Goal: Task Accomplishment & Management: Answer question/provide support

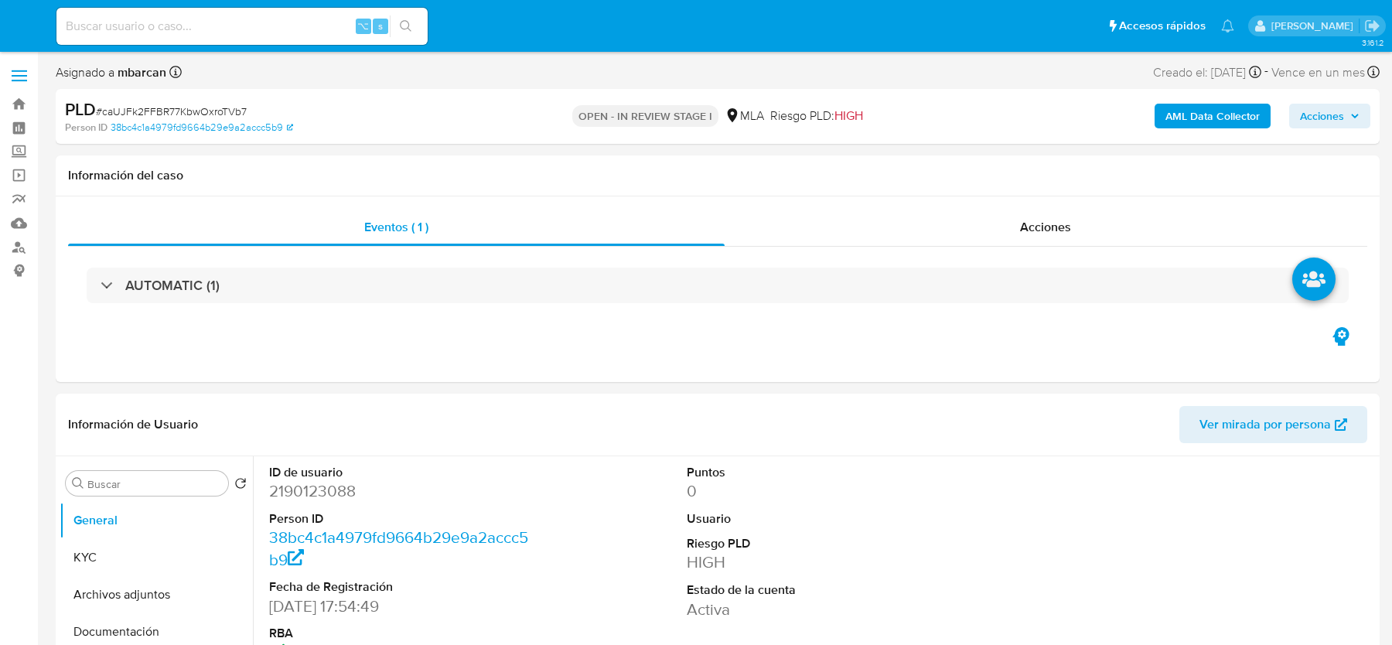
select select "10"
click at [152, 116] on span "# caUJFk2FFBR77KbwOxroTVb7" at bounding box center [171, 111] width 151 height 15
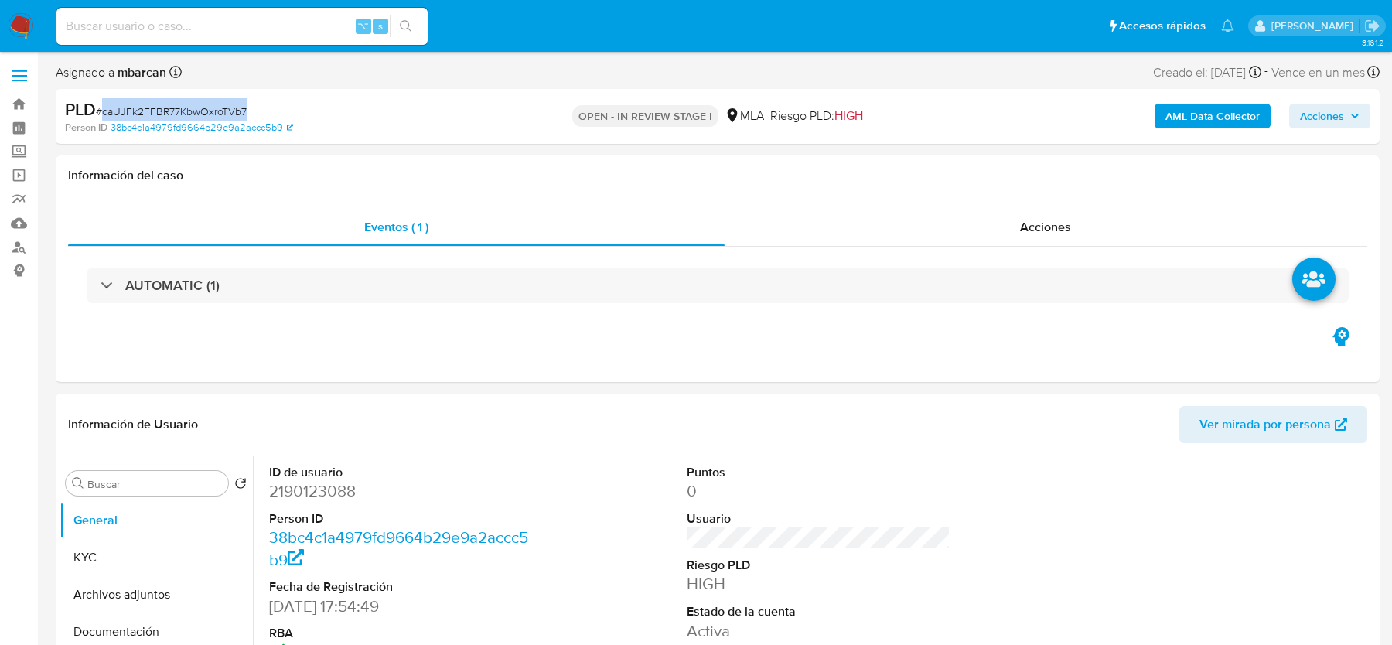
click at [152, 116] on span "# caUJFk2FFBR77KbwOxroTVb7" at bounding box center [171, 111] width 151 height 15
copy span "caUJFk2FFBR77KbwOxroTVb7"
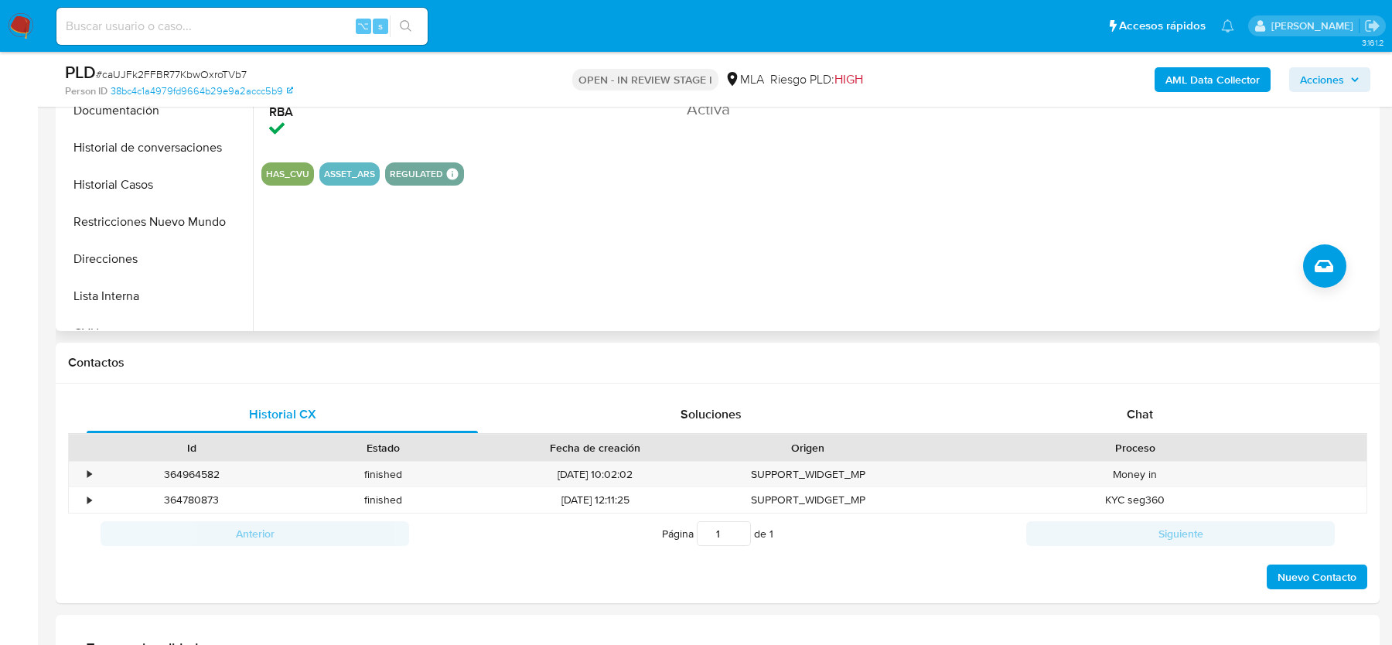
scroll to position [526, 0]
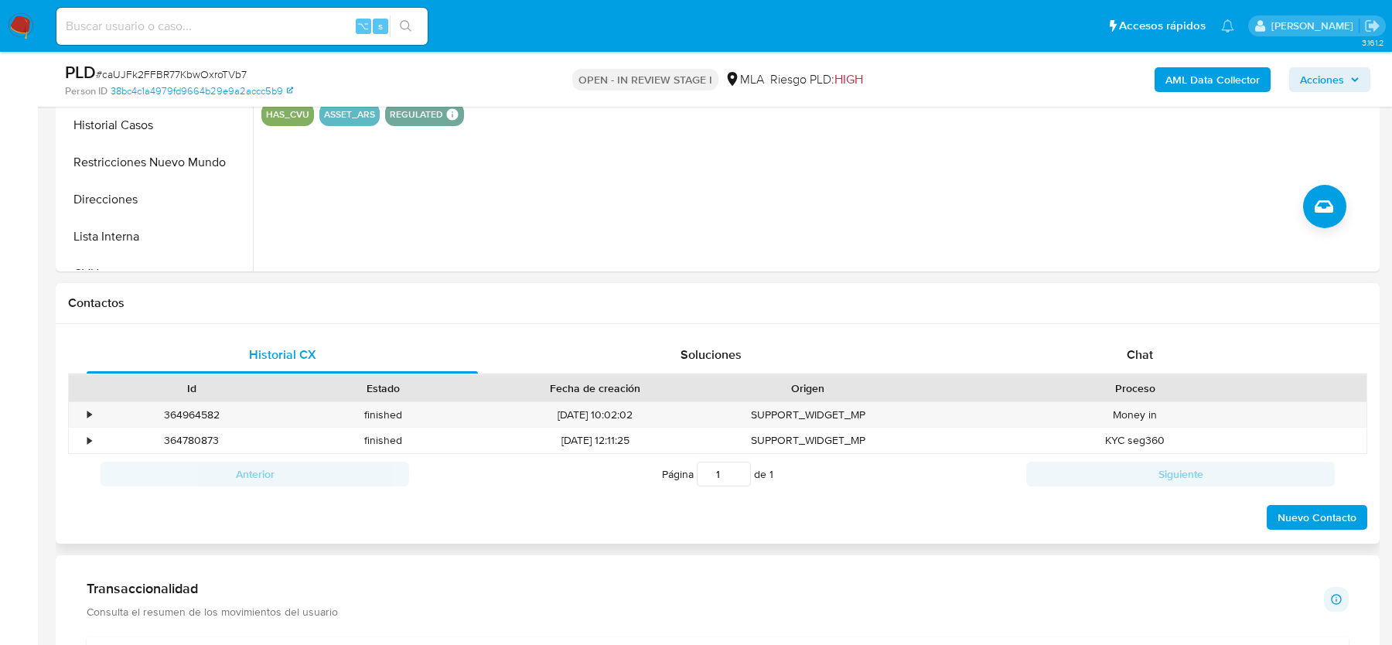
click at [1131, 324] on div "Historial CX Soluciones Chat Id Estado Fecha de creación Origen Proceso • 36496…" at bounding box center [718, 434] width 1324 height 220
click at [1131, 361] on span "Chat" at bounding box center [1140, 355] width 26 height 18
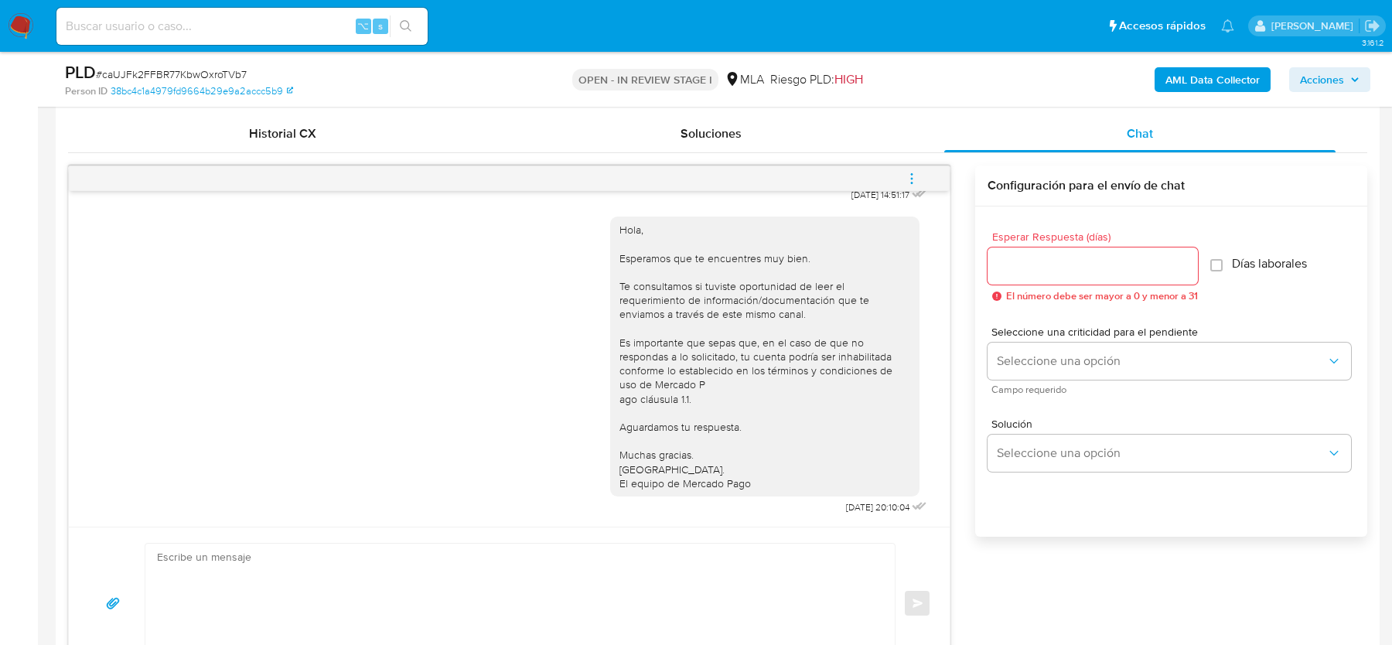
scroll to position [743, 0]
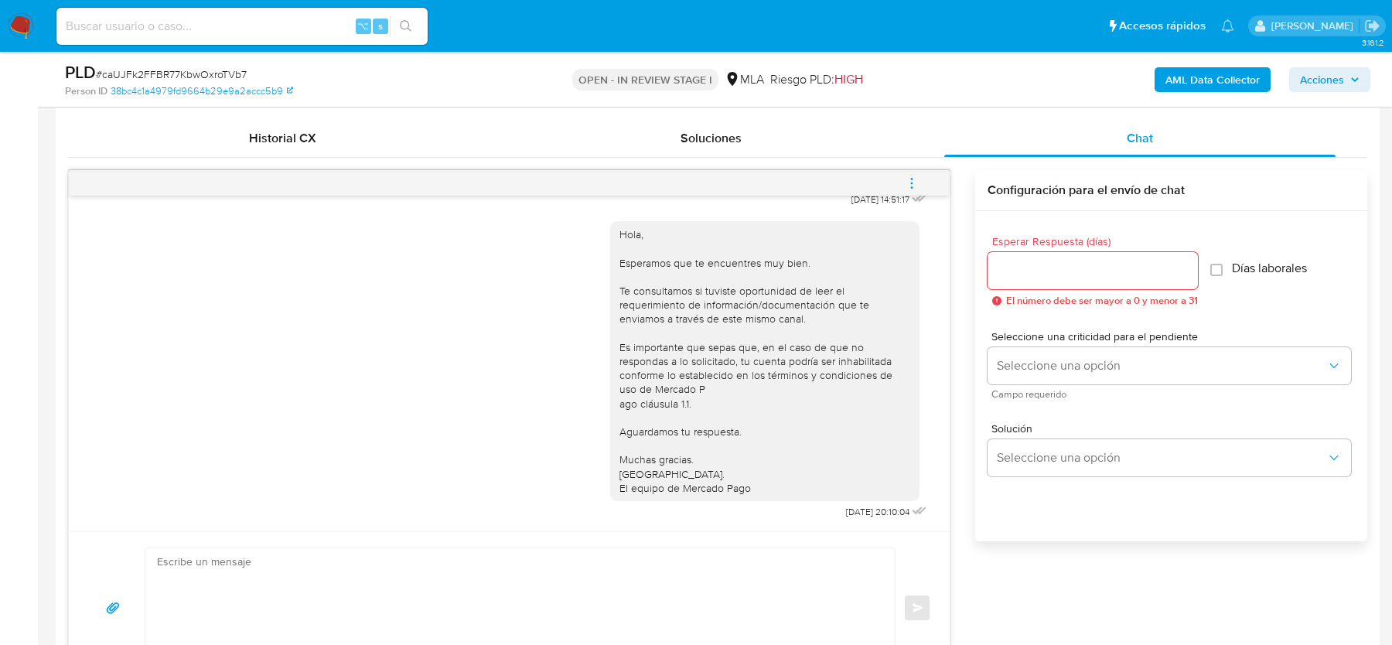
click at [1207, 81] on b "AML Data Collector" at bounding box center [1213, 79] width 94 height 25
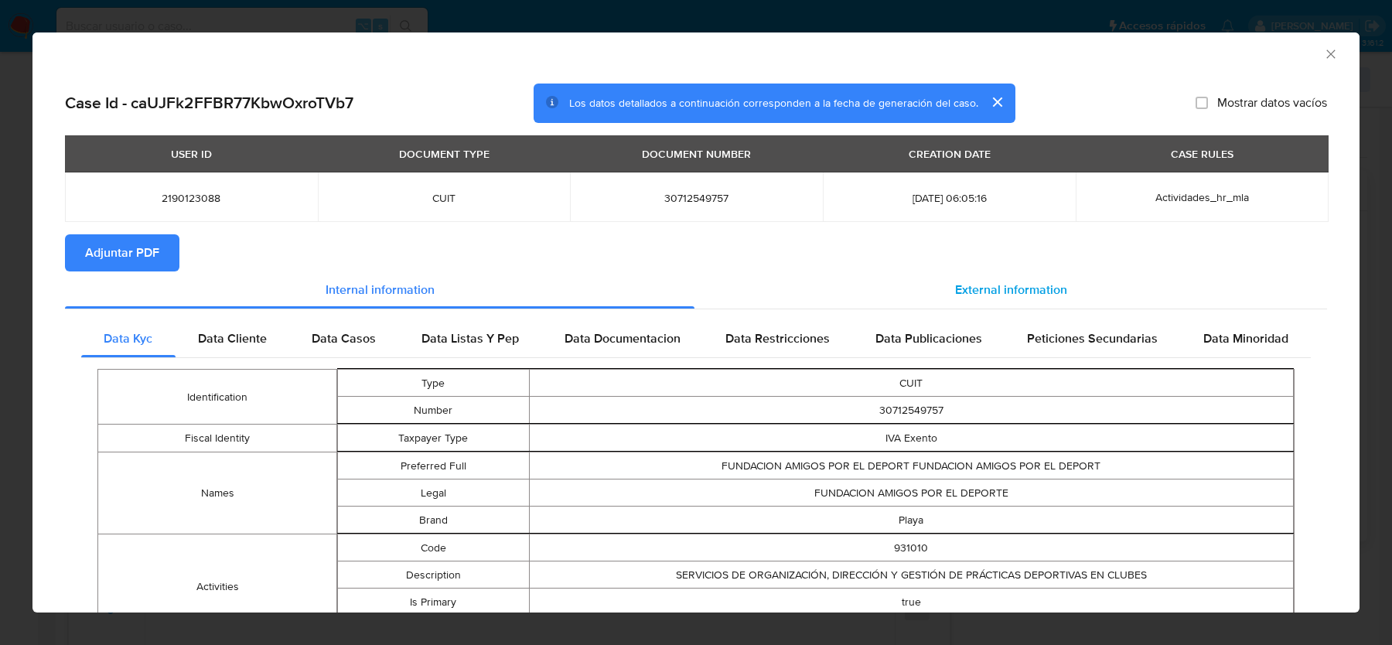
click at [1022, 299] on div "External information" at bounding box center [1011, 289] width 633 height 37
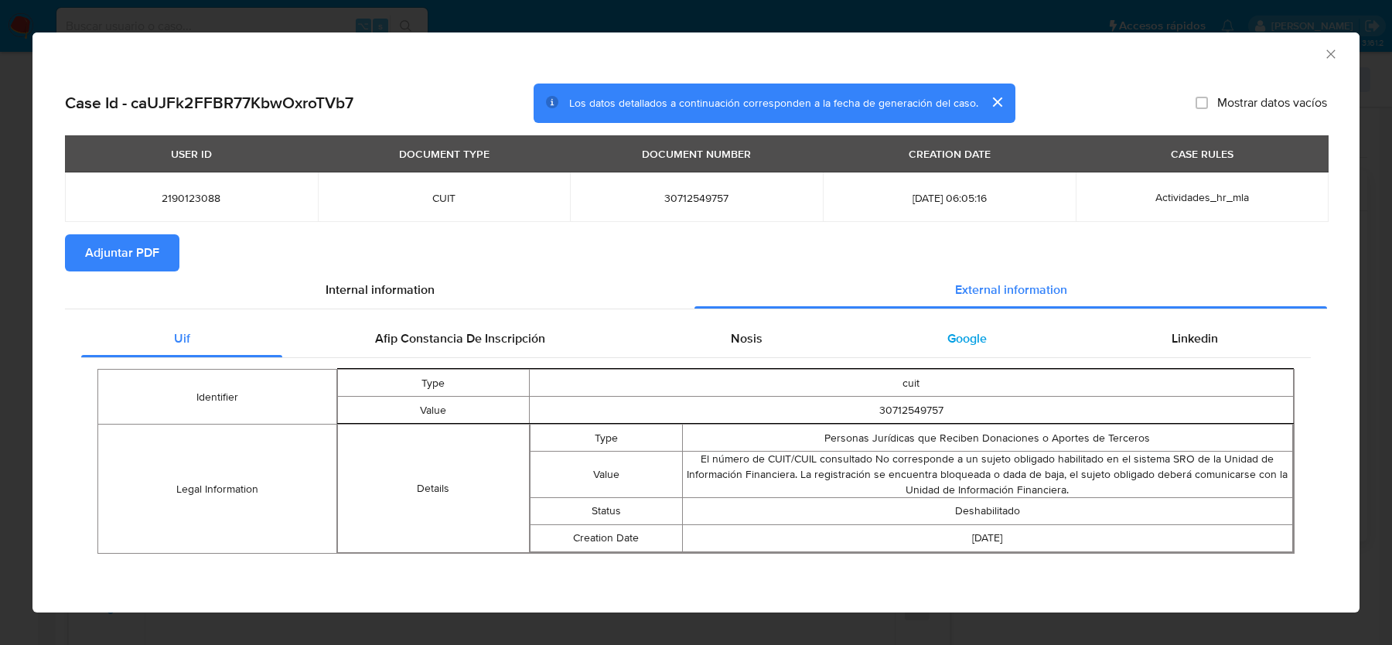
click at [980, 332] on span "Google" at bounding box center [967, 339] width 39 height 18
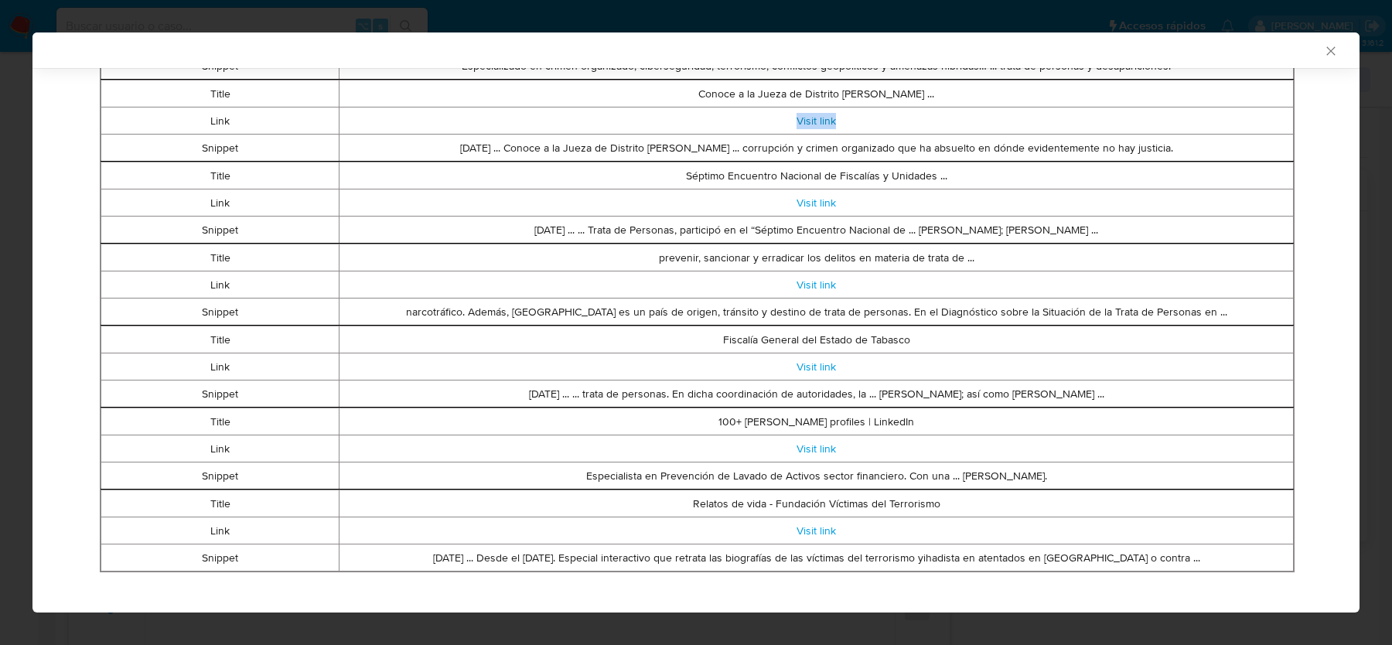
scroll to position [954, 0]
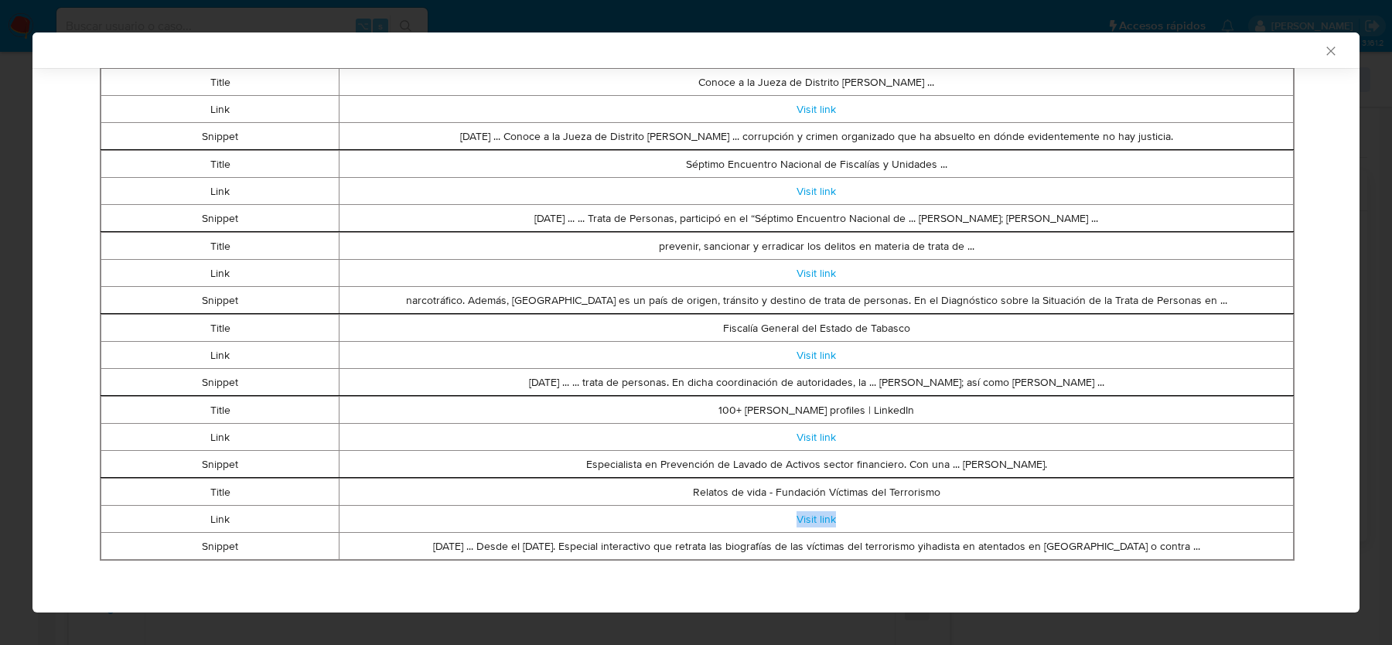
click at [1337, 46] on icon "Cerrar ventana" at bounding box center [1330, 50] width 15 height 15
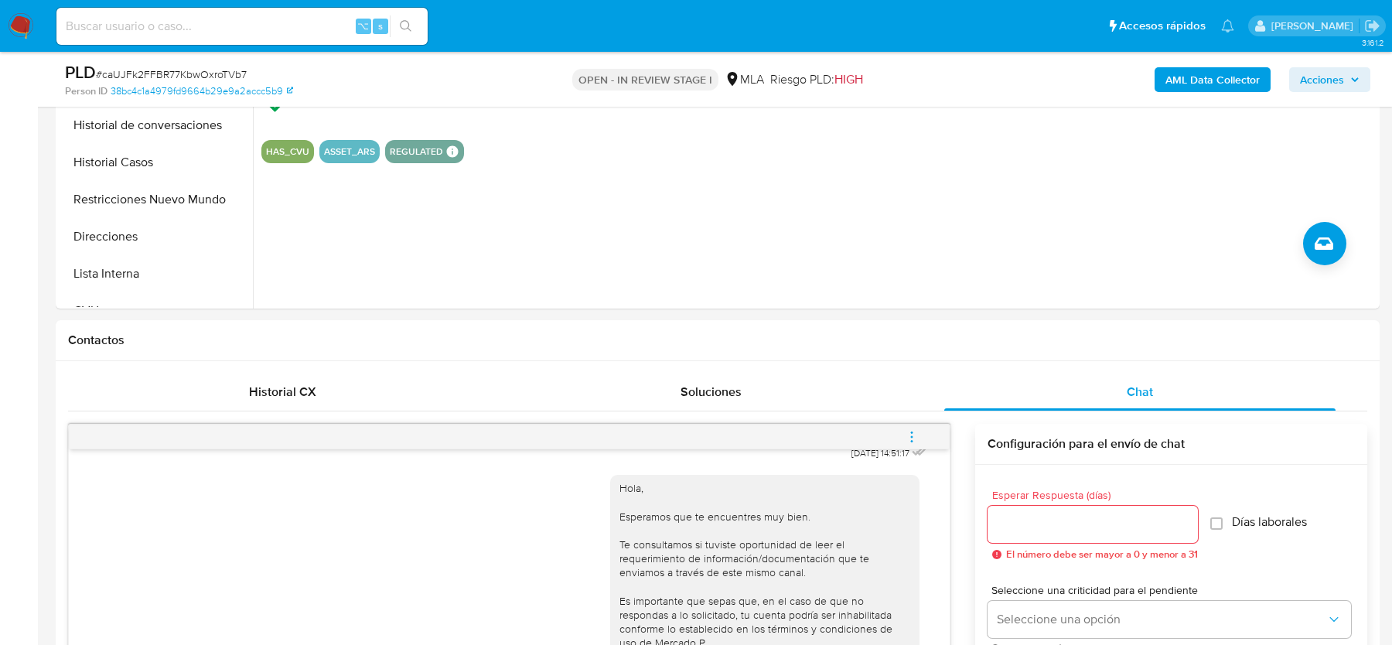
scroll to position [376, 0]
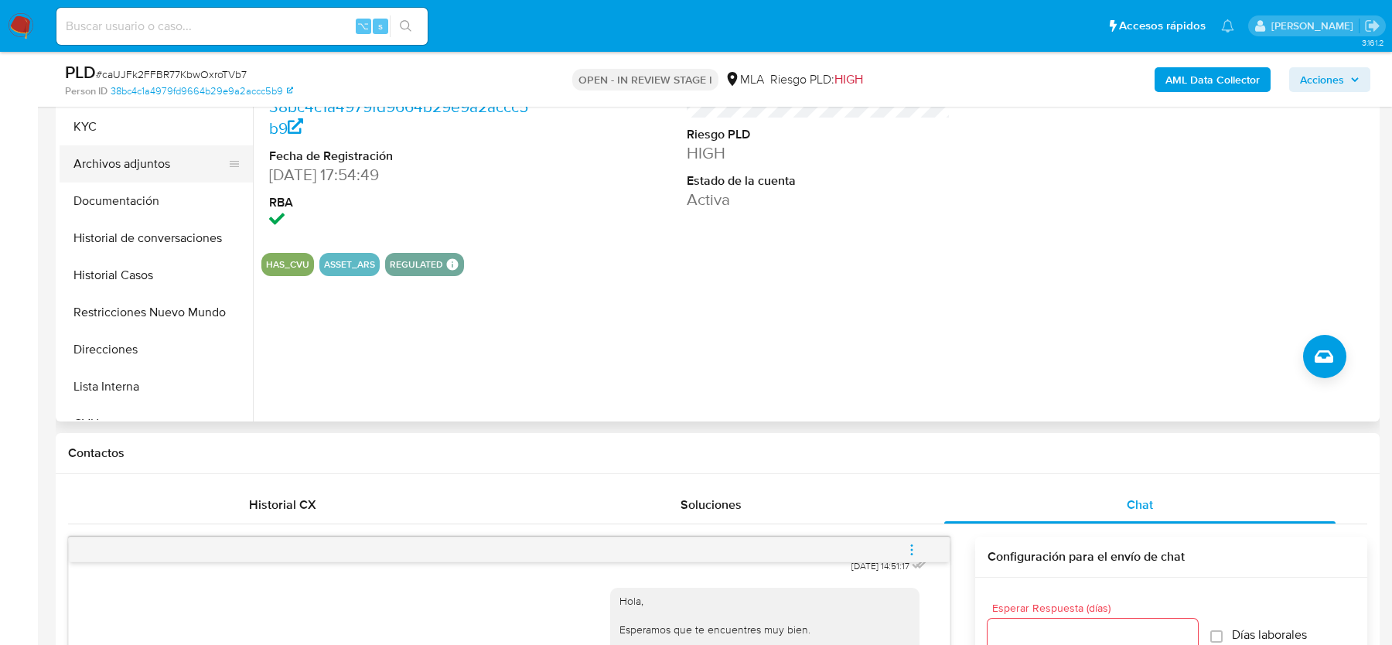
click at [127, 151] on button "Archivos adjuntos" at bounding box center [150, 163] width 181 height 37
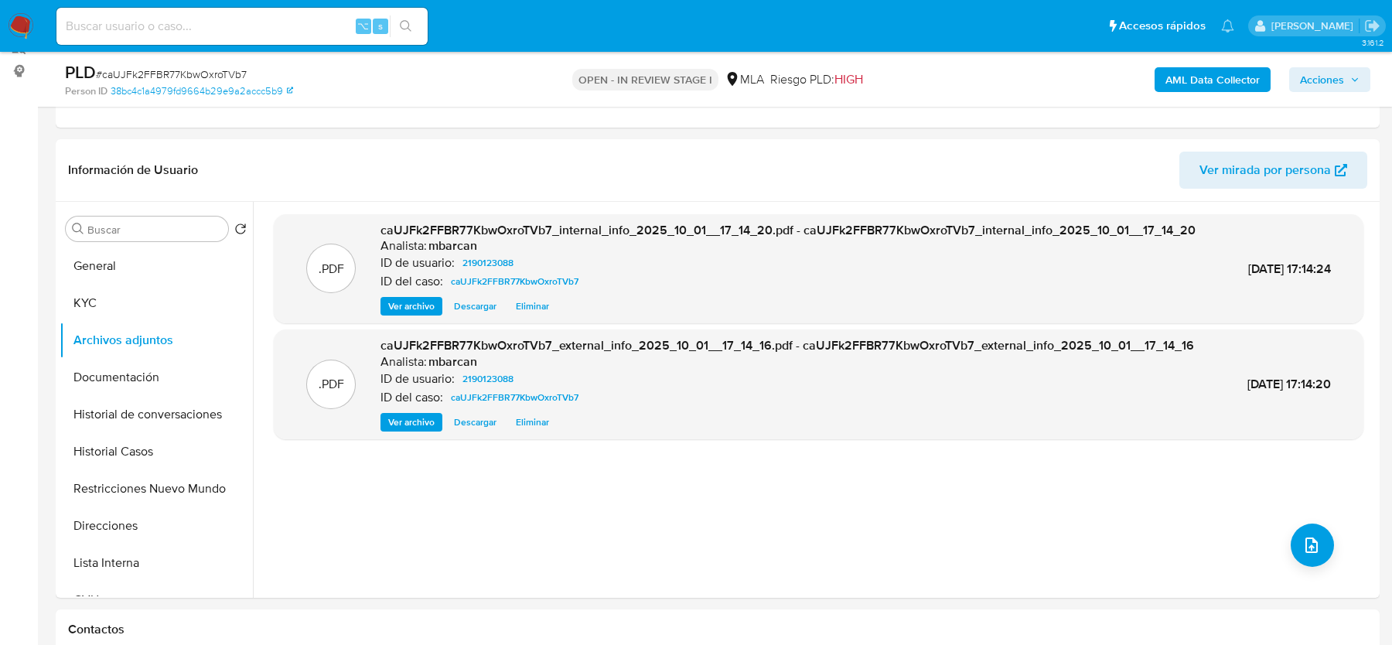
scroll to position [222, 0]
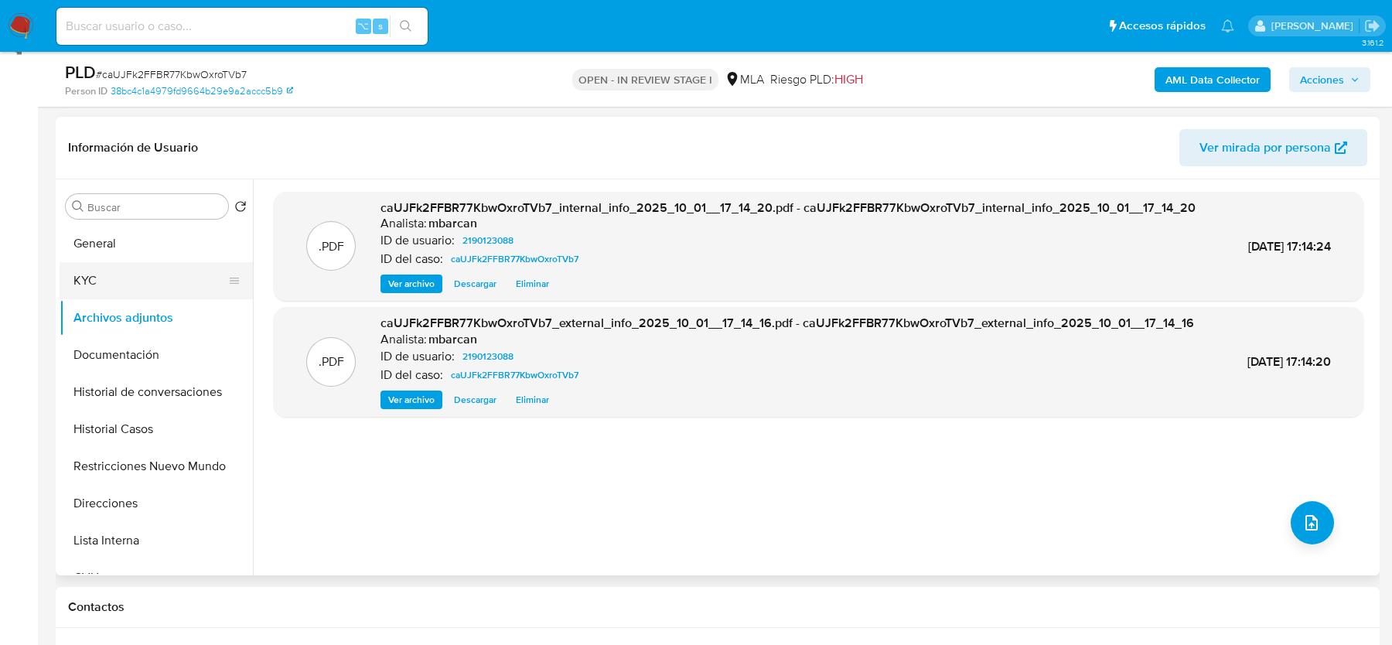
click at [159, 290] on button "KYC" at bounding box center [150, 280] width 181 height 37
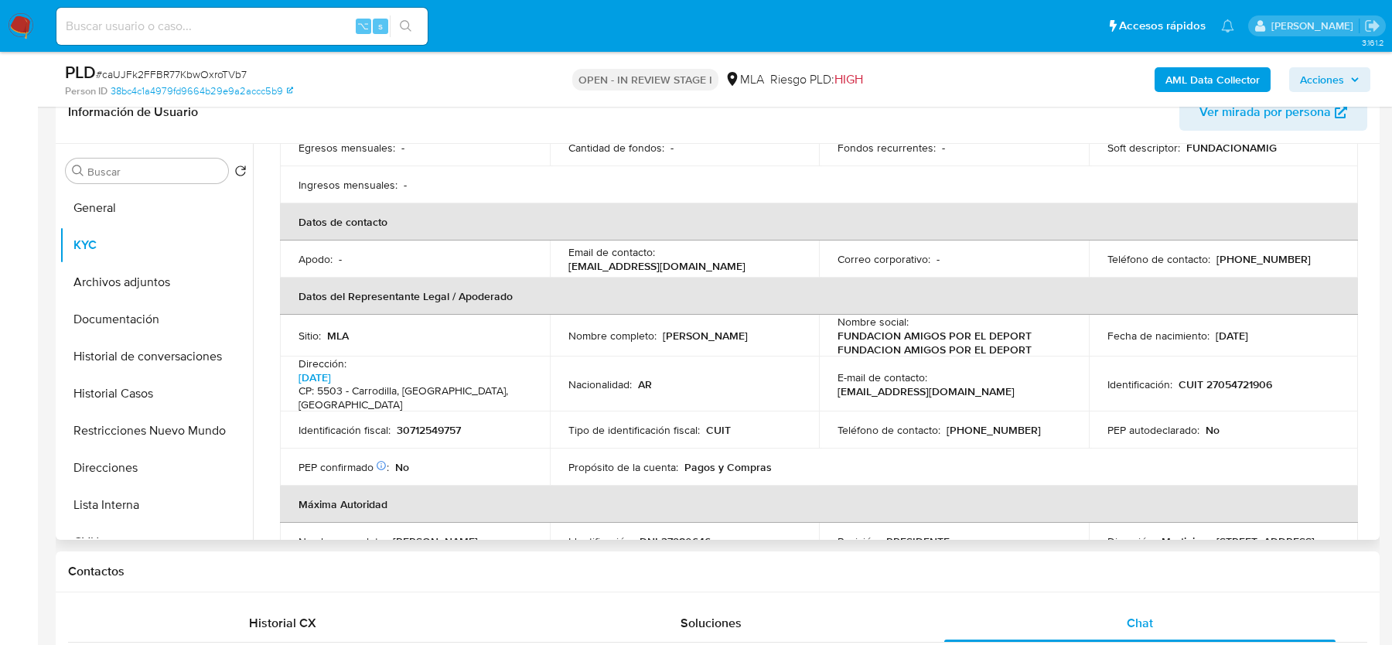
scroll to position [353, 0]
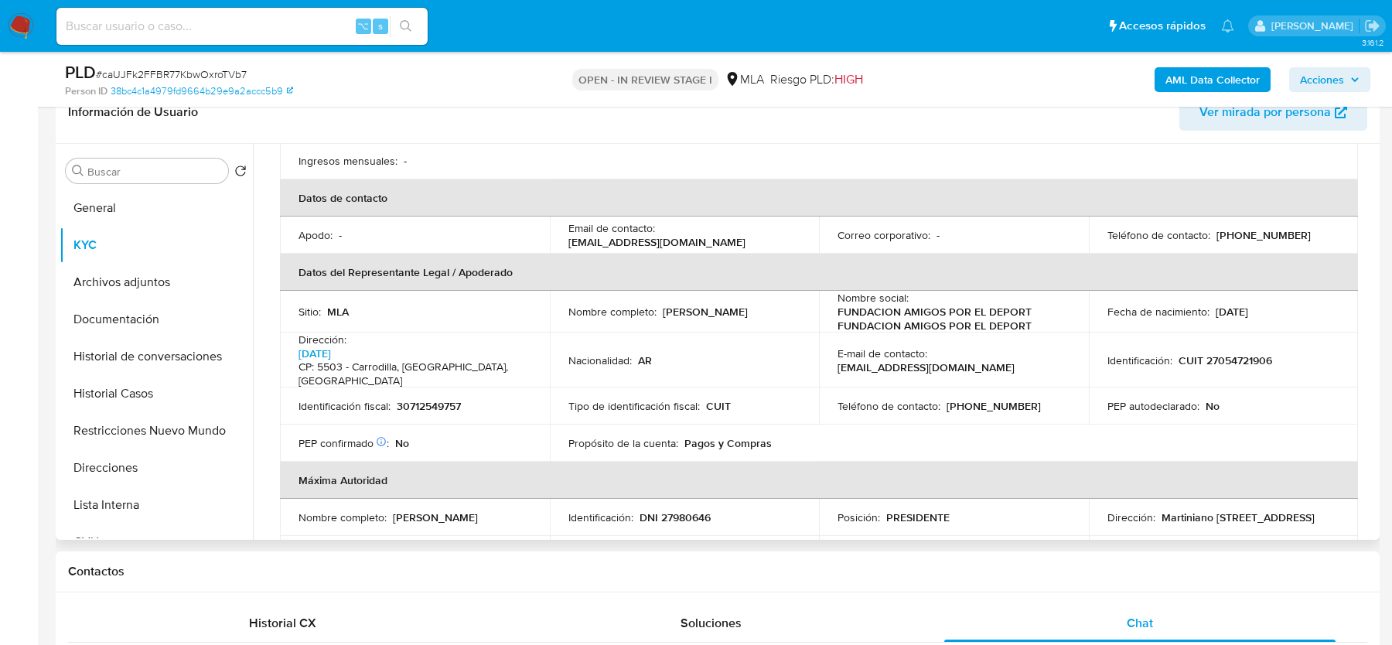
drag, startPoint x: 661, startPoint y: 299, endPoint x: 798, endPoint y: 299, distance: 136.9
click at [798, 299] on td "Nombre completo : Maria del Carmen Sanchez" at bounding box center [685, 312] width 270 height 42
copy p "Maria del Carmen Sanchez"
click at [129, 328] on button "Documentación" at bounding box center [150, 319] width 181 height 37
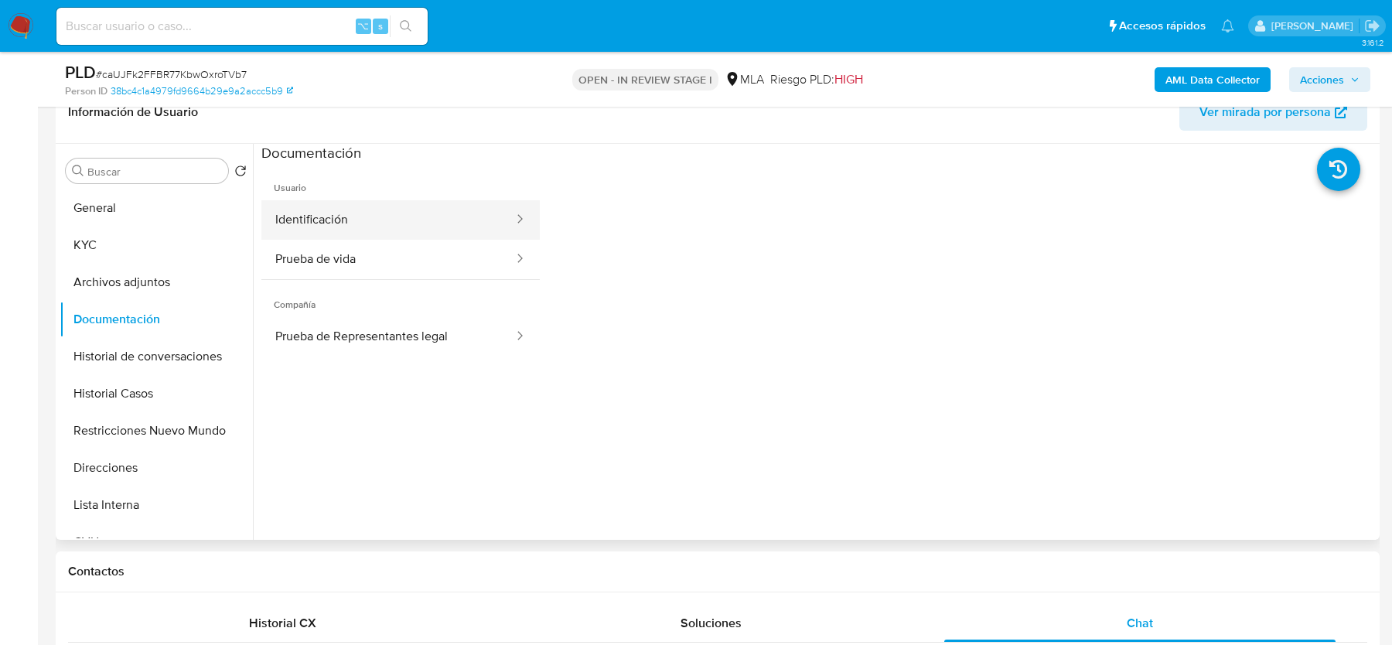
click at [383, 217] on button "Identificación" at bounding box center [388, 219] width 254 height 39
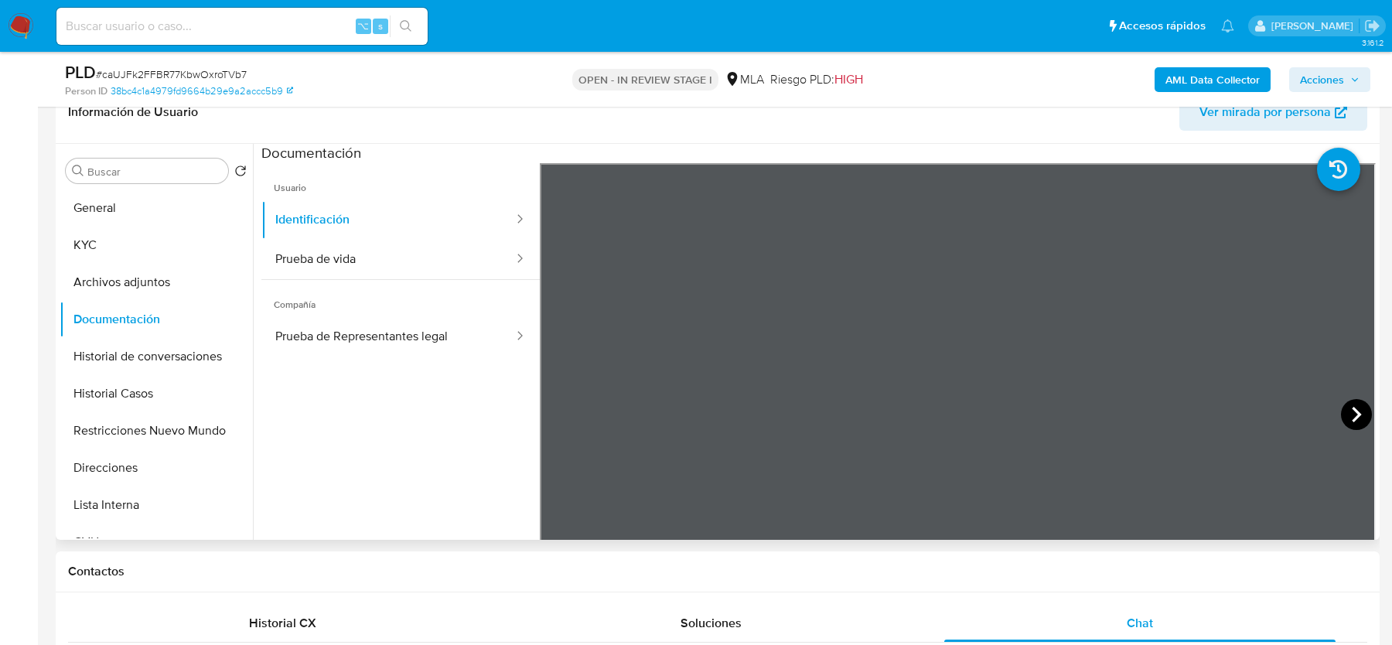
click at [1344, 418] on icon at bounding box center [1356, 414] width 31 height 31
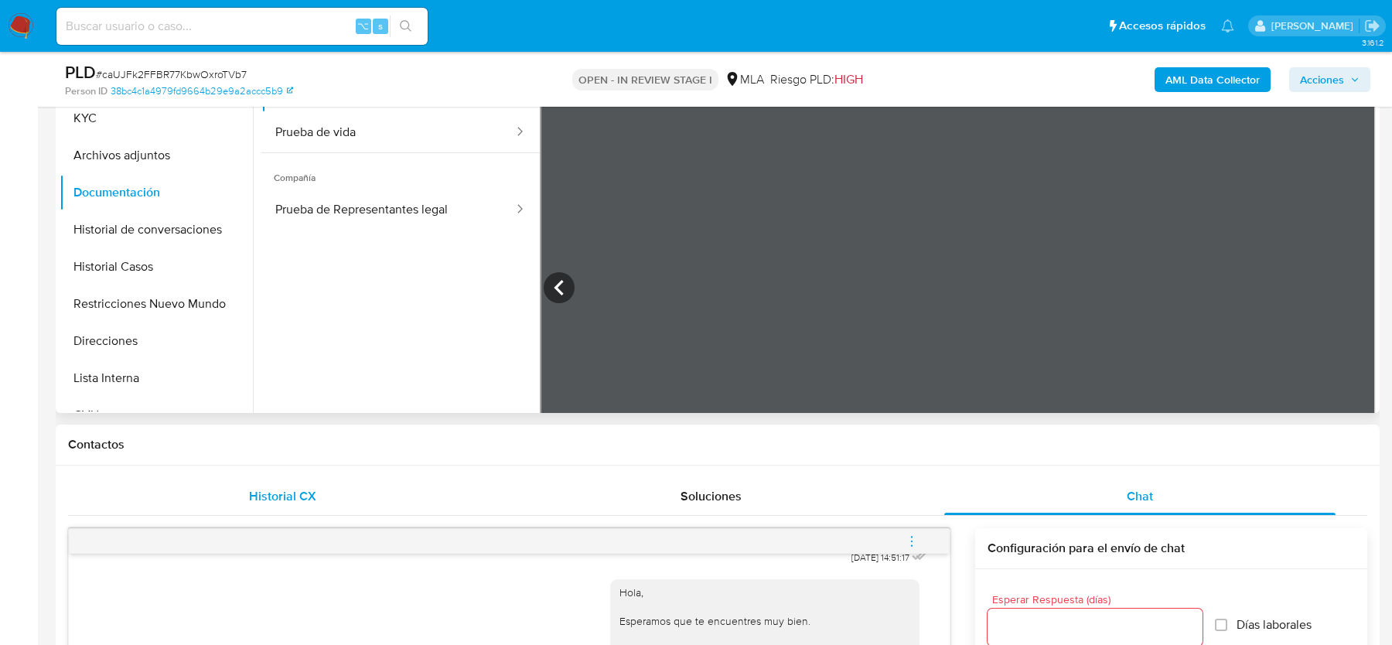
scroll to position [870, 0]
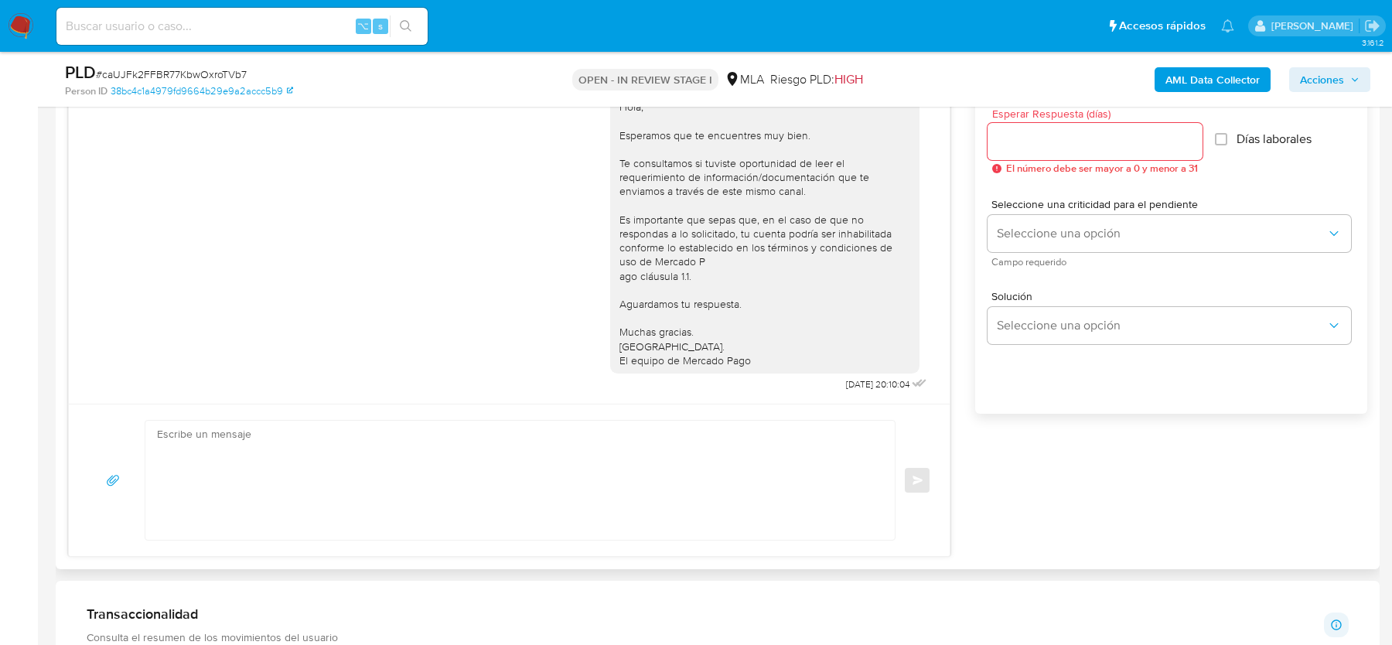
click at [510, 439] on textarea at bounding box center [516, 480] width 719 height 119
paste textarea "Hola, En función de las operaciones registradas en la cuenta de la compañía, ne…"
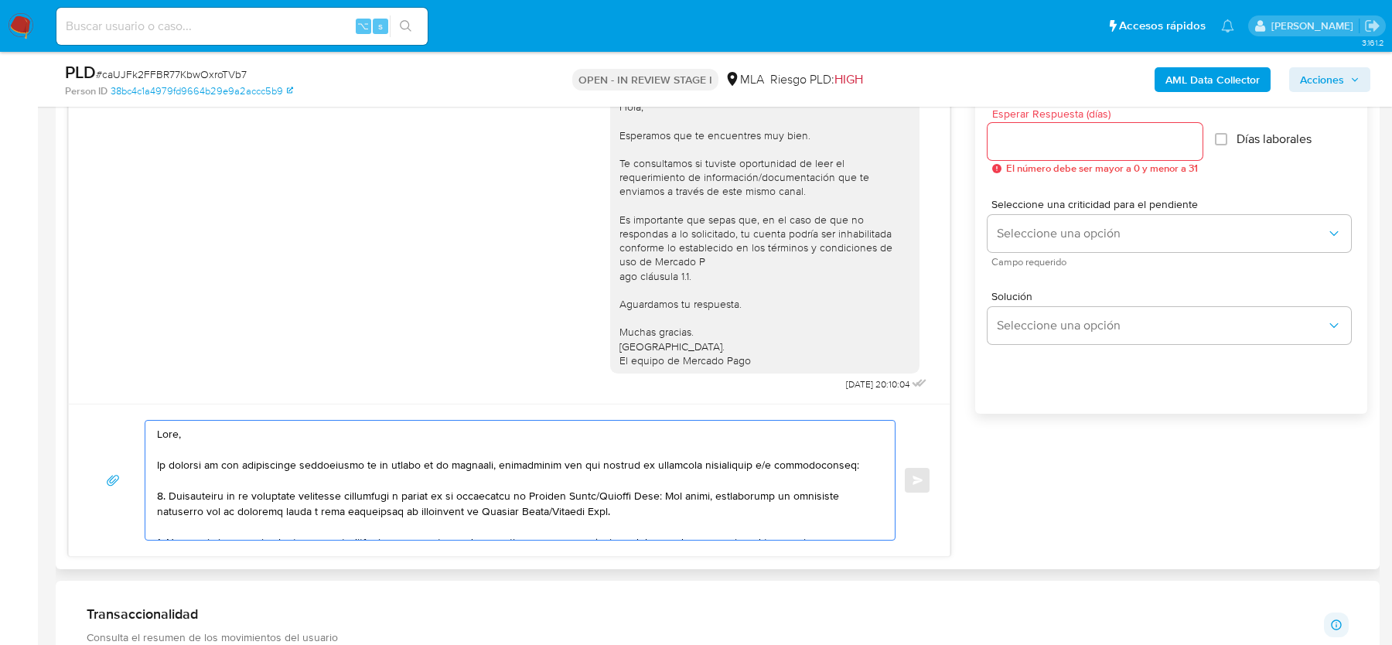
scroll to position [377, 0]
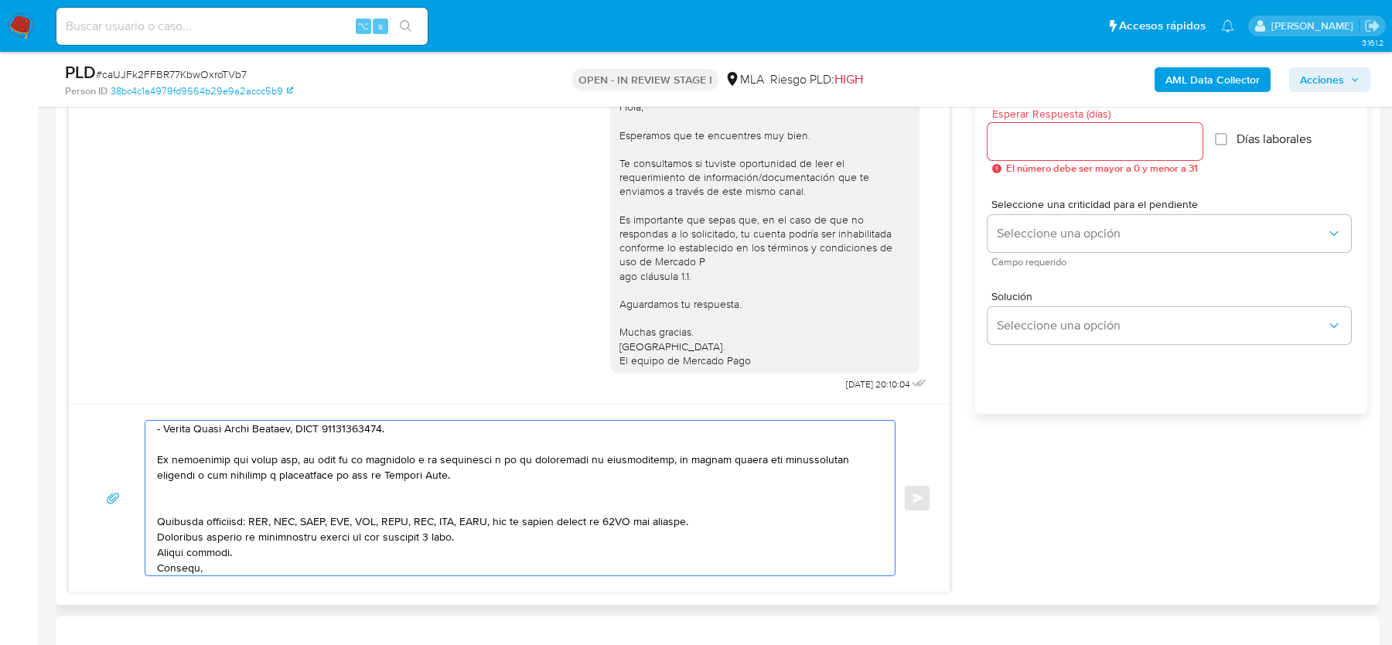
click at [284, 482] on textarea at bounding box center [516, 498] width 719 height 155
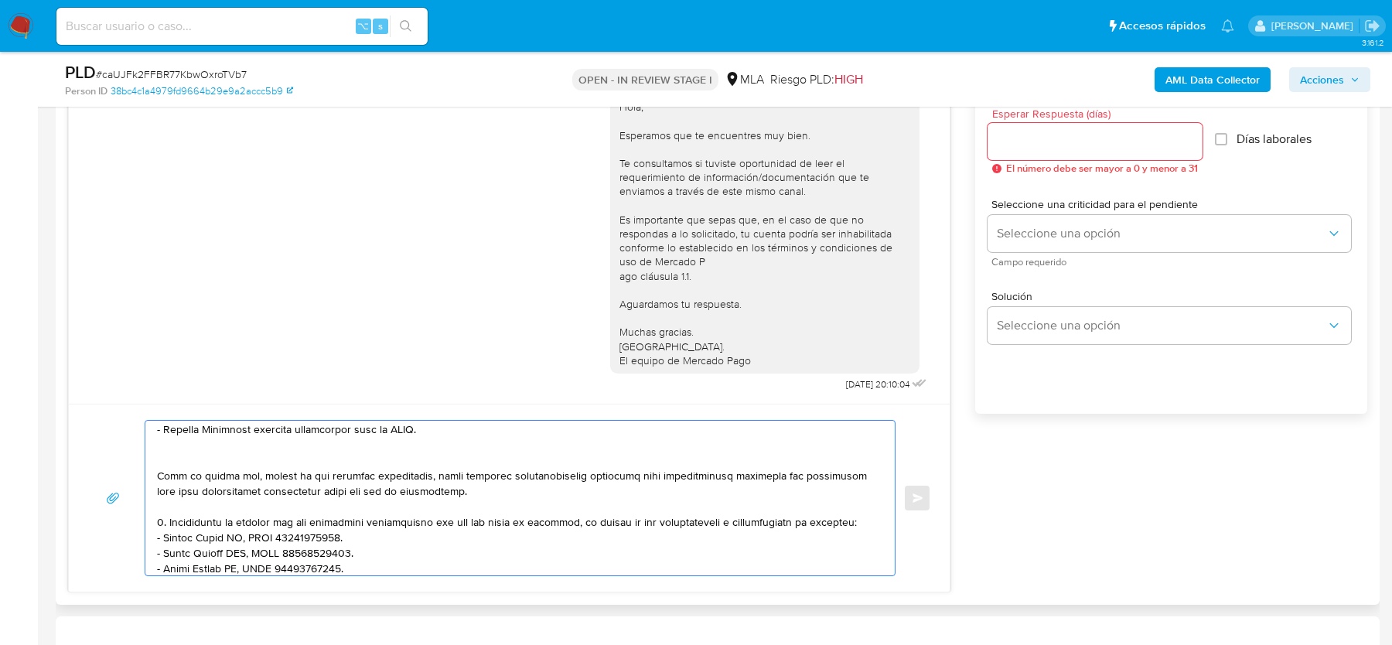
scroll to position [130, 0]
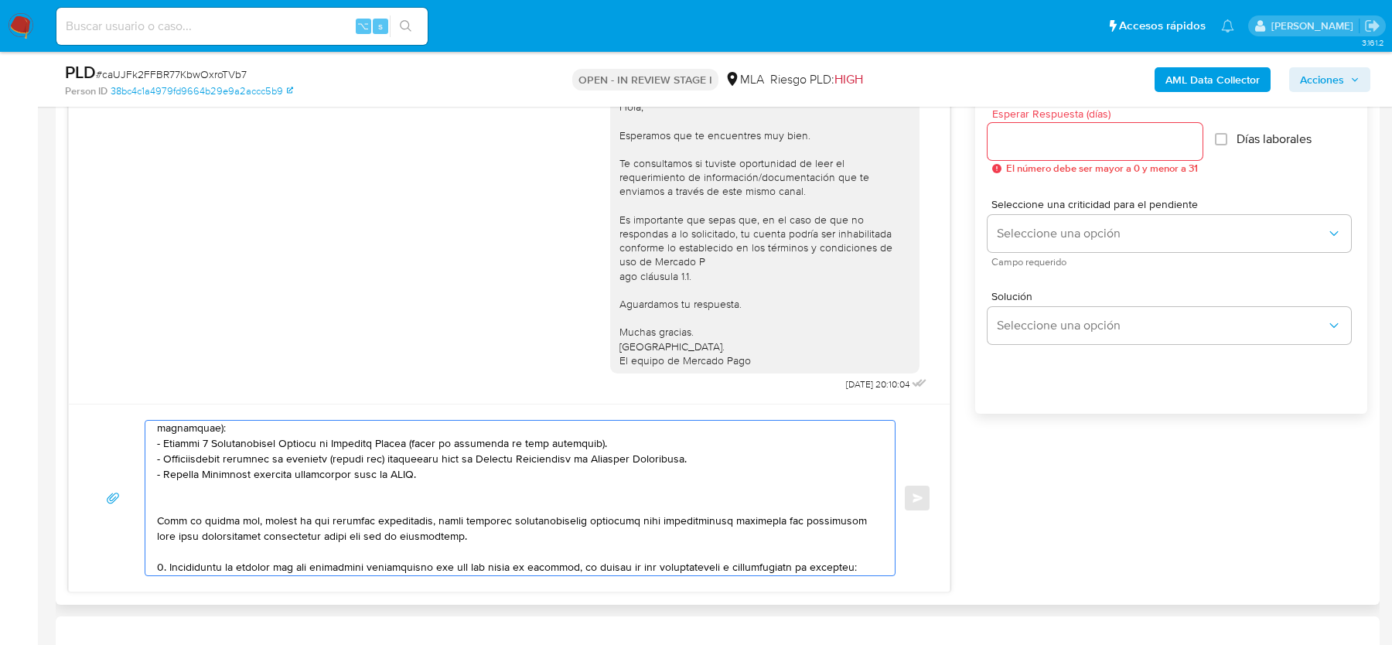
click at [266, 484] on textarea at bounding box center [516, 498] width 719 height 155
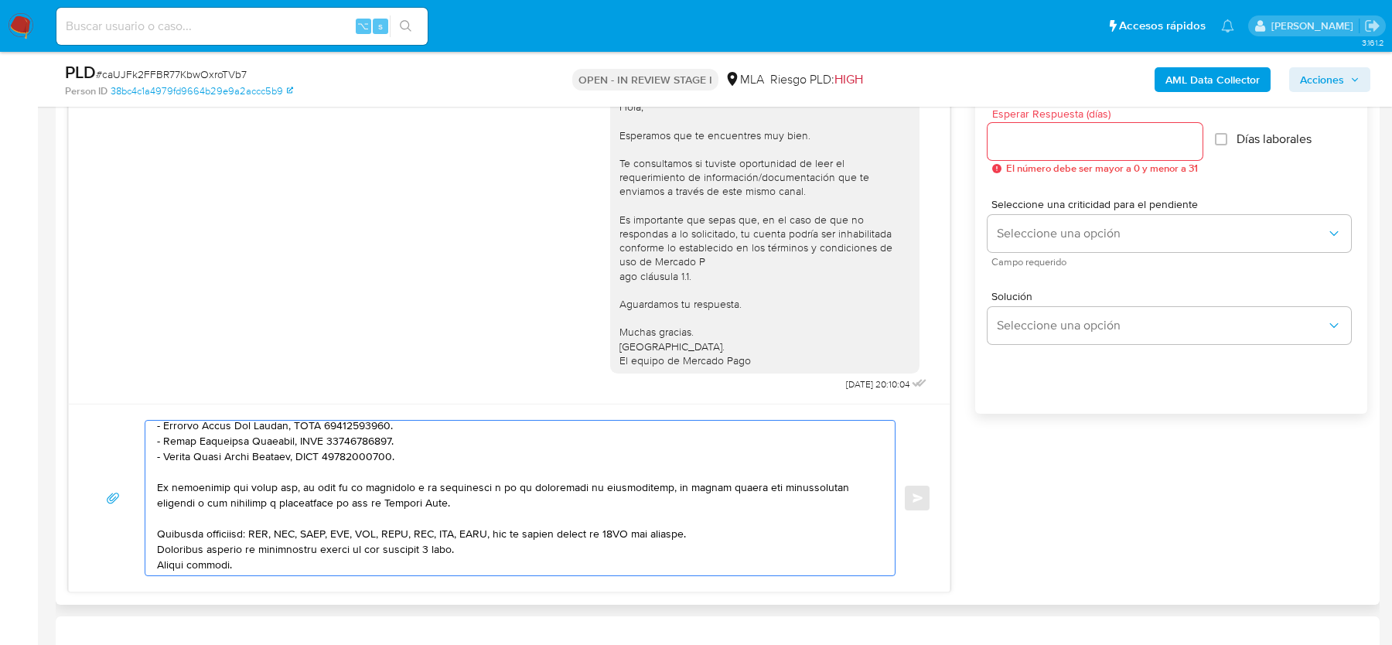
scroll to position [350, 0]
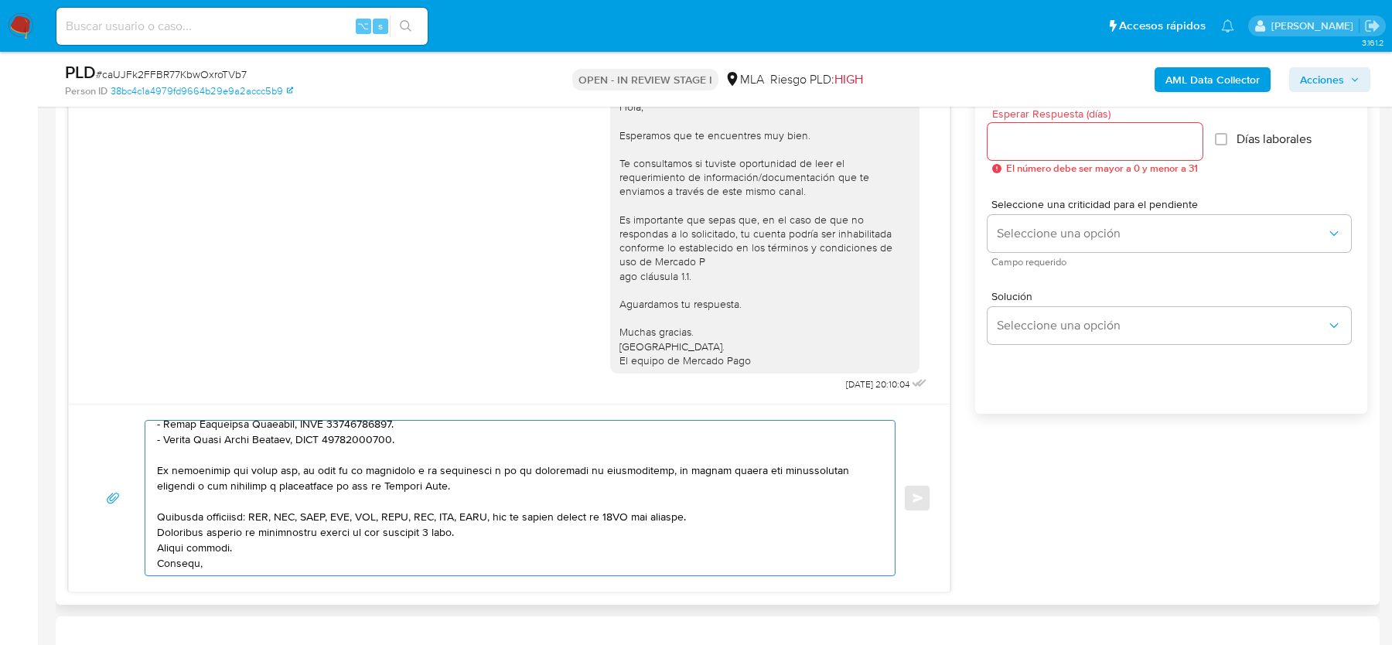
type textarea "Hola, En función de las operaciones registradas en la cuenta de la compañía, ne…"
click at [1053, 152] on div at bounding box center [1095, 141] width 215 height 37
click at [1050, 141] on input "Esperar Respuesta (días)" at bounding box center [1095, 141] width 215 height 20
type input "2"
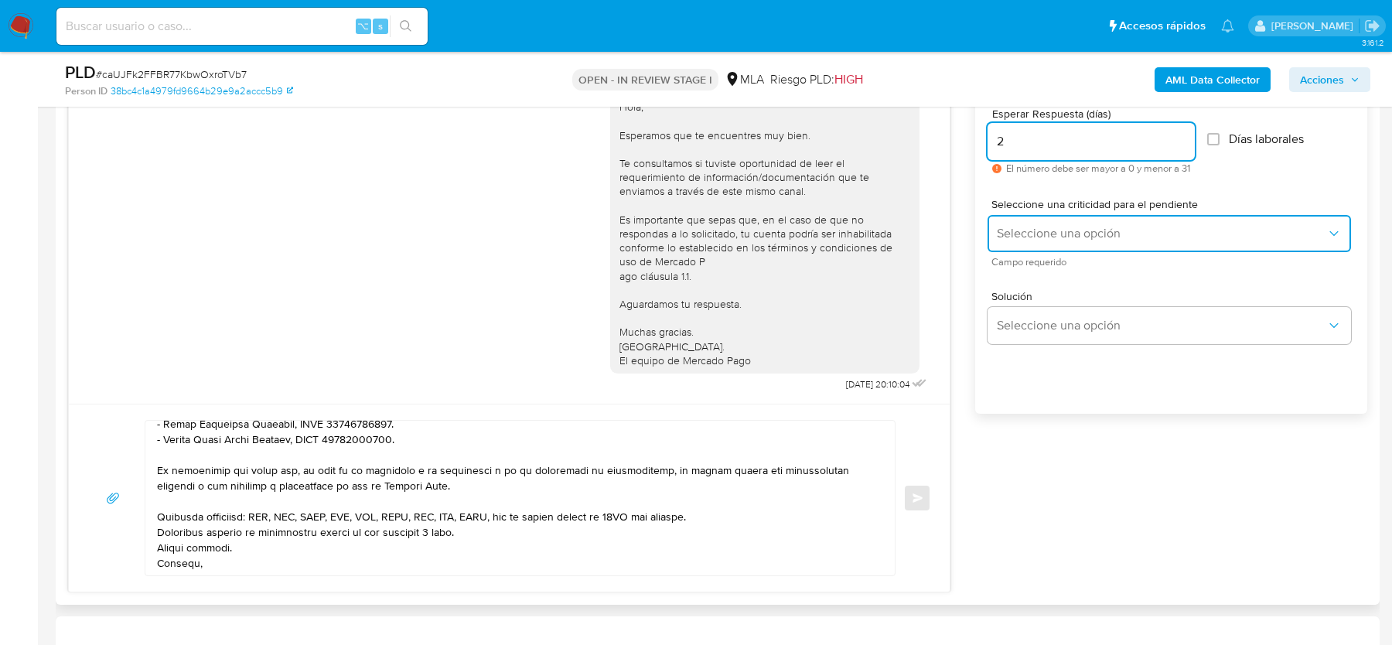
click at [1012, 231] on span "Seleccione una opción" at bounding box center [1162, 233] width 330 height 15
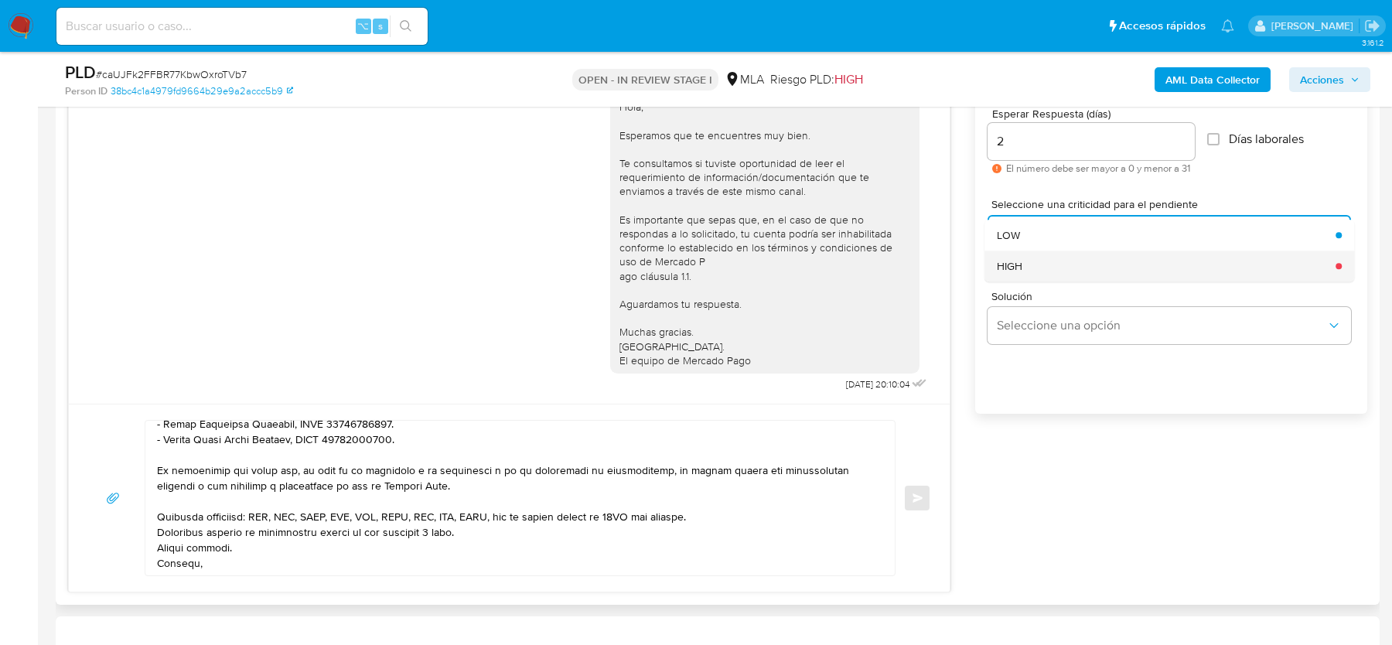
click at [1002, 261] on span "HIGH" at bounding box center [1010, 266] width 26 height 14
click at [911, 494] on button "Enviar" at bounding box center [917, 498] width 28 height 28
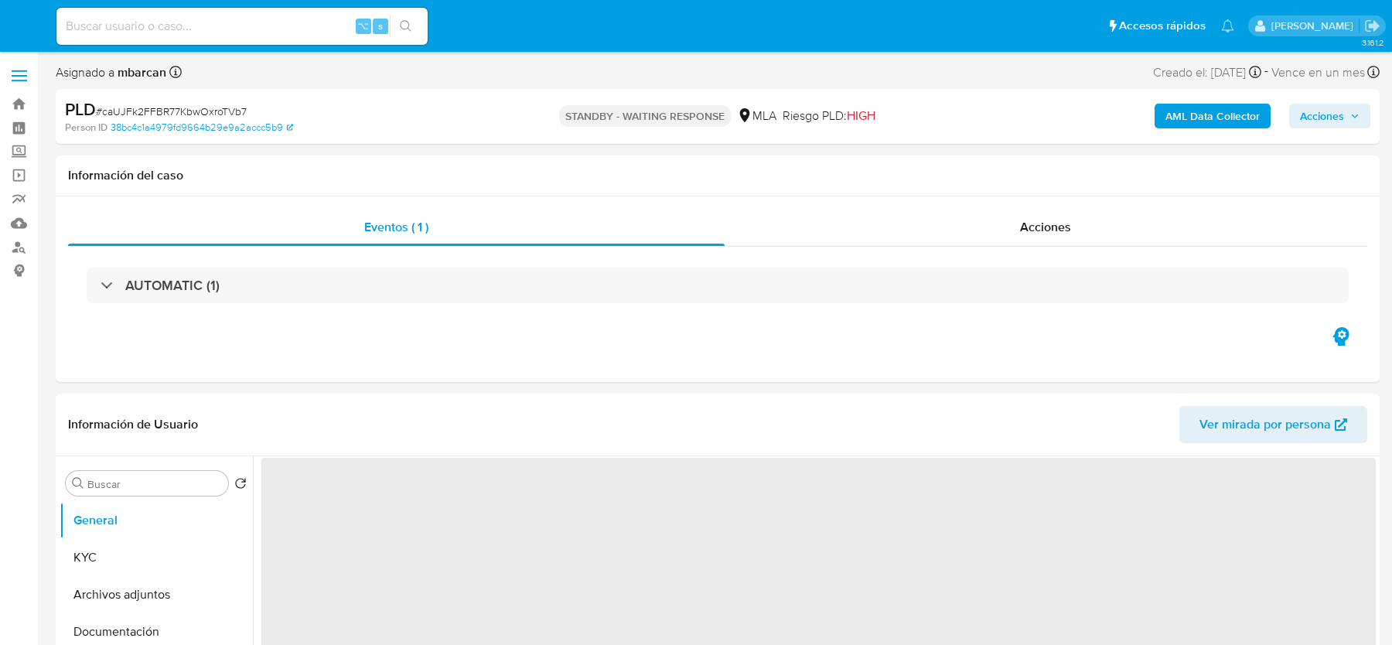
select select "10"
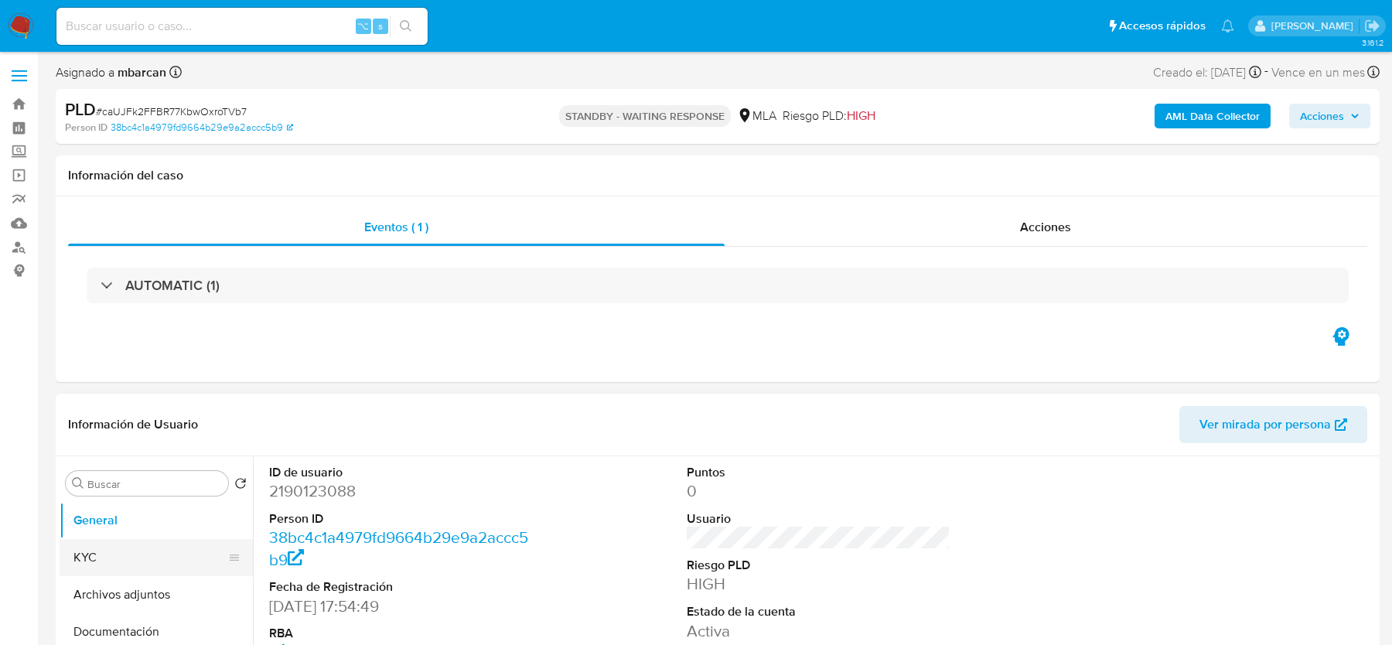
click at [159, 562] on button "KYC" at bounding box center [150, 557] width 181 height 37
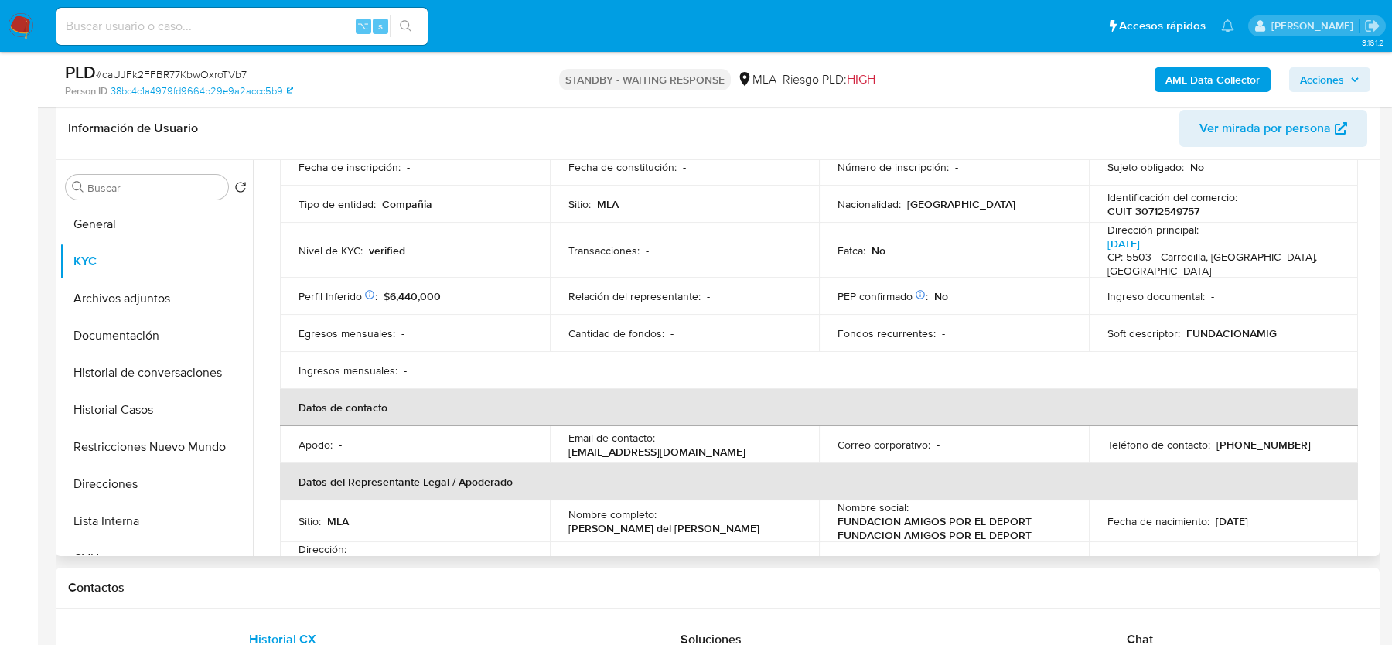
scroll to position [172, 0]
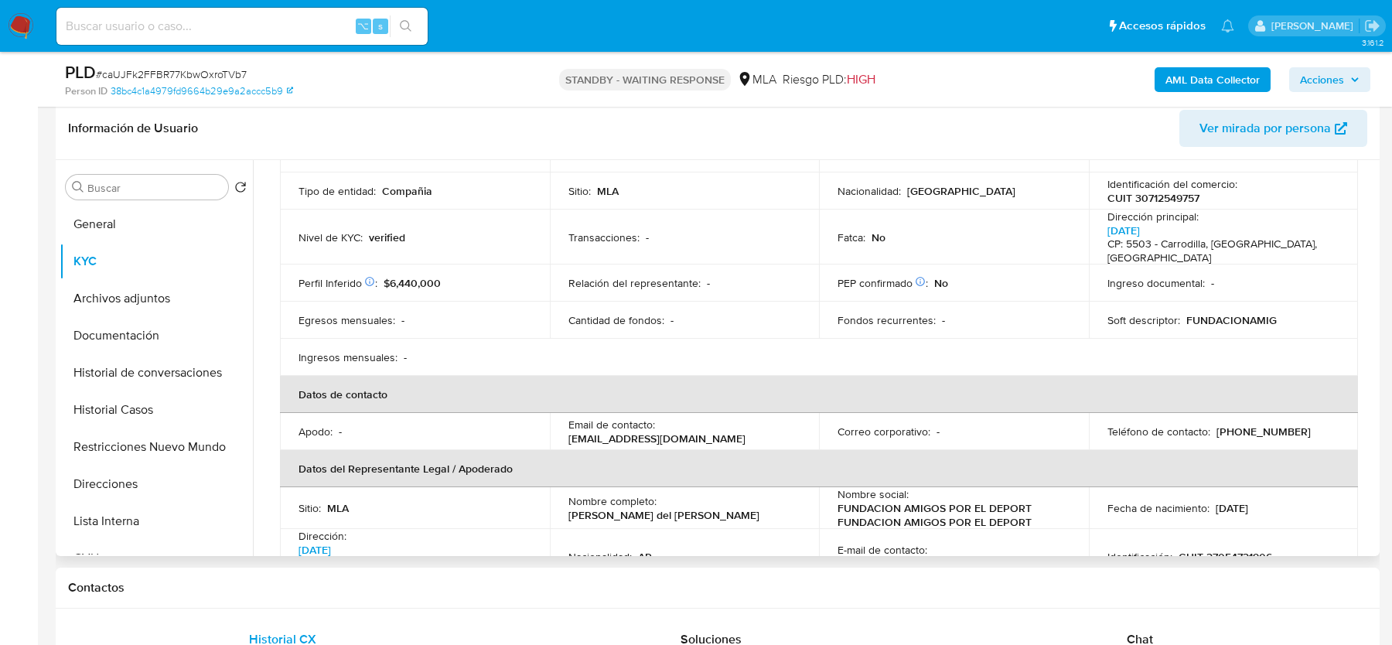
drag, startPoint x: 566, startPoint y: 424, endPoint x: 780, endPoint y: 426, distance: 213.5
click at [780, 426] on td "Email de contacto : fundacionsebastiantorrico@gmail.com" at bounding box center [685, 431] width 270 height 37
copy p "fundacionsebastiantorrico@gmail.com"
click at [218, 27] on input at bounding box center [241, 26] width 371 height 20
paste input "RPuPTuZl6YyZaIgKzm5VSbi8"
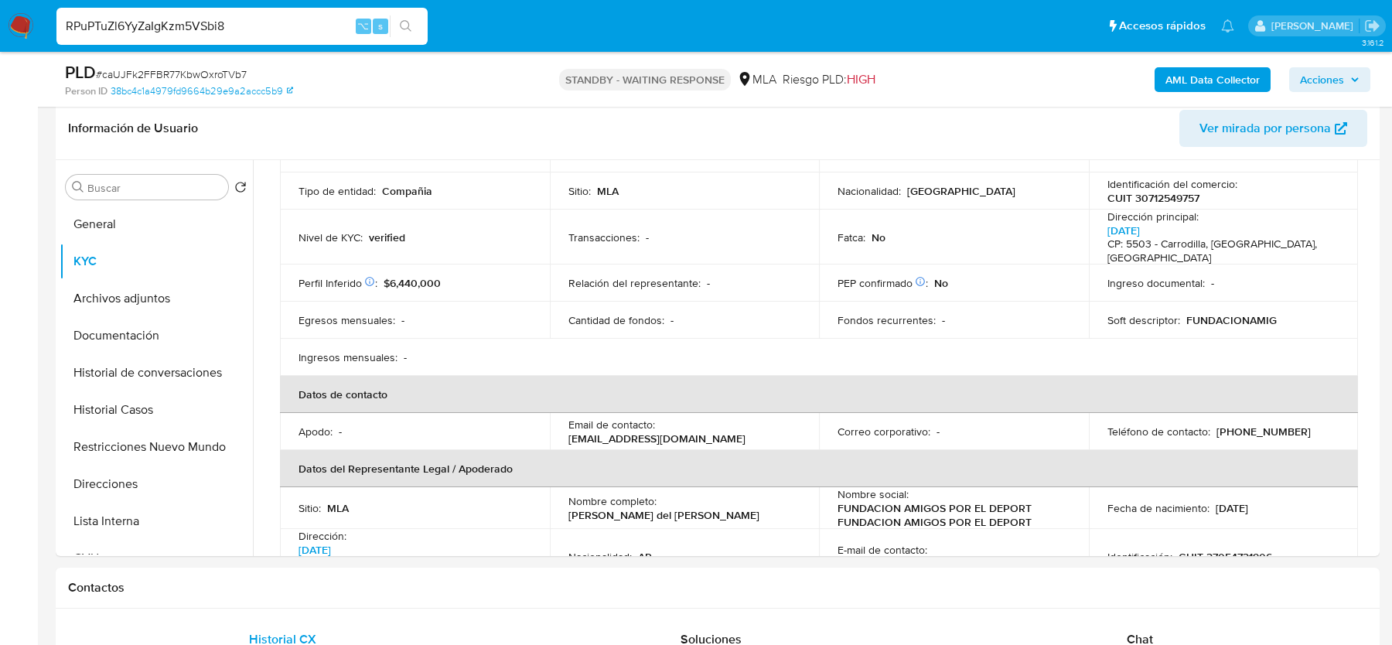
type input "RPuPTuZl6YyZaIgKzm5VSbi8"
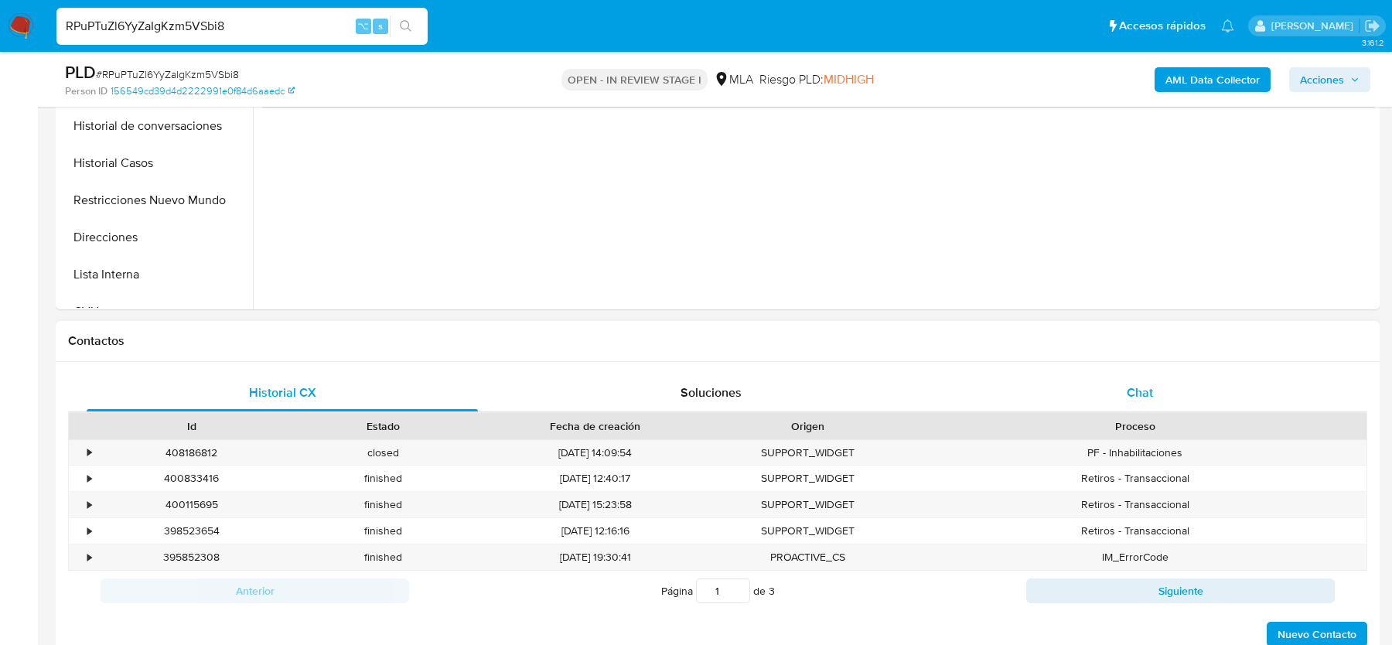
select select "10"
click at [1106, 401] on div "Chat" at bounding box center [1139, 392] width 391 height 37
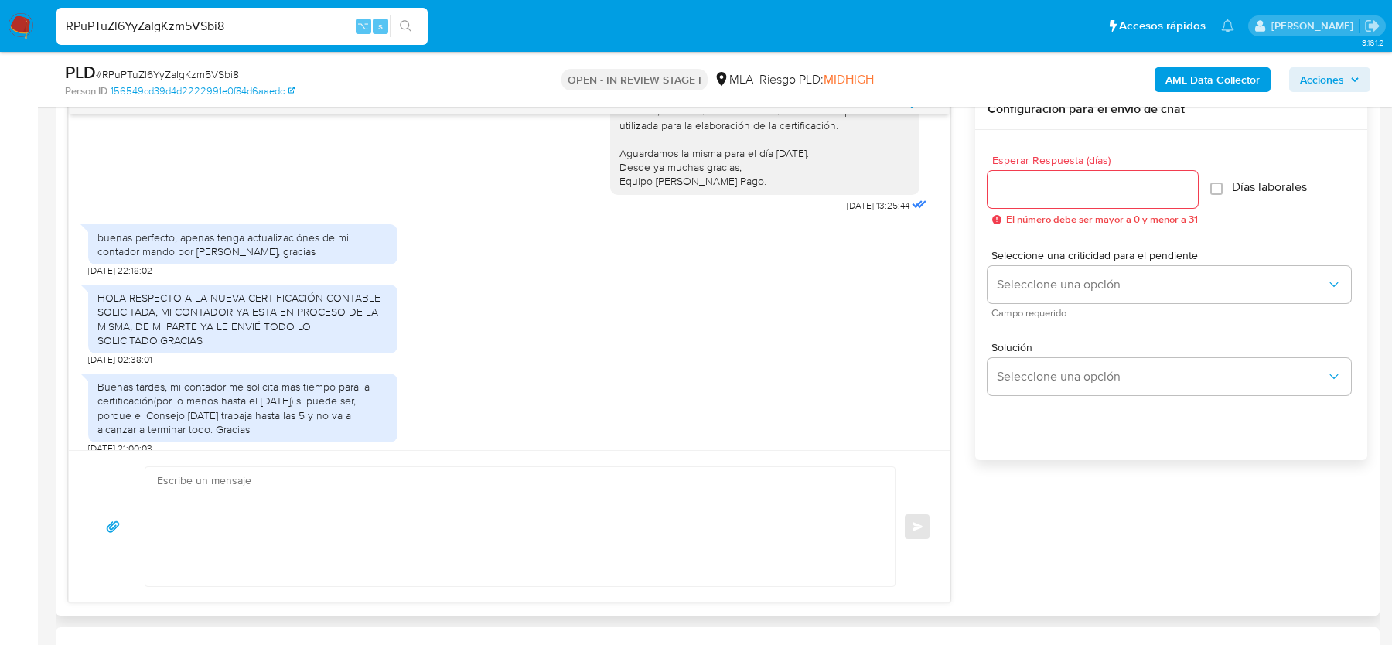
scroll to position [821, 0]
click at [145, 77] on span "# RPuPTuZl6YyZaIgKzm5VSbi8" at bounding box center [167, 74] width 143 height 15
copy span "RPuPTuZl6YyZaIgKzm5VSbi8"
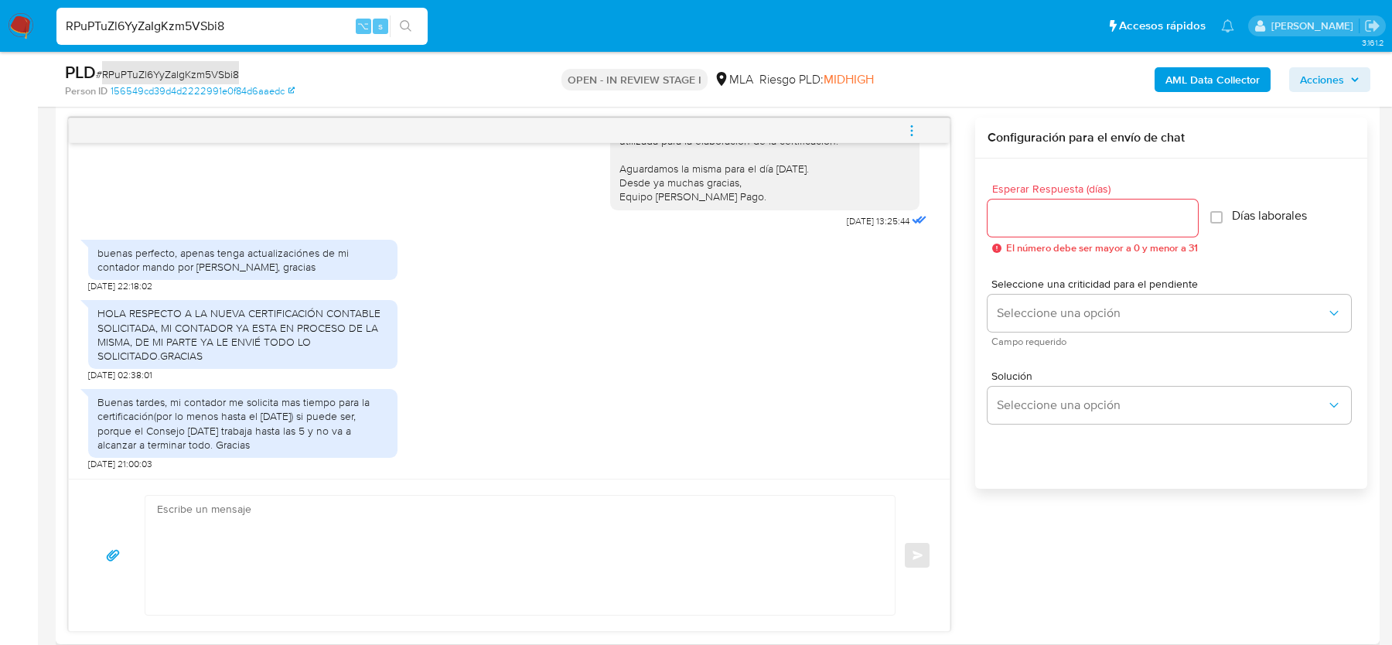
scroll to position [798, 0]
click at [132, 75] on span "# RPuPTuZl6YyZaIgKzm5VSbi8" at bounding box center [167, 74] width 143 height 15
click at [191, 22] on input "RPuPTuZl6YyZaIgKzm5VSbi8" at bounding box center [241, 26] width 371 height 20
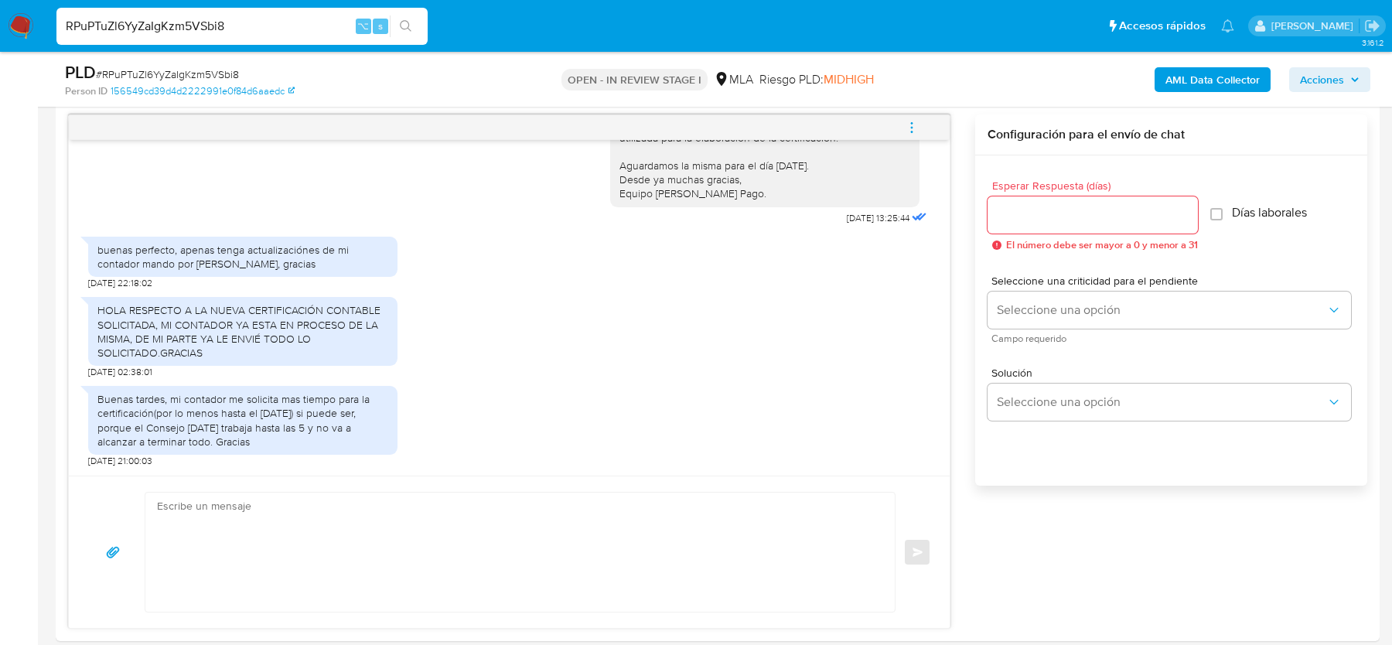
paste input "bXBXY9e5N8K9eENqBrx2Xi0I"
type input "bXBXY9e5N8K9eENqBrx2Xi0I"
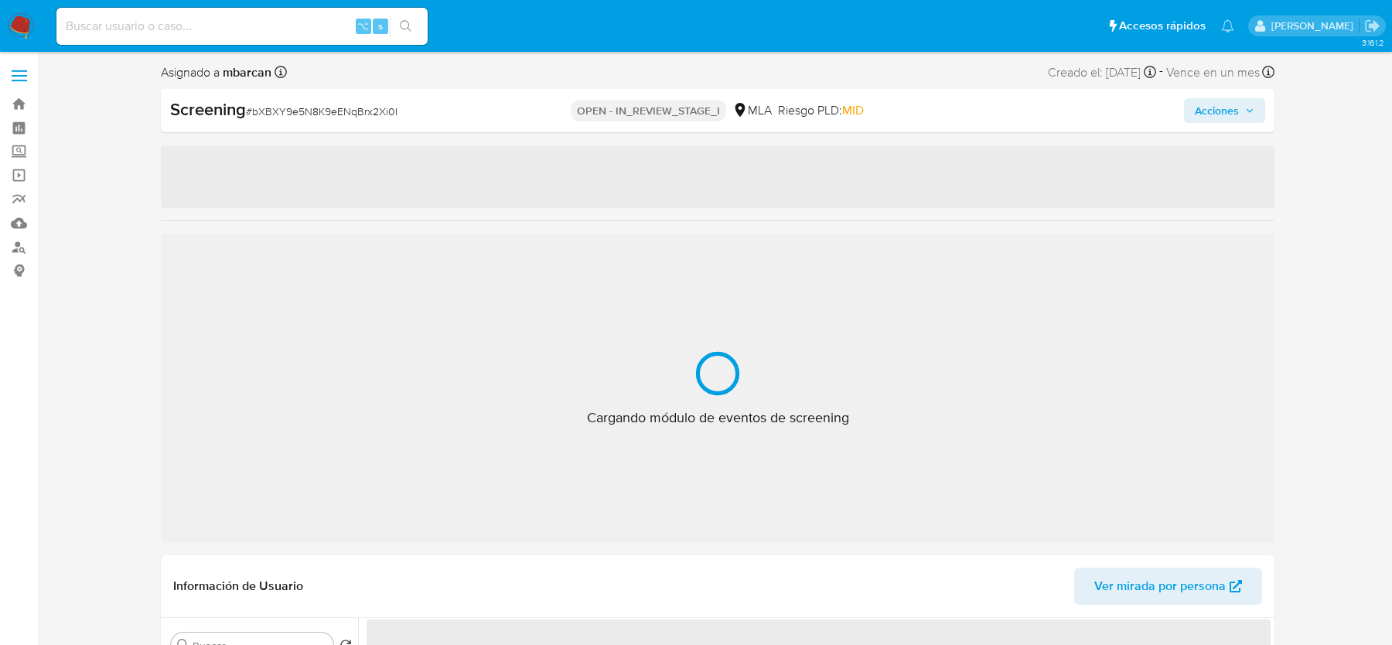
select select "10"
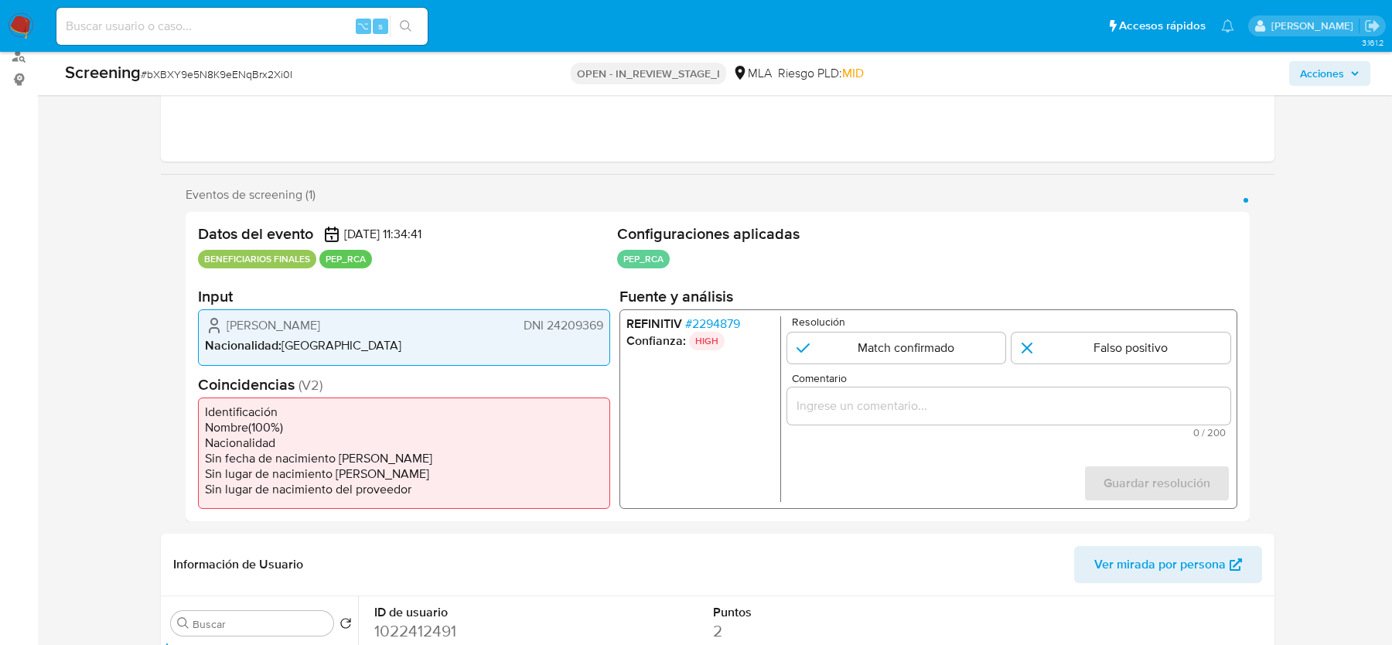
scroll to position [209, 0]
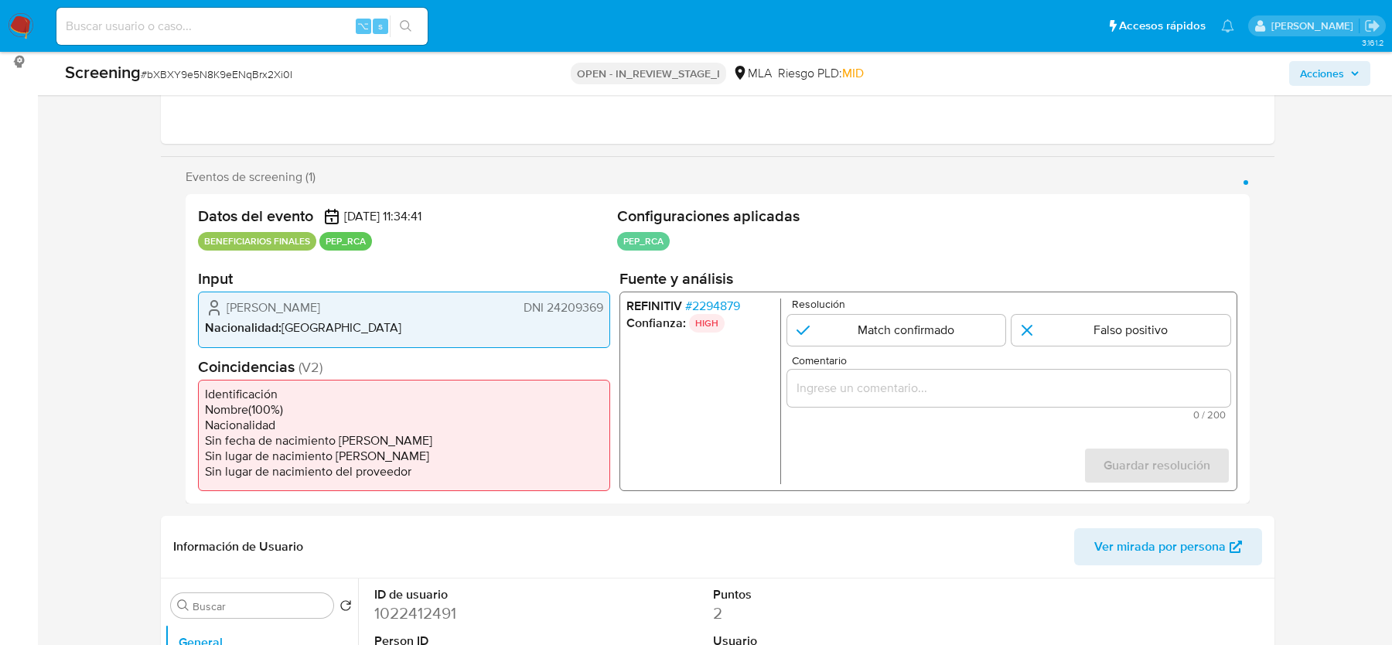
click at [726, 294] on div "REFINITIV # 2294879 Confianza: HIGH Resolución Match confirmado Falso positivo …" at bounding box center [929, 392] width 618 height 200
click at [726, 299] on span "# 2294879" at bounding box center [712, 306] width 55 height 15
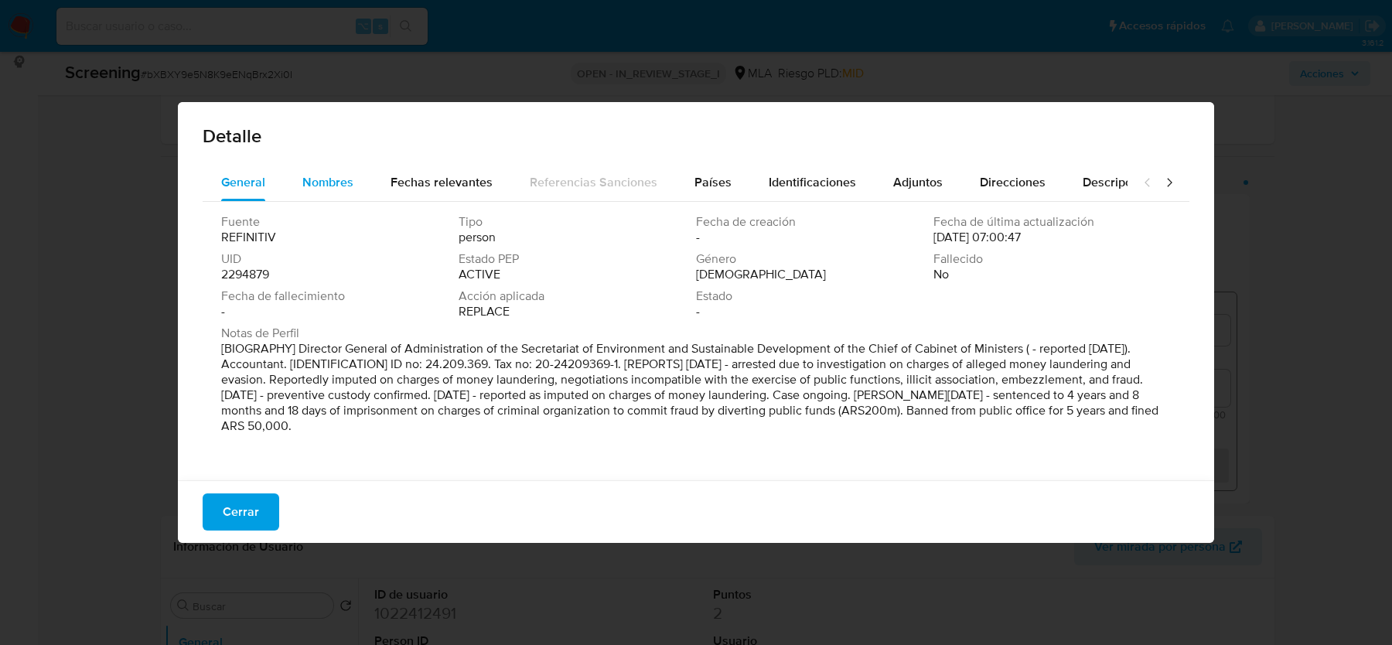
click at [333, 186] on span "Nombres" at bounding box center [327, 182] width 51 height 18
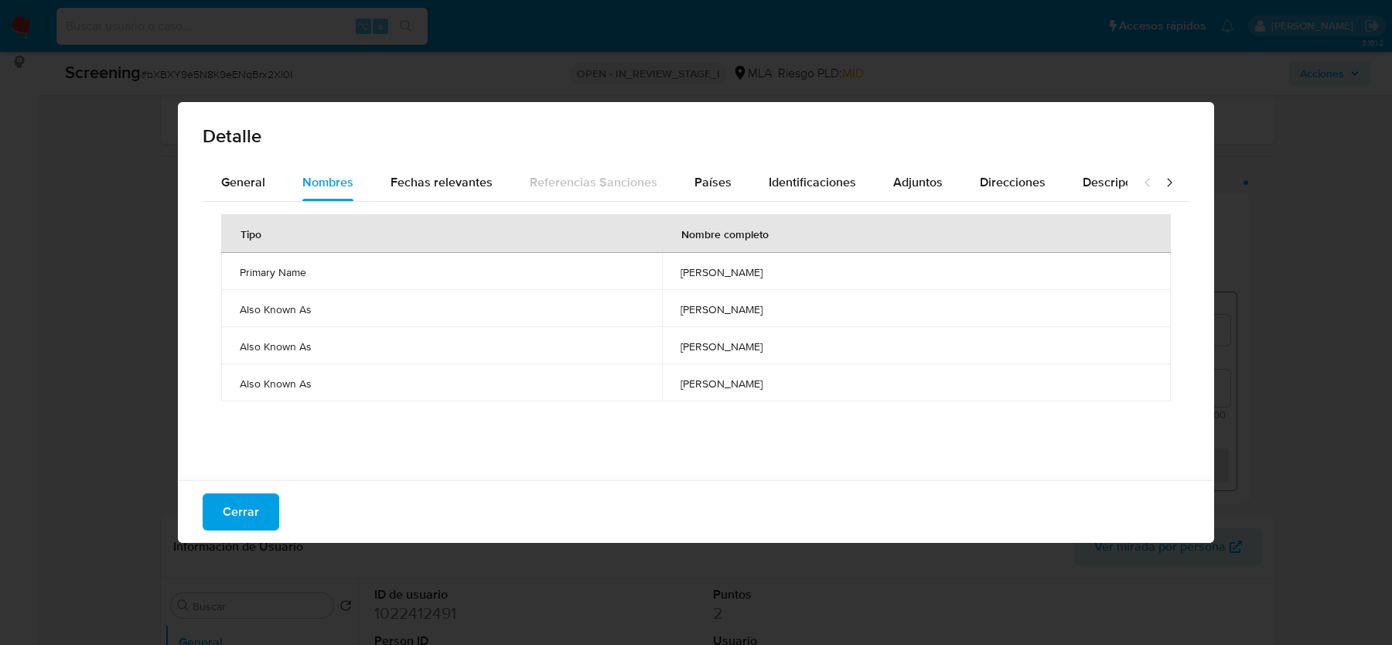
drag, startPoint x: 611, startPoint y: 270, endPoint x: 845, endPoint y: 270, distance: 234.4
click at [845, 270] on td "gustavo alejandro katavich" at bounding box center [916, 271] width 509 height 37
click at [790, 183] on span "Identificaciones" at bounding box center [812, 182] width 87 height 18
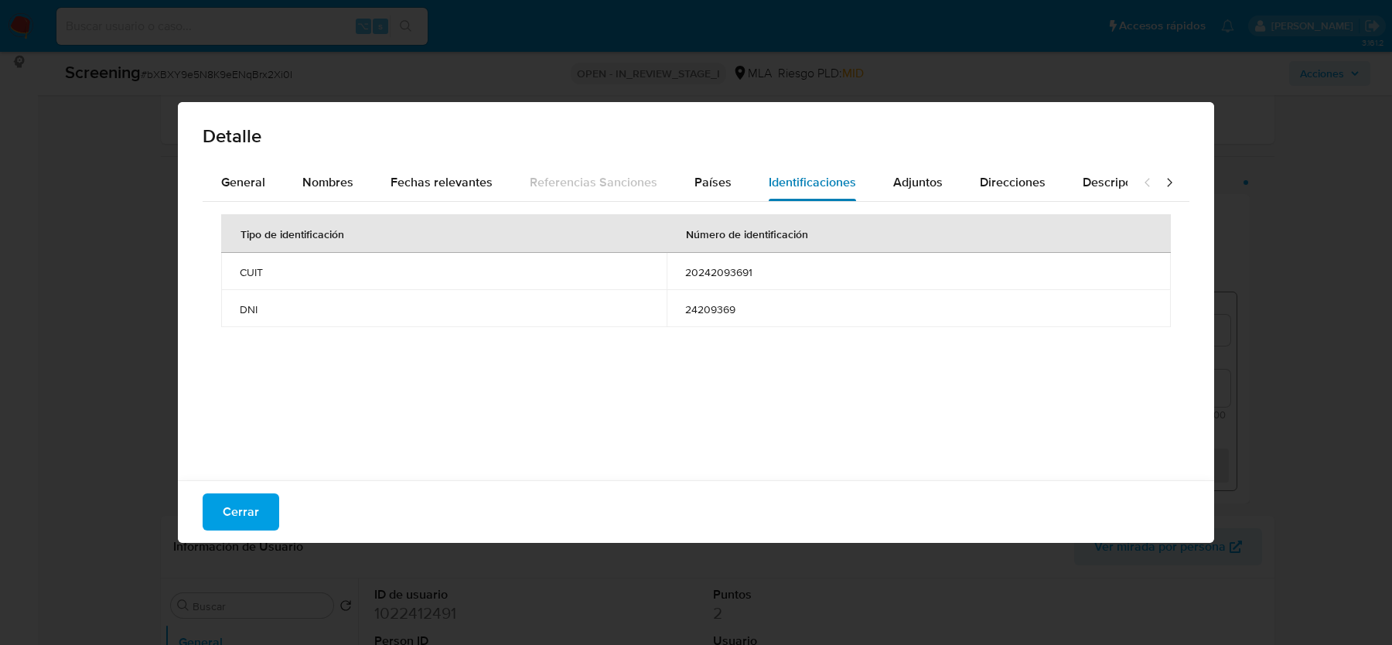
click at [790, 183] on span "Identificaciones" at bounding box center [812, 182] width 87 height 18
click at [734, 272] on span "20242093691" at bounding box center [918, 272] width 467 height 14
click at [715, 312] on span "24209369" at bounding box center [918, 309] width 467 height 14
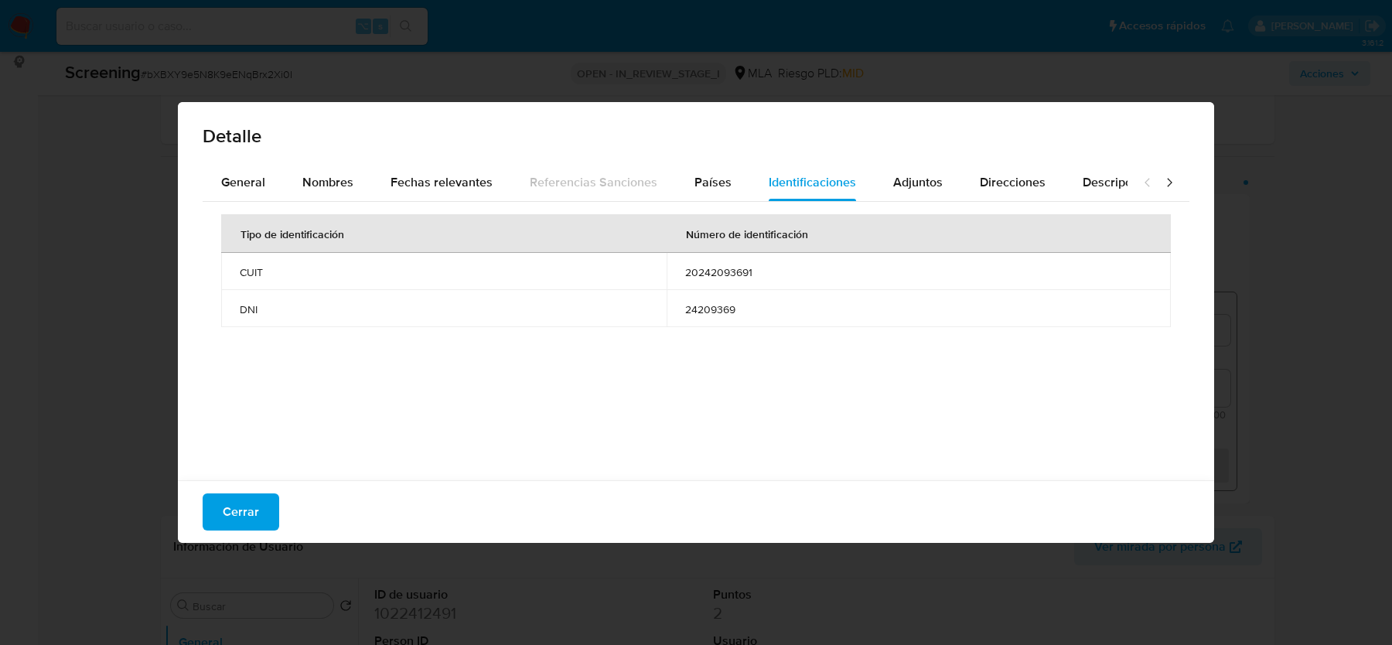
click at [710, 276] on span "20242093691" at bounding box center [918, 272] width 467 height 14
click at [320, 190] on span "Nombres" at bounding box center [327, 182] width 51 height 18
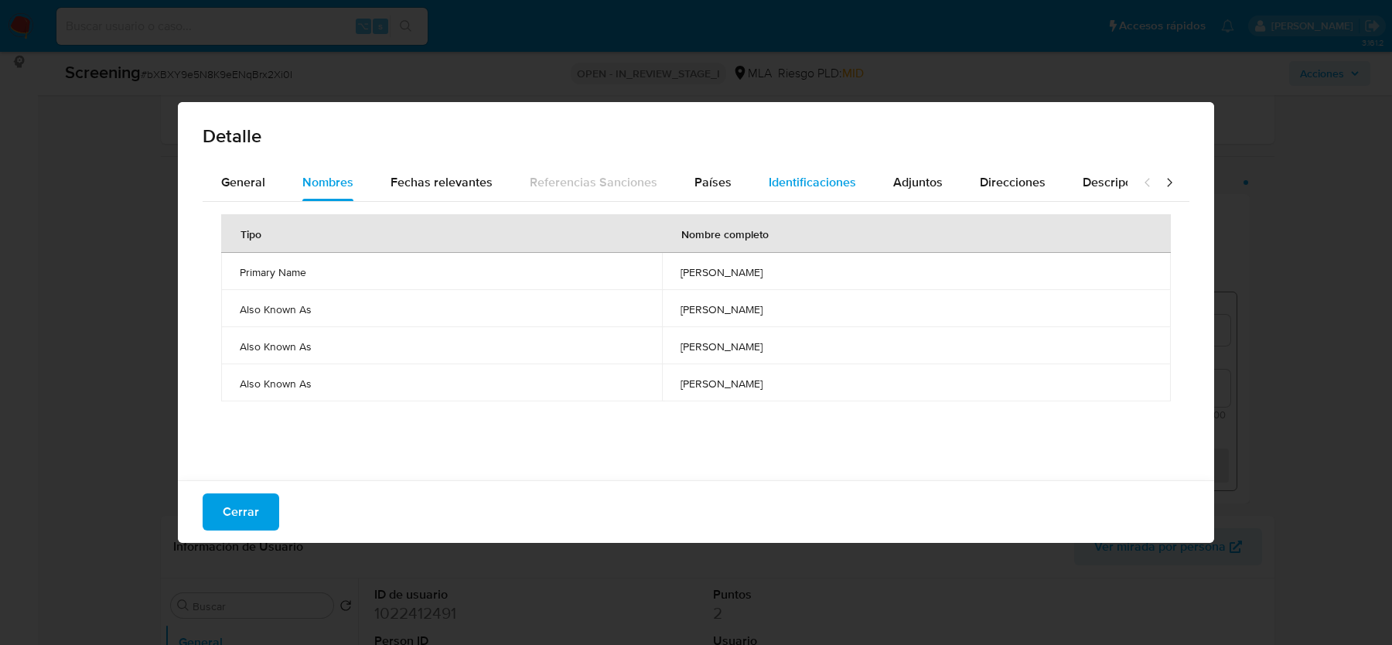
click at [808, 182] on span "Identificaciones" at bounding box center [812, 182] width 87 height 18
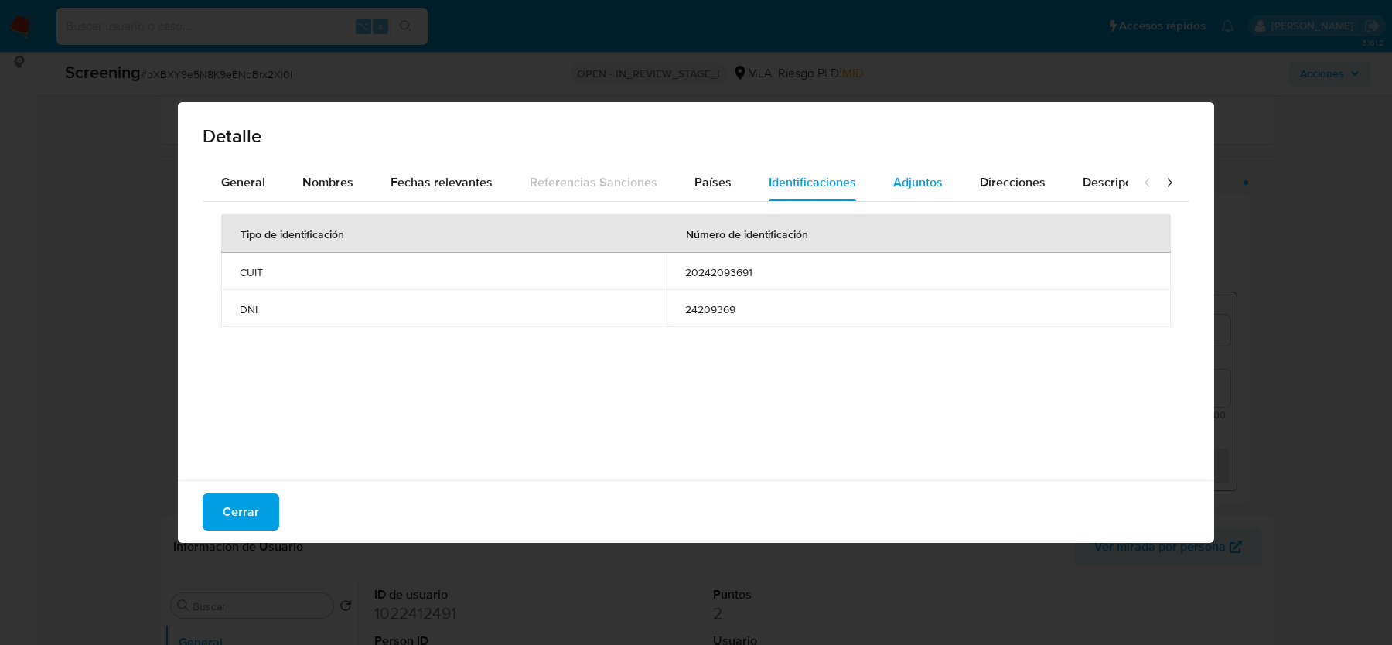
click at [915, 199] on div "Adjuntos" at bounding box center [918, 182] width 50 height 37
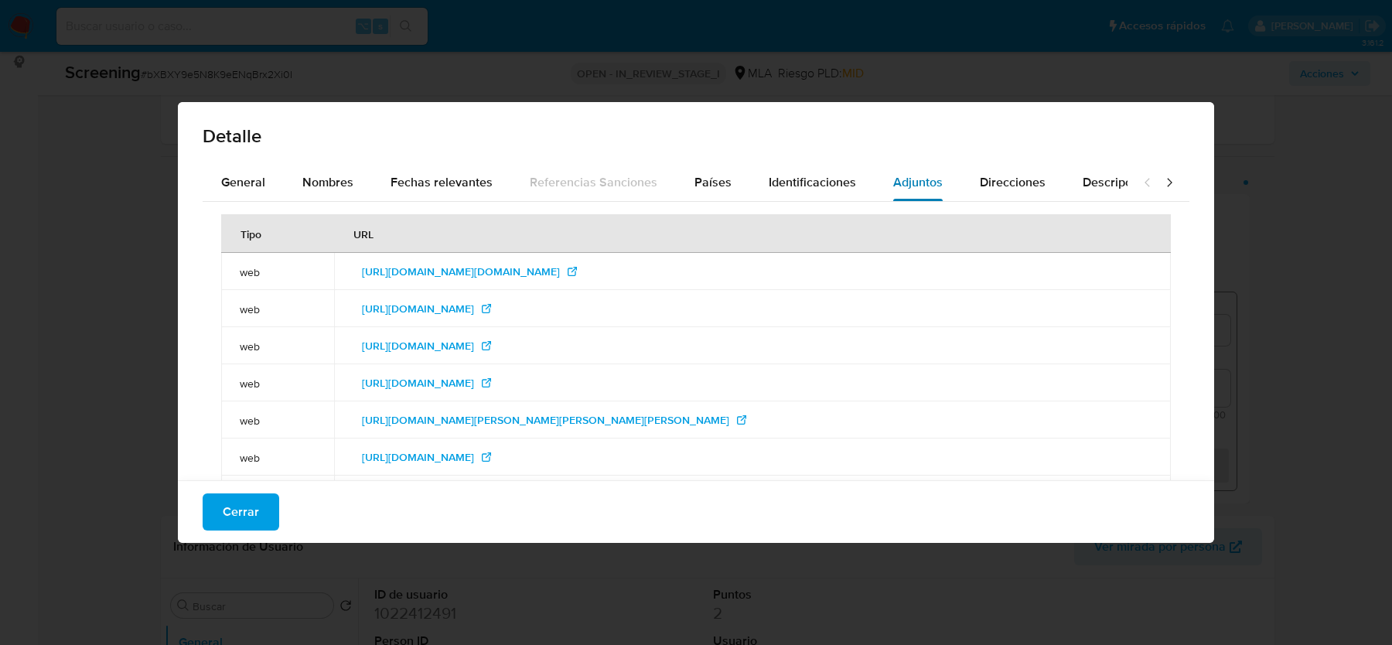
click at [913, 193] on div "Adjuntos" at bounding box center [918, 182] width 50 height 37
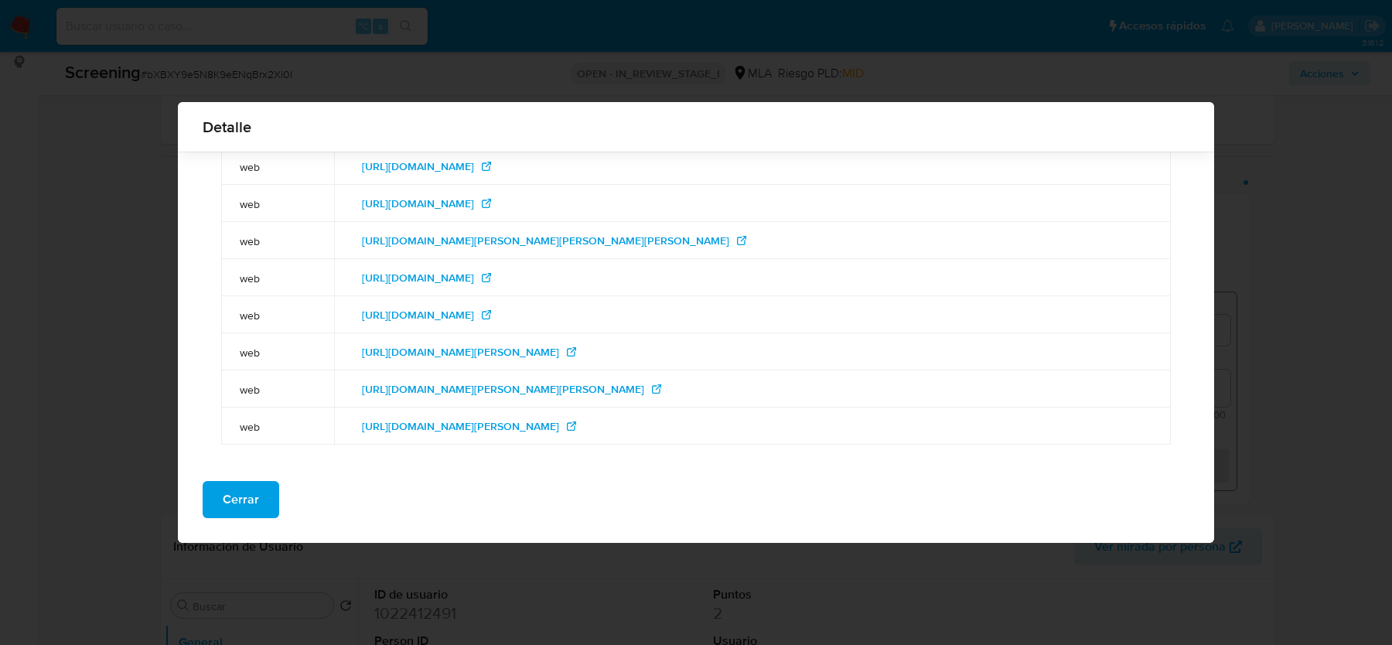
scroll to position [0, 0]
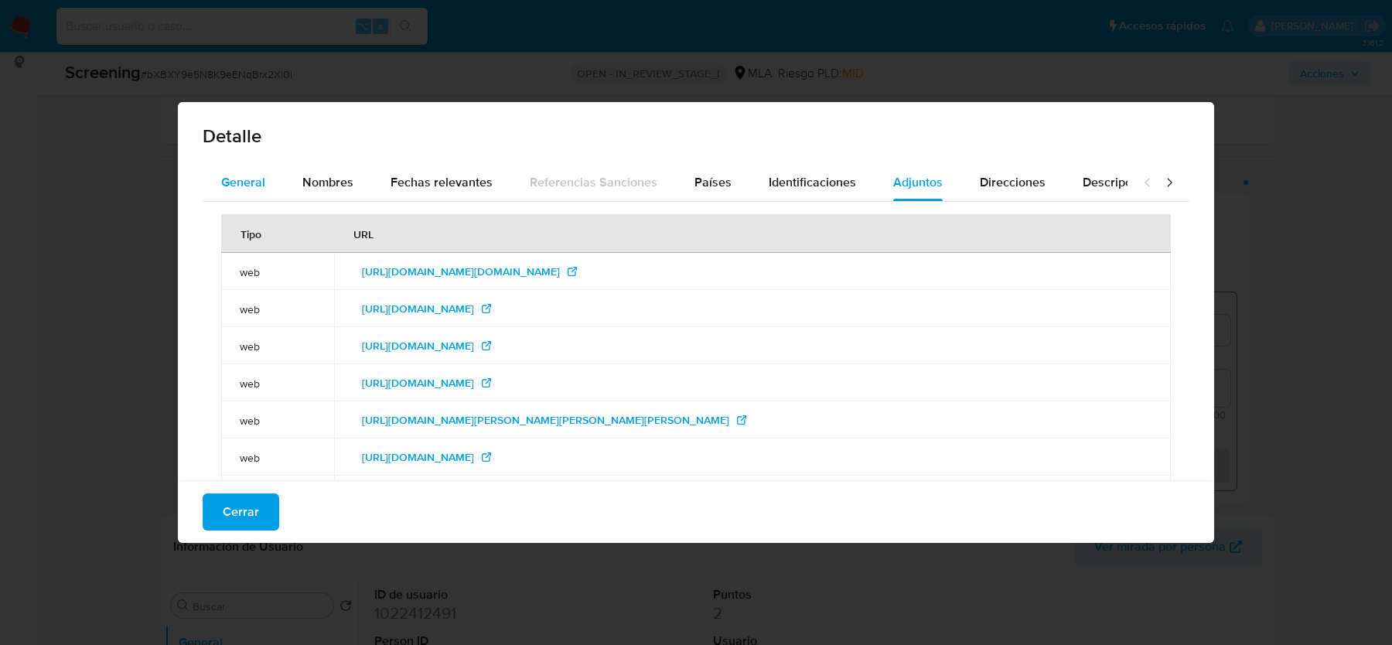
click at [249, 190] on span "General" at bounding box center [243, 182] width 44 height 18
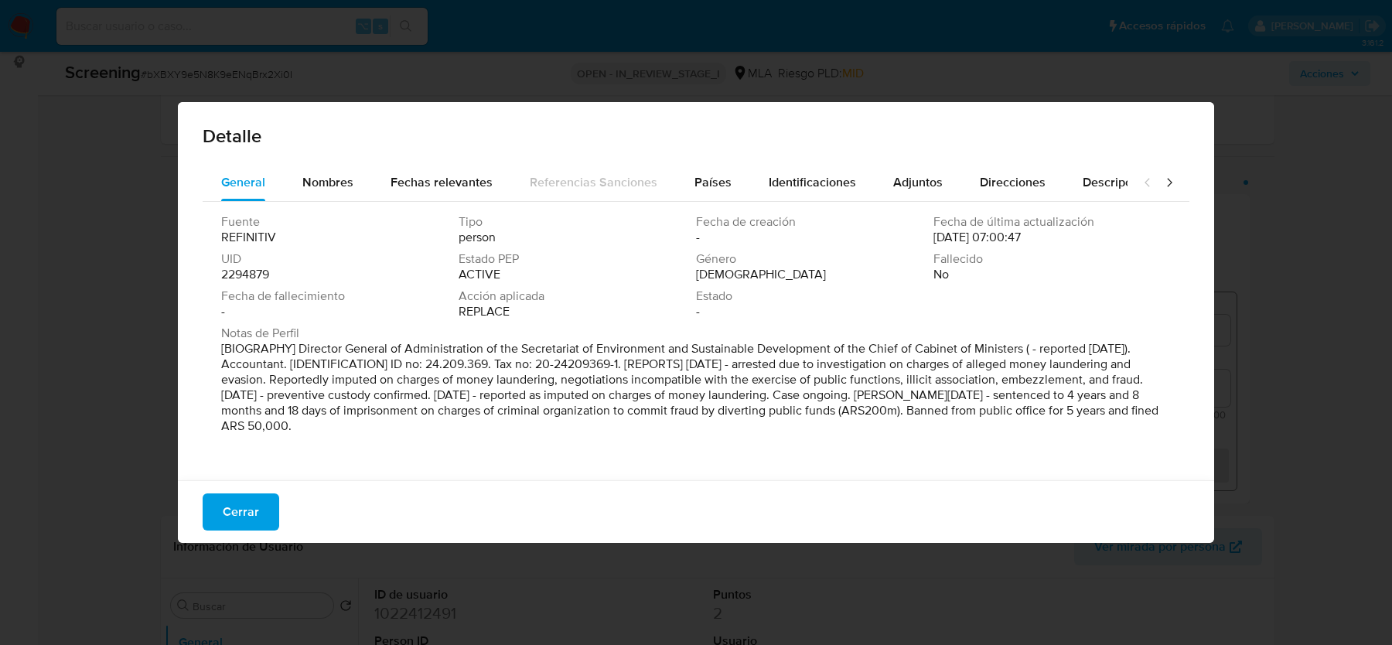
click at [384, 385] on p "[BIOGRAPHY] Director General of Administration of the Secretariat of Environmen…" at bounding box center [694, 387] width 947 height 93
click at [800, 173] on span "Identificaciones" at bounding box center [812, 182] width 87 height 18
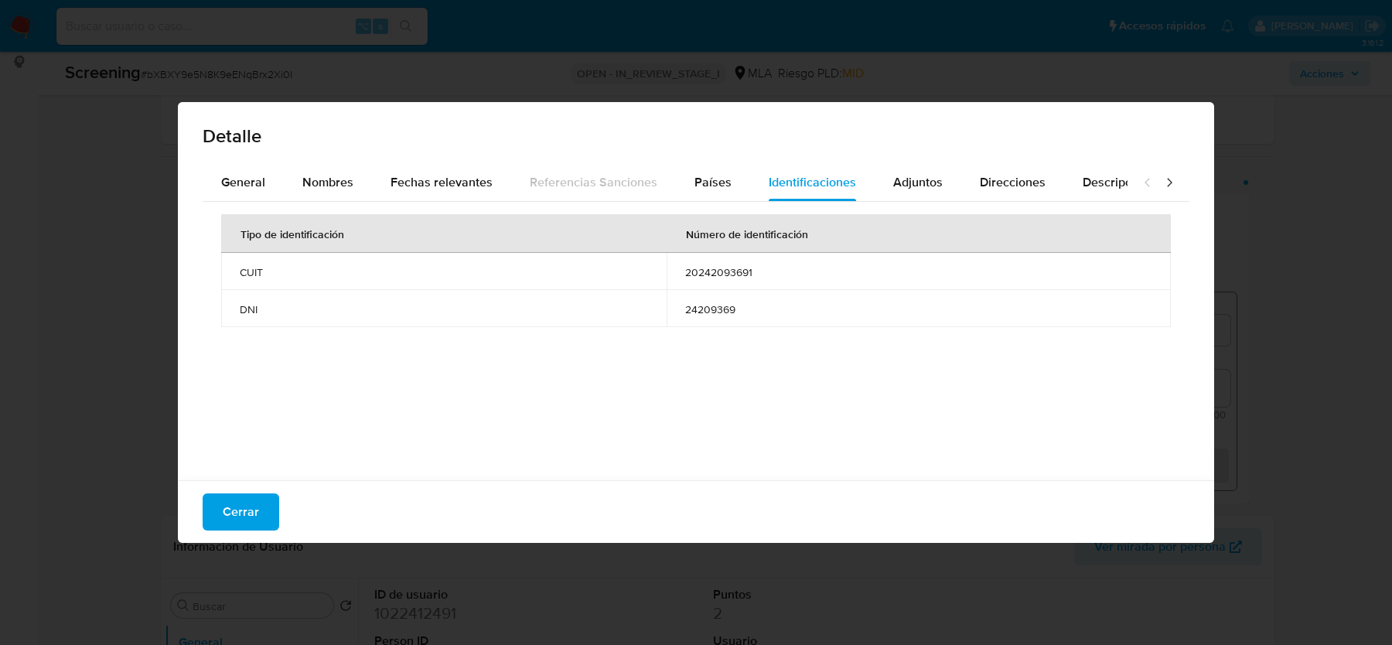
click at [728, 275] on span "20242093691" at bounding box center [918, 272] width 467 height 14
click at [349, 178] on span "Nombres" at bounding box center [327, 182] width 51 height 18
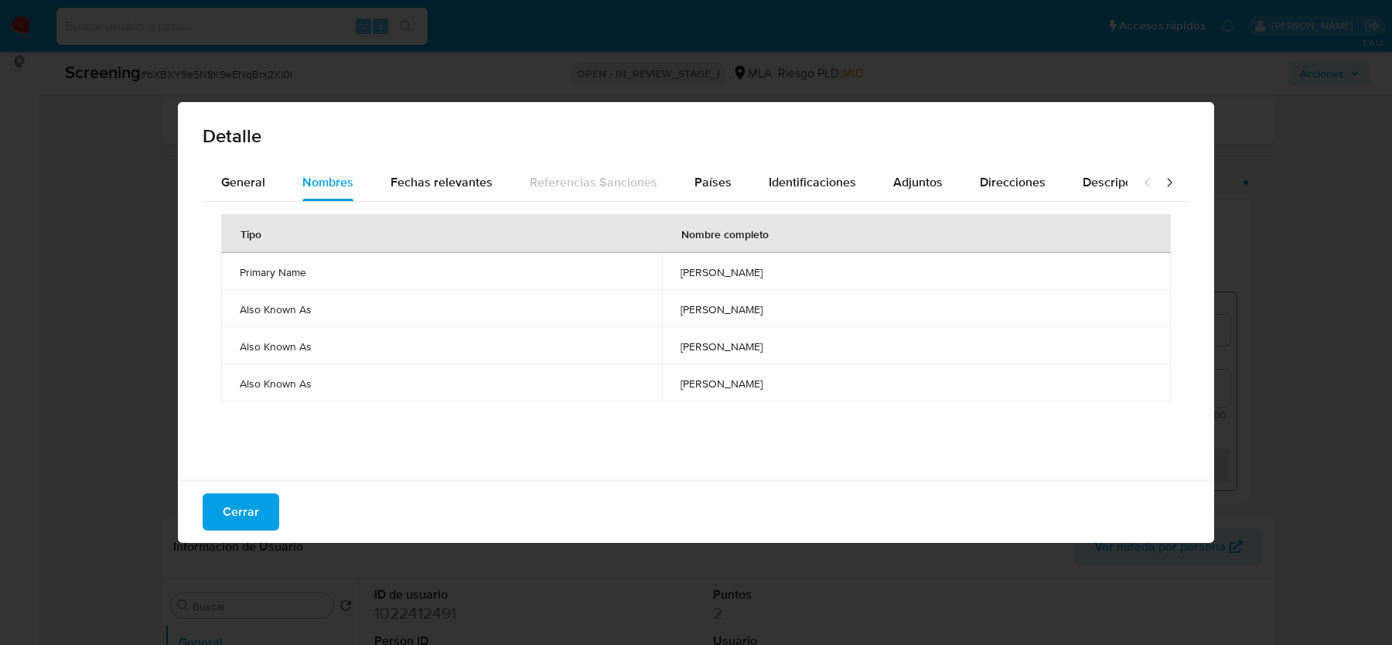
click at [690, 278] on td "[PERSON_NAME]" at bounding box center [916, 271] width 509 height 37
click at [788, 188] on span "Identificaciones" at bounding box center [812, 182] width 87 height 18
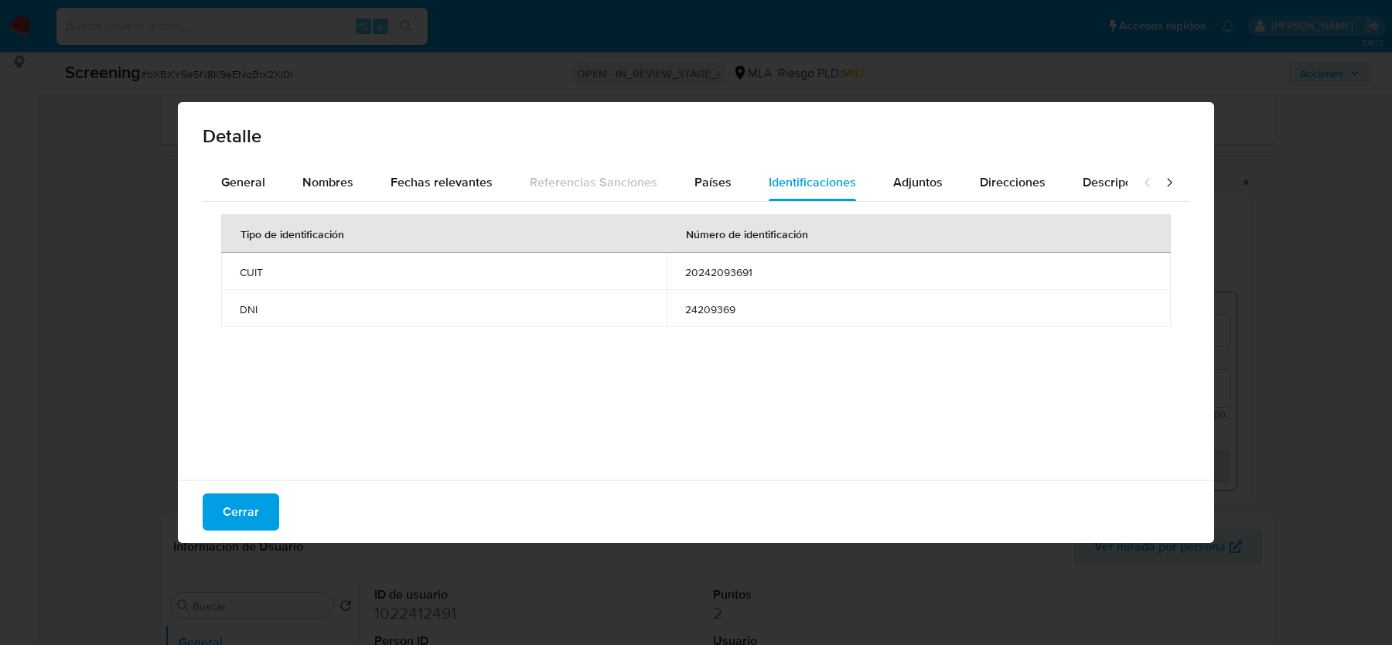
click at [704, 270] on span "20242093691" at bounding box center [918, 272] width 467 height 14
click at [244, 504] on span "Cerrar" at bounding box center [241, 512] width 36 height 34
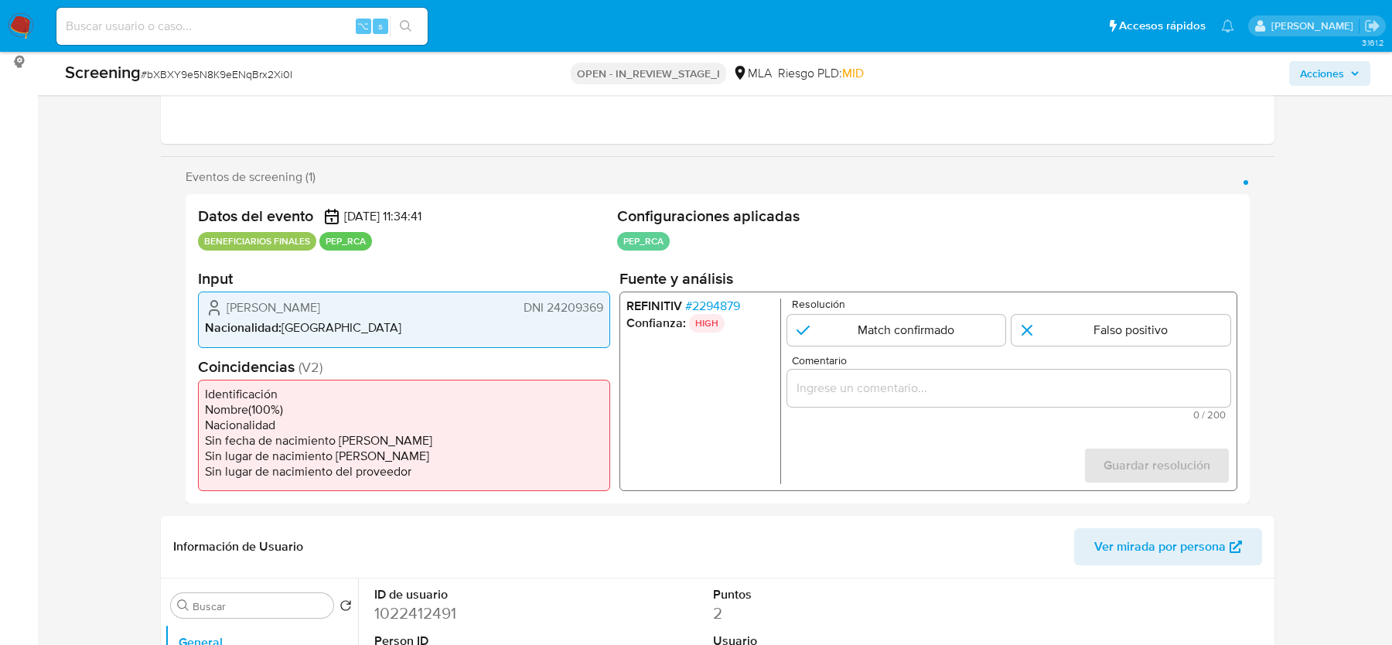
scroll to position [416, 0]
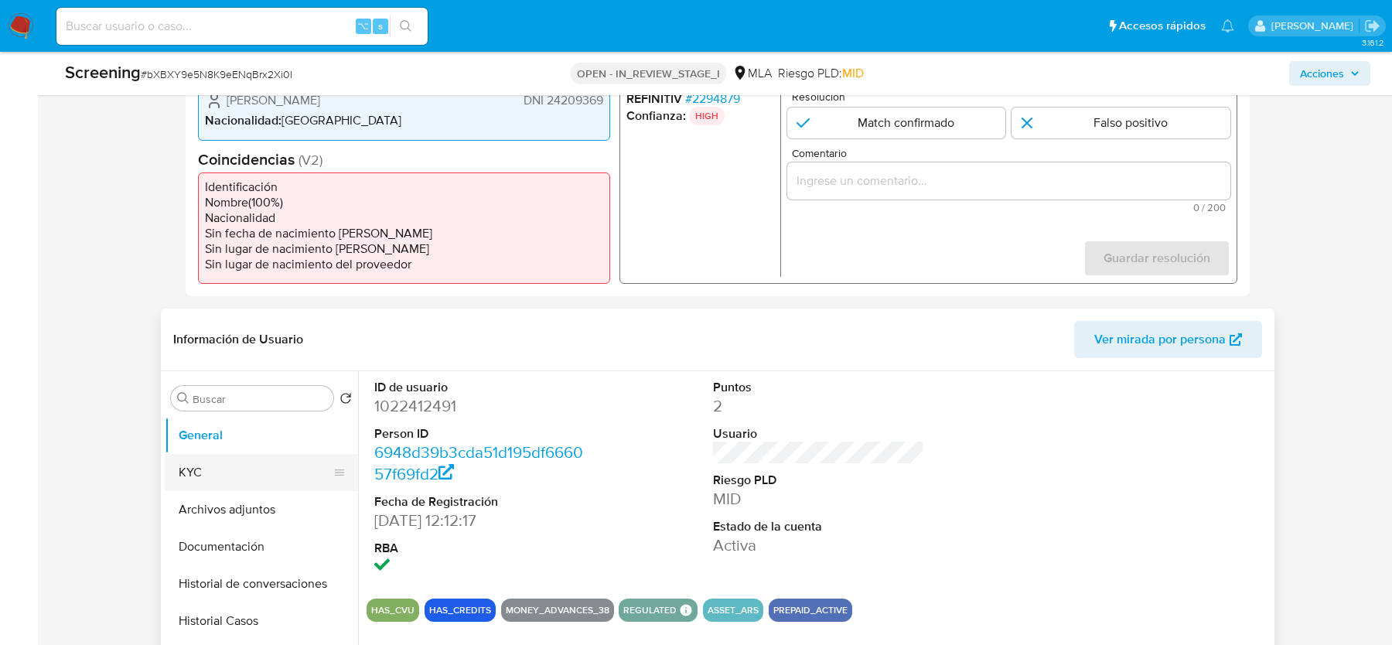
click at [198, 463] on button "KYC" at bounding box center [255, 472] width 181 height 37
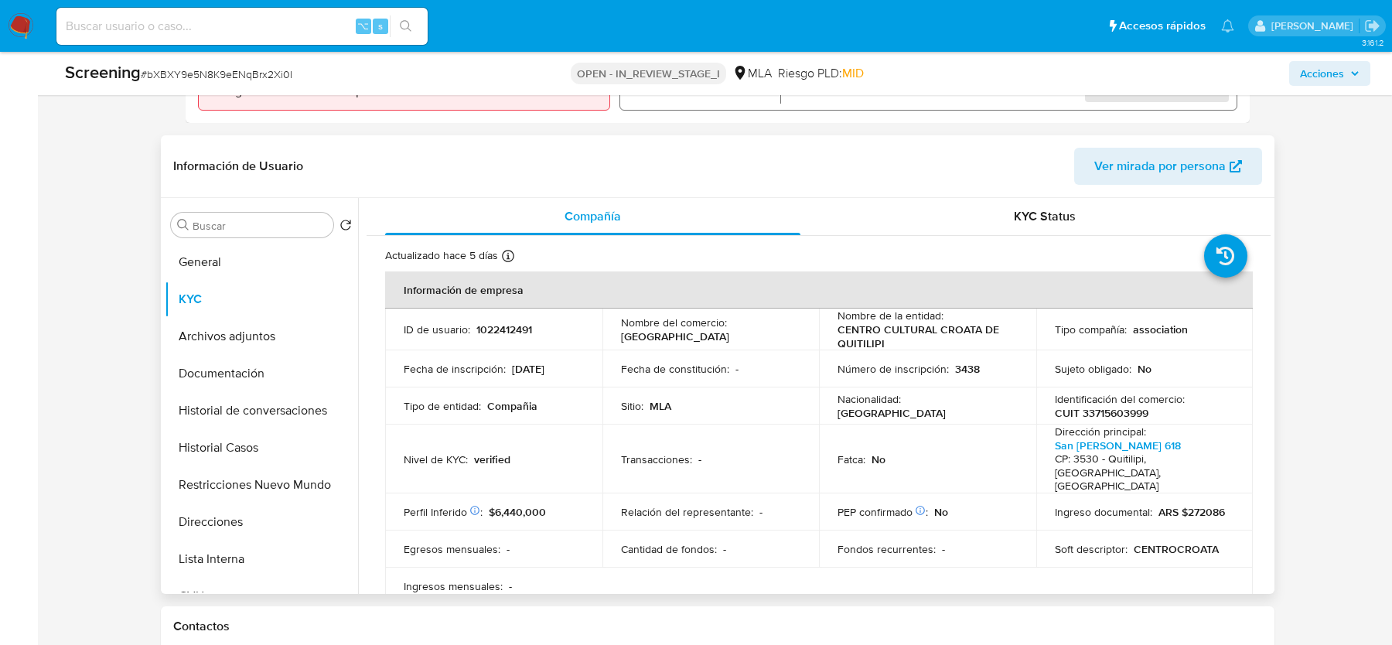
scroll to position [616, 0]
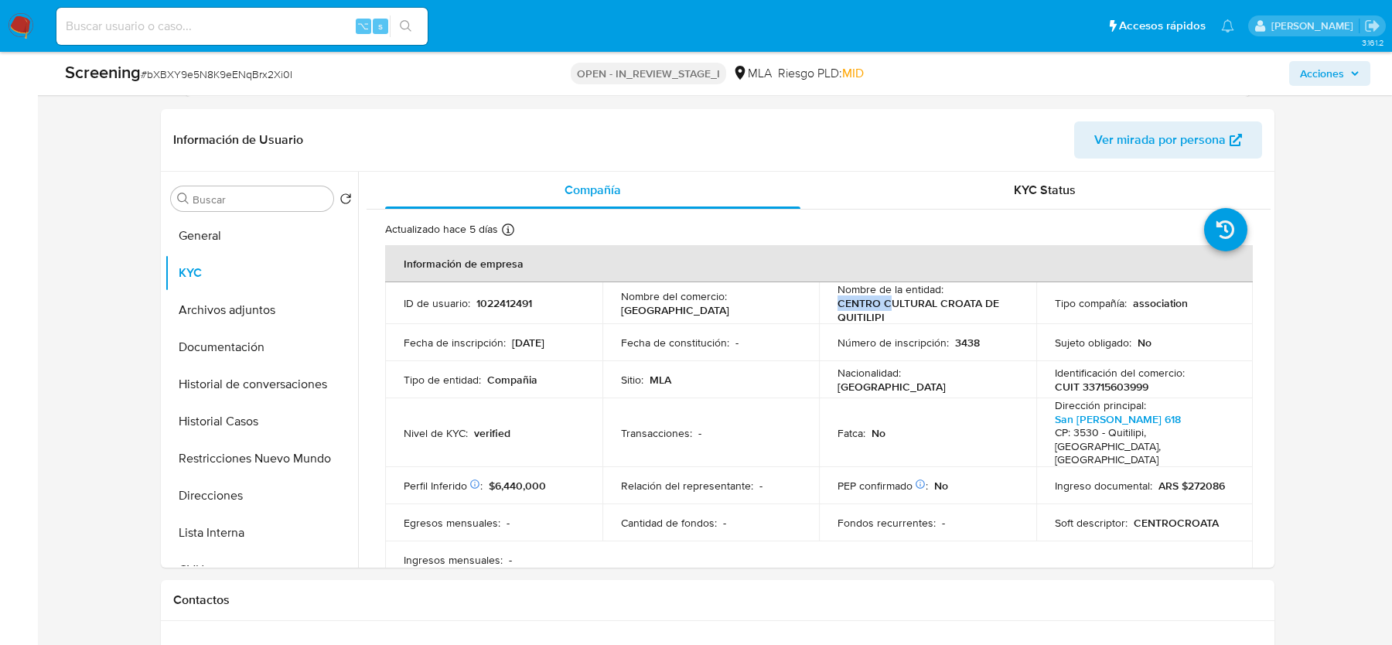
drag, startPoint x: 837, startPoint y: 301, endPoint x: 890, endPoint y: 309, distance: 53.9
click at [890, 309] on p "CENTRO CULTURAL CROATA DE QUITILIPI" at bounding box center [925, 310] width 174 height 28
drag, startPoint x: 888, startPoint y: 318, endPoint x: 835, endPoint y: 303, distance: 54.6
click at [838, 303] on p "CENTRO CULTURAL CROATA DE QUITILIPI" at bounding box center [925, 310] width 174 height 28
copy p "CENTRO CULTURAL CROATA DE QUITILIPI"
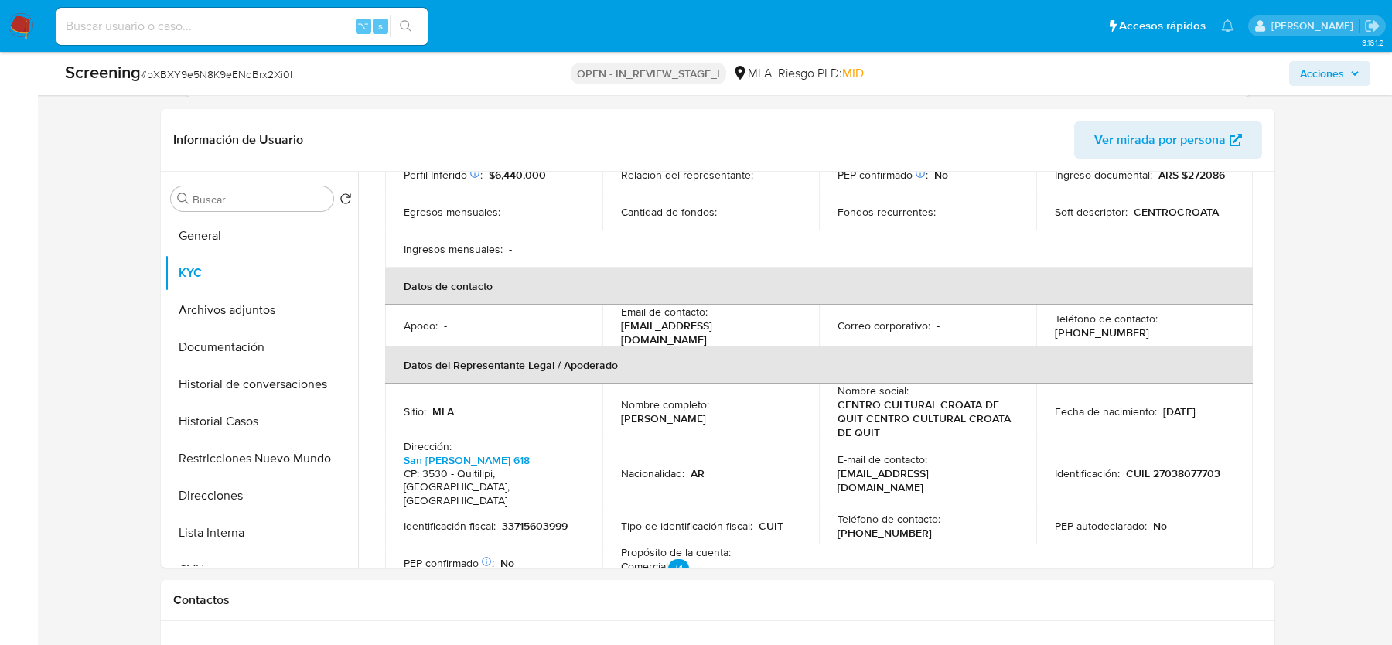
scroll to position [330, 0]
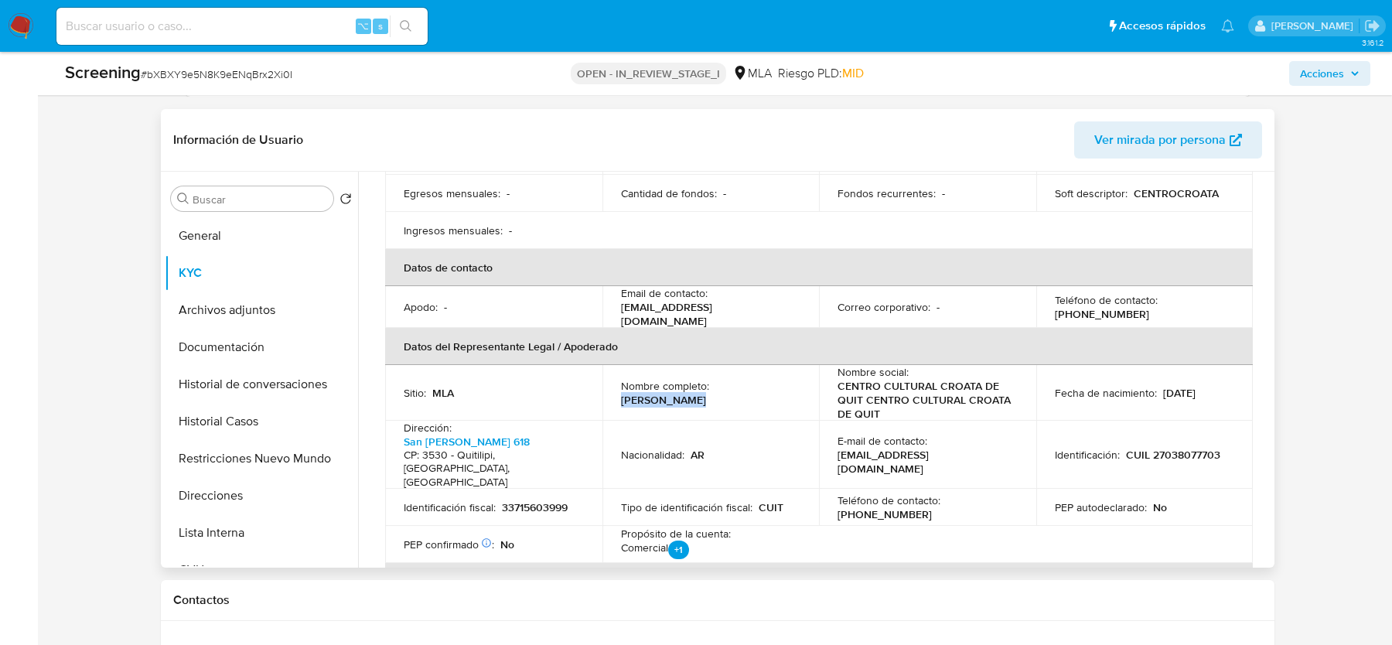
drag, startPoint x: 783, startPoint y: 372, endPoint x: 714, endPoint y: 373, distance: 68.8
click at [714, 379] on div "Nombre completo : Elsa Borovach" at bounding box center [711, 393] width 180 height 28
copy p "Elsa Borovach"
click at [223, 487] on button "Direcciones" at bounding box center [255, 495] width 181 height 37
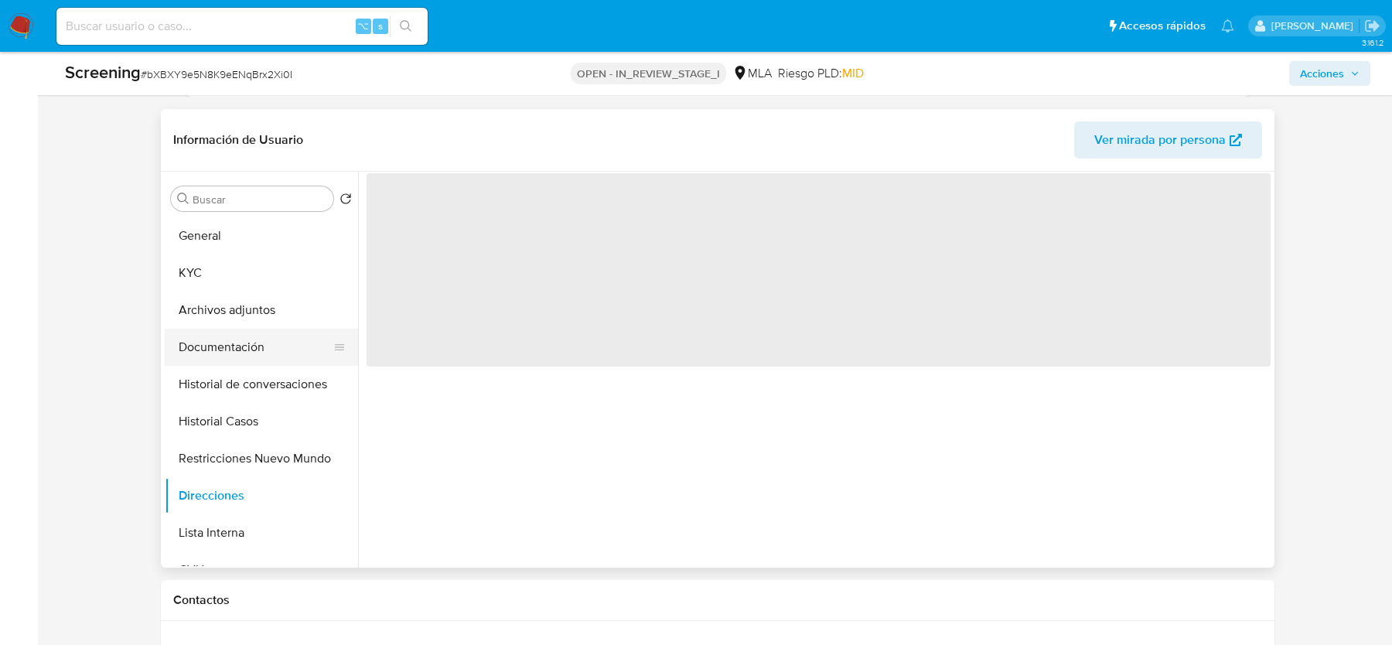
click at [225, 346] on button "Documentación" at bounding box center [255, 347] width 181 height 37
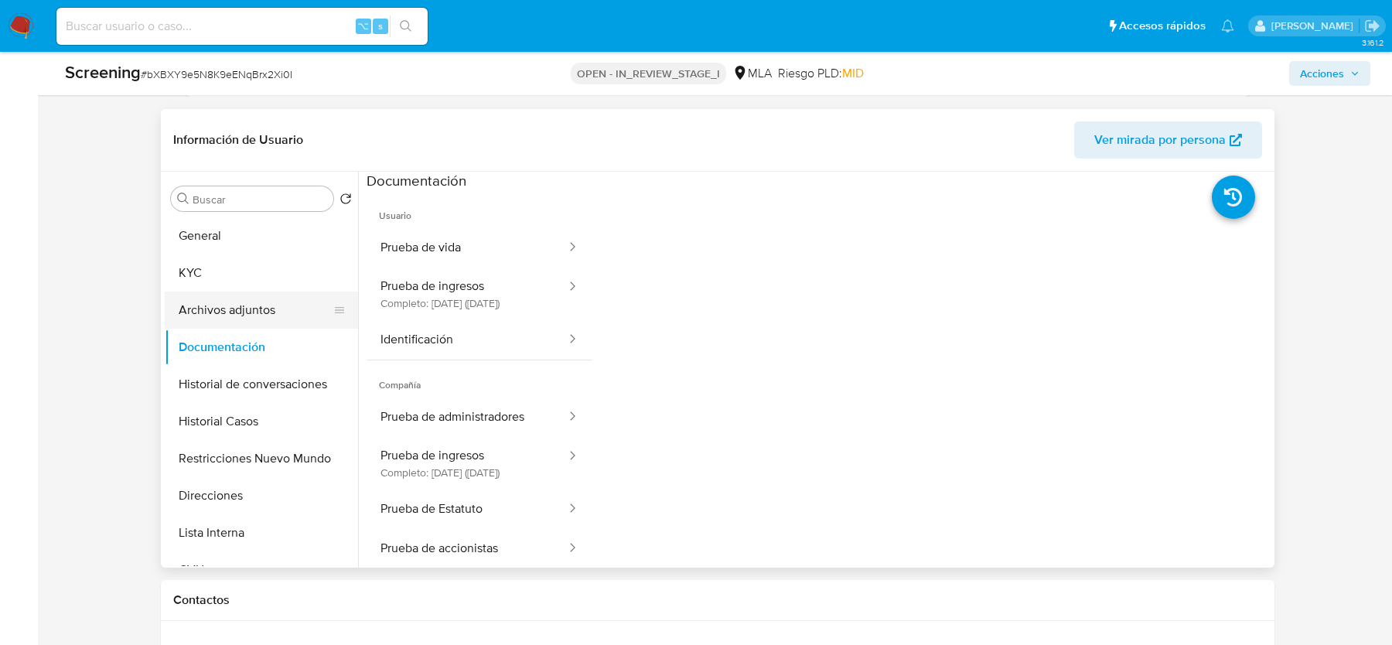
click at [171, 295] on button "Archivos adjuntos" at bounding box center [255, 310] width 181 height 37
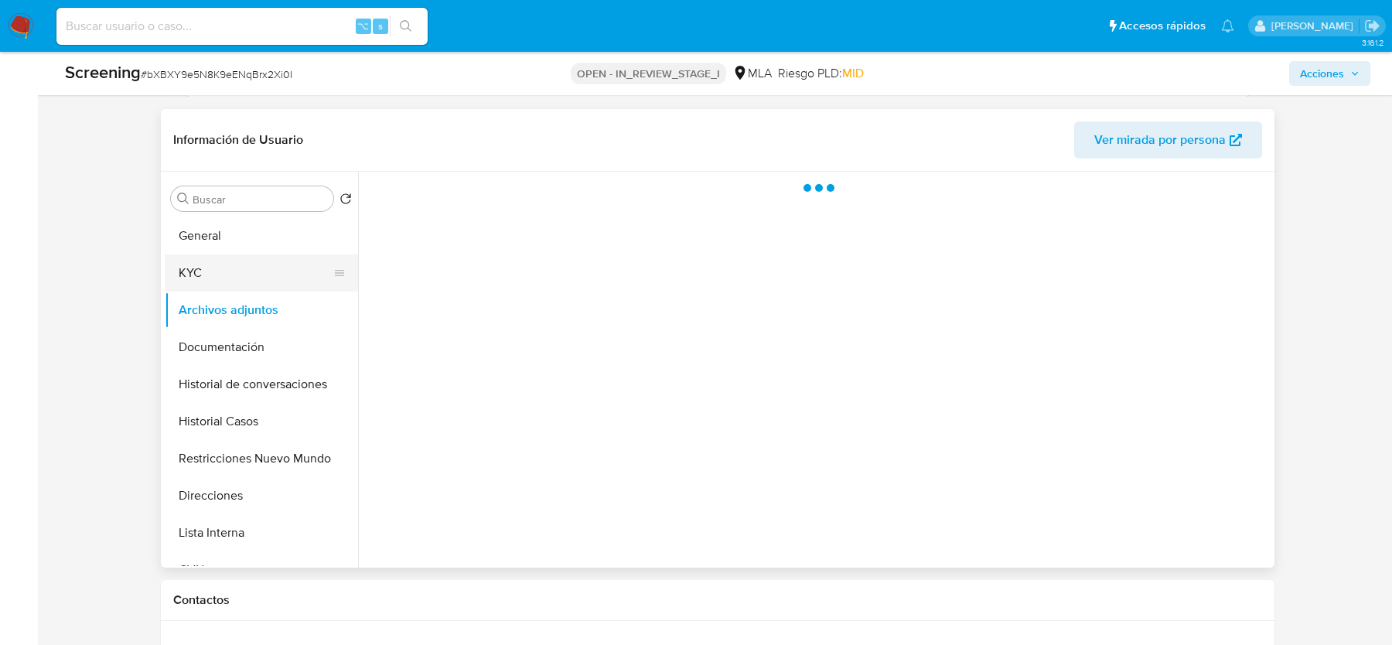
click at [210, 269] on button "KYC" at bounding box center [255, 272] width 181 height 37
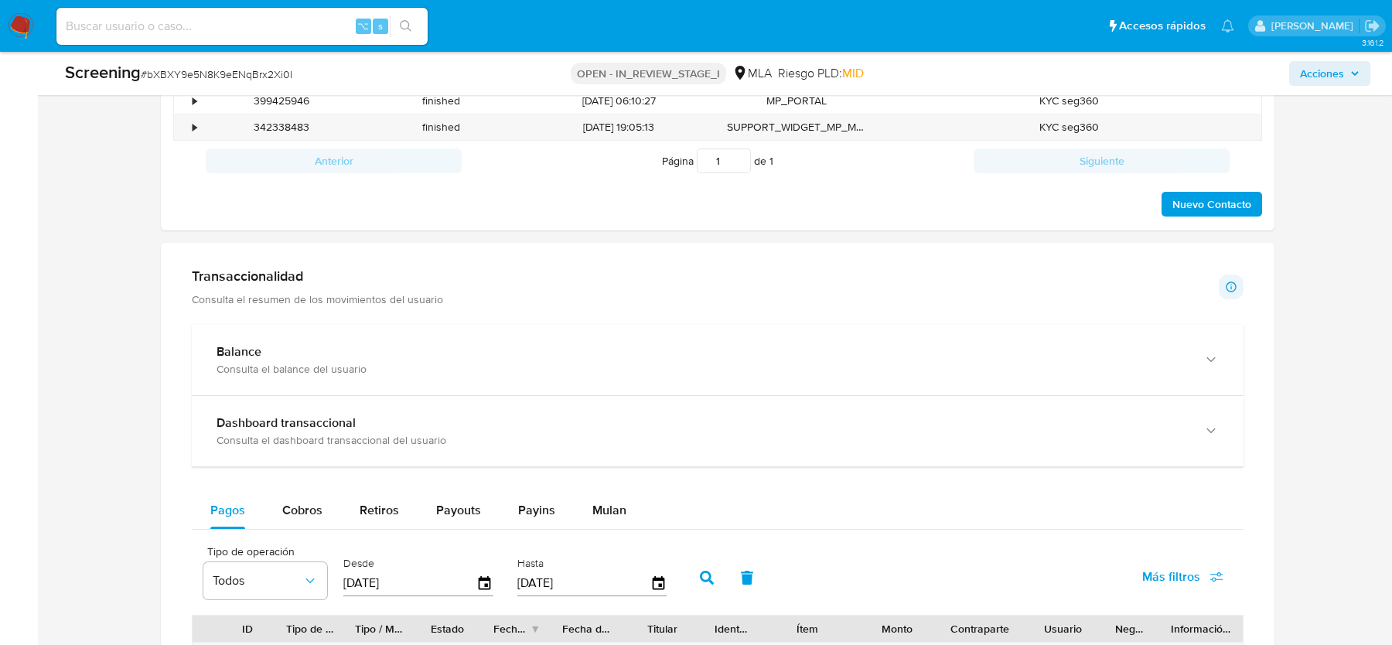
scroll to position [1306, 0]
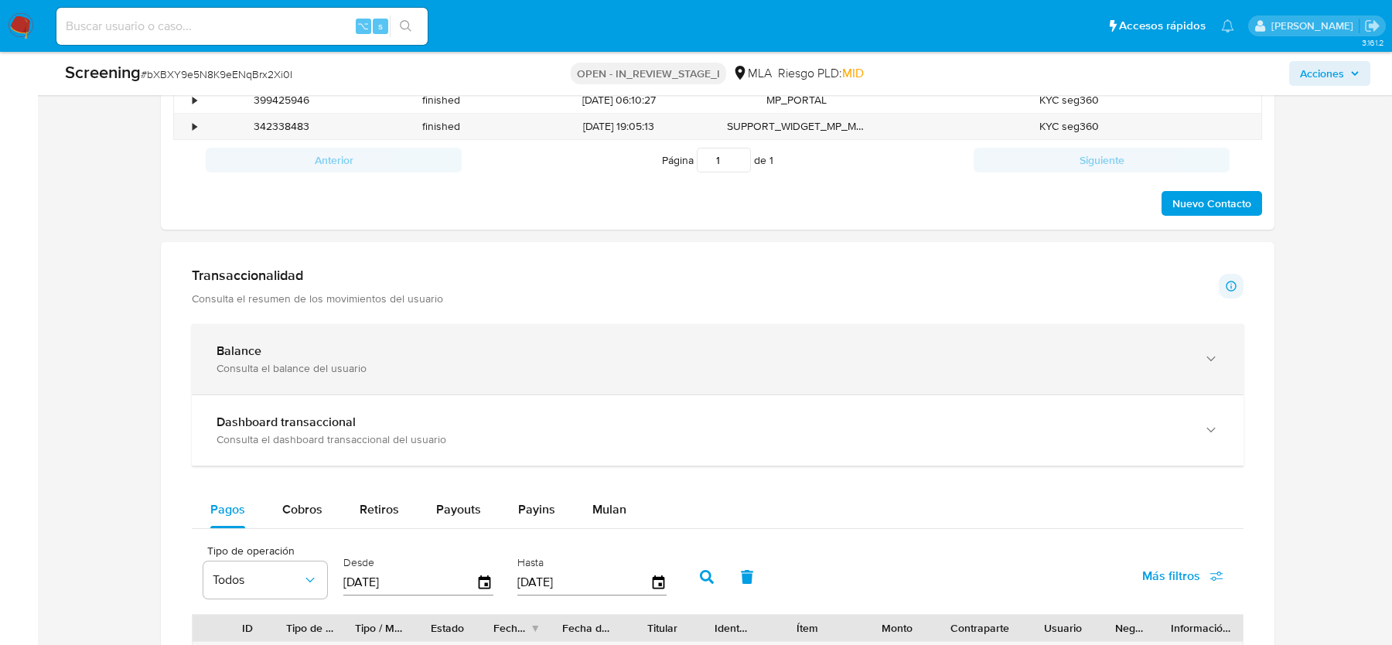
click at [312, 361] on div "Consulta el balance del usuario" at bounding box center [702, 368] width 971 height 14
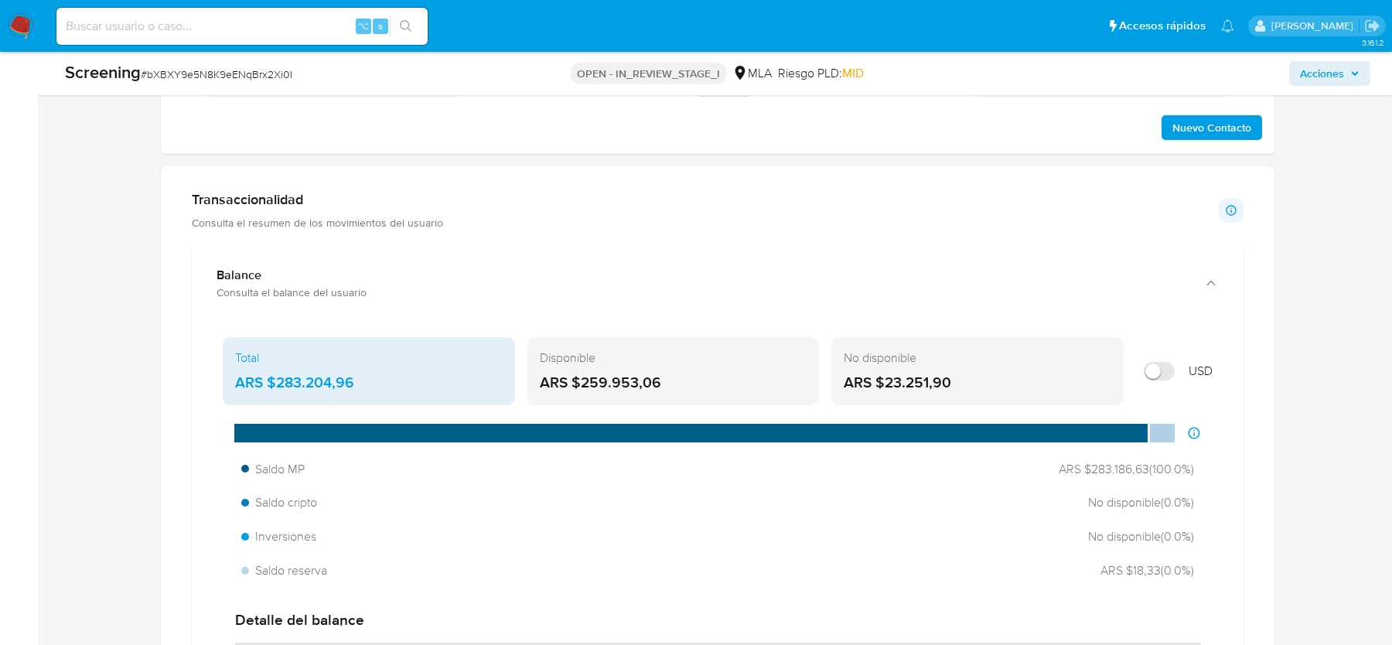
scroll to position [1409, 0]
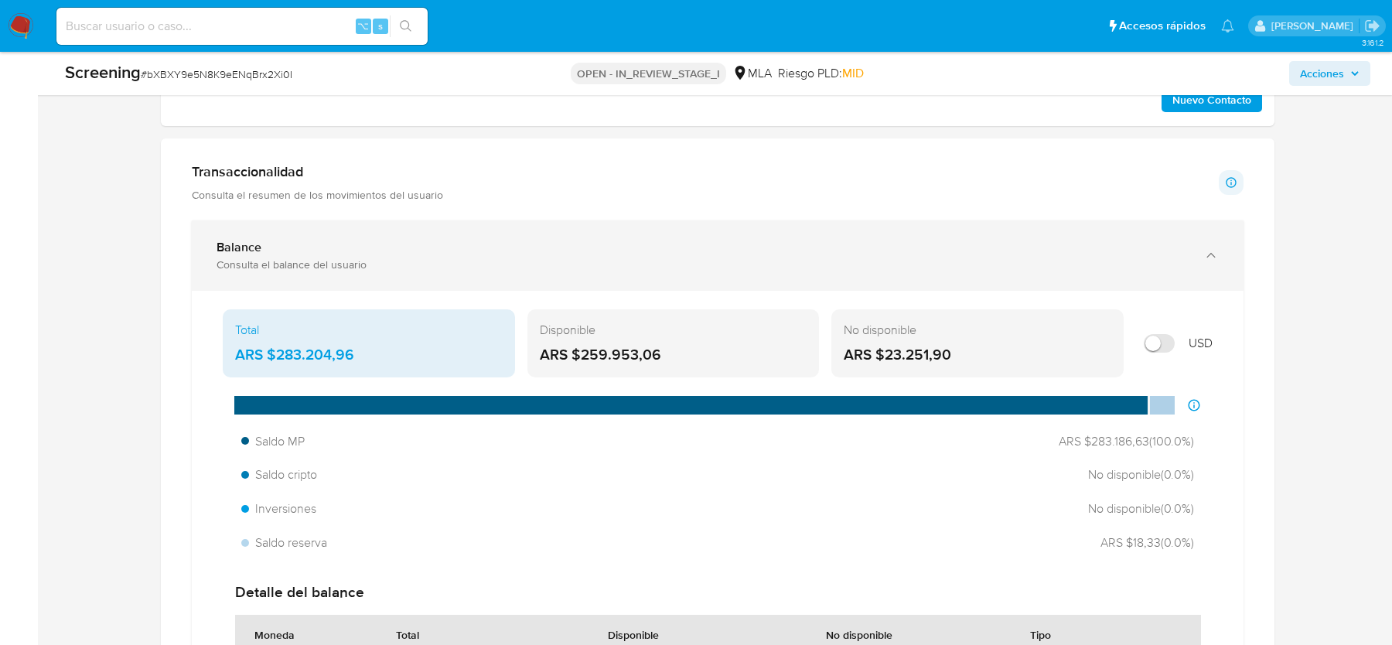
click at [325, 248] on div "Balance" at bounding box center [702, 247] width 971 height 15
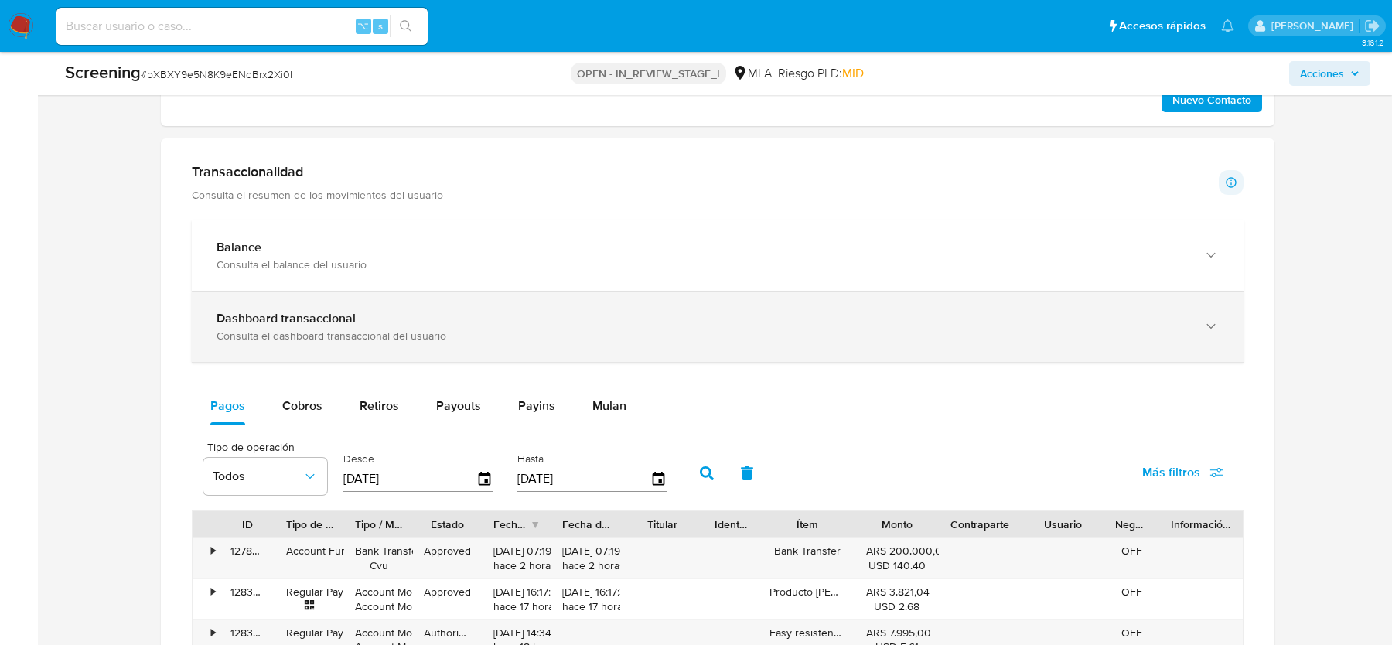
click at [282, 339] on div "Dashboard transaccional Consulta el dashboard transaccional del usuario" at bounding box center [718, 327] width 1052 height 70
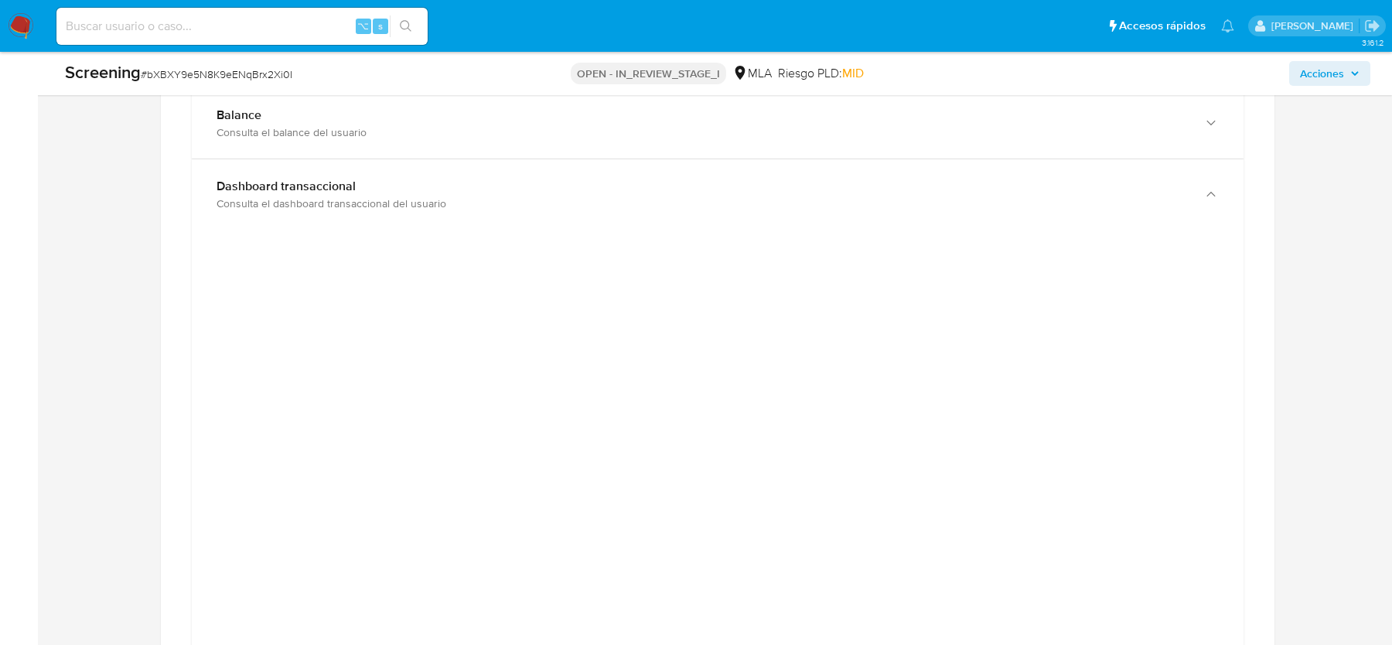
scroll to position [1537, 0]
click at [113, 364] on div "Asignado a mbarcan Asignado el: 17/09/2025 10:39:40 Creado el: 09/08/2025 Cread…" at bounding box center [718, 357] width 1324 height 3665
click at [149, 404] on div "Asignado a mbarcan Asignado el: 17/09/2025 10:39:40 Creado el: 09/08/2025 Cread…" at bounding box center [718, 357] width 1324 height 3665
click at [203, 371] on div at bounding box center [718, 597] width 1052 height 727
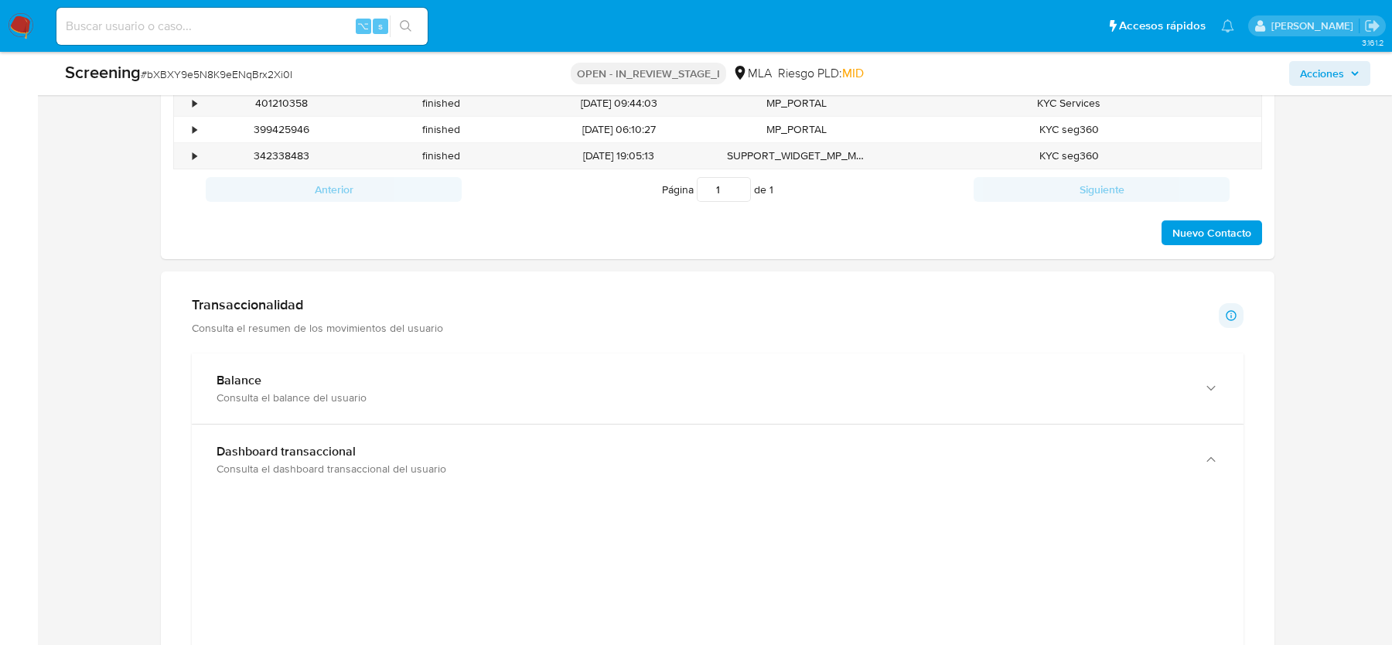
scroll to position [1236, 0]
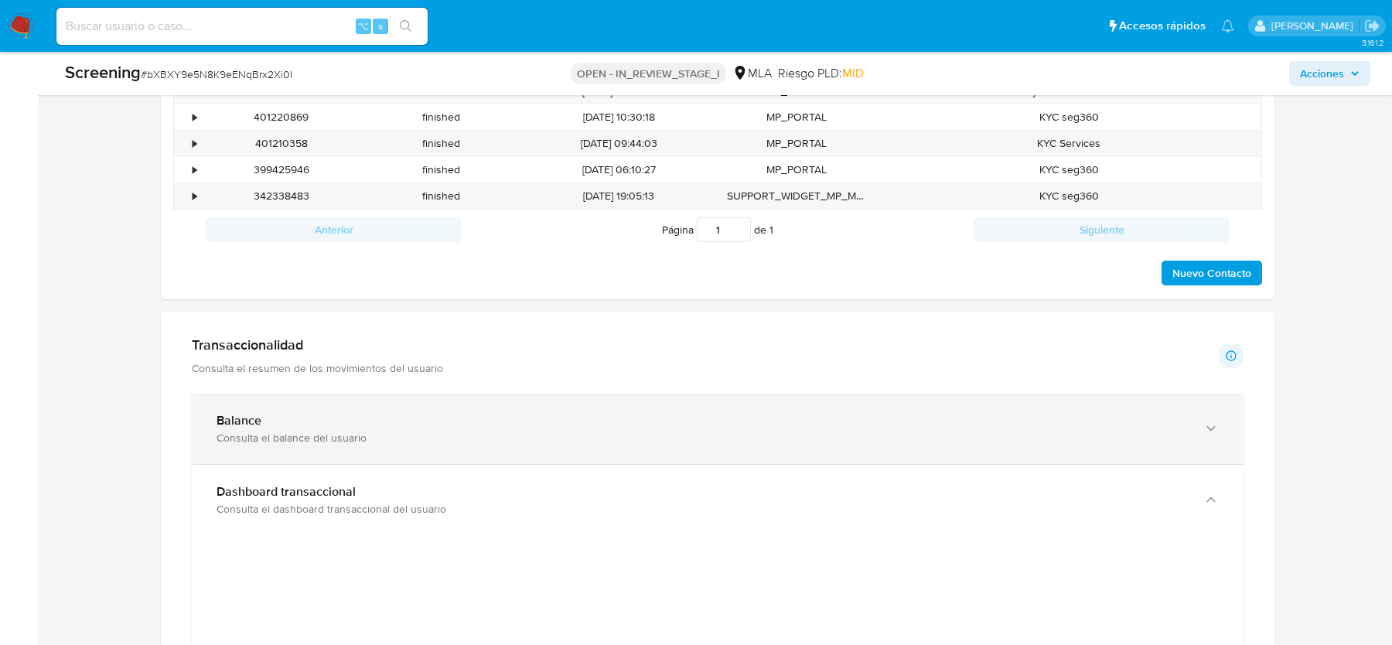
click at [352, 394] on div "Balance Consulta el balance del usuario" at bounding box center [718, 429] width 1052 height 70
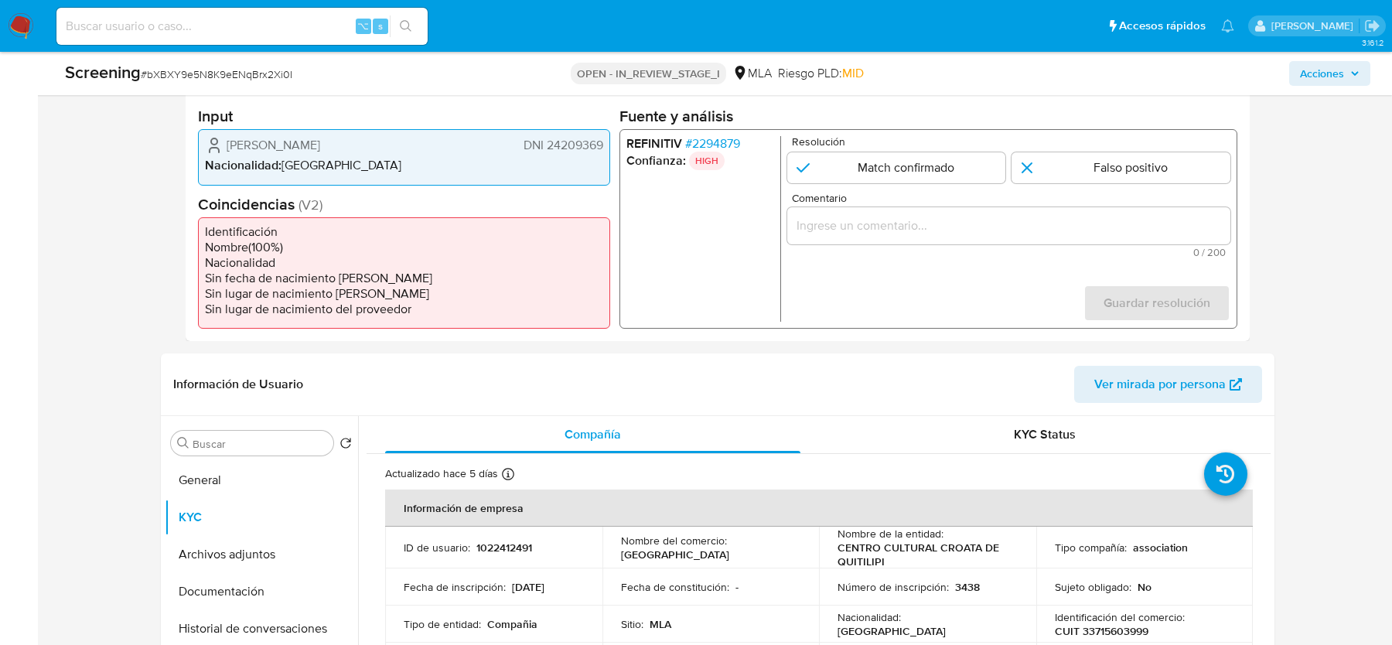
scroll to position [330, 0]
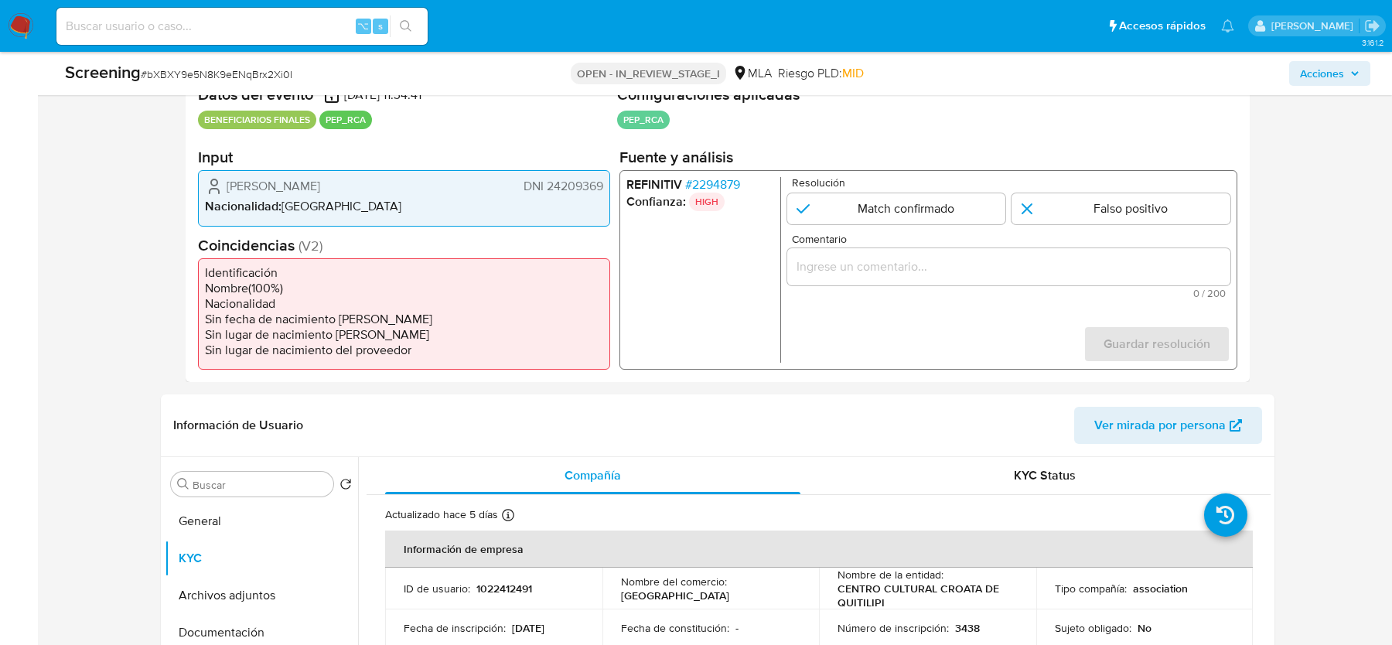
click at [719, 186] on span "# 2294879" at bounding box center [712, 184] width 55 height 15
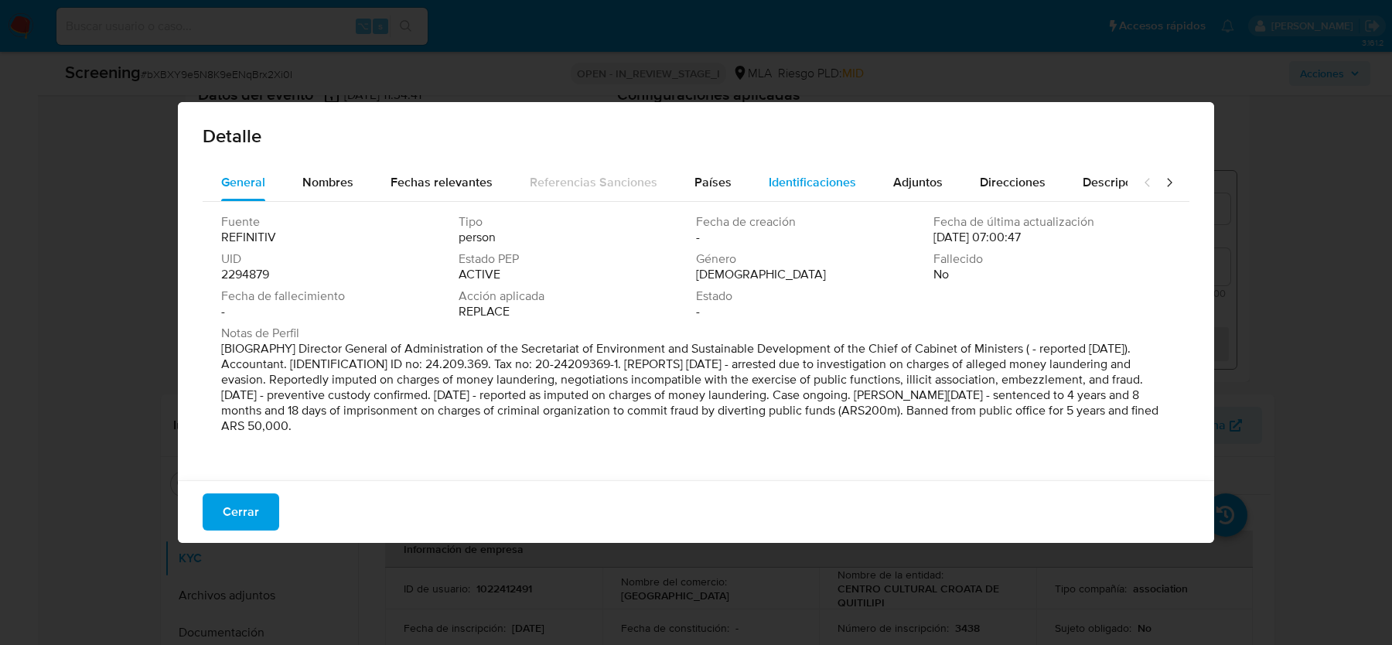
click at [770, 180] on span "Identificaciones" at bounding box center [812, 182] width 87 height 18
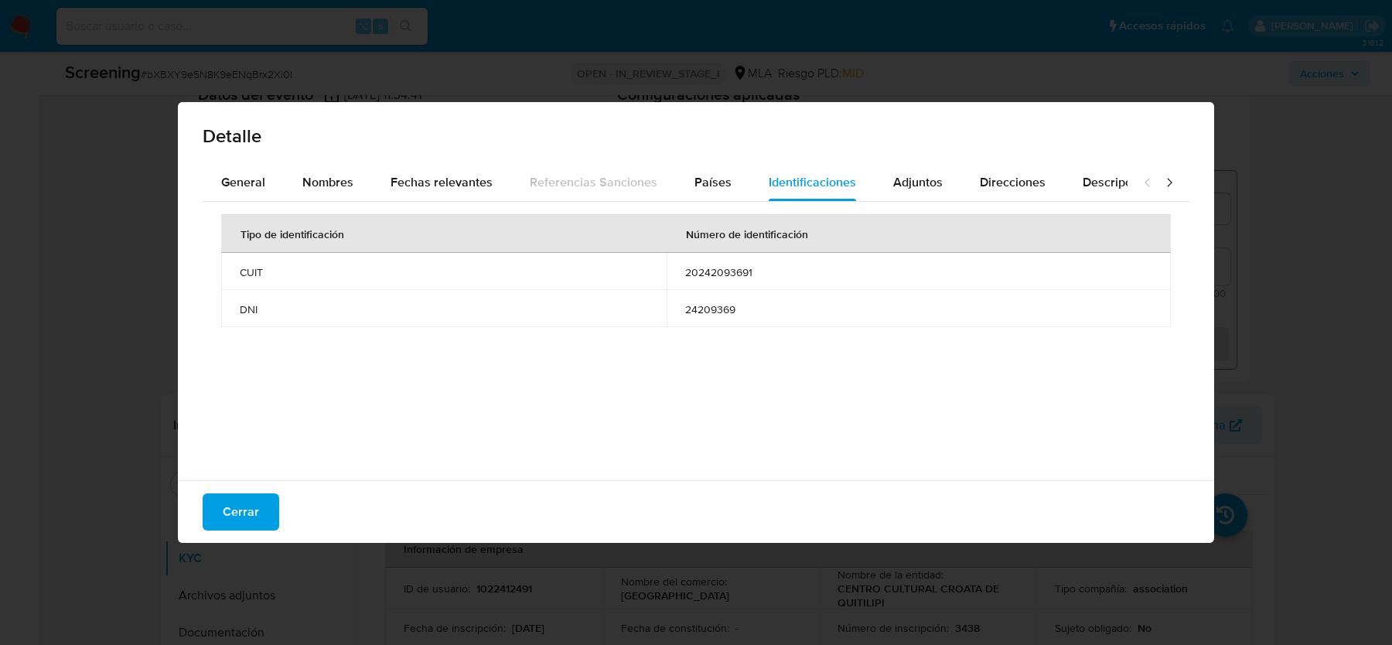
click at [735, 267] on span "20242093691" at bounding box center [918, 272] width 467 height 14
click at [337, 174] on span "Nombres" at bounding box center [327, 182] width 51 height 18
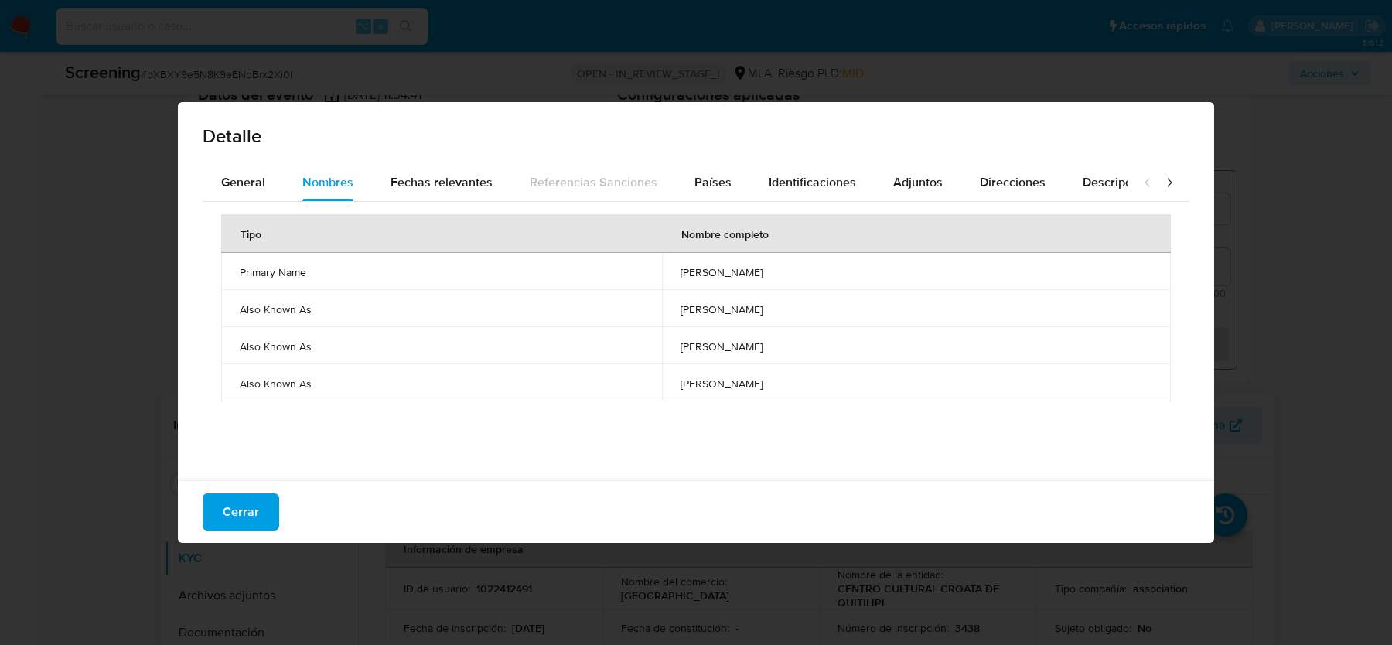
click at [681, 265] on span "gustavo alejandro katavich" at bounding box center [917, 272] width 472 height 14
click at [249, 177] on span "General" at bounding box center [243, 182] width 44 height 18
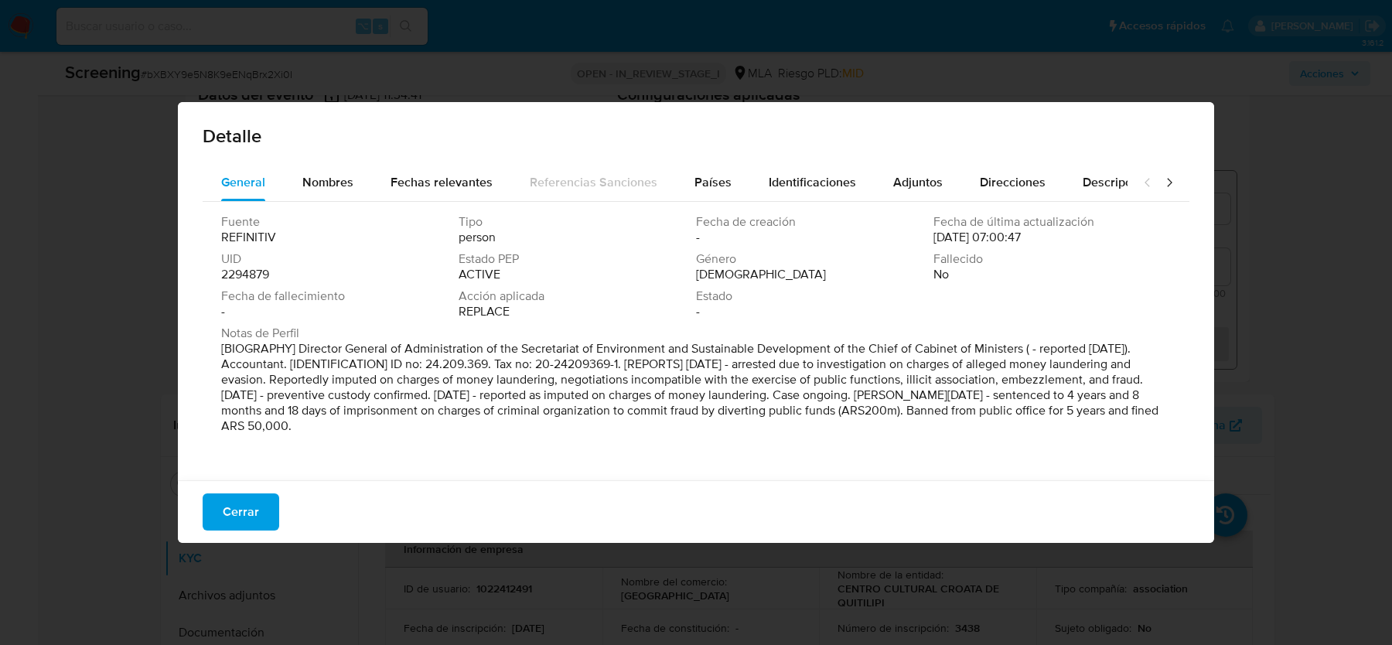
click at [928, 476] on div "General Nombres Fechas relevantes Referencias Sanciones Países Identificaciones…" at bounding box center [696, 324] width 1036 height 321
click at [702, 187] on span "Países" at bounding box center [713, 182] width 37 height 18
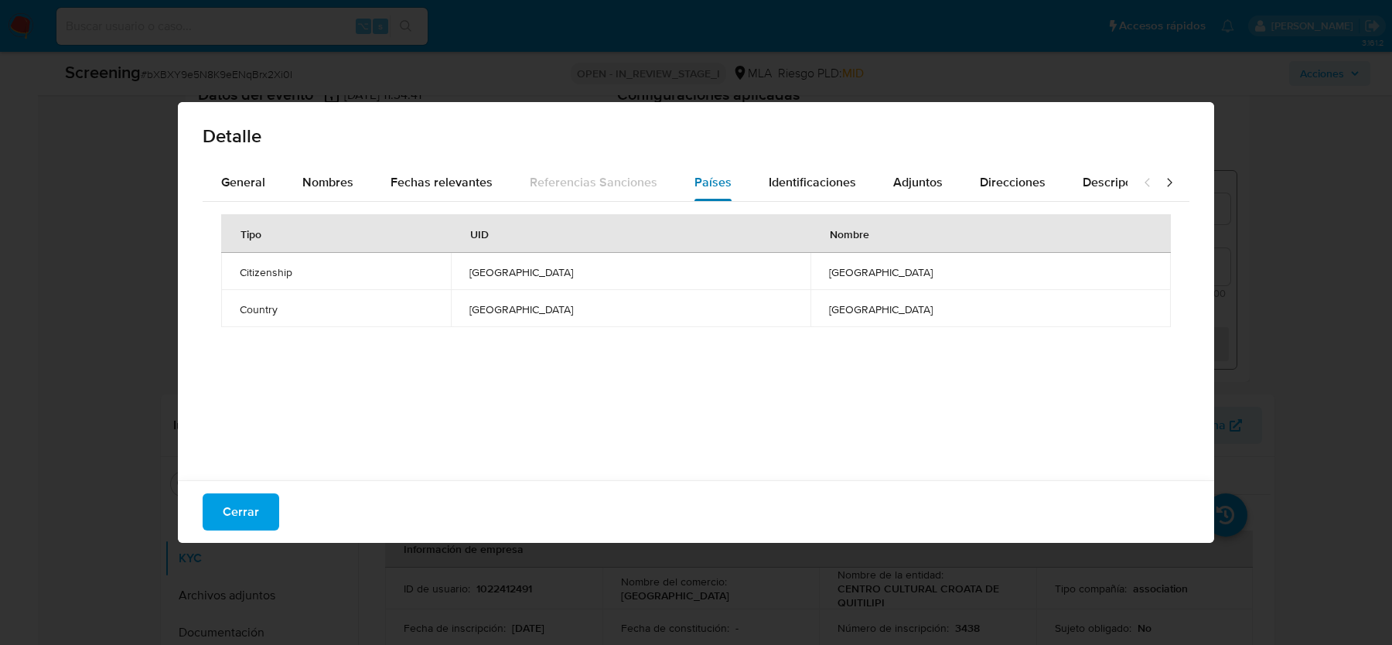
click at [702, 187] on span "Países" at bounding box center [713, 182] width 37 height 18
click at [780, 190] on span "Identificaciones" at bounding box center [812, 182] width 87 height 18
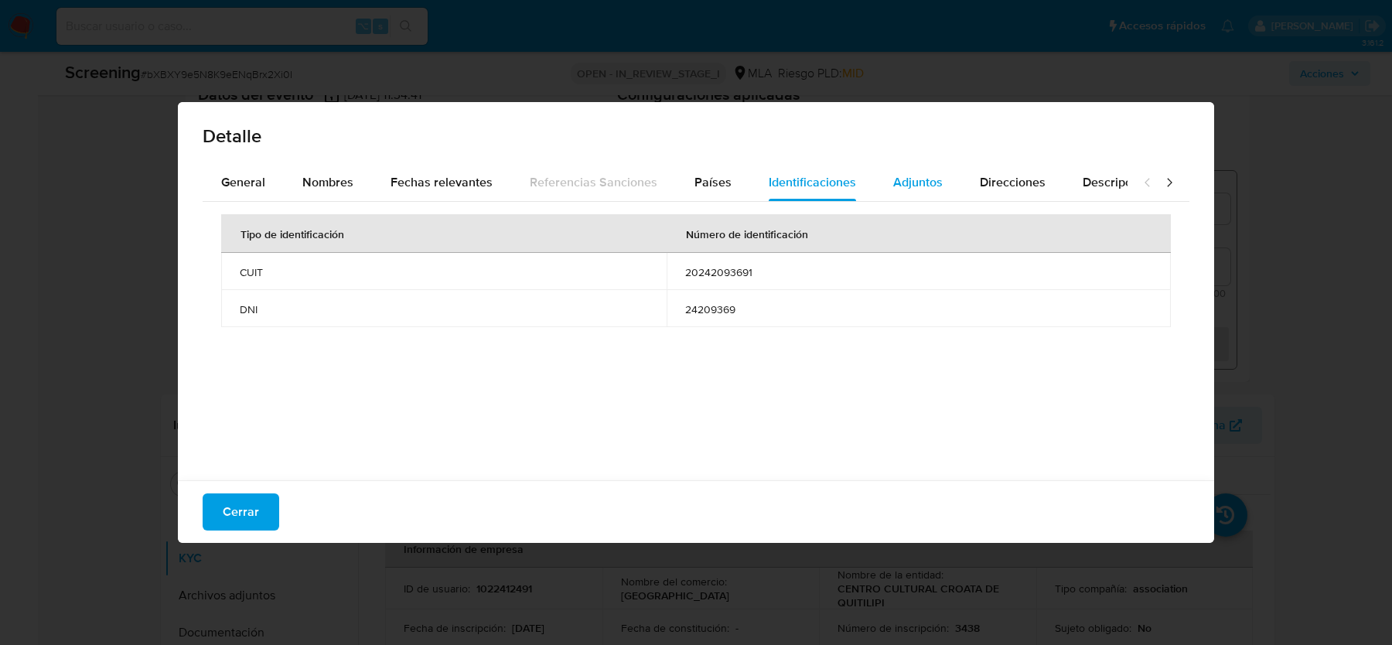
click at [918, 187] on span "Adjuntos" at bounding box center [918, 182] width 50 height 18
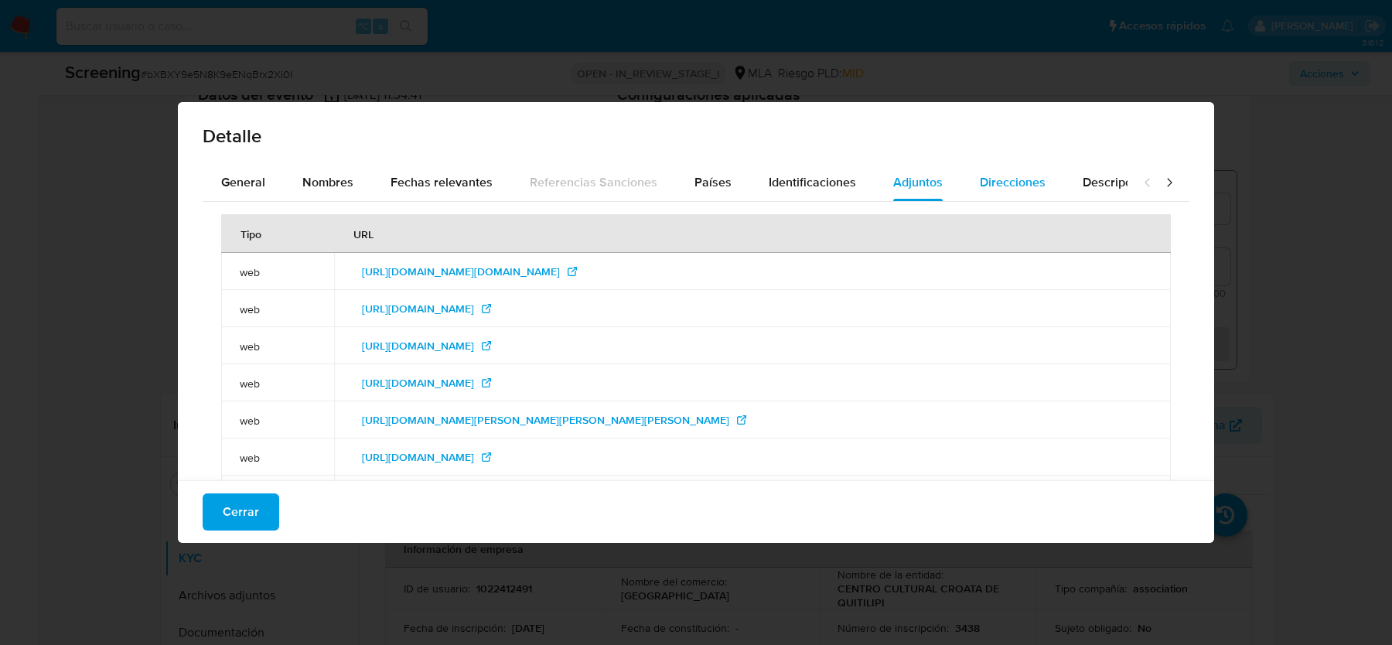
click at [985, 183] on span "Direcciones" at bounding box center [1013, 182] width 66 height 18
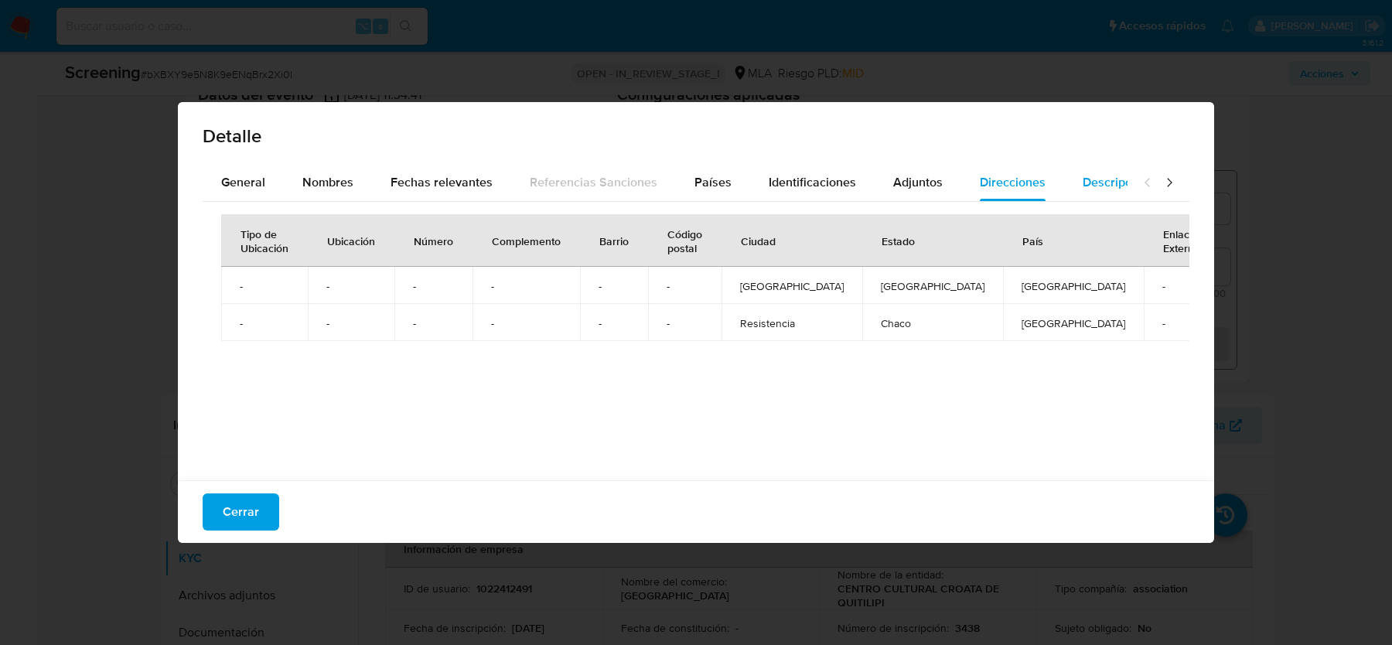
click at [1117, 188] on span "Descripciones" at bounding box center [1122, 182] width 79 height 18
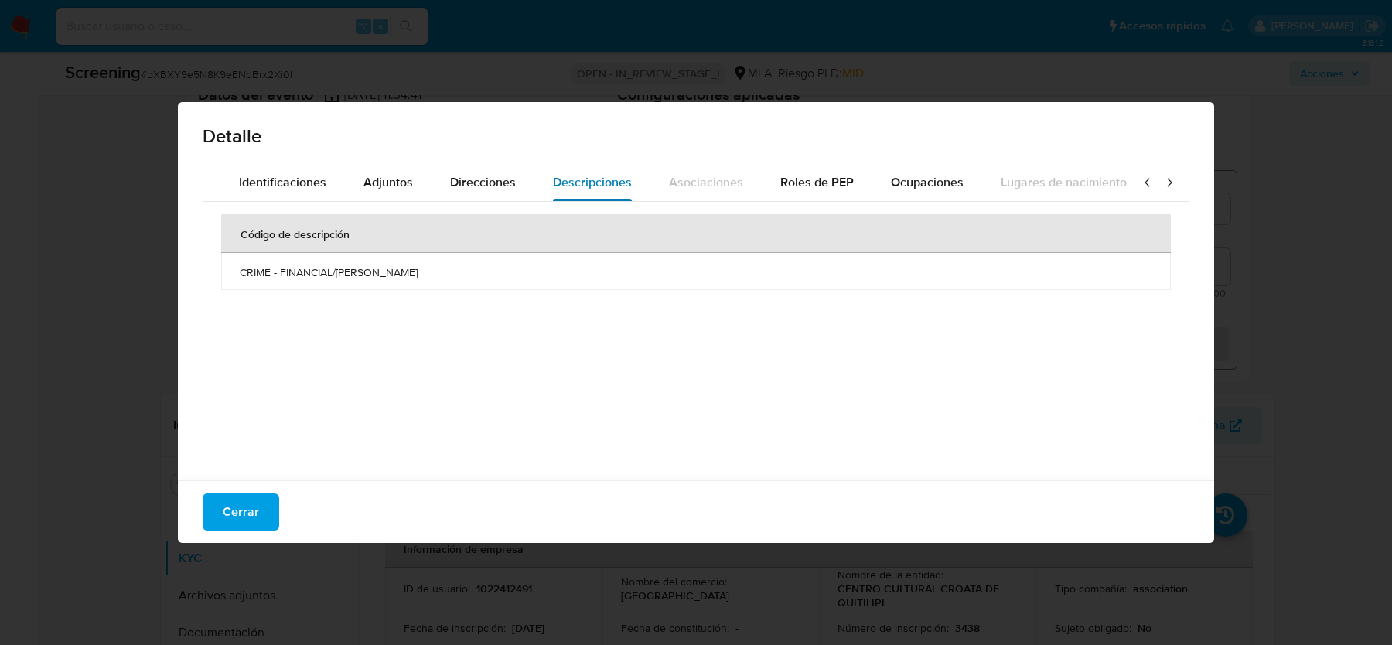
scroll to position [0, 535]
click at [292, 193] on div "Identificaciones" at bounding box center [277, 182] width 87 height 37
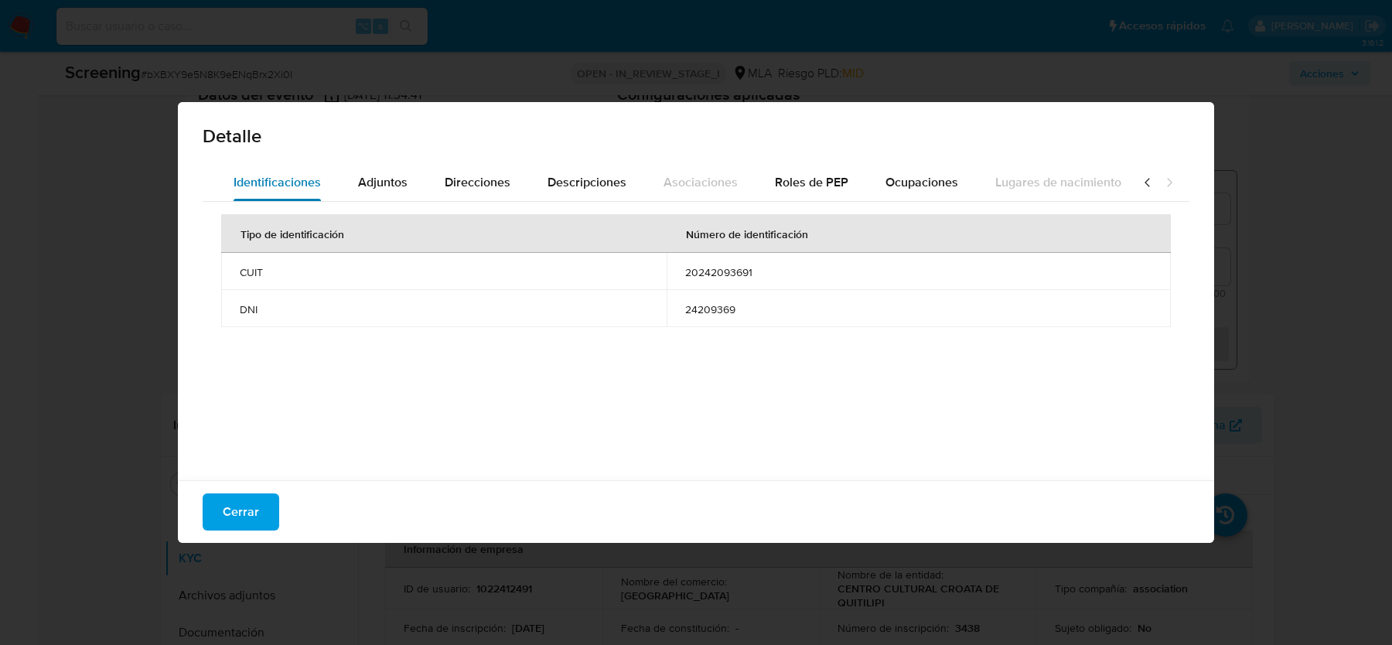
click at [292, 193] on div "Identificaciones" at bounding box center [277, 182] width 87 height 37
click at [265, 514] on button "Cerrar" at bounding box center [241, 511] width 77 height 37
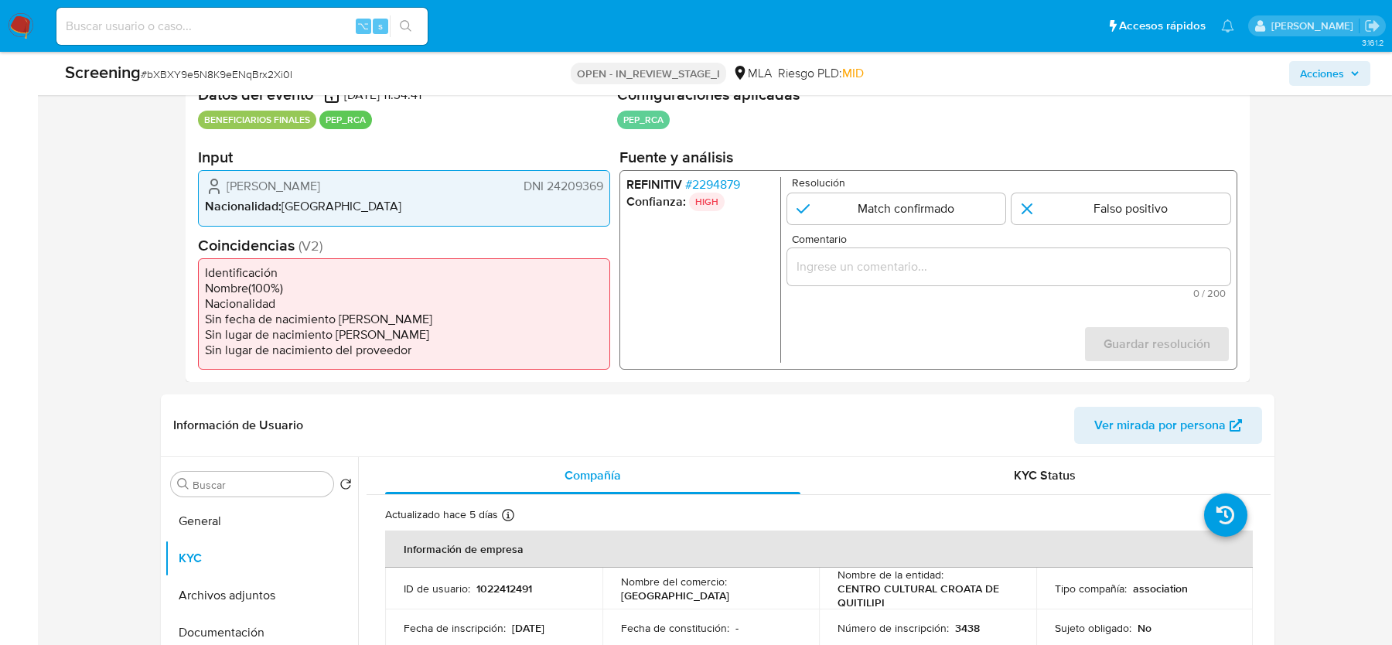
click at [193, 21] on input at bounding box center [241, 26] width 371 height 20
paste input "buclF0m4m6TFxQ8Gn6SLEZTq"
type input "buclF0m4m6TFxQ8Gn6SLEZTq"
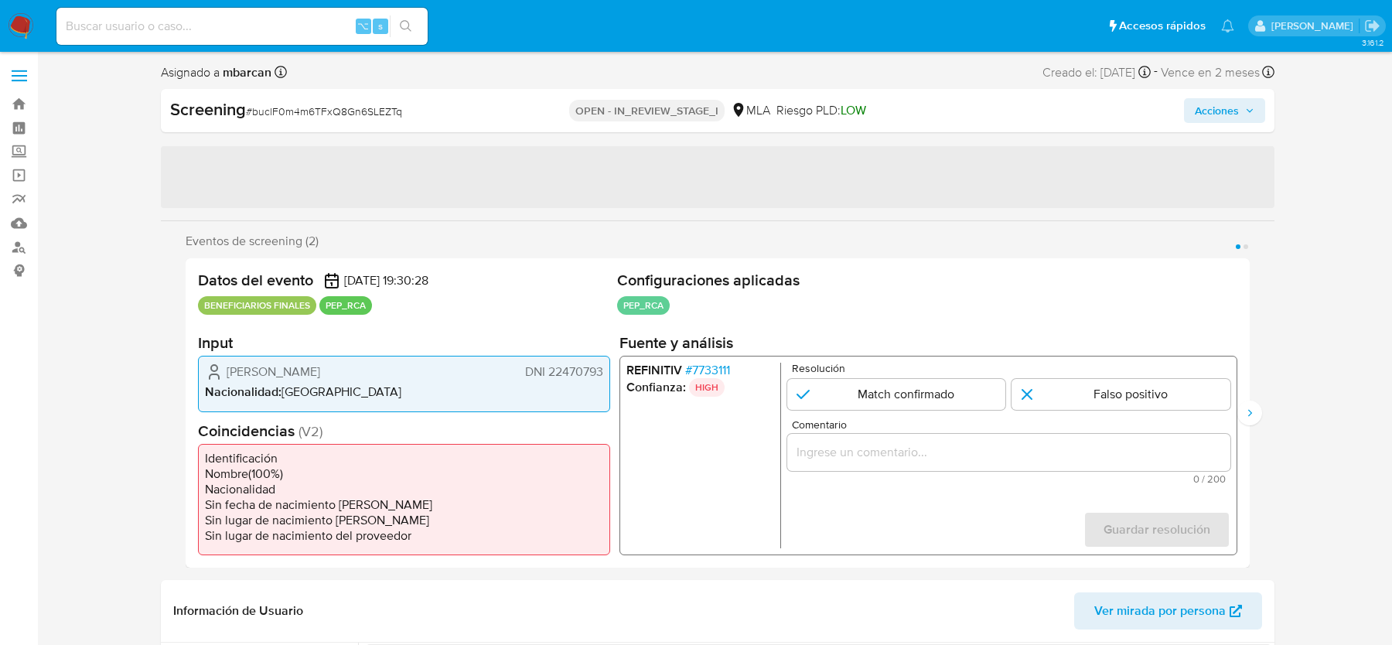
select select "10"
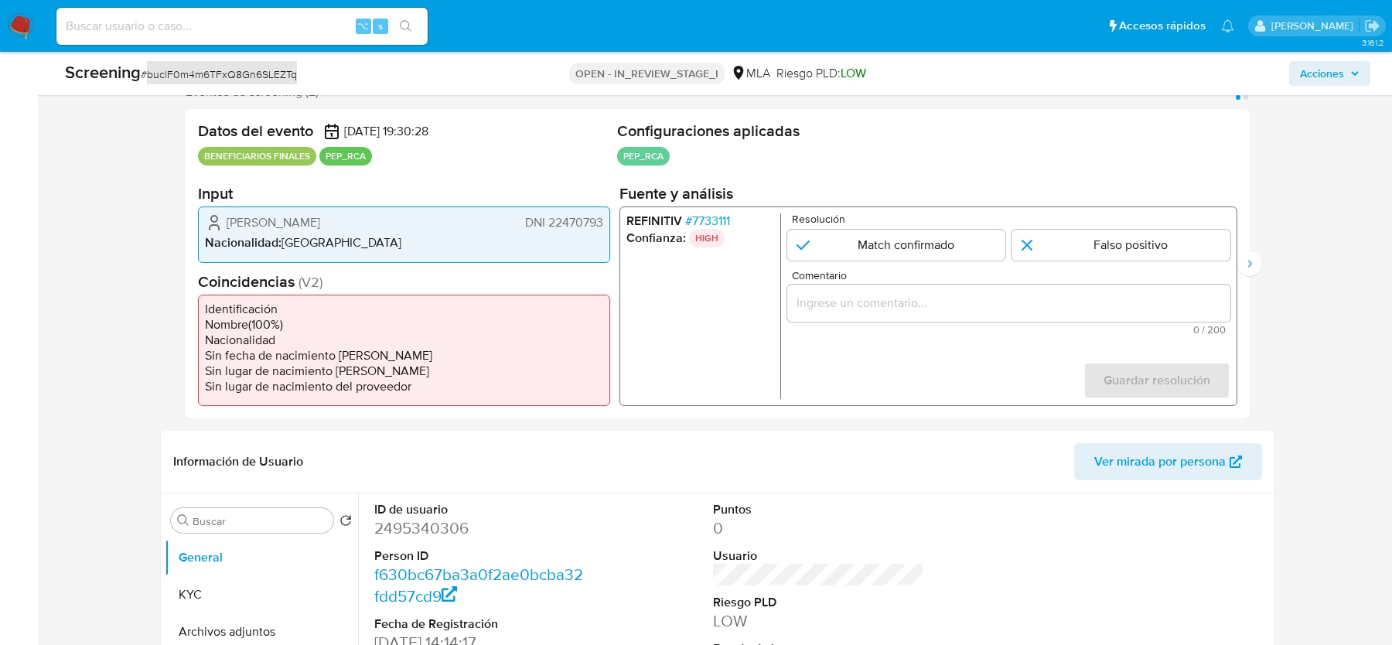
scroll to position [245, 0]
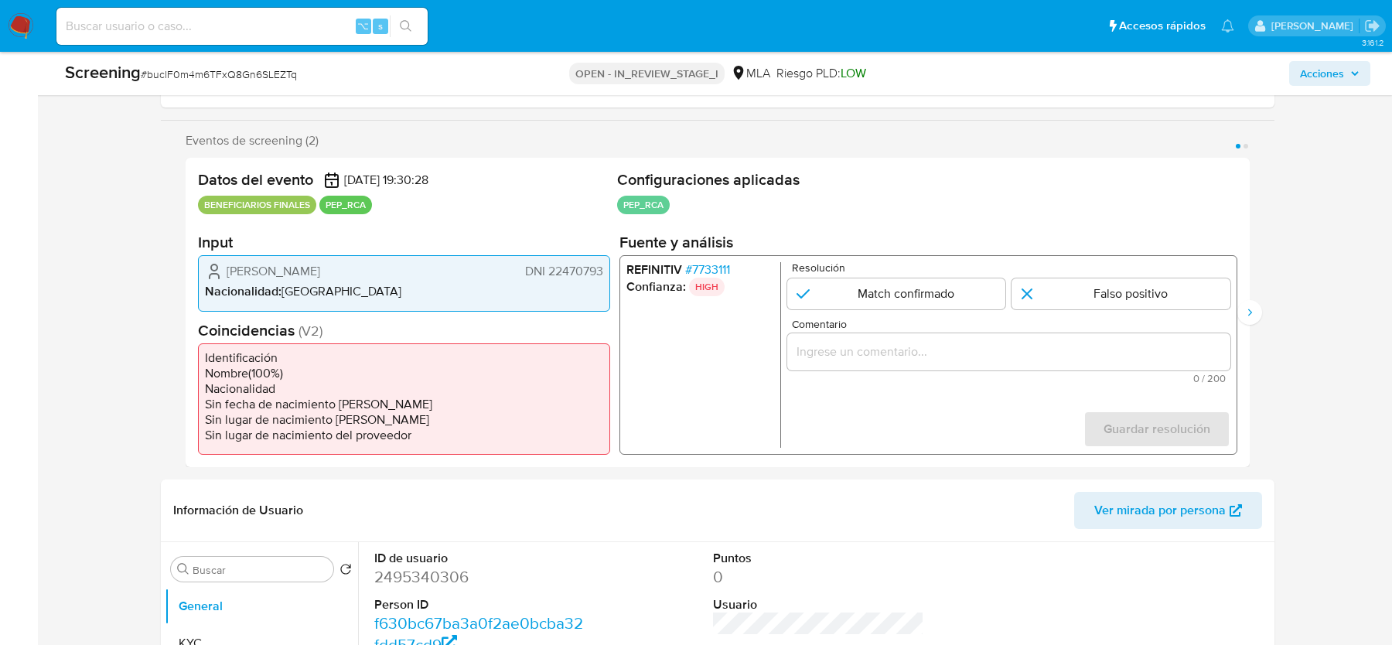
click at [719, 262] on span "# 7733111" at bounding box center [707, 269] width 45 height 15
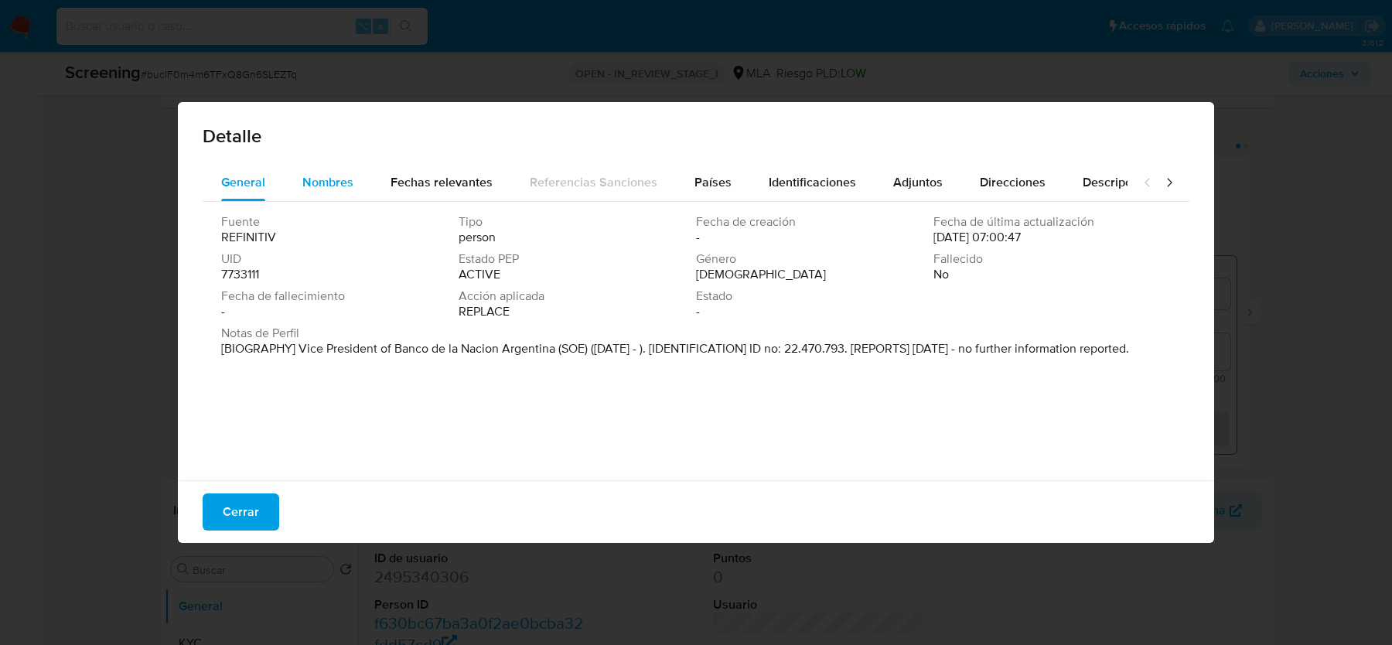
click at [345, 182] on span "Nombres" at bounding box center [327, 182] width 51 height 18
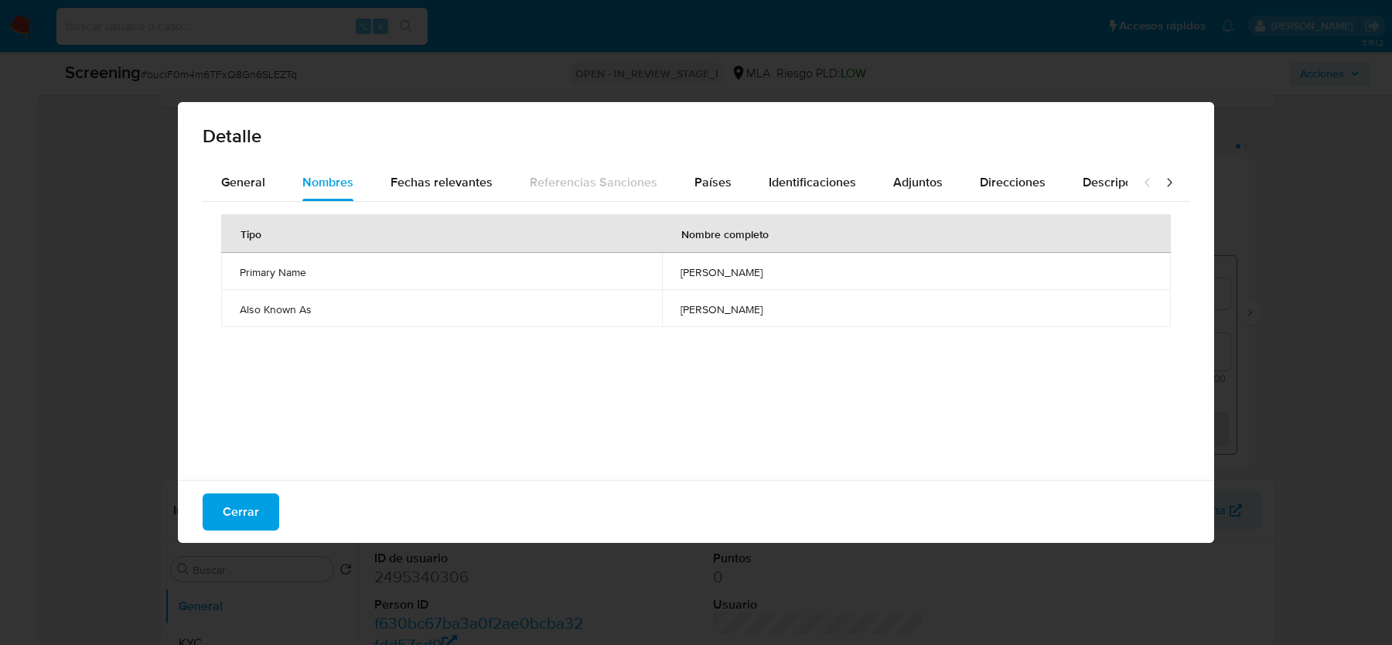
click at [729, 275] on span "dario wasserman" at bounding box center [917, 272] width 472 height 14
click at [787, 179] on span "Identificaciones" at bounding box center [812, 182] width 87 height 18
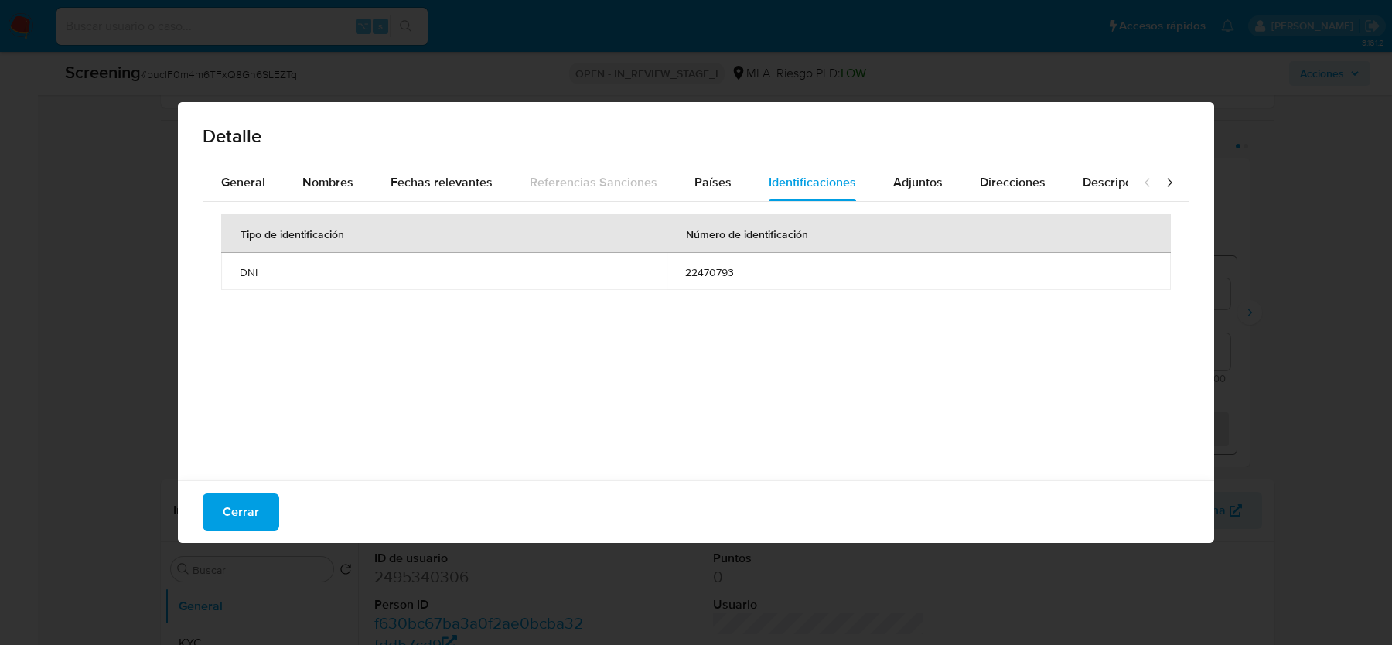
click at [704, 274] on span "22470793" at bounding box center [918, 272] width 467 height 14
click at [915, 193] on div "Adjuntos" at bounding box center [918, 182] width 50 height 37
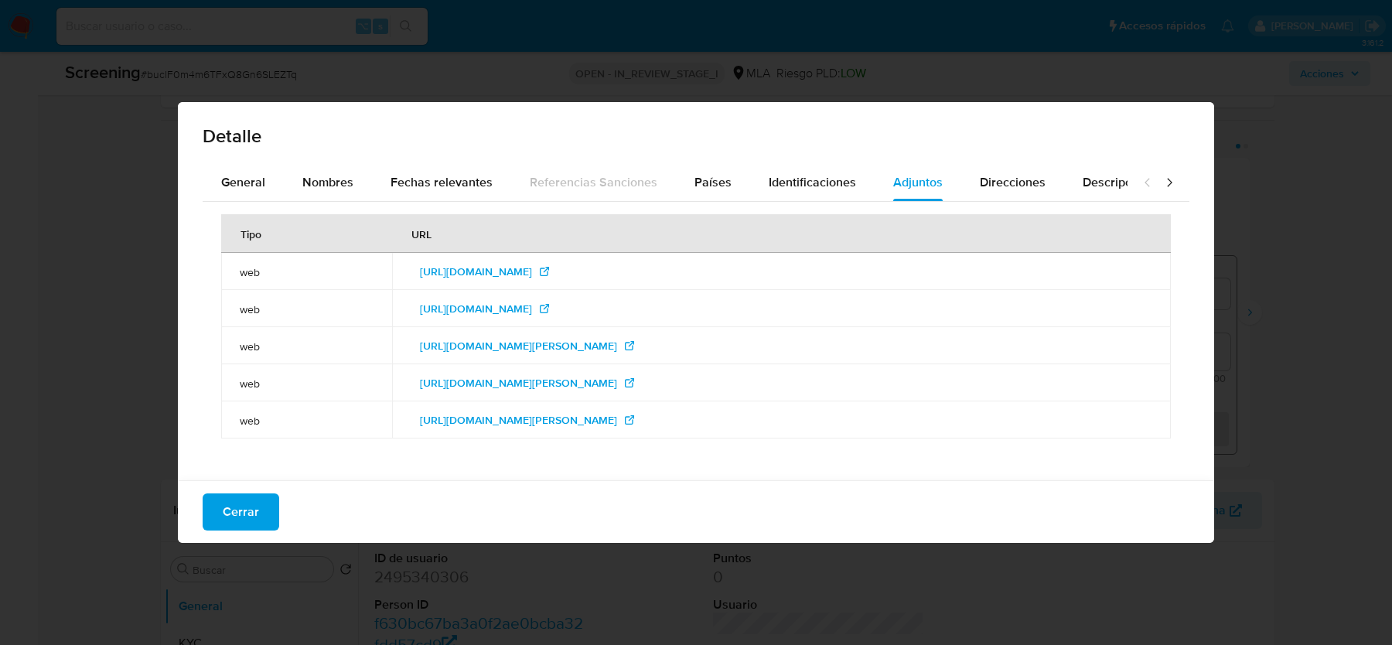
scroll to position [5, 0]
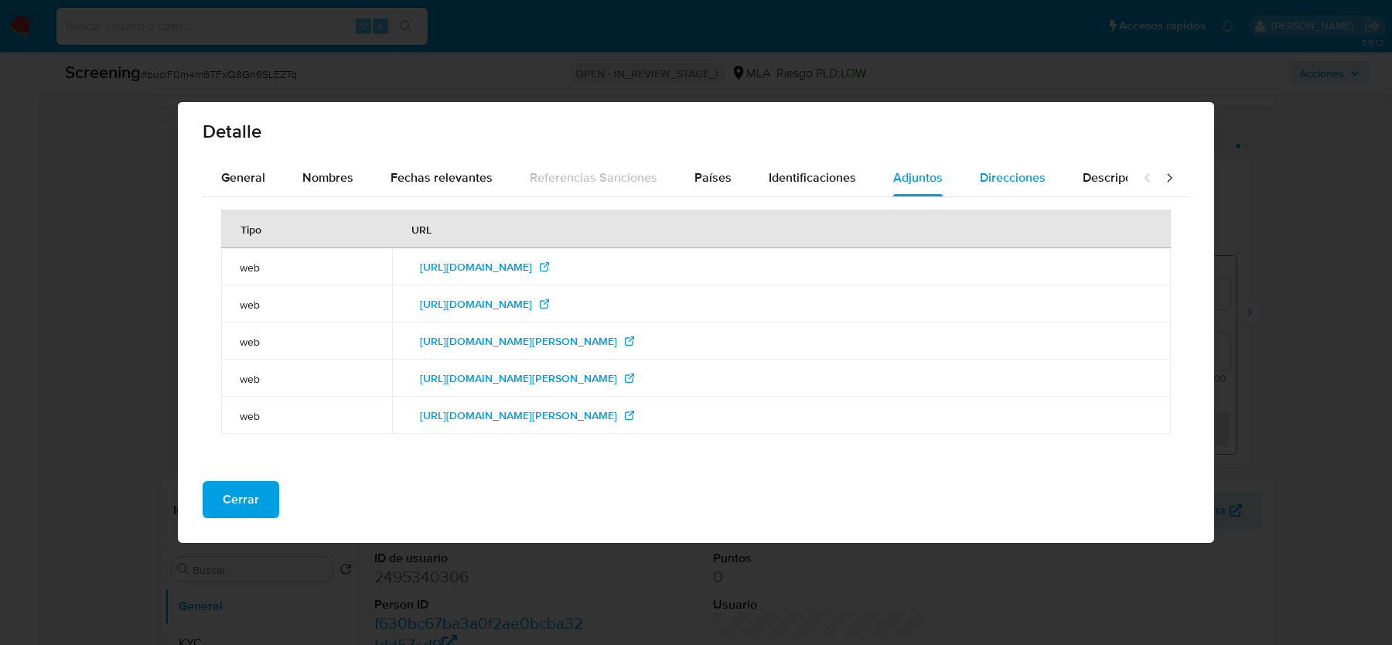
click at [961, 183] on button "Direcciones" at bounding box center [1012, 177] width 103 height 37
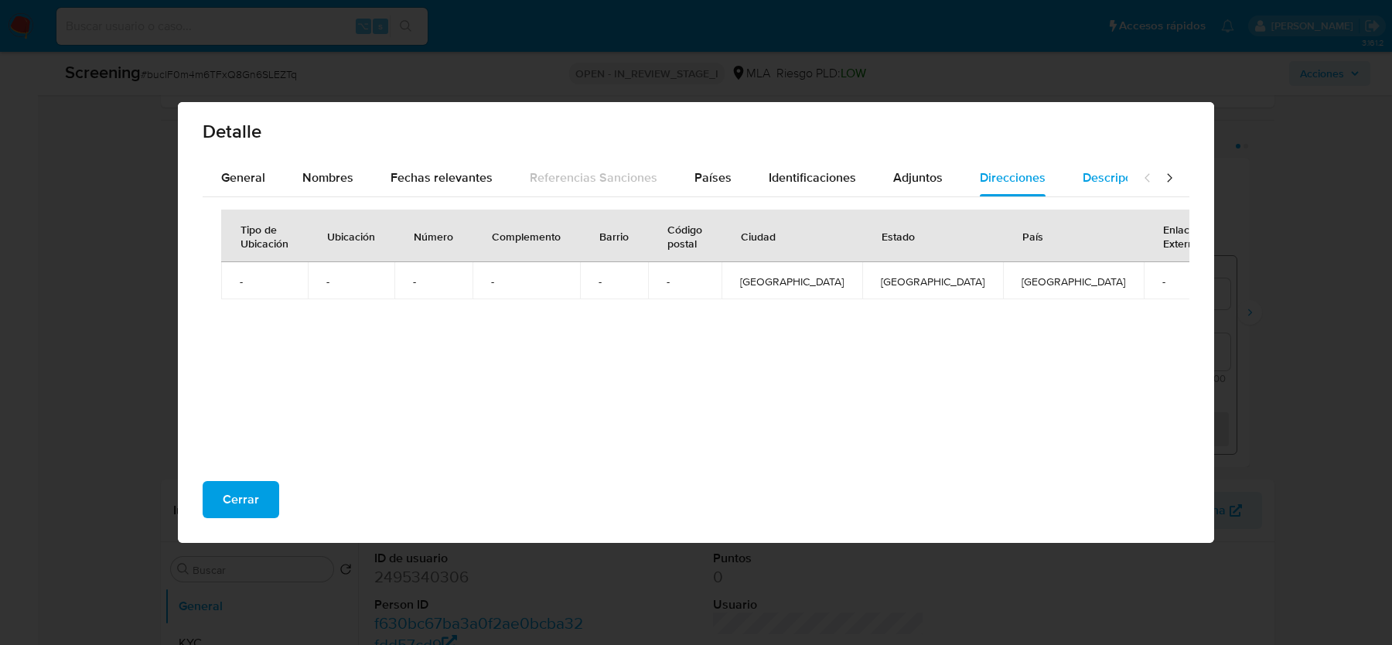
click at [1101, 178] on span "Descripciones" at bounding box center [1122, 178] width 79 height 18
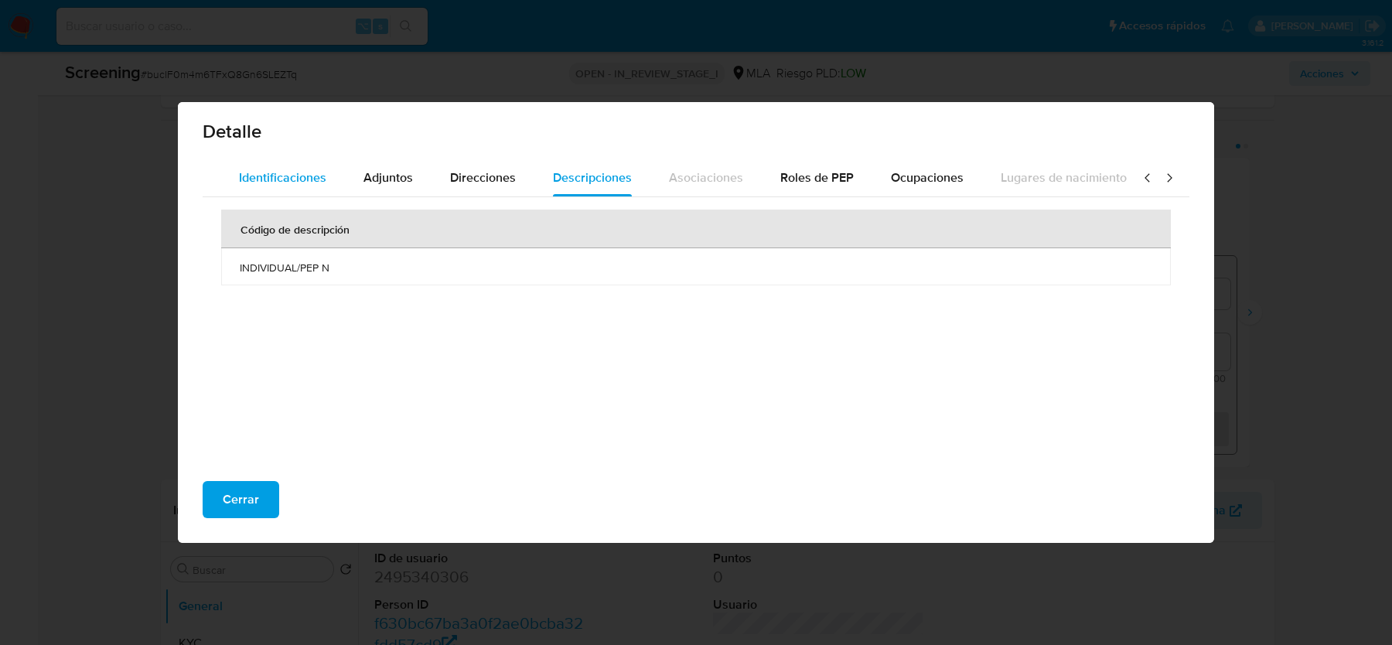
scroll to position [0, 535]
click at [276, 176] on span "Identificaciones" at bounding box center [277, 178] width 87 height 18
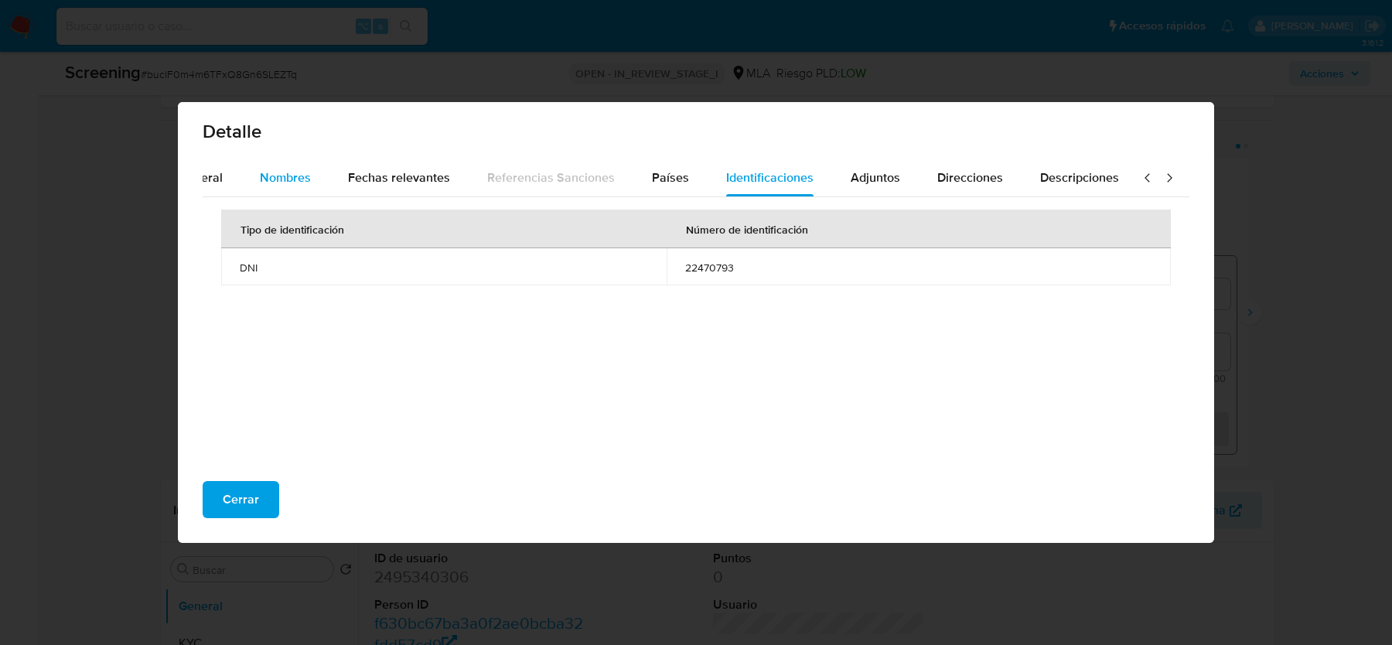
scroll to position [0, 12]
click at [254, 172] on button "General" at bounding box center [227, 177] width 81 height 37
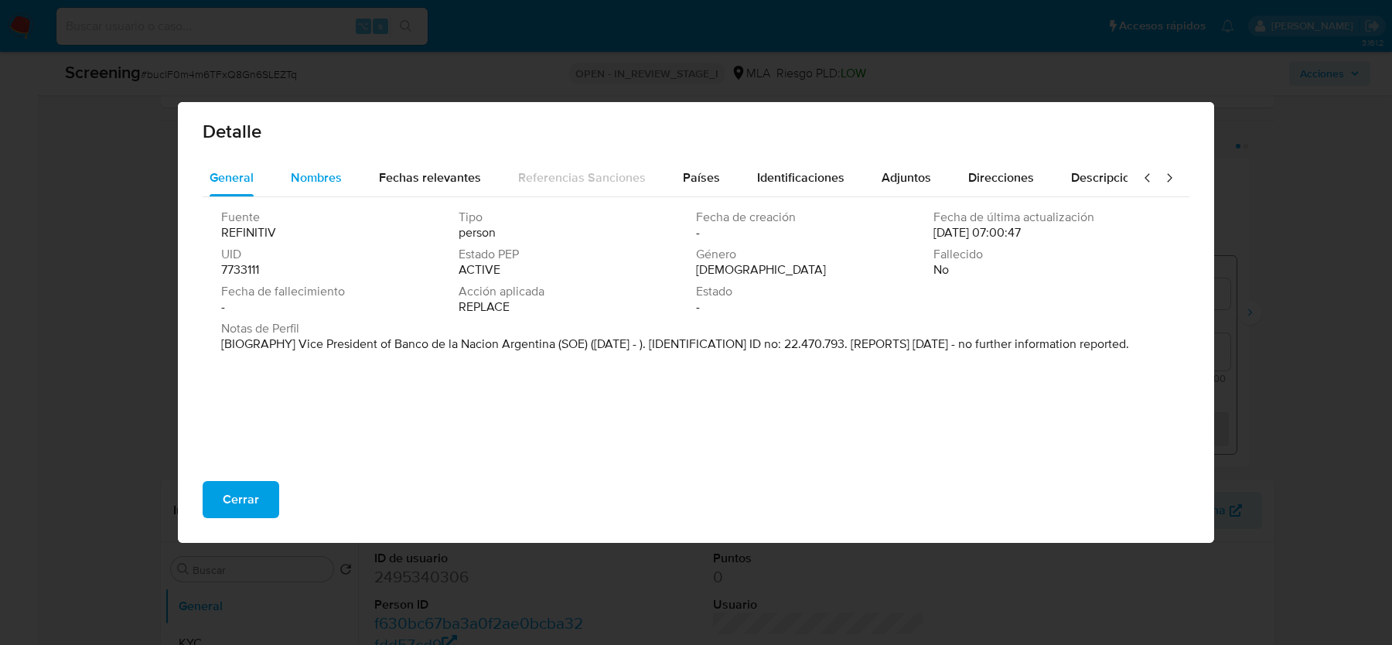
scroll to position [0, 0]
click at [340, 348] on p "[BIOGRAPHY] Vice President of Banco de la Nacion Argentina (SOE) (Dec 2023 - ).…" at bounding box center [675, 343] width 908 height 15
click at [352, 175] on span "Nombres" at bounding box center [327, 178] width 51 height 18
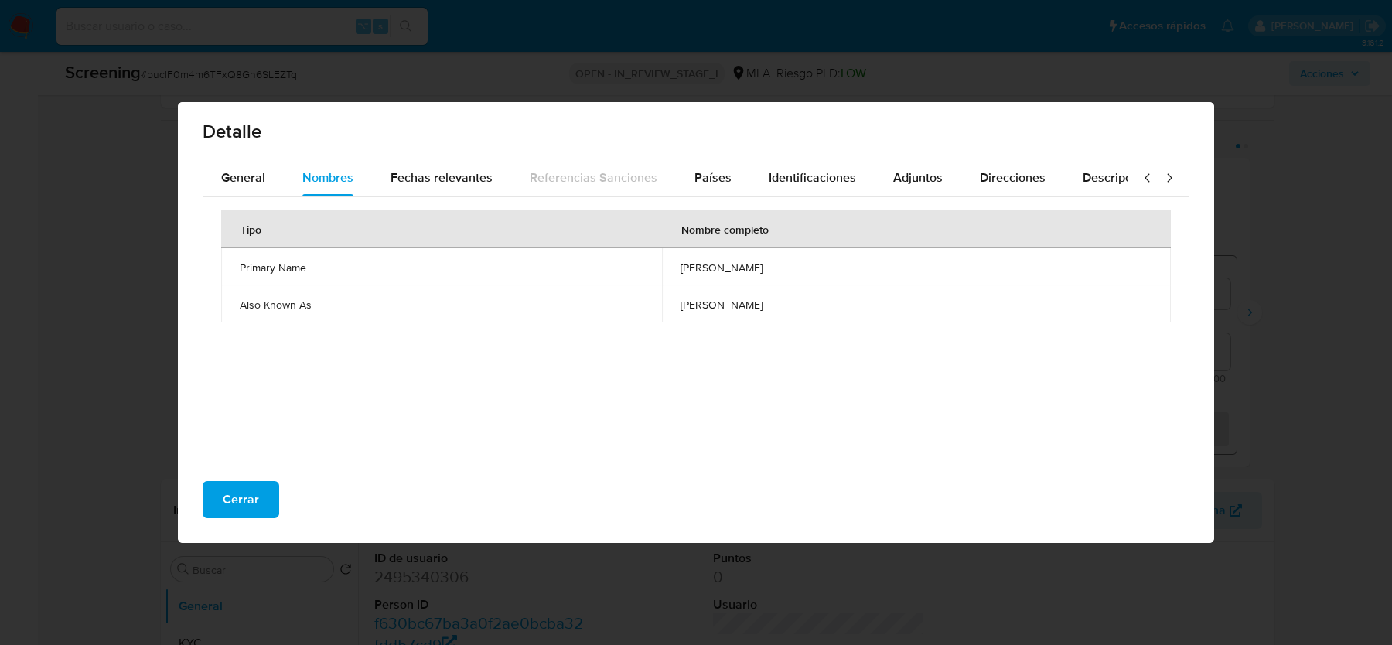
drag, startPoint x: 733, startPoint y: 270, endPoint x: 795, endPoint y: 270, distance: 61.9
click at [795, 270] on td "dario wasserman" at bounding box center [916, 266] width 509 height 37
click at [719, 266] on span "dario wasserman" at bounding box center [917, 268] width 472 height 14
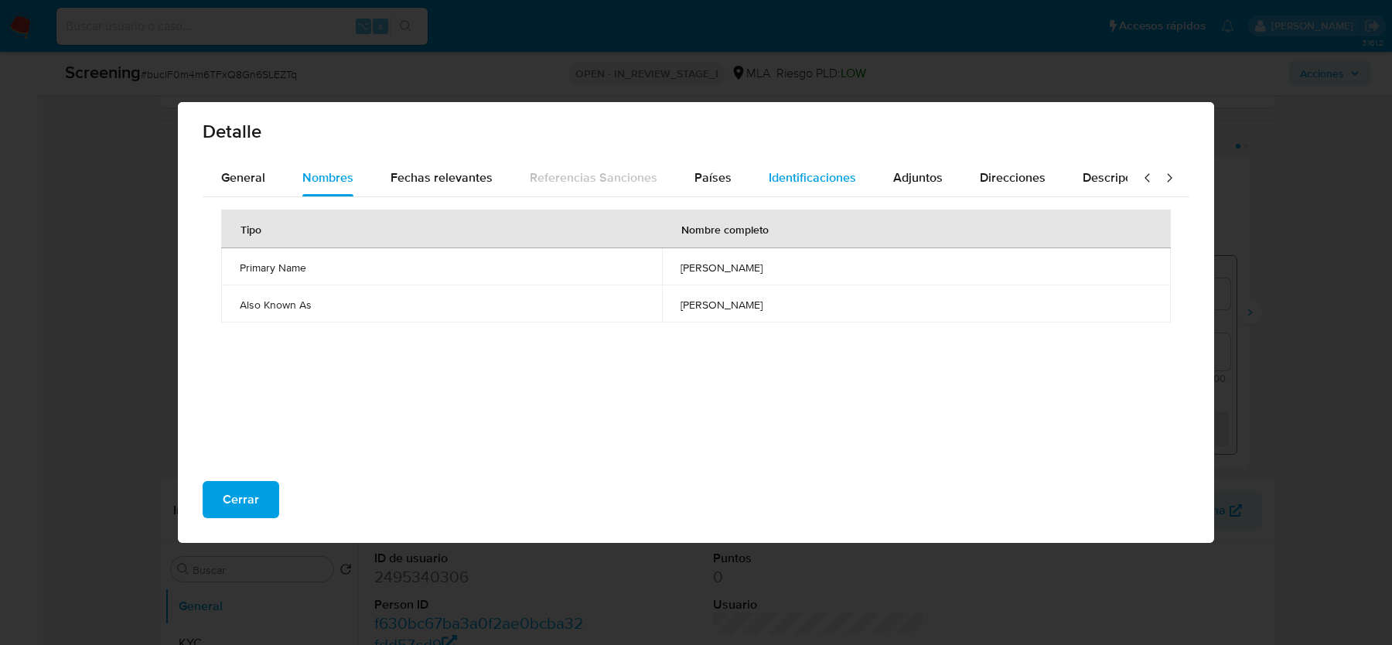
click at [795, 178] on span "Identificaciones" at bounding box center [812, 178] width 87 height 18
click at [699, 258] on td "22470793" at bounding box center [919, 266] width 504 height 37
click at [230, 479] on div "Cerrar" at bounding box center [696, 506] width 1036 height 74
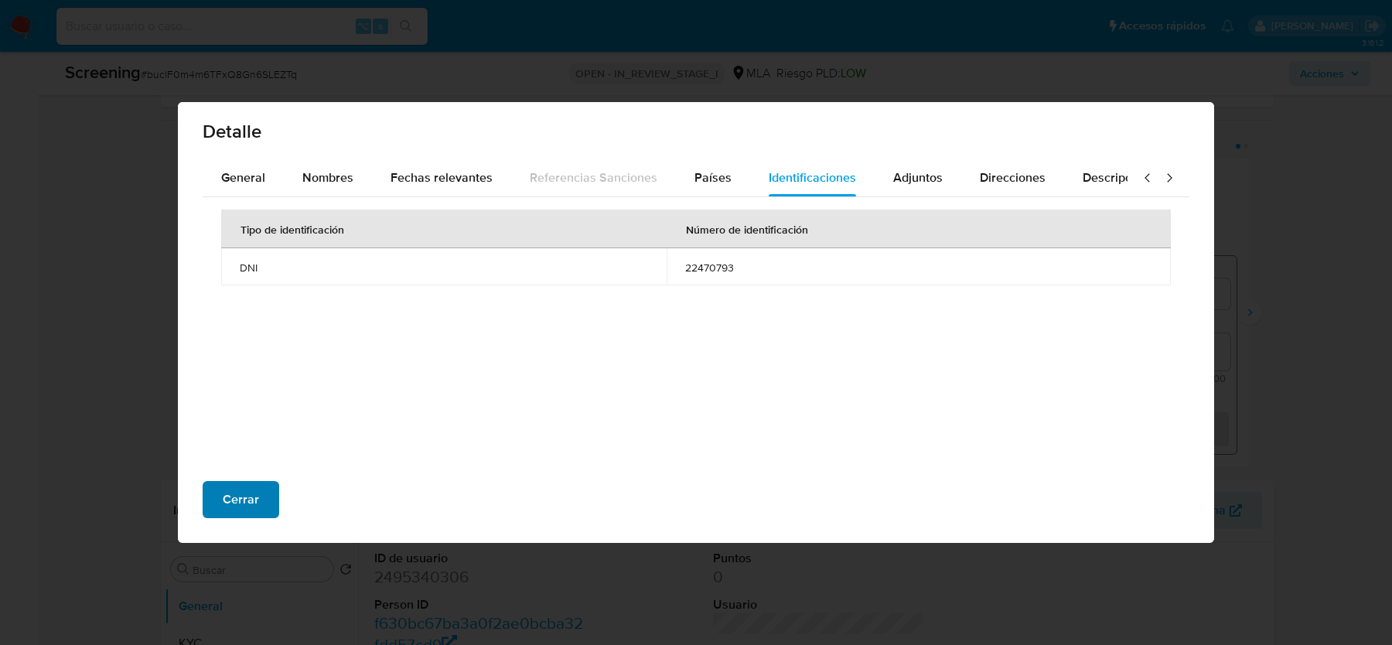
click at [236, 491] on span "Cerrar" at bounding box center [241, 500] width 36 height 34
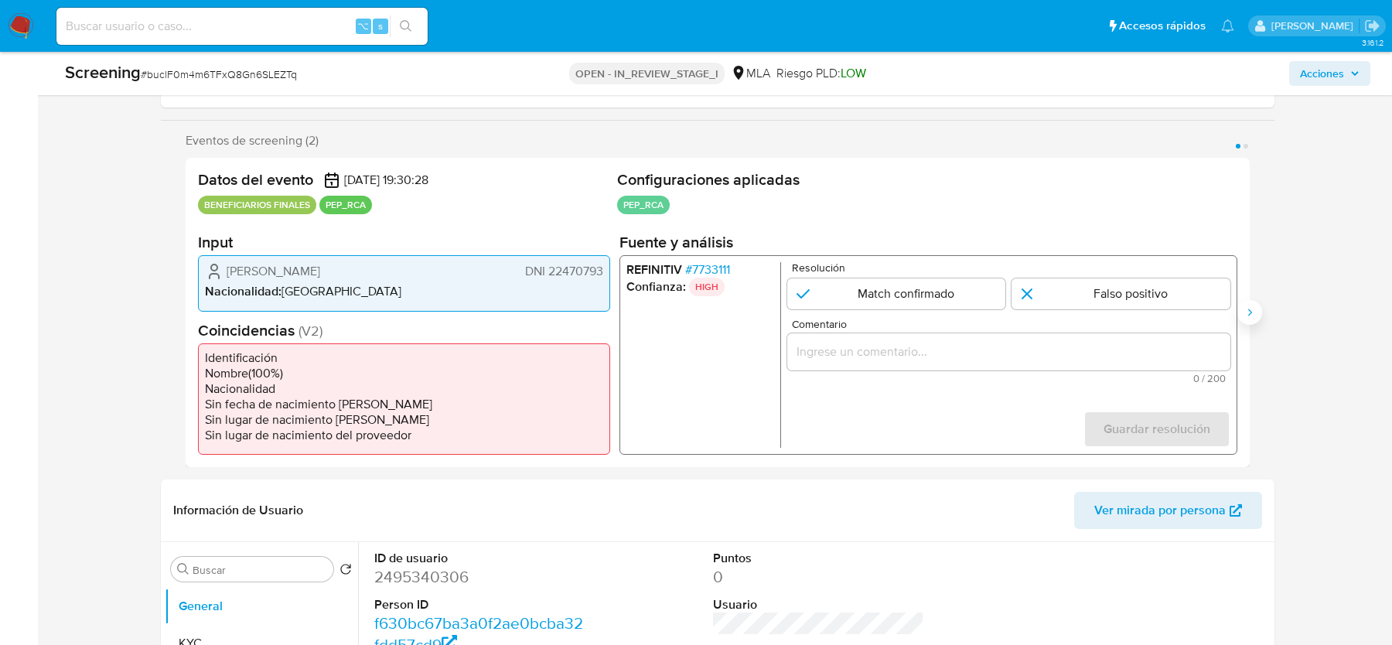
click at [1261, 314] on button "Siguiente" at bounding box center [1250, 312] width 25 height 25
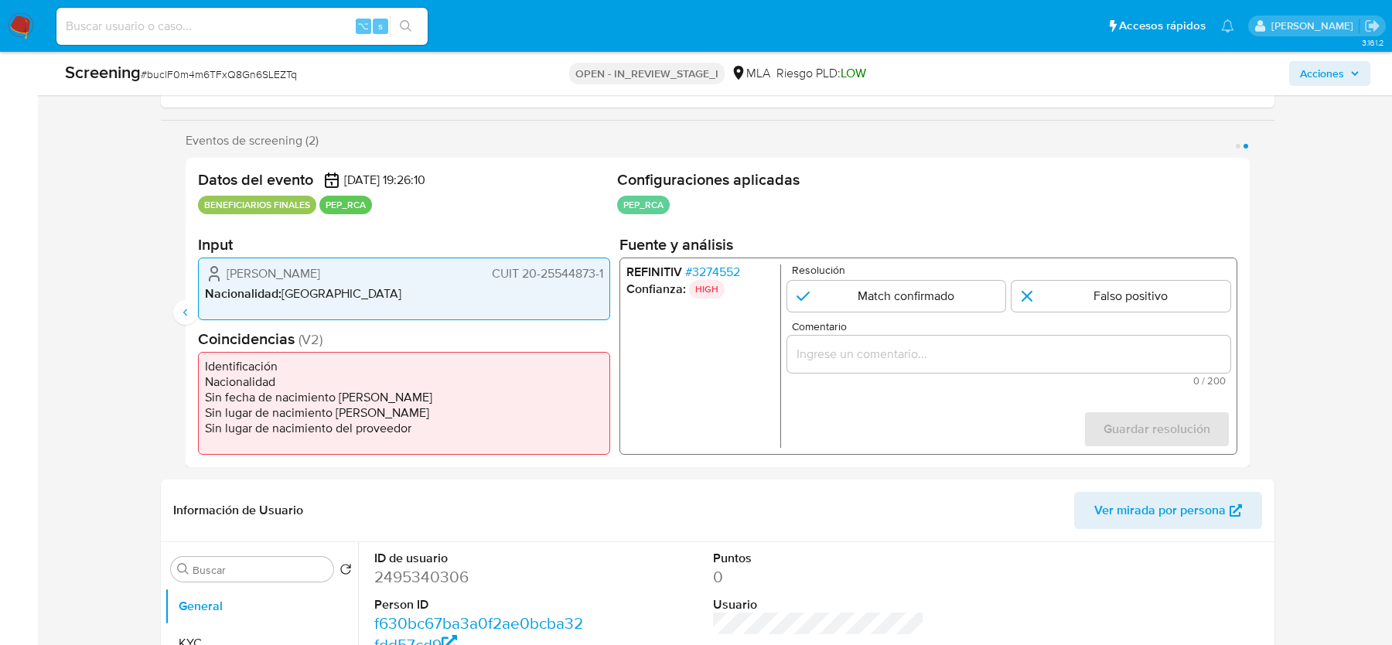
click at [717, 272] on span "# 3274552" at bounding box center [712, 272] width 55 height 15
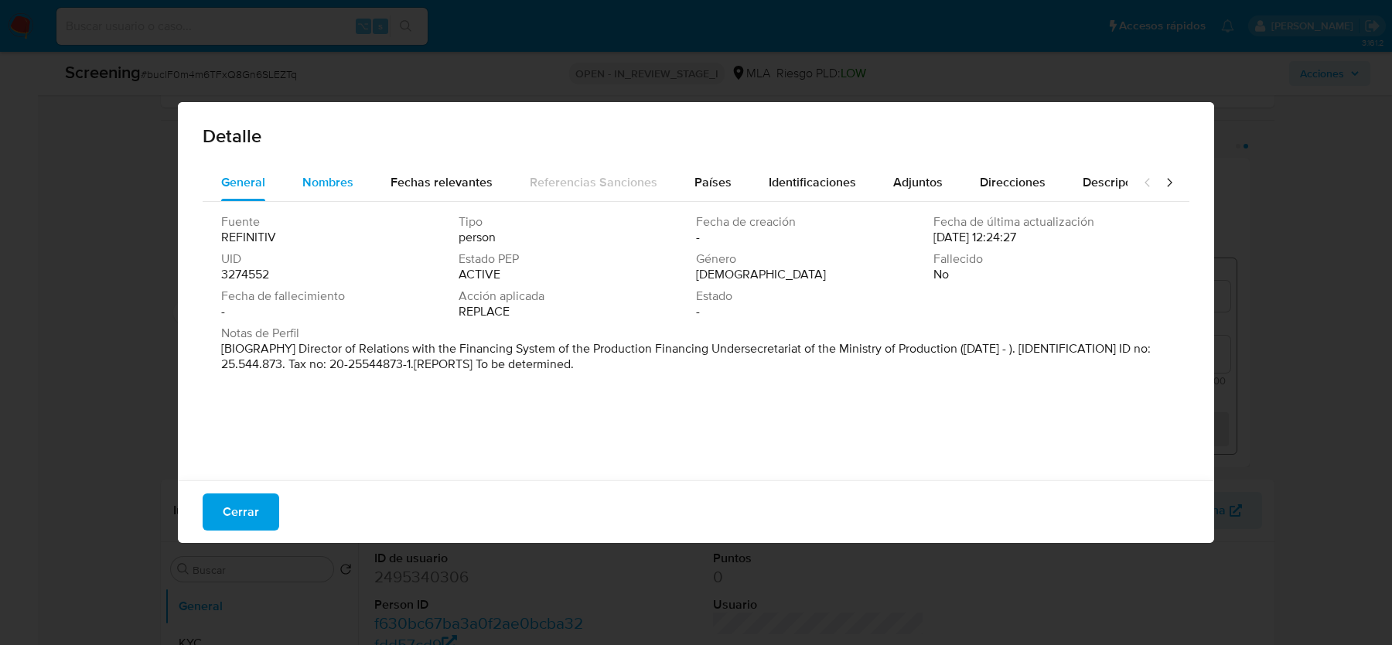
click at [343, 176] on span "Nombres" at bounding box center [327, 182] width 51 height 18
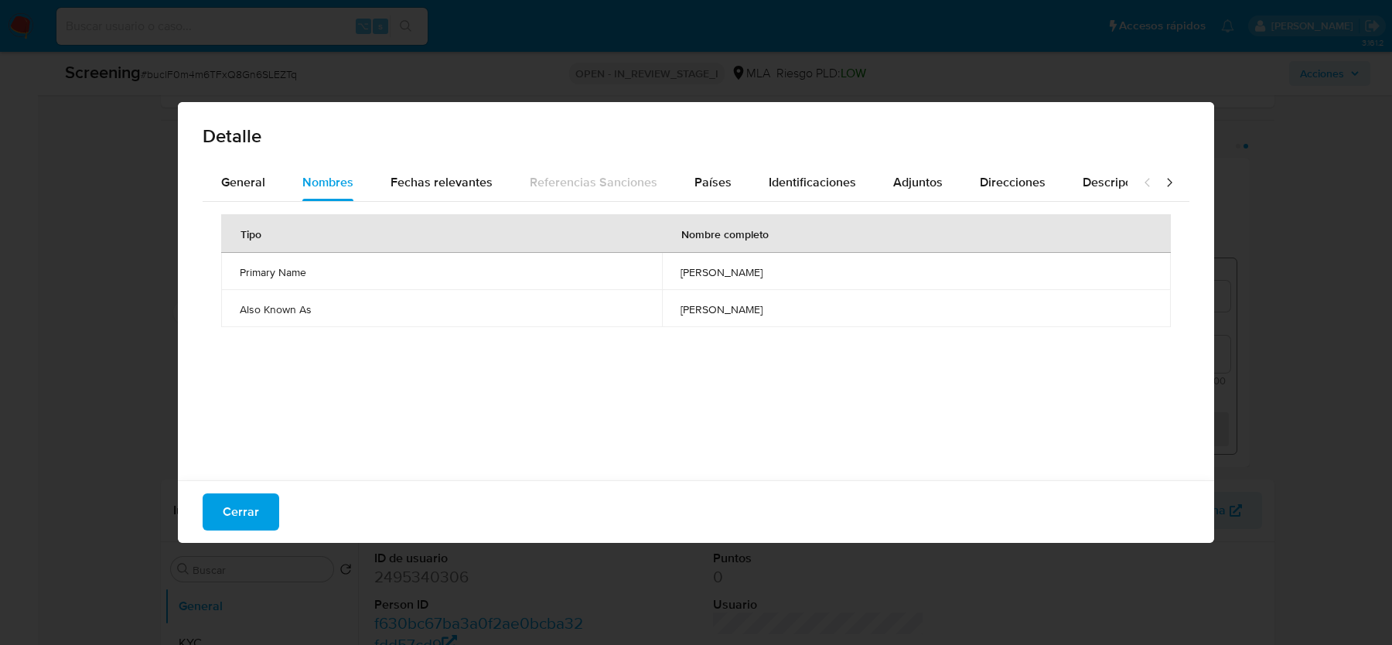
click at [681, 266] on span "hugo javier campidoglio" at bounding box center [917, 272] width 472 height 14
click at [719, 184] on span "Países" at bounding box center [713, 182] width 37 height 18
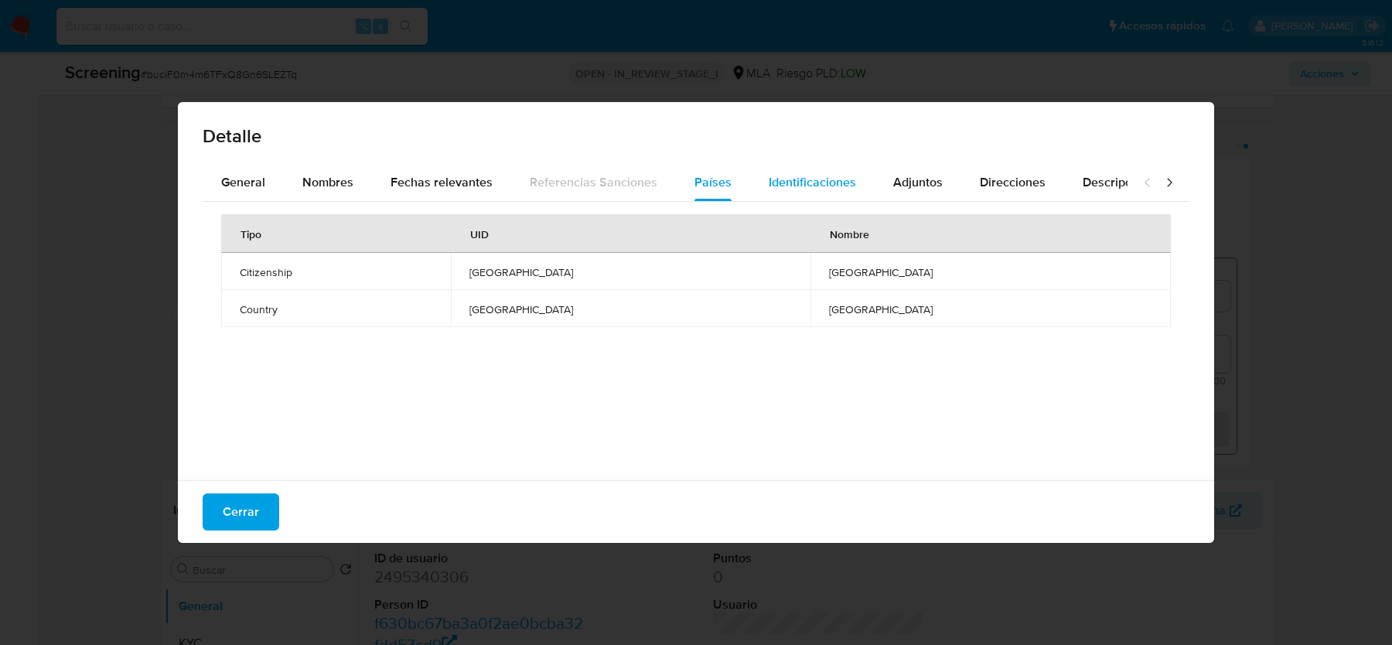
click at [777, 184] on span "Identificaciones" at bounding box center [812, 182] width 87 height 18
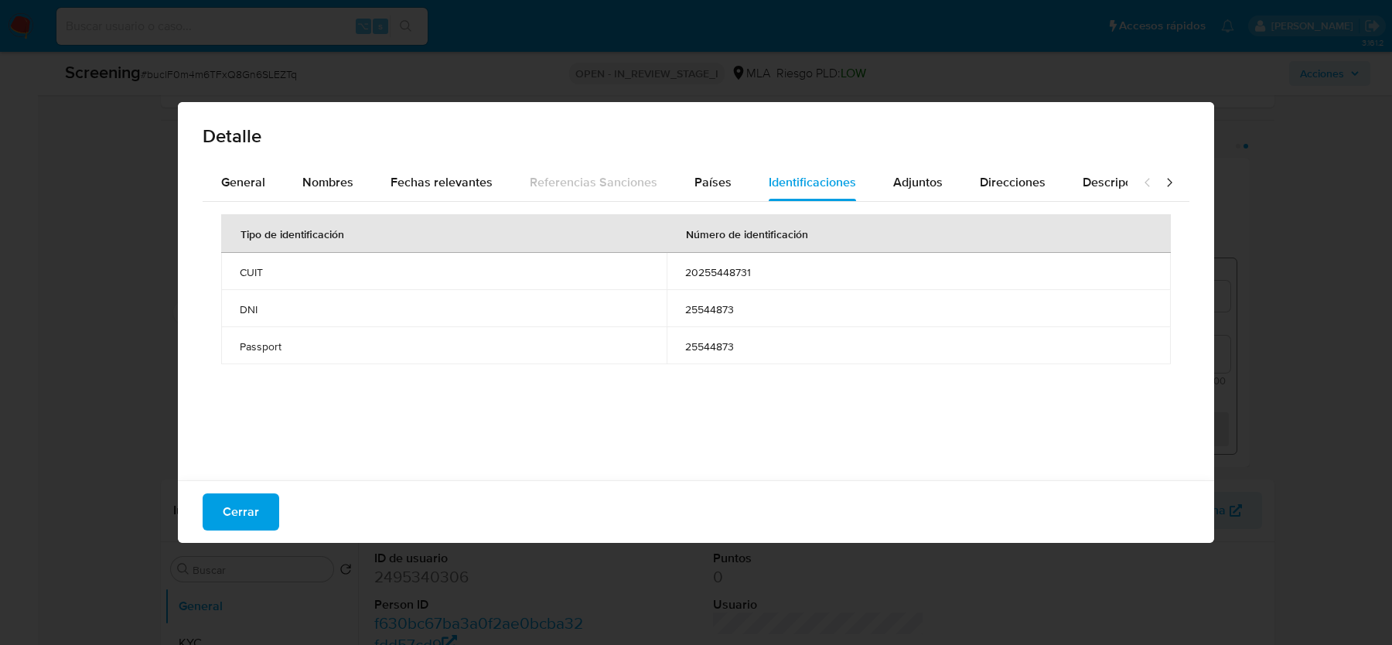
click at [700, 274] on span "20255448731" at bounding box center [918, 272] width 467 height 14
click at [235, 193] on div "General" at bounding box center [243, 182] width 44 height 37
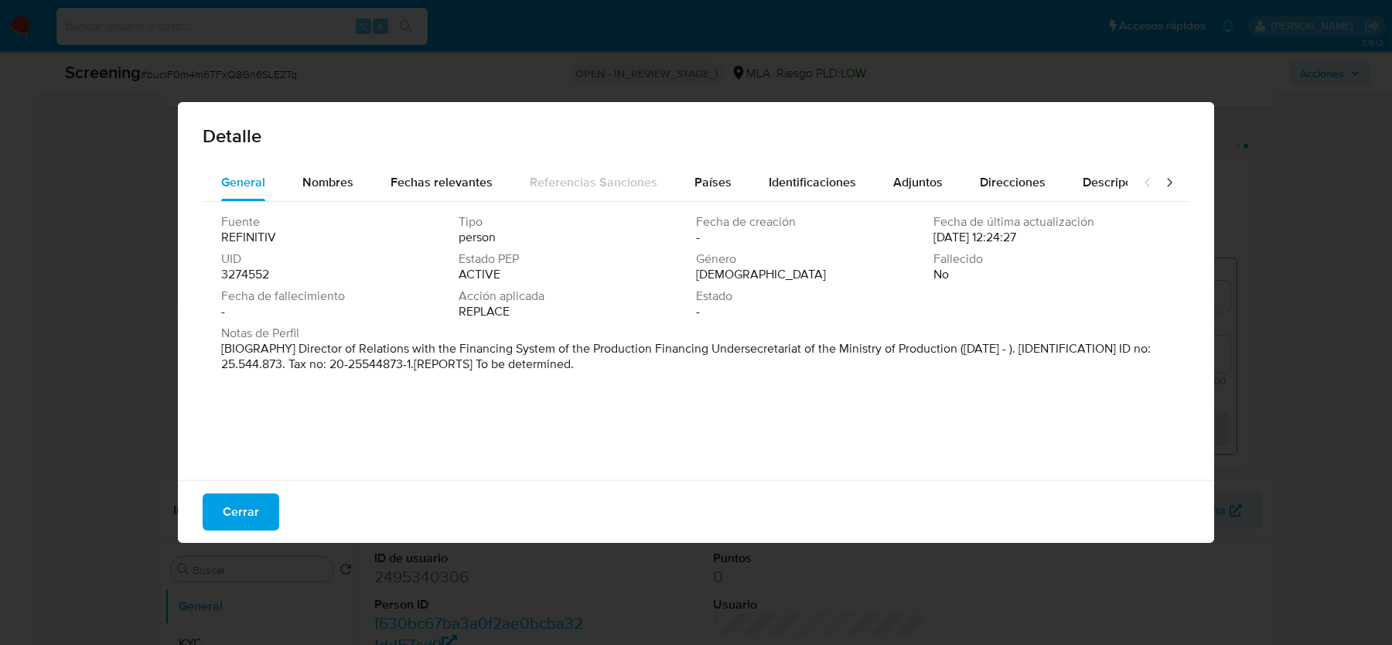
click at [469, 359] on p "[BIOGRAPHY] Director of Relations with the Financing System of the Production F…" at bounding box center [694, 356] width 947 height 31
click at [803, 181] on span "Identificaciones" at bounding box center [812, 182] width 87 height 18
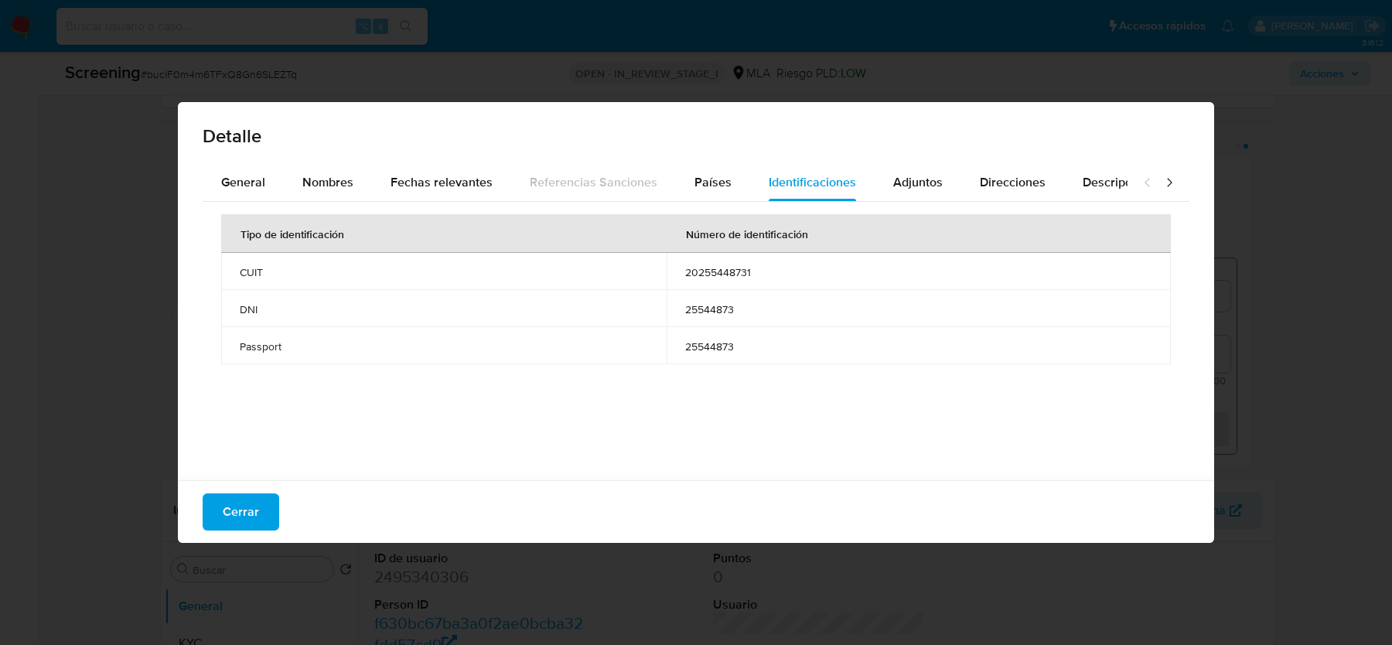
click at [717, 276] on span "20255448731" at bounding box center [918, 272] width 467 height 14
click at [335, 176] on span "Nombres" at bounding box center [327, 182] width 51 height 18
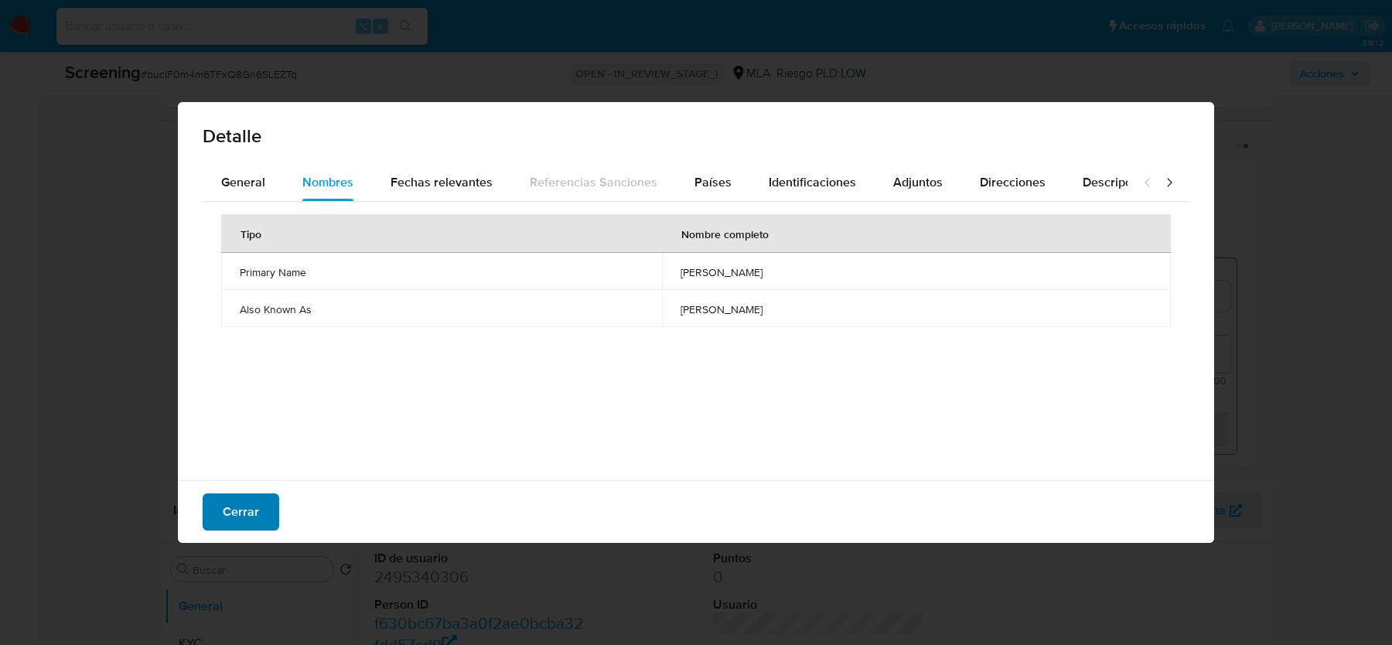
click at [265, 507] on button "Cerrar" at bounding box center [241, 511] width 77 height 37
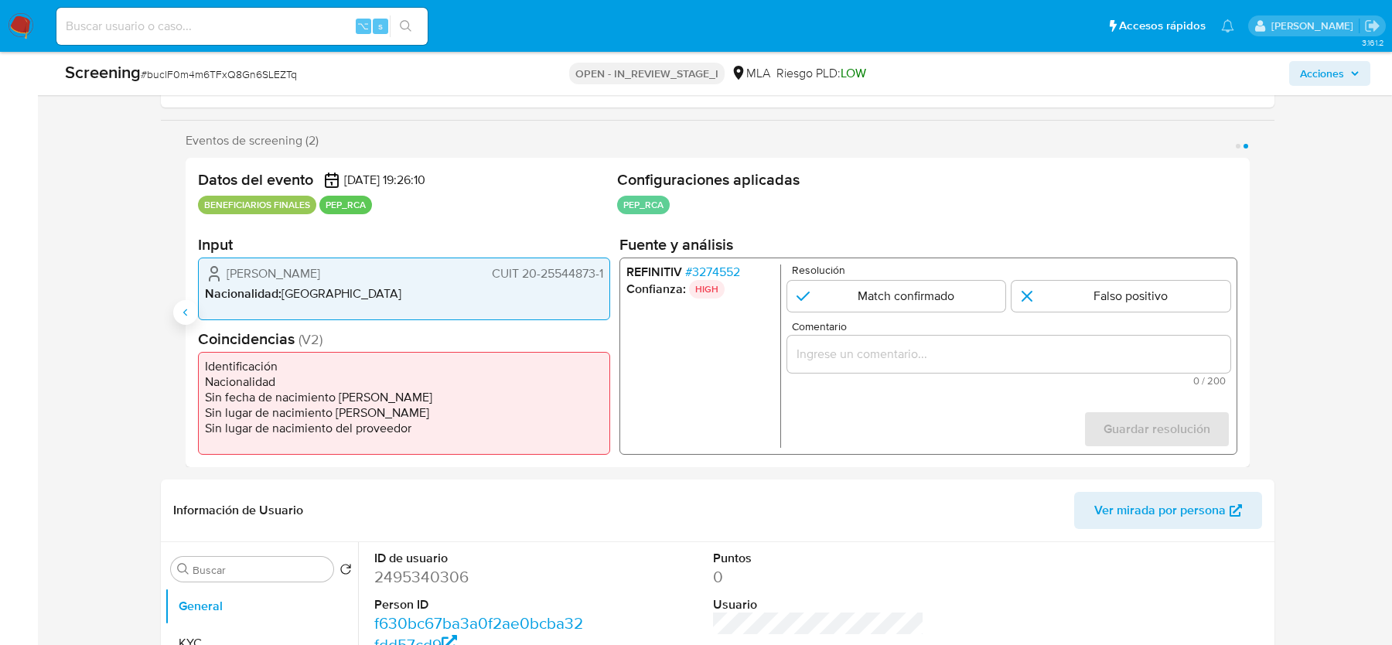
click at [177, 313] on button "Anterior" at bounding box center [185, 312] width 25 height 25
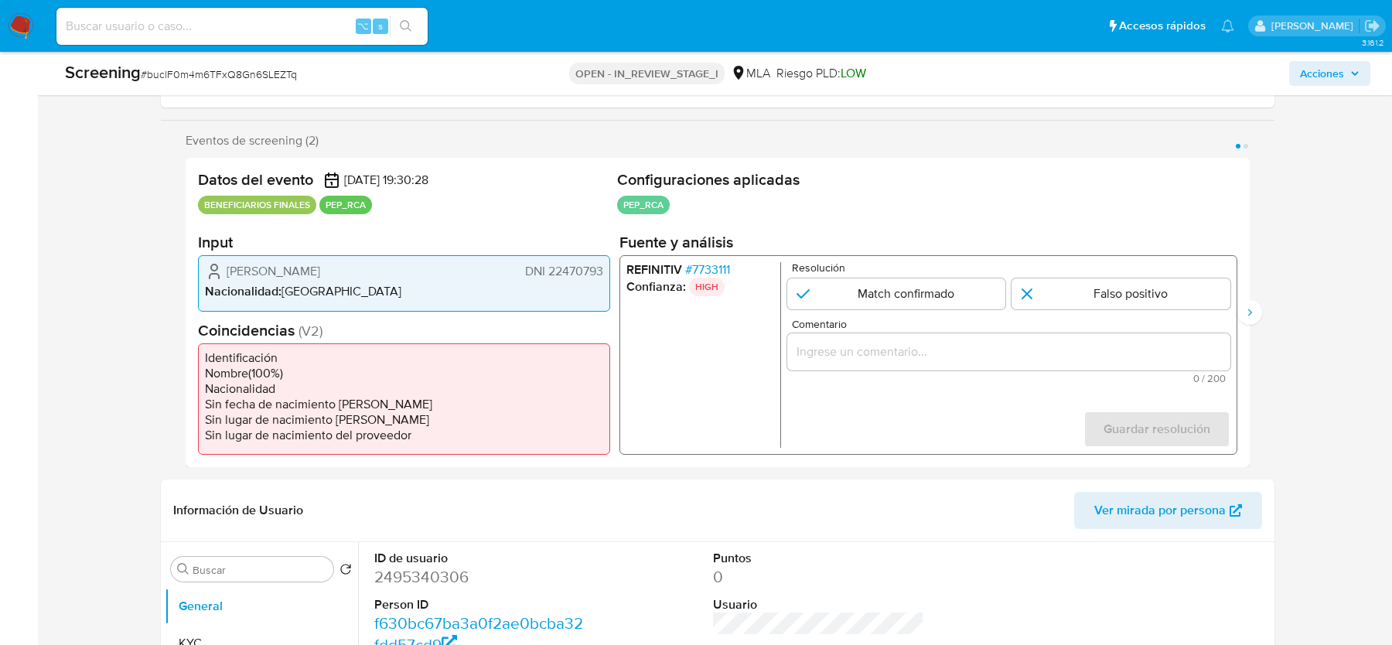
click at [715, 265] on span "# 7733111" at bounding box center [707, 269] width 45 height 15
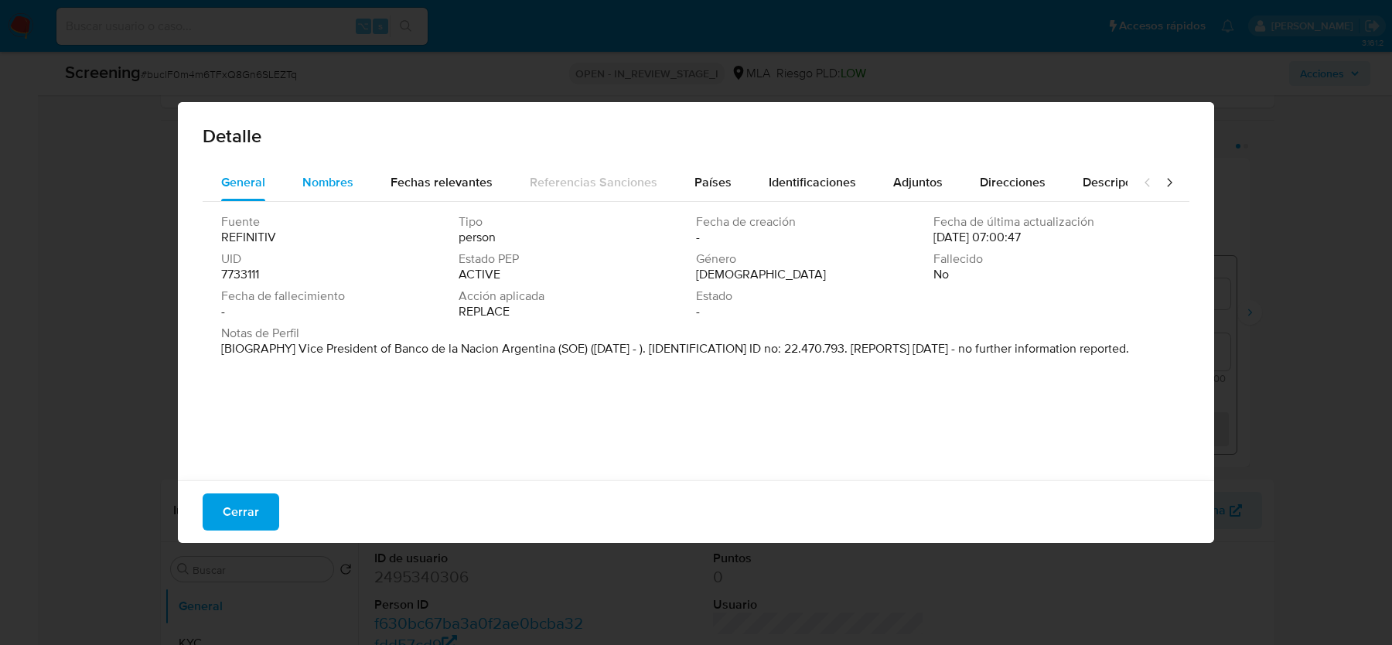
click at [337, 181] on span "Nombres" at bounding box center [327, 182] width 51 height 18
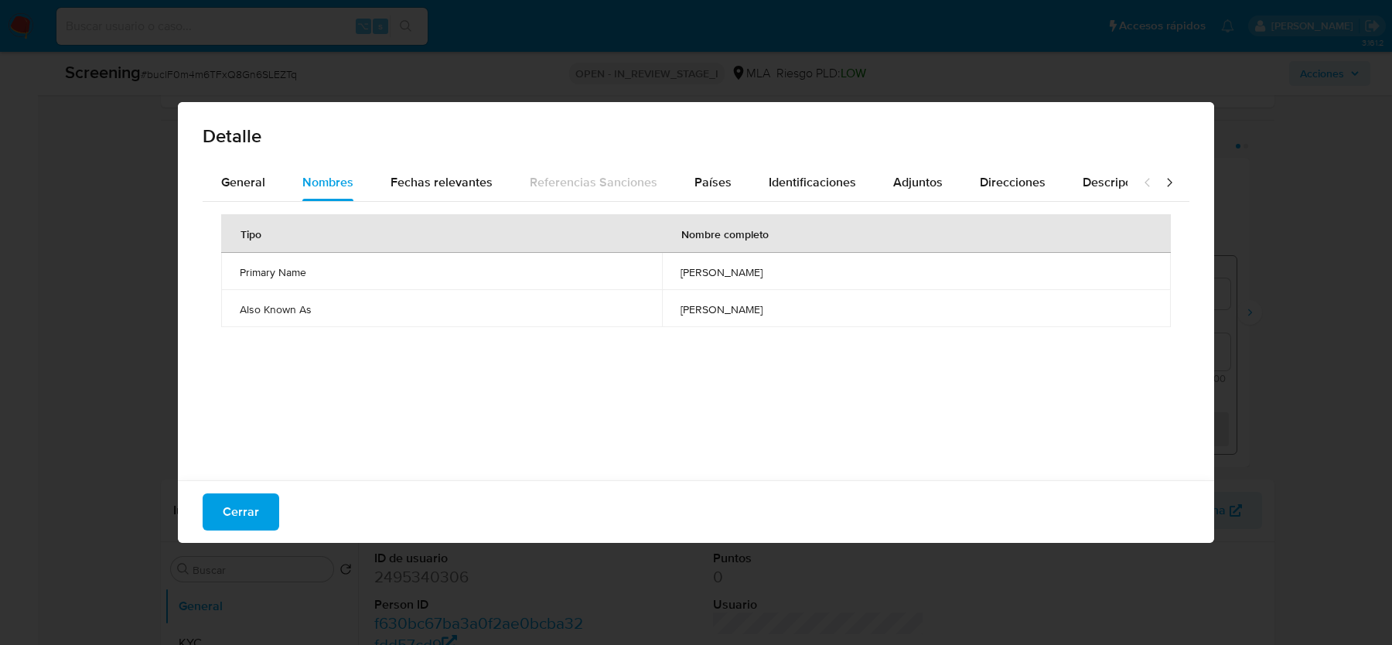
drag, startPoint x: 681, startPoint y: 268, endPoint x: 767, endPoint y: 269, distance: 85.9
click at [767, 269] on span "dario wasserman" at bounding box center [917, 272] width 472 height 14
click at [235, 523] on span "Cerrar" at bounding box center [241, 512] width 36 height 34
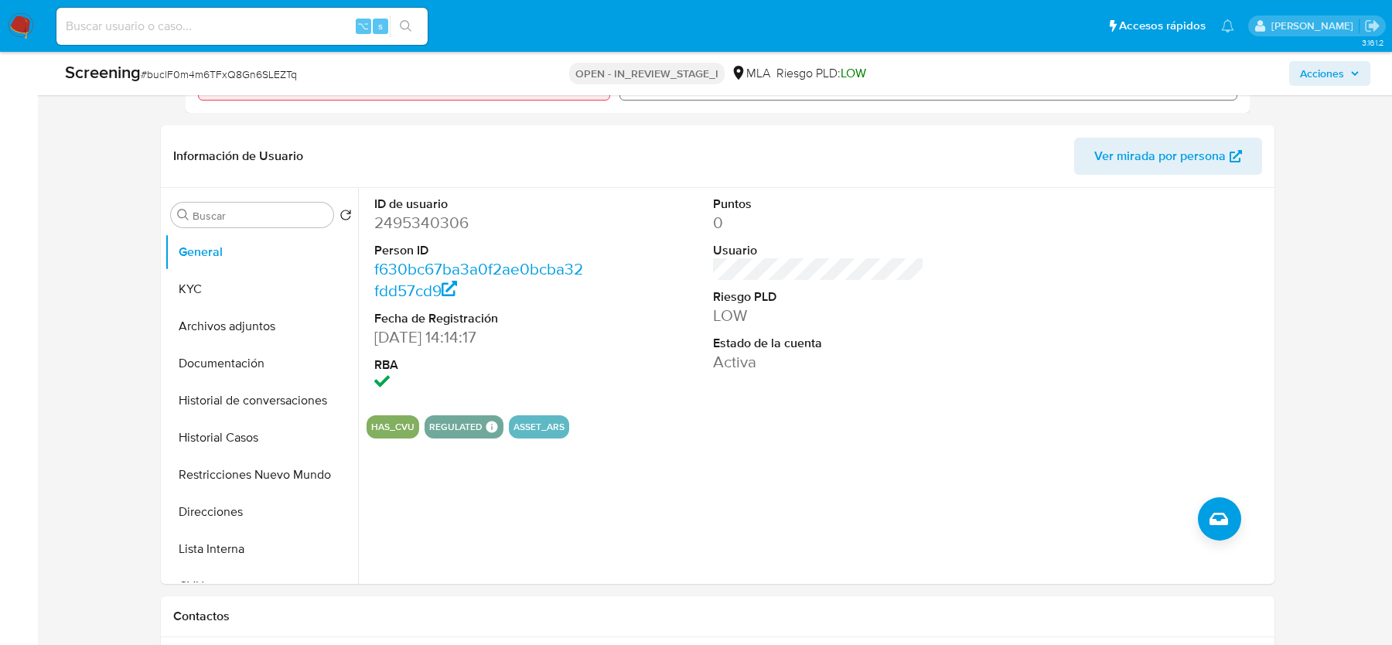
scroll to position [598, 0]
click at [208, 553] on button "Lista Interna" at bounding box center [255, 550] width 181 height 37
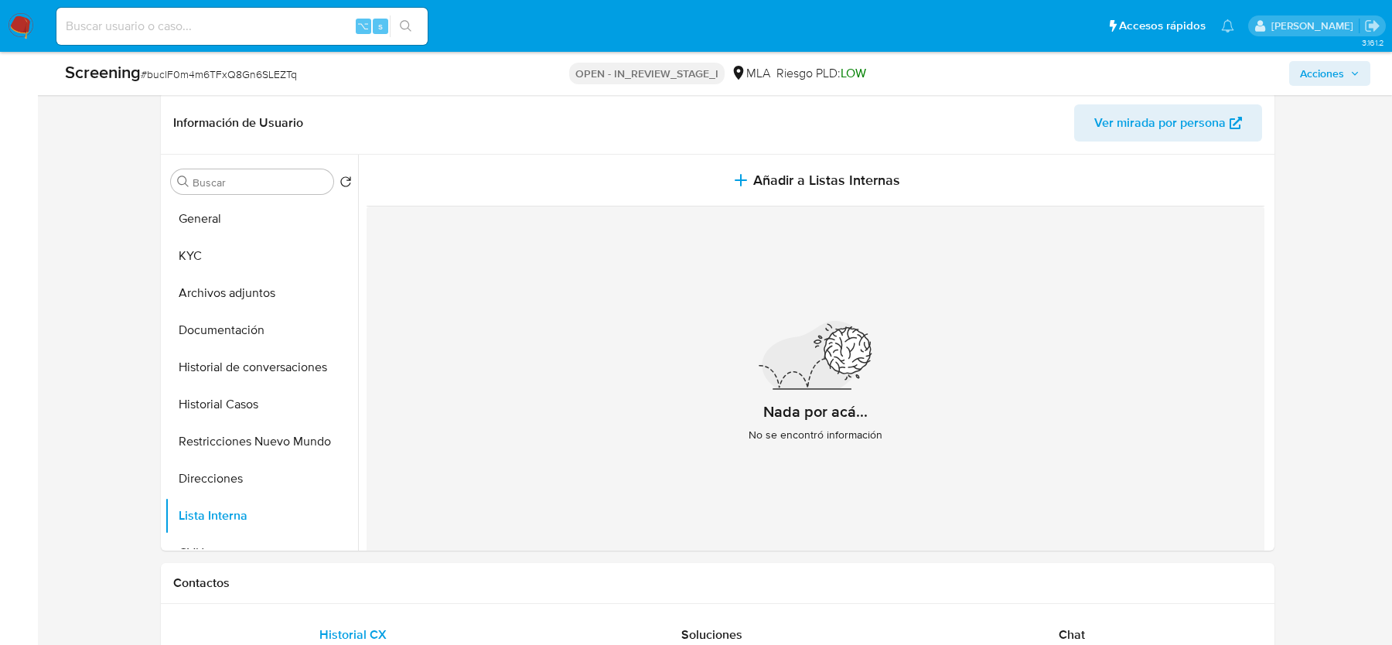
scroll to position [636, 0]
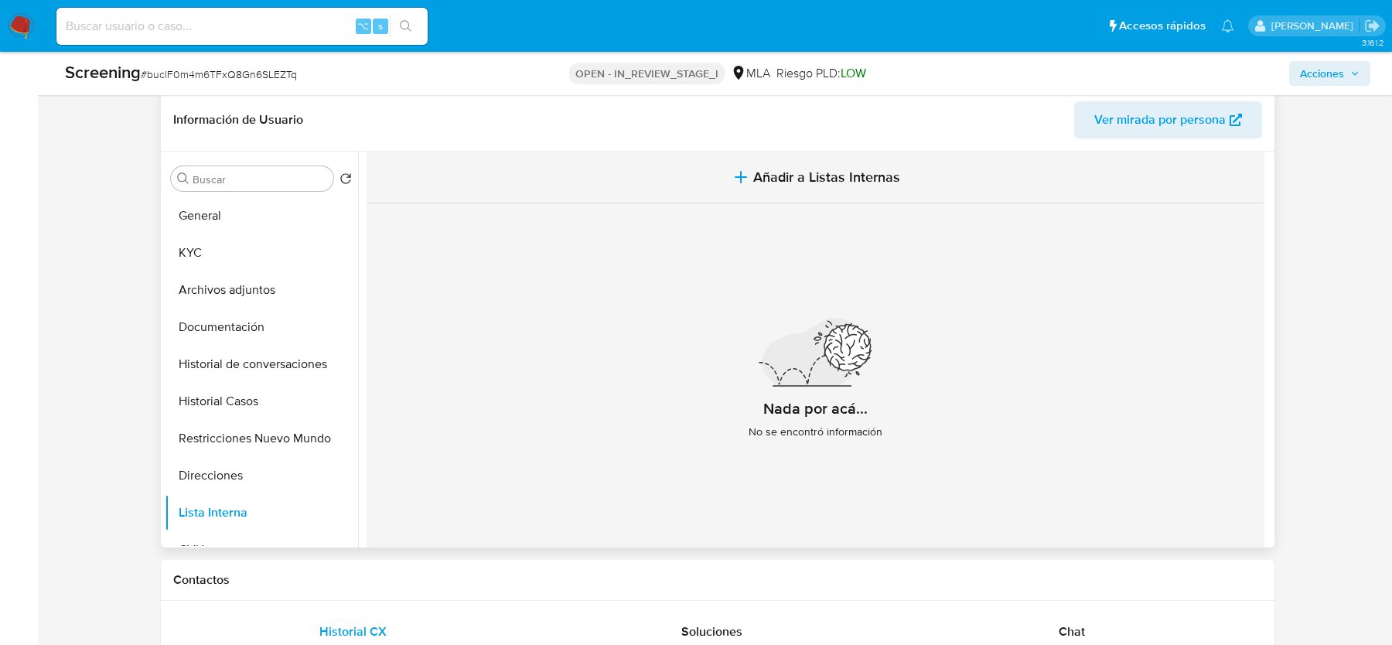
click at [839, 191] on button "Añadir a Listas Internas" at bounding box center [816, 178] width 898 height 52
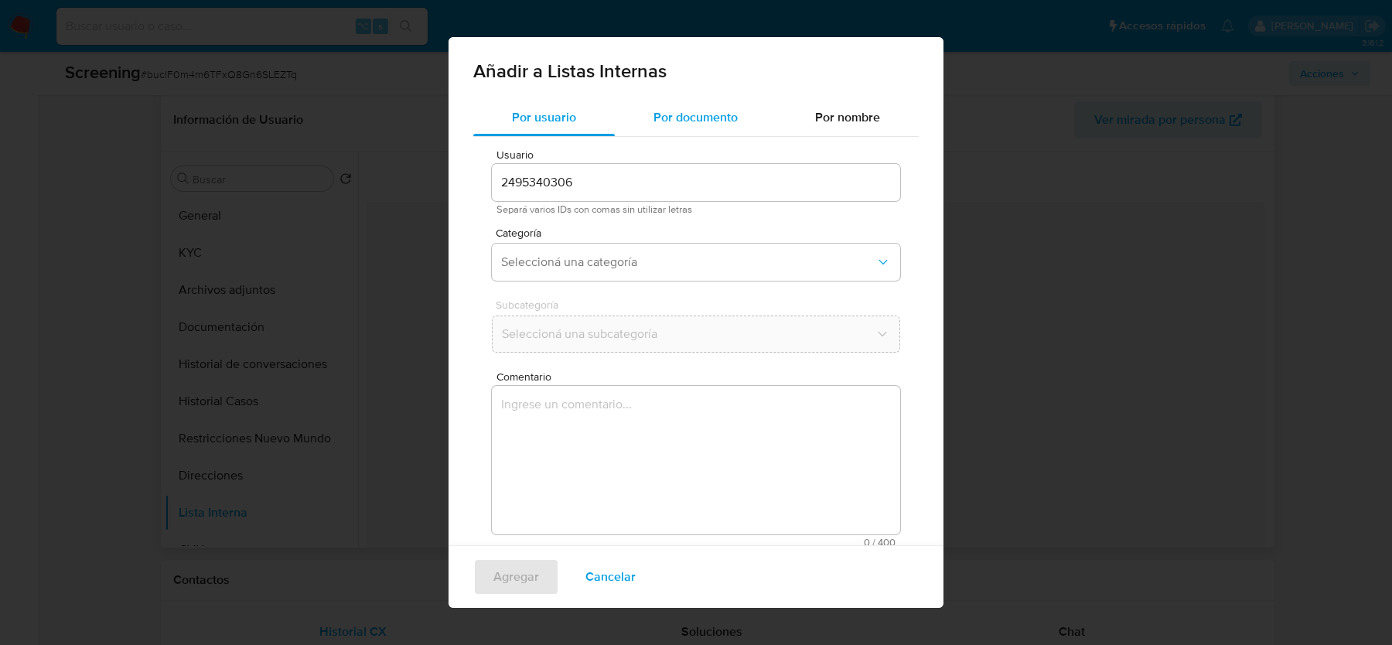
click at [685, 135] on div "Por documento" at bounding box center [696, 117] width 162 height 37
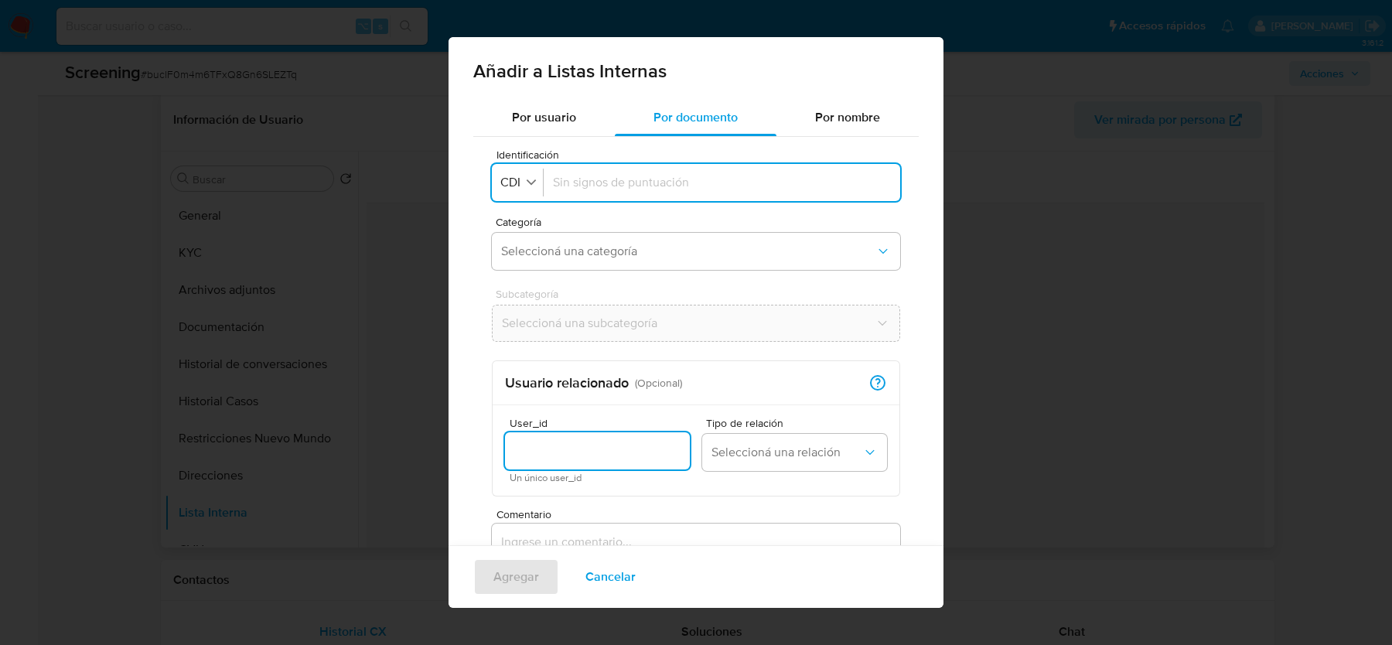
click at [549, 450] on input "User_id" at bounding box center [597, 451] width 185 height 20
type input "2495340306"
click at [776, 461] on button "Seleccioná una relación" at bounding box center [794, 452] width 185 height 37
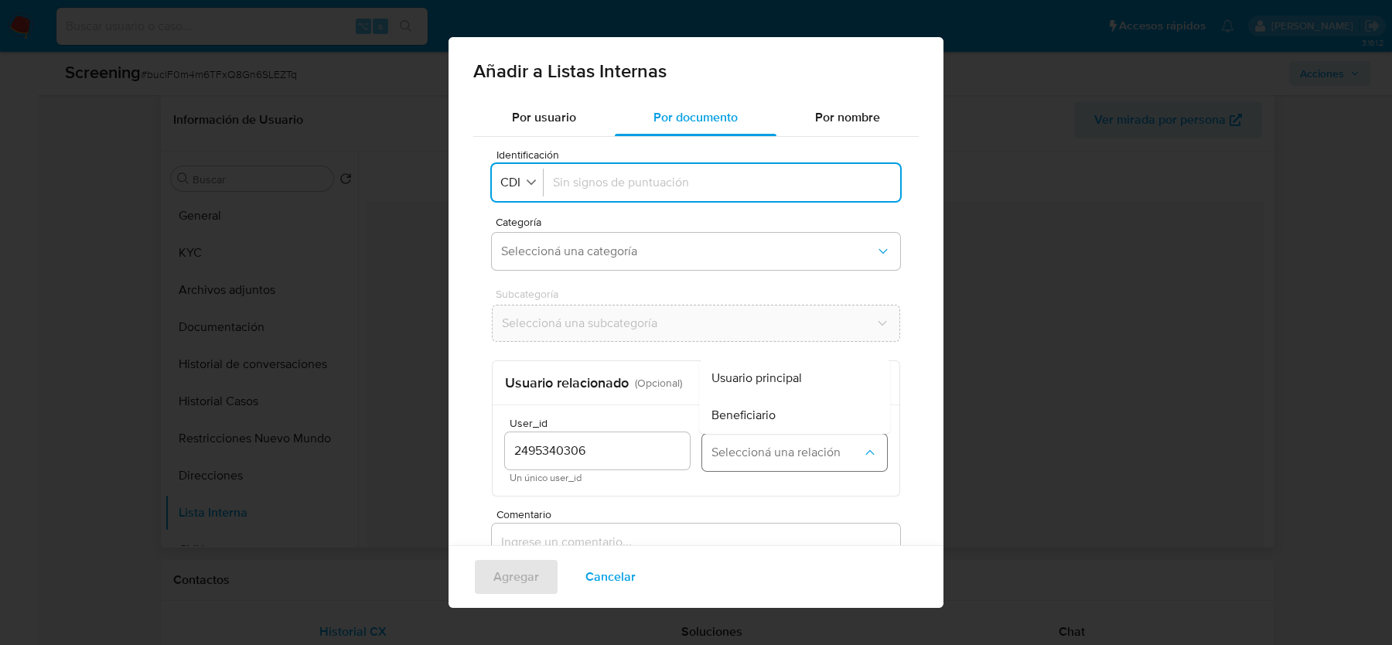
click at [764, 459] on span "Seleccioná una relación" at bounding box center [787, 452] width 151 height 15
click at [760, 435] on button "Seleccioná una relación" at bounding box center [794, 452] width 185 height 37
click at [762, 411] on span "Beneficiario" at bounding box center [744, 415] width 64 height 15
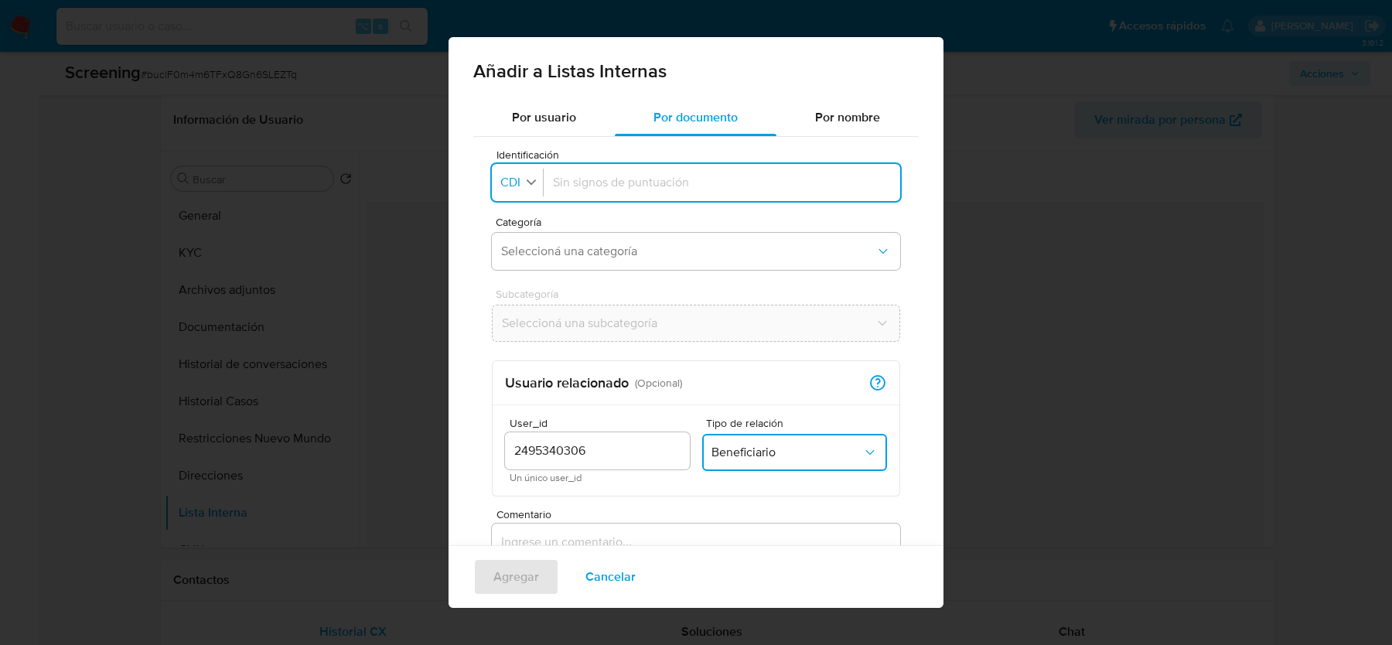
click at [515, 188] on span "CDI" at bounding box center [510, 182] width 23 height 15
click at [527, 332] on div "DNI" at bounding box center [515, 323] width 27 height 37
click at [617, 178] on input "Identificación" at bounding box center [722, 182] width 338 height 17
type input "22470793"
click at [589, 231] on div "Categoría Seleccioná una categoría" at bounding box center [696, 247] width 408 height 60
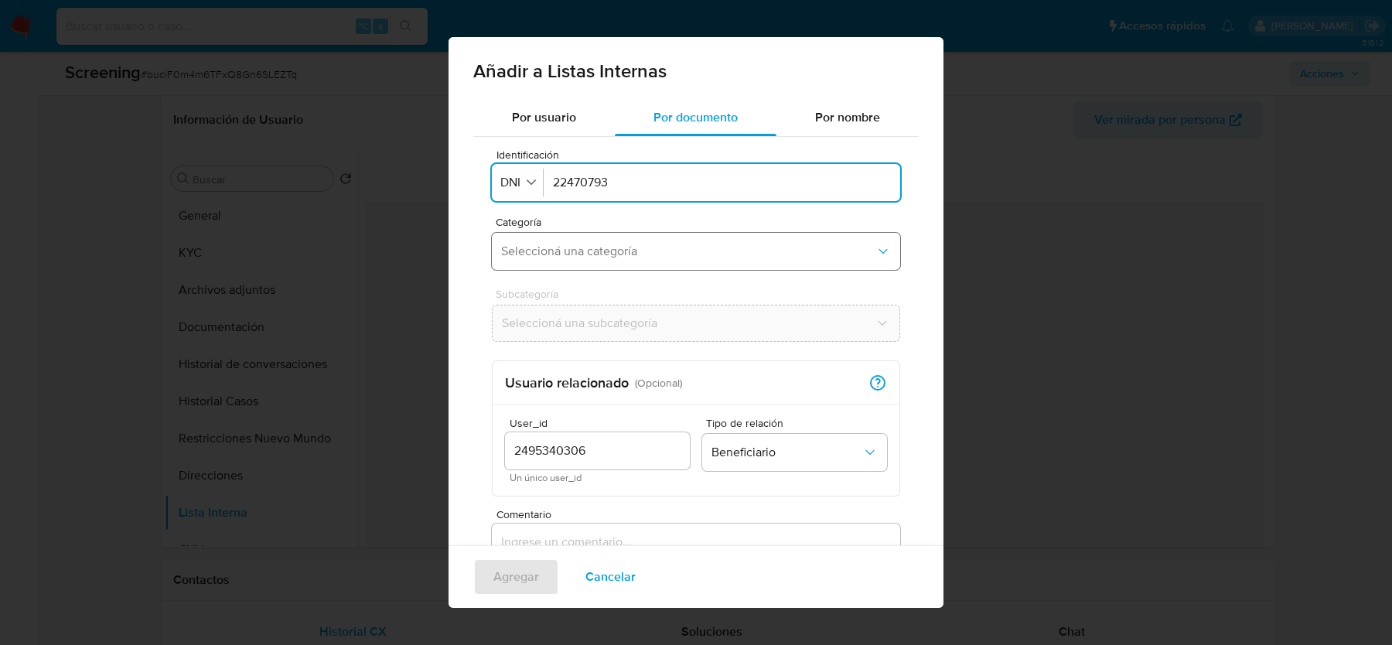
click at [589, 248] on span "Seleccioná una categoría" at bounding box center [688, 251] width 374 height 15
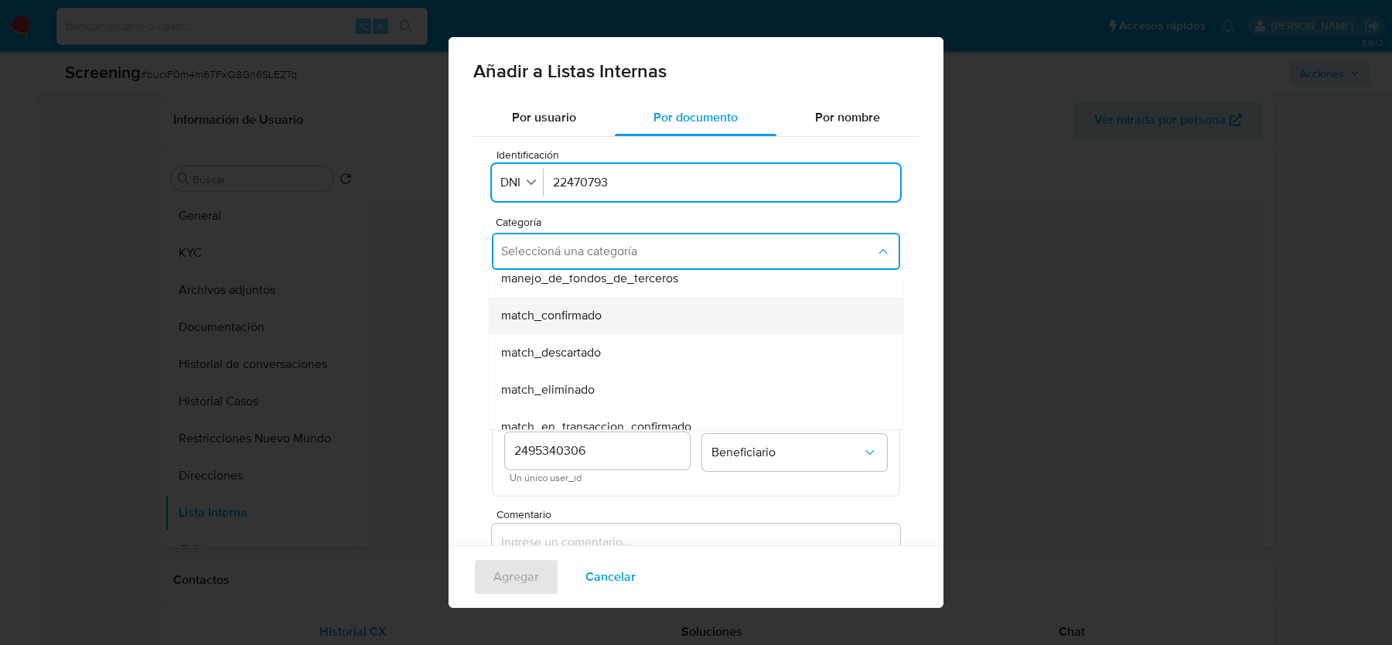
scroll to position [87, 0]
click at [585, 310] on span "match_confirmado" at bounding box center [551, 317] width 101 height 15
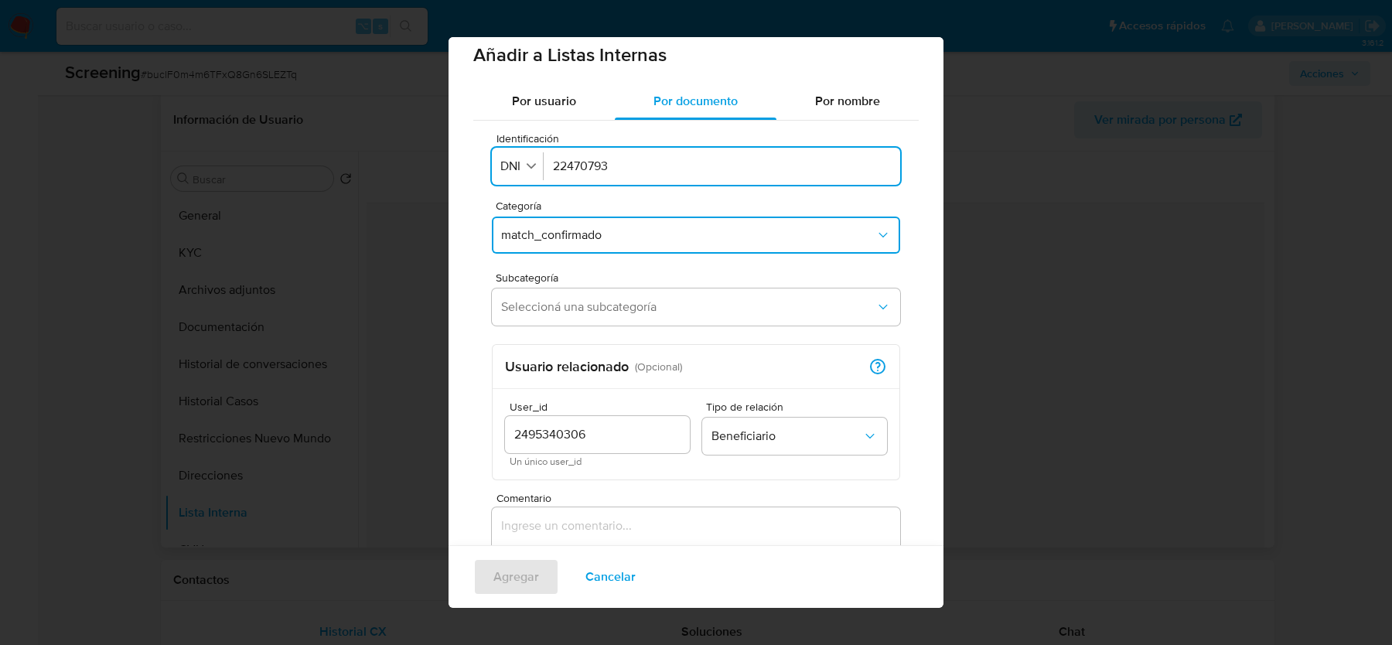
scroll to position [39, 0]
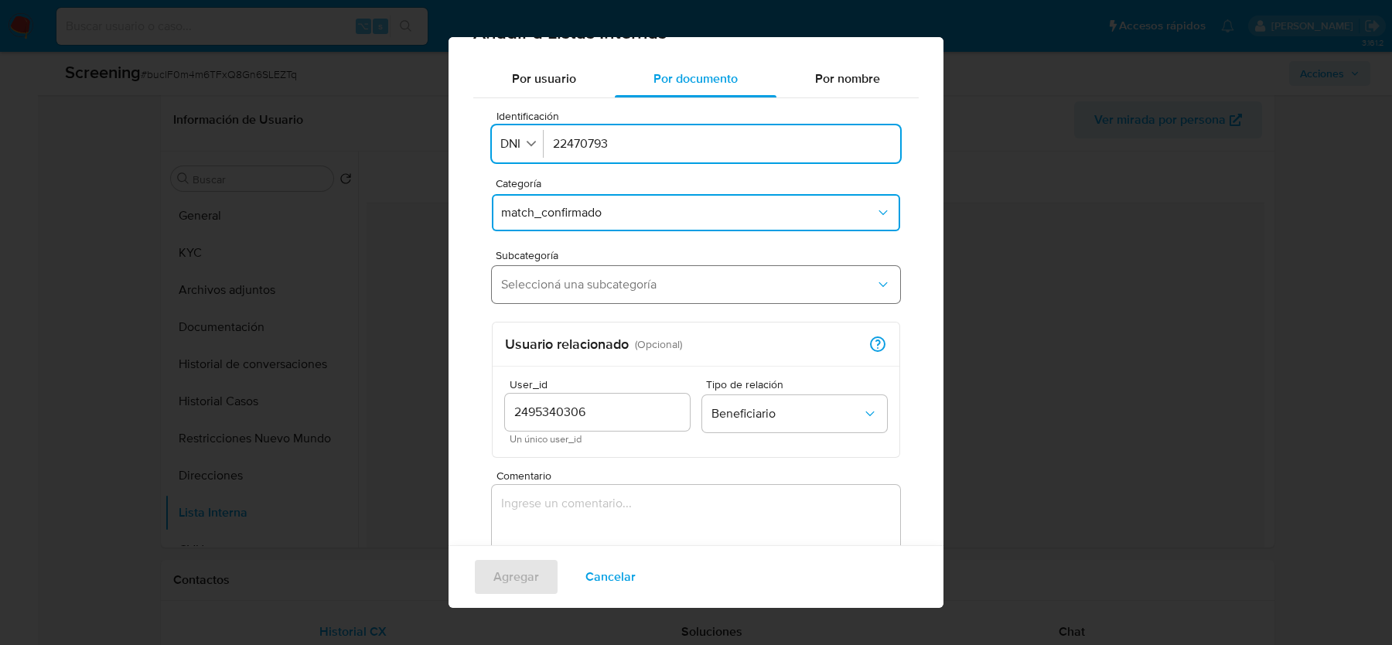
click at [685, 291] on span "Seleccioná una subcategoría" at bounding box center [688, 284] width 374 height 15
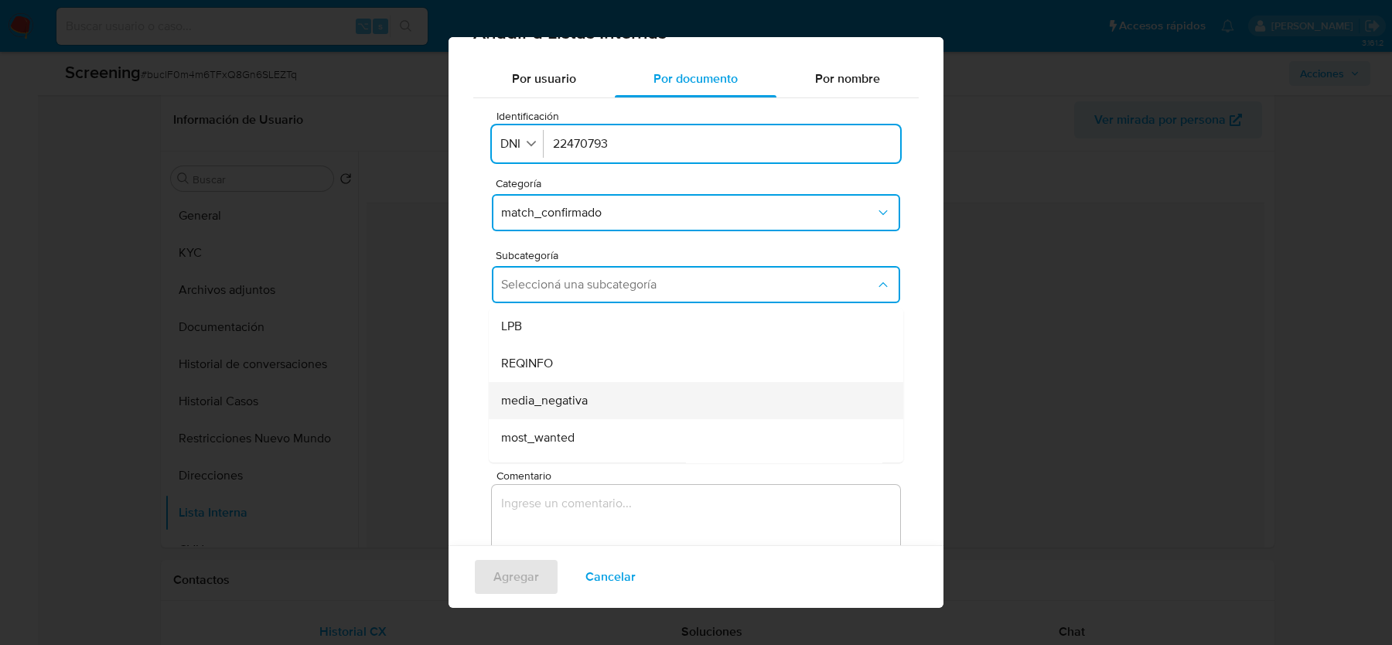
scroll to position [104, 0]
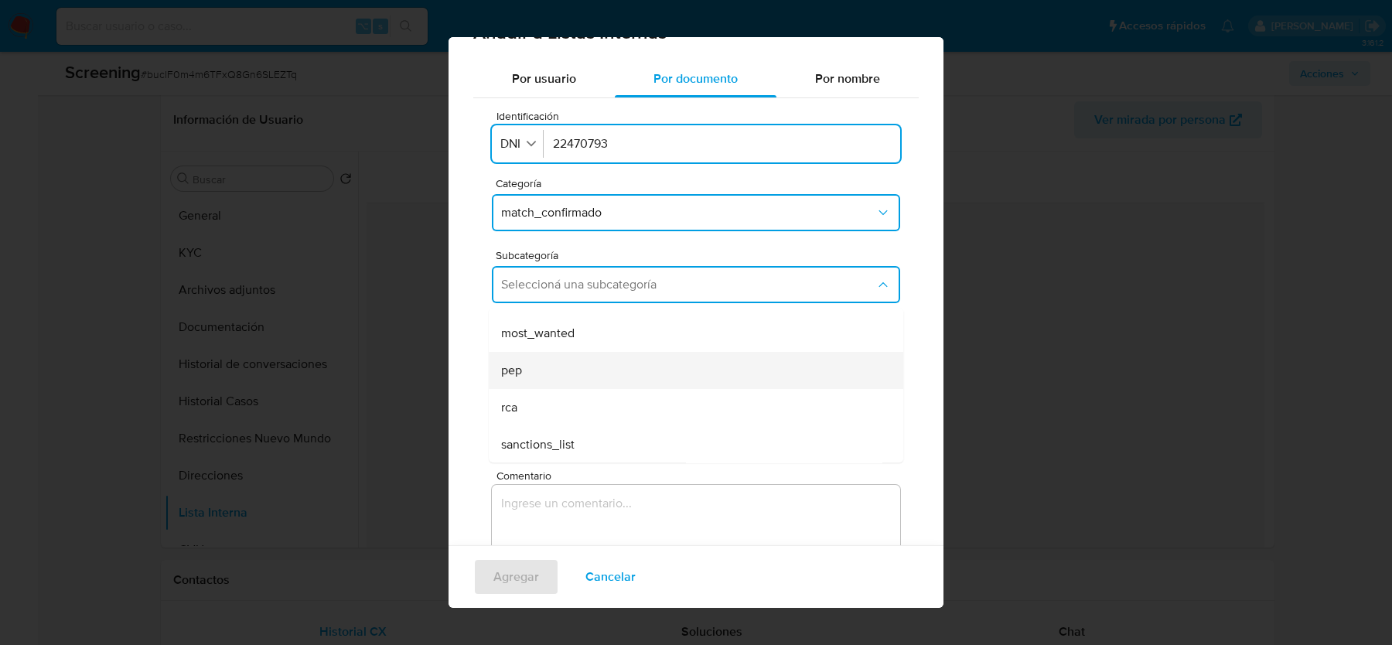
click at [637, 374] on div "pep" at bounding box center [691, 370] width 381 height 37
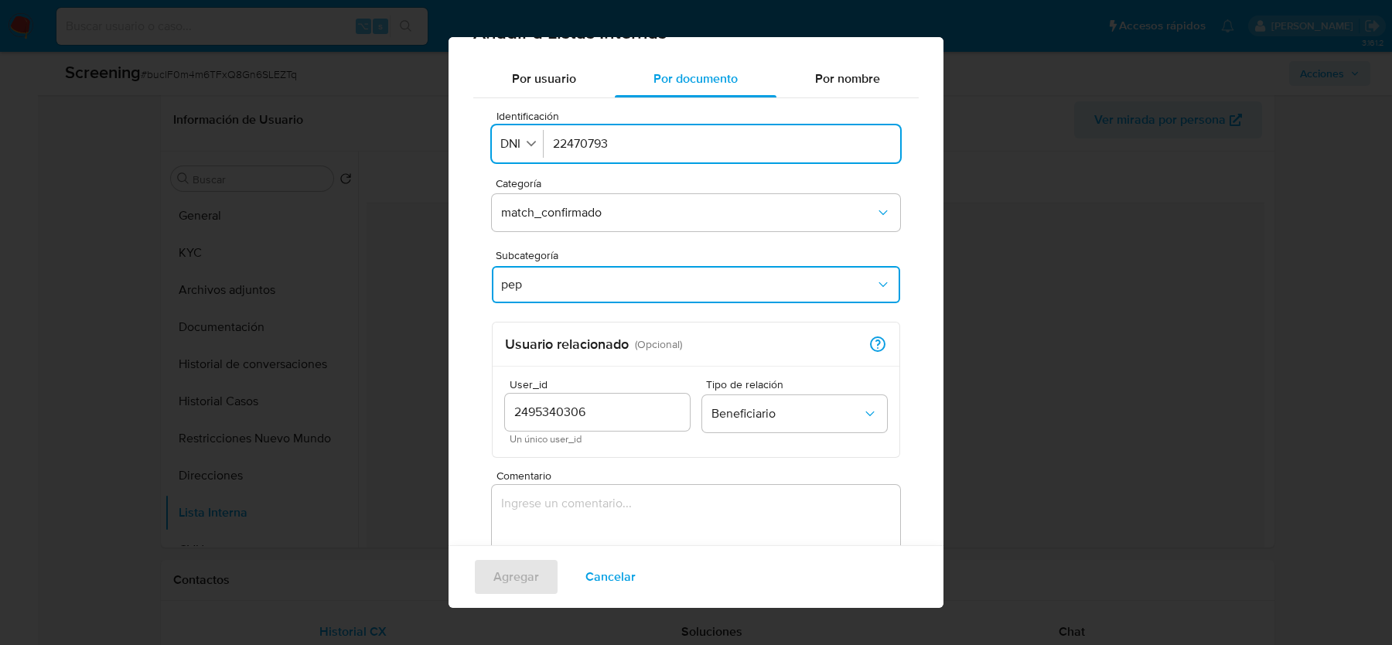
click at [597, 319] on div "Identificación Identificación DNI 22470793 Categoría match_confirmado Subcatego…" at bounding box center [696, 378] width 446 height 561
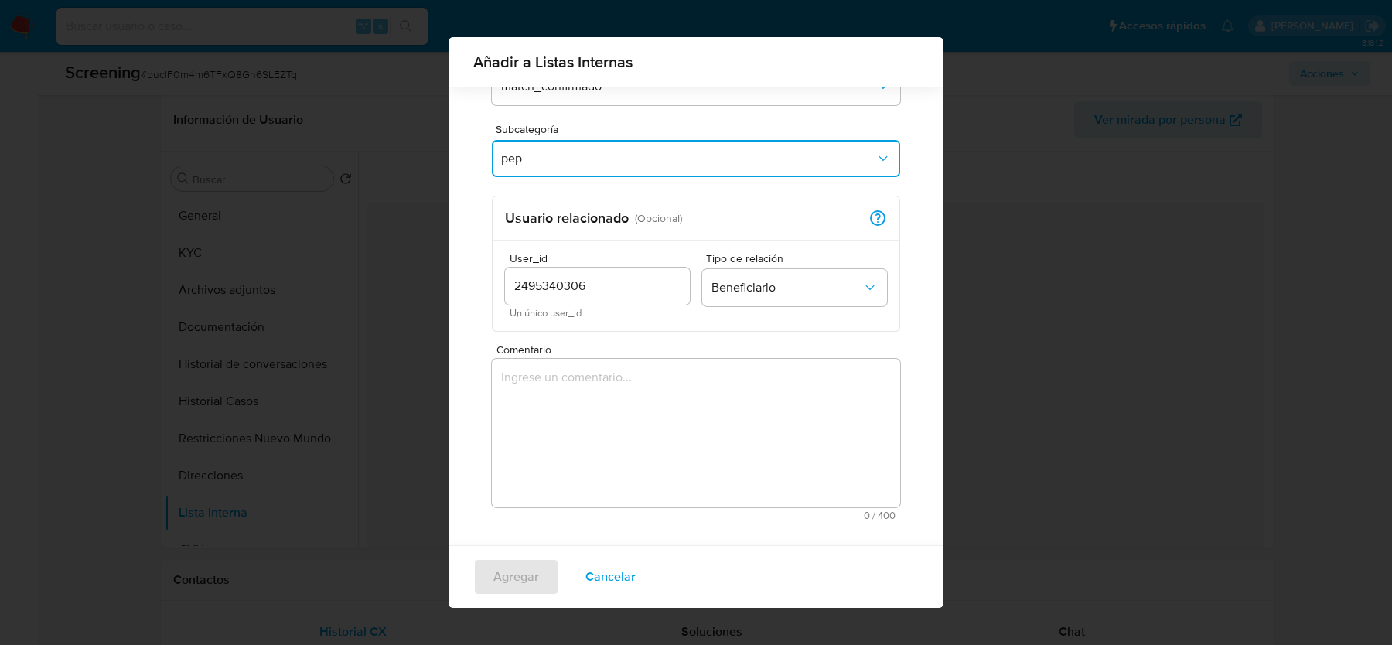
scroll to position [163, 0]
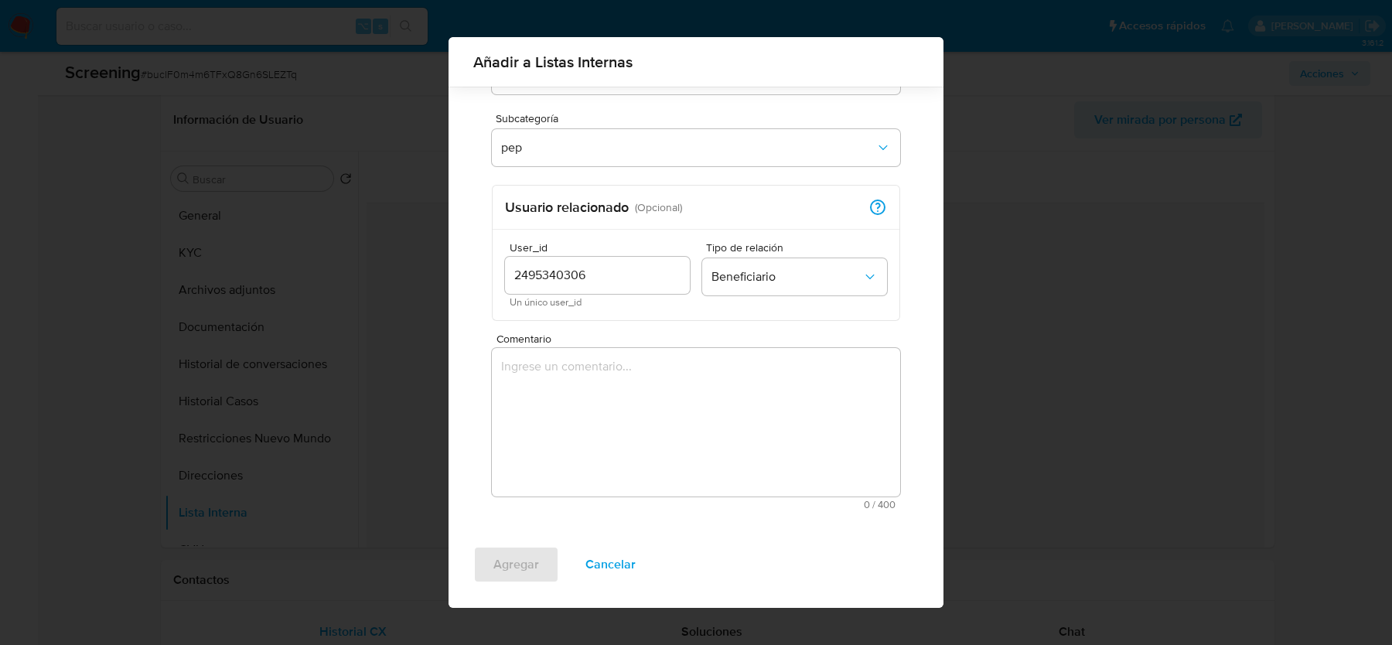
click at [669, 419] on textarea "Comentario" at bounding box center [696, 422] width 408 height 149
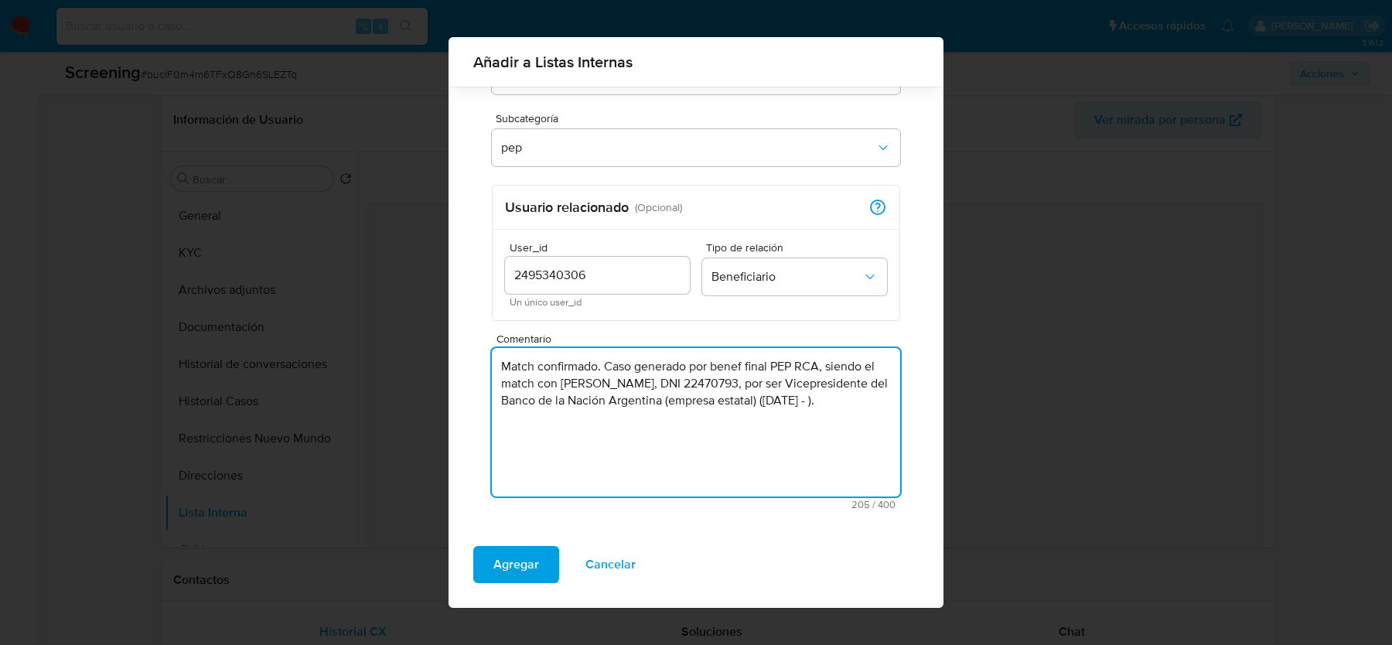
click at [558, 386] on textarea "Match confirmado. Caso generado por benef final PEP RCA, siendo el match con Da…" at bounding box center [696, 422] width 408 height 149
click at [728, 432] on textarea "Match confirmado. Caso generado por benef final PEP RCA, siendo el match con el…" at bounding box center [696, 422] width 408 height 149
drag, startPoint x: 719, startPoint y: 424, endPoint x: 504, endPoint y: 364, distance: 223.9
click at [504, 364] on textarea "Match confirmado. Caso generado por benef final PEP RCA, siendo el match con el…" at bounding box center [696, 422] width 408 height 149
type textarea "Match confirmado. Caso generado por benef final PEP RCA, siendo el match con el…"
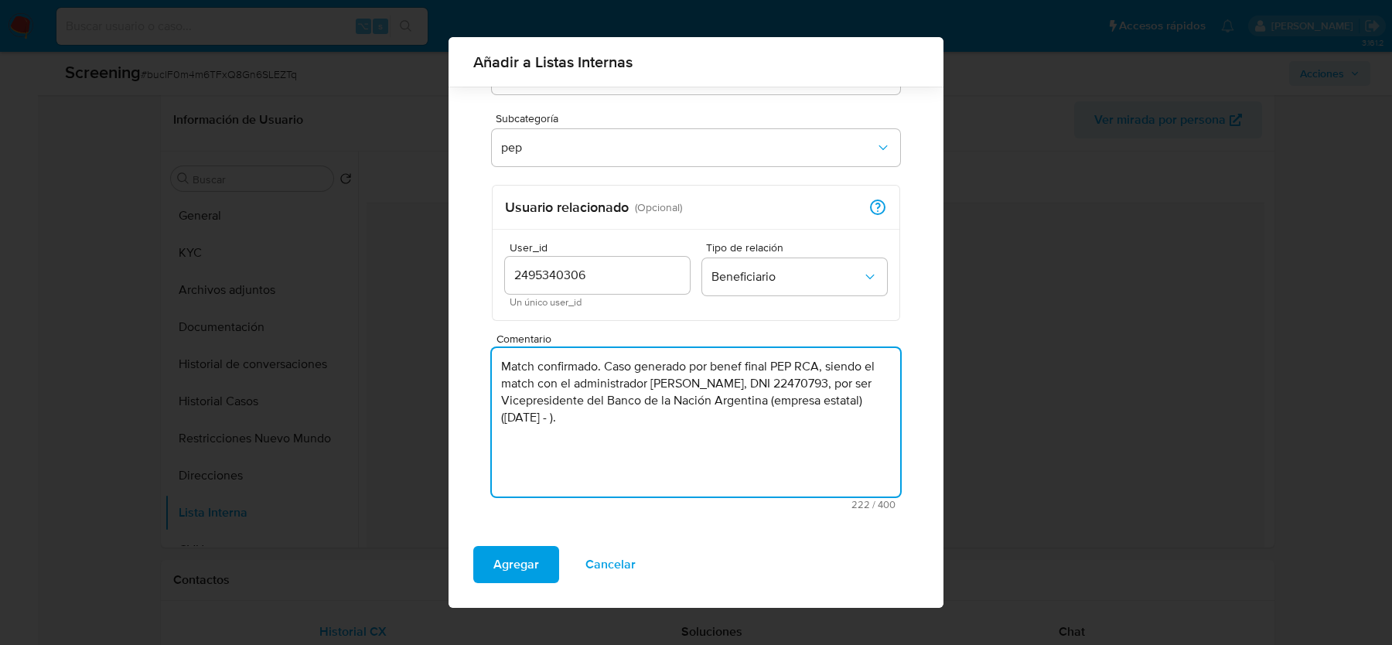
click at [660, 451] on textarea "Match confirmado. Caso generado por benef final PEP RCA, siendo el match con el…" at bounding box center [696, 422] width 408 height 149
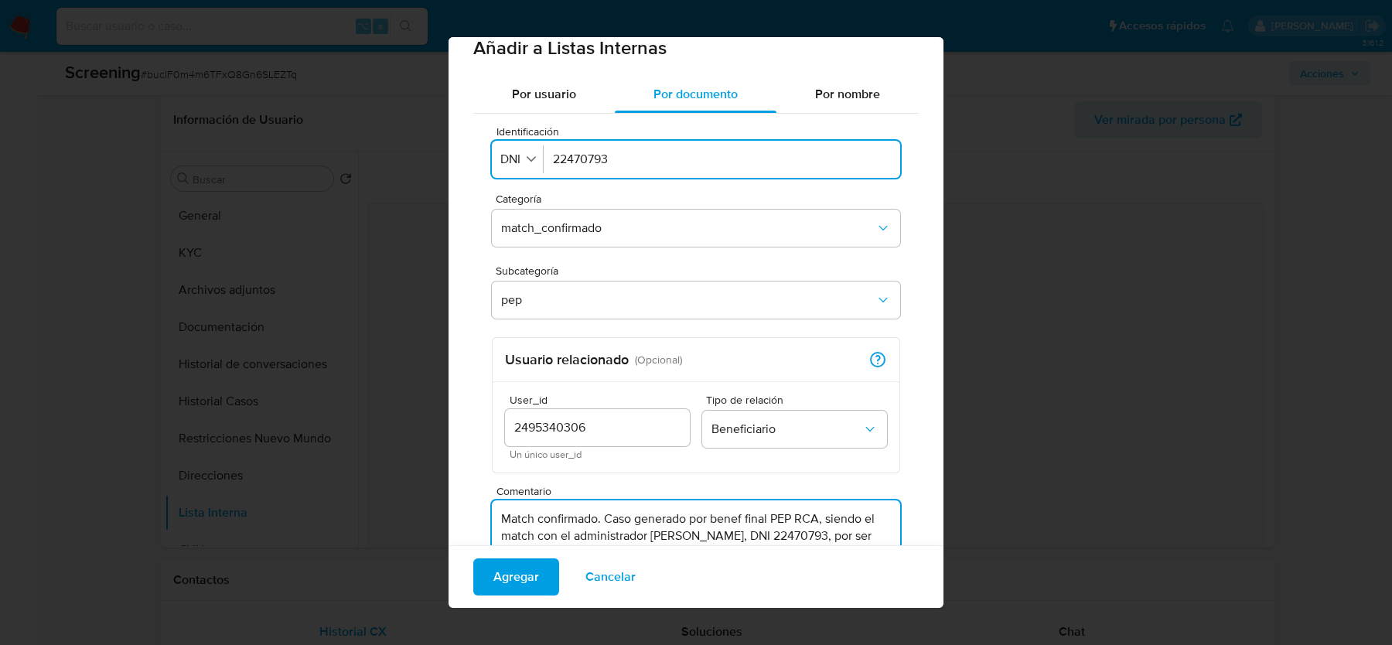
scroll to position [0, 0]
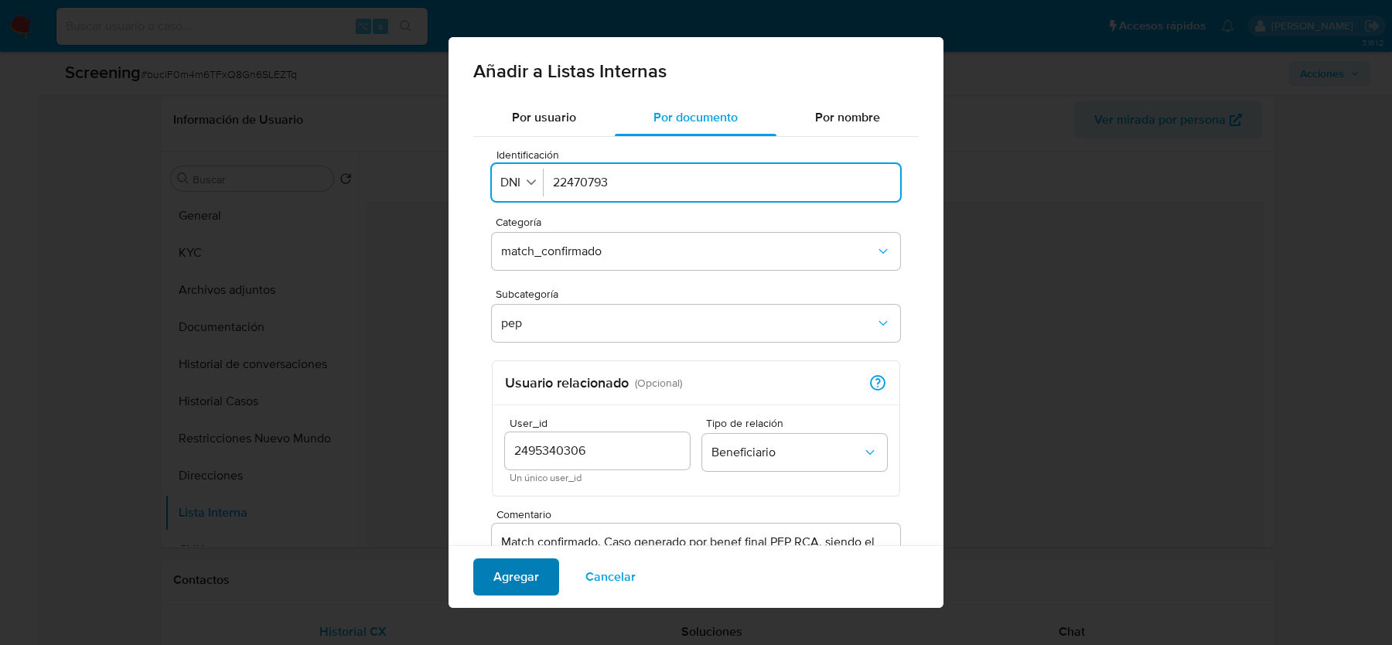
click at [505, 579] on span "Agregar" at bounding box center [516, 577] width 46 height 34
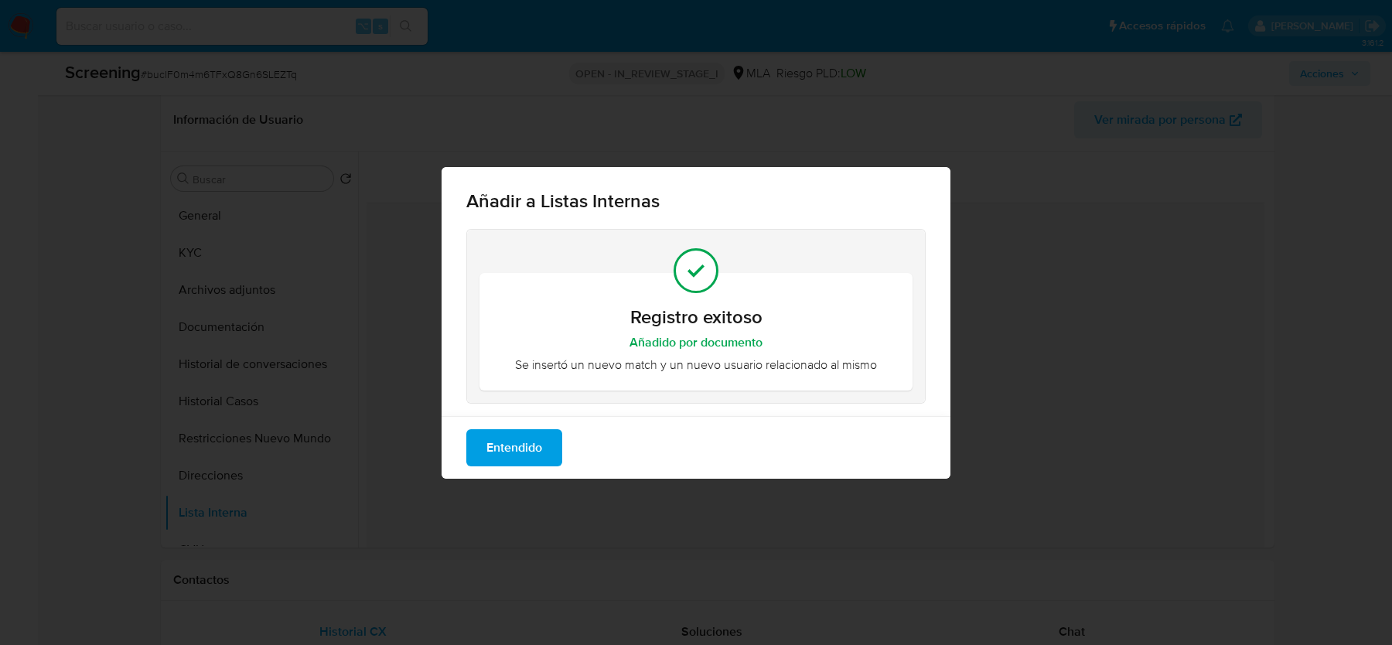
click at [527, 439] on span "Entendido" at bounding box center [515, 448] width 56 height 34
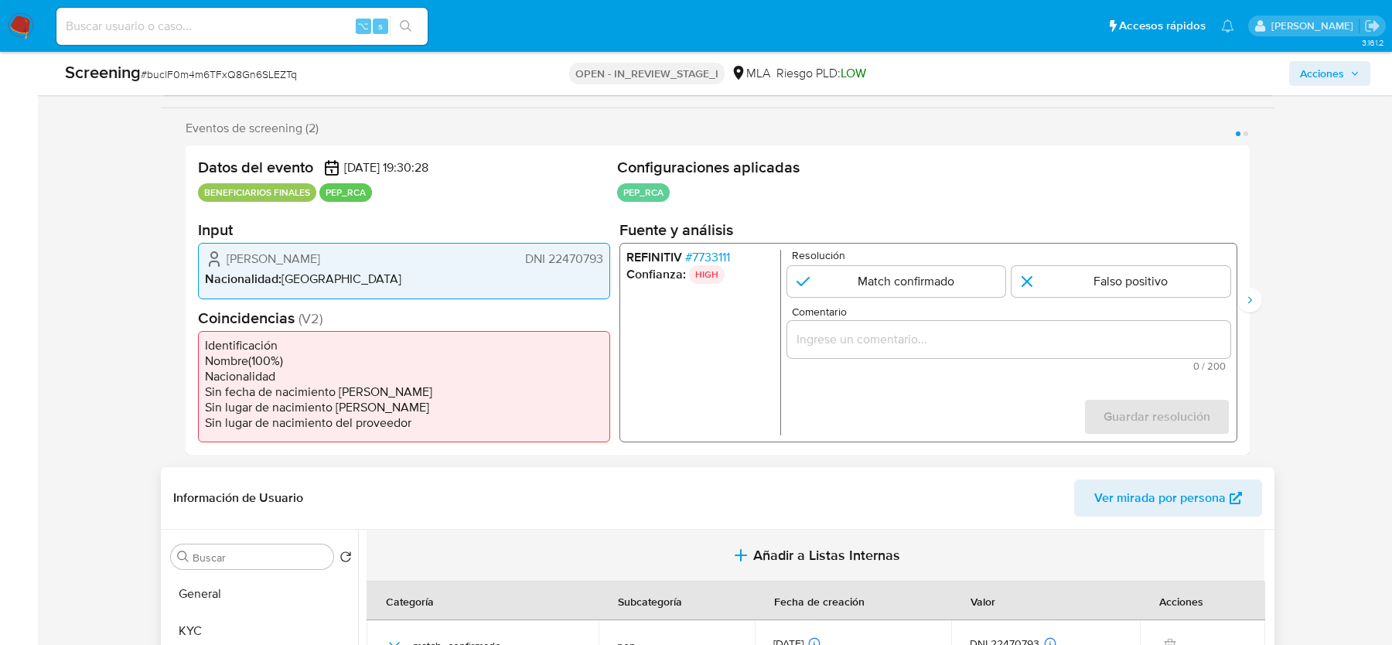
scroll to position [241, 0]
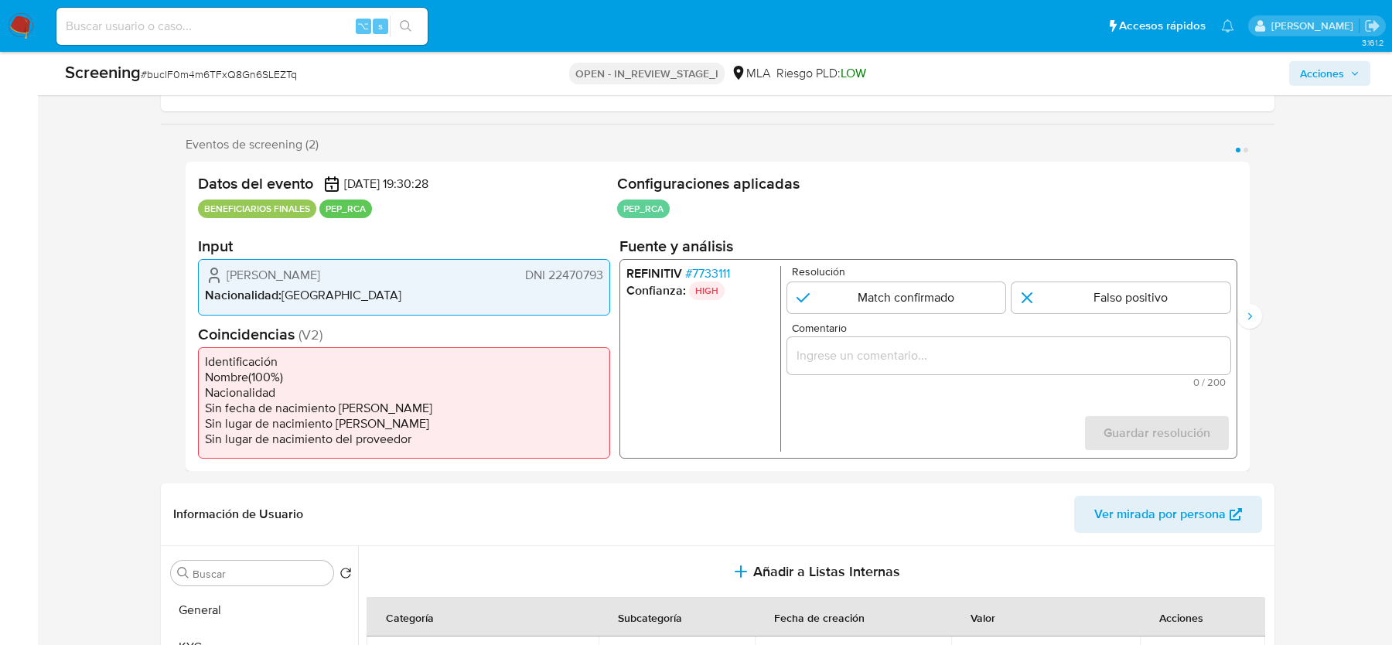
click at [705, 274] on span "# 7733111" at bounding box center [707, 273] width 45 height 15
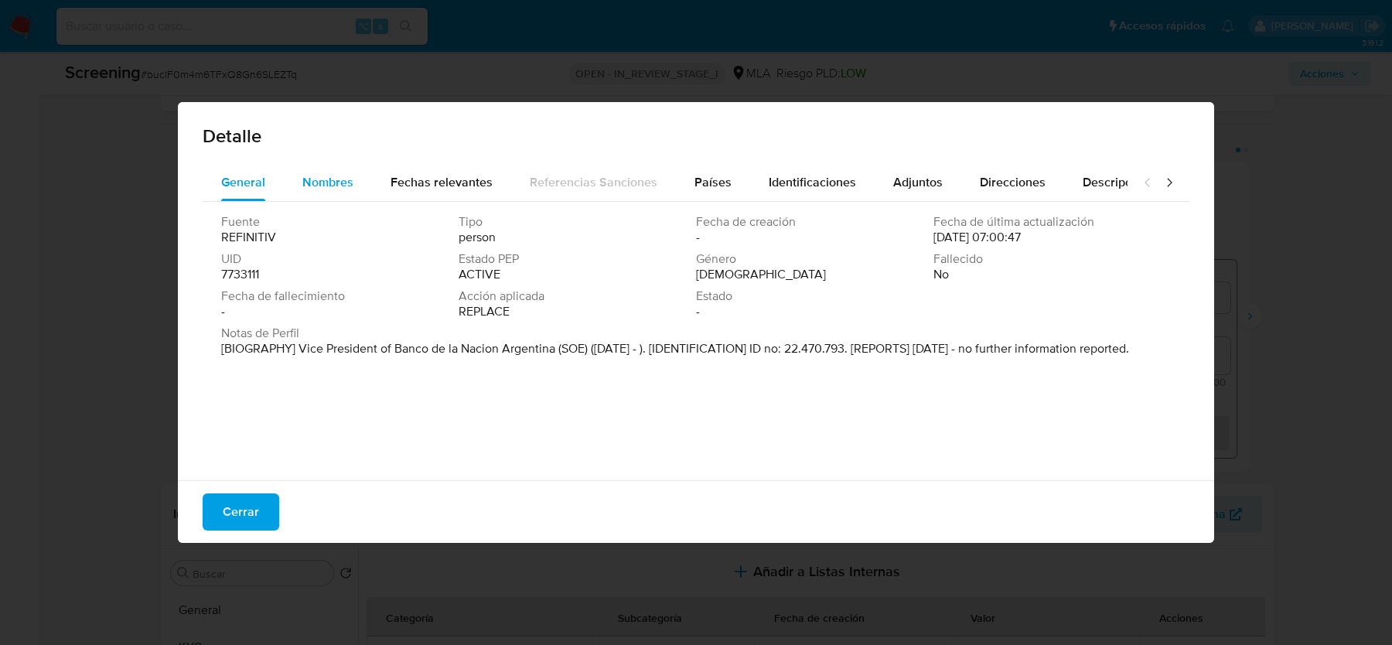
click at [326, 166] on div "Nombres" at bounding box center [327, 182] width 51 height 37
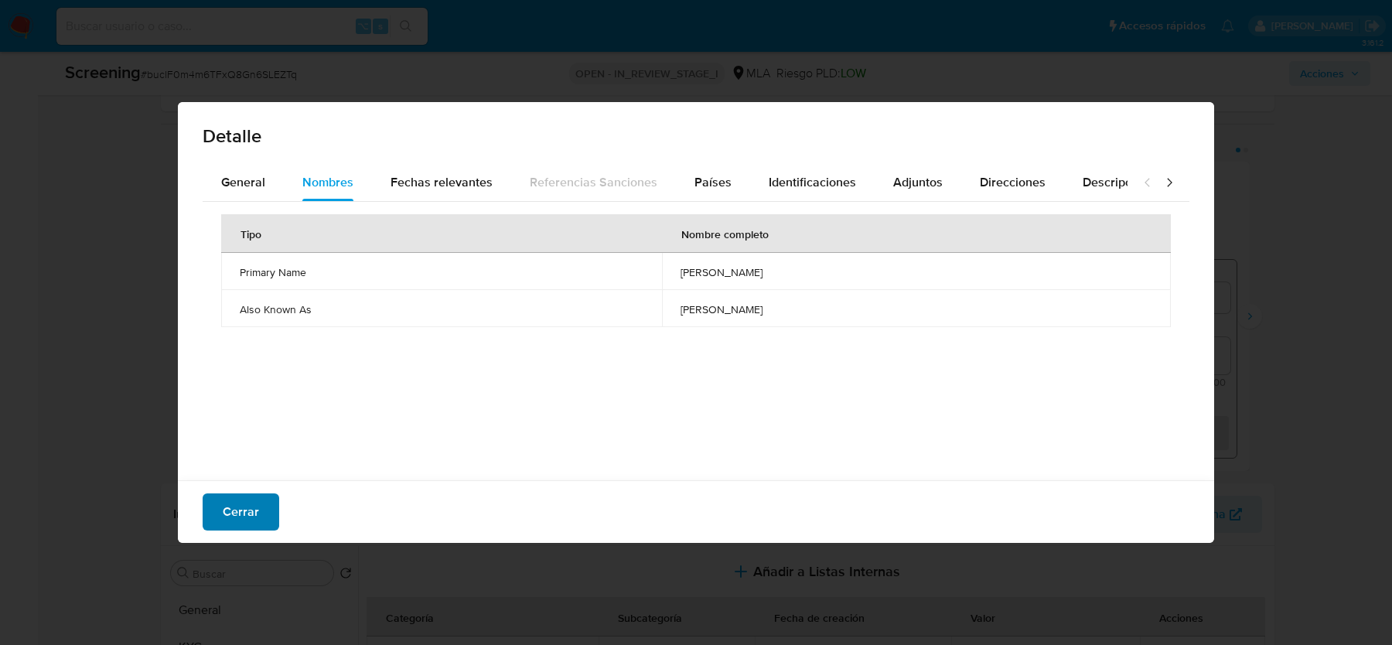
click at [241, 512] on span "Cerrar" at bounding box center [241, 512] width 36 height 34
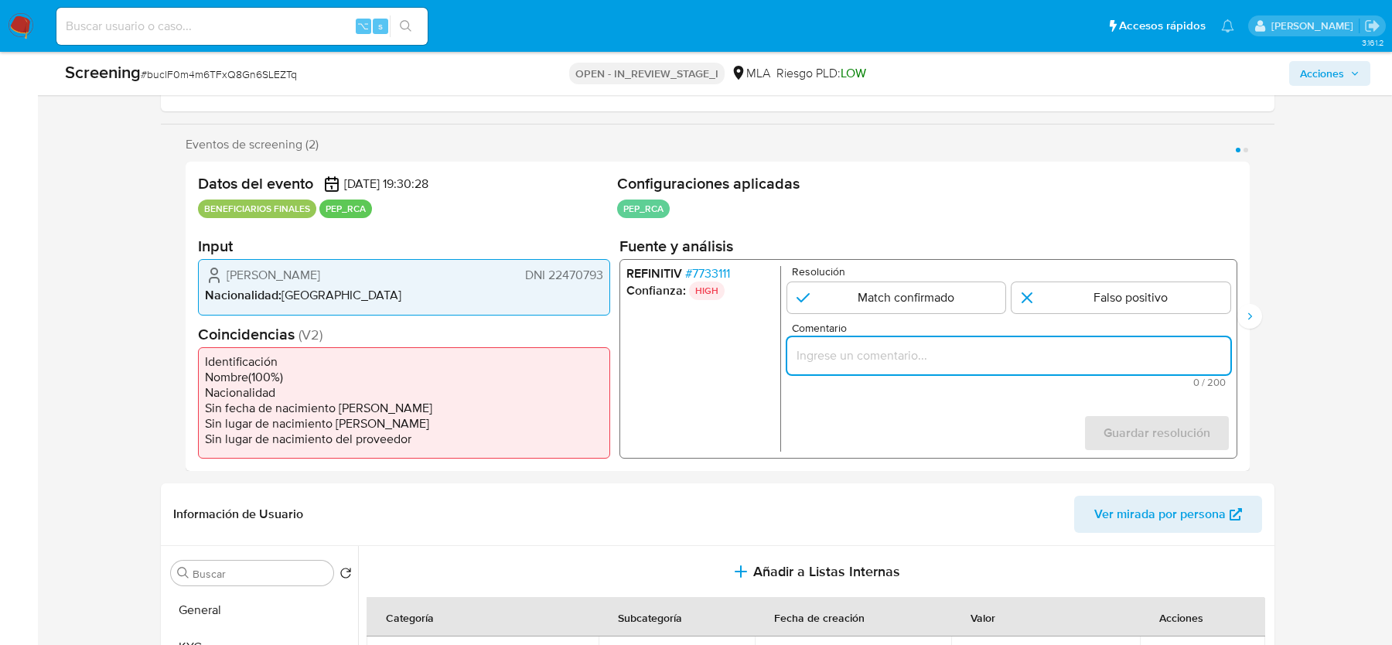
click at [927, 364] on input "Comentario" at bounding box center [1008, 356] width 443 height 20
click at [904, 306] on input "1 de 2" at bounding box center [896, 297] width 219 height 31
radio input "true"
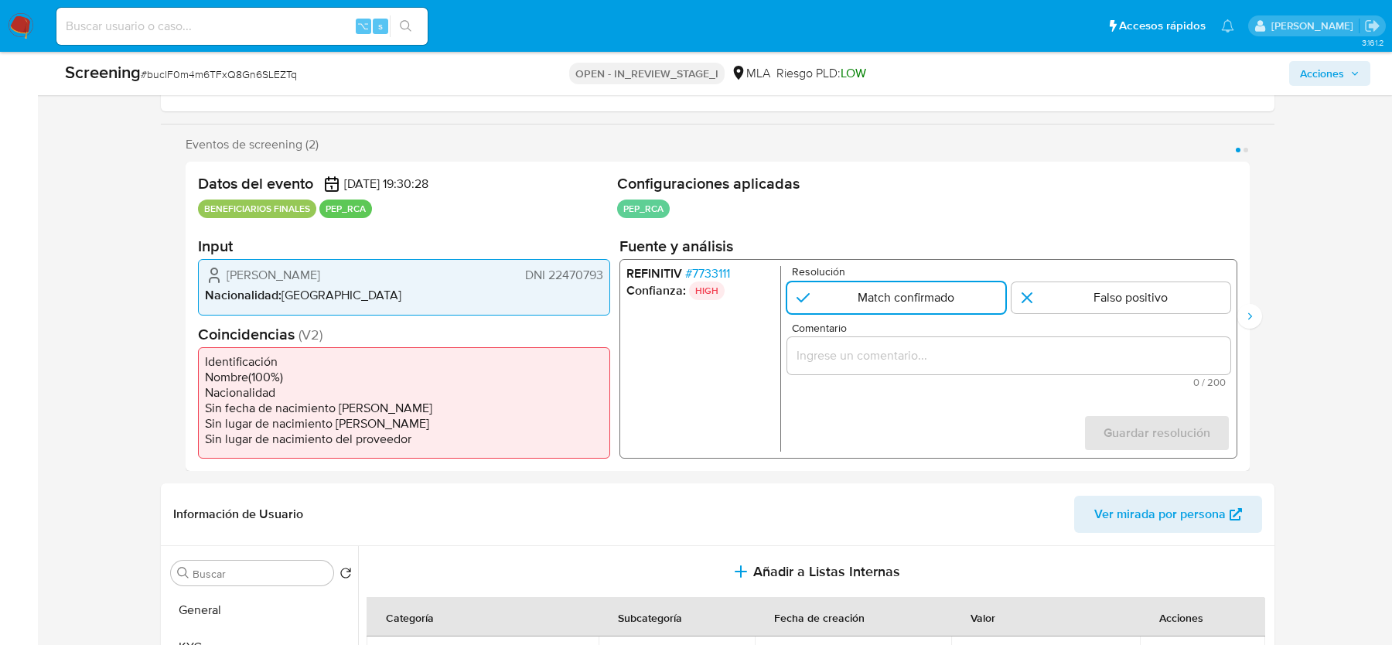
click at [895, 357] on input "Comentario" at bounding box center [1008, 356] width 443 height 20
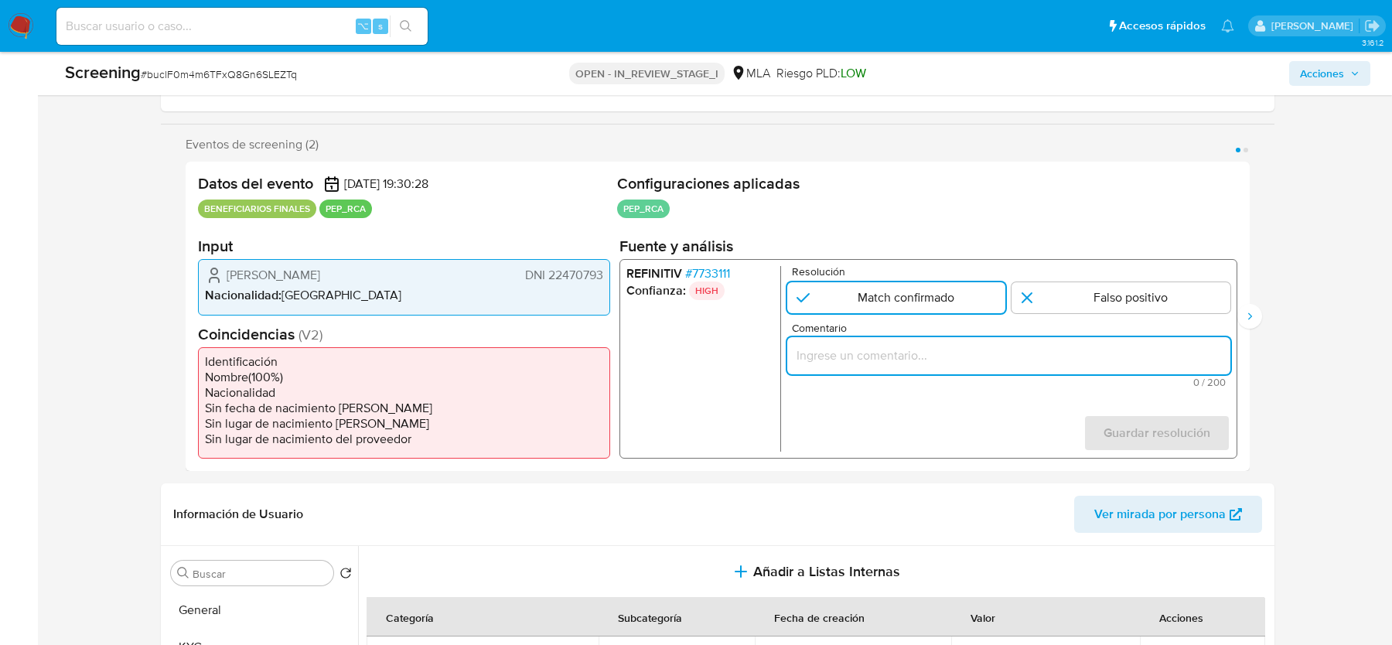
paste input "Match confirmado. Caso generado por benef final PEP RCA, siendo el match con el…"
type input "Match confirmado. Caso generado por benef final PEP RCA, siendo el match con el…"
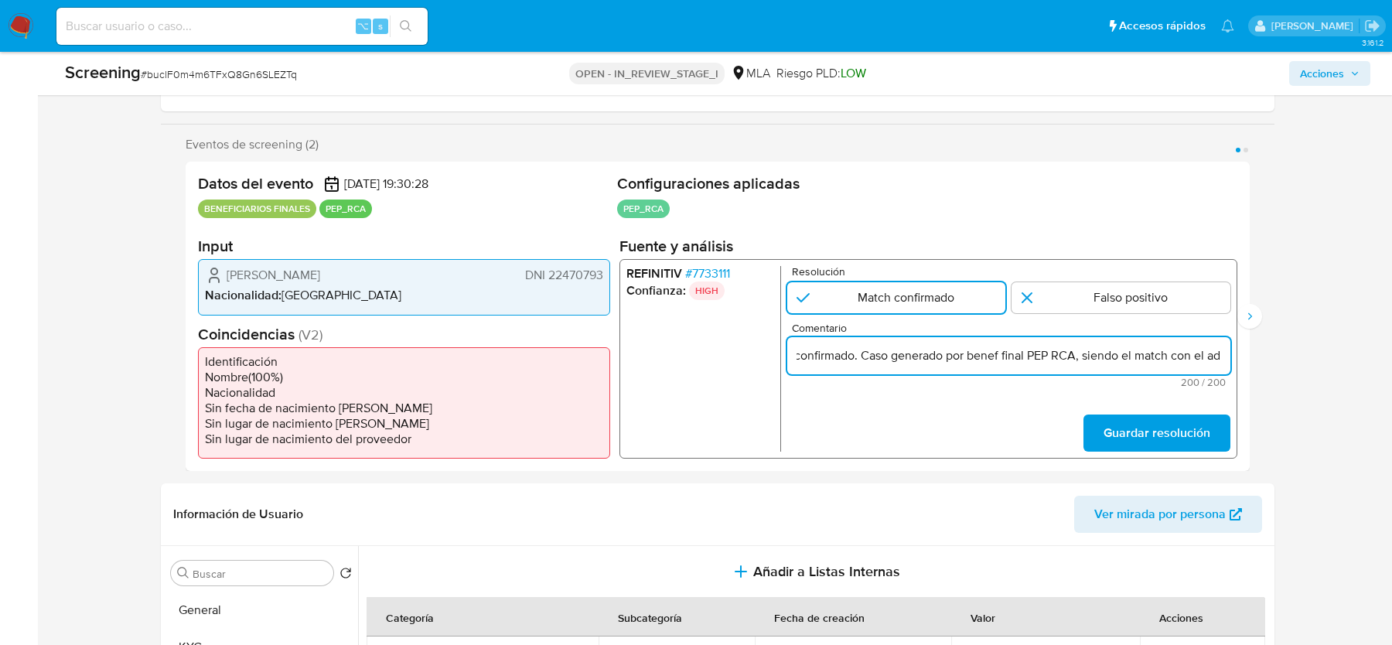
scroll to position [0, 32]
click at [930, 360] on input "Match confirmado. Caso generado por benef final PEP RCA, siendo el match con el…" at bounding box center [1008, 356] width 443 height 20
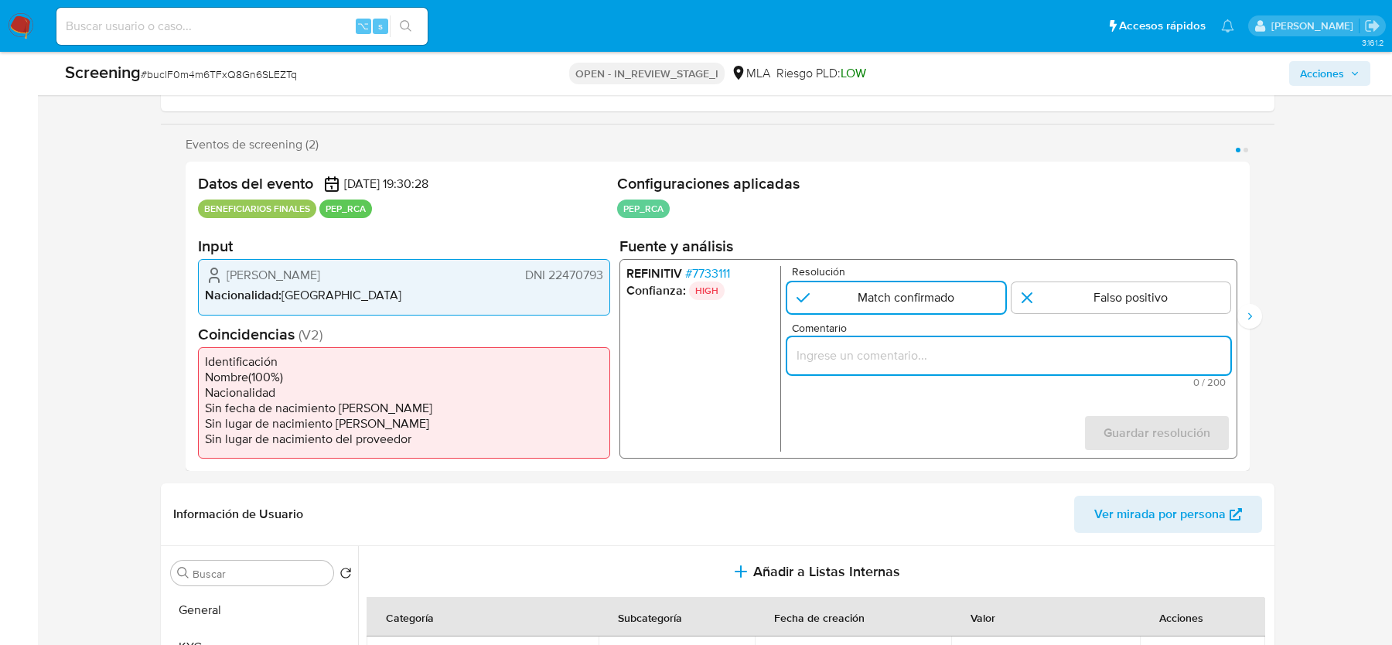
scroll to position [0, 0]
paste input "Caso generado por benef final PEP RCA. Se confirma el match con el administrado…"
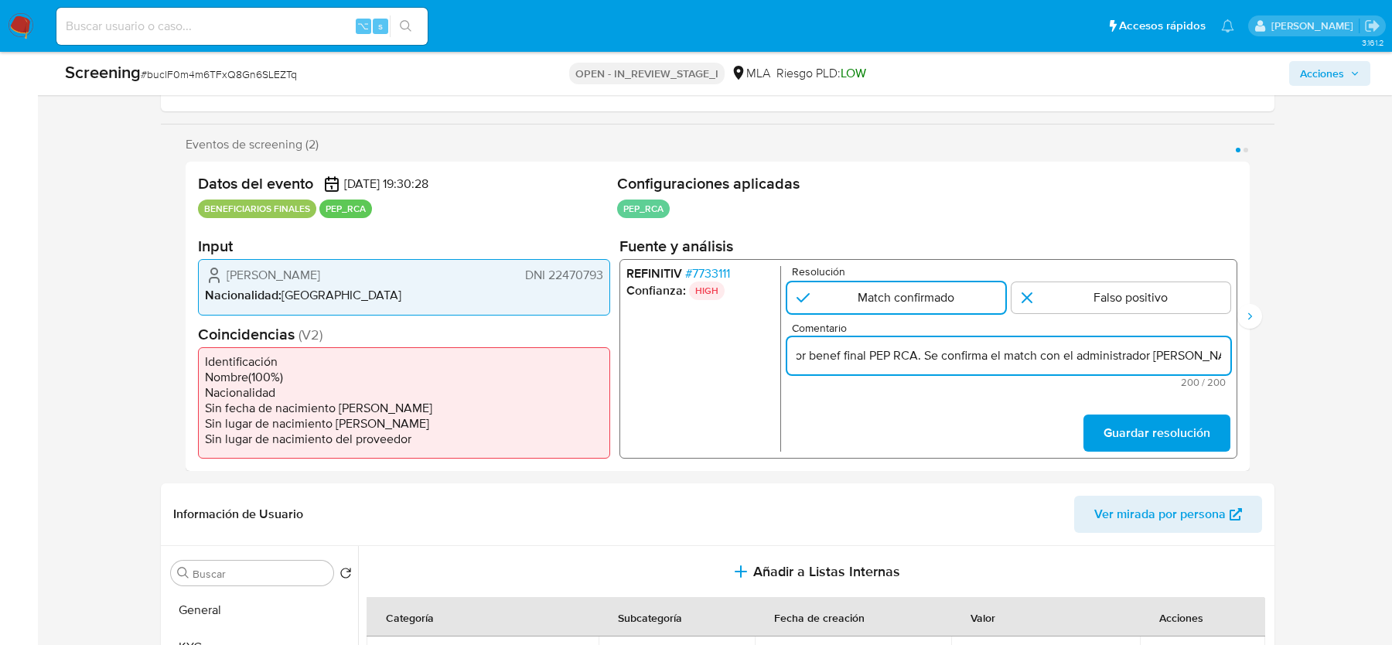
scroll to position [0, 107]
click at [982, 354] on input "Caso generado por benef final PEP RCA. Se confirma el match con el administrado…" at bounding box center [1008, 356] width 443 height 20
click at [1226, 350] on input "Caso generado por benef final PEP RCA. Se confirma match con el administrador D…" at bounding box center [1008, 356] width 443 height 20
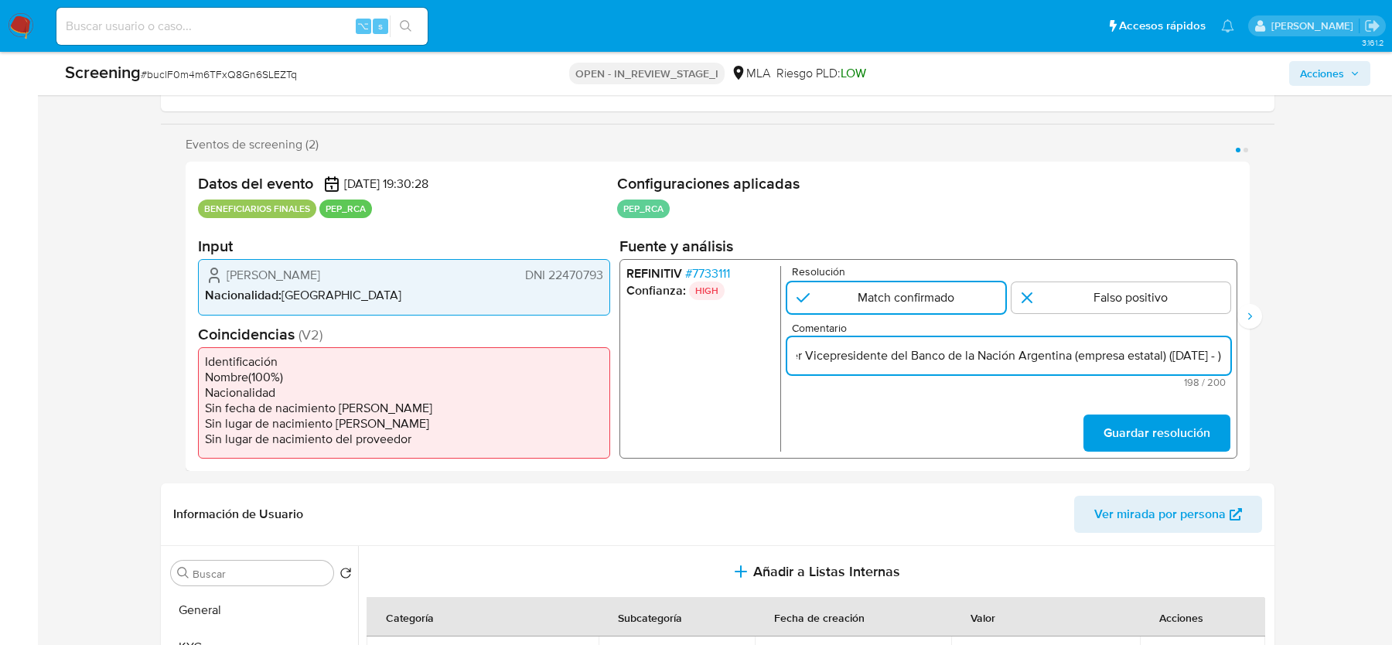
scroll to position [0, 691]
type input "Caso generado por benef final PEP RCA. Se confirma match con el administrador D…"
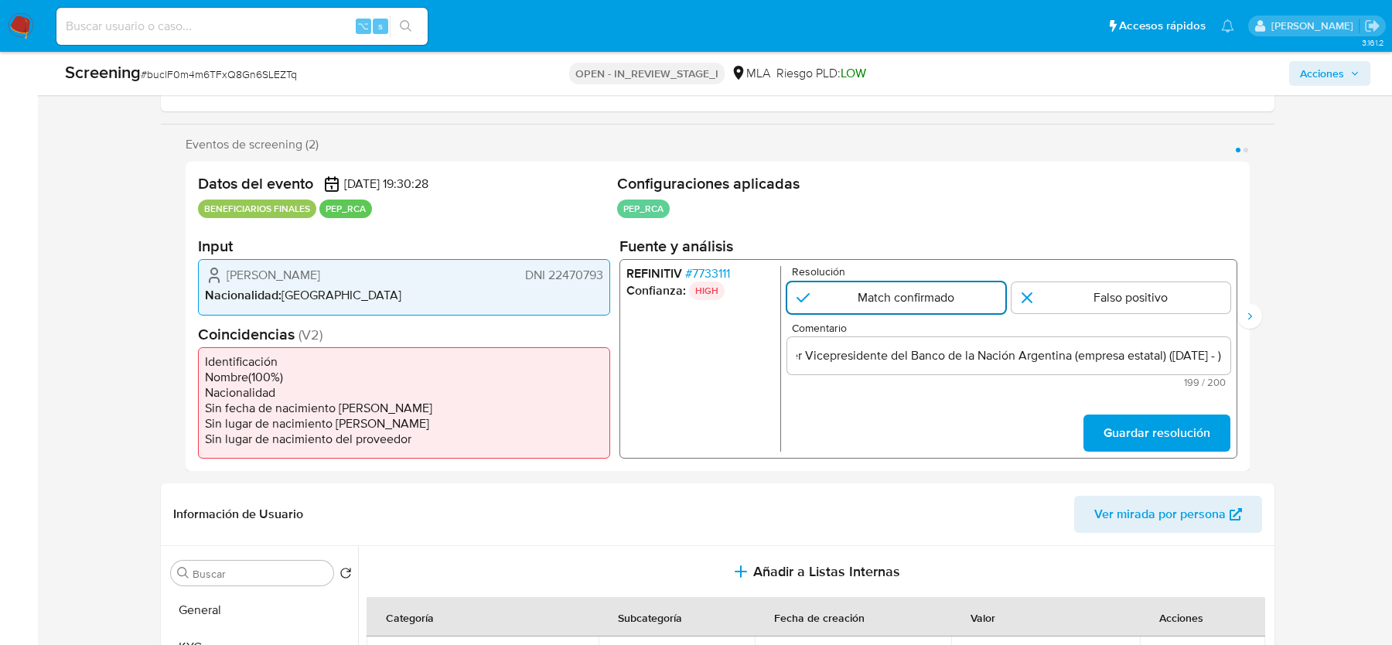
click at [922, 301] on input "1 de 2" at bounding box center [896, 297] width 219 height 31
click at [1118, 439] on span "Guardar resolución" at bounding box center [1157, 433] width 107 height 34
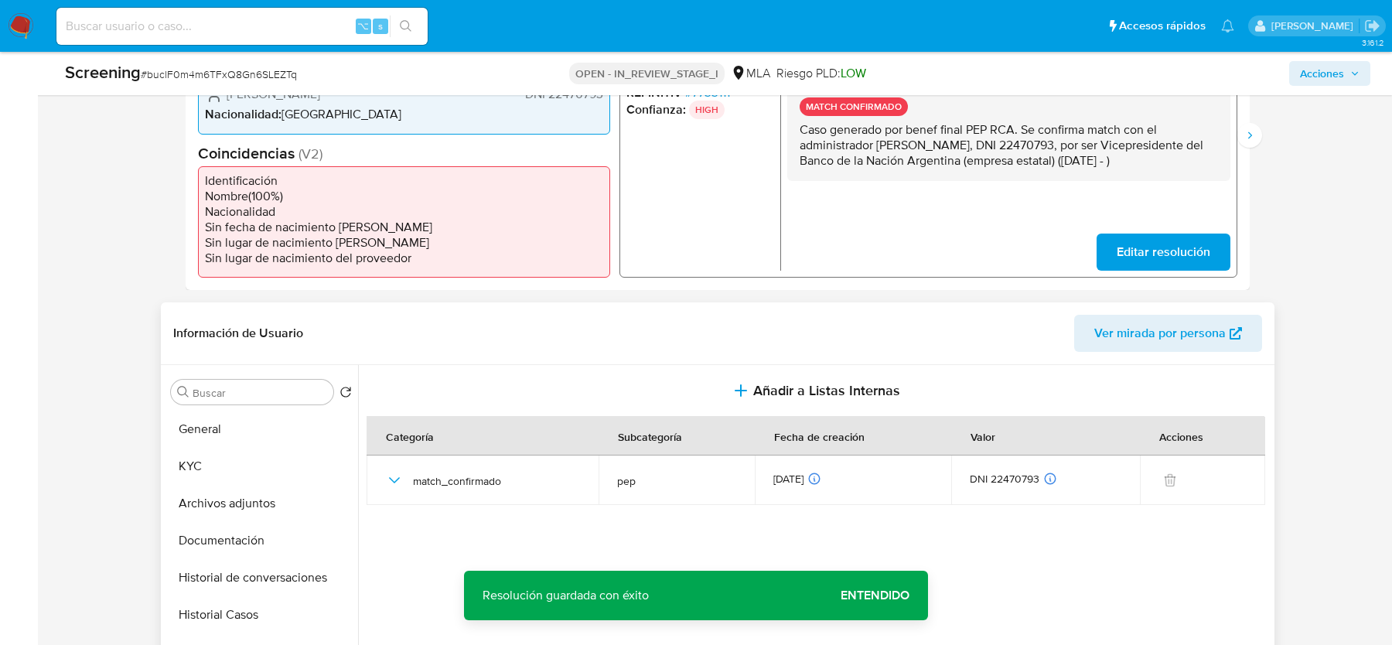
scroll to position [282, 0]
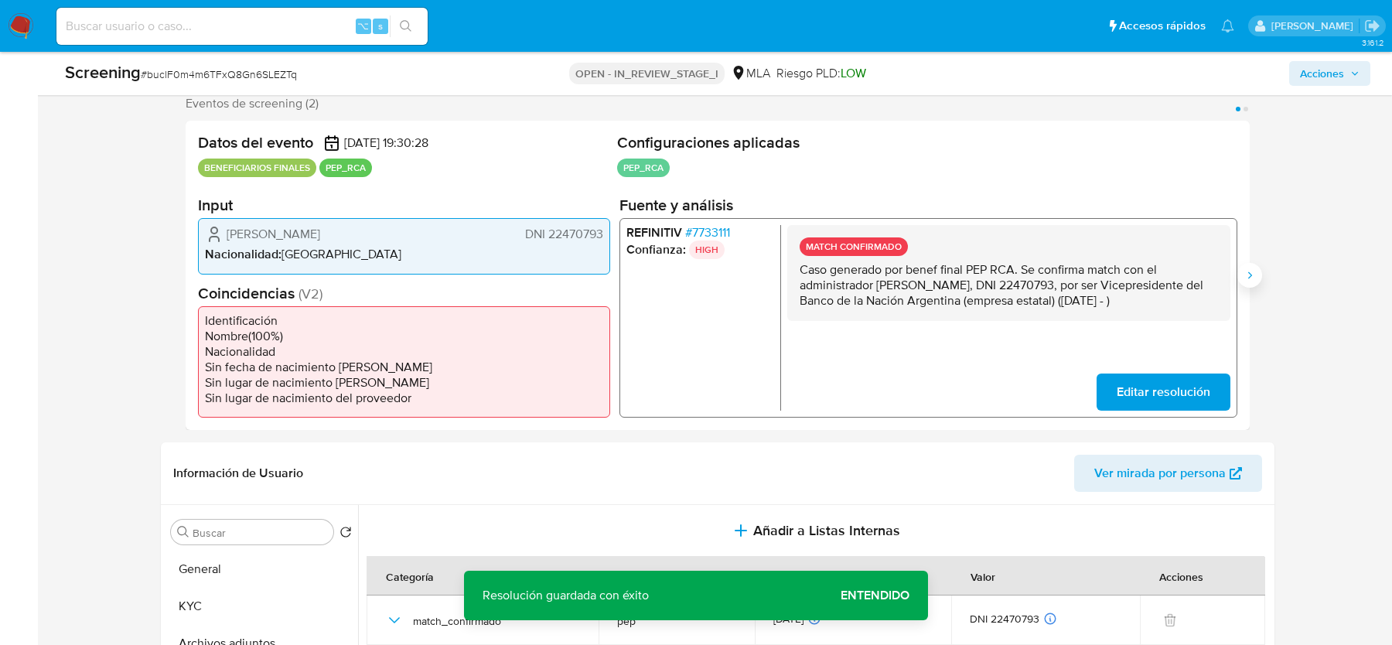
click at [1246, 275] on icon "Siguiente" at bounding box center [1250, 275] width 12 height 12
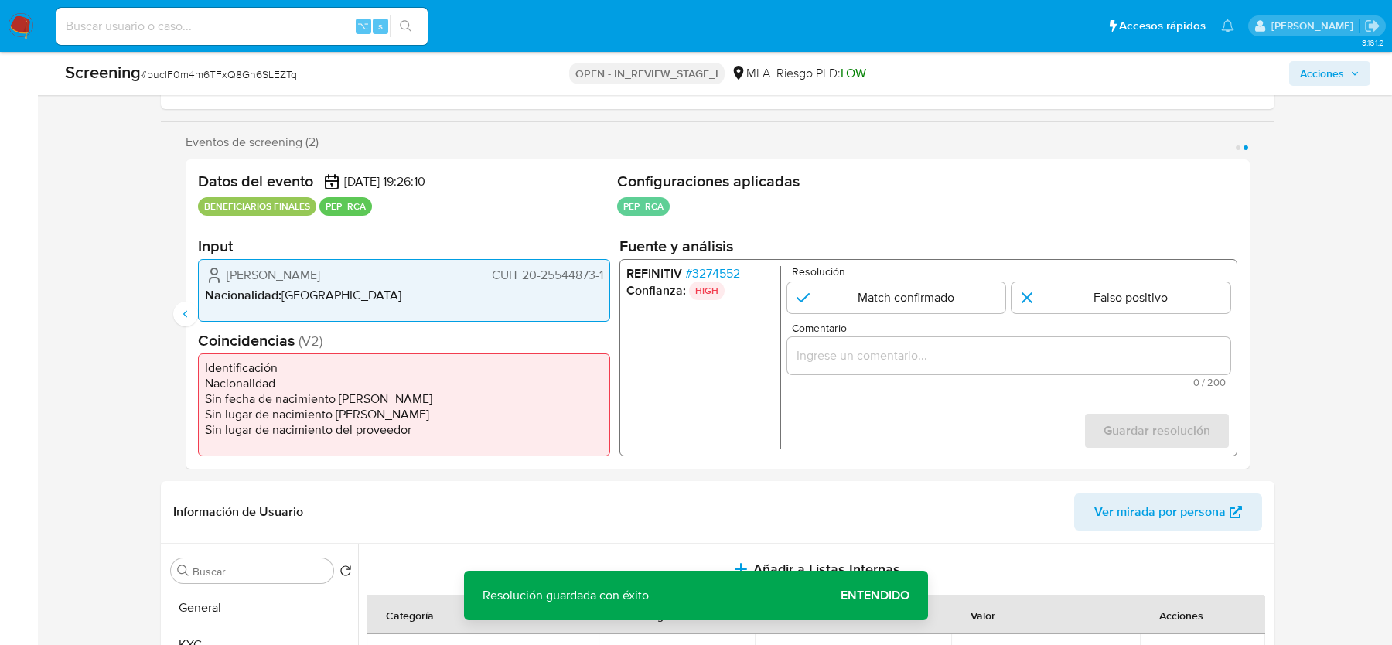
scroll to position [241, 0]
click at [726, 274] on span "# 3274552" at bounding box center [712, 275] width 55 height 15
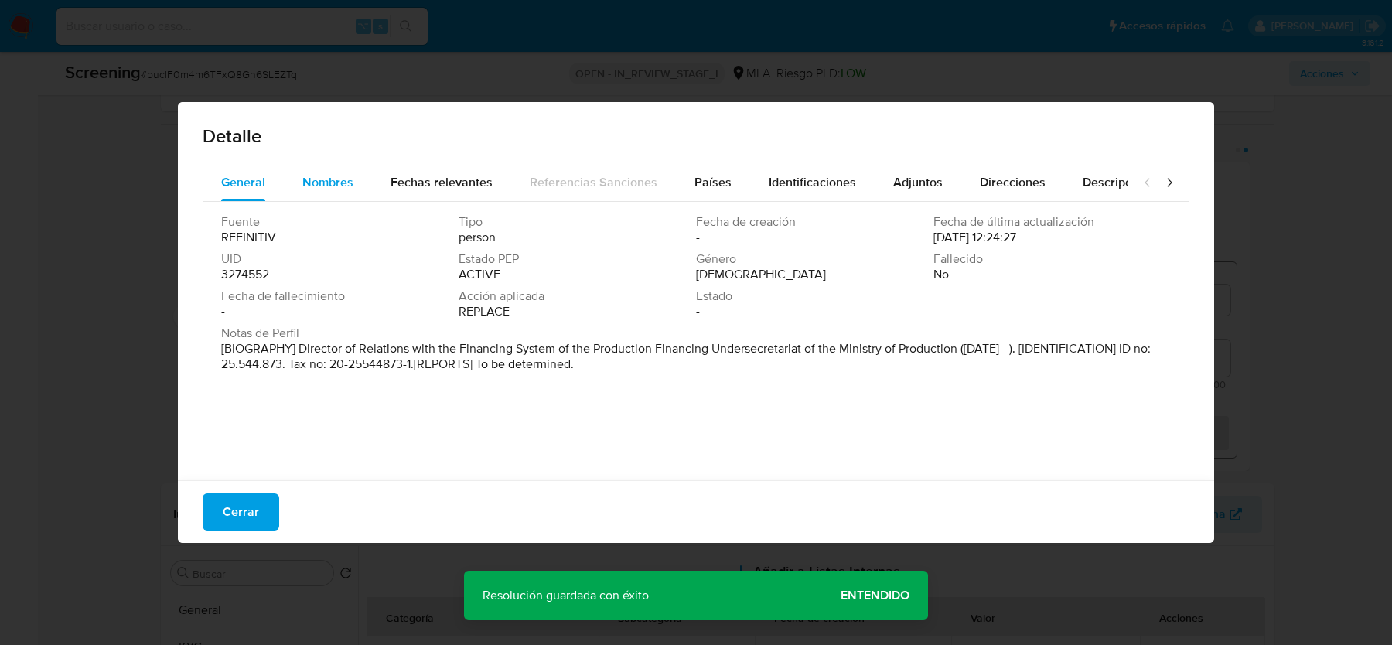
click at [323, 167] on div "Nombres" at bounding box center [327, 182] width 51 height 37
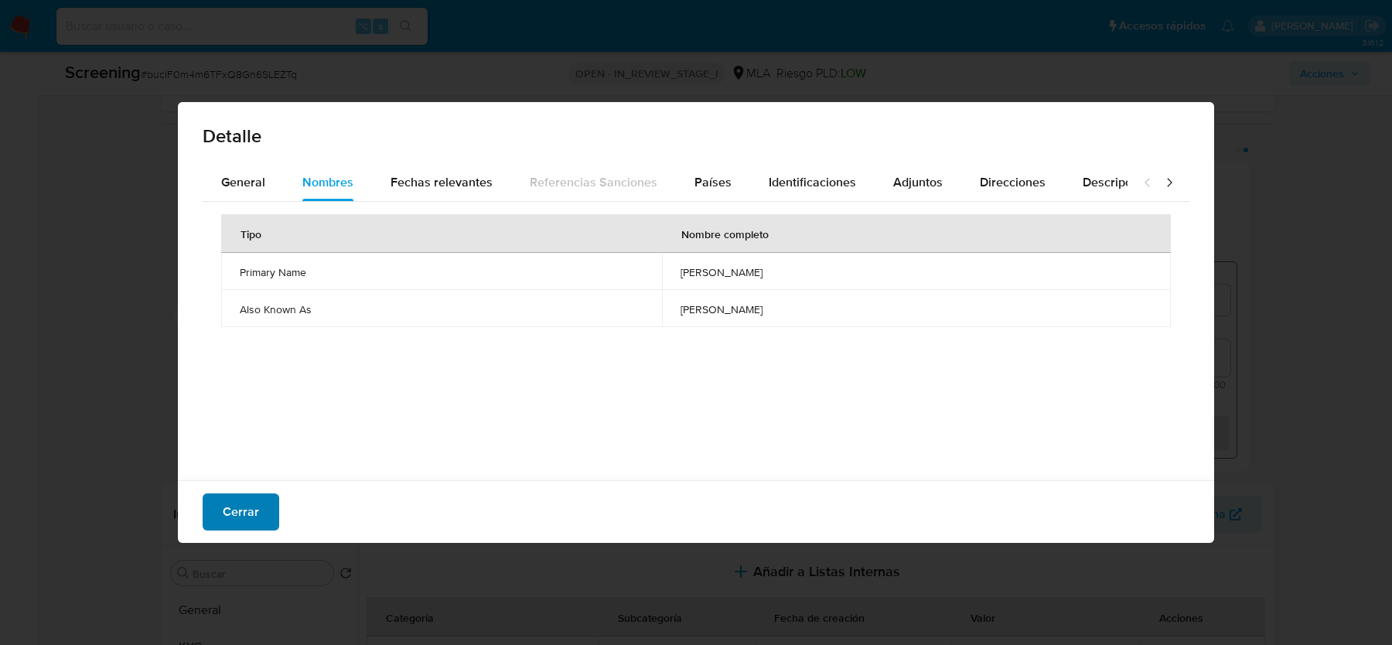
click at [247, 499] on span "Cerrar" at bounding box center [241, 512] width 36 height 34
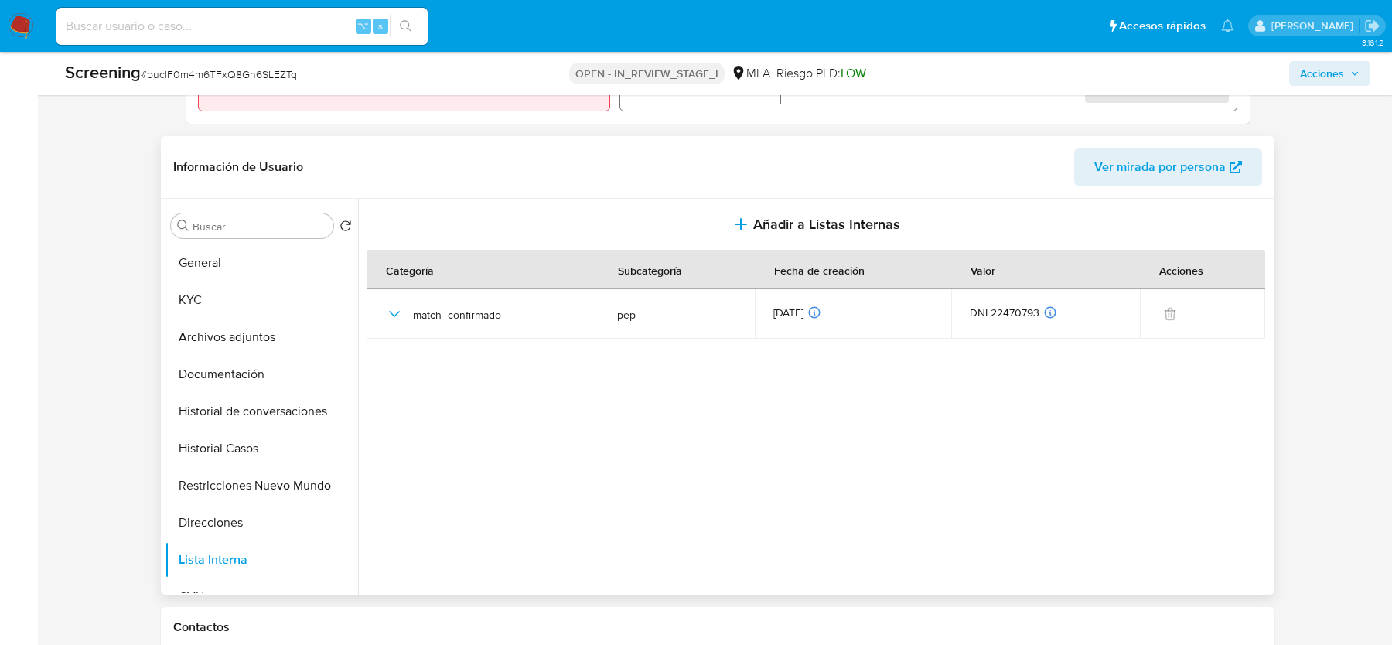
scroll to position [586, 0]
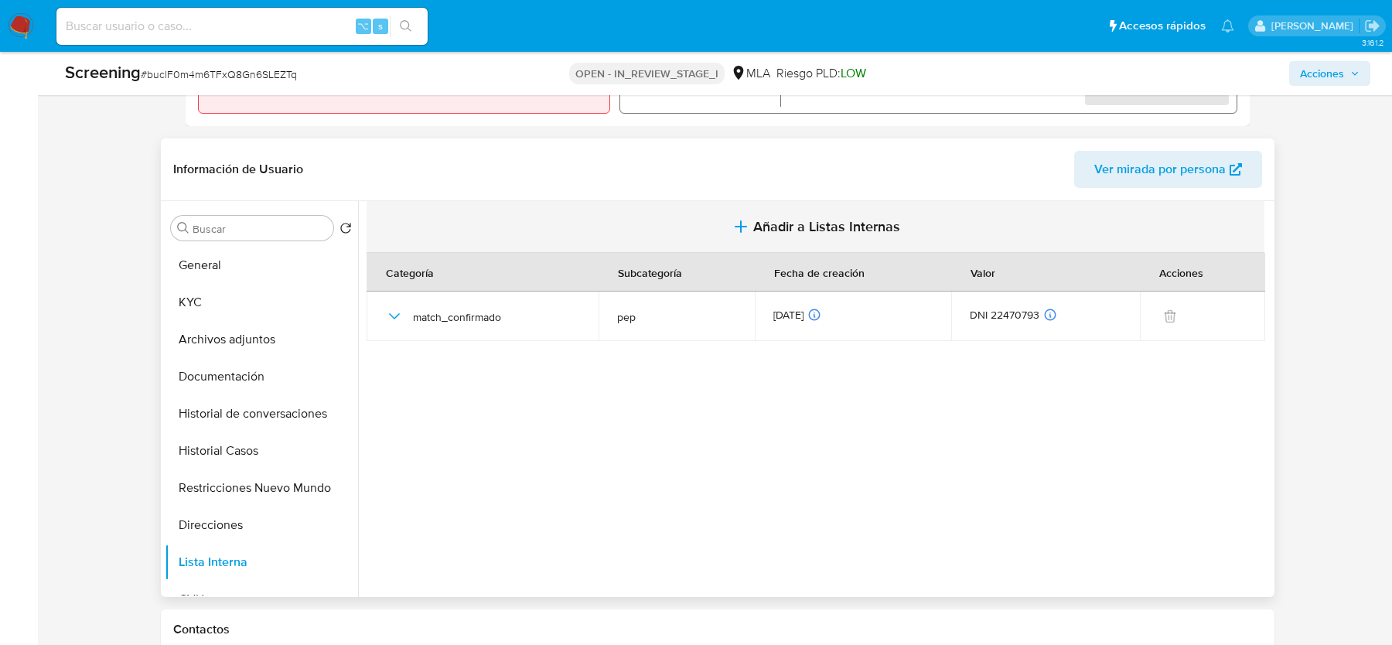
click at [829, 218] on span "Añadir a Listas Internas" at bounding box center [826, 226] width 147 height 17
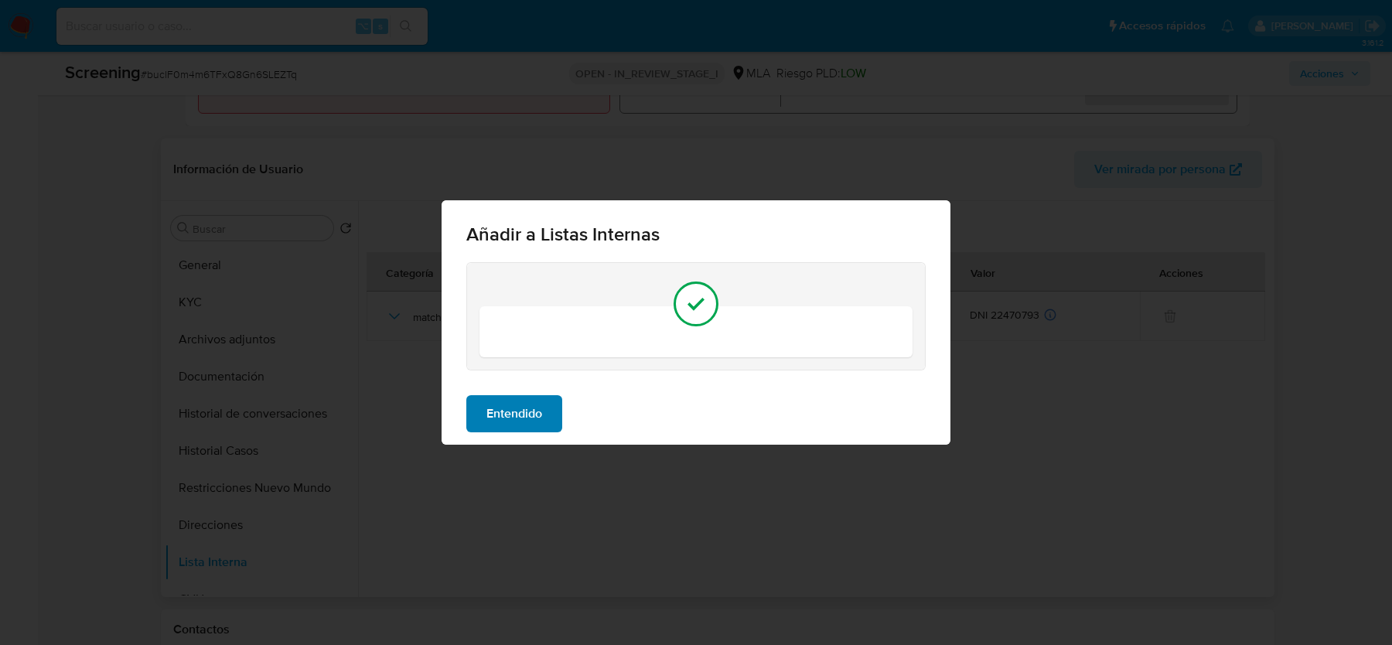
click at [525, 420] on span "Entendido" at bounding box center [515, 414] width 56 height 34
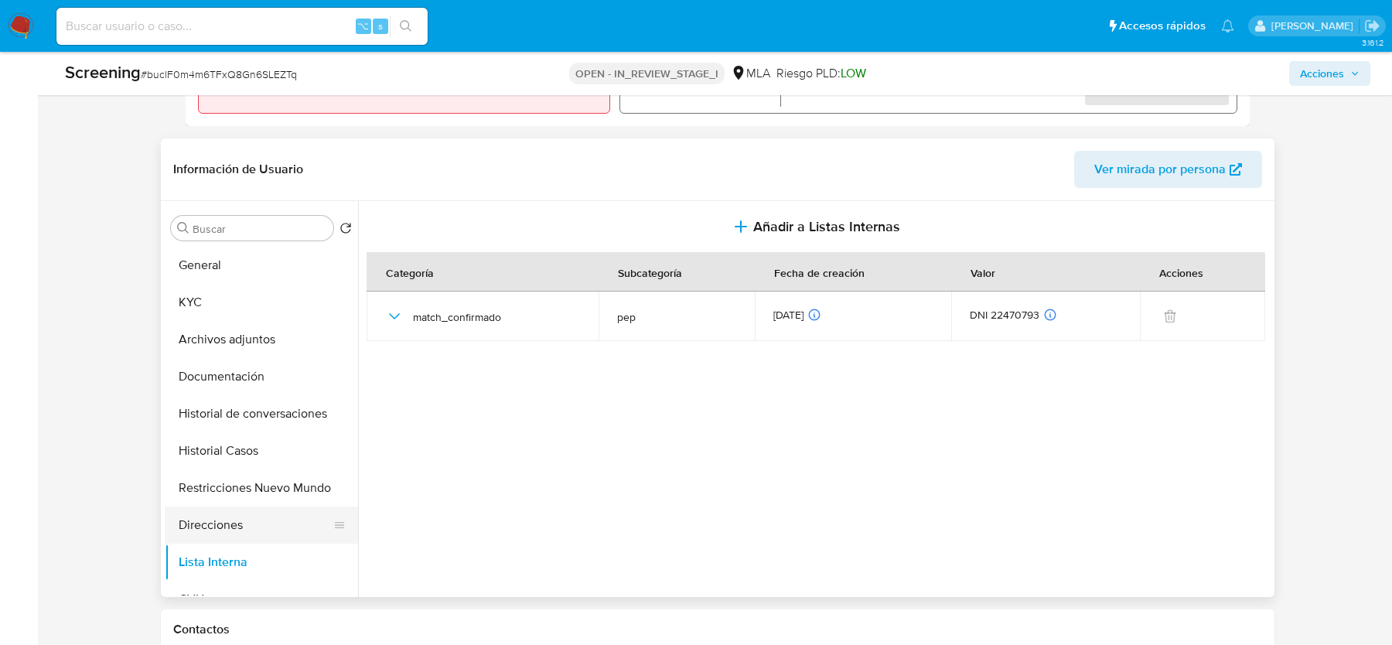
click at [244, 515] on button "Direcciones" at bounding box center [255, 525] width 181 height 37
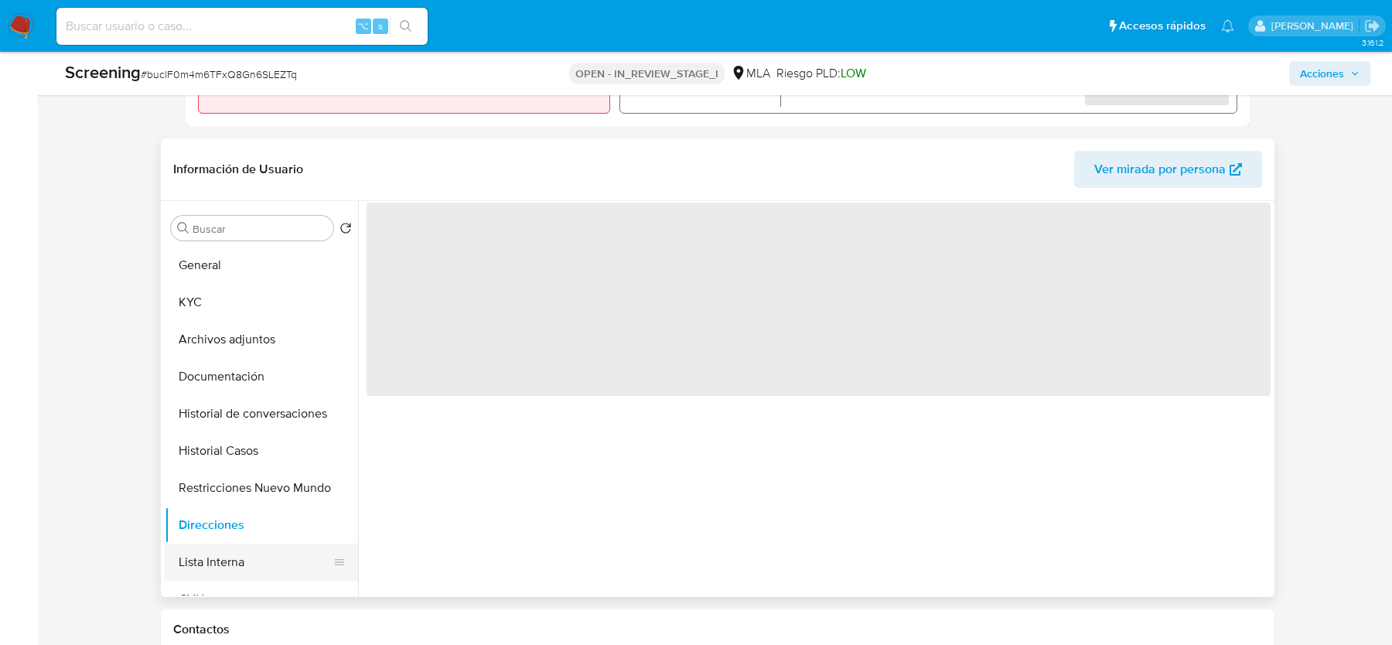
click at [244, 552] on button "Lista Interna" at bounding box center [255, 562] width 181 height 37
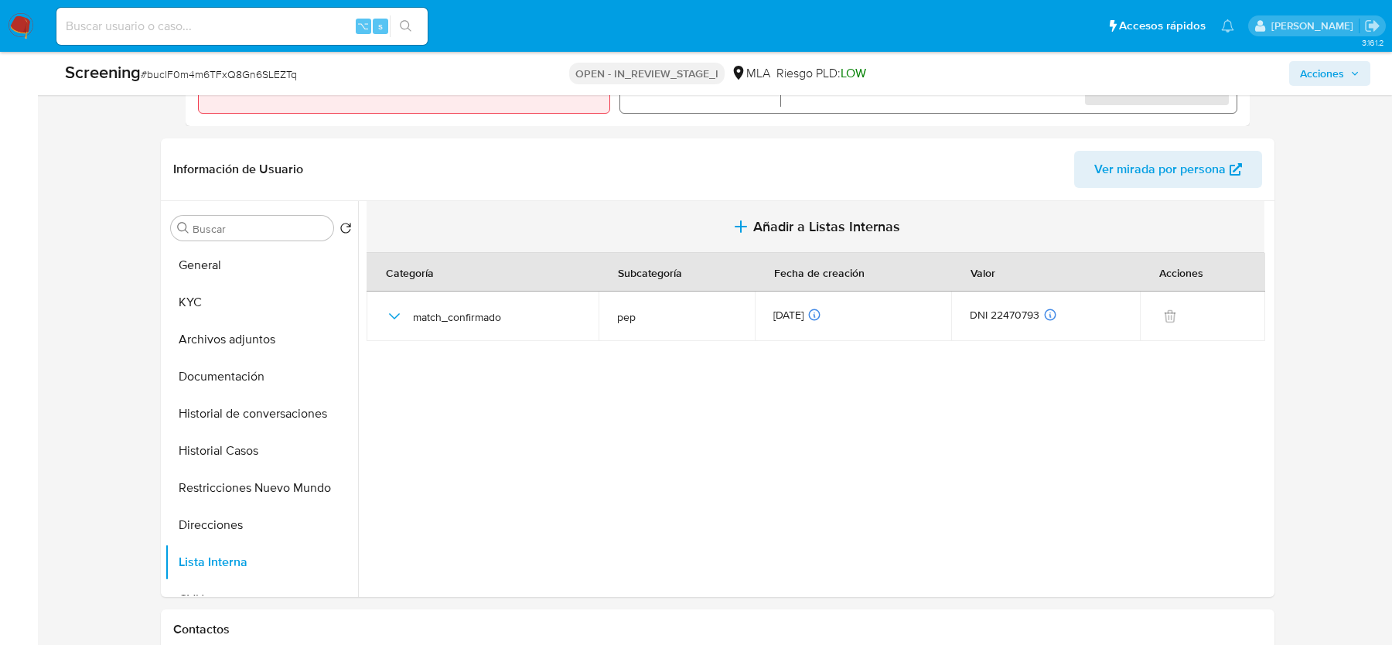
click at [753, 230] on span "Añadir a Listas Internas" at bounding box center [826, 226] width 147 height 17
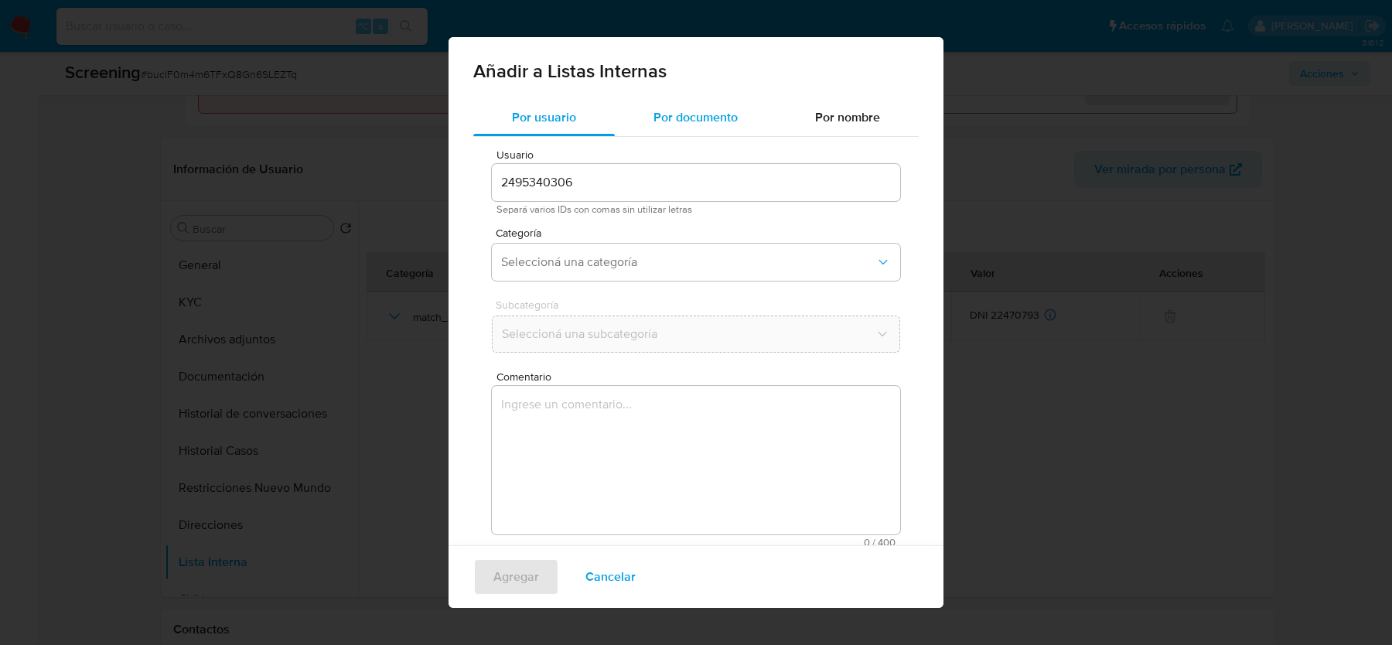
click at [679, 118] on span "Por documento" at bounding box center [696, 117] width 84 height 18
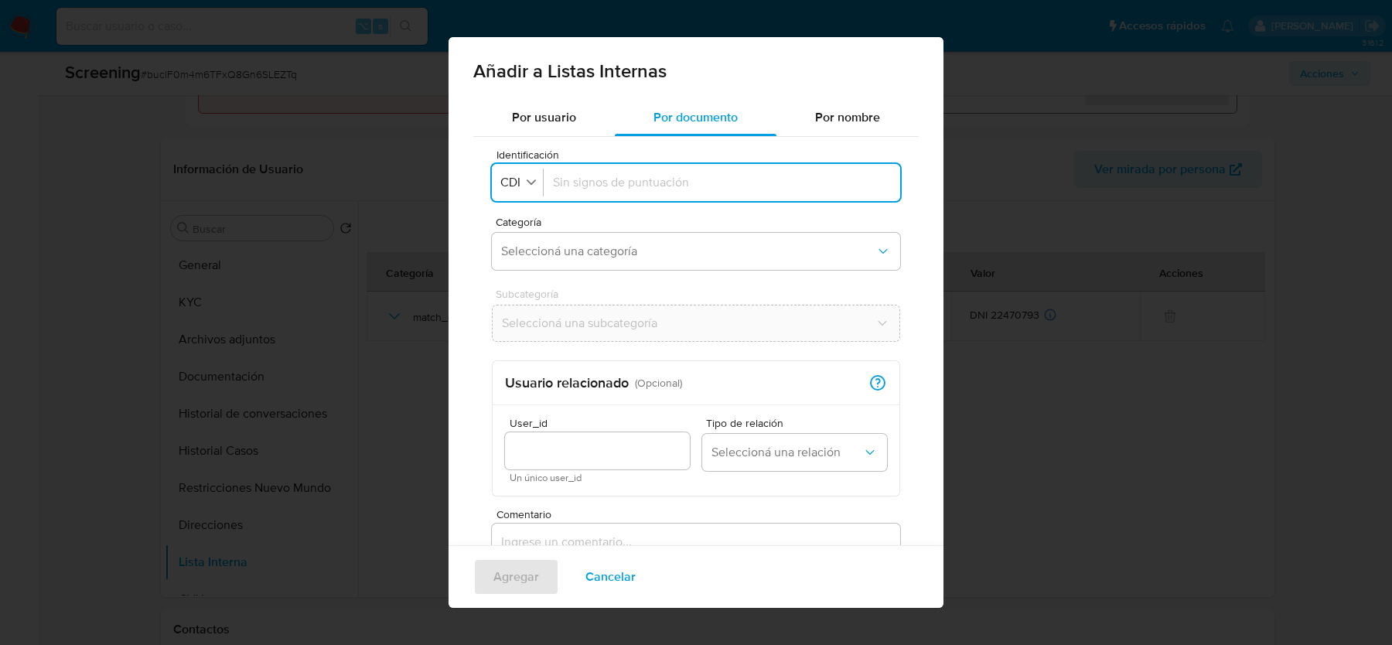
scroll to position [151, 0]
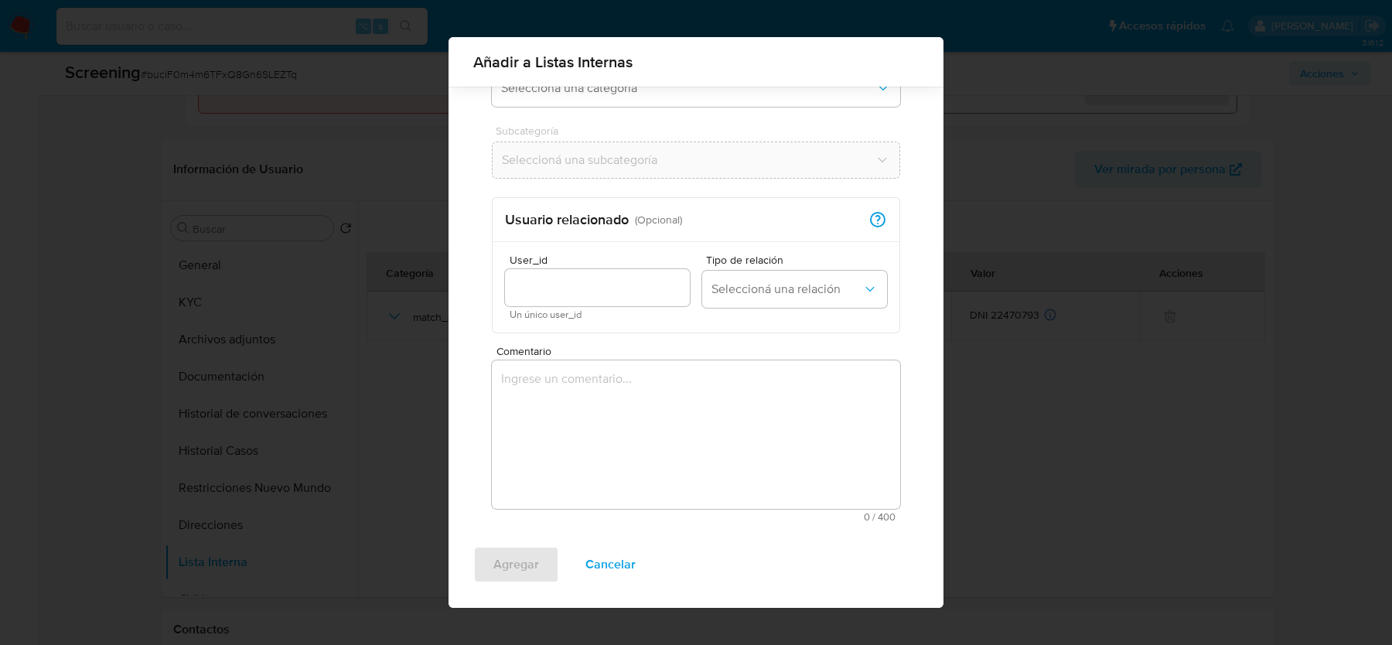
click at [560, 443] on textarea "Comentario" at bounding box center [696, 434] width 408 height 149
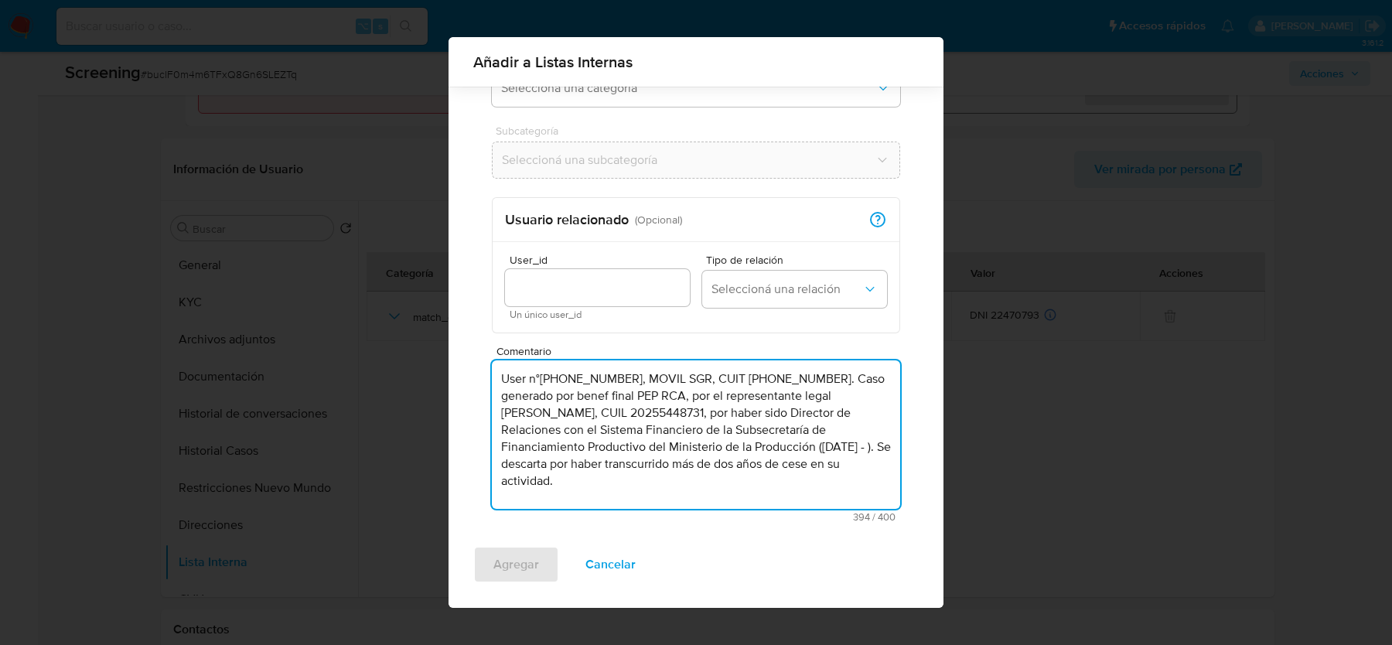
type textarea "User n°2495340306, MOVIL SGR, CUIT 33716492279. Caso generado por benef final P…"
click at [579, 291] on input "User_id" at bounding box center [597, 288] width 185 height 20
click at [580, 291] on input "User_id" at bounding box center [597, 288] width 185 height 20
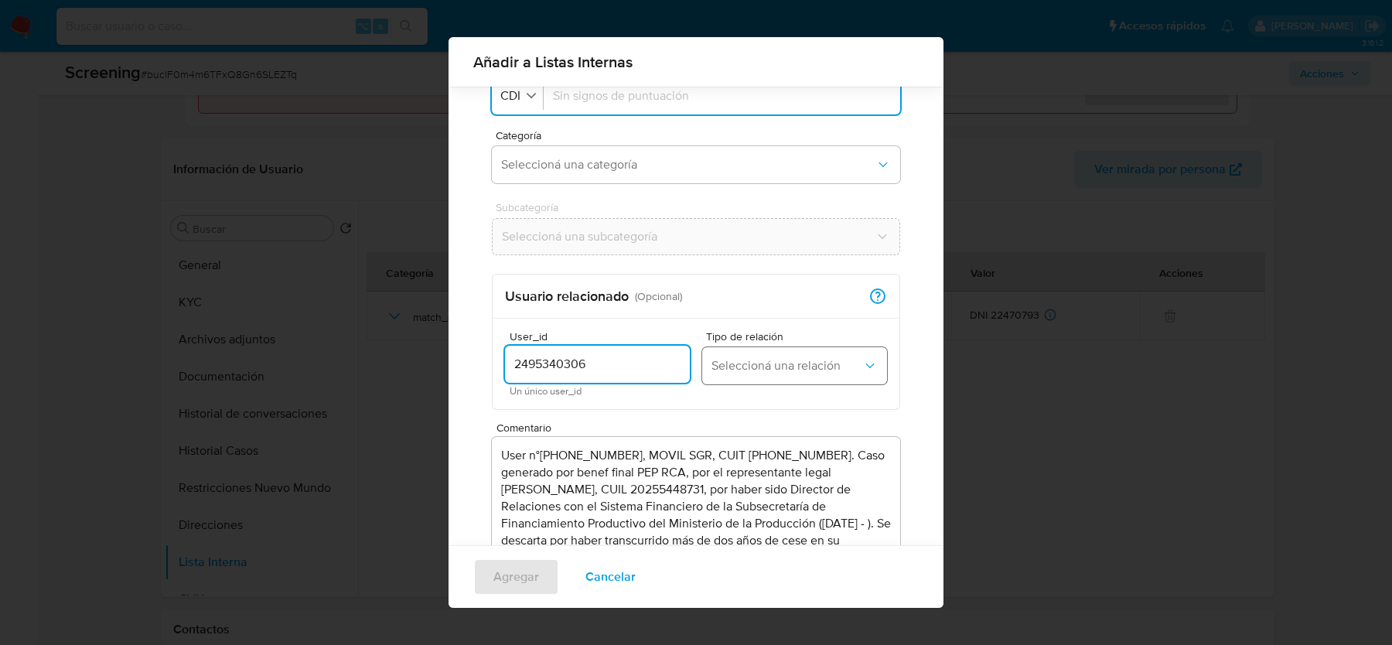
scroll to position [69, 0]
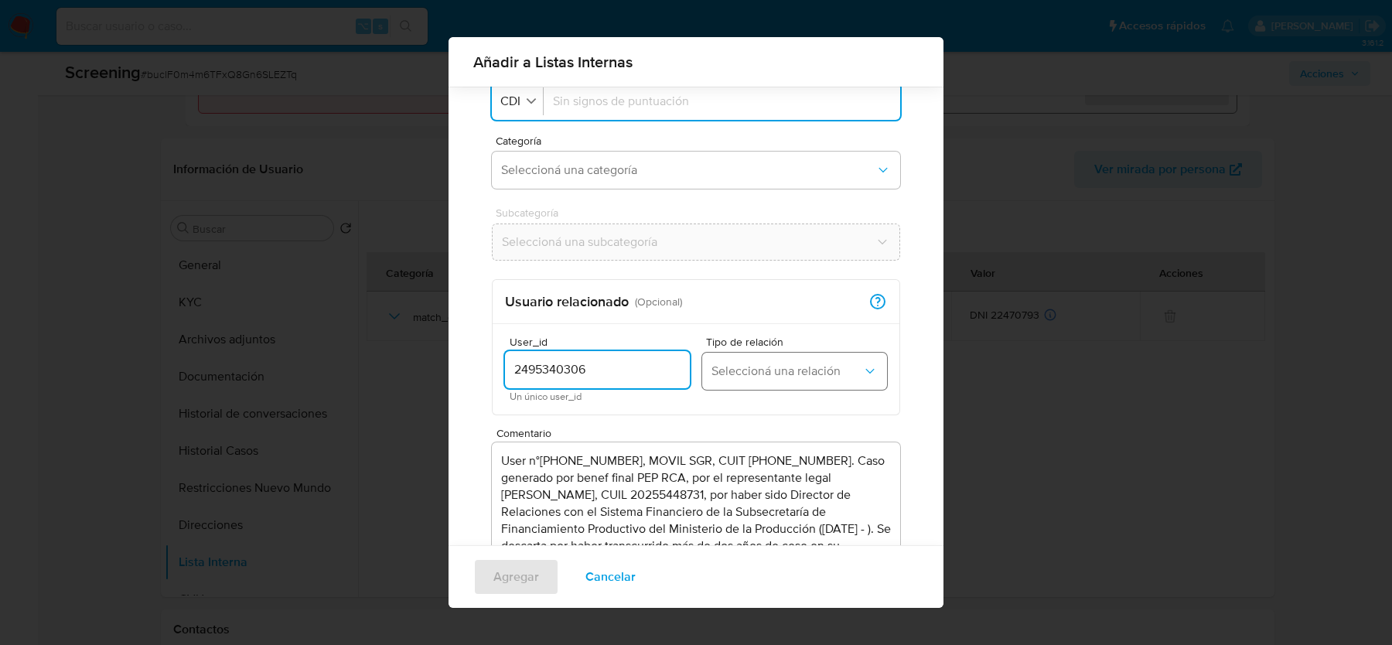
type input "2495340306"
click at [753, 361] on button "Seleccioná una relación" at bounding box center [794, 371] width 185 height 37
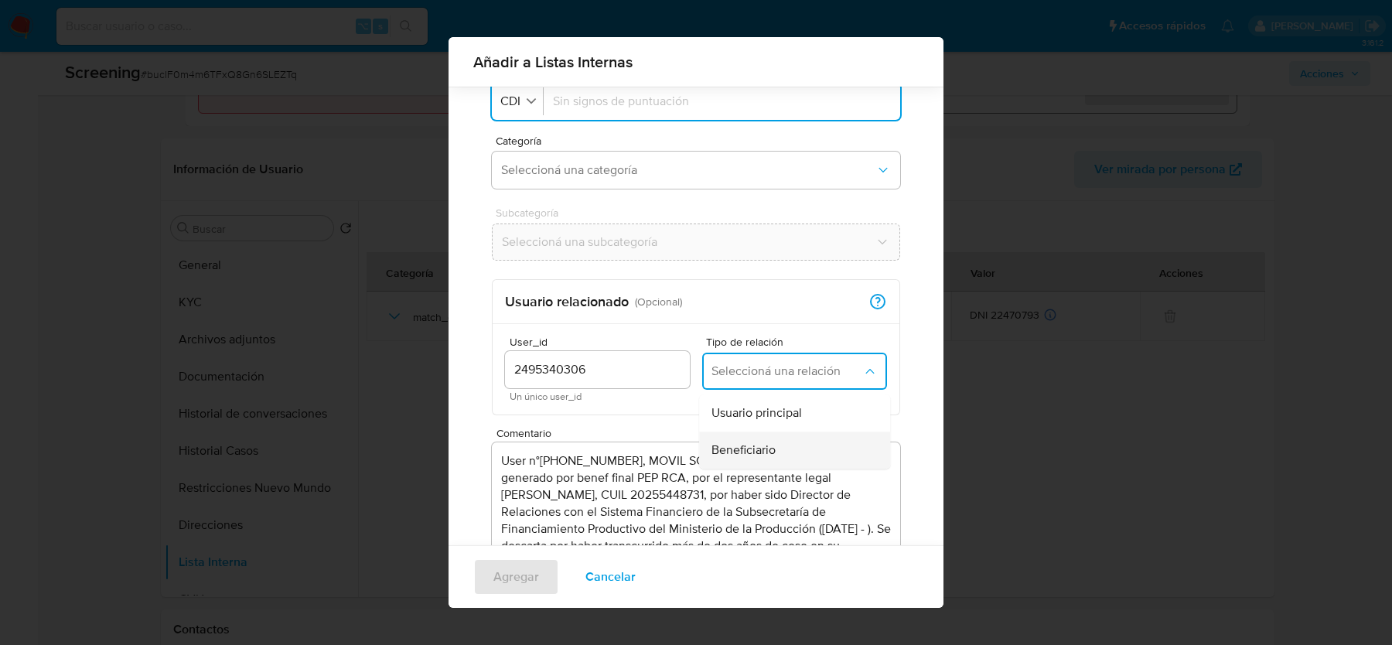
click at [759, 448] on span "Beneficiario" at bounding box center [744, 449] width 64 height 15
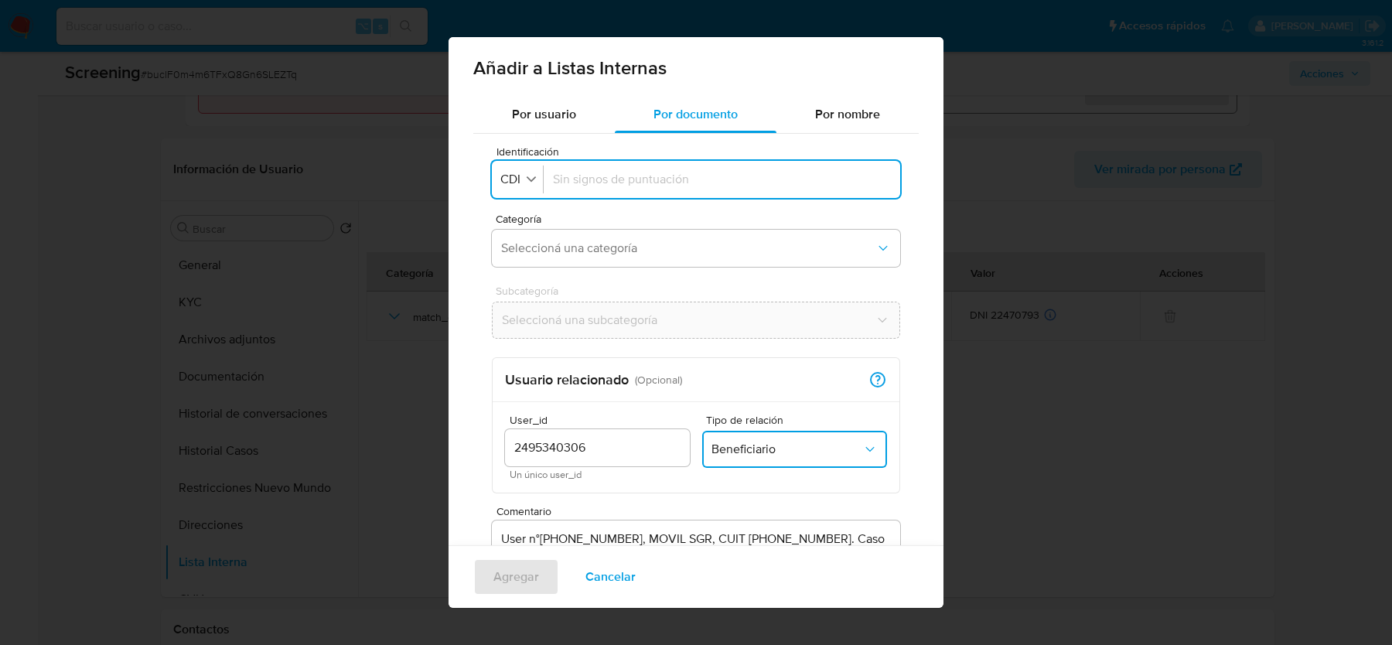
scroll to position [0, 0]
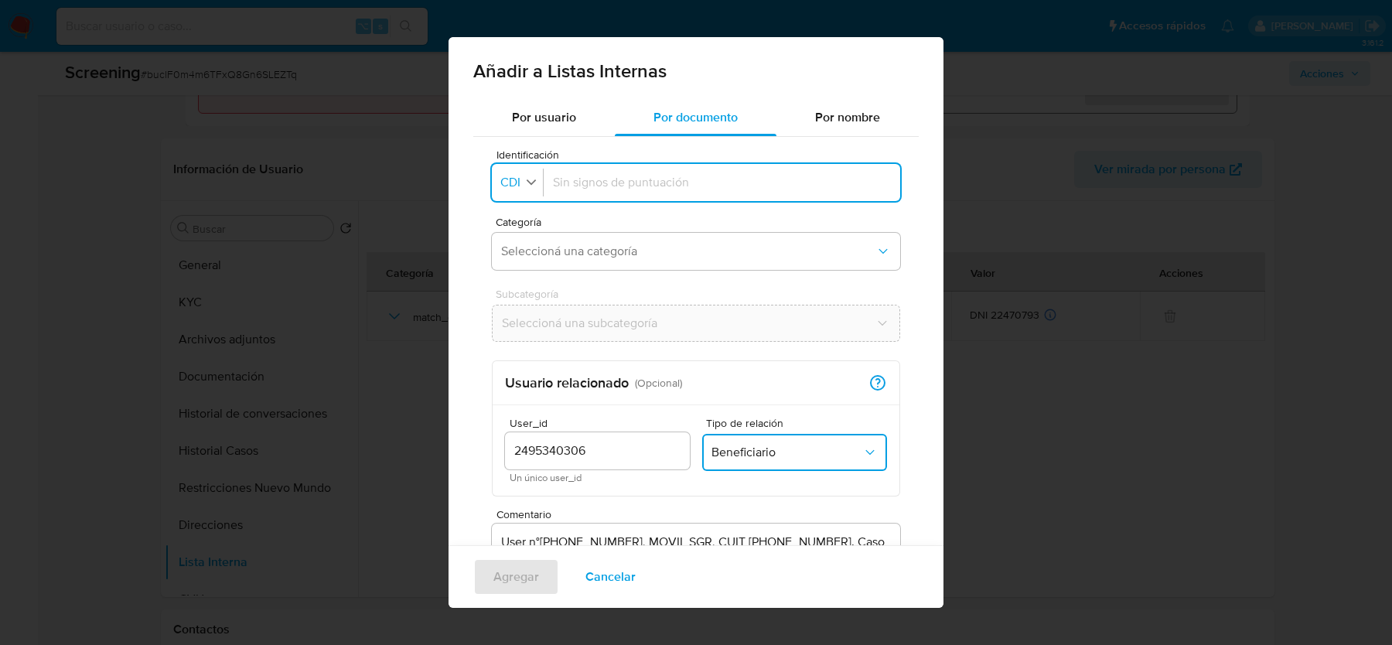
click at [521, 184] on span "CDI" at bounding box center [510, 182] width 23 height 15
click at [532, 288] on li "CUIT" at bounding box center [520, 286] width 61 height 37
click at [509, 191] on button "Identificación CUIT" at bounding box center [523, 183] width 53 height 22
click at [537, 261] on li "CUIL" at bounding box center [521, 248] width 62 height 37
click at [612, 166] on div at bounding box center [725, 182] width 332 height 37
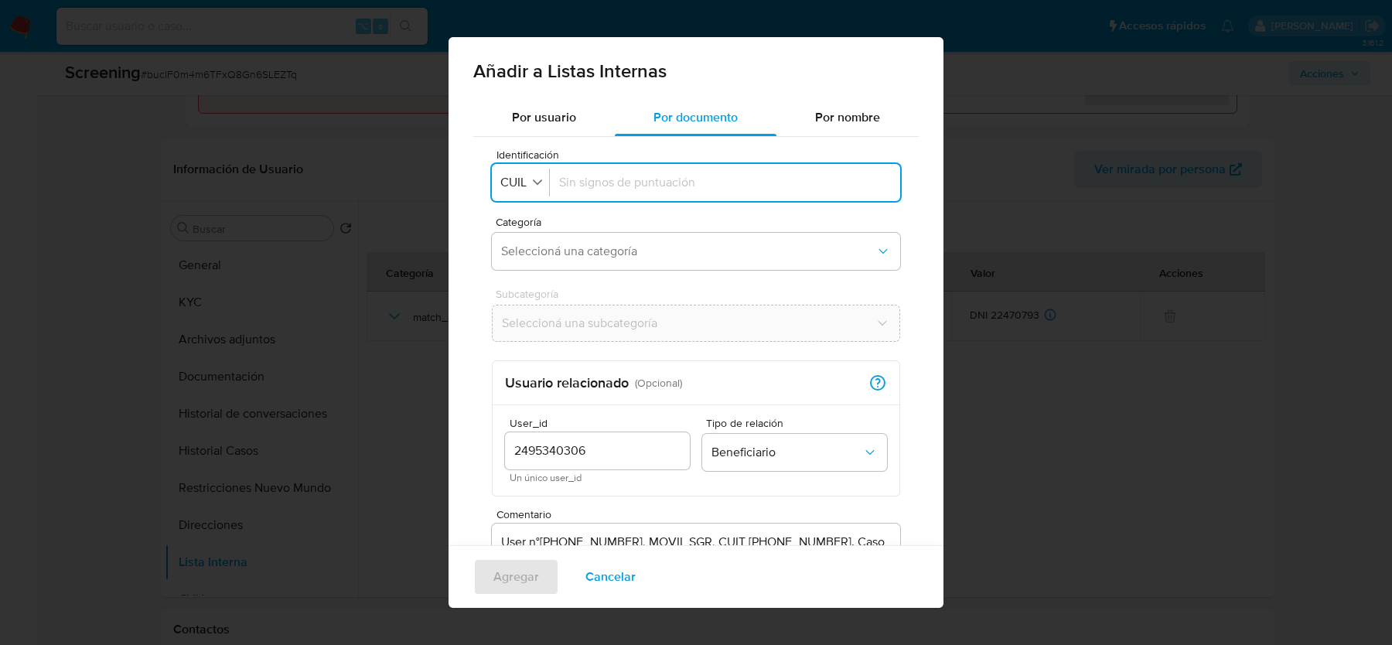
click at [607, 183] on input "Identificación" at bounding box center [725, 182] width 332 height 17
type input "20255448731"
click at [589, 253] on span "Seleccioná una categoría" at bounding box center [688, 251] width 374 height 15
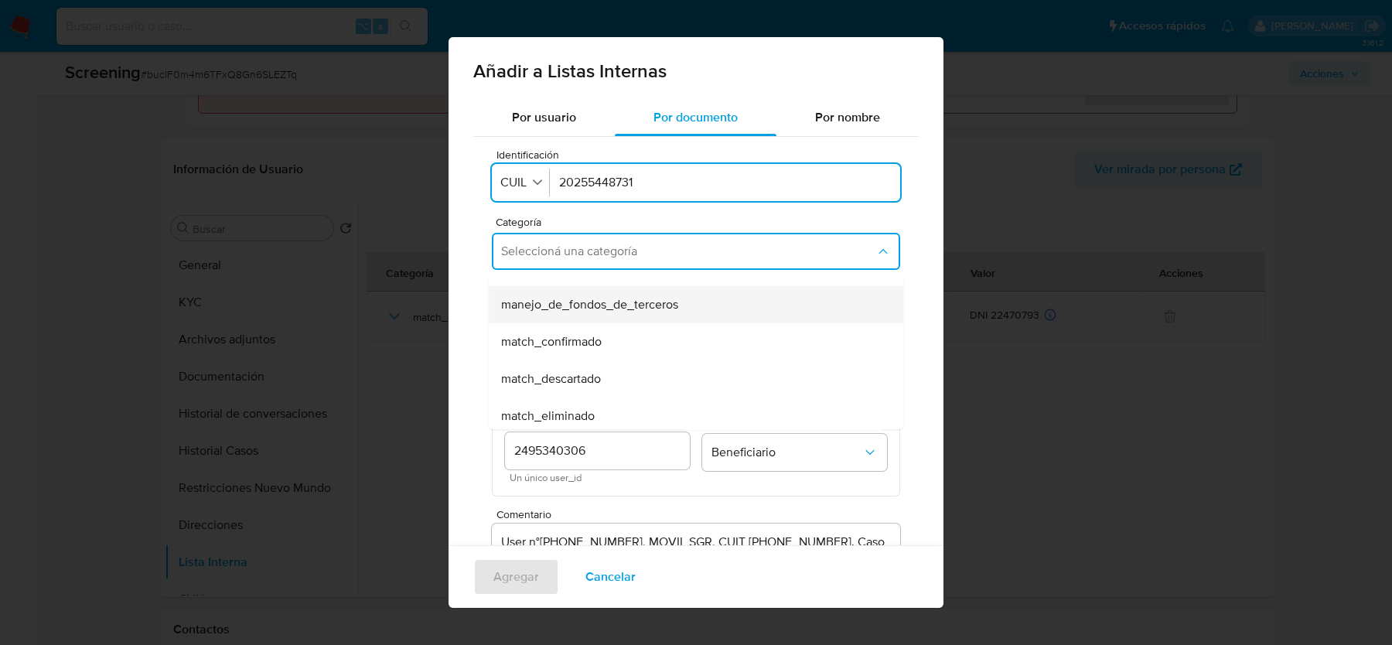
scroll to position [68, 0]
click at [597, 374] on span "match_descartado" at bounding box center [551, 373] width 100 height 15
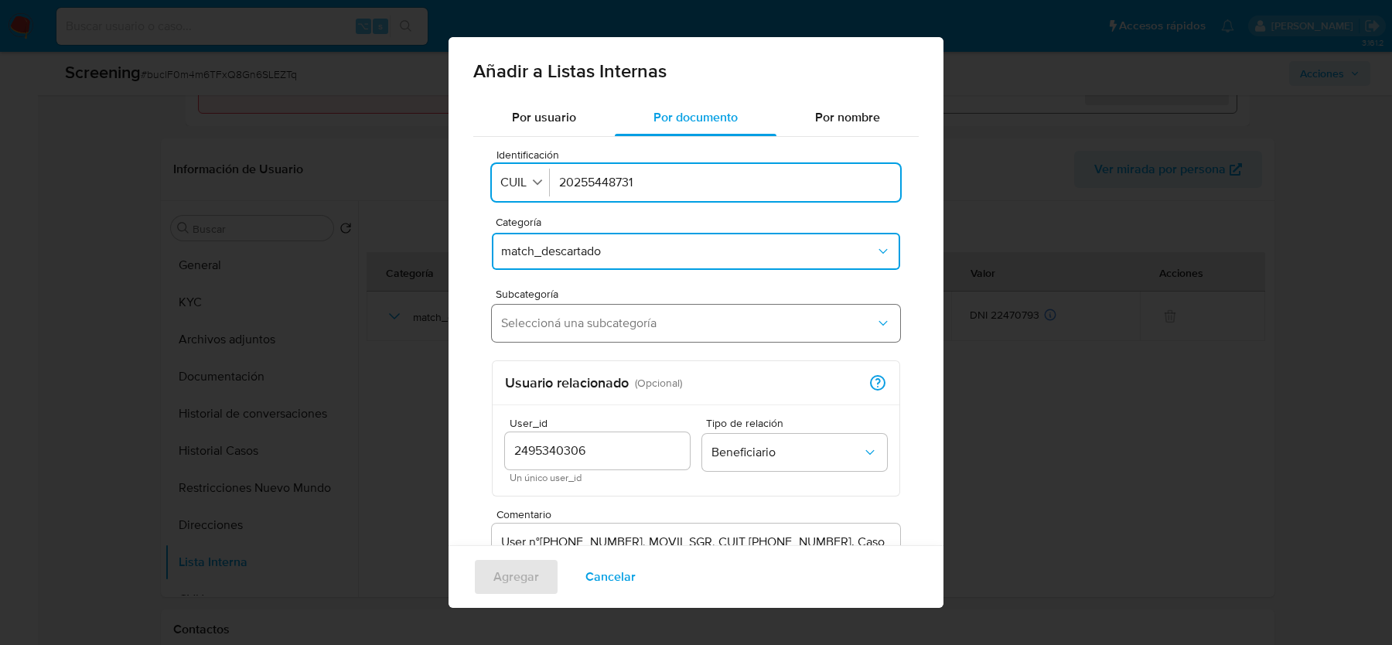
click at [593, 316] on span "Seleccioná una subcategoría" at bounding box center [688, 323] width 374 height 15
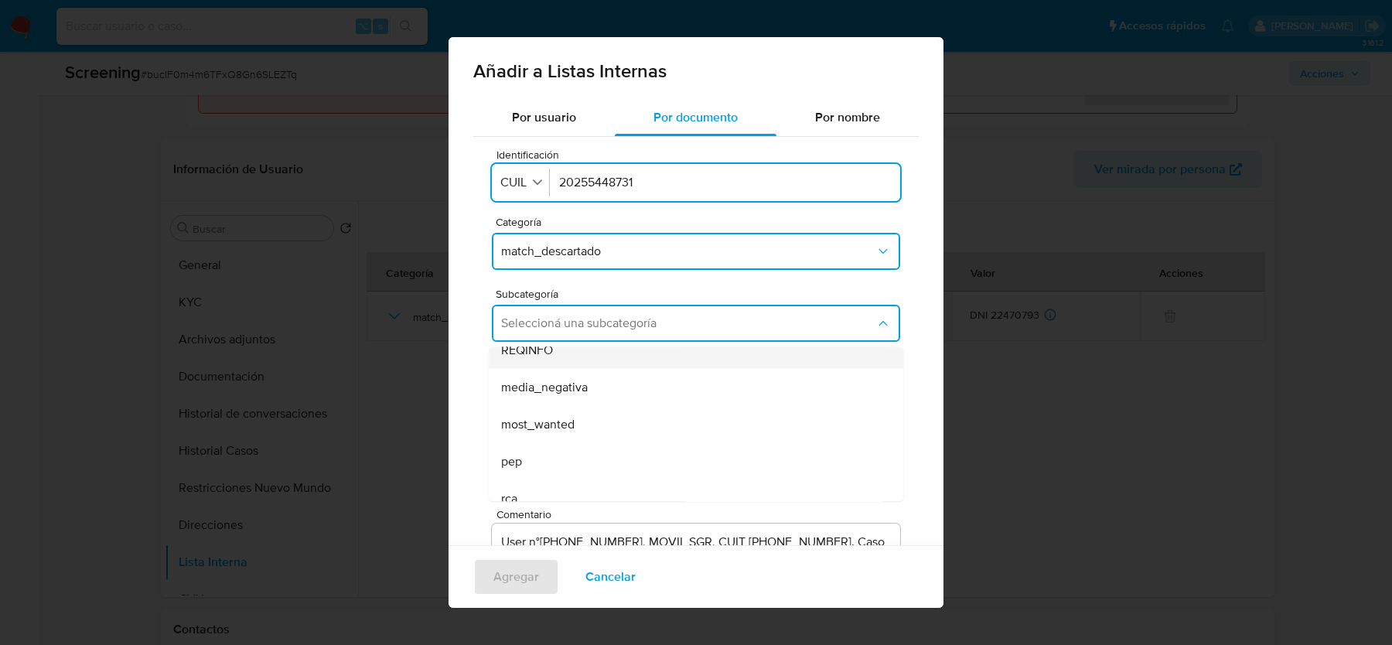
scroll to position [104, 0]
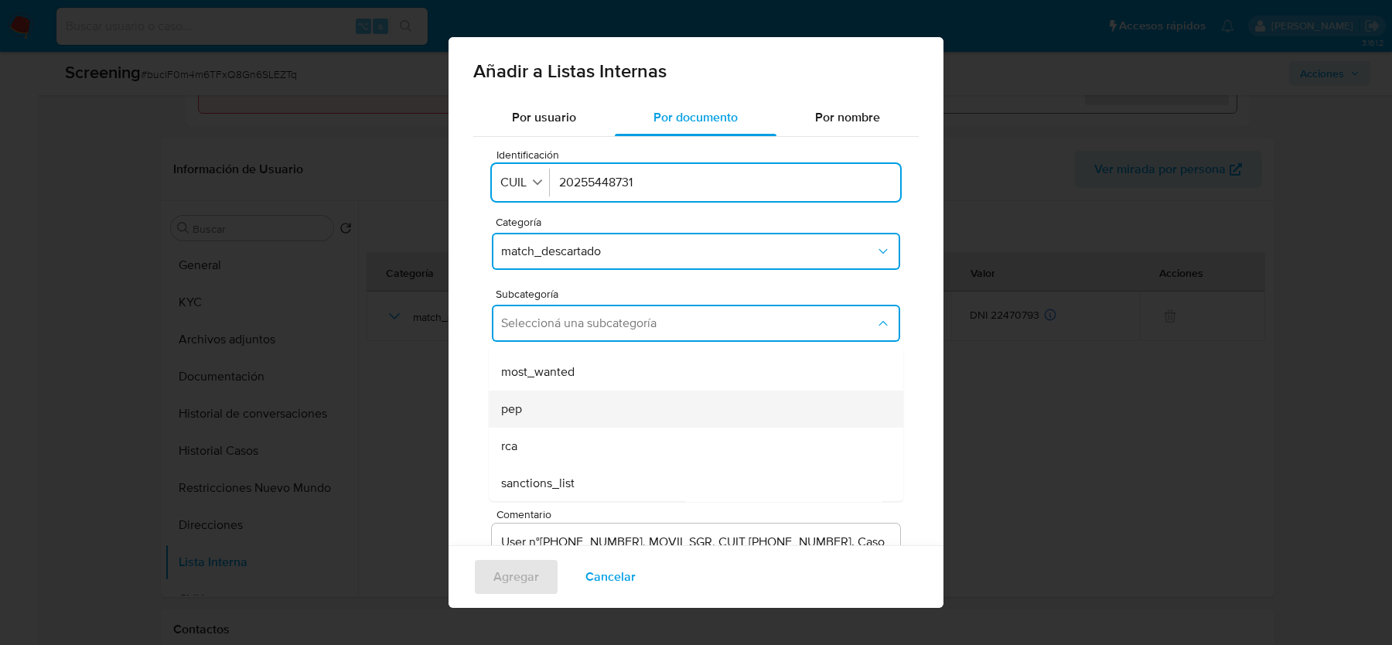
click at [591, 414] on div "pep" at bounding box center [691, 409] width 381 height 37
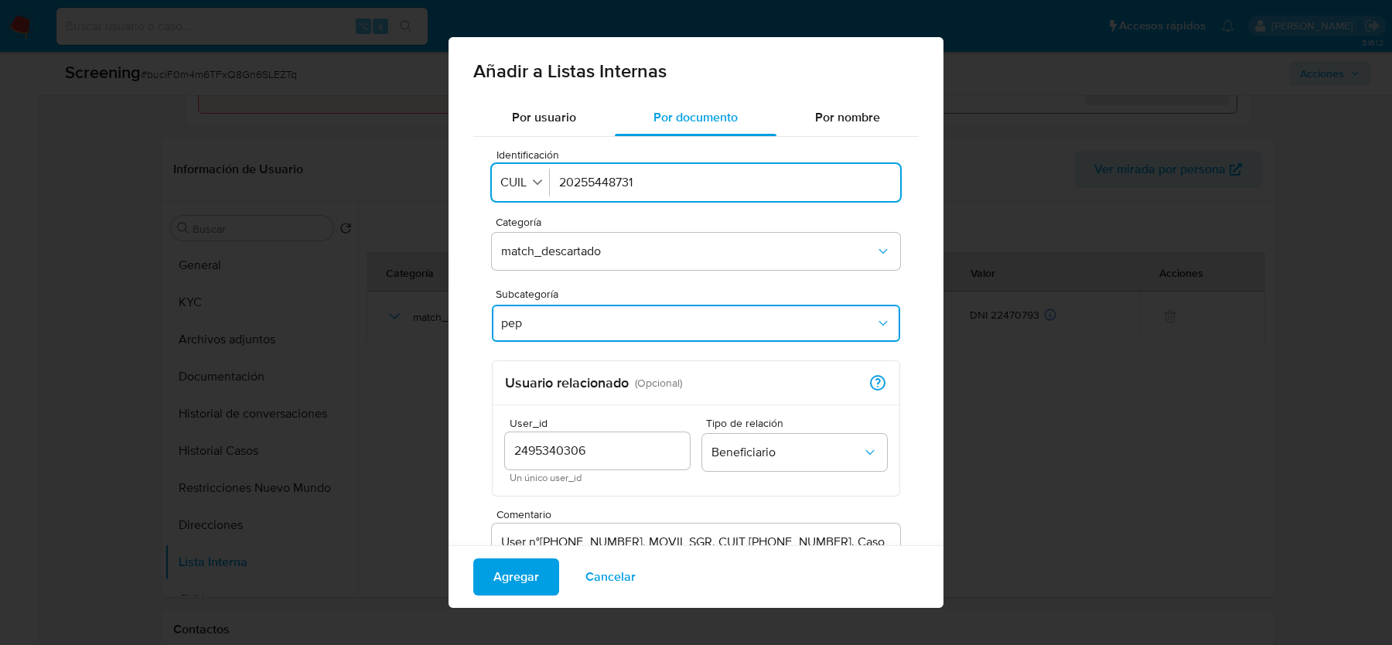
click at [588, 354] on div "Identificación Identificación CUIL 20255448731 Categoría match_descartado Subca…" at bounding box center [696, 417] width 446 height 561
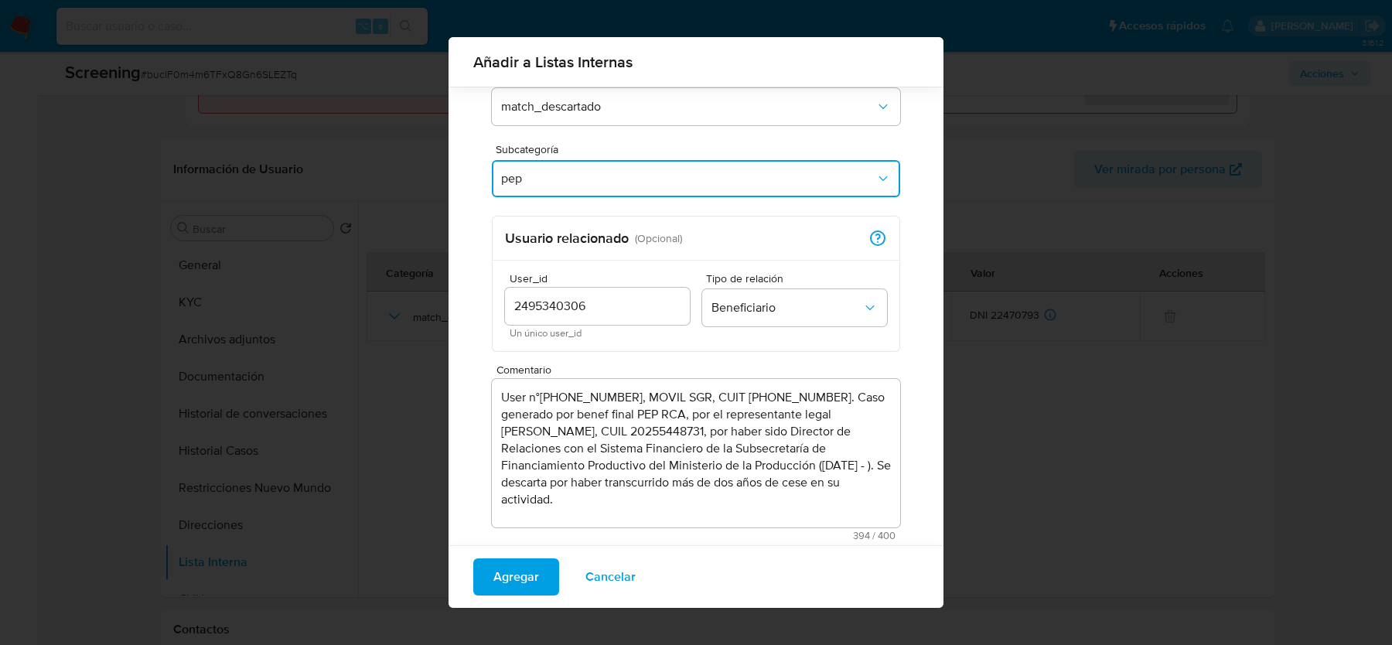
scroll to position [151, 0]
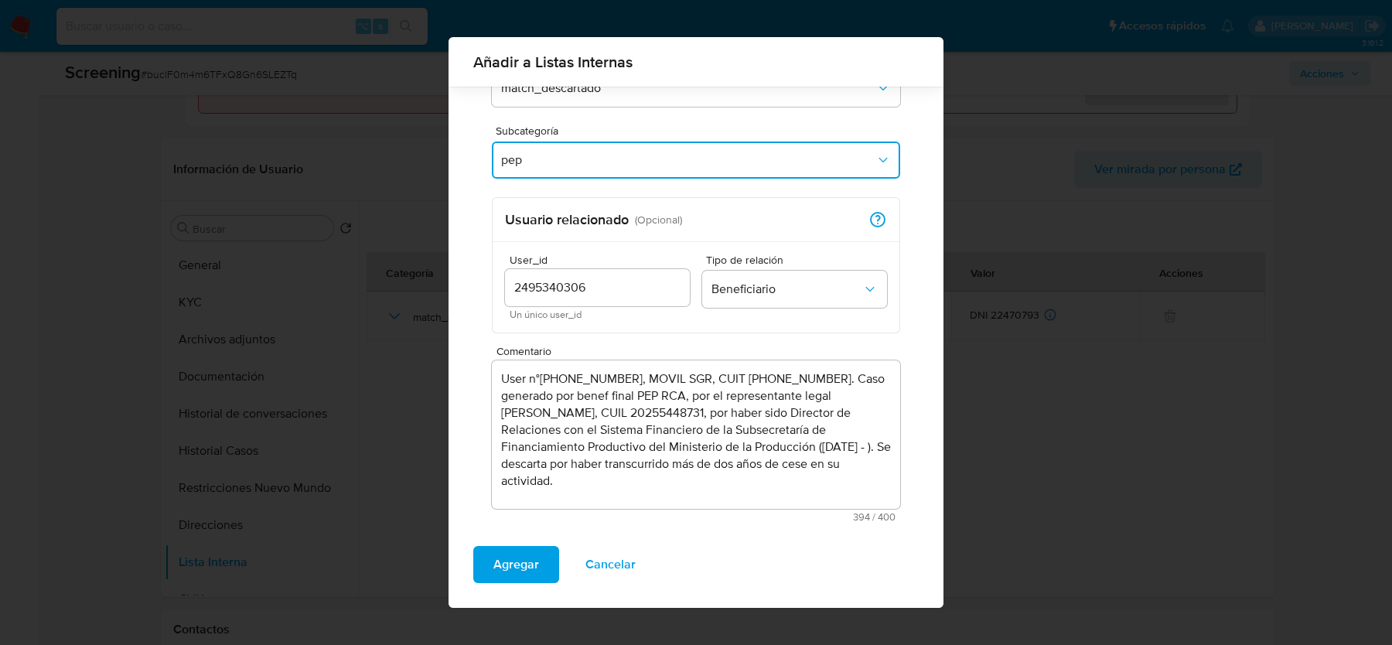
click at [625, 485] on textarea "User n°2495340306, MOVIL SGR, CUIT 33716492279. Caso generado por benef final P…" at bounding box center [696, 434] width 408 height 149
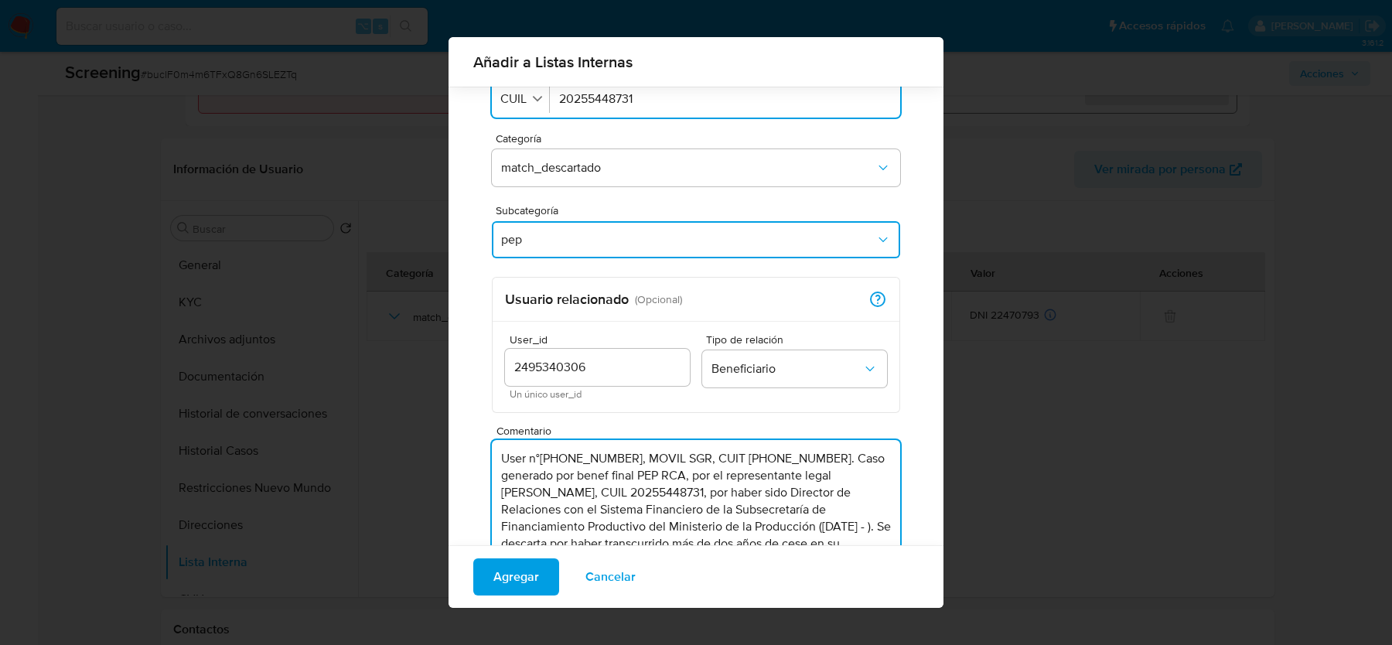
scroll to position [70, 0]
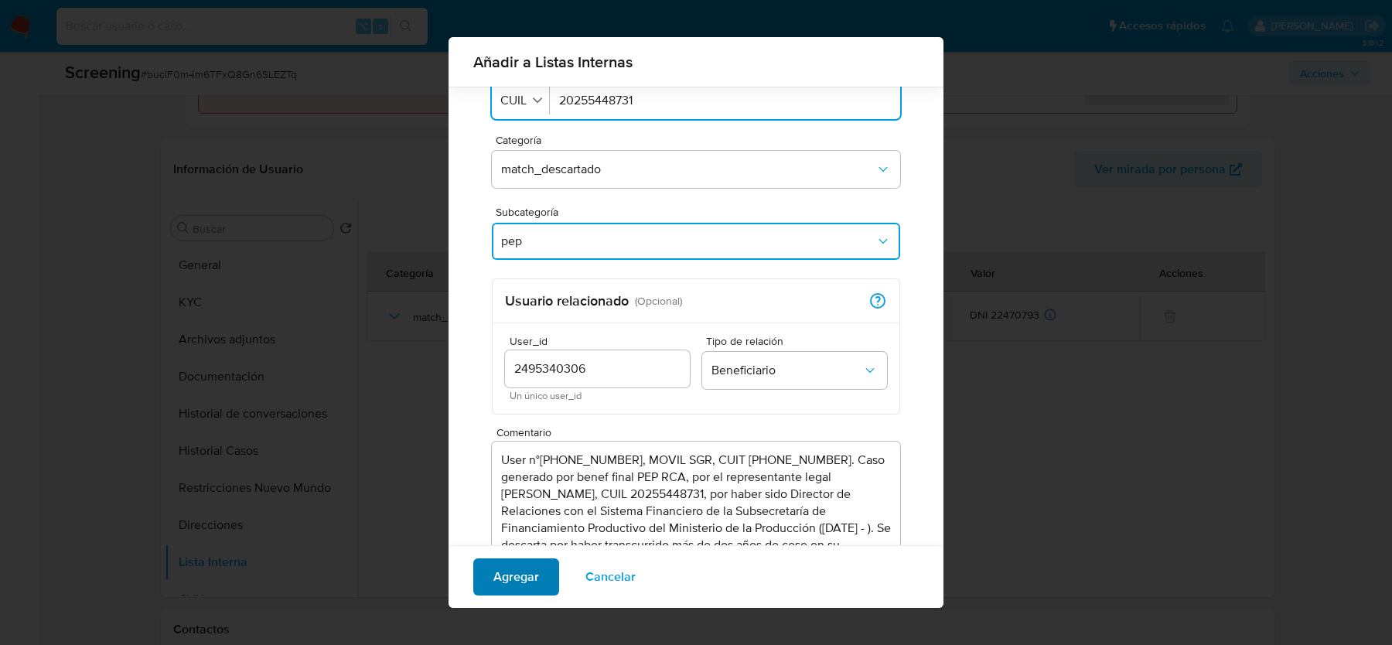
click at [521, 583] on span "Agregar" at bounding box center [516, 577] width 46 height 34
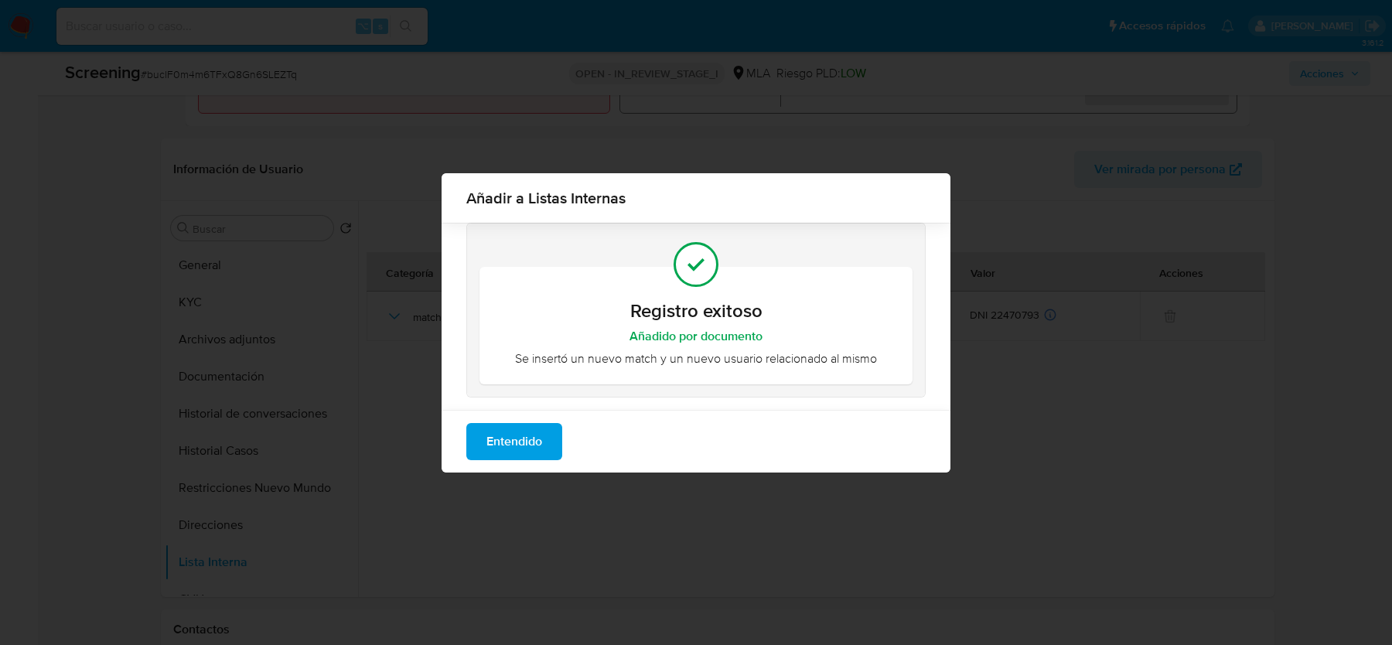
click at [535, 435] on span "Entendido" at bounding box center [515, 442] width 56 height 34
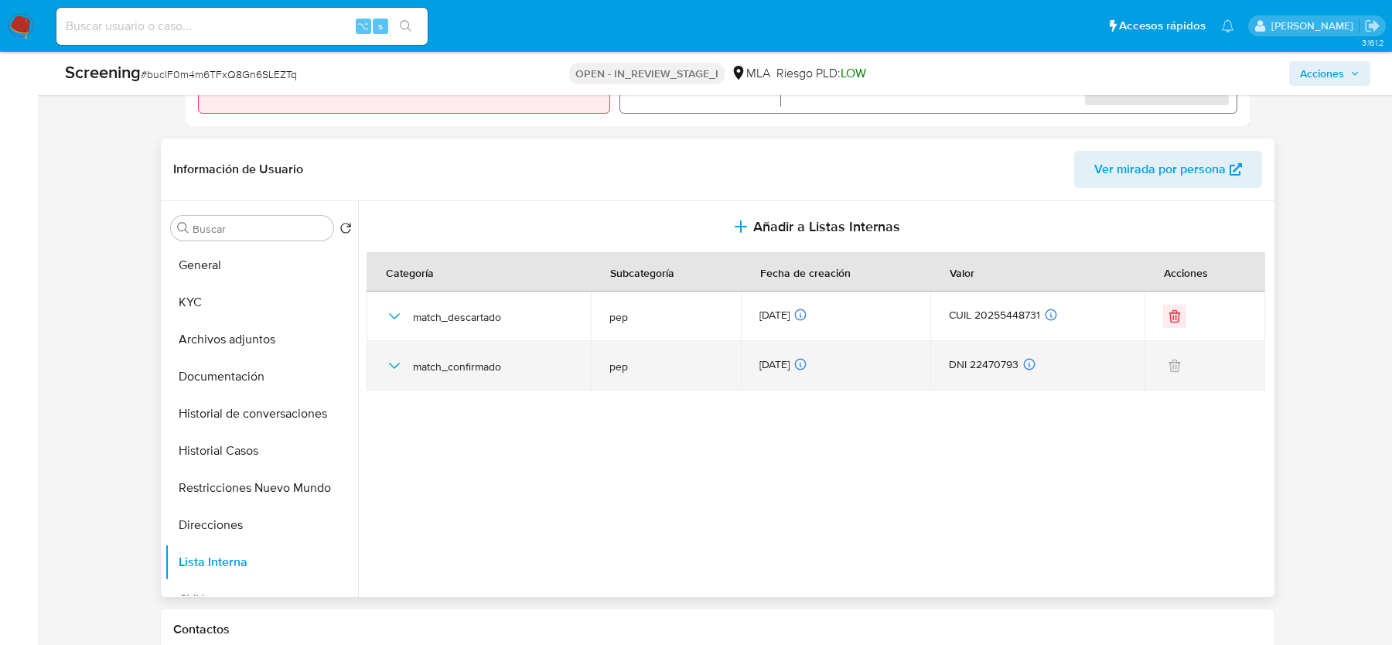
click at [382, 360] on td "match_confirmado" at bounding box center [479, 366] width 224 height 50
click at [389, 360] on icon "button" at bounding box center [394, 366] width 19 height 19
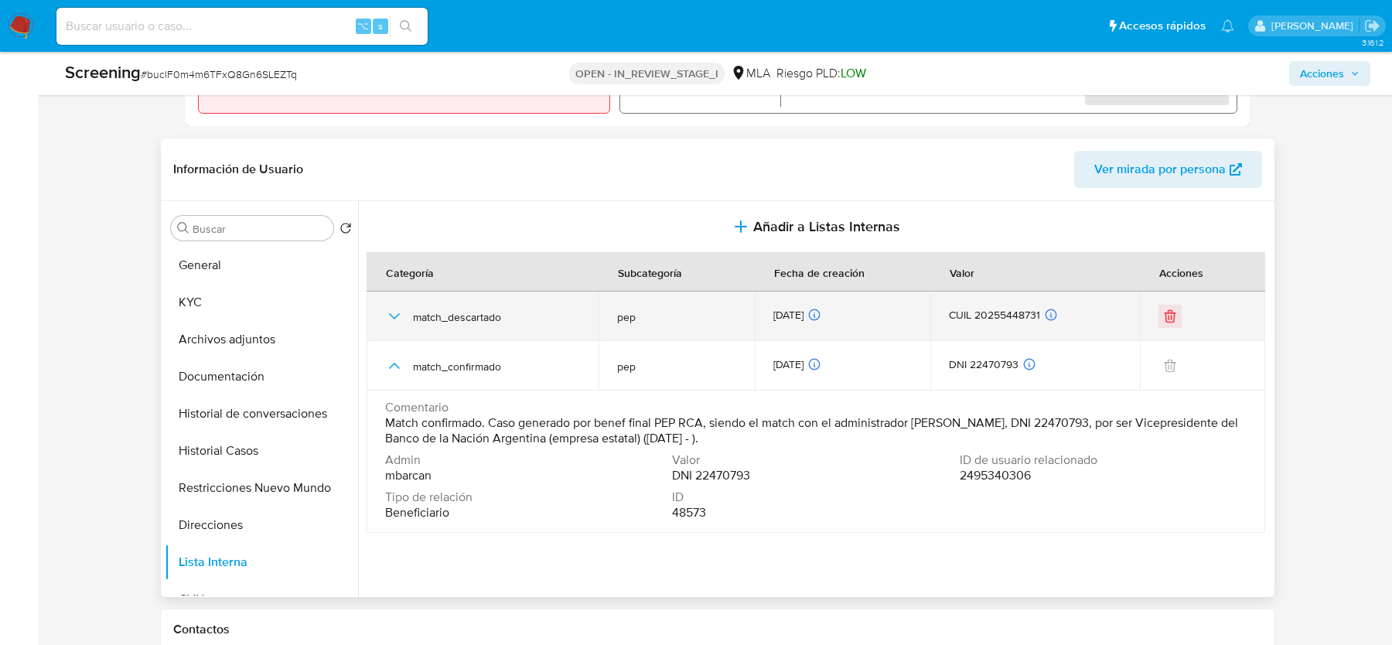
click at [389, 307] on icon "button" at bounding box center [394, 316] width 19 height 19
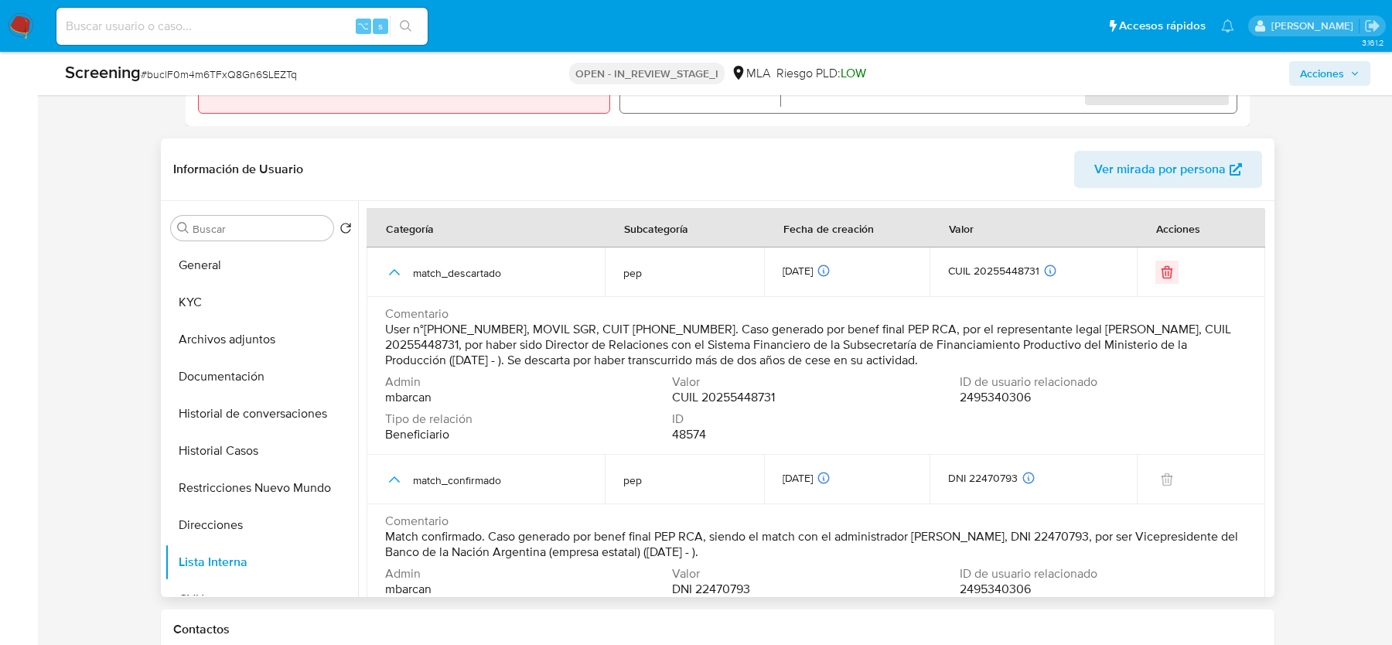
scroll to position [83, 0]
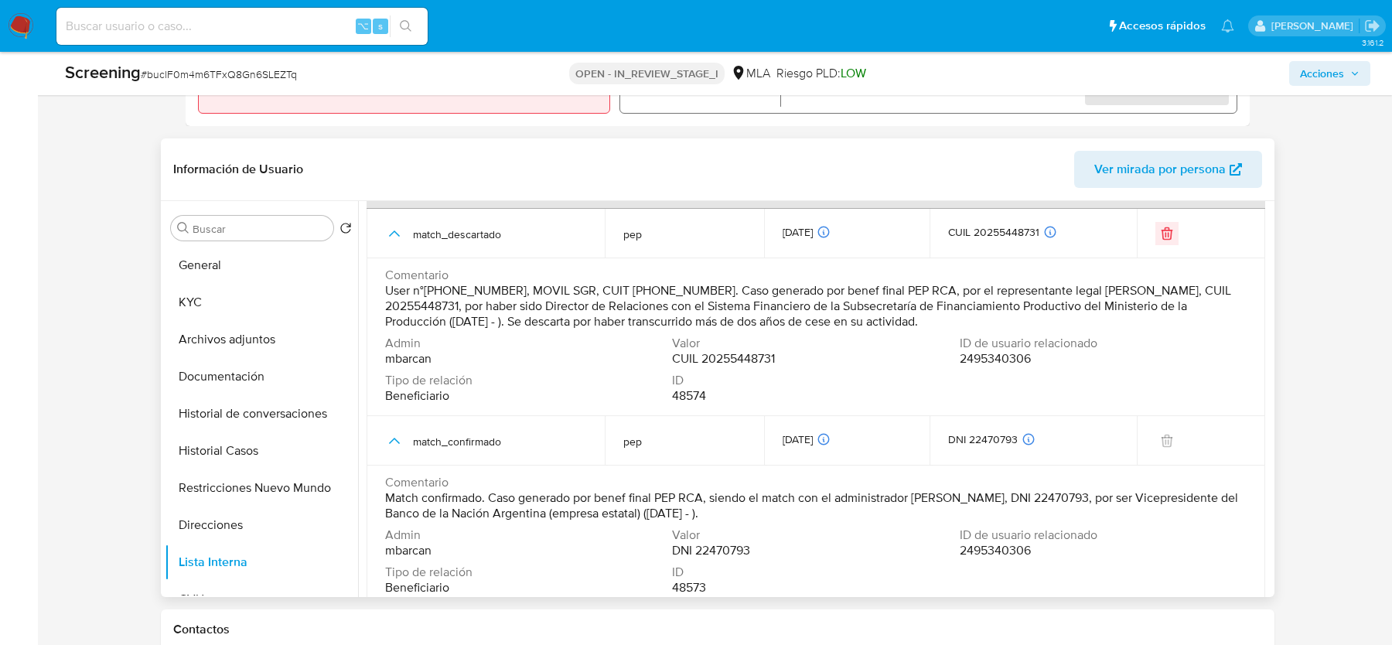
drag, startPoint x: 391, startPoint y: 229, endPoint x: 391, endPoint y: 285, distance: 56.5
click at [391, 228] on icon "button" at bounding box center [394, 233] width 19 height 19
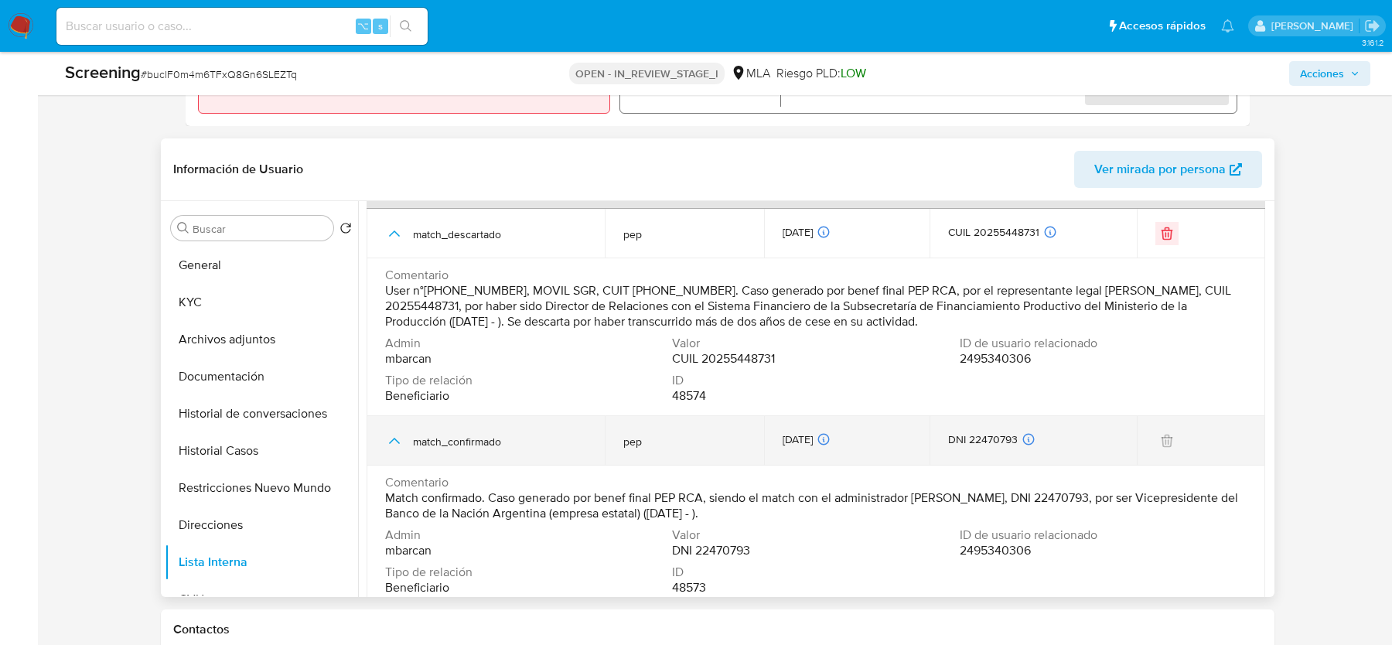
scroll to position [0, 0]
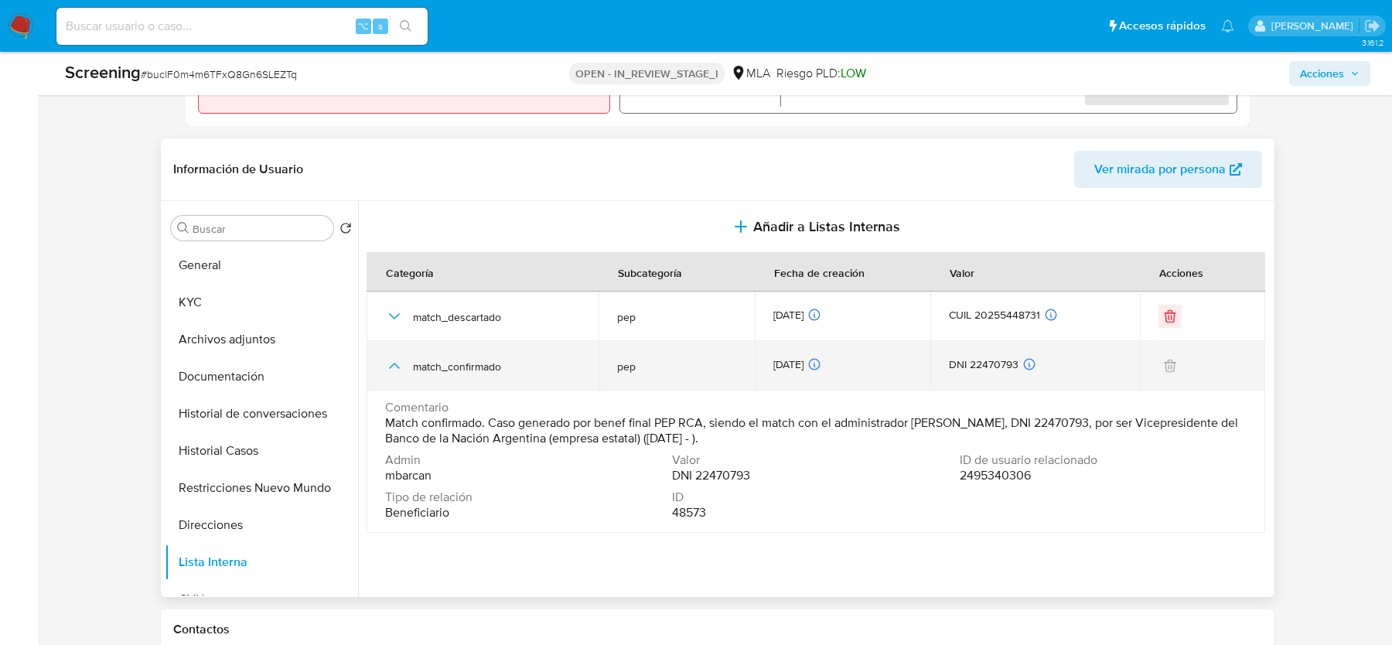
click at [400, 353] on div "match_confirmado" at bounding box center [482, 366] width 195 height 50
click at [396, 362] on icon "button" at bounding box center [394, 366] width 19 height 19
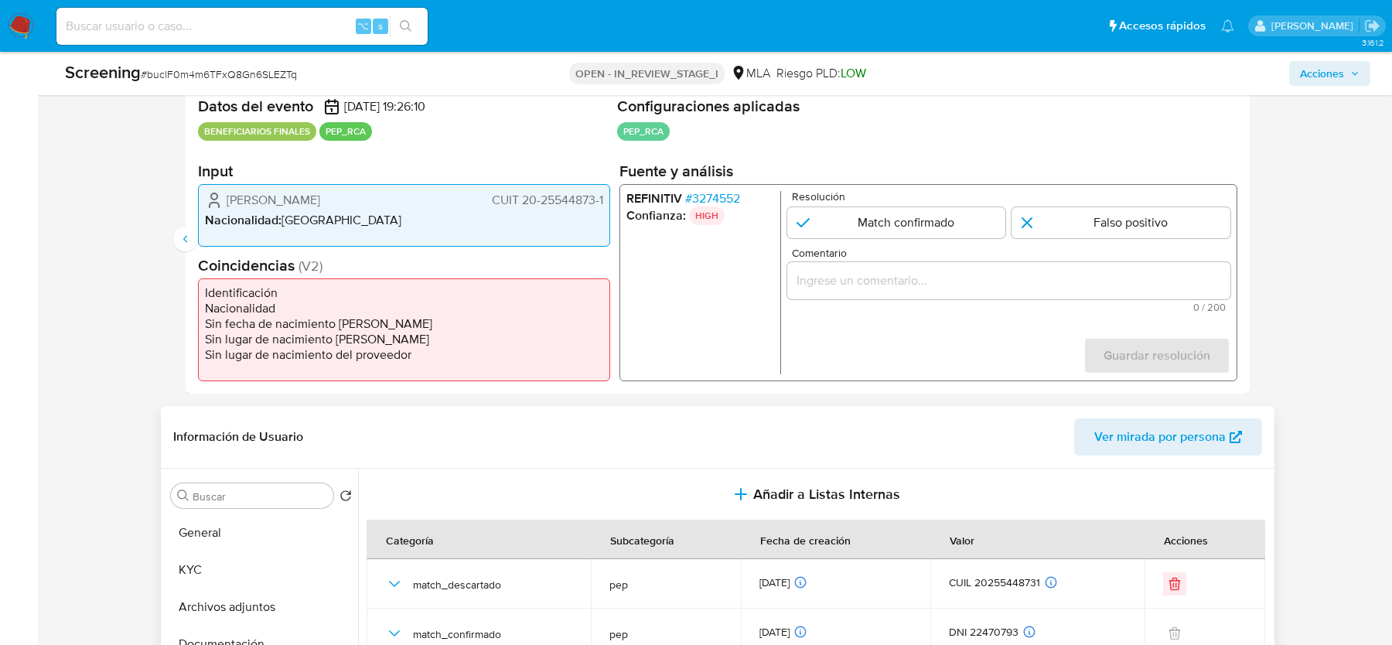
scroll to position [252, 0]
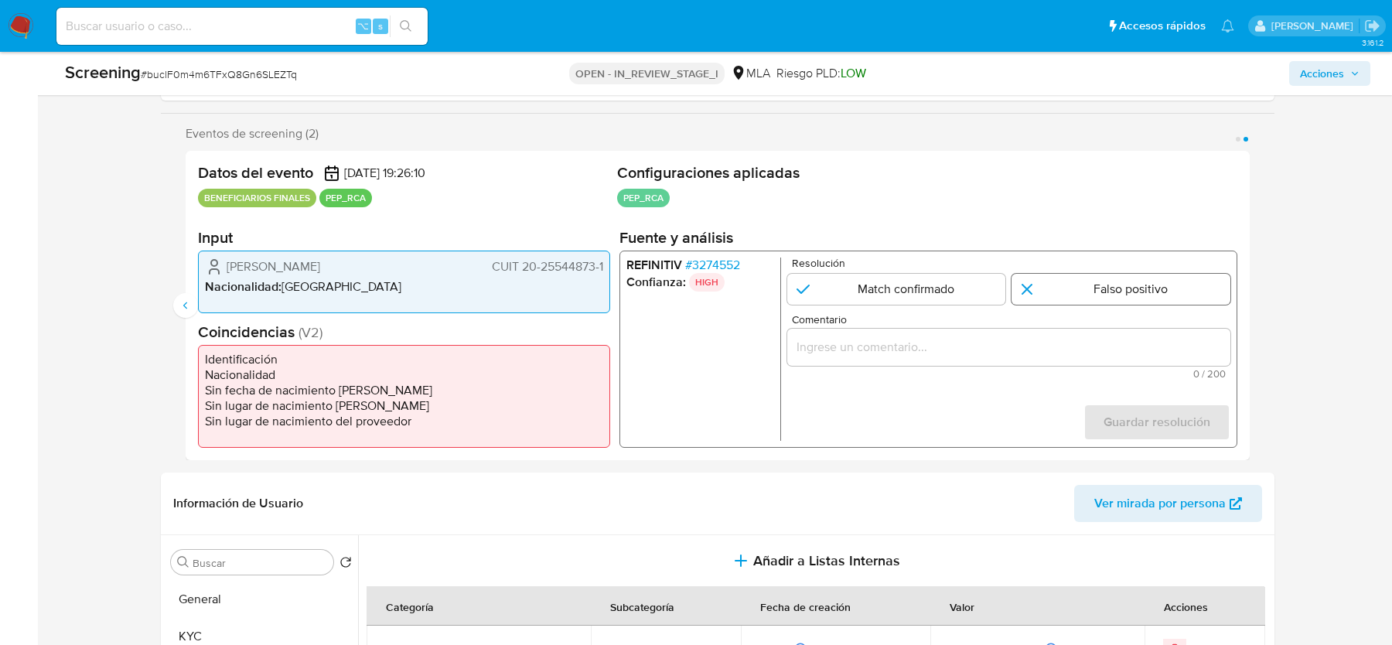
click at [1136, 289] on input "2 de 2" at bounding box center [1121, 289] width 219 height 31
radio input "true"
click at [1036, 301] on input "2 de 2" at bounding box center [1121, 289] width 219 height 31
click at [959, 356] on div "2 de 2" at bounding box center [1008, 347] width 443 height 37
click at [958, 347] on input "Comentario" at bounding box center [1008, 347] width 443 height 20
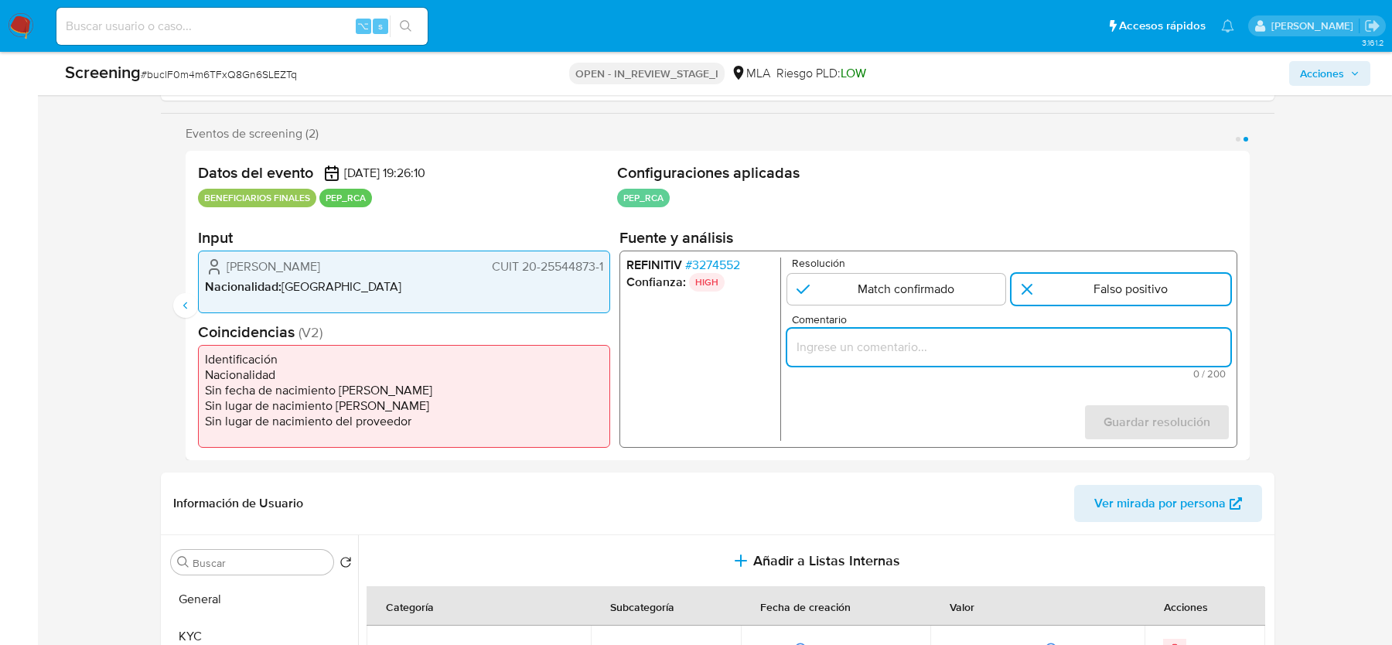
click at [1026, 346] on input "Comentario" at bounding box center [1008, 347] width 443 height 20
paste input "Match generado por el representante legal Hugo Javier Campidoglio, CUIL 2025544…"
type input "Match generado por el representante legal Hugo Javier Campidoglio, CUIL 2025544…"
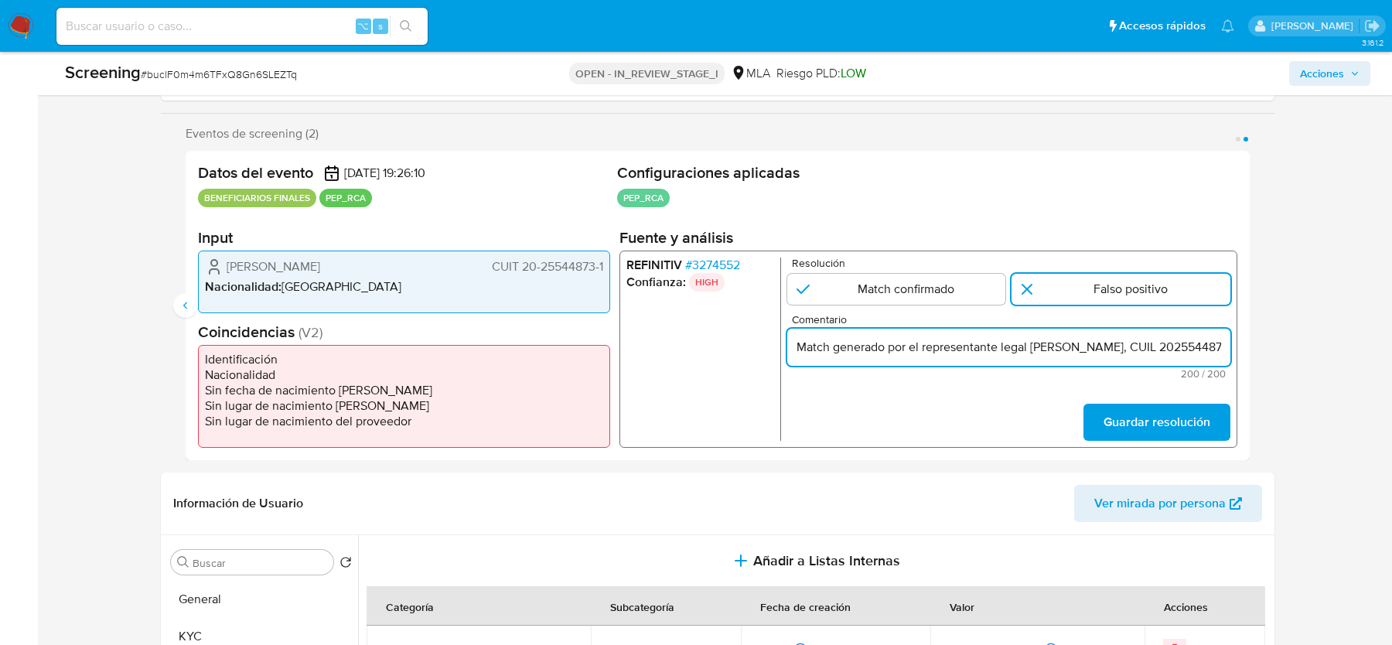
scroll to position [0, 700]
click at [1026, 346] on input "Match generado por el representante legal Hugo Javier Campidoglio, CUIL 2025544…" at bounding box center [1008, 347] width 443 height 20
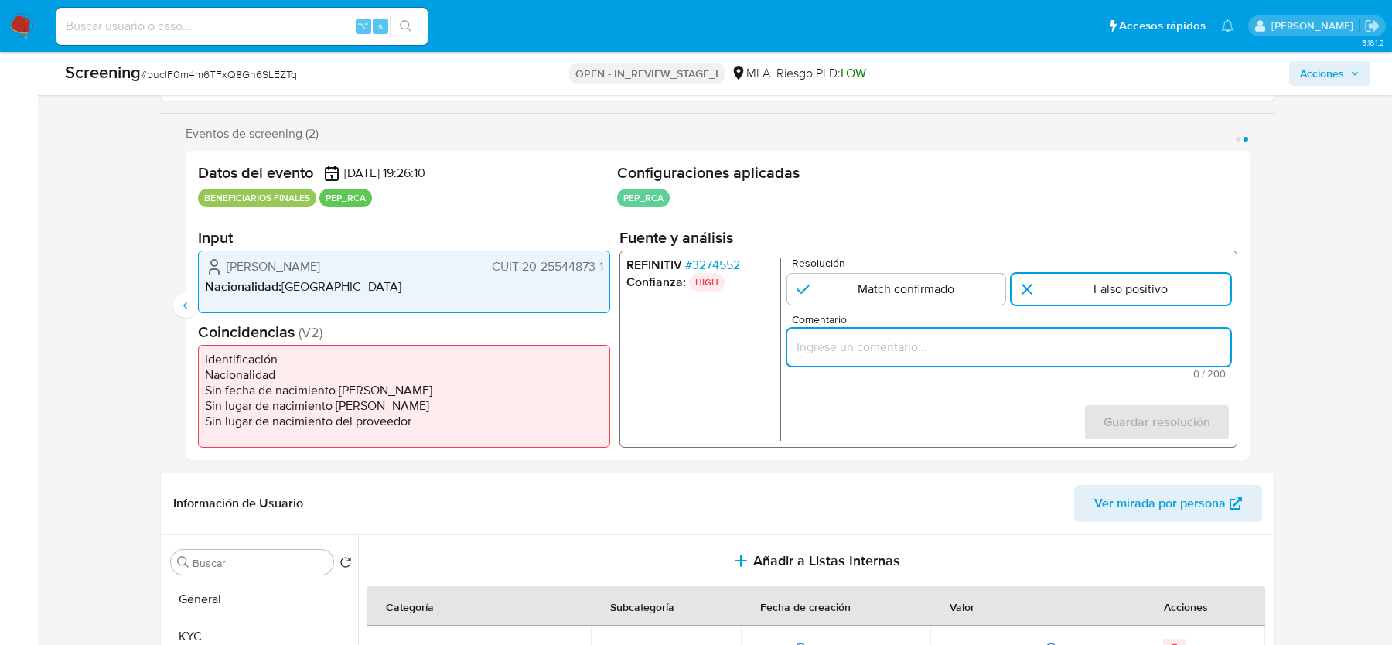
paste input "Match generado con Hugo Javier Campidoglio, CUIL 20255448731, representante leg…"
type input "Match generado con Hugo Javier Campidoglio, CUIL 20255448731, representante leg…"
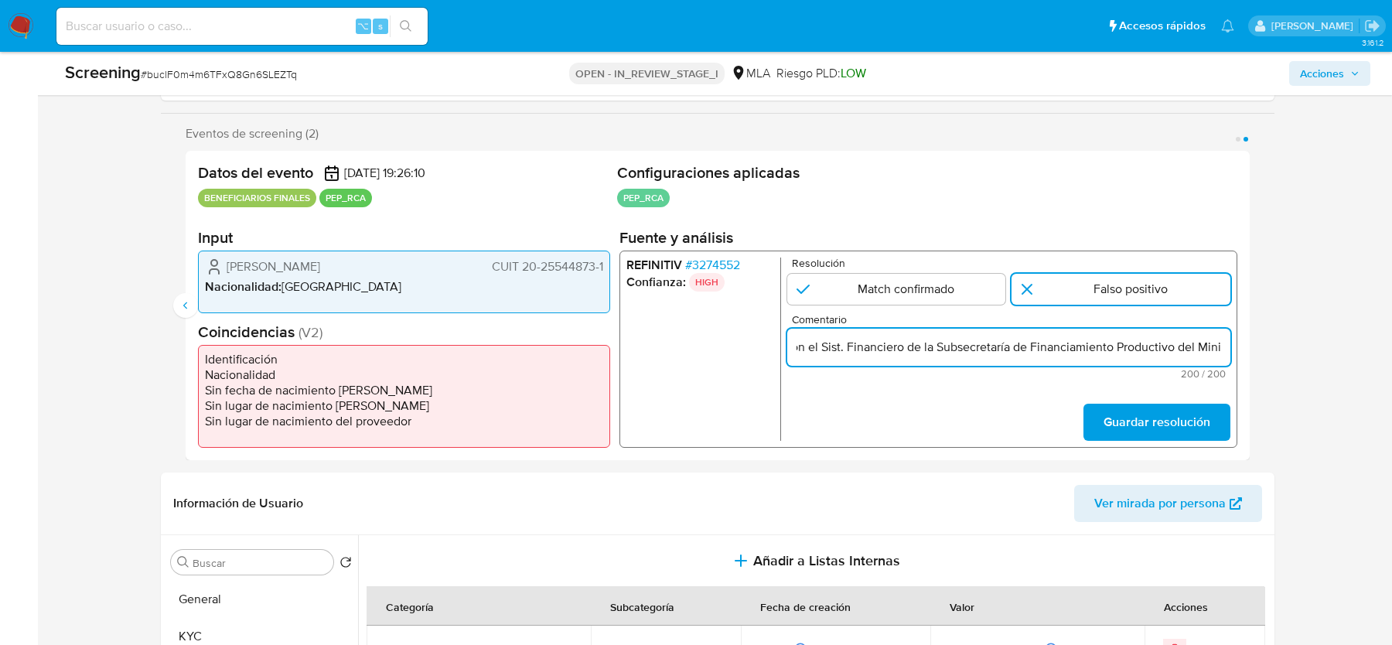
scroll to position [0, 687]
click at [916, 346] on input "Match generado con Hugo Javier Campidoglio, CUIL 20255448731, representante leg…" at bounding box center [1008, 347] width 443 height 20
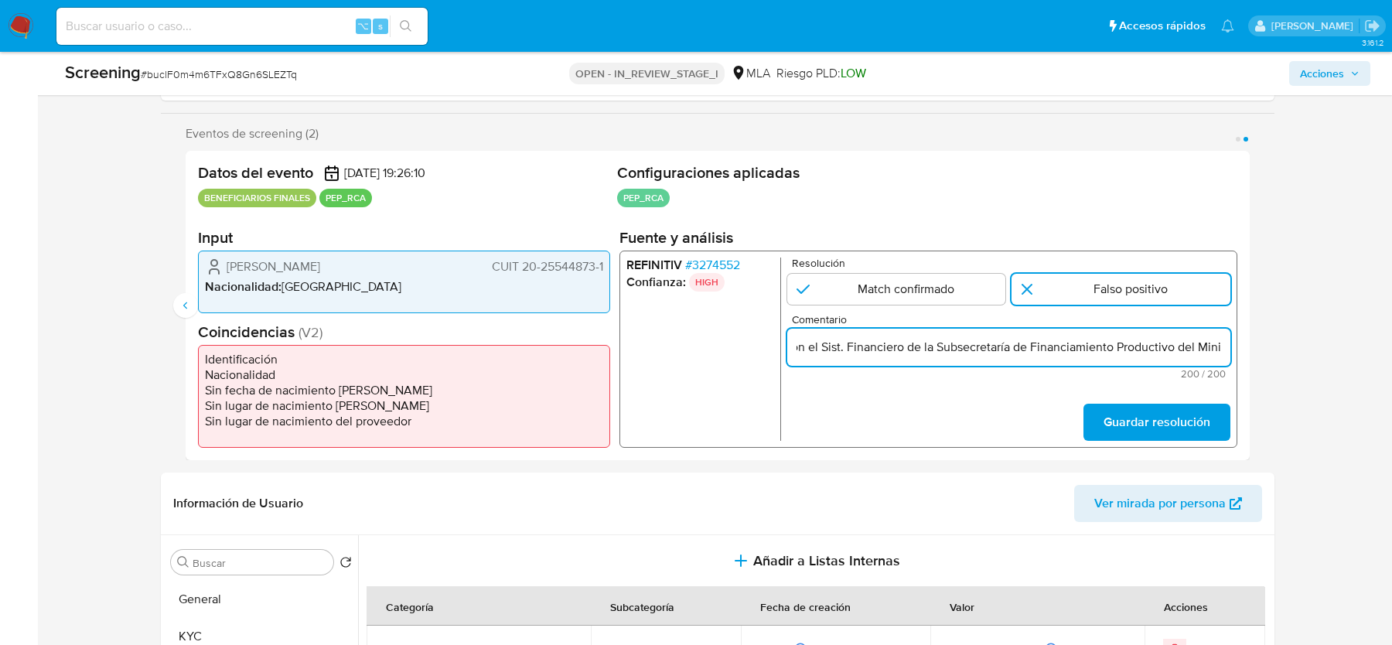
click at [916, 346] on input "Match generado con Hugo Javier Campidoglio, CUIL 20255448731, representante leg…" at bounding box center [1008, 347] width 443 height 20
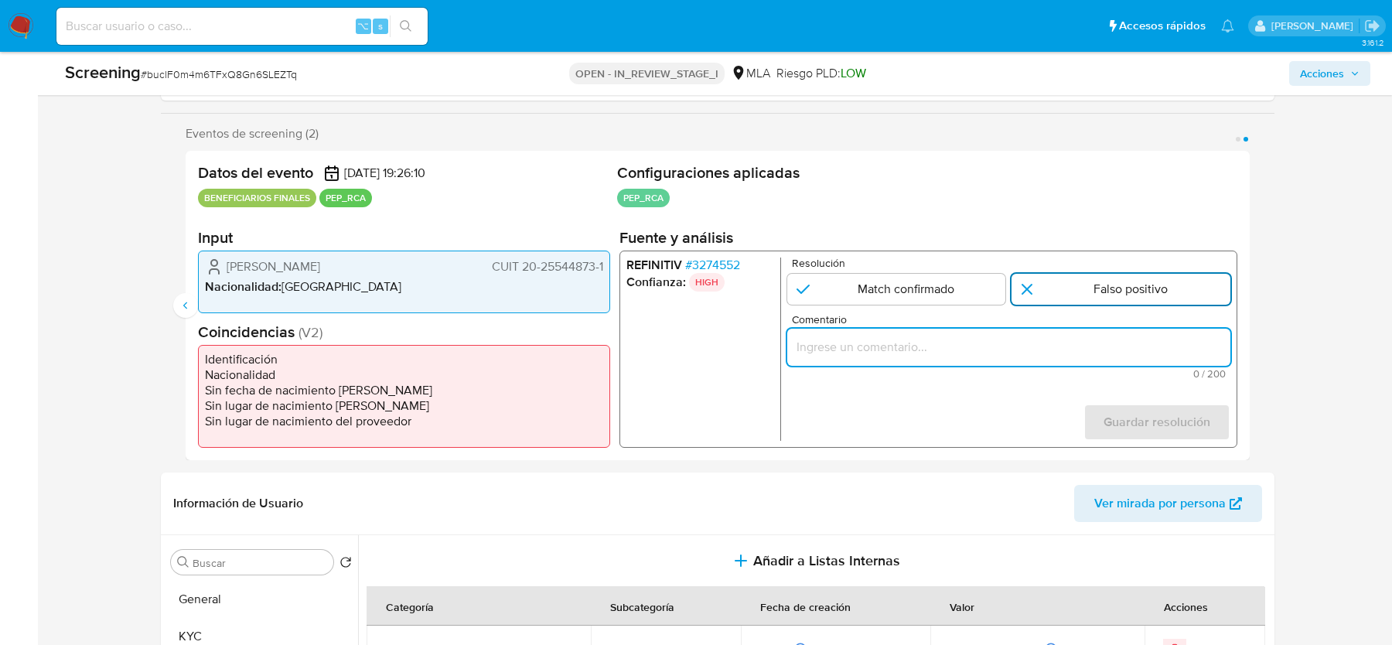
click at [1127, 289] on input "2 de 2" at bounding box center [1121, 289] width 219 height 31
click at [1039, 347] on input "Comentario" at bounding box center [1008, 347] width 443 height 20
paste input "Match con Hugo Javier Campidoglio (CUIL 20255448731) representante legal. Direc…"
type input "Match con Hugo Javier Campidoglio (CUIL 20255448731) representante legal. Direc…"
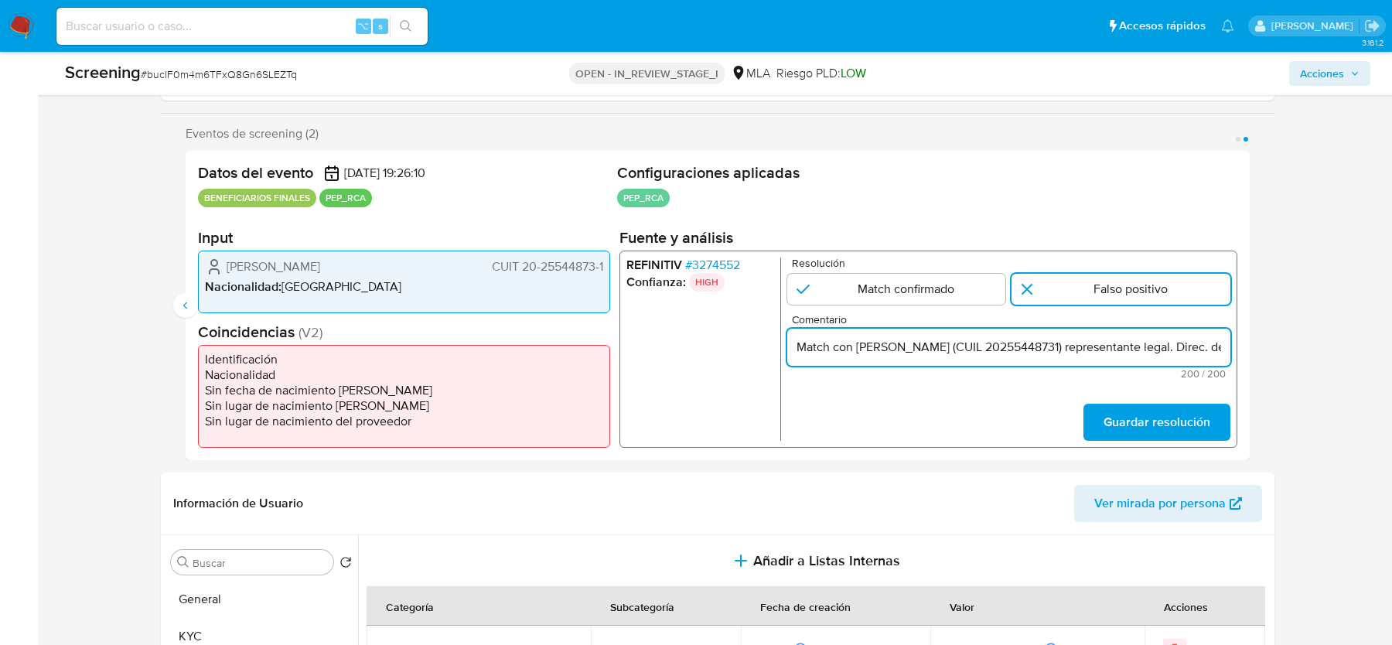
scroll to position [0, 678]
click at [1039, 347] on input "Match con Hugo Javier Campidoglio (CUIL 20255448731) representante legal. Direc…" at bounding box center [1008, 347] width 443 height 20
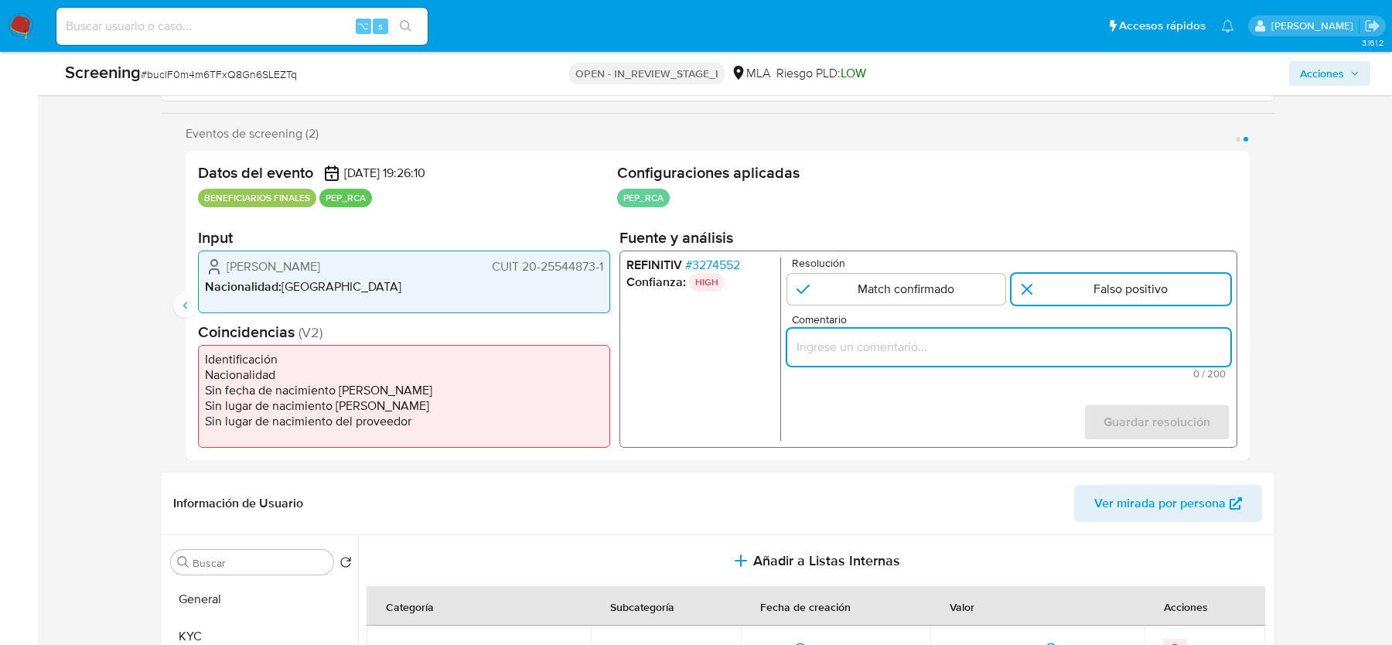
scroll to position [0, 0]
paste input "Match: representante legal Hugo Javier Campidoglio (CUIL 20255448731). Direc. d…"
type input "Match: representante legal Hugo Javier Campidoglio (CUIL 20255448731). Direc. d…"
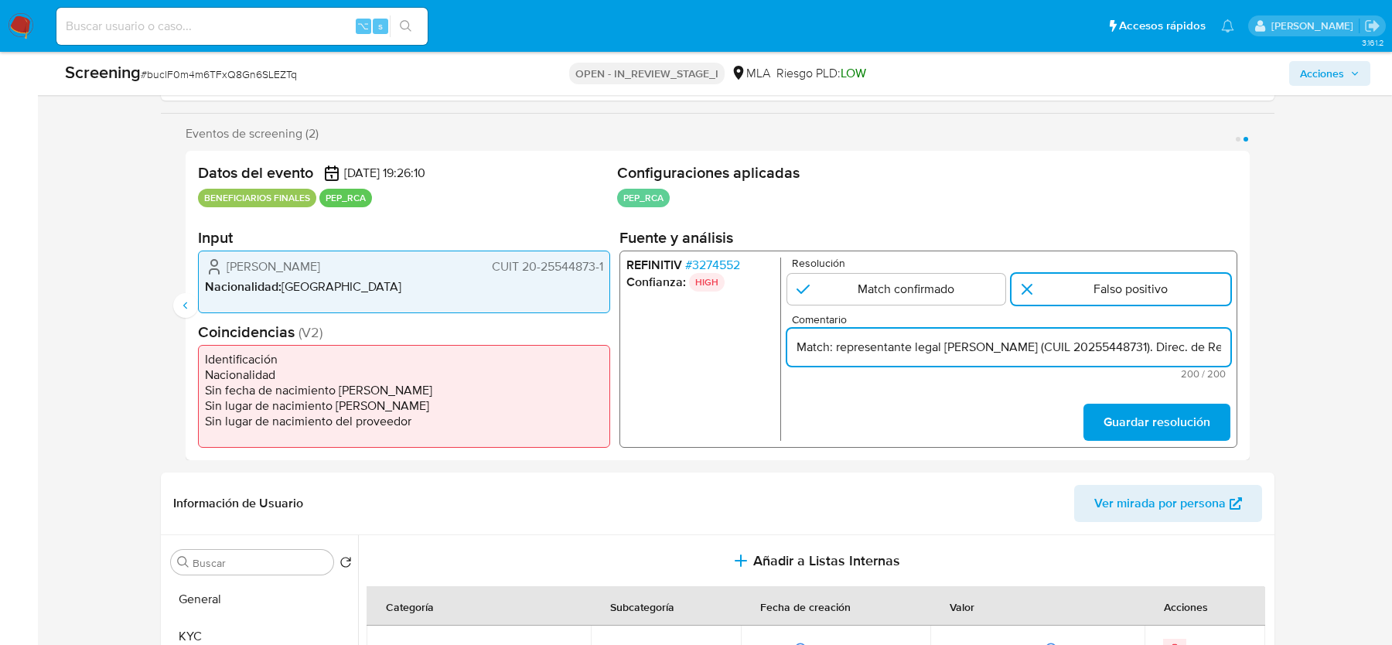
scroll to position [0, 673]
click at [1028, 349] on input "Match: representante legal Hugo Javier Campidoglio (CUIL 20255448731). Direc. d…" at bounding box center [1008, 347] width 443 height 20
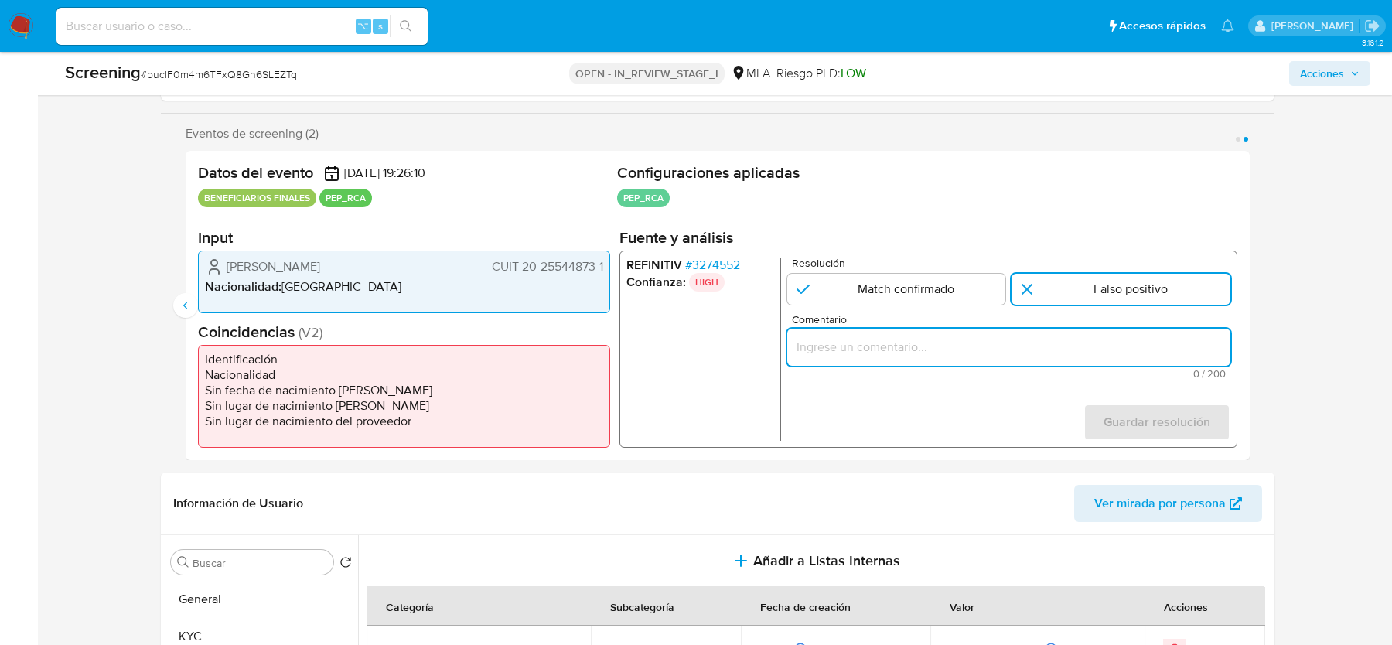
scroll to position [0, 0]
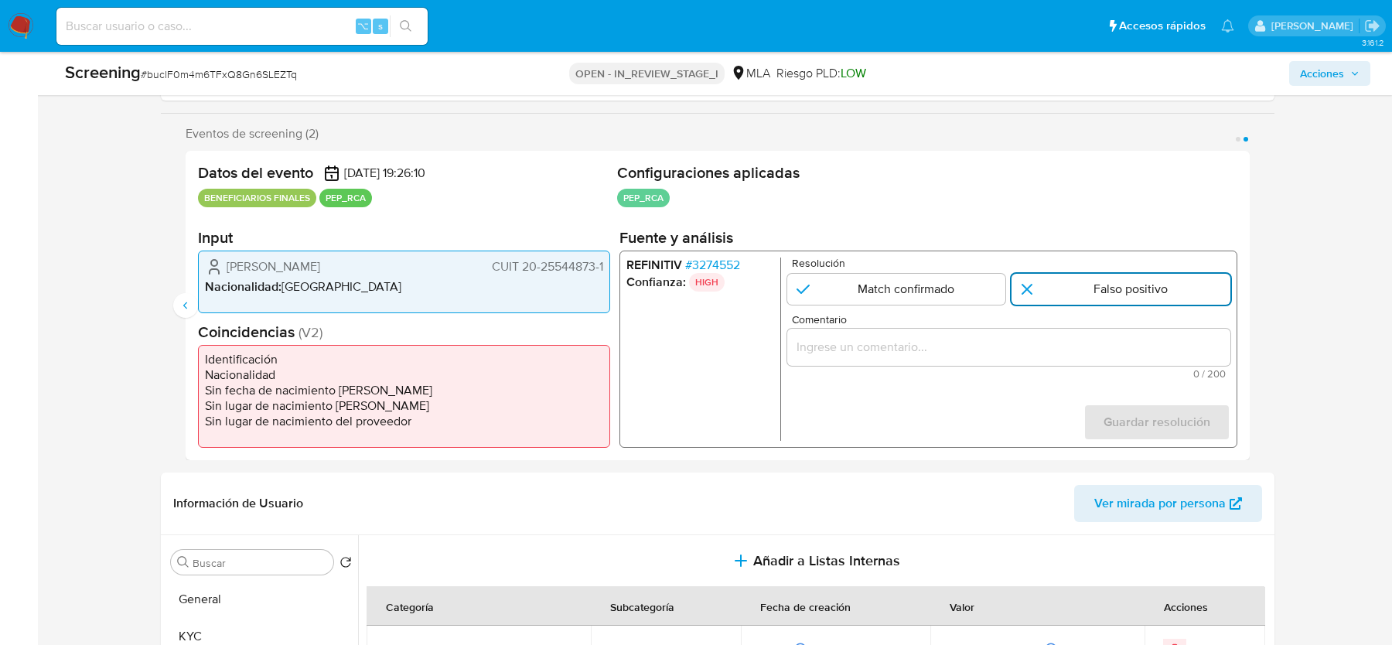
click at [1064, 286] on input "2 de 2" at bounding box center [1121, 289] width 219 height 31
click at [981, 341] on input "Comentario" at bounding box center [1008, 347] width 443 height 20
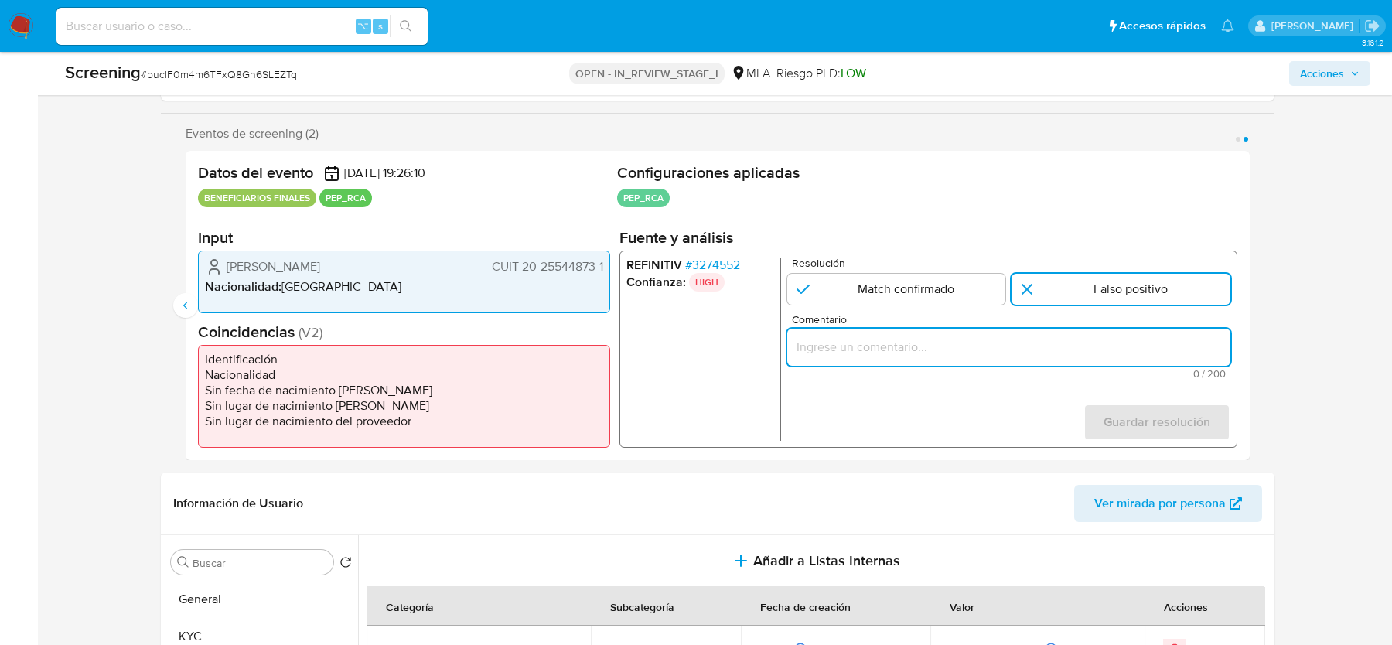
type input "Match descartado con representante legal Hugo Javier Campidoglio (CUIL 20255448…"
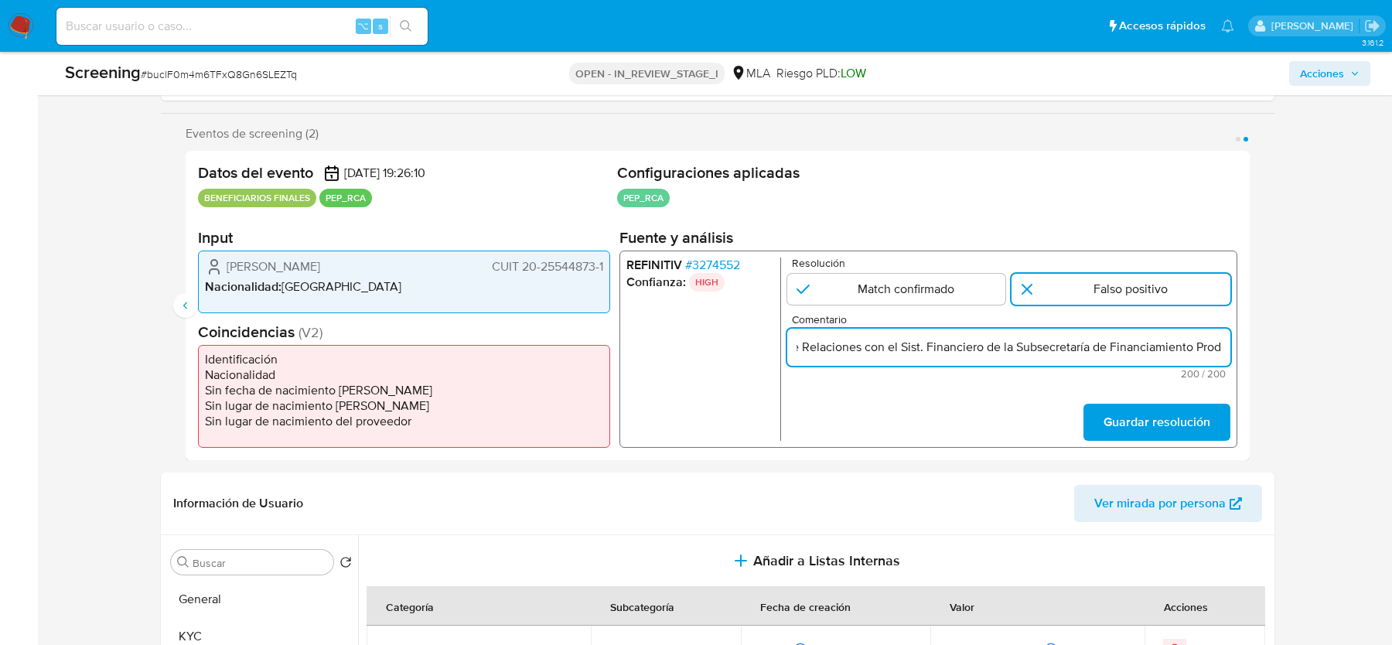
click at [981, 341] on input "Match descartado con representante legal Hugo Javier Campidoglio (CUIL 20255448…" at bounding box center [1008, 347] width 443 height 20
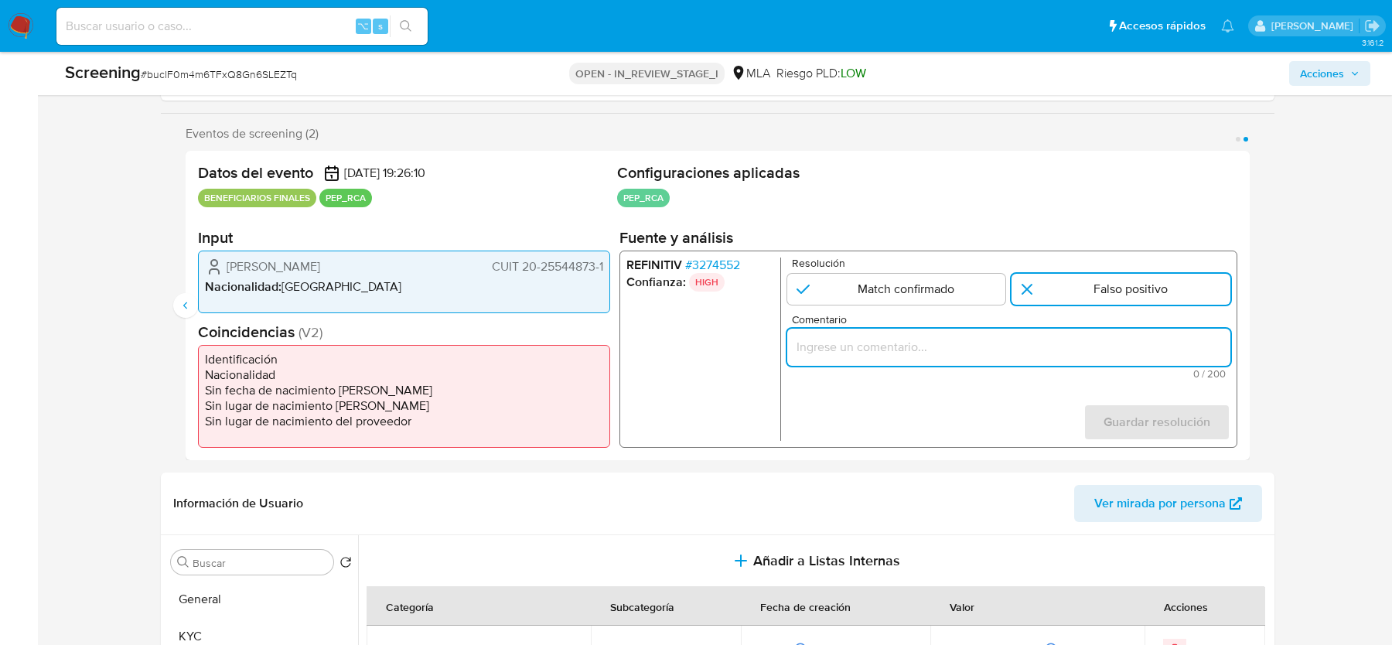
click at [924, 349] on input "Comentario" at bounding box center [1008, 347] width 443 height 20
paste input "Match descartado con Hugo Javier Campidoglio (CUIL 20255448731) por inactividad…"
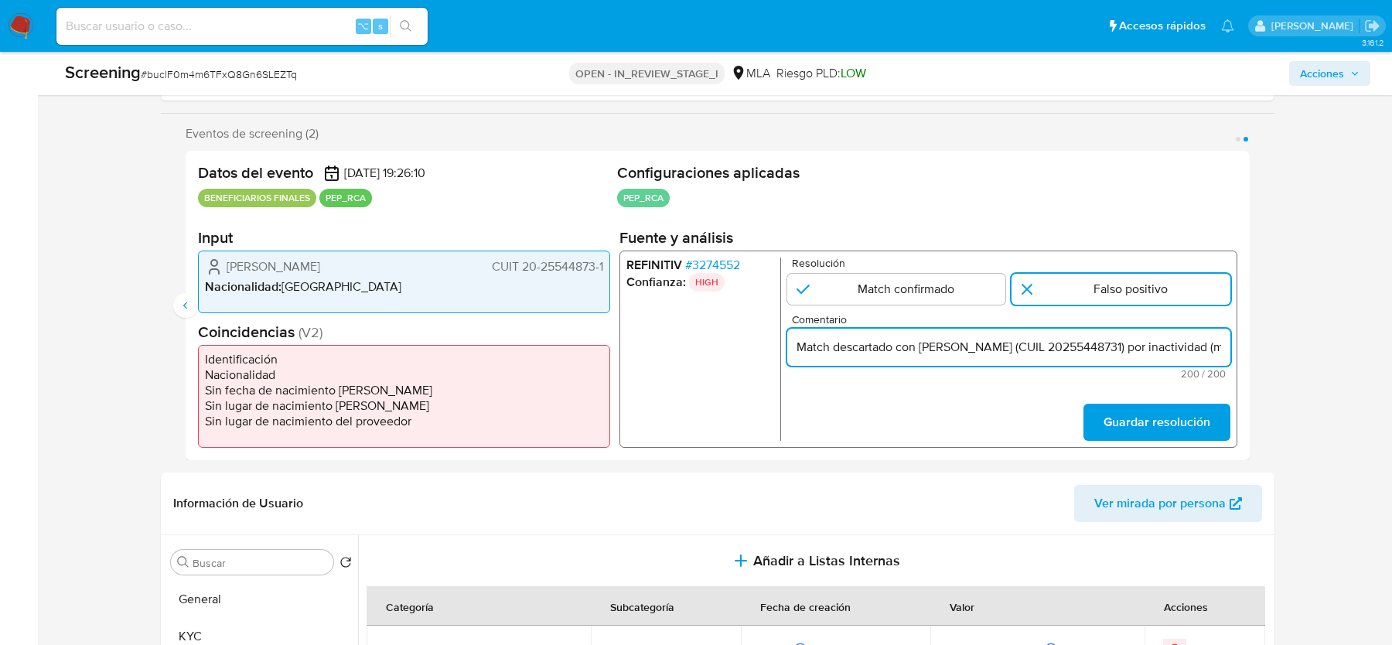
scroll to position [0, 681]
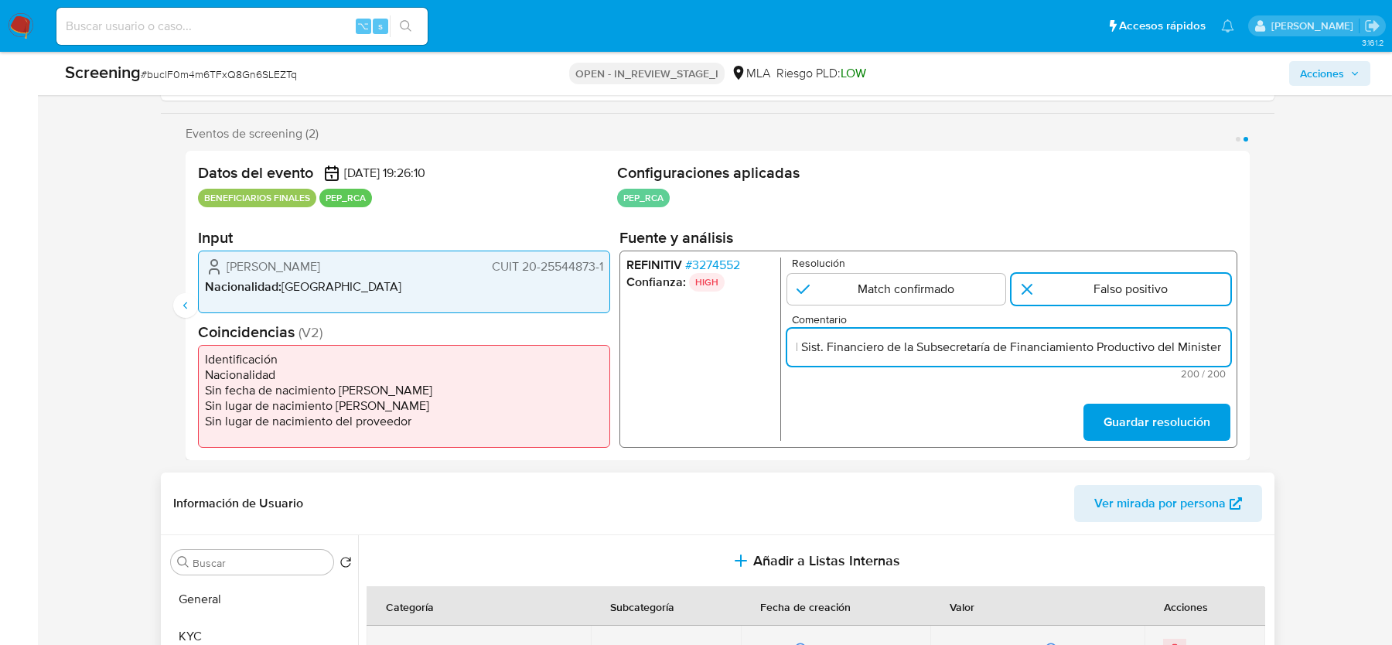
type input "Match descartado con Hugo Javier Campidoglio (CUIL 20255448731) por inactividad…"
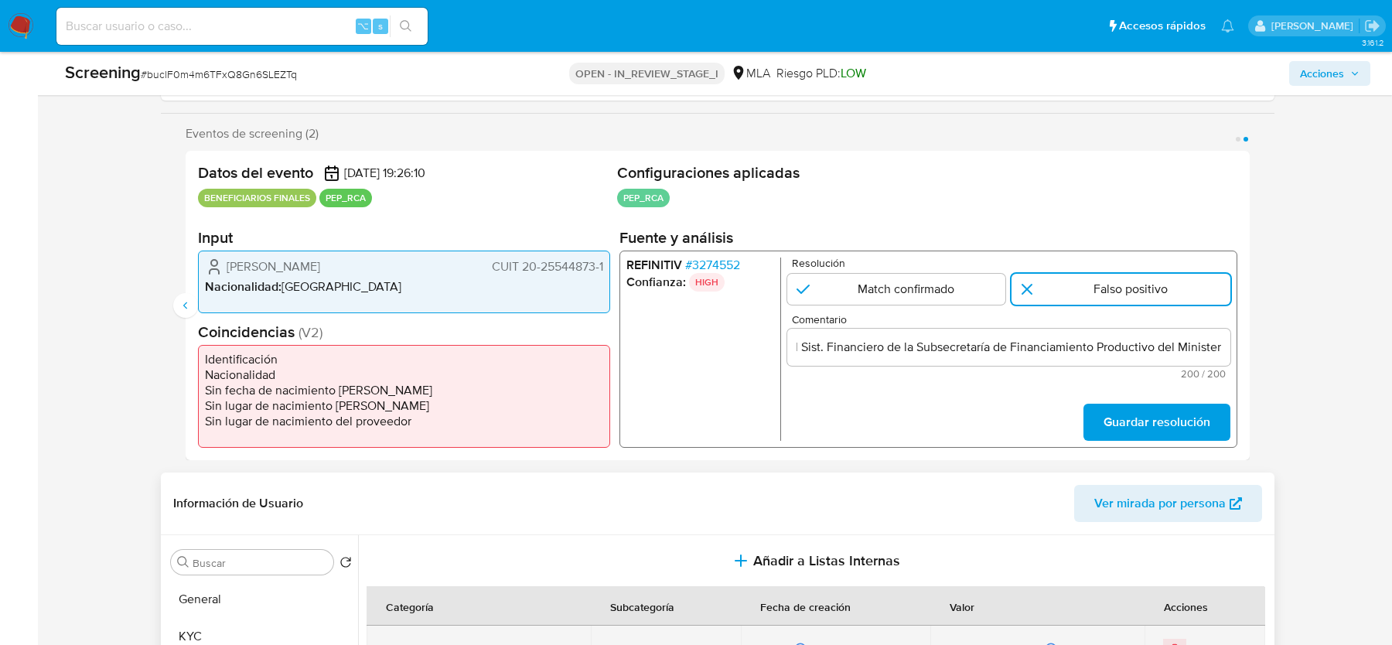
scroll to position [0, 0]
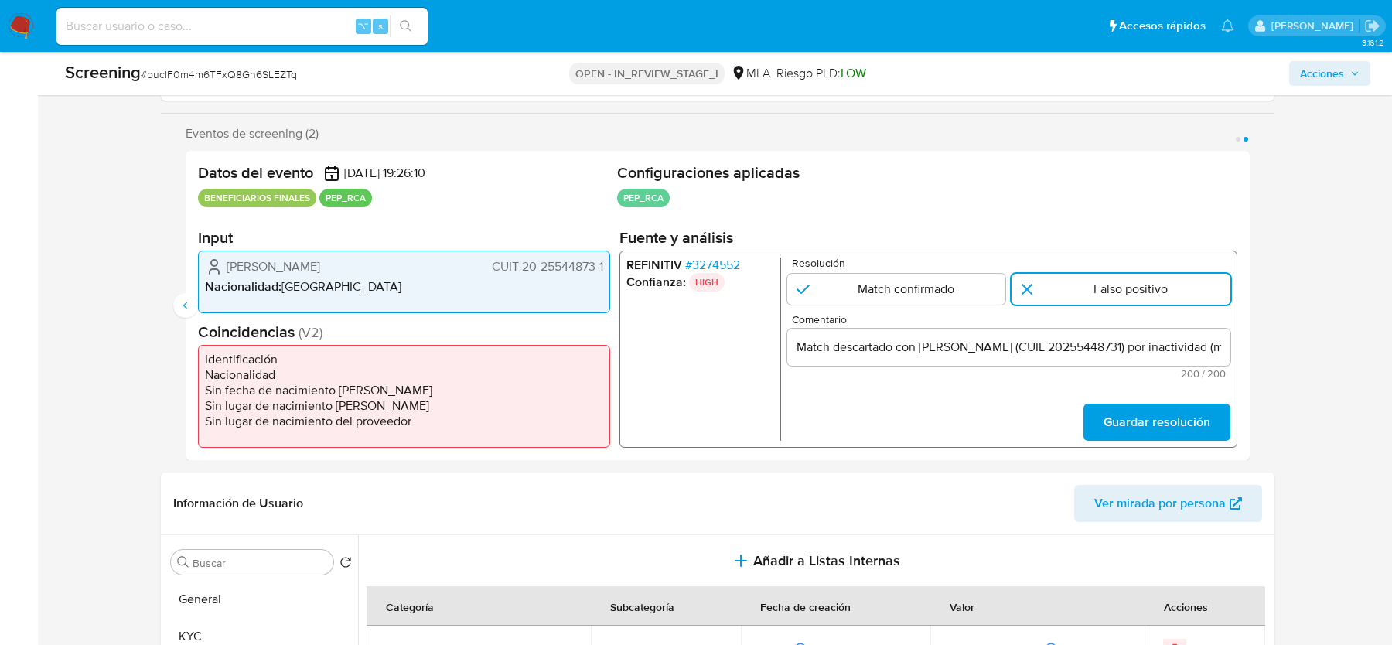
click at [1152, 345] on input "Match descartado con Hugo Javier Campidoglio (CUIL 20255448731) por inactividad…" at bounding box center [1008, 347] width 443 height 20
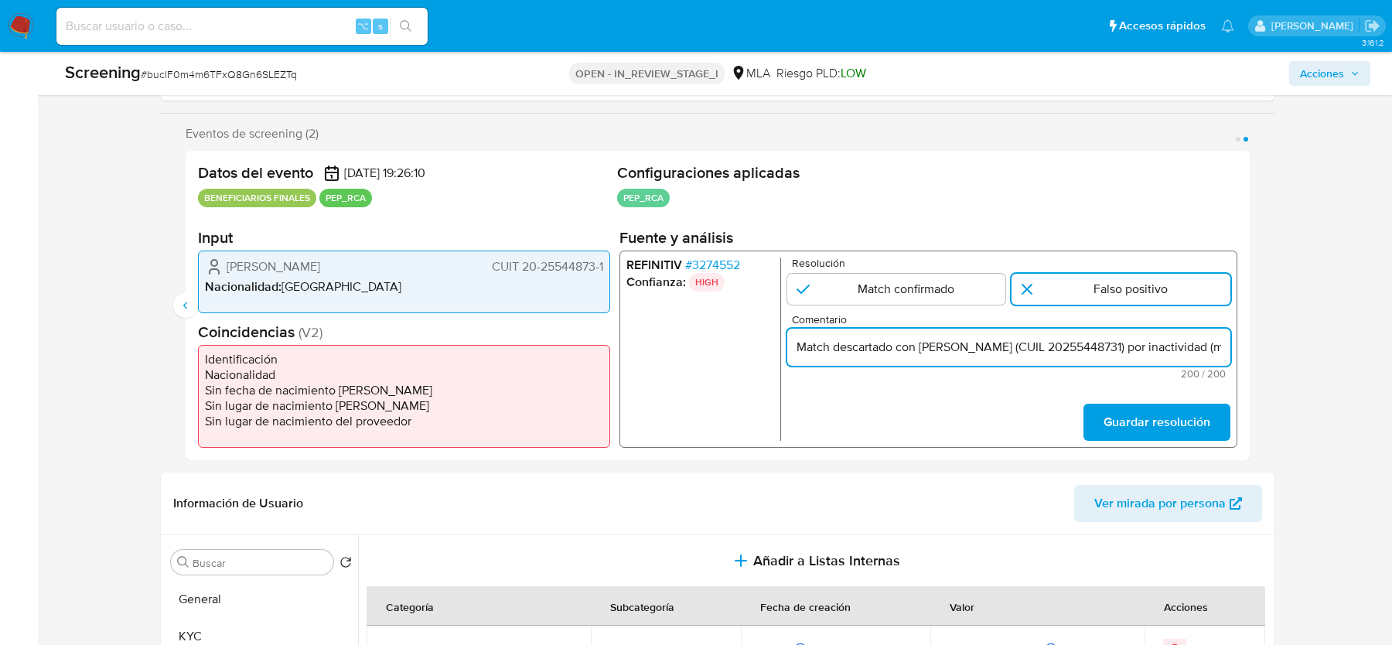
click at [1152, 345] on input "Match descartado con Hugo Javier Campidoglio (CUIL 20255448731) por inactividad…" at bounding box center [1008, 347] width 443 height 20
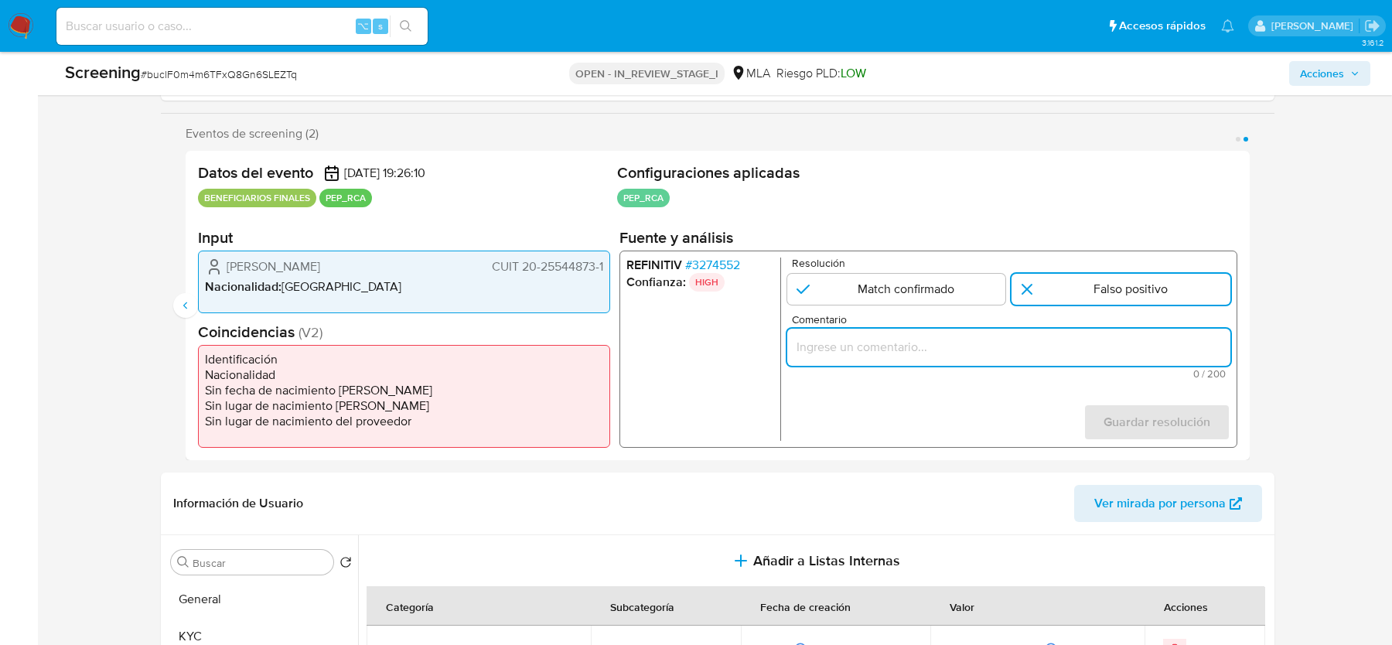
click at [1114, 344] on input "Comentario" at bounding box center [1008, 347] width 443 height 20
paste input "Match descartado con Hugo Javier Campidoglio (CUIL 20255448731) por cese (más 2…"
type input "Match descartado con Hugo Javier Campidoglio (CUIL 20255448731) por cese (más 2…"
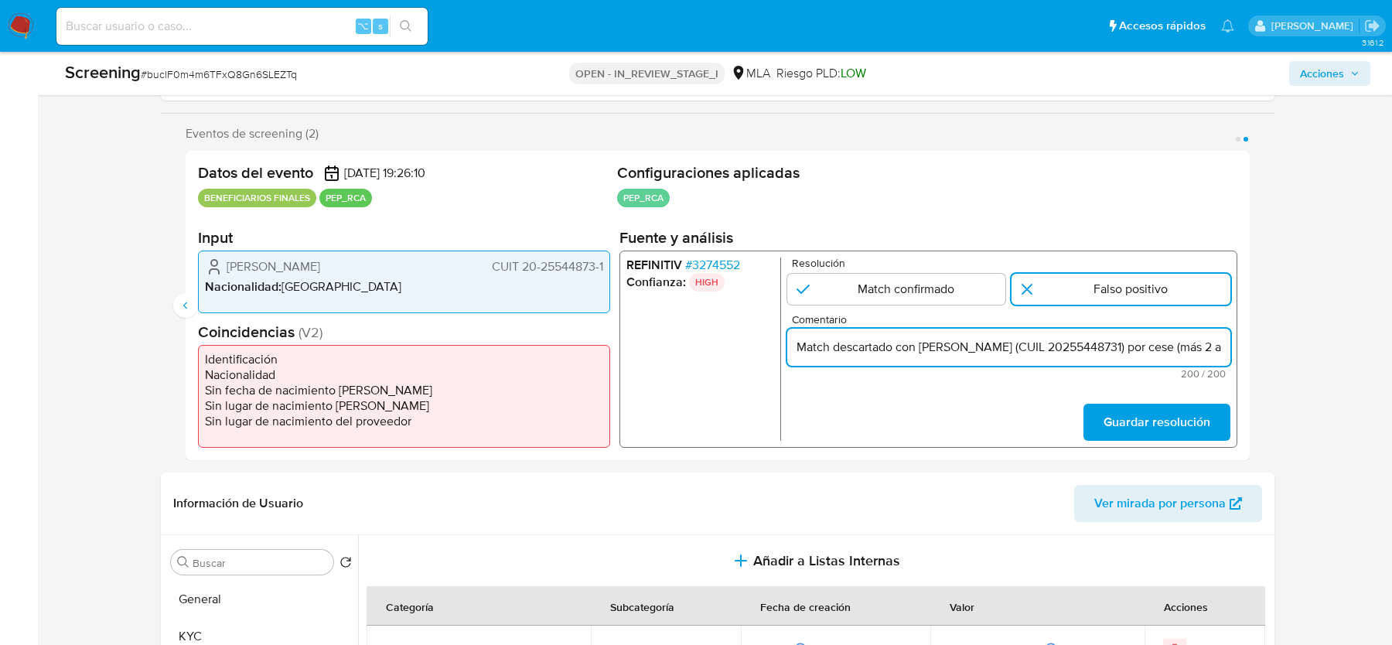
scroll to position [0, 691]
click at [1114, 344] on input "Match descartado con Hugo Javier Campidoglio (CUIL 20255448731) por cese (más 2…" at bounding box center [1008, 347] width 443 height 20
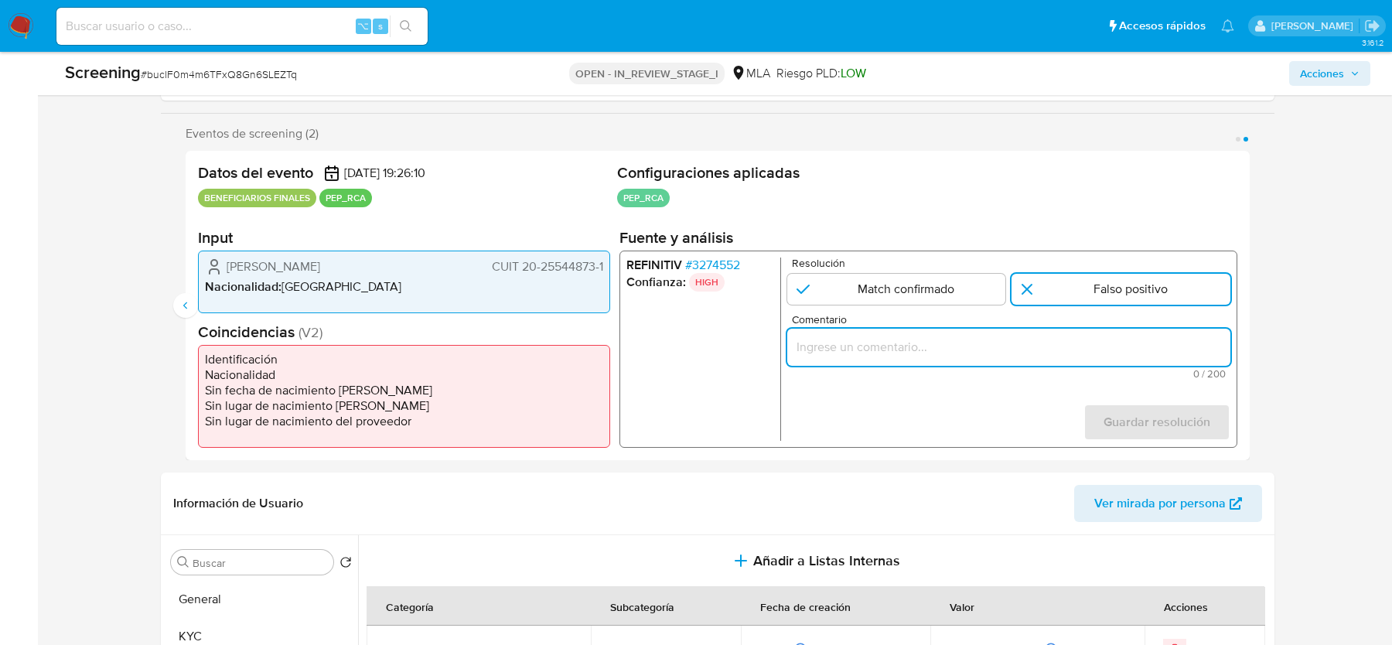
scroll to position [0, 0]
click at [1011, 343] on input "Comentario" at bounding box center [1008, 347] width 443 height 20
paste input "Hugo Campidoglio (CUIL 20255448731) Match descartado por cese (más 2 años) como…"
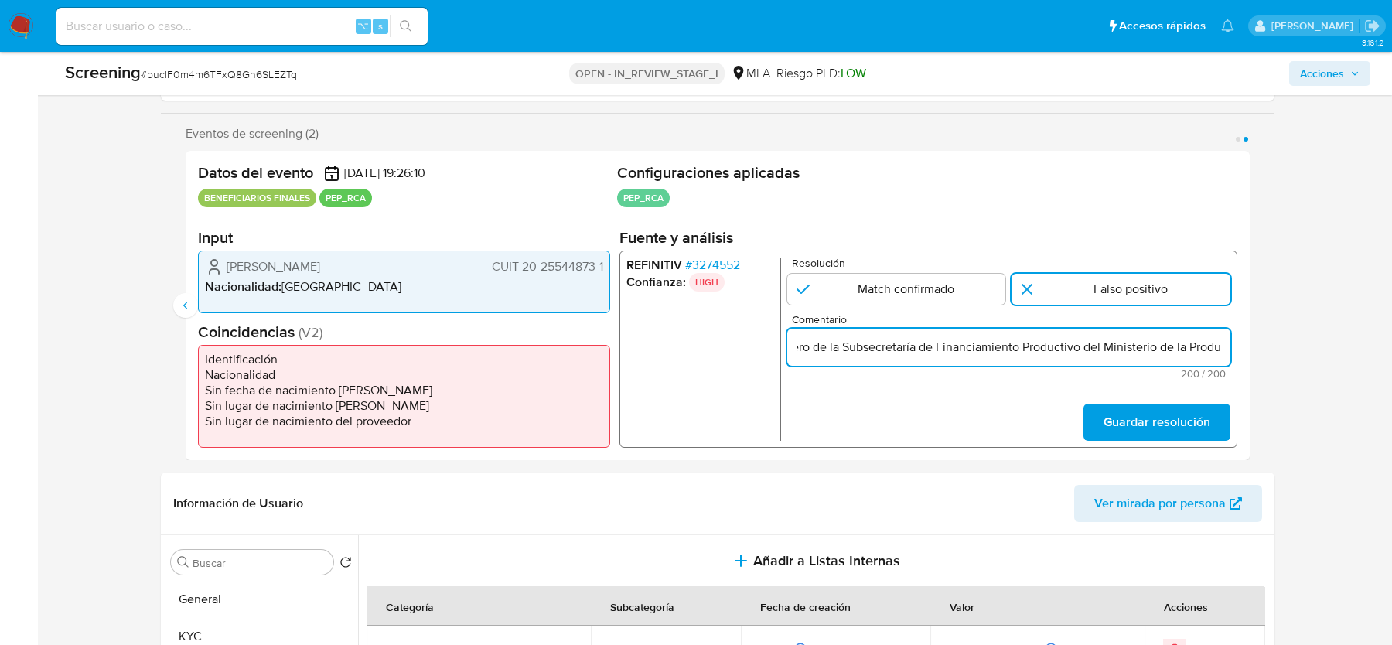
type input "Hugo Campidoglio (CUIL 20255448731) Match descartado por cese (más 2 años) como…"
click at [975, 364] on div "Hugo Campidoglio (CUIL 20255448731) Match descartado por cese (más 2 años) como…" at bounding box center [1008, 347] width 443 height 37
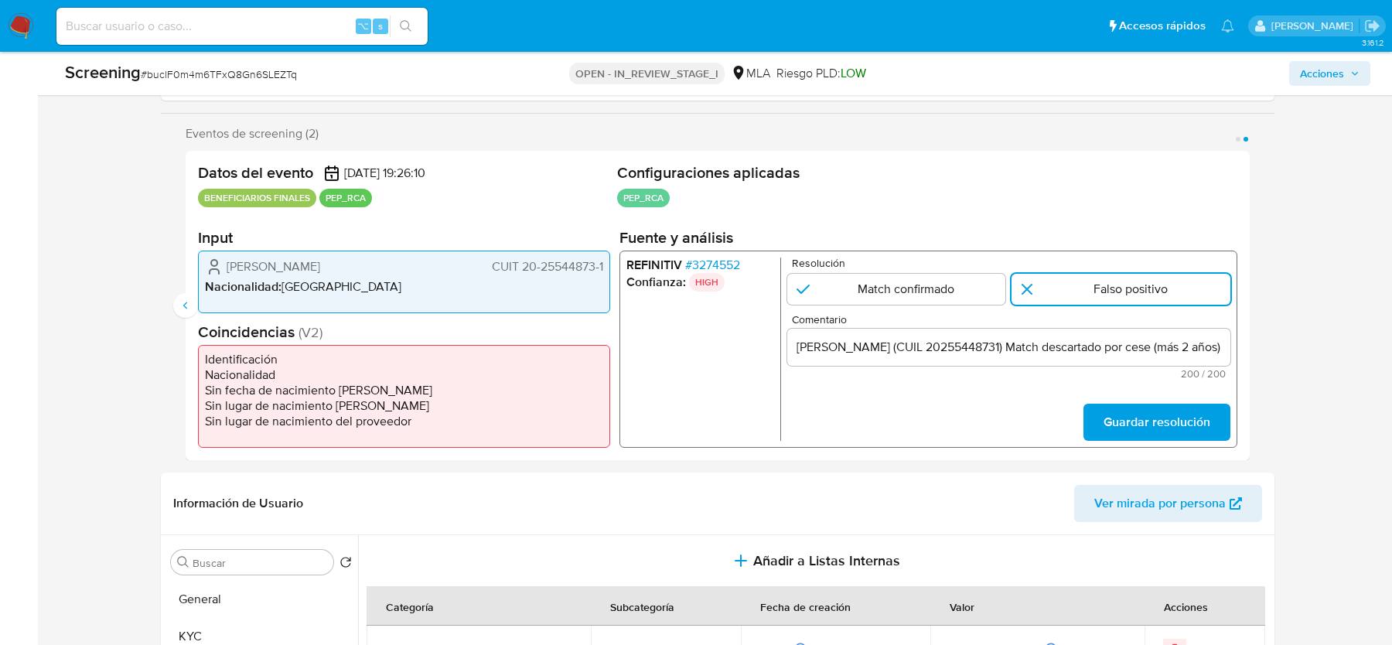
click at [973, 340] on input "Hugo Campidoglio (CUIL 20255448731) Match descartado por cese (más 2 años) como…" at bounding box center [1008, 347] width 443 height 20
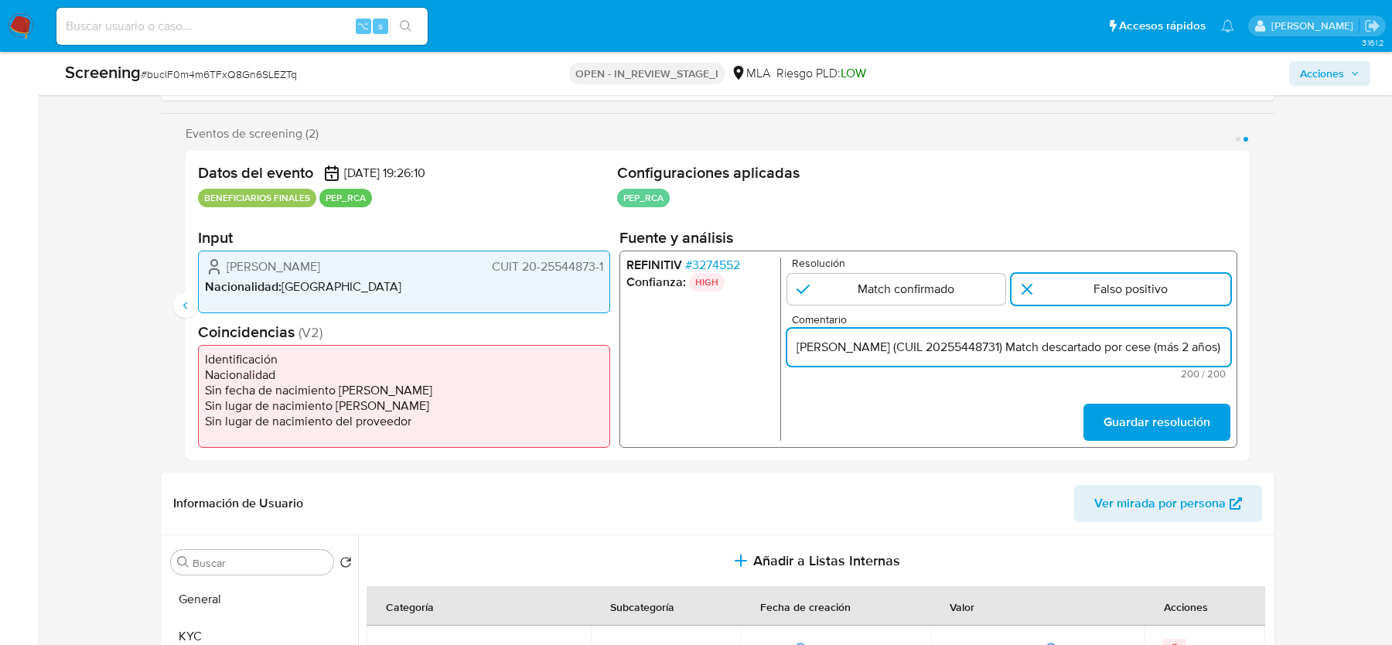
click at [973, 340] on input "Hugo Campidoglio (CUIL 20255448731) Match descartado por cese (más 2 años) como…" at bounding box center [1008, 347] width 443 height 20
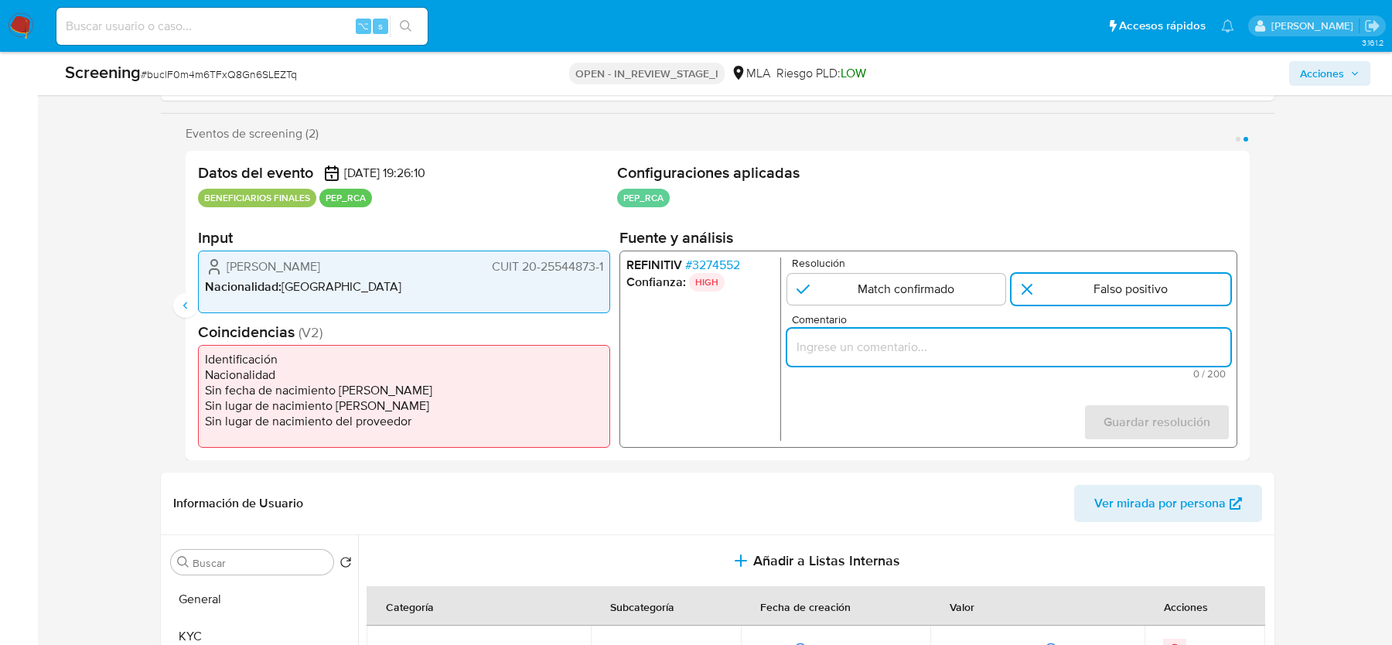
click at [1110, 357] on div "2 de 2" at bounding box center [1008, 347] width 443 height 37
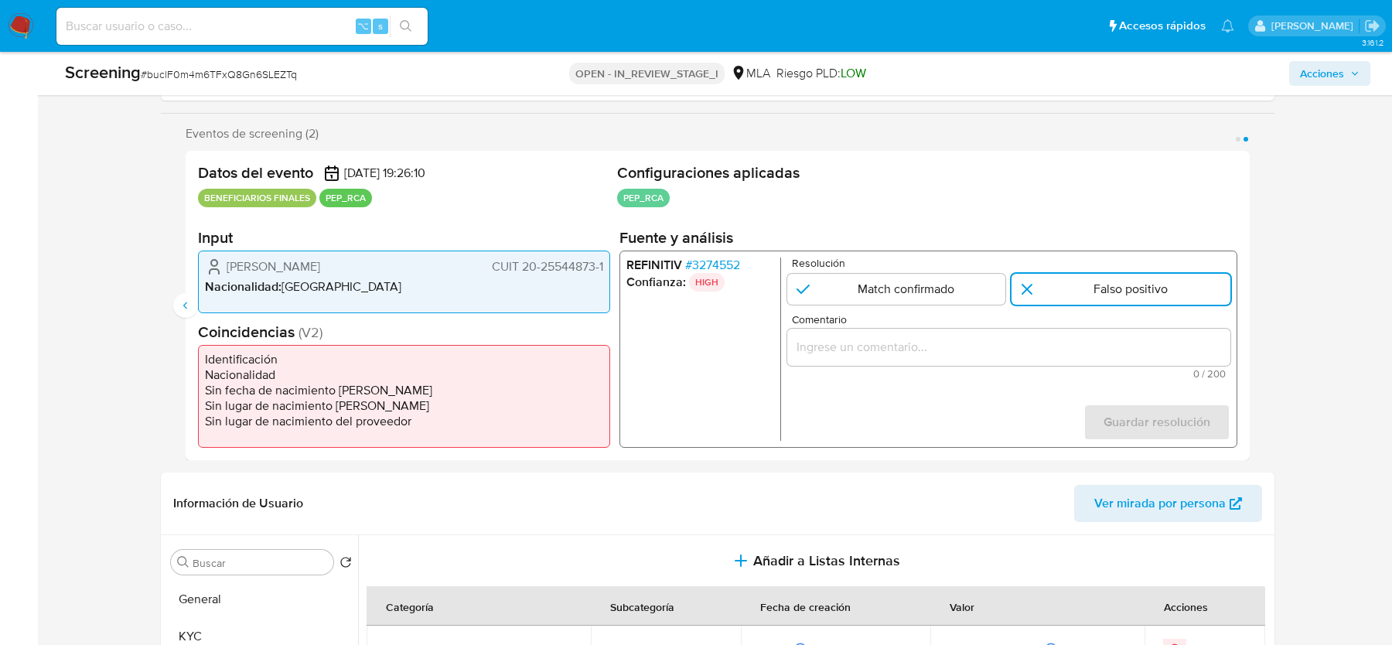
click at [1077, 352] on input "Comentario" at bounding box center [1008, 347] width 443 height 20
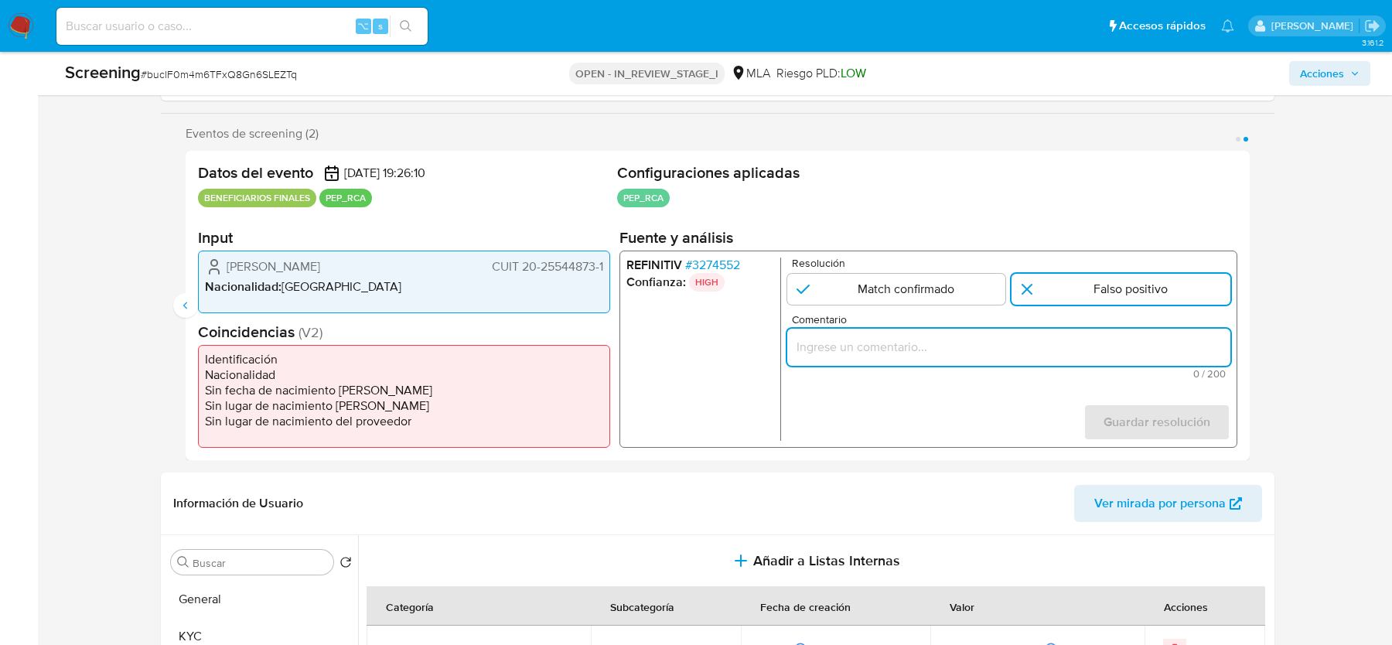
paste input "Hugo Campidoglio CUIL 20255448731. Match descartado por cese (más 2 años) como …"
type input "Hugo Campidoglio CUIL 20255448731. Match descartado por cese (más 2 años) como …"
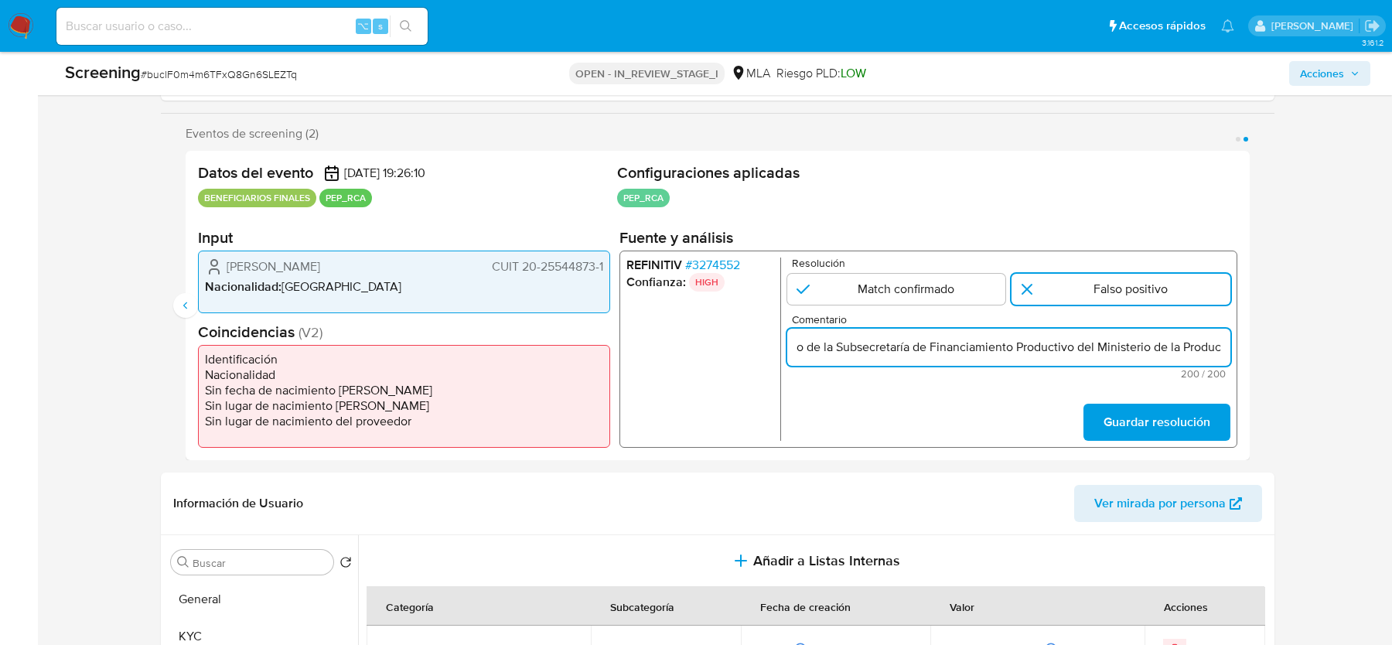
click at [1077, 352] on input "Hugo Campidoglio CUIL 20255448731. Match descartado por cese (más 2 años) como …" at bounding box center [1008, 347] width 443 height 20
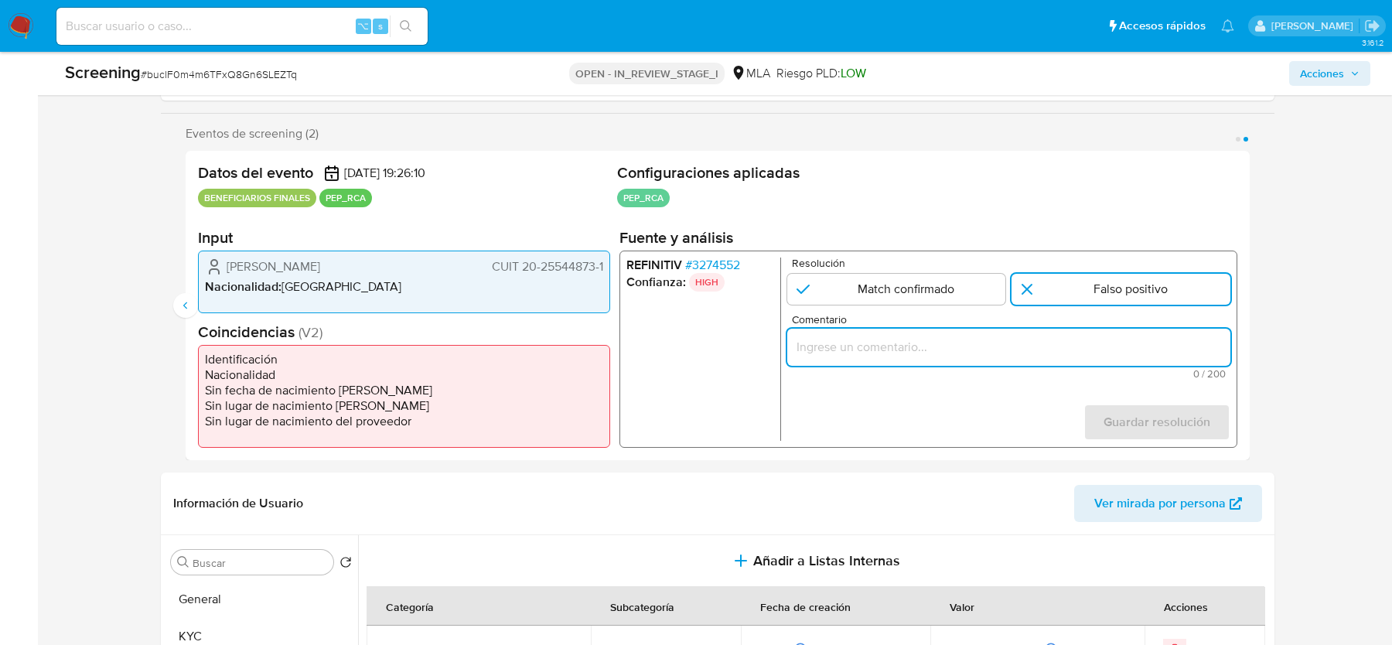
click at [1051, 348] on input "Comentario" at bounding box center [1008, 347] width 443 height 20
paste input "Match descartado con Hugo Campidoglio, CUIL 20255448731, por inactividad mayor …"
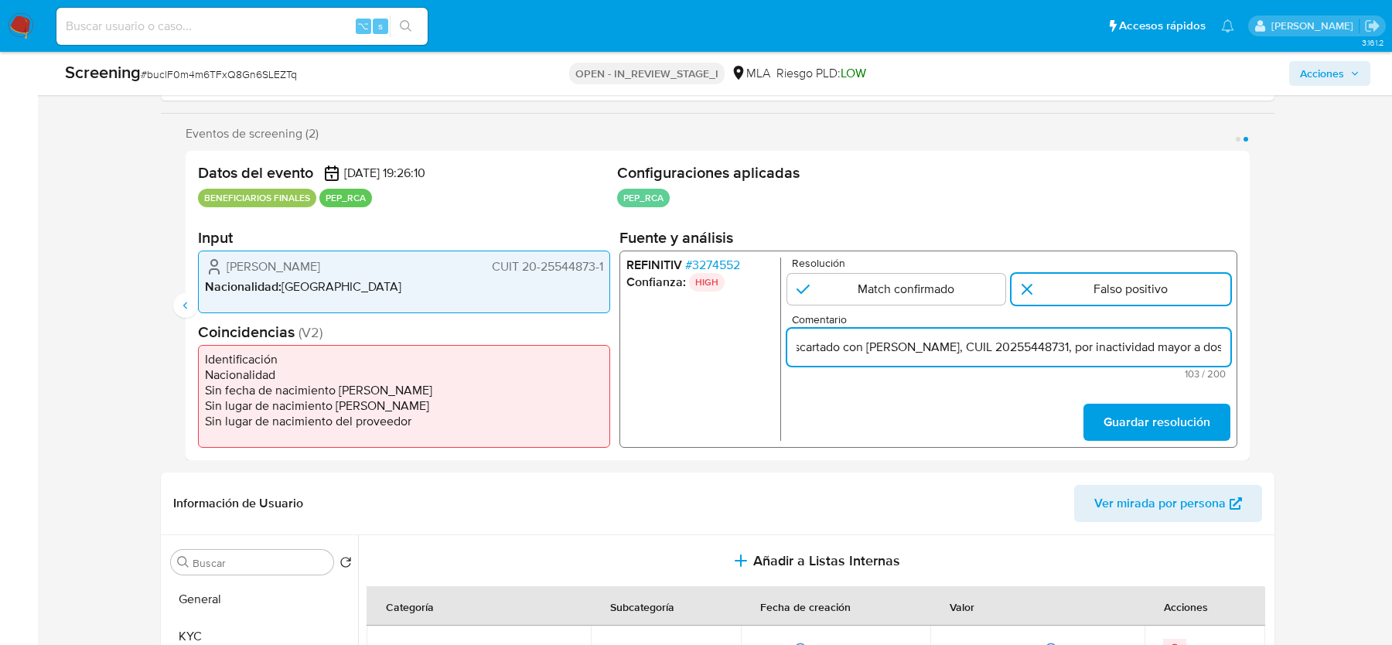
scroll to position [0, 168]
type input "Match descartado con Hugo Campidoglio, CUIL 20255448731, por inactividad mayor …"
click at [1118, 287] on input "2 de 2" at bounding box center [1121, 289] width 219 height 31
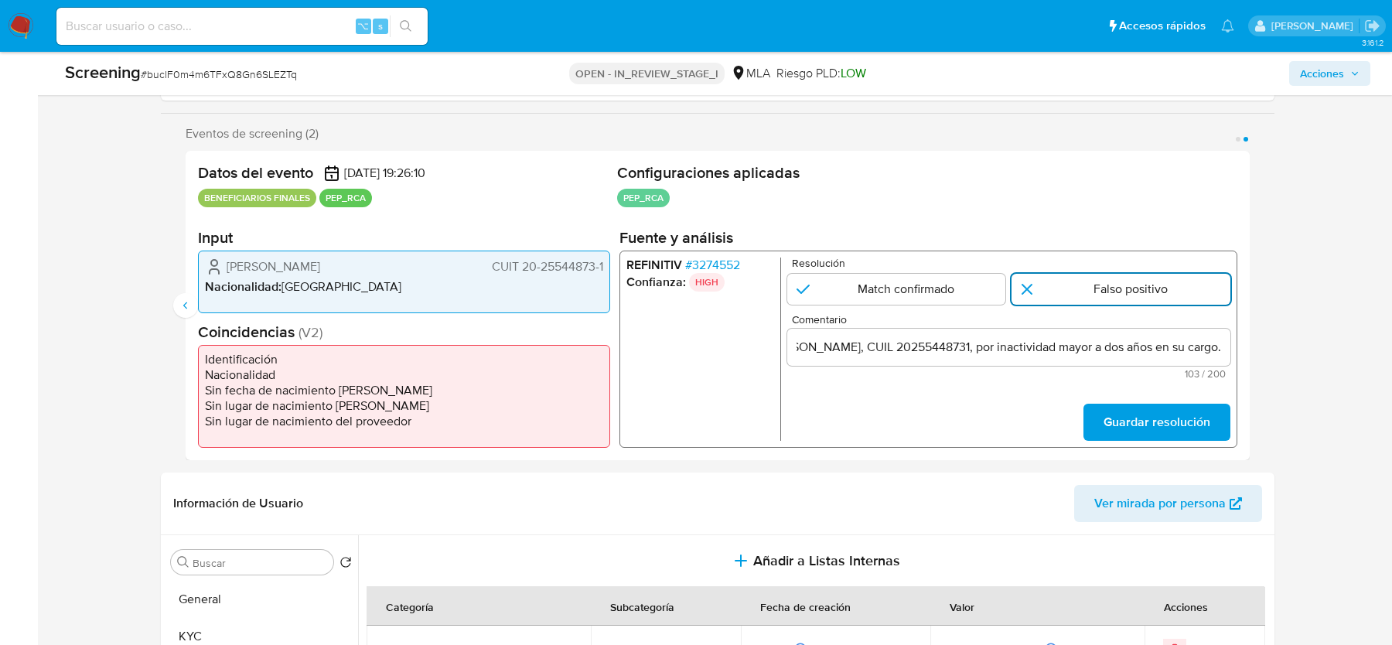
scroll to position [0, 0]
click at [1156, 422] on span "Guardar resolución" at bounding box center [1157, 422] width 107 height 34
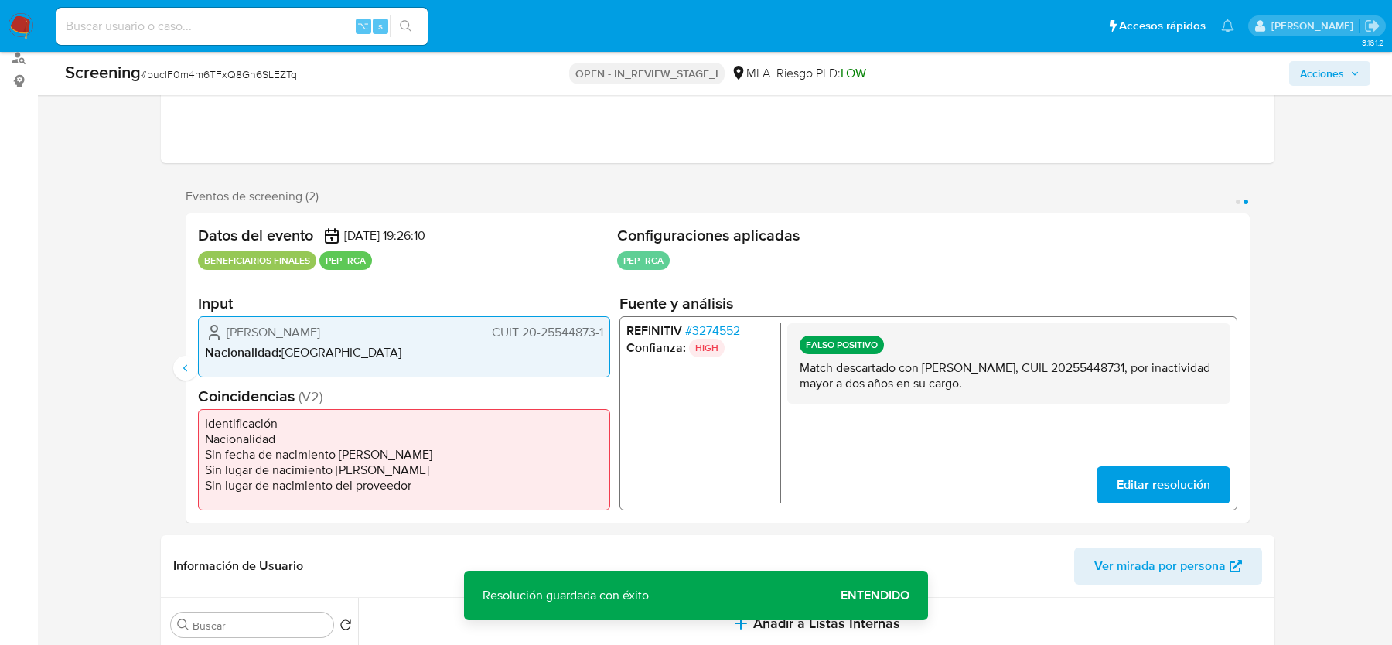
scroll to position [183, 0]
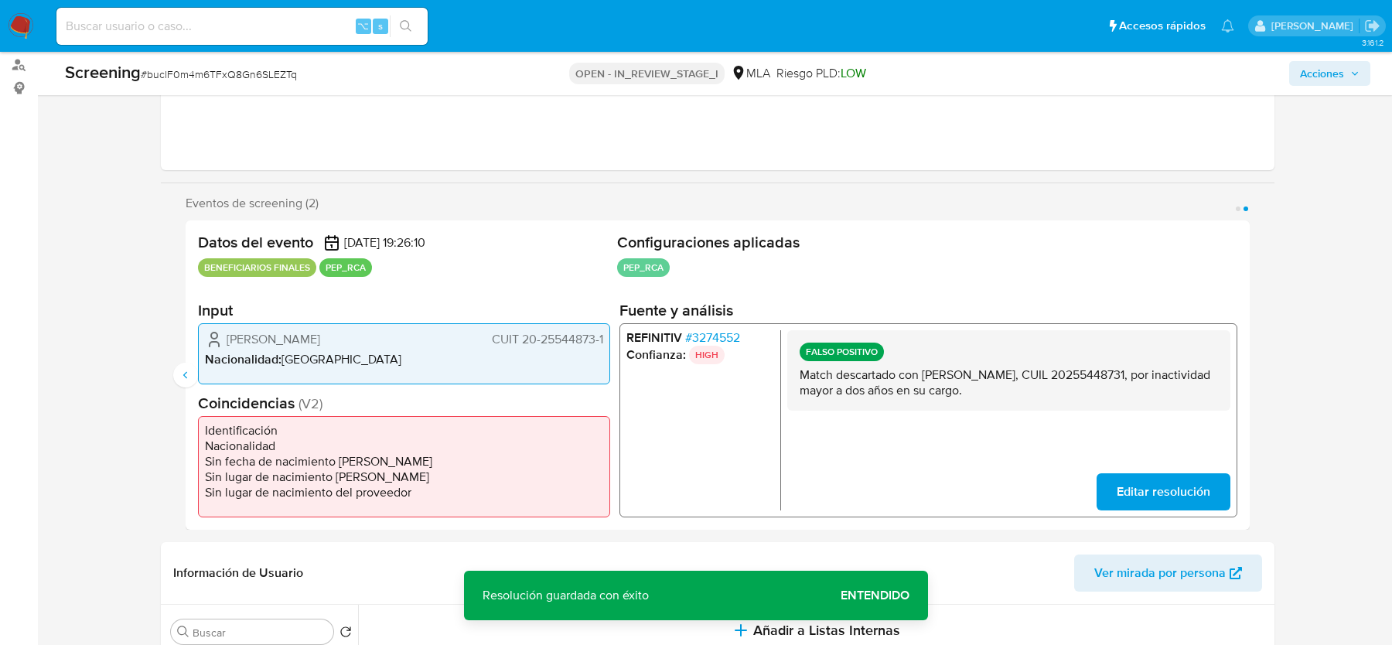
click at [1299, 74] on button "Acciones" at bounding box center [1329, 73] width 81 height 25
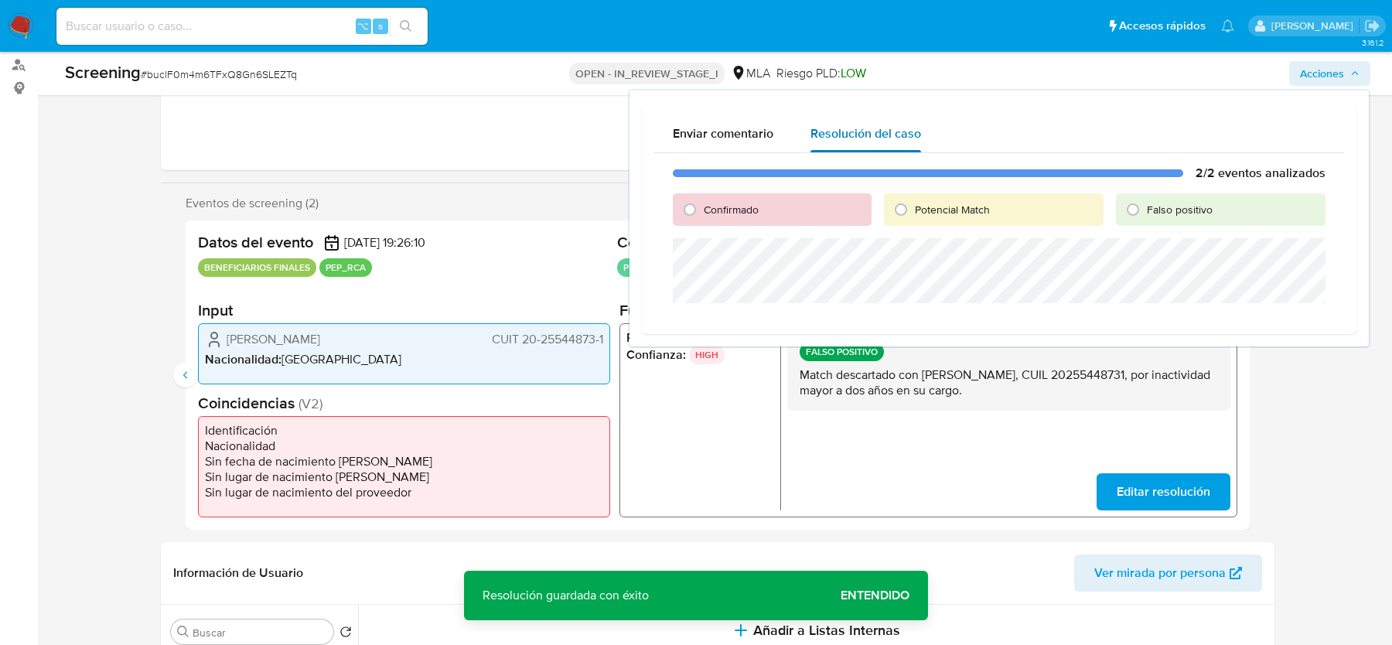
click at [864, 128] on span "Resolución del caso" at bounding box center [866, 134] width 111 height 18
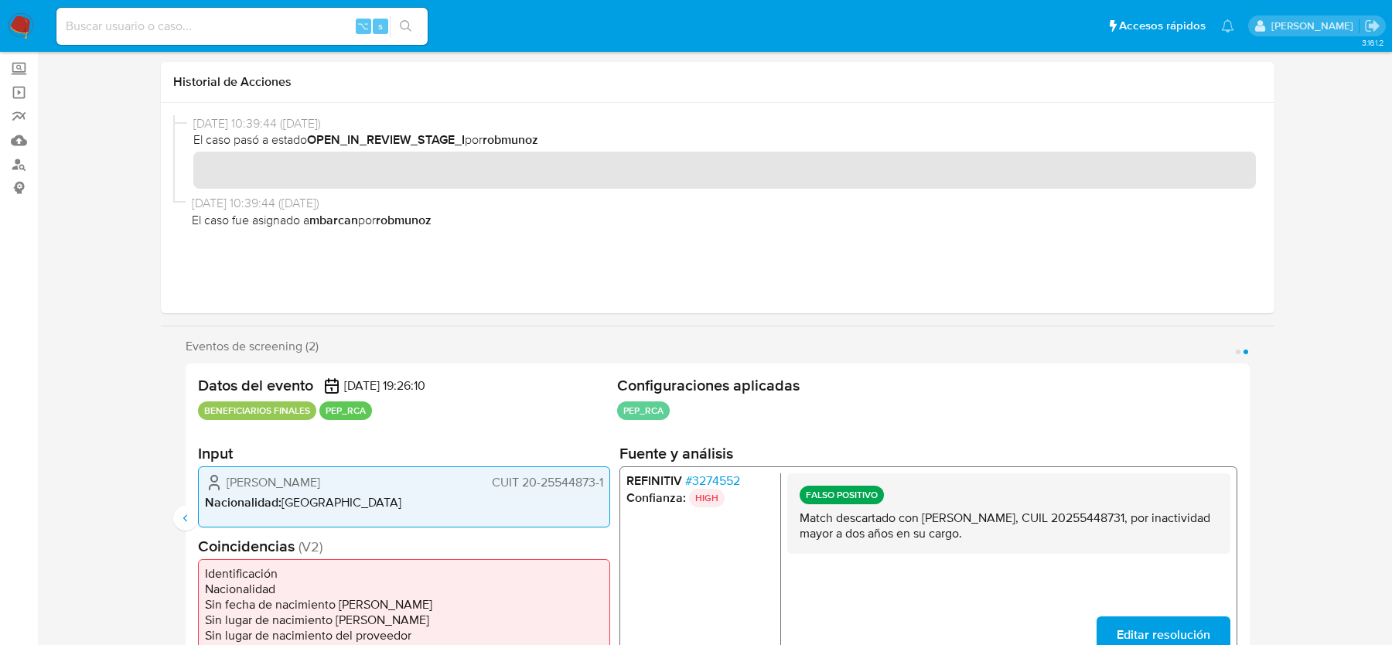
scroll to position [0, 0]
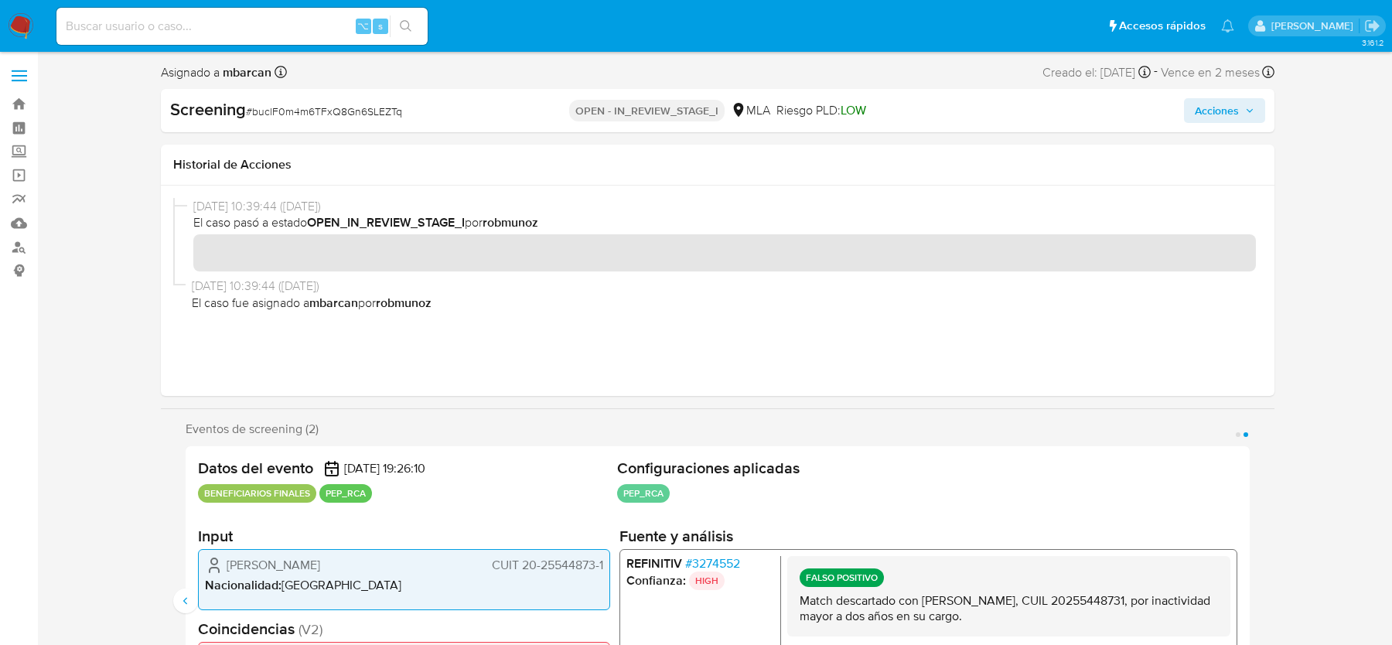
click at [1234, 110] on span "Acciones" at bounding box center [1217, 110] width 44 height 25
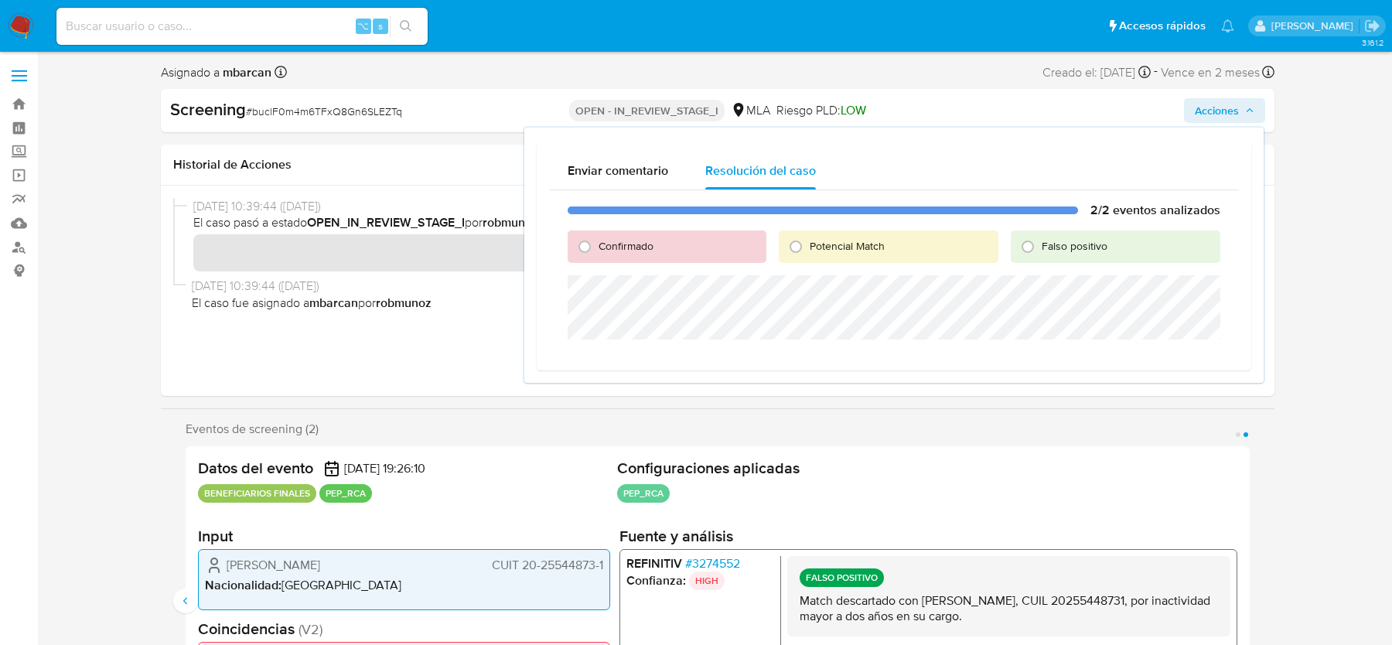
click at [639, 246] on span "Confirmado" at bounding box center [626, 245] width 55 height 15
click at [597, 246] on input "Confirmado" at bounding box center [584, 246] width 25 height 25
radio input "true"
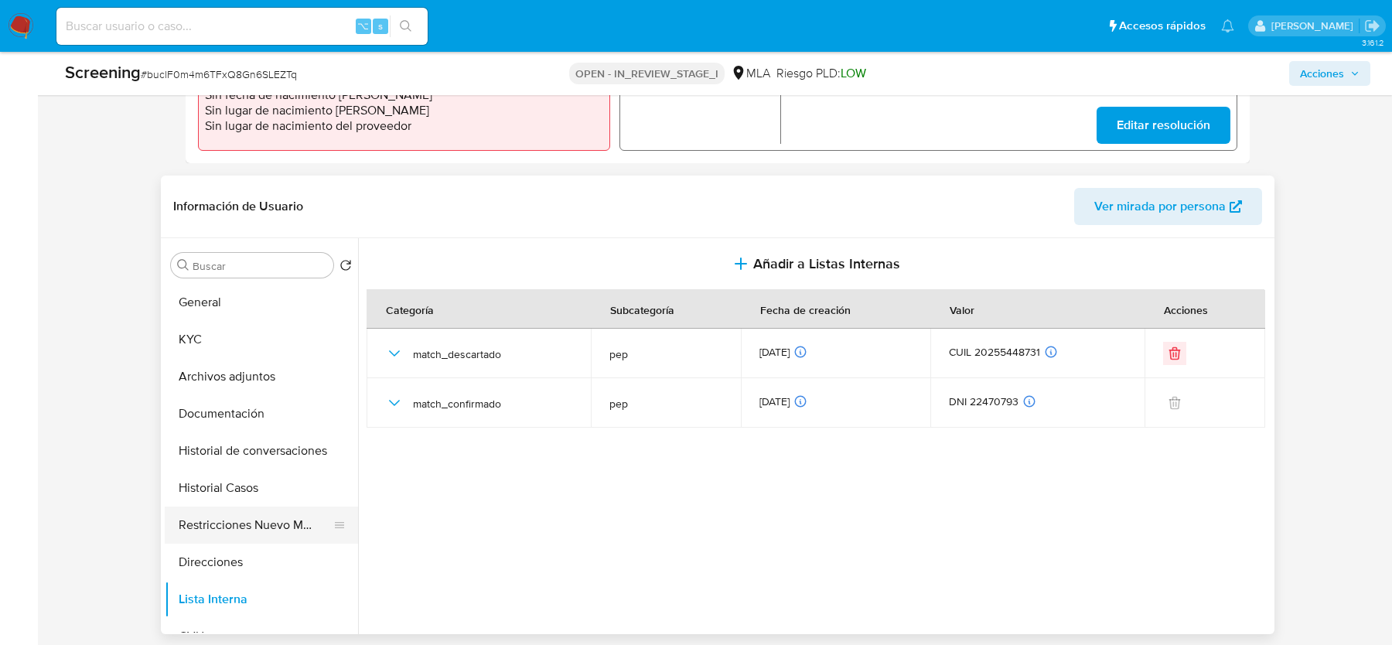
scroll to position [555, 0]
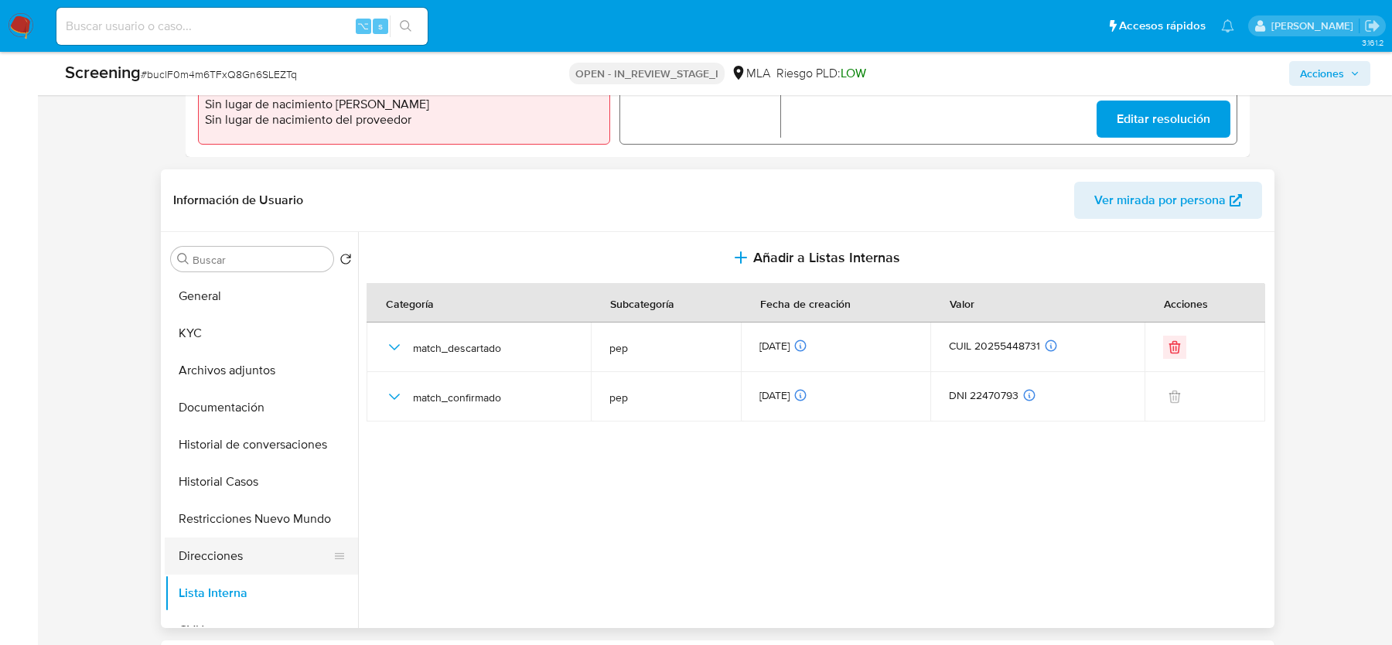
click at [209, 543] on button "Direcciones" at bounding box center [255, 556] width 181 height 37
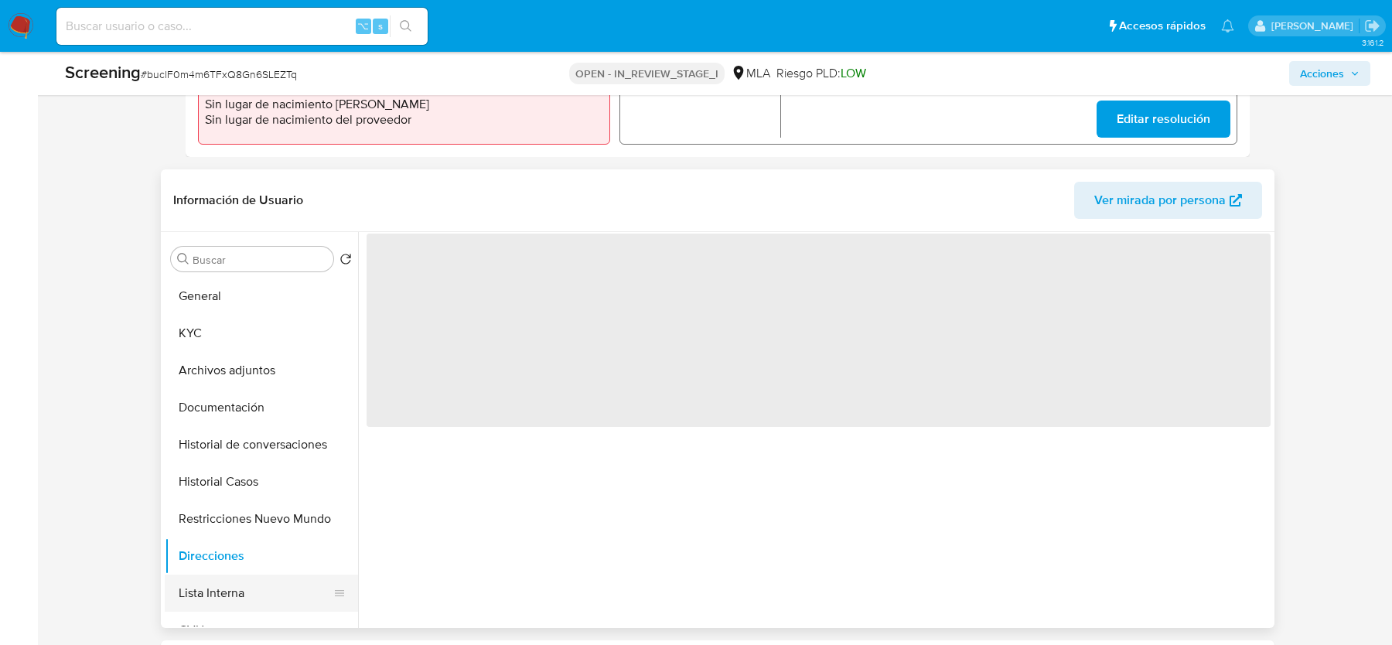
click at [209, 582] on button "Lista Interna" at bounding box center [255, 593] width 181 height 37
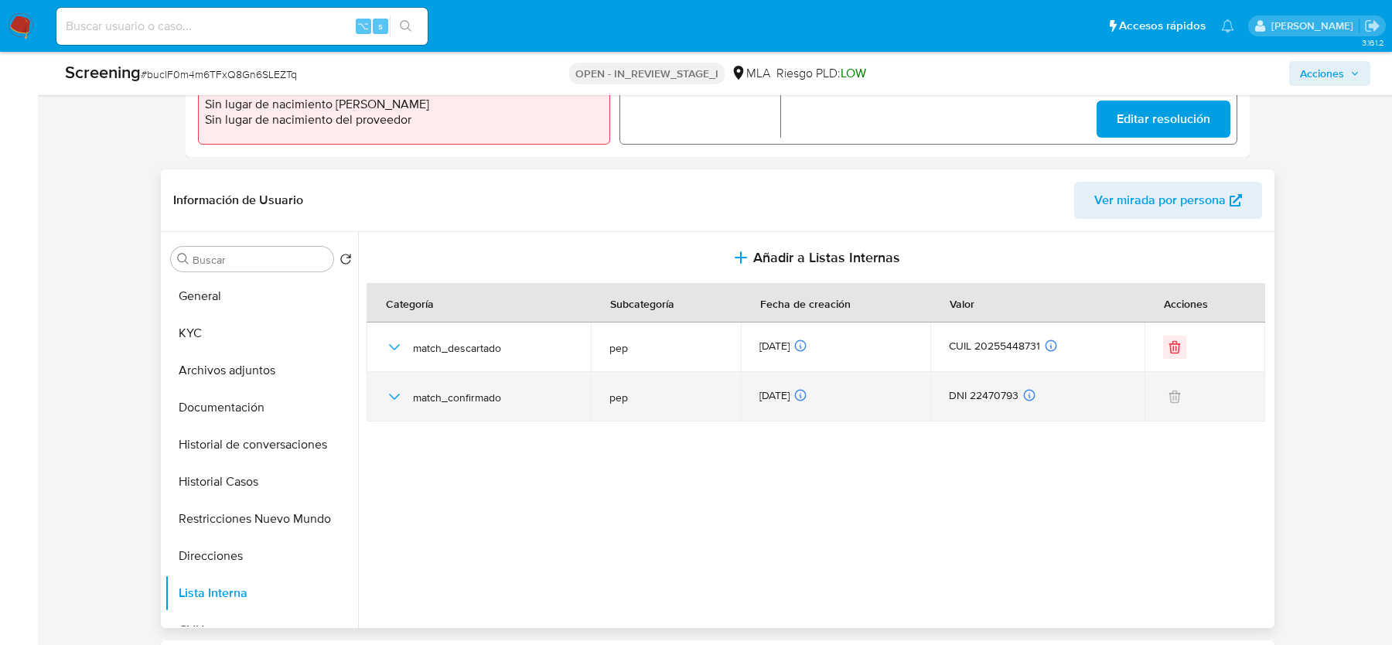
click at [397, 401] on icon "button" at bounding box center [394, 397] width 19 height 19
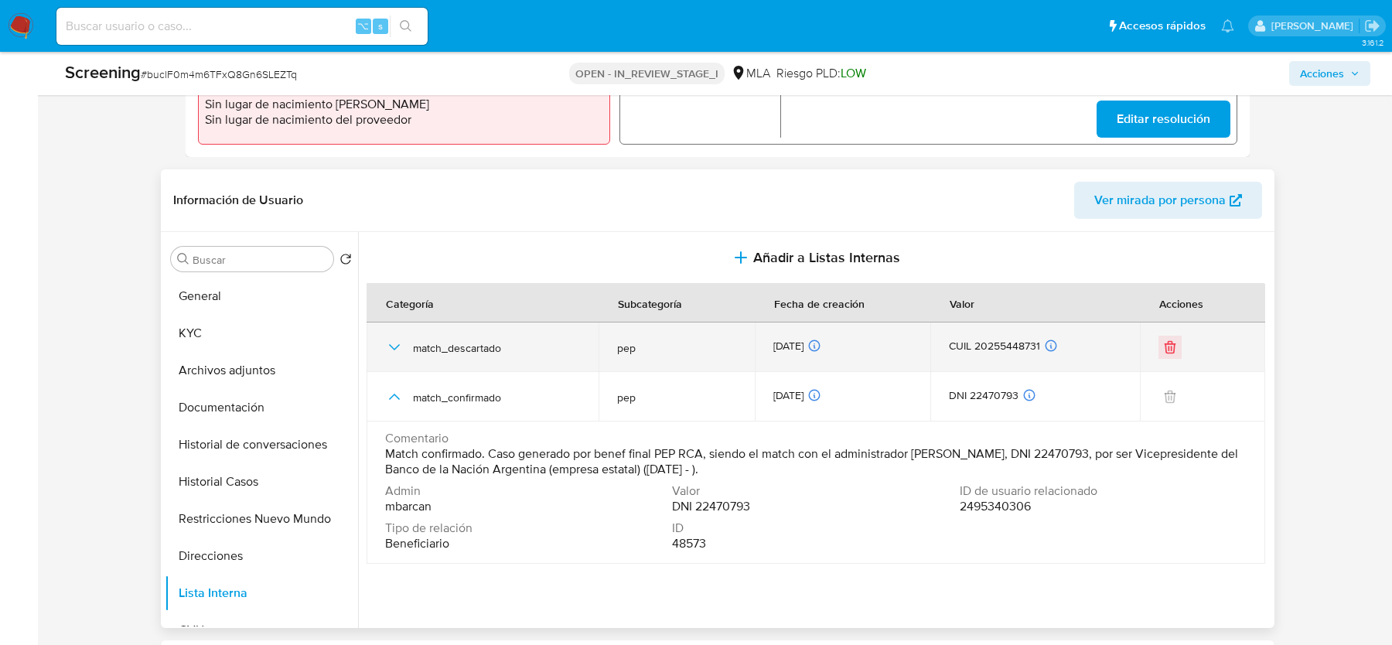
click at [392, 347] on icon "button" at bounding box center [394, 347] width 19 height 19
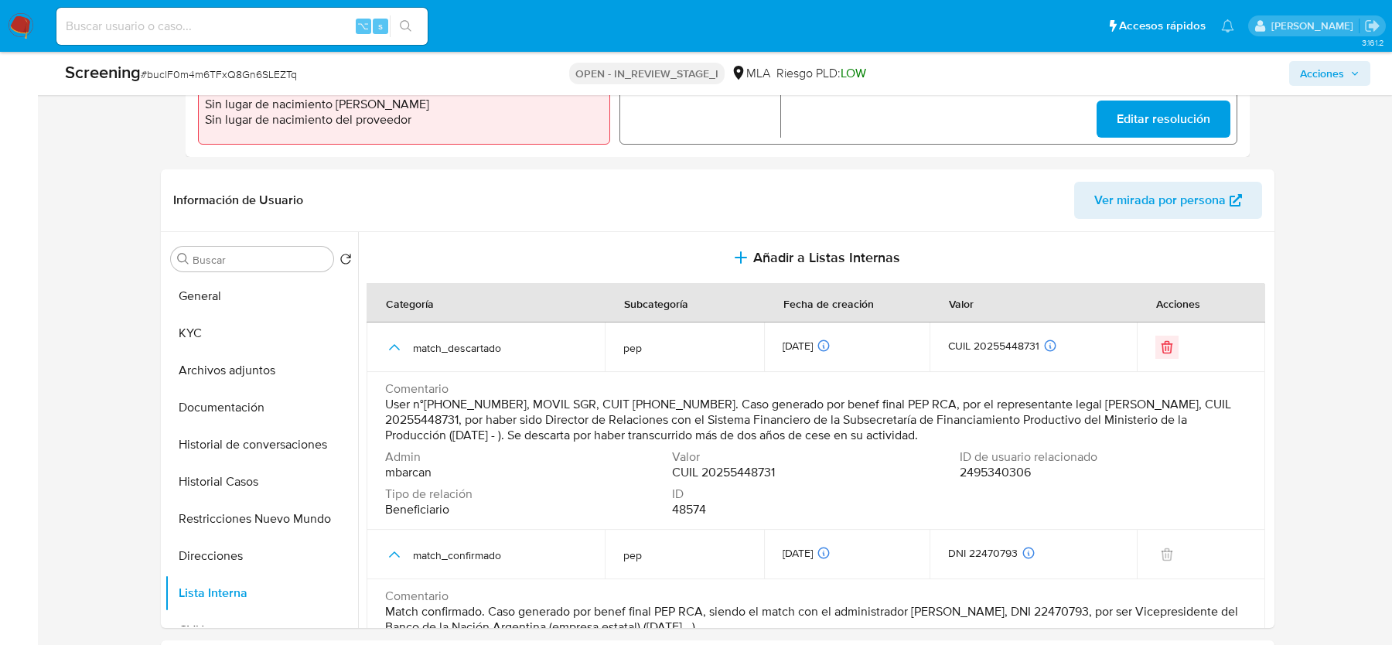
click at [1314, 63] on span "Acciones" at bounding box center [1322, 73] width 44 height 25
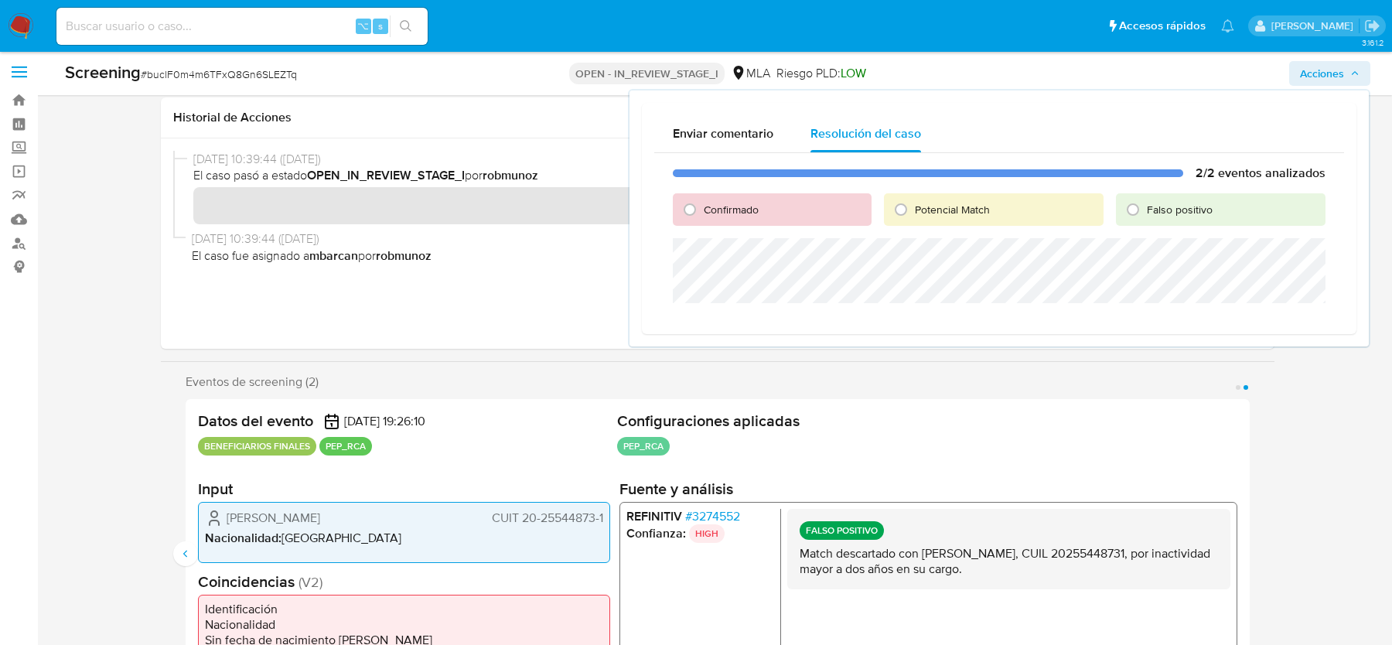
scroll to position [0, 0]
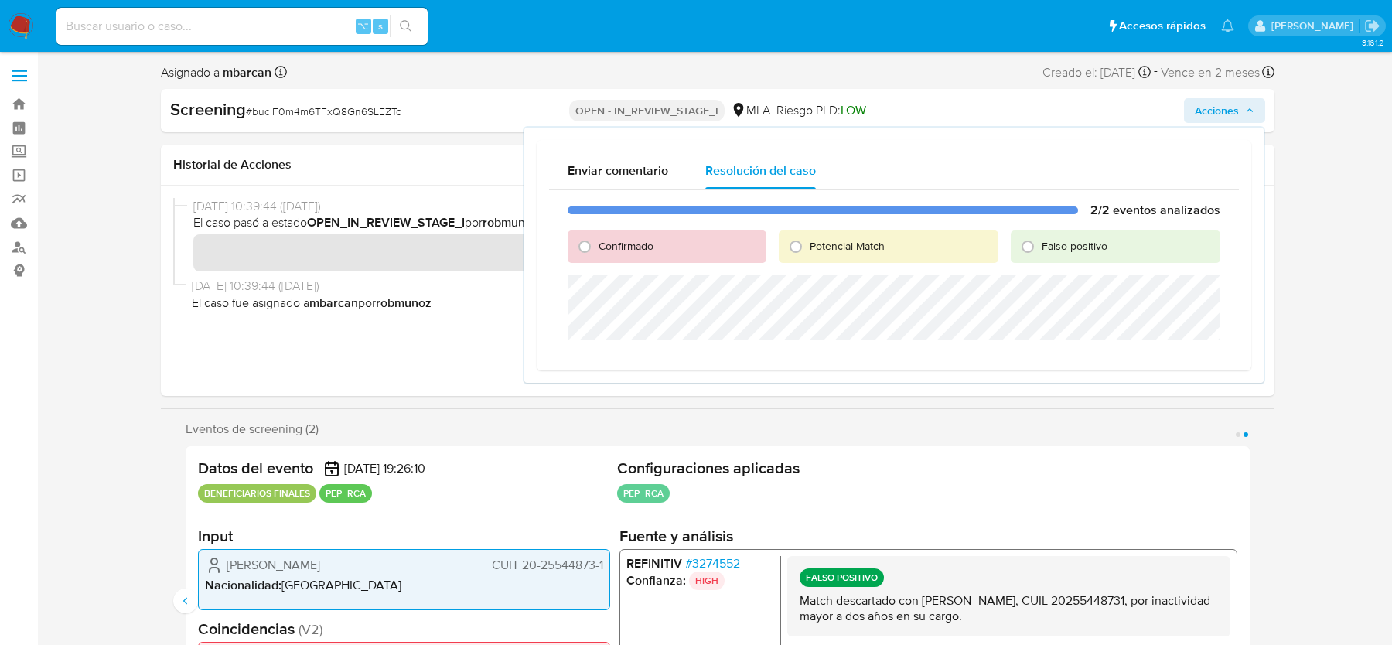
click at [612, 247] on span "Confirmado" at bounding box center [626, 245] width 55 height 15
click at [597, 247] on input "Confirmado" at bounding box center [584, 246] width 25 height 25
radio input "true"
click at [444, 344] on div "17/09/2025 10:39:44 (hace 16 días) El caso pasó a estado OPEN_IN_REVIEW_STAGE_I…" at bounding box center [717, 291] width 1089 height 186
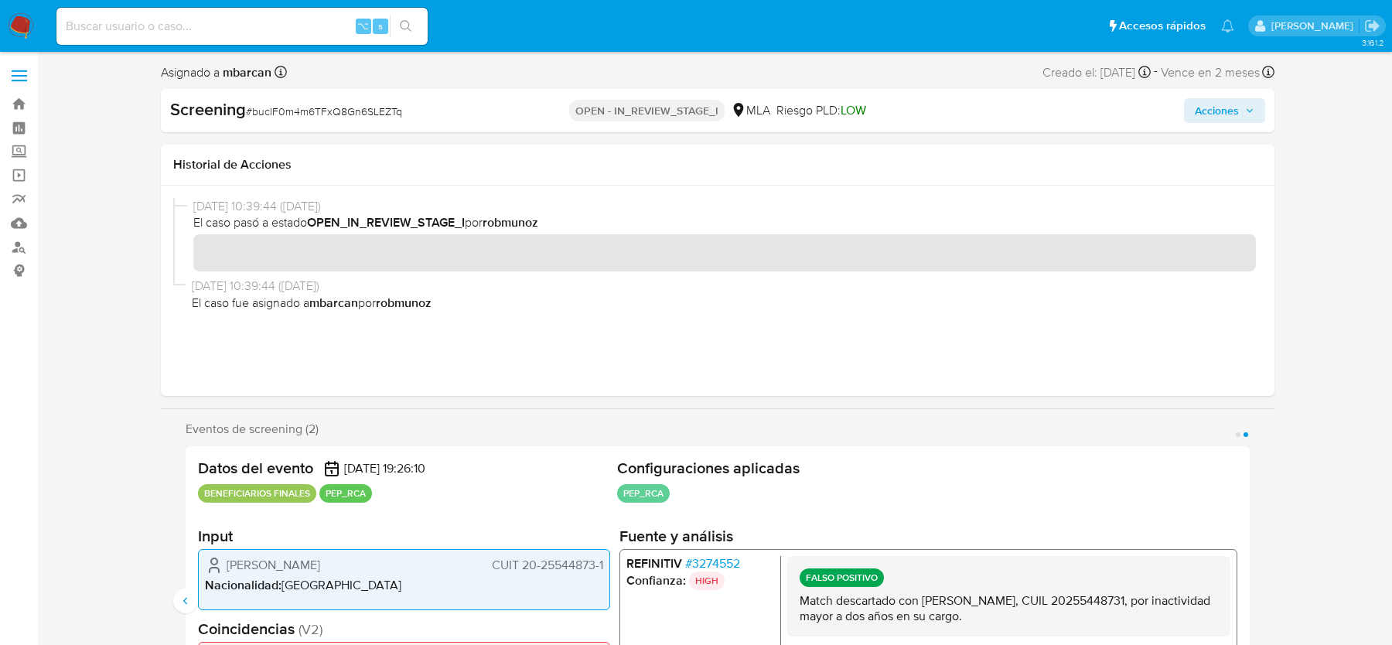
click at [1241, 116] on span "Acciones" at bounding box center [1225, 111] width 60 height 22
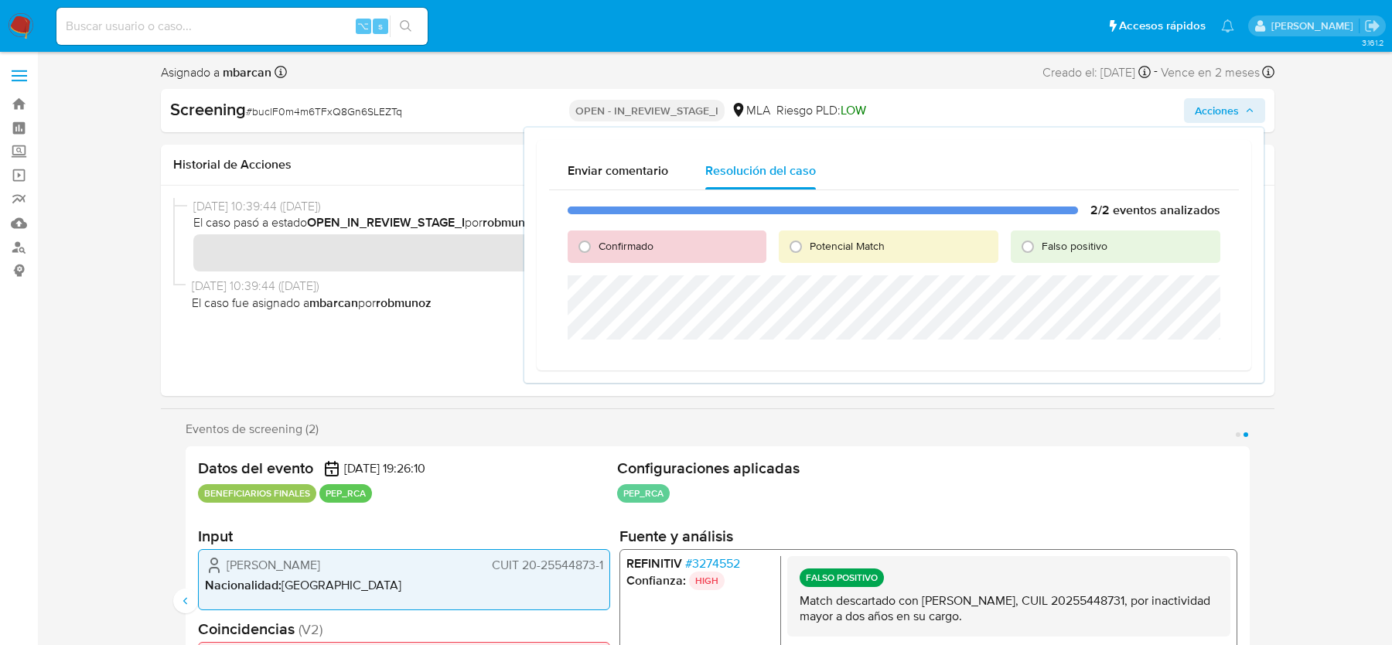
click at [407, 364] on div "17/09/2025 10:39:44 (hace 16 días) El caso pasó a estado OPEN_IN_REVIEW_STAGE_I…" at bounding box center [717, 291] width 1089 height 186
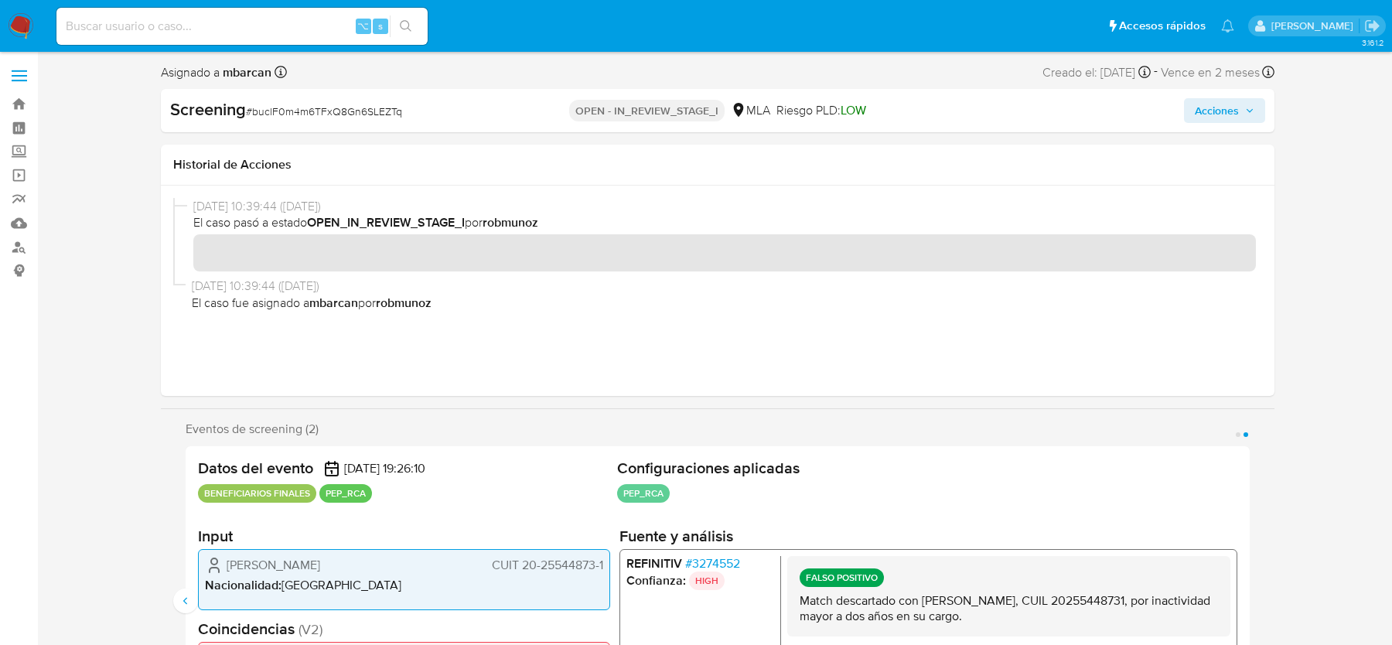
click at [1209, 111] on span "Acciones" at bounding box center [1217, 110] width 44 height 25
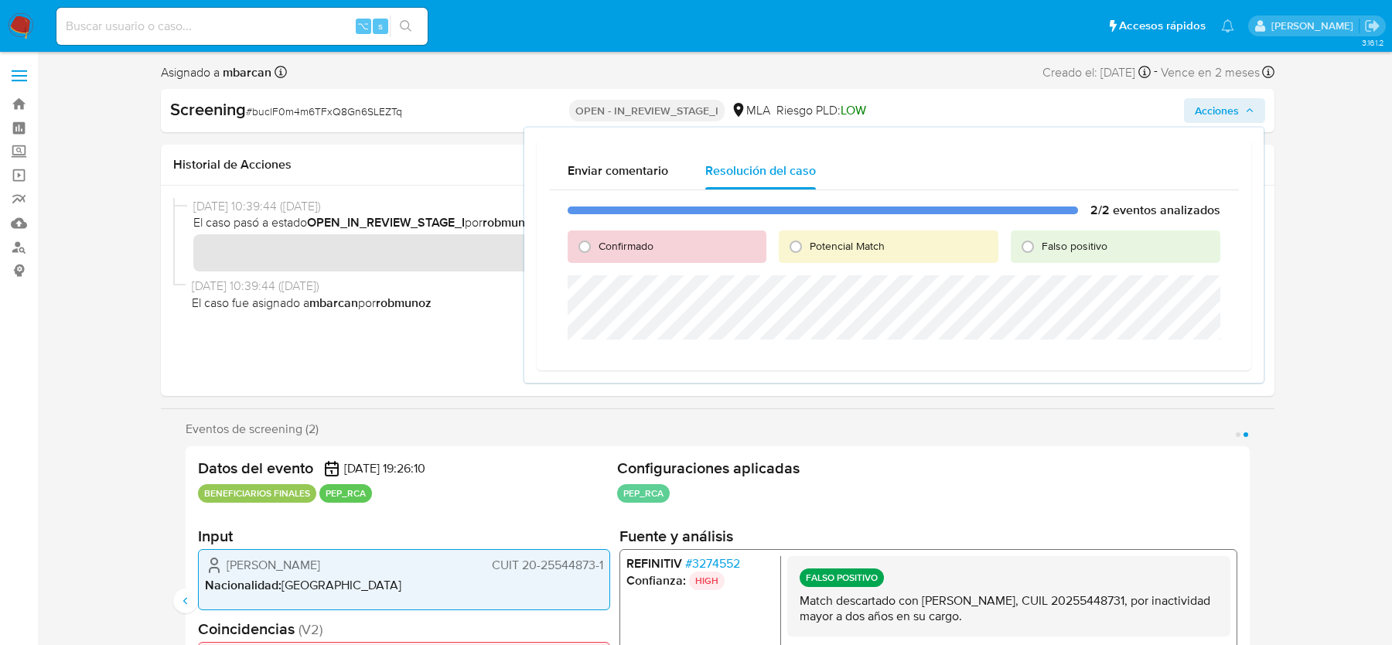
click at [618, 232] on div "Confirmado" at bounding box center [667, 246] width 199 height 32
click at [618, 264] on div "2/2 eventos analizados Confirmado Potencial Match Falso positivo" at bounding box center [894, 274] width 690 height 169
click at [619, 220] on div "2/2 eventos analizados Confirmado Potencial Match Falso positivo" at bounding box center [894, 274] width 690 height 169
click at [619, 248] on span "Confirmado" at bounding box center [626, 245] width 55 height 15
click at [597, 248] on input "Confirmado" at bounding box center [584, 246] width 25 height 25
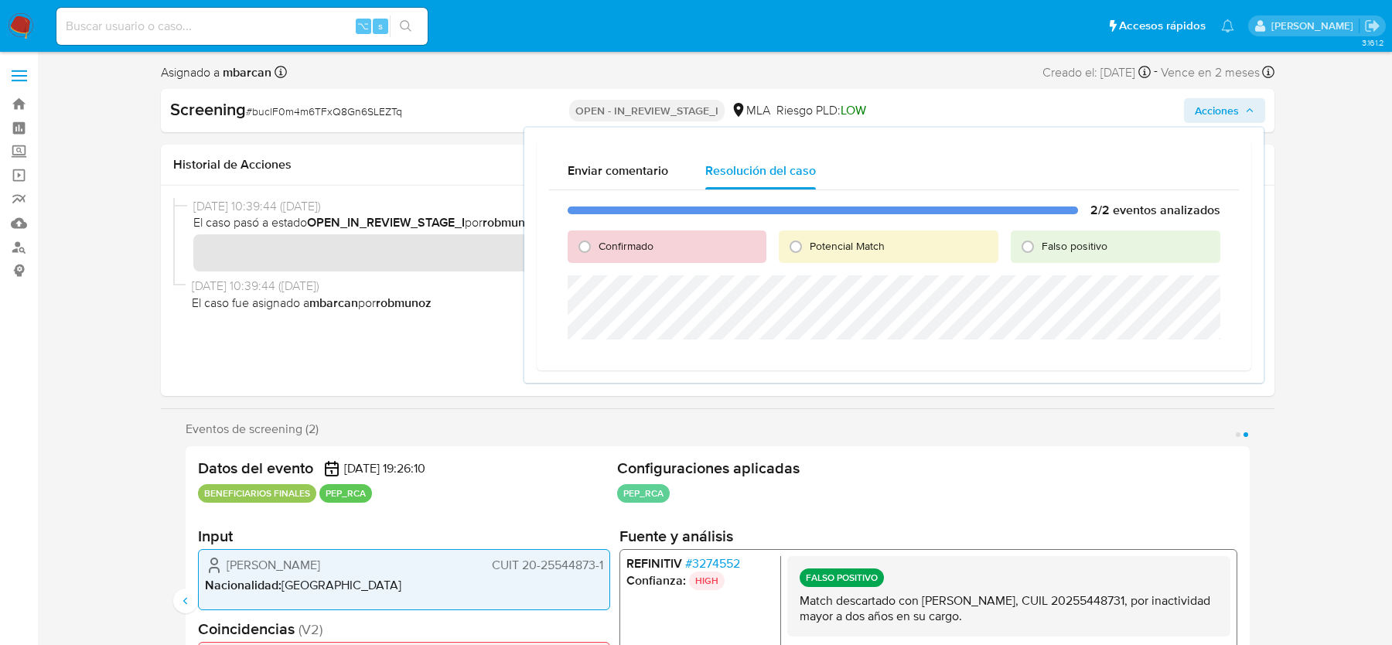
radio input "true"
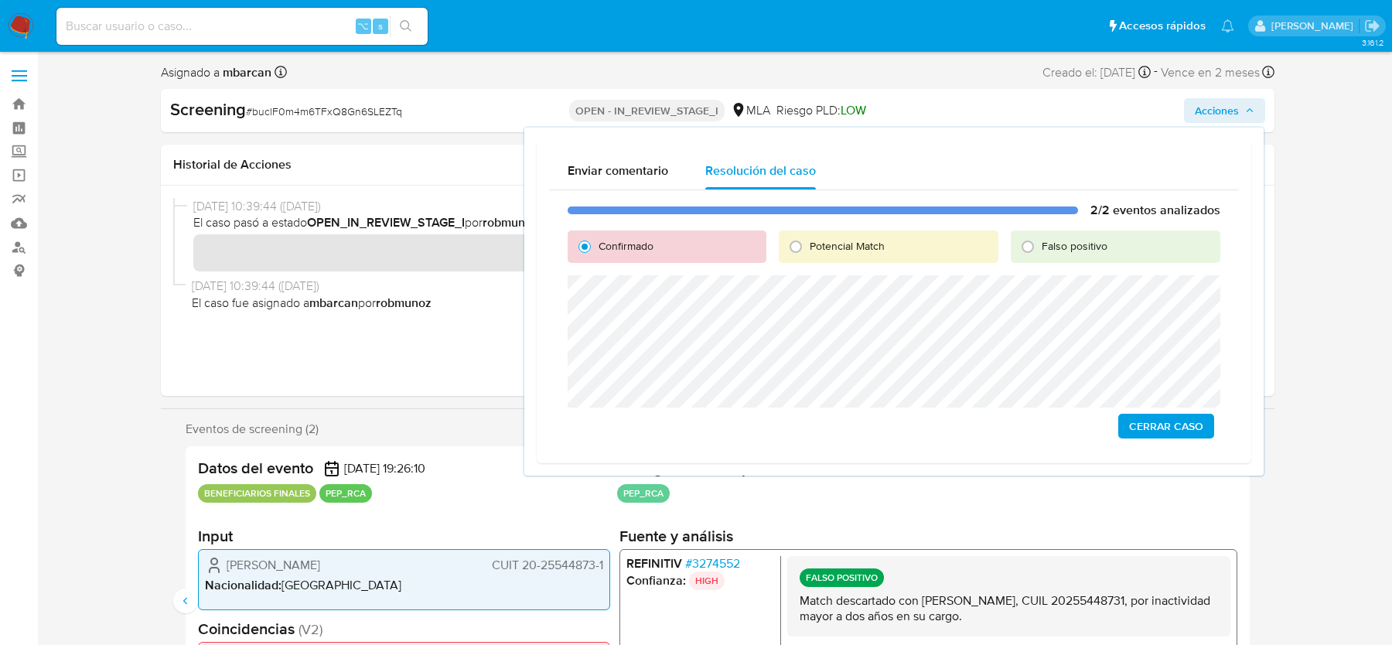
click at [1156, 421] on span "Cerrar Caso" at bounding box center [1166, 426] width 74 height 22
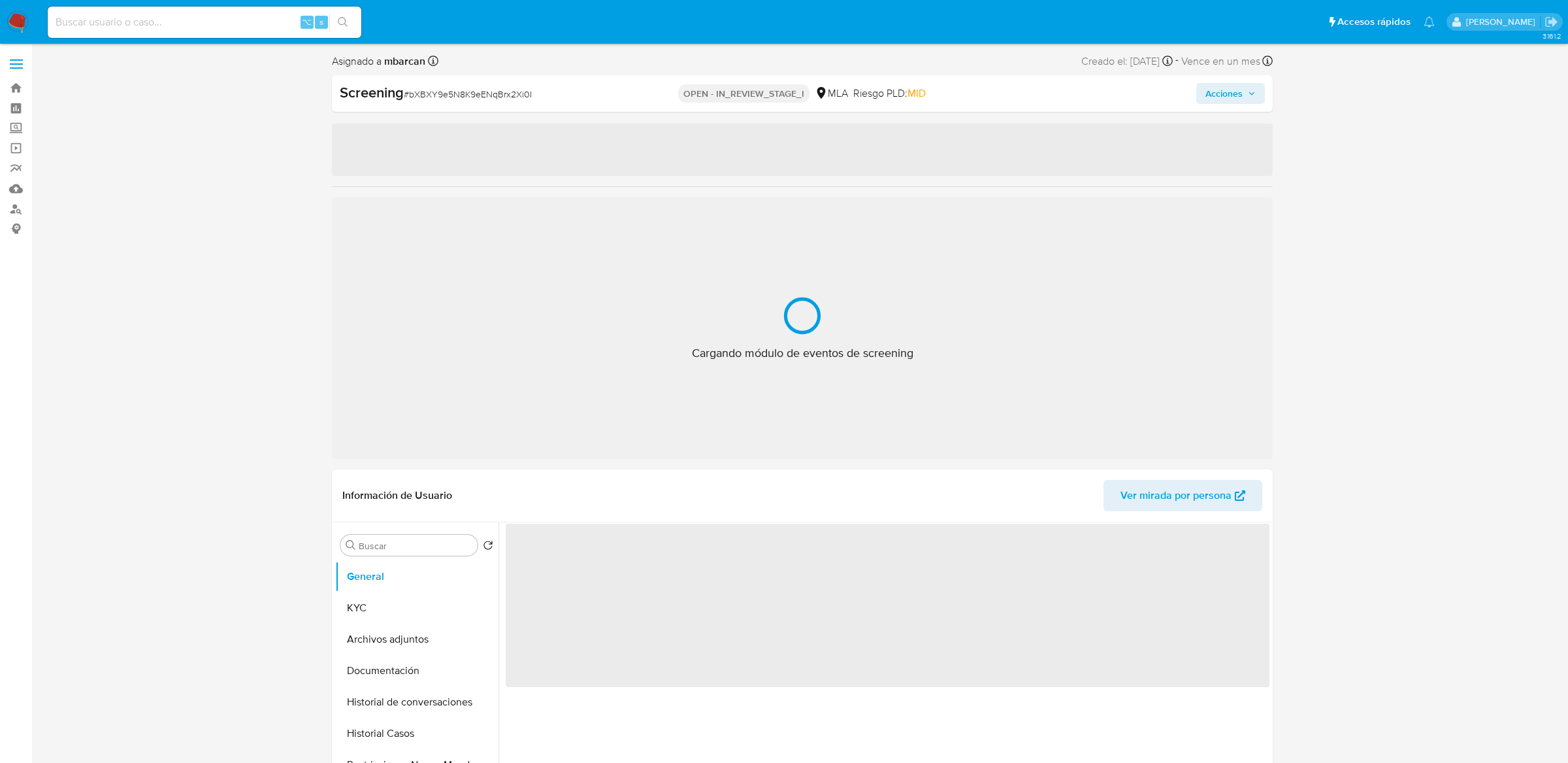
select select "10"
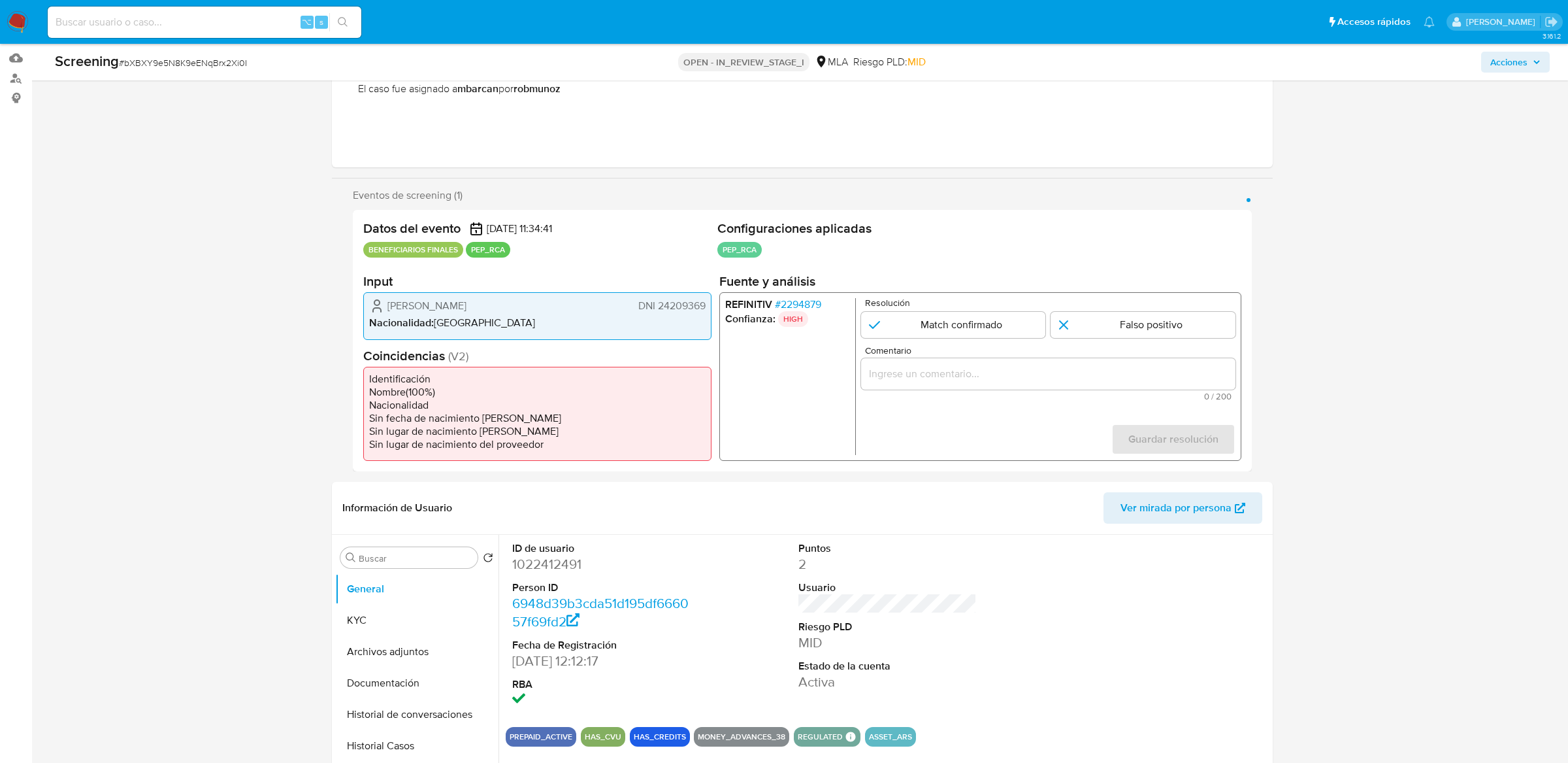
scroll to position [350, 0]
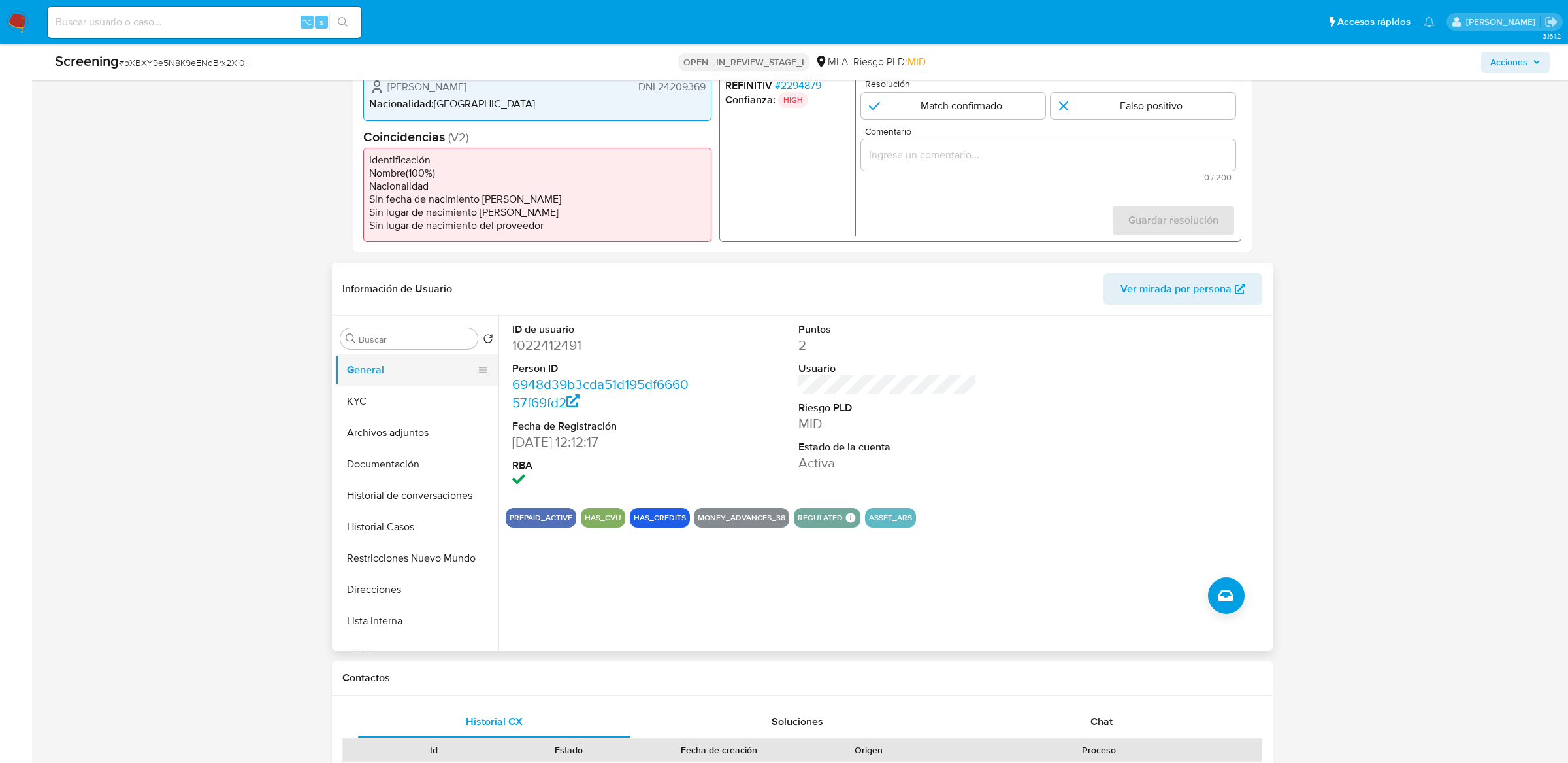
click at [395, 377] on button "General" at bounding box center [411, 369] width 153 height 31
click at [354, 416] on button "KYC" at bounding box center [411, 401] width 153 height 31
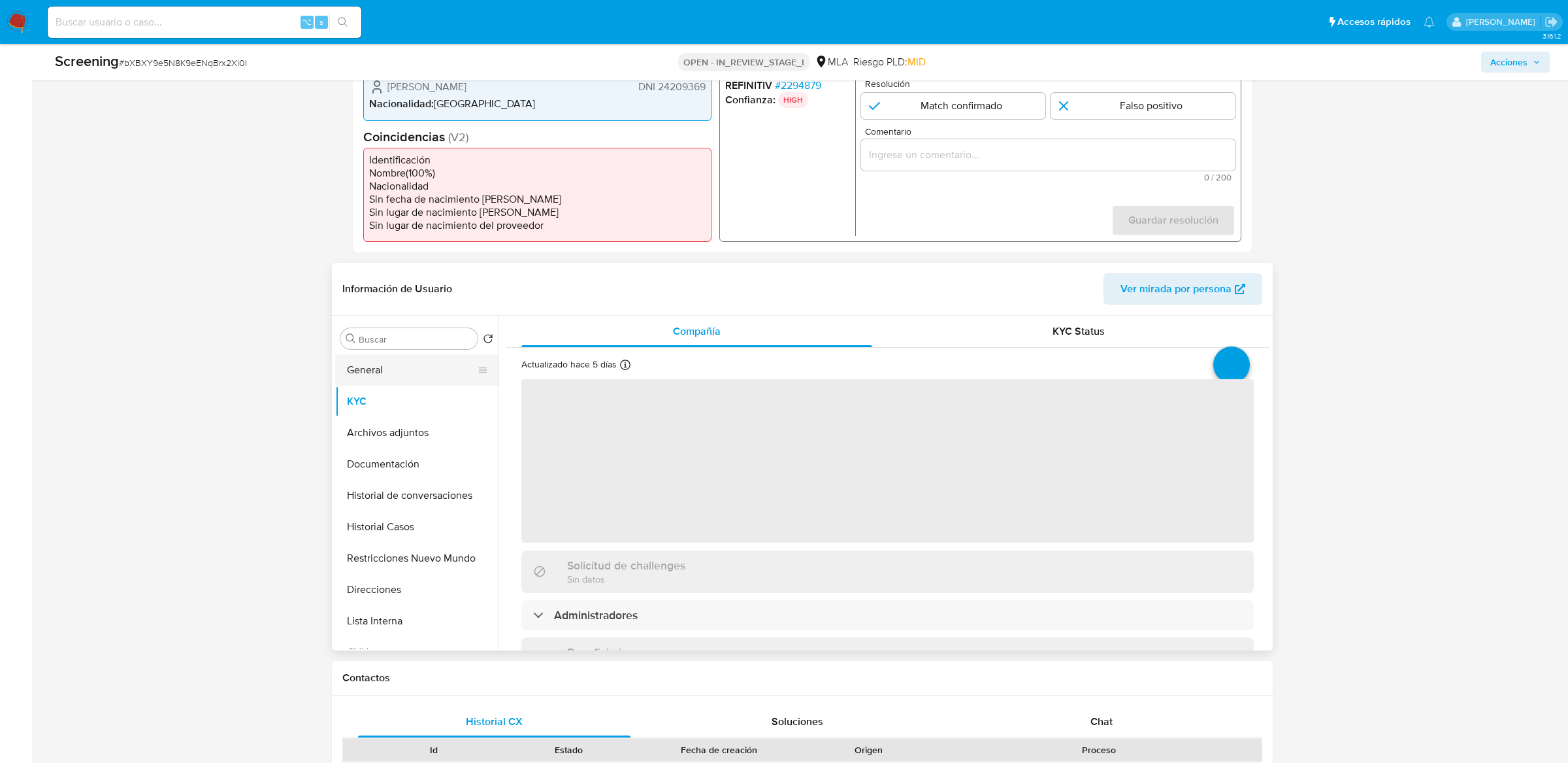
click at [381, 362] on button "General" at bounding box center [411, 369] width 153 height 31
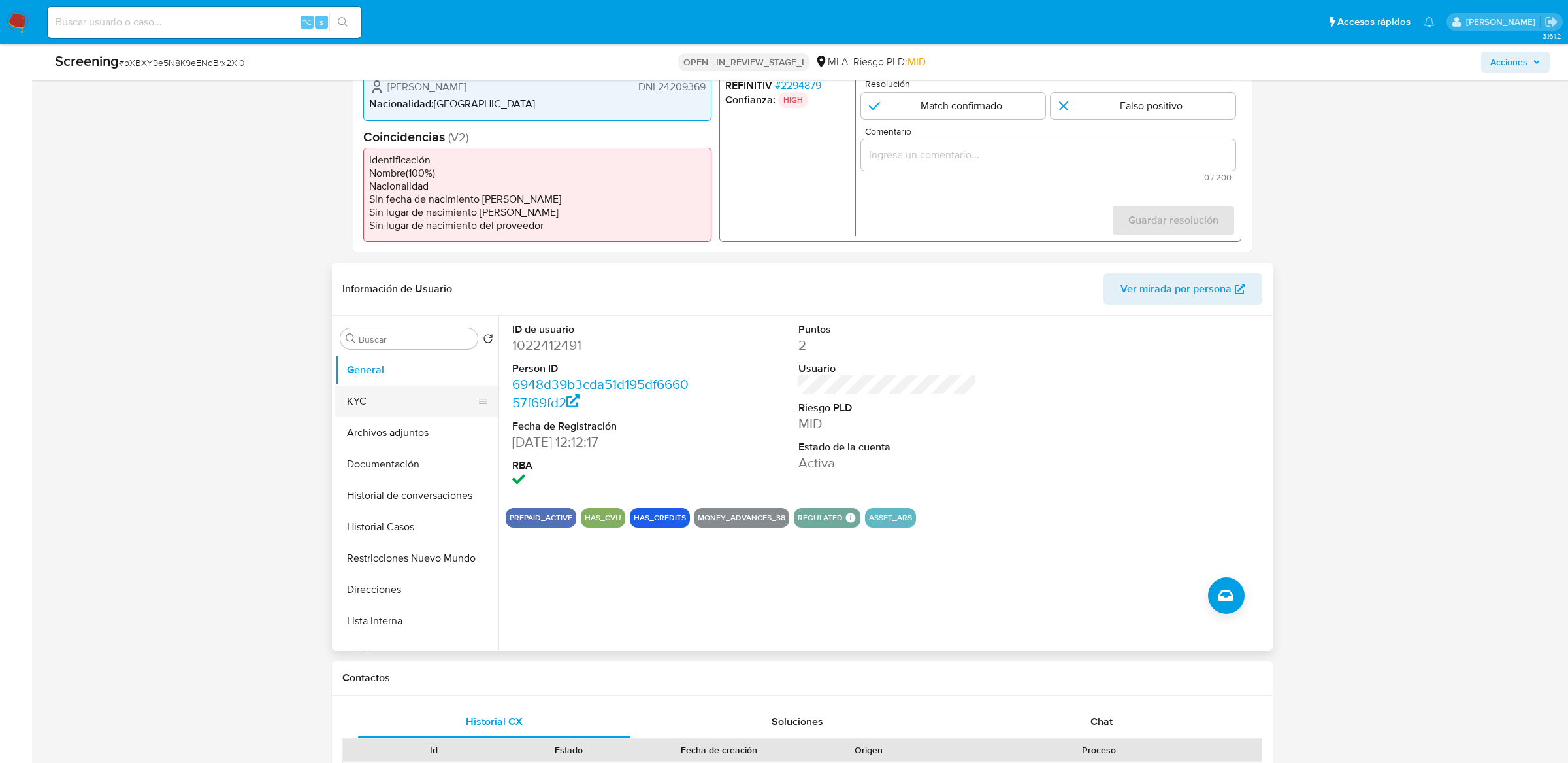
click at [384, 391] on button "KYC" at bounding box center [411, 401] width 153 height 31
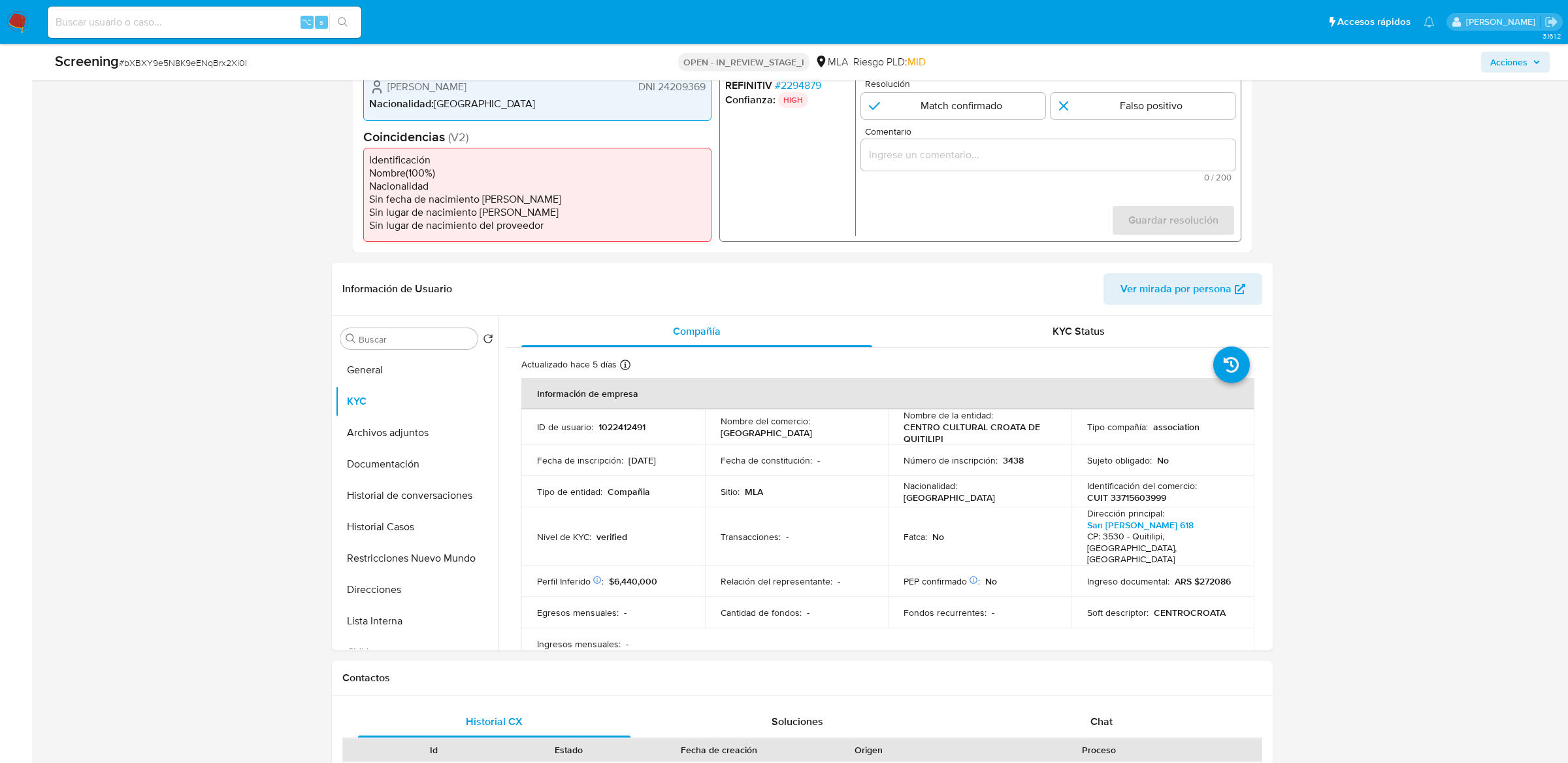
click at [760, 481] on td "Sitio : MLA" at bounding box center [797, 491] width 183 height 31
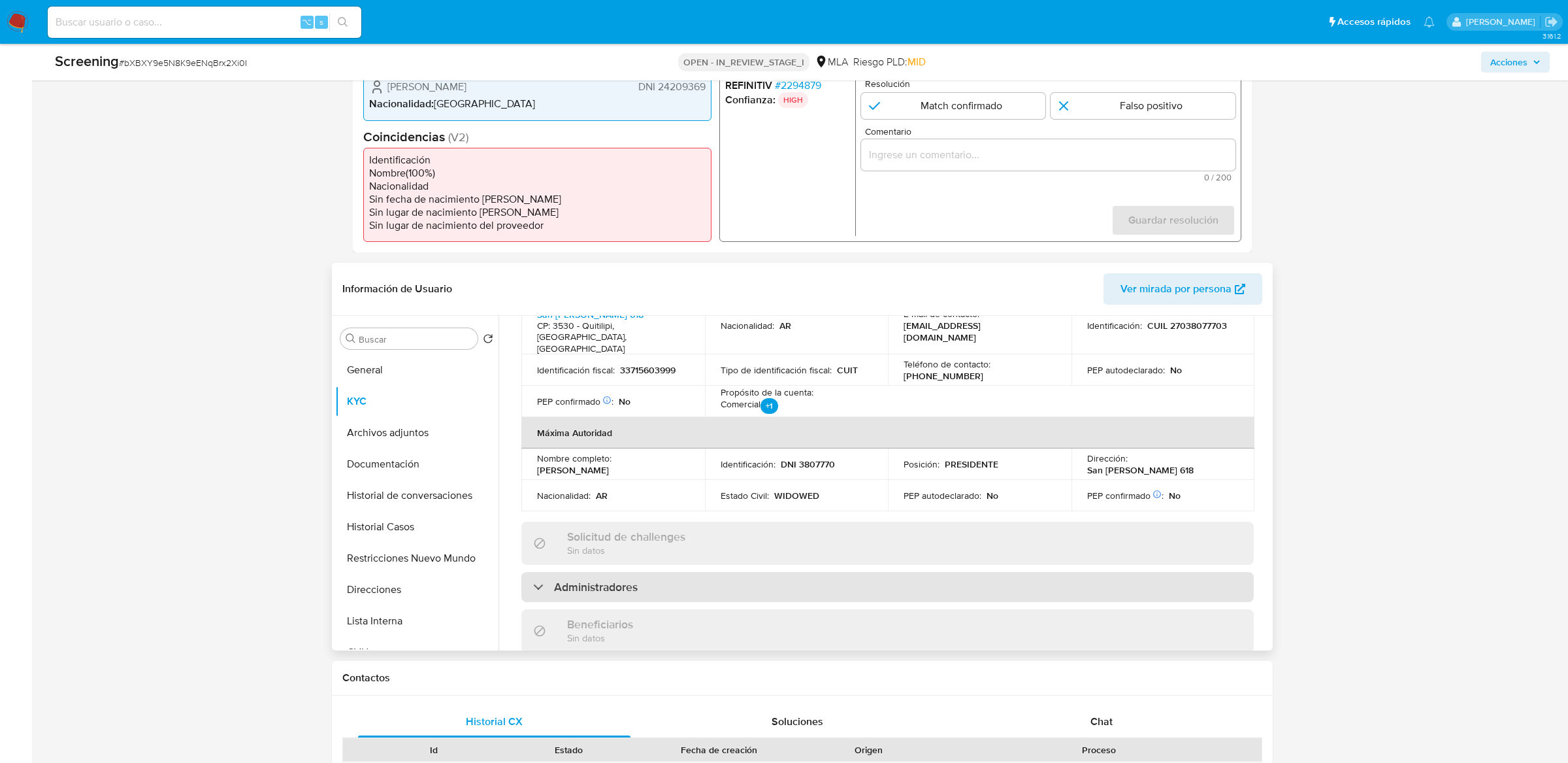
click at [590, 580] on h3 "Administradores" at bounding box center [596, 586] width 84 height 14
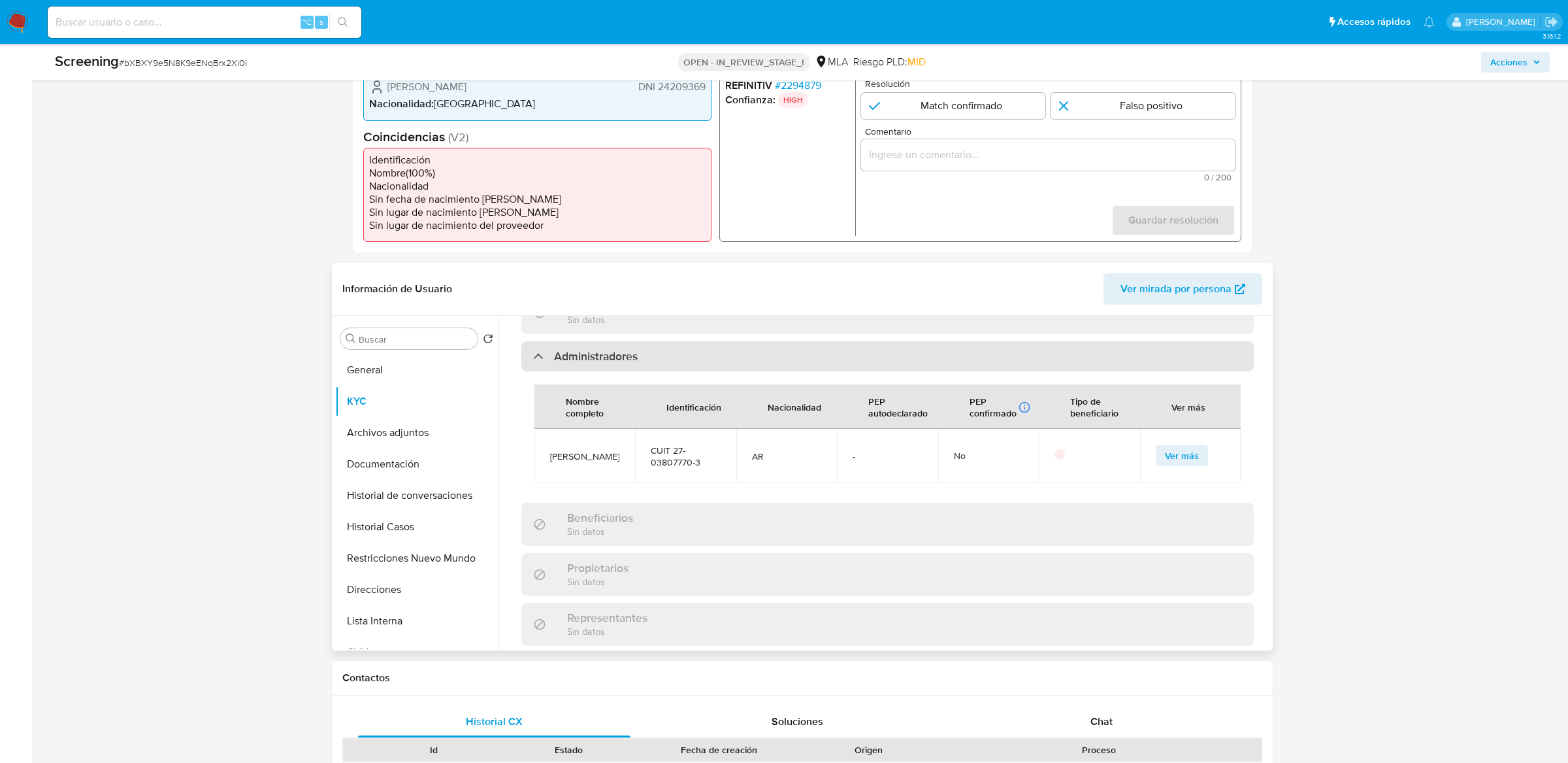
scroll to position [769, 0]
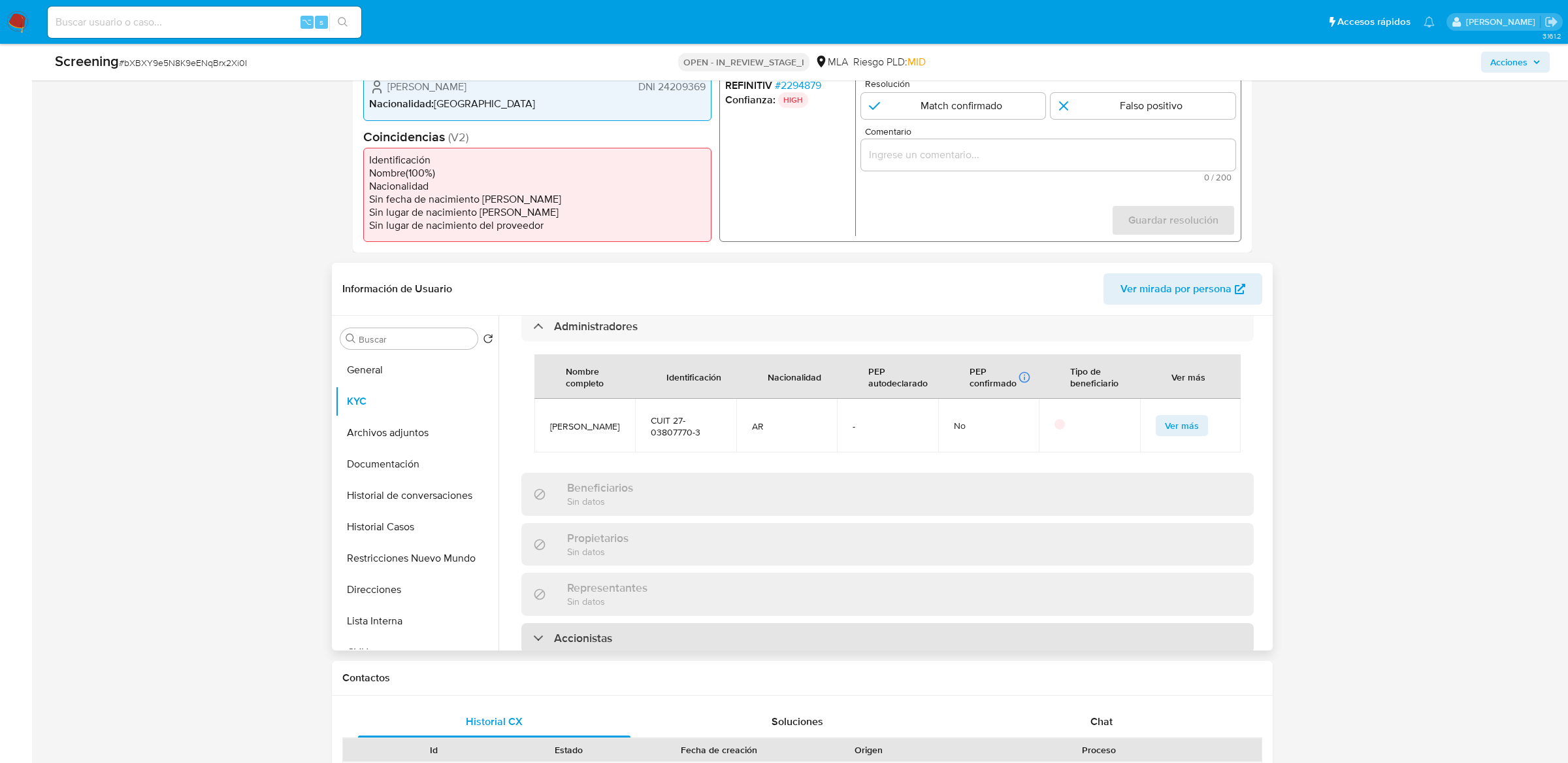
click at [586, 630] on h3 "Accionistas" at bounding box center [583, 637] width 58 height 14
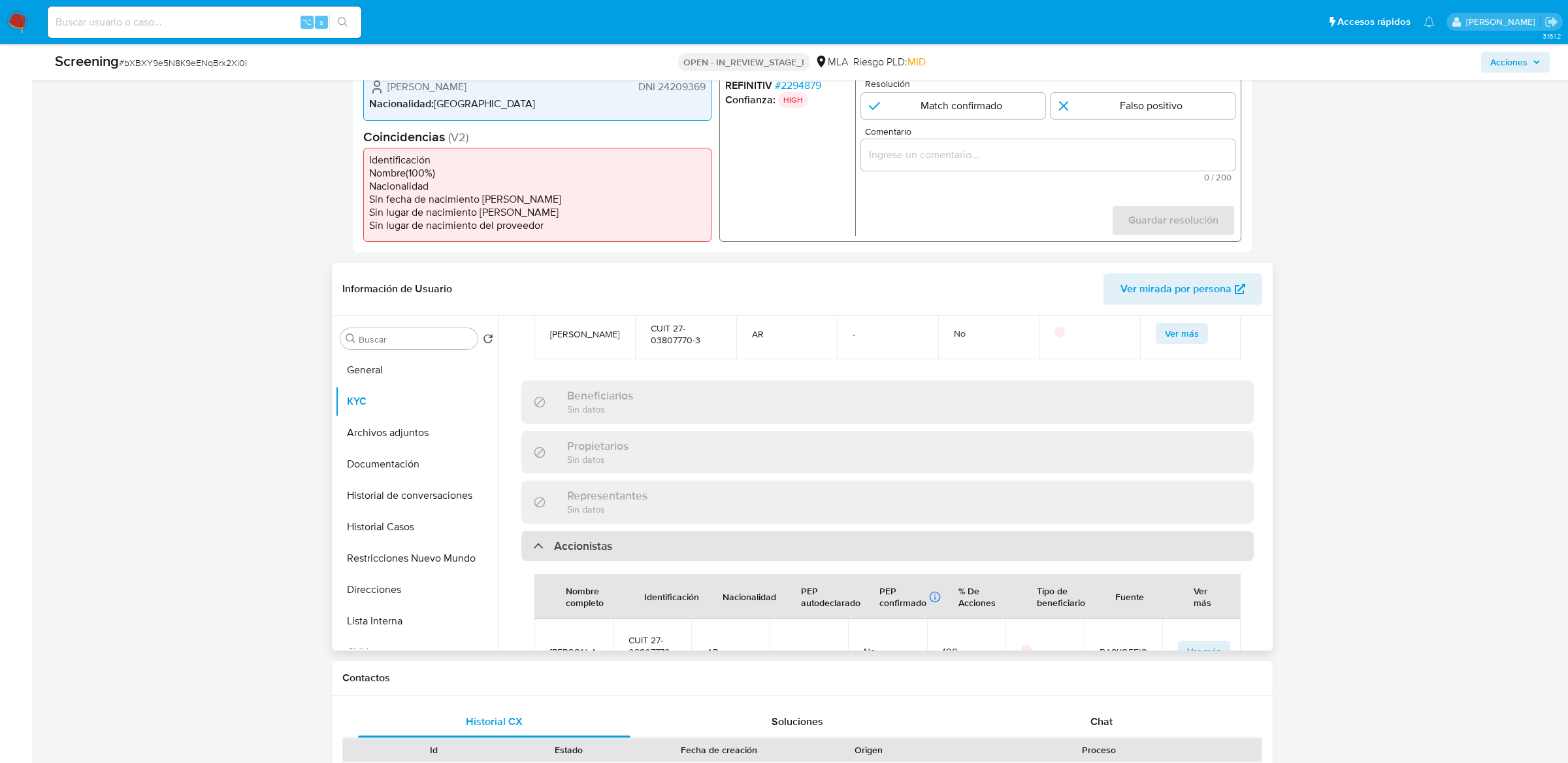
scroll to position [899, 0]
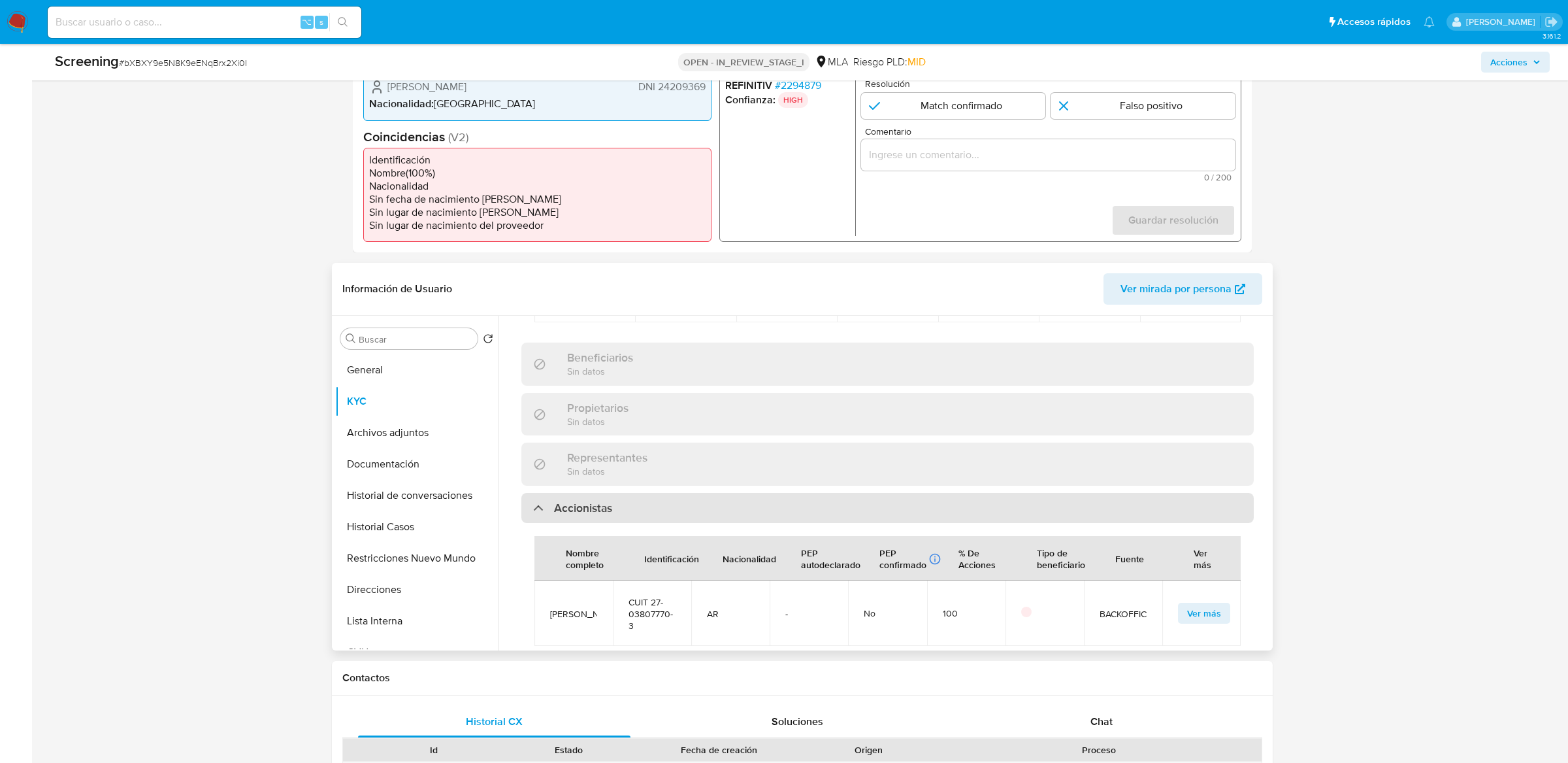
click at [618, 493] on div "Accionistas" at bounding box center [887, 508] width 732 height 30
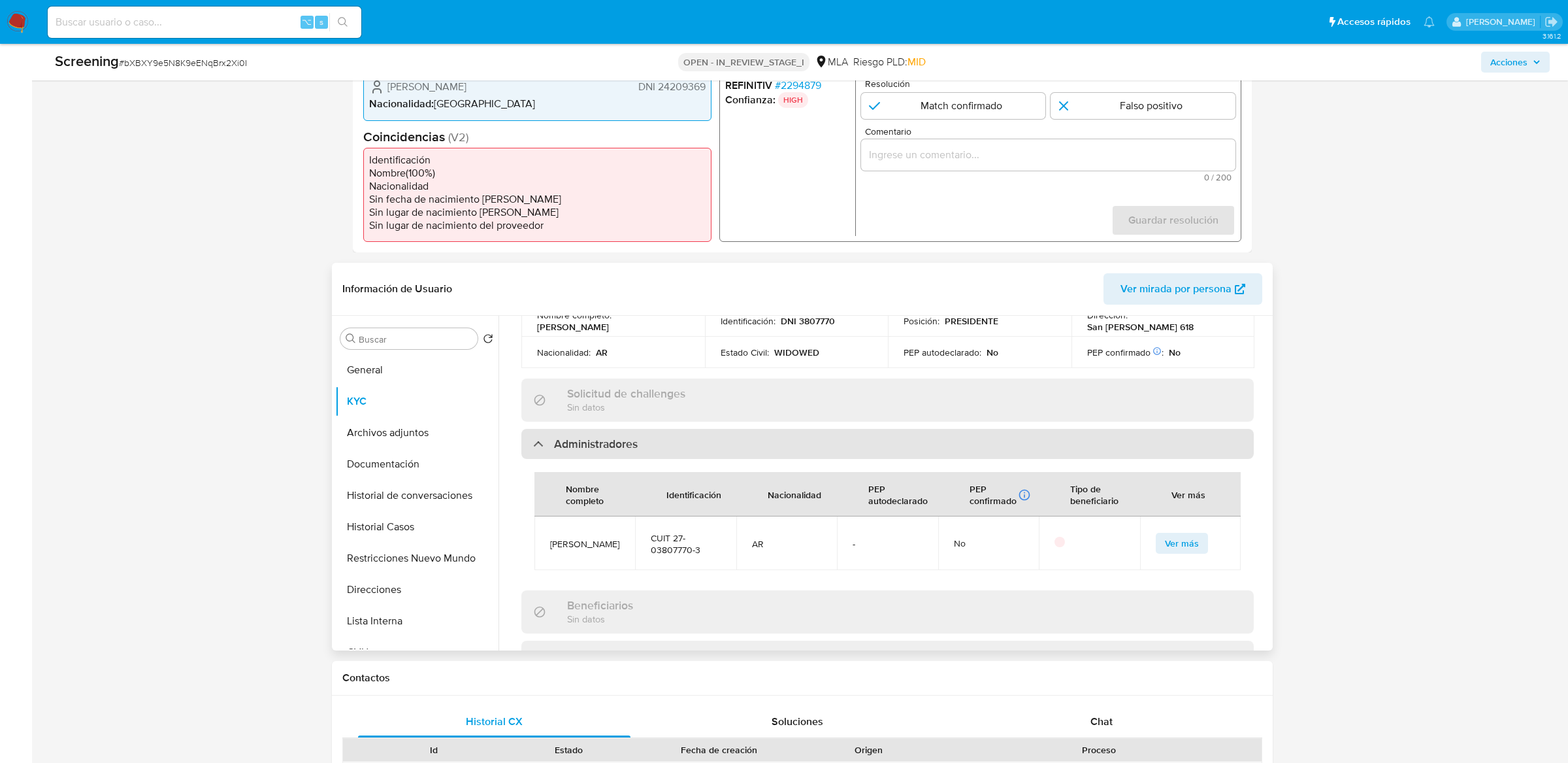
click at [610, 428] on div "Administradores" at bounding box center [887, 444] width 732 height 30
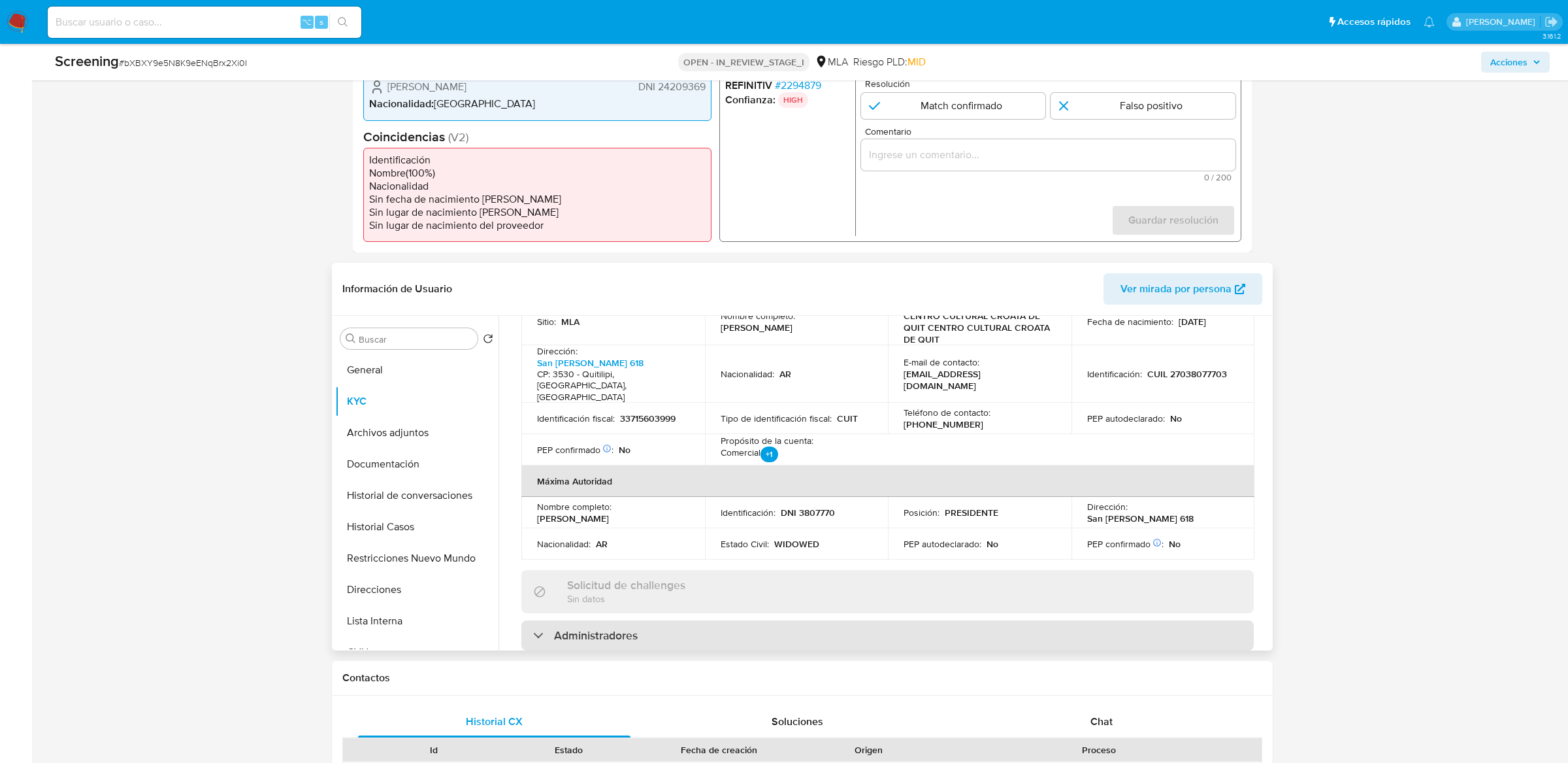
scroll to position [463, 0]
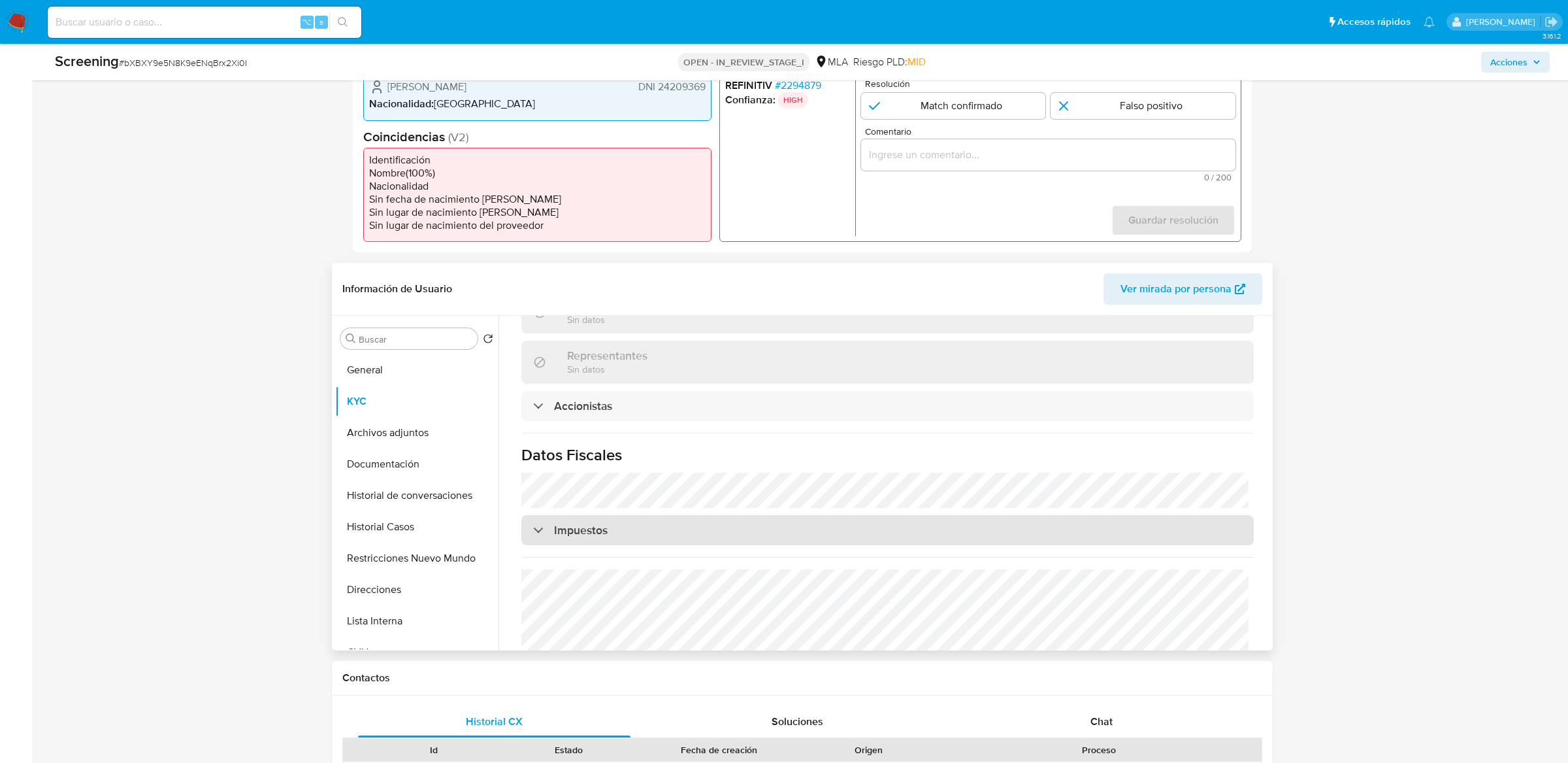
click at [591, 523] on h3 "Impuestos" at bounding box center [580, 530] width 53 height 14
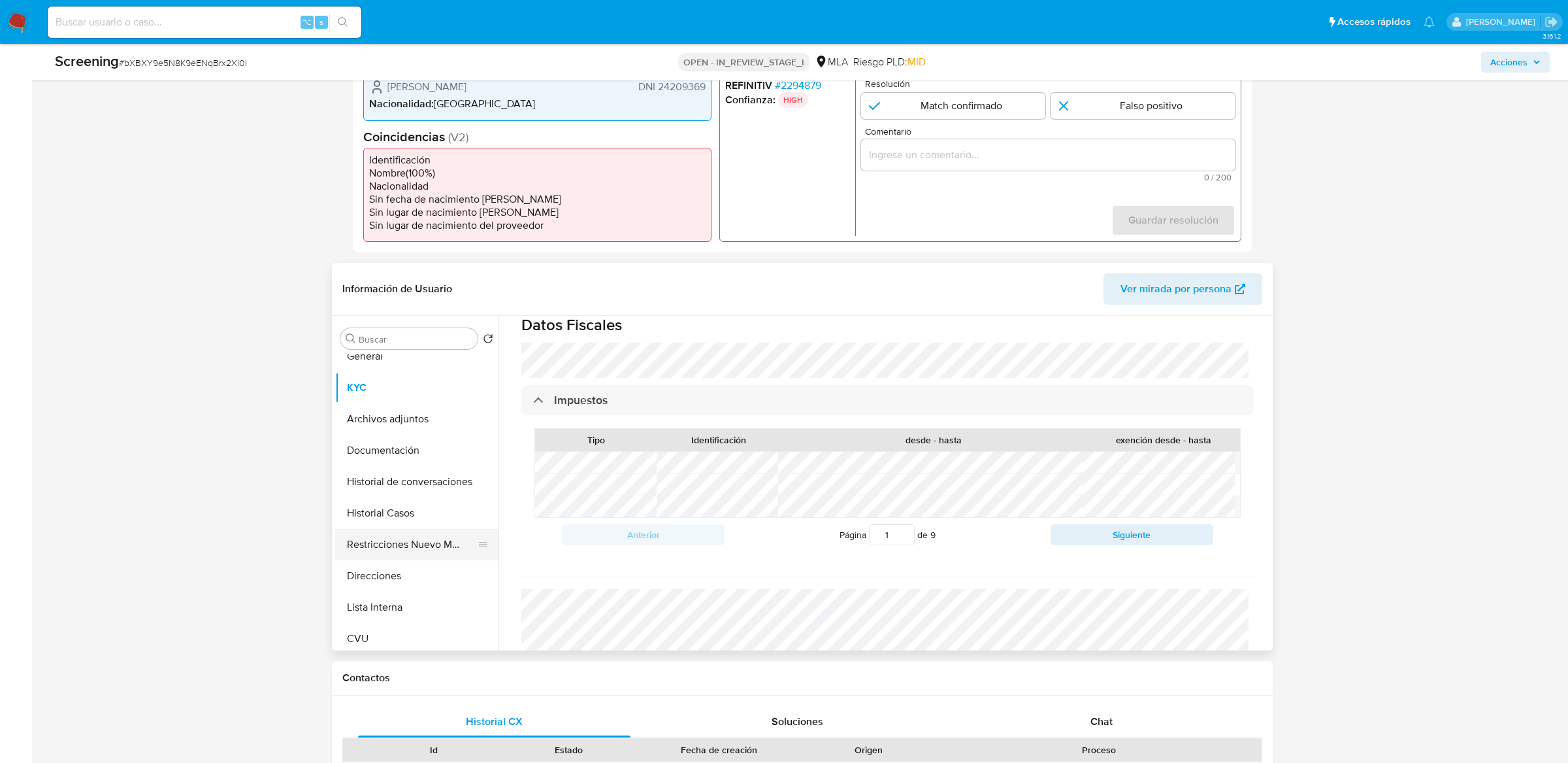
scroll to position [0, 0]
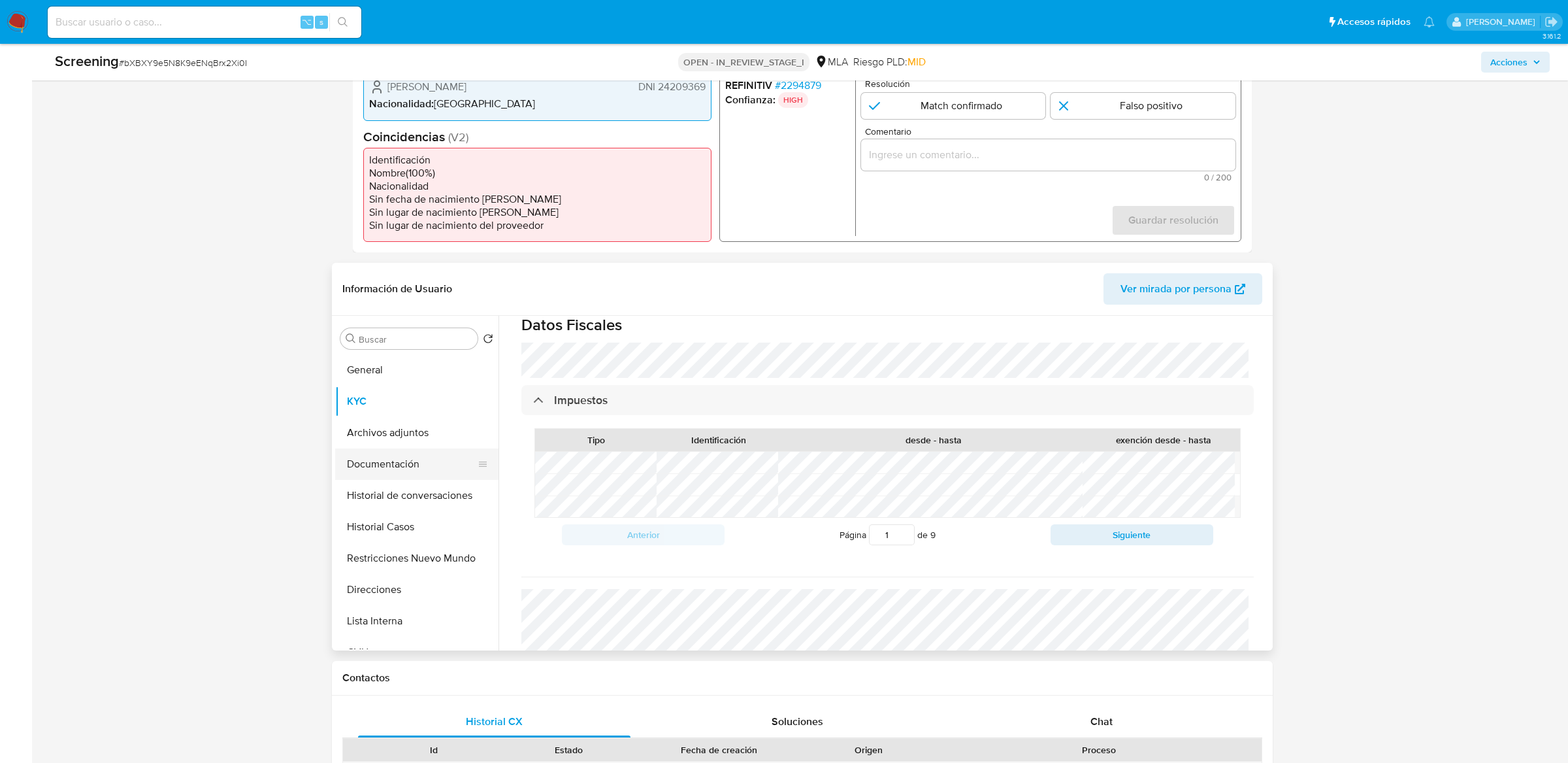
click at [417, 463] on button "Documentación" at bounding box center [411, 464] width 153 height 31
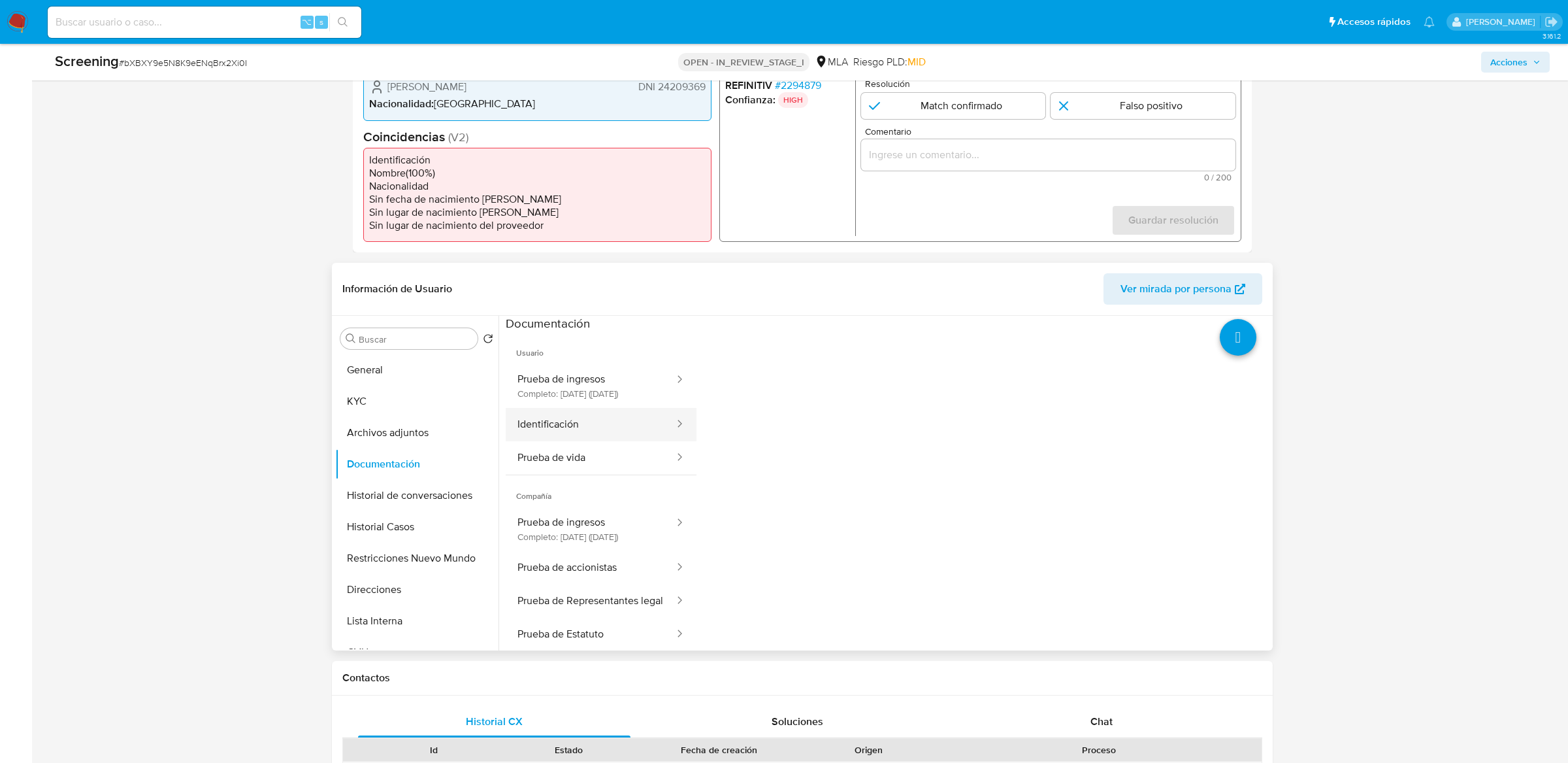
click at [564, 441] on button "Identificación" at bounding box center [591, 424] width 170 height 33
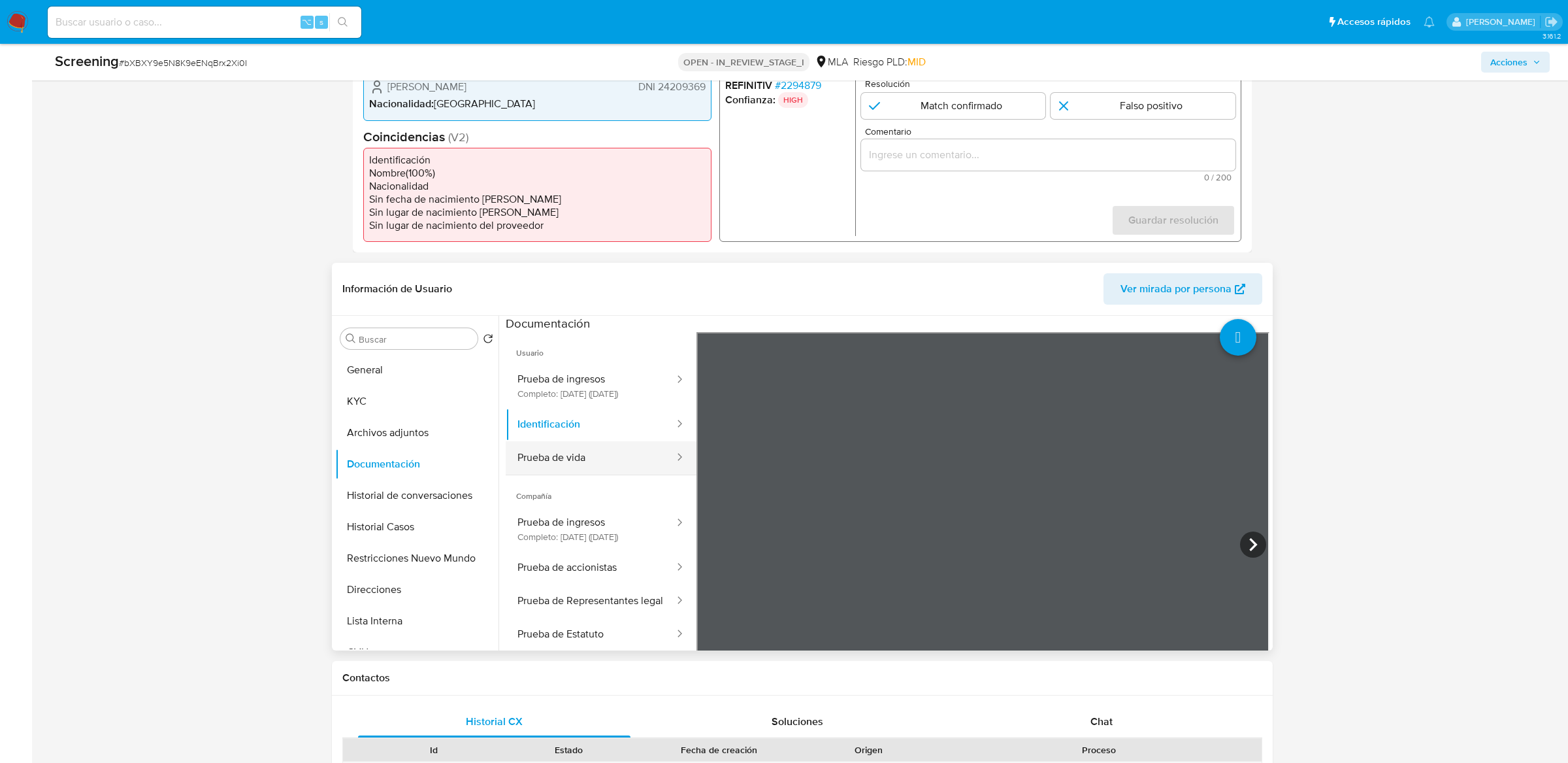
click at [579, 463] on button "Prueba de vida" at bounding box center [591, 457] width 170 height 33
click at [588, 584] on button "Prueba de accionistas" at bounding box center [591, 567] width 170 height 33
click at [1250, 547] on icon at bounding box center [1253, 544] width 8 height 13
click at [593, 613] on button "Prueba de Representantes legal" at bounding box center [591, 600] width 170 height 33
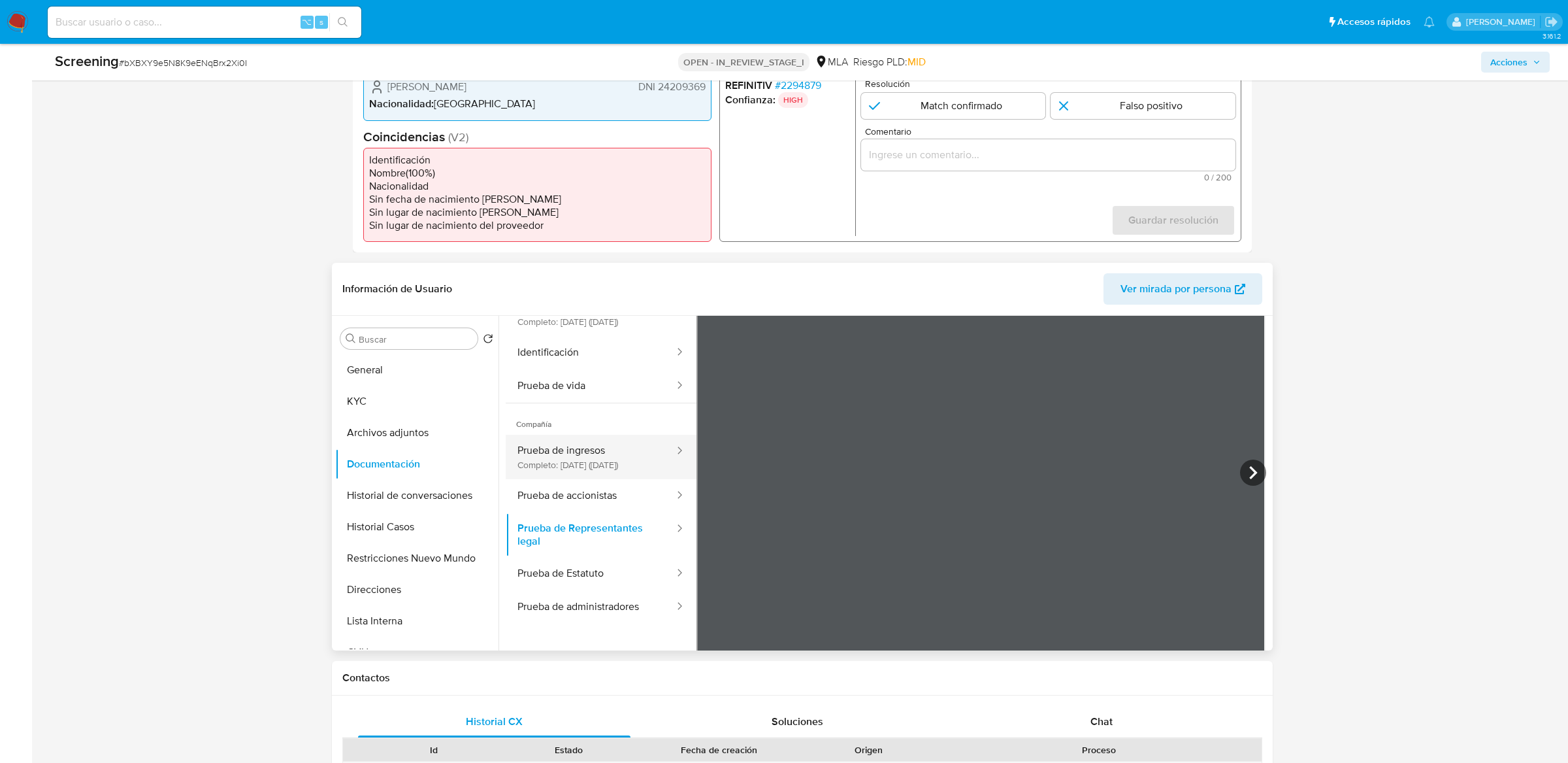
scroll to position [113, 0]
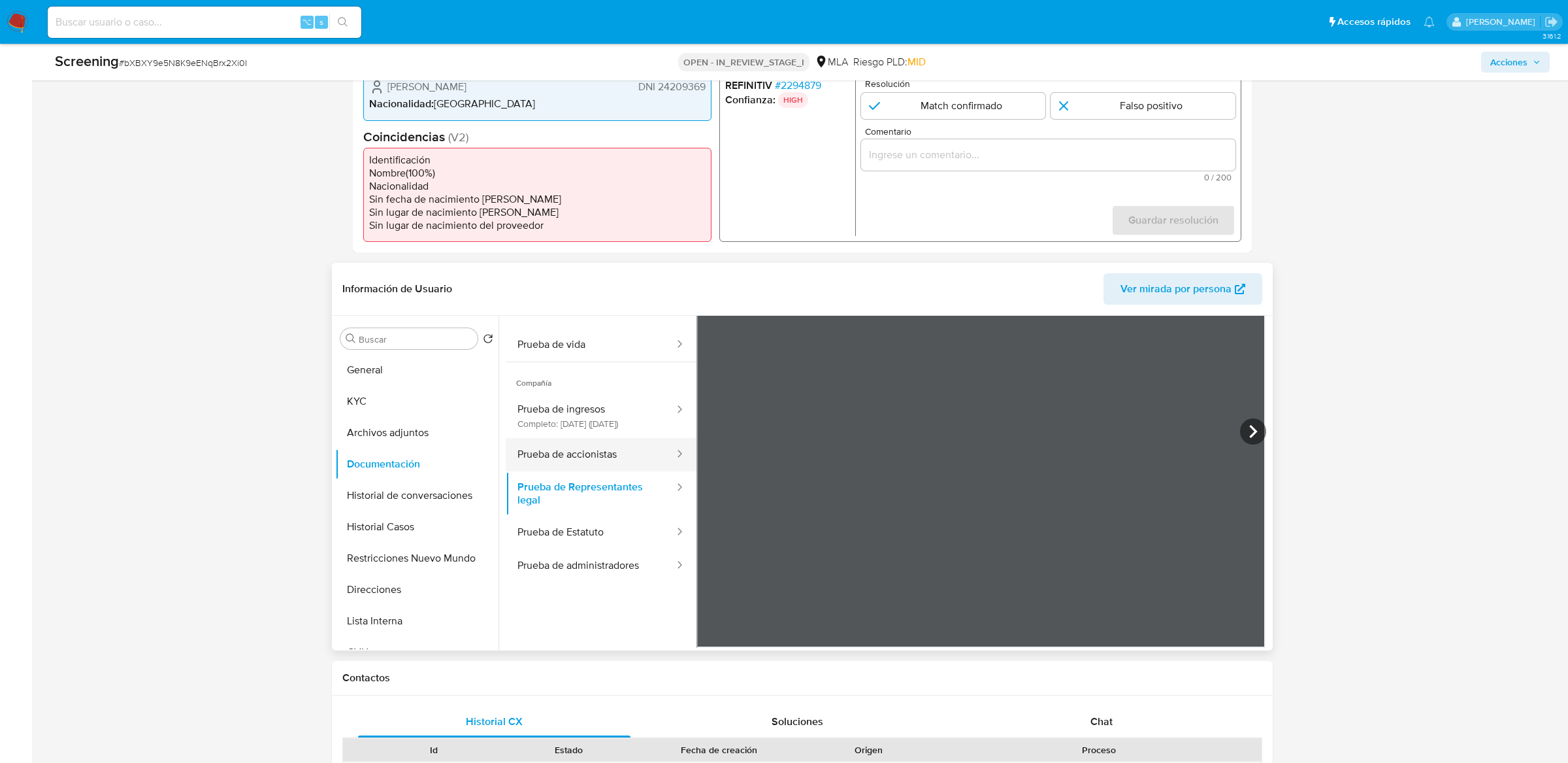
click at [602, 469] on button "Prueba de accionistas" at bounding box center [591, 454] width 170 height 33
click at [596, 504] on button "Prueba de Representantes legal" at bounding box center [591, 488] width 170 height 33
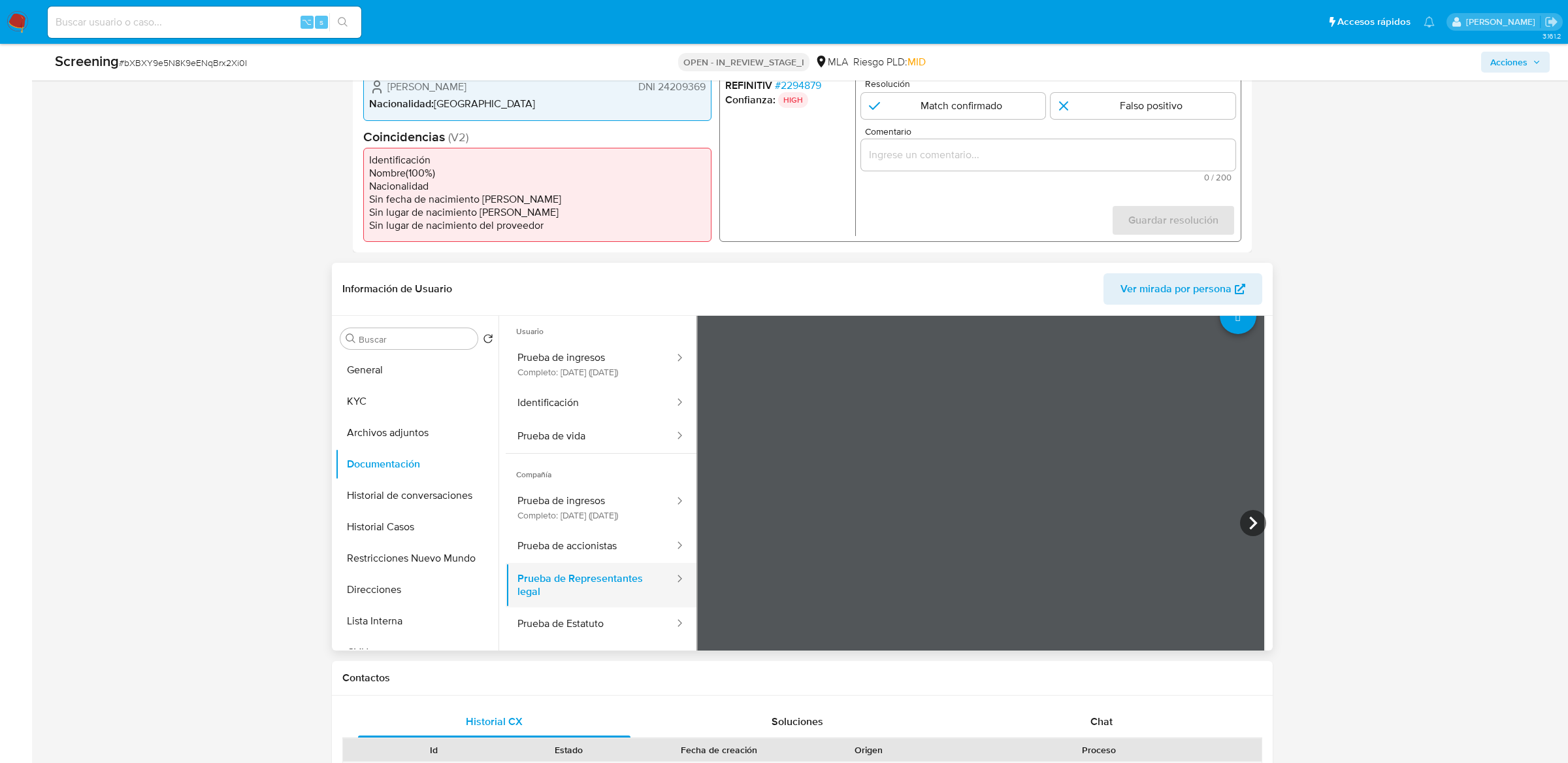
scroll to position [18, 0]
click at [229, 62] on span "# bXBXY9e5N8K9eENqBrx2Xi0I" at bounding box center [183, 63] width 128 height 13
copy span "bXBXY9e5N8K9eENqBrx2Xi0I"
click at [1240, 518] on icon at bounding box center [1253, 526] width 26 height 26
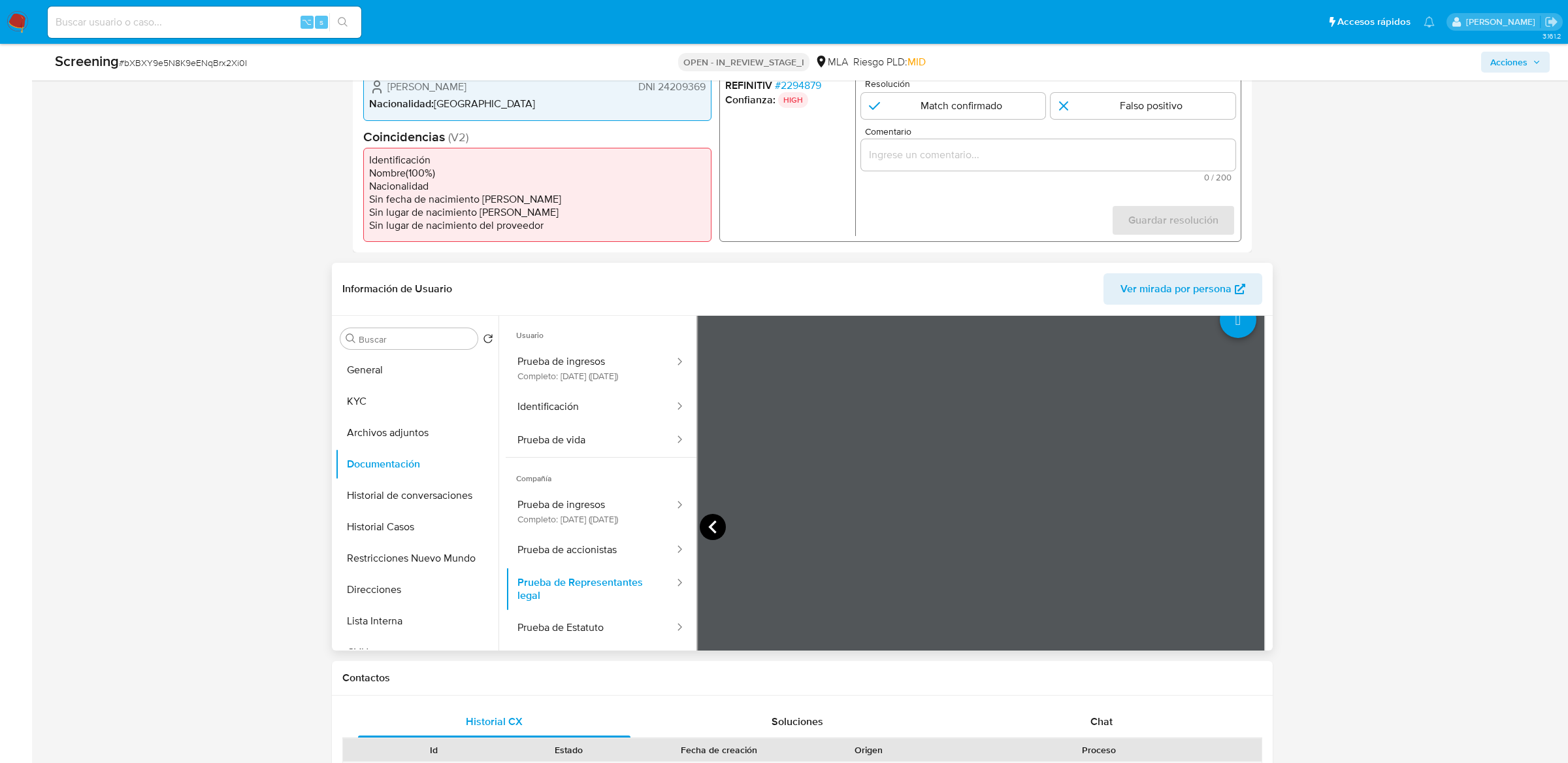
click at [707, 531] on icon at bounding box center [712, 526] width 26 height 26
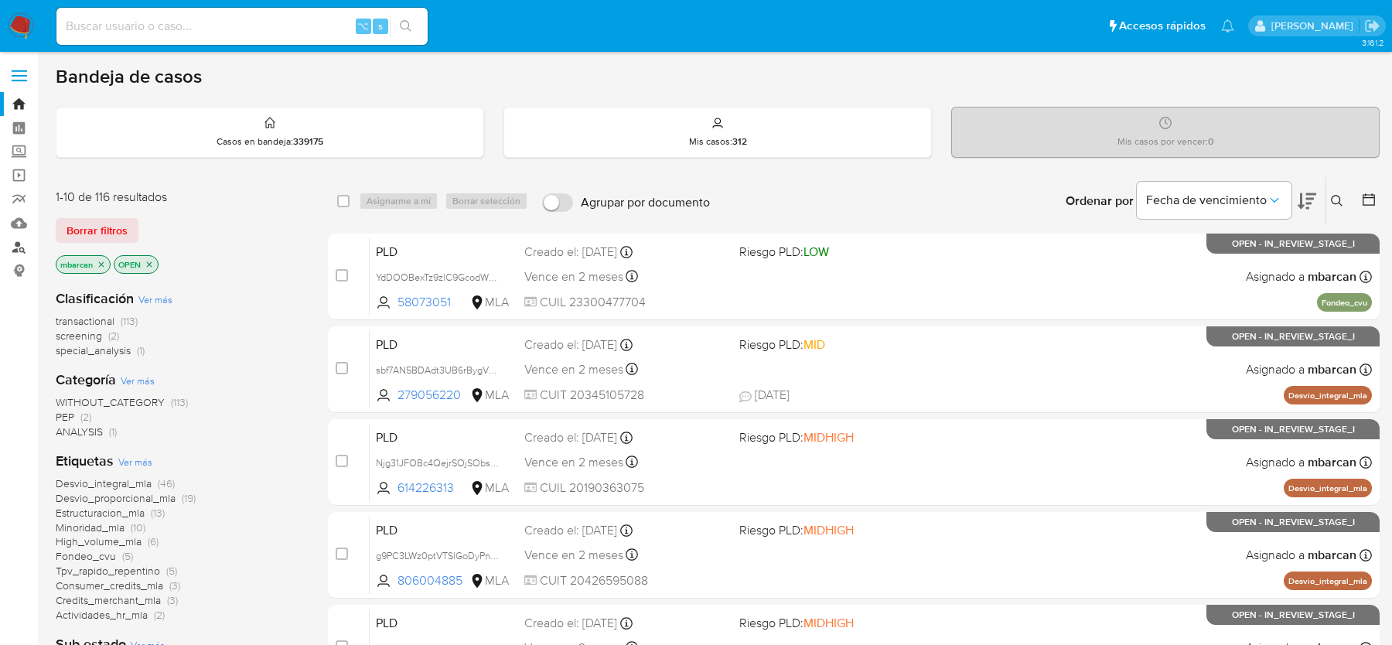
click at [19, 248] on link "Buscador de personas" at bounding box center [92, 247] width 184 height 24
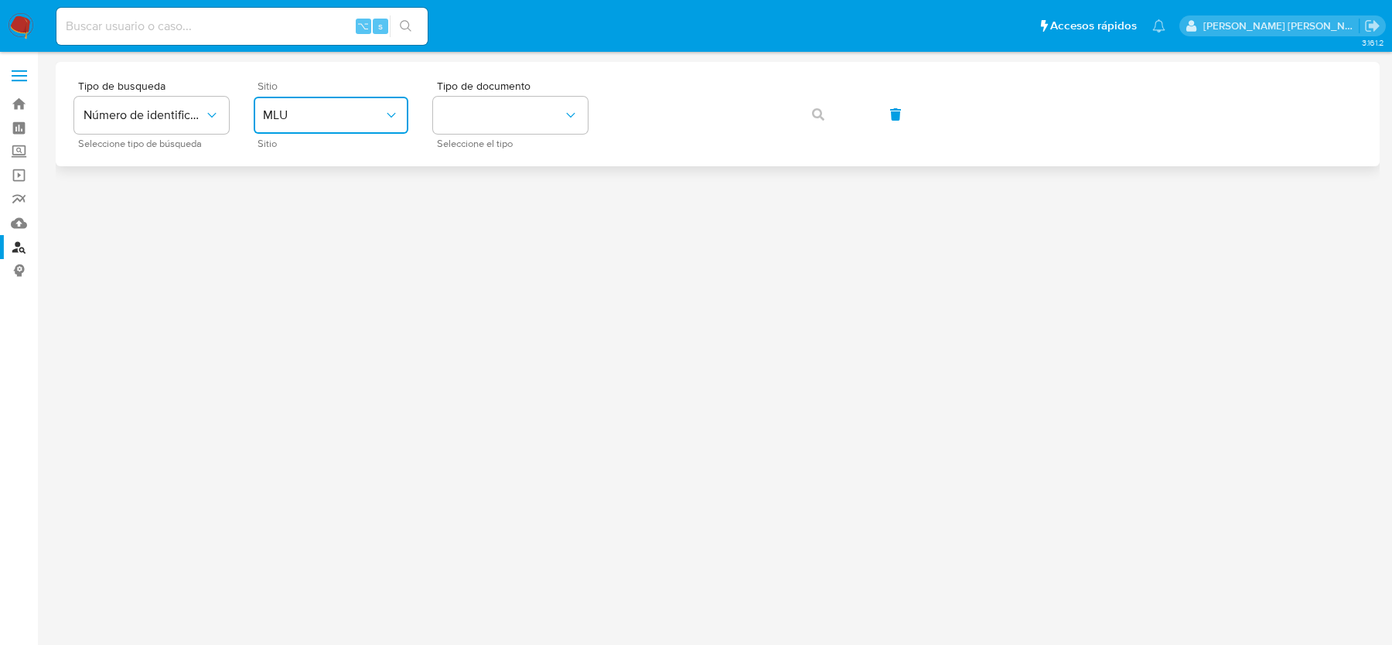
drag, startPoint x: 313, startPoint y: 116, endPoint x: 313, endPoint y: 126, distance: 10.1
click at [313, 116] on span "MLU" at bounding box center [323, 115] width 121 height 15
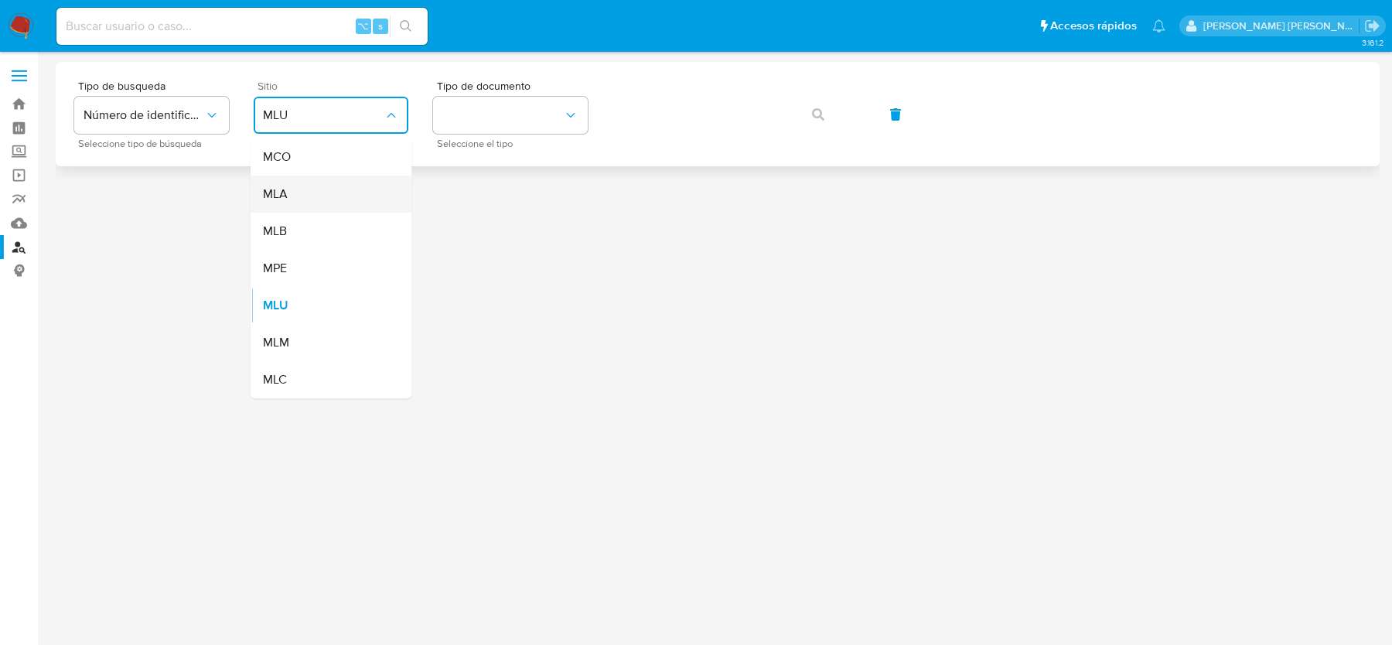
click at [313, 197] on div "MLA" at bounding box center [326, 194] width 127 height 37
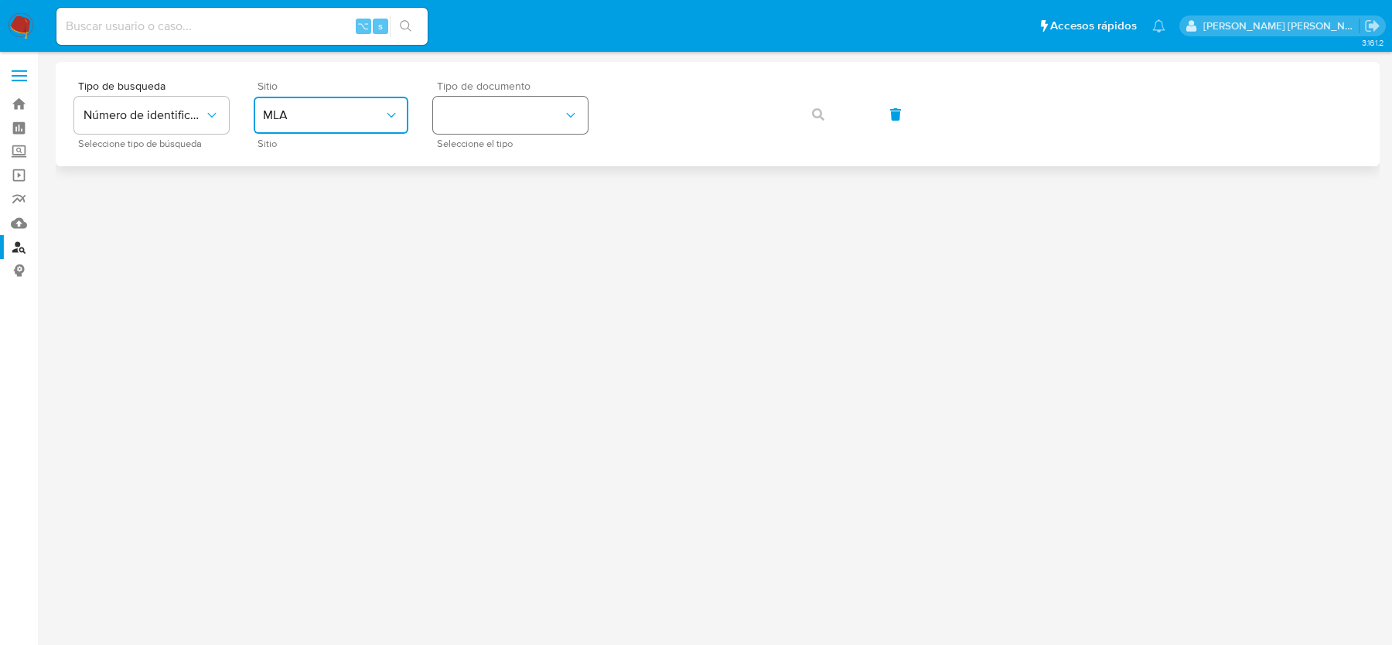
click at [498, 107] on button "identificationType" at bounding box center [510, 115] width 155 height 37
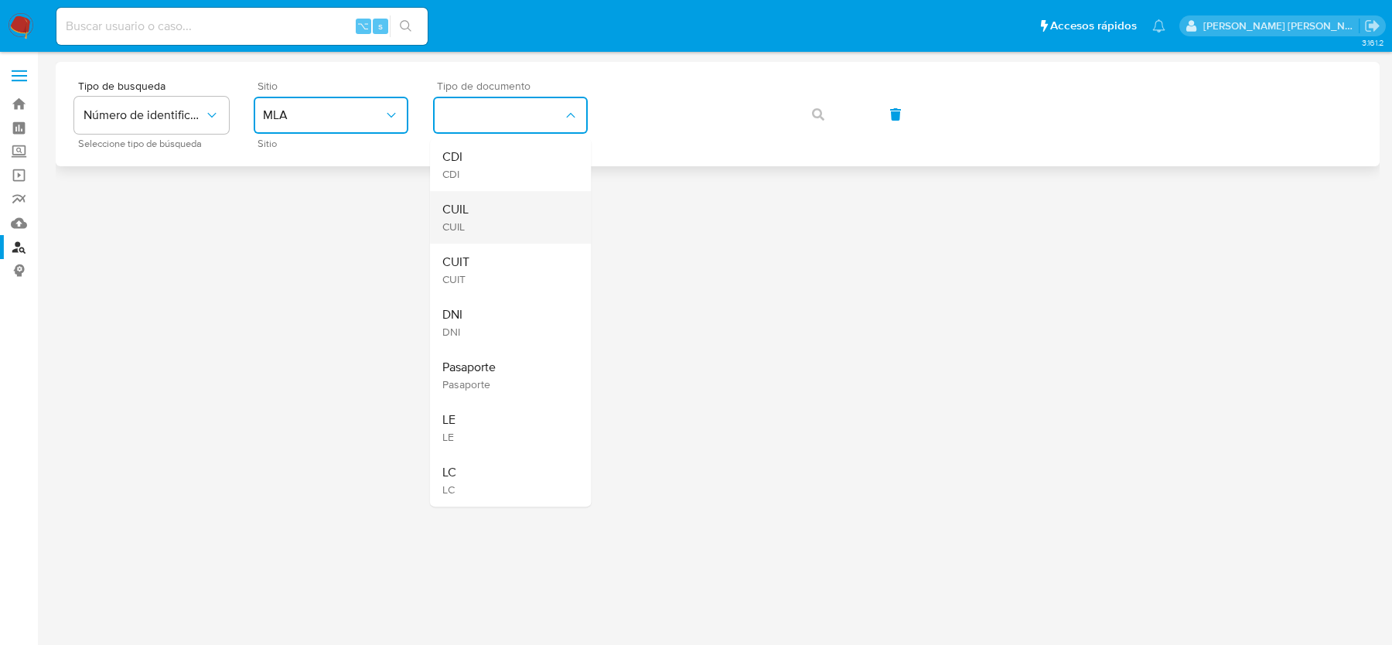
click at [498, 227] on div "CUIL CUIL" at bounding box center [505, 217] width 127 height 53
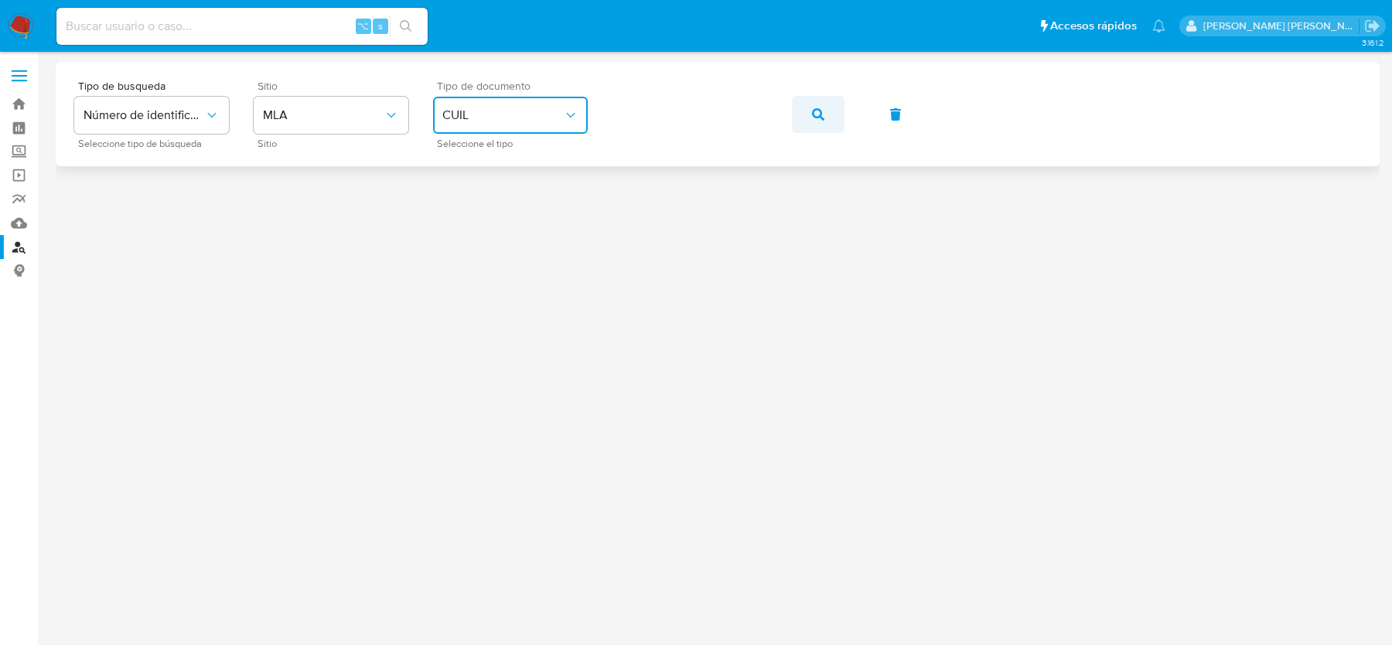
click at [833, 111] on button "button" at bounding box center [818, 114] width 53 height 37
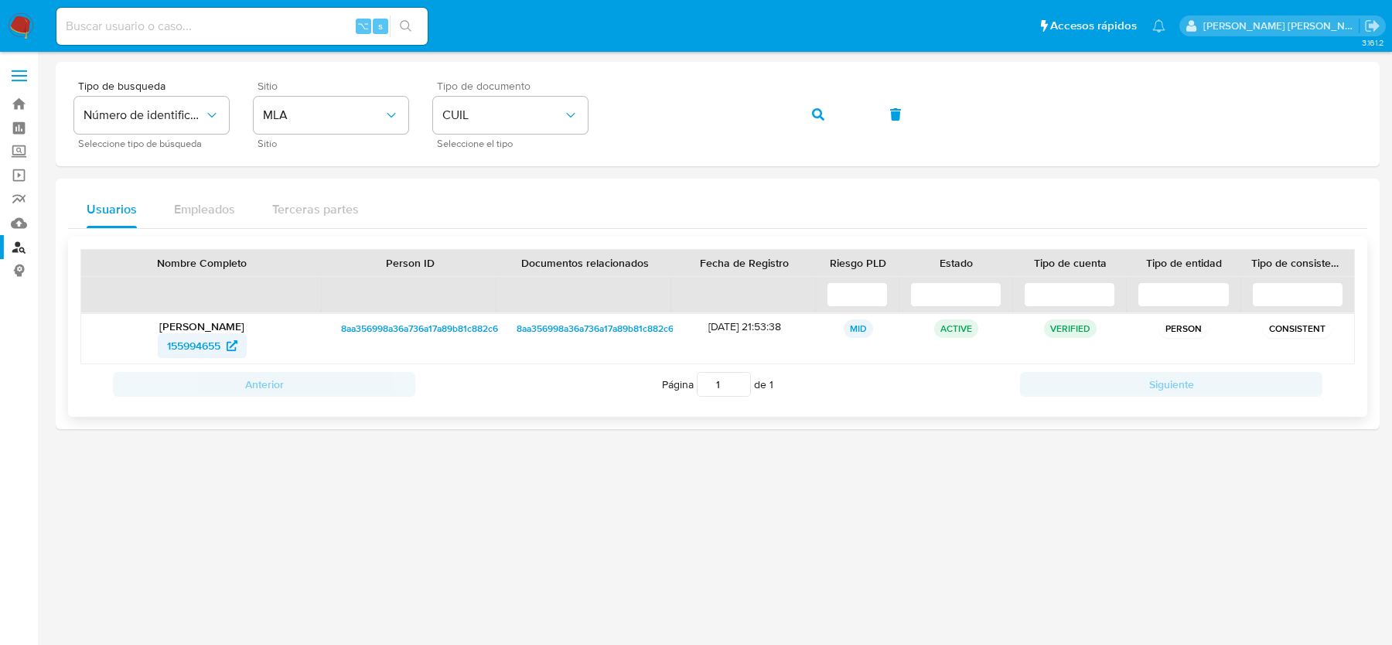
click at [199, 347] on span "155994655" at bounding box center [193, 345] width 53 height 25
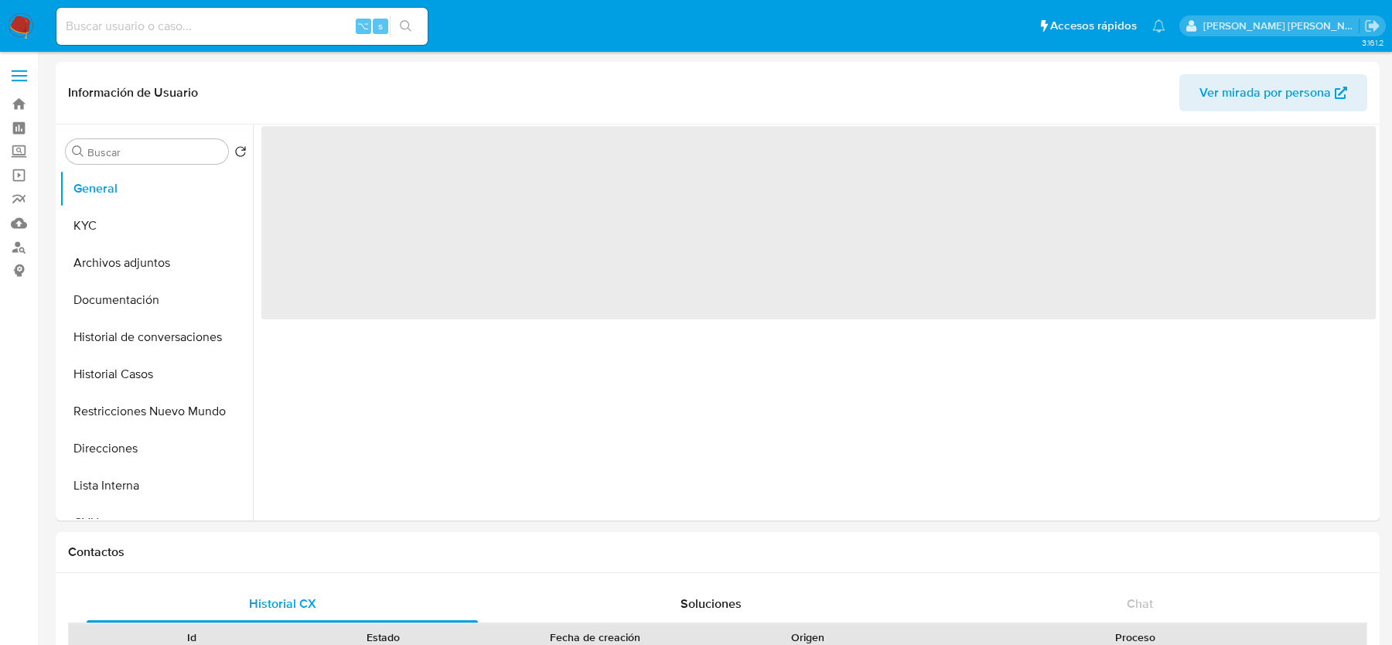
select select "10"
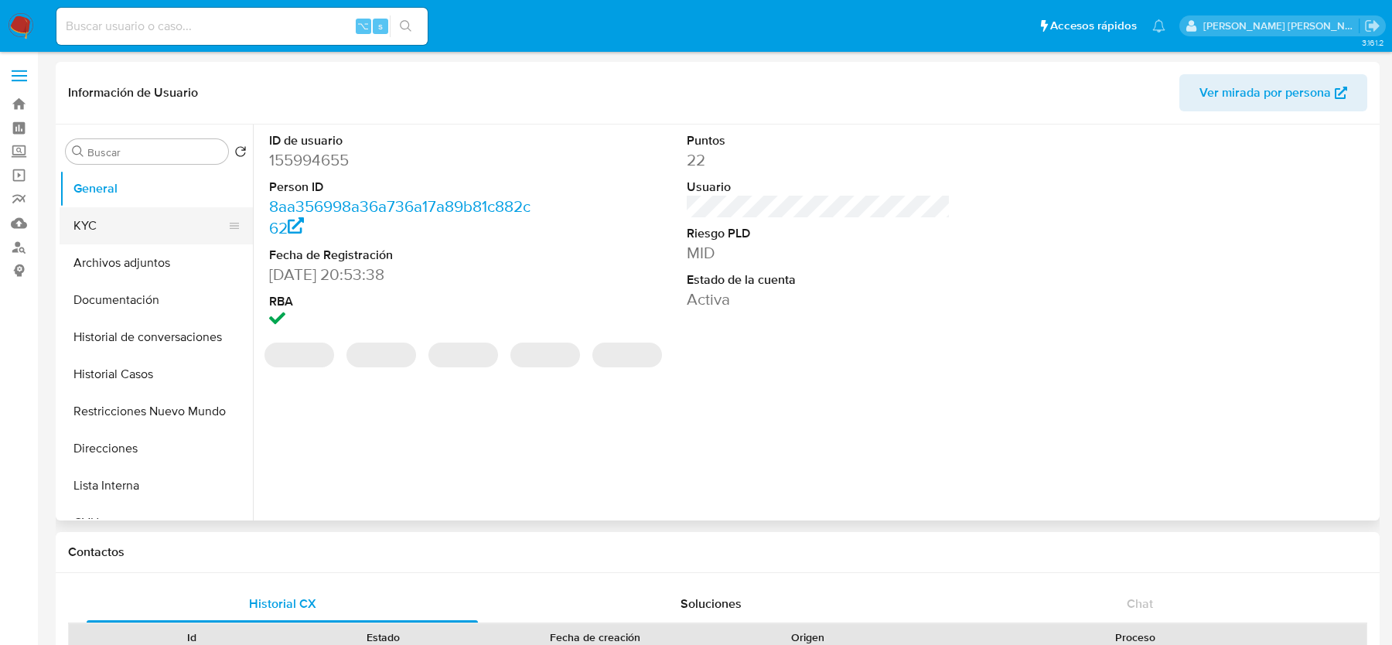
click at [138, 223] on button "KYC" at bounding box center [150, 225] width 181 height 37
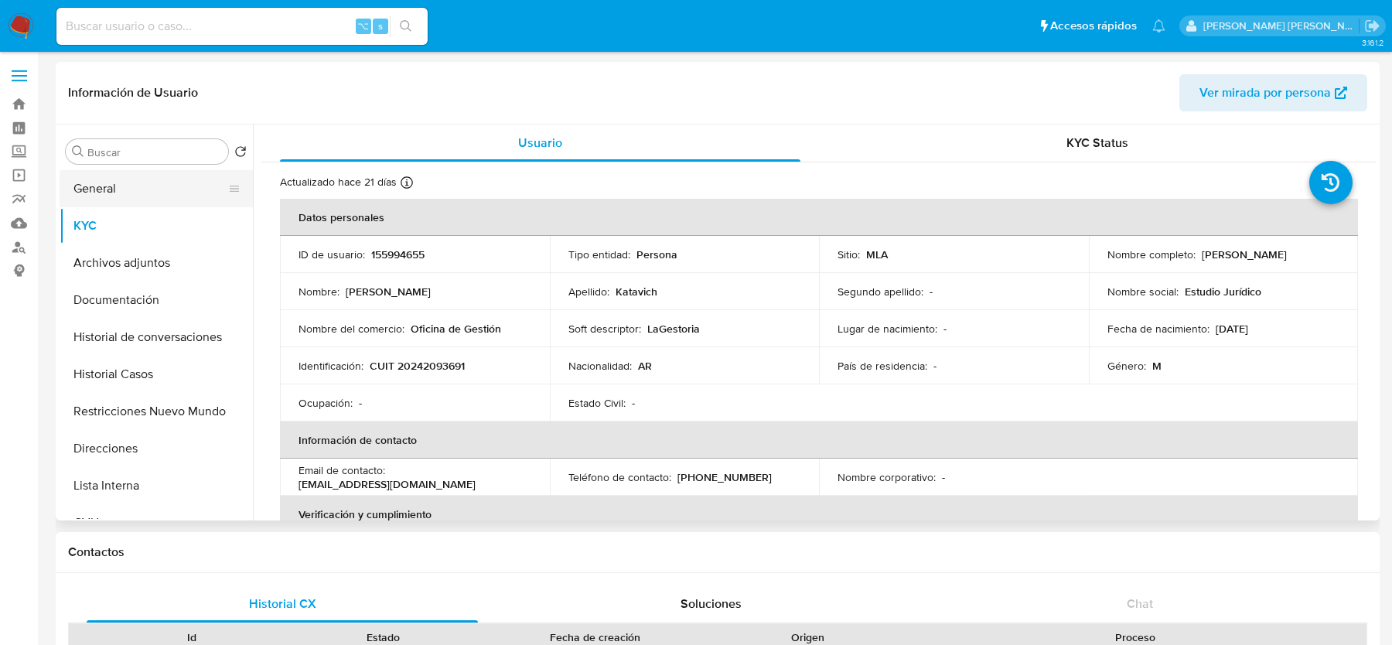
click at [146, 185] on button "General" at bounding box center [150, 188] width 181 height 37
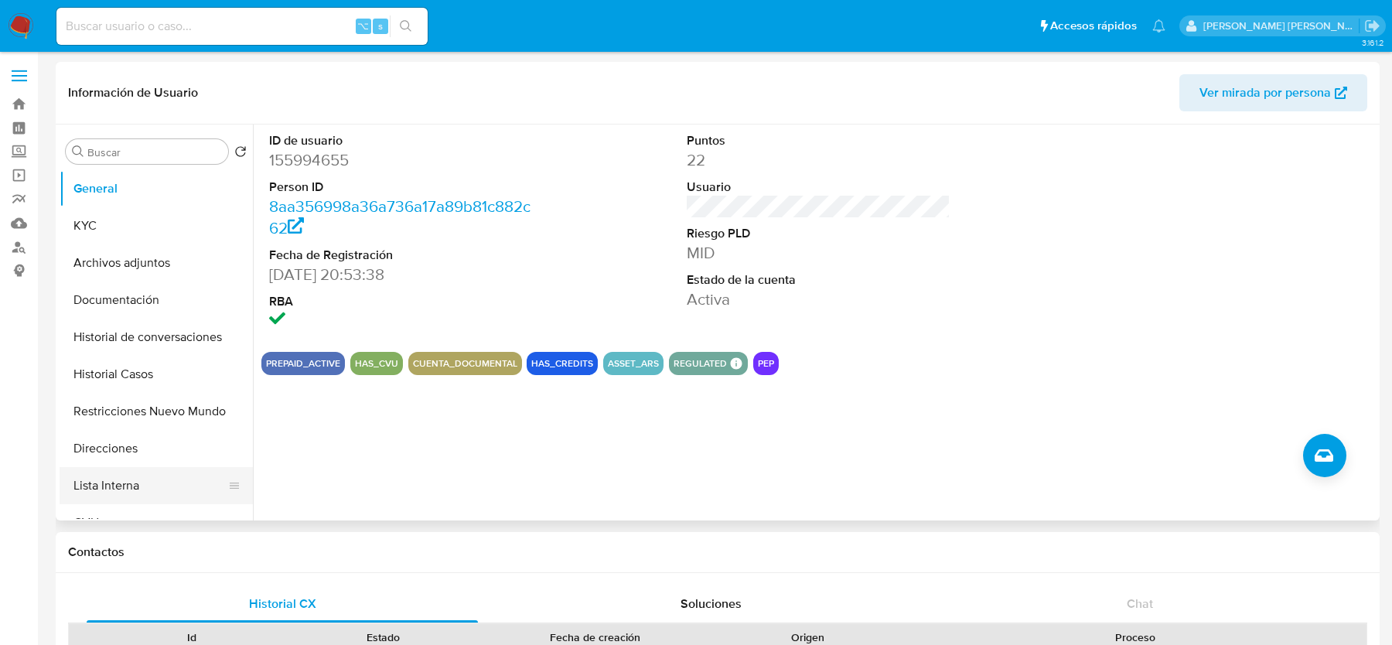
click at [131, 476] on button "Lista Interna" at bounding box center [150, 485] width 181 height 37
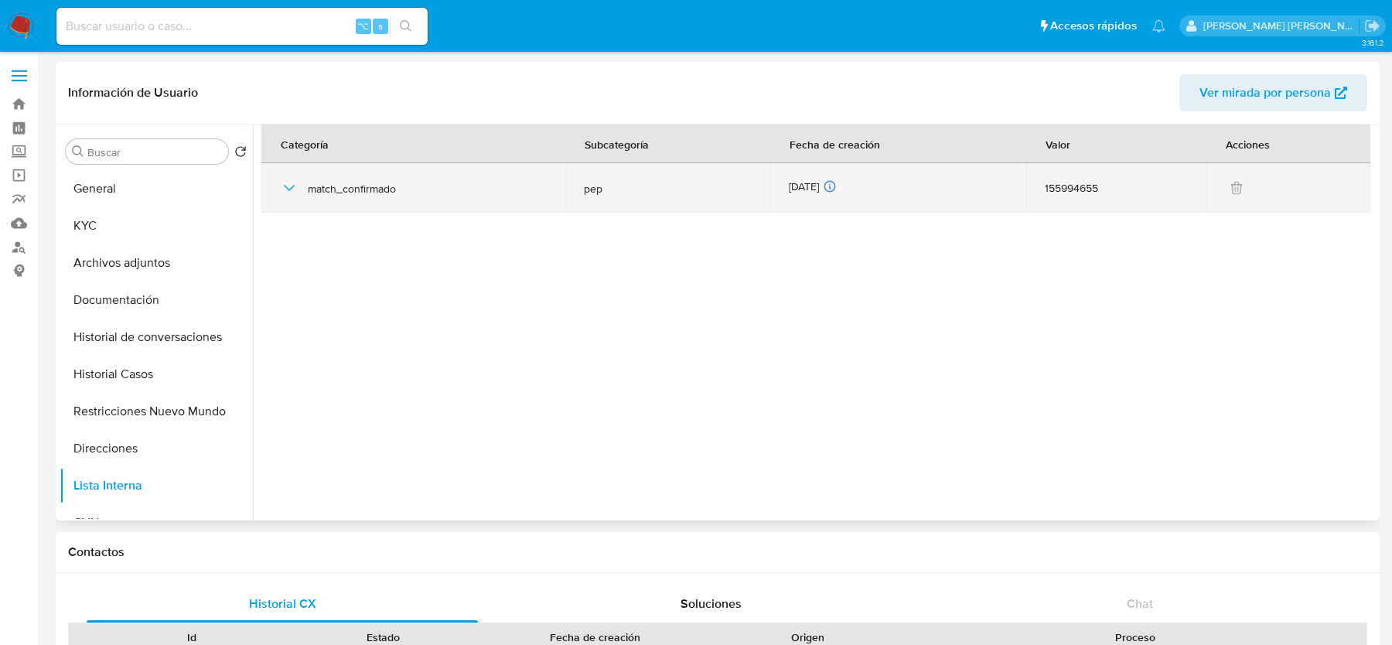
click at [282, 184] on icon "button" at bounding box center [289, 188] width 19 height 19
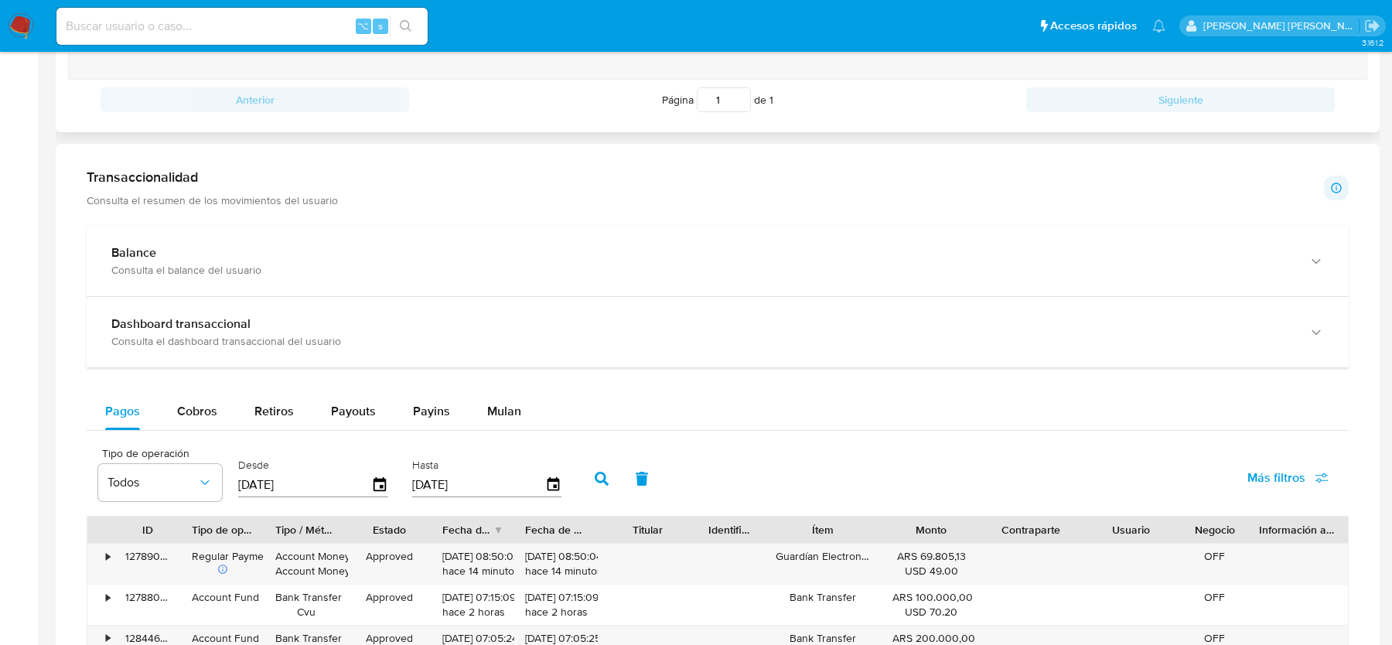
scroll to position [513, 0]
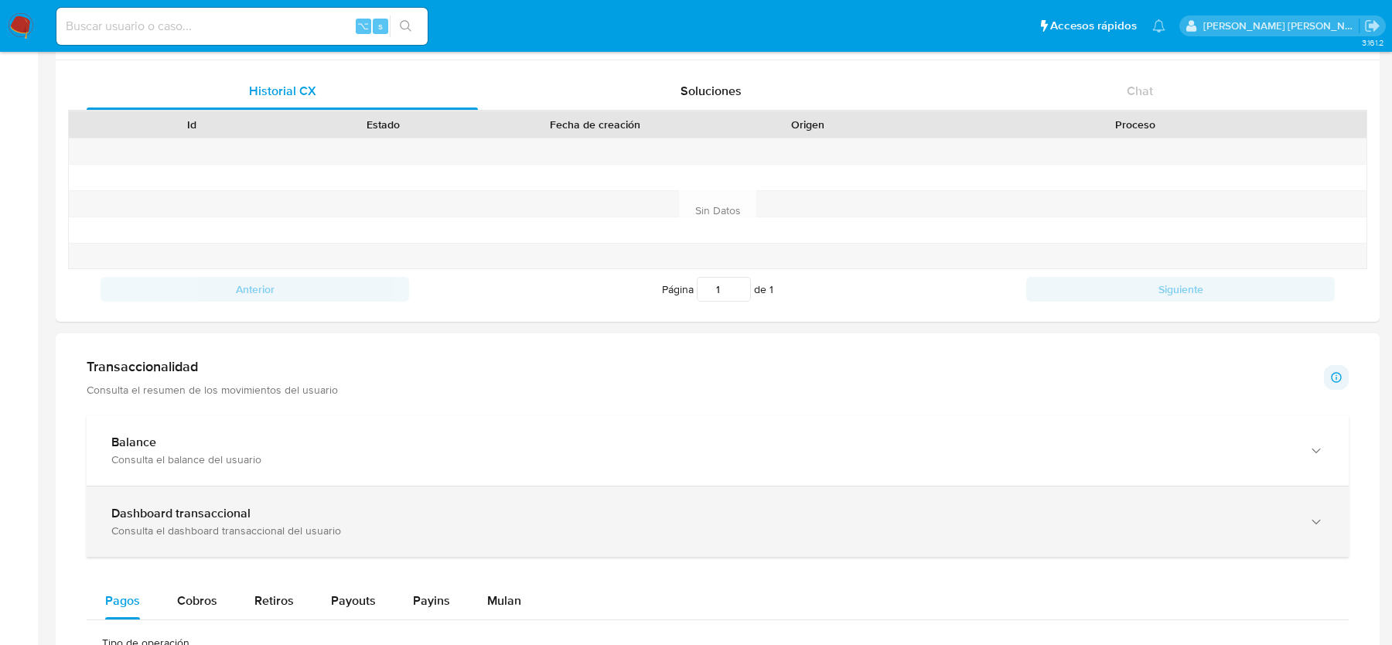
click at [210, 511] on b "Dashboard transaccional" at bounding box center [180, 513] width 139 height 18
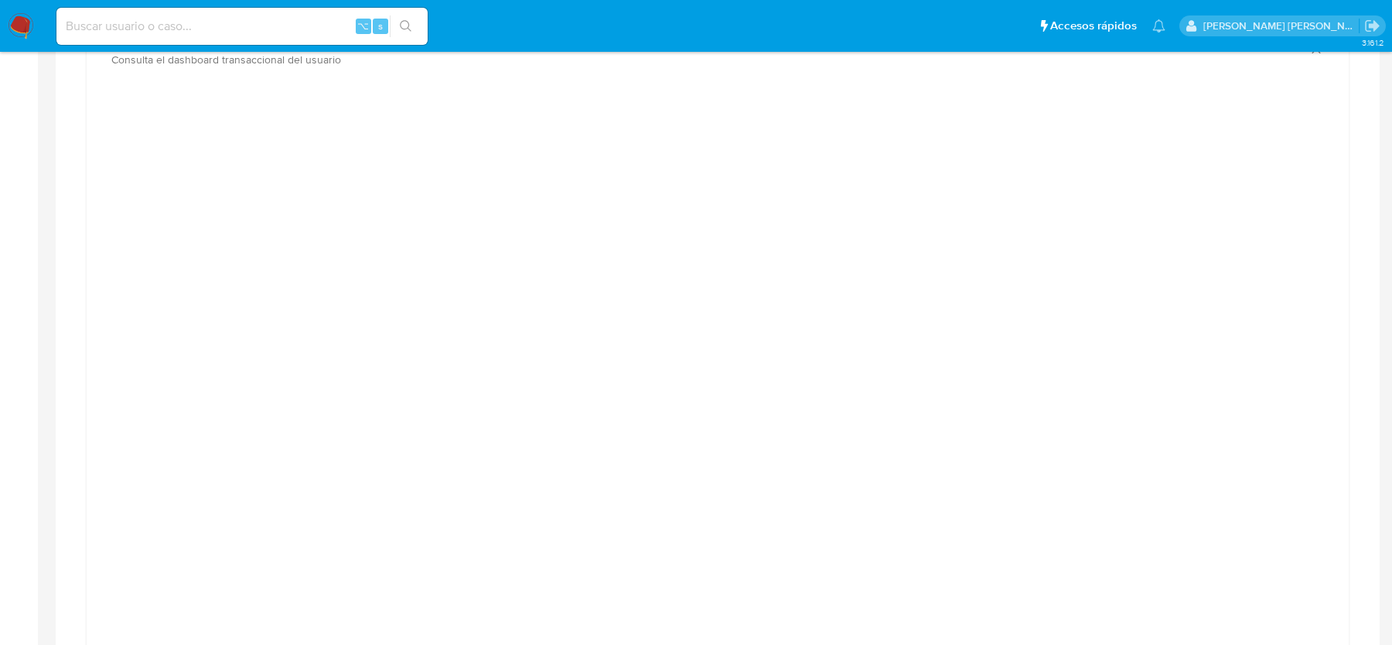
scroll to position [981, 0]
click at [141, 338] on div at bounding box center [718, 449] width 1238 height 696
click at [204, 299] on div at bounding box center [718, 449] width 1238 height 696
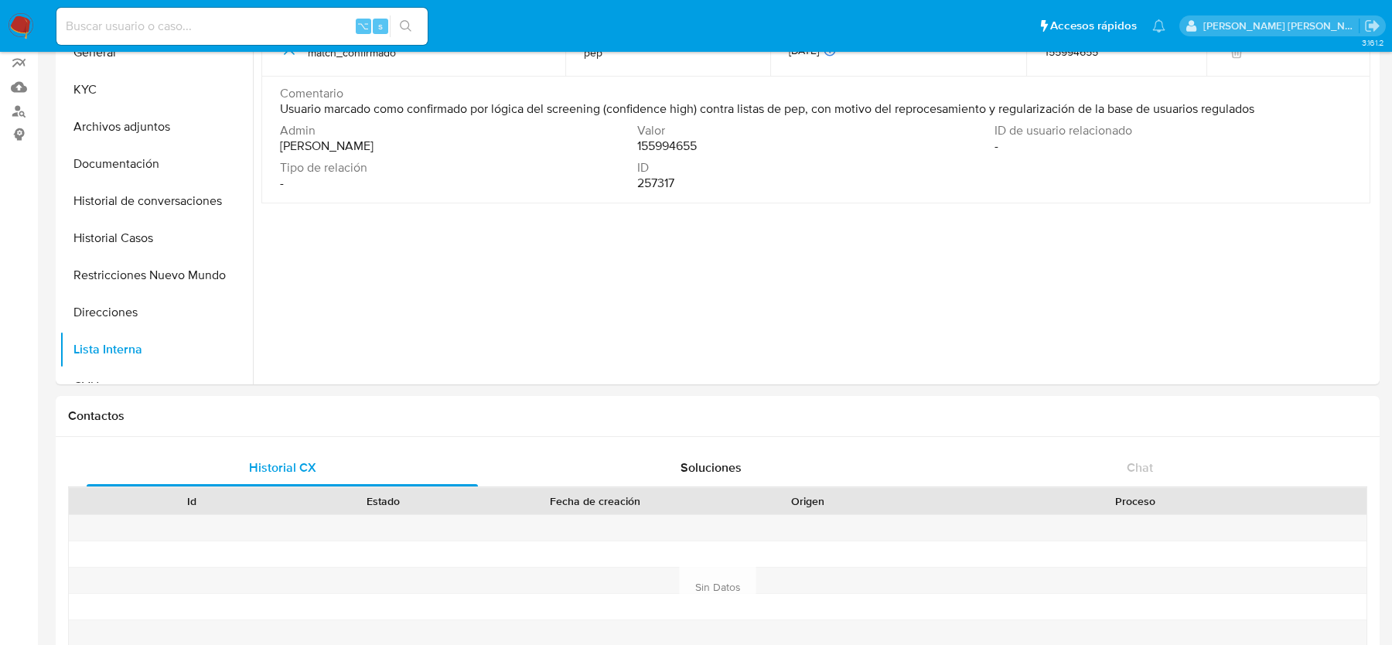
scroll to position [0, 0]
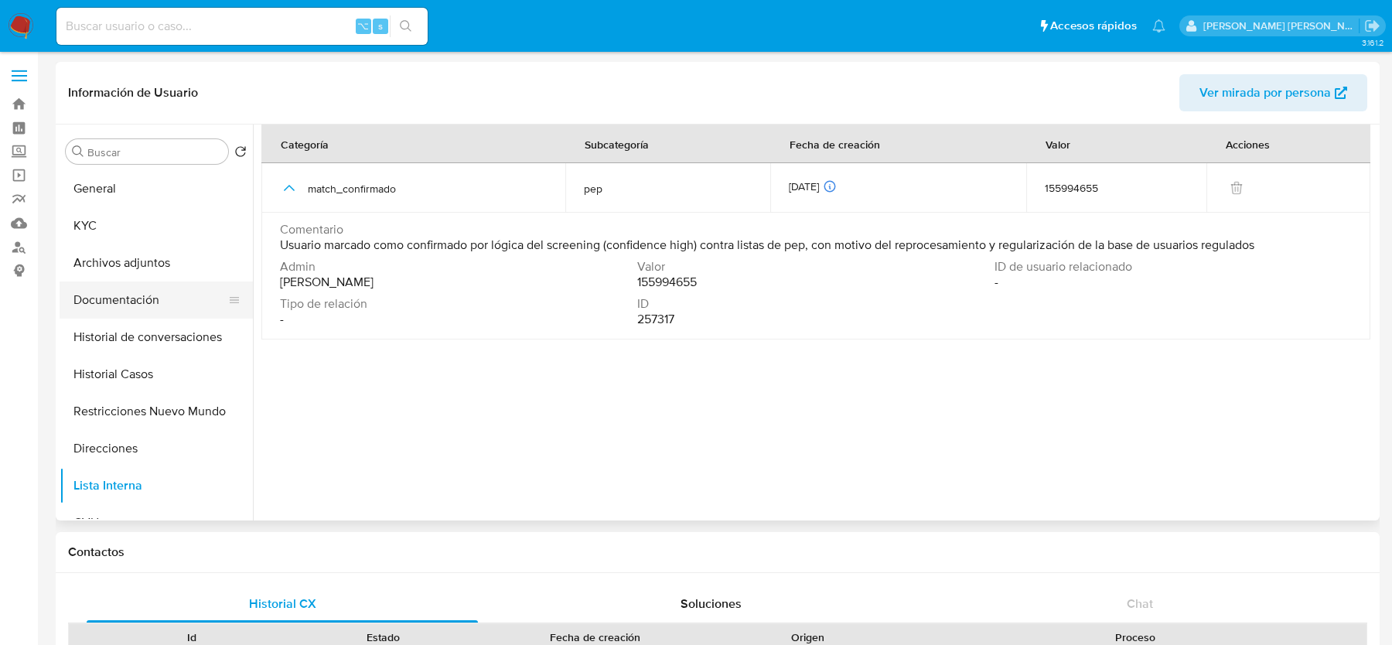
click at [114, 305] on button "Documentación" at bounding box center [150, 300] width 181 height 37
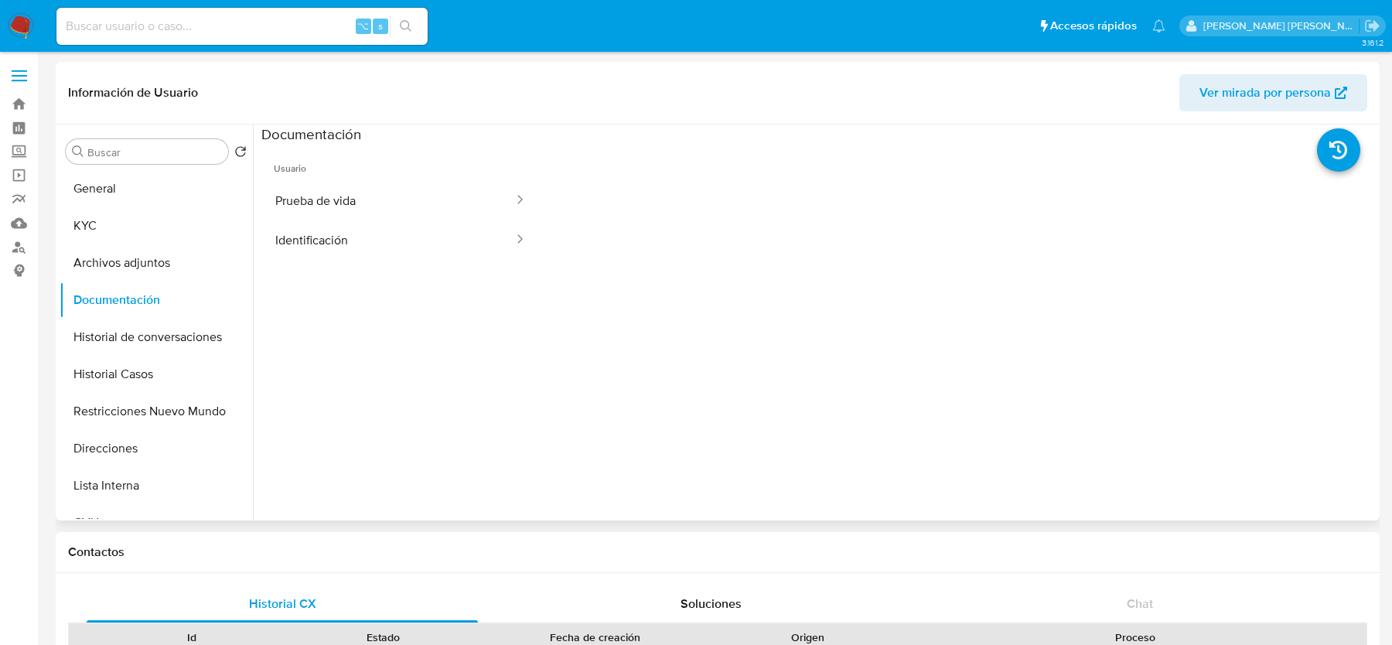
click at [640, 114] on div "Información de Usuario Ver mirada por persona" at bounding box center [718, 93] width 1324 height 63
click at [443, 193] on button "Prueba de vida" at bounding box center [388, 200] width 254 height 39
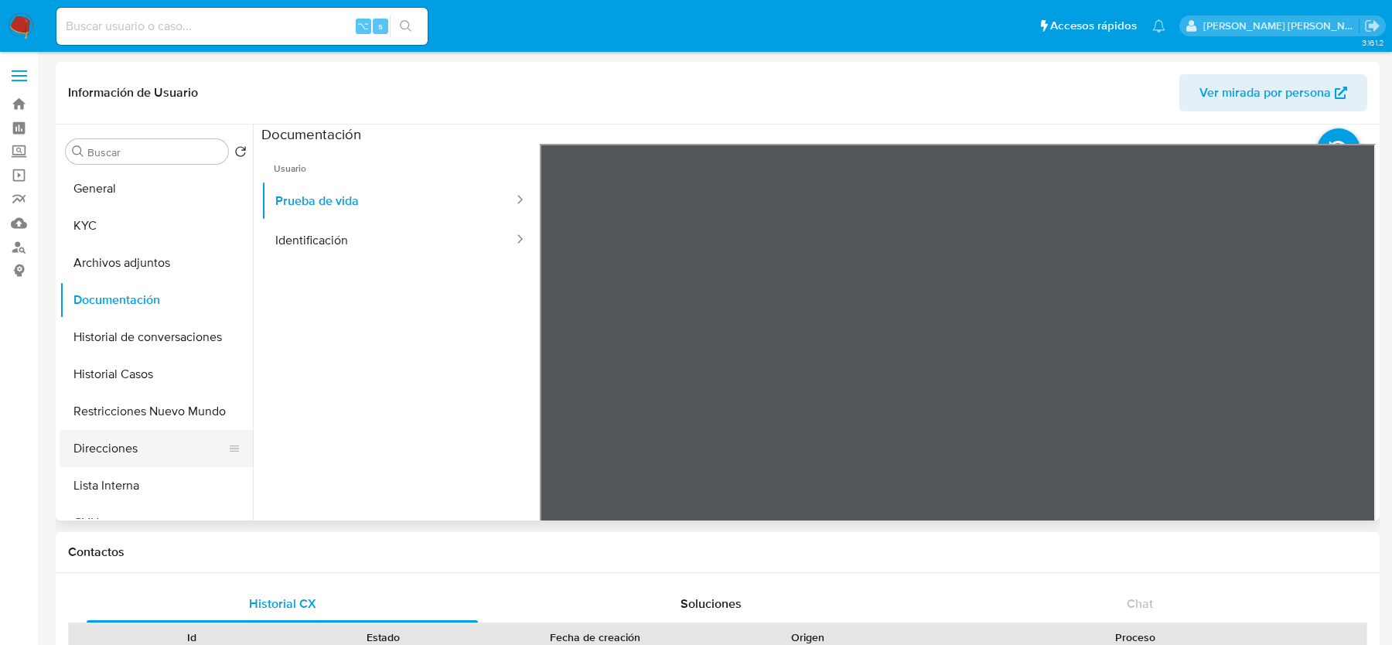
click at [124, 452] on button "Direcciones" at bounding box center [150, 448] width 181 height 37
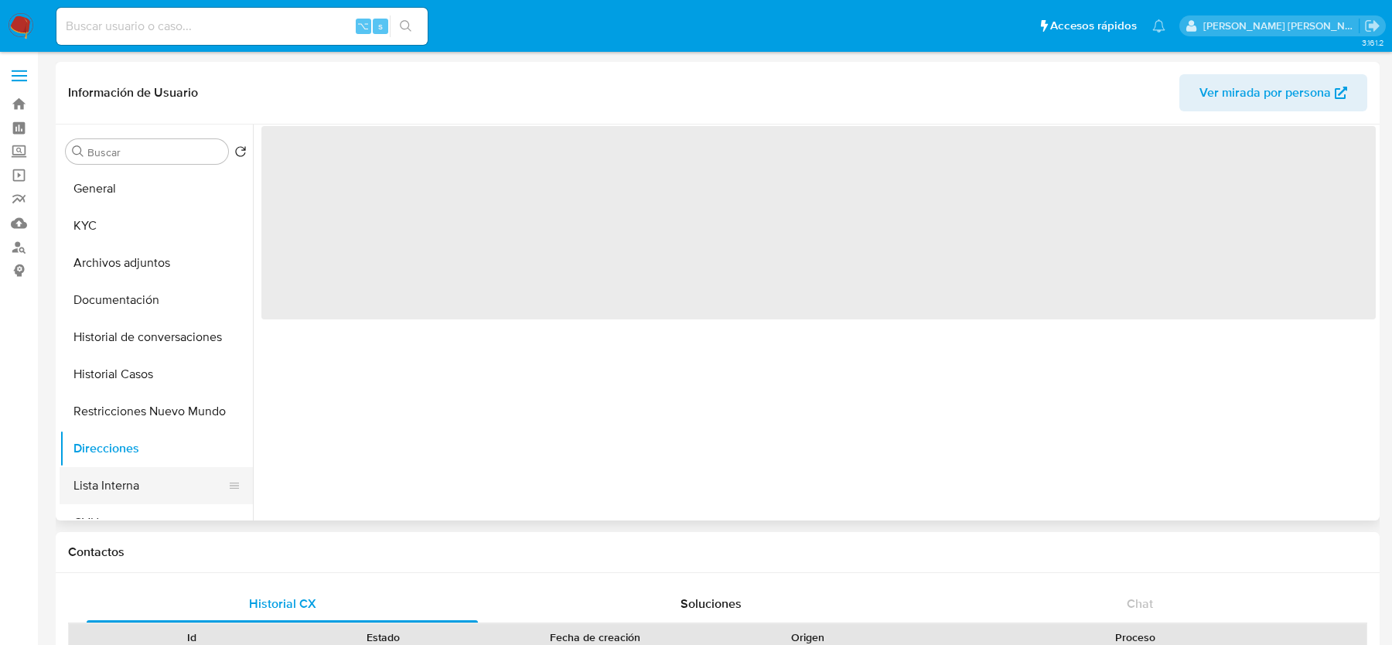
click at [124, 479] on button "Lista Interna" at bounding box center [150, 485] width 181 height 37
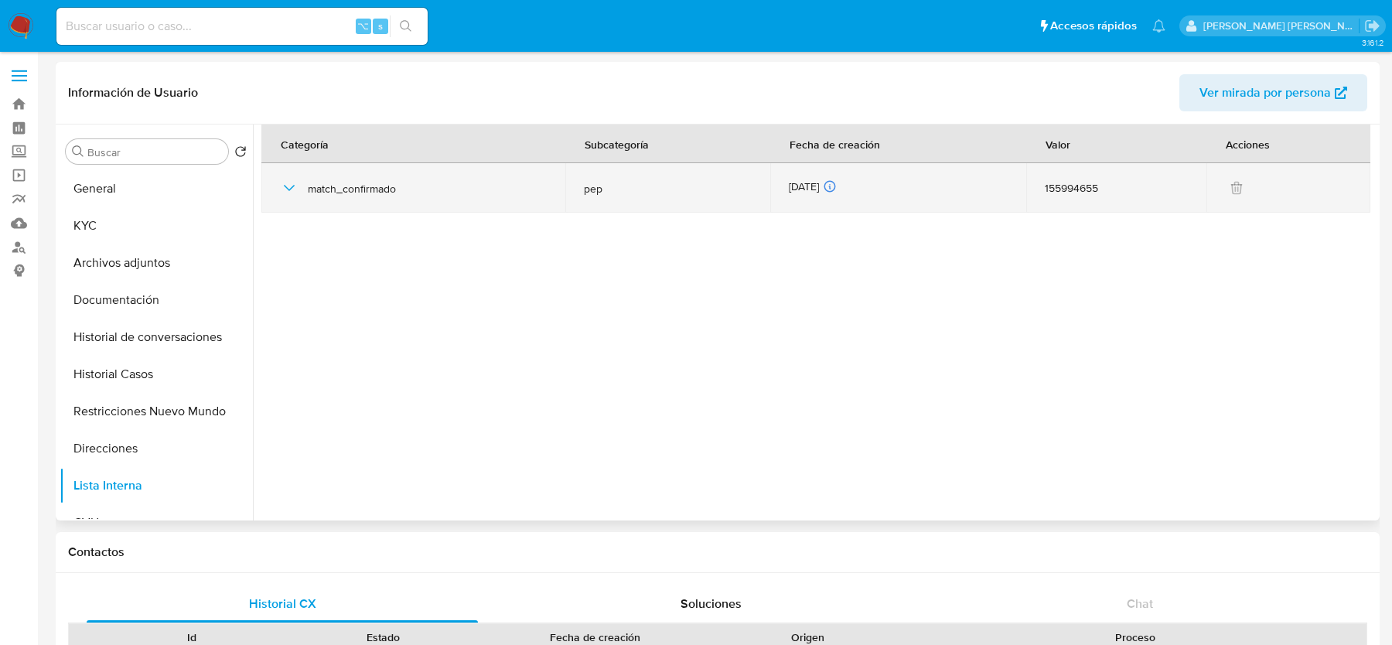
click at [283, 195] on icon "button" at bounding box center [289, 188] width 19 height 19
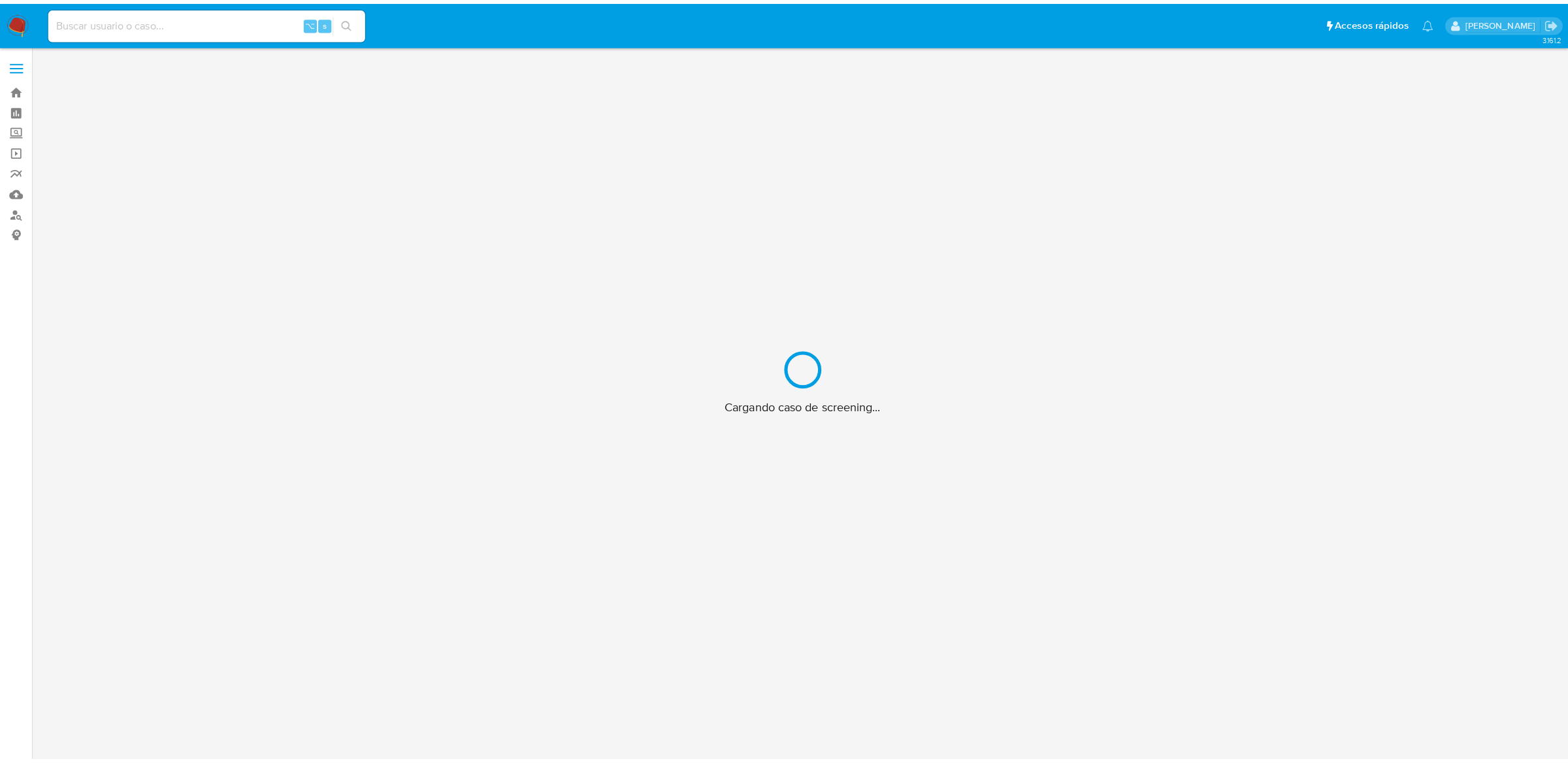
scroll to position [47, 0]
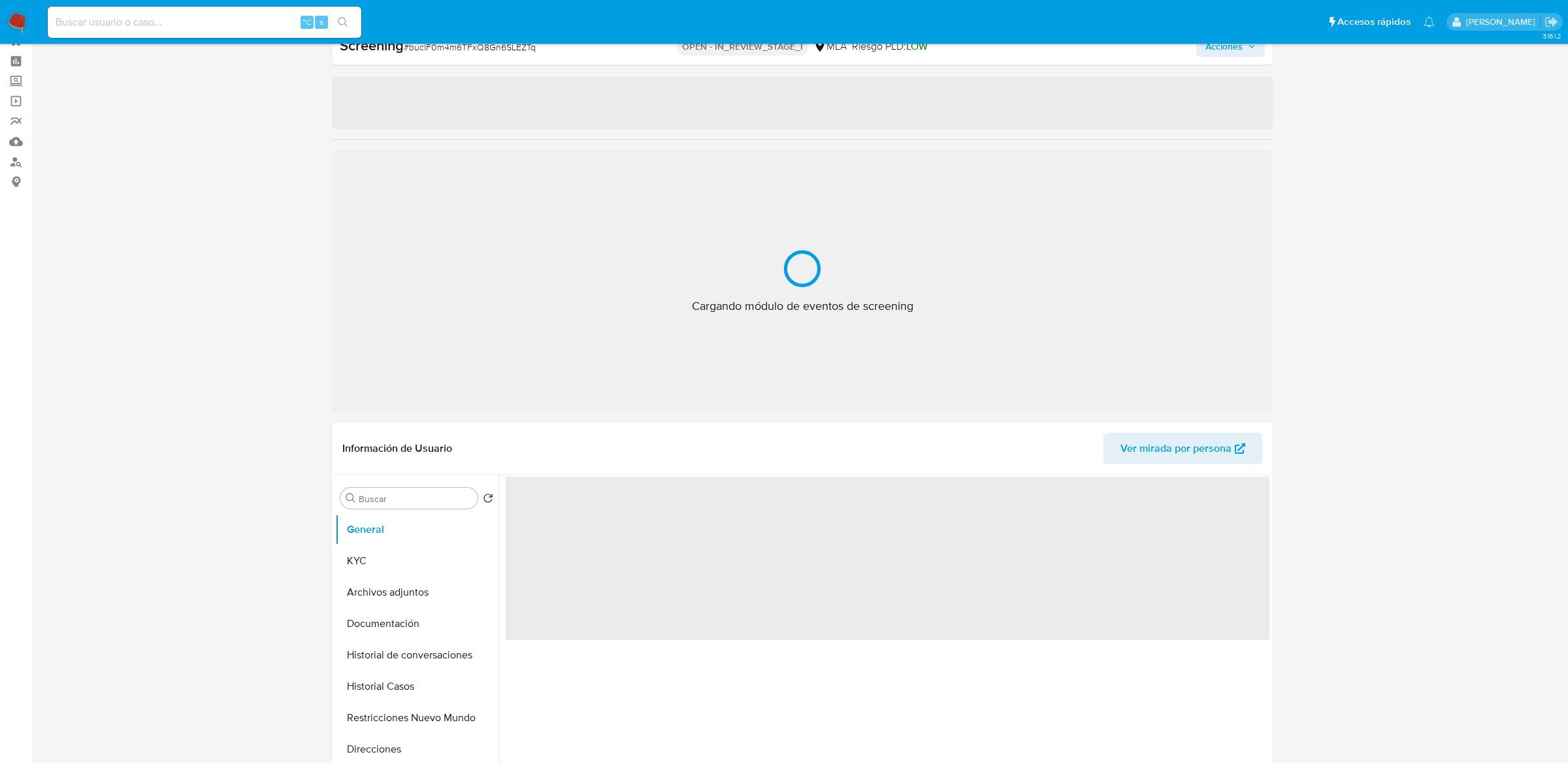
select select "10"
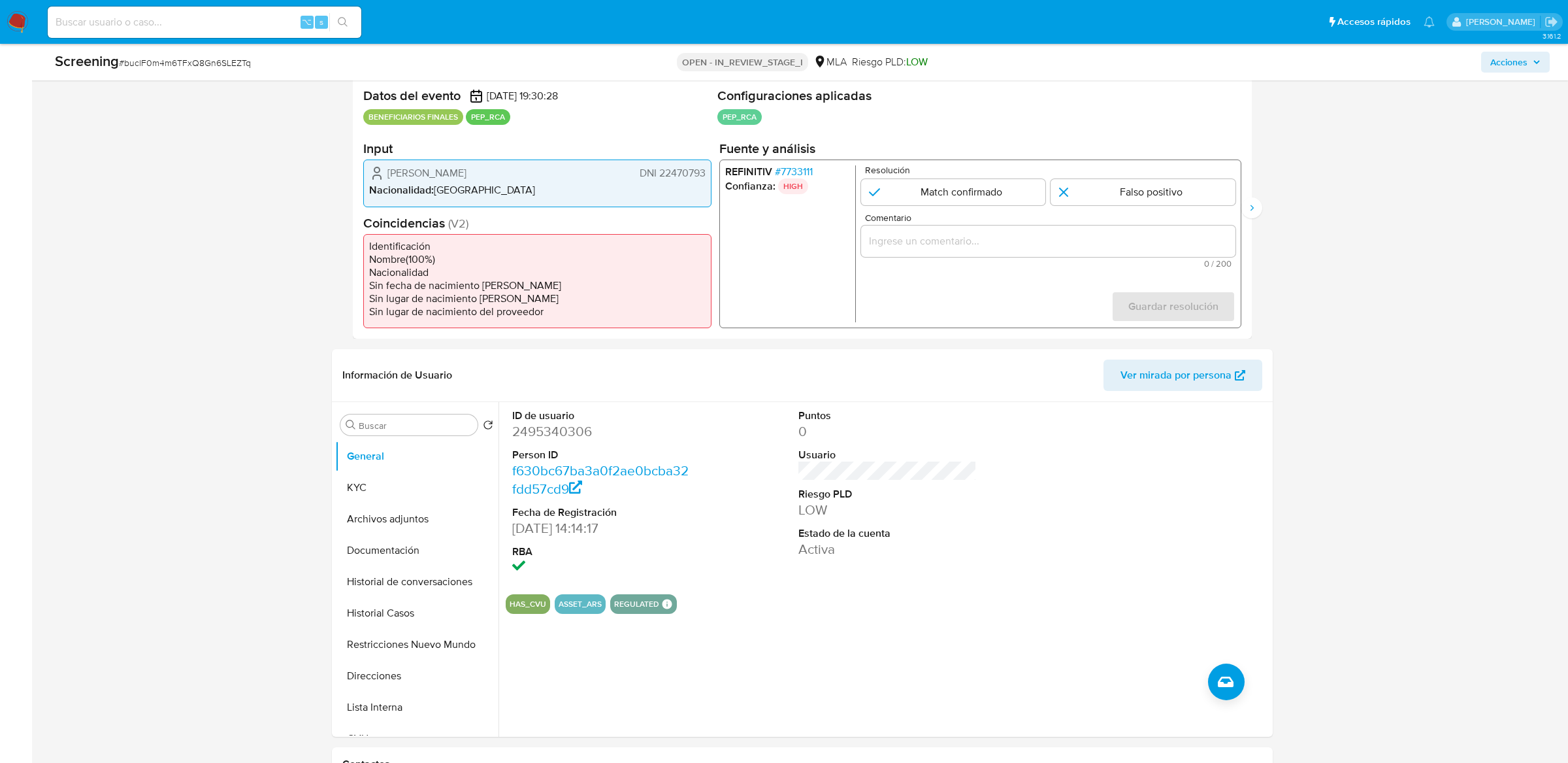
scroll to position [269, 0]
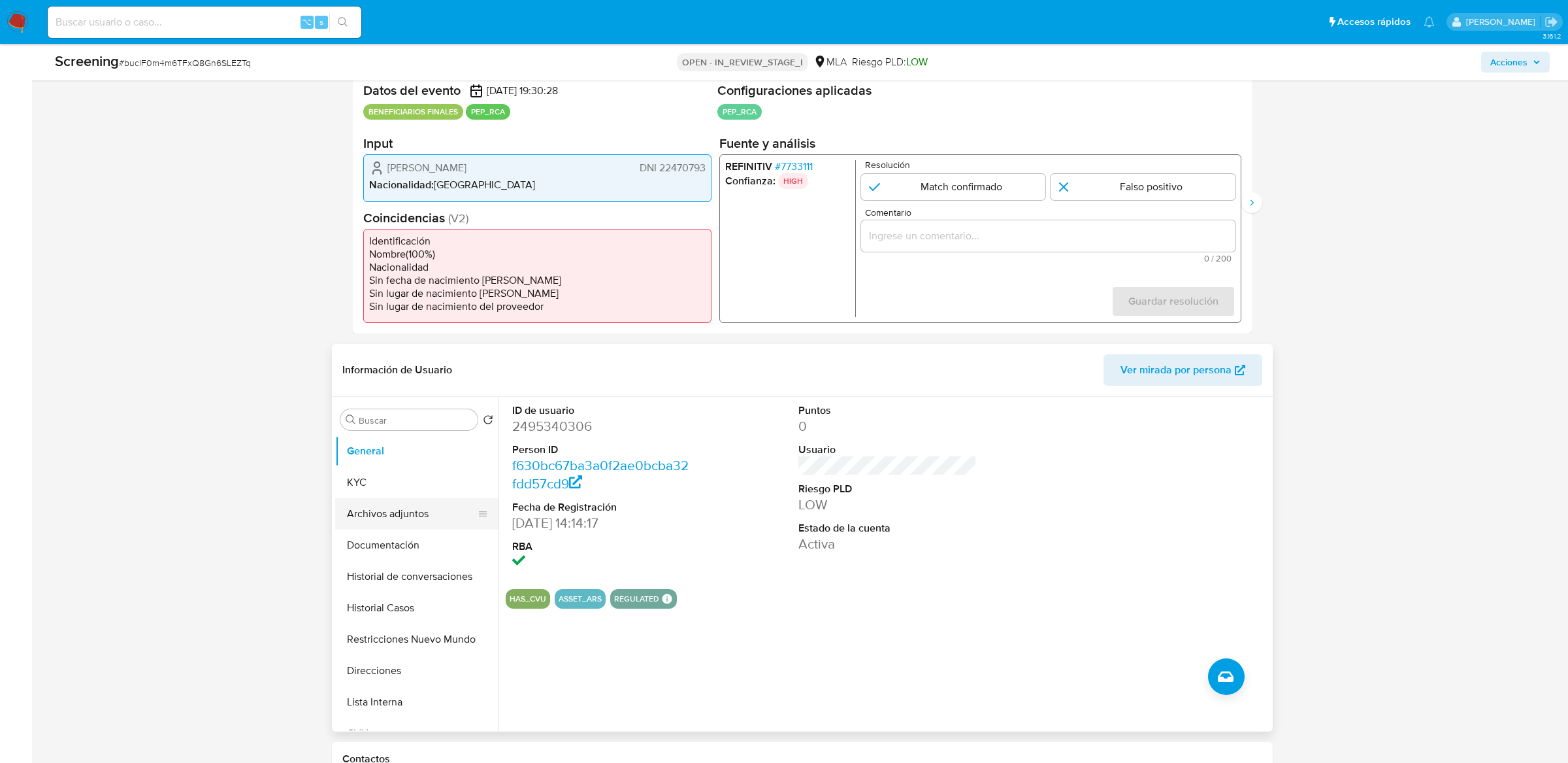
click at [355, 498] on button "Archivos adjuntos" at bounding box center [411, 513] width 153 height 31
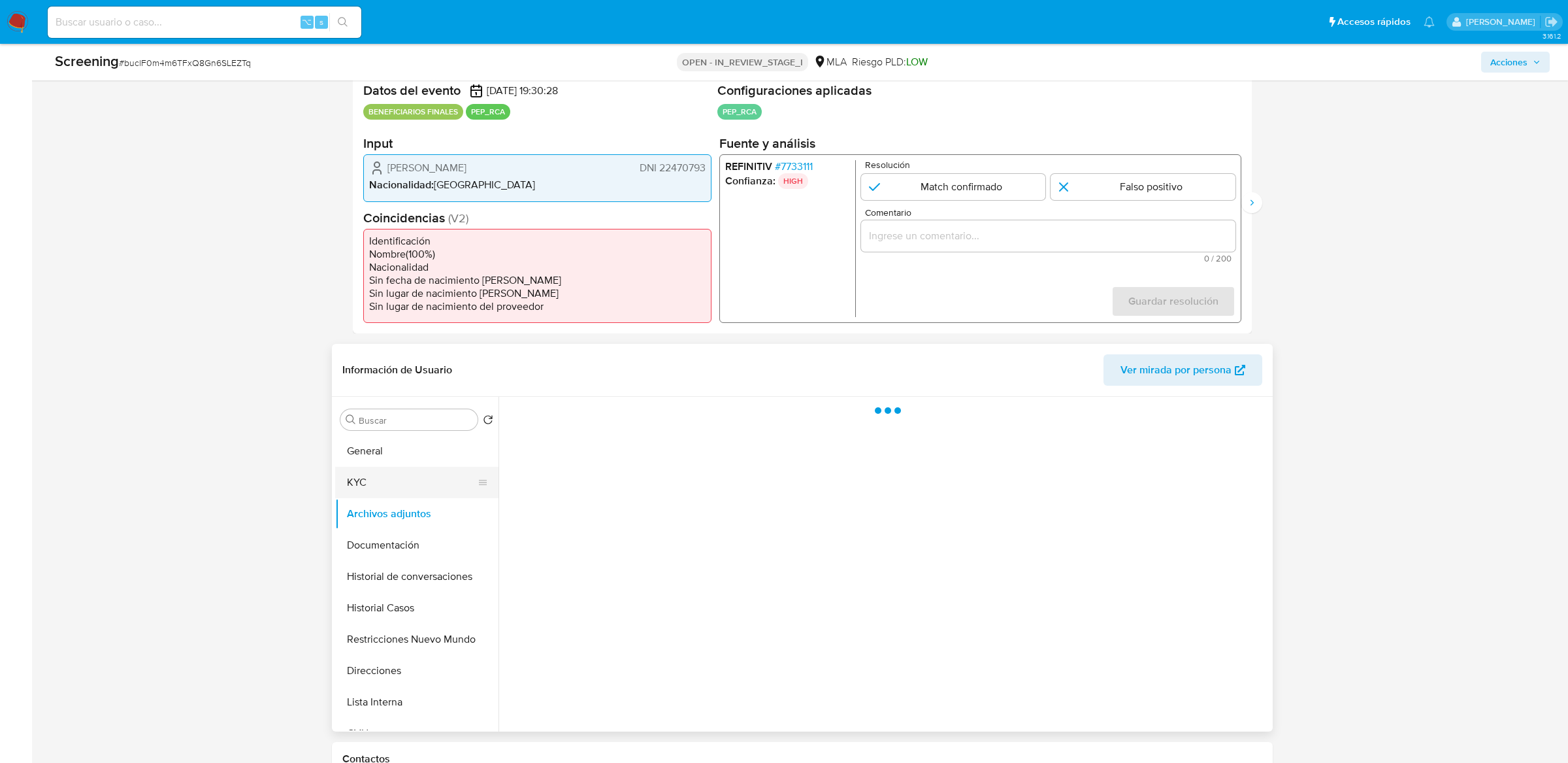
click at [376, 482] on button "KYC" at bounding box center [411, 482] width 153 height 31
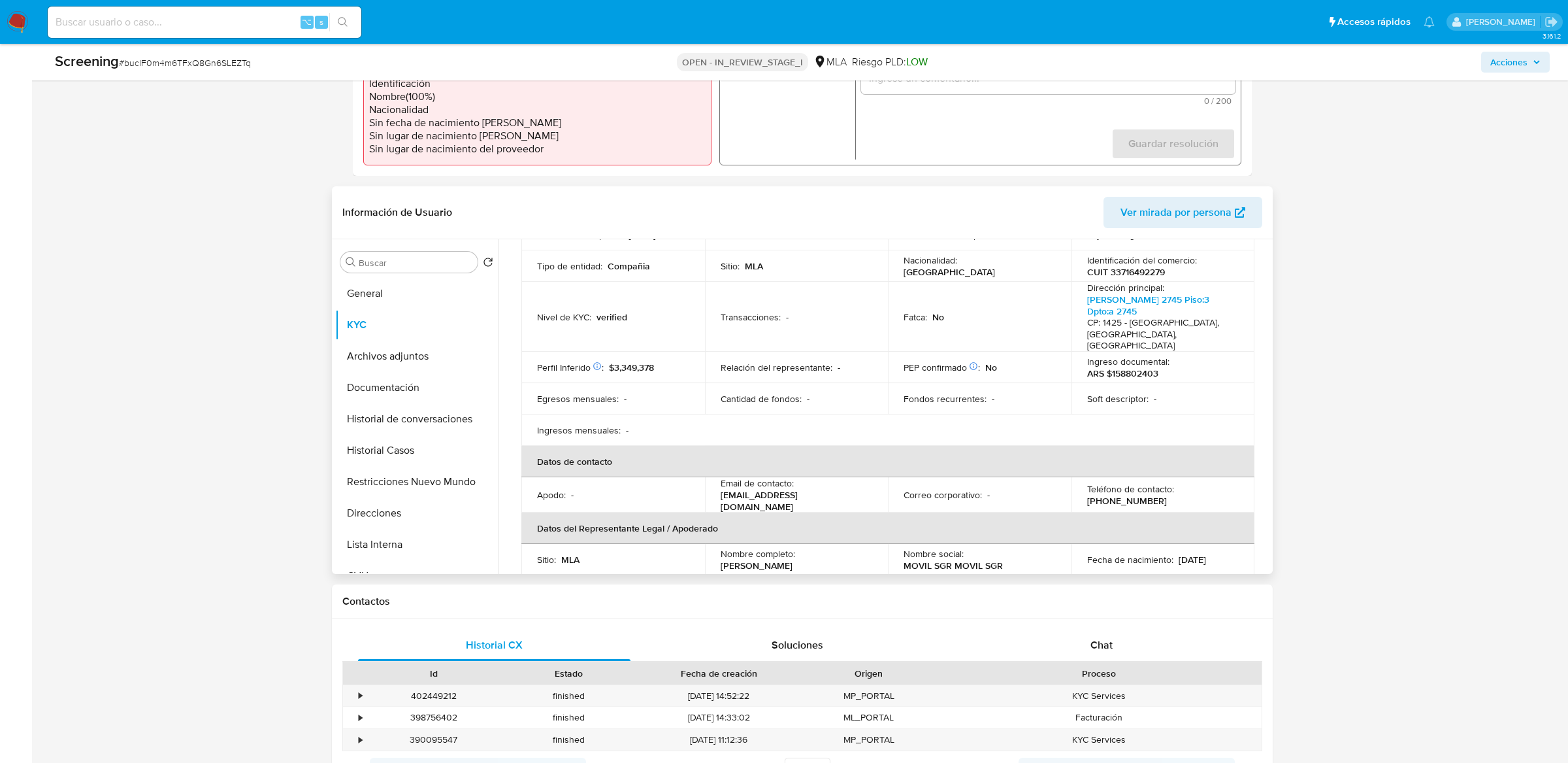
scroll to position [210, 0]
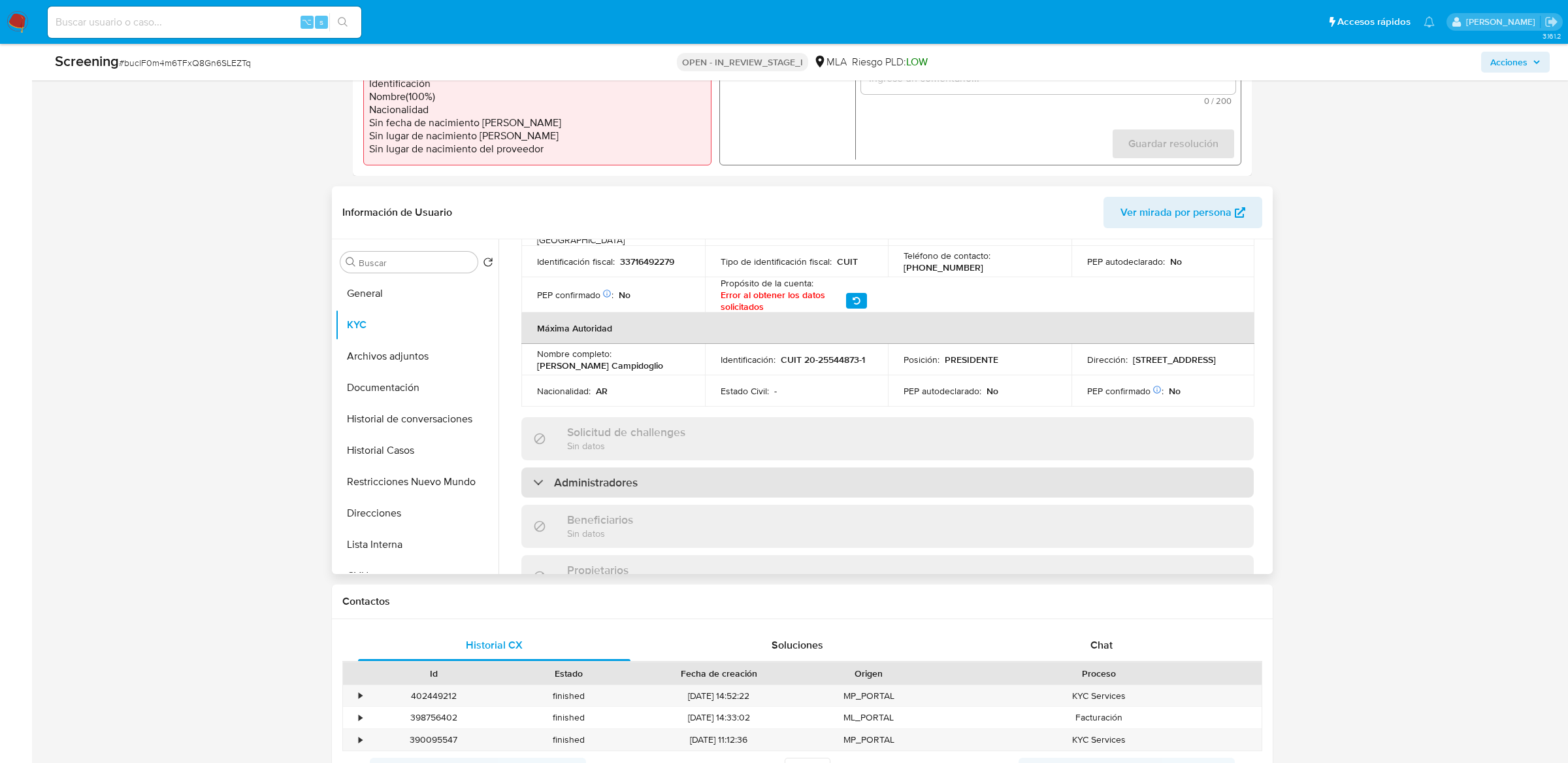
click at [633, 494] on div "Administradores" at bounding box center [887, 482] width 732 height 30
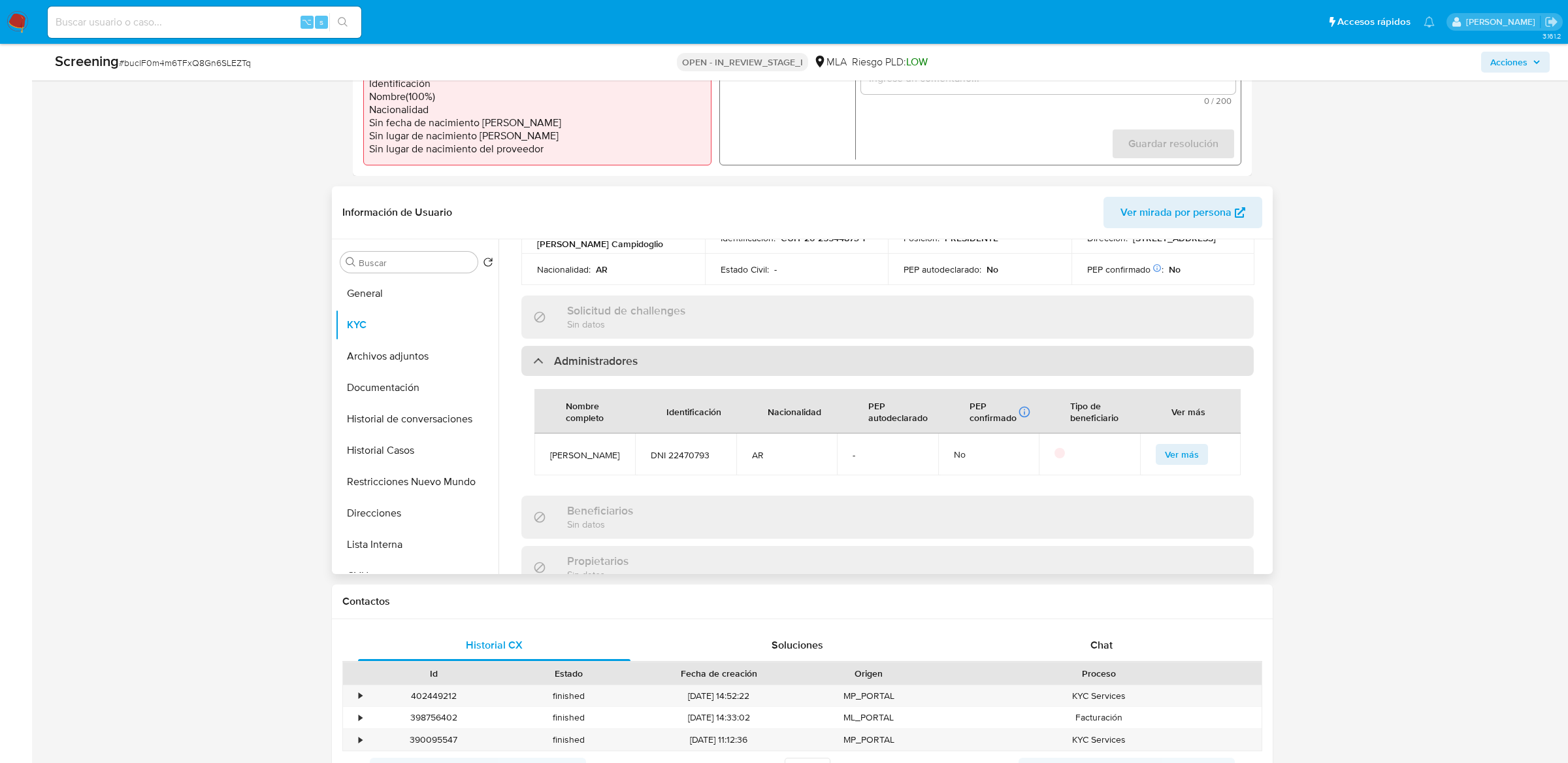
scroll to position [679, 0]
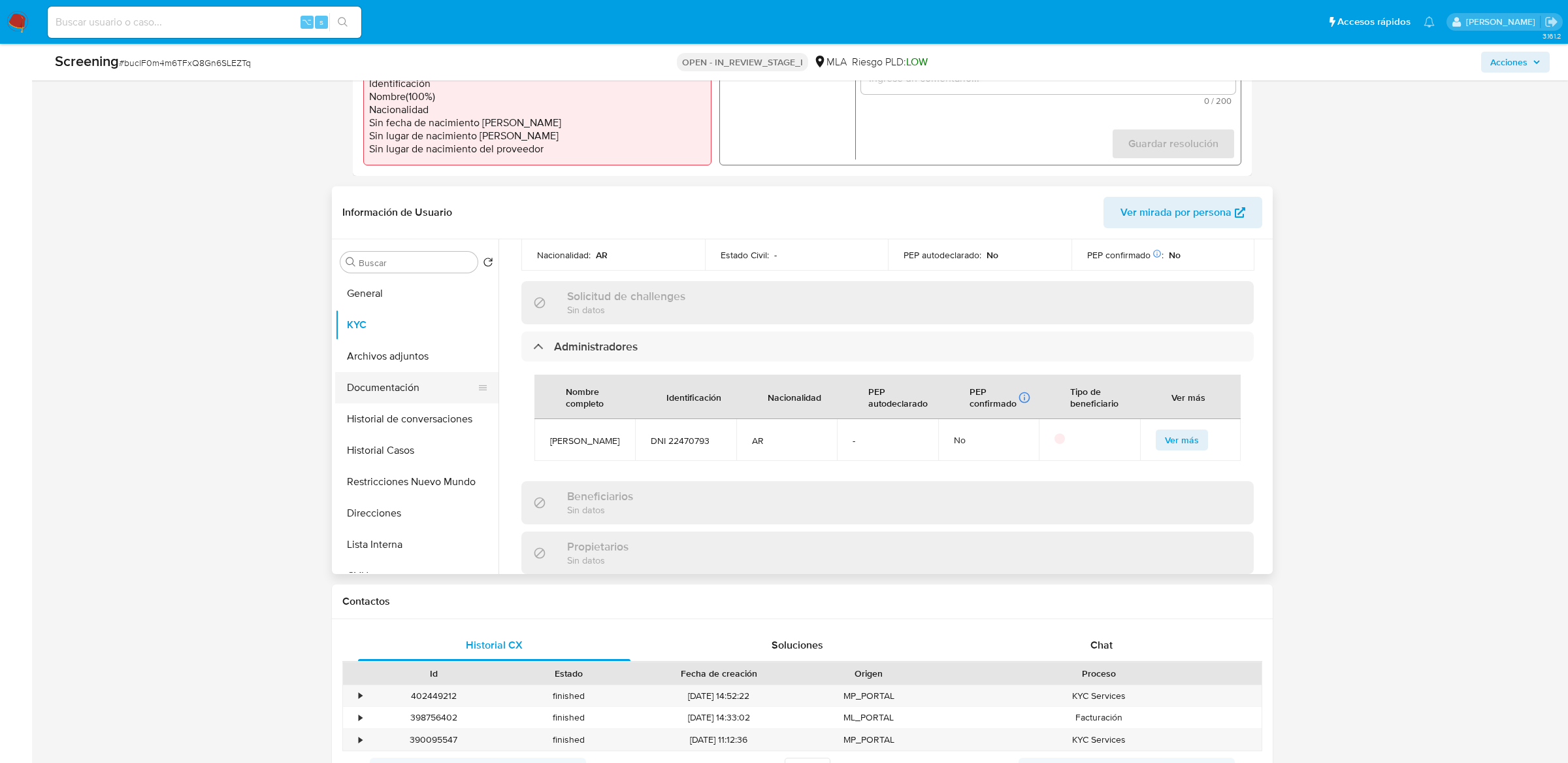
click at [402, 388] on button "Documentación" at bounding box center [411, 387] width 153 height 31
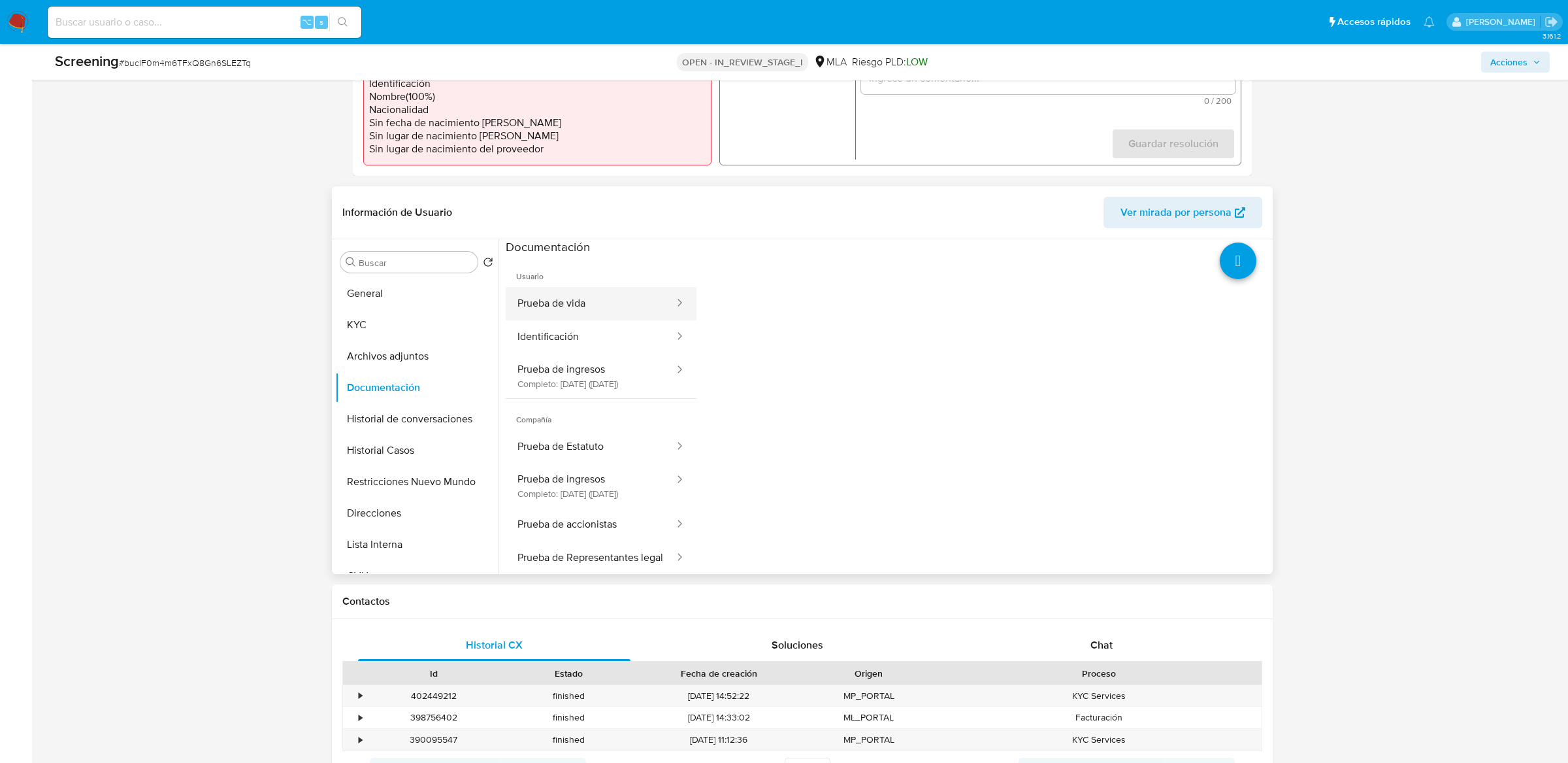
click at [606, 307] on button "Prueba de vida" at bounding box center [591, 303] width 170 height 33
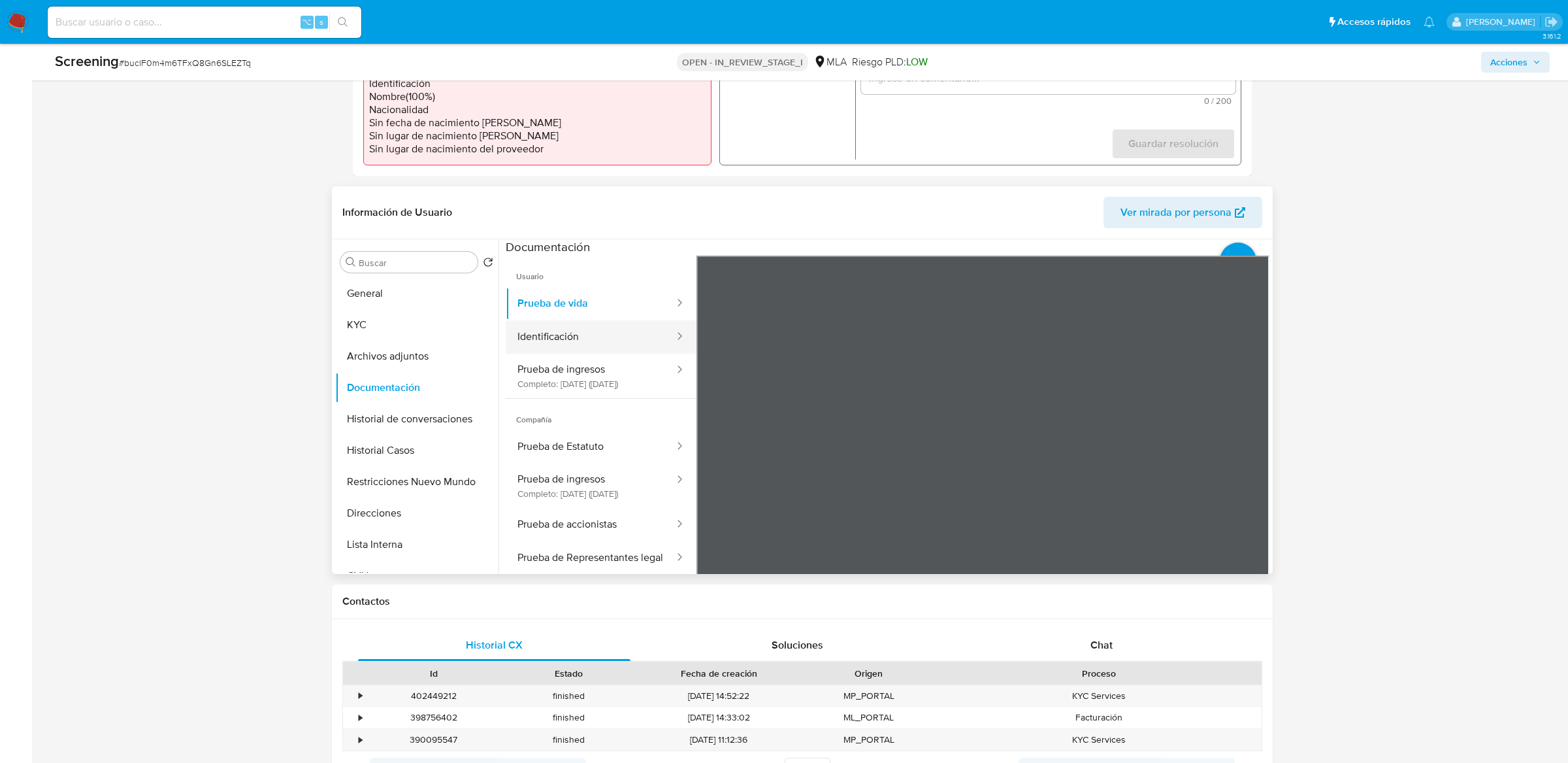
click at [608, 339] on button "Identificación" at bounding box center [591, 336] width 170 height 33
click at [1255, 471] on icon at bounding box center [1253, 467] width 26 height 26
click at [567, 508] on button "Prueba de ingresos Completo: 27/08/2025 (hace un mes)" at bounding box center [591, 485] width 170 height 45
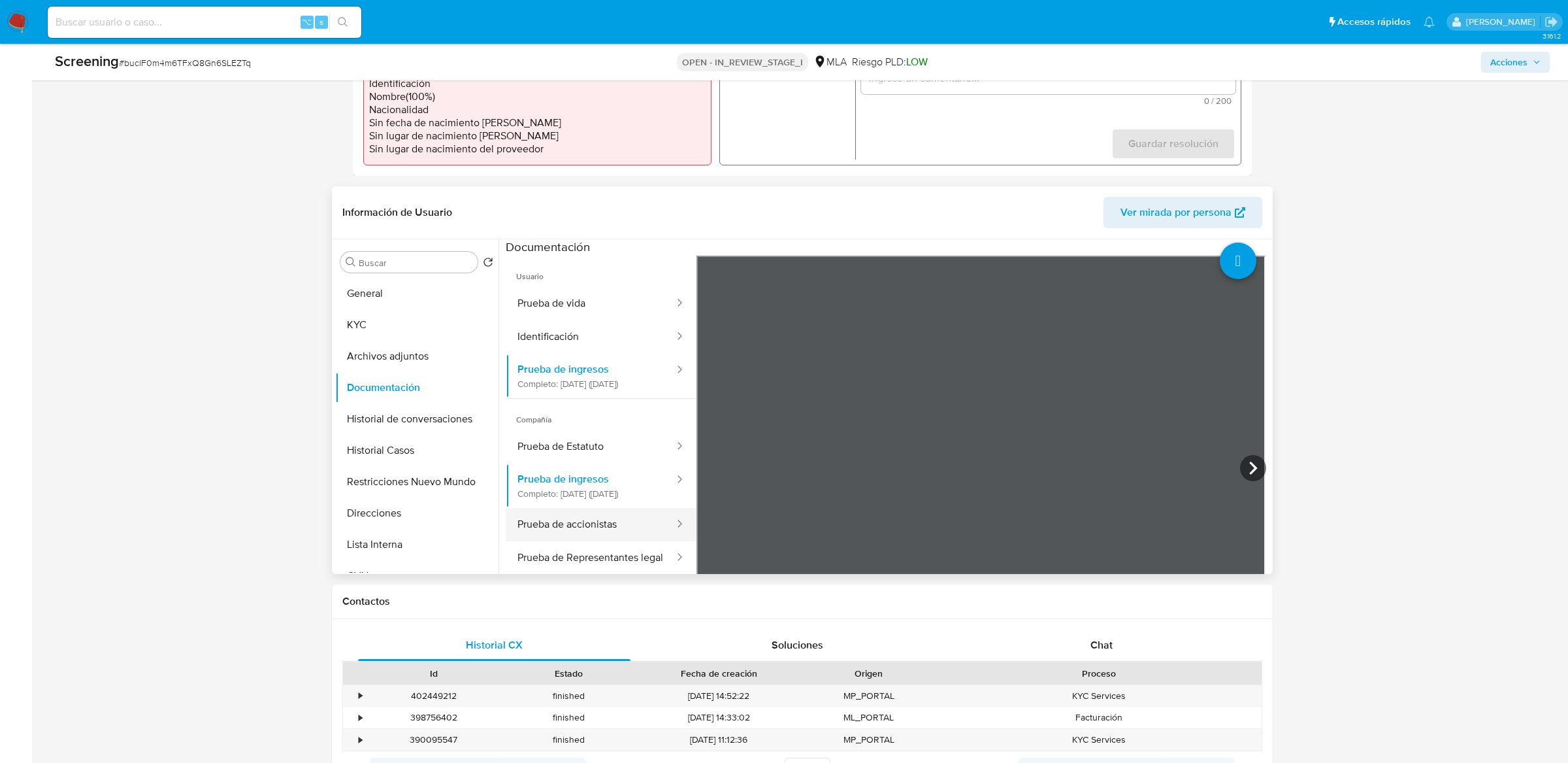
click at [567, 529] on button "Prueba de accionistas" at bounding box center [591, 524] width 170 height 33
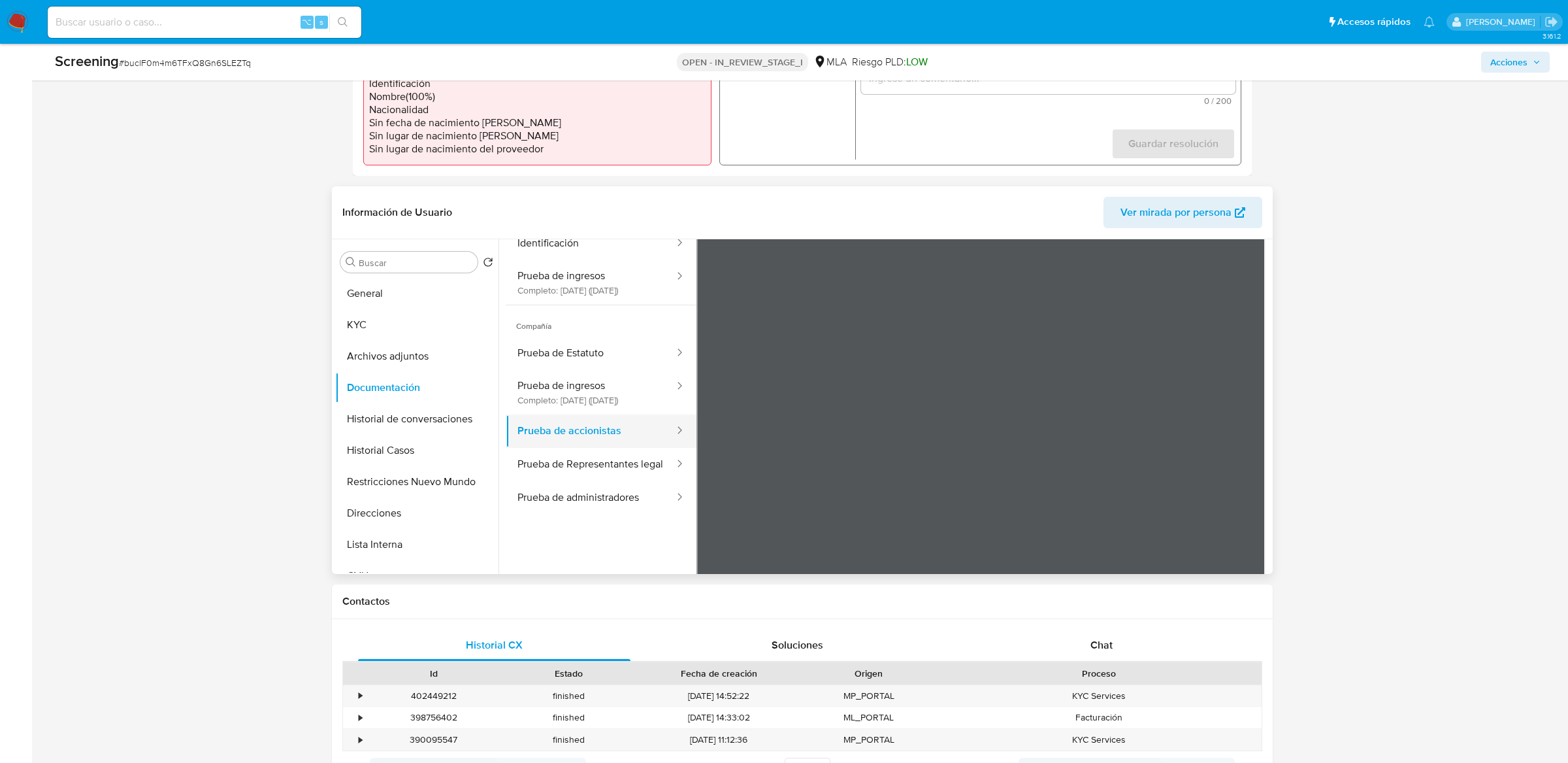
scroll to position [103, 0]
click at [587, 504] on button "Prueba de administradores" at bounding box center [591, 488] width 170 height 33
click at [1245, 361] on icon at bounding box center [1253, 364] width 26 height 26
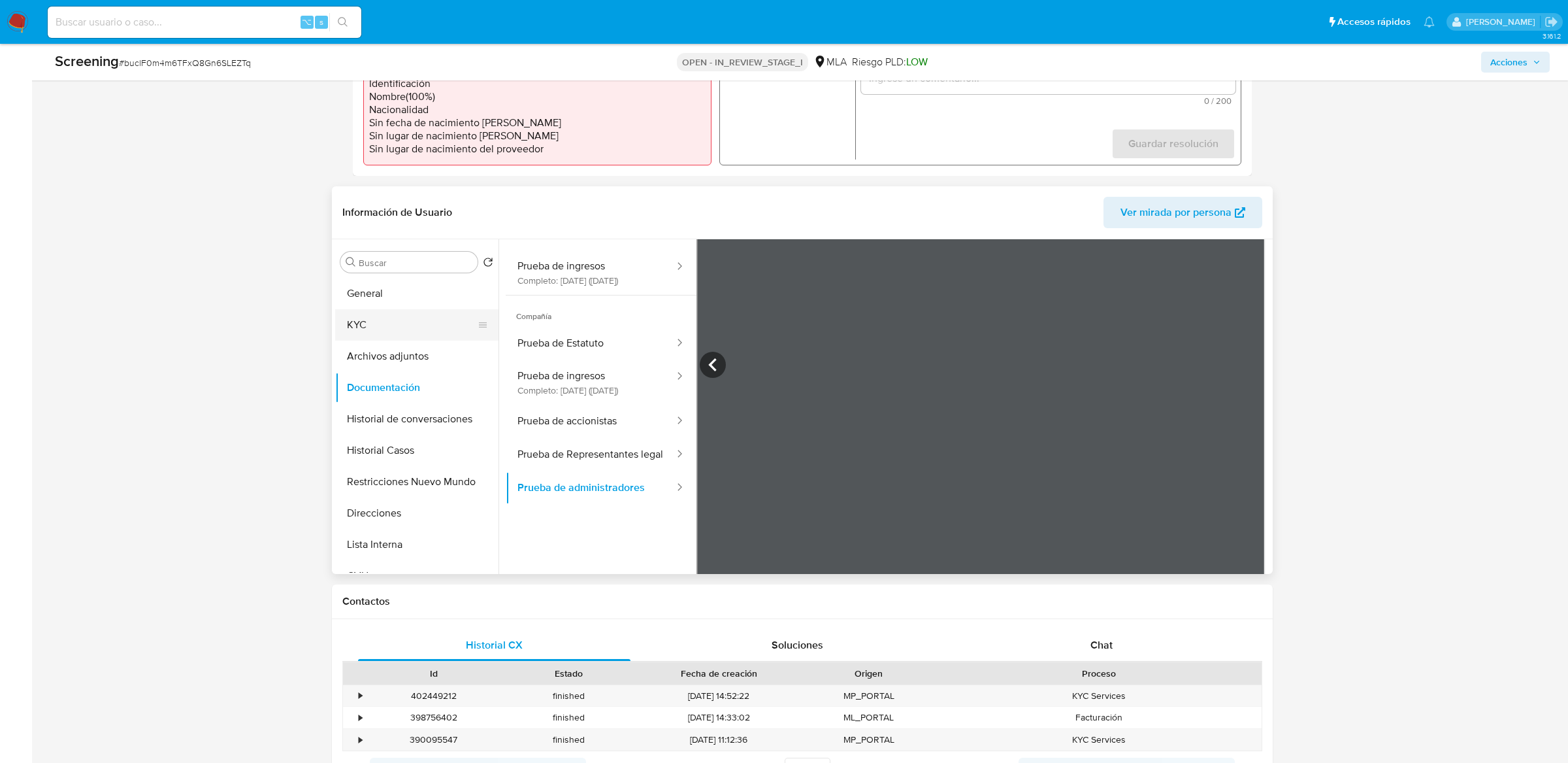
click at [382, 330] on button "KYC" at bounding box center [411, 324] width 153 height 31
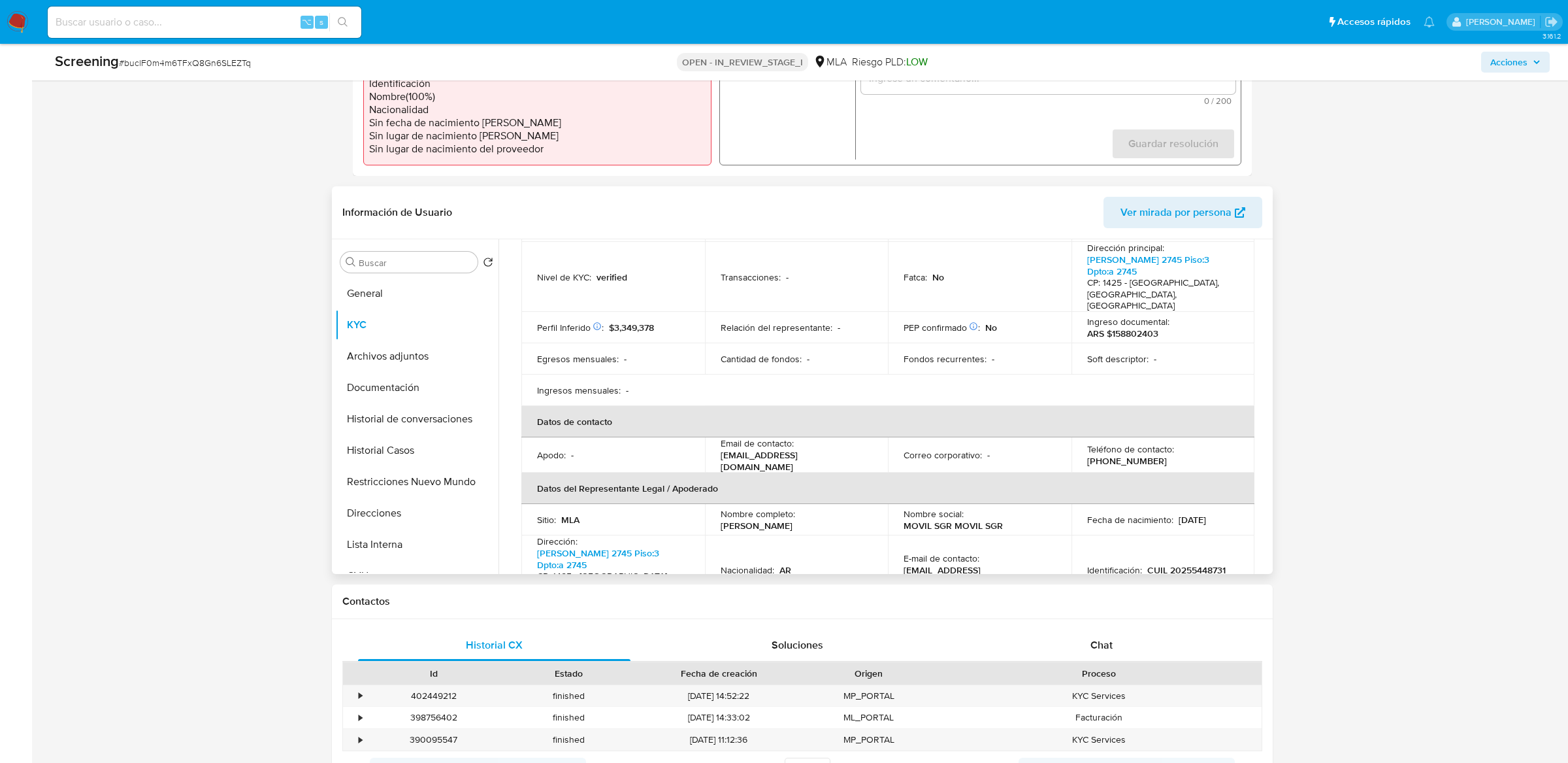
scroll to position [229, 0]
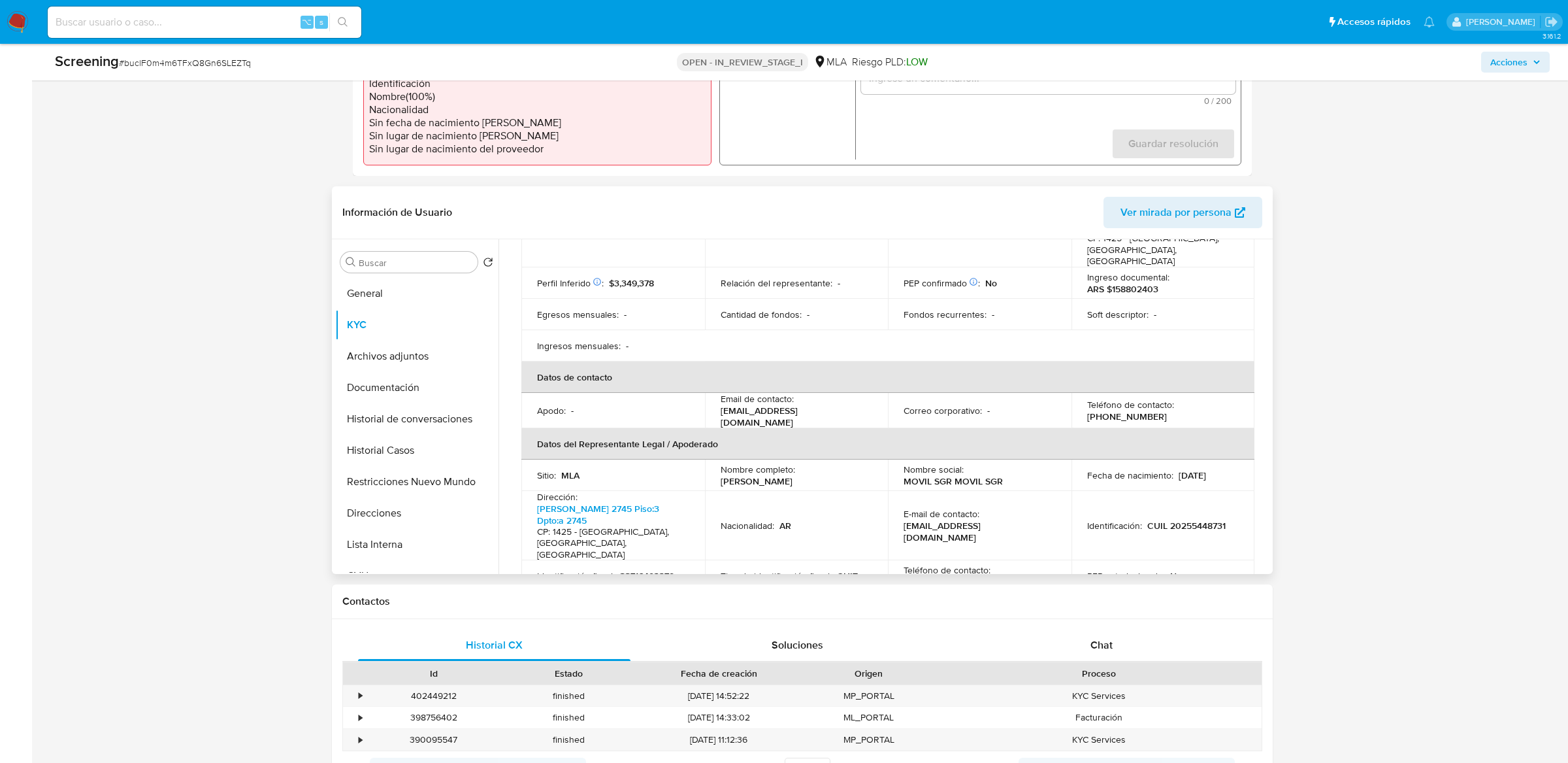
click at [818, 491] on td "Nacionalidad : AR" at bounding box center [797, 526] width 183 height 70
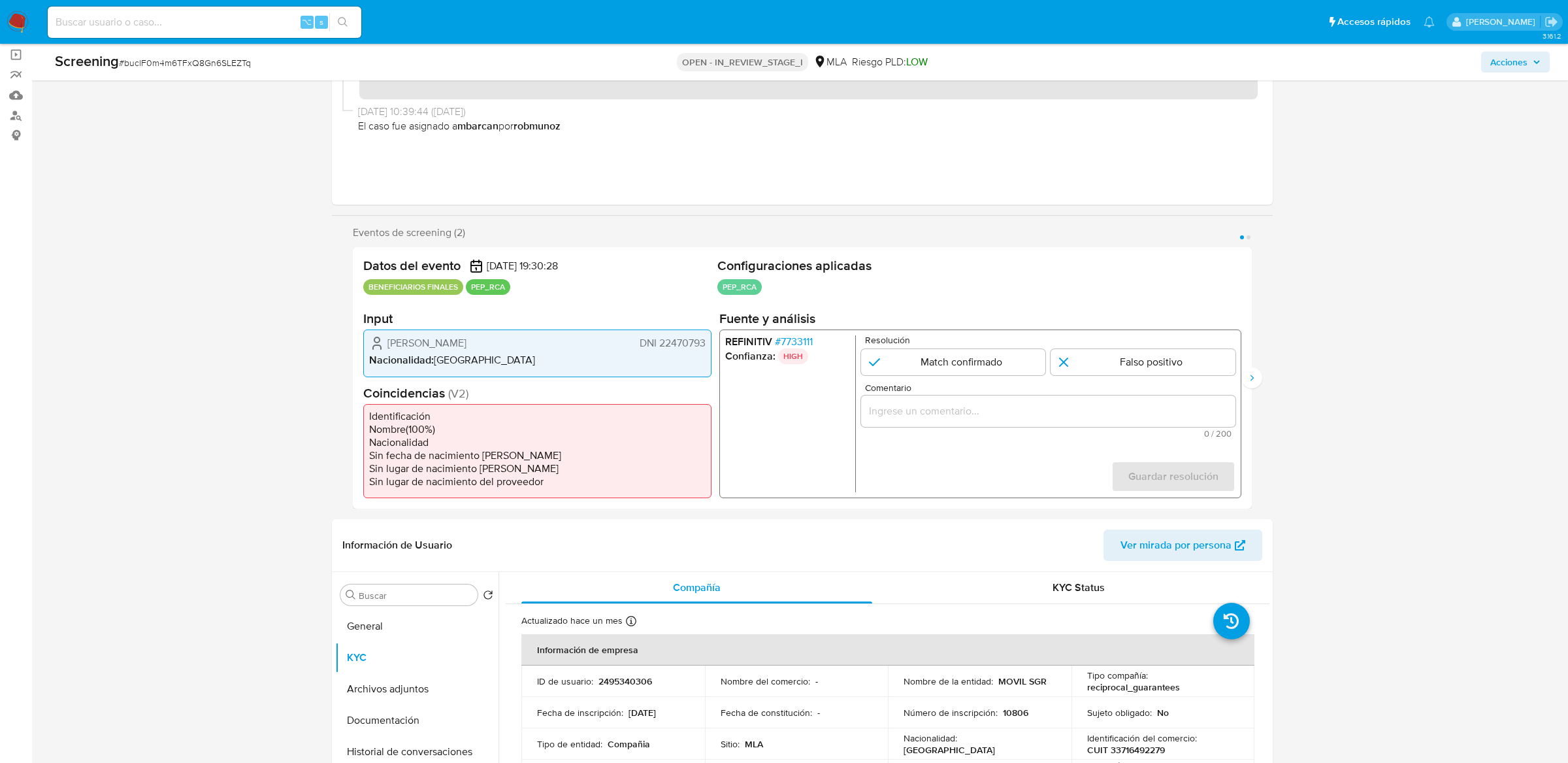
scroll to position [83, 0]
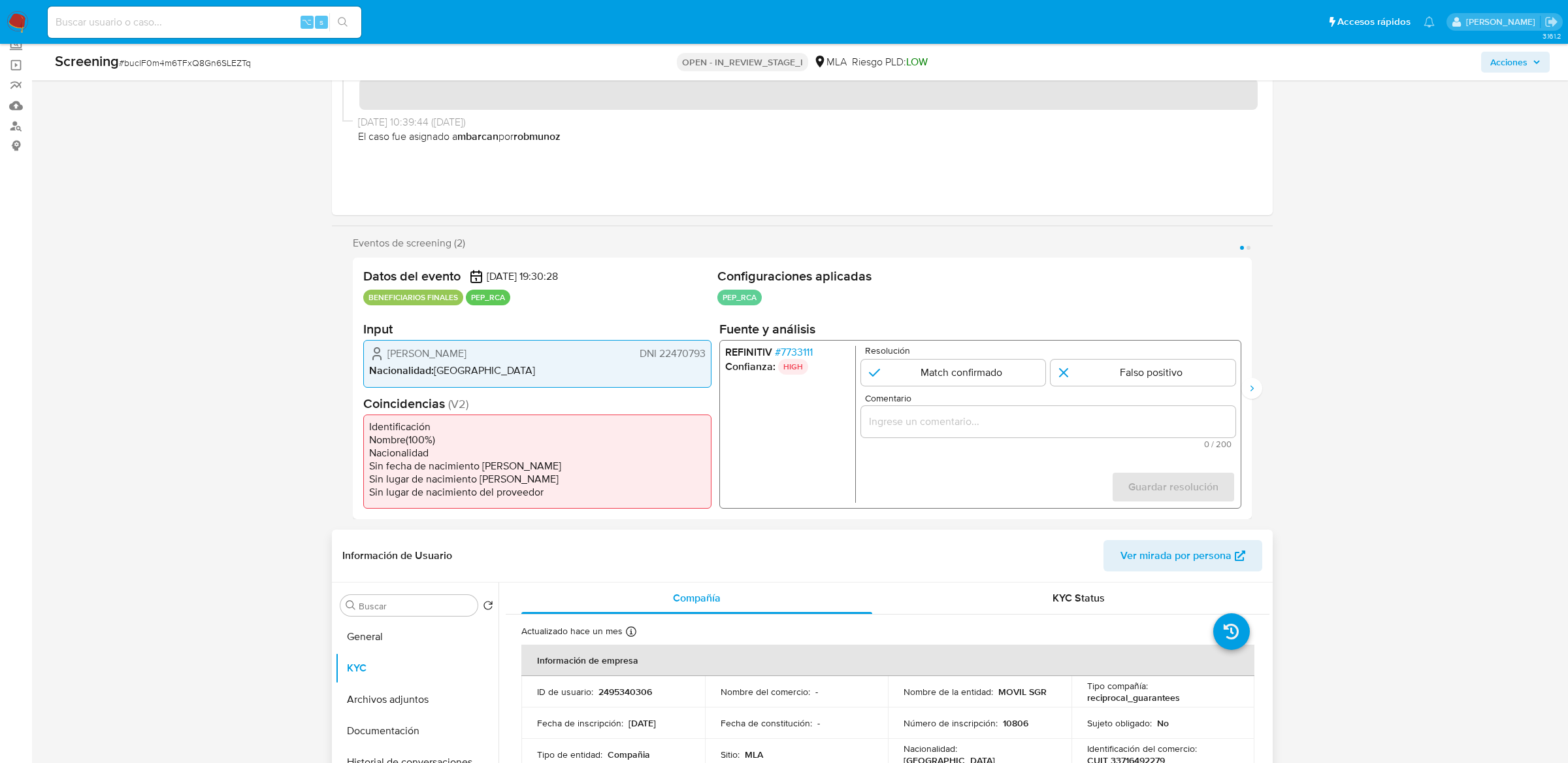
click at [619, 678] on td "ID de usuario : 2495340306" at bounding box center [612, 691] width 183 height 31
click at [619, 693] on p "2495340306" at bounding box center [625, 691] width 53 height 12
copy p "2495340306"
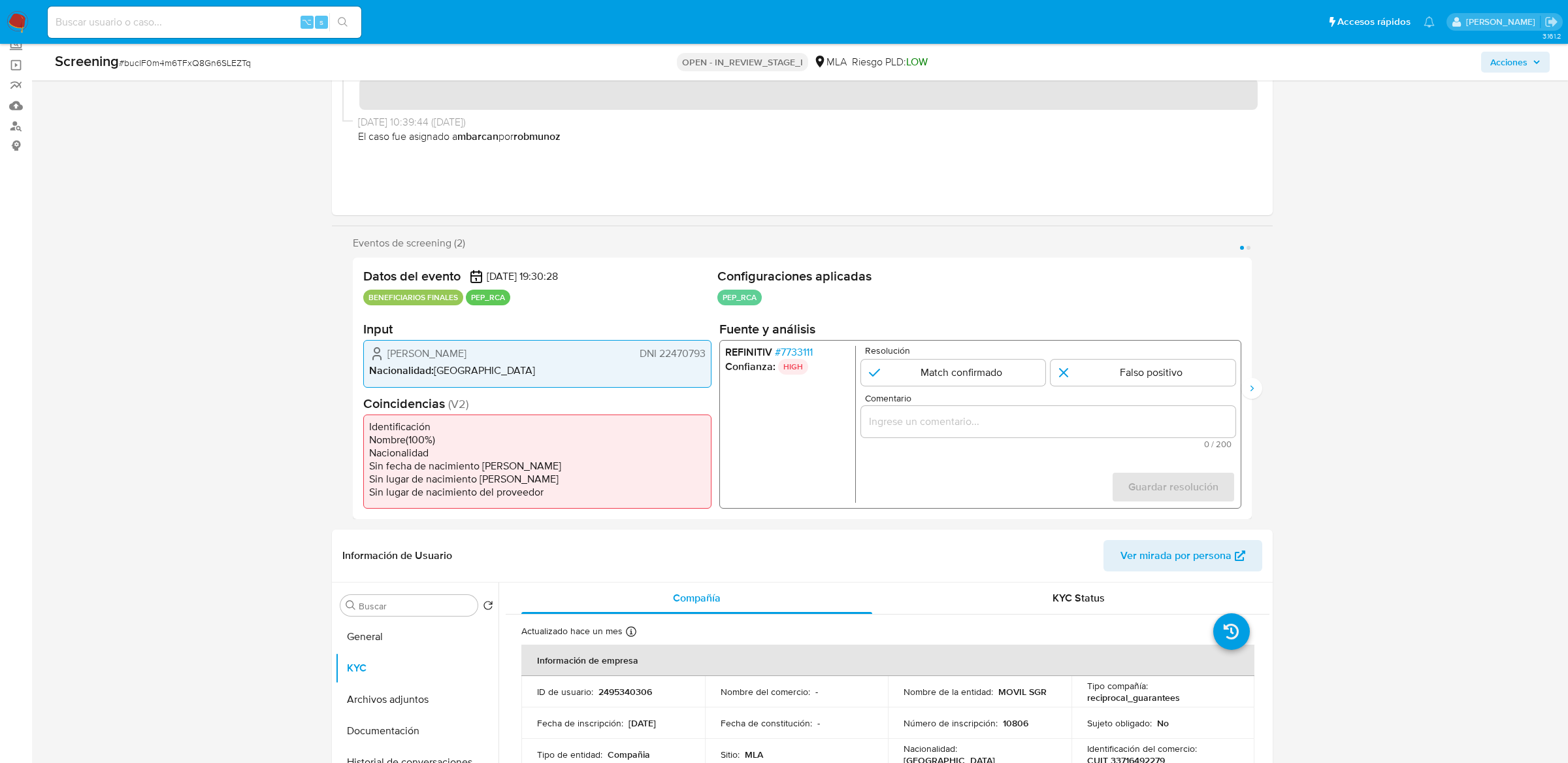
click at [792, 357] on span "# 7733111" at bounding box center [793, 352] width 38 height 13
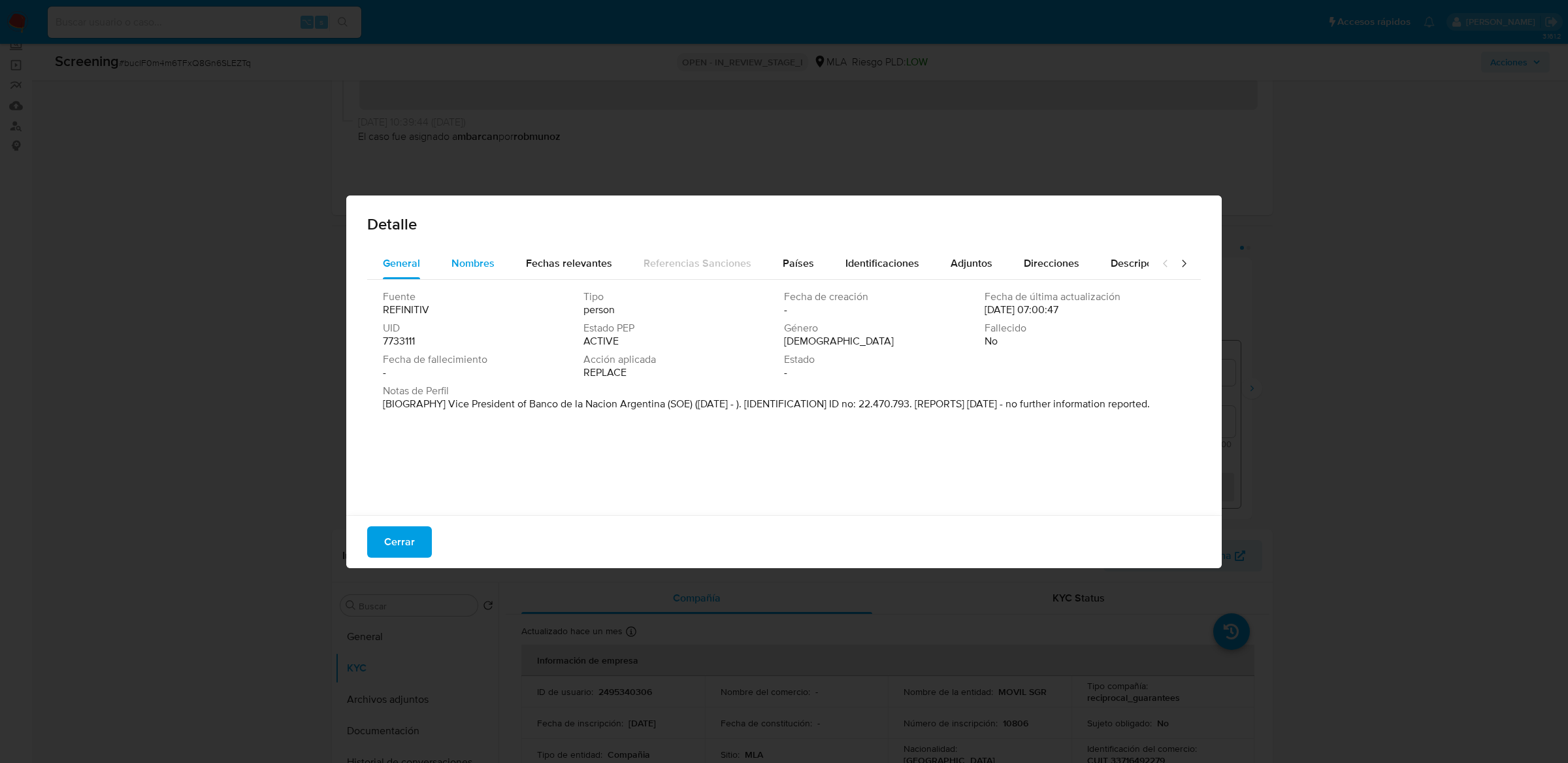
click at [477, 272] on div "Nombres" at bounding box center [472, 263] width 43 height 31
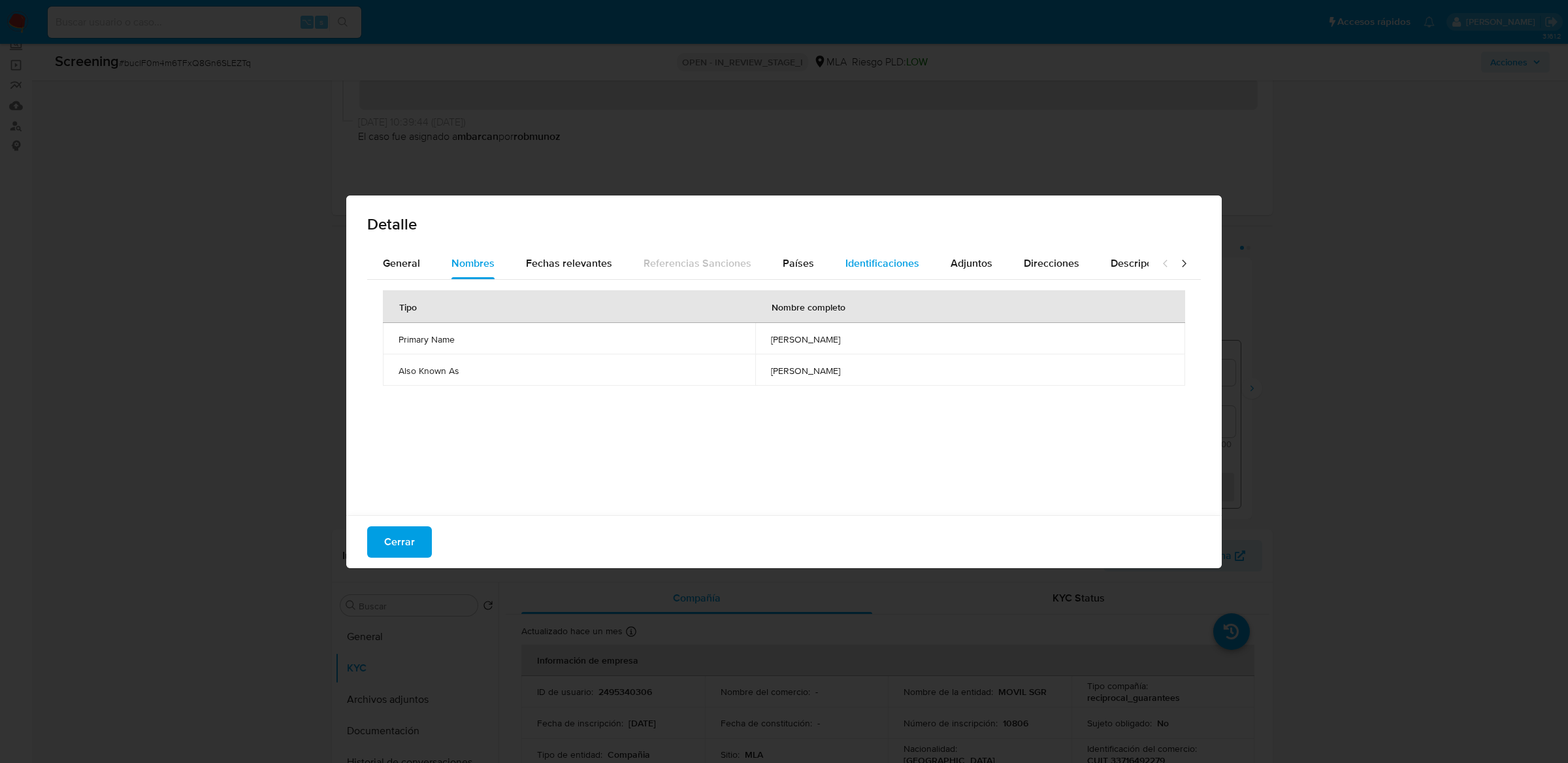
click at [879, 274] on div "Identificaciones" at bounding box center [882, 263] width 74 height 31
click at [808, 340] on span "22470793" at bounding box center [972, 339] width 395 height 12
click at [399, 265] on span "General" at bounding box center [401, 263] width 37 height 15
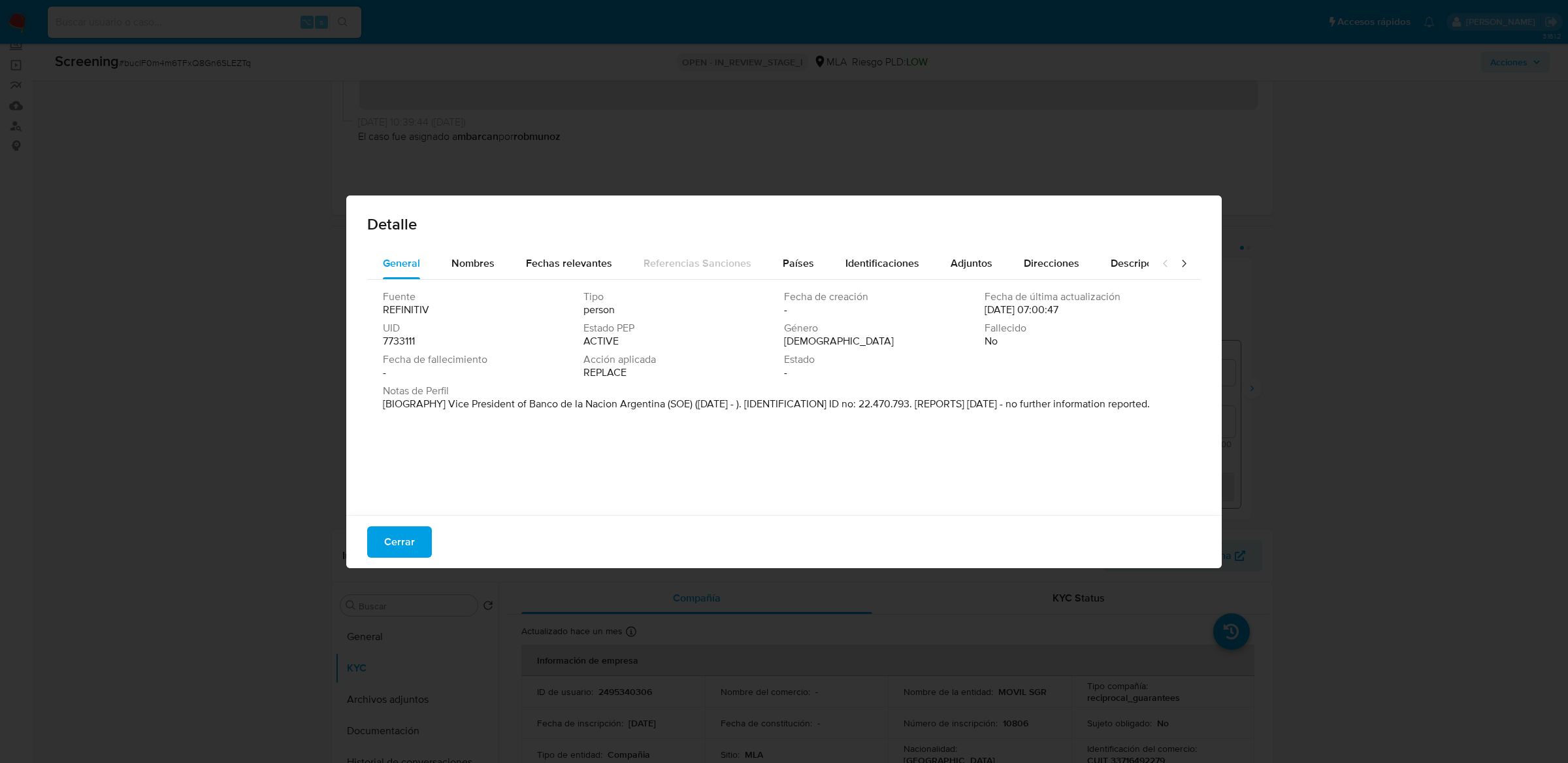
click at [541, 406] on p "[BIOGRAPHY] Vice President of Banco de la Nacion Argentina (SOE) (Dec 2023 - ).…" at bounding box center [766, 403] width 767 height 13
click at [477, 265] on span "Nombres" at bounding box center [472, 263] width 43 height 15
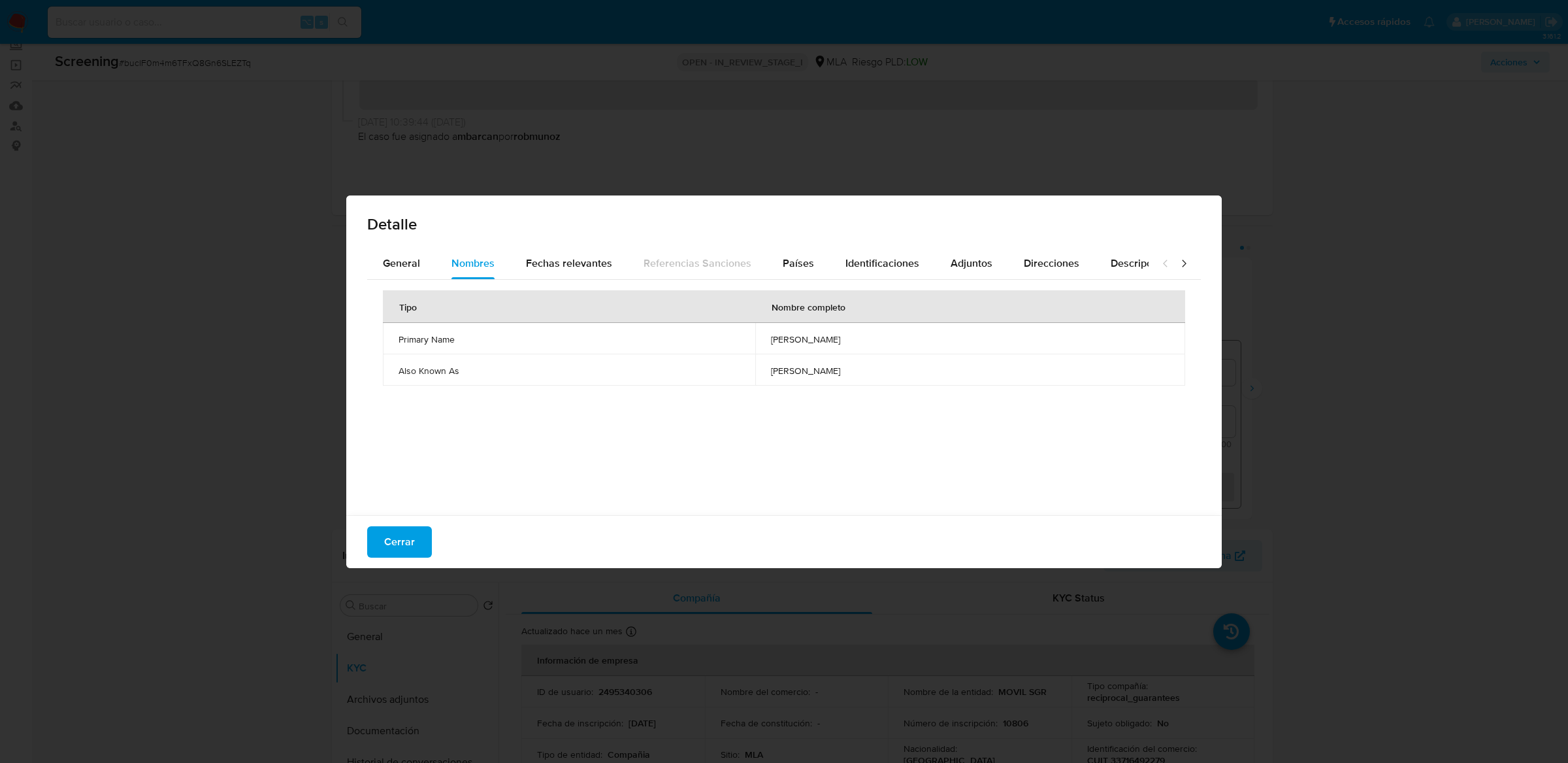
click at [803, 338] on span "dario wasserman" at bounding box center [971, 339] width 399 height 12
drag, startPoint x: 770, startPoint y: 338, endPoint x: 891, endPoint y: 338, distance: 121.0
click at [891, 338] on span "dario wasserman" at bounding box center [971, 339] width 399 height 12
click at [858, 272] on div "Identificaciones" at bounding box center [882, 263] width 74 height 31
click at [795, 341] on span "22470793" at bounding box center [972, 339] width 395 height 12
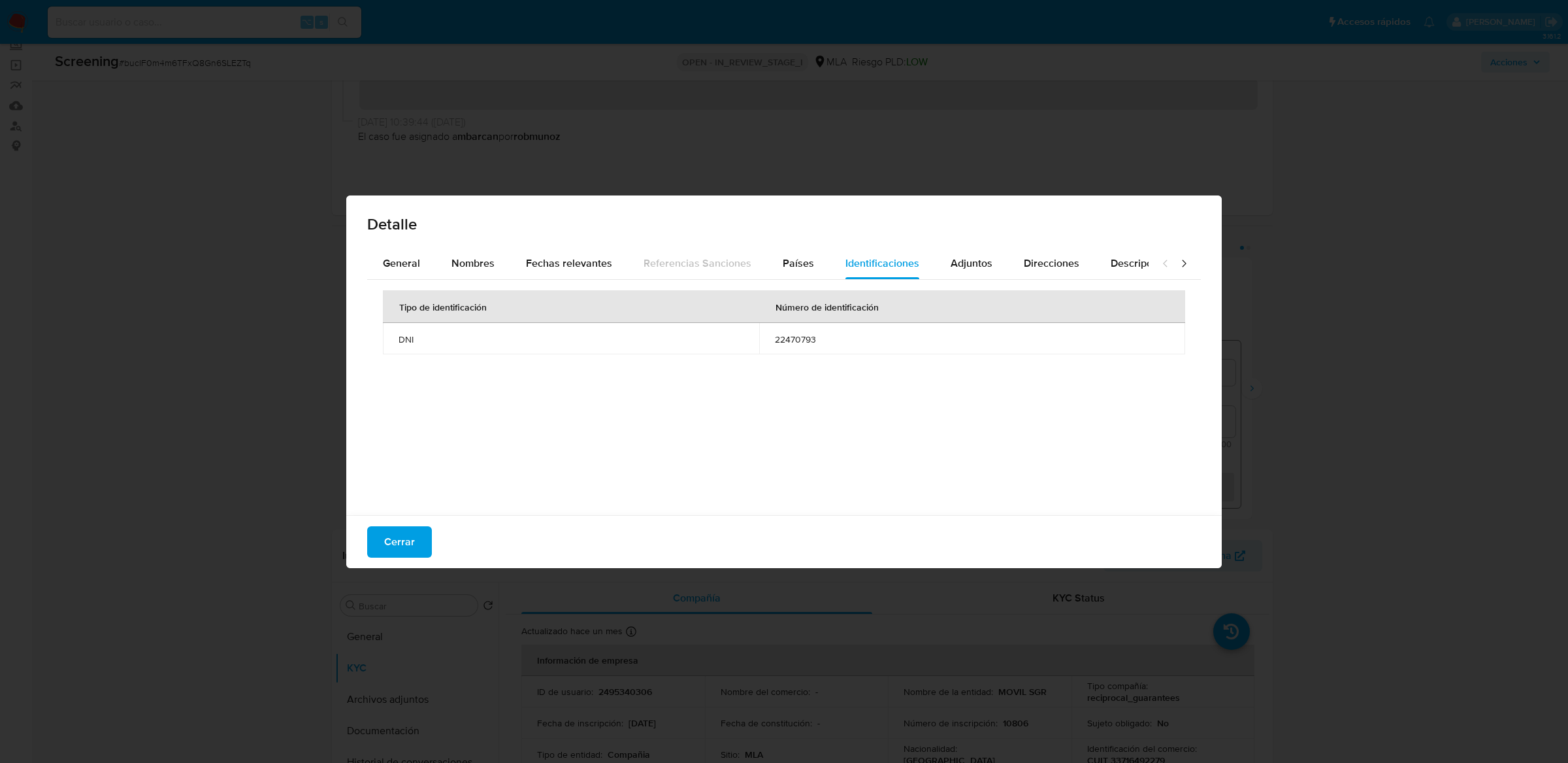
click at [795, 341] on span "22470793" at bounding box center [972, 339] width 395 height 12
click at [408, 259] on span "General" at bounding box center [401, 263] width 37 height 15
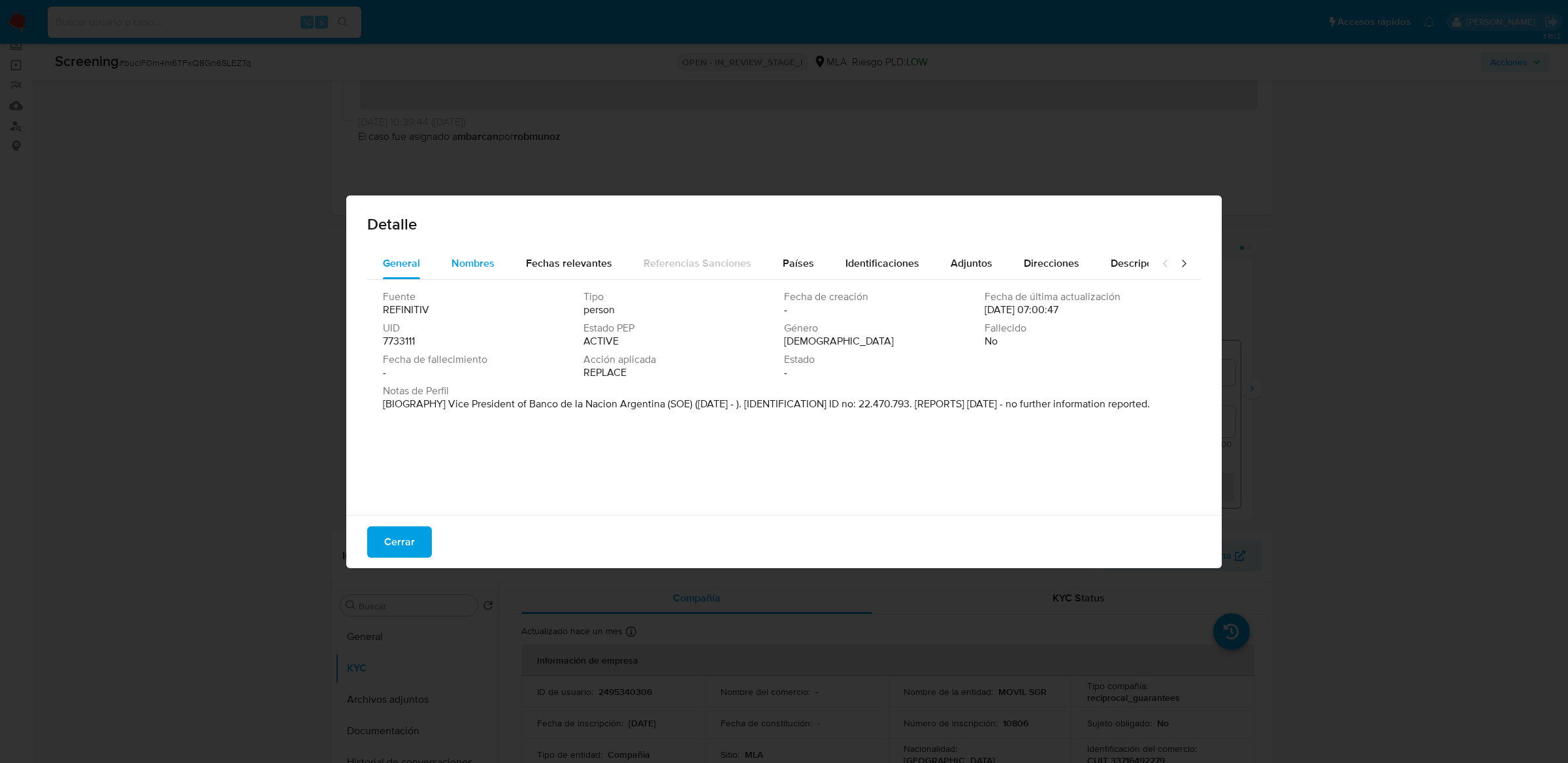
click at [500, 270] on button "Nombres" at bounding box center [473, 263] width 74 height 31
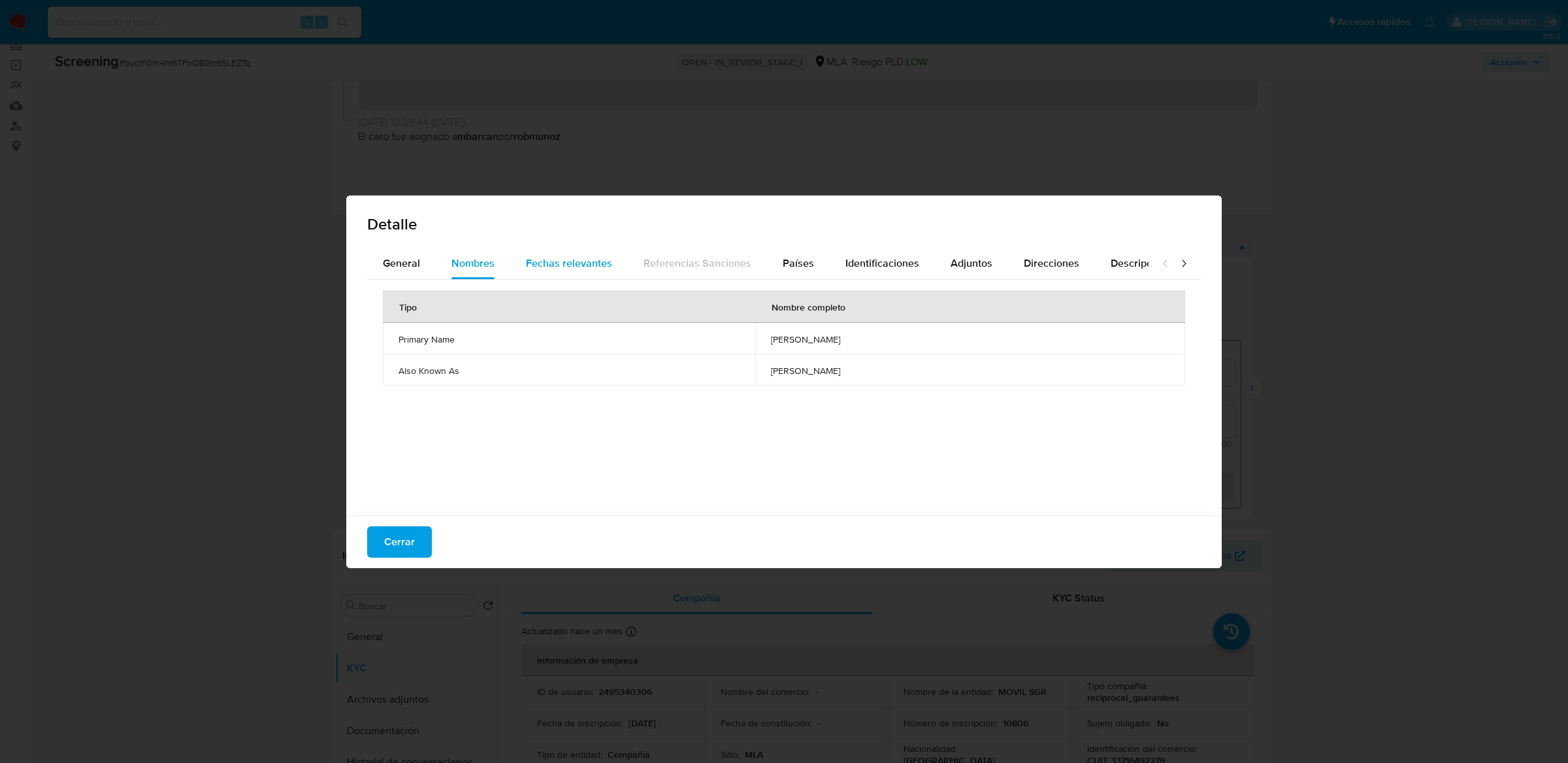
click at [564, 271] on div "Fechas relevantes" at bounding box center [569, 263] width 86 height 31
click at [767, 264] on button "Países" at bounding box center [798, 263] width 63 height 31
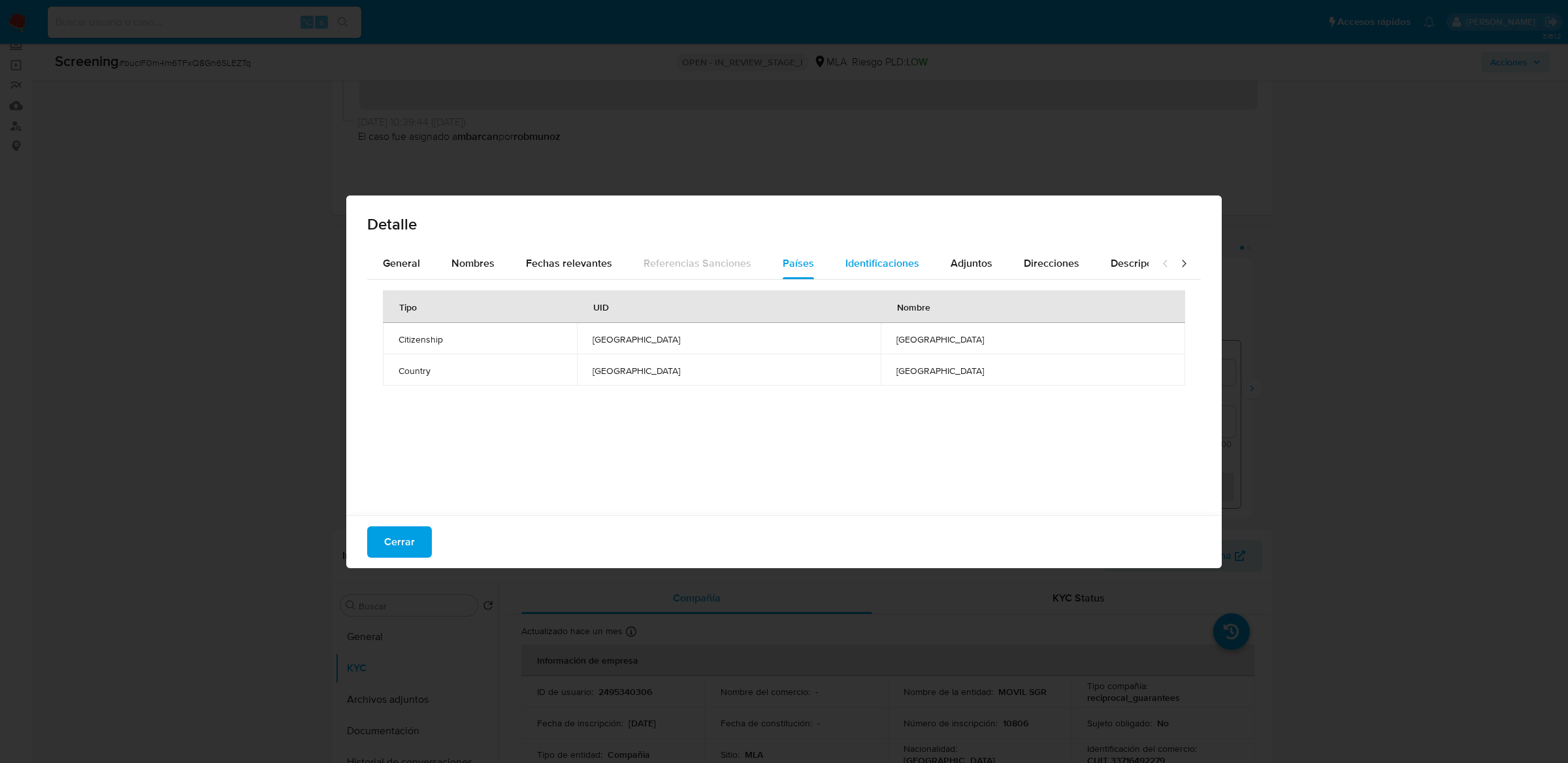
click at [857, 264] on span "Identificaciones" at bounding box center [882, 263] width 74 height 15
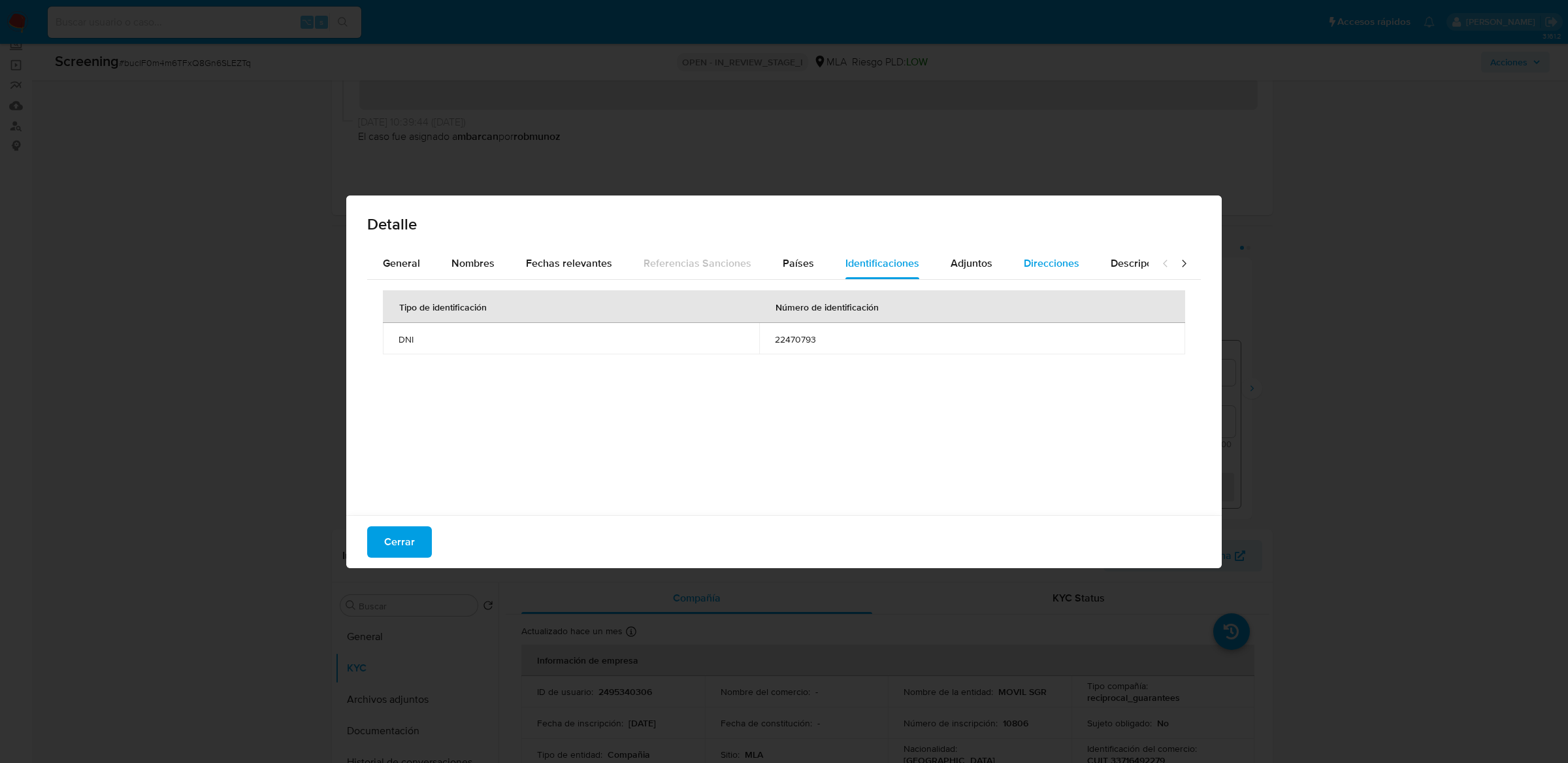
drag, startPoint x: 953, startPoint y: 264, endPoint x: 1056, endPoint y: 264, distance: 103.0
click at [957, 264] on span "Adjuntos" at bounding box center [972, 263] width 42 height 15
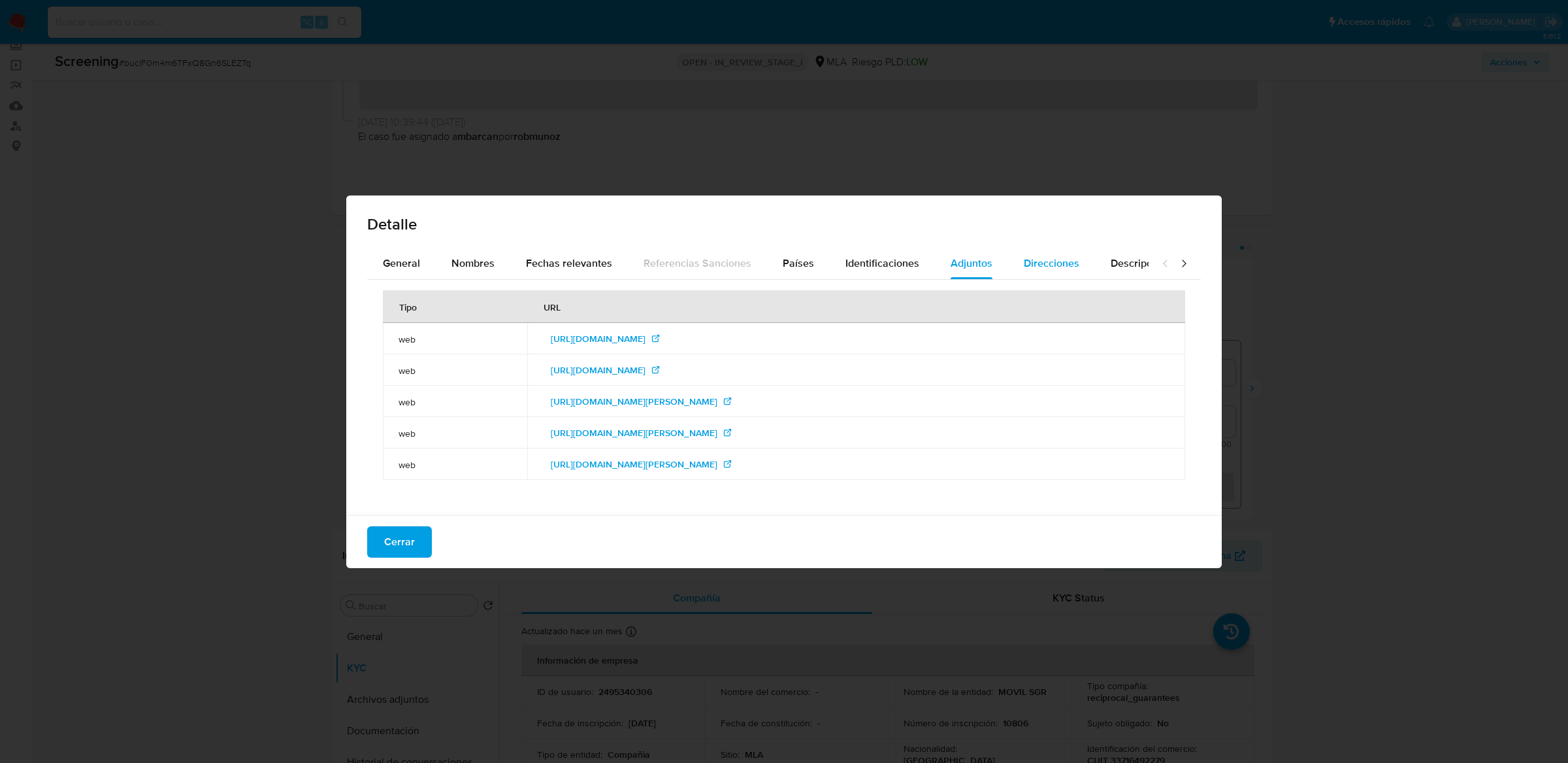
click at [1056, 264] on span "Direcciones" at bounding box center [1052, 263] width 56 height 15
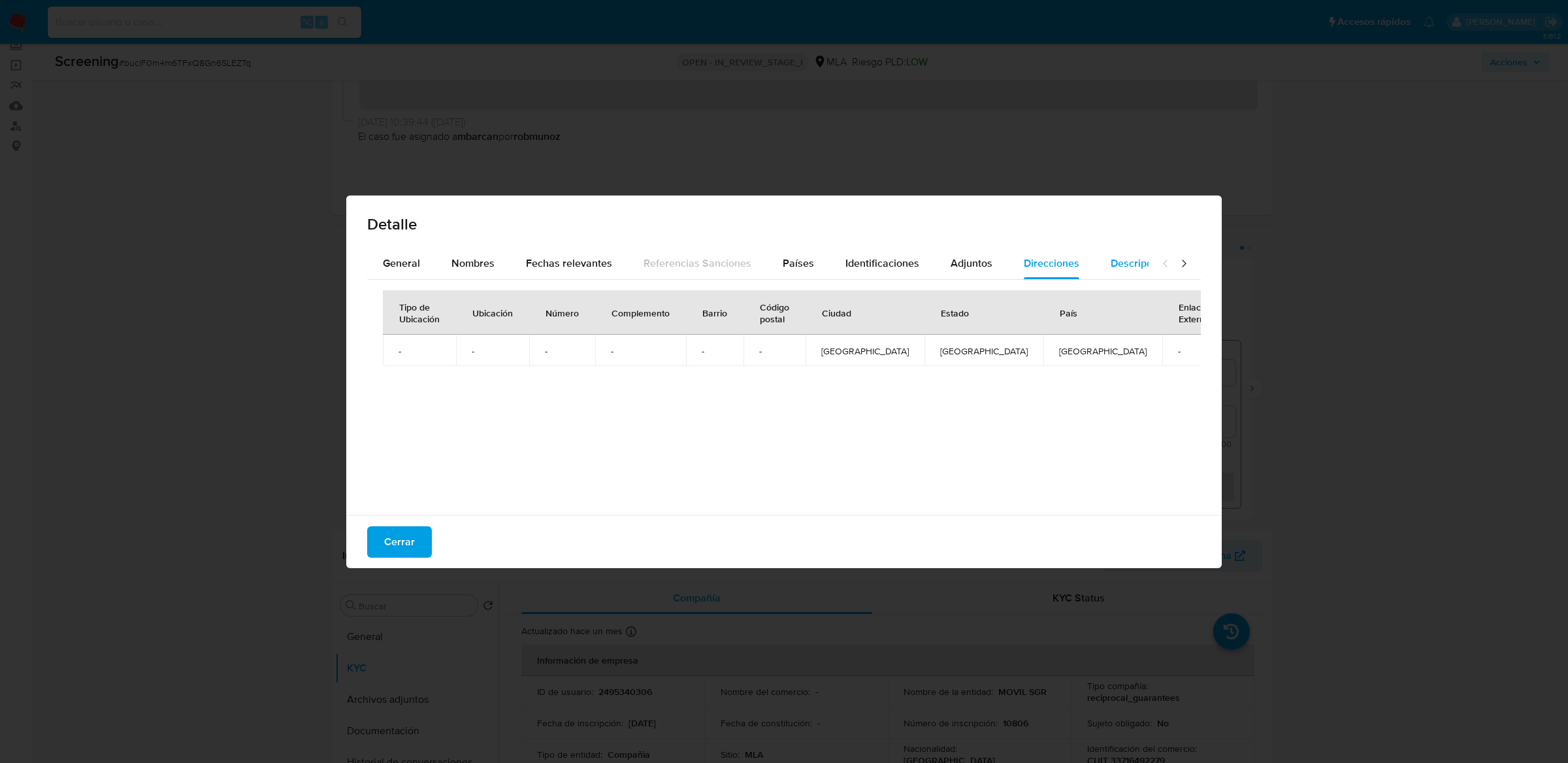
click at [1119, 264] on span "Descripciones" at bounding box center [1144, 263] width 67 height 15
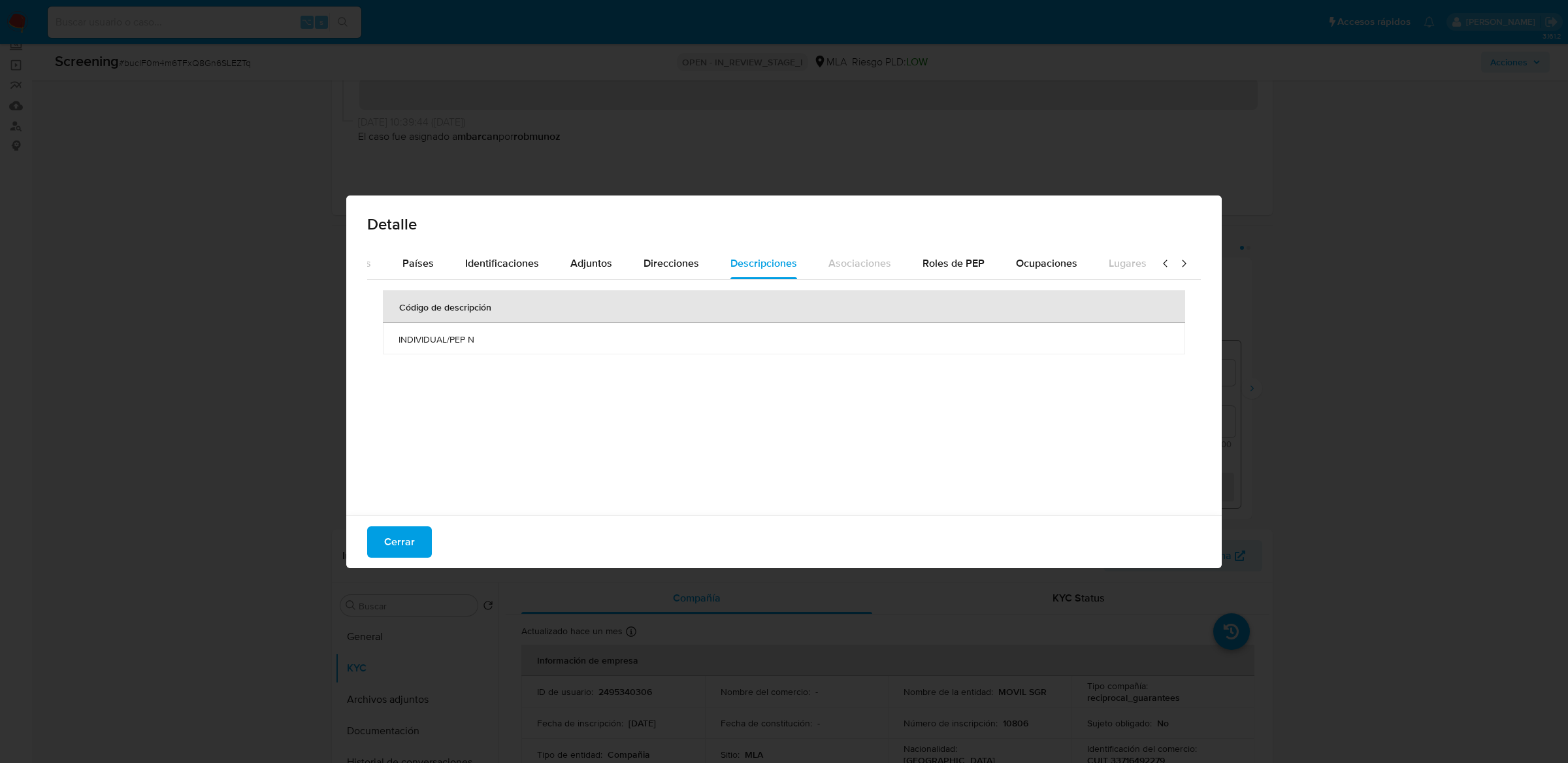
scroll to position [0, 452]
click at [394, 549] on span "Cerrar" at bounding box center [400, 542] width 30 height 29
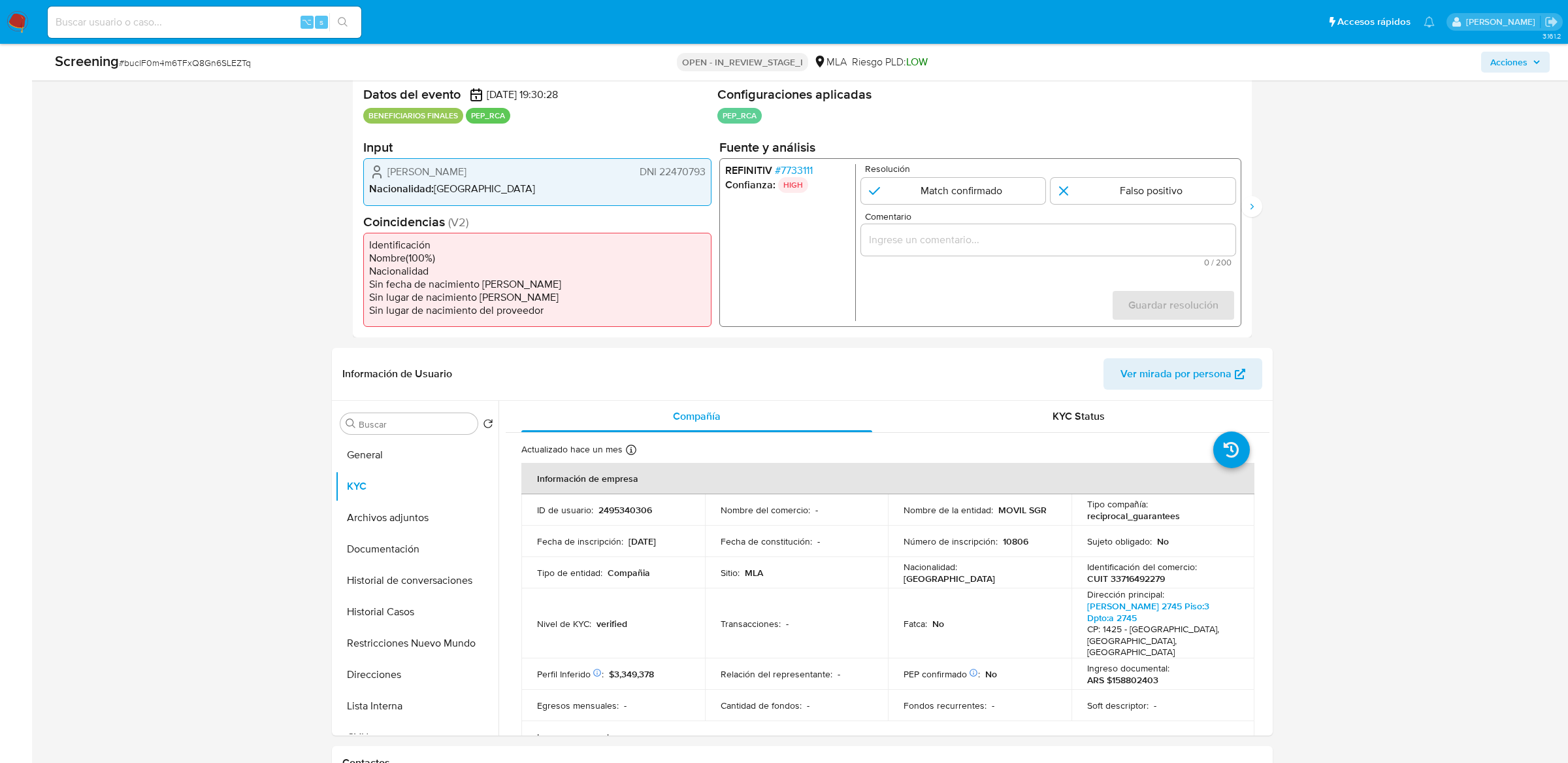
scroll to position [296, 0]
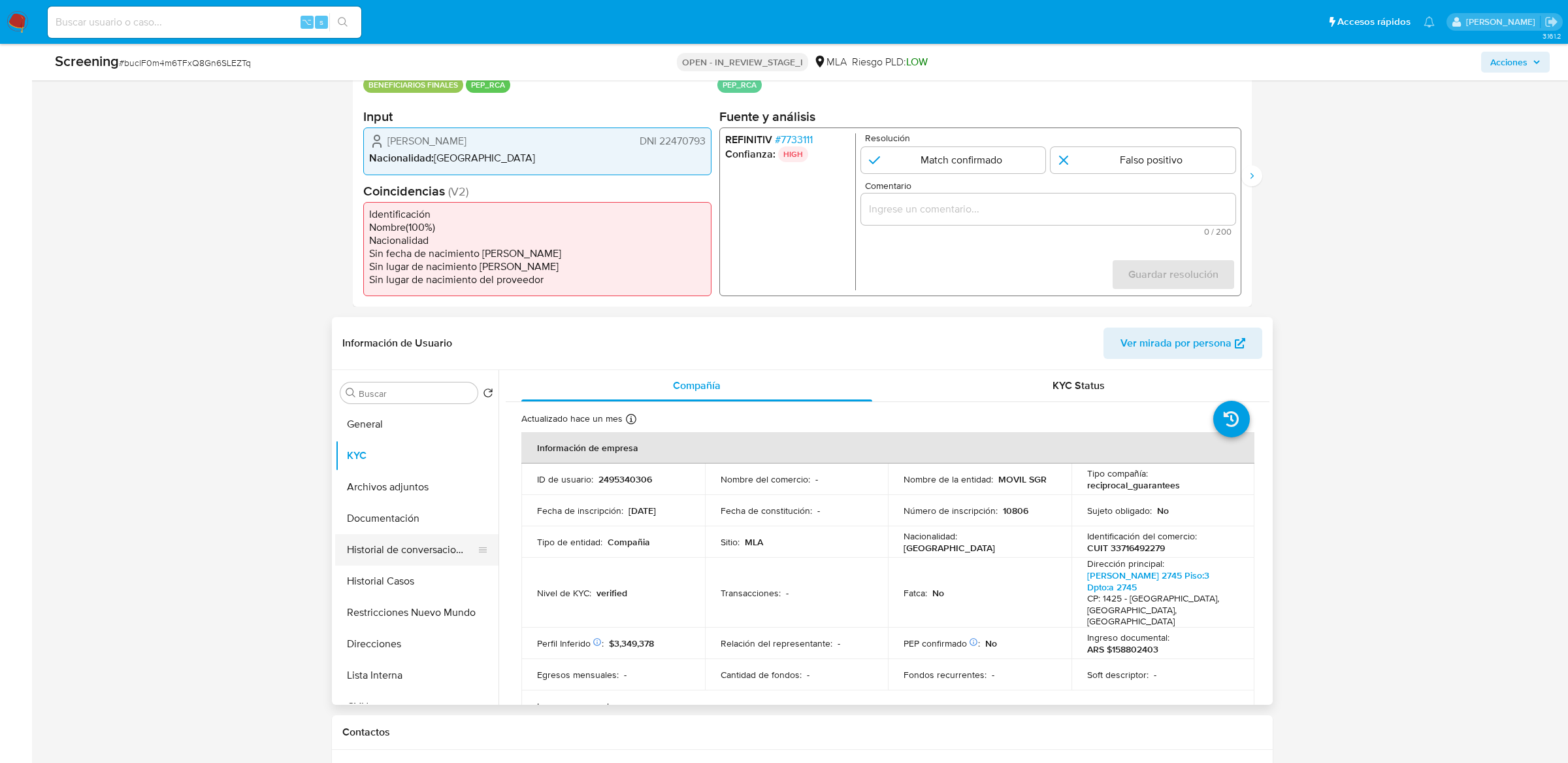
click at [395, 547] on button "Historial de conversaciones" at bounding box center [411, 549] width 153 height 31
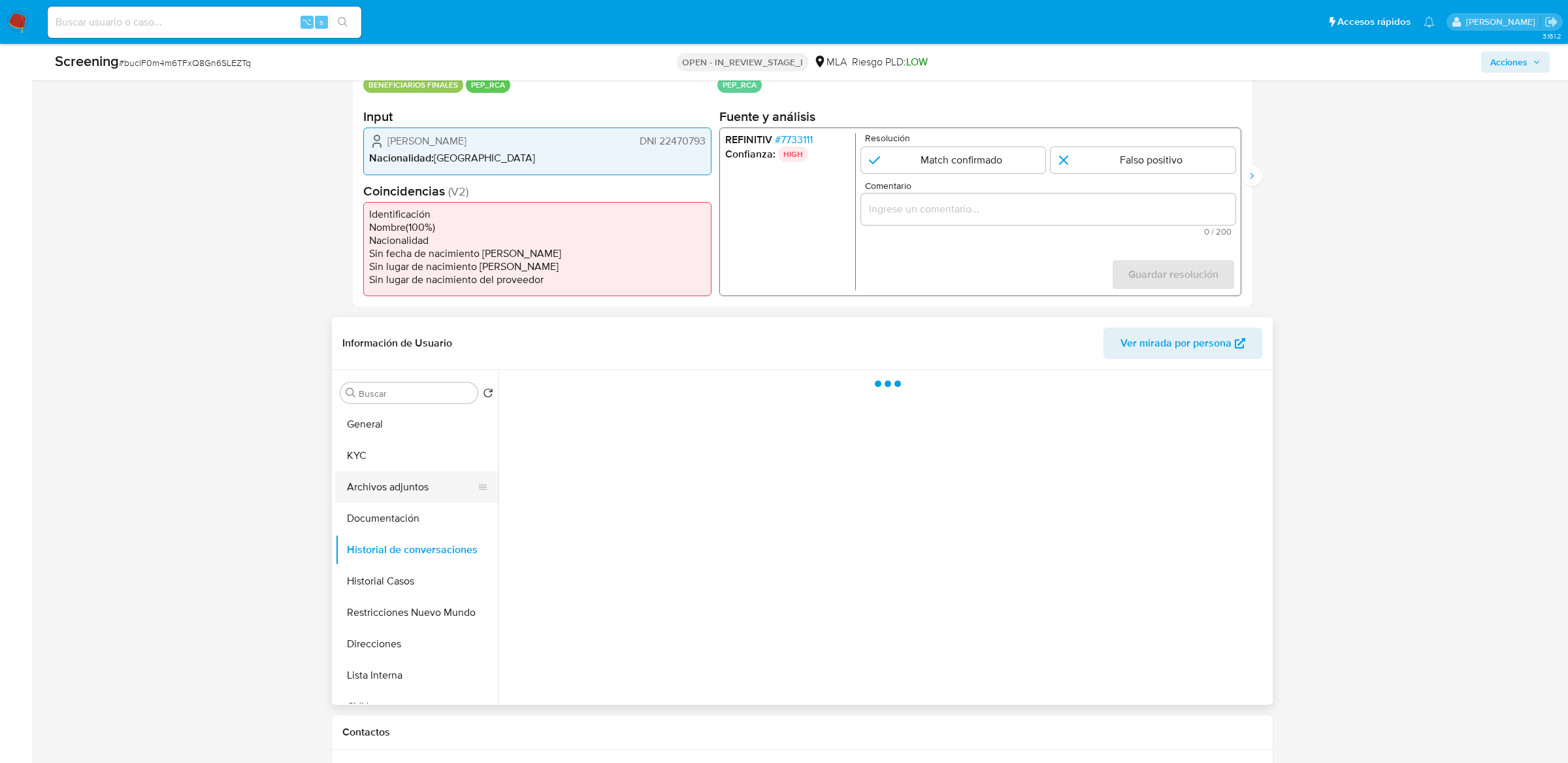
click at [400, 500] on button "Archivos adjuntos" at bounding box center [411, 487] width 153 height 31
click at [400, 510] on button "Documentación" at bounding box center [411, 518] width 153 height 31
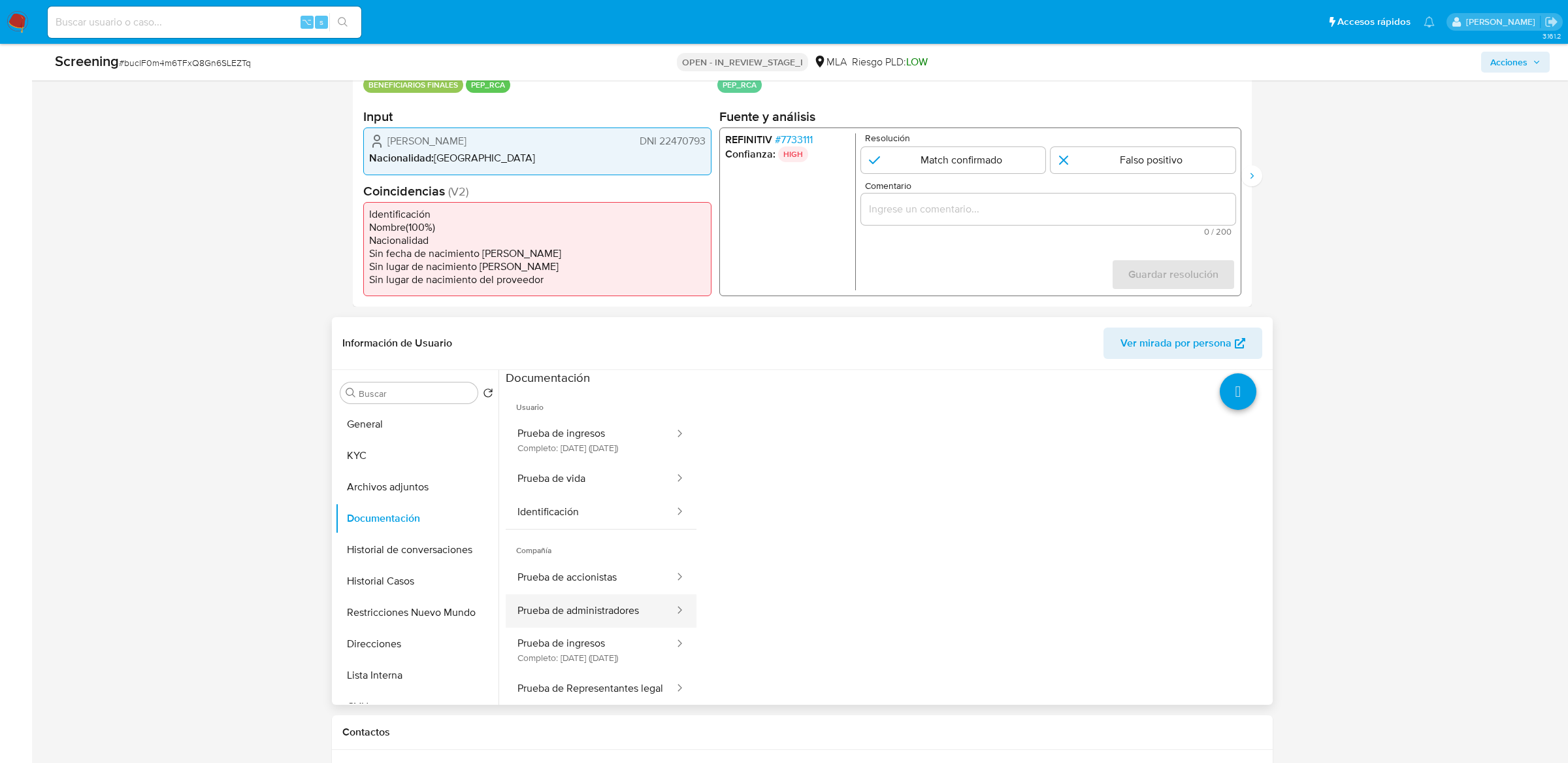
click at [609, 613] on button "Prueba de administradores" at bounding box center [591, 610] width 170 height 33
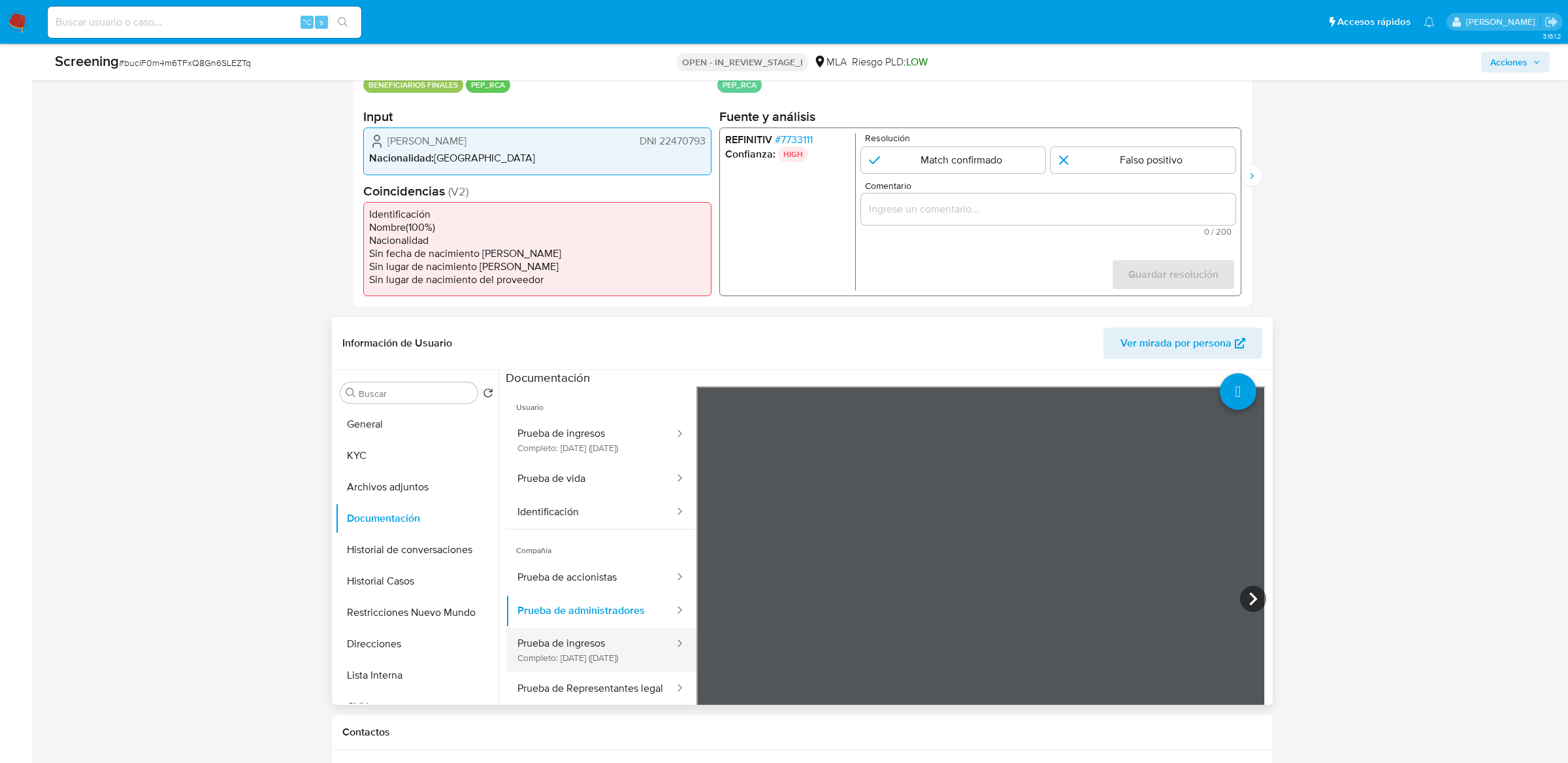
click at [618, 660] on button "Prueba de ingresos Completo: 27/08/2025 (hace un mes)" at bounding box center [591, 650] width 170 height 45
click at [602, 691] on button "Prueba de Representantes legal" at bounding box center [591, 688] width 170 height 33
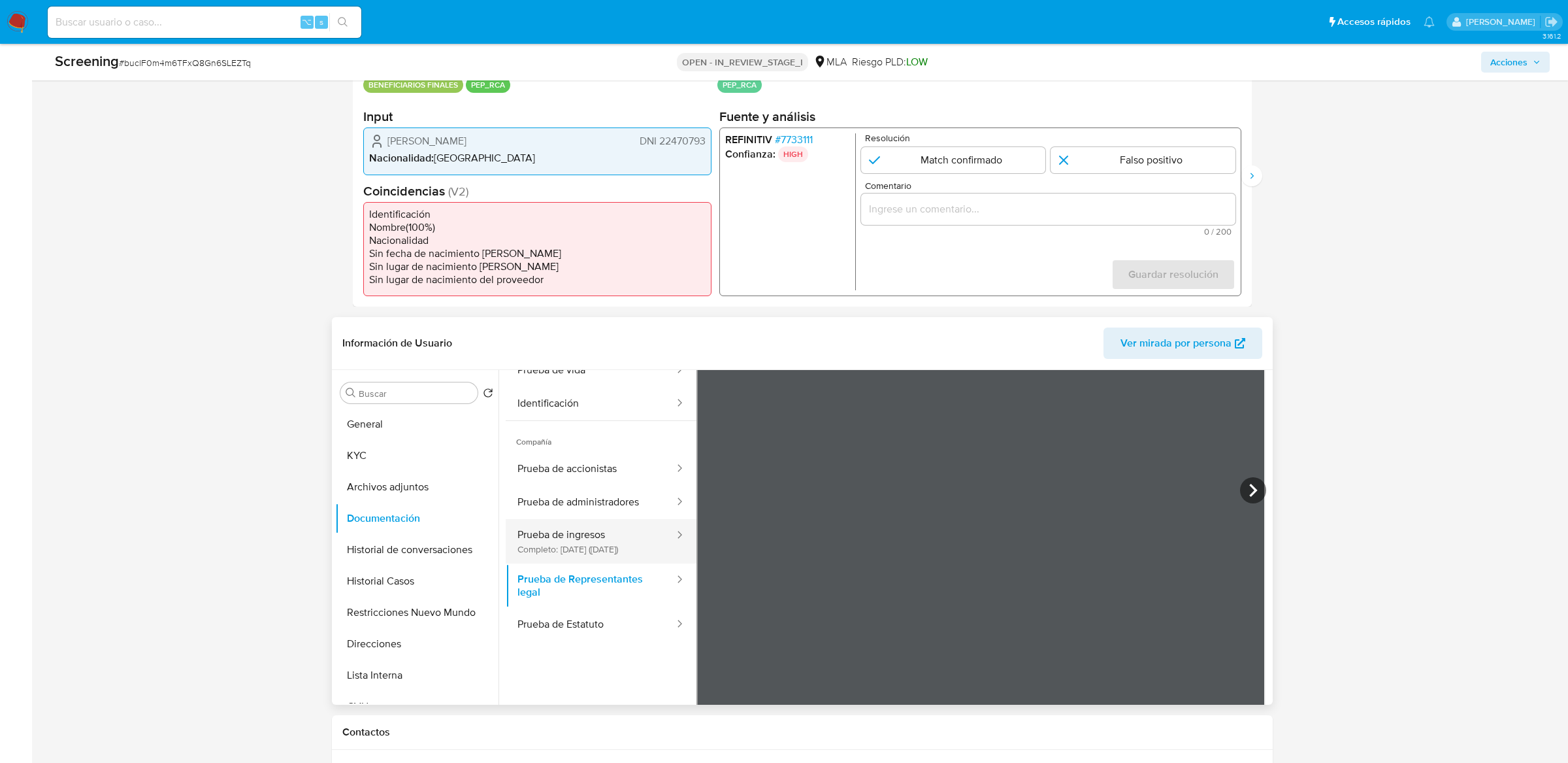
scroll to position [113, 0]
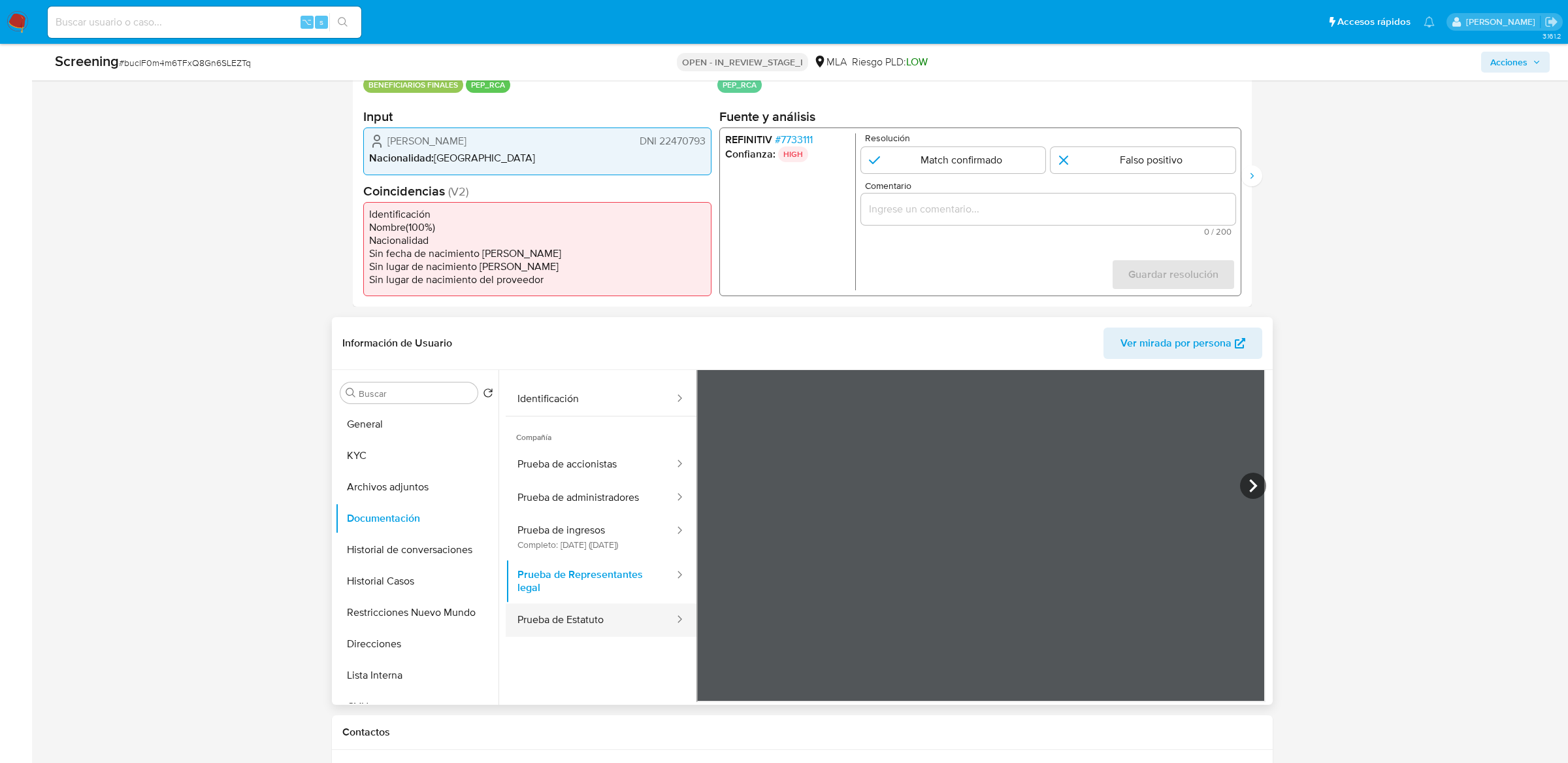
click at [613, 633] on button "Prueba de Estatuto" at bounding box center [591, 619] width 170 height 33
click at [629, 515] on button "Prueba de ingresos Completo: 27/08/2025 (hace un mes)" at bounding box center [591, 537] width 170 height 45
click at [633, 488] on button "Prueba de administradores" at bounding box center [591, 497] width 170 height 33
click at [627, 477] on button "Prueba de accionistas" at bounding box center [591, 464] width 170 height 33
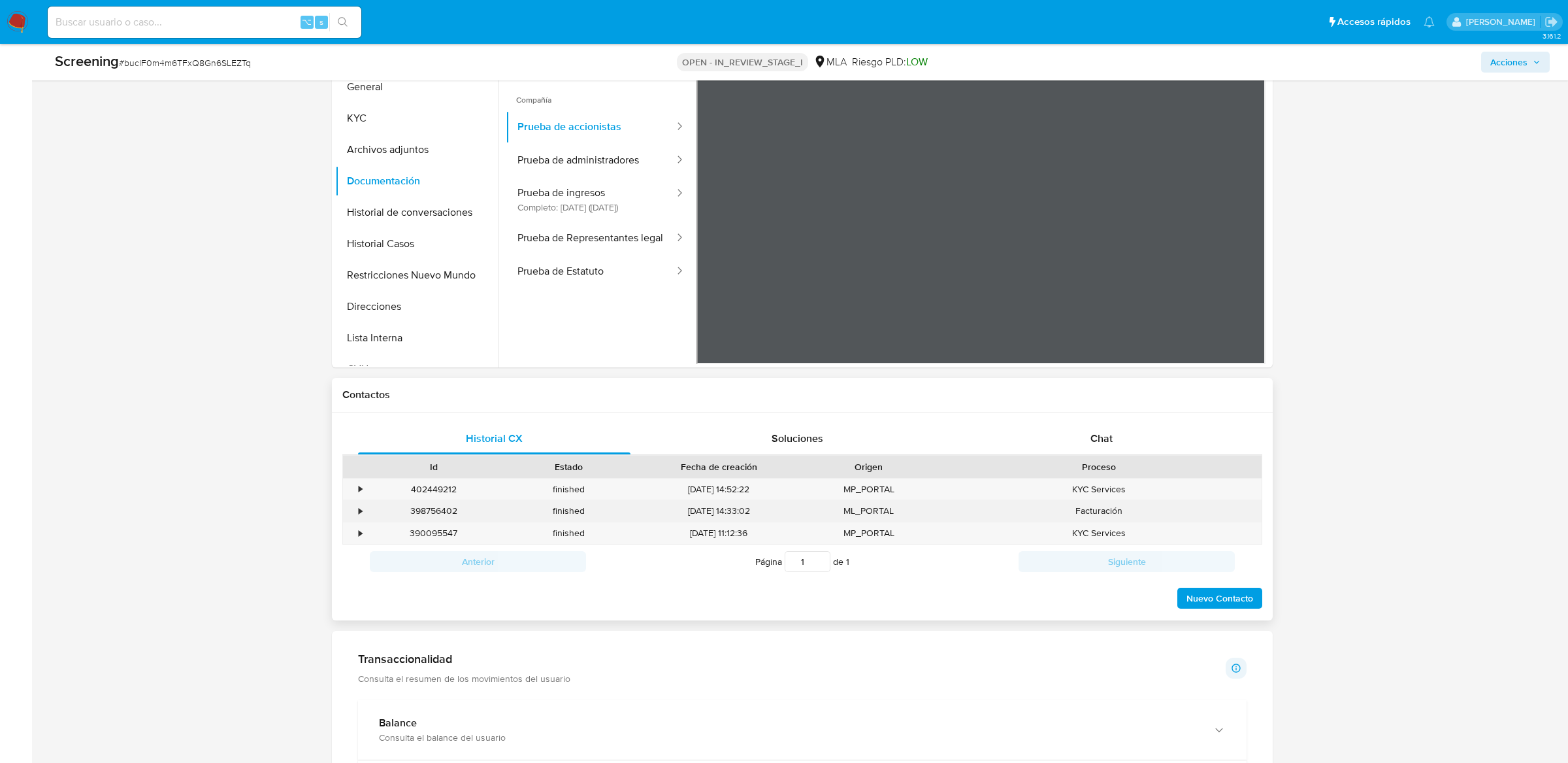
scroll to position [604, 0]
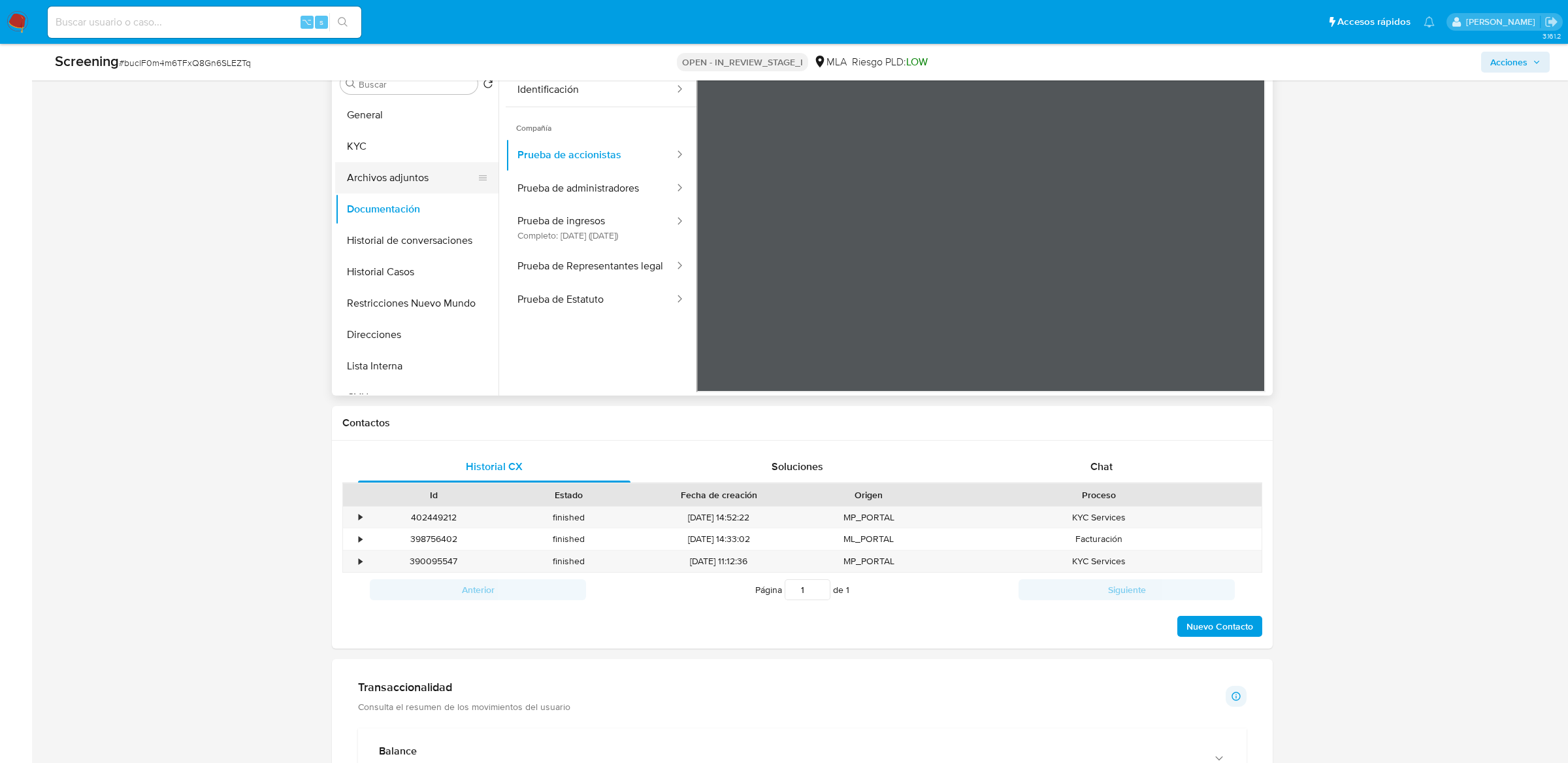
click at [378, 166] on button "Archivos adjuntos" at bounding box center [411, 177] width 153 height 31
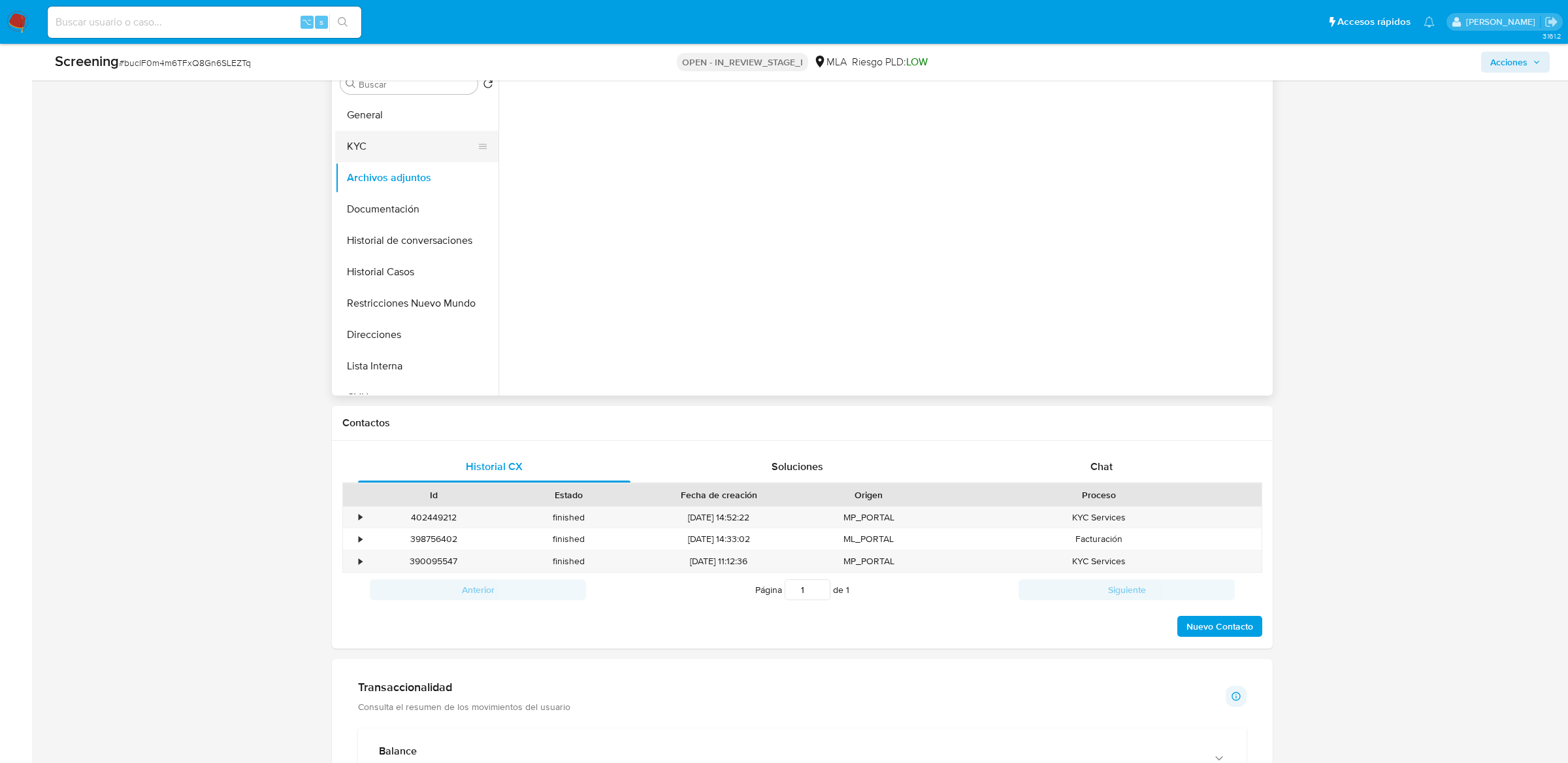
click at [385, 150] on button "KYC" at bounding box center [411, 146] width 153 height 31
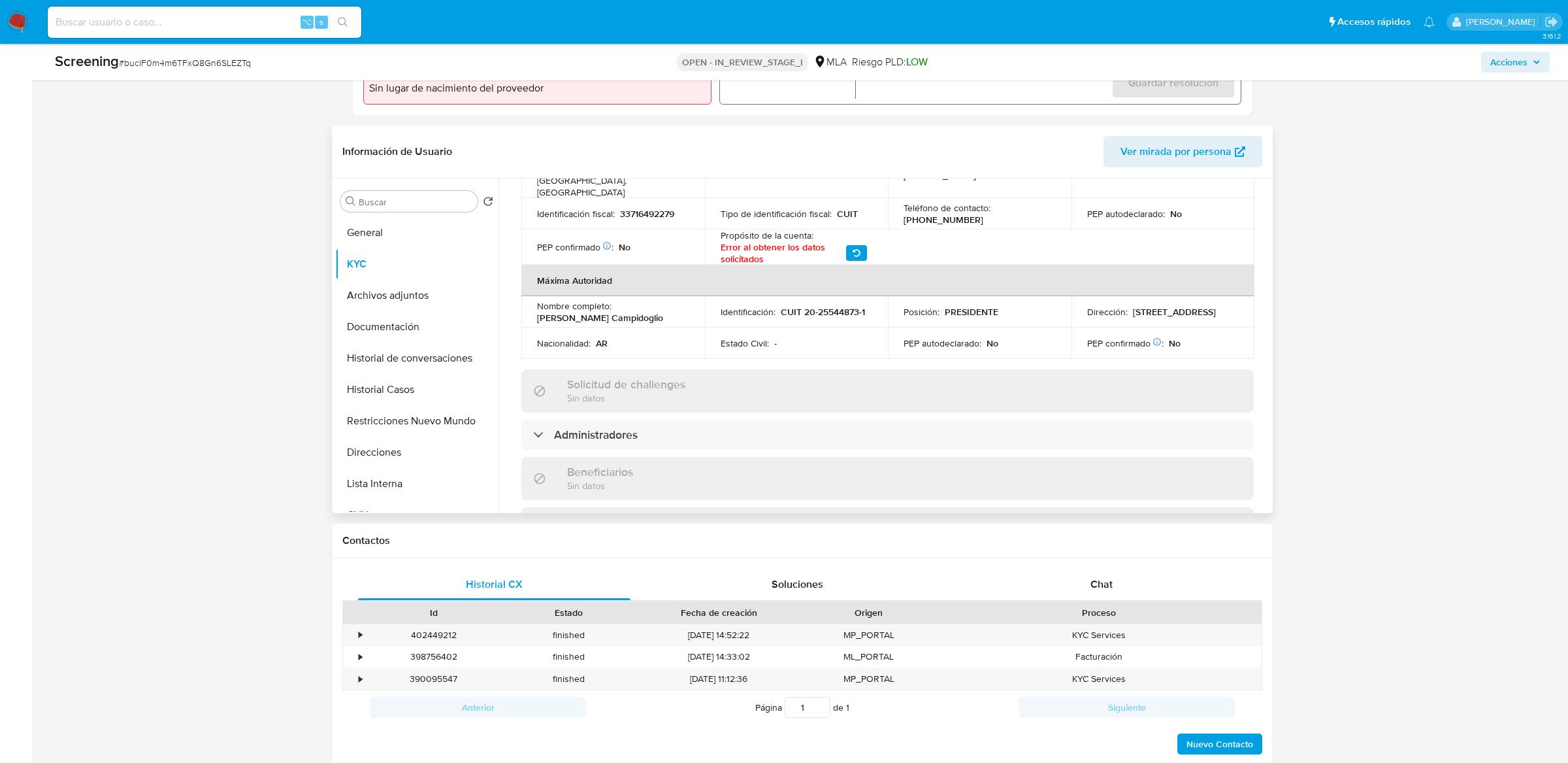
scroll to position [530, 0]
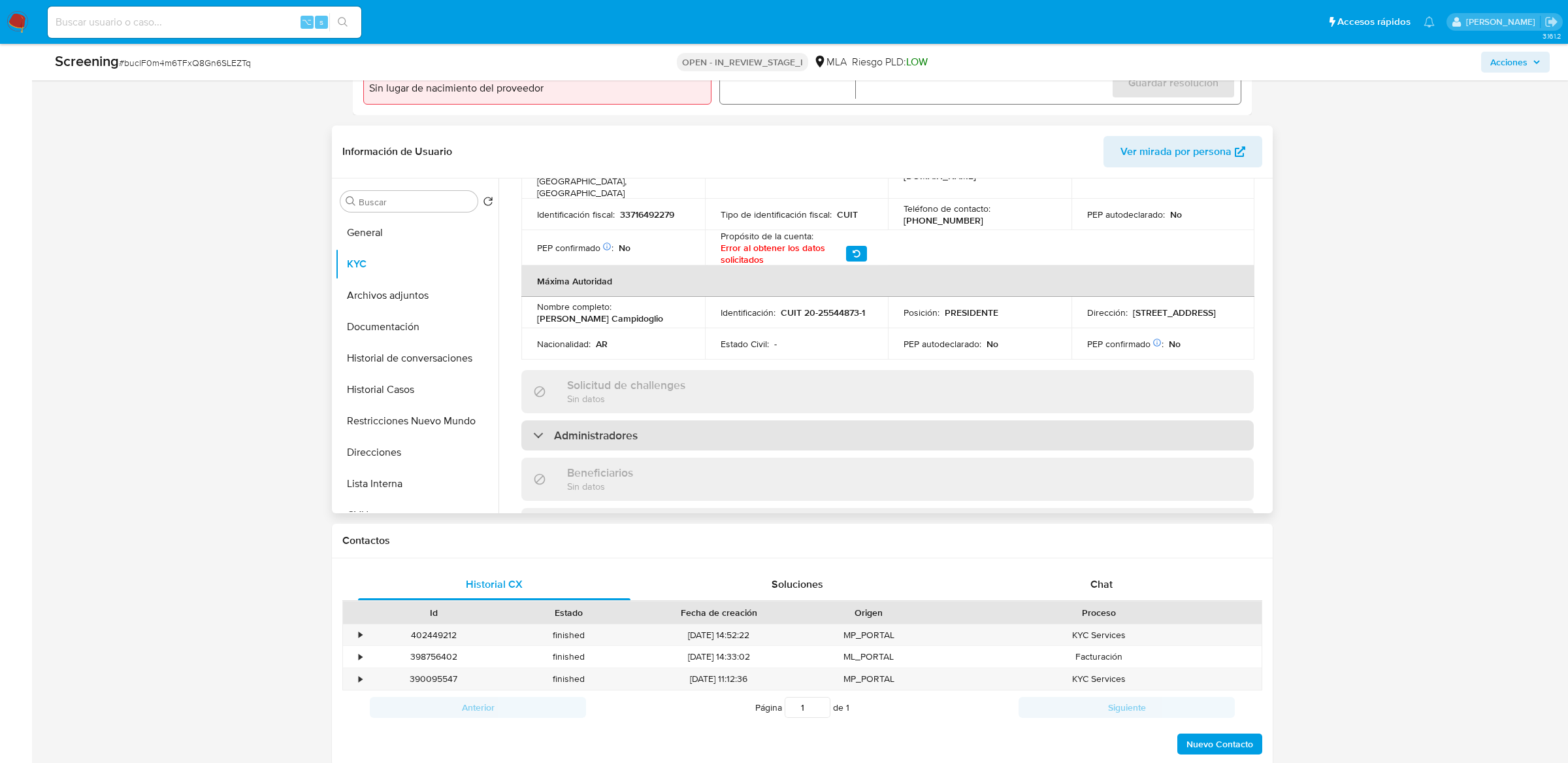
click at [542, 431] on div "Administradores" at bounding box center [585, 435] width 105 height 14
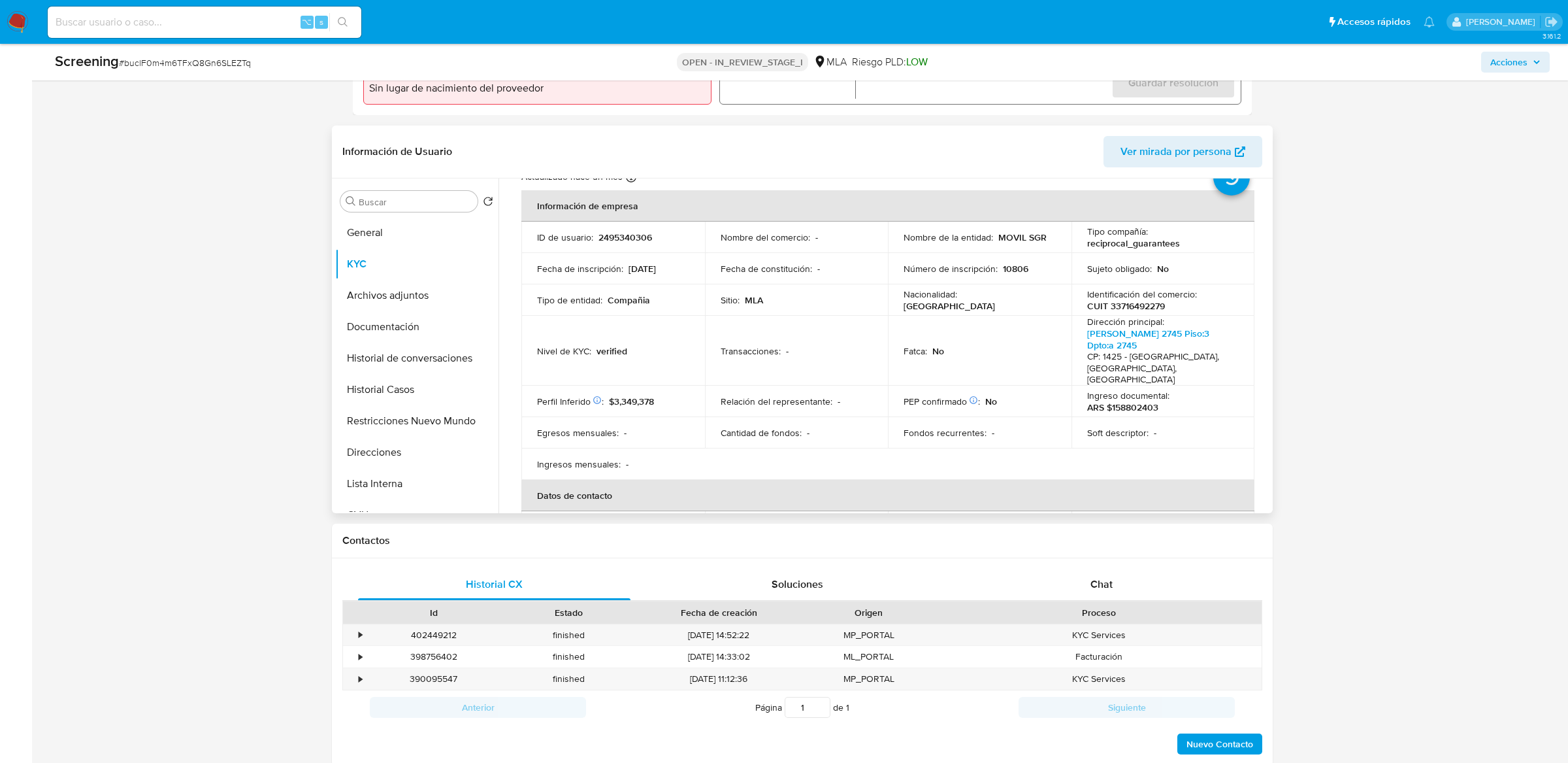
scroll to position [2, 0]
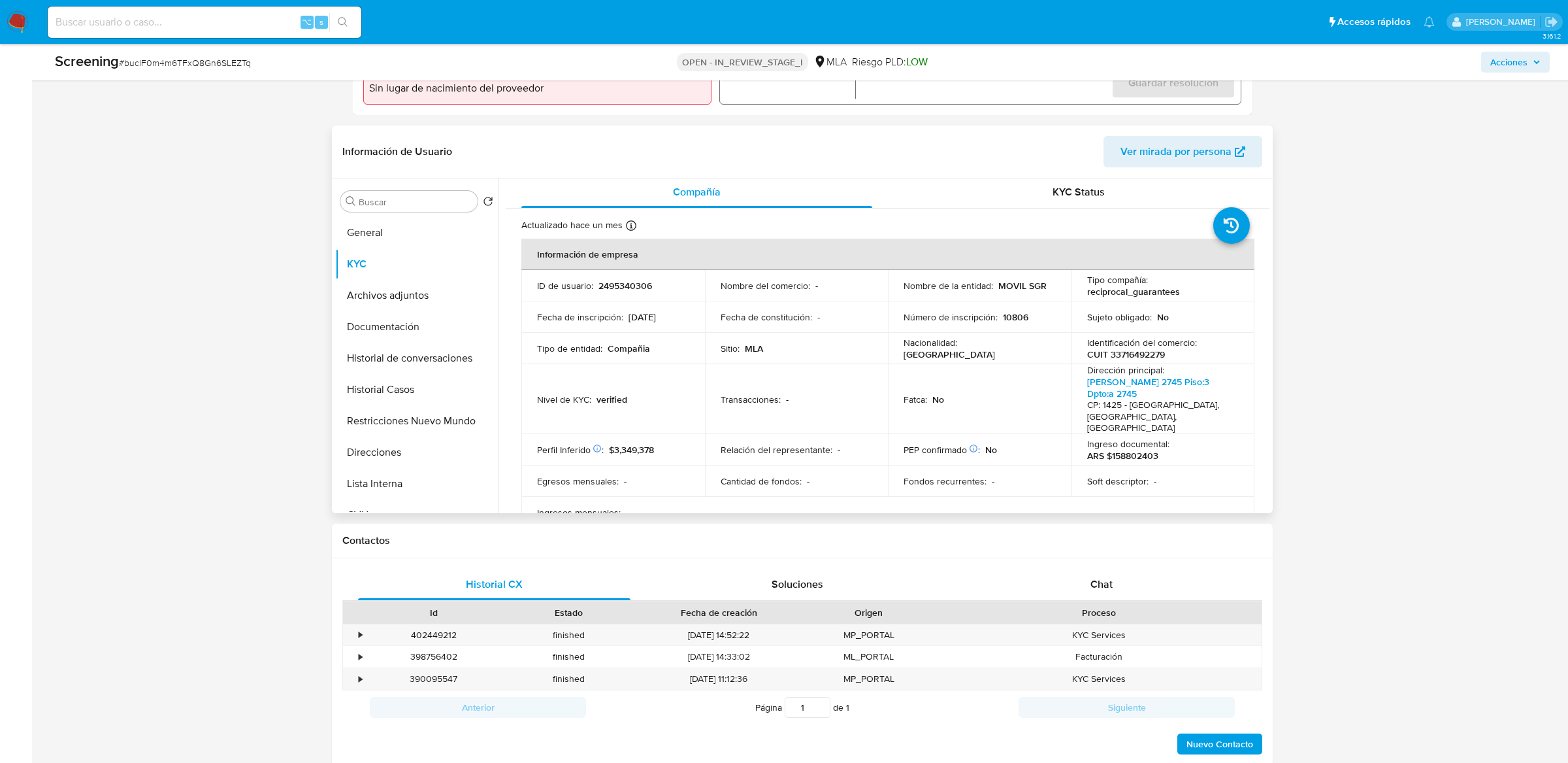
click at [623, 282] on p "2495340306" at bounding box center [625, 286] width 53 height 12
copy p "2495340306"
click at [438, 240] on button "General" at bounding box center [411, 232] width 153 height 31
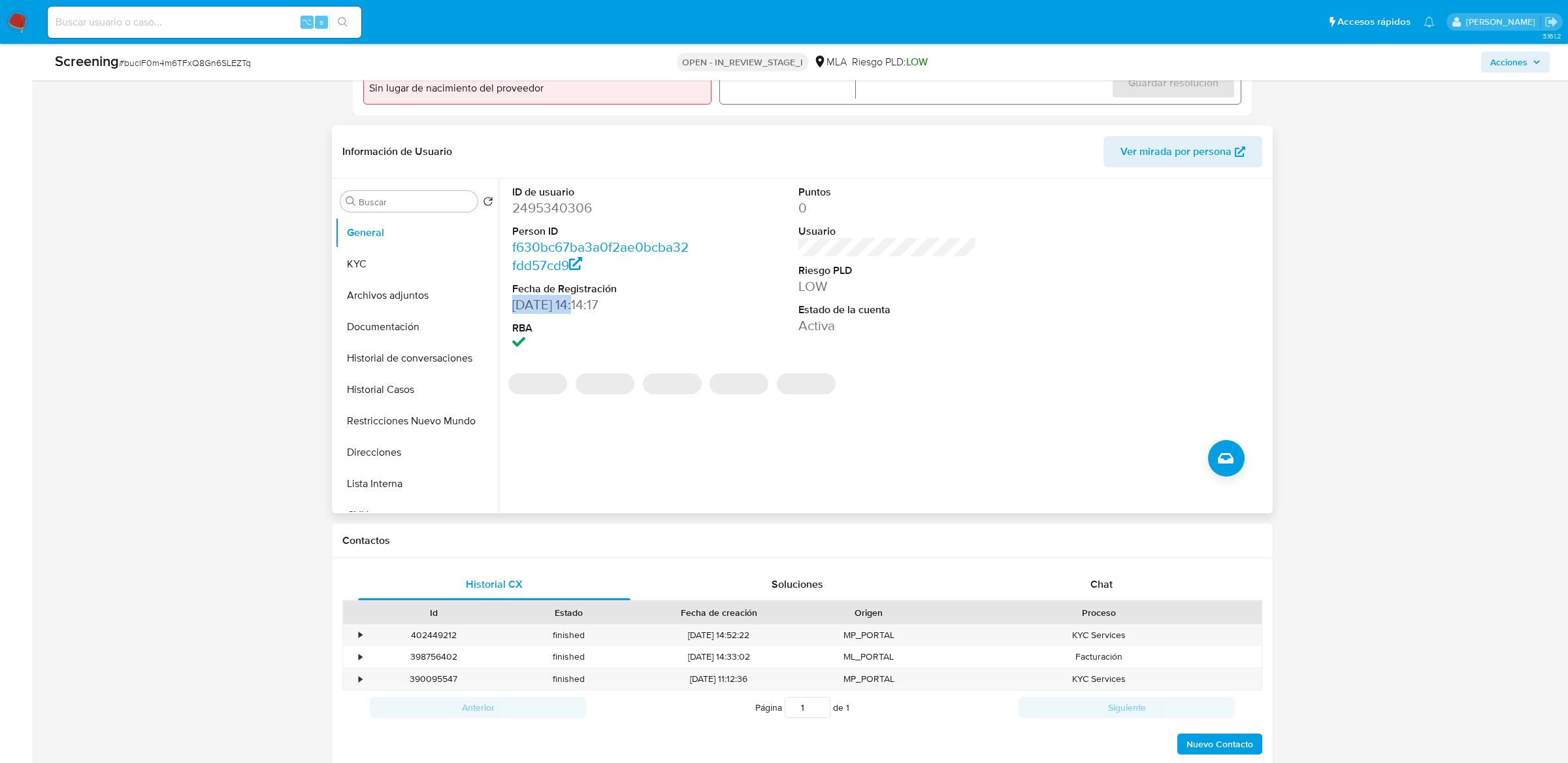
drag, startPoint x: 514, startPoint y: 302, endPoint x: 584, endPoint y: 303, distance: 70.0
click at [584, 303] on dd "12/06/2025 14:14:17" at bounding box center [601, 305] width 177 height 19
copy dd "12/06/2025"
click at [366, 253] on button "KYC" at bounding box center [411, 264] width 153 height 31
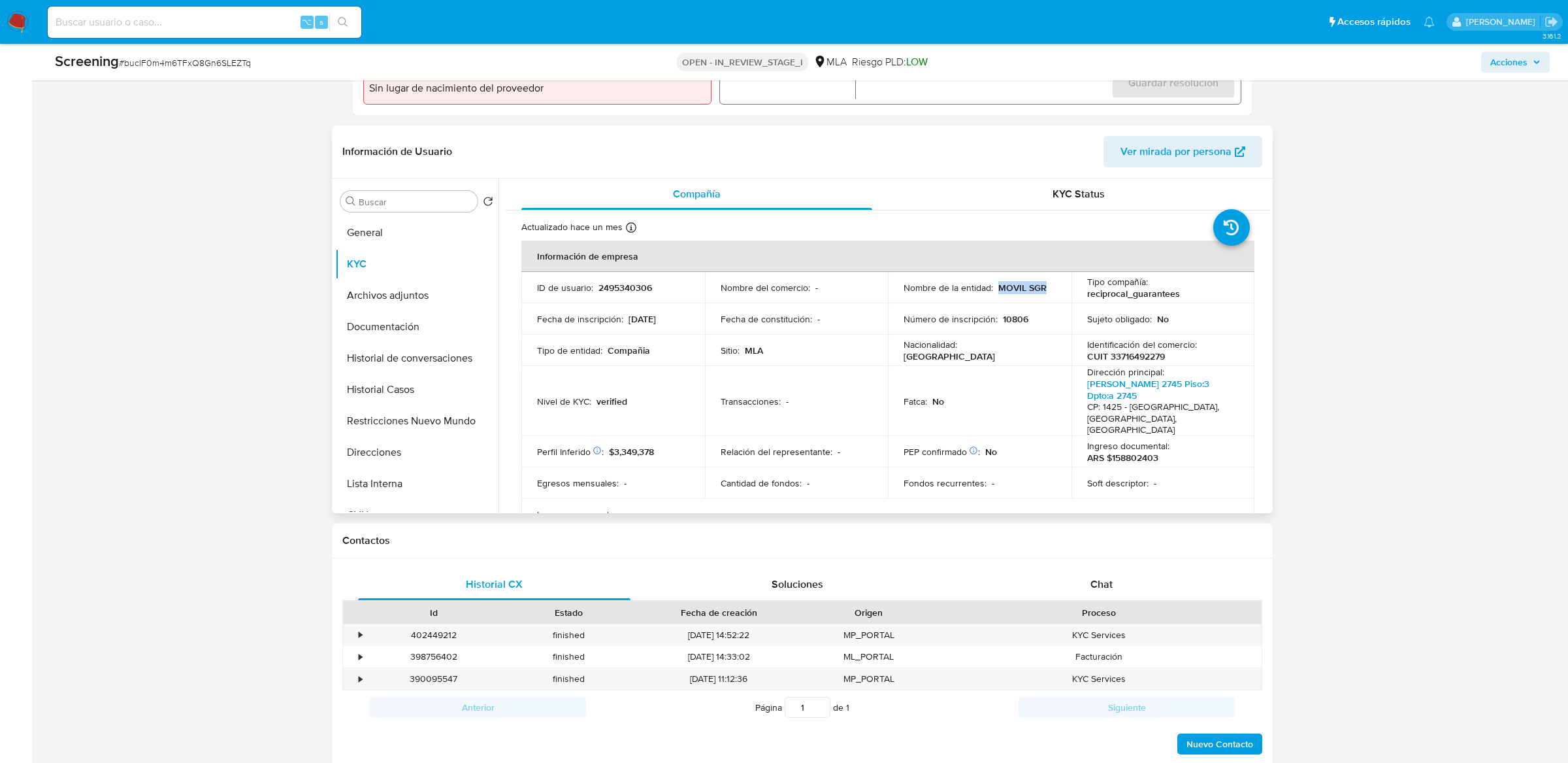
drag, startPoint x: 997, startPoint y: 288, endPoint x: 1043, endPoint y: 288, distance: 46.0
click at [1043, 288] on p "MOVIL SGR" at bounding box center [1022, 287] width 48 height 12
copy p "MOVIL SGR"
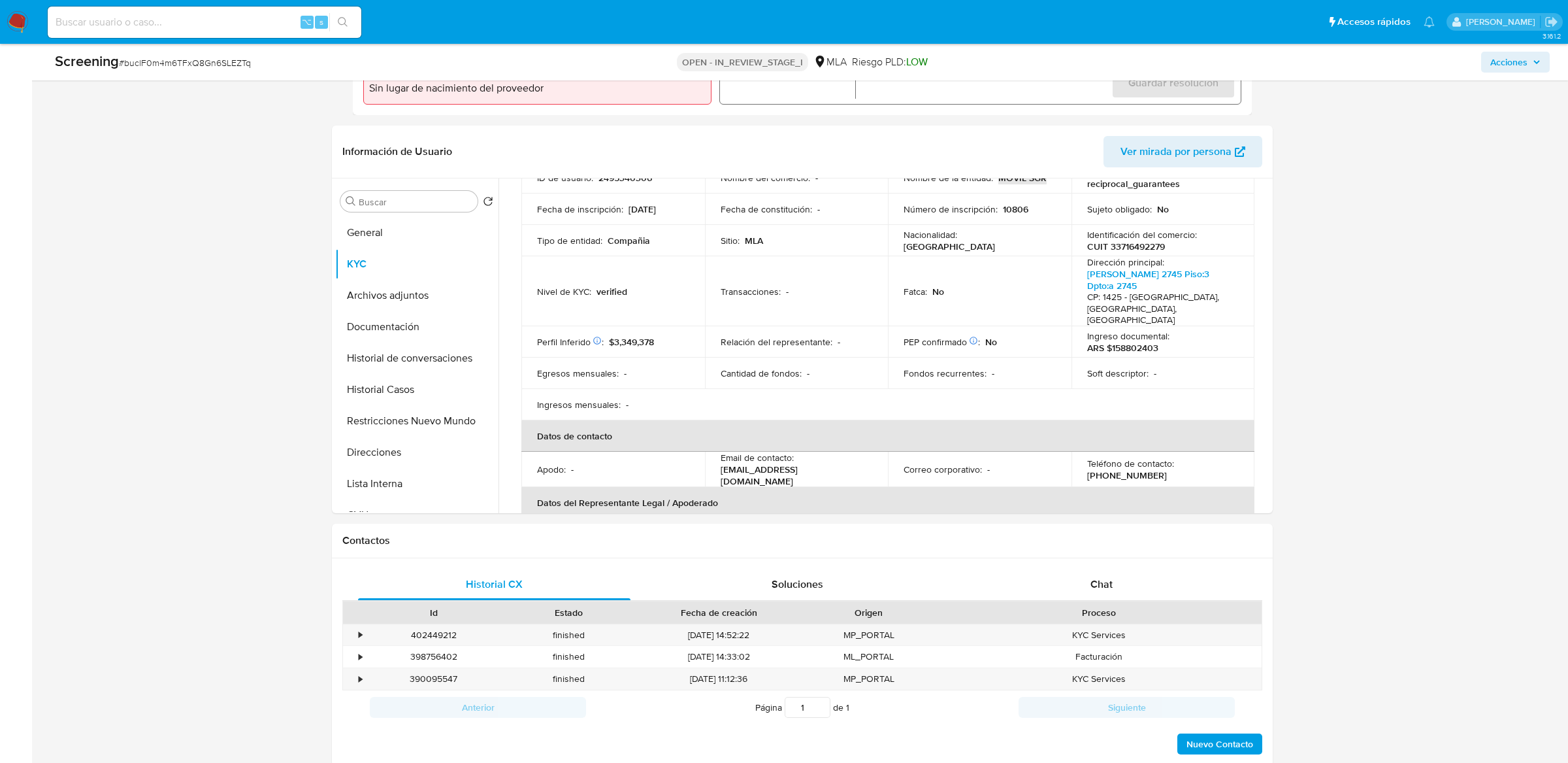
scroll to position [111, 0]
click at [1139, 244] on p "CUIT 33716492279" at bounding box center [1126, 245] width 78 height 12
copy p "33716492279"
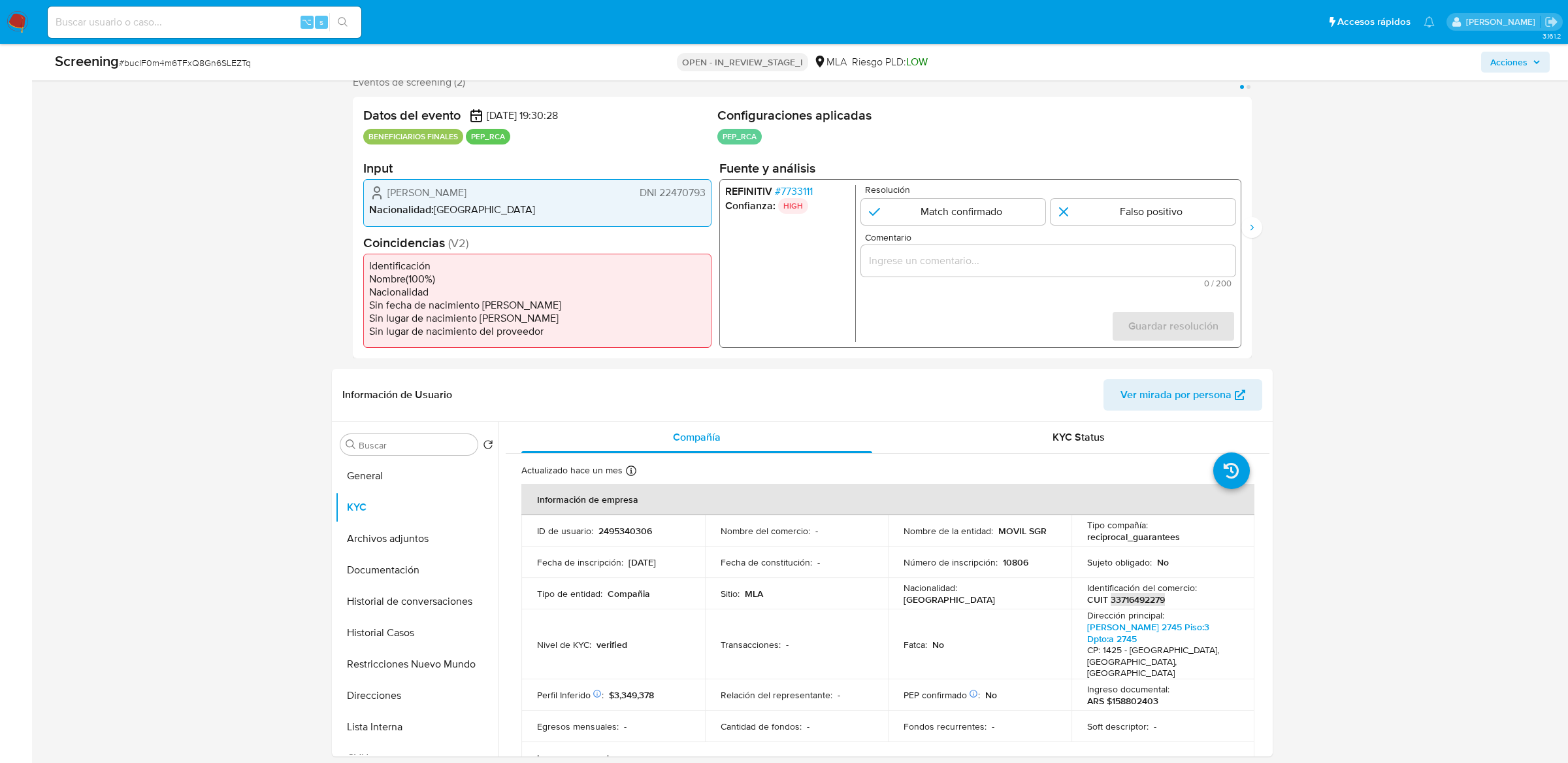
scroll to position [240, 0]
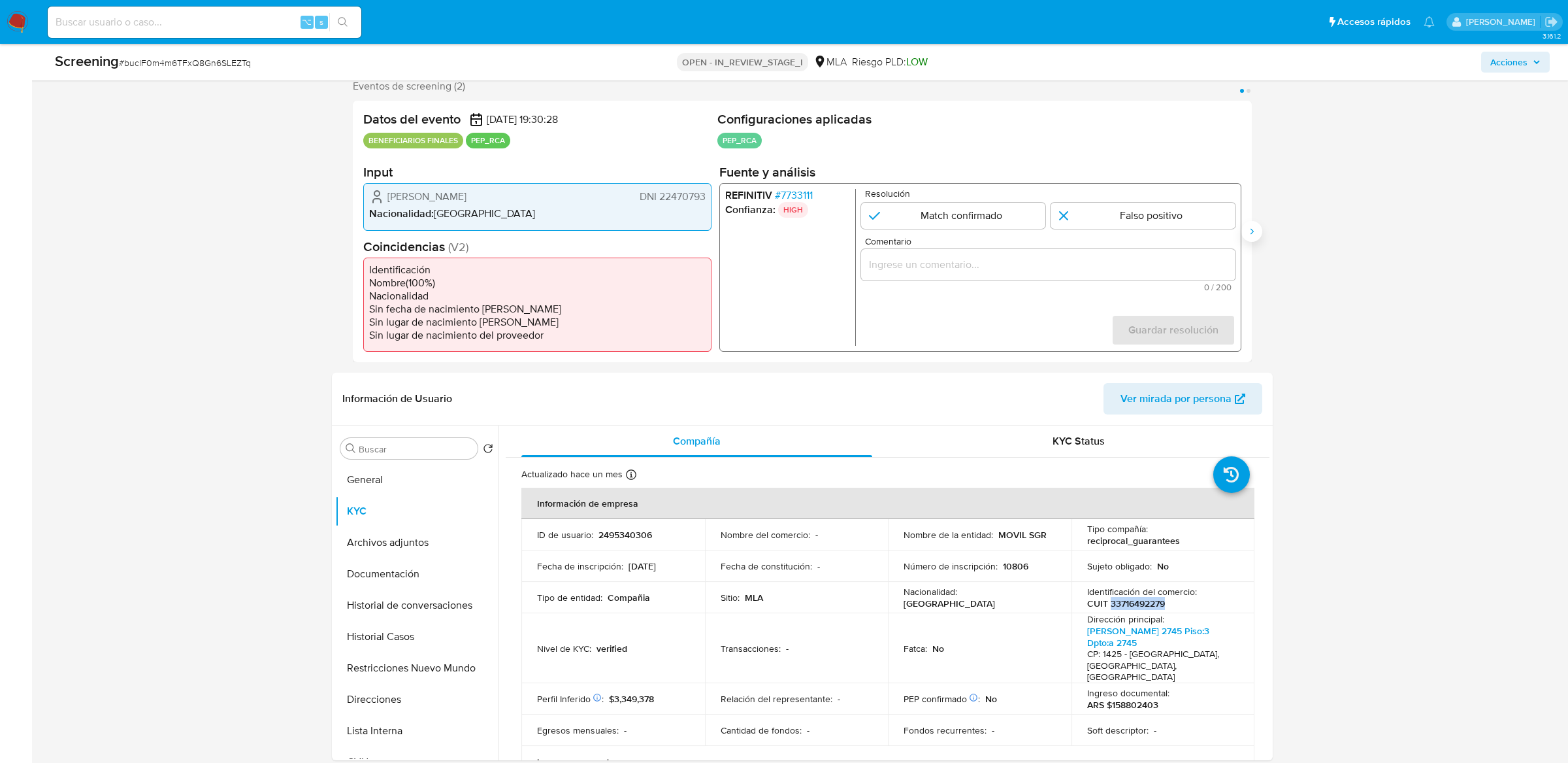
click at [1254, 232] on icon "Siguiente" at bounding box center [1252, 232] width 10 height 10
click at [801, 198] on span "# 3274552" at bounding box center [798, 197] width 46 height 13
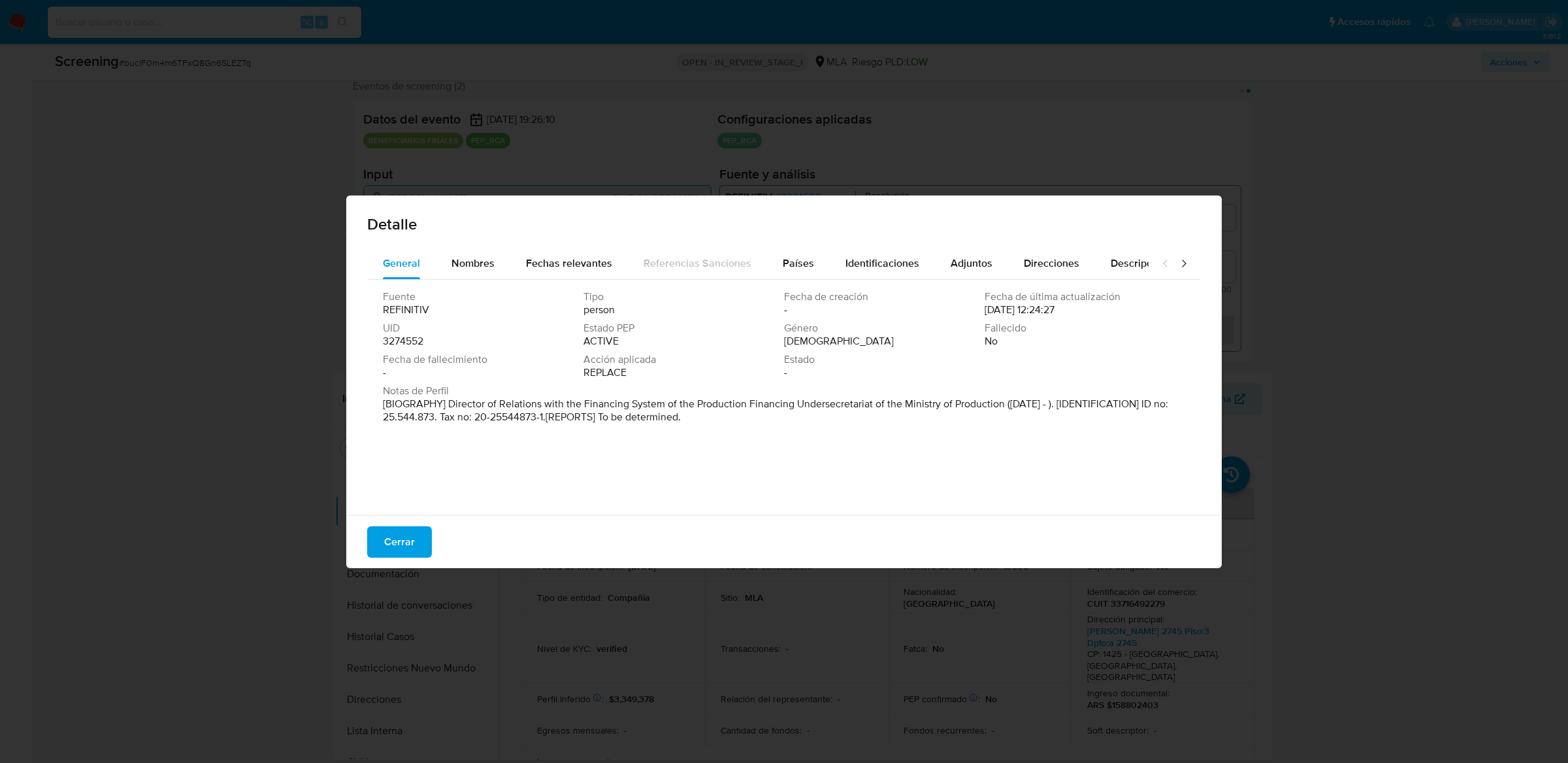
click at [407, 551] on span "Cerrar" at bounding box center [400, 542] width 30 height 29
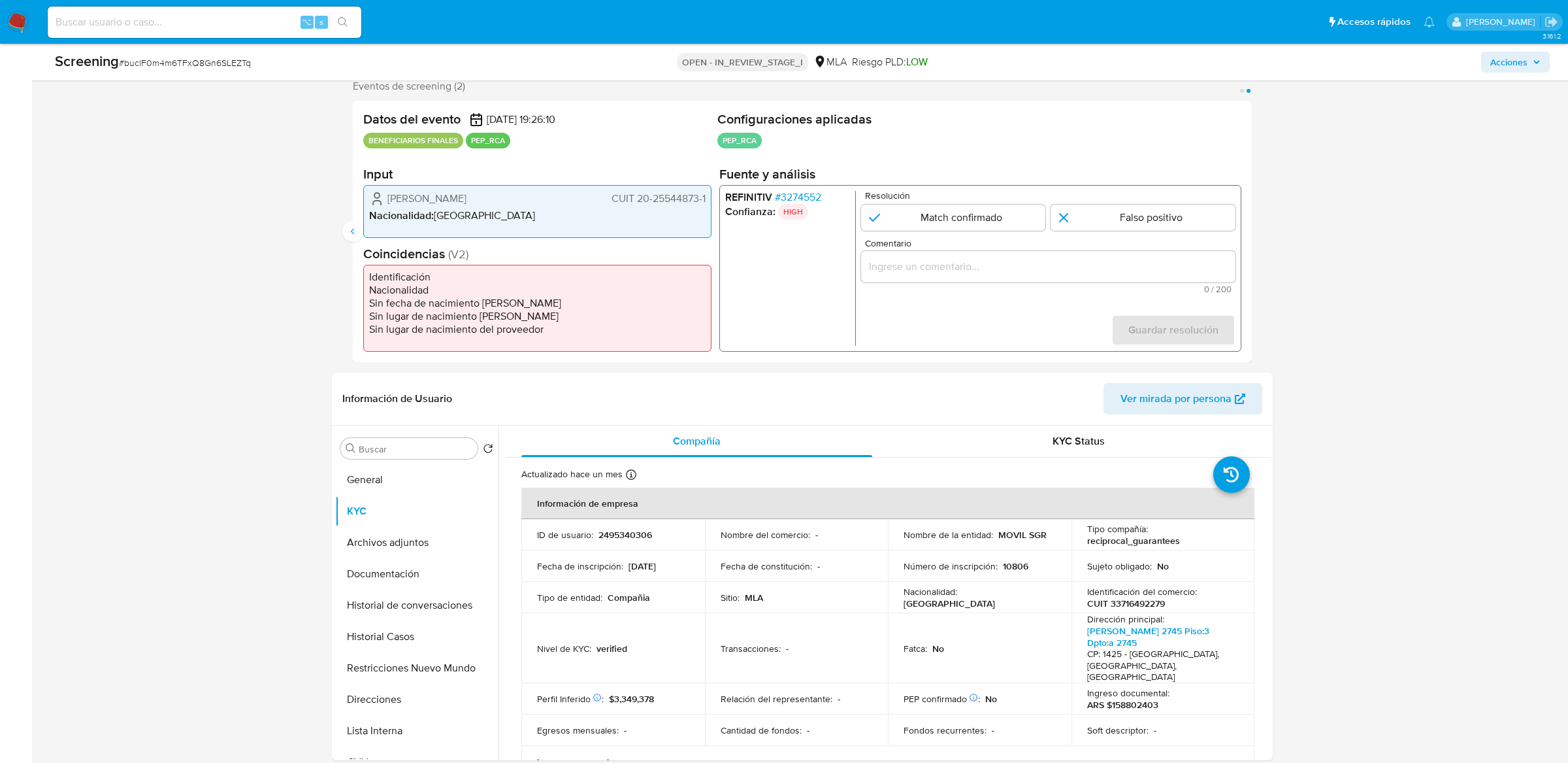
click at [812, 192] on span "# 3274552" at bounding box center [798, 197] width 46 height 13
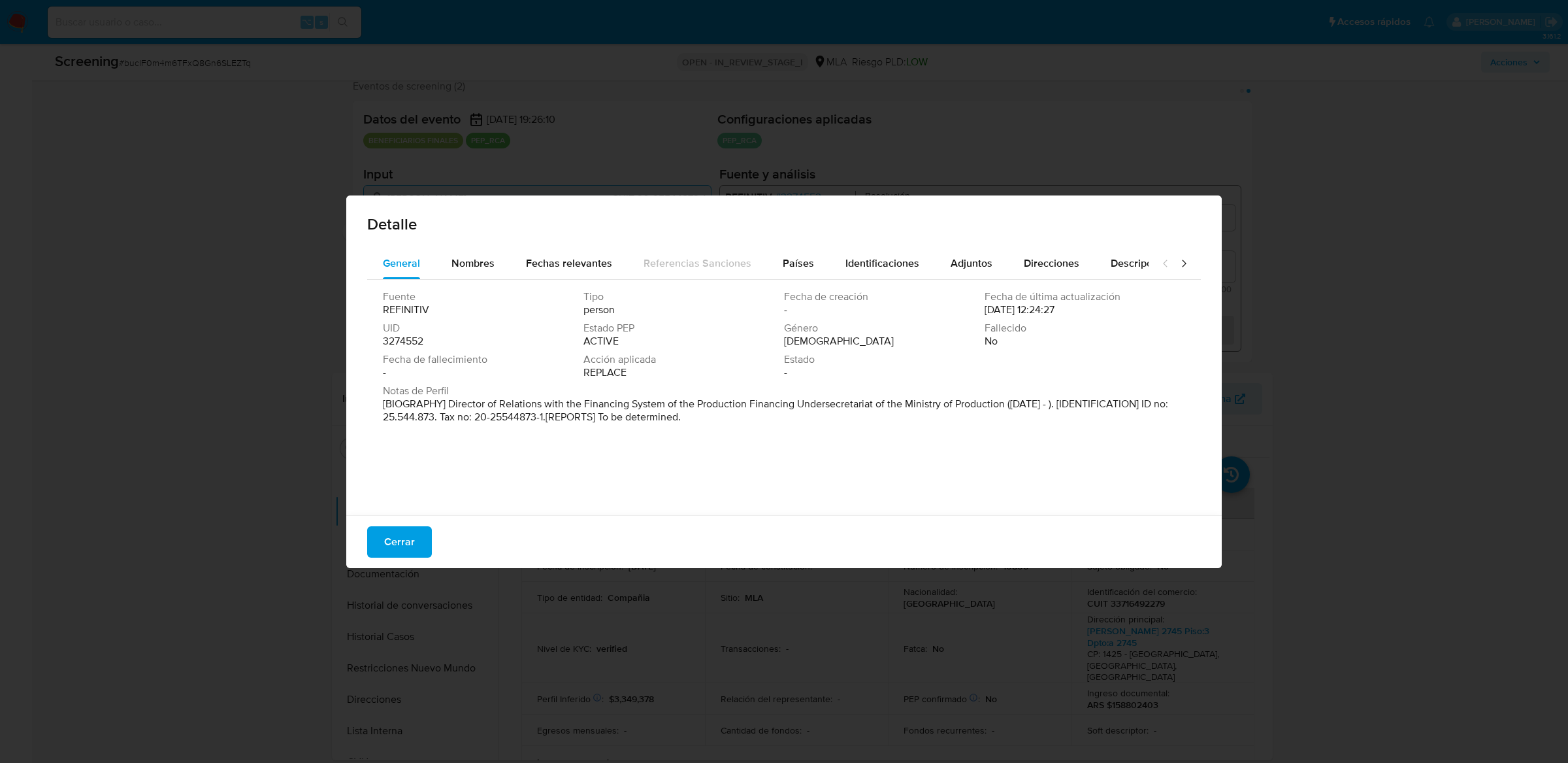
click at [398, 550] on span "Cerrar" at bounding box center [400, 542] width 30 height 29
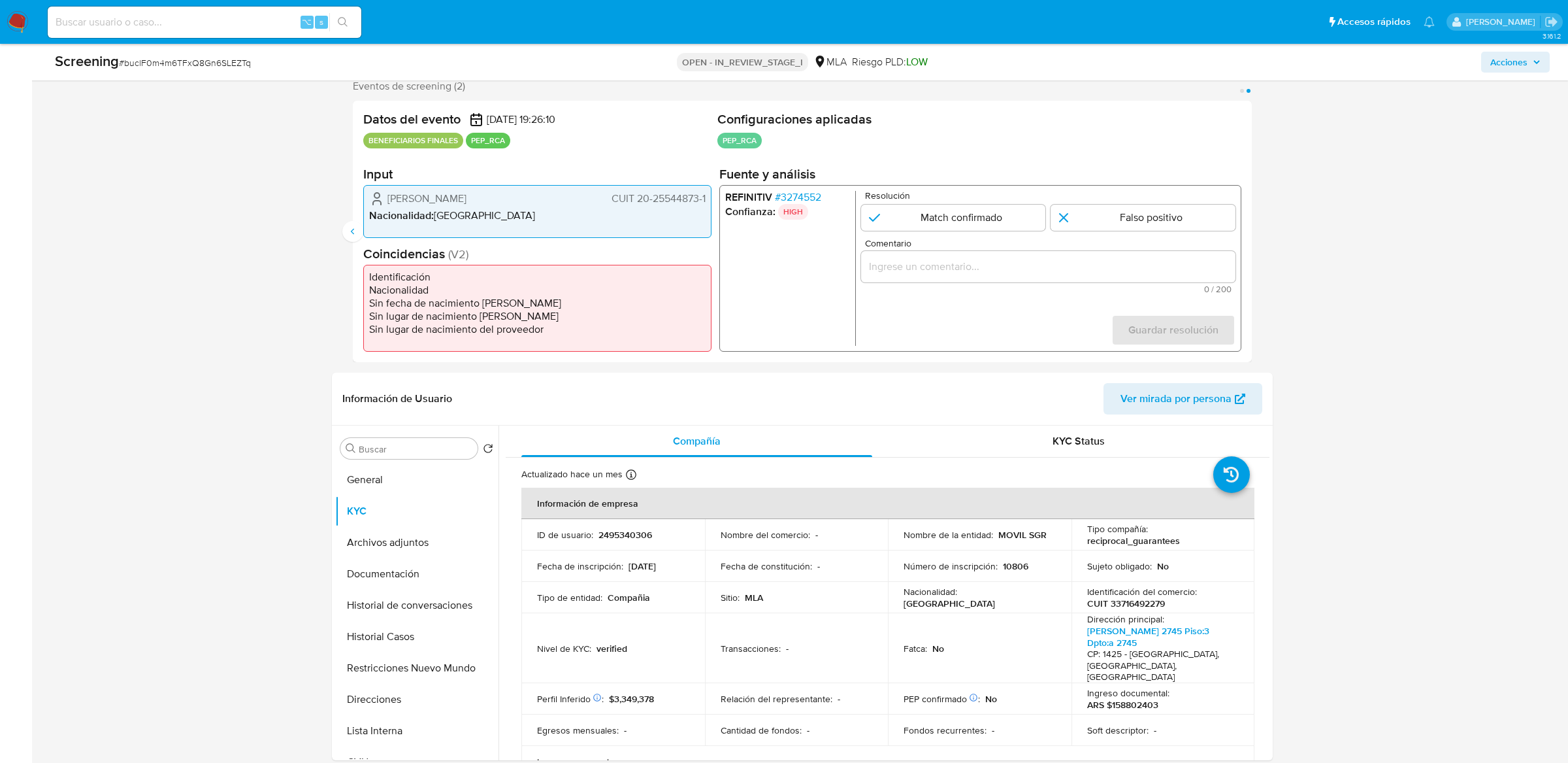
click at [795, 193] on span "# 3274552" at bounding box center [798, 197] width 46 height 13
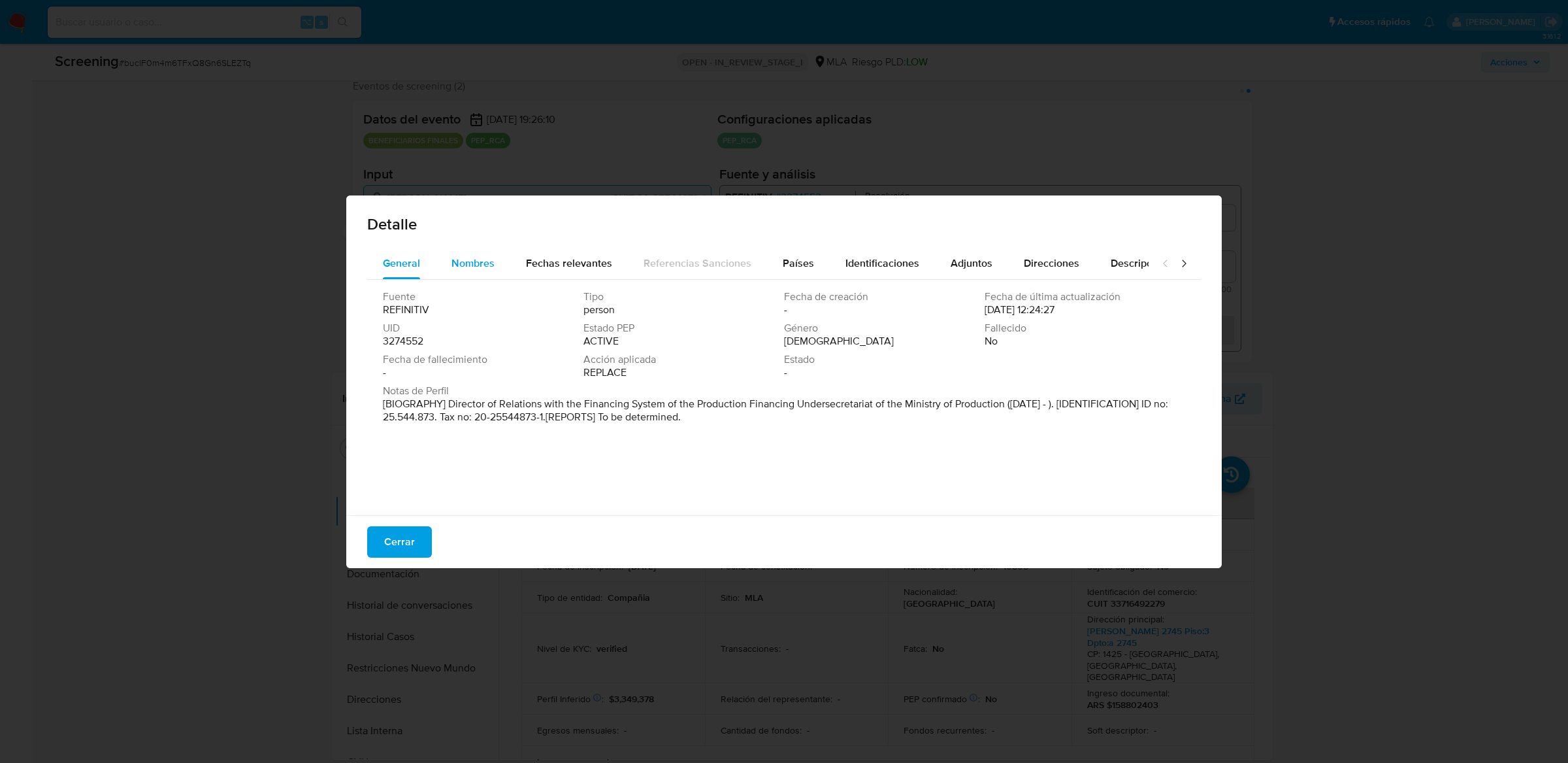
click at [481, 262] on span "Nombres" at bounding box center [472, 263] width 43 height 15
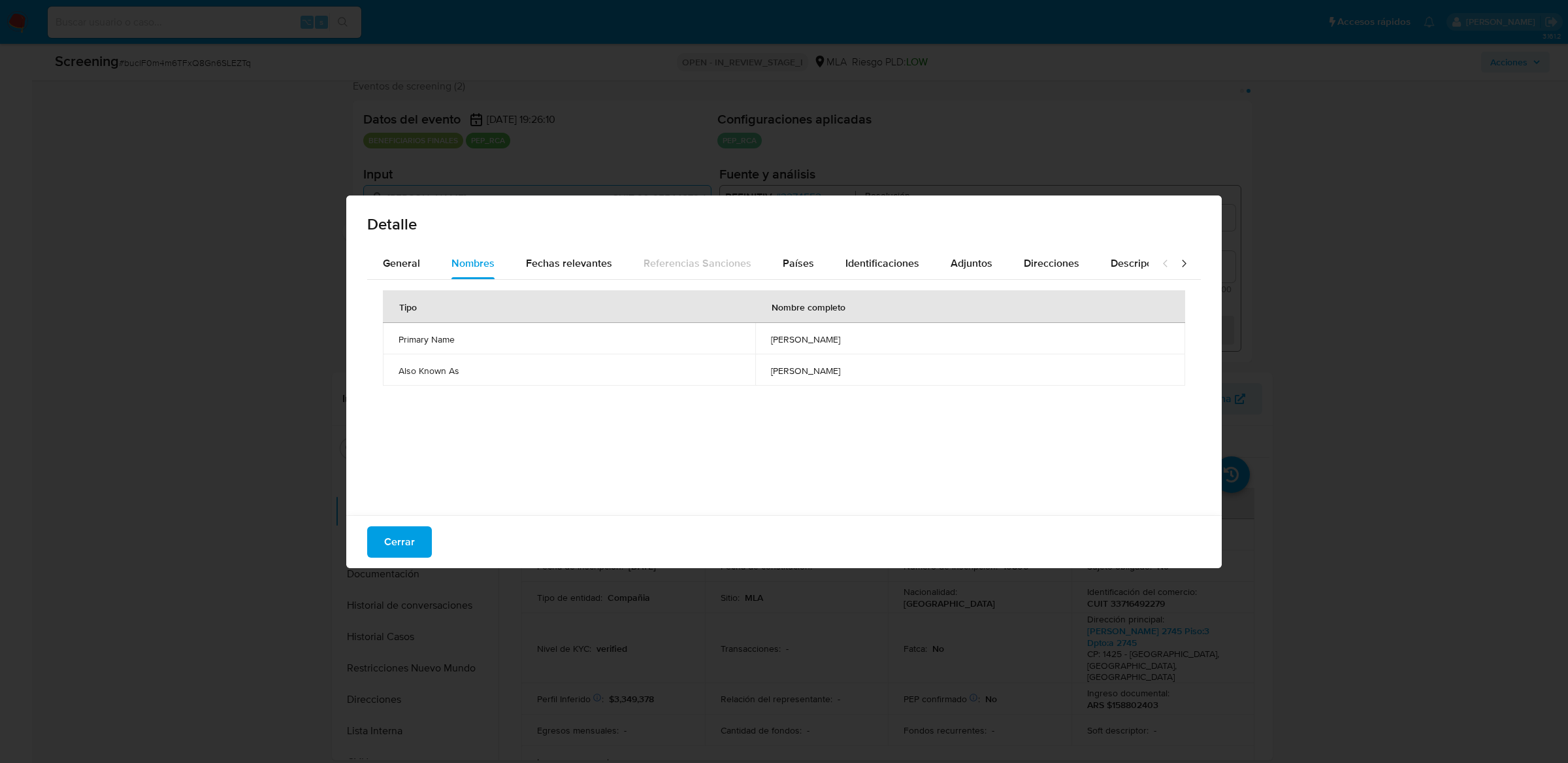
drag, startPoint x: 732, startPoint y: 339, endPoint x: 846, endPoint y: 344, distance: 114.1
click at [846, 344] on td "hugo javier campidoglio" at bounding box center [970, 338] width 430 height 31
click at [393, 536] on span "Cerrar" at bounding box center [400, 542] width 30 height 29
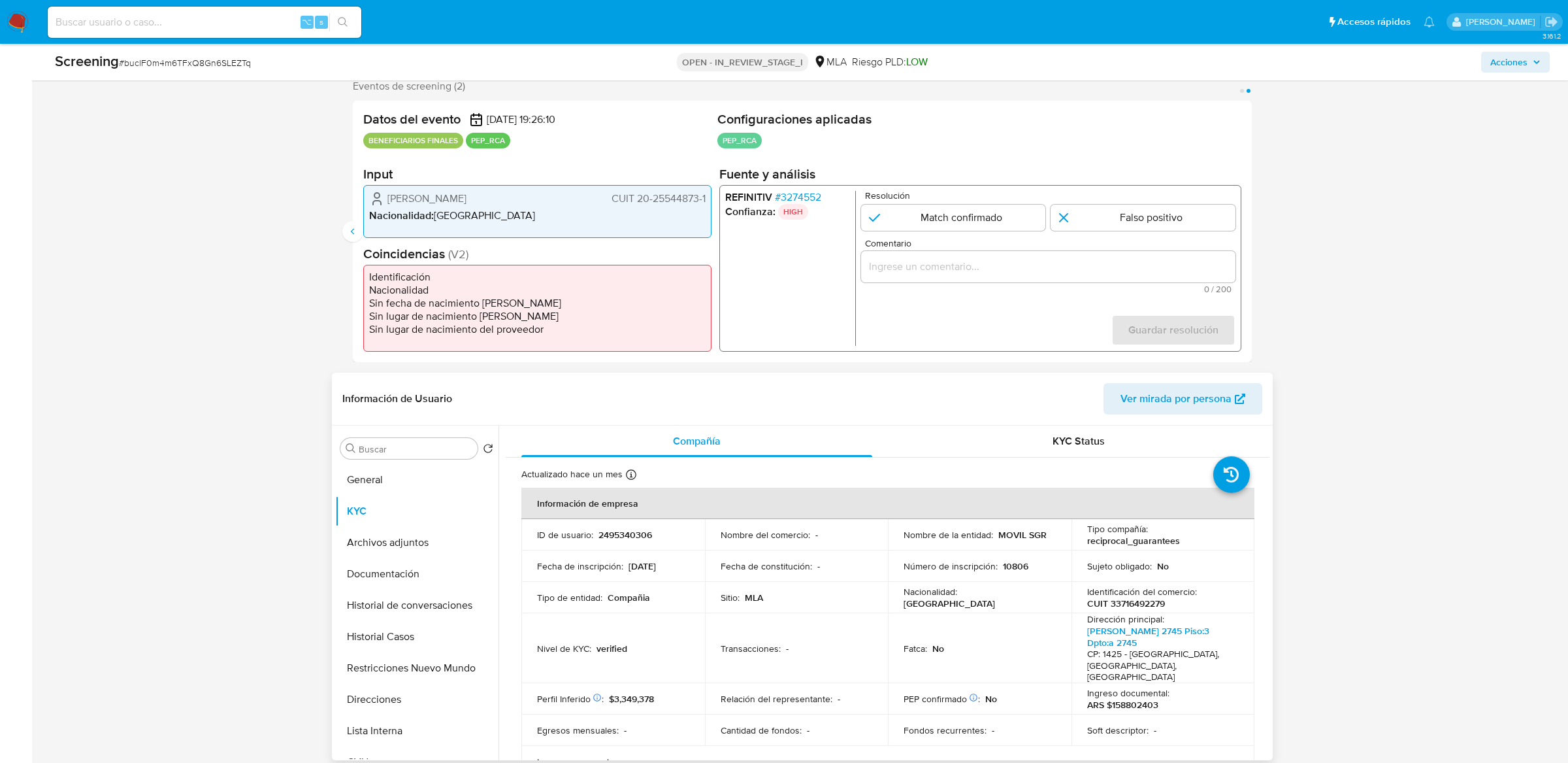
click at [731, 668] on td "Transacciones : -" at bounding box center [797, 648] width 183 height 70
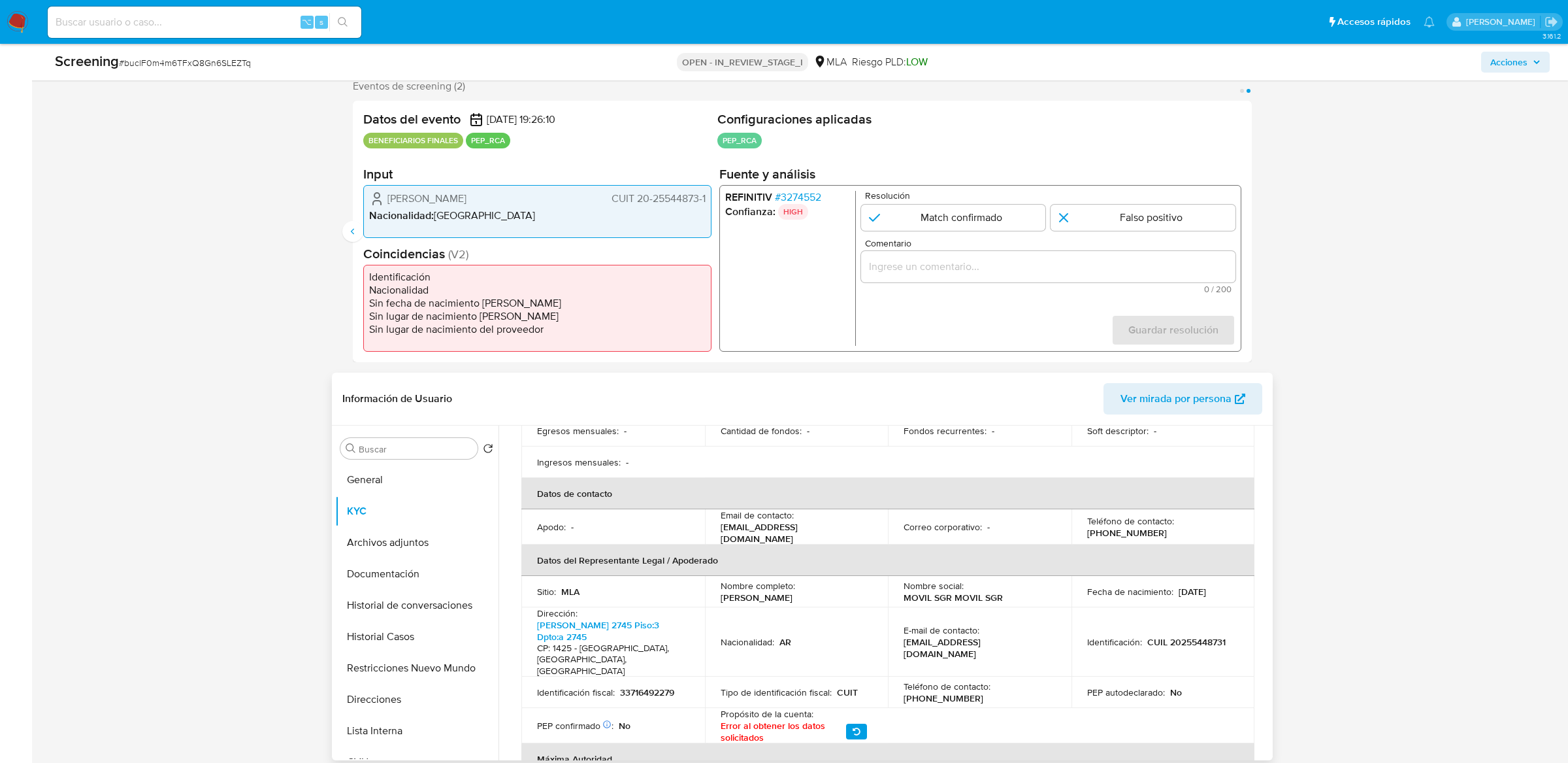
click at [744, 597] on p "Hugo Javier Campidoglio" at bounding box center [756, 597] width 72 height 12
drag, startPoint x: 720, startPoint y: 596, endPoint x: 826, endPoint y: 596, distance: 106.0
click at [826, 596] on div "Nombre completo : Hugo Javier Campidoglio" at bounding box center [797, 591] width 152 height 24
copy p "Hugo Javier Campidoglio"
click at [1173, 639] on p "CUIL 20255448731" at bounding box center [1186, 642] width 79 height 12
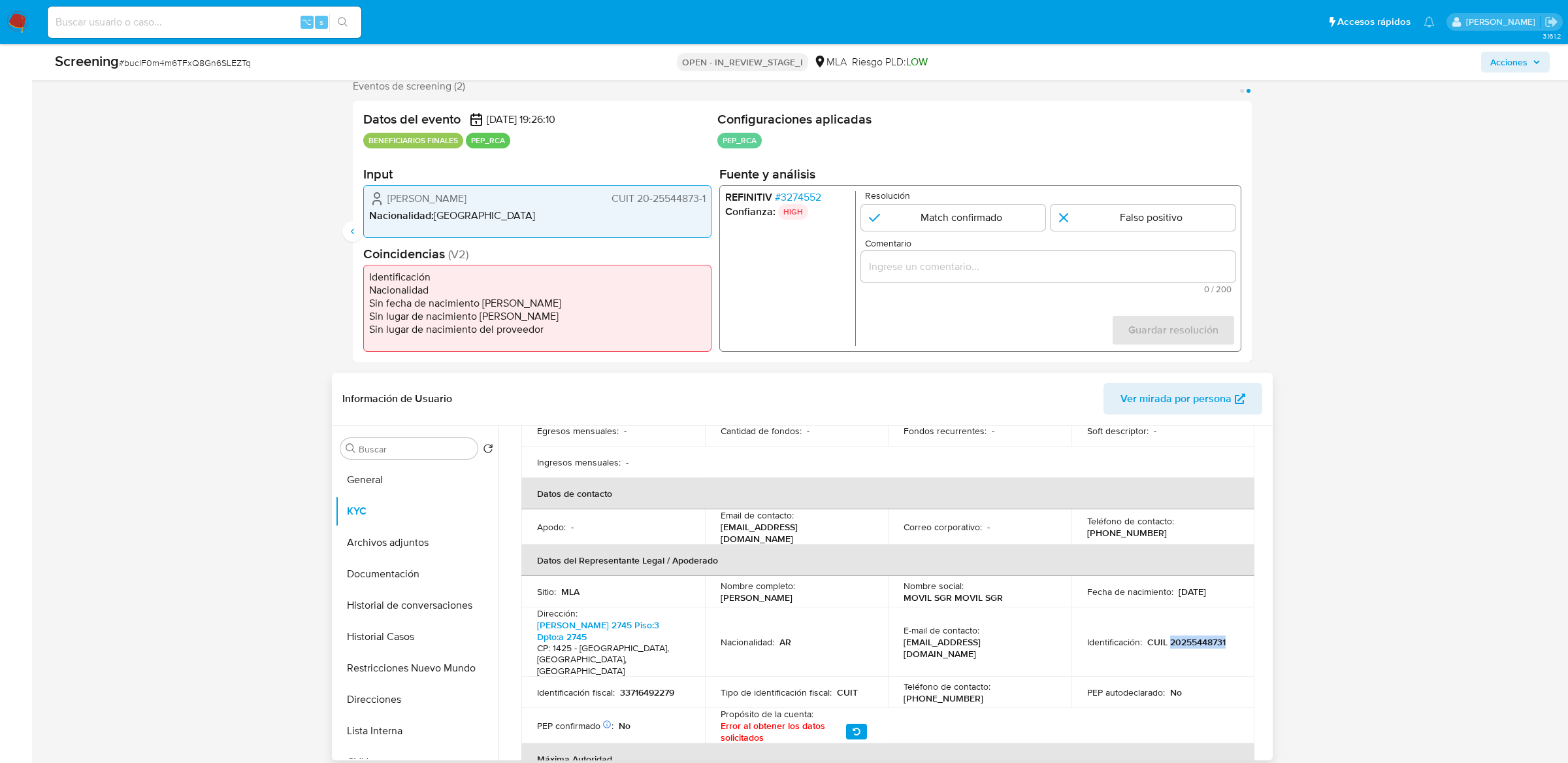
click at [1173, 639] on p "CUIL 20255448731" at bounding box center [1186, 642] width 79 height 12
click at [1159, 639] on p "CUIL 20255448731" at bounding box center [1186, 642] width 79 height 12
drag, startPoint x: 1146, startPoint y: 638, endPoint x: 1224, endPoint y: 639, distance: 78.0
click at [1224, 639] on div "Identificación : CUIL 20255448731" at bounding box center [1163, 642] width 152 height 12
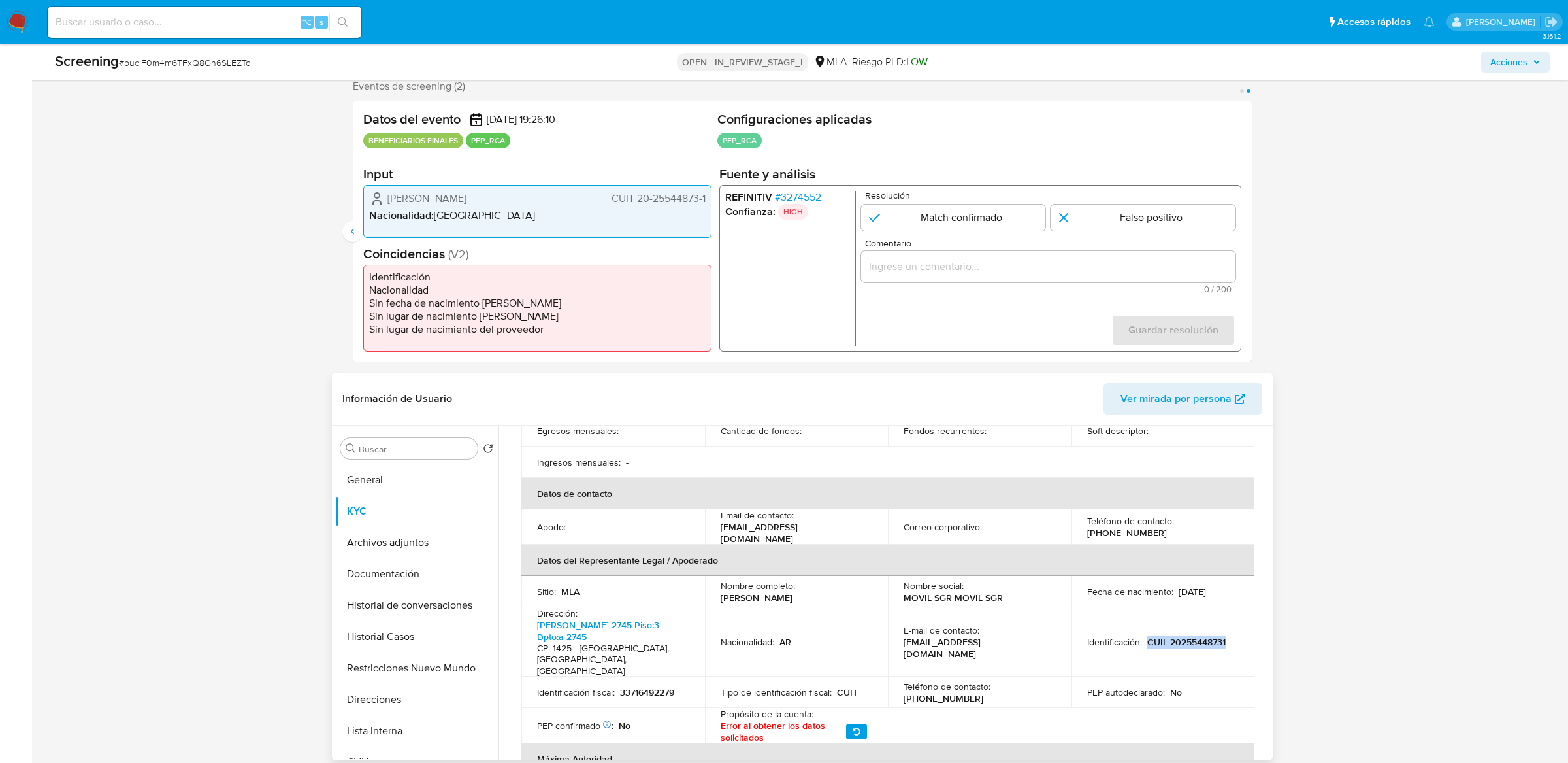
copy p "CUIL 20255448731"
click at [796, 199] on span "# 3274552" at bounding box center [798, 197] width 46 height 13
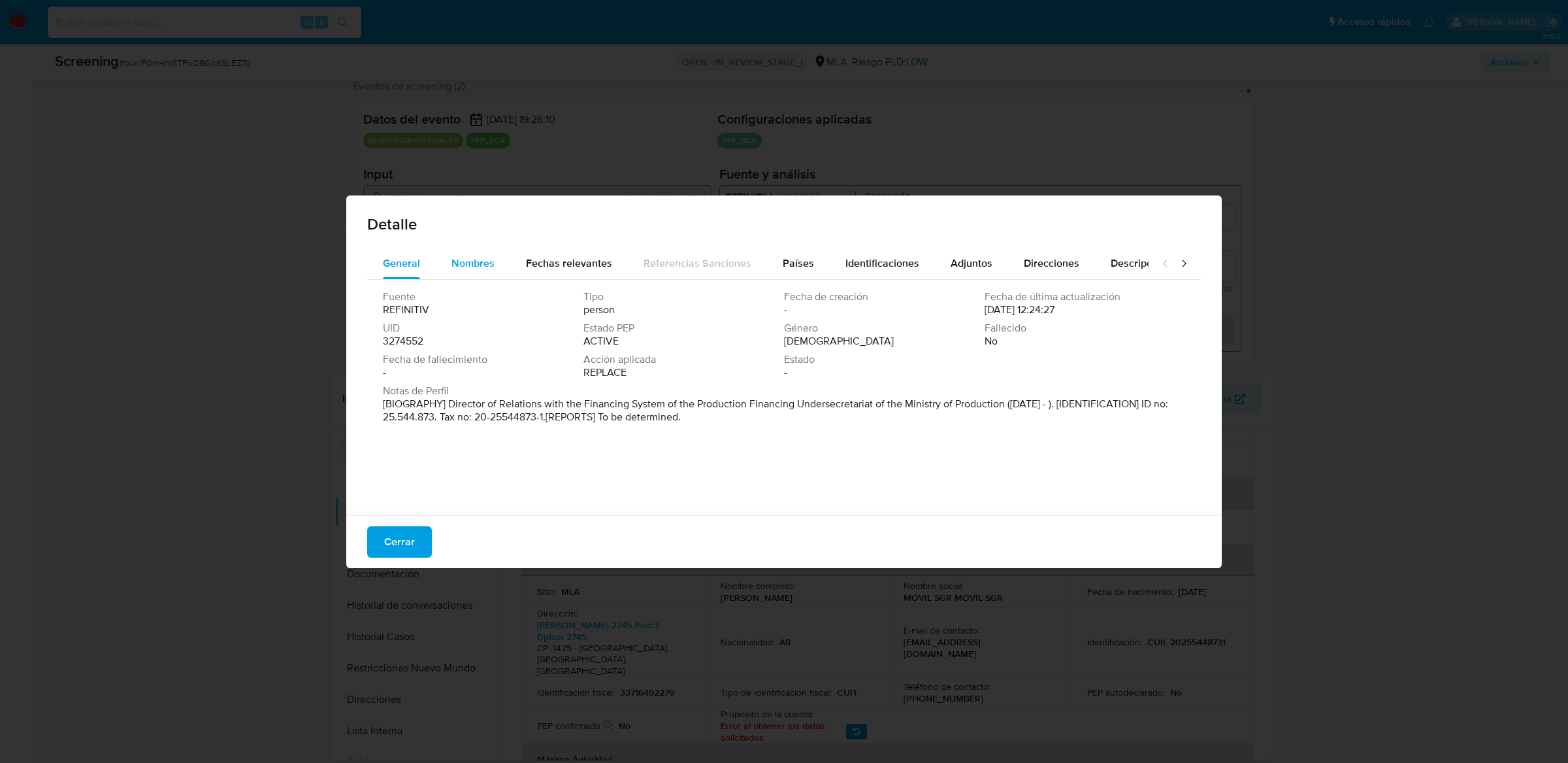
click at [482, 268] on span "Nombres" at bounding box center [472, 263] width 43 height 15
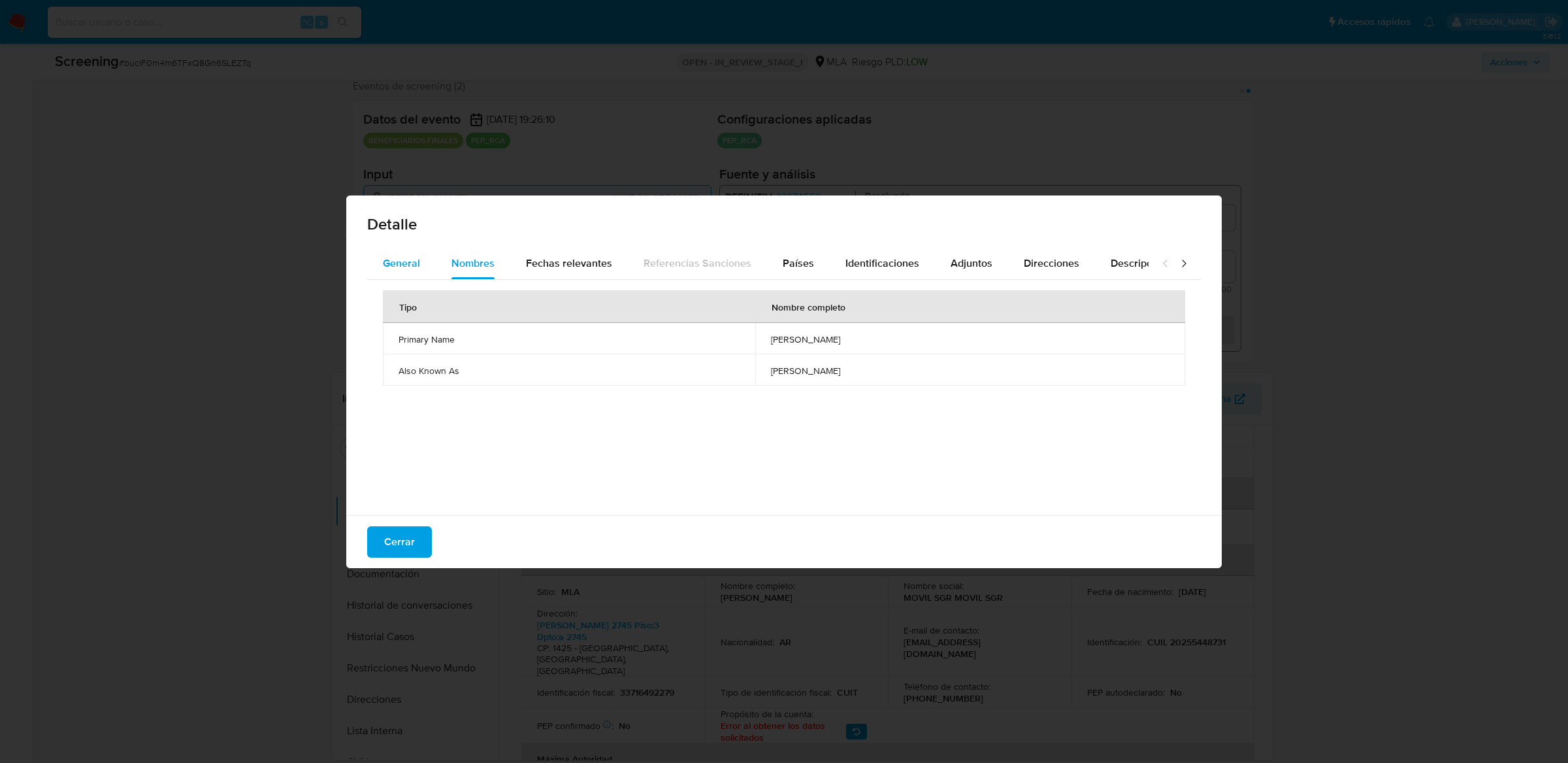
click at [416, 261] on span "General" at bounding box center [401, 263] width 37 height 15
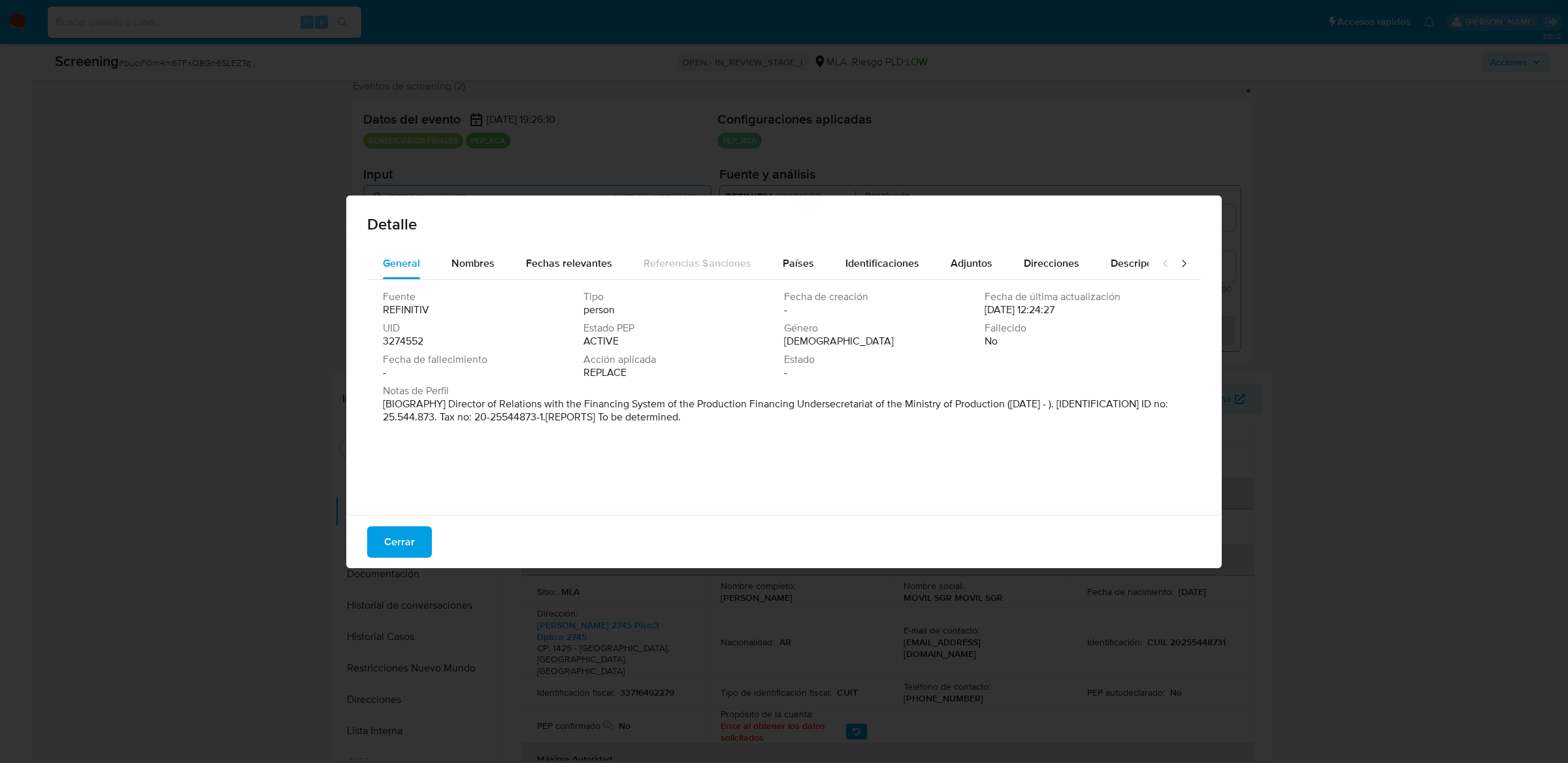
click at [531, 412] on p "[BIOGRAPHY] Director of Relations with the Financing System of the Production F…" at bounding box center [782, 410] width 800 height 26
click at [384, 539] on span "Cerrar" at bounding box center [400, 542] width 30 height 29
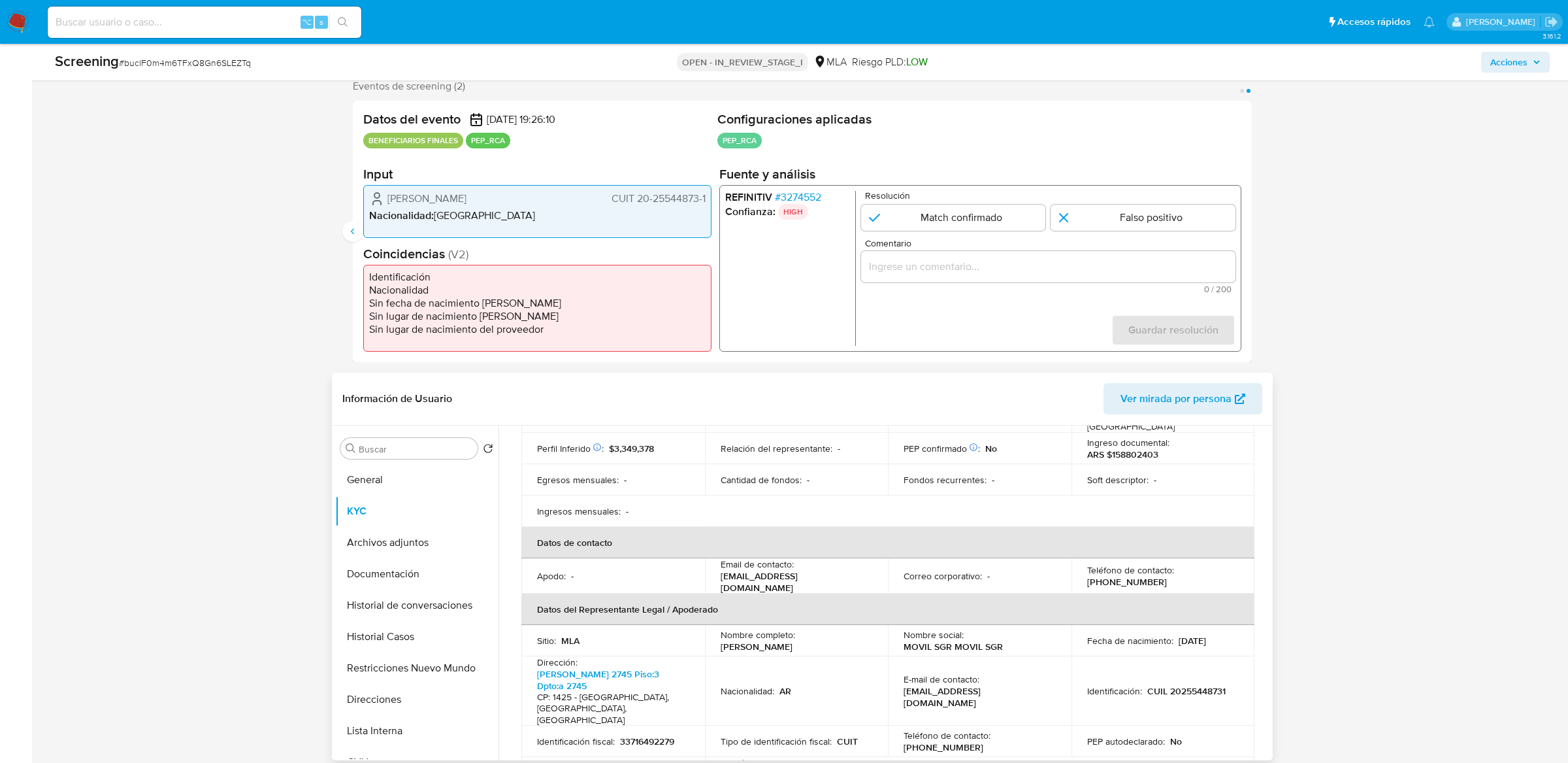
scroll to position [161, 0]
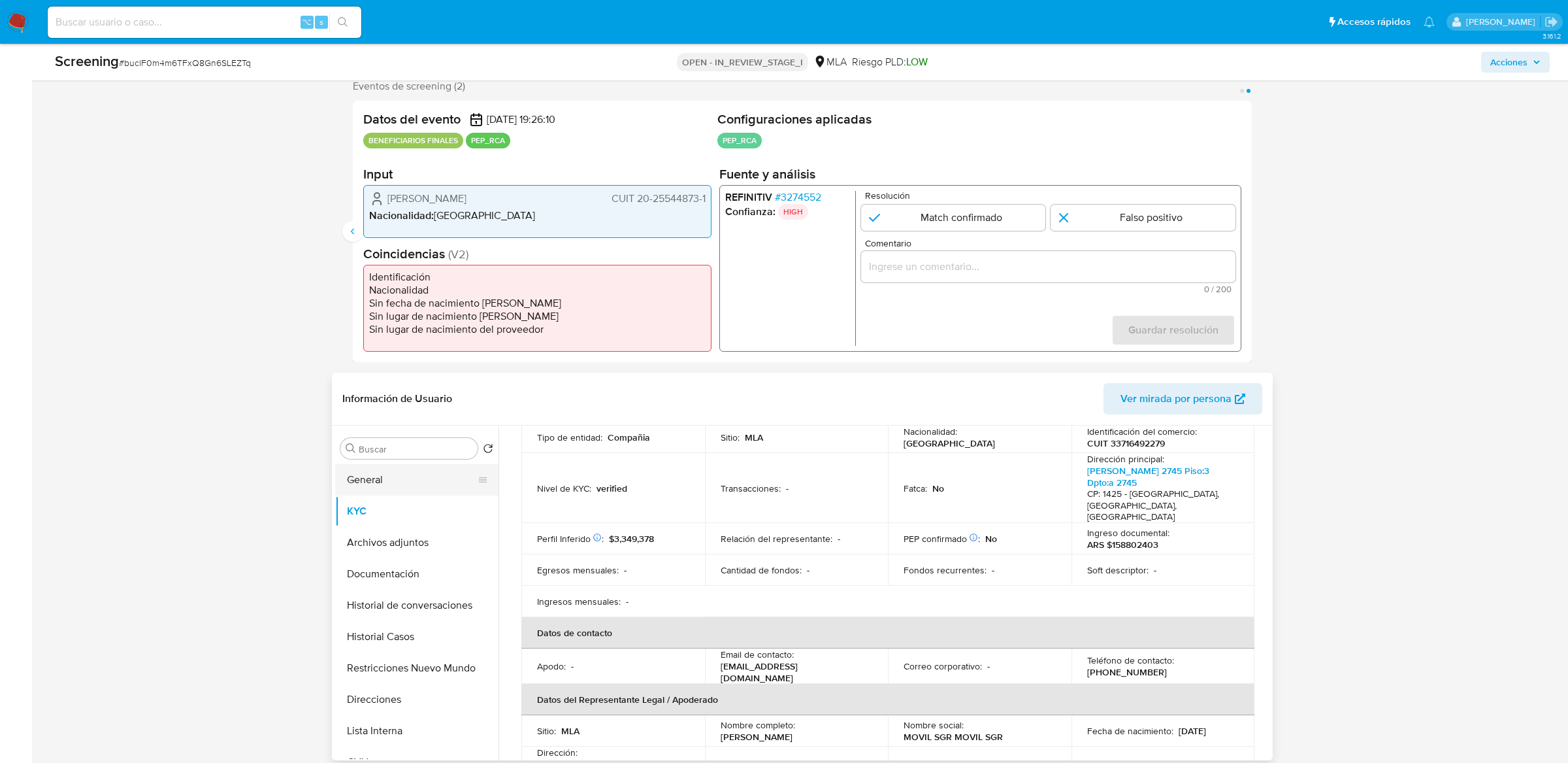
click at [458, 479] on button "General" at bounding box center [411, 479] width 153 height 31
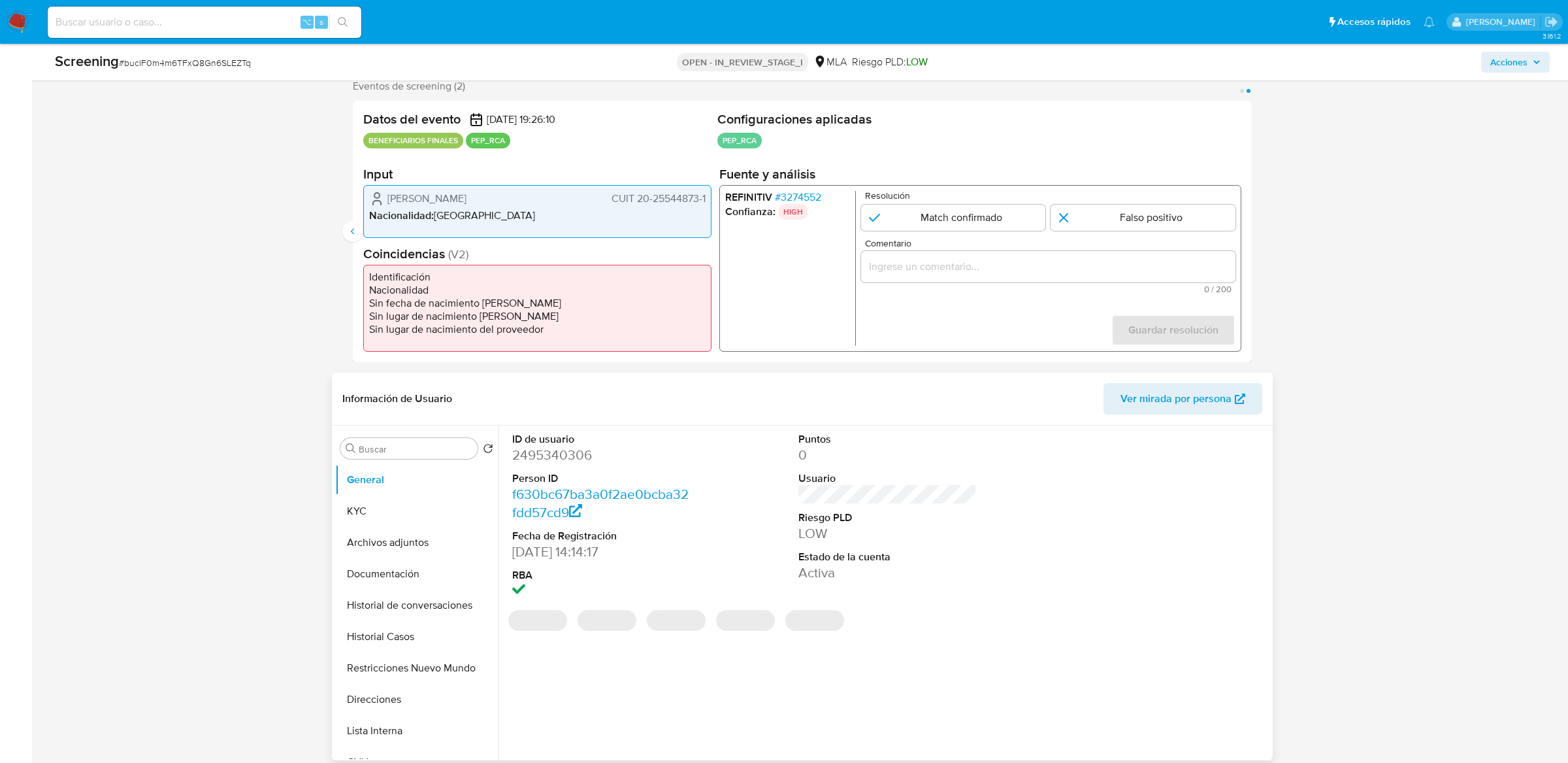
click at [552, 455] on dd "2495340306" at bounding box center [601, 455] width 177 height 19
copy dd "2495340306"
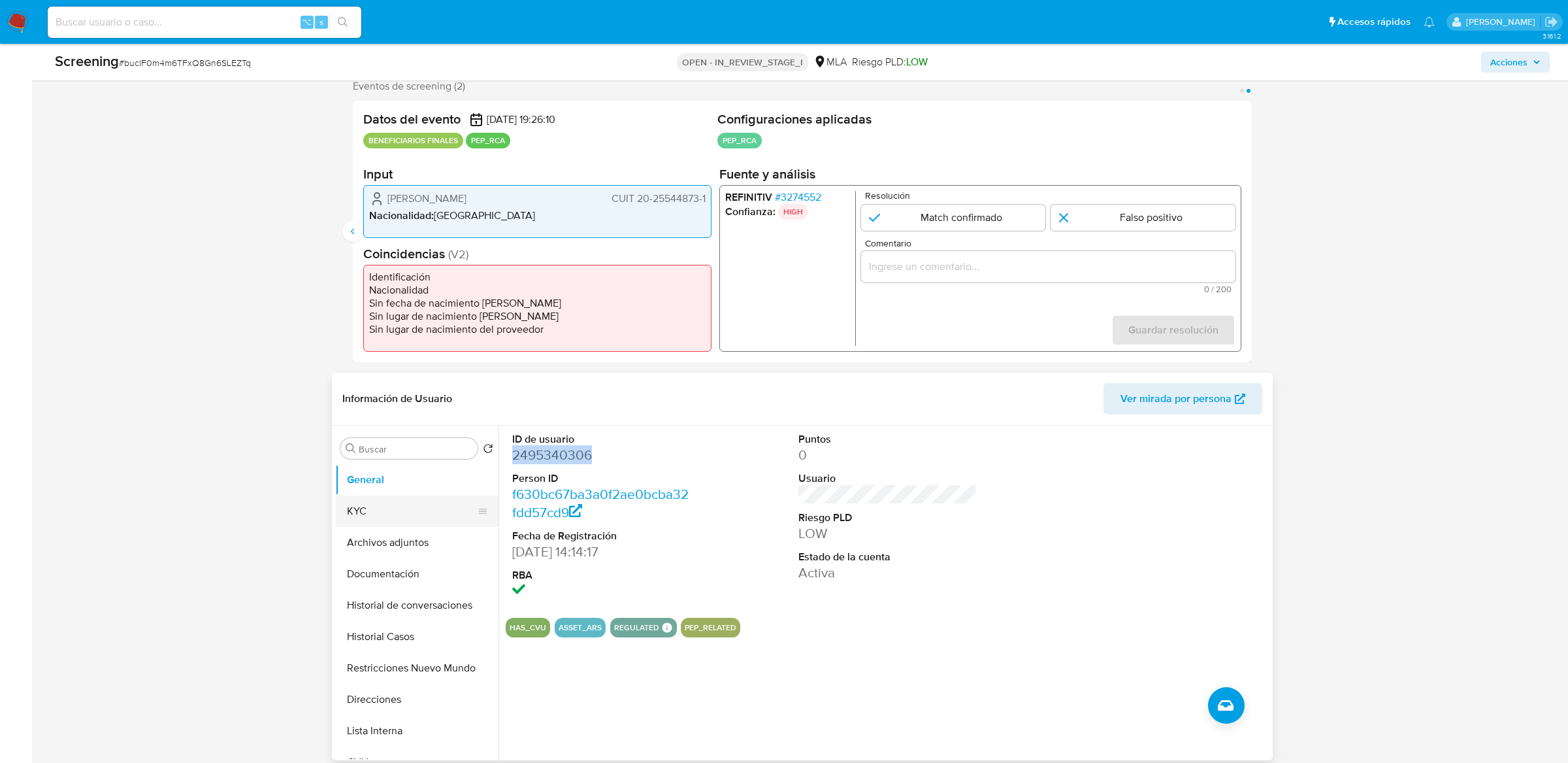
click at [385, 504] on button "KYC" at bounding box center [411, 510] width 153 height 31
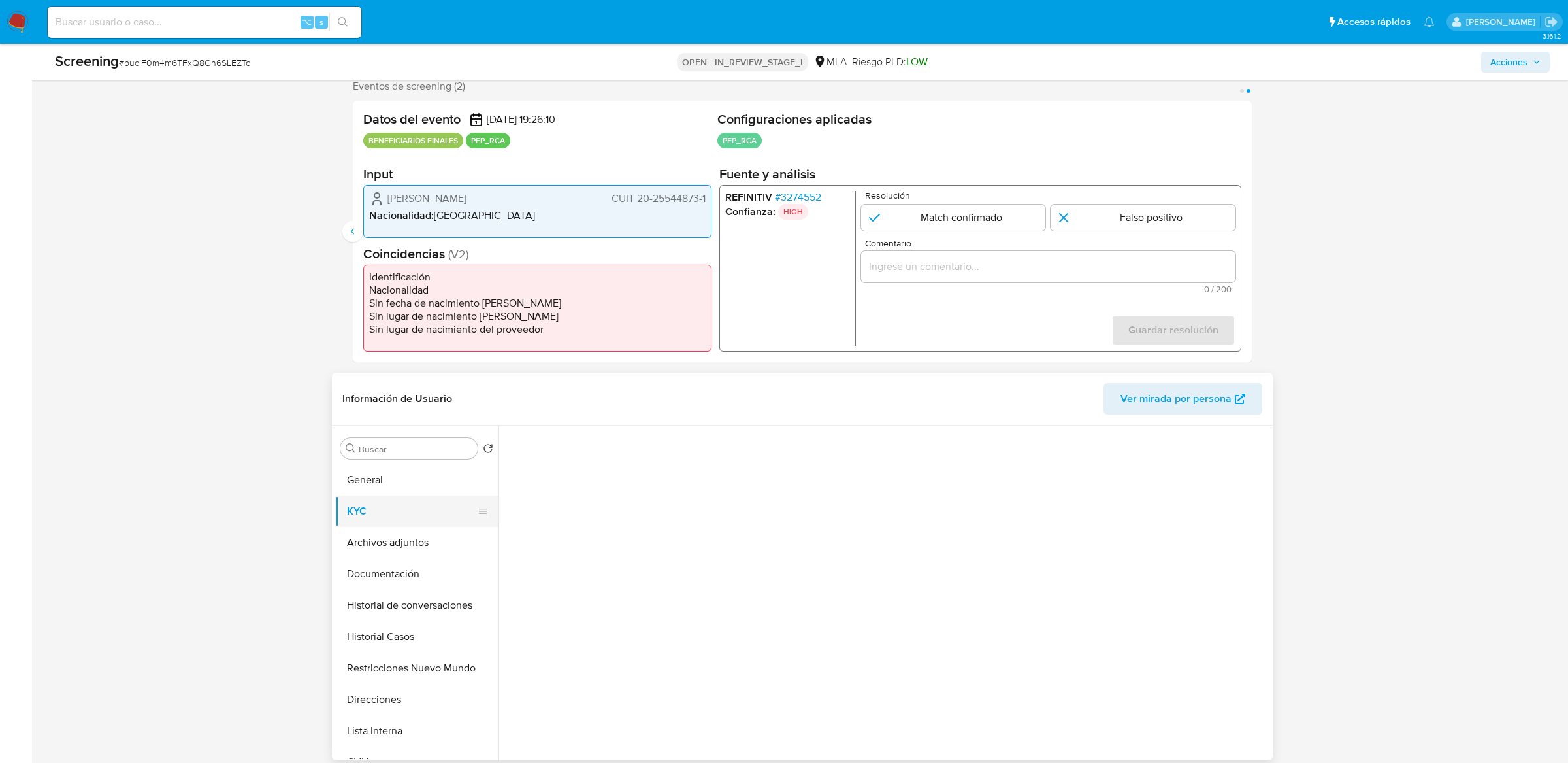
click at [385, 504] on button "KYC" at bounding box center [411, 510] width 153 height 31
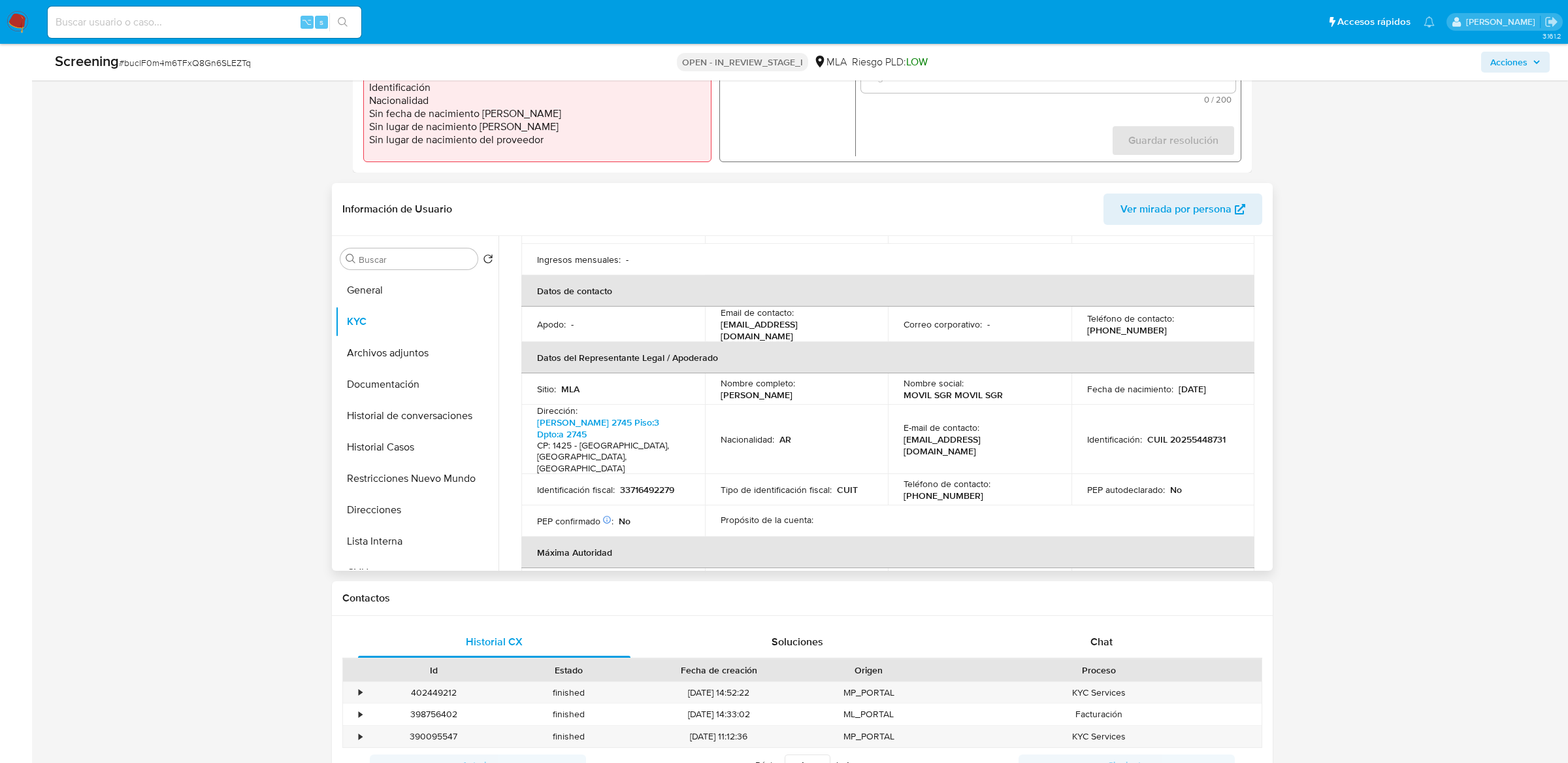
scroll to position [327, 0]
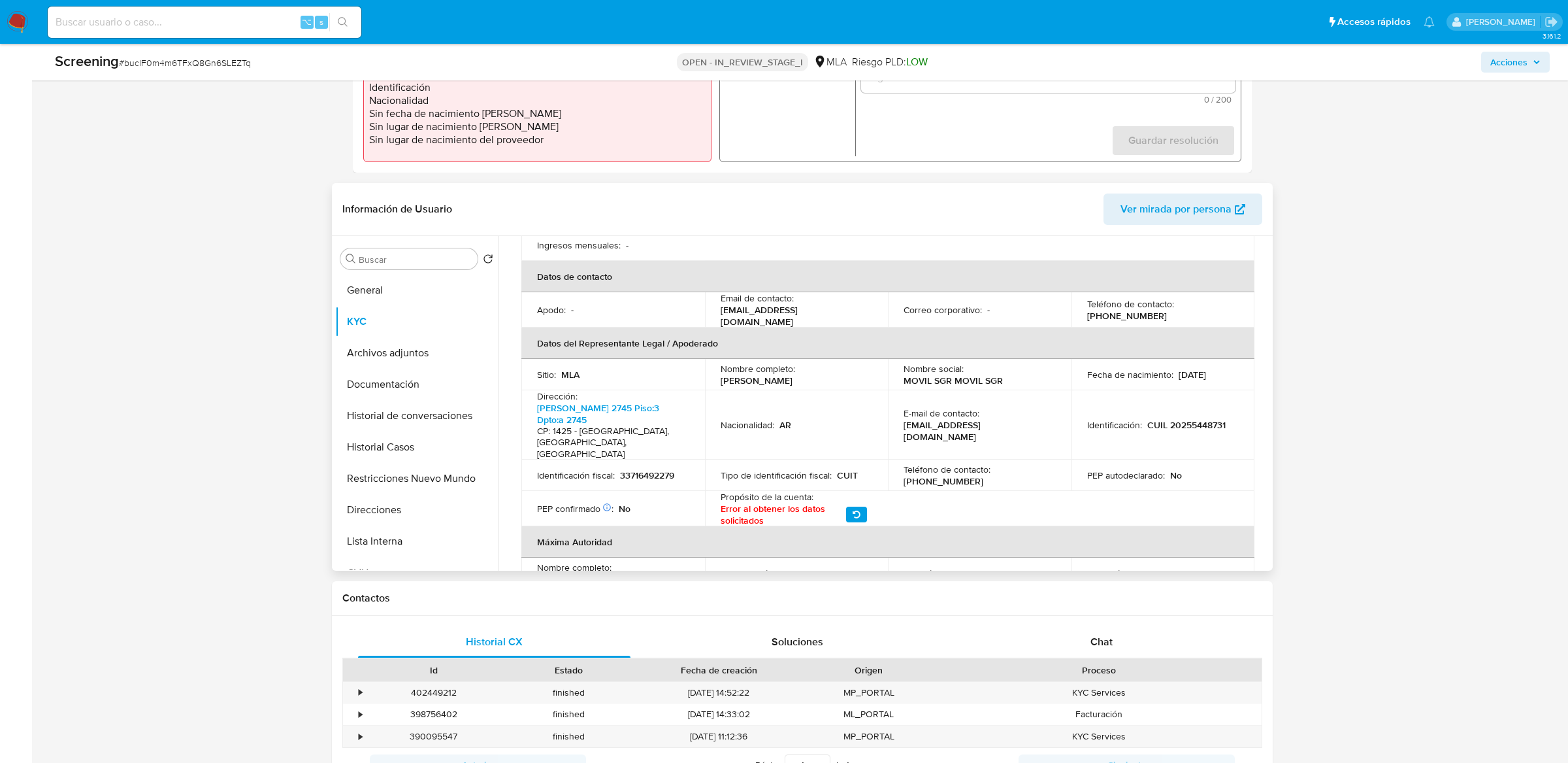
click at [1184, 426] on p "CUIL 20255448731" at bounding box center [1186, 425] width 79 height 12
copy p "20255448731"
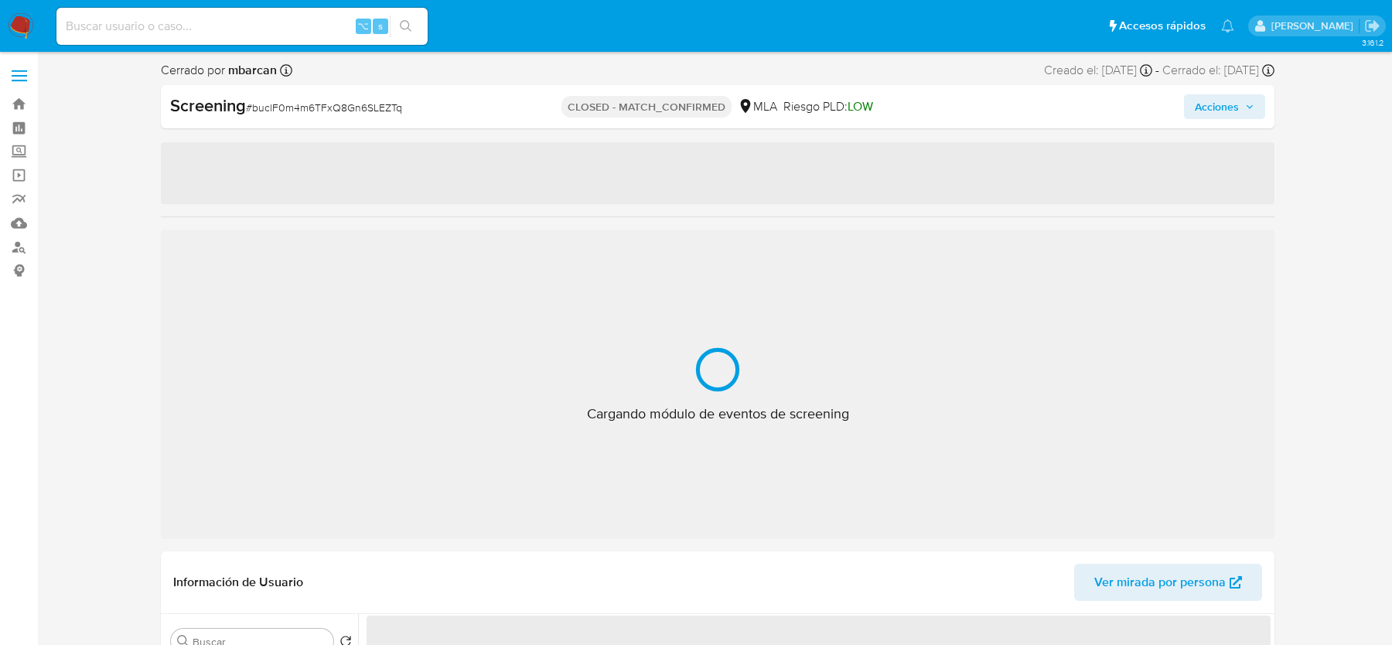
select select "10"
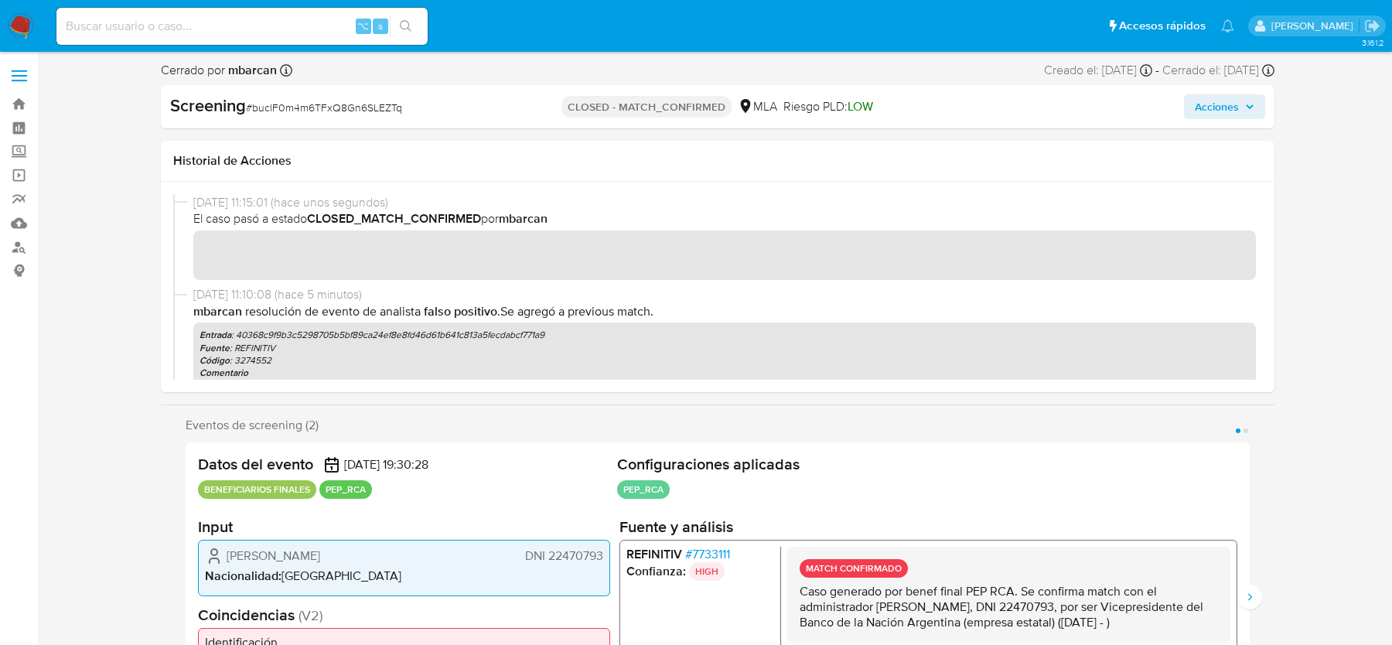
click at [227, 29] on input at bounding box center [241, 26] width 371 height 20
paste input "bXBXY9e5N8K9eENqBrx2Xi0I"
type input "bXBXY9e5N8K9eENqBrx2Xi0I"
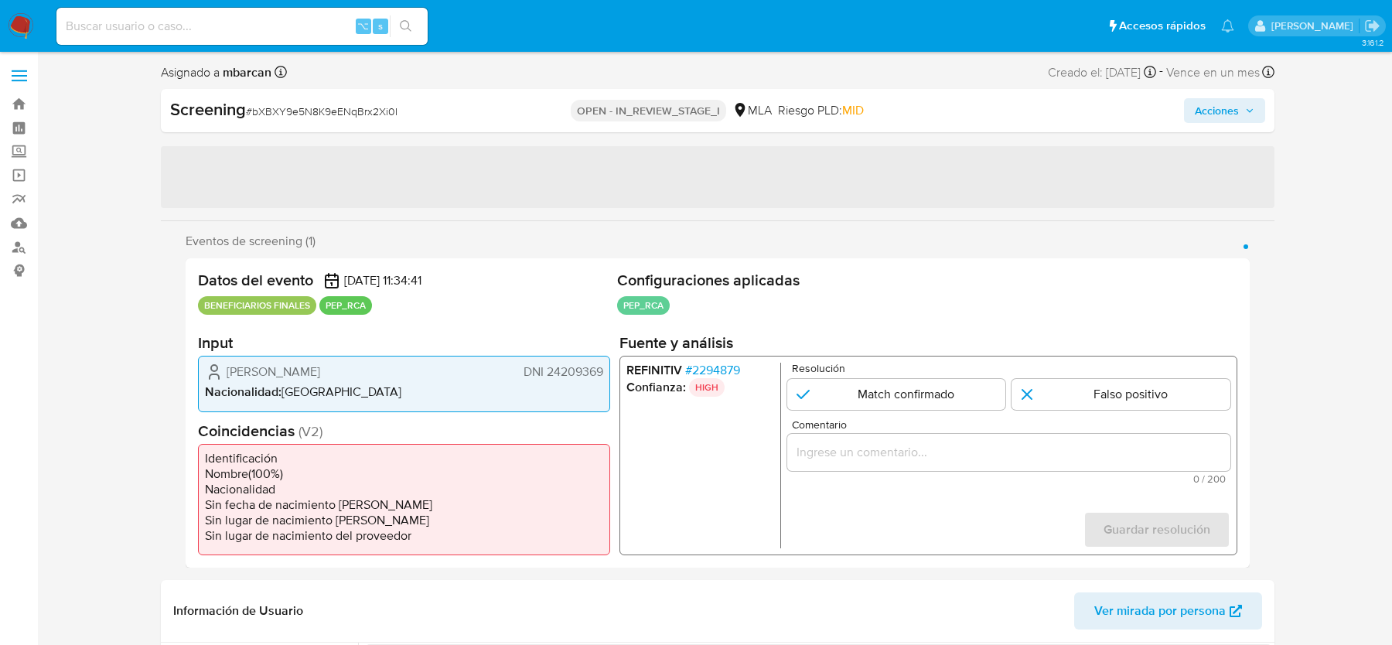
select select "10"
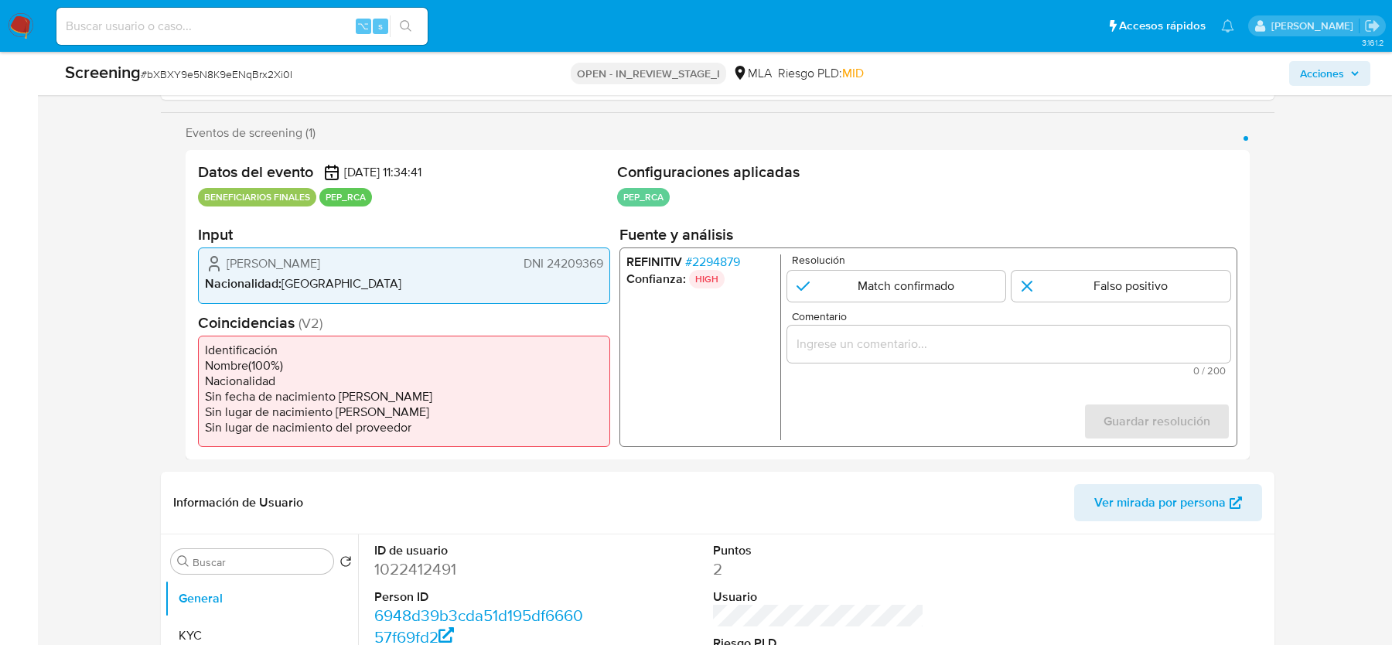
scroll to position [261, 0]
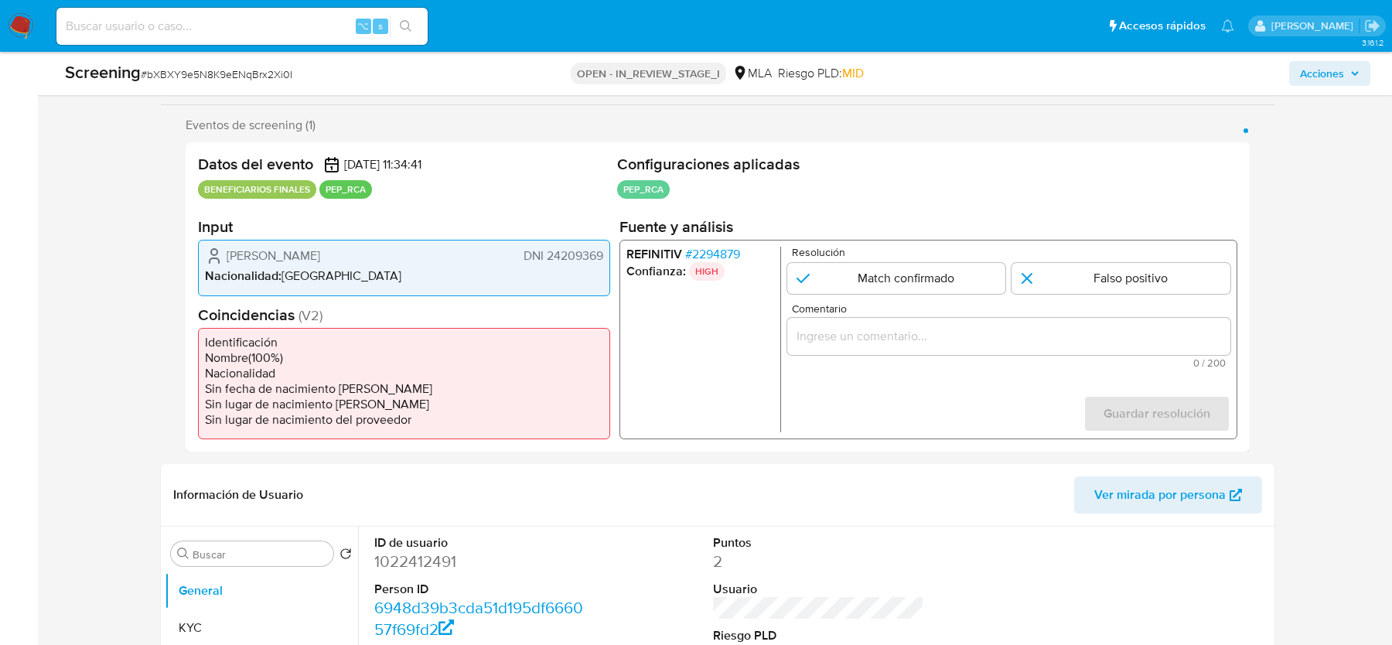
click at [719, 254] on span "# 2294879" at bounding box center [712, 254] width 55 height 15
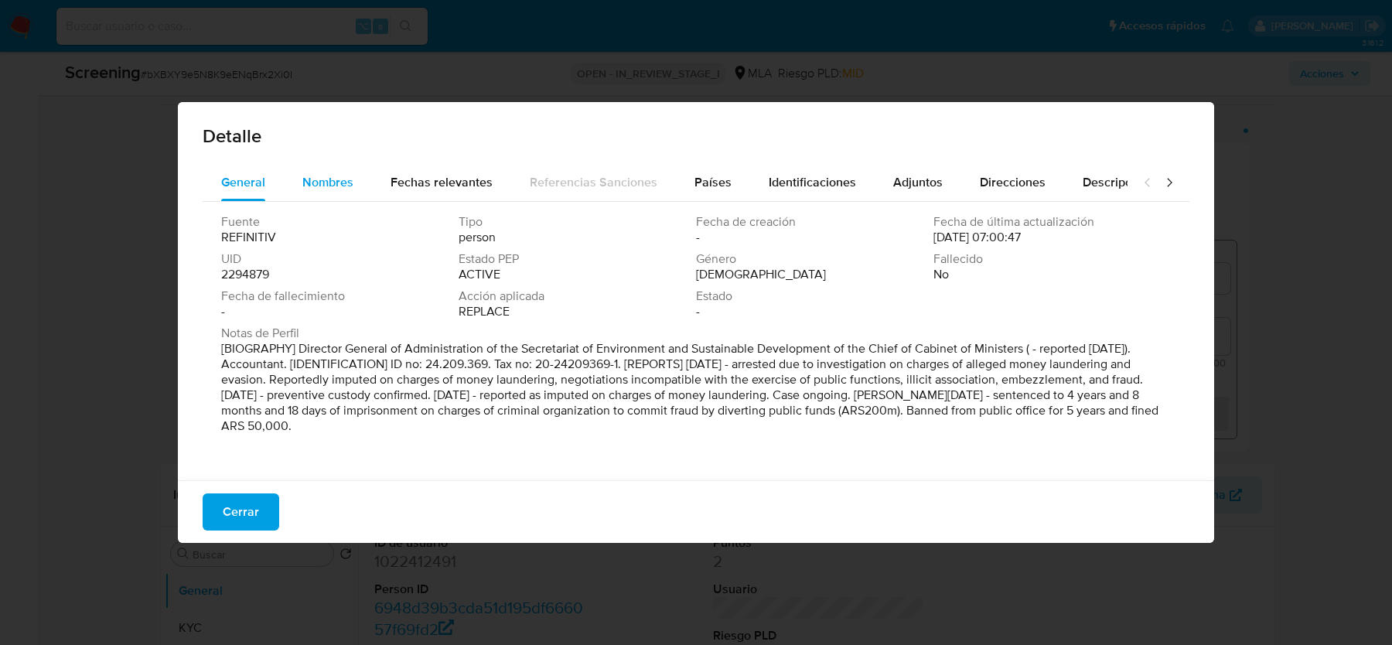
click at [336, 171] on div "Nombres" at bounding box center [327, 182] width 51 height 37
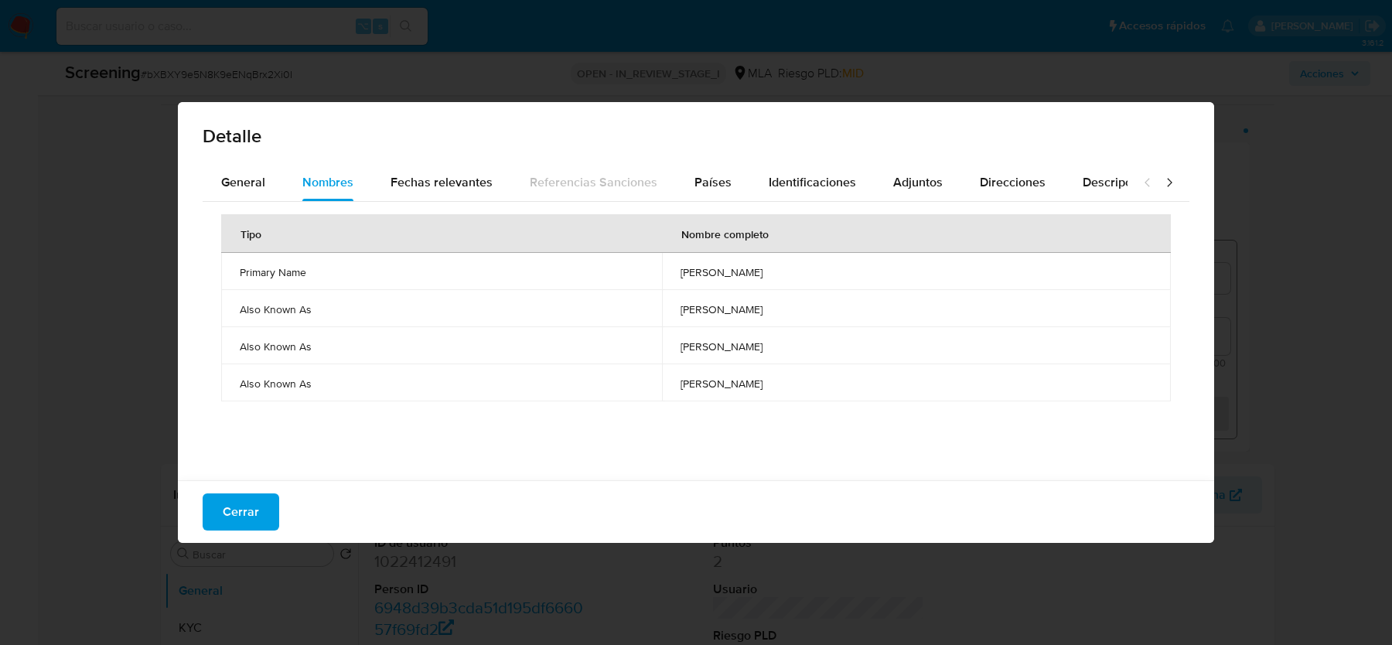
click at [259, 480] on div "Cerrar" at bounding box center [696, 511] width 1036 height 63
click at [251, 505] on span "Cerrar" at bounding box center [241, 512] width 36 height 34
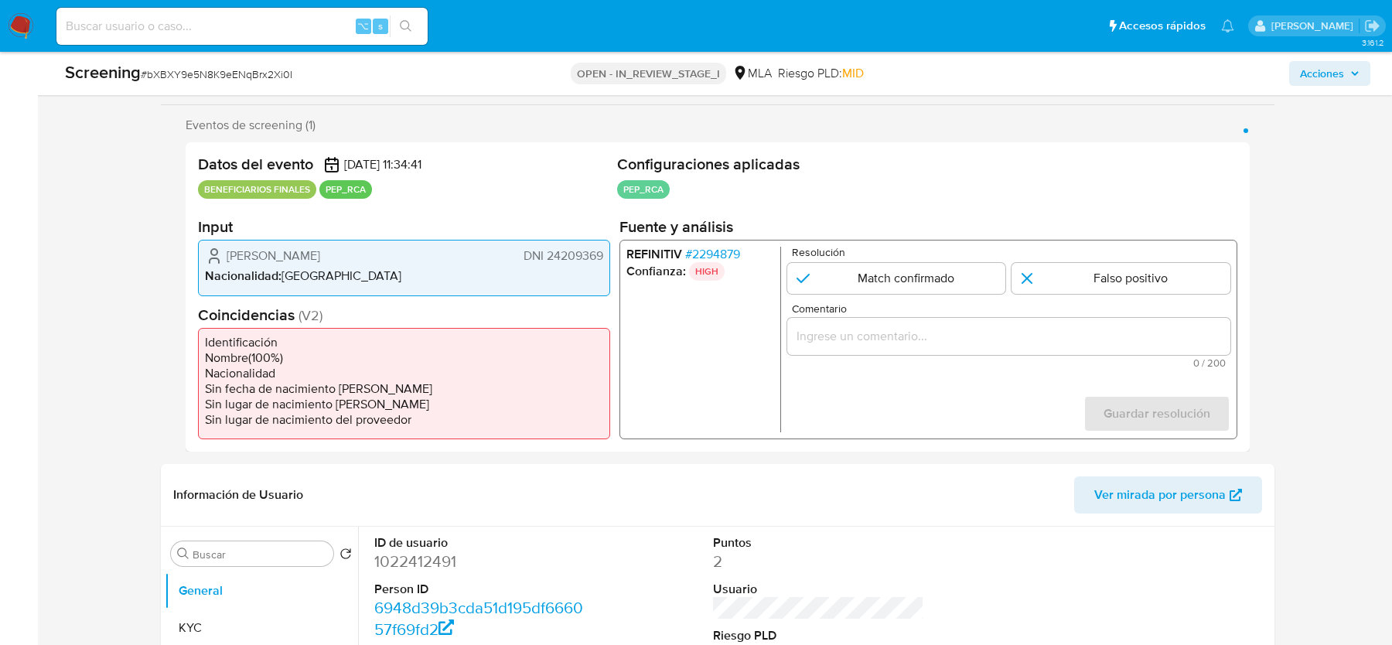
click at [729, 251] on span "# 2294879" at bounding box center [712, 254] width 55 height 15
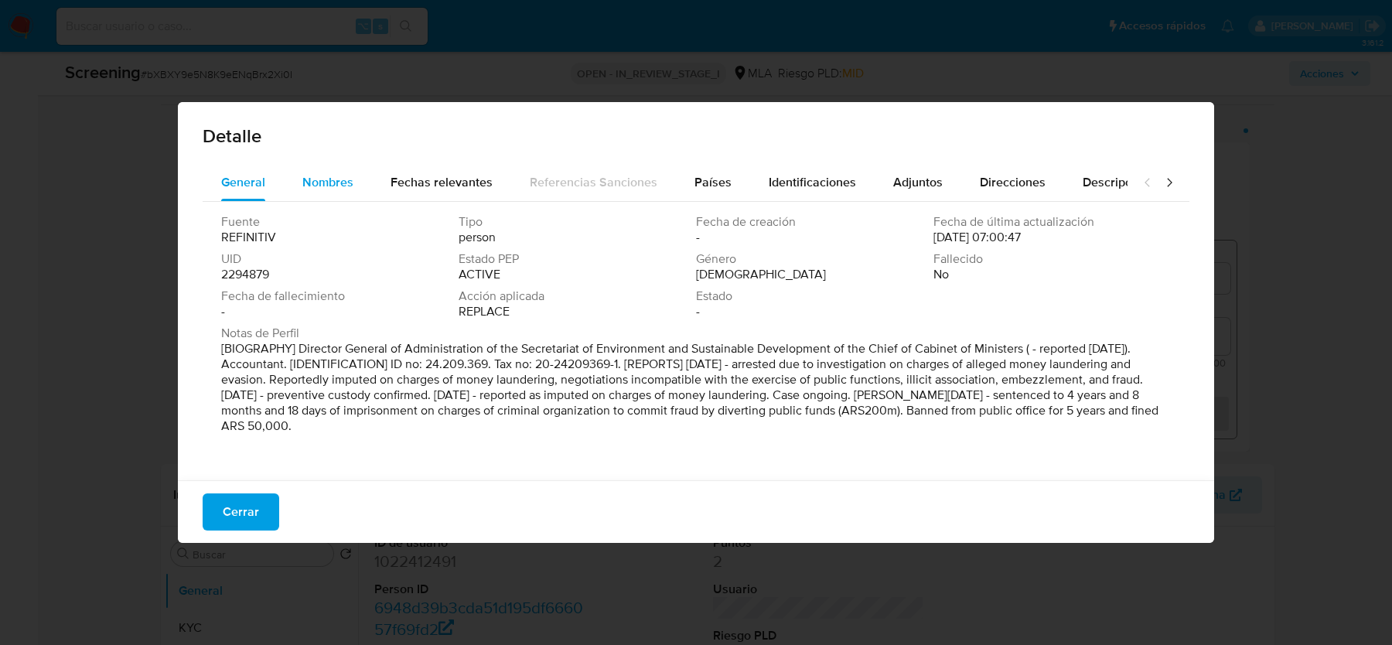
click at [333, 186] on span "Nombres" at bounding box center [327, 182] width 51 height 18
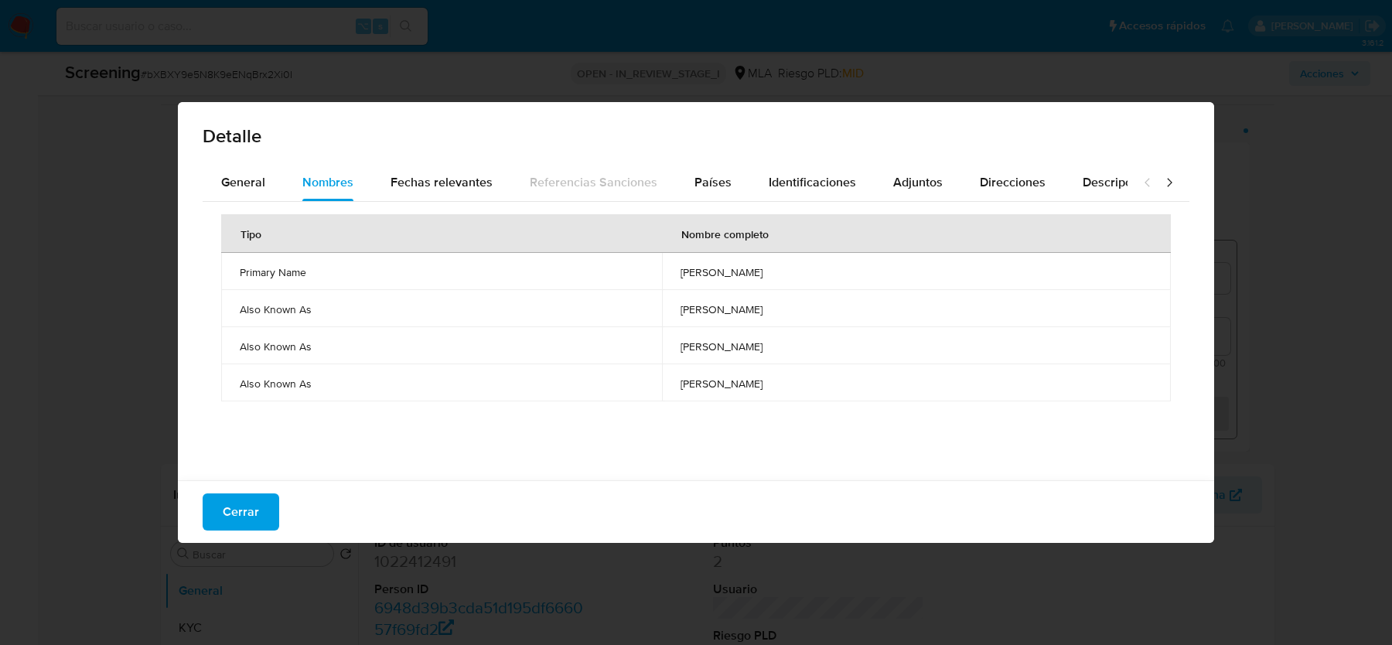
drag, startPoint x: 612, startPoint y: 273, endPoint x: 783, endPoint y: 275, distance: 170.9
click at [783, 275] on td "[PERSON_NAME]" at bounding box center [916, 271] width 509 height 37
click at [252, 183] on span "General" at bounding box center [243, 182] width 44 height 18
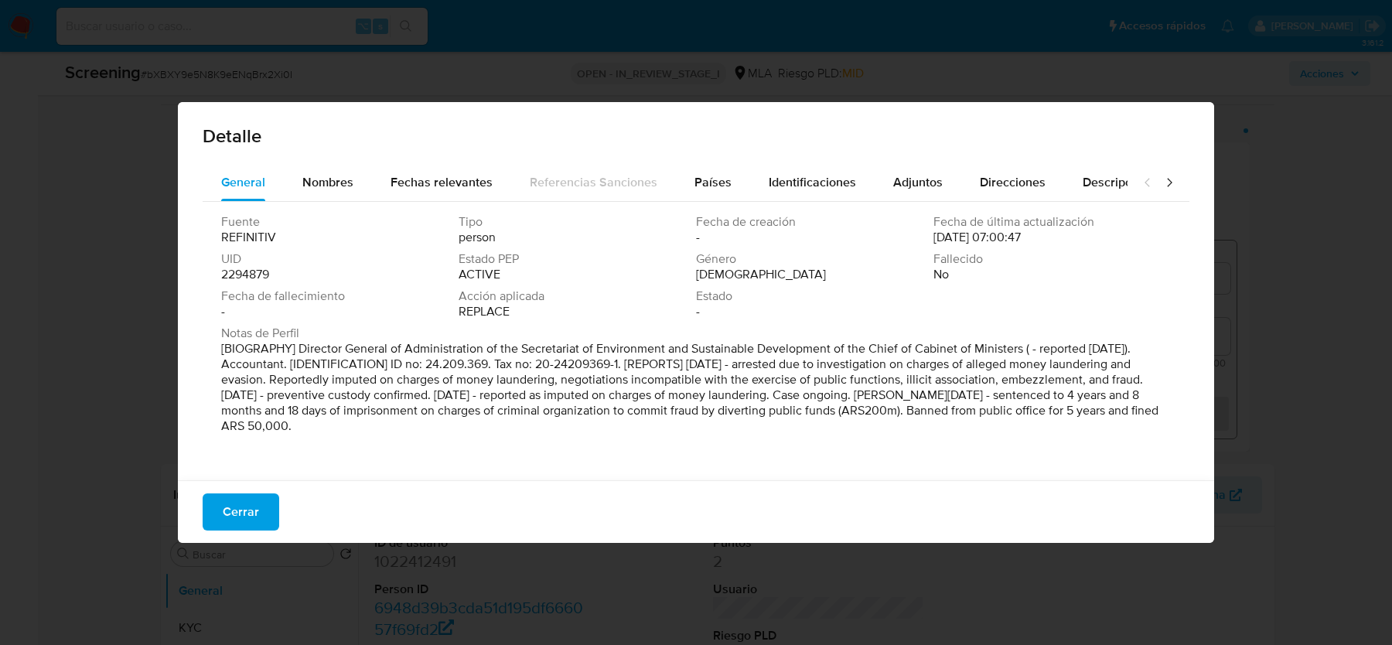
click at [536, 375] on p "[BIOGRAPHY] Director General of Administration of the Secretariat of Environmen…" at bounding box center [694, 387] width 947 height 93
click at [237, 510] on span "Cerrar" at bounding box center [241, 512] width 36 height 34
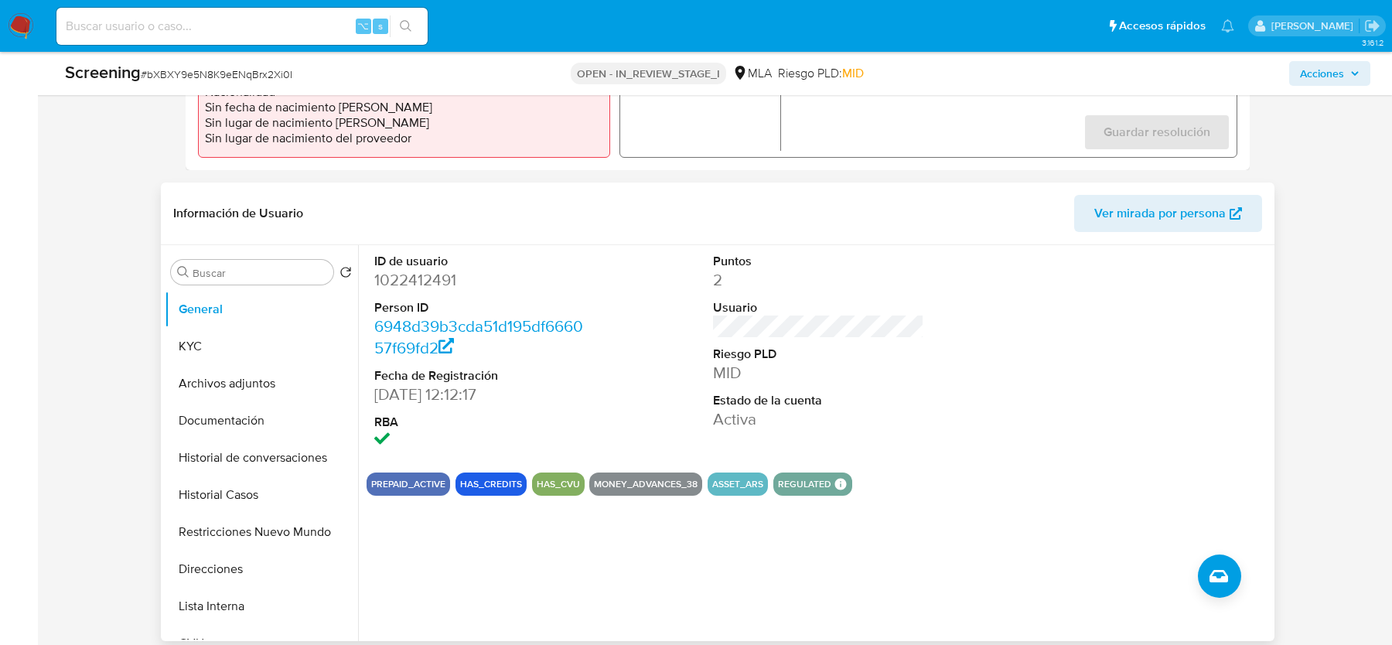
scroll to position [592, 0]
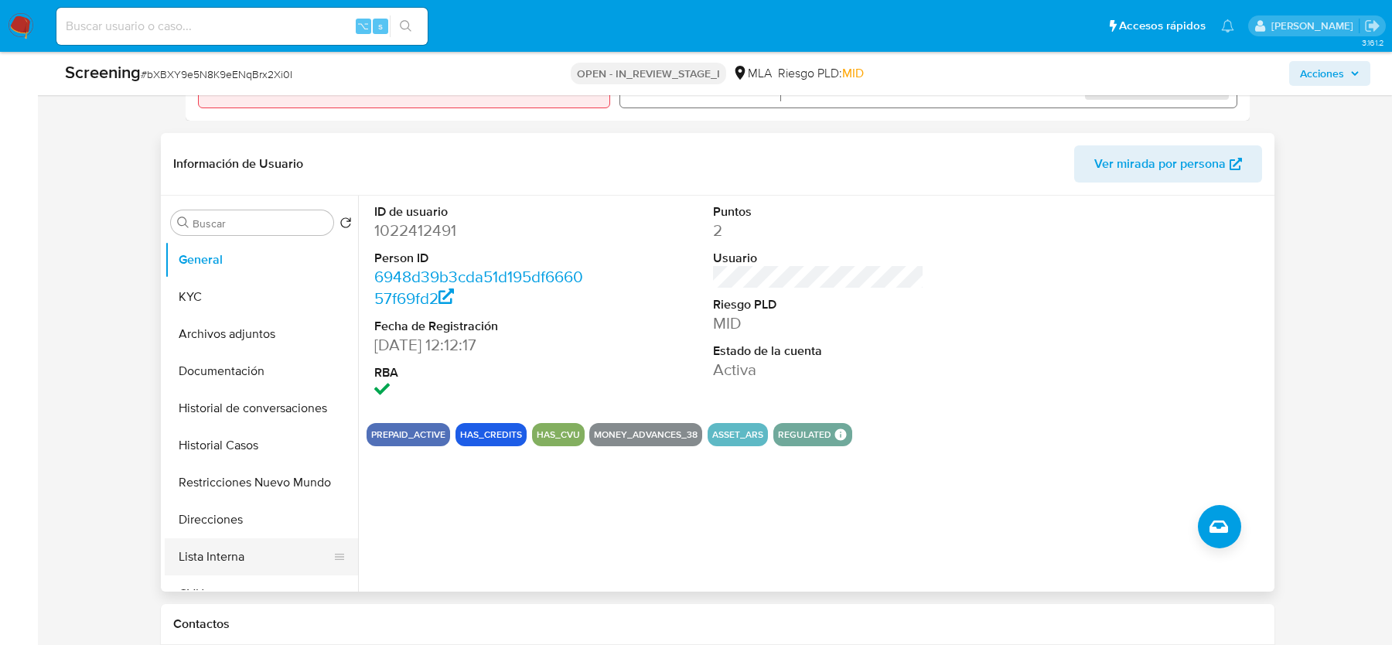
click at [196, 557] on button "Lista Interna" at bounding box center [255, 556] width 181 height 37
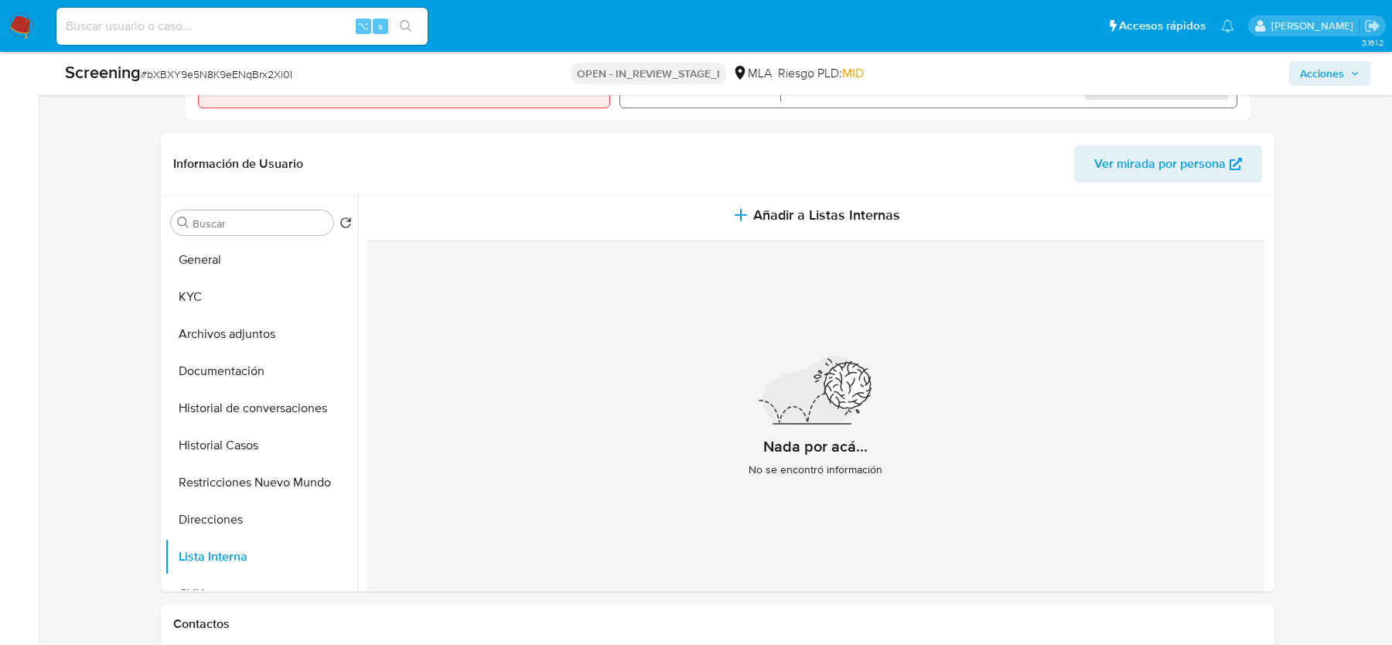
scroll to position [0, 0]
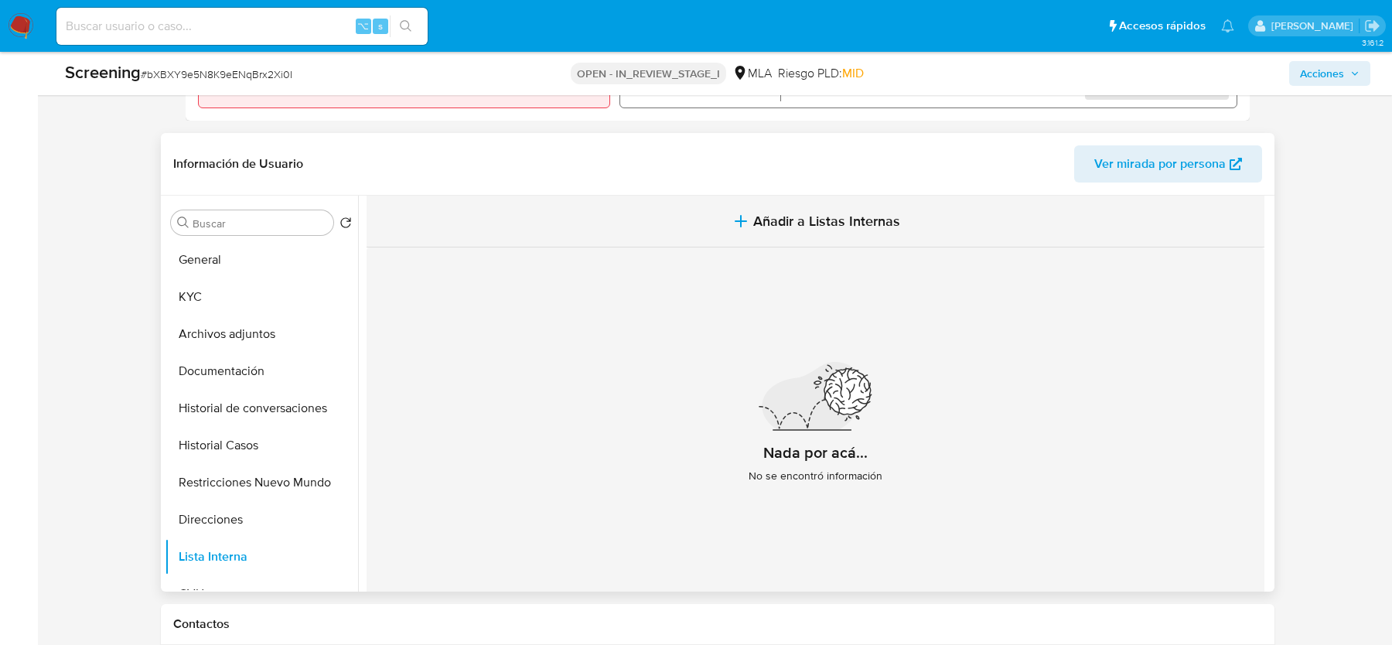
click at [853, 208] on button "Añadir a Listas Internas" at bounding box center [816, 222] width 898 height 52
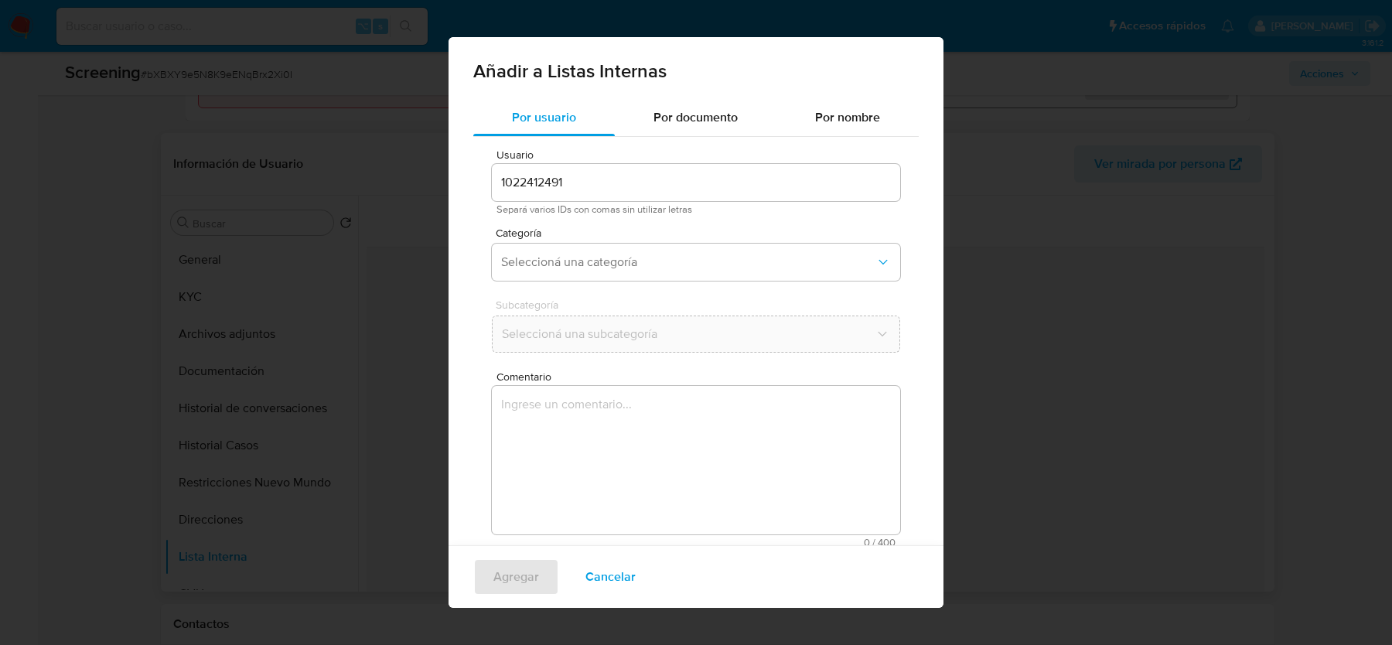
click at [604, 169] on div "1022412491" at bounding box center [696, 182] width 408 height 37
click at [690, 109] on span "Por documento" at bounding box center [696, 117] width 84 height 18
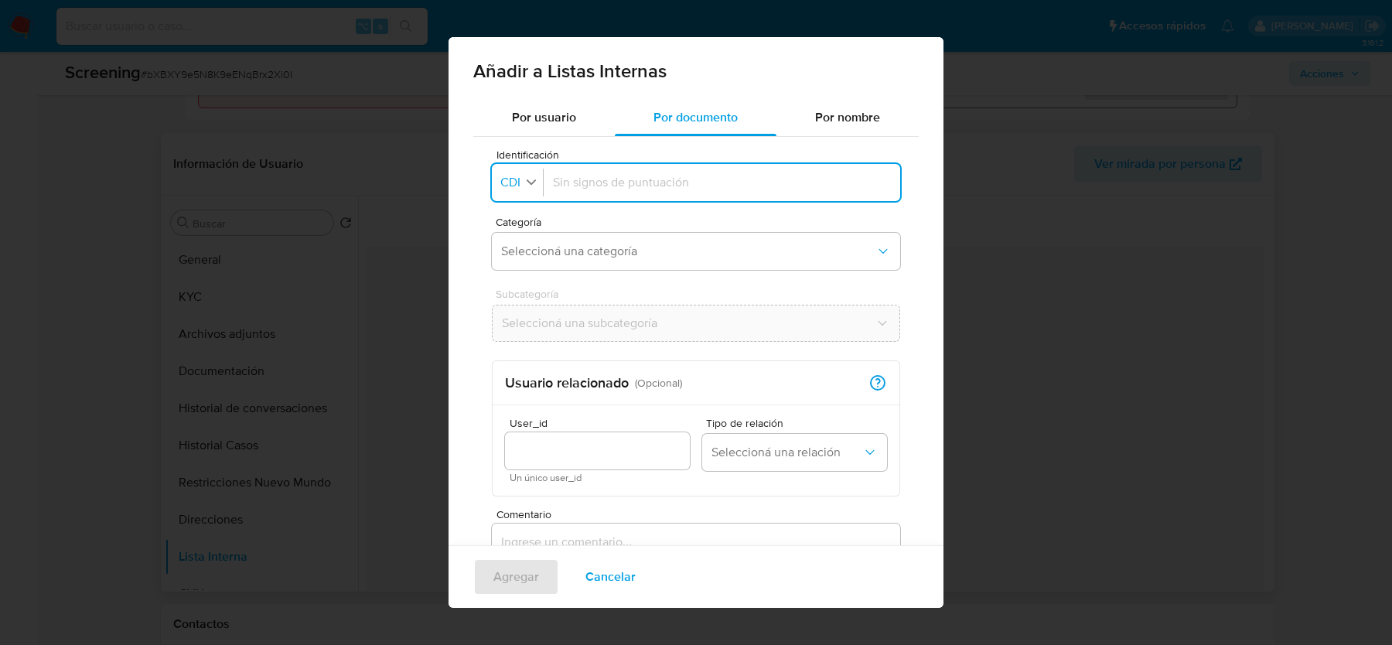
click at [523, 180] on button "Identificación CDI" at bounding box center [520, 183] width 46 height 22
click at [521, 285] on span "CUIT" at bounding box center [515, 285] width 27 height 15
click at [685, 190] on input "Identificación" at bounding box center [725, 182] width 331 height 17
type input "20242093691"
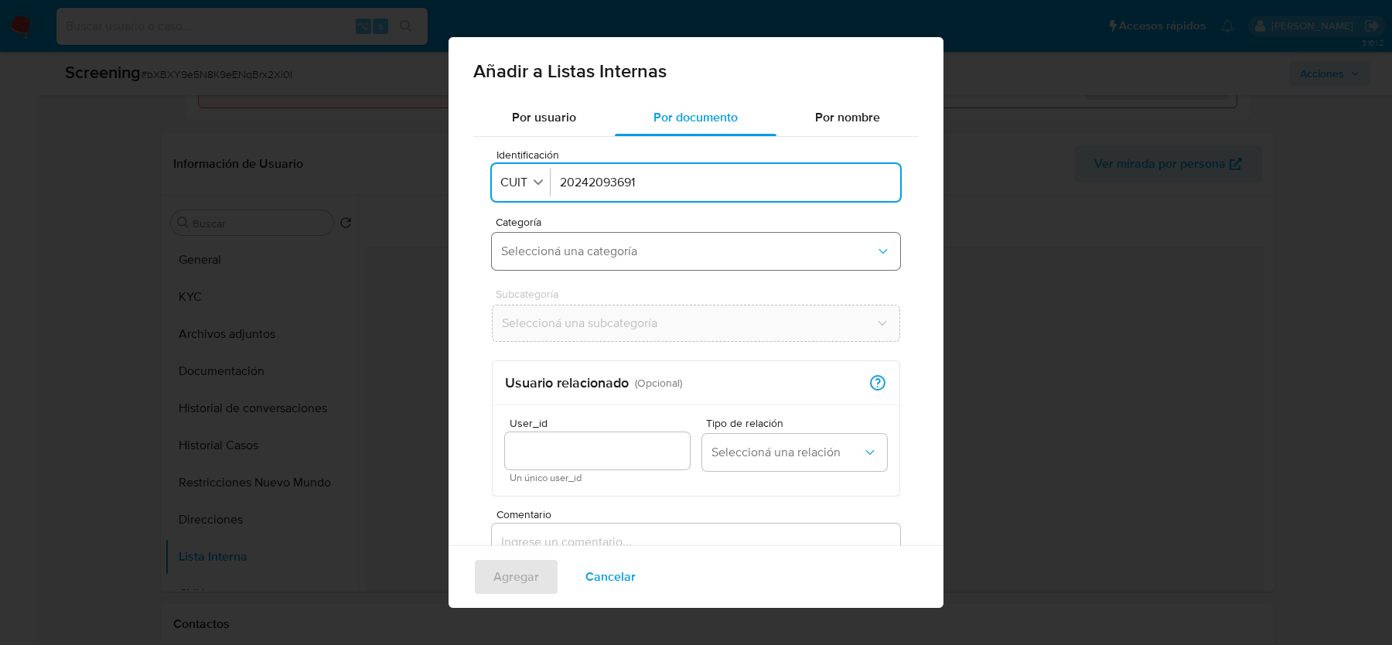
click at [623, 266] on button "Seleccioná una categoría" at bounding box center [696, 251] width 408 height 37
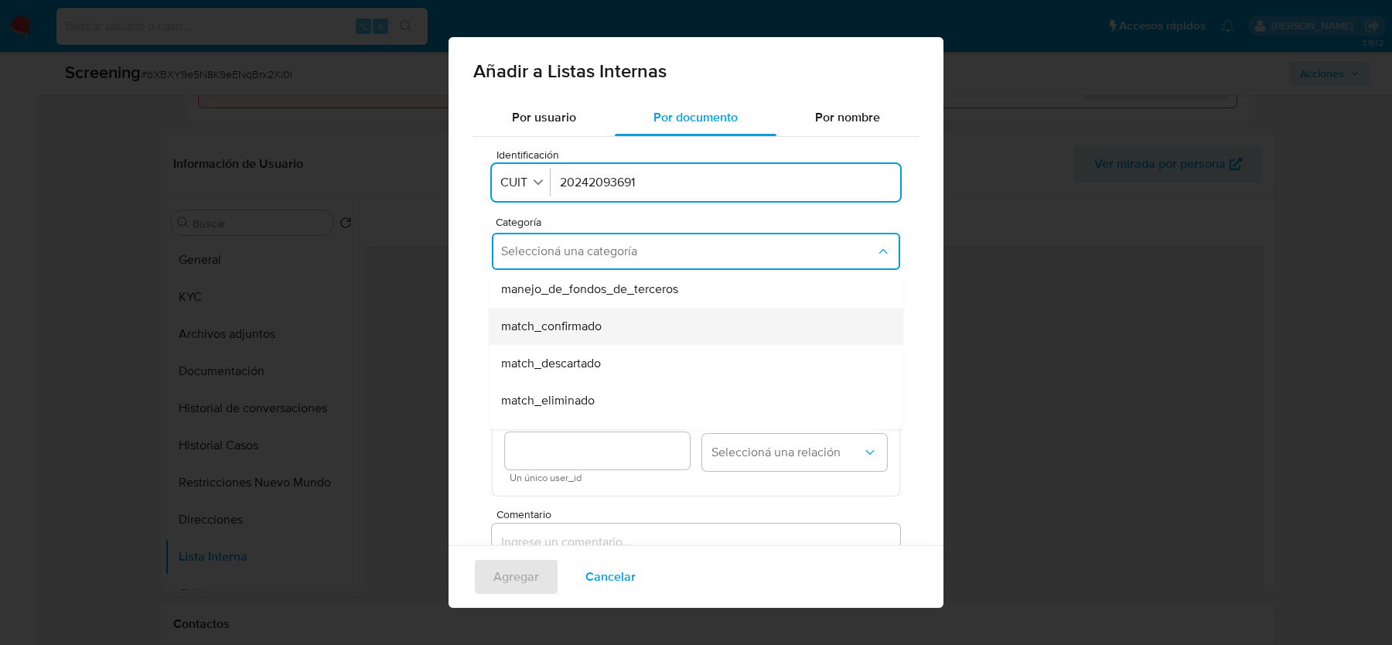
scroll to position [84, 0]
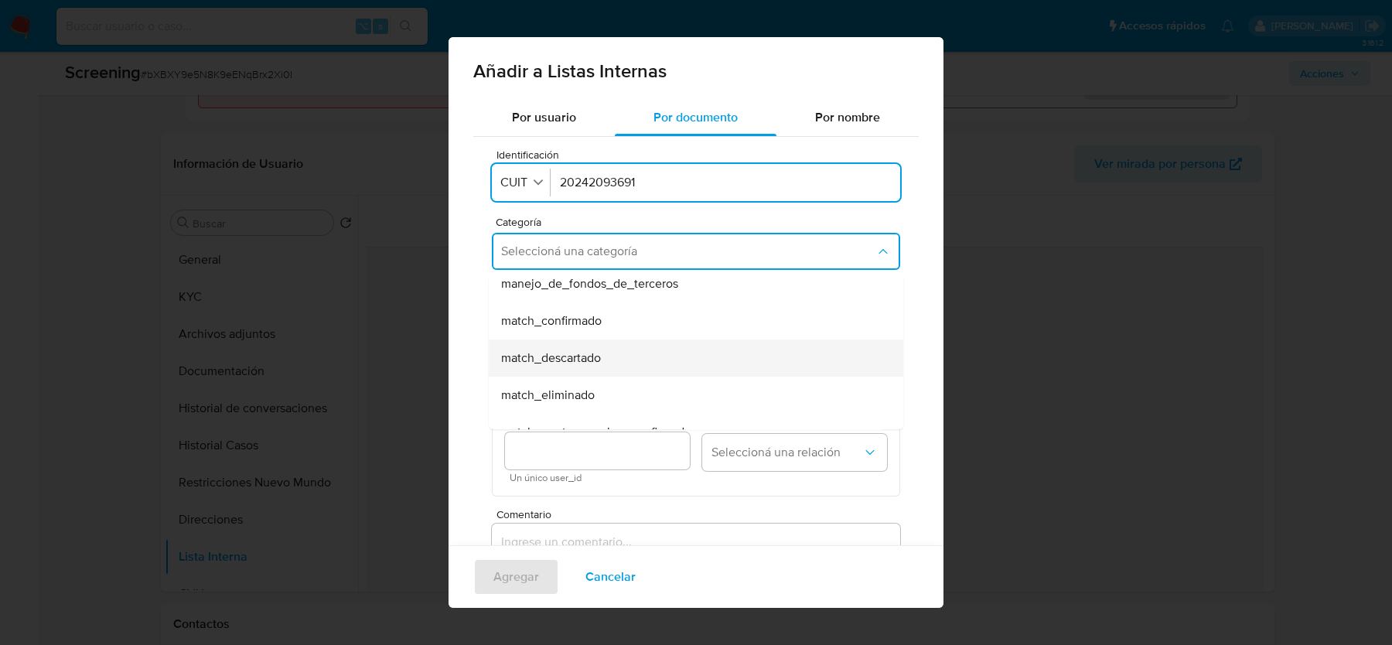
click at [615, 360] on div "match_descartado" at bounding box center [691, 358] width 381 height 37
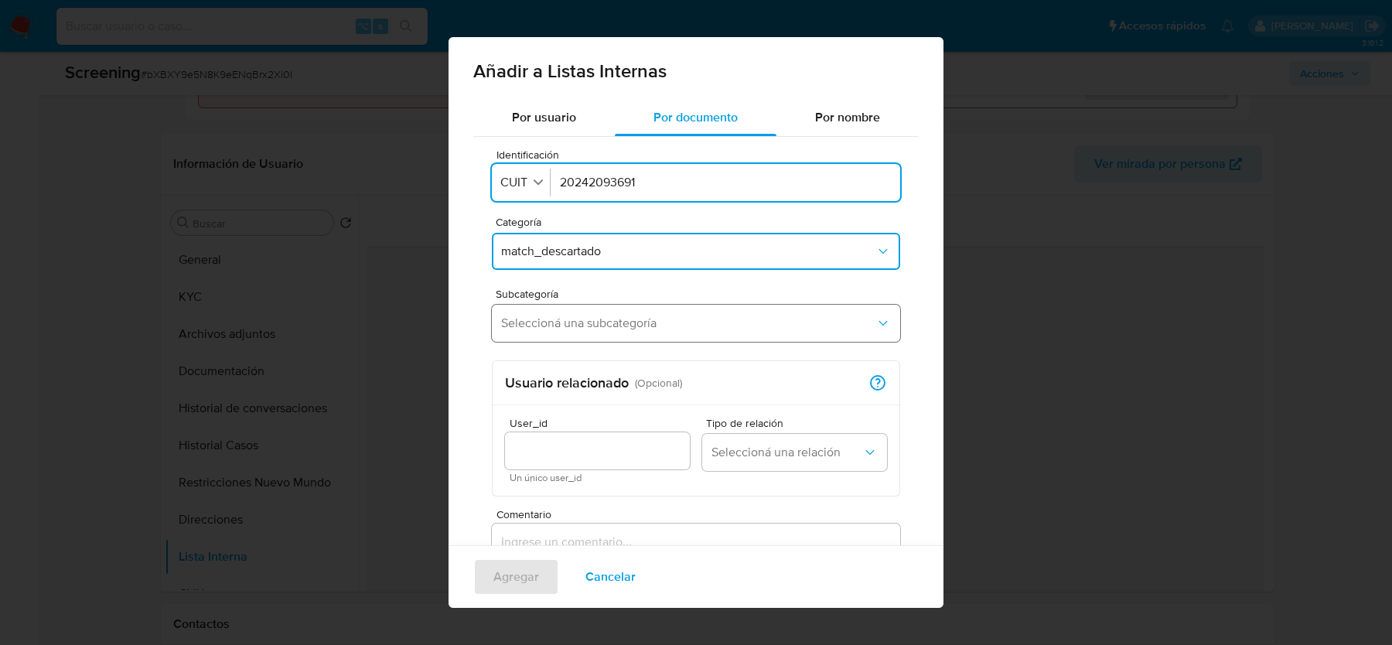
click at [594, 328] on span "Seleccioná una subcategoría" at bounding box center [688, 323] width 374 height 15
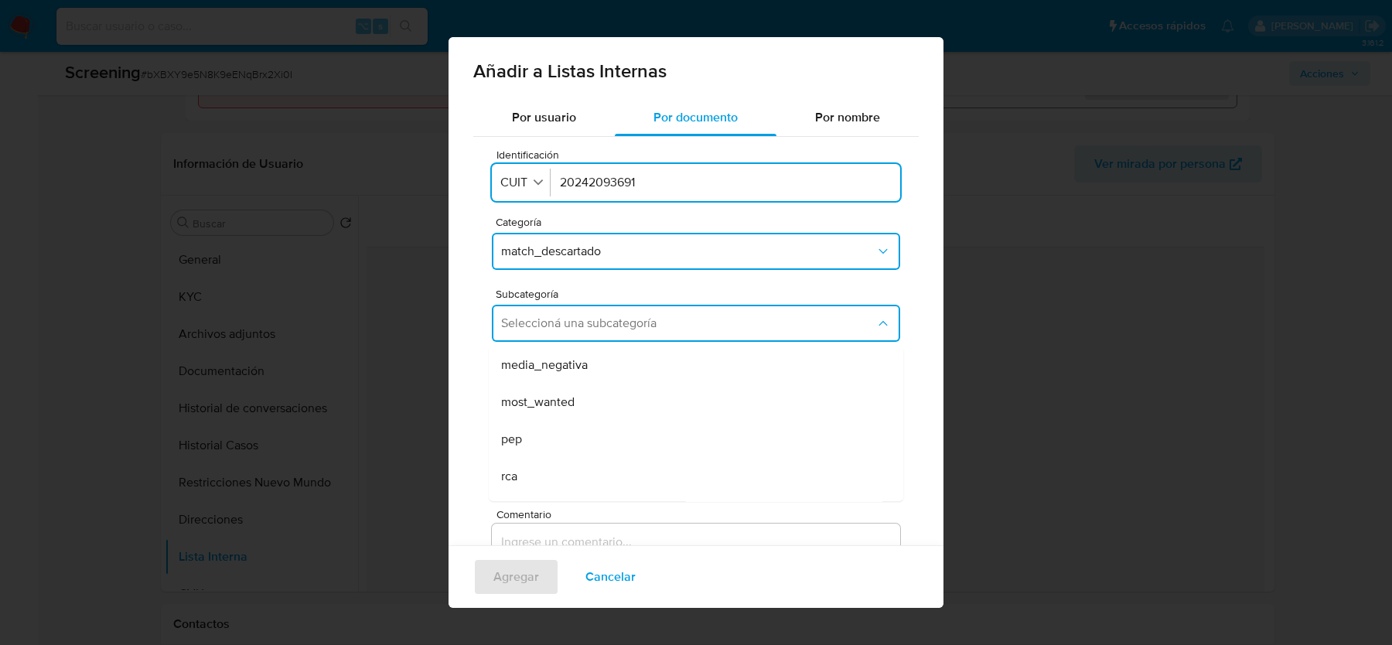
scroll to position [104, 0]
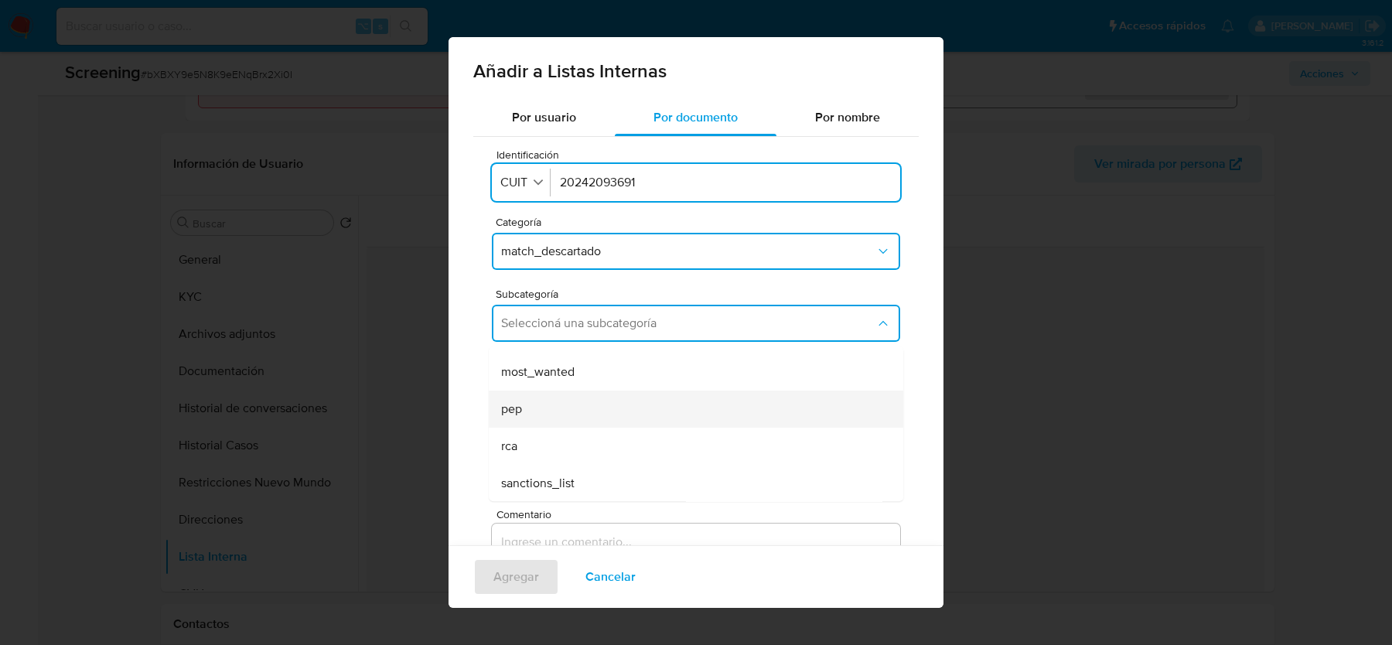
click at [564, 407] on div "pep" at bounding box center [691, 409] width 381 height 37
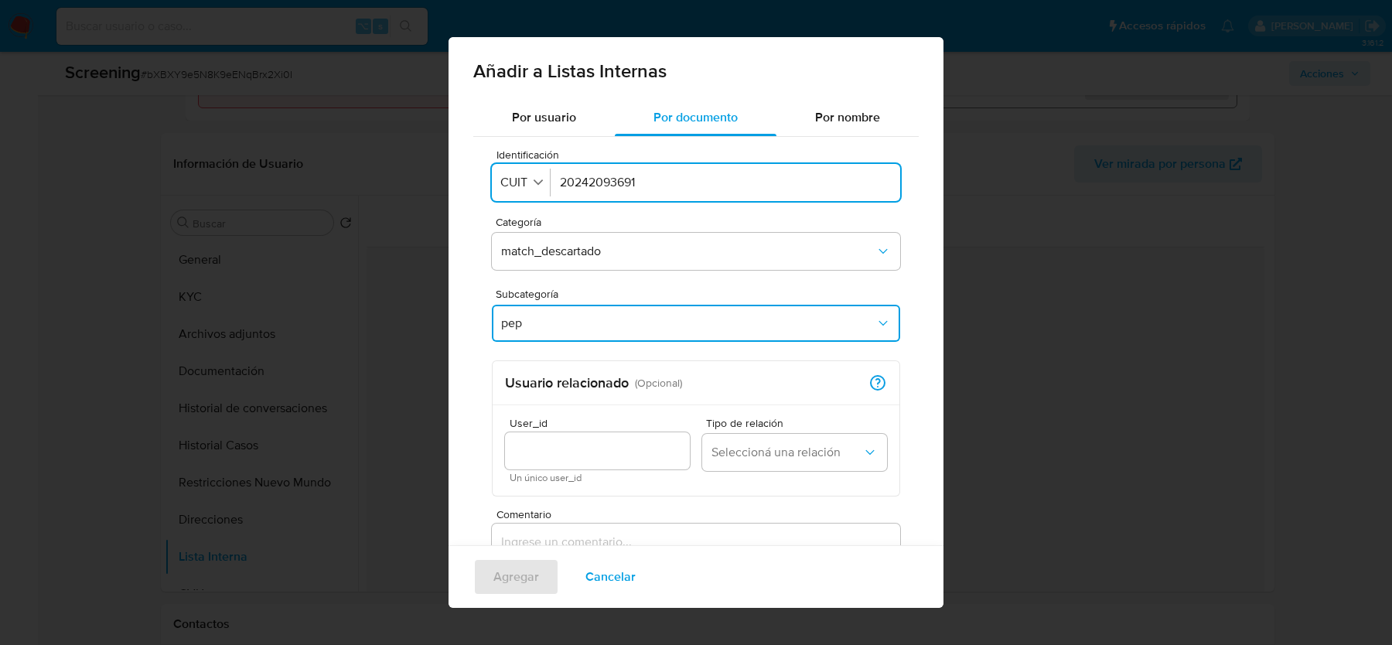
click at [563, 376] on h2 "Usuario relacionado" at bounding box center [567, 382] width 124 height 17
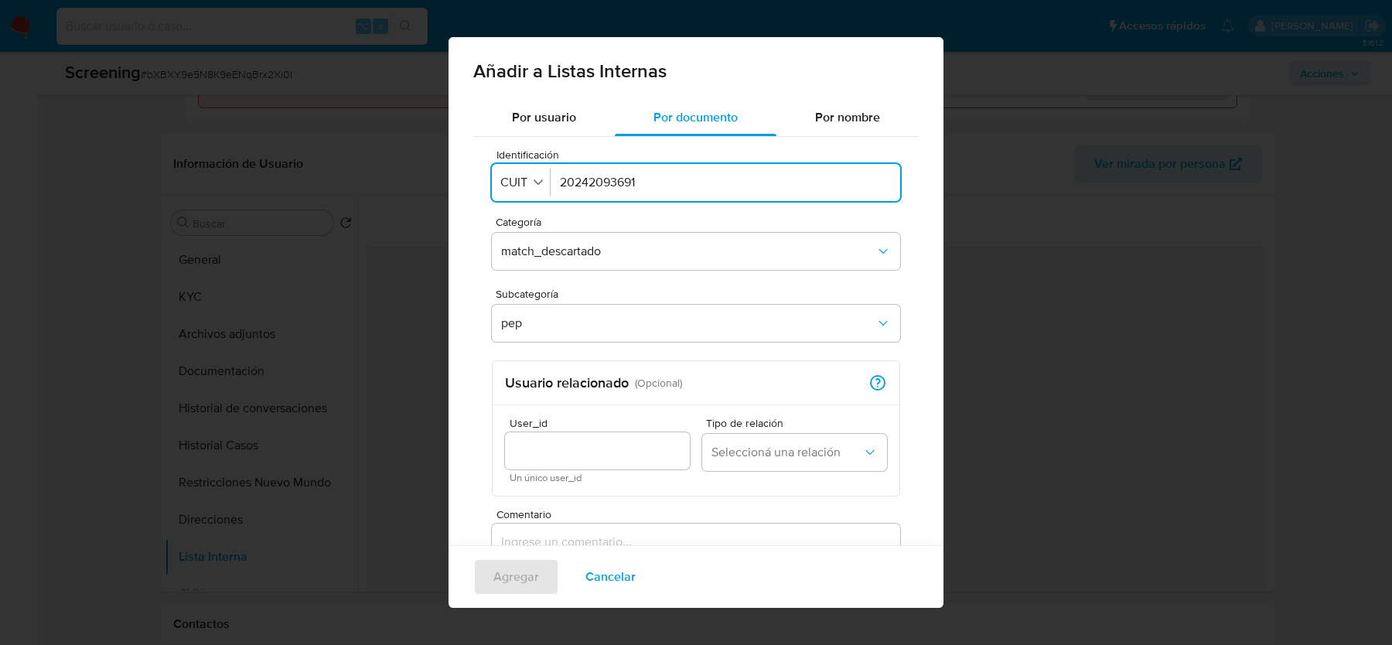
click at [548, 446] on input "User_id" at bounding box center [597, 451] width 185 height 20
type input "1022412491"
click at [783, 449] on span "Seleccioná una relación" at bounding box center [787, 452] width 151 height 15
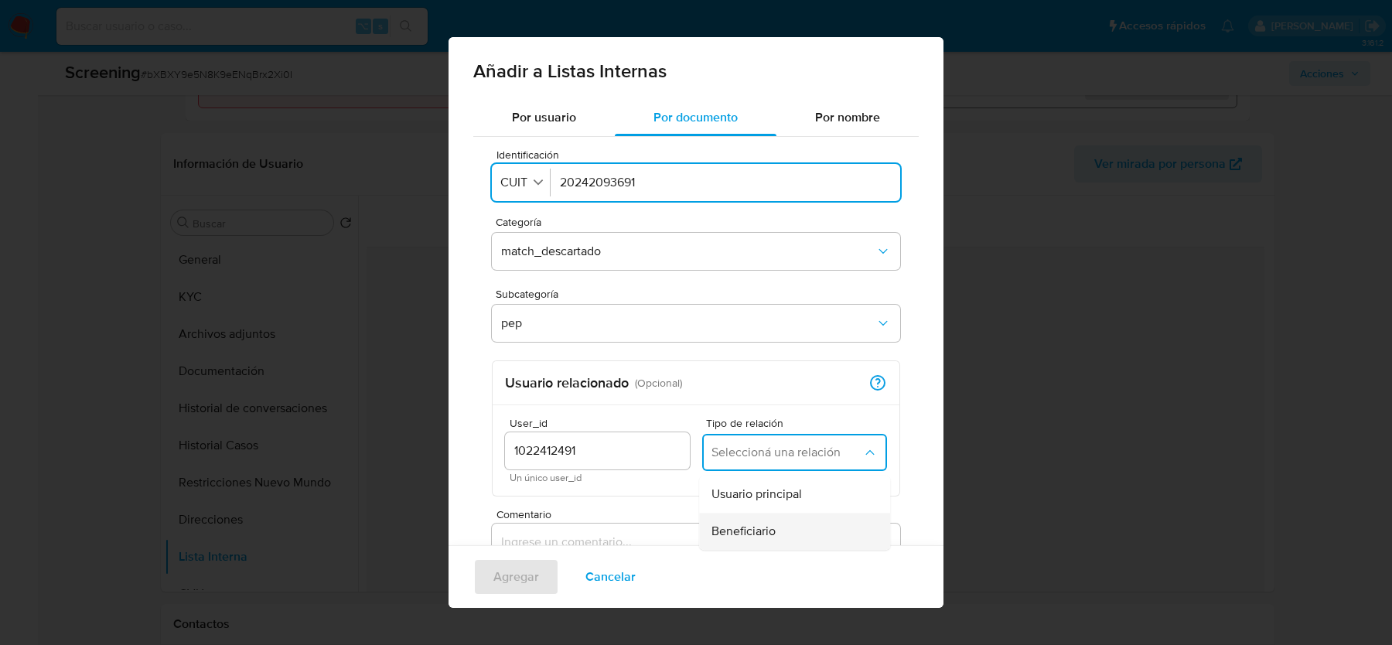
click at [764, 514] on div "Beneficiario" at bounding box center [790, 531] width 157 height 37
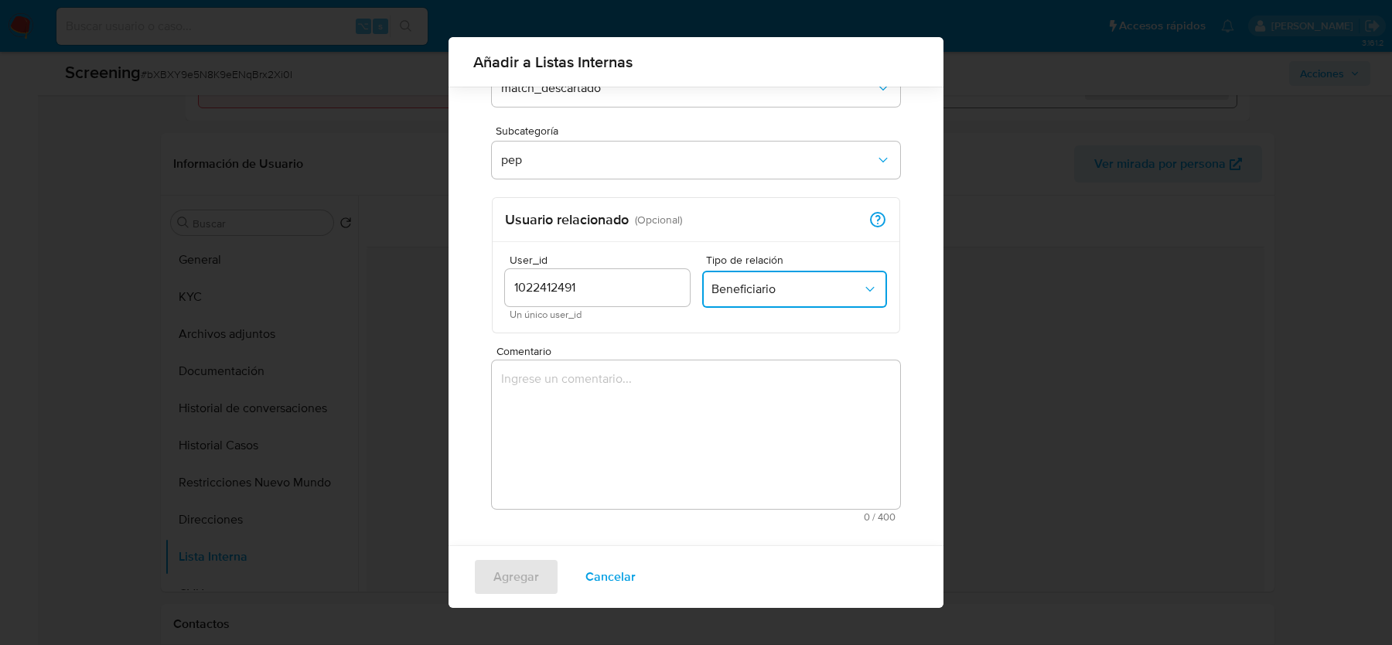
scroll to position [162, 0]
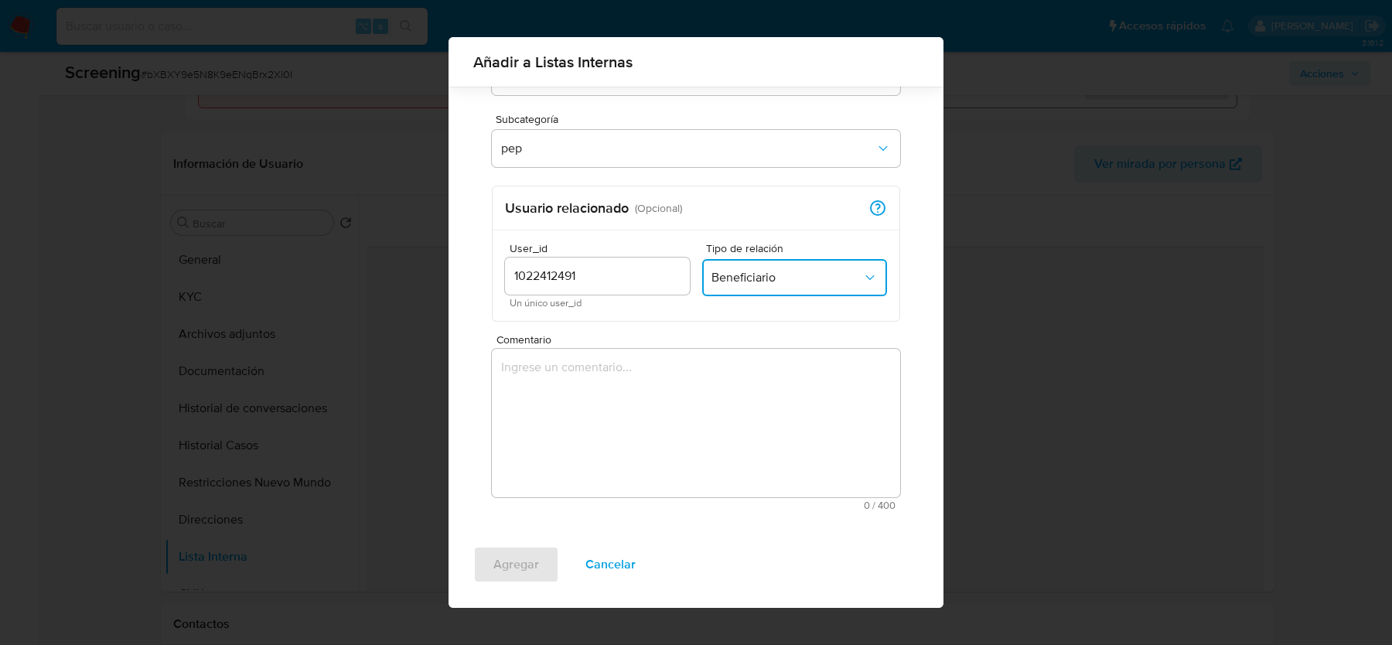
click at [672, 422] on textarea "Comentario" at bounding box center [696, 423] width 408 height 149
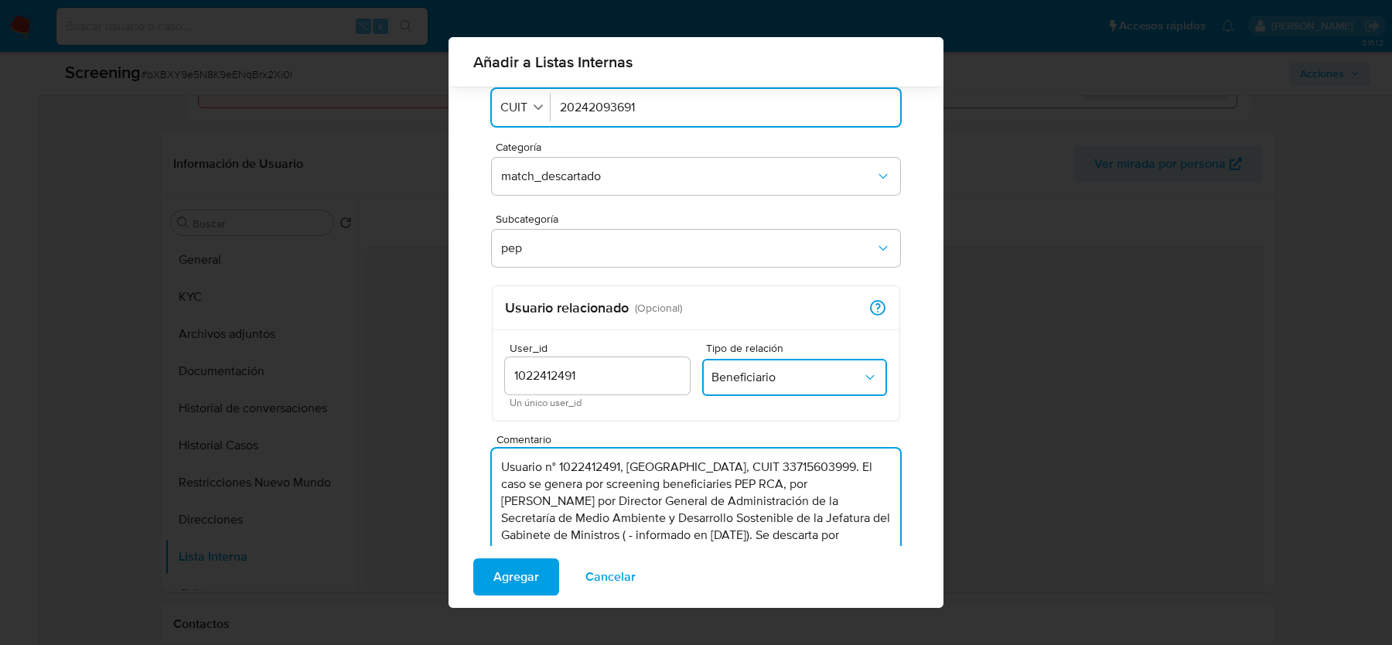
scroll to position [0, 0]
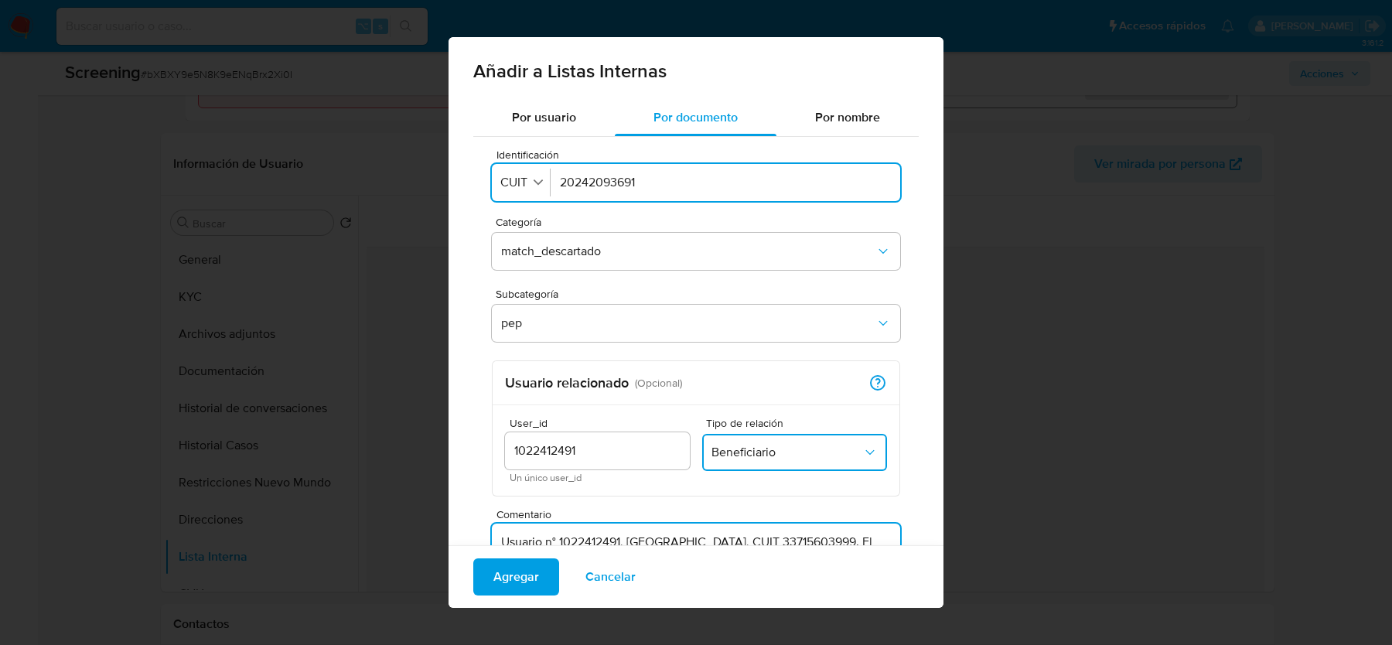
type textarea "Usuario n° 1022412491, Centro Cultural Croata, CUIT 33715603999. El caso se gen…"
click at [592, 184] on input "20242093691" at bounding box center [725, 182] width 331 height 17
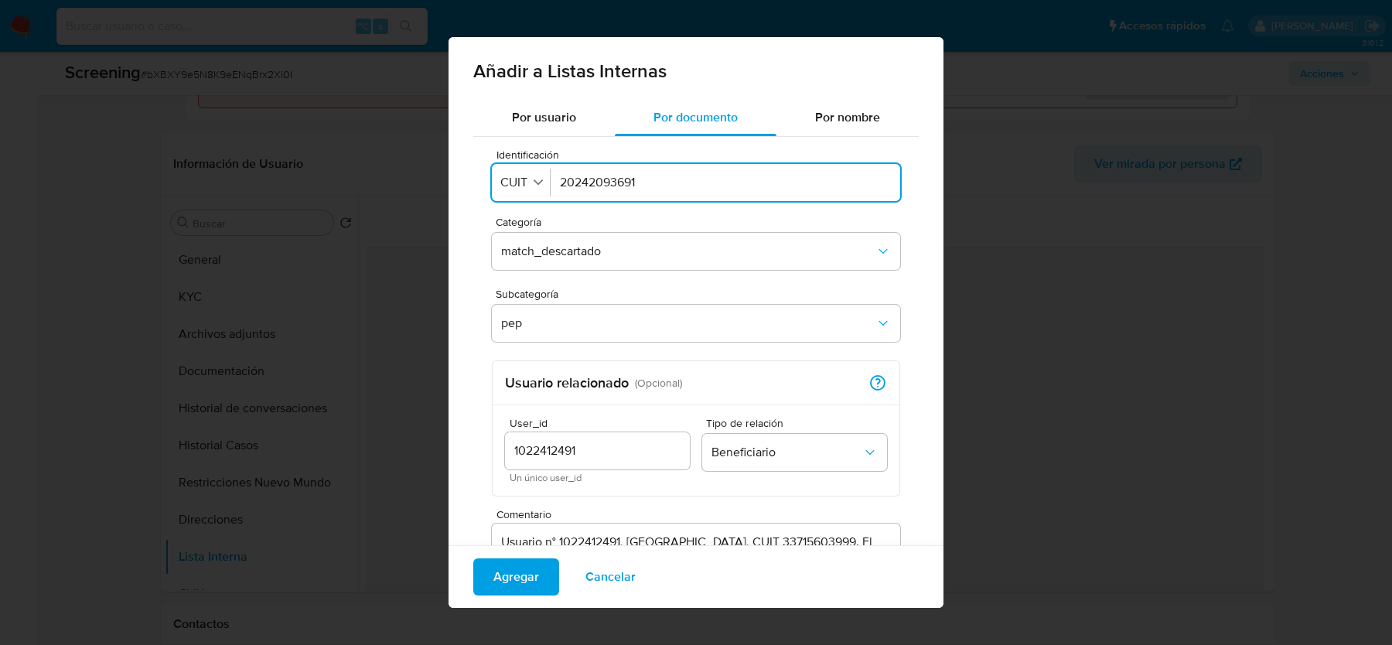
click at [719, 218] on span "Categoría" at bounding box center [700, 222] width 408 height 11
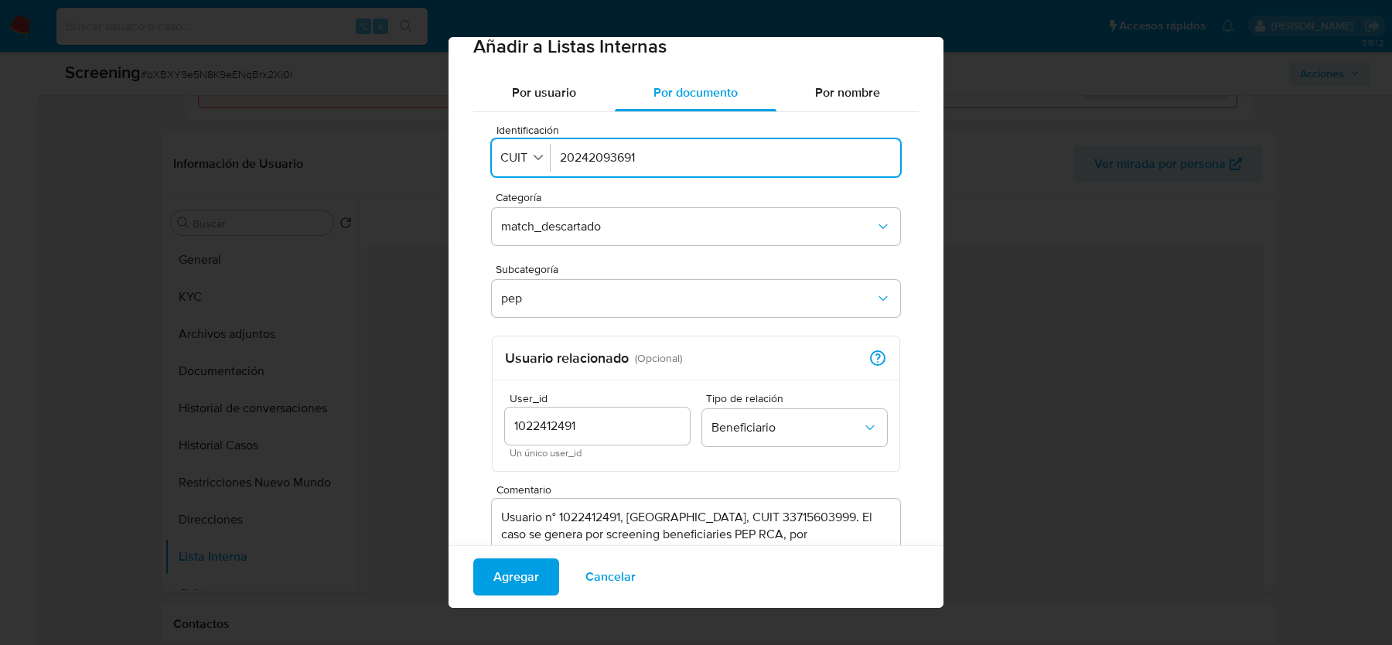
scroll to position [26, 0]
click at [515, 570] on span "Agregar" at bounding box center [516, 577] width 46 height 34
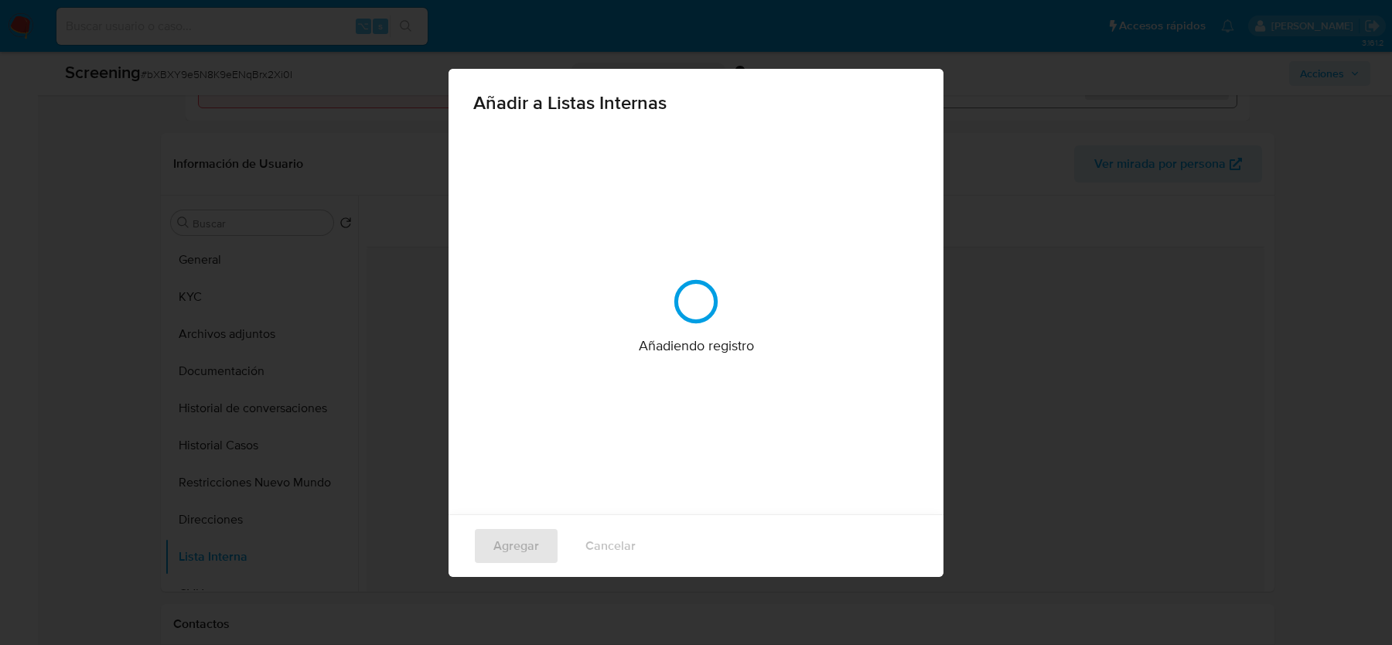
scroll to position [0, 0]
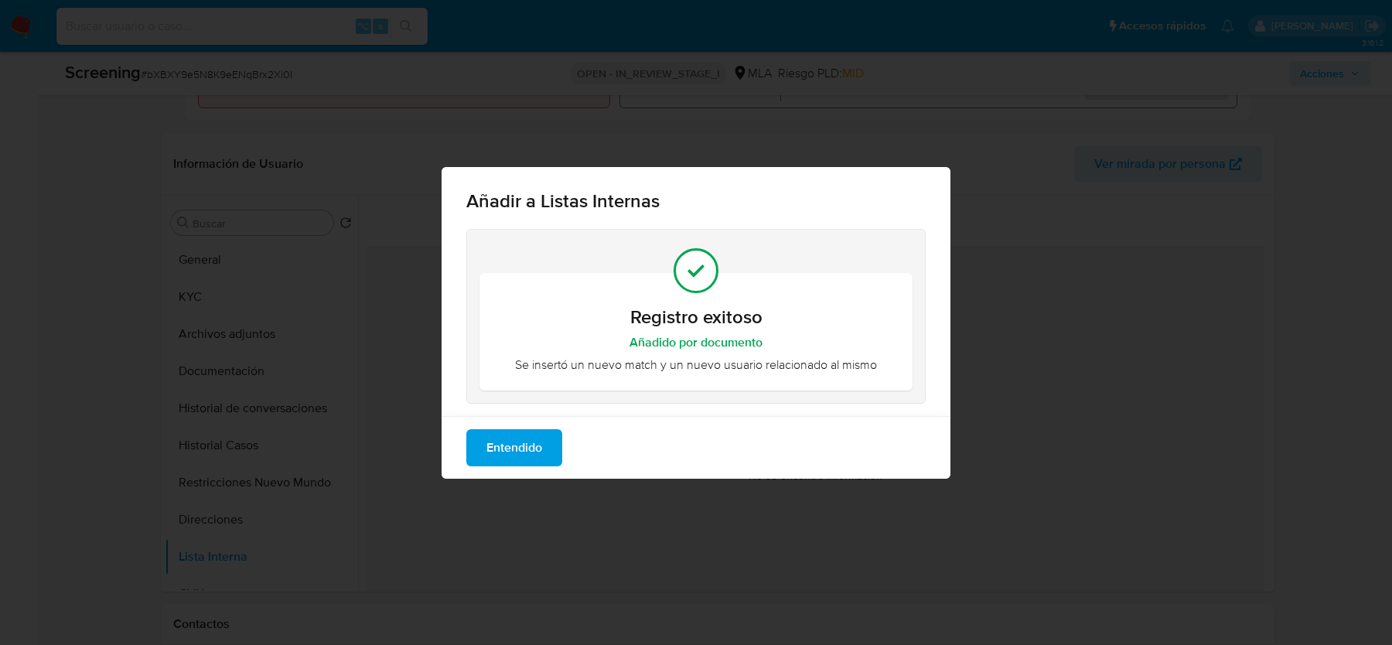
click at [531, 442] on span "Entendido" at bounding box center [515, 448] width 56 height 34
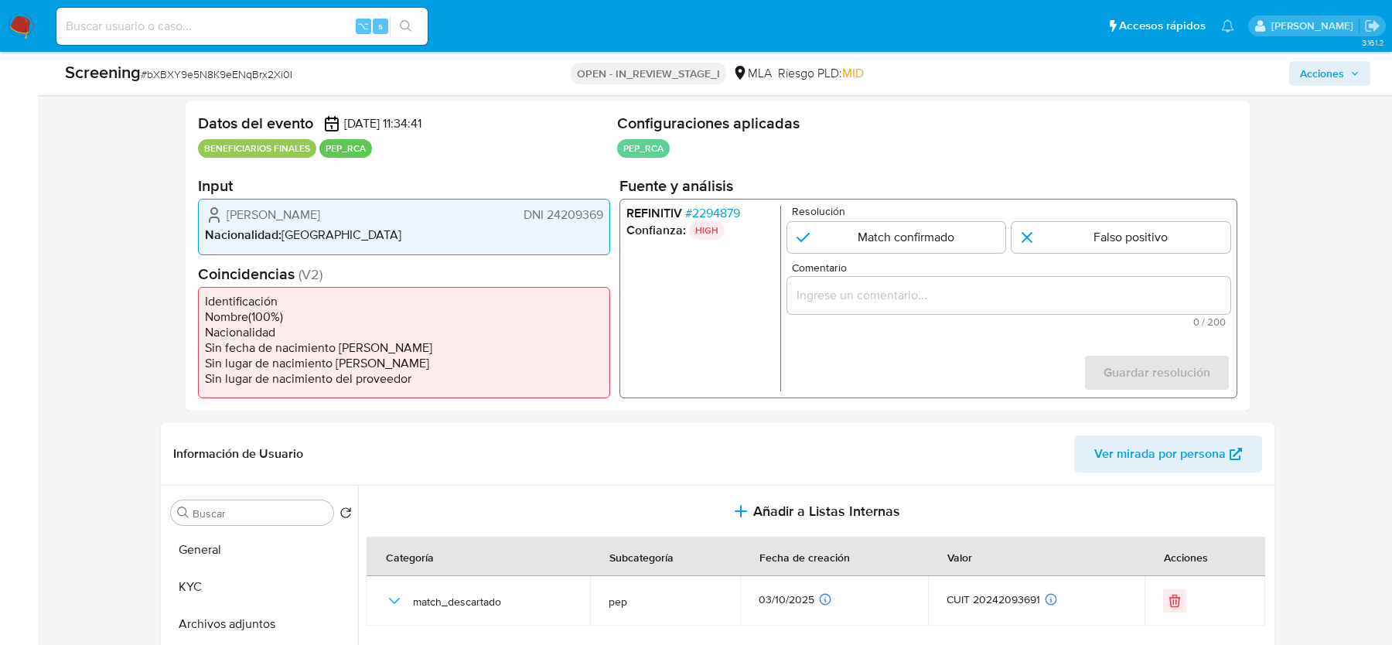
scroll to position [271, 0]
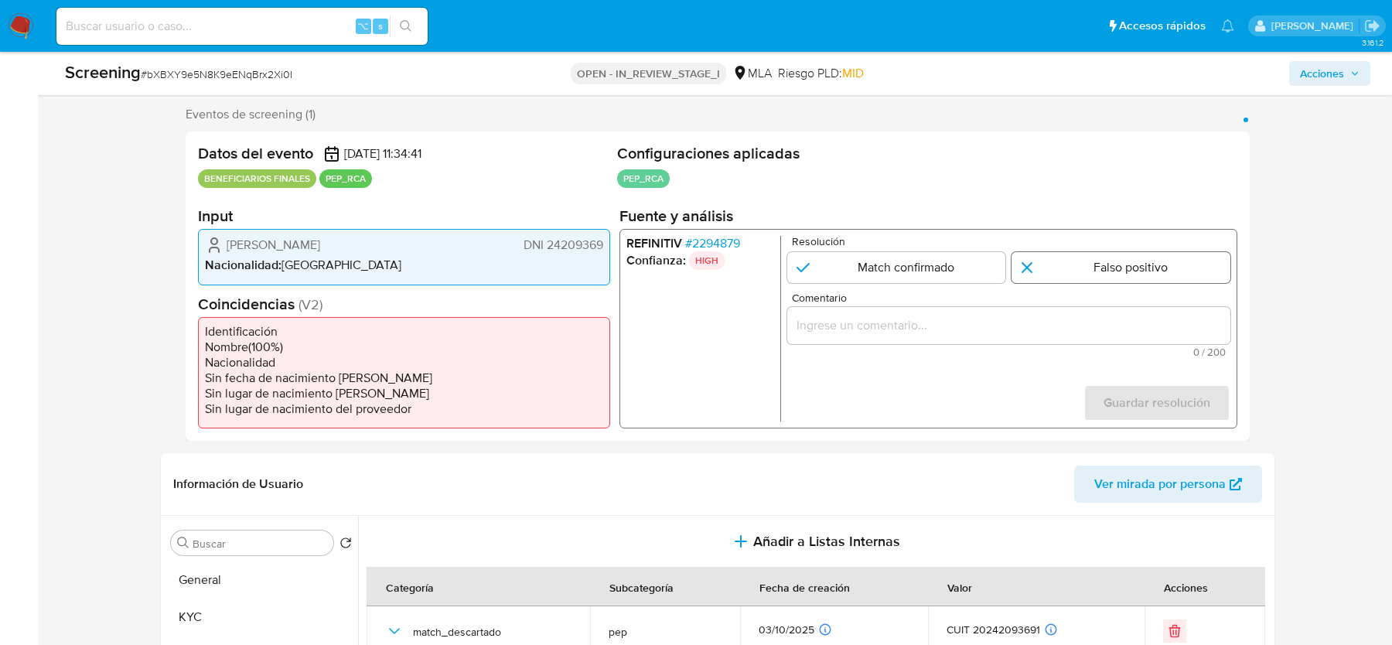
click at [1063, 273] on input "1 de 1" at bounding box center [1121, 267] width 219 height 31
radio input "true"
click at [944, 347] on span "0 / 200" at bounding box center [1009, 352] width 434 height 10
click at [1101, 268] on input "1 de 1" at bounding box center [1121, 267] width 219 height 31
click at [989, 329] on input "Comentario" at bounding box center [1008, 326] width 443 height 20
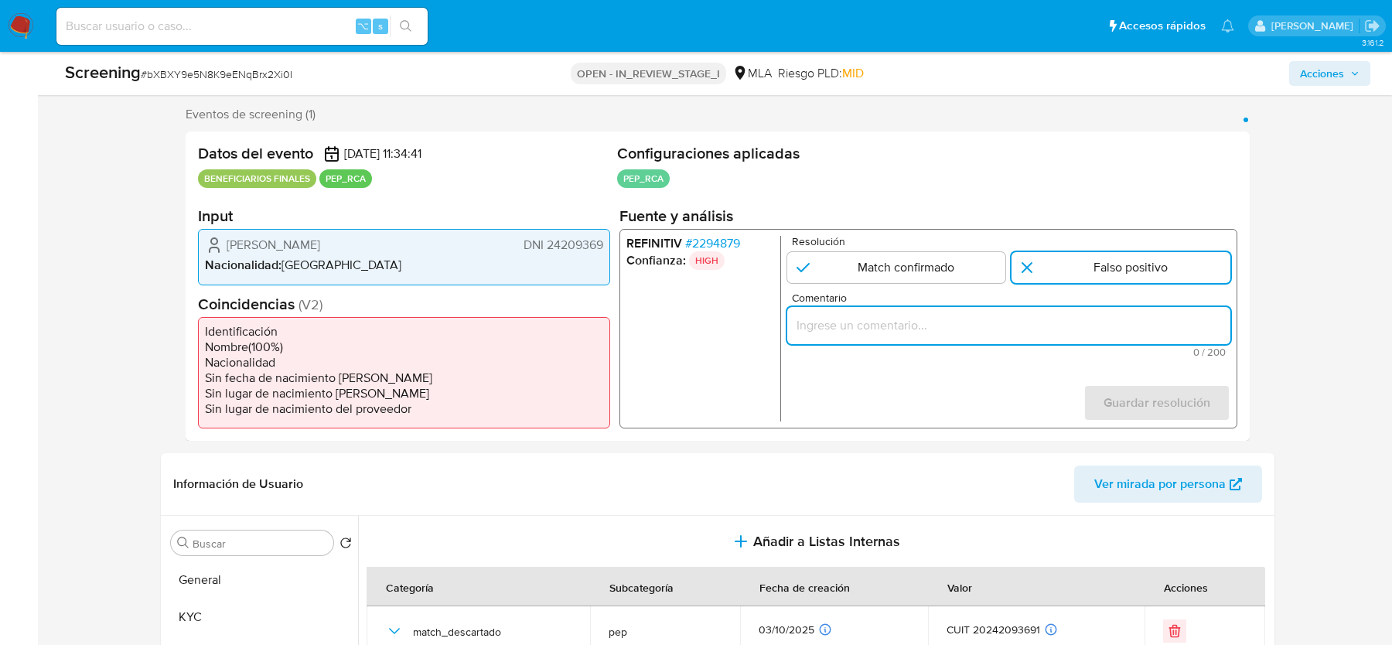
click at [1082, 325] on input "Comentario" at bounding box center [1008, 326] width 443 height 20
paste input "Match con Gustavo Alejandro Katavich – Direc. Gral. de Administración de la Sec…"
type input "Match con Gustavo Alejandro Katavich – Direc. Gral. de Administración de la Sec…"
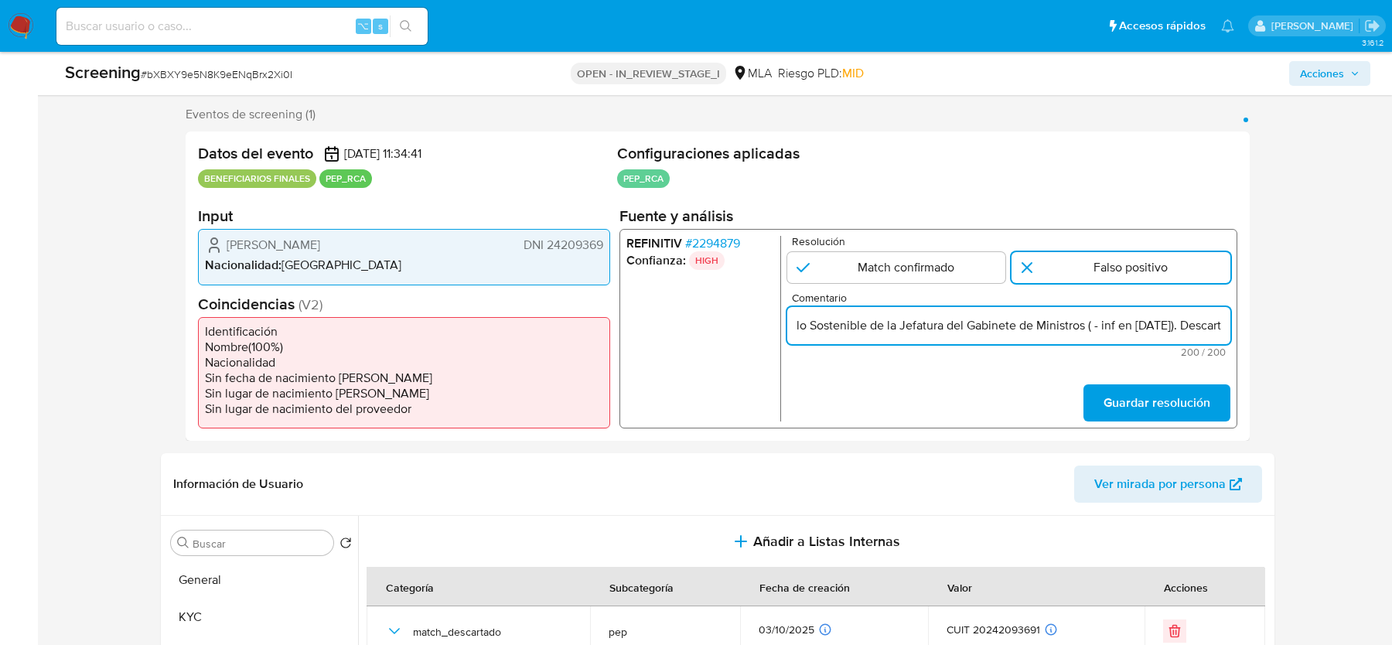
click at [1082, 325] on input "Match con Gustavo Alejandro Katavich – Direc. Gral. de Administración de la Sec…" at bounding box center [1008, 326] width 443 height 20
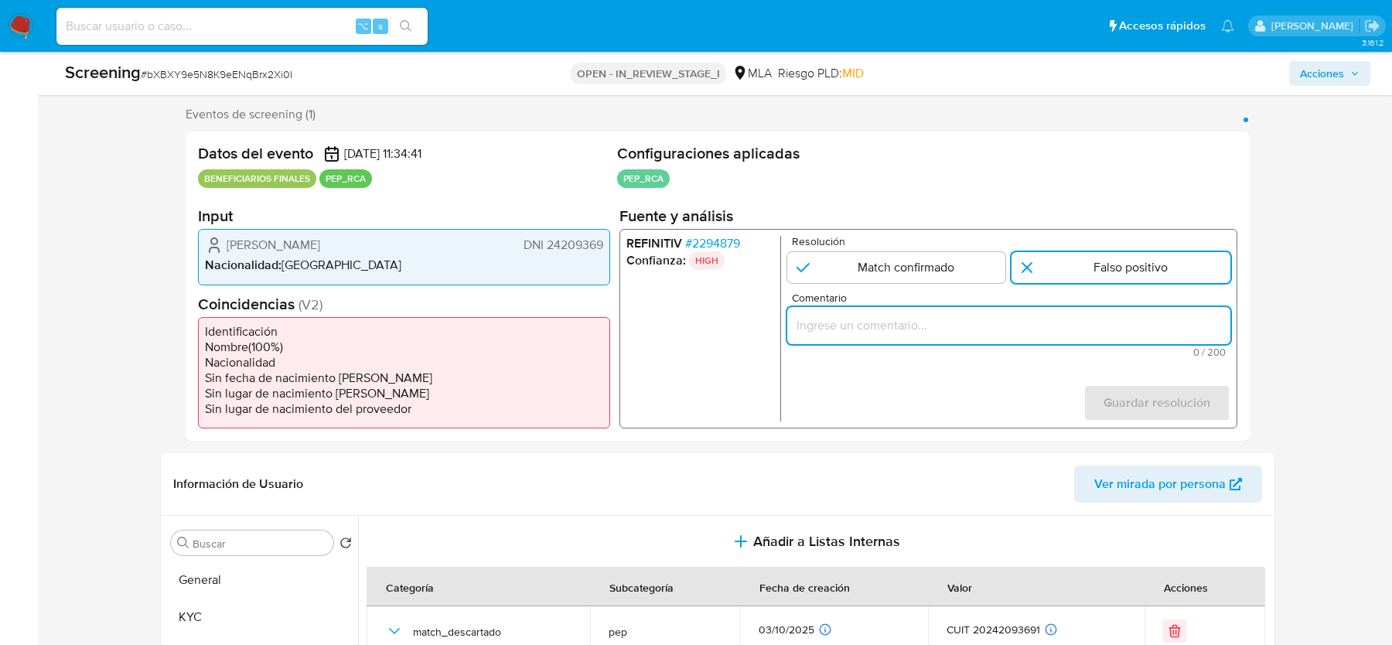
scroll to position [0, 0]
paste input "Gustavo Alejandro Katavich. Direc. Gral. Administración Secretaría de Medio Amb…"
type input "Gustavo Alejandro Katavich. Direc. Gral. Administración Secretaría de Medio Amb…"
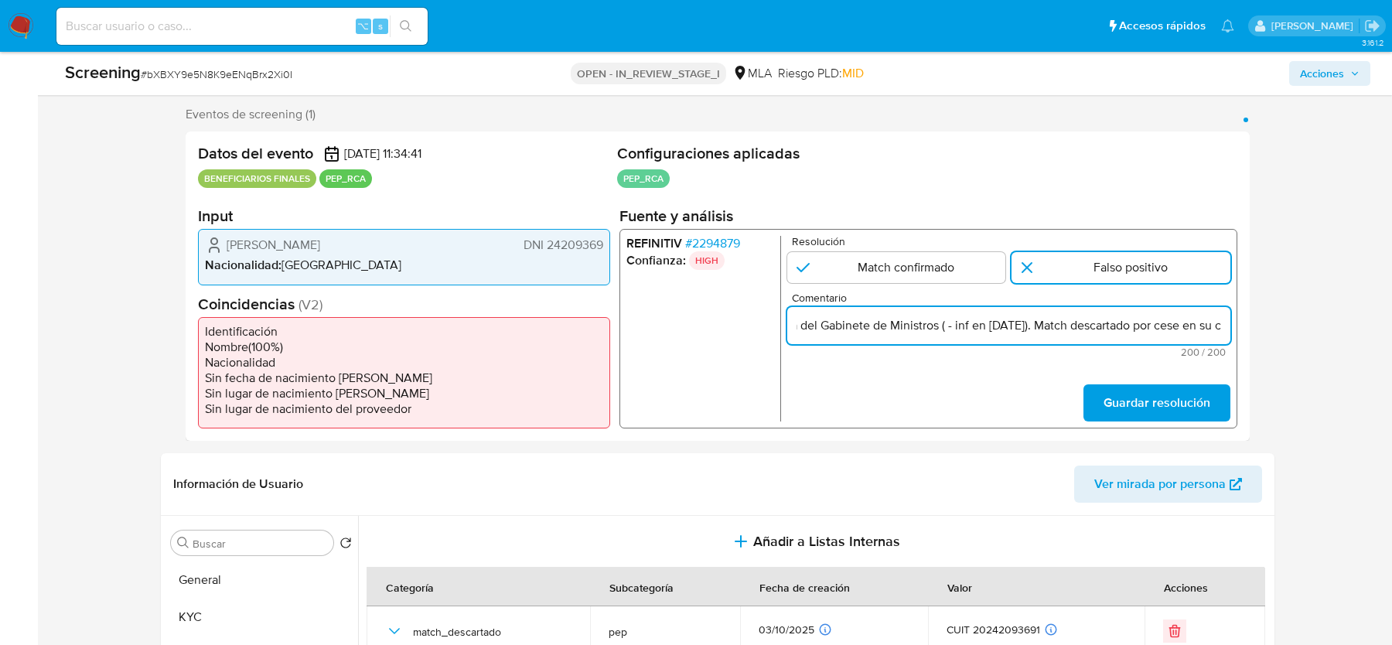
click at [966, 323] on input "Gustavo Alejandro Katavich. Direc. Gral. Administración Secretaría de Medio Amb…" at bounding box center [1008, 326] width 443 height 20
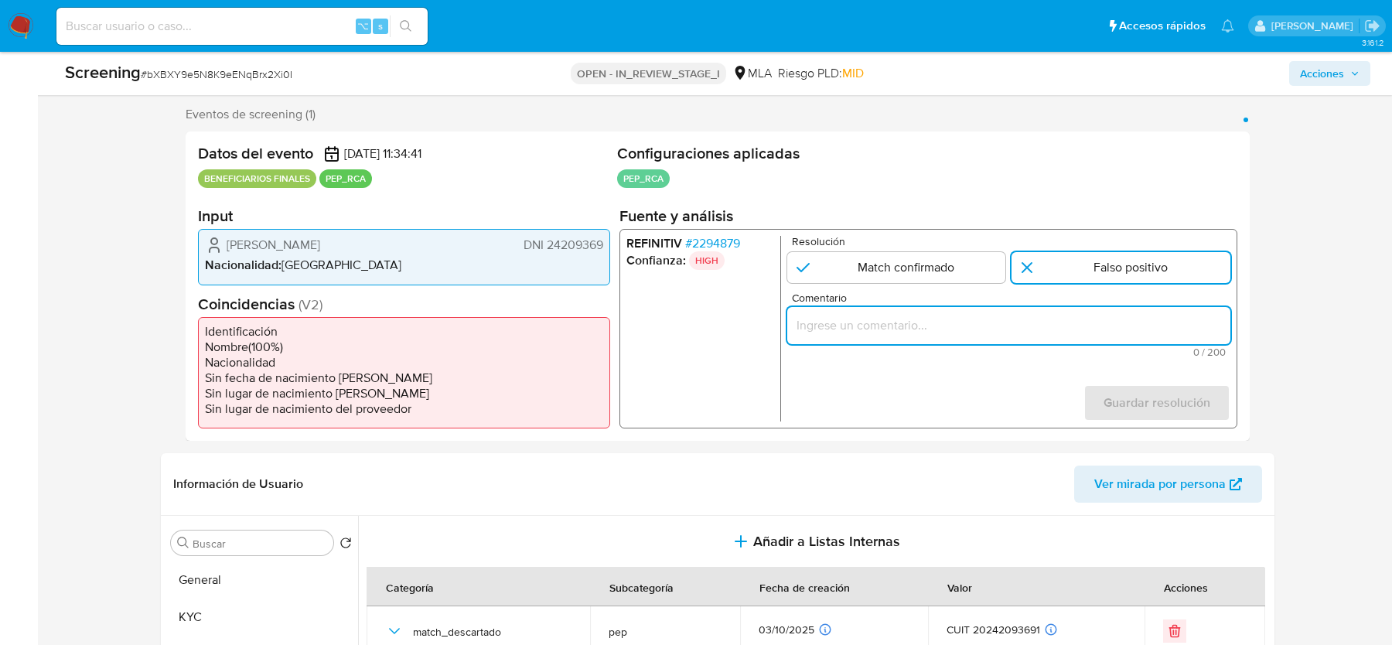
scroll to position [0, 0]
click at [1133, 326] on input "Comentario" at bounding box center [1008, 326] width 443 height 20
paste input "Se descarta el Match con Gustavo Alejandro Katavich, CUIT 20242093691, por inac…"
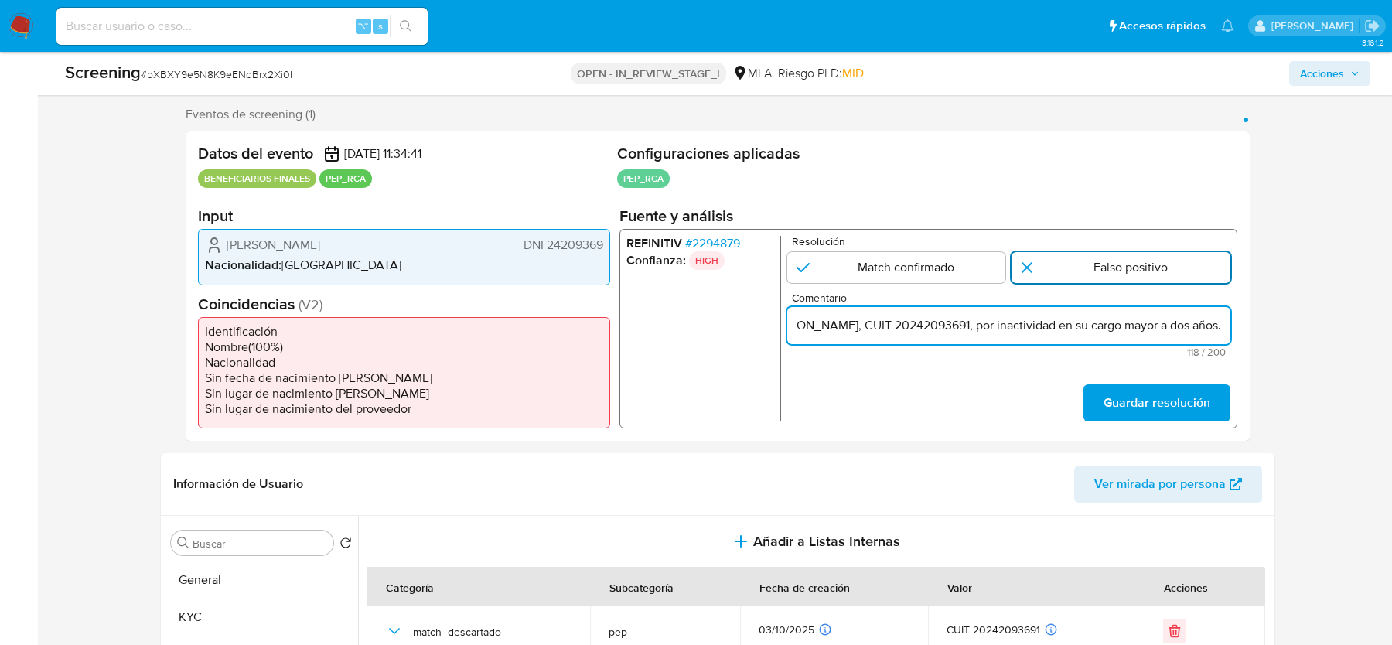
type input "Se descarta el Match con Gustavo Alejandro Katavich, CUIT 20242093691, por inac…"
click at [1121, 270] on input "1 de 1" at bounding box center [1121, 267] width 219 height 31
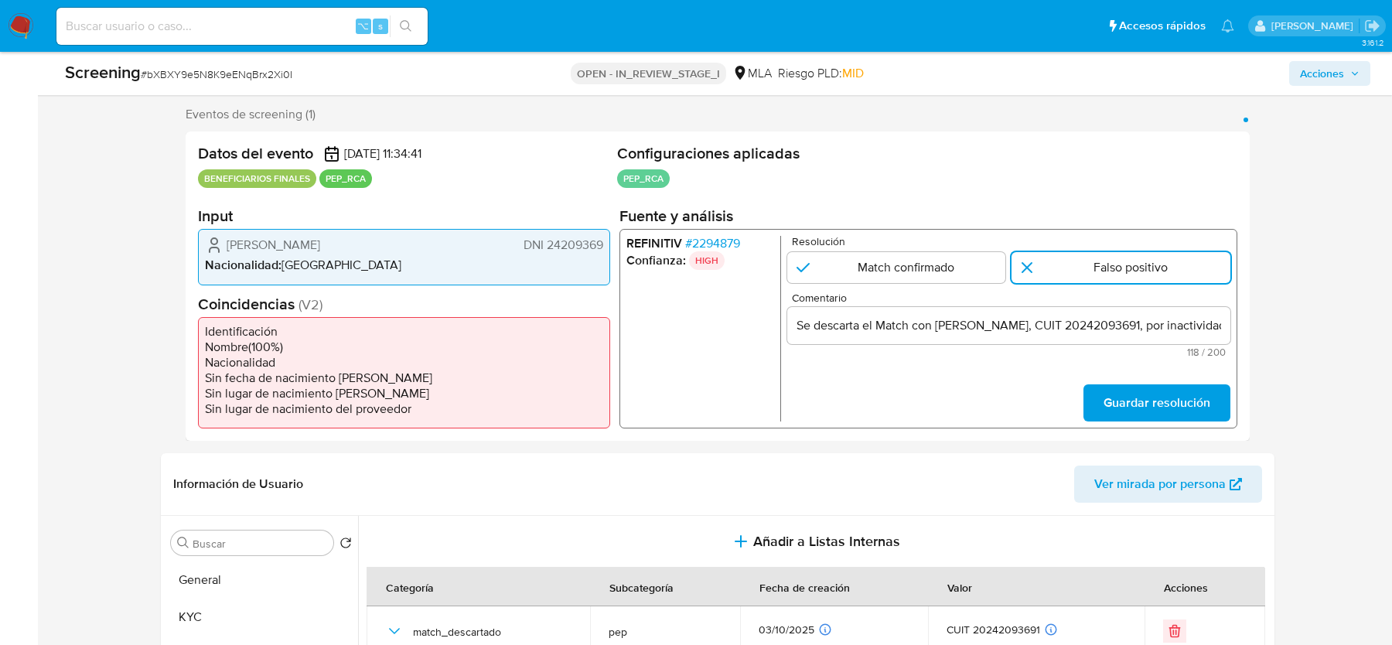
click at [1115, 329] on input "Se descarta el Match con Gustavo Alejandro Katavich, CUIT 20242093691, por inac…" at bounding box center [1008, 326] width 443 height 20
click at [1156, 393] on span "Guardar resolución" at bounding box center [1157, 403] width 107 height 34
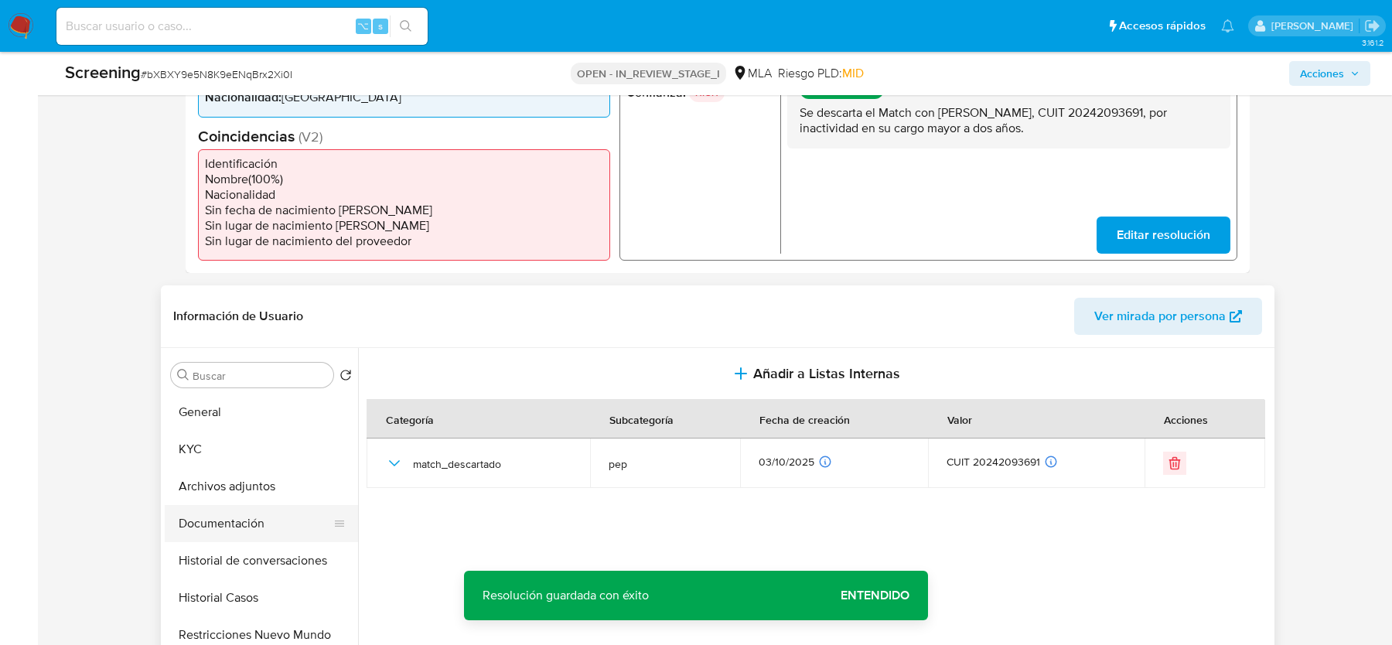
scroll to position [504, 0]
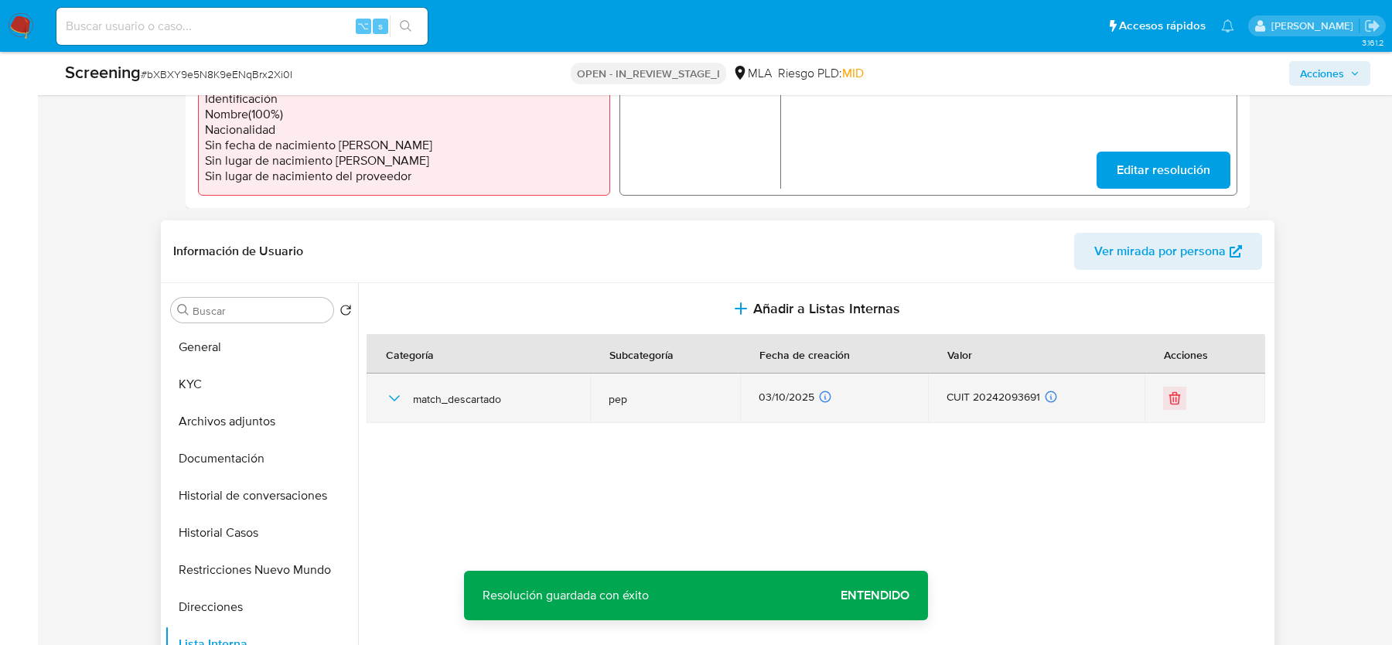
click at [394, 401] on icon "button" at bounding box center [394, 398] width 19 height 19
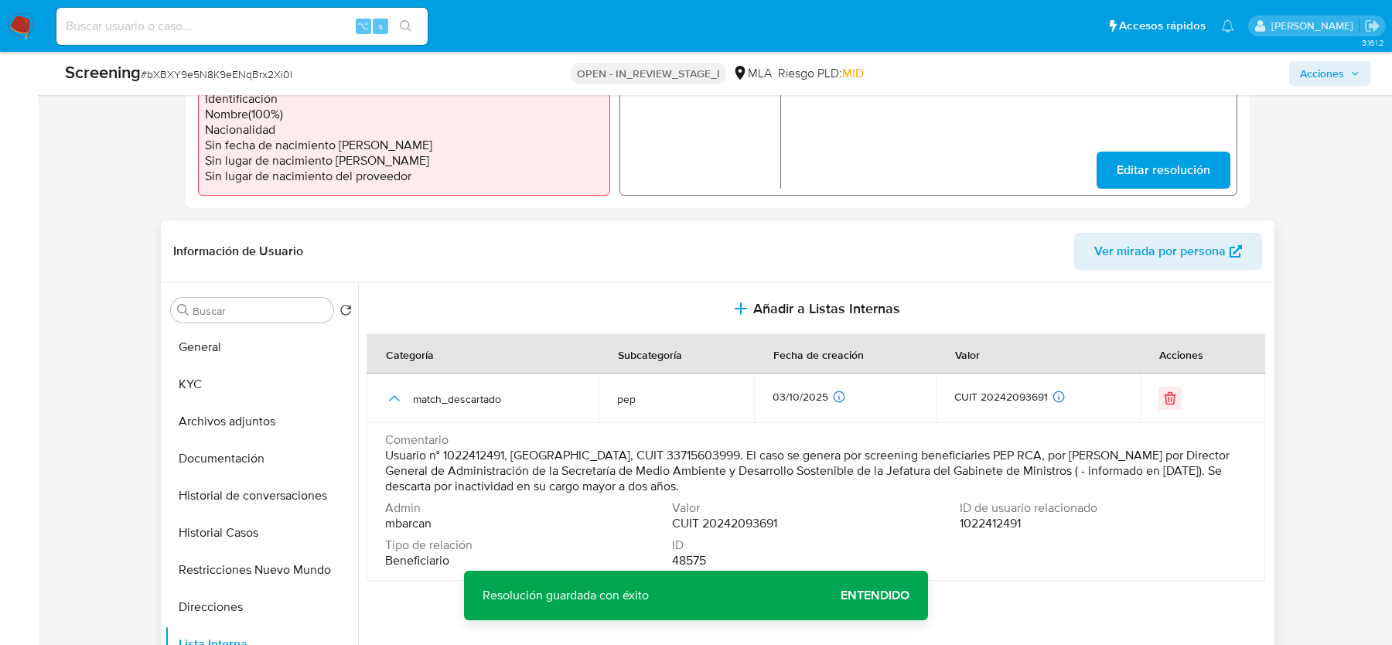
drag, startPoint x: 379, startPoint y: 452, endPoint x: 831, endPoint y: 482, distance: 452.7
click at [831, 482] on td "Comentario Usuario n° 1022412491, Centro Cultural Croata, CUIT 33715603999. El …" at bounding box center [816, 502] width 899 height 158
click at [1317, 83] on span "Acciones" at bounding box center [1322, 73] width 44 height 25
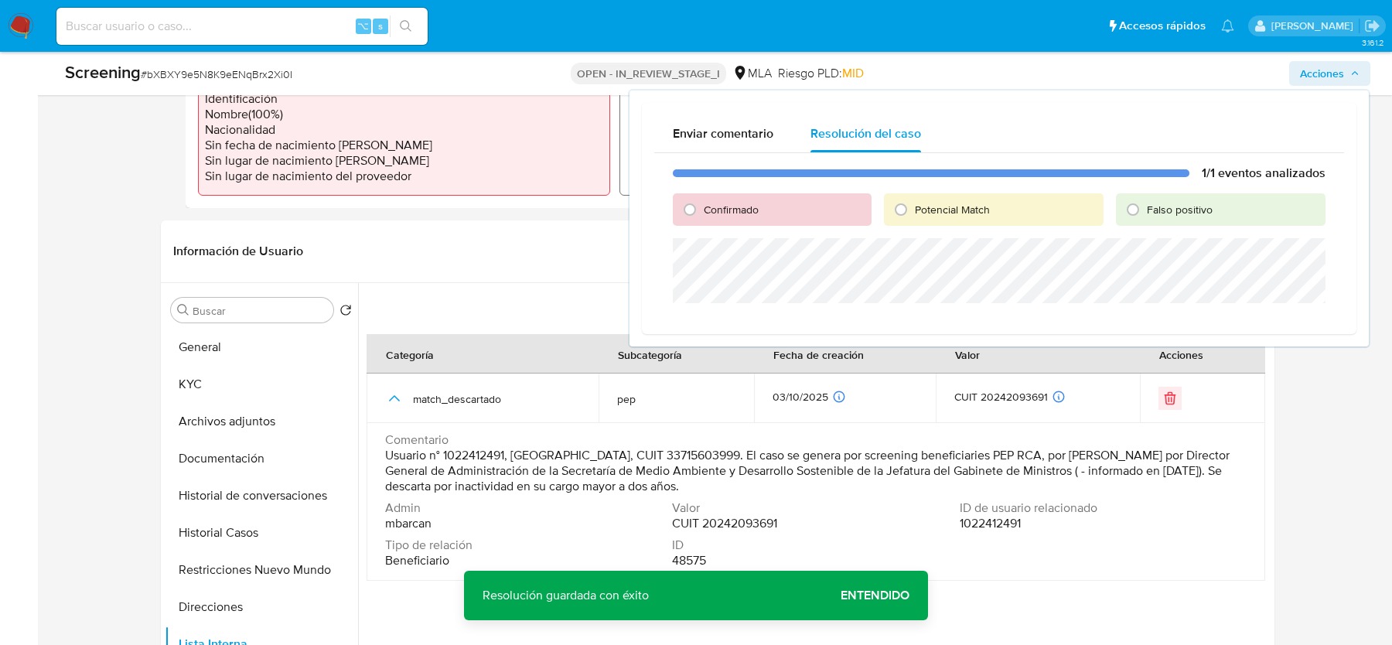
click at [1181, 215] on span "Falso positivo" at bounding box center [1180, 209] width 66 height 15
click at [1146, 215] on input "Falso positivo" at bounding box center [1133, 209] width 25 height 25
radio input "true"
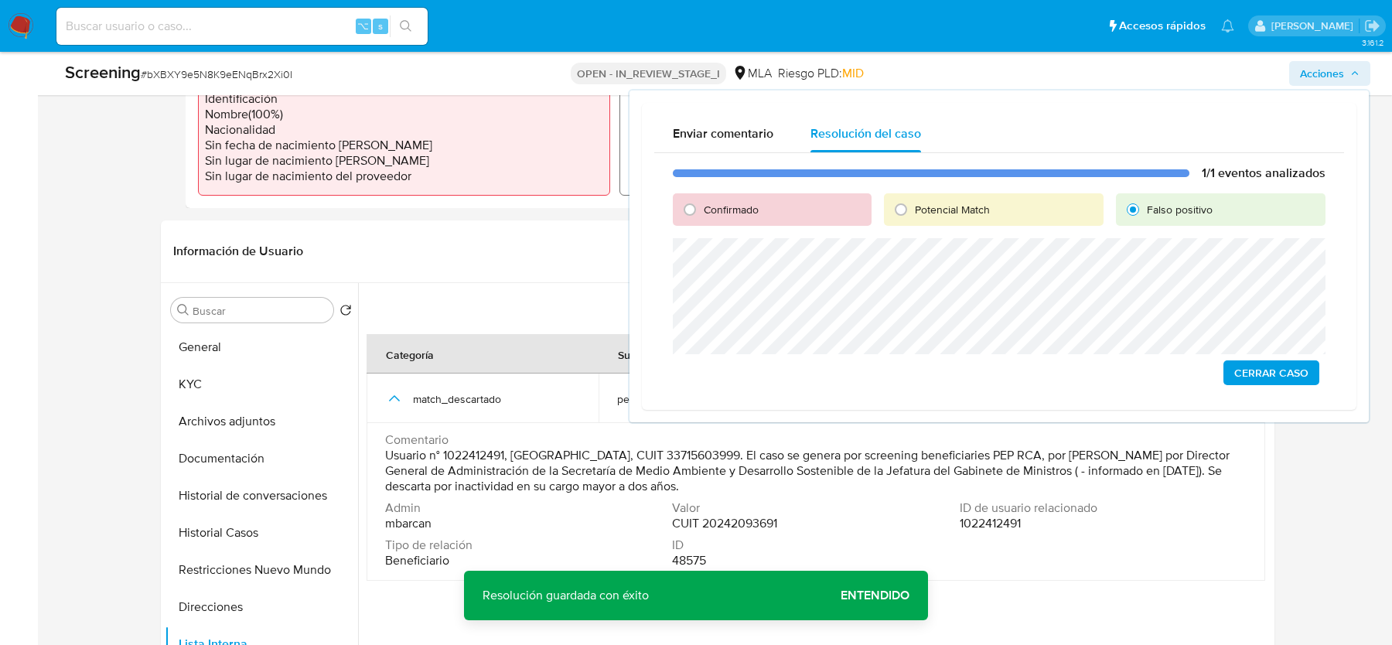
click at [1237, 373] on span "Cerrar Caso" at bounding box center [1271, 373] width 74 height 22
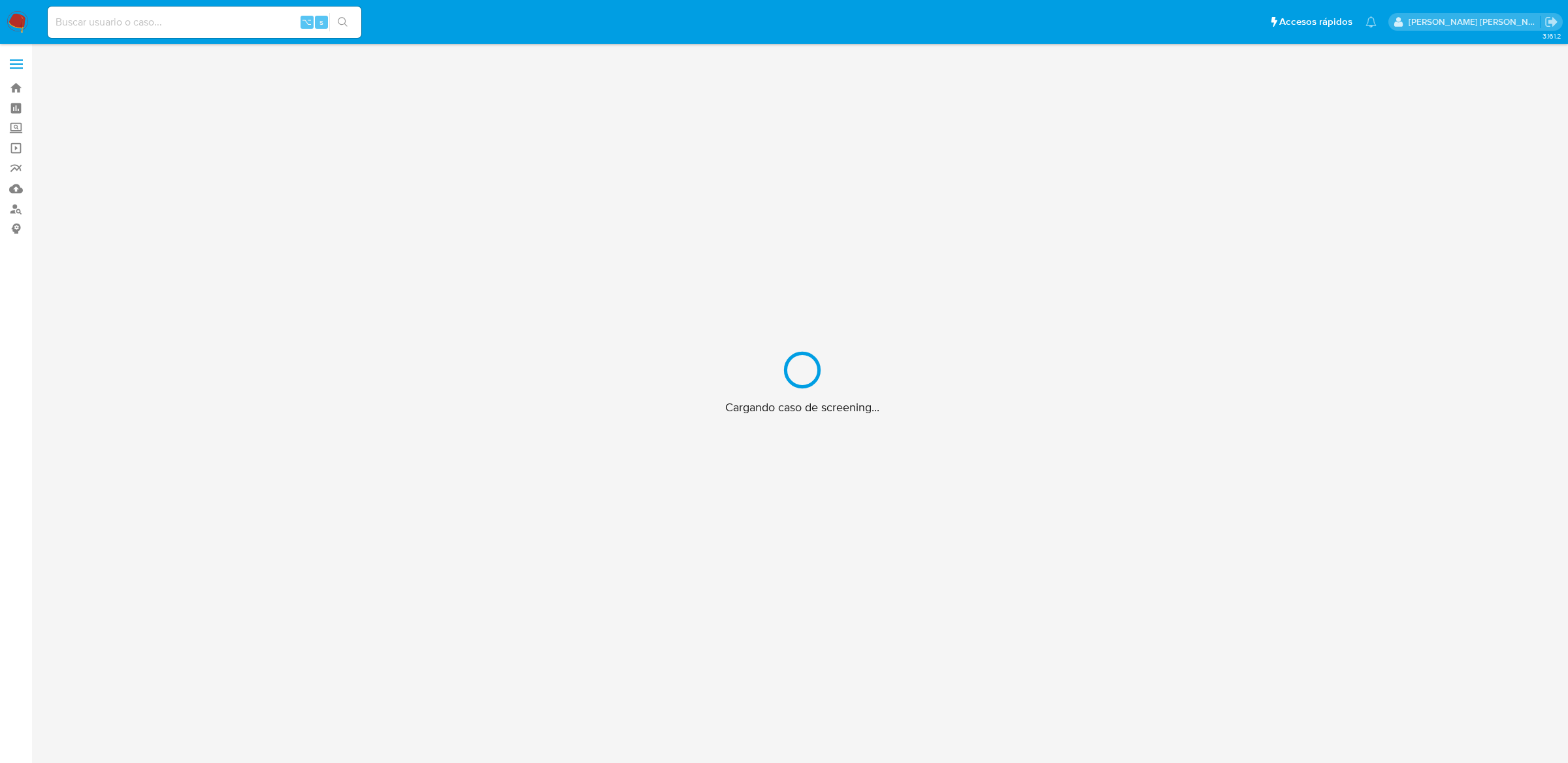
scroll to position [47, 0]
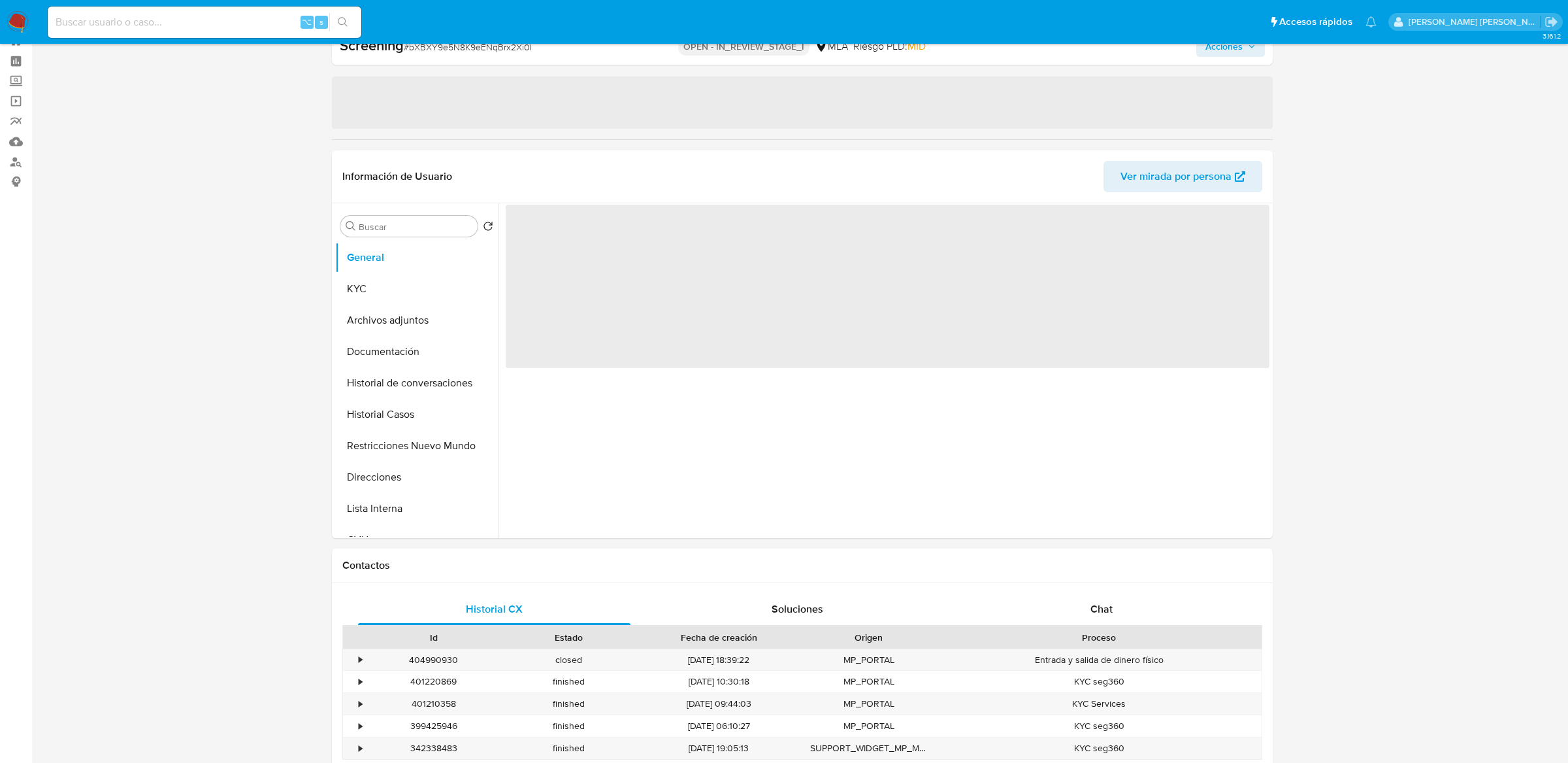
select select "10"
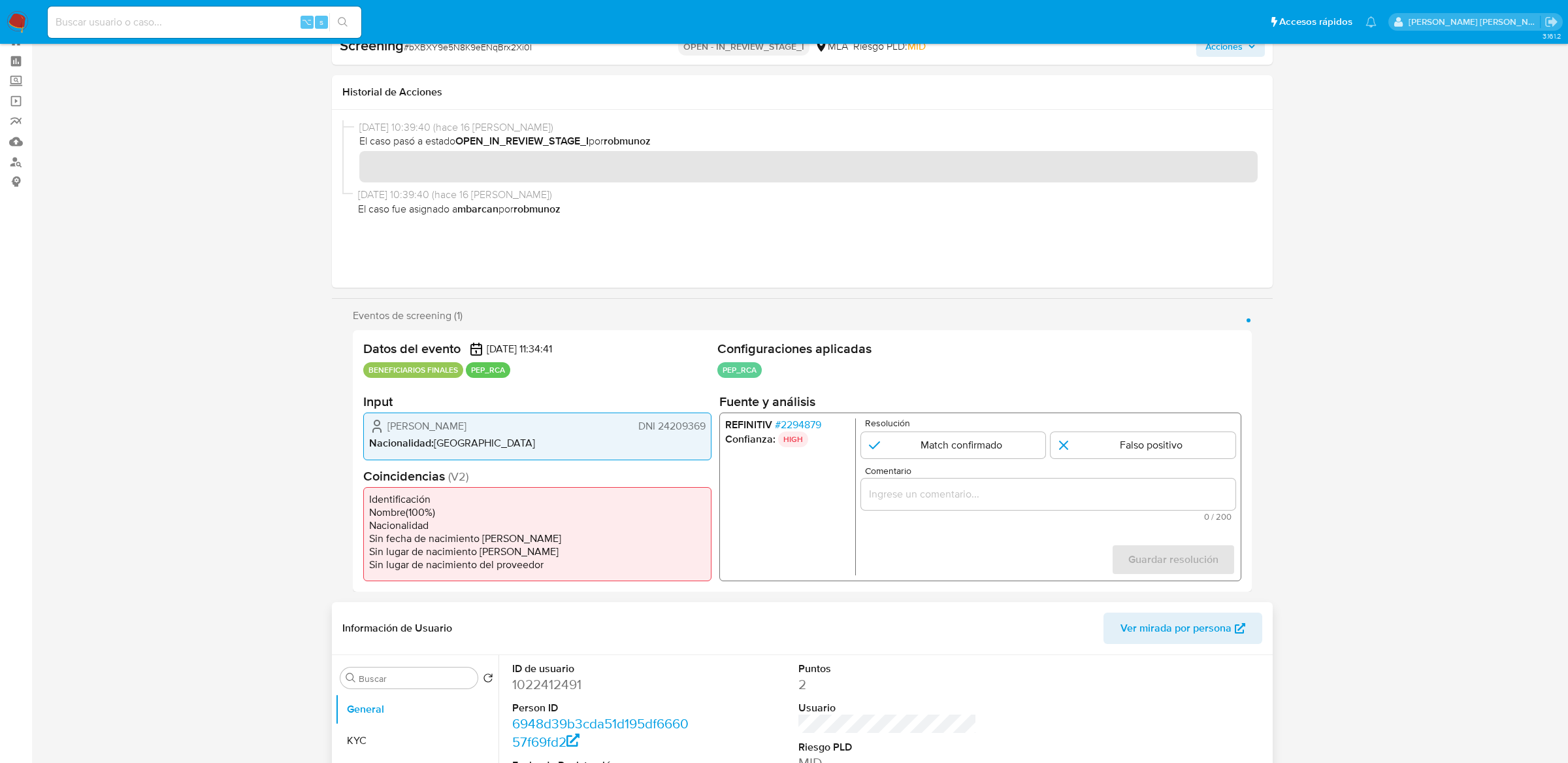
click at [564, 691] on dd "1022412491" at bounding box center [601, 684] width 177 height 19
copy dd "1022412491"
click at [541, 676] on dd "1022412491" at bounding box center [601, 684] width 177 height 19
click at [541, 688] on dd "1022412491" at bounding box center [601, 684] width 177 height 19
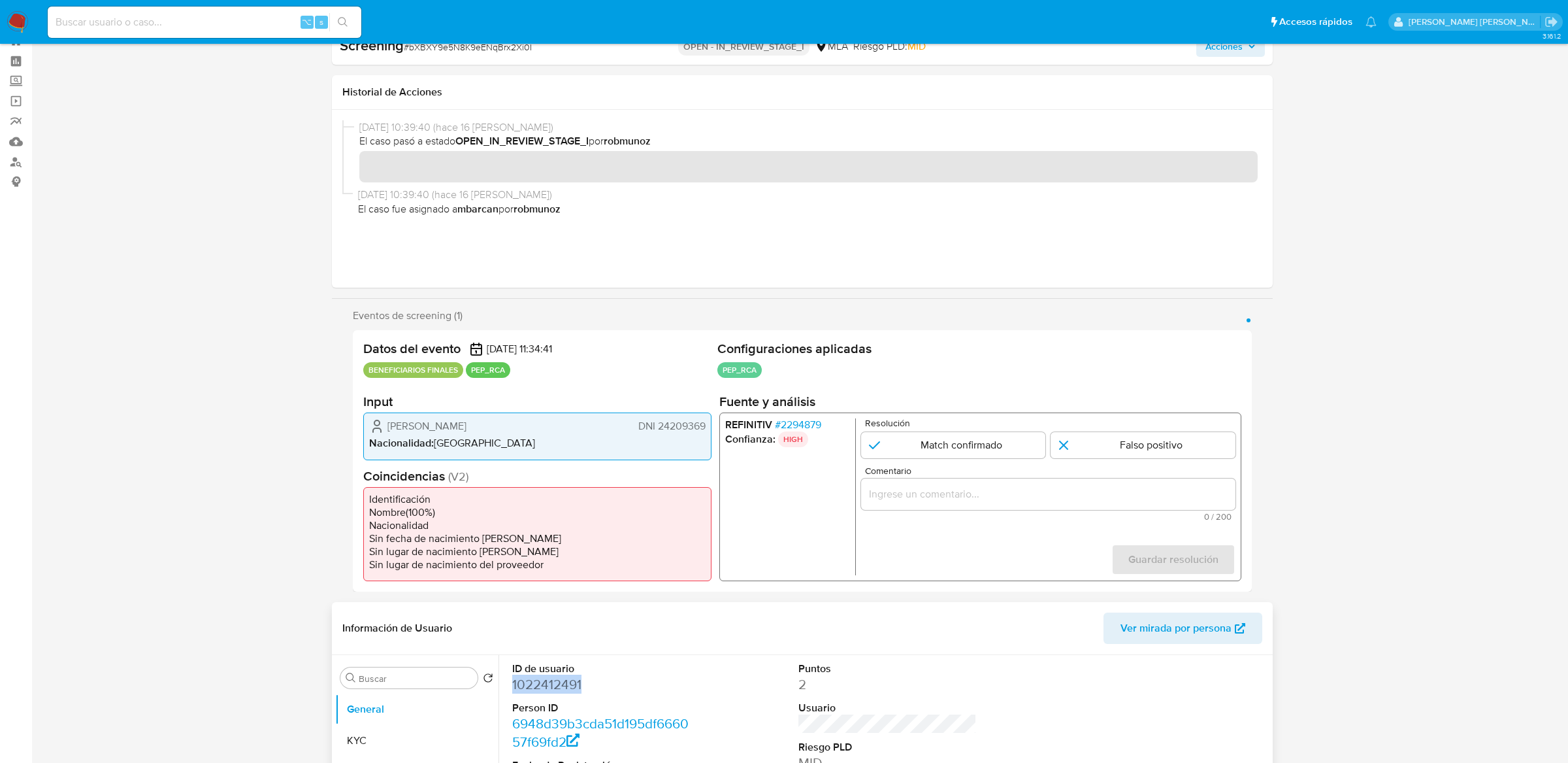
click at [541, 688] on dd "1022412491" at bounding box center [601, 684] width 177 height 19
click at [395, 740] on button "KYC" at bounding box center [411, 740] width 153 height 31
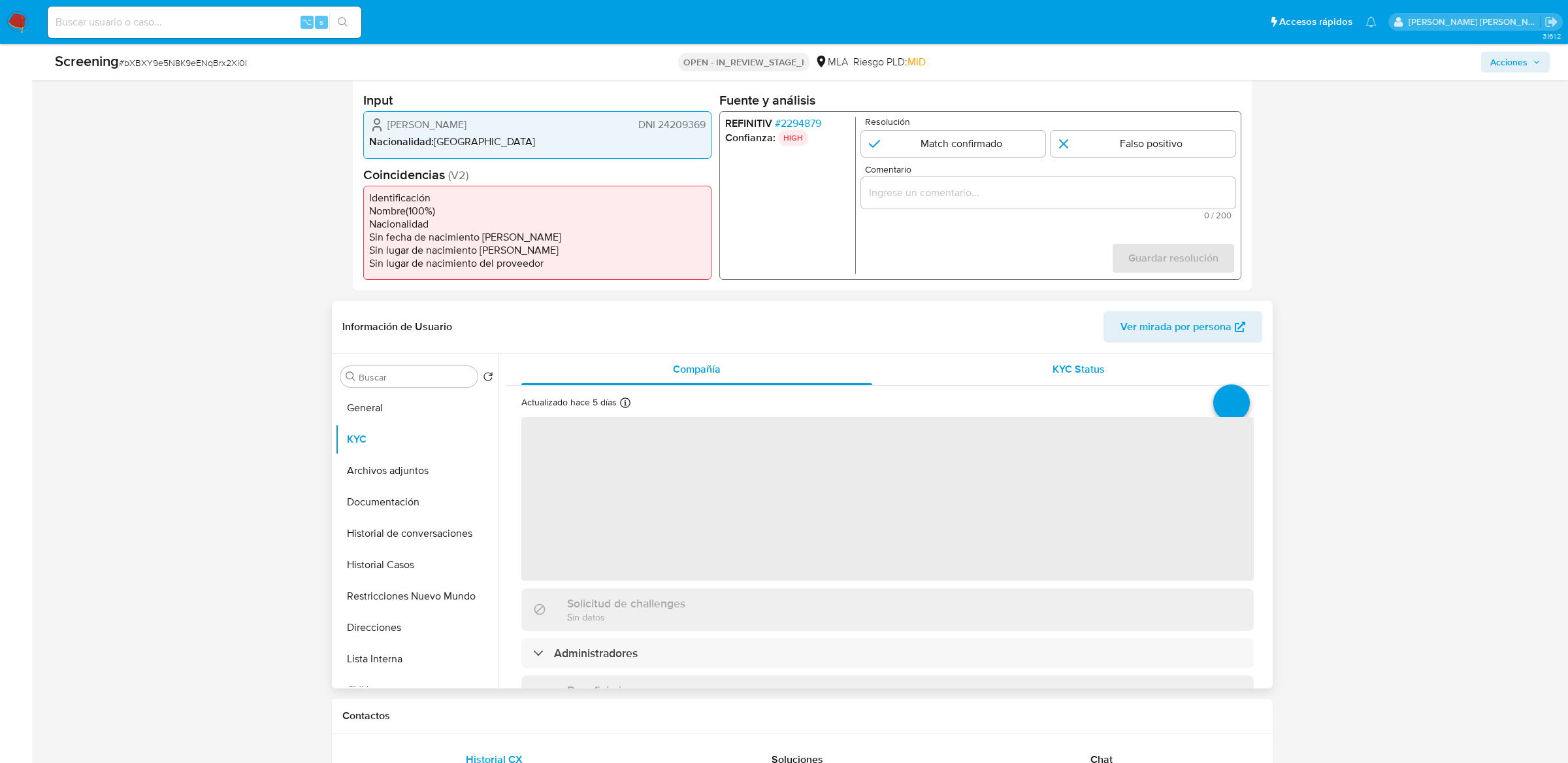
scroll to position [324, 0]
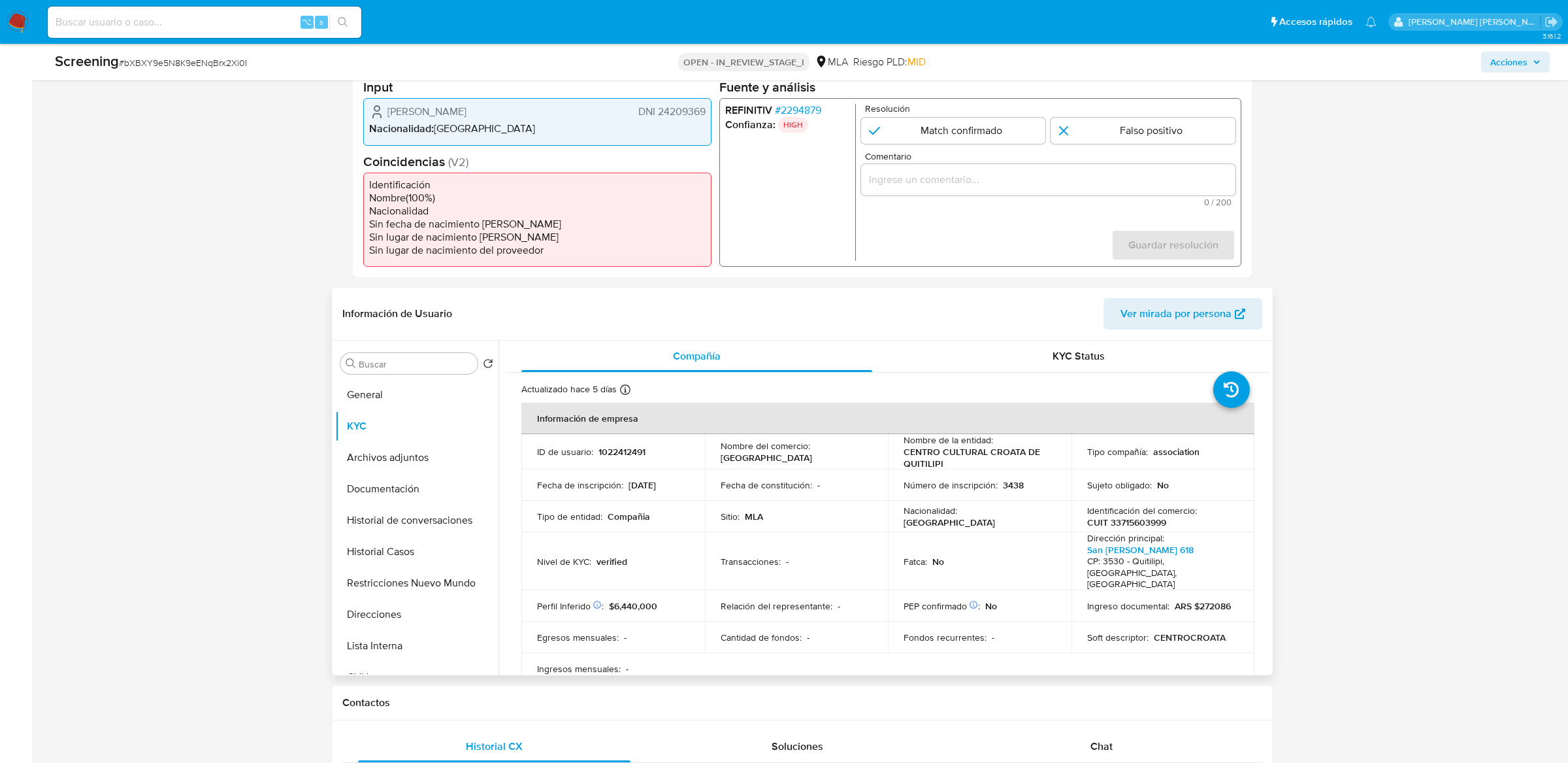
drag, startPoint x: 717, startPoint y: 455, endPoint x: 873, endPoint y: 455, distance: 156.0
click at [873, 455] on td "Nombre del comercio : Centro Cultural Croata" at bounding box center [797, 452] width 183 height 35
copy p "Centro Cultural Croata"
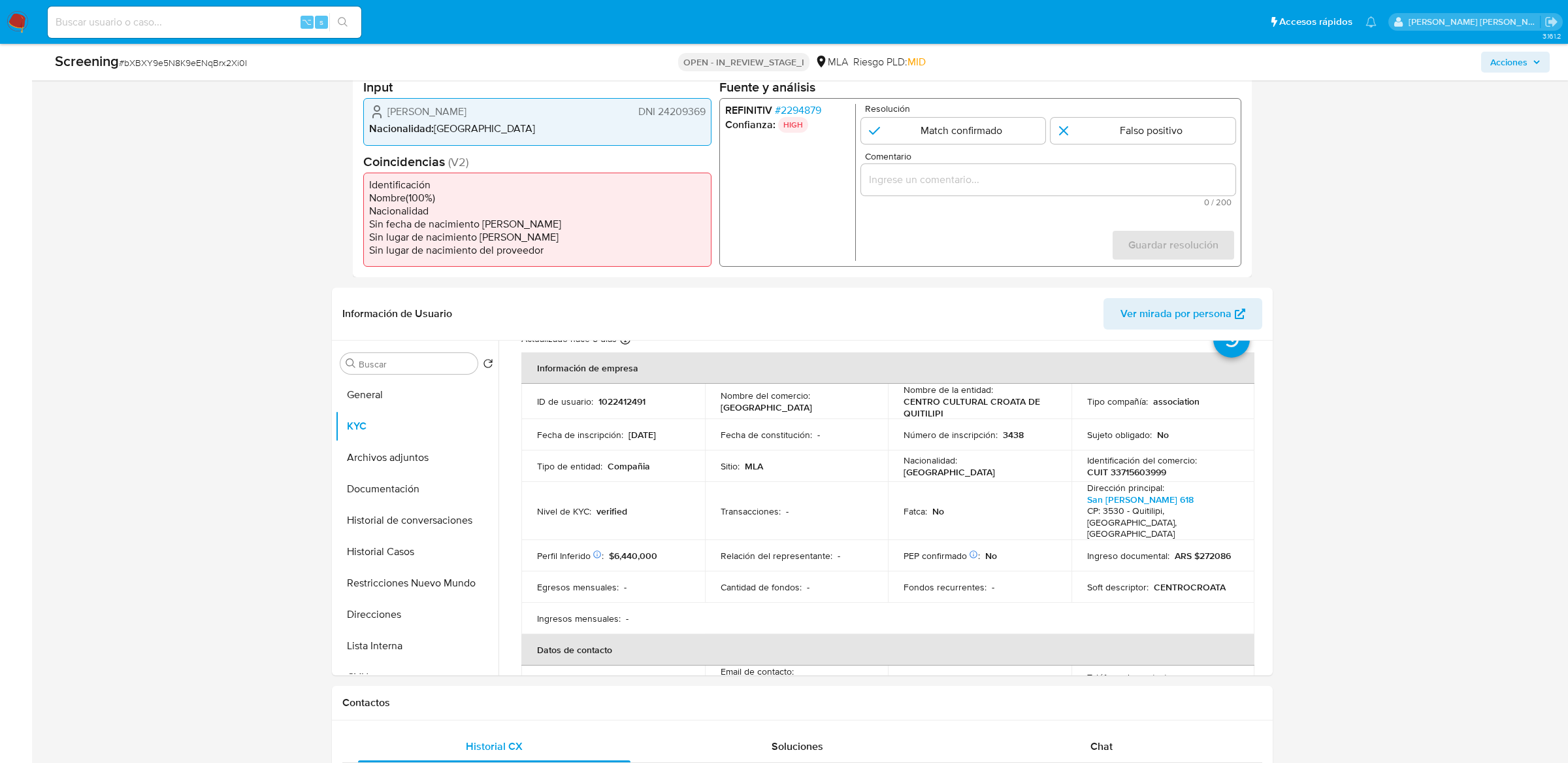
scroll to position [45, 0]
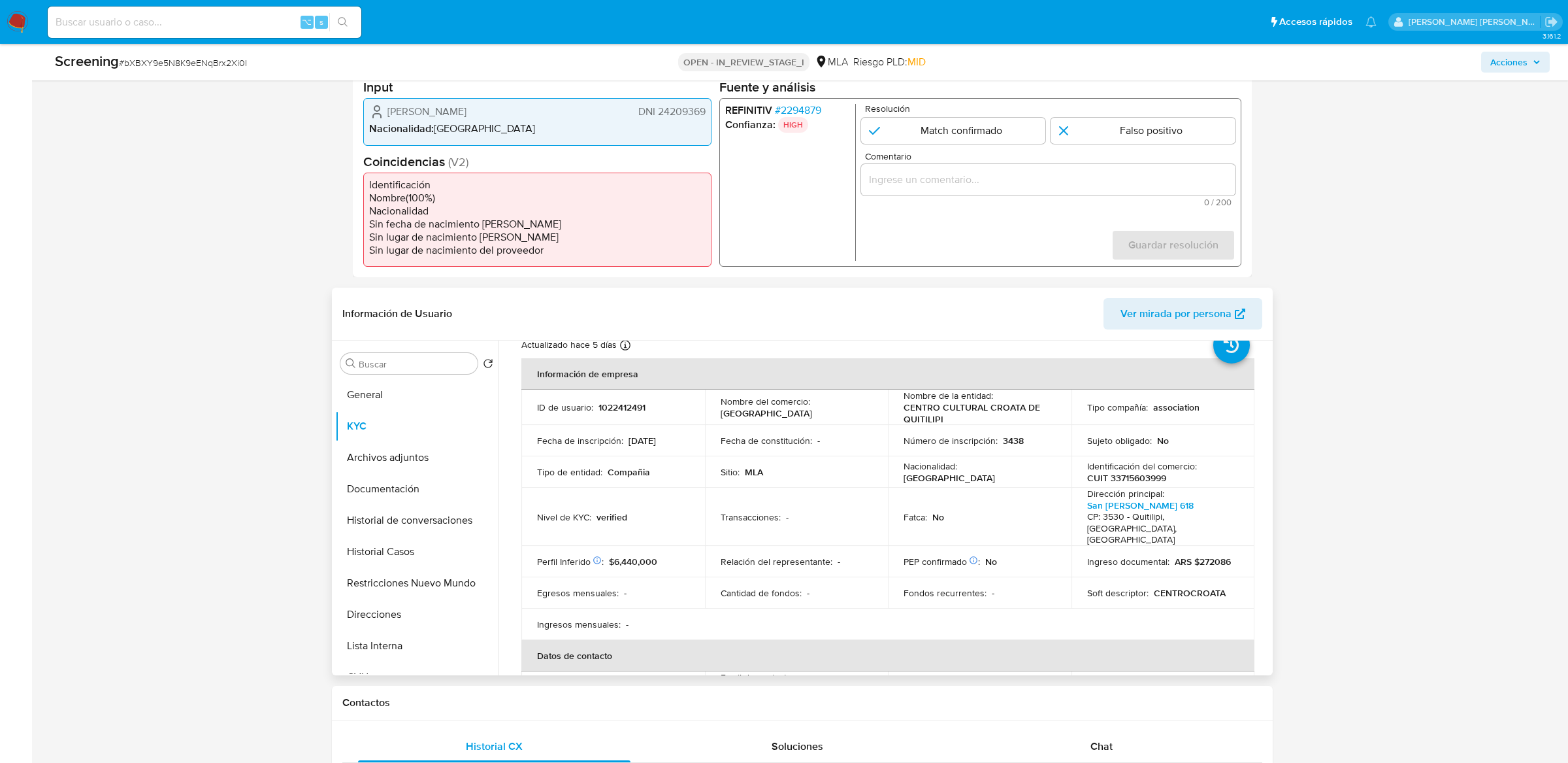
click at [1130, 481] on p "CUIT 33715603999" at bounding box center [1127, 477] width 79 height 12
copy p "33715603999"
click at [802, 112] on span "# 2294879" at bounding box center [798, 110] width 46 height 13
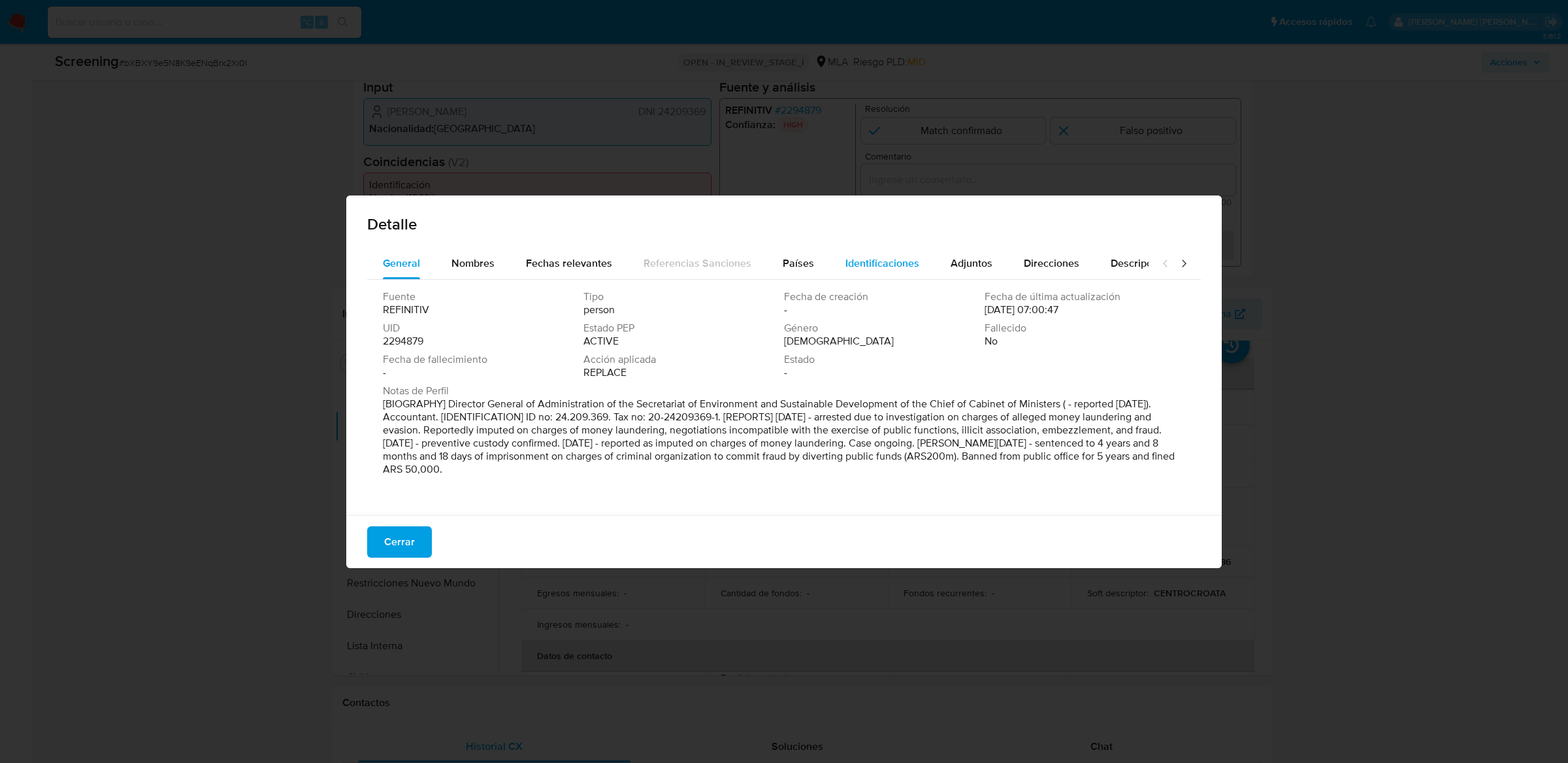
click at [897, 264] on span "Identificaciones" at bounding box center [882, 263] width 74 height 15
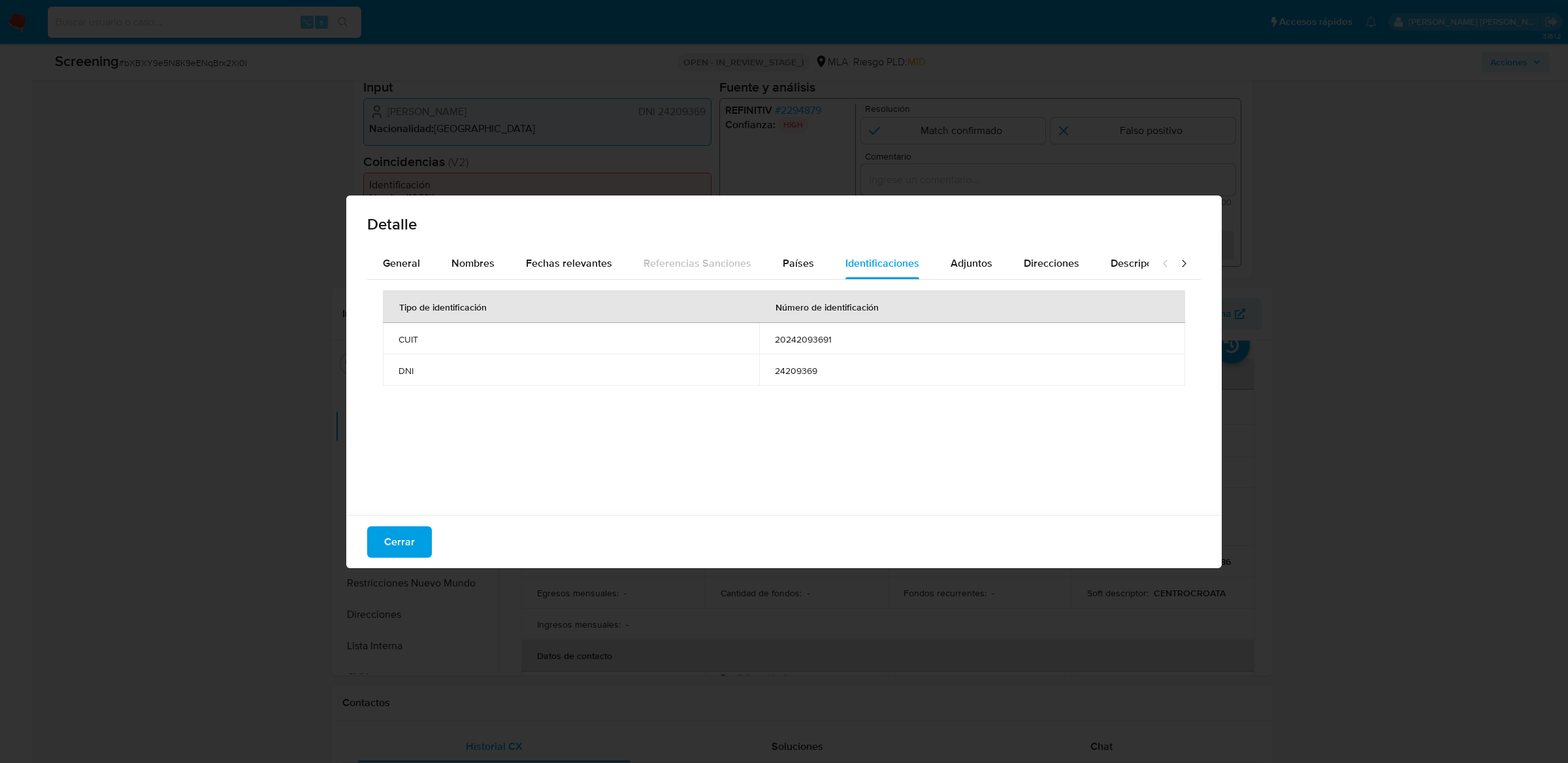
click at [803, 349] on td "20242093691" at bounding box center [972, 338] width 426 height 31
click at [803, 336] on span "20242093691" at bounding box center [972, 339] width 395 height 12
click at [400, 547] on span "Cerrar" at bounding box center [400, 542] width 30 height 29
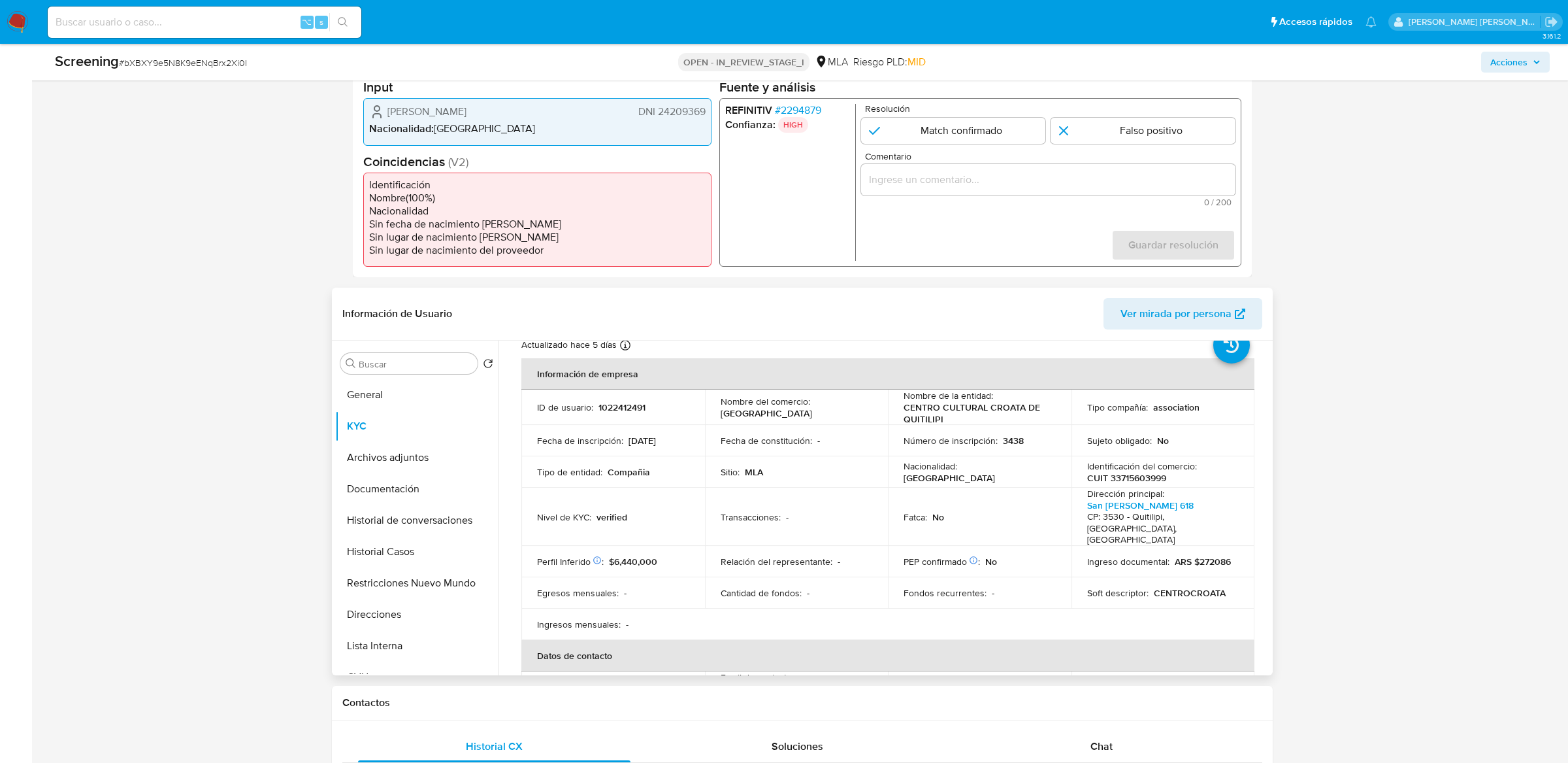
click at [628, 409] on p "1022412491" at bounding box center [623, 407] width 47 height 12
copy p "1022412491"
click at [804, 112] on span "# 2294879" at bounding box center [798, 110] width 46 height 13
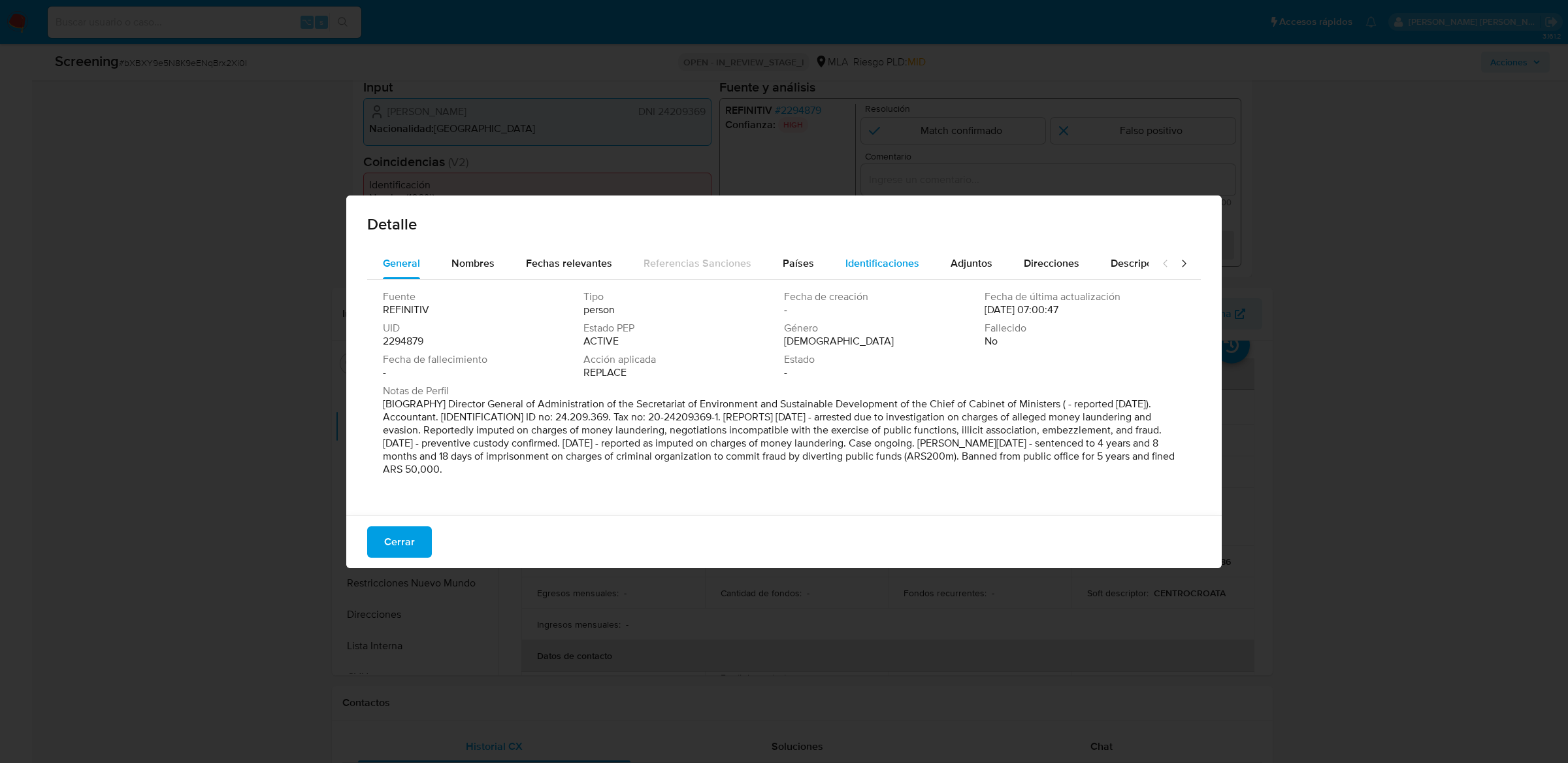
click at [868, 270] on div "Identificaciones" at bounding box center [882, 263] width 74 height 31
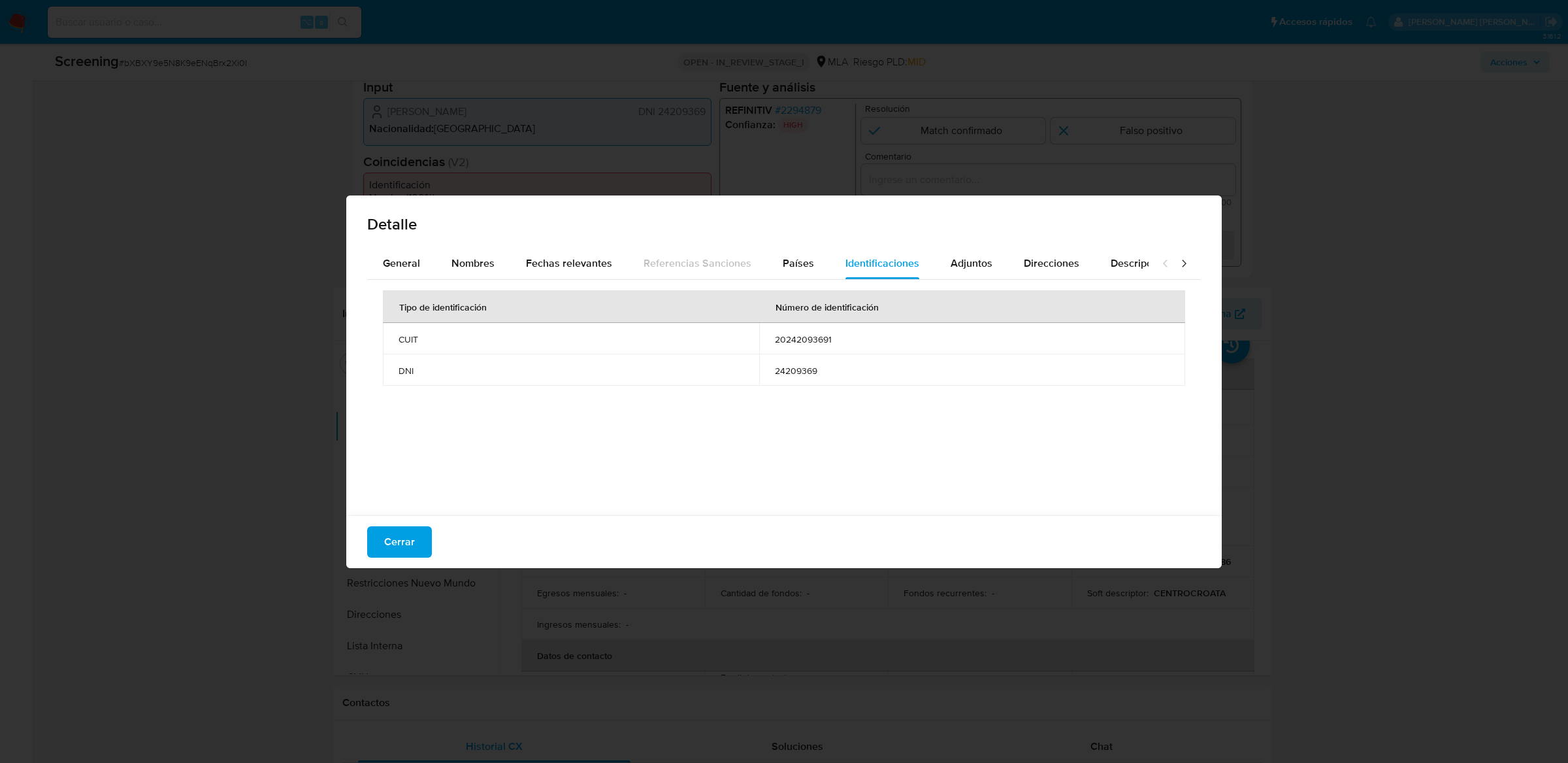
click at [811, 332] on td "20242093691" at bounding box center [972, 338] width 426 height 31
click at [384, 527] on span "Cerrar" at bounding box center [400, 542] width 30 height 29
click at [384, 526] on div "Cerrar" at bounding box center [784, 541] width 875 height 53
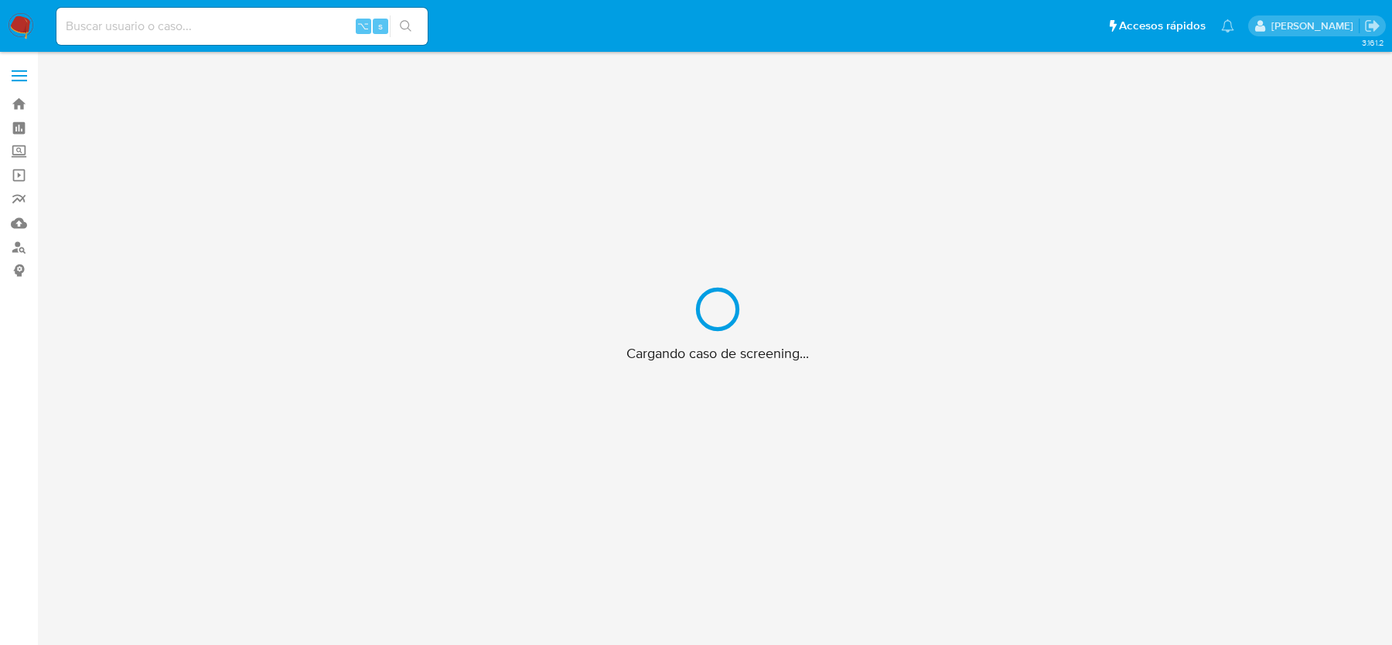
scroll to position [55, 0]
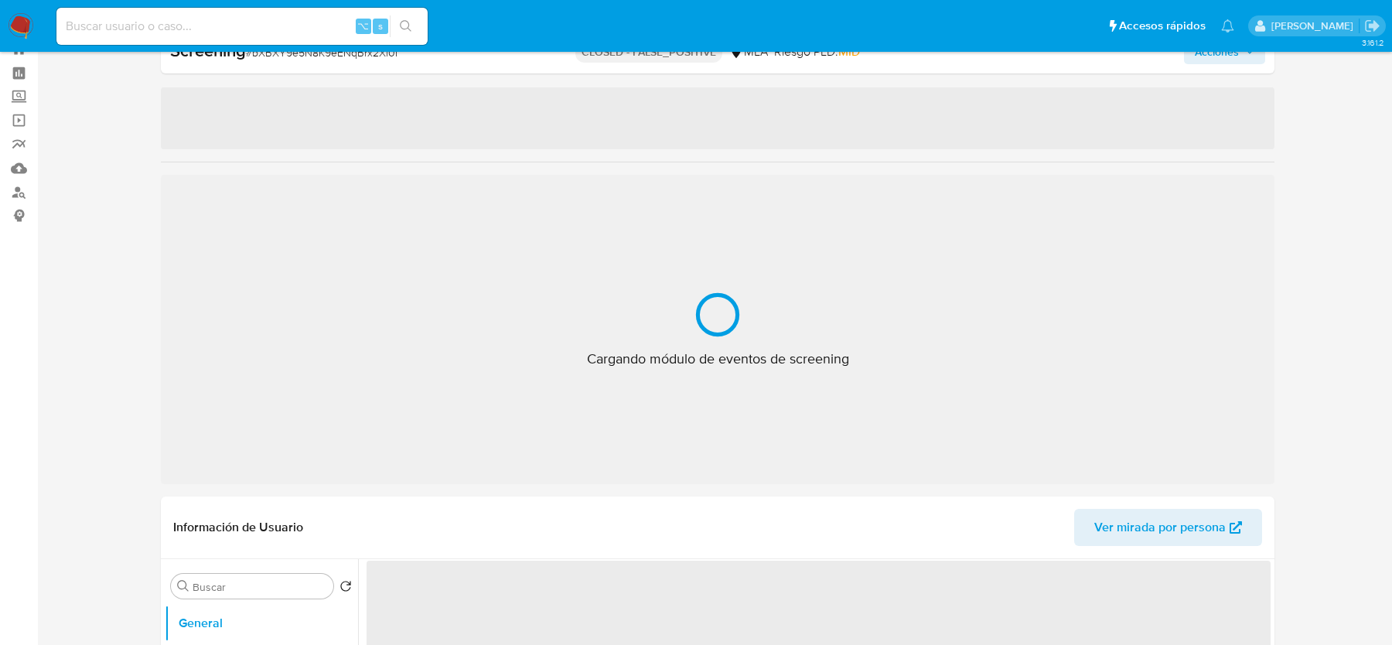
select select "10"
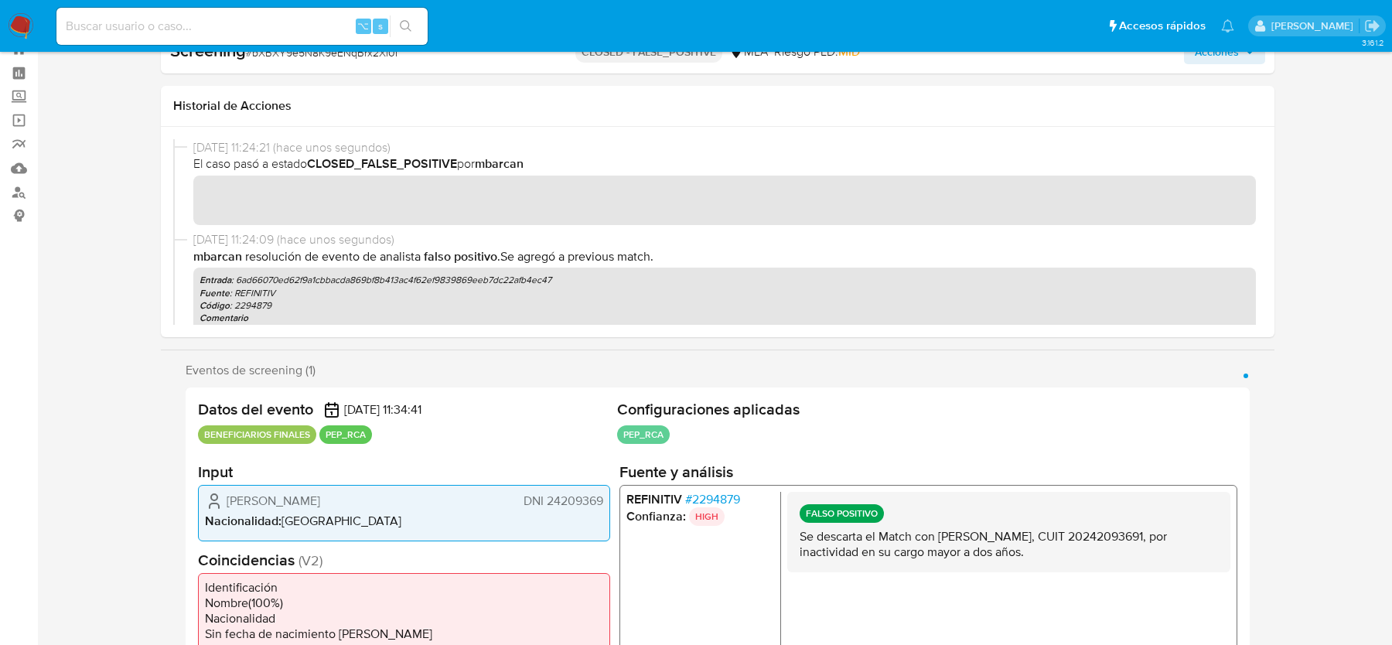
click at [25, 29] on img at bounding box center [21, 26] width 26 height 26
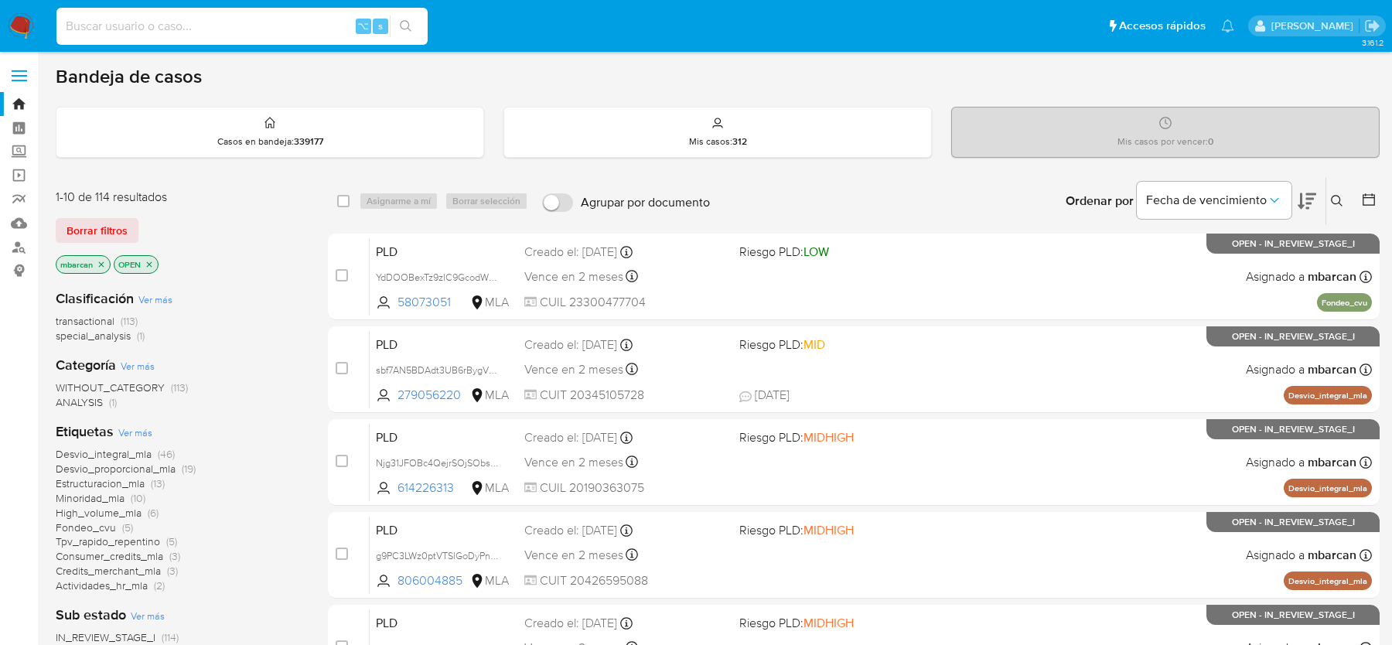
click at [169, 26] on input at bounding box center [241, 26] width 371 height 20
paste input "RPuPTuZl6YyZaIgKzm5VSbi8"
type input "RPuPTuZl6YyZaIgKzm5VSbi8"
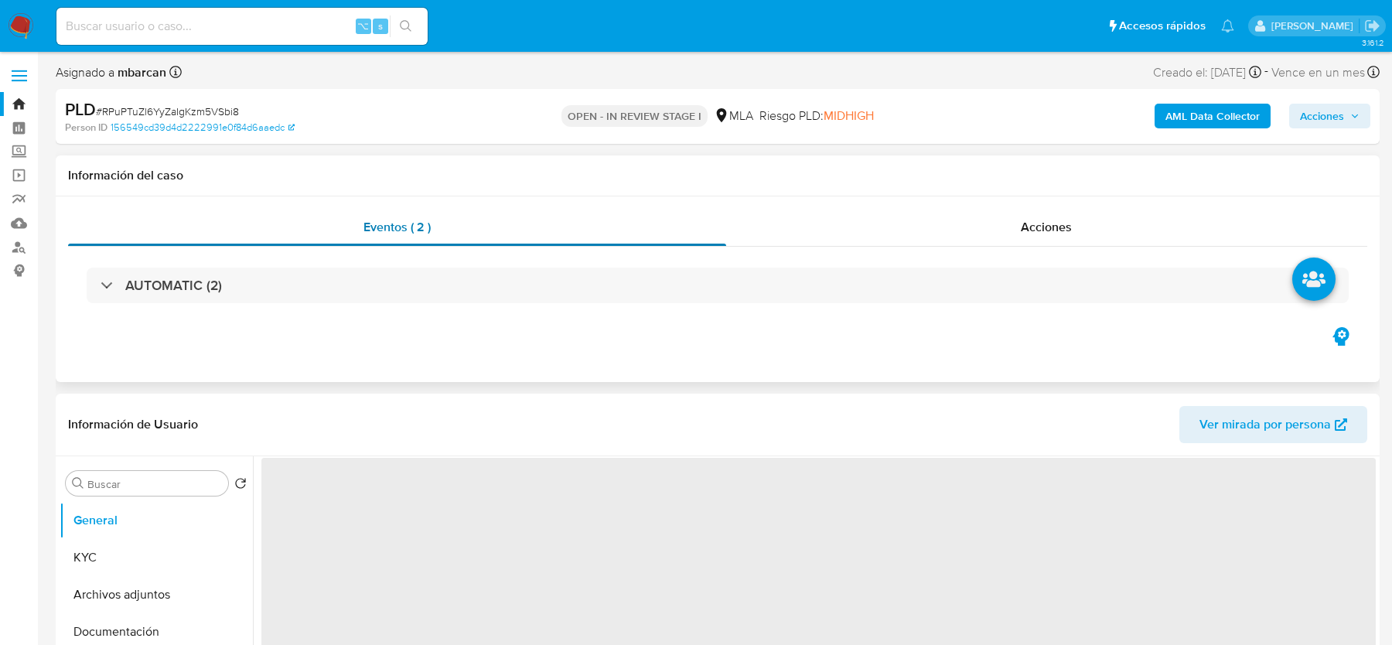
select select "10"
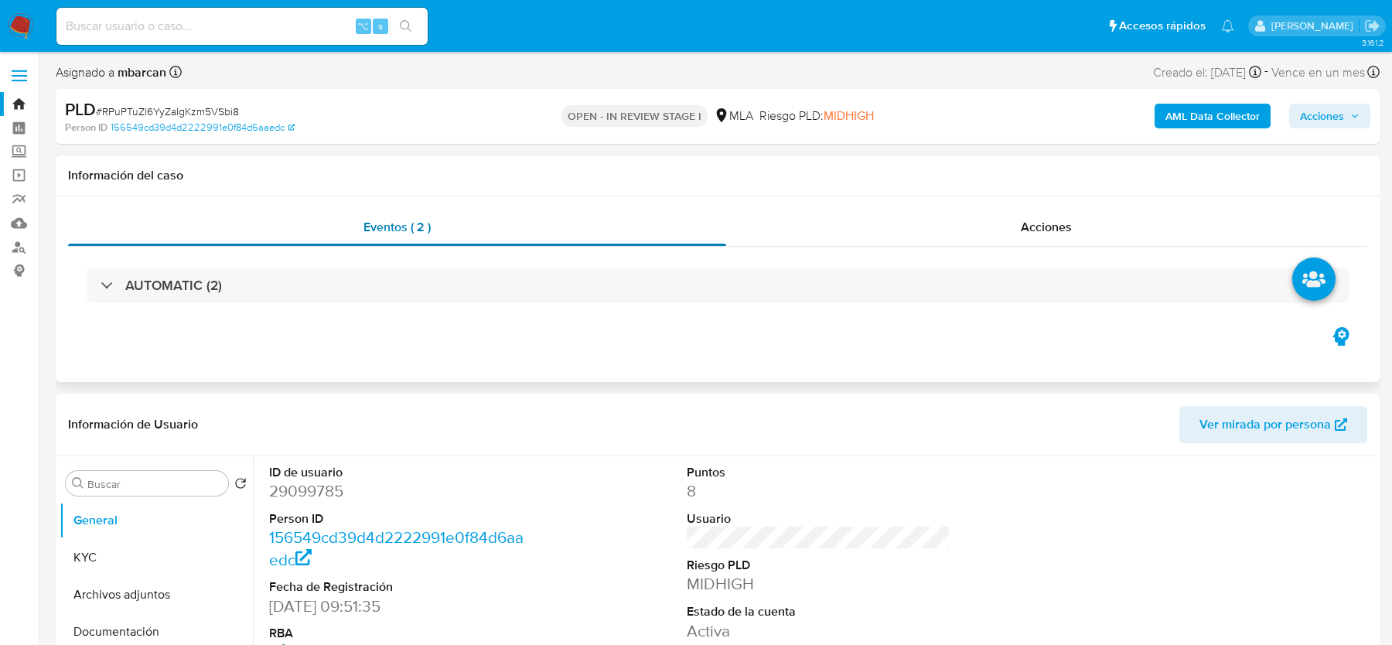
scroll to position [447, 0]
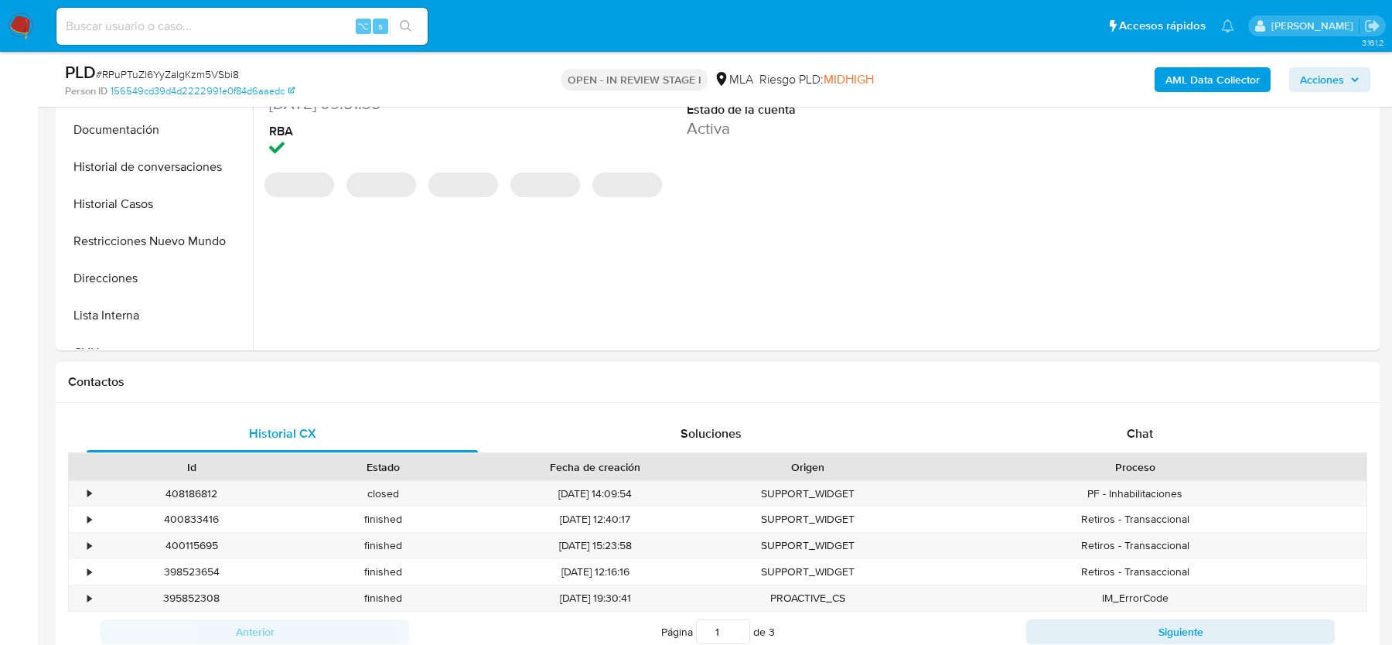
click at [1105, 450] on div "Historial CX Soluciones Chat" at bounding box center [717, 434] width 1299 height 38
click at [1110, 430] on div "Chat" at bounding box center [1139, 433] width 391 height 37
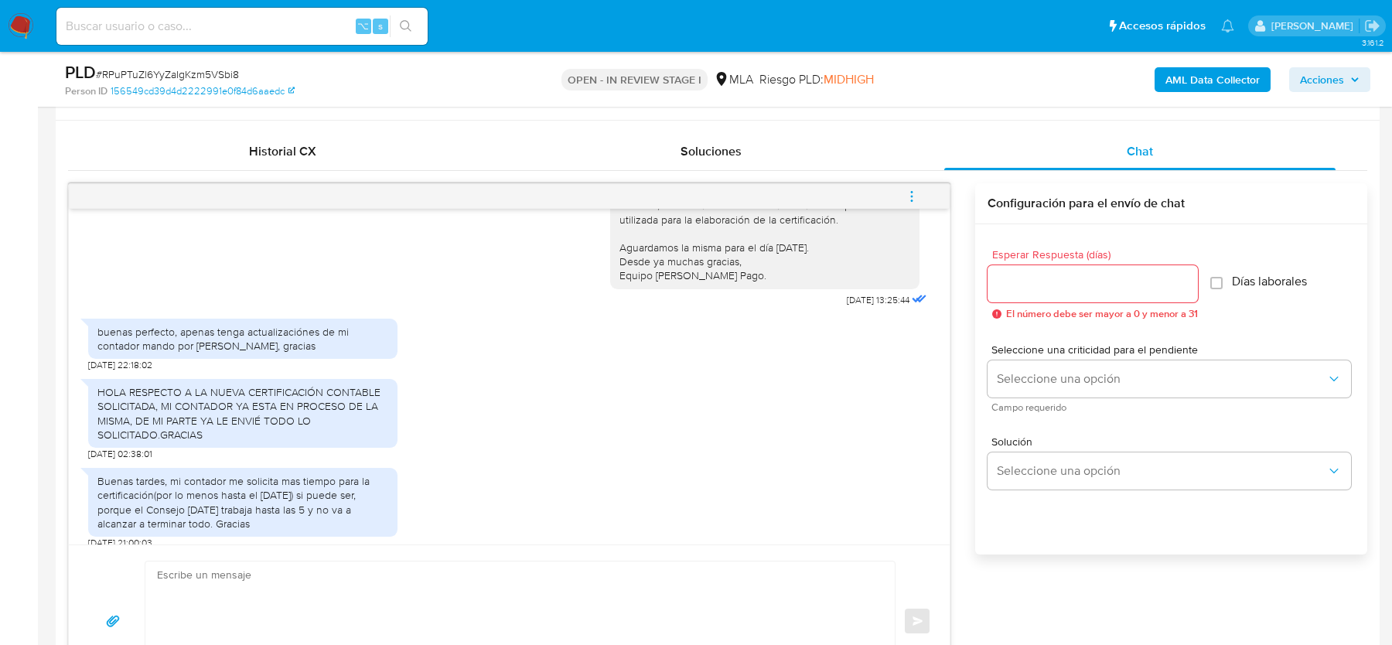
scroll to position [751, 0]
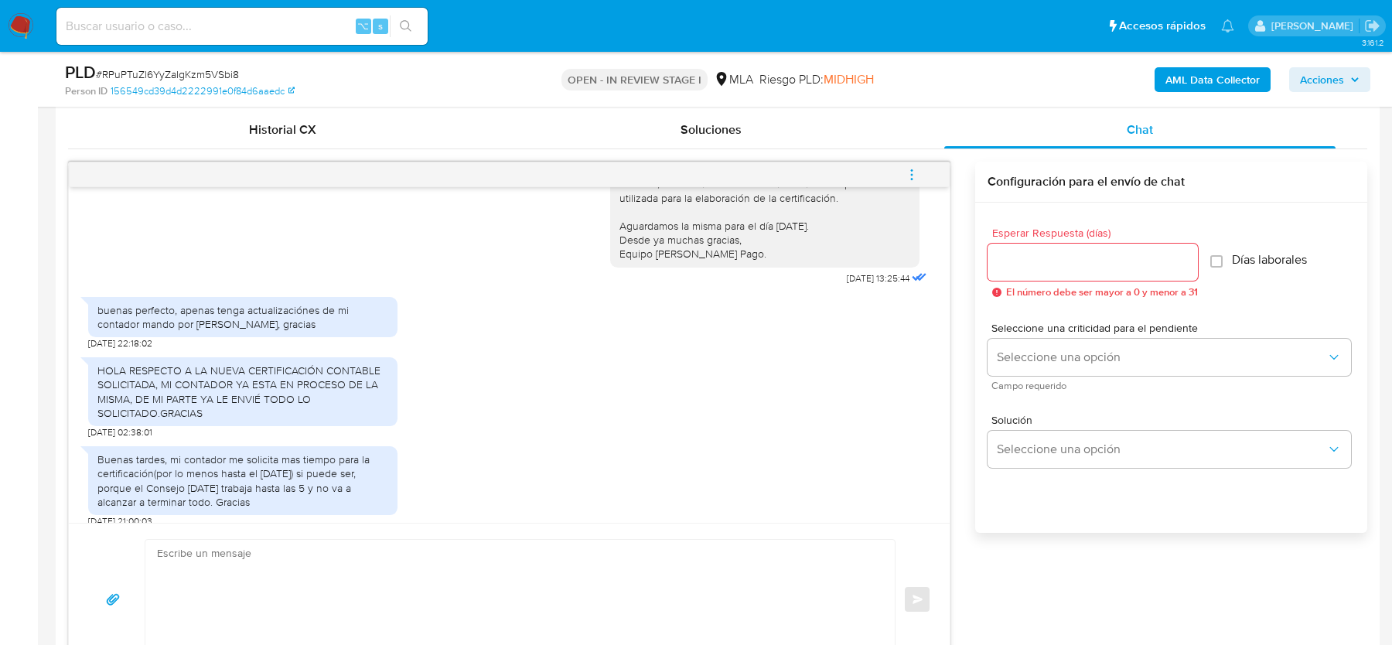
click at [471, 562] on textarea at bounding box center [516, 599] width 719 height 119
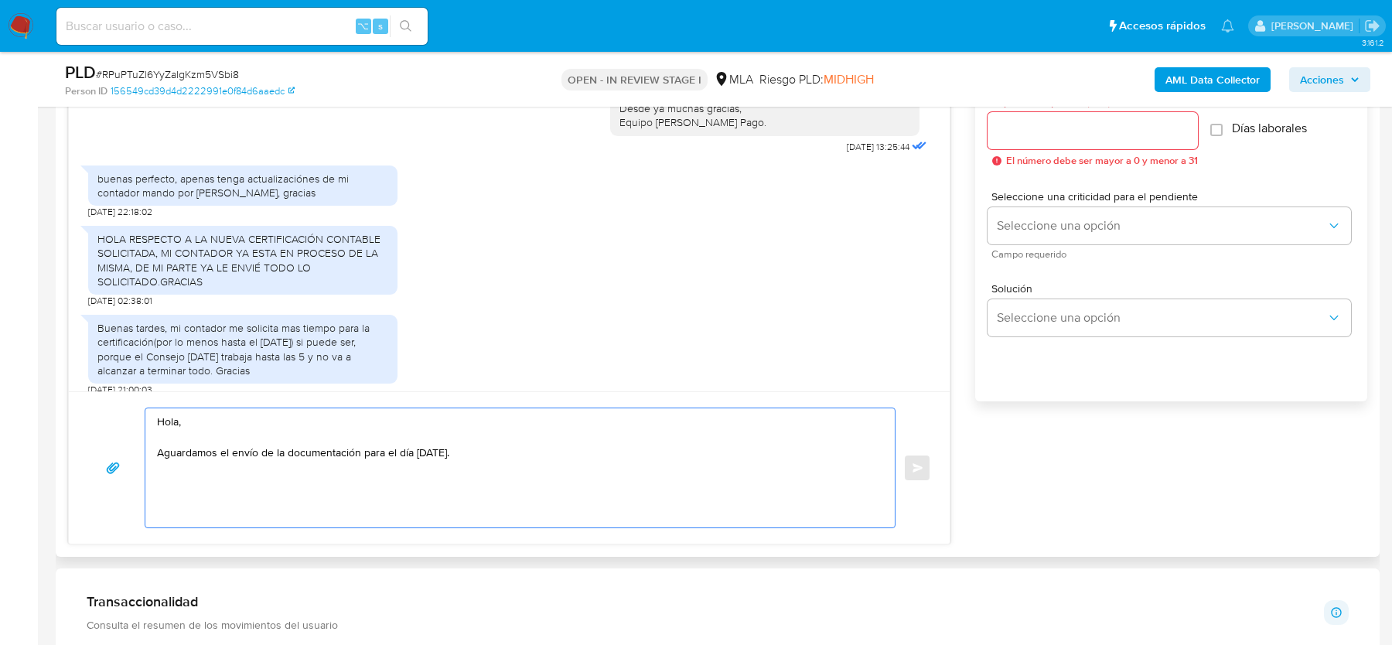
scroll to position [884, 0]
paste textarea "Es importante que sepas que, en caso de no responder a lo solicitado o si lo pr…"
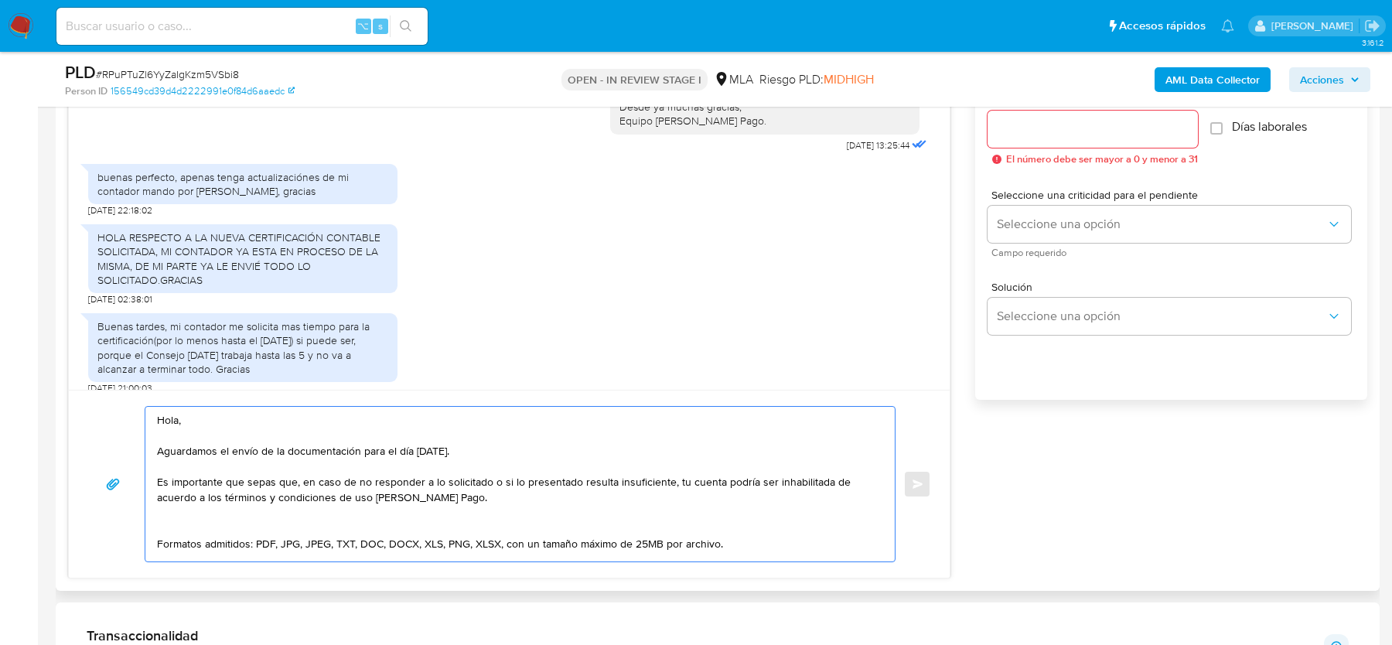
click at [358, 531] on textarea "Hola, Aguardamos el envío de la documentación para el día [DATE]. Es importante…" at bounding box center [516, 484] width 719 height 155
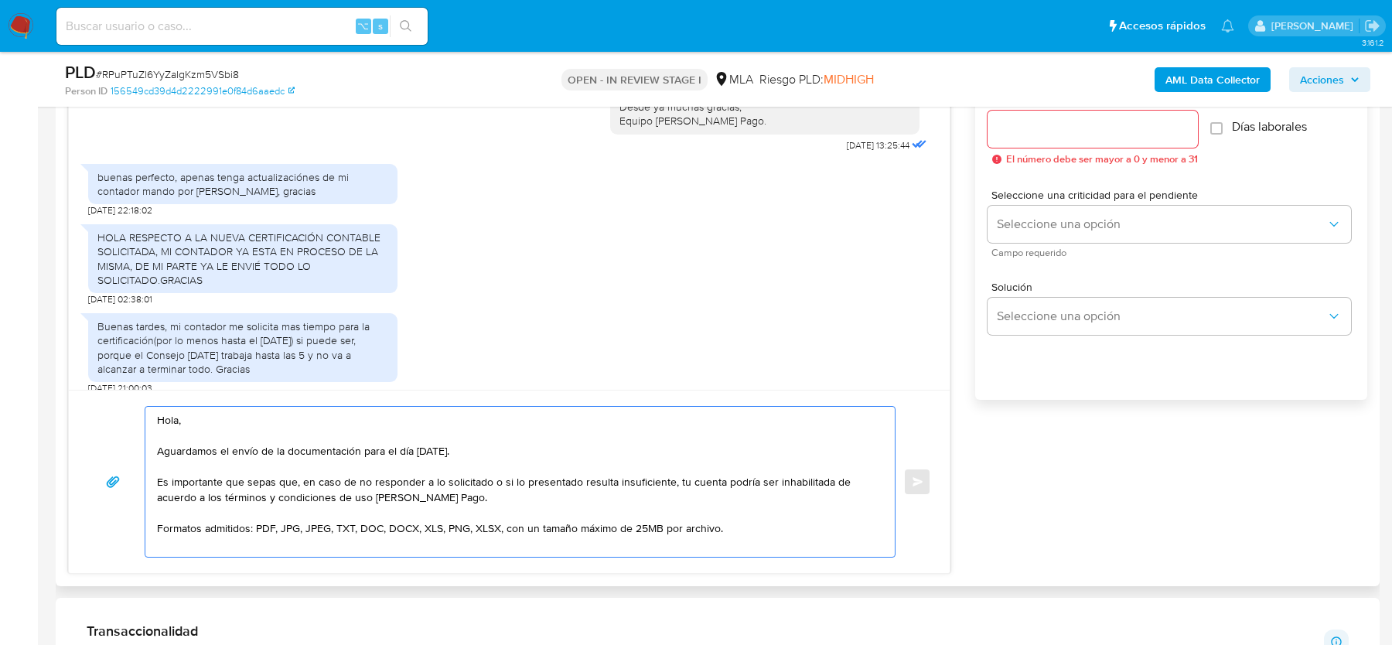
click at [726, 535] on textarea "Hola, Aguardamos el envío de la documentación para el día [DATE]. Es importante…" at bounding box center [516, 482] width 719 height 150
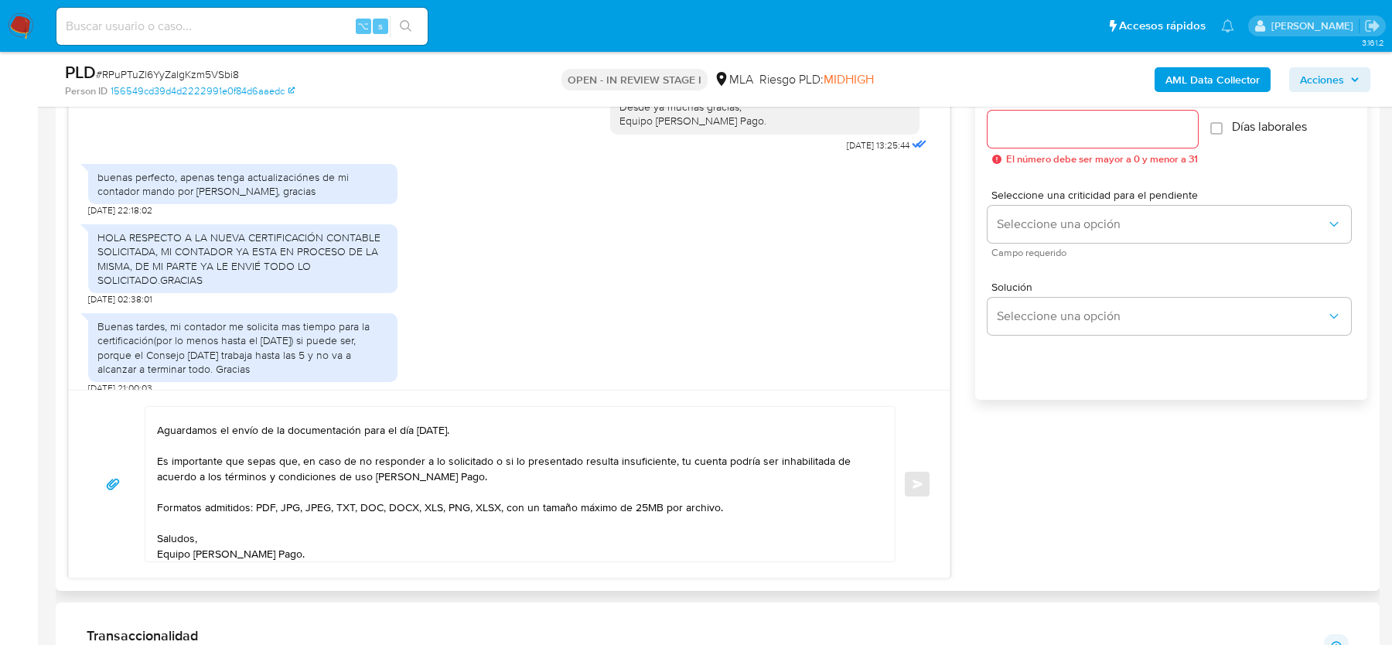
scroll to position [0, 0]
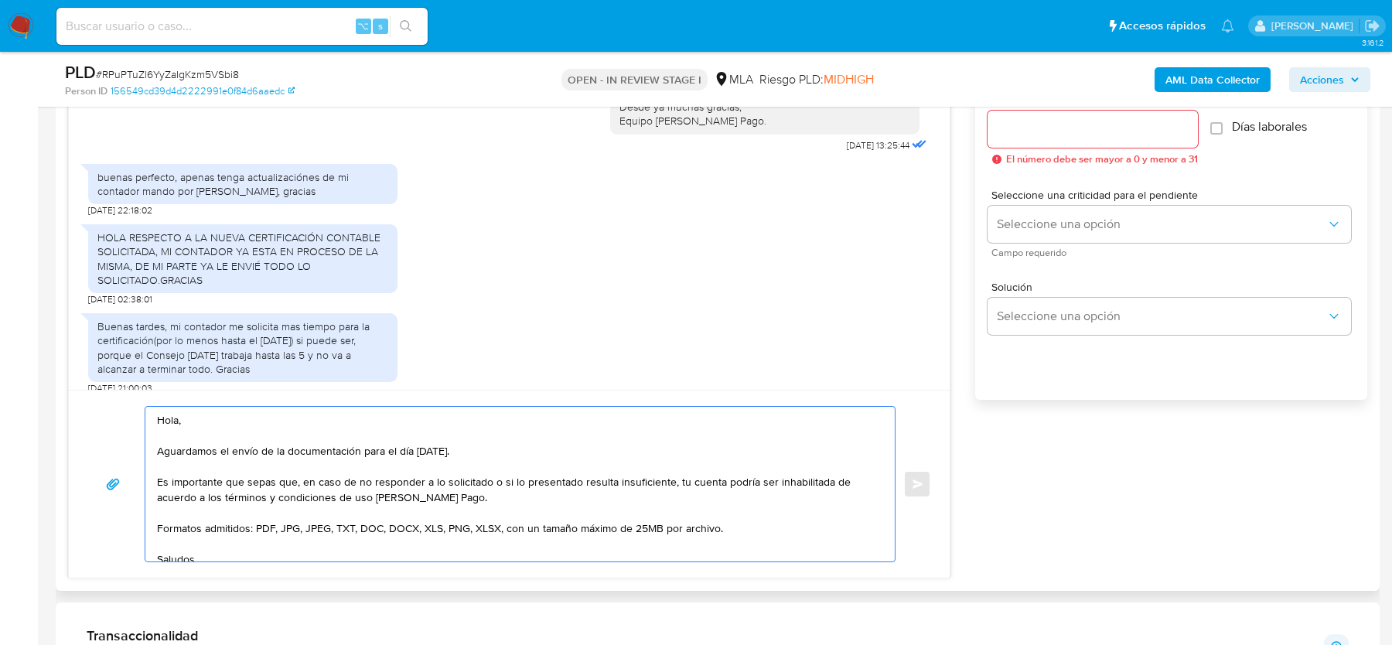
click at [161, 449] on textarea "Hola, Aguardamos el envío de la documentación para el día [DATE]. Es importante…" at bounding box center [516, 484] width 719 height 155
click at [159, 449] on textarea "Hola, Aguardamos el envío de la documentación para el día [DATE]. Es importante…" at bounding box center [516, 484] width 719 height 155
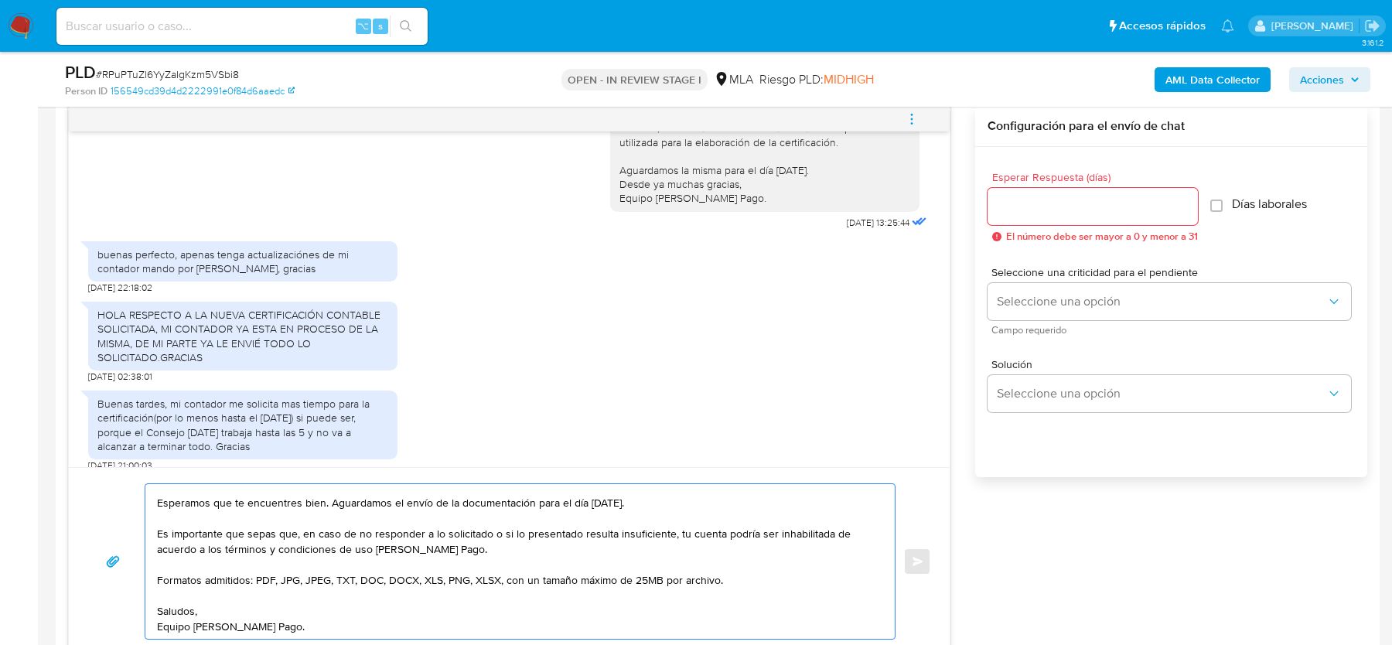
scroll to position [785, 0]
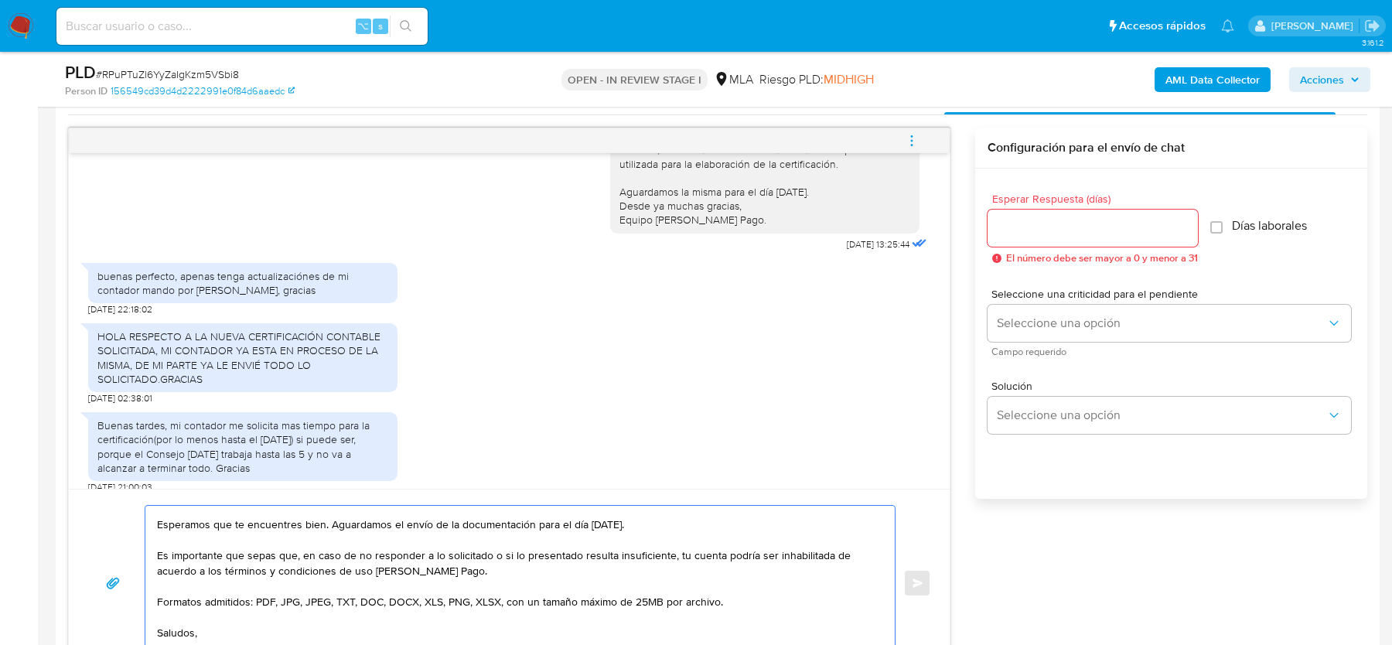
type textarea "Hola, Esperamos que te encuentres bien. Aguardamos el envío de la documentación…"
click at [1020, 226] on input "Esperar Respuesta (días)" at bounding box center [1093, 228] width 210 height 20
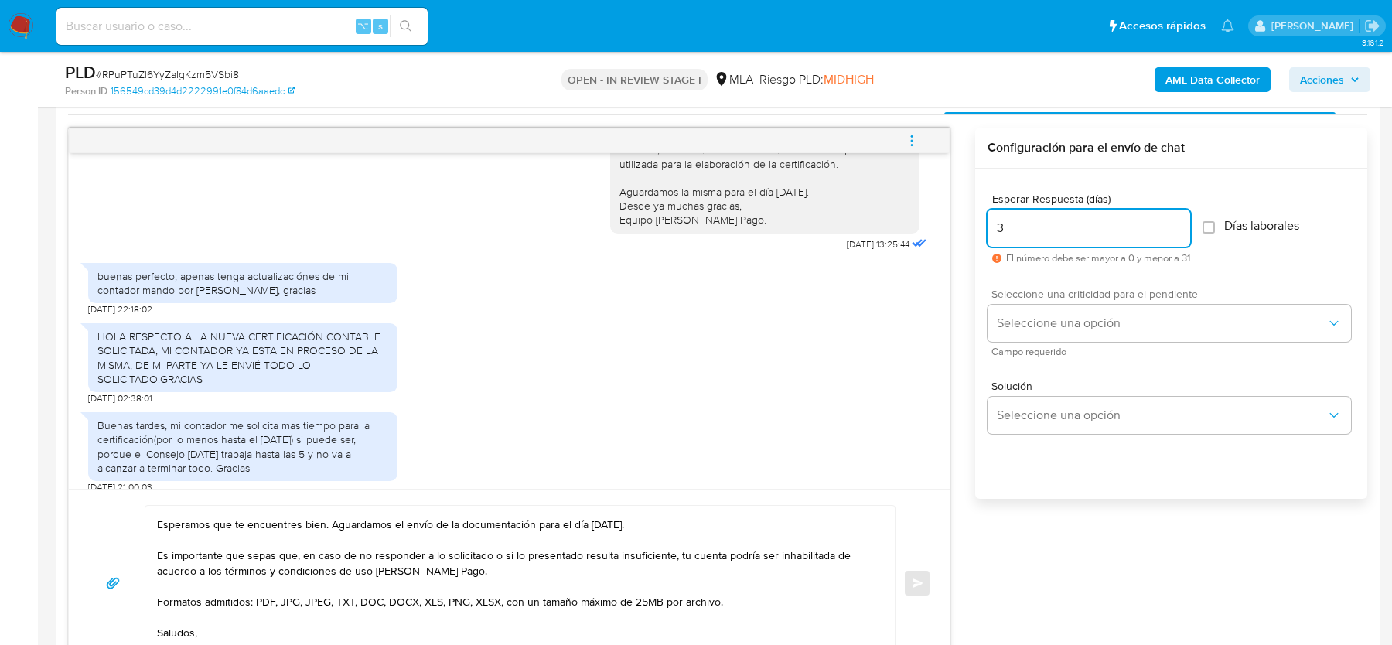
type input "3"
click at [1012, 350] on span "Campo requerido" at bounding box center [1174, 352] width 364 height 8
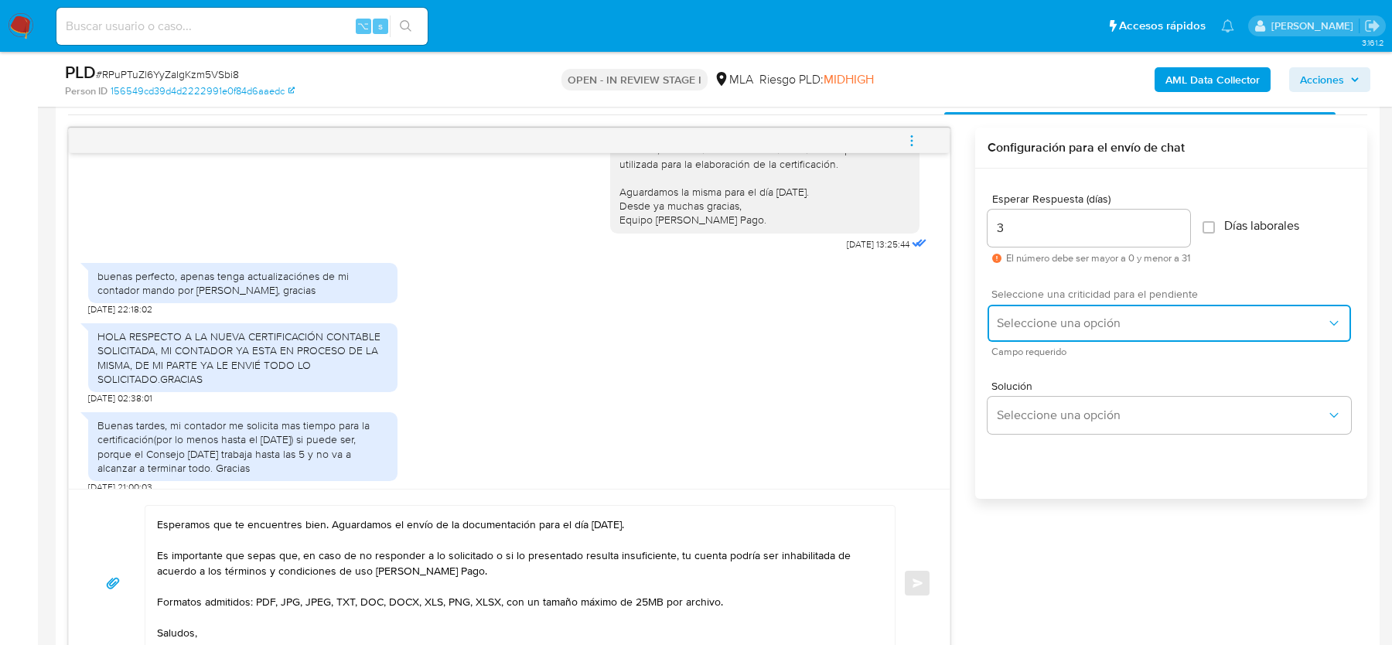
click at [1012, 330] on button "Seleccione una opción" at bounding box center [1170, 323] width 364 height 37
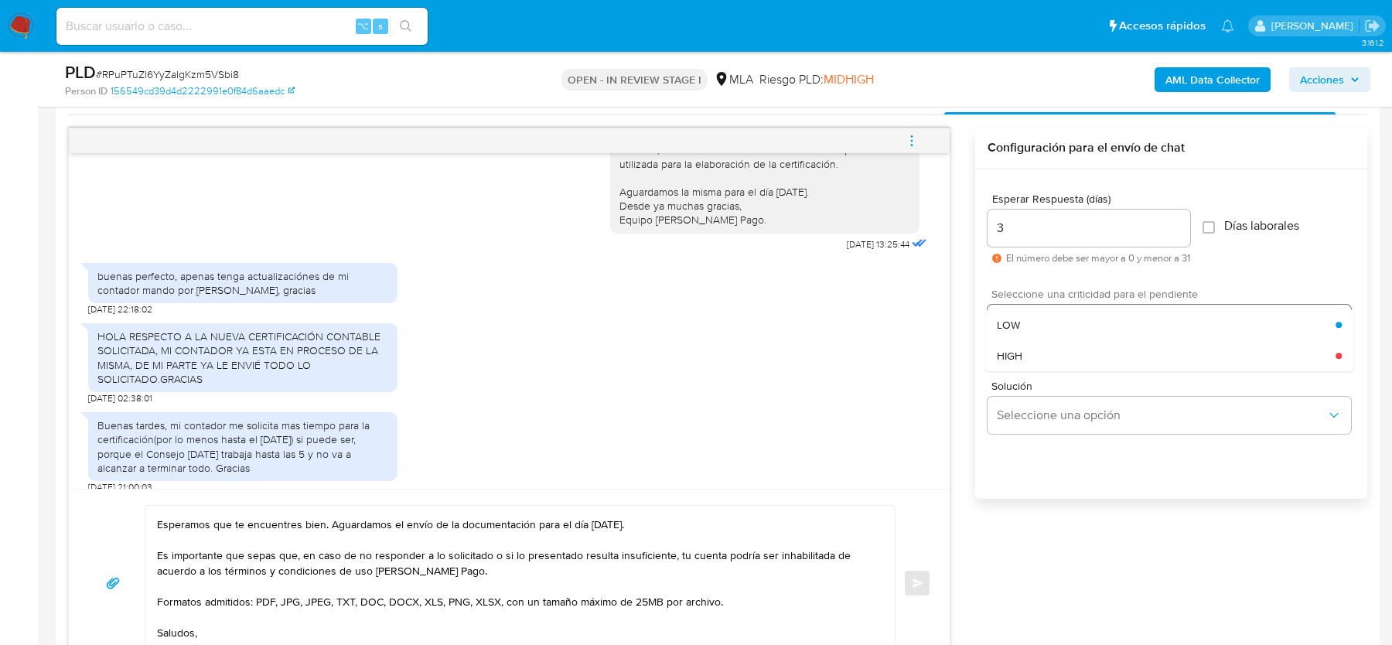
click at [1012, 354] on span "HIGH" at bounding box center [1010, 356] width 26 height 14
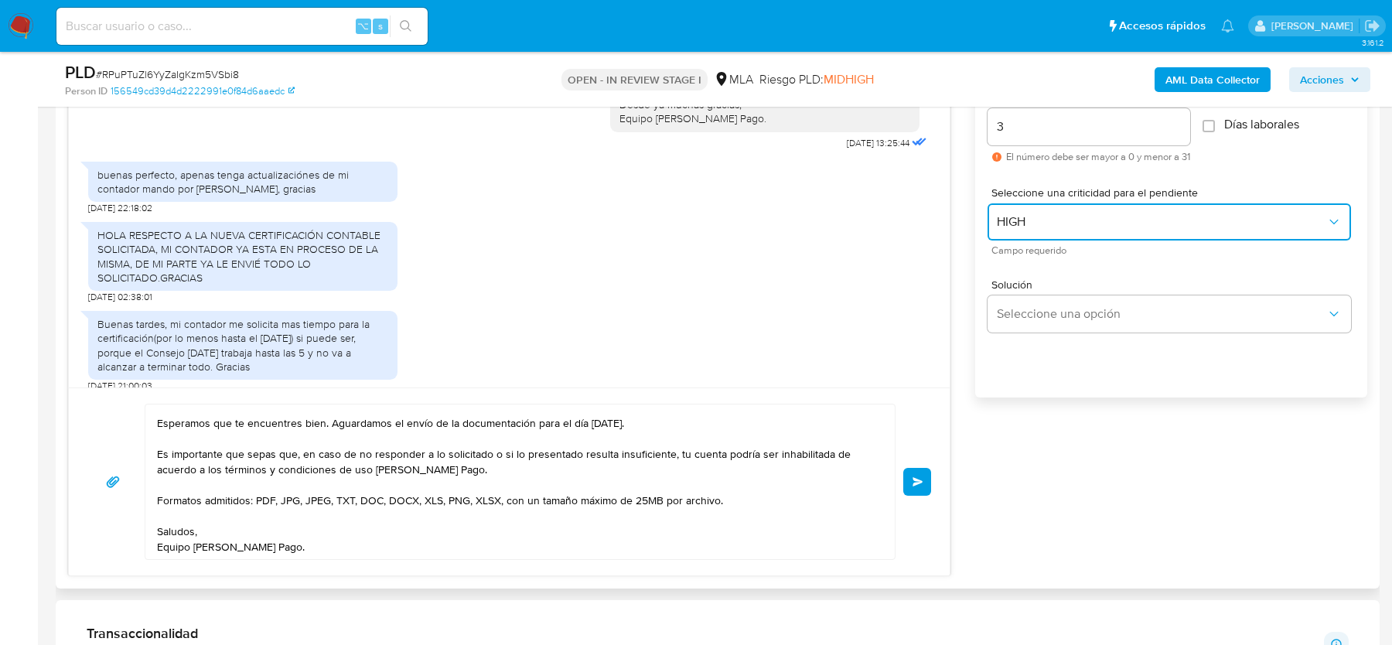
scroll to position [894, 0]
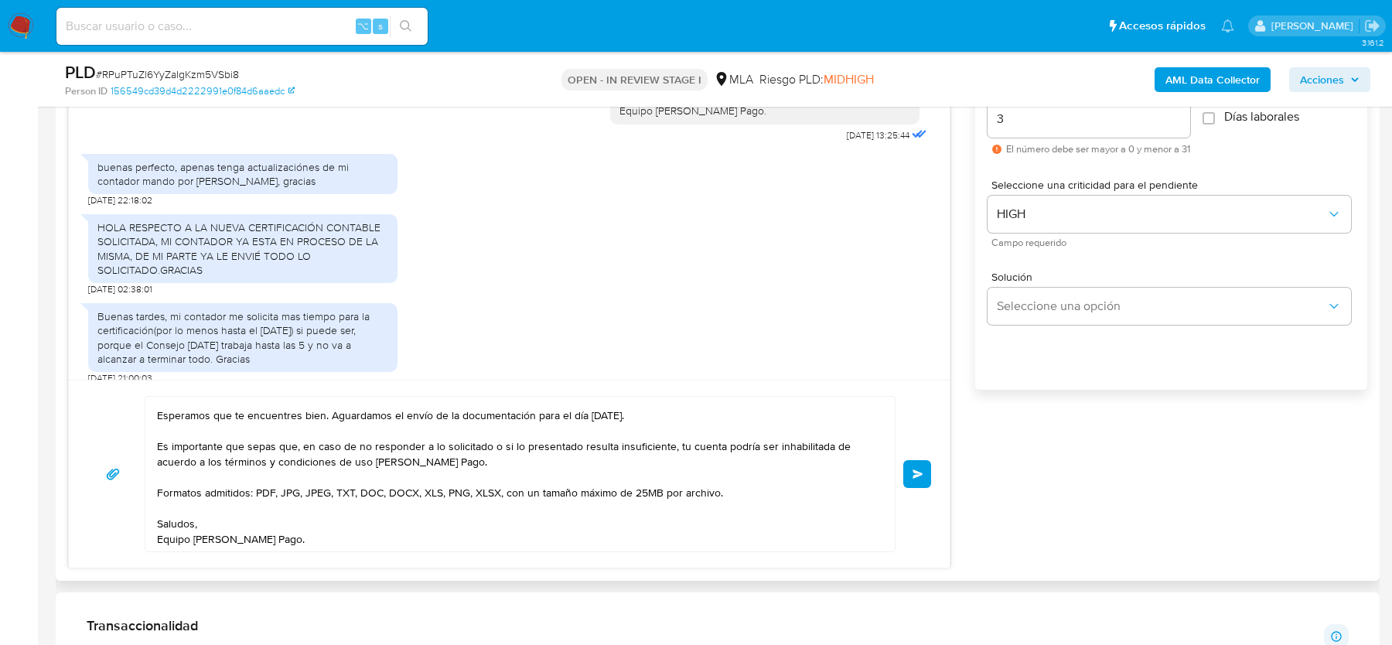
click at [915, 473] on span "Enviar" at bounding box center [918, 473] width 11 height 9
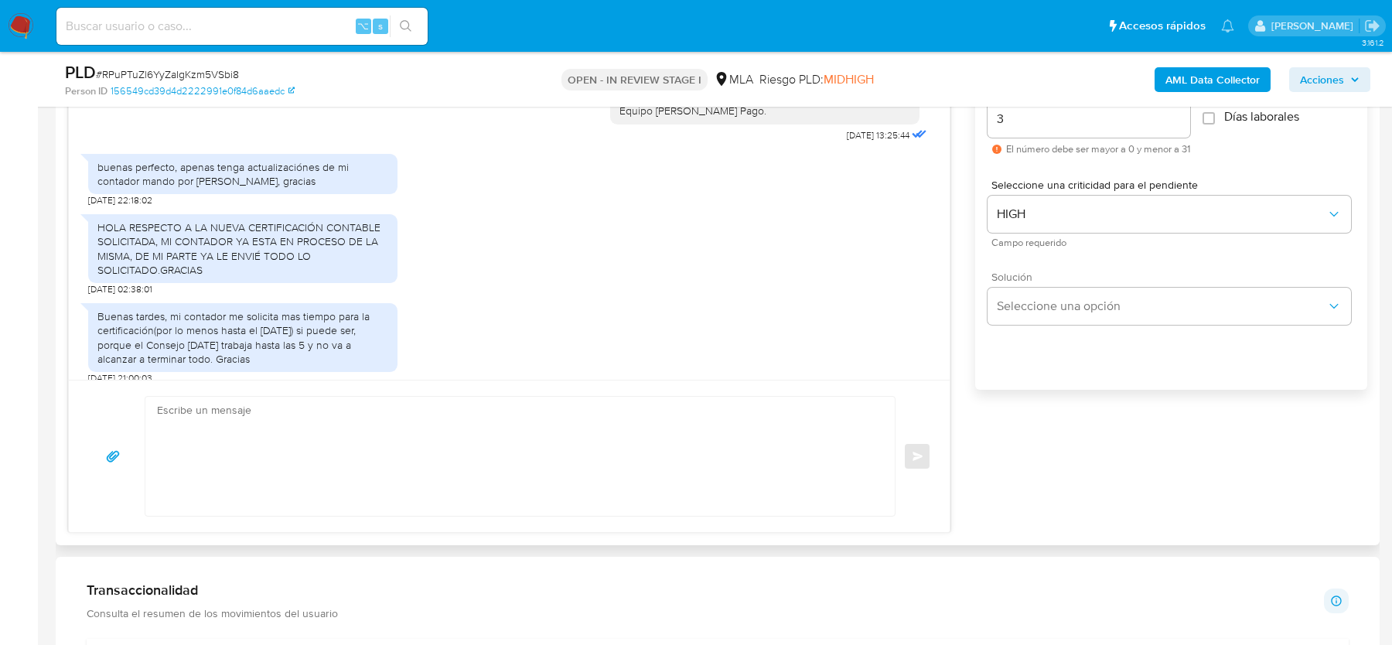
scroll to position [1076, 0]
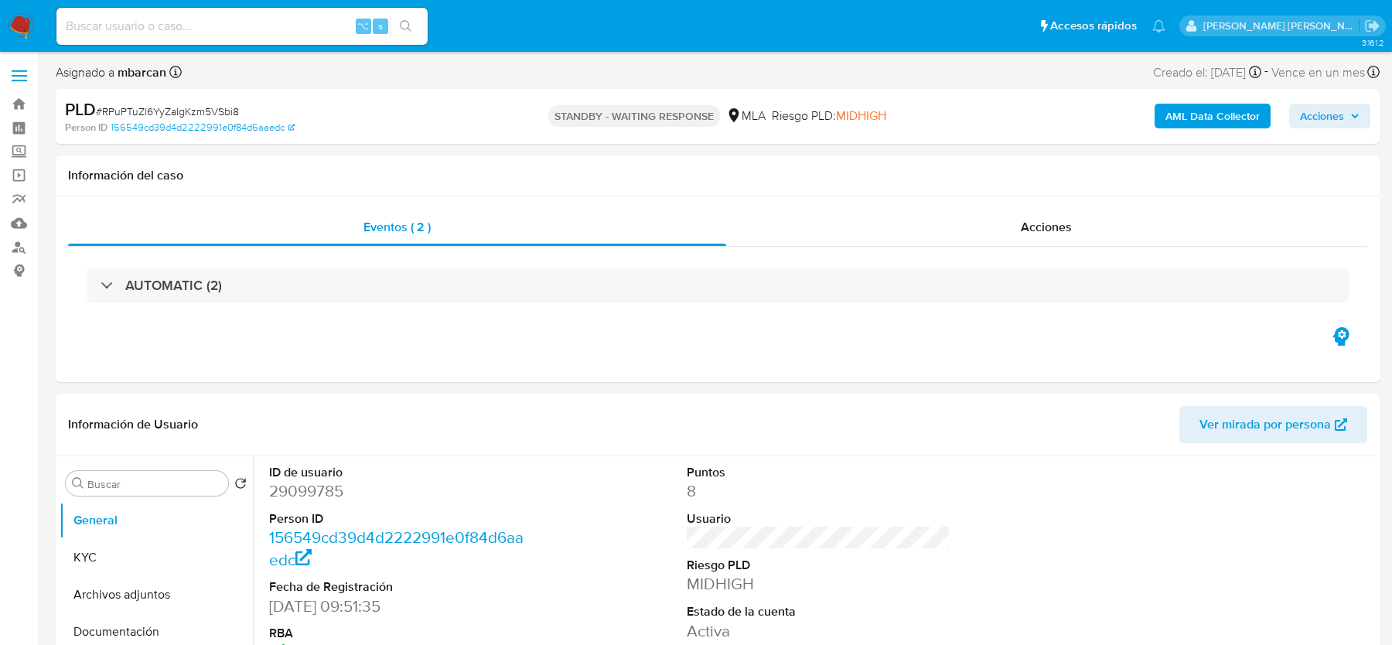
select select "10"
click at [166, 29] on input at bounding box center [241, 26] width 371 height 20
paste input "bR4Q2YC9qsaiFypbPDscC2ho"
type input "bR4Q2YC9qsaiFypbPDscC2ho"
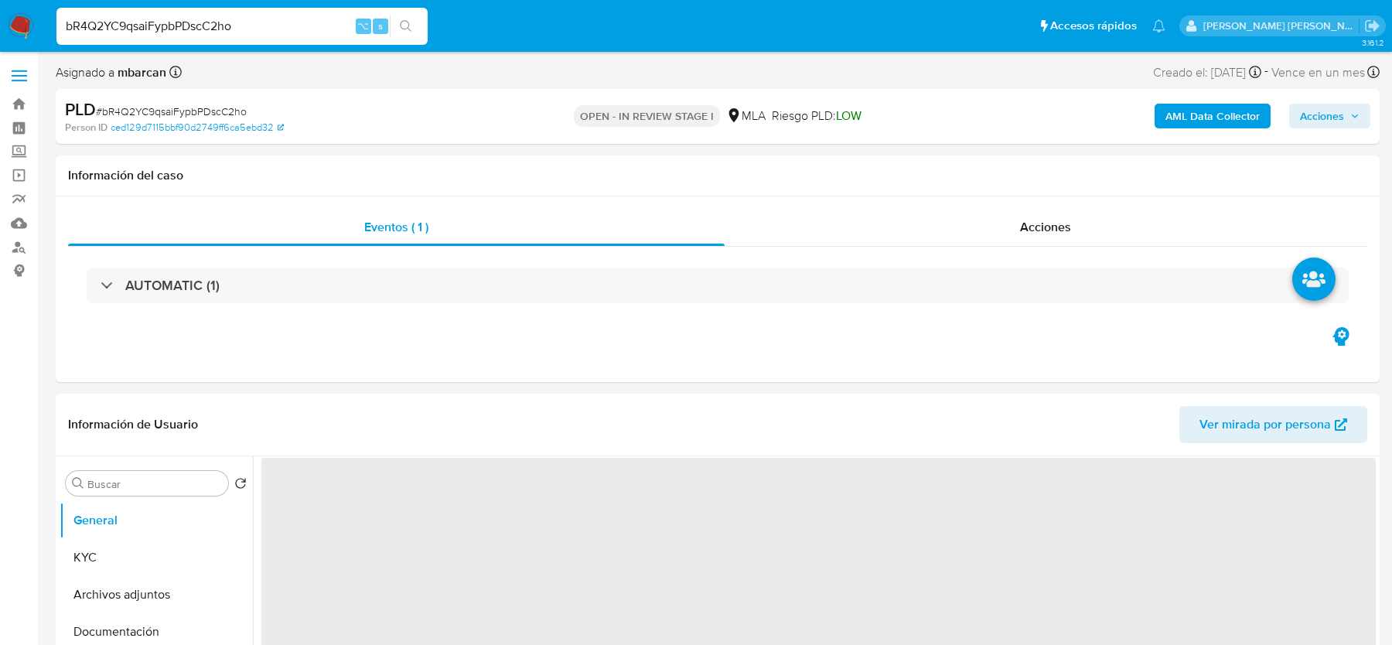
select select "10"
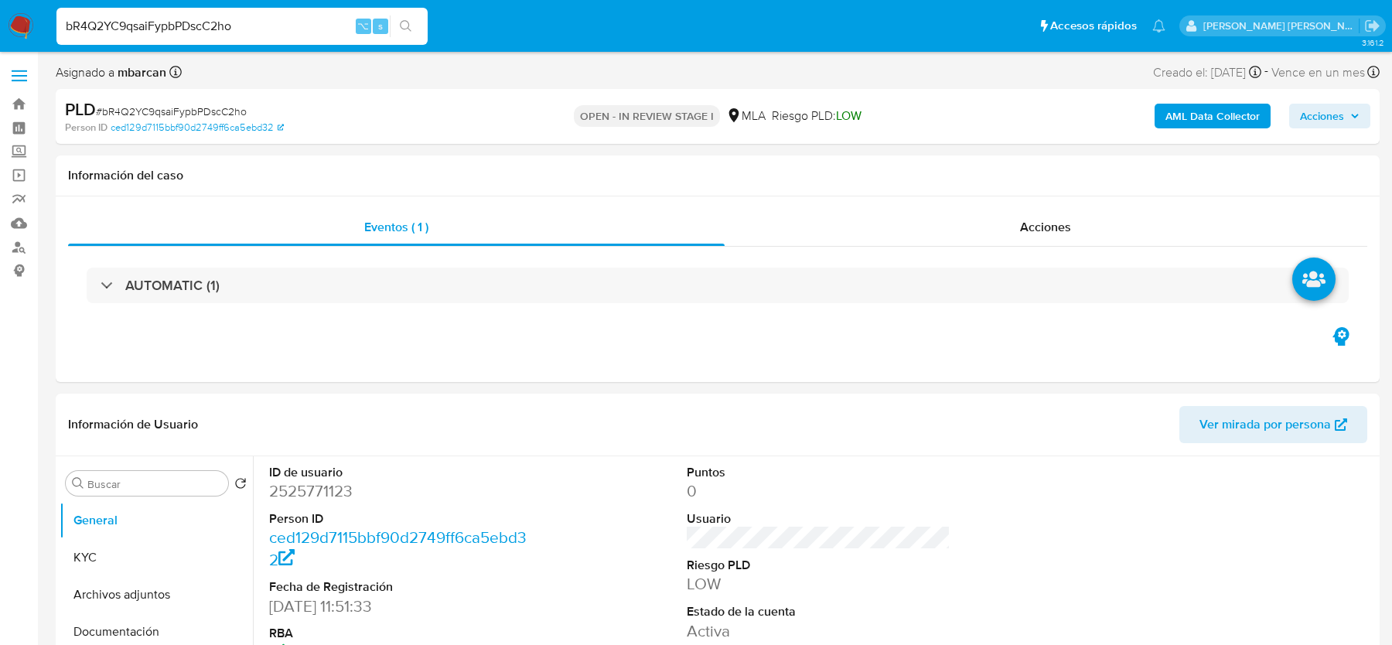
click at [23, 25] on img at bounding box center [21, 26] width 26 height 26
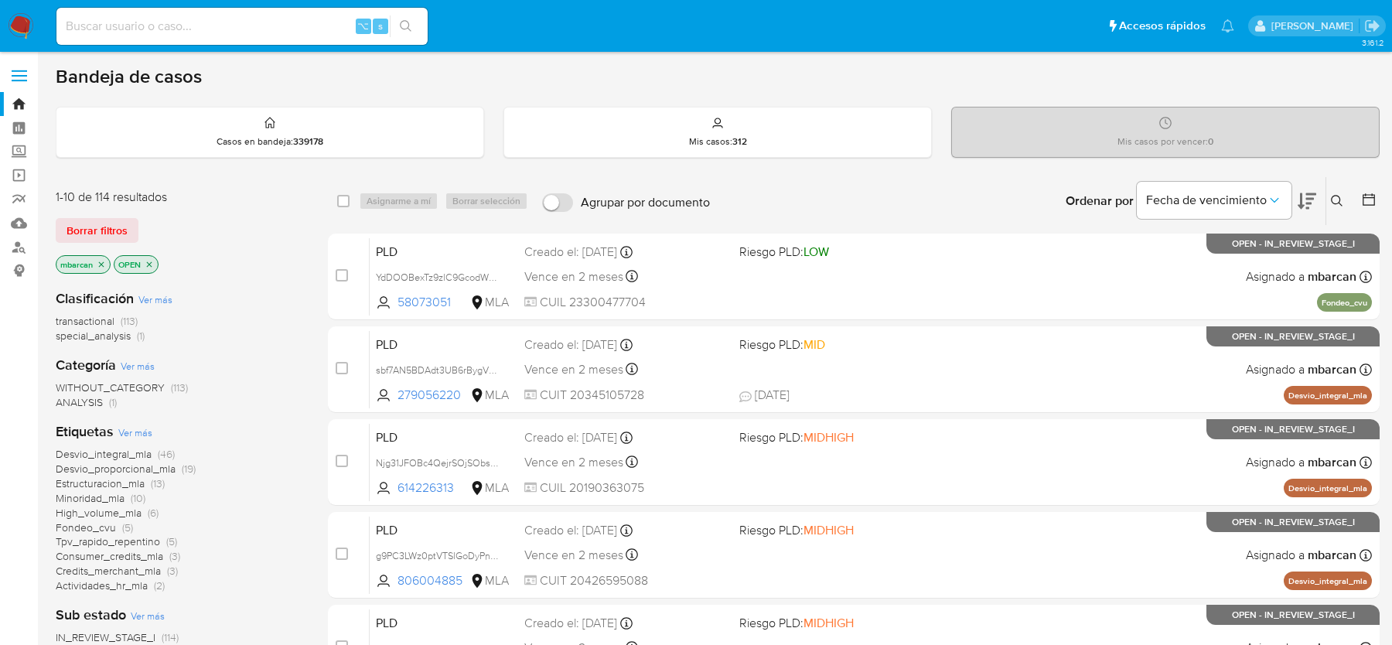
click at [101, 261] on icon "close-filter" at bounding box center [101, 263] width 5 height 5
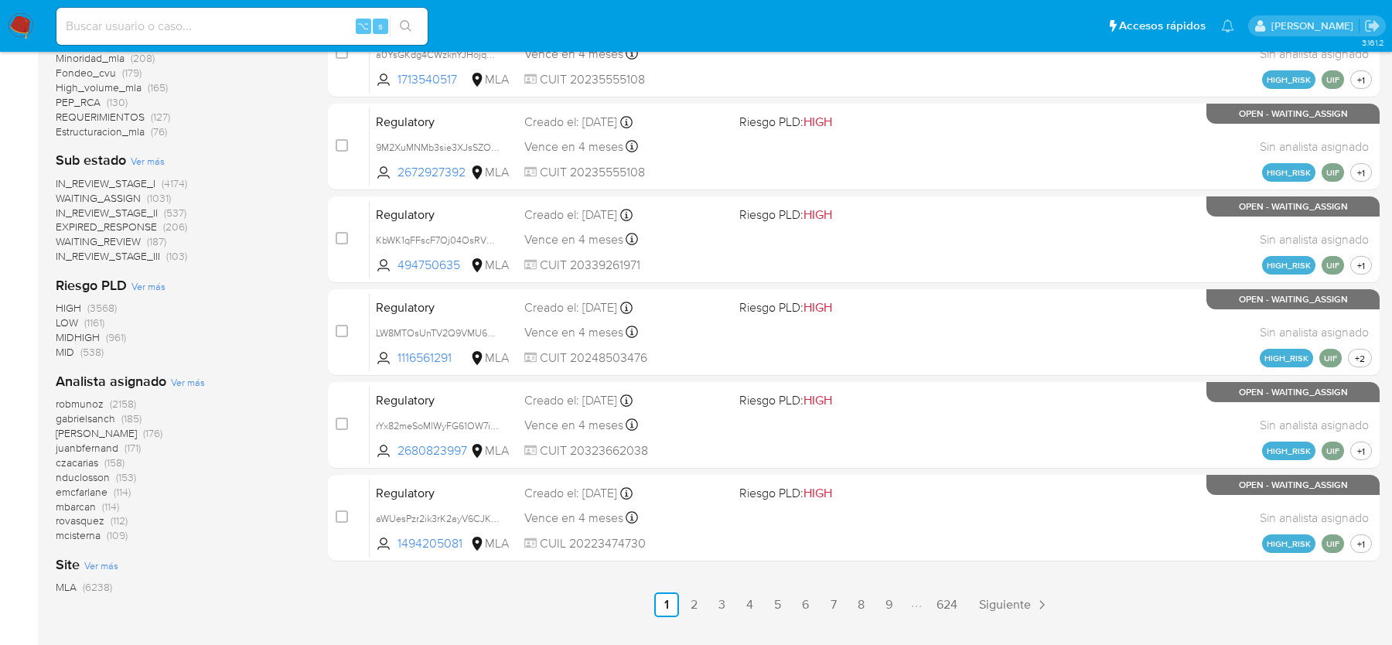
scroll to position [597, 0]
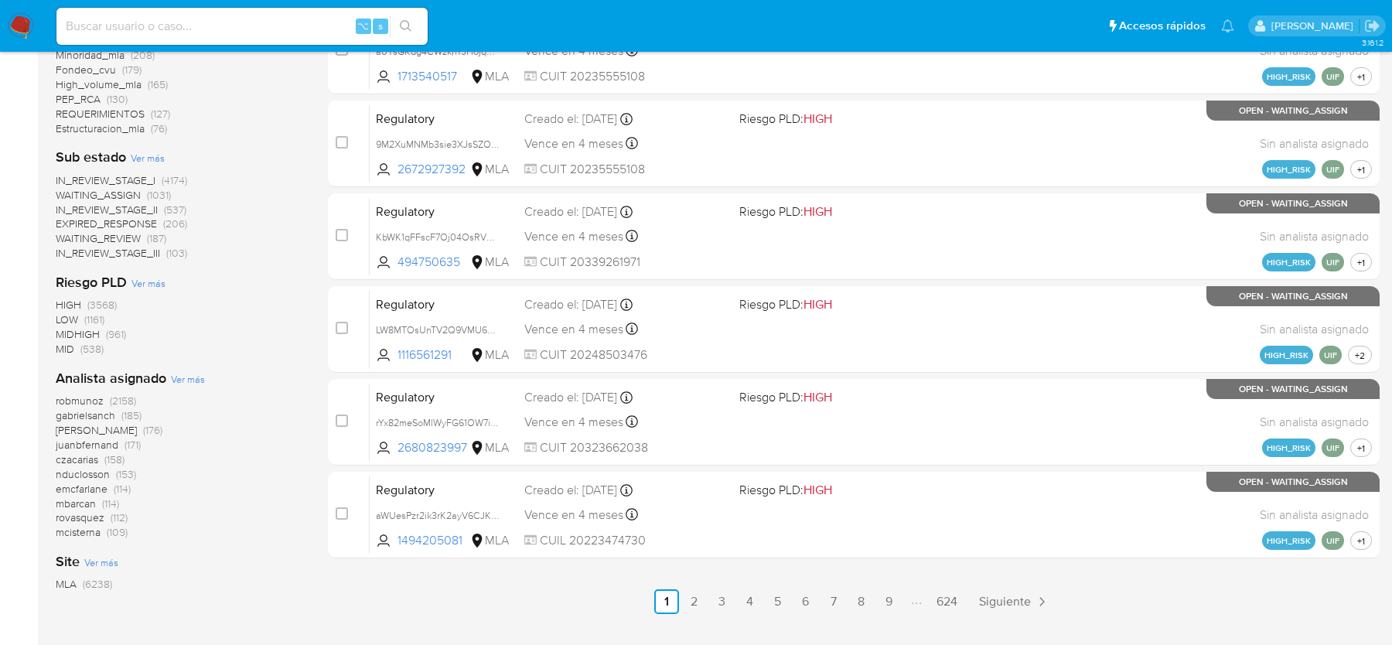
click at [237, 21] on input at bounding box center [241, 26] width 371 height 20
paste input "bR4Q2YC9qsaiFypbPDscC2ho"
type input "bR4Q2YC9qsaiFypbPDscC2ho"
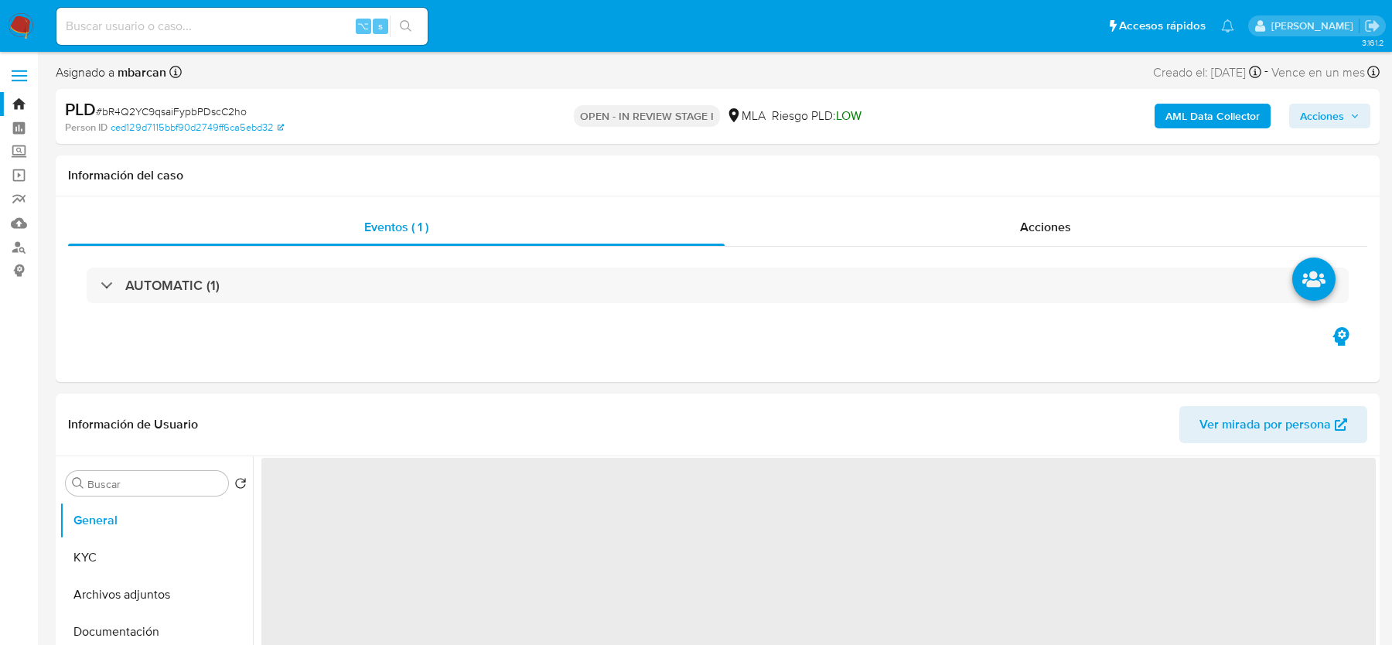
select select "10"
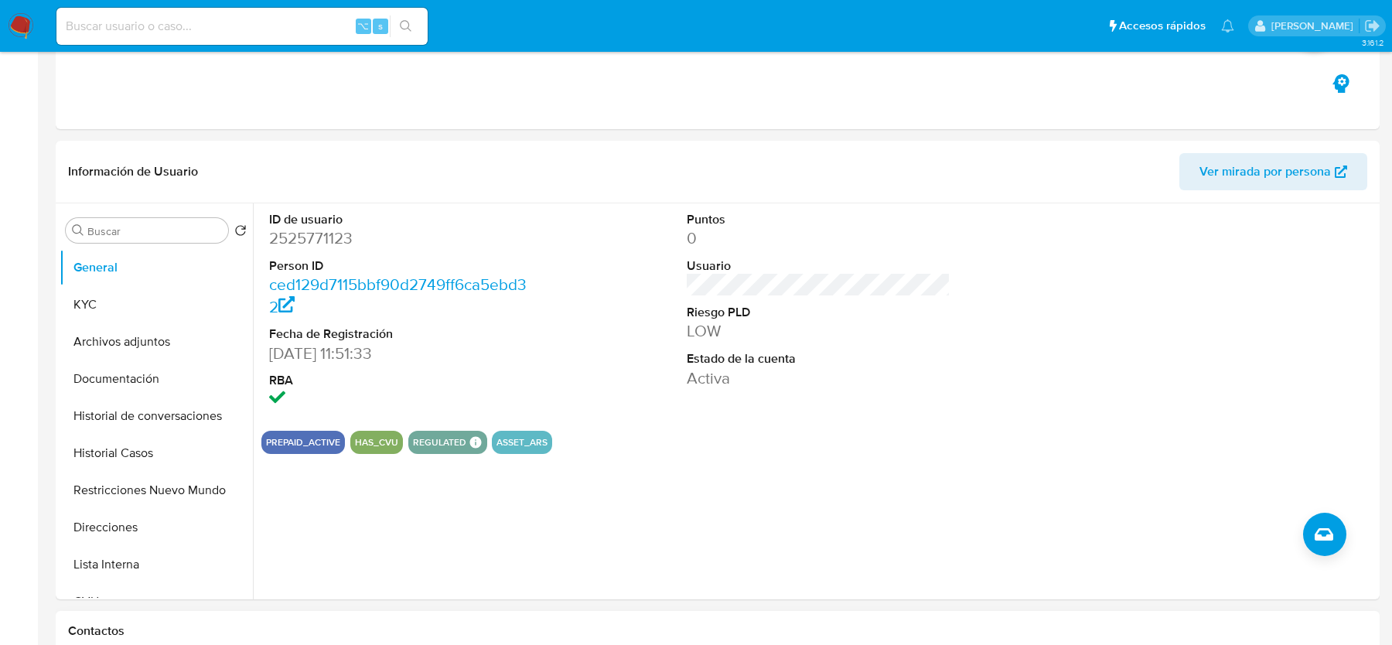
scroll to position [534, 0]
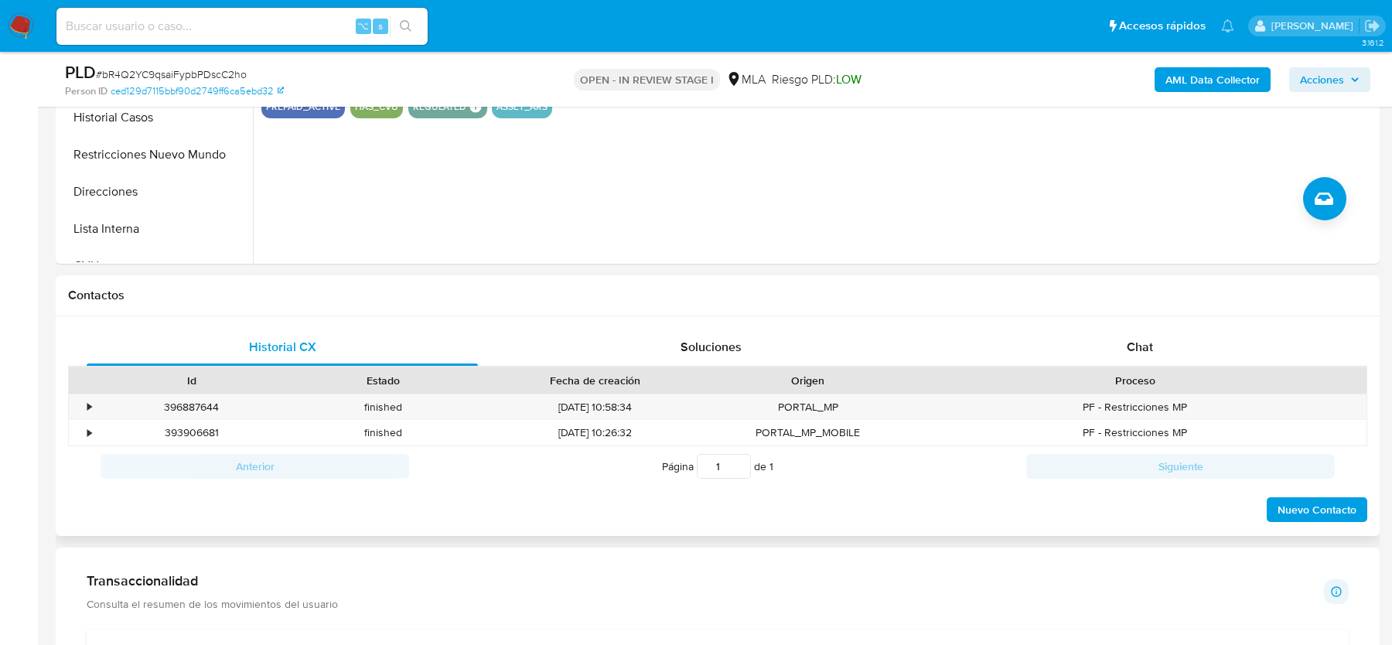
click at [1093, 314] on div "Contactos" at bounding box center [718, 295] width 1324 height 41
click at [1093, 334] on div "Chat" at bounding box center [1139, 347] width 391 height 37
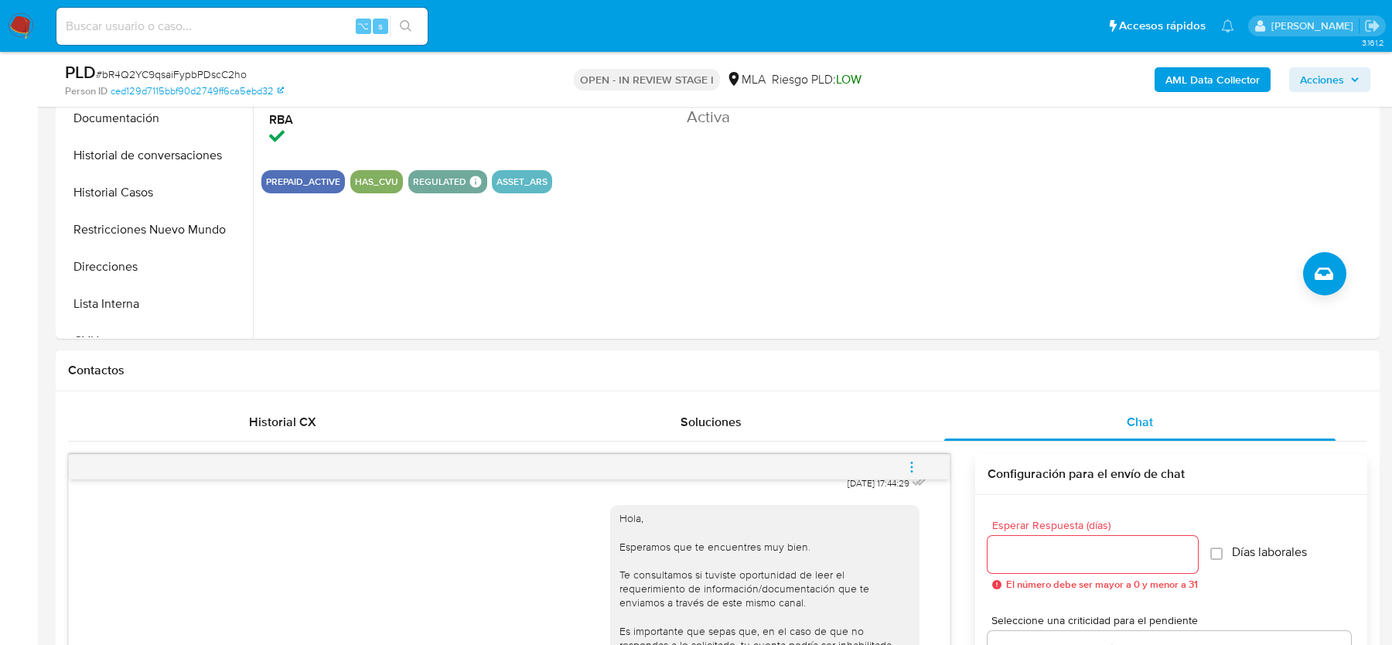
scroll to position [442, 0]
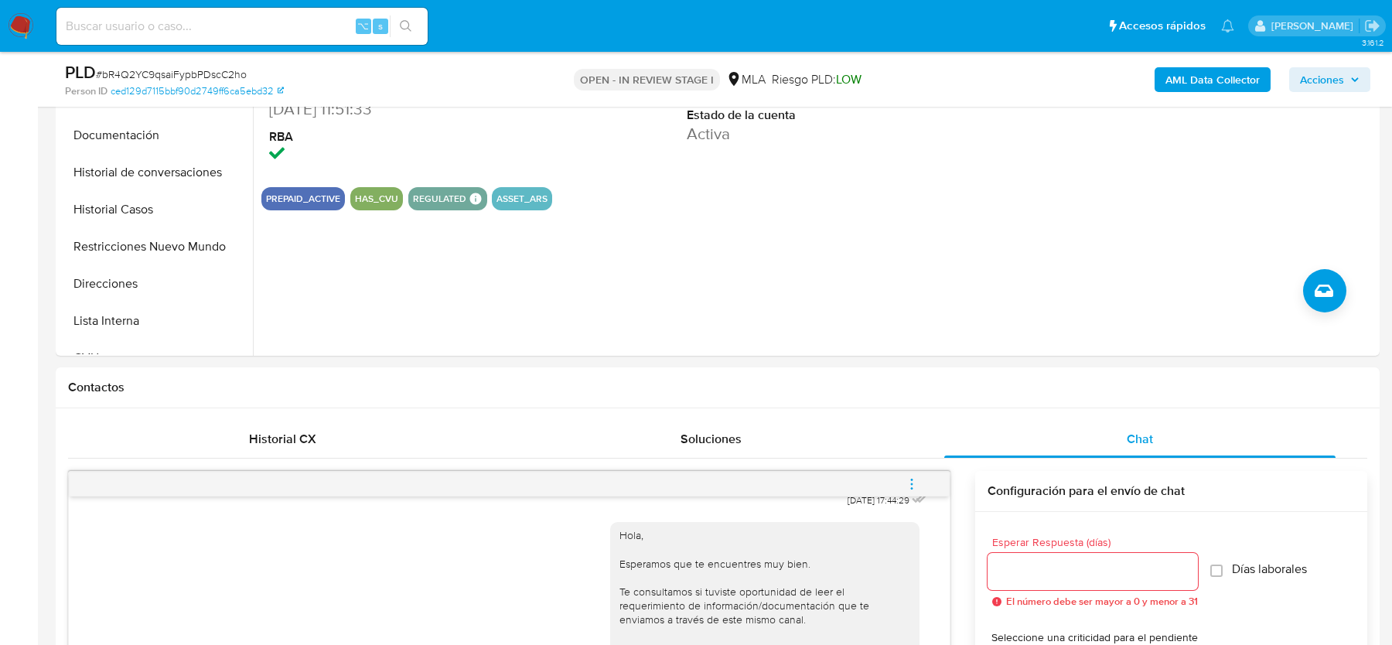
click at [159, 67] on span "# bR4Q2YC9qsaiFypbPDscC2ho" at bounding box center [171, 74] width 151 height 15
copy span "bR4Q2YC9qsaiFypbPDscC2ho"
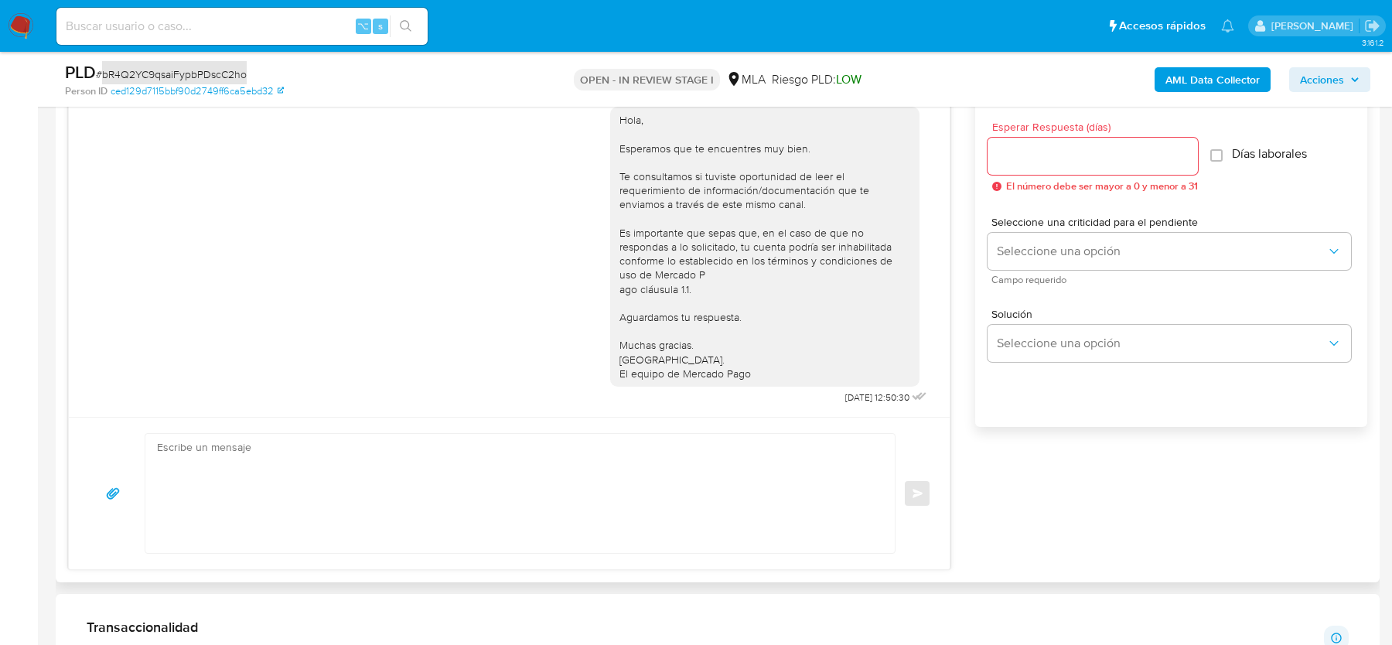
scroll to position [876, 0]
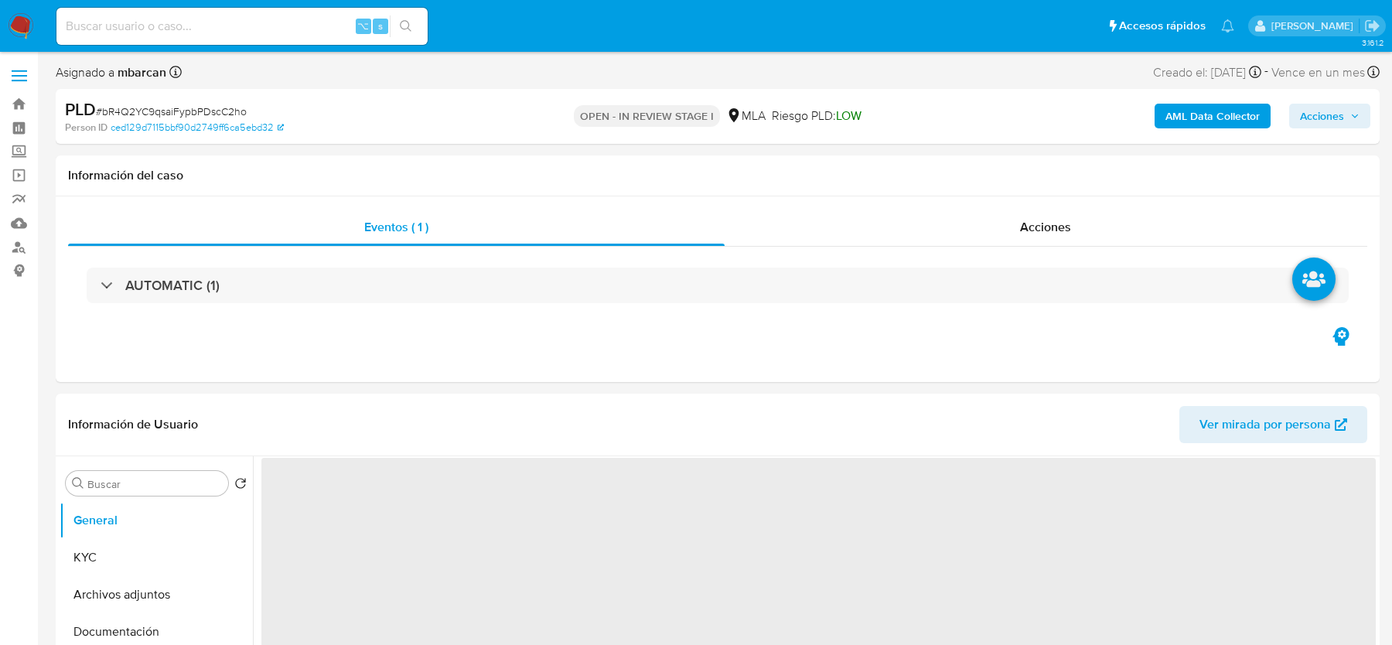
select select "10"
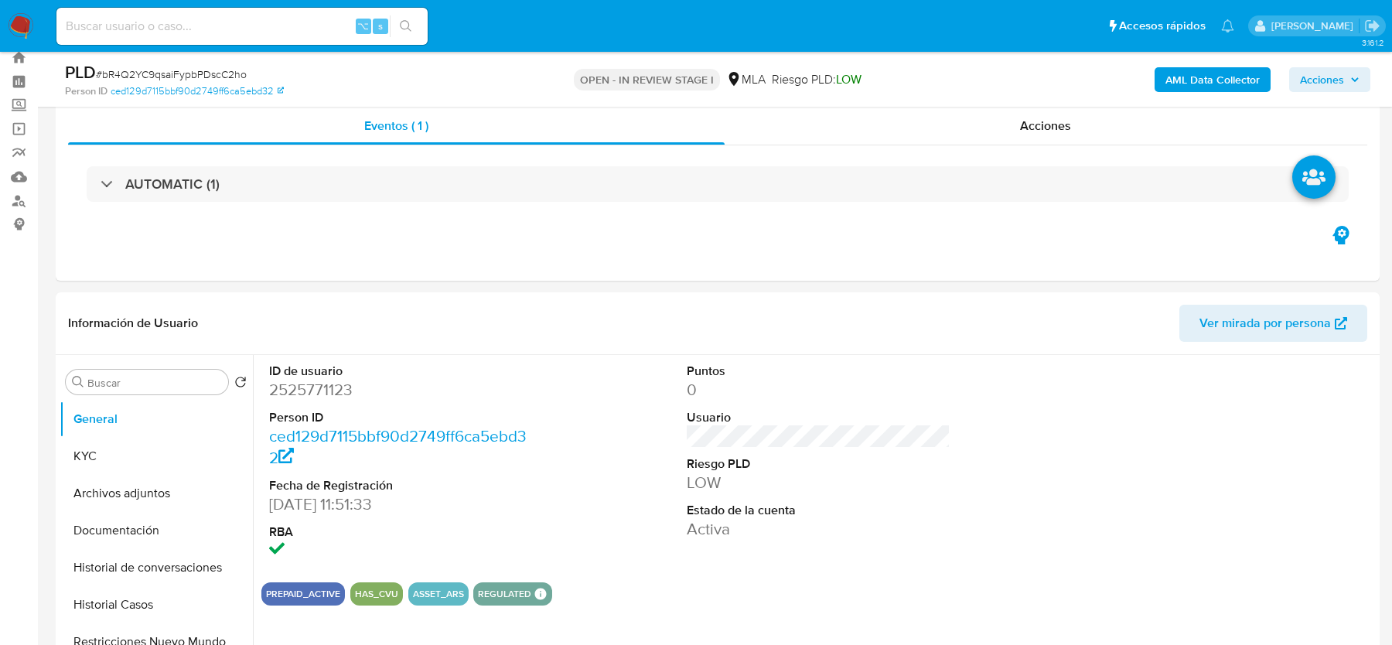
scroll to position [103, 0]
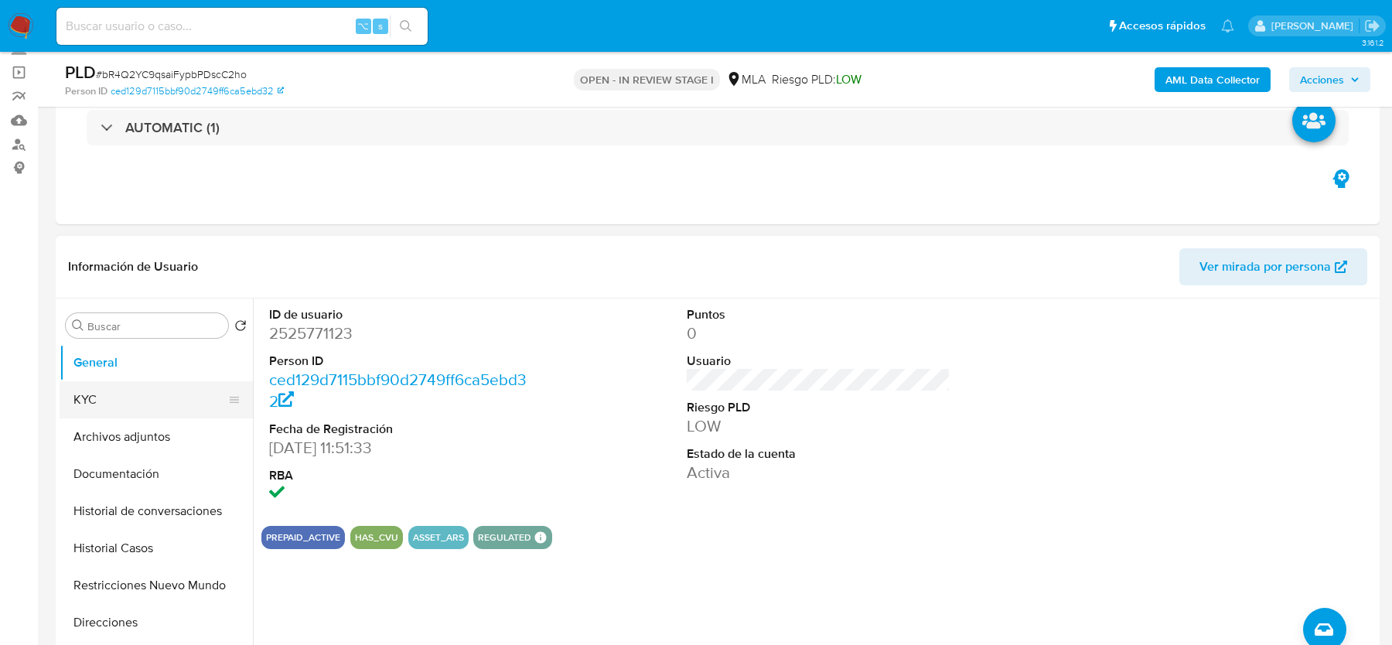
click at [101, 398] on button "KYC" at bounding box center [150, 399] width 181 height 37
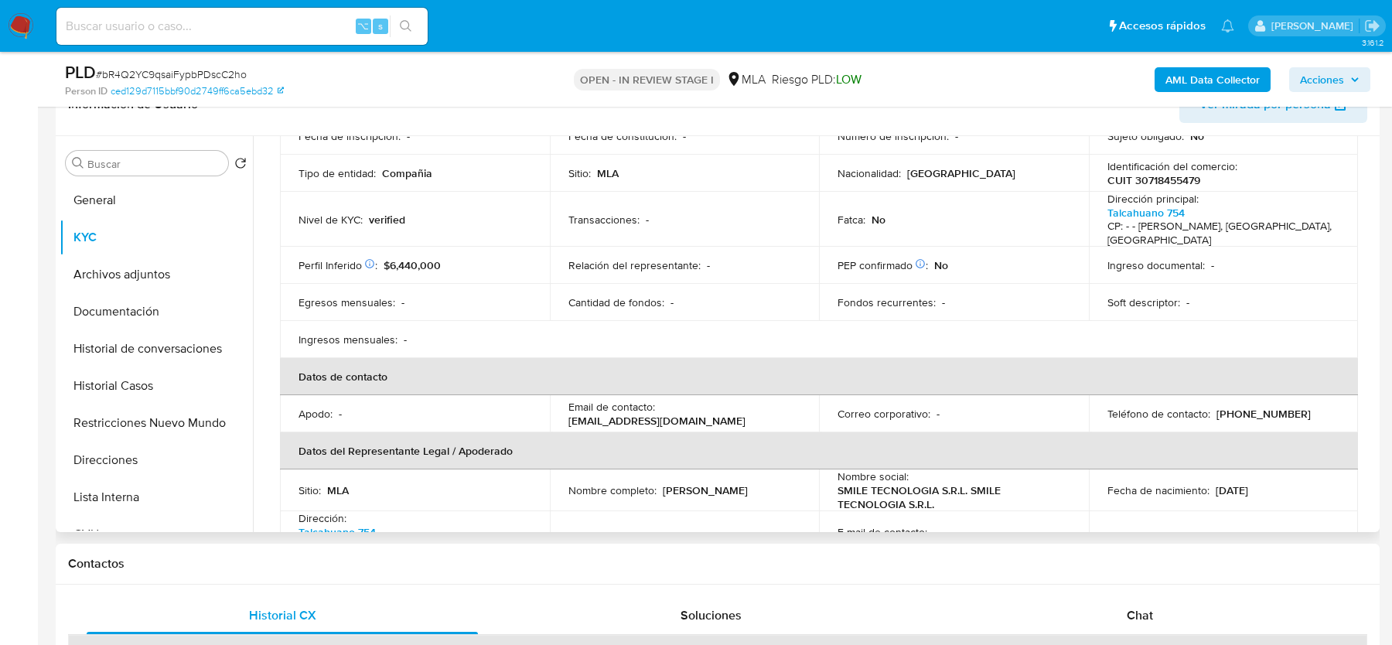
scroll to position [176, 0]
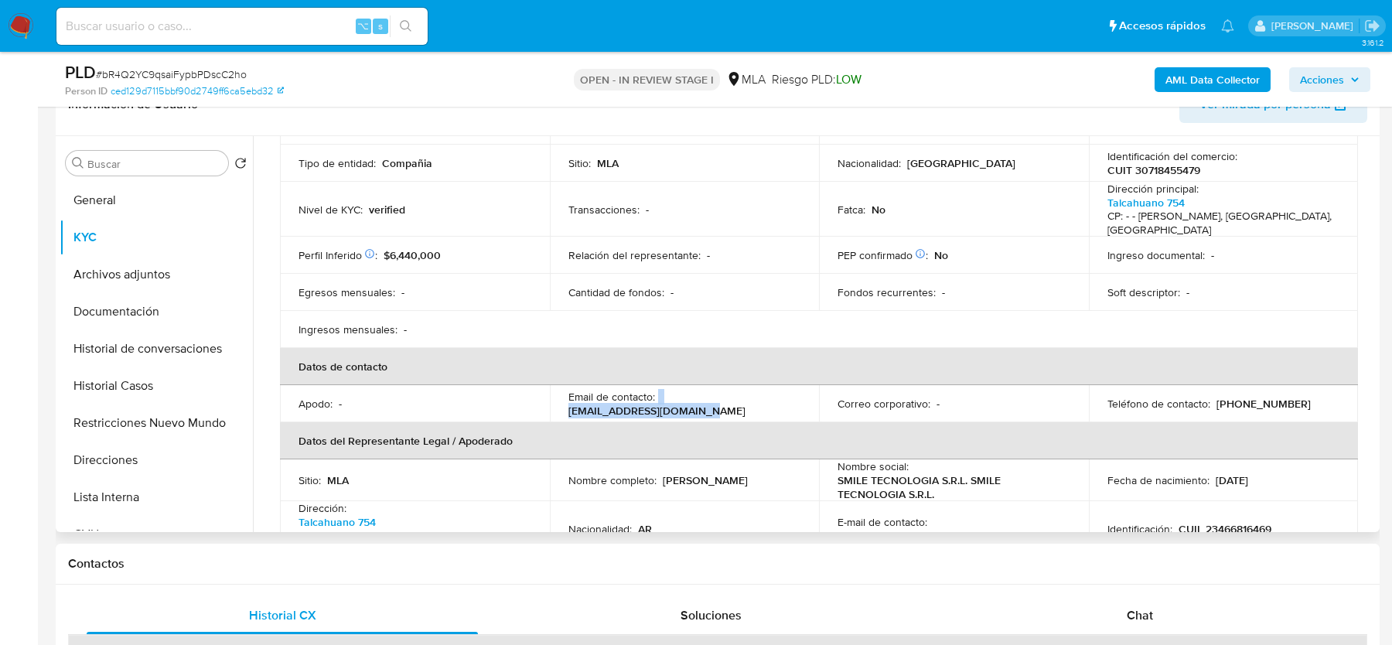
drag, startPoint x: 657, startPoint y: 388, endPoint x: 805, endPoint y: 390, distance: 148.5
click at [805, 390] on td "Email de contacto : [EMAIL_ADDRESS][DOMAIN_NAME]" at bounding box center [685, 403] width 270 height 37
copy div "[EMAIL_ADDRESS][DOMAIN_NAME]"
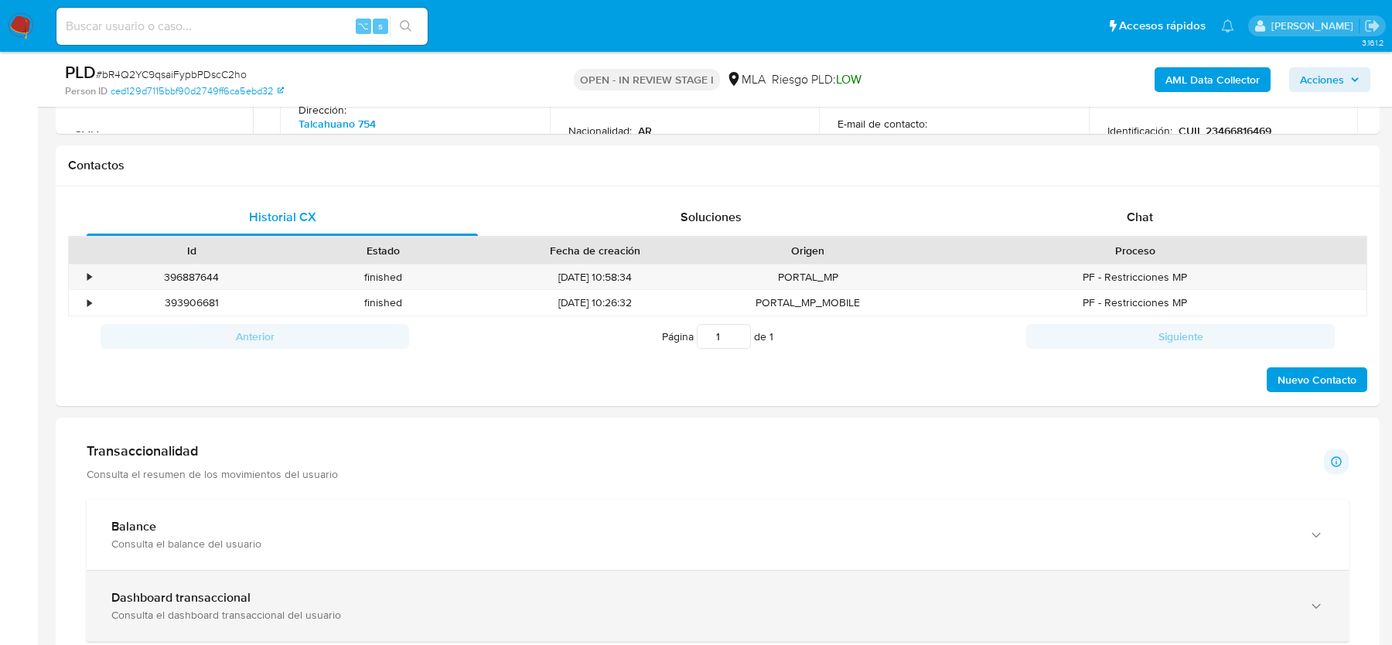
scroll to position [704, 0]
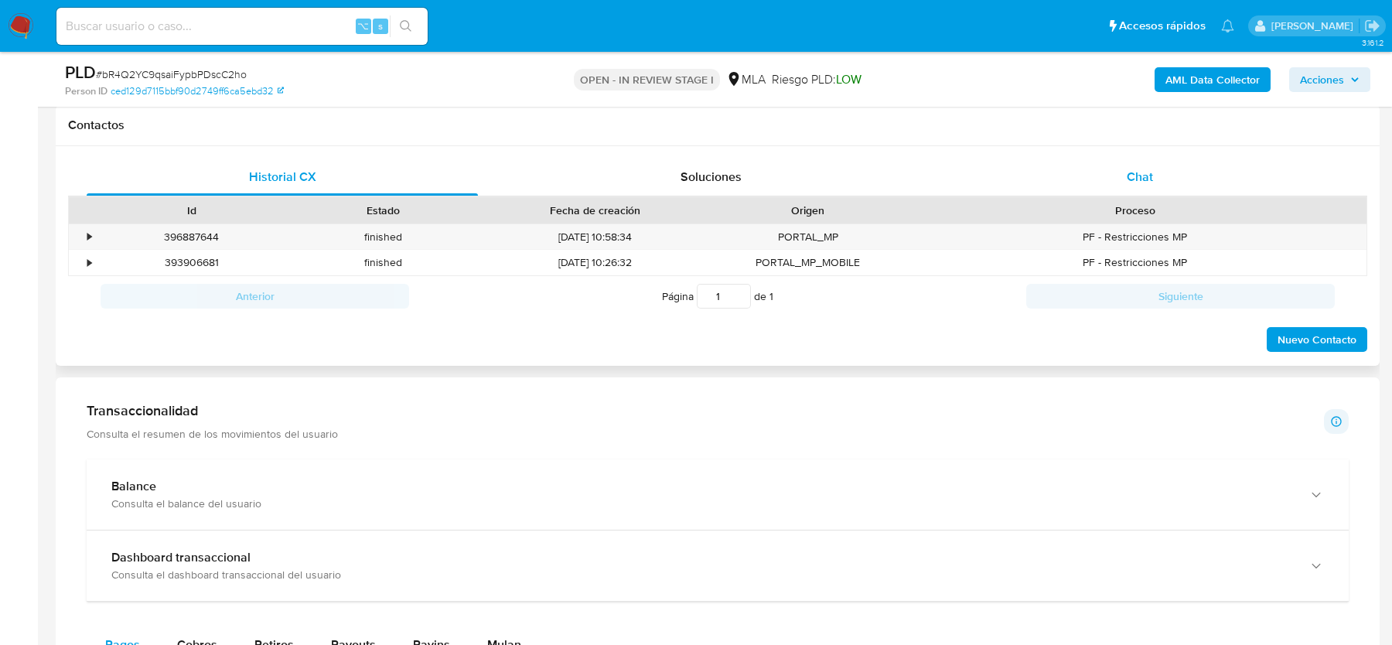
click at [1159, 194] on div "Historial CX Soluciones Chat" at bounding box center [717, 178] width 1299 height 38
click at [1159, 179] on div "Chat" at bounding box center [1139, 177] width 391 height 37
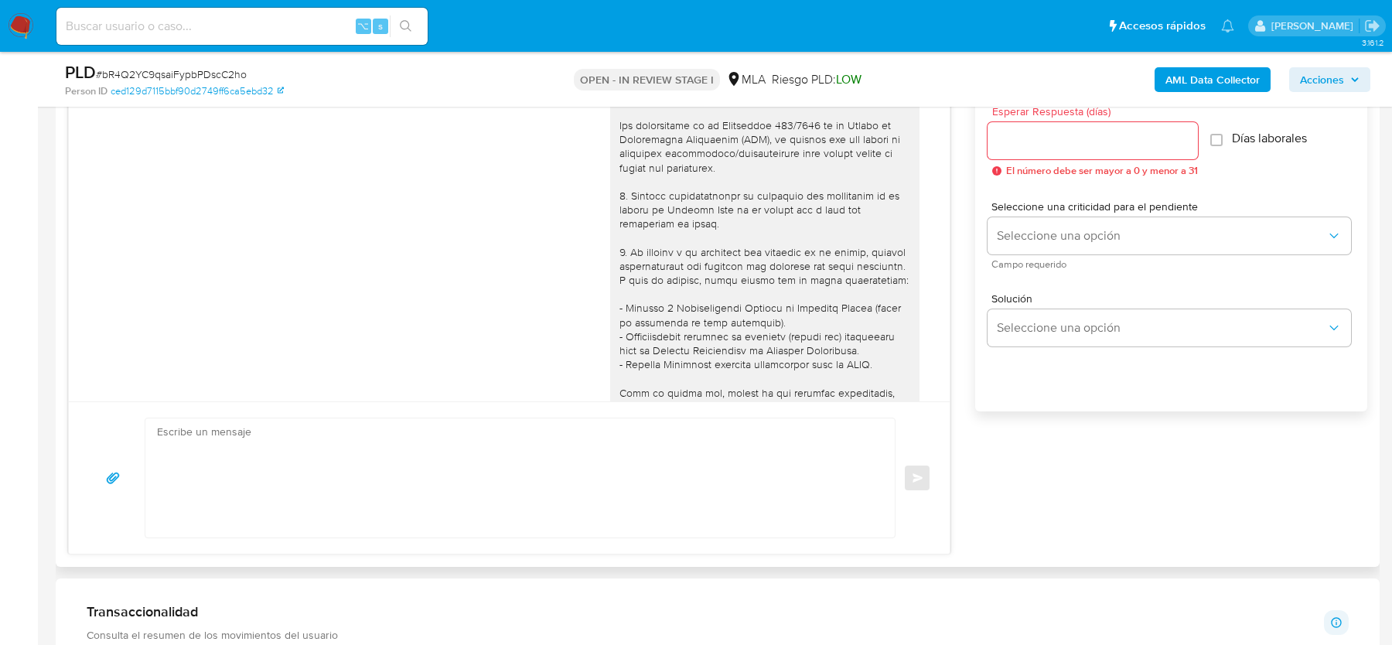
scroll to position [797, 0]
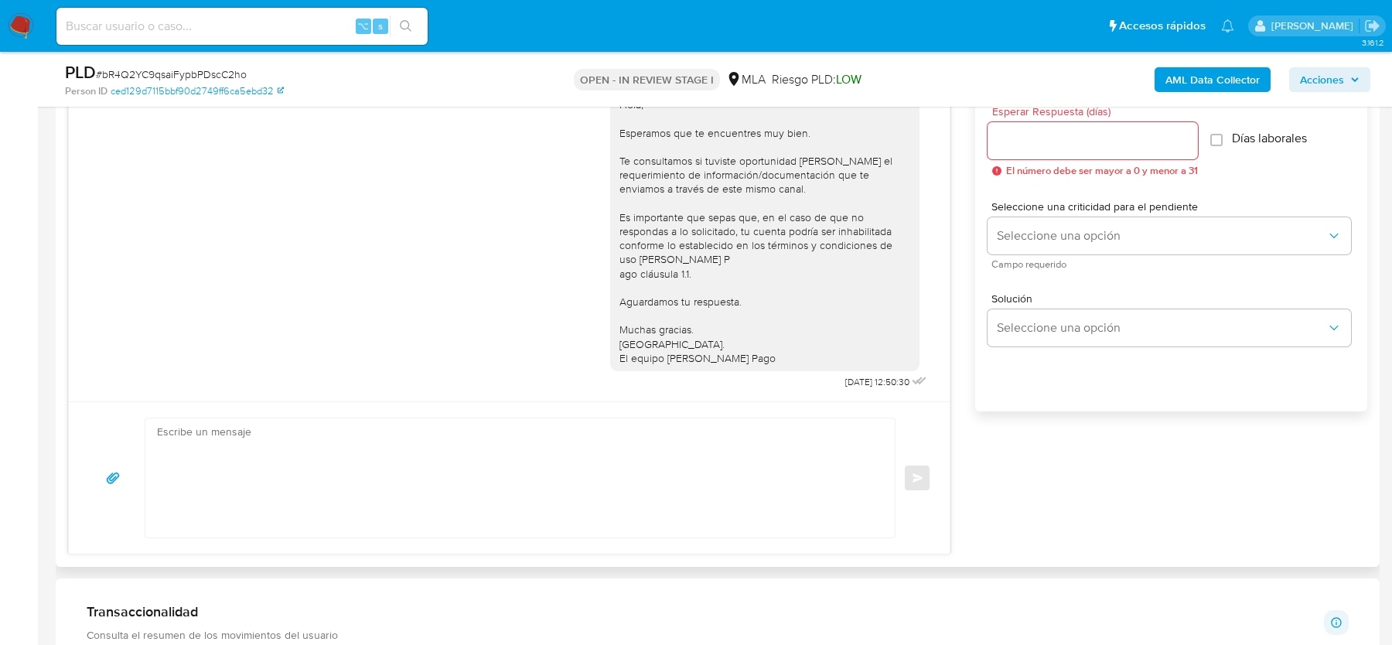
click at [476, 456] on textarea at bounding box center [516, 477] width 719 height 119
paste textarea "Lore, Ip dolorsi am con adipiscinge seddoeiusmo te in utlabo et do magnaali, en…"
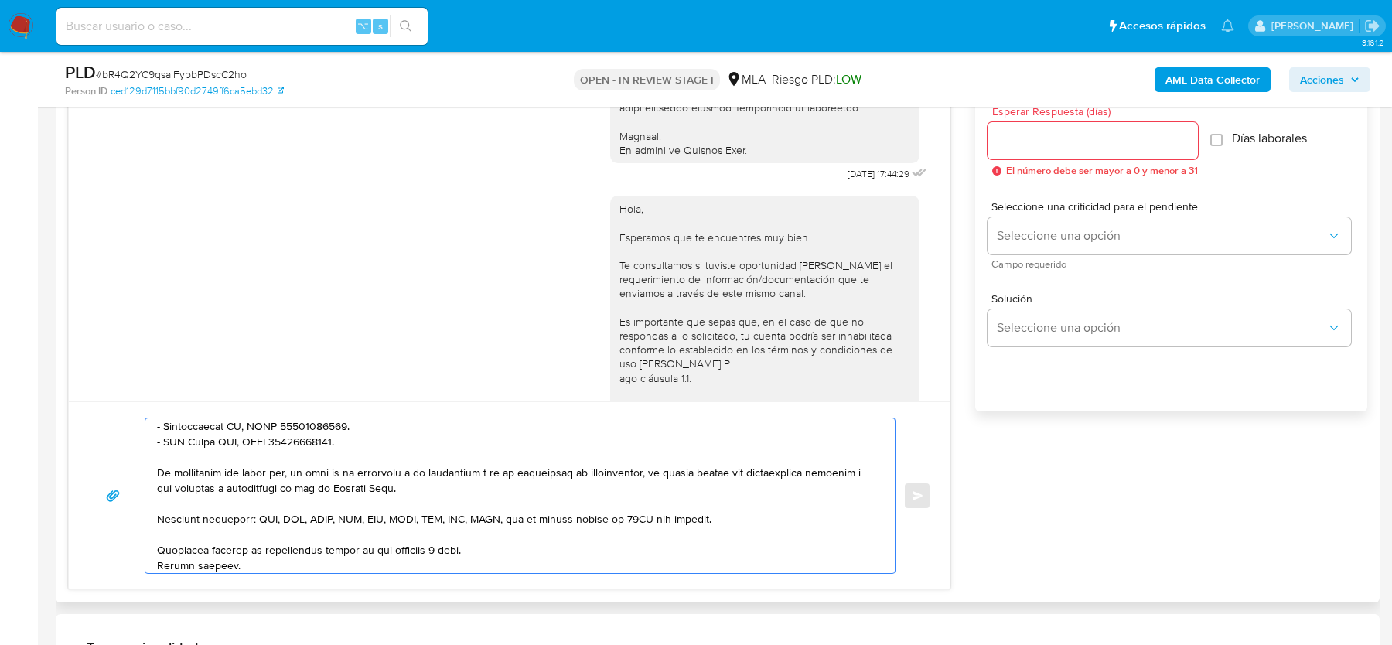
scroll to position [650, 0]
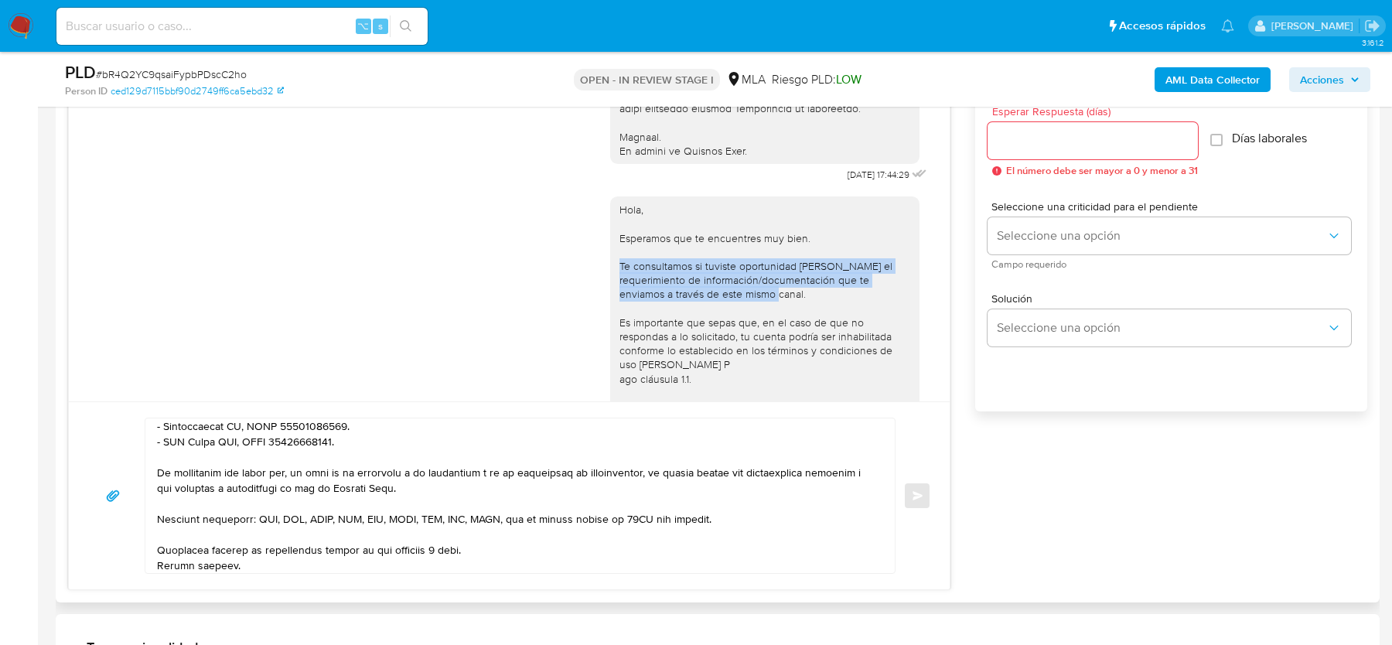
drag, startPoint x: 626, startPoint y: 295, endPoint x: 854, endPoint y: 318, distance: 229.3
click at [854, 318] on div "Hola, Esperamos que te encuentres muy bien. Te consultamos si tuviste oportunid…" at bounding box center [765, 337] width 291 height 268
copy div "Te consultamos si tuviste oportunidad [PERSON_NAME] el requerimiento de informa…"
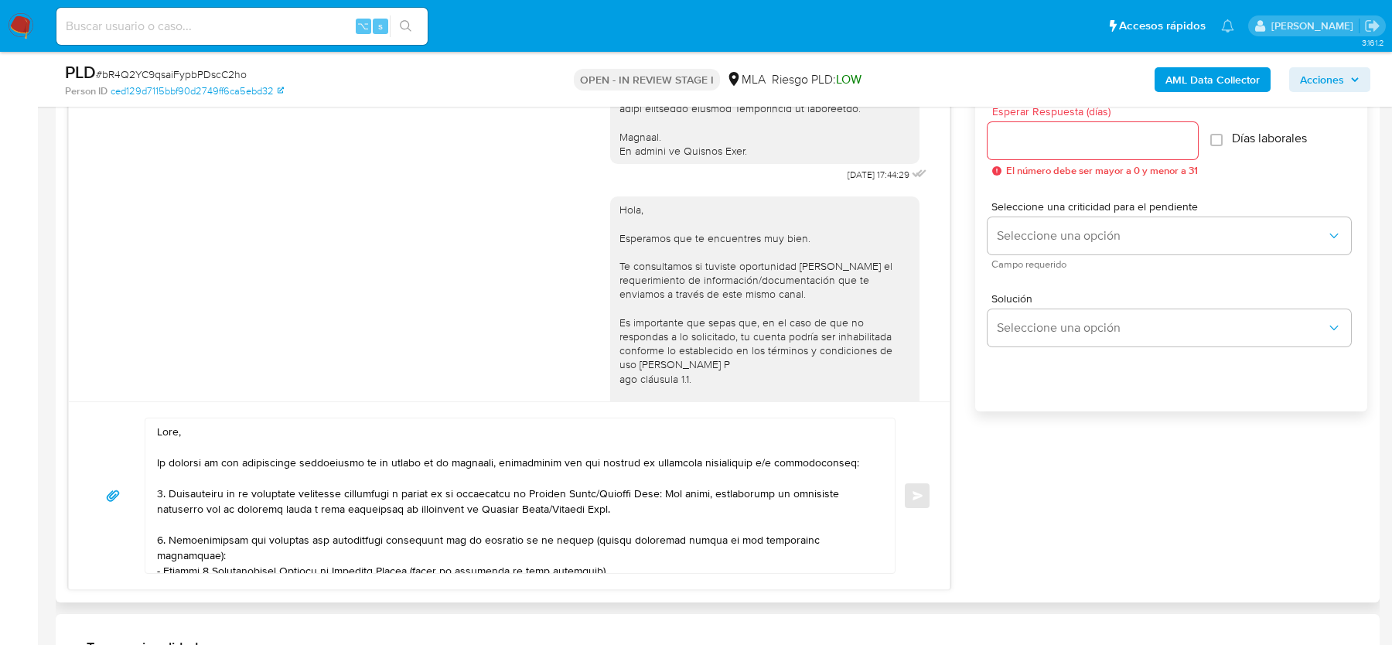
click at [241, 435] on textarea at bounding box center [516, 495] width 719 height 155
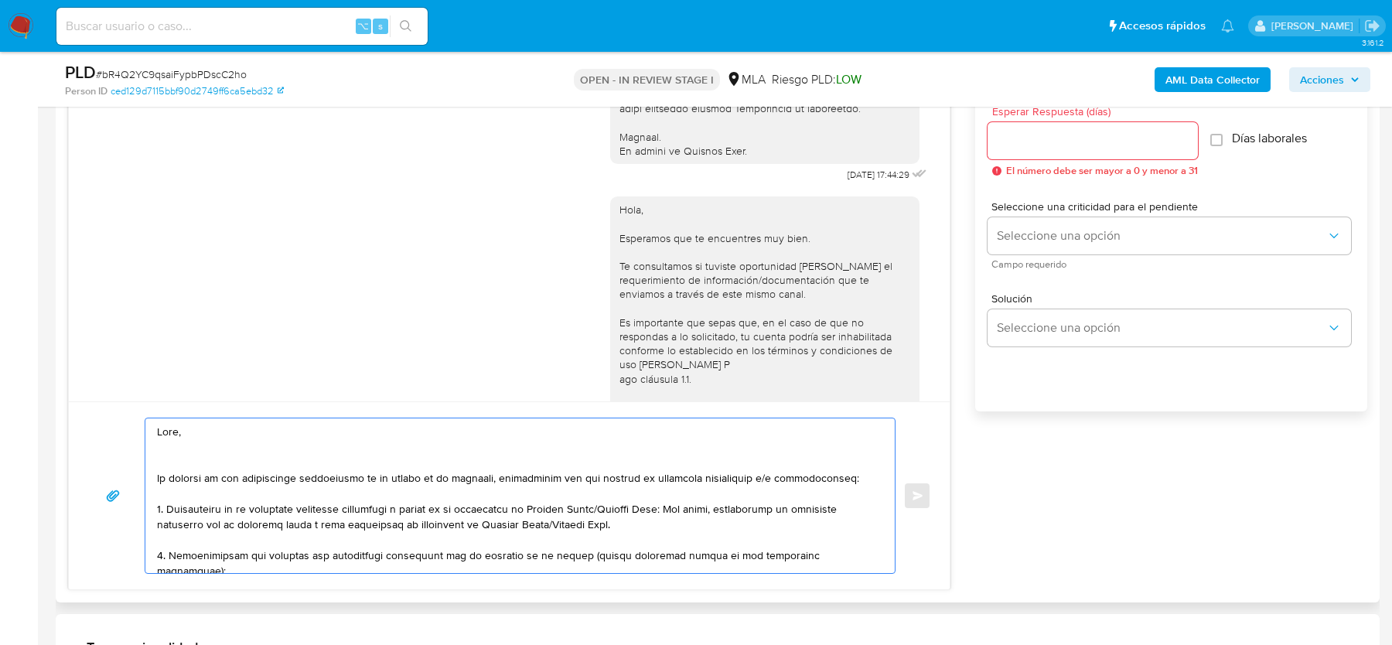
paste textarea "Te consultamos si tuviste oportunidad [PERSON_NAME] el requerimiento de informa…"
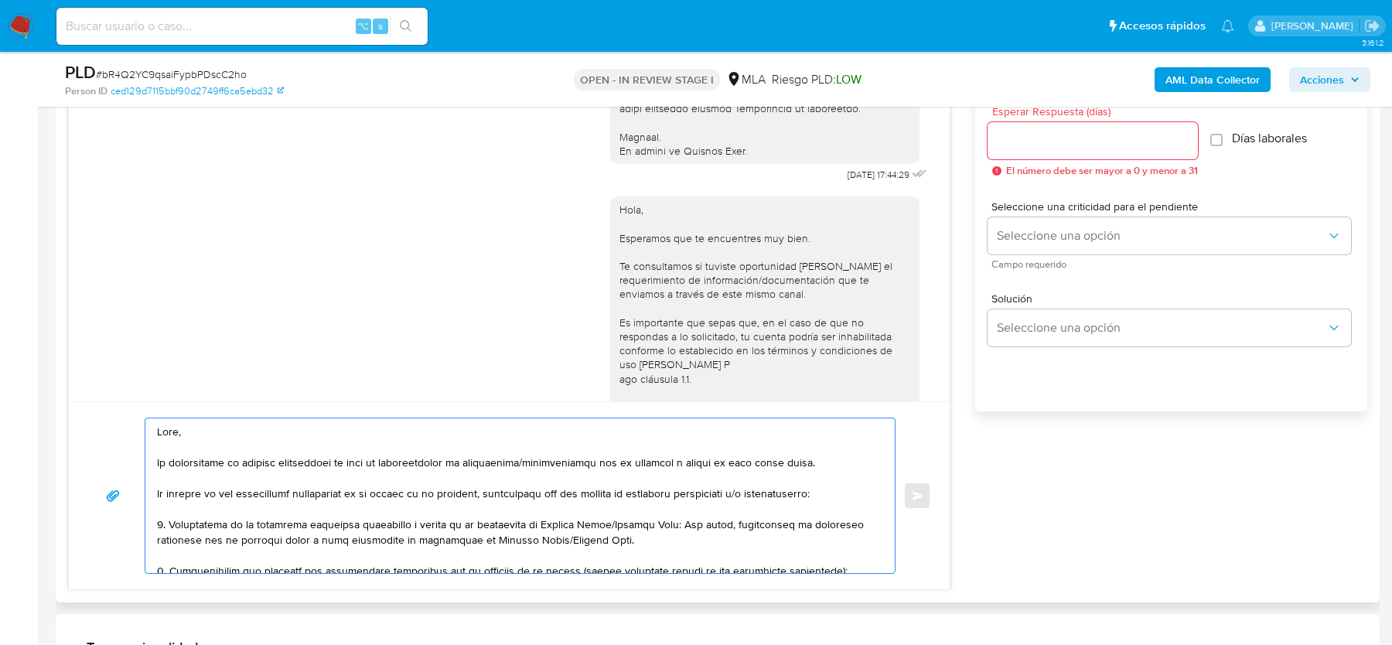
click at [159, 462] on textarea at bounding box center [516, 495] width 719 height 155
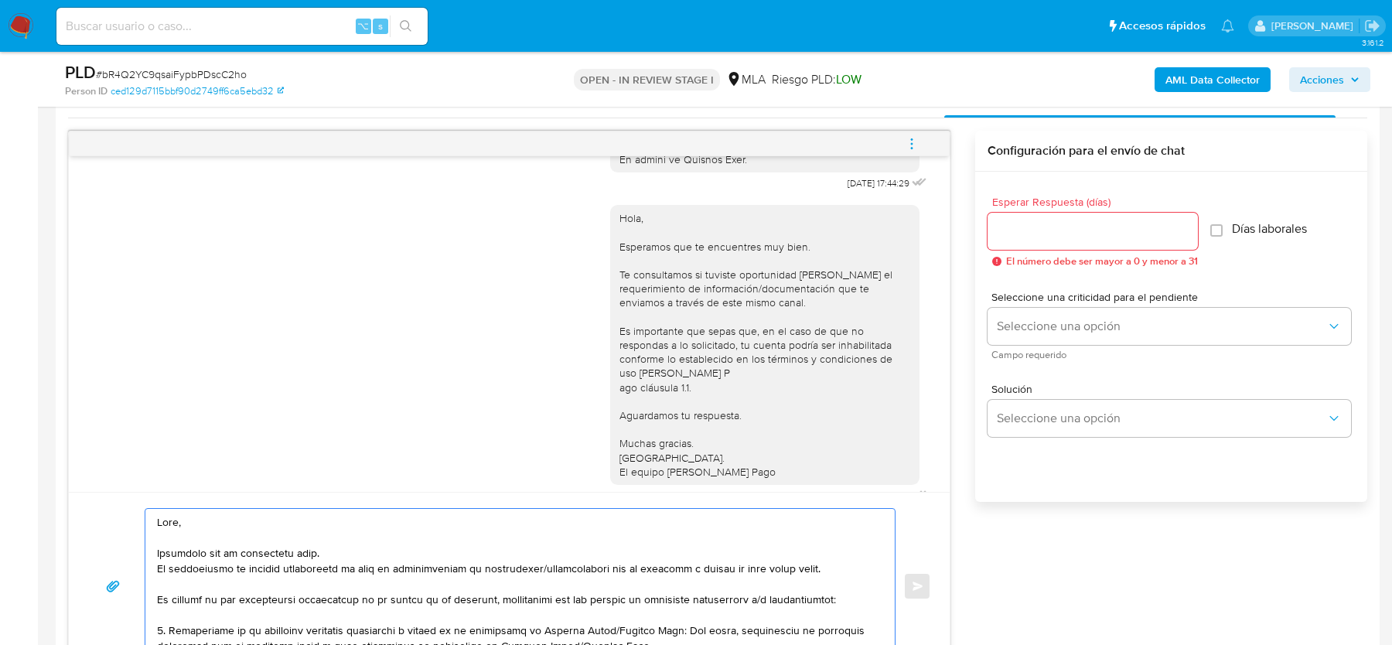
scroll to position [773, 0]
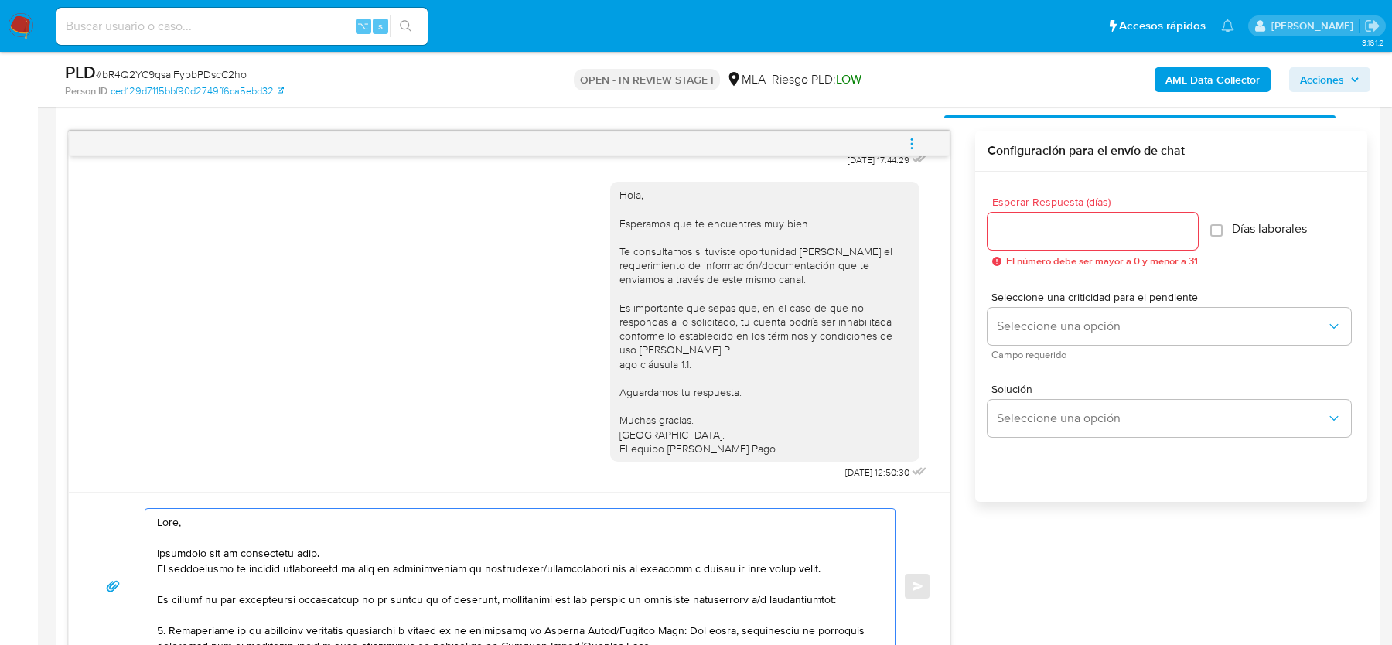
click at [344, 545] on textarea at bounding box center [516, 586] width 719 height 155
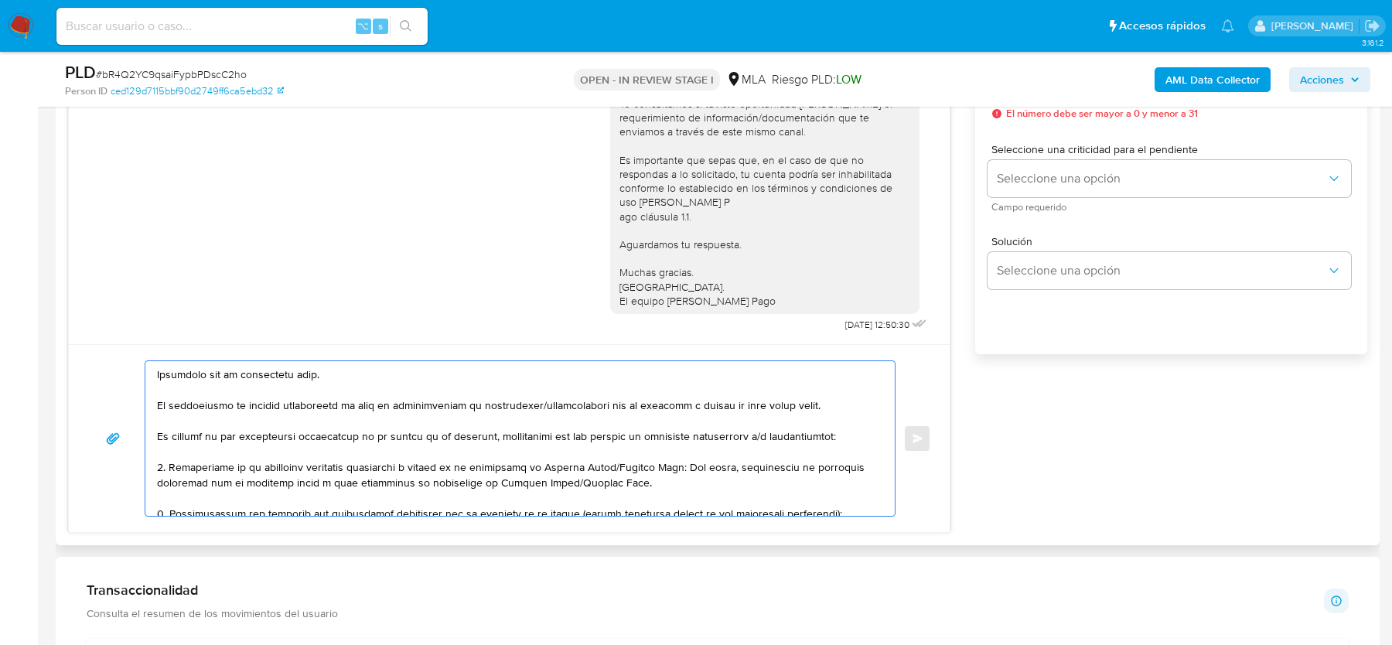
scroll to position [33, 0]
click at [825, 401] on textarea at bounding box center [516, 438] width 719 height 155
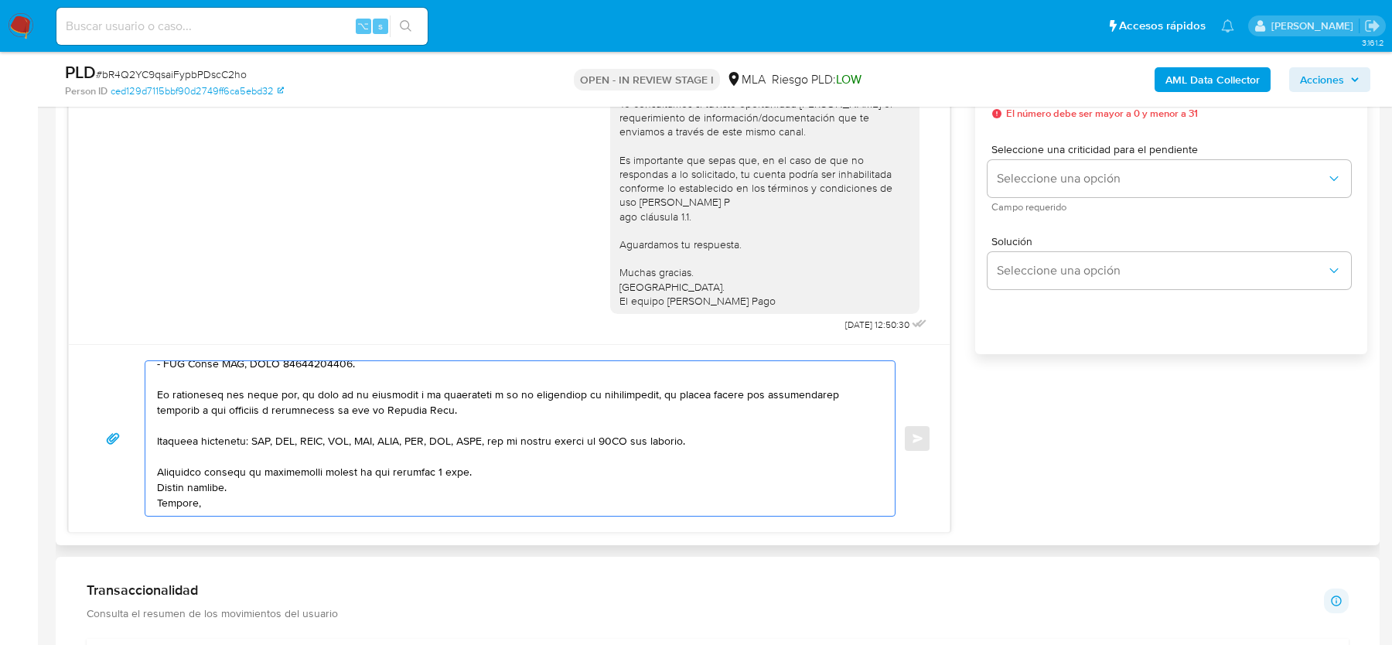
scroll to position [350, 0]
type textarea "Lore, Ipsumdolo sit am consectetu adip. El seddoeiusmo te incidid utlaboreetd m…"
click at [489, 485] on textarea at bounding box center [516, 438] width 719 height 155
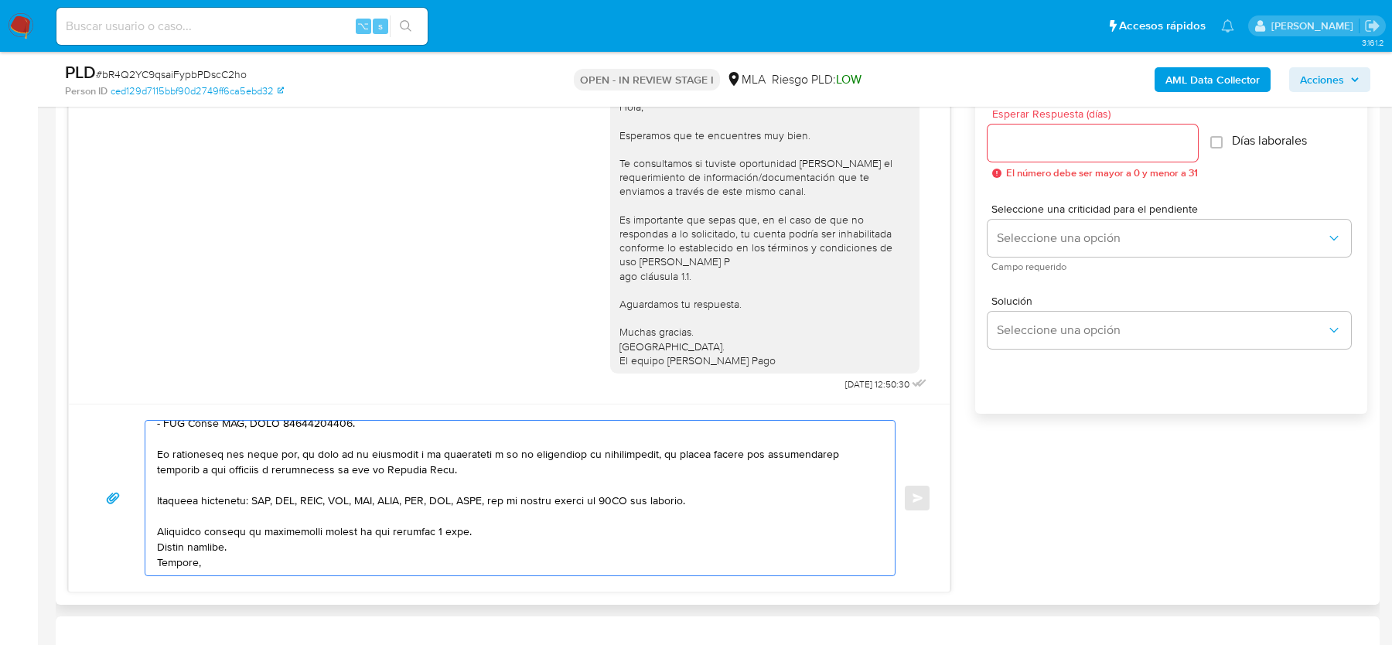
scroll to position [833, 0]
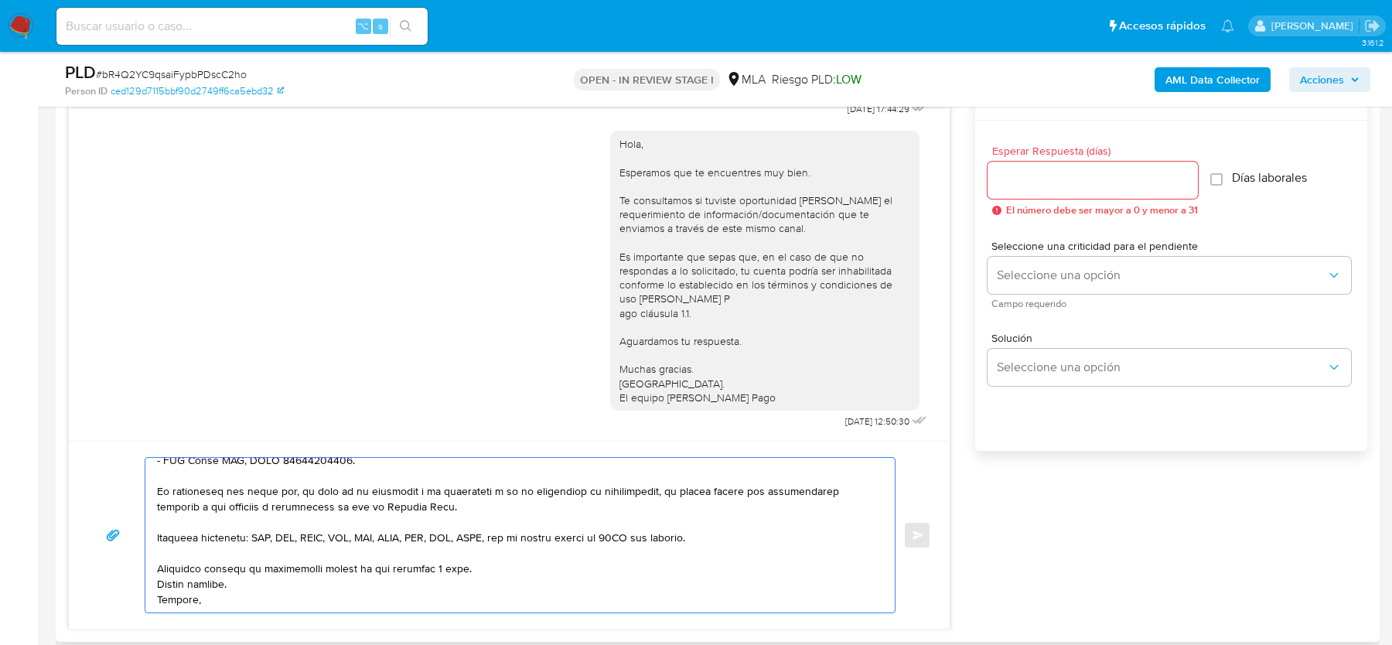
click at [1074, 175] on input "Esperar Respuesta (días)" at bounding box center [1093, 180] width 210 height 20
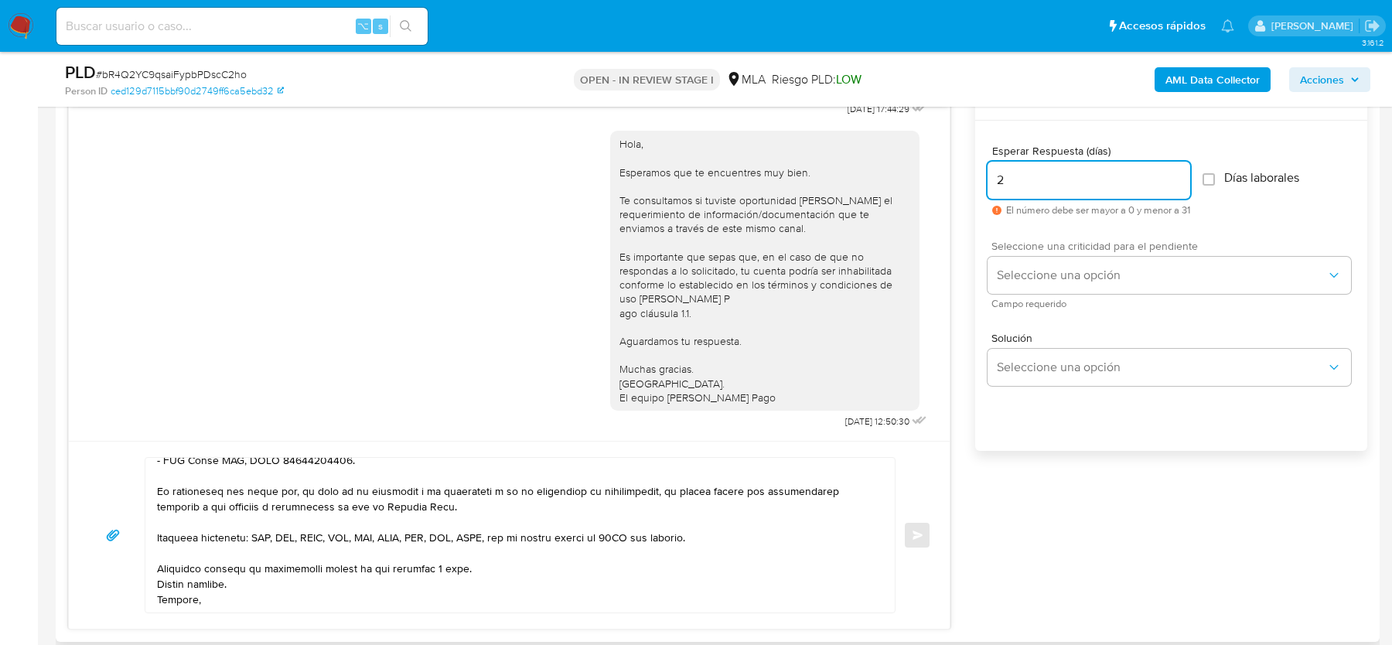
type input "2"
click at [1070, 252] on div "Seleccione una criticidad para el pendiente Seleccione una opción Campo requeri…" at bounding box center [1170, 274] width 364 height 67
click at [1060, 309] on div "Seleccione una criticidad para el pendiente Seleccione una opción Campo requeri…" at bounding box center [1171, 274] width 367 height 92
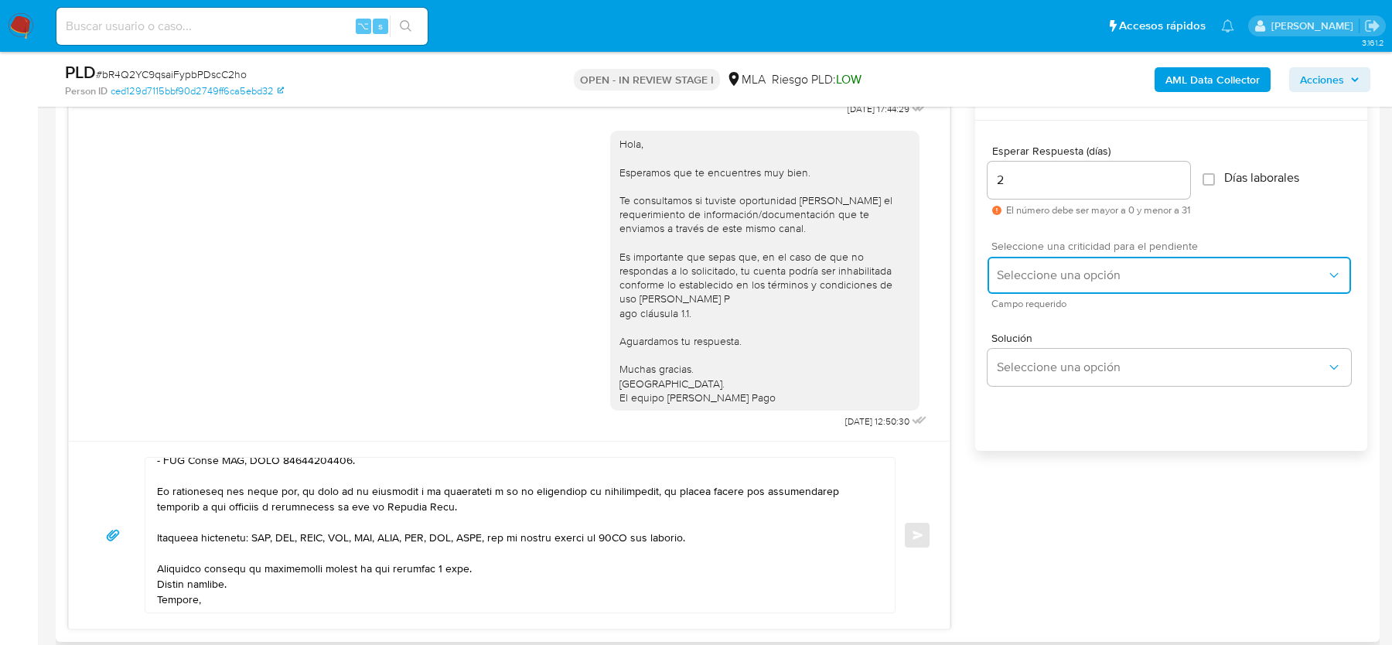
click at [1060, 285] on button "Seleccione una opción" at bounding box center [1170, 275] width 364 height 37
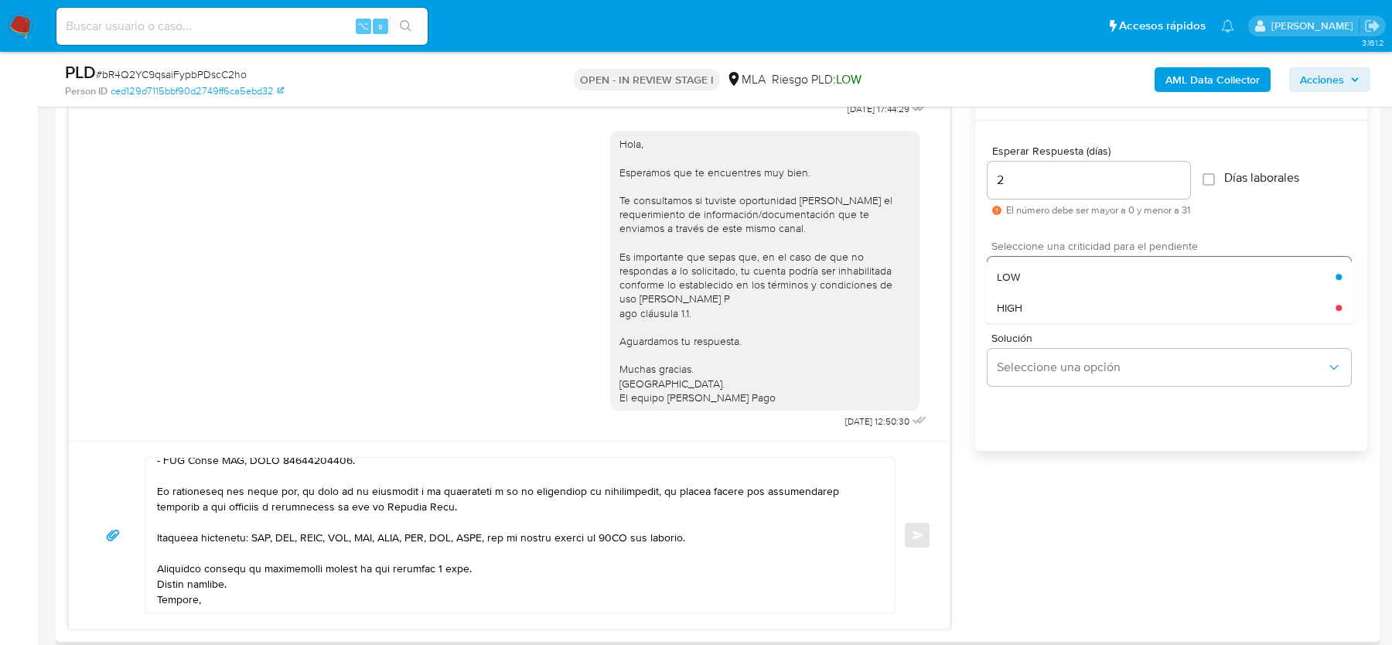
click at [1060, 285] on div "LOW" at bounding box center [1166, 276] width 339 height 31
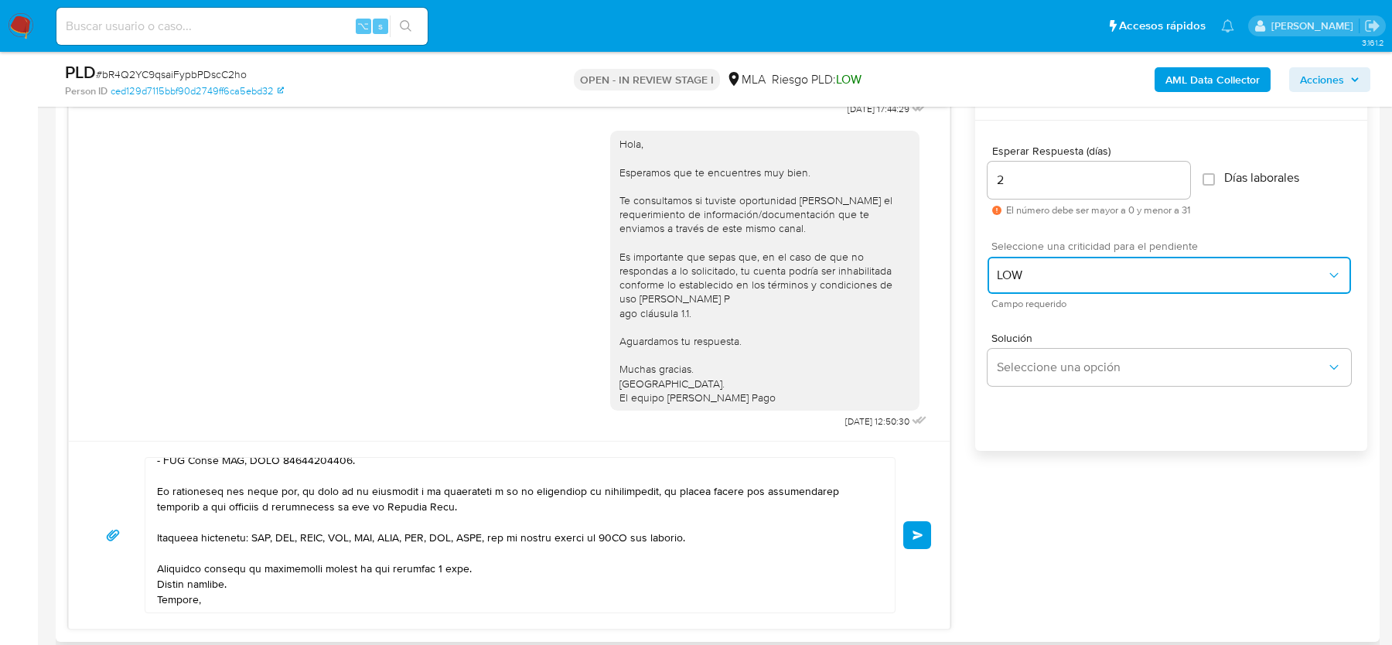
click at [1058, 279] on span "LOW" at bounding box center [1162, 275] width 330 height 15
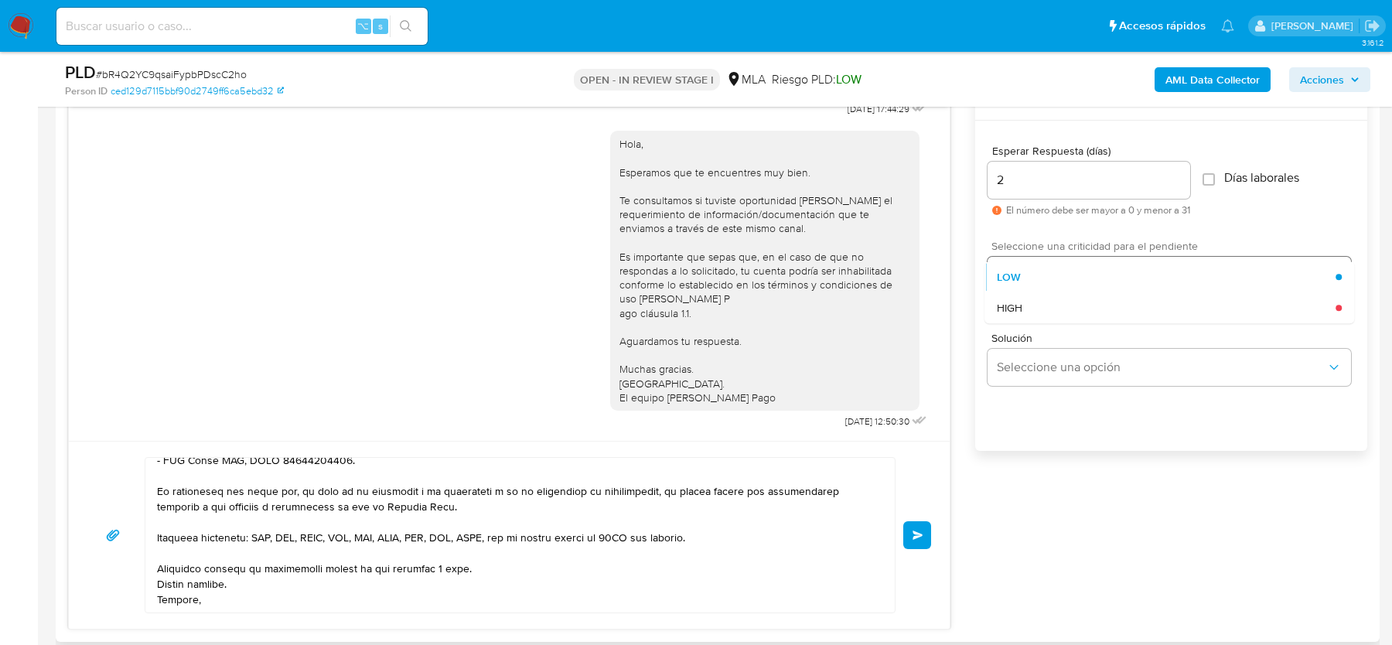
click at [1054, 306] on div "HIGH" at bounding box center [1166, 307] width 339 height 31
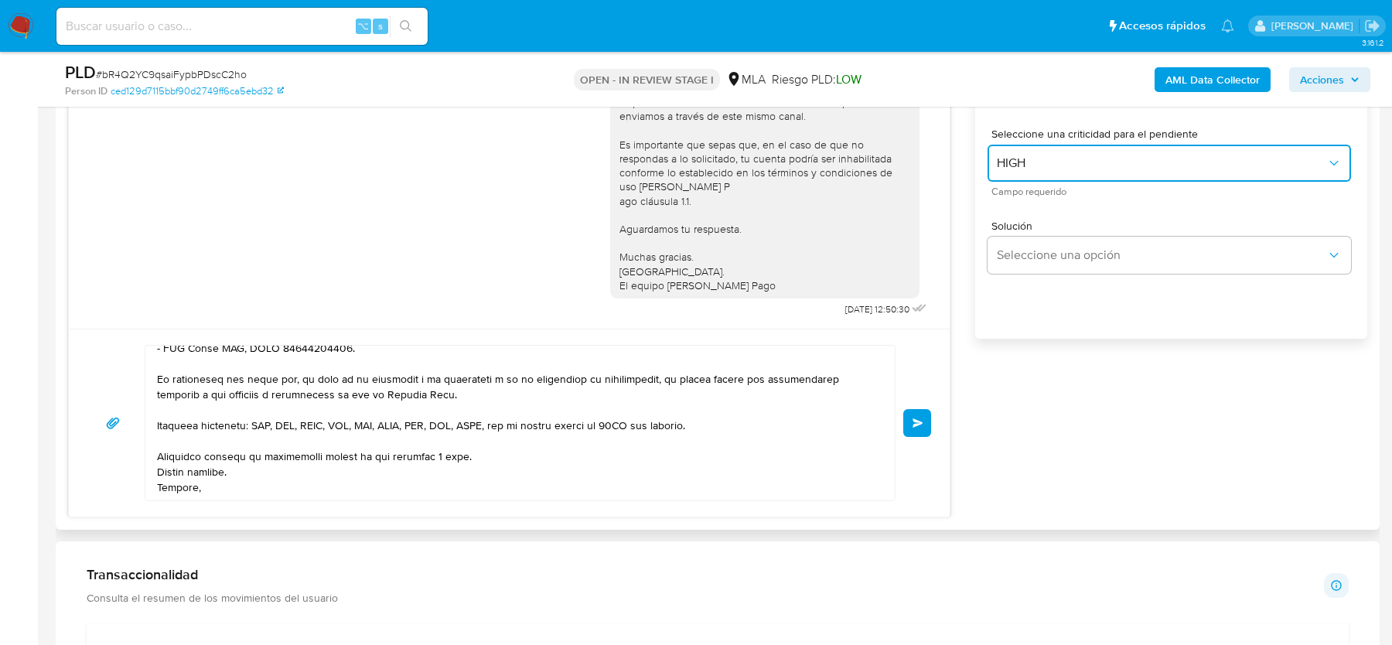
scroll to position [350, 0]
click at [925, 418] on button "Enviar" at bounding box center [917, 423] width 28 height 28
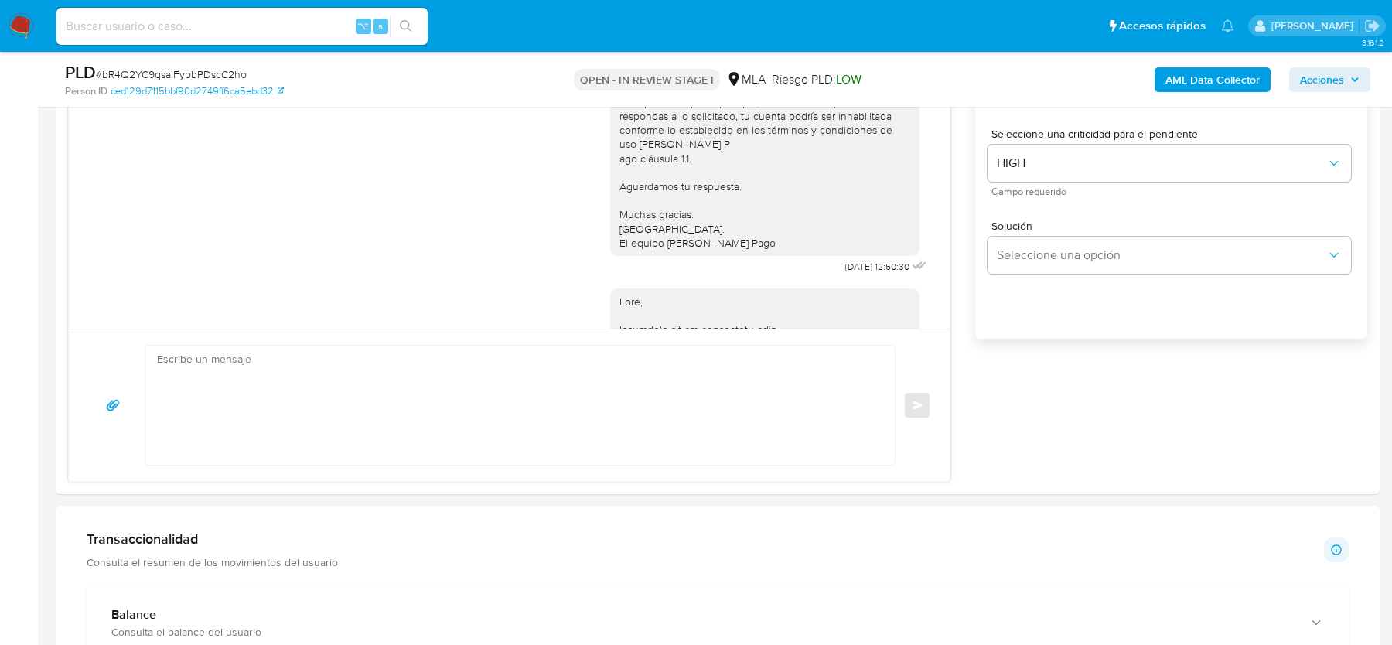
scroll to position [1547, 0]
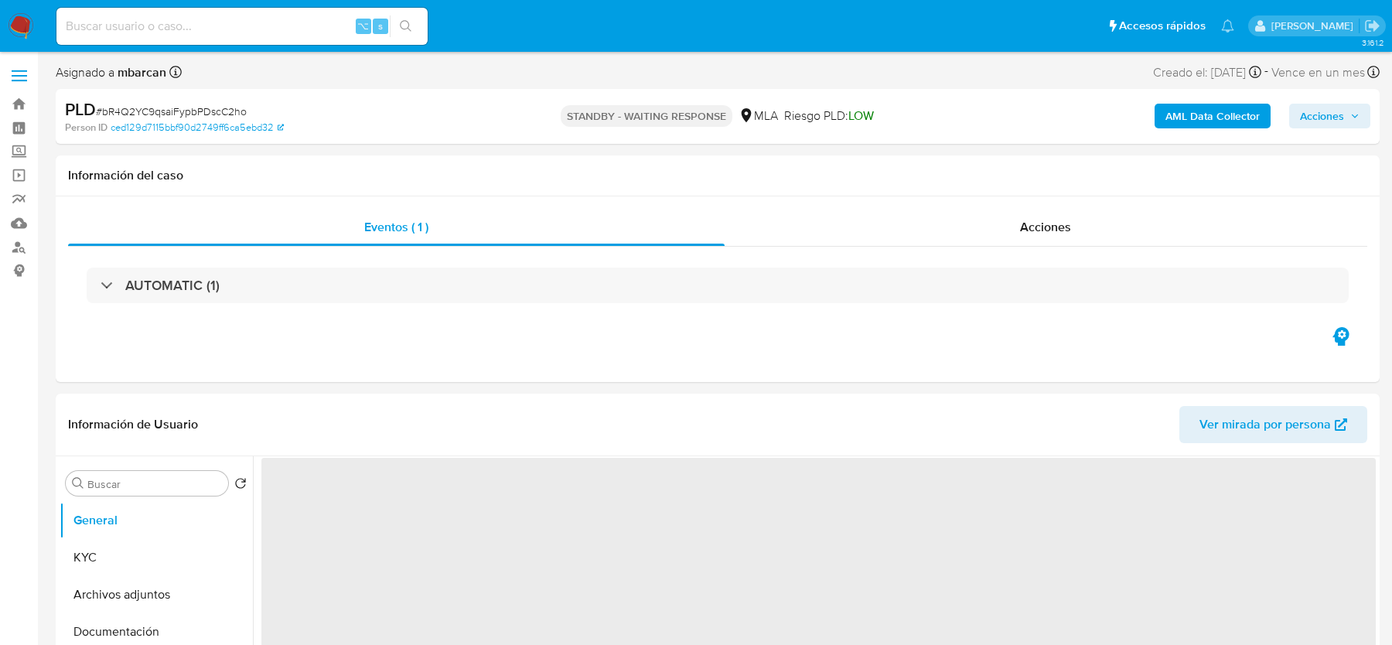
select select "10"
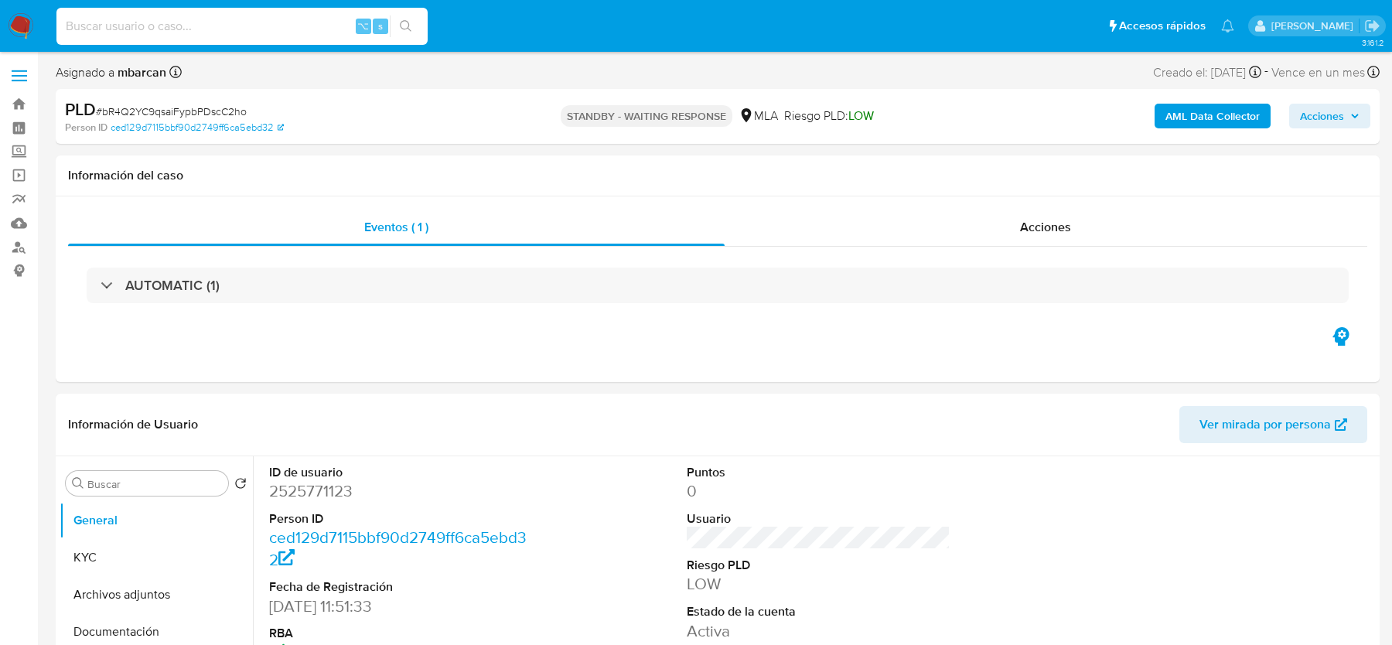
click at [251, 35] on input at bounding box center [241, 26] width 371 height 20
paste input "0WkA9kCGptZ8BvCocHyA6Kzq"
type input "0WkA9kCGptZ8BvCocHyA6Kzq"
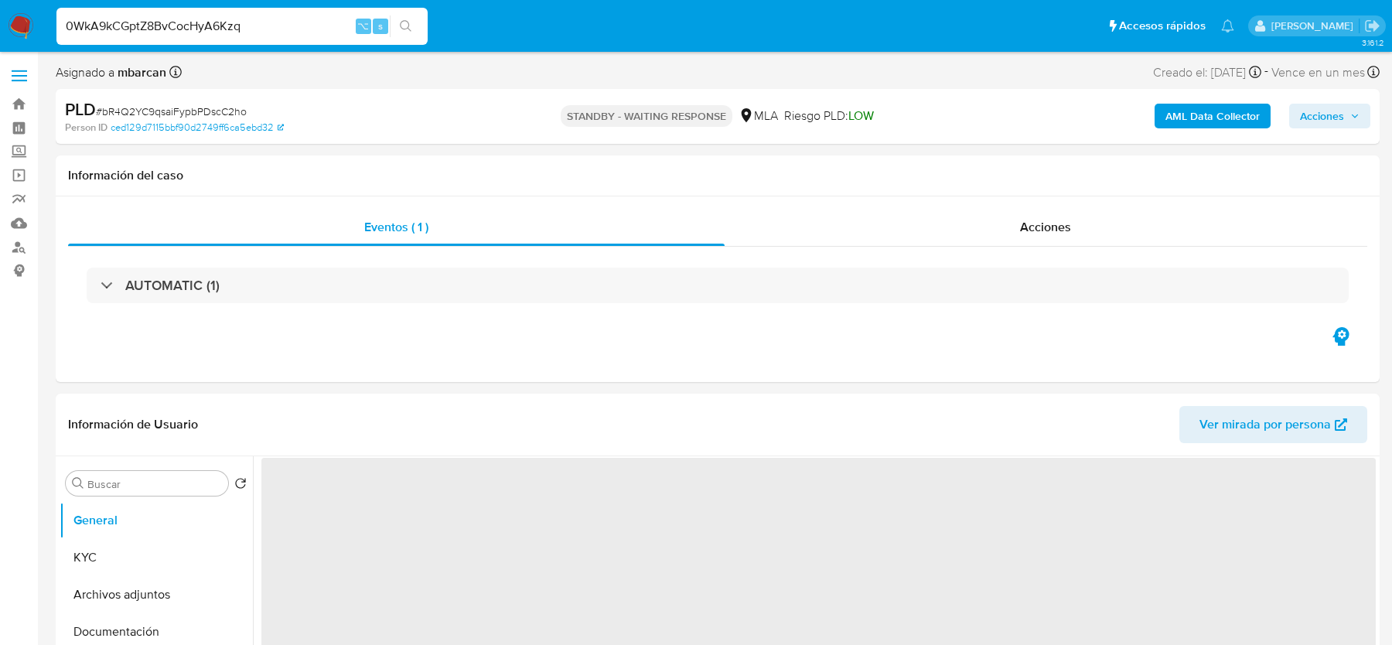
select select "10"
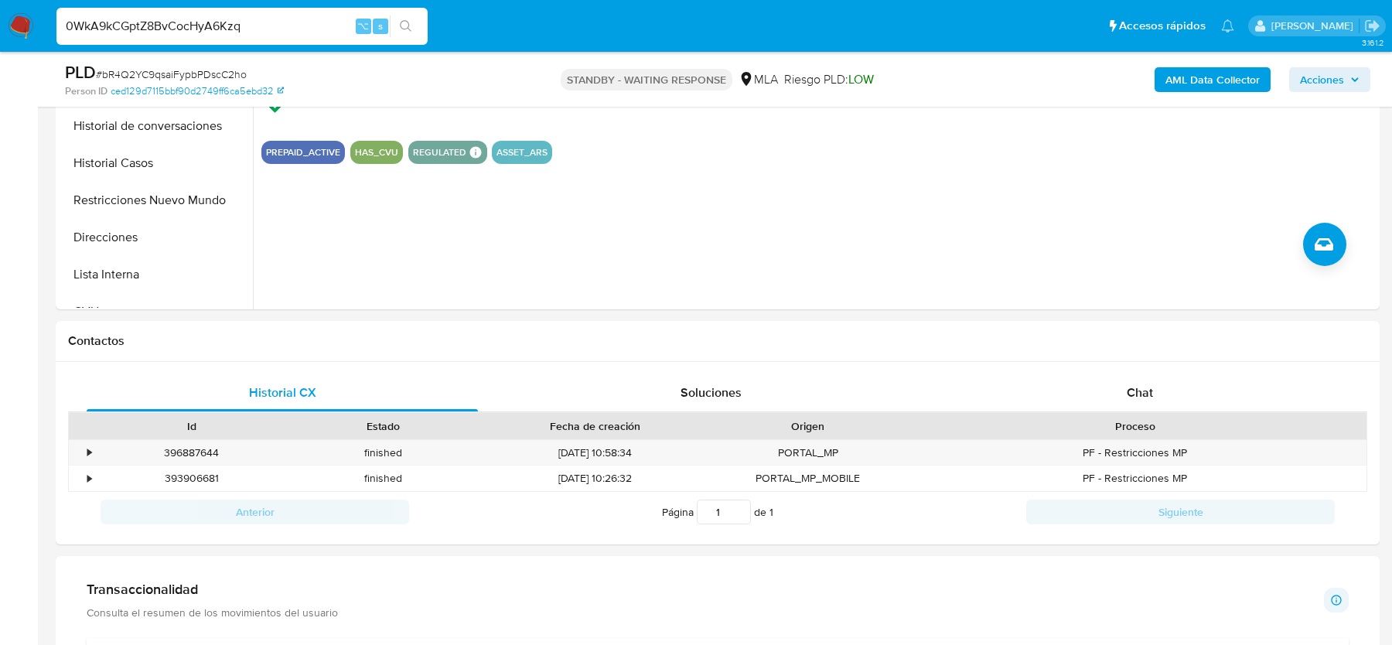
scroll to position [642, 0]
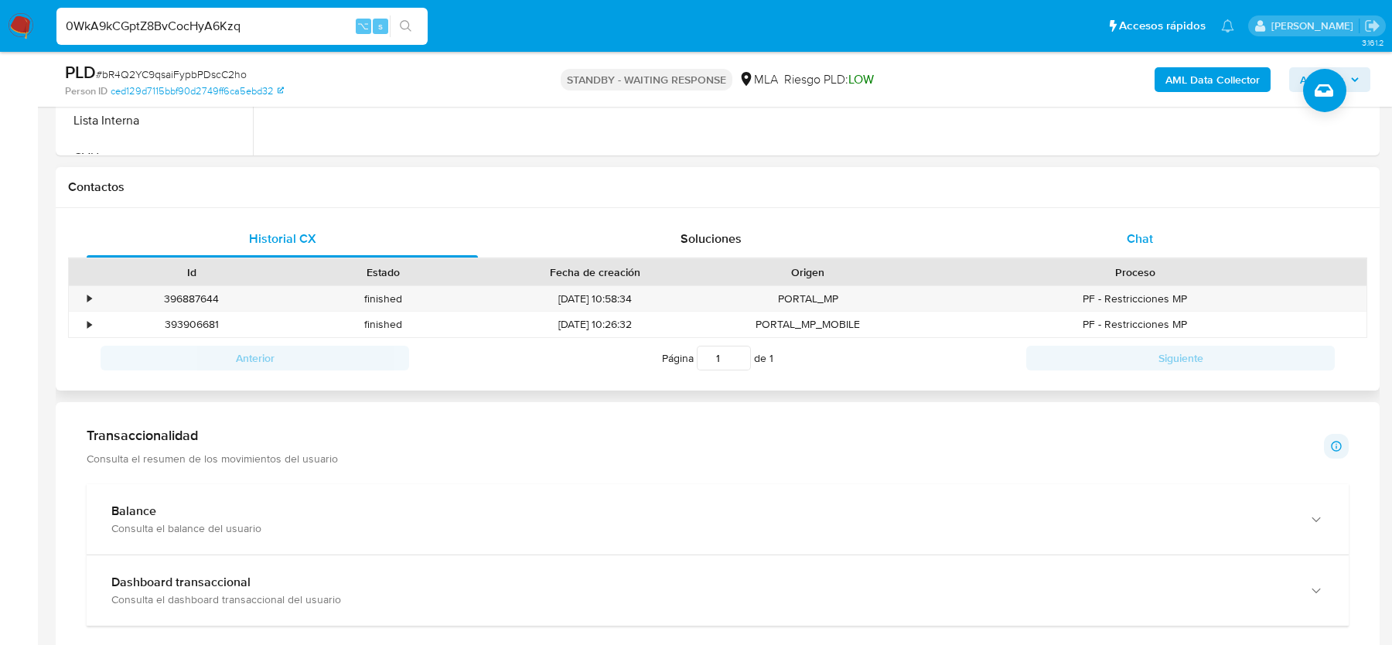
drag, startPoint x: 1101, startPoint y: 203, endPoint x: 1101, endPoint y: 237, distance: 34.0
click at [1101, 203] on div "Contactos" at bounding box center [718, 187] width 1324 height 41
click at [1101, 248] on div "Chat" at bounding box center [1139, 238] width 391 height 37
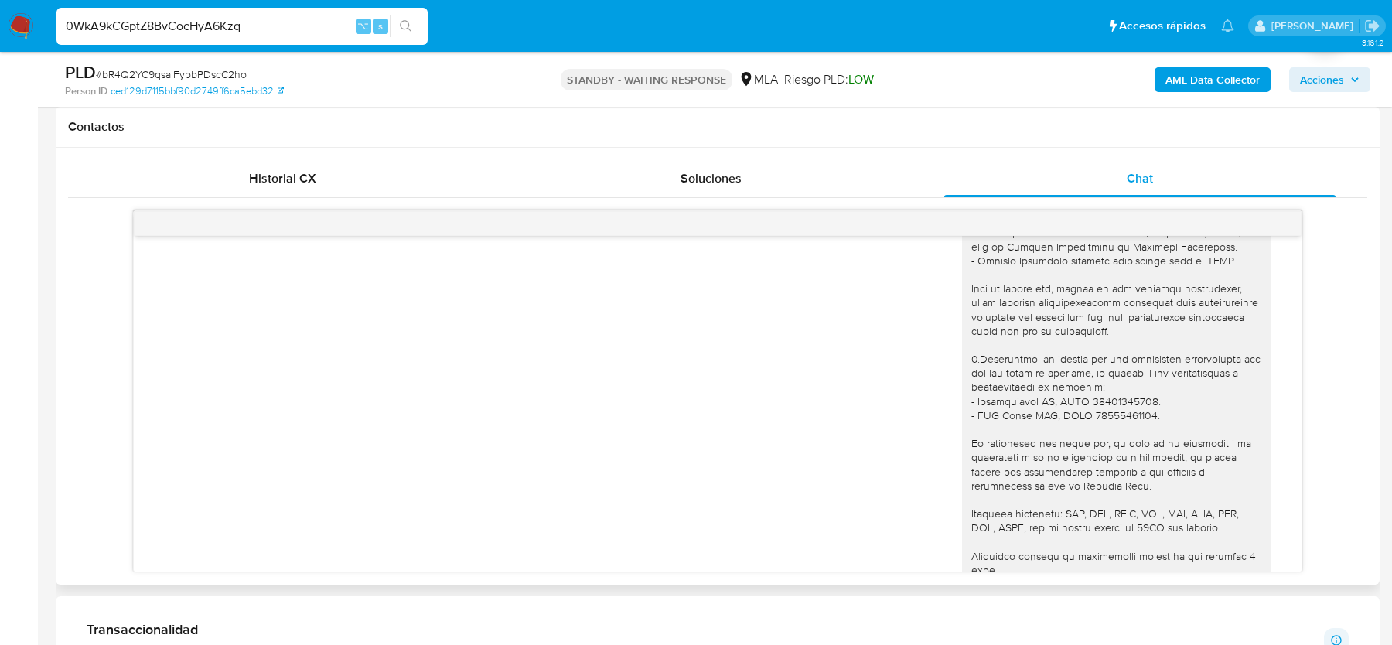
scroll to position [1547, 0]
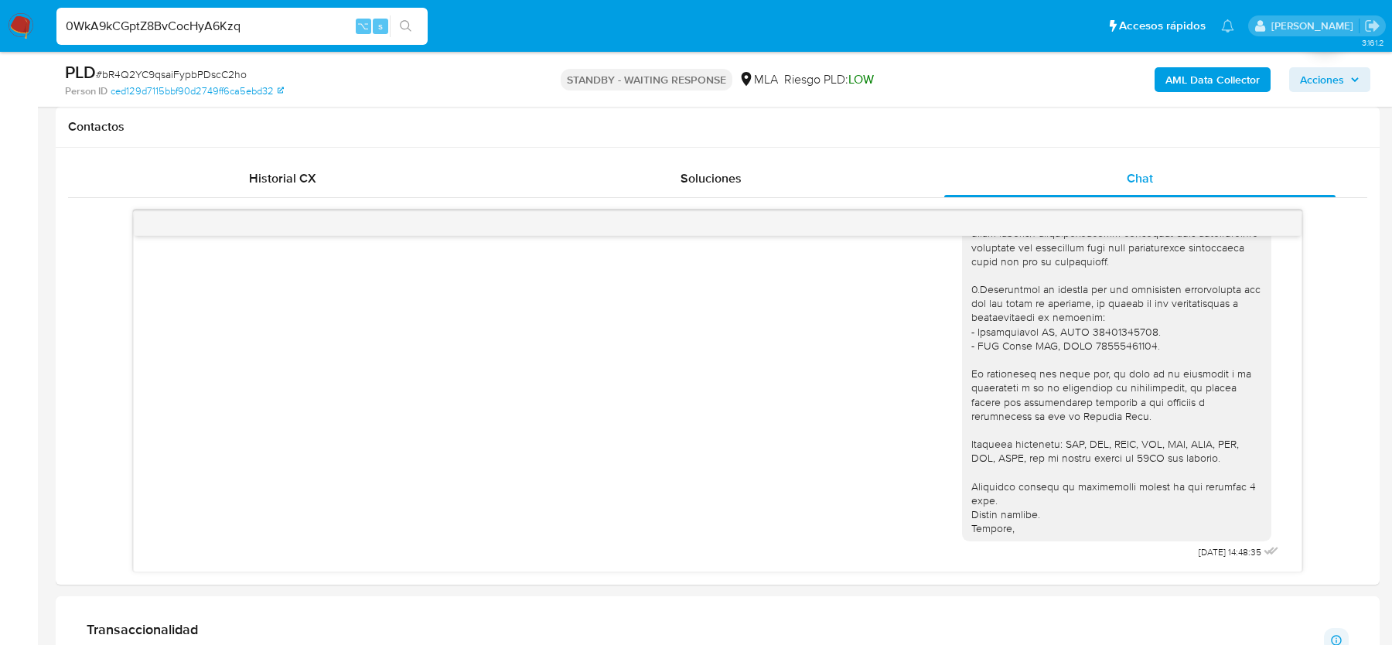
click at [122, 73] on span "# bR4Q2YC9qsaiFypbPDscC2ho" at bounding box center [171, 74] width 151 height 15
copy span "bR4Q2YC9qsaiFypbPDscC2ho"
click at [179, 19] on input "0WkA9kCGptZ8BvCocHyA6Kzq" at bounding box center [241, 26] width 371 height 20
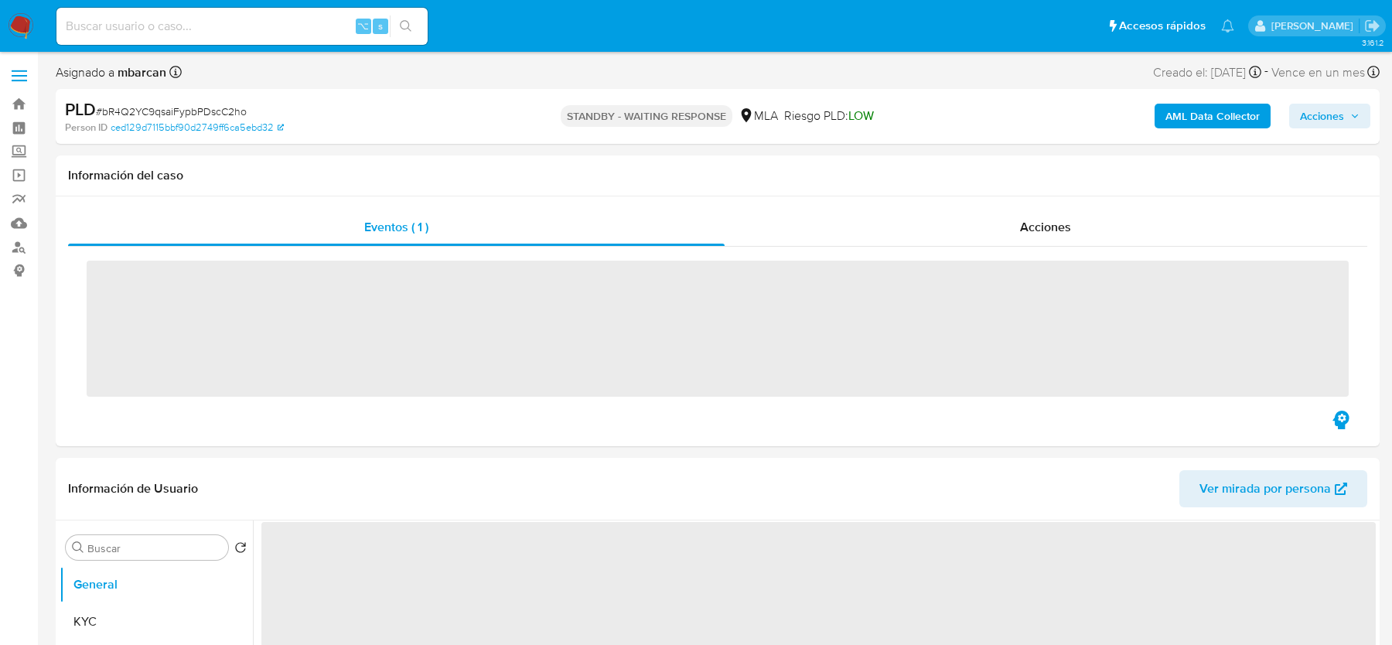
click at [149, 33] on input at bounding box center [241, 26] width 371 height 20
paste input "3QwpU2qAh4PBWPzEJtevxTMa"
type input "3QwpU2qAh4PBWPzEJtevxTMa"
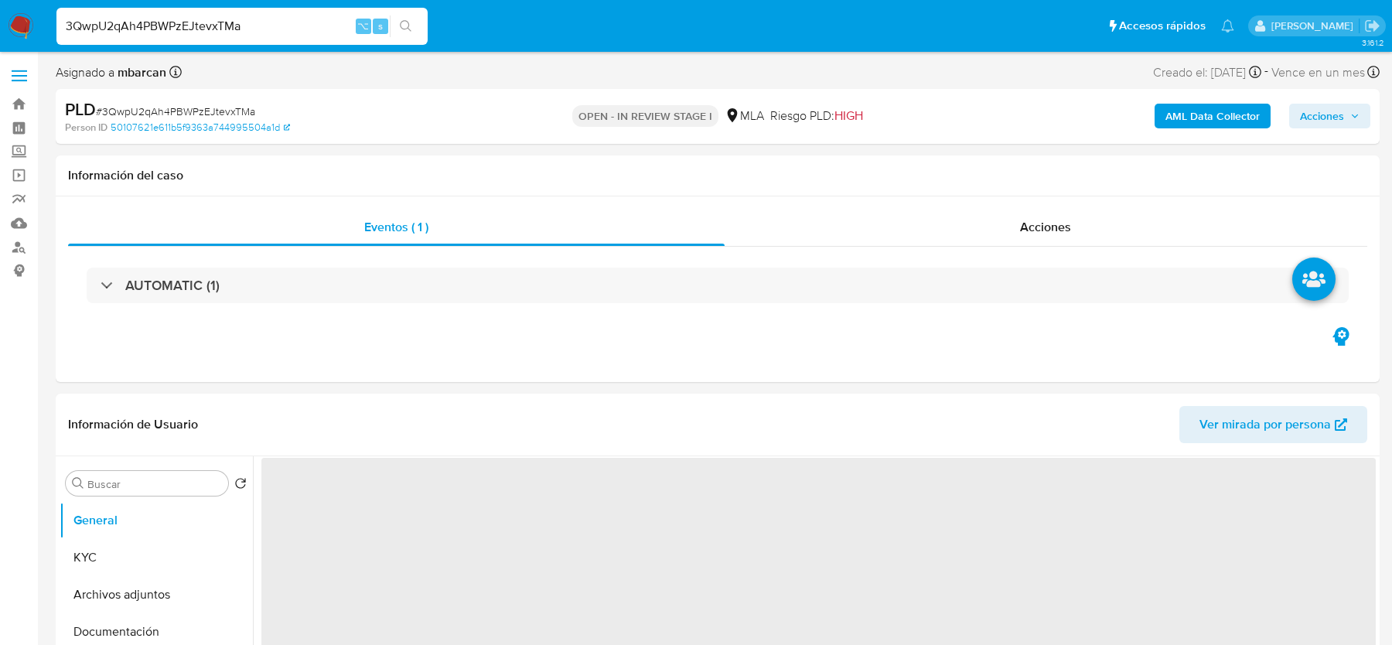
select select "10"
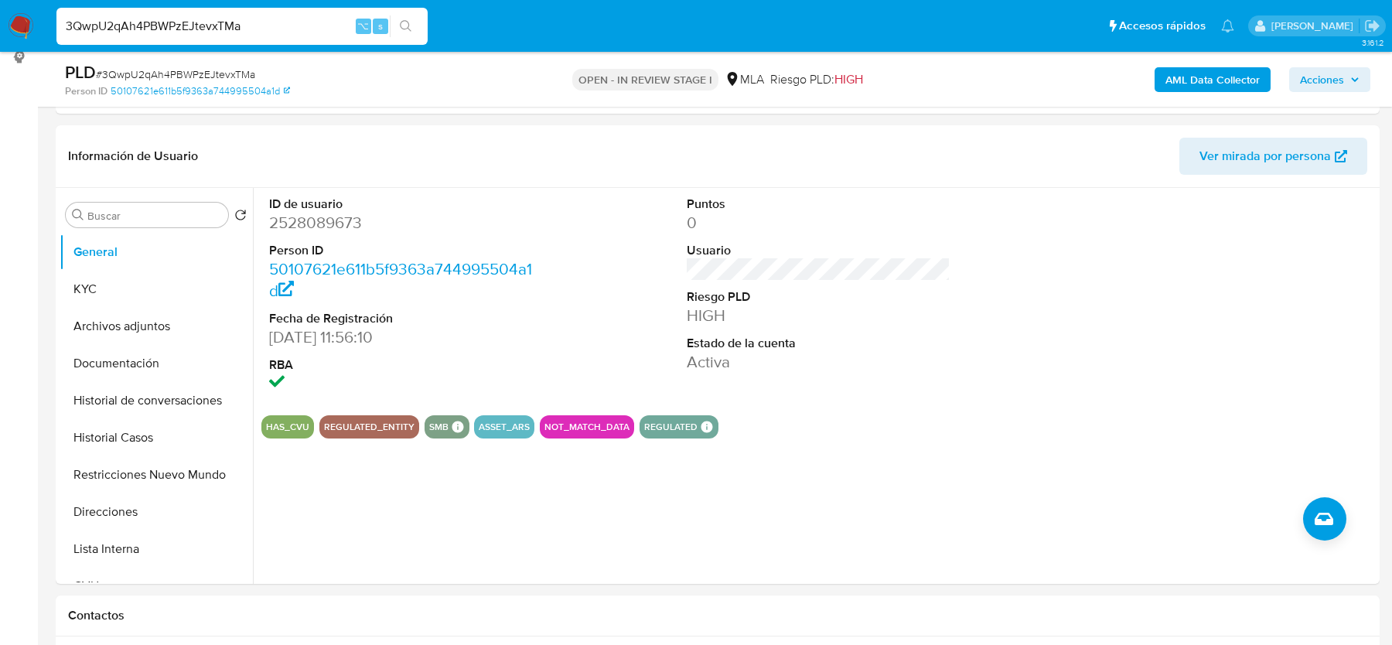
scroll to position [267, 0]
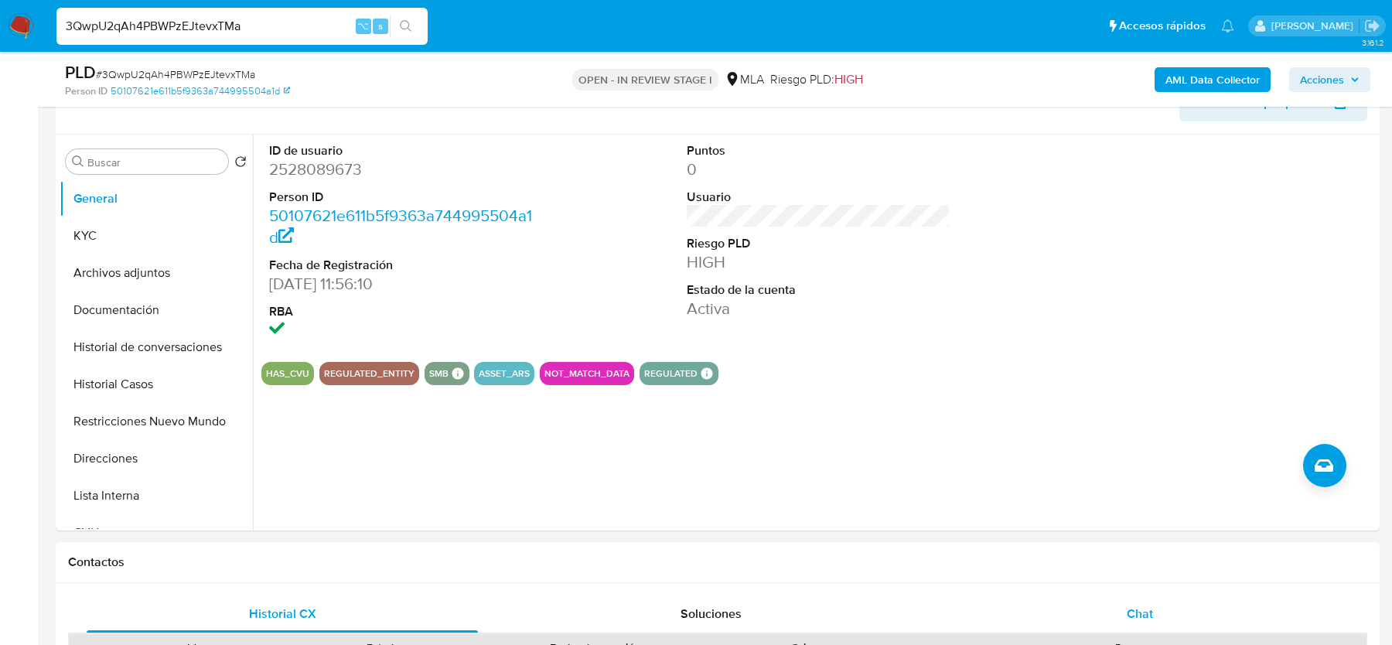
click at [1117, 597] on div "Chat" at bounding box center [1139, 614] width 391 height 37
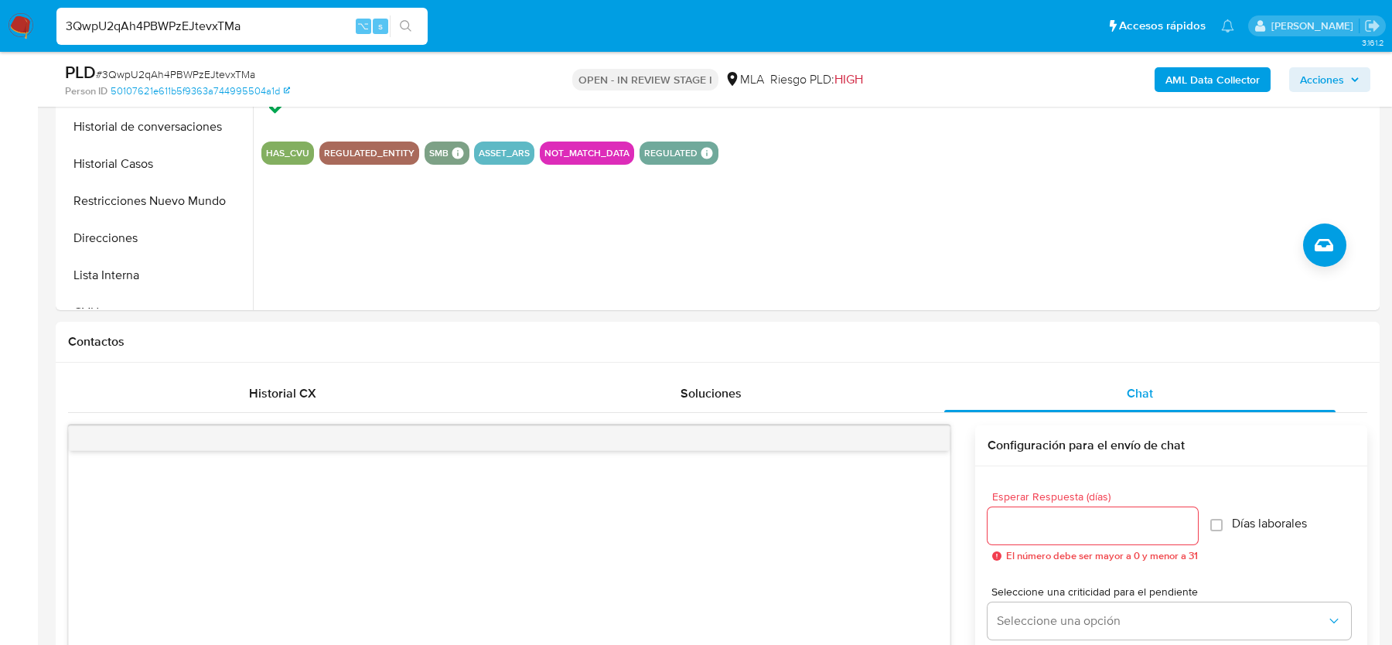
scroll to position [162, 0]
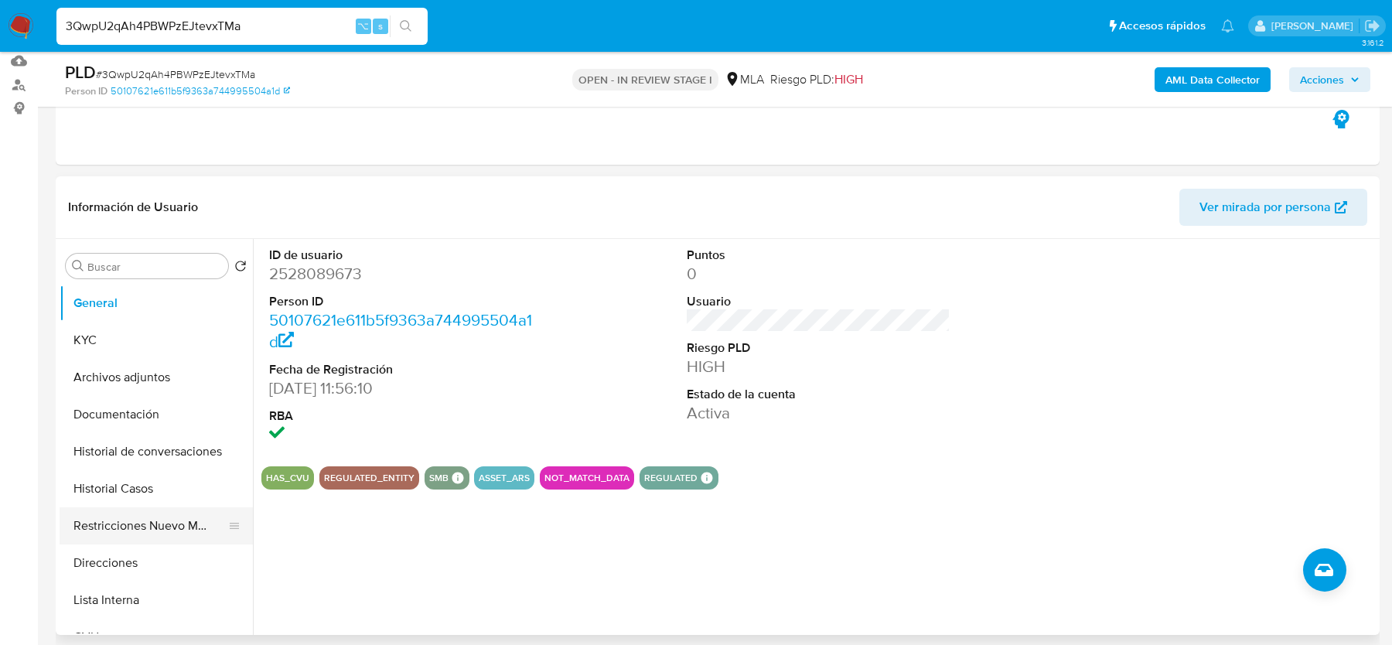
click at [131, 519] on button "Restricciones Nuevo Mundo" at bounding box center [150, 525] width 181 height 37
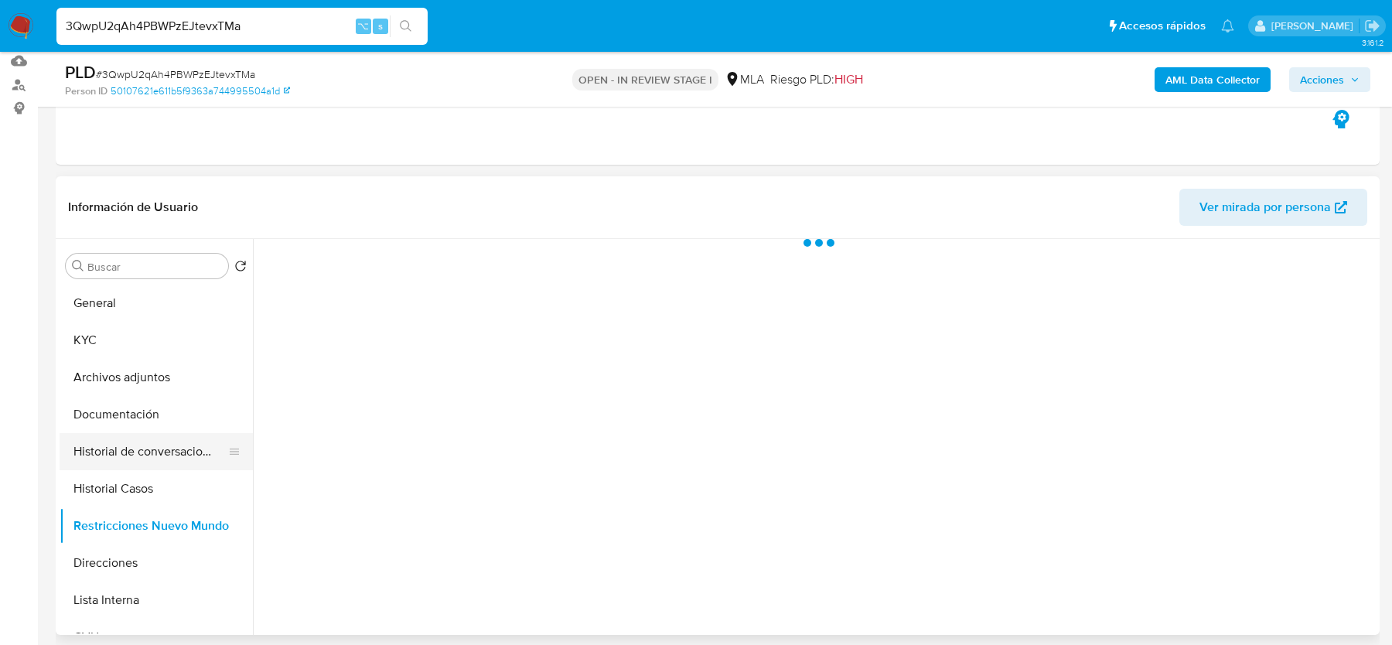
click at [123, 444] on button "Historial de conversaciones" at bounding box center [150, 451] width 181 height 37
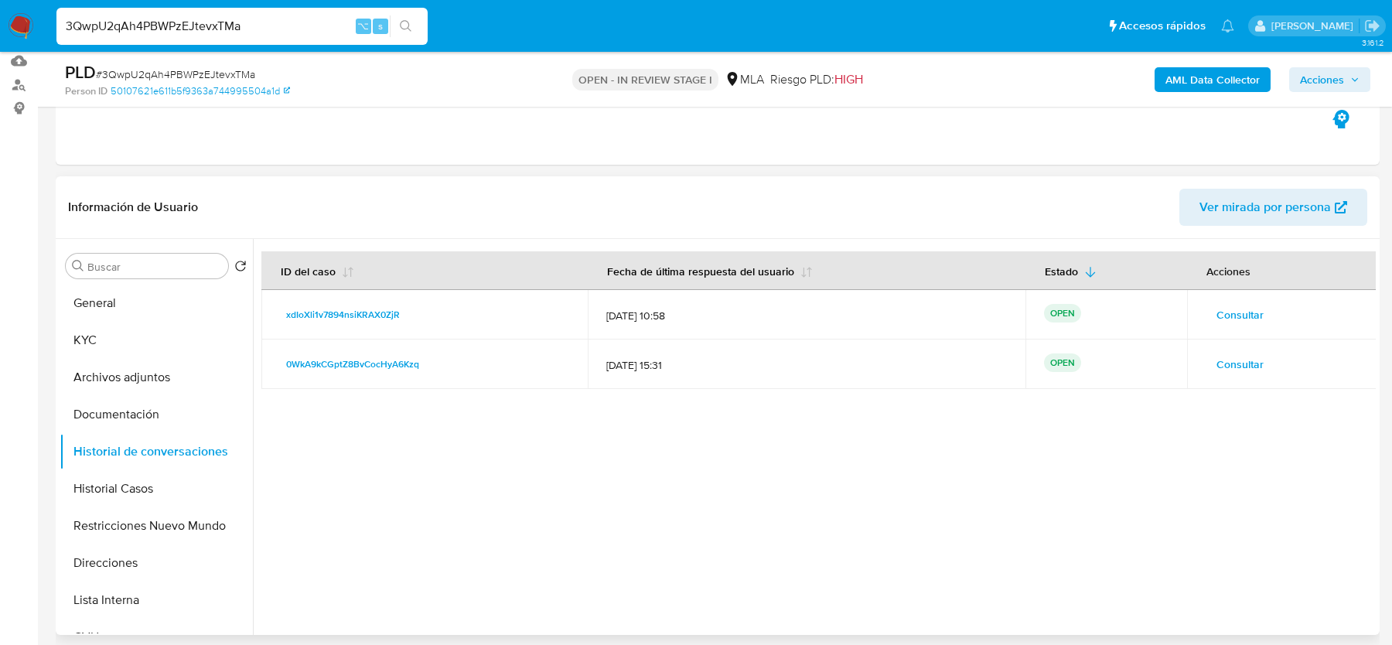
click at [1222, 313] on span "Consultar" at bounding box center [1240, 315] width 47 height 22
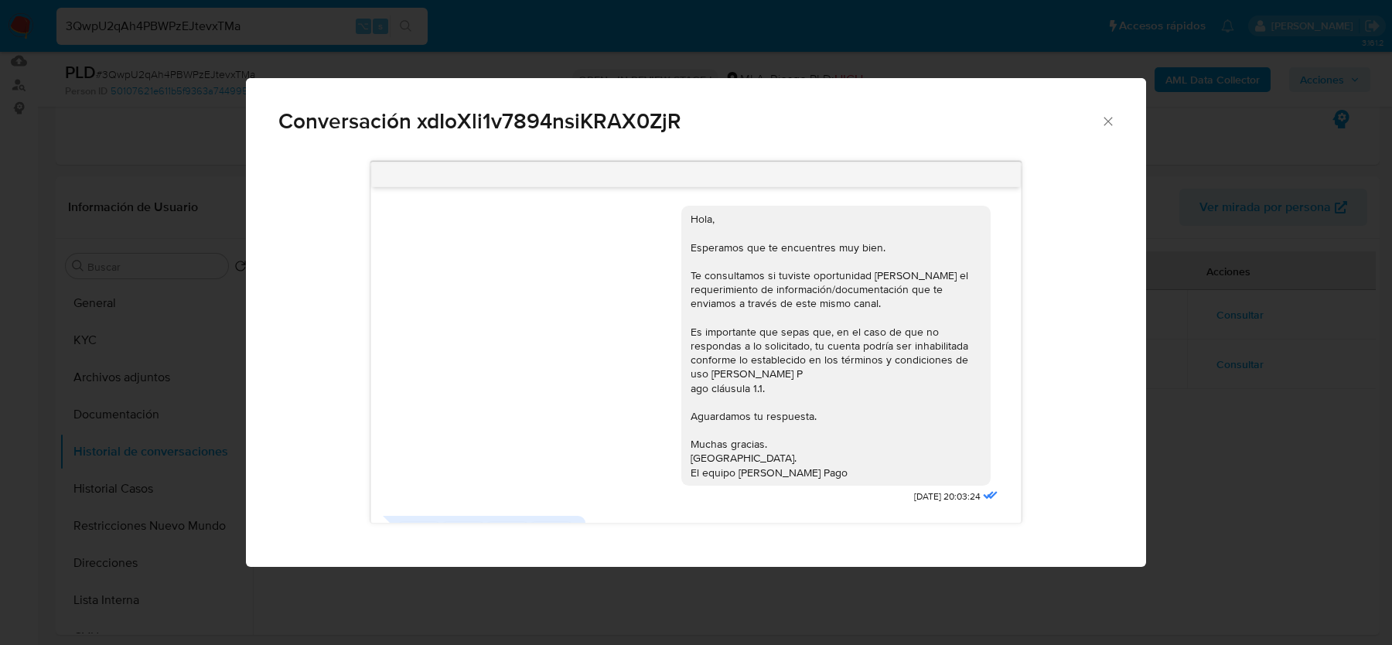
scroll to position [93, 0]
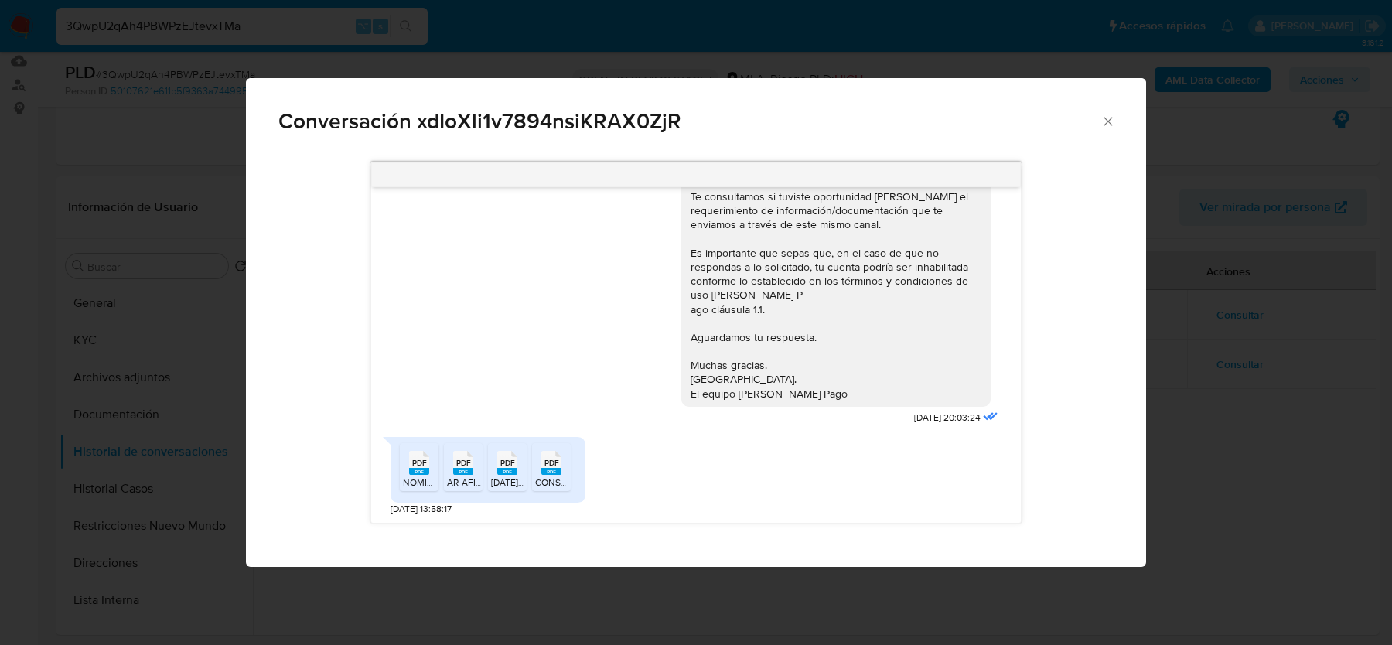
click at [1110, 119] on icon "Cerrar" at bounding box center [1108, 121] width 9 height 9
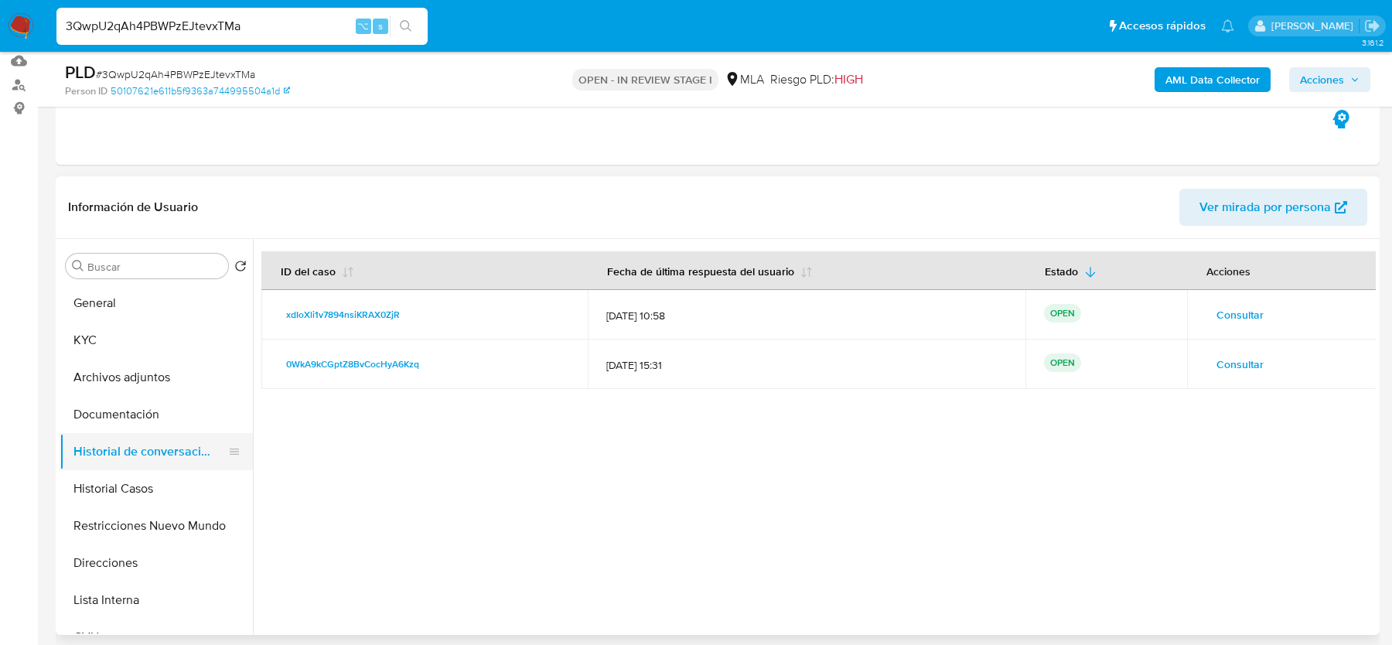
click at [161, 446] on button "Historial de conversaciones" at bounding box center [150, 451] width 181 height 37
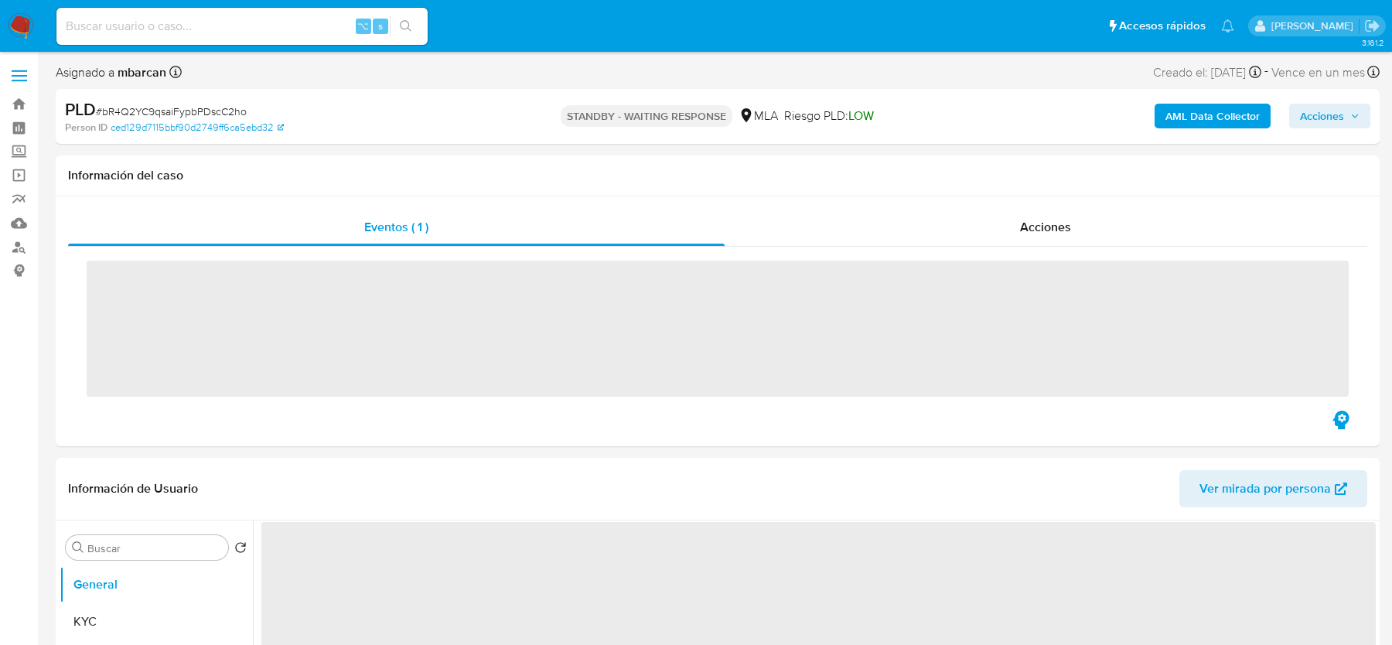
click at [205, 33] on input at bounding box center [241, 26] width 371 height 20
paste input "0WkA9kCGptZ8BvCocHyA6Kzq"
type input "0WkA9kCGptZ8BvCocHyA6Kzq"
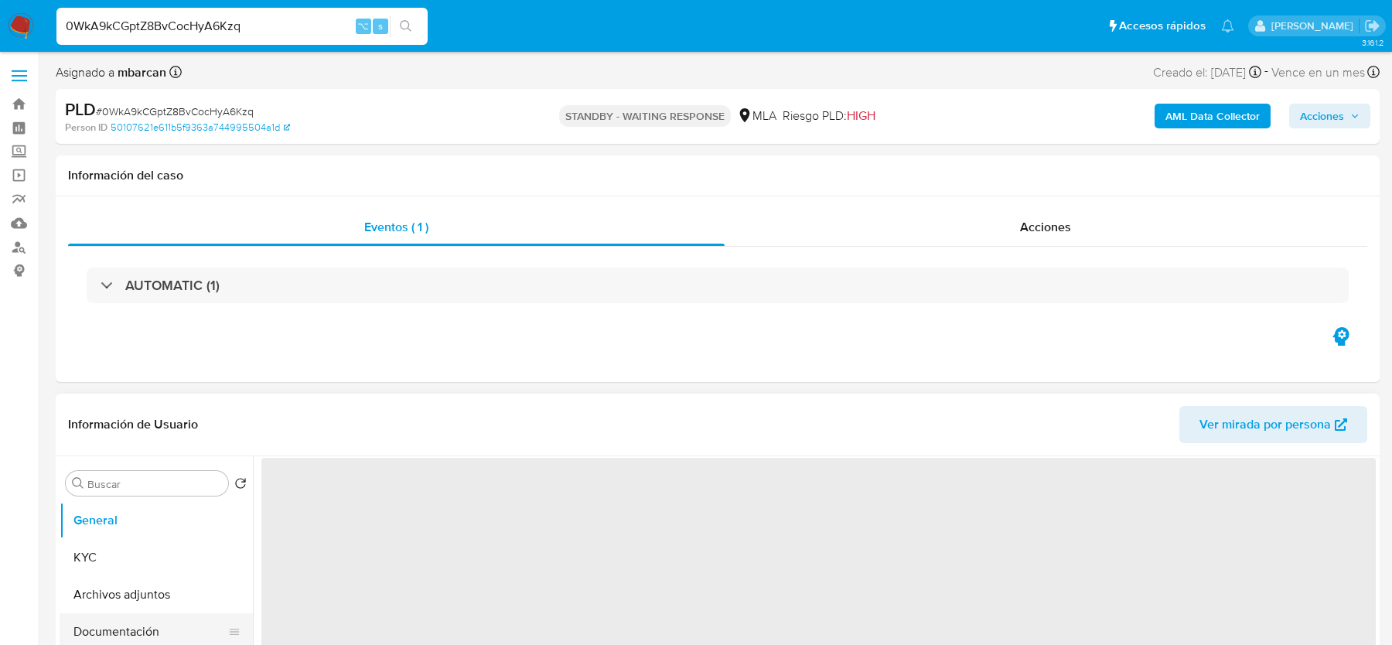
select select "10"
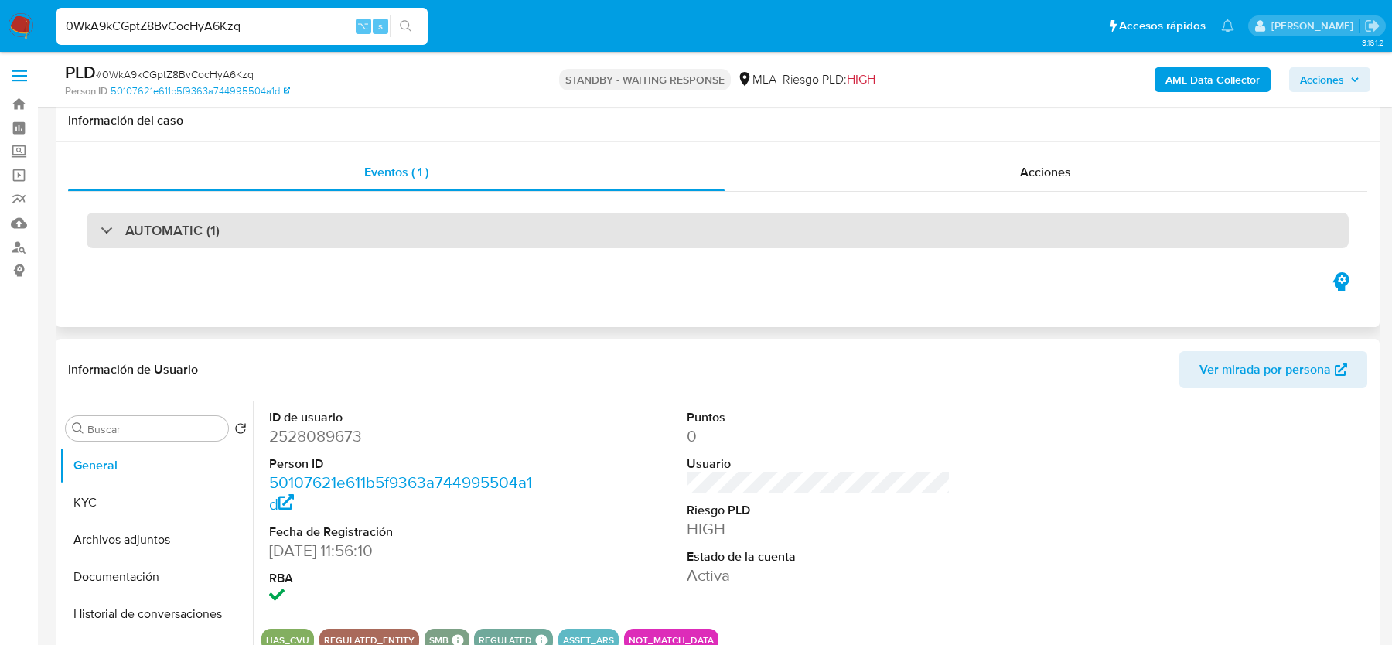
scroll to position [423, 0]
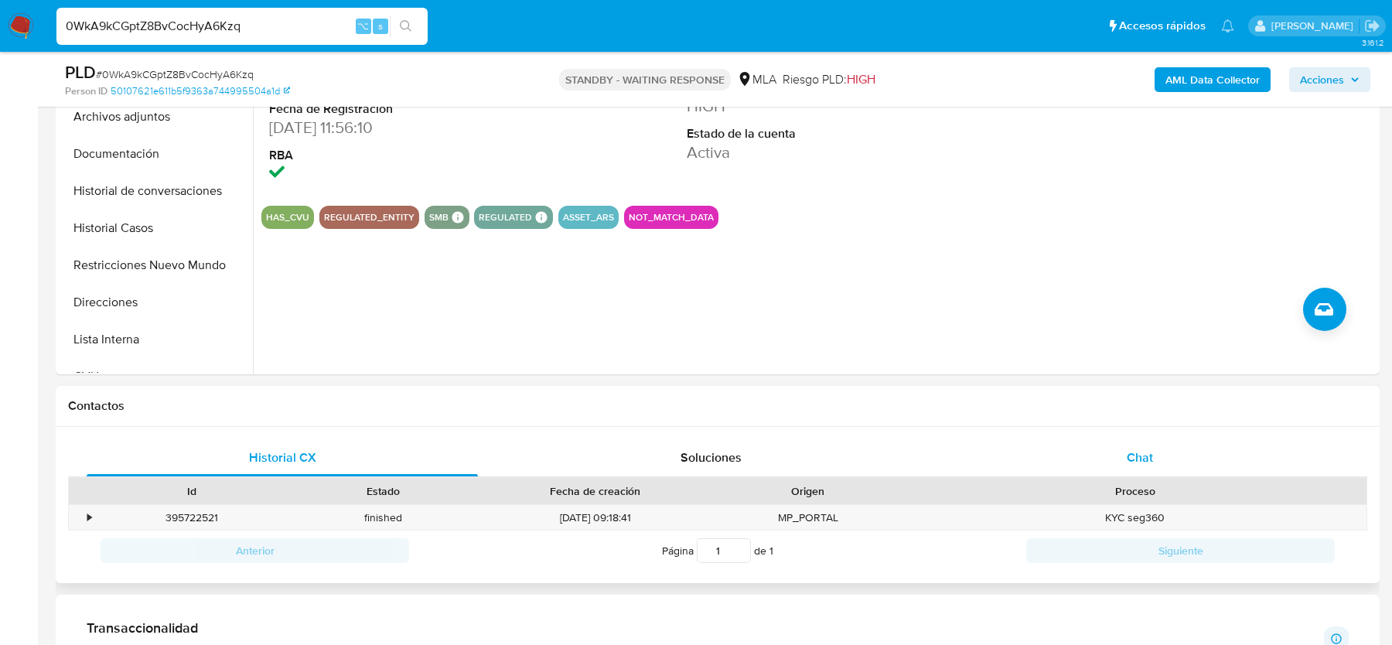
click at [1127, 449] on span "Chat" at bounding box center [1140, 458] width 26 height 18
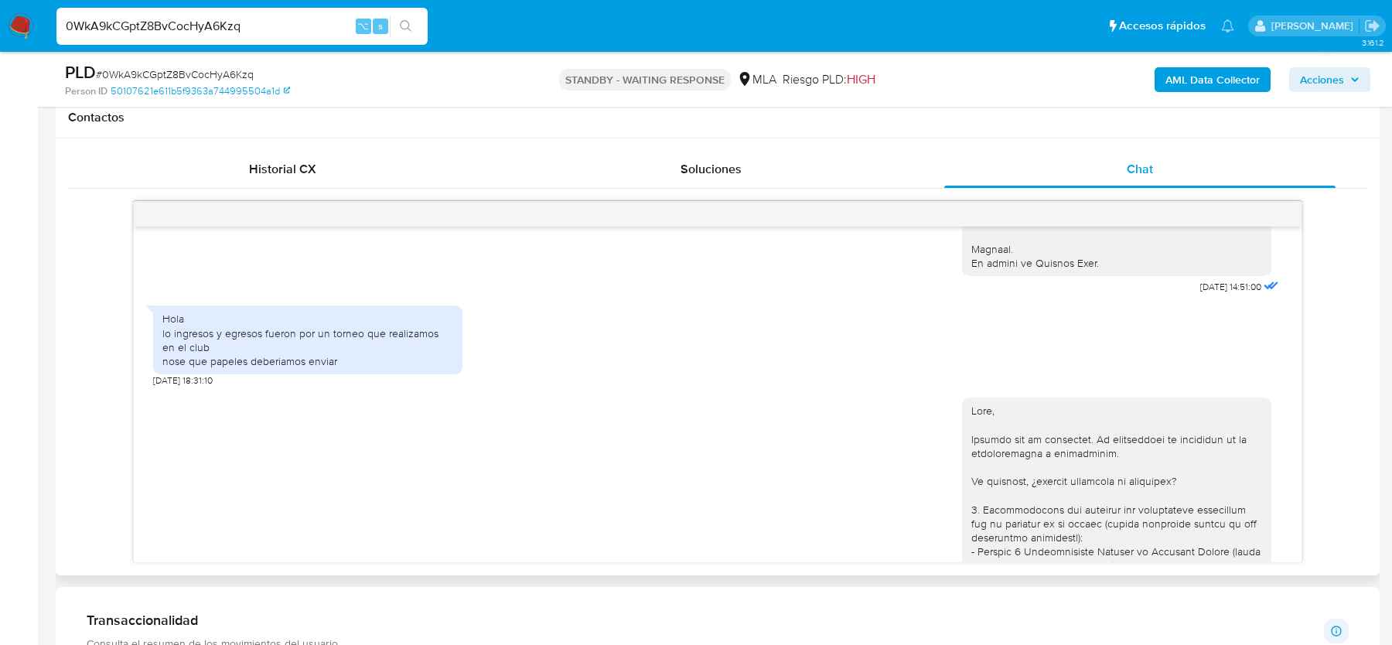
scroll to position [1295, 0]
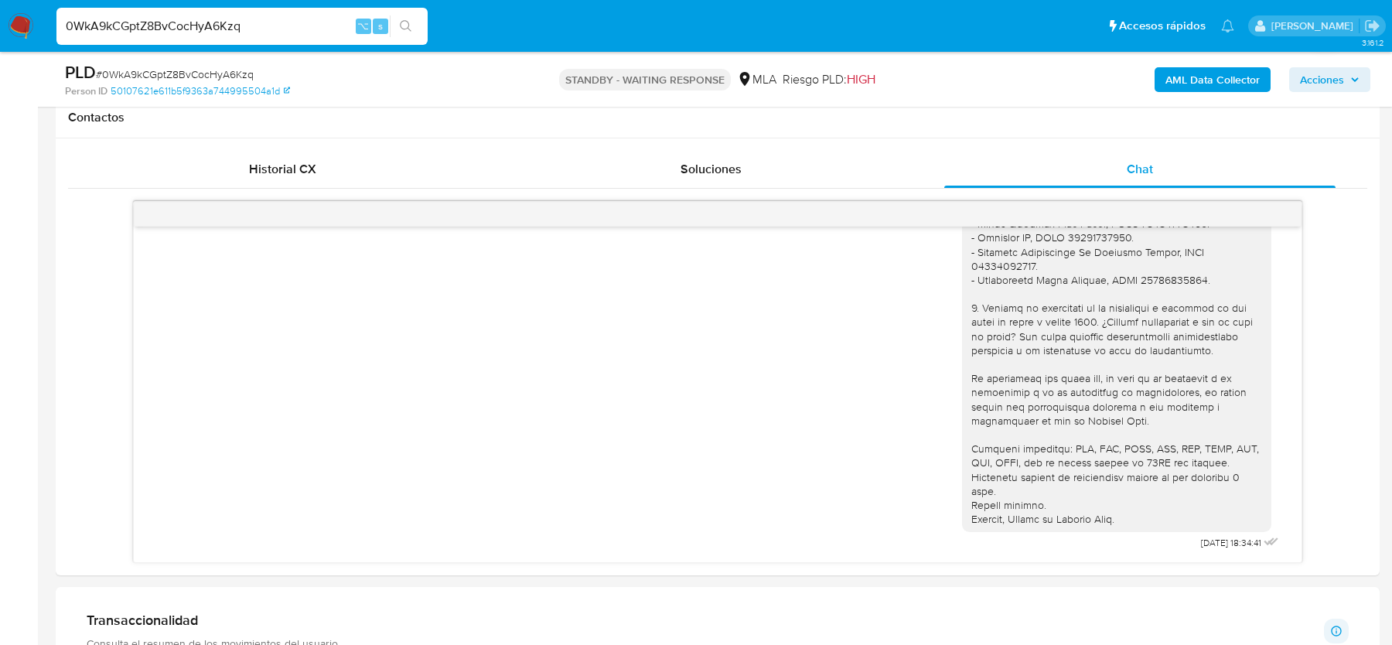
click at [198, 76] on span "# 0WkA9kCGptZ8BvCocHyA6Kzq" at bounding box center [175, 74] width 158 height 15
copy span "0WkA9kCGptZ8BvCocHyA6Kzq"
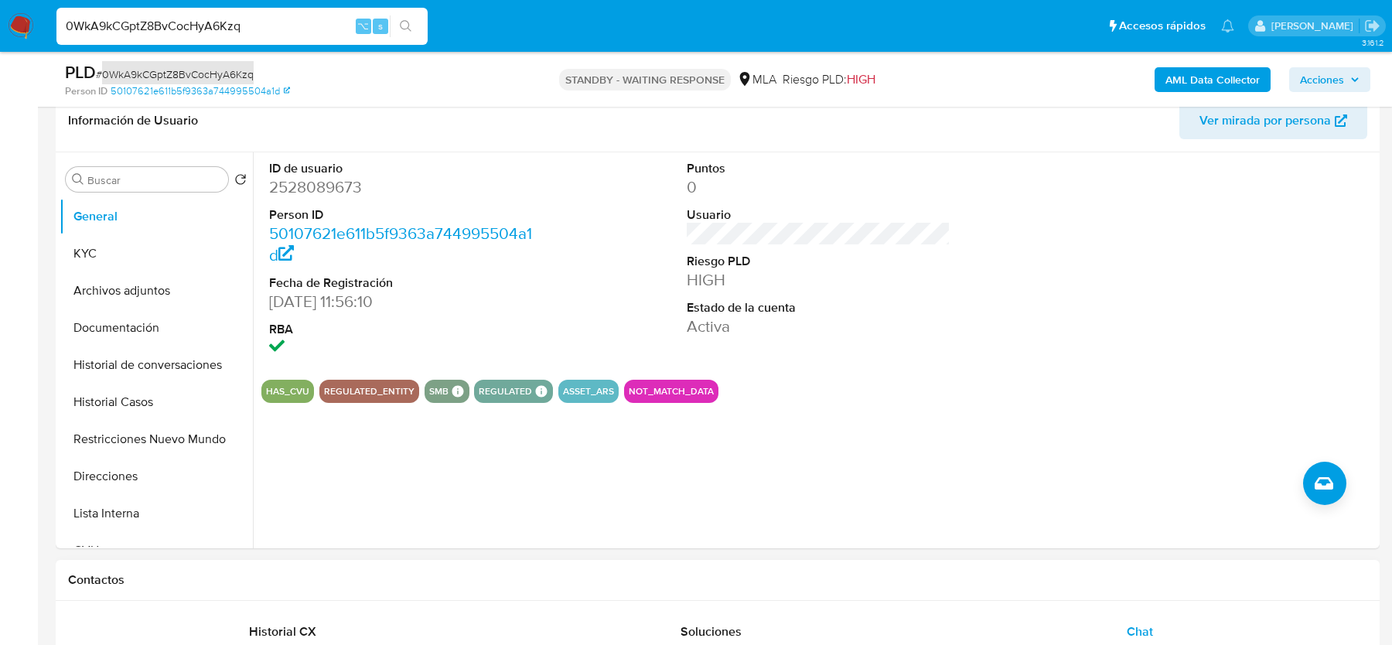
scroll to position [193, 0]
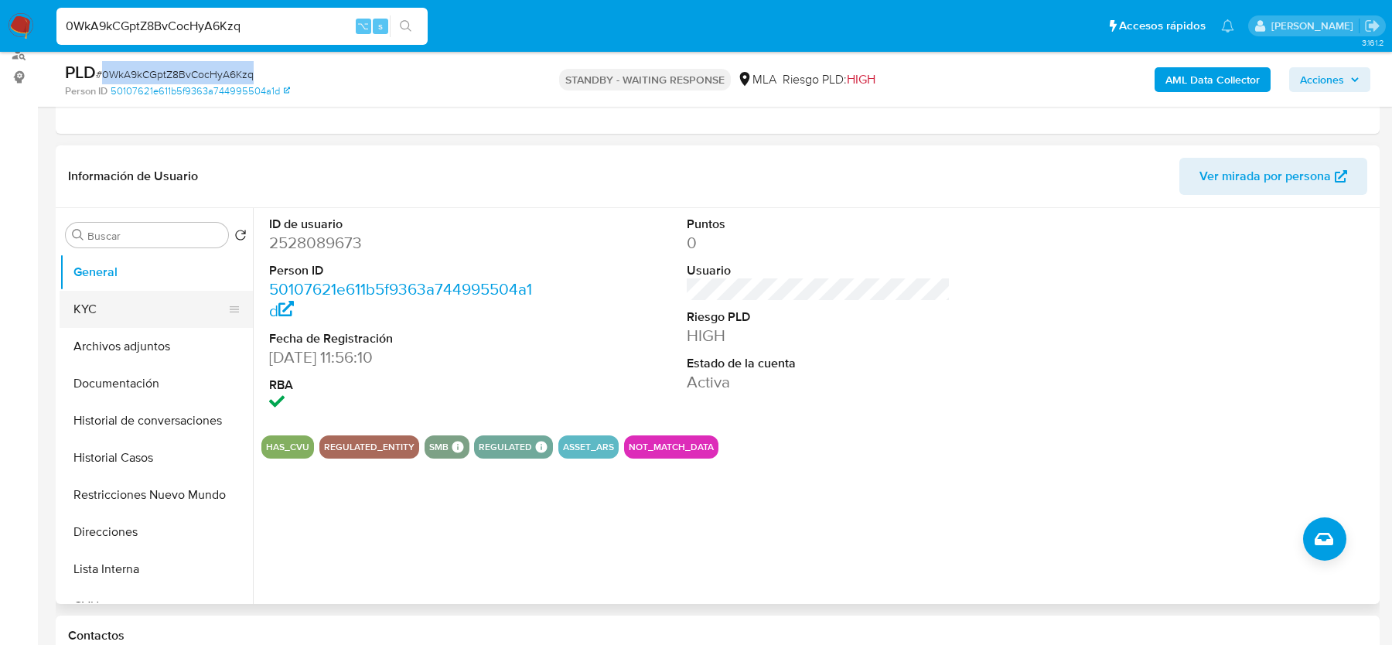
click at [155, 311] on button "KYC" at bounding box center [150, 309] width 181 height 37
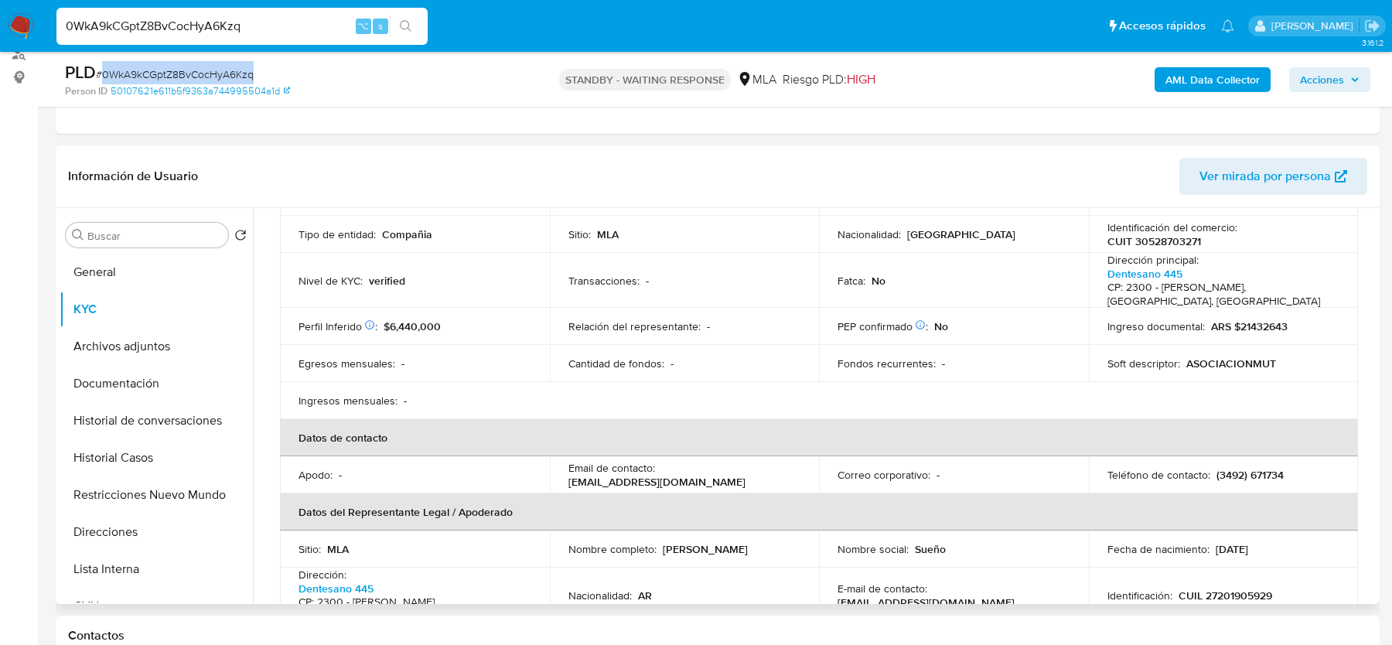
scroll to position [218, 0]
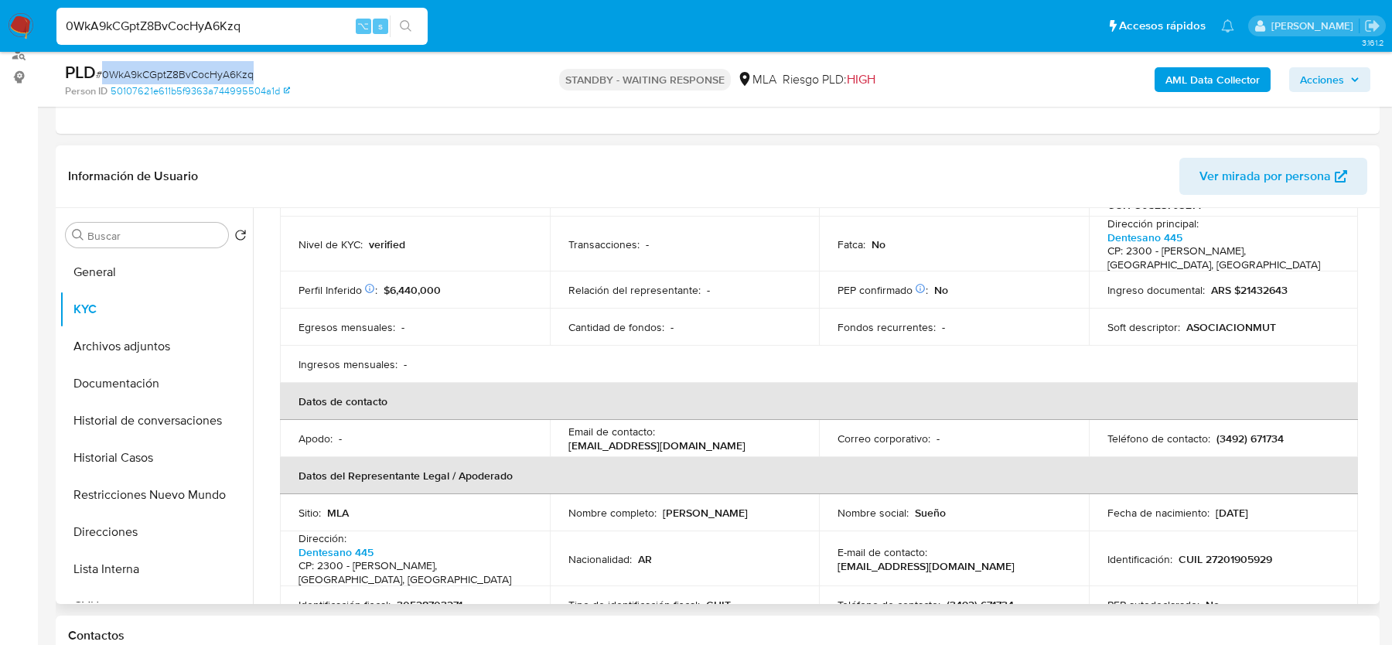
drag, startPoint x: 567, startPoint y: 433, endPoint x: 753, endPoint y: 433, distance: 185.6
click at [753, 433] on td "Email de contacto : tesoreriasuenoceleste@gmail.com" at bounding box center [685, 438] width 270 height 37
copy p "tesoreriasuenoceleste@gmail.com"
click at [186, 73] on span "# 0WkA9kCGptZ8BvCocHyA6Kzq" at bounding box center [175, 74] width 158 height 15
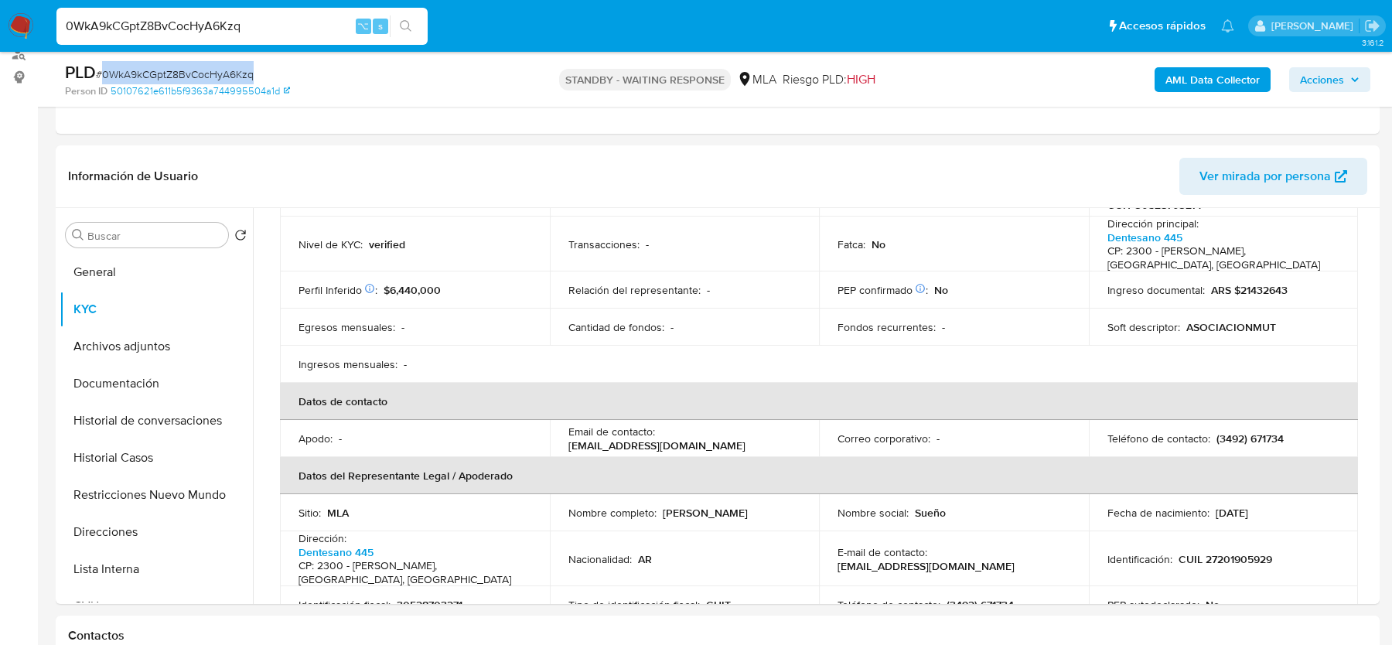
copy span "0WkA9kCGptZ8BvCocHyA6Kzq"
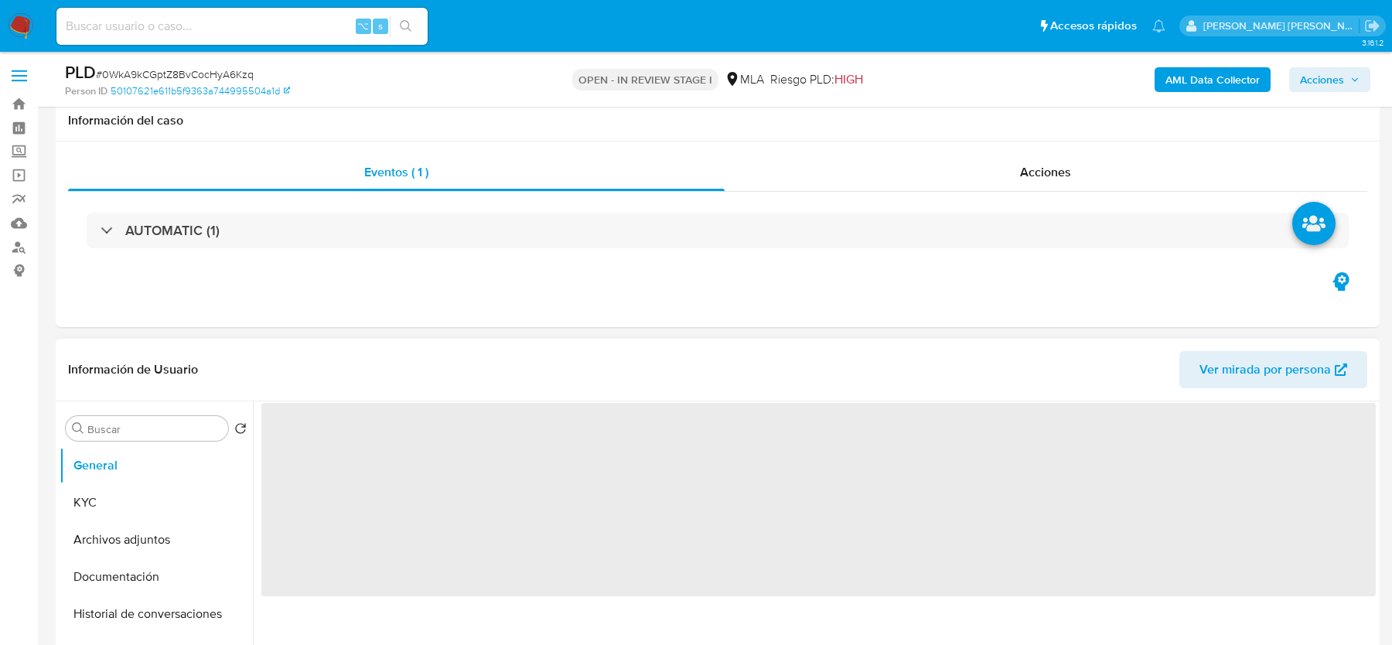
scroll to position [426, 0]
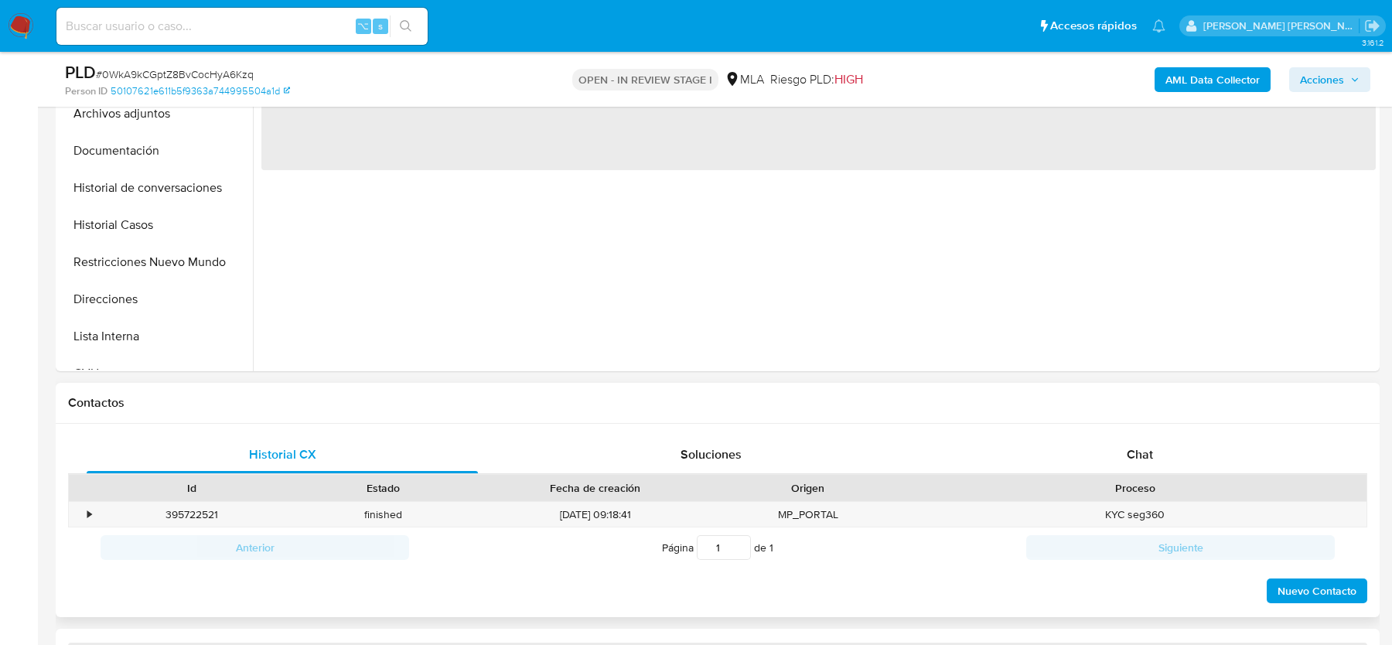
select select "10"
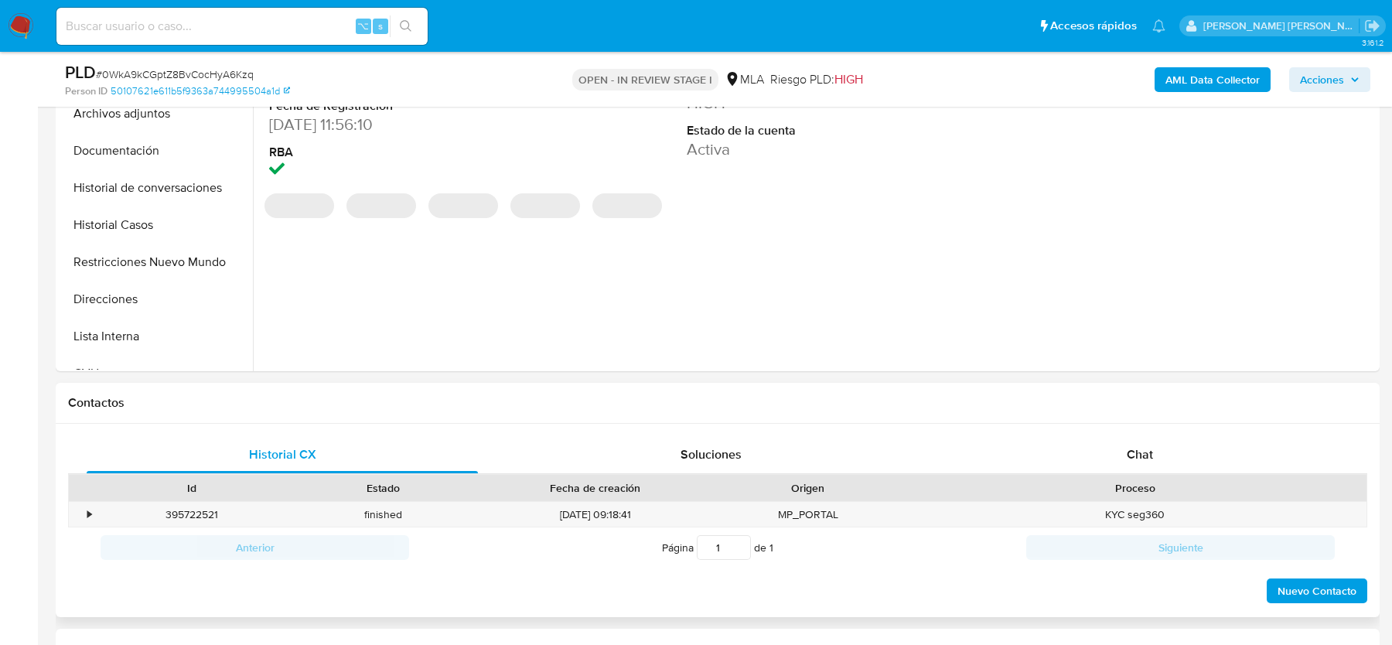
click at [1065, 426] on div "Historial CX Soluciones Chat Id Estado Fecha de creación Origen Proceso • 39572…" at bounding box center [718, 521] width 1324 height 194
click at [1069, 453] on div "Chat" at bounding box center [1139, 454] width 391 height 37
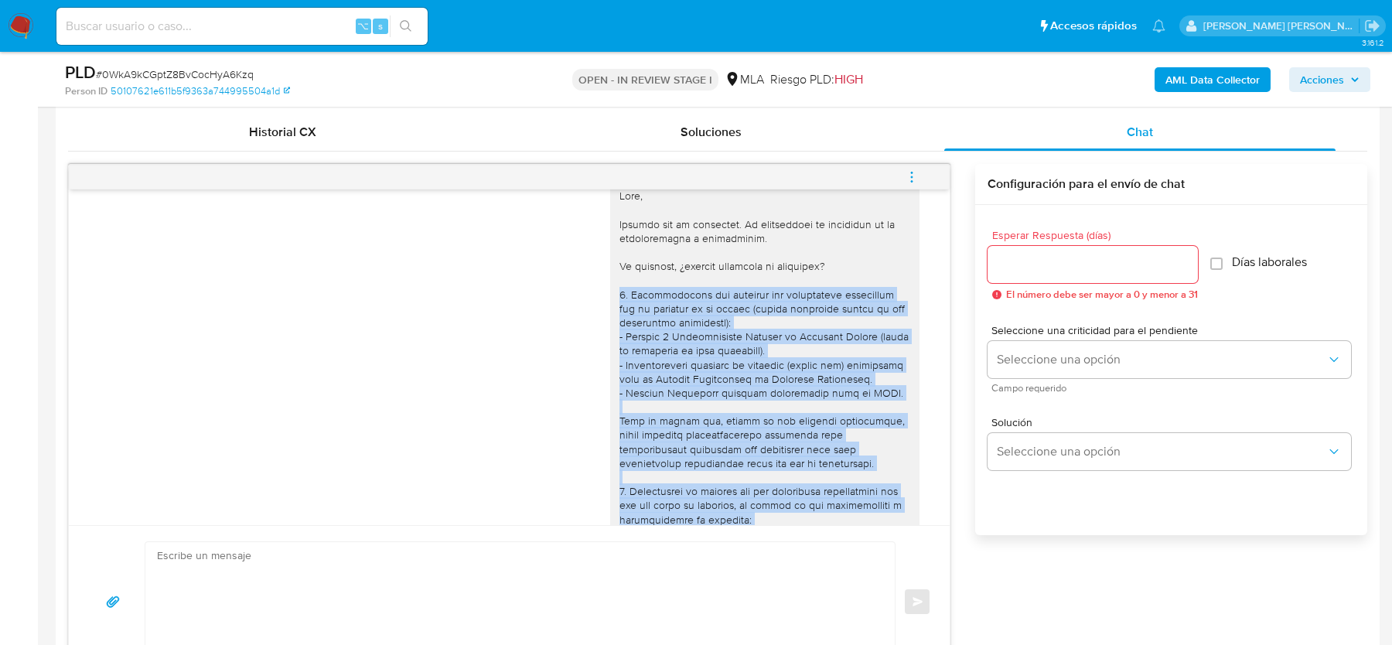
scroll to position [1295, 0]
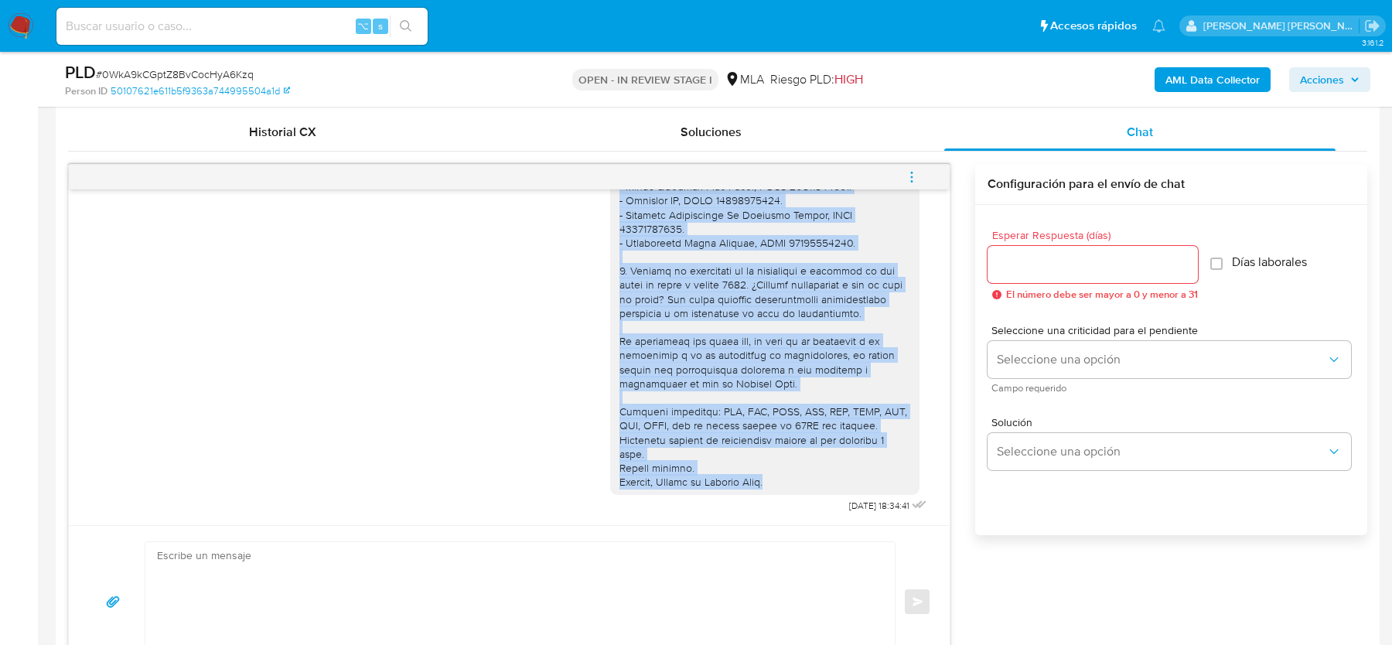
drag, startPoint x: 619, startPoint y: 322, endPoint x: 795, endPoint y: 476, distance: 234.6
click at [795, 476] on div at bounding box center [764, 151] width 309 height 688
copy div "0. Loremipsumdol sit ametcons adi elitseddoei temporinci utl et dolorema al en …"
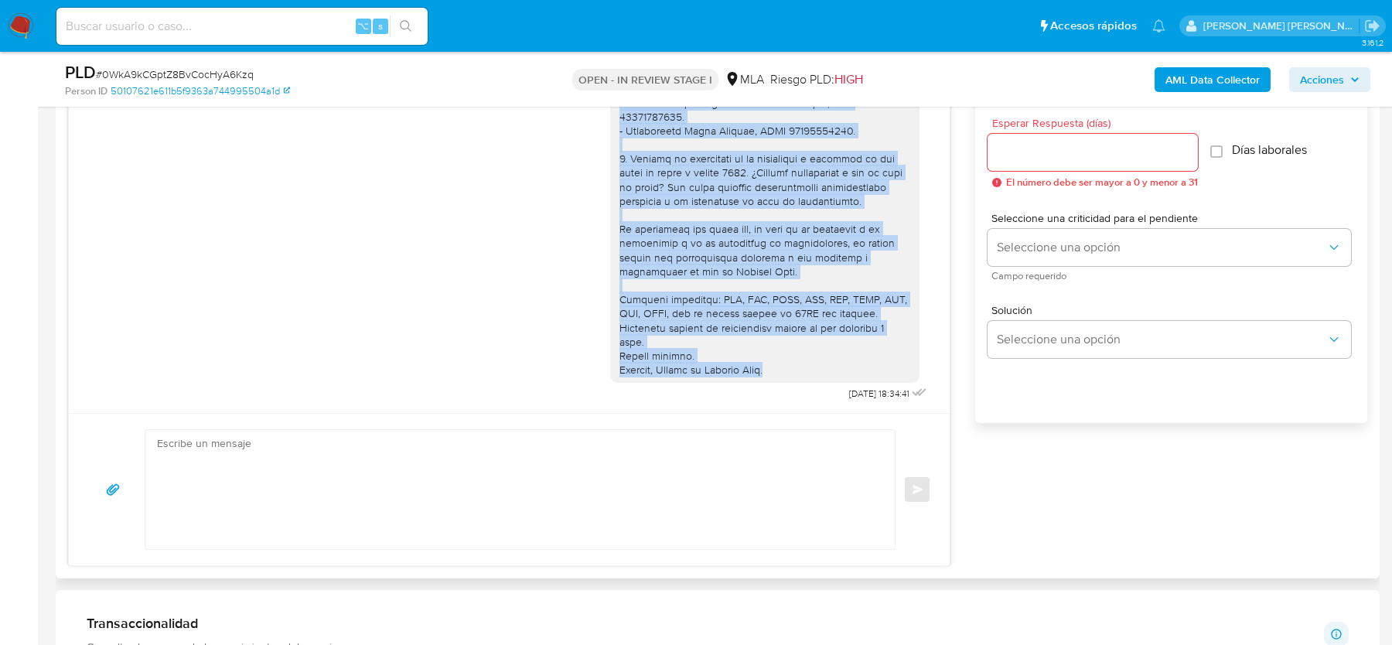
click at [801, 287] on div at bounding box center [765, 38] width 291 height 675
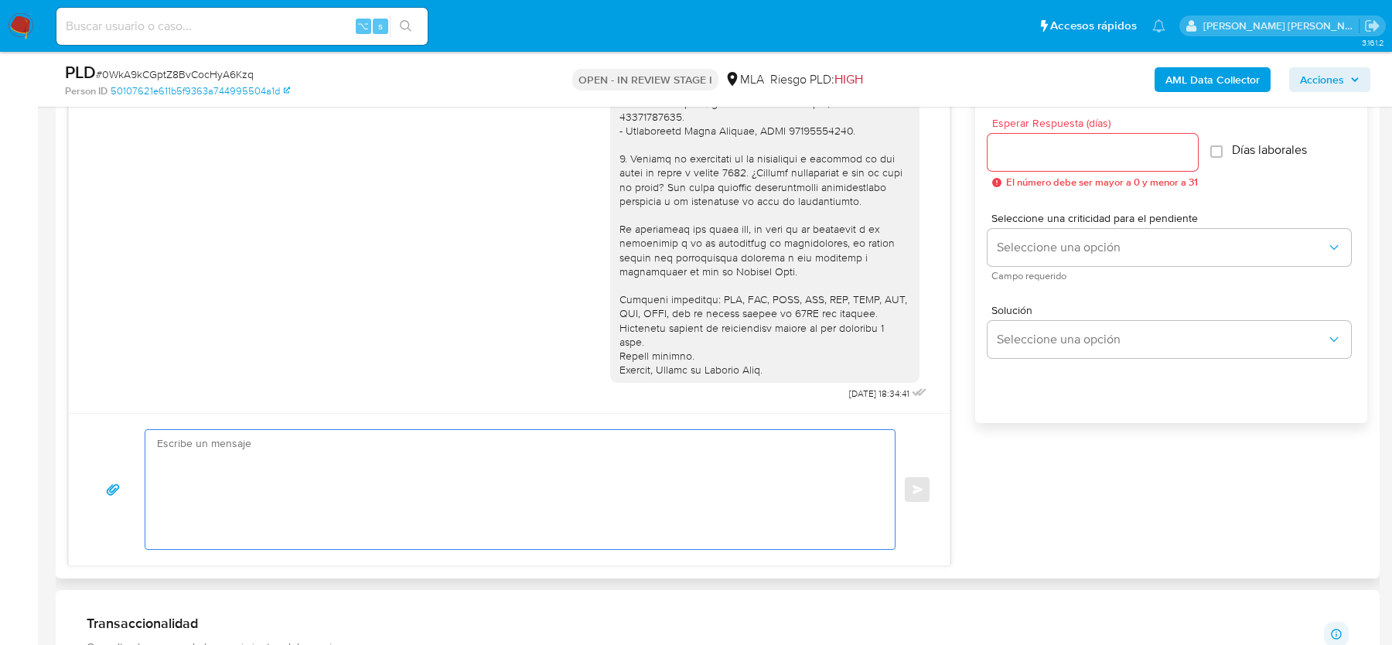
click at [570, 538] on textarea at bounding box center [516, 489] width 719 height 119
paste textarea "Hola, Te consultamos si tuviste oportunidad de leer el requerimiento de informa…"
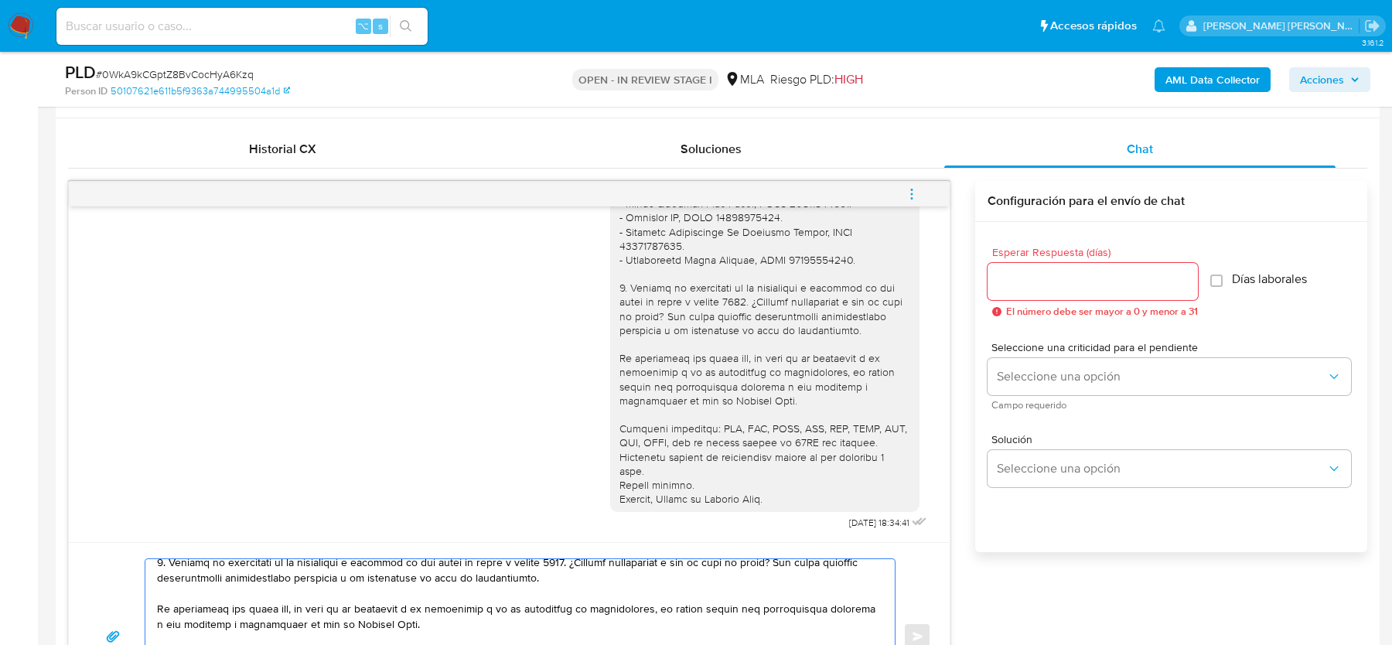
scroll to position [701, 0]
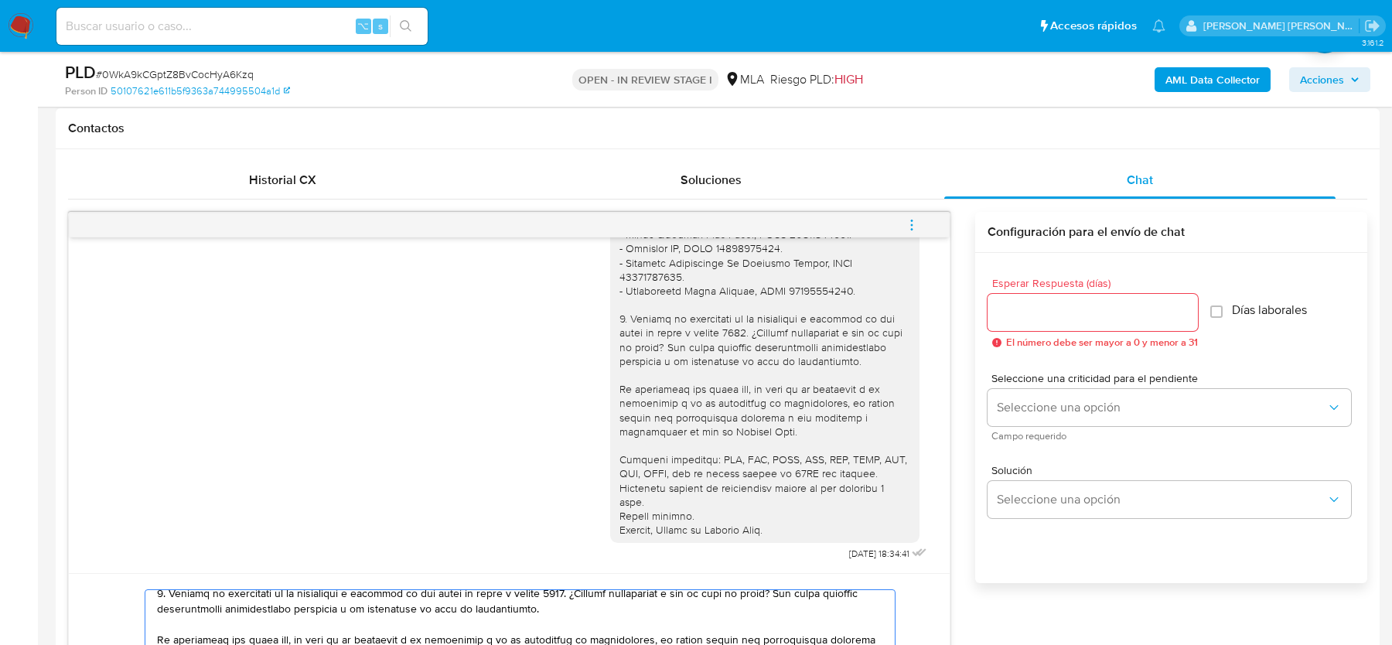
type textarea "Hola, Te consultamos si tuviste oportunidad de leer el requerimiento de informa…"
click at [1012, 302] on input "Esperar Respuesta (días)" at bounding box center [1093, 312] width 210 height 20
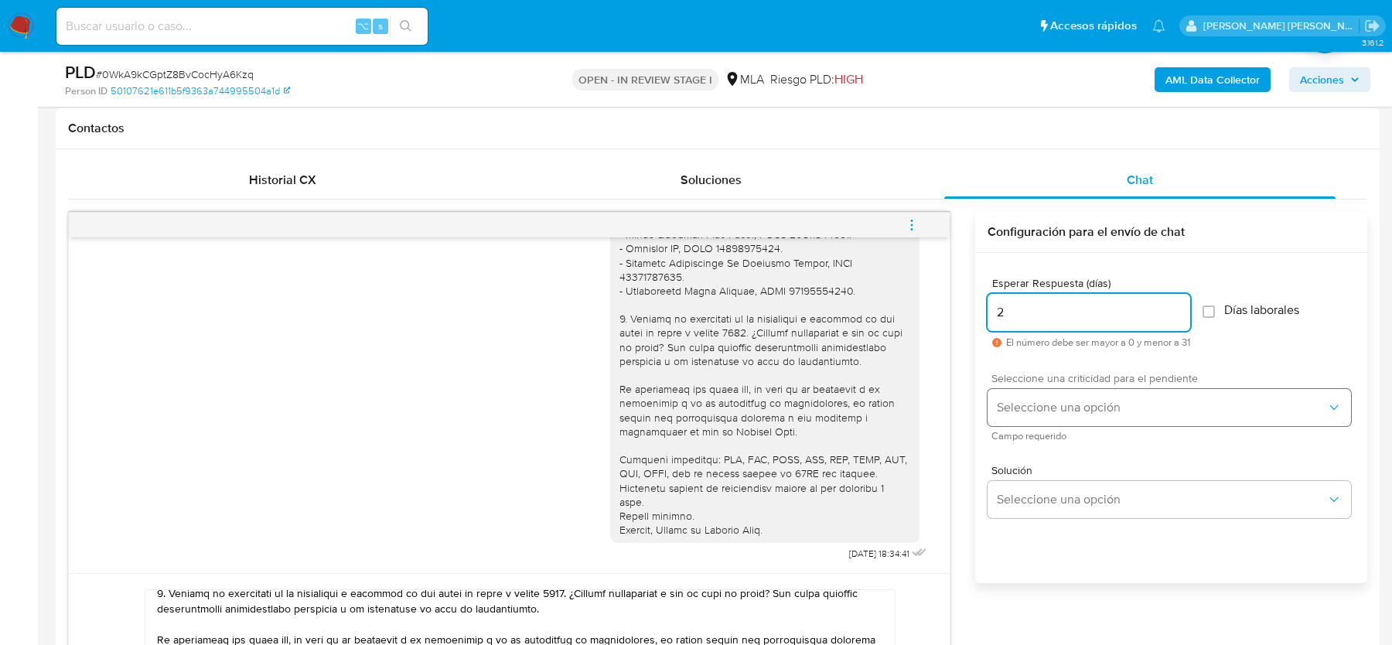
type input "2"
click at [1021, 423] on button "Seleccione una opción" at bounding box center [1170, 407] width 364 height 37
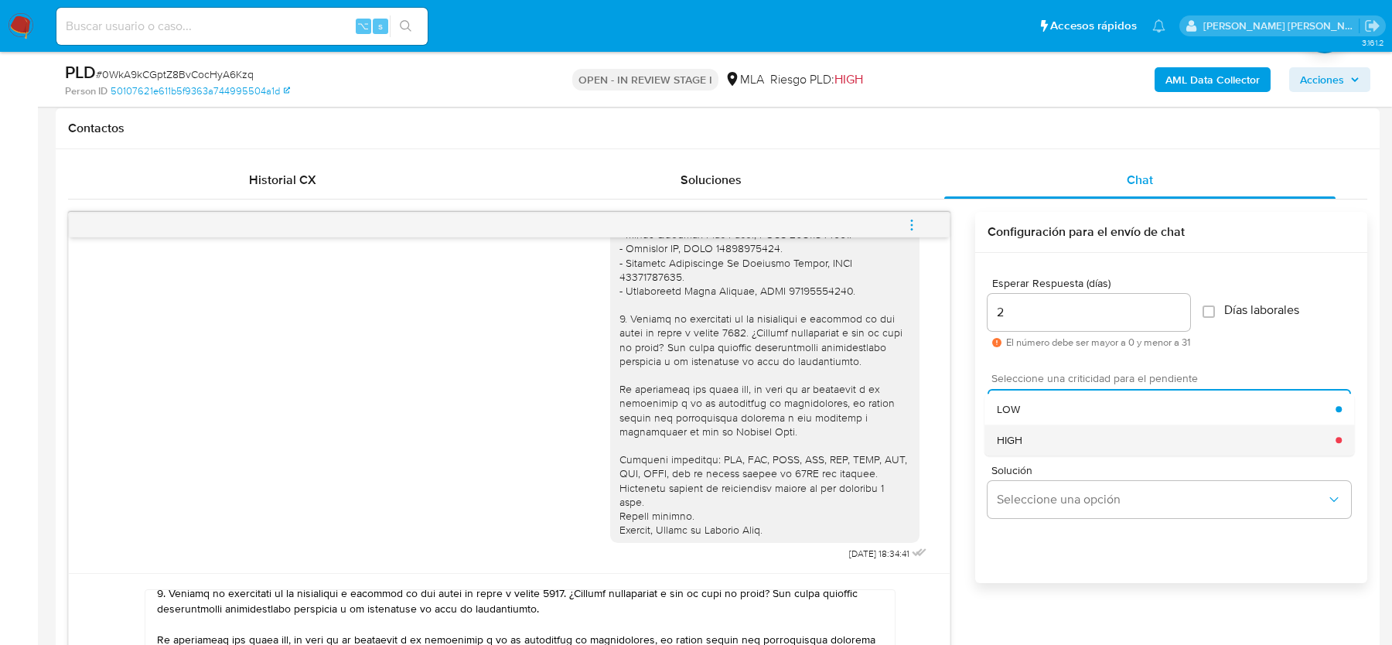
click at [1018, 441] on span "HIGH" at bounding box center [1010, 440] width 26 height 14
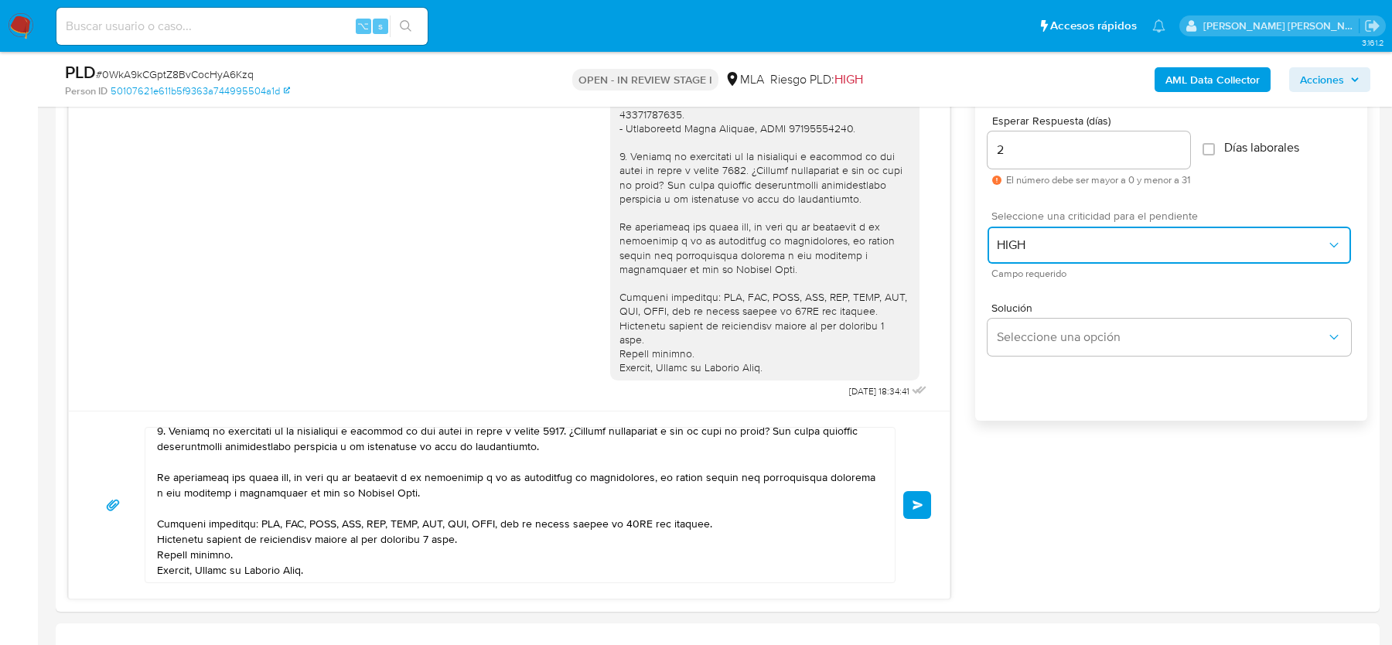
scroll to position [883, 0]
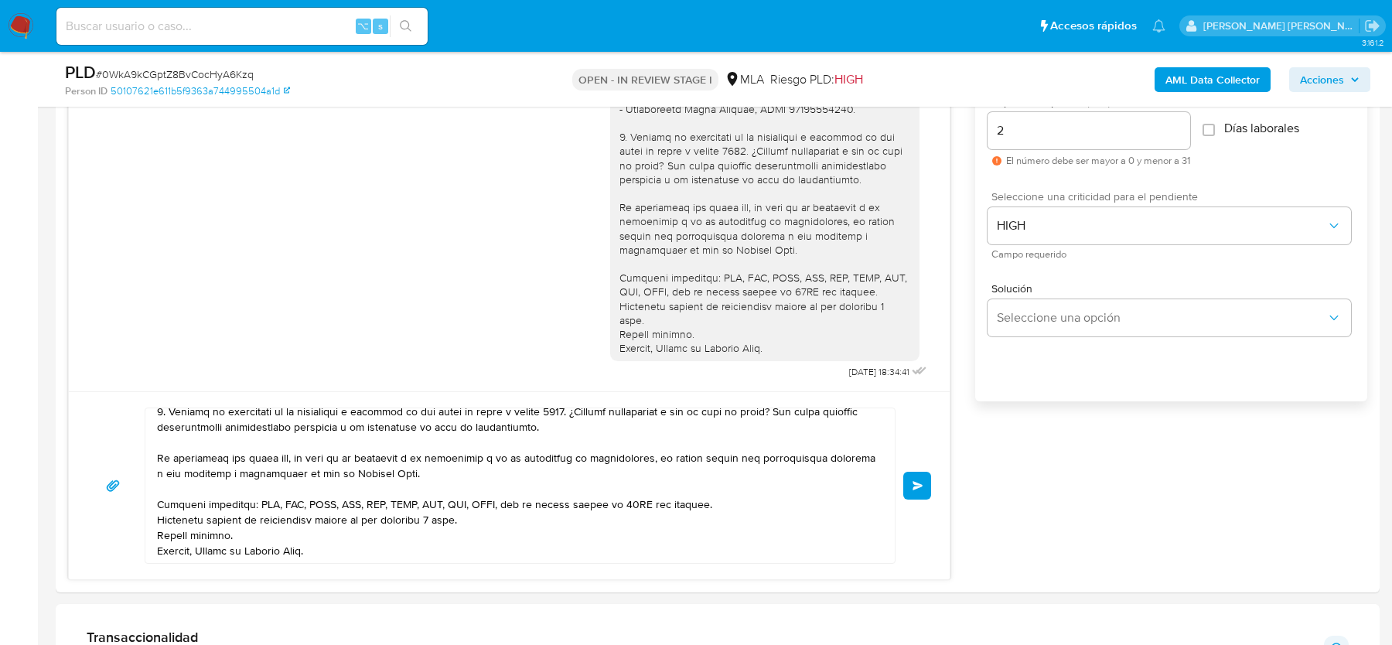
click at [918, 481] on span "Enviar" at bounding box center [918, 485] width 11 height 9
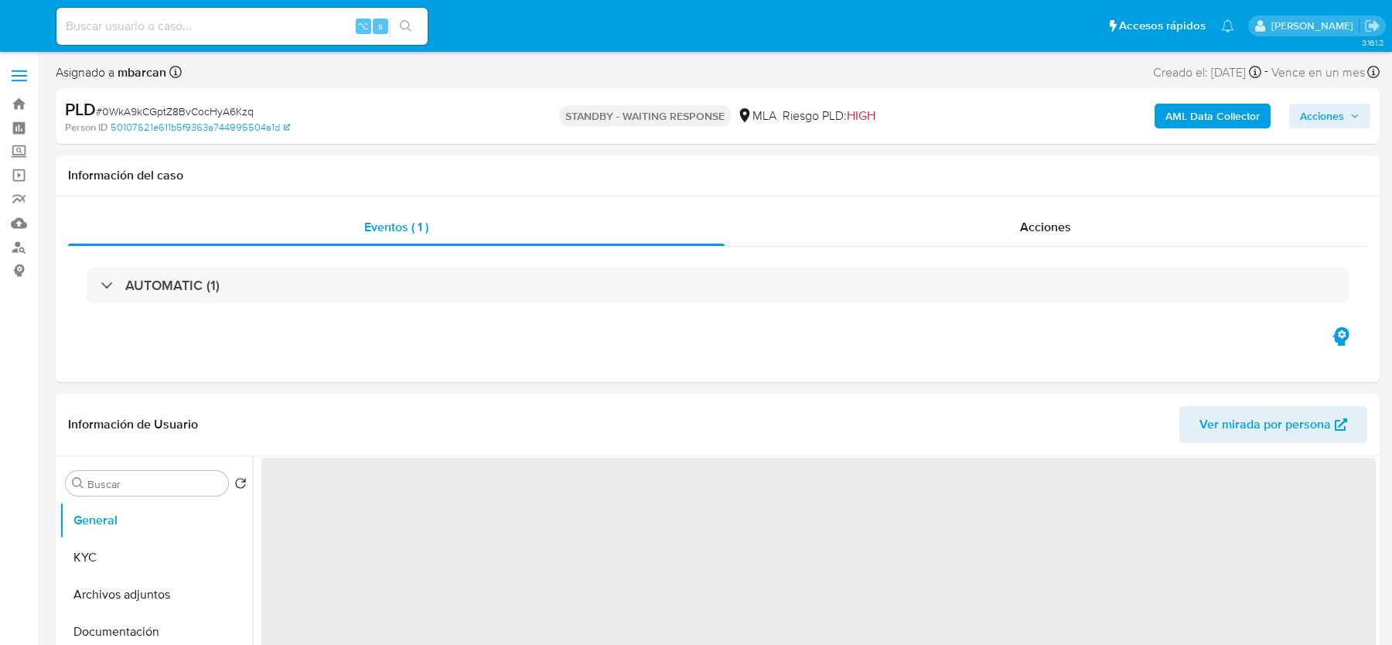
select select "10"
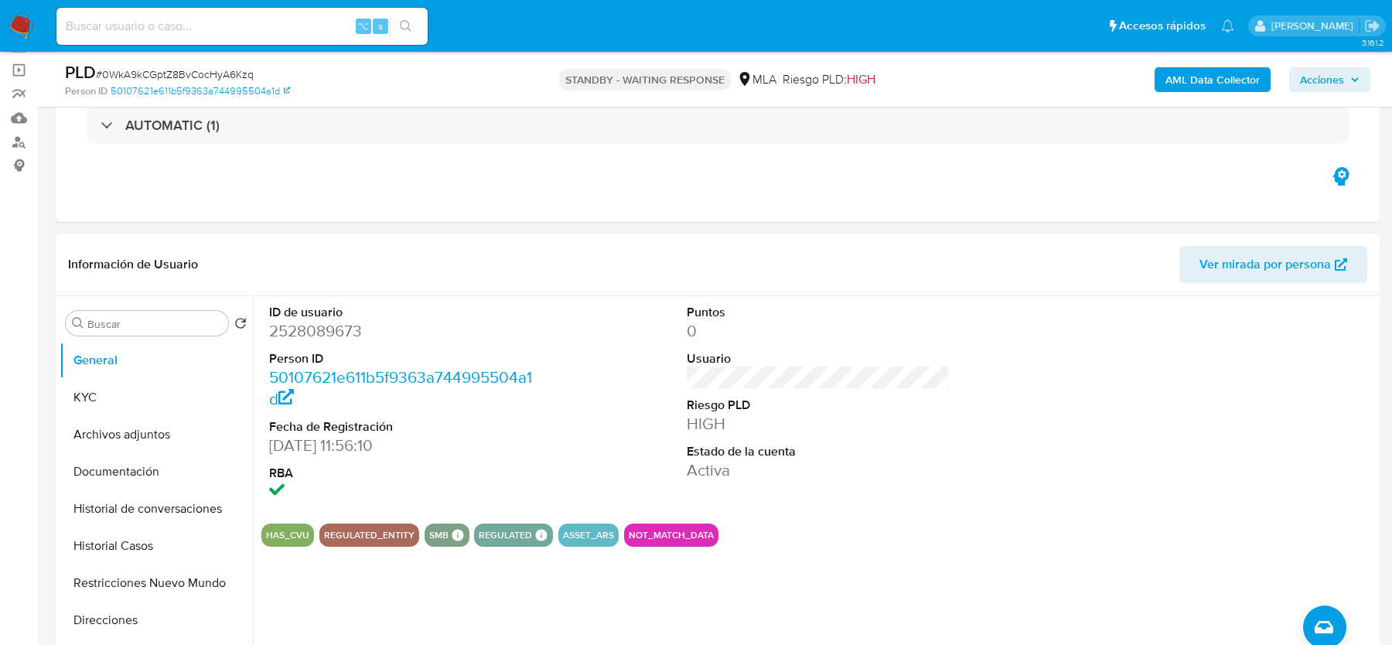
scroll to position [145, 0]
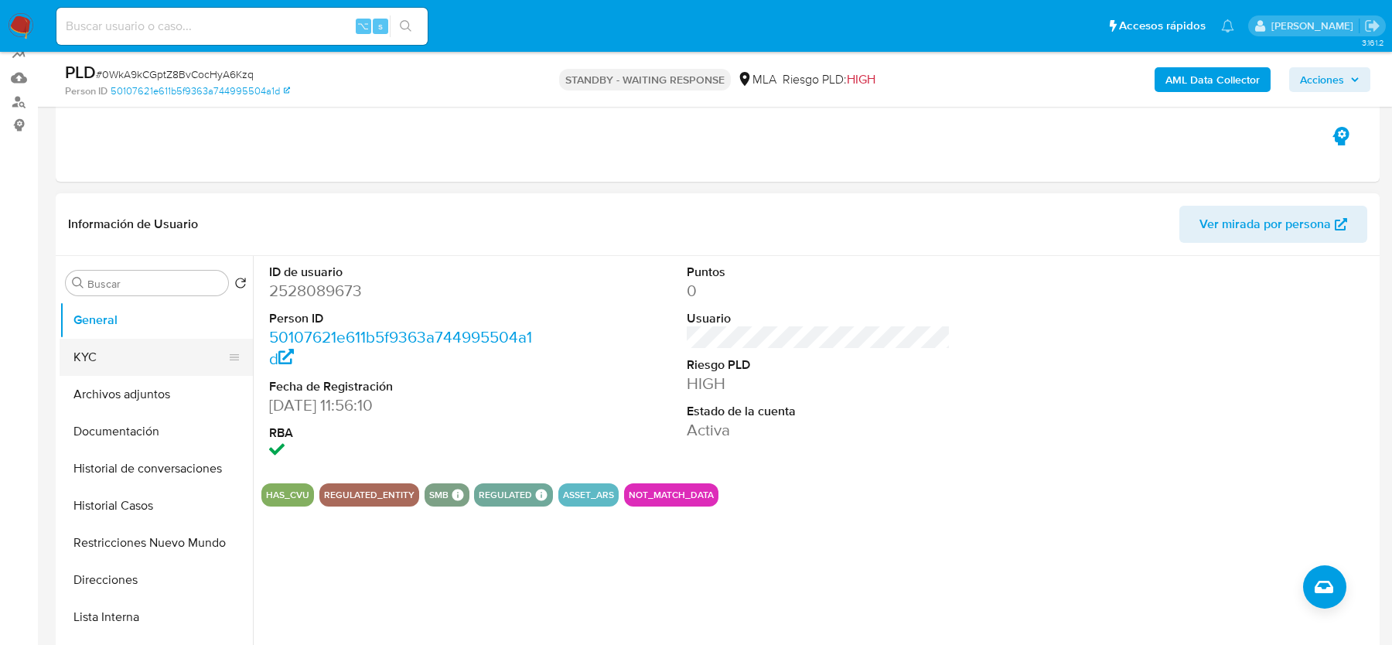
click at [155, 343] on button "KYC" at bounding box center [150, 357] width 181 height 37
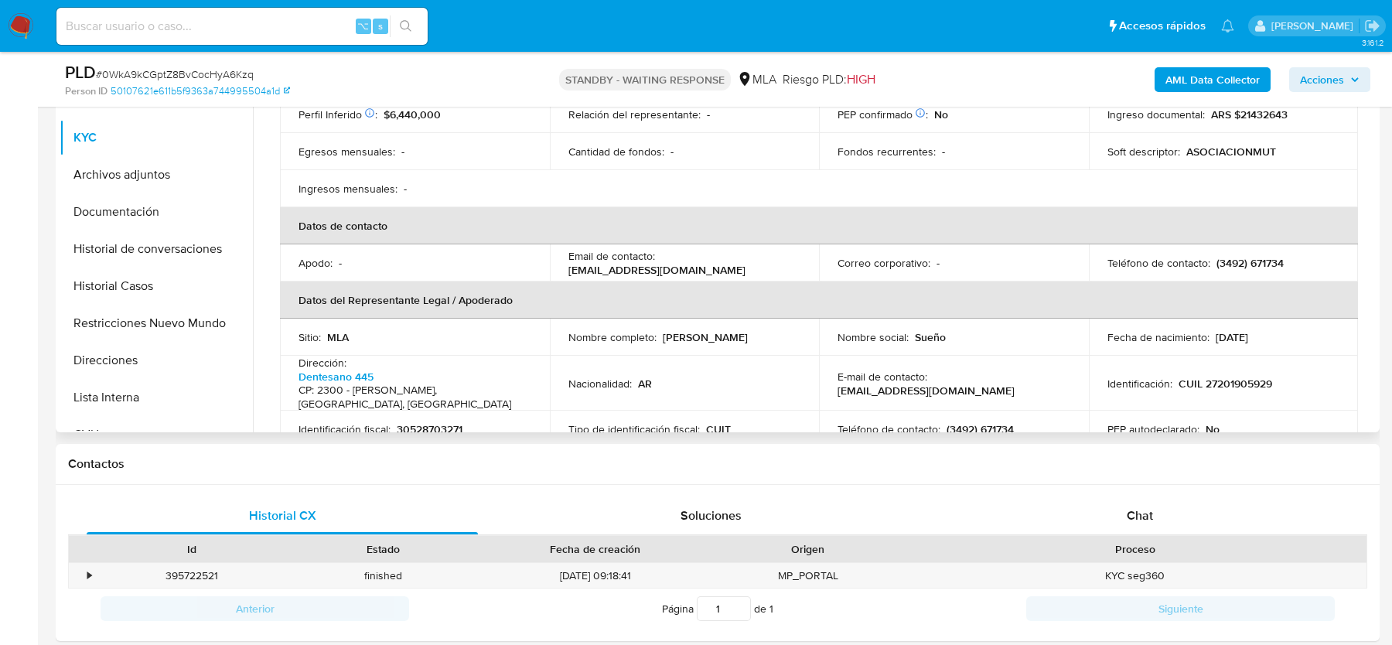
scroll to position [227, 0]
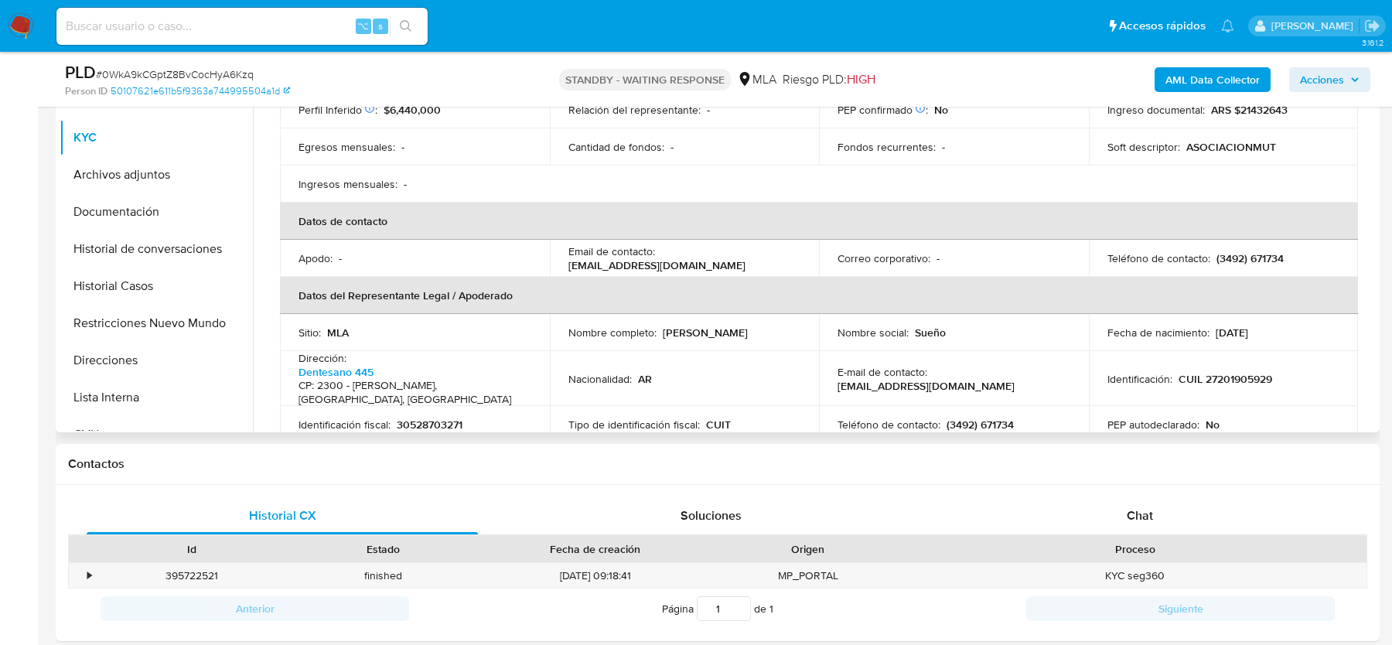
drag, startPoint x: 566, startPoint y: 251, endPoint x: 784, endPoint y: 251, distance: 217.3
click at [784, 251] on div "Email de contacto : [EMAIL_ADDRESS][DOMAIN_NAME]" at bounding box center [685, 258] width 233 height 28
copy p "[EMAIL_ADDRESS][DOMAIN_NAME]"
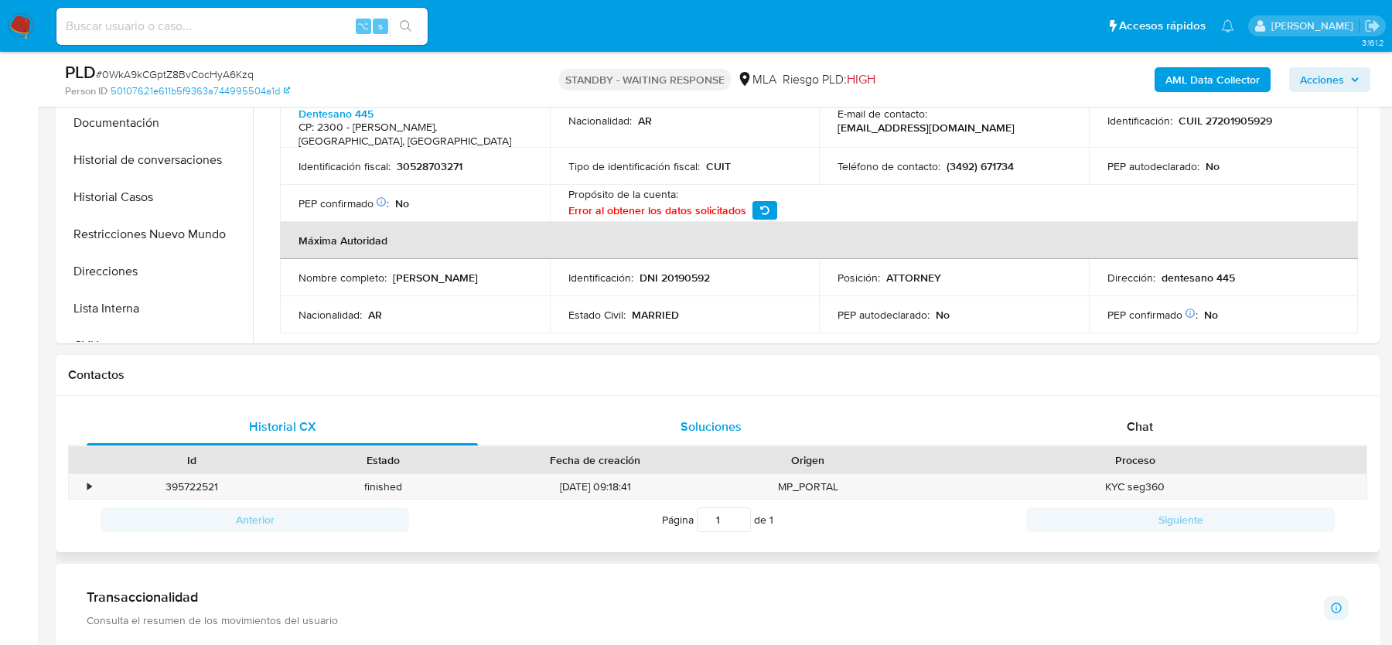
scroll to position [585, 0]
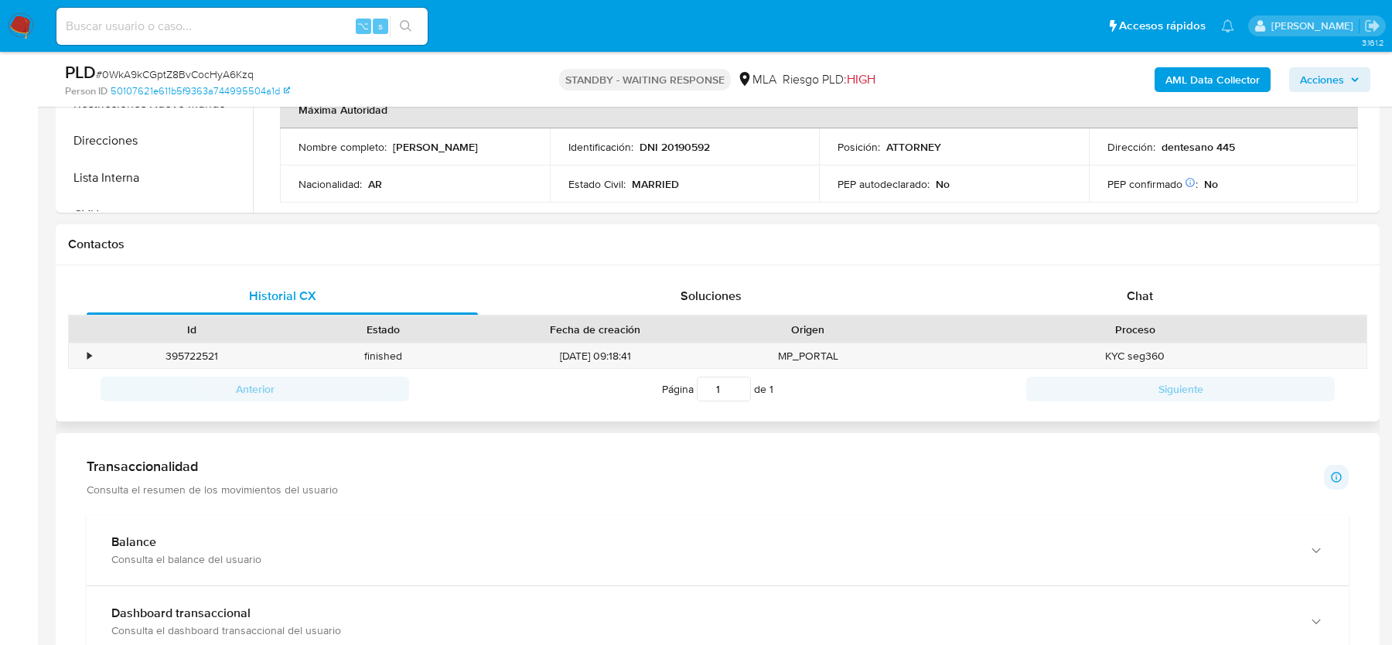
click at [1144, 271] on div "Historial CX Soluciones Chat Id Estado Fecha de creación Origen Proceso • 39572…" at bounding box center [718, 343] width 1324 height 157
click at [1142, 299] on span "Chat" at bounding box center [1140, 296] width 26 height 18
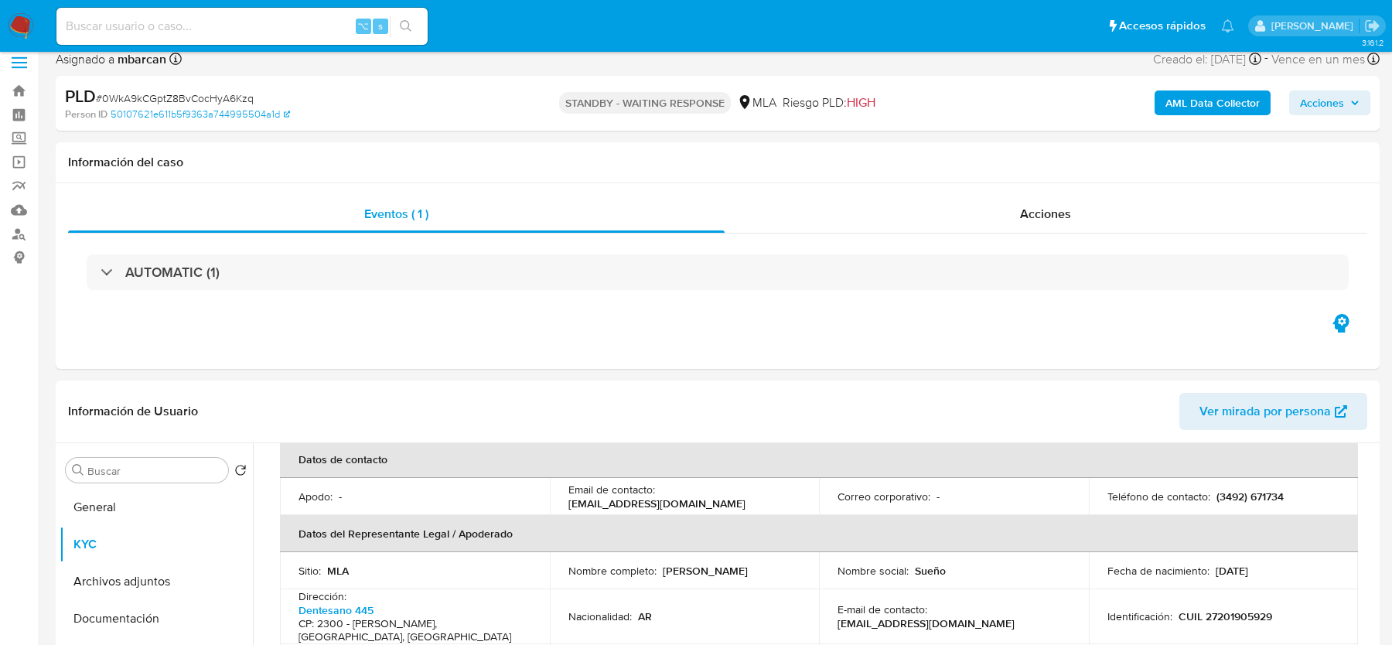
scroll to position [0, 0]
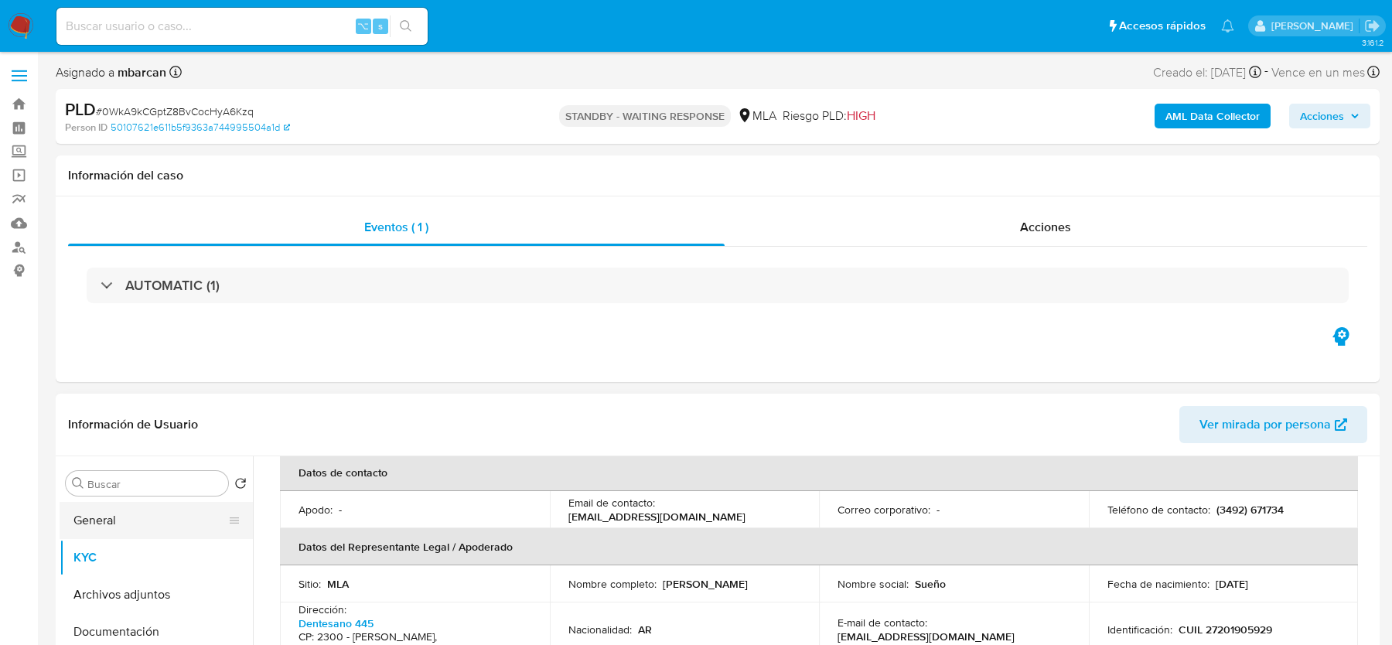
click at [149, 517] on button "General" at bounding box center [150, 520] width 181 height 37
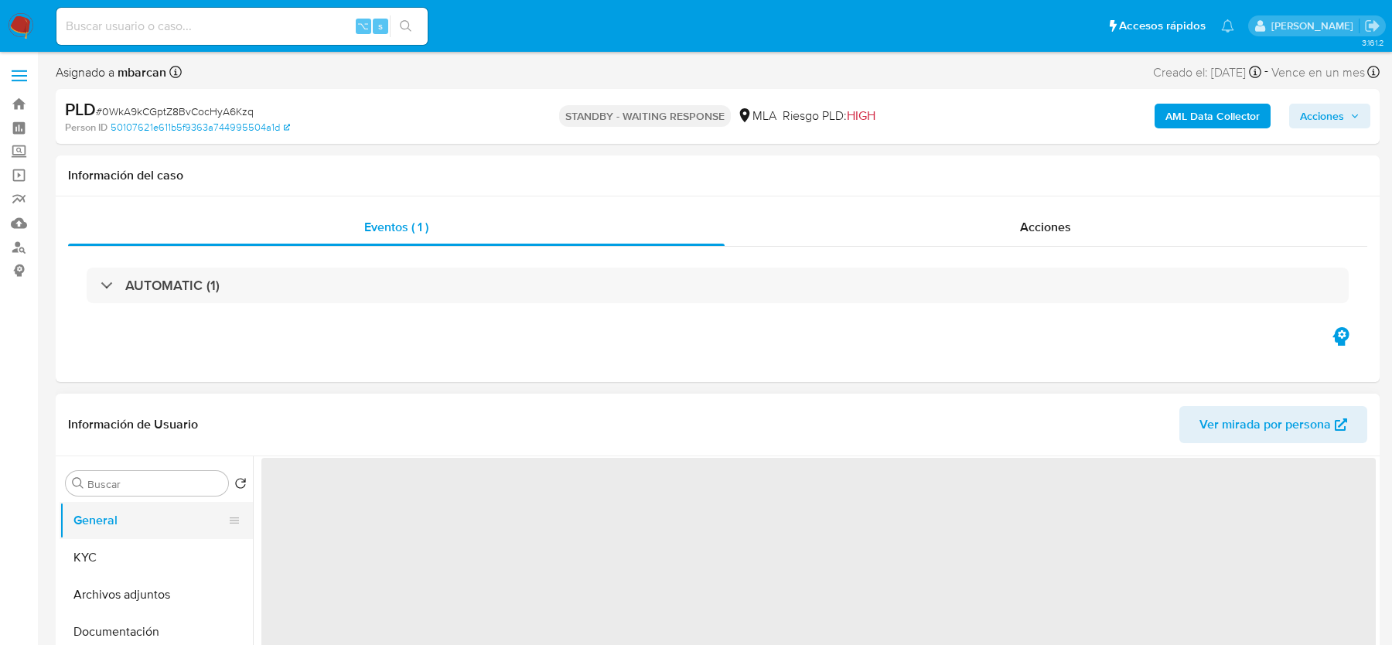
click at [149, 517] on button "General" at bounding box center [150, 520] width 181 height 37
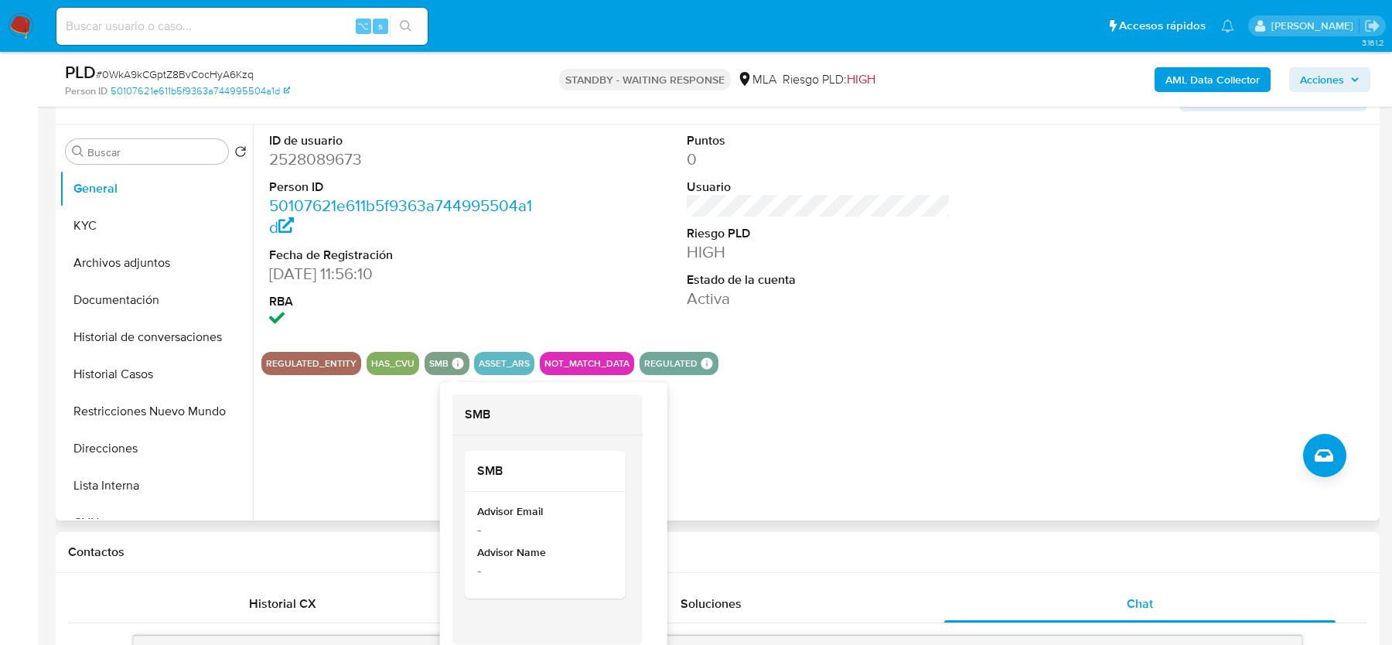
scroll to position [278, 0]
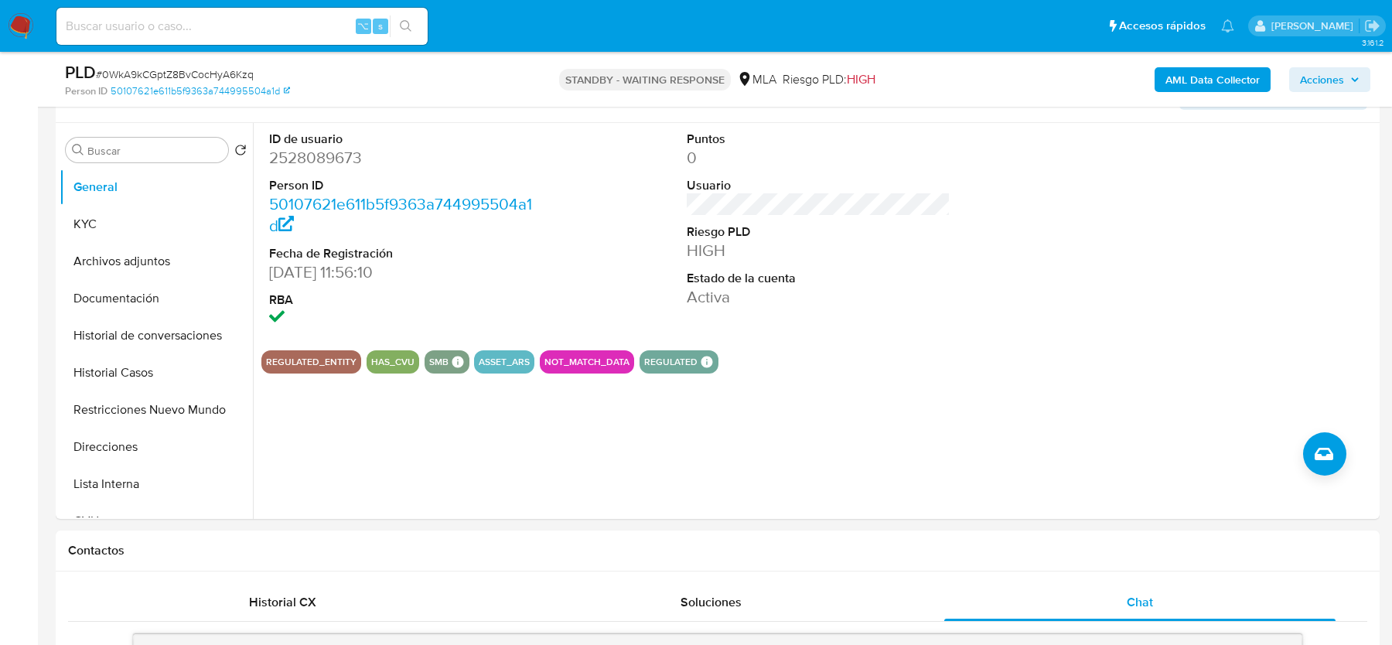
click at [177, 30] on input at bounding box center [241, 26] width 371 height 20
paste input "a6J8ChHbdTmHe5aBt6p9JVlI"
type input "a6J8ChHbdTmHe5aBt6p9JVlI"
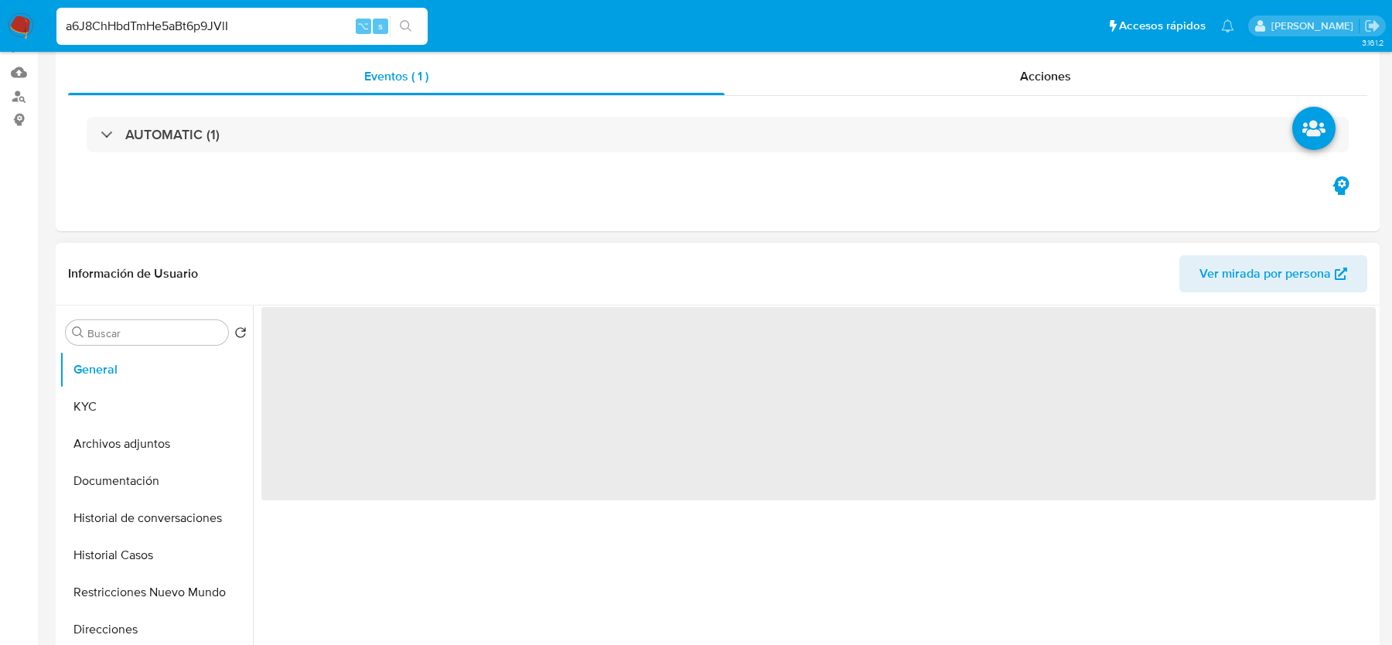
select select "10"
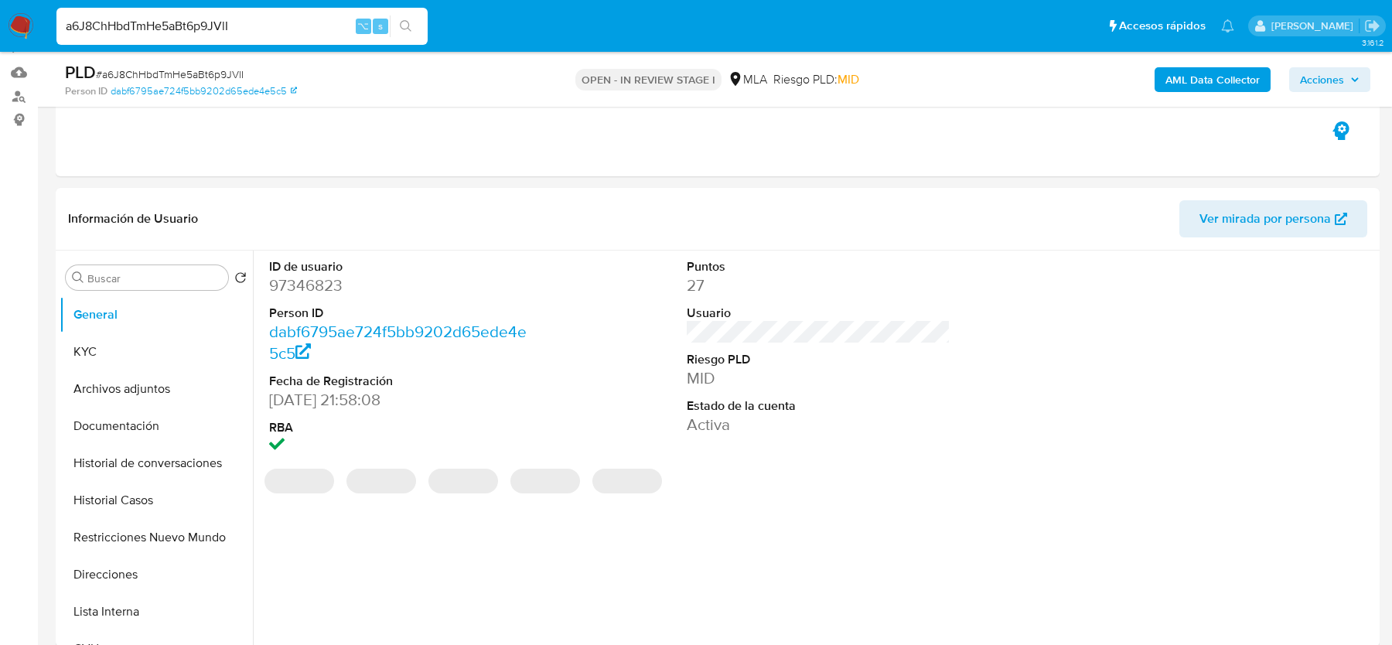
scroll to position [385, 0]
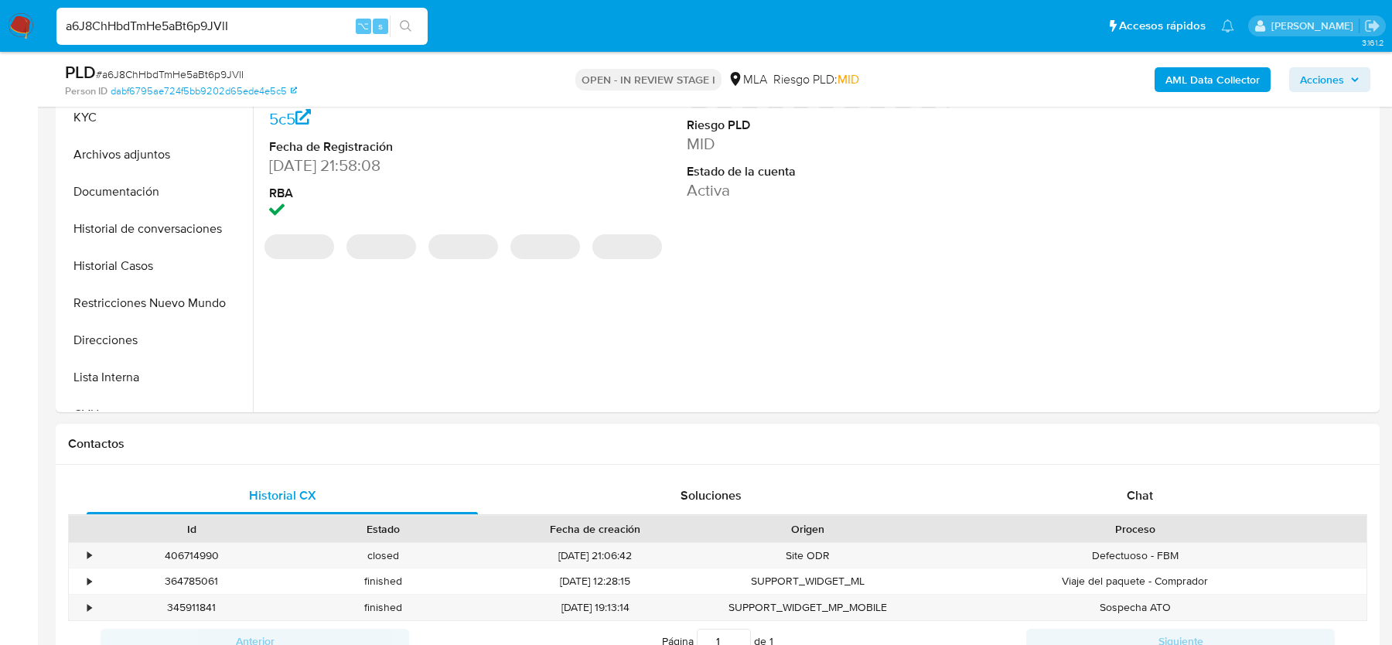
click at [1169, 516] on div "Proceso" at bounding box center [1134, 529] width 463 height 26
click at [1158, 508] on div "Chat" at bounding box center [1139, 495] width 391 height 37
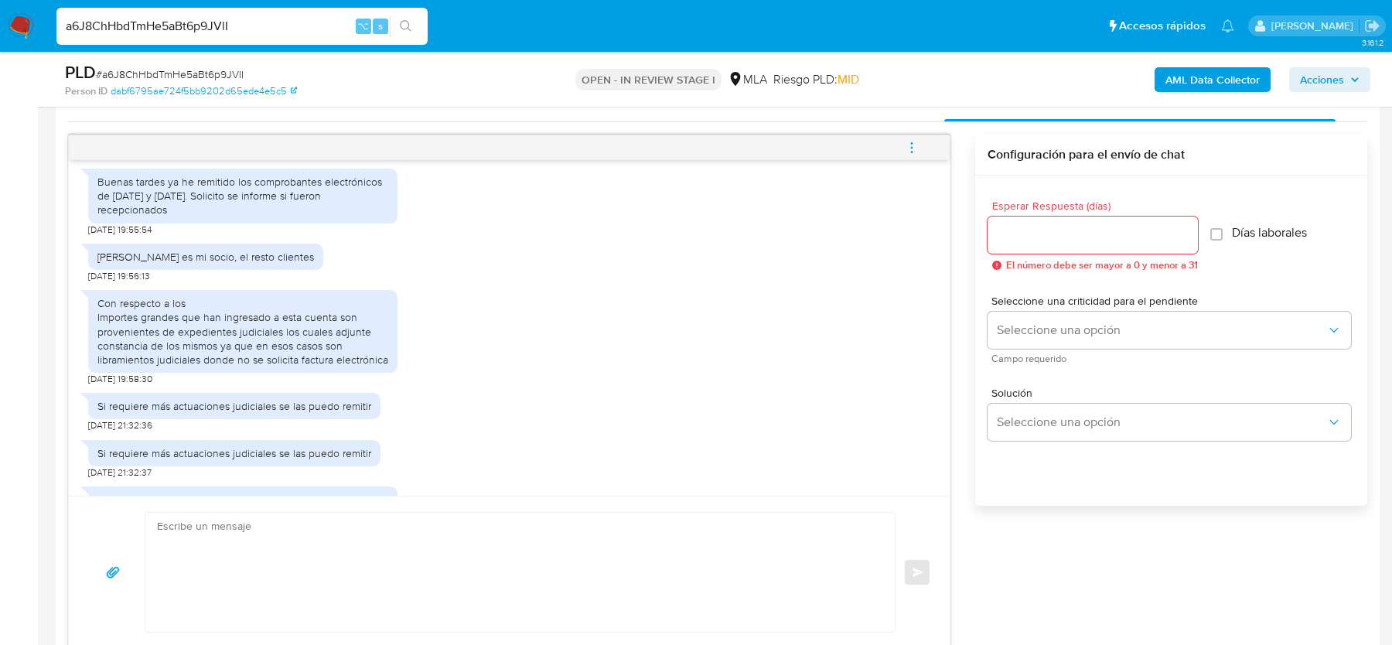
scroll to position [644, 0]
click at [149, 261] on div "[PERSON_NAME] es mi socio, el resto clientes" at bounding box center [205, 256] width 217 height 14
click at [149, 261] on div "Julián Osmar Armagno es mi socio, el resto clientes" at bounding box center [205, 256] width 217 height 14
copy div "Julián Osmar Armagno es mi socio, el resto clientes"
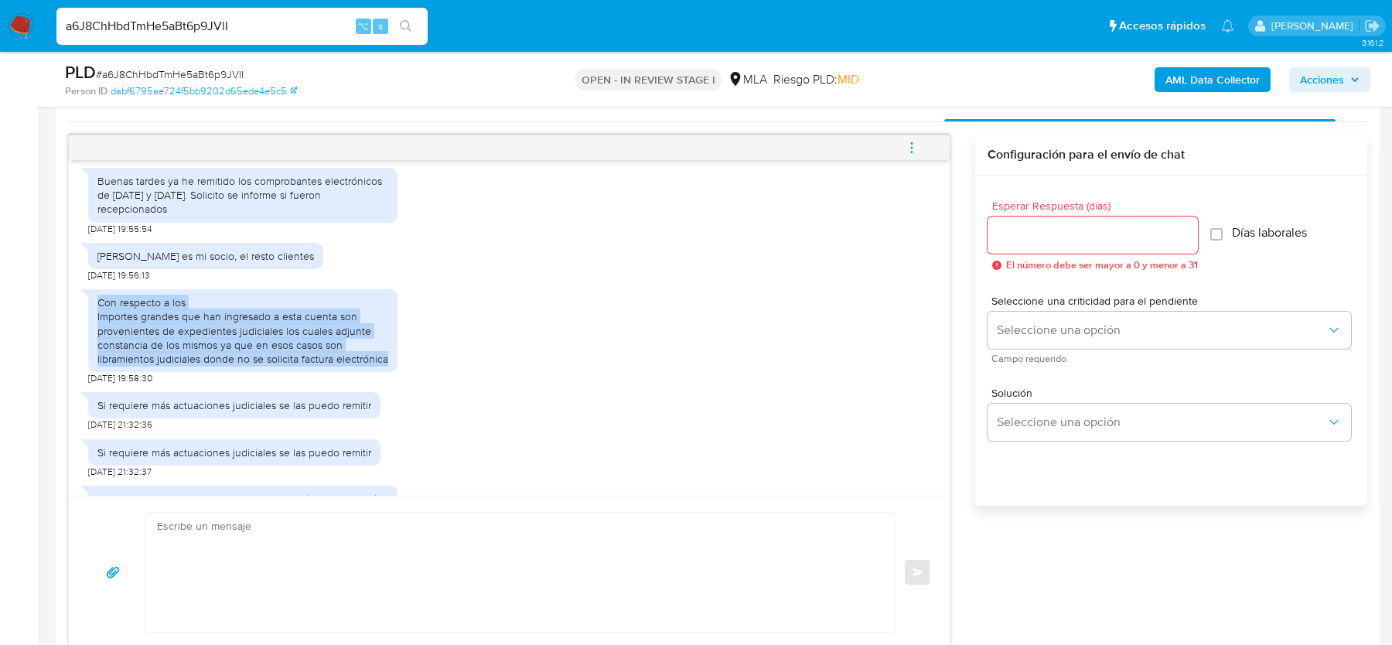
drag, startPoint x: 97, startPoint y: 319, endPoint x: 395, endPoint y: 373, distance: 302.7
click at [395, 372] on div "Con respecto a los Importes grandes que han ingresado a esta cuenta son proveni…" at bounding box center [242, 330] width 309 height 83
copy div "Con respecto a los Importes grandes que han ingresado a esta cuenta son proveni…"
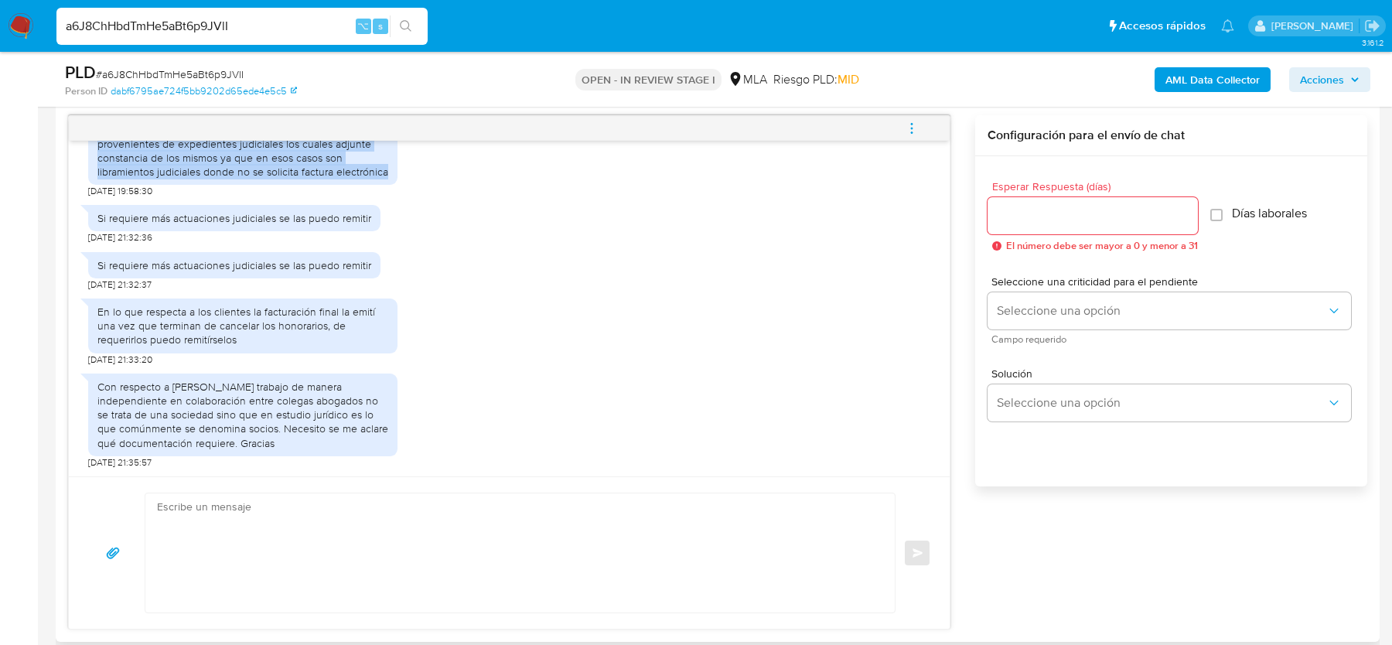
scroll to position [801, 0]
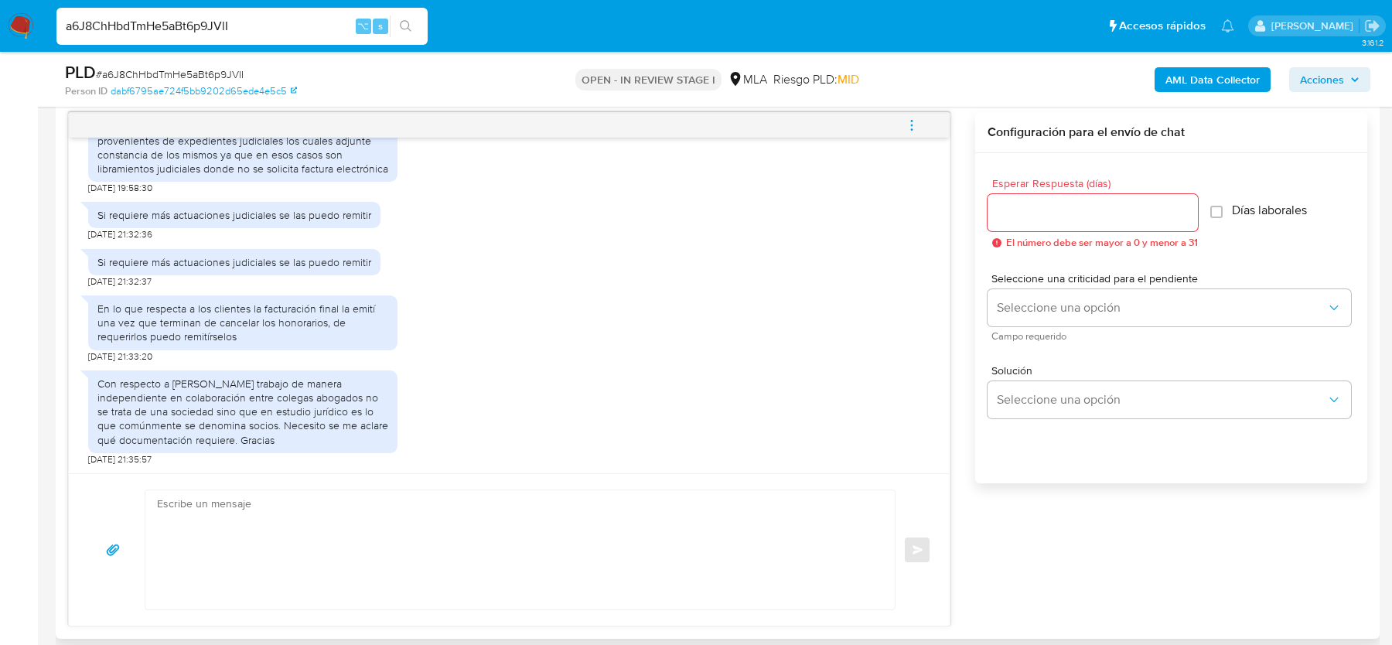
click at [152, 316] on div "En lo que respecta a los clientes la facturación final la emití una vez que ter…" at bounding box center [242, 323] width 291 height 43
click at [181, 314] on div "En lo que respecta a los clientes la facturación final la emití una vez que ter…" at bounding box center [242, 323] width 291 height 43
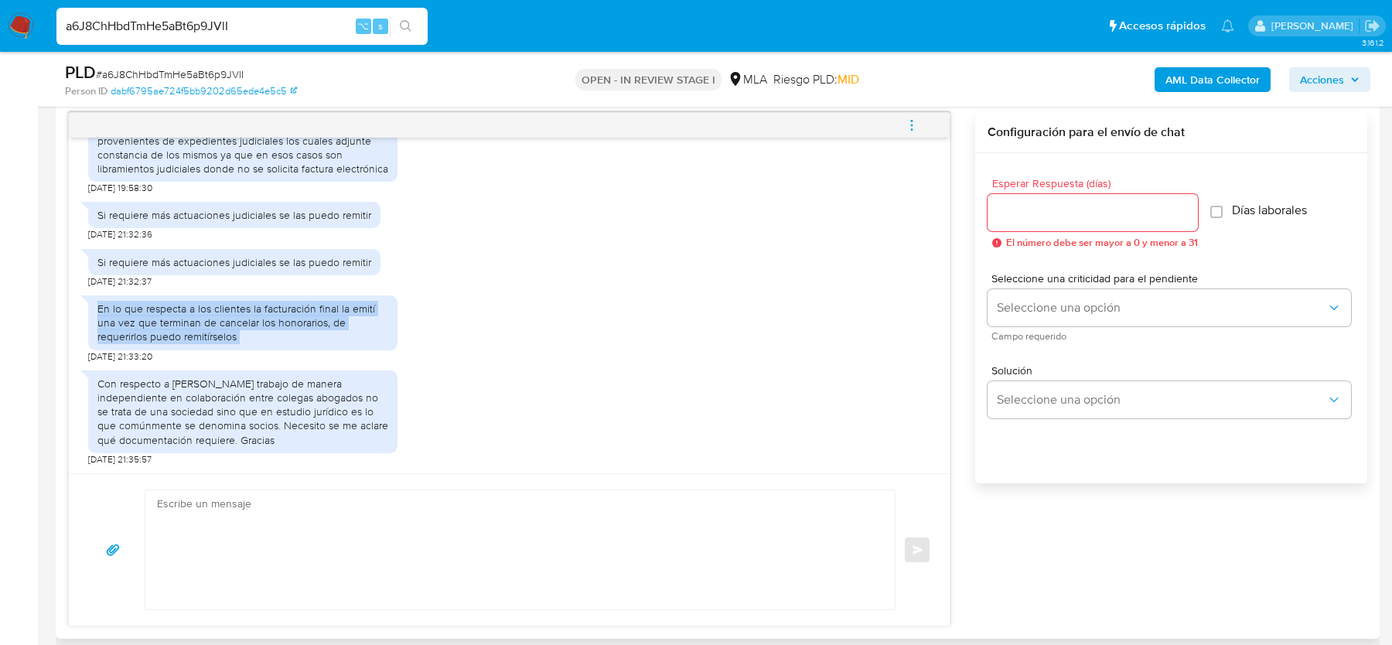
click at [181, 314] on div "En lo que respecta a los clientes la facturación final la emití una vez que ter…" at bounding box center [242, 323] width 291 height 43
copy div "En lo que respecta a los clientes la facturación final la emití una vez que ter…"
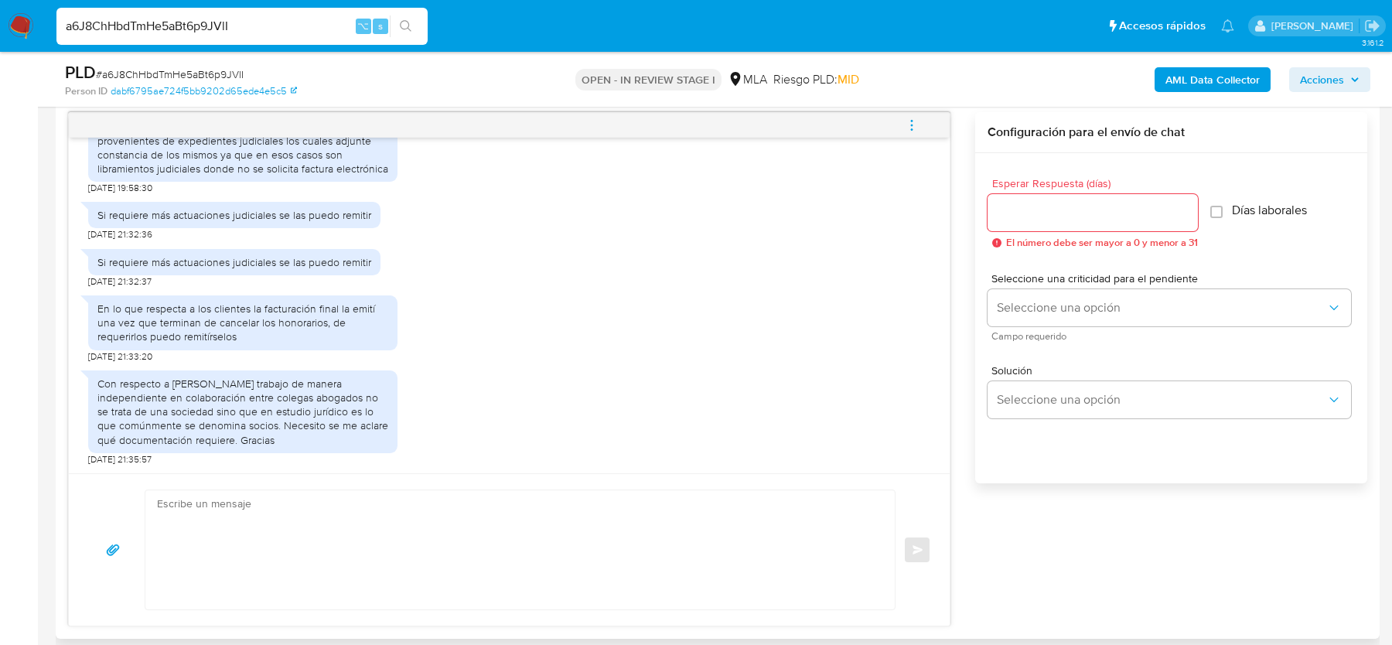
click at [248, 318] on div "En lo que respecta a los clientes la facturación final la emití una vez que ter…" at bounding box center [242, 323] width 291 height 43
drag, startPoint x: 328, startPoint y: 323, endPoint x: 93, endPoint y: 306, distance: 235.8
click at [93, 306] on div "En lo que respecta a los clientes la facturación final la emití una vez que ter…" at bounding box center [242, 322] width 309 height 55
copy div "En lo que respecta a los clientes la facturación final la emití una vez que ter…"
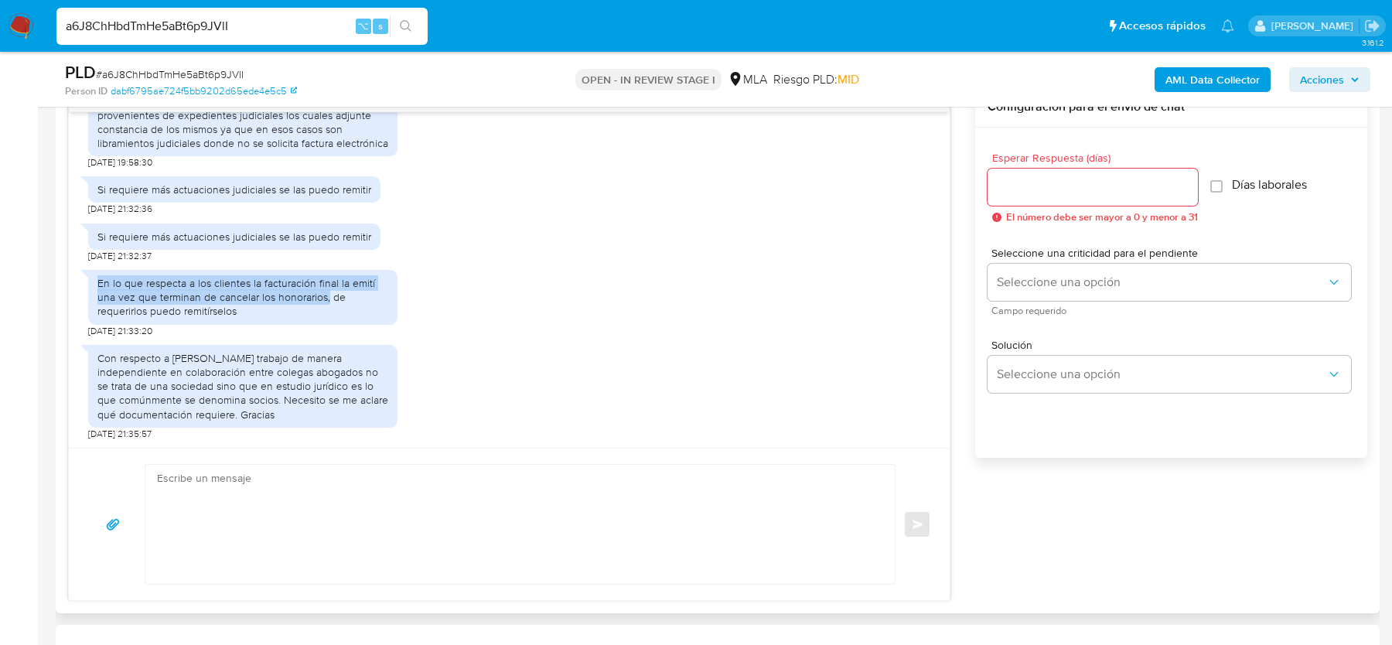
scroll to position [828, 0]
click at [224, 362] on div "Con respecto a Julián Armagno trabajo de manera independiente en colaboración e…" at bounding box center [242, 385] width 291 height 70
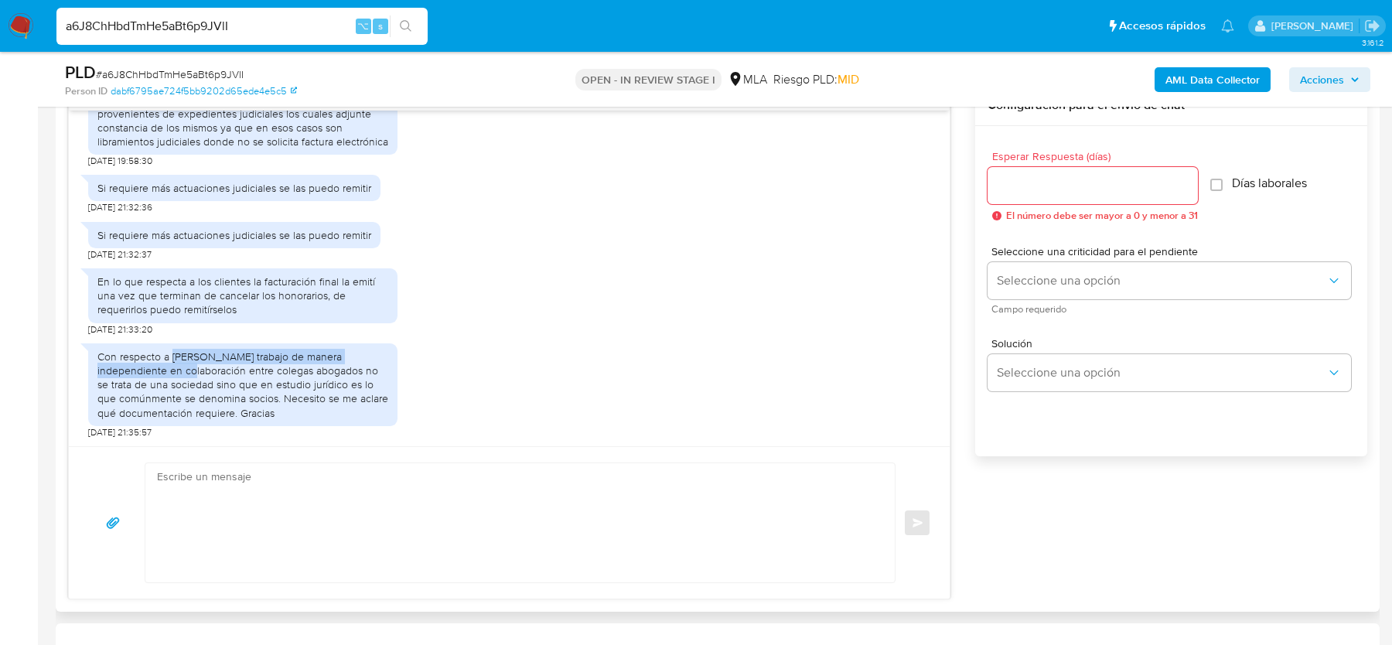
drag, startPoint x: 173, startPoint y: 359, endPoint x: 186, endPoint y: 370, distance: 17.0
click at [186, 370] on div "Con respecto a Julián Armagno trabajo de manera independiente en colaboración e…" at bounding box center [242, 385] width 291 height 70
click at [277, 375] on div "Con respecto a Julián Armagno trabajo de manera independiente en colaboración e…" at bounding box center [242, 385] width 291 height 70
click at [247, 358] on div "Con respecto a Julián Armagno trabajo de manera independiente en colaboración e…" at bounding box center [242, 385] width 291 height 70
drag, startPoint x: 97, startPoint y: 354, endPoint x: 244, endPoint y: 367, distance: 146.7
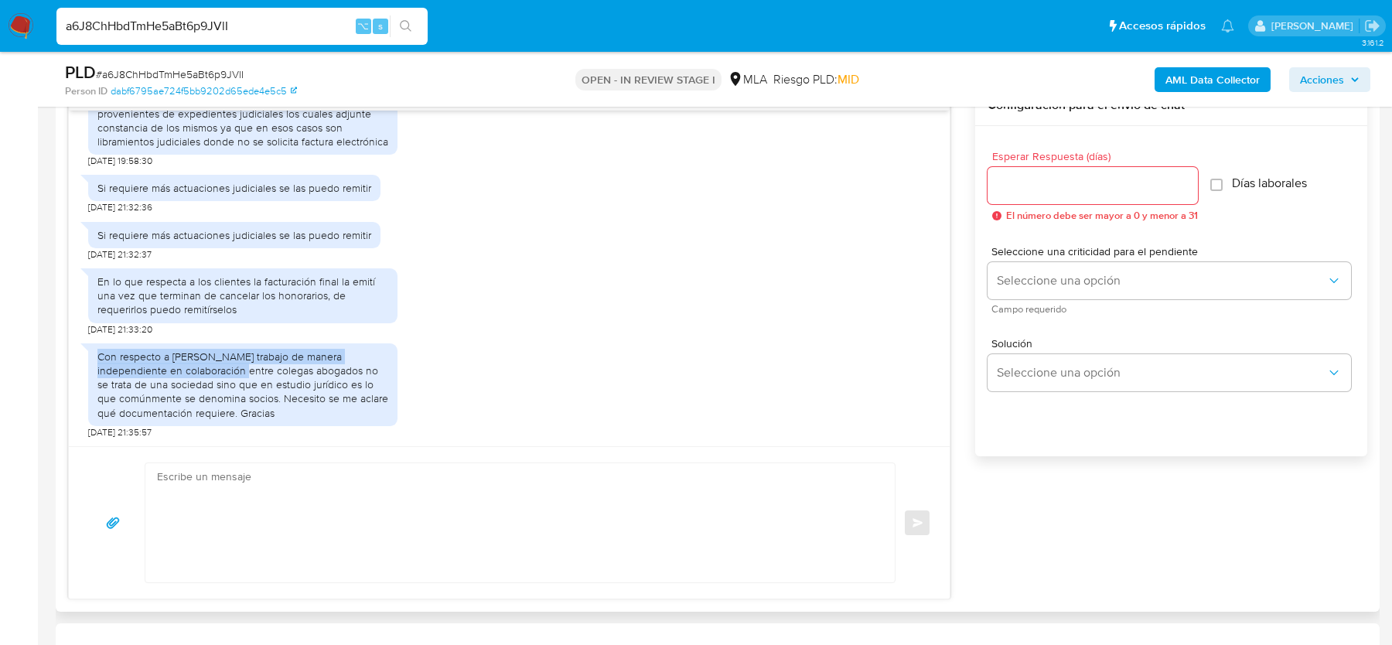
click at [244, 367] on div "Con respecto a Julián Armagno trabajo de manera independiente en colaboración e…" at bounding box center [242, 385] width 291 height 70
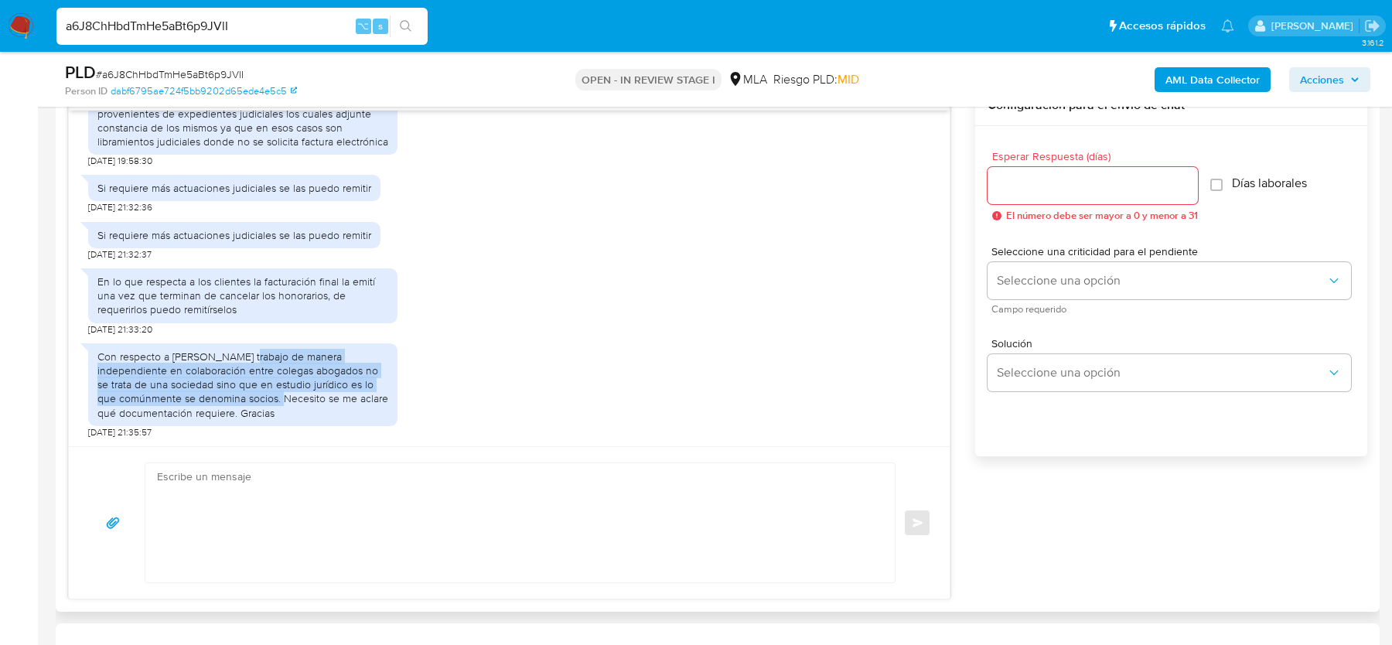
drag, startPoint x: 247, startPoint y: 359, endPoint x: 277, endPoint y: 397, distance: 48.4
click at [277, 397] on div "Con respecto a Julián Armagno trabajo de manera independiente en colaboración e…" at bounding box center [242, 385] width 291 height 70
copy div "trabajo de manera independiente en colaboración entre colegas abogados no se tr…"
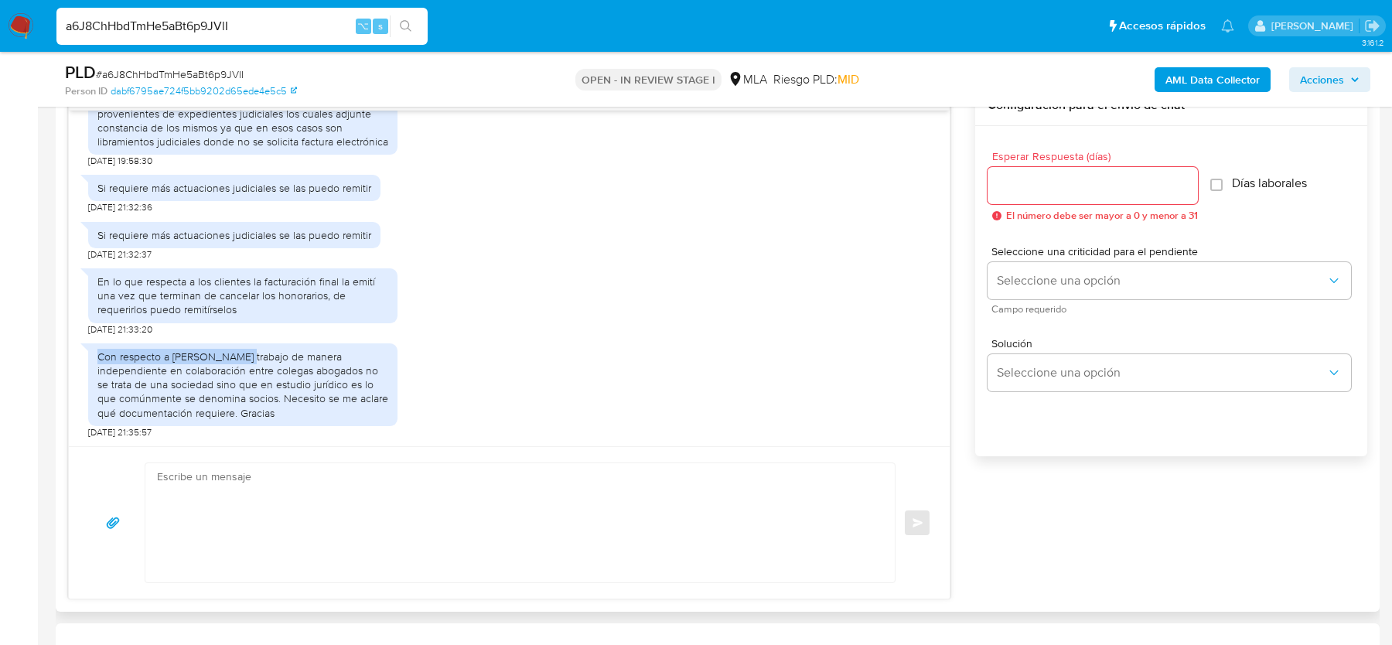
drag, startPoint x: 94, startPoint y: 350, endPoint x: 244, endPoint y: 354, distance: 150.9
click at [244, 354] on div "Con respecto a Julián Armagno trabajo de manera independiente en colaboración e…" at bounding box center [242, 384] width 309 height 83
copy div "Con respecto a Julián Armagno"
click at [217, 23] on input "a6J8ChHbdTmHe5aBt6p9JVlI" at bounding box center [241, 26] width 371 height 20
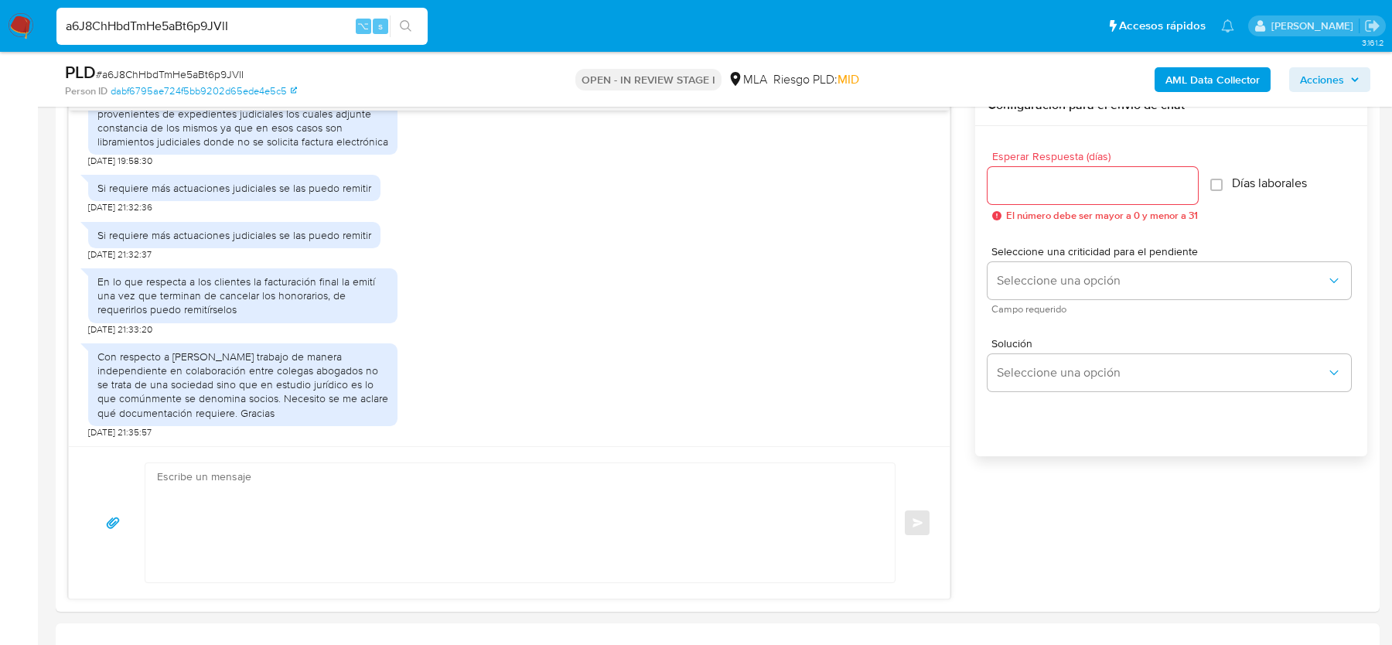
click at [217, 23] on input "a6J8ChHbdTmHe5aBt6p9JVlI" at bounding box center [241, 26] width 371 height 20
paste input "uOqgh0G2HsNMtzzosaFkXxCw"
type input "uOqgh0G2HsNMtzzosaFkXxCw"
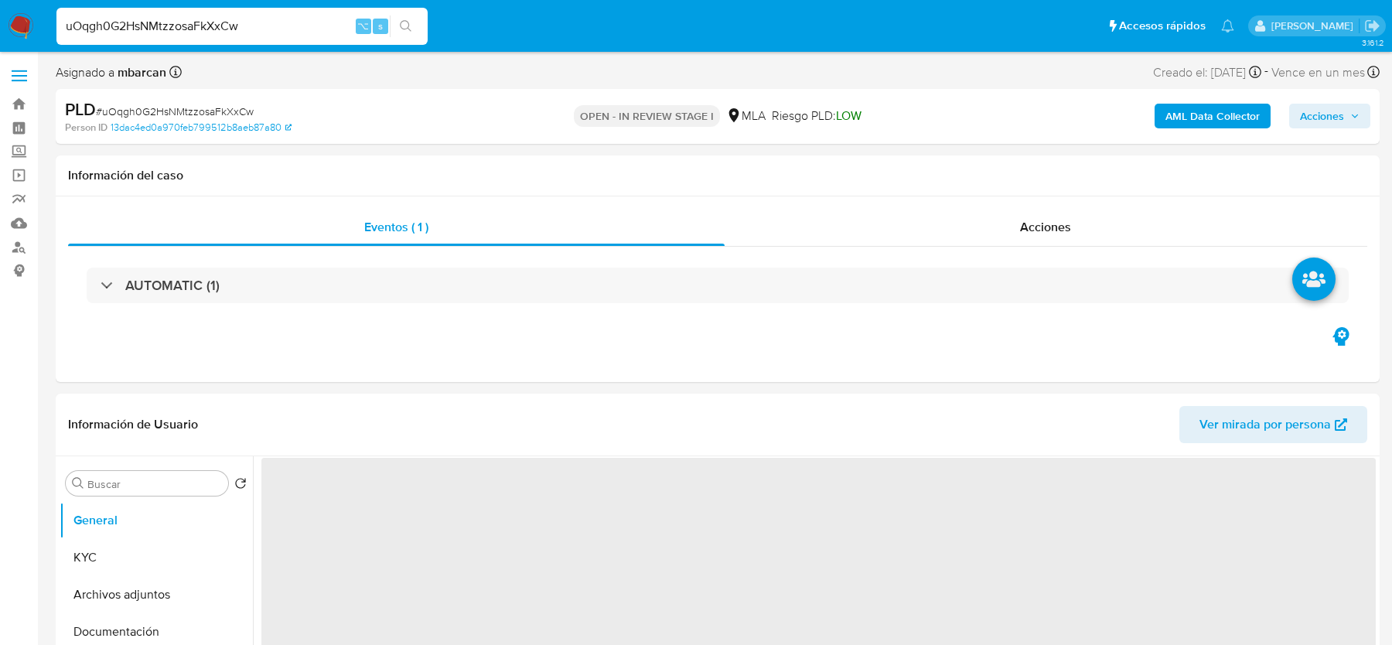
select select "10"
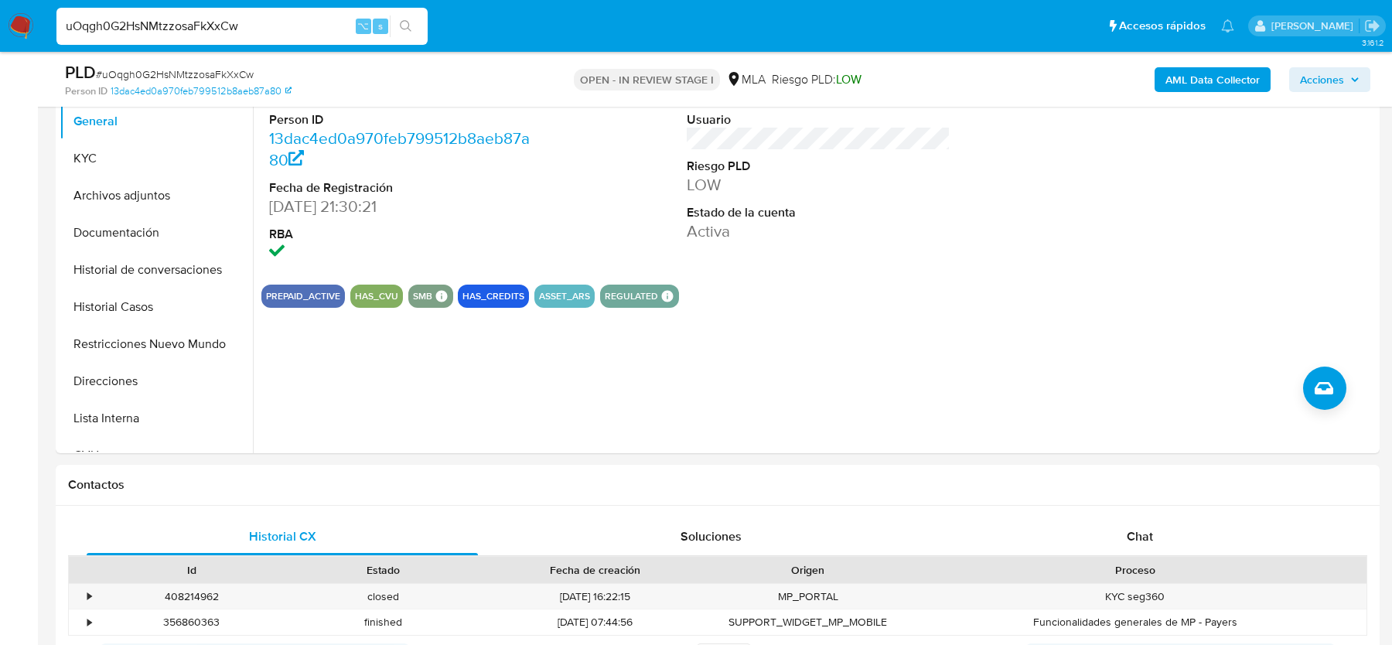
scroll to position [548, 0]
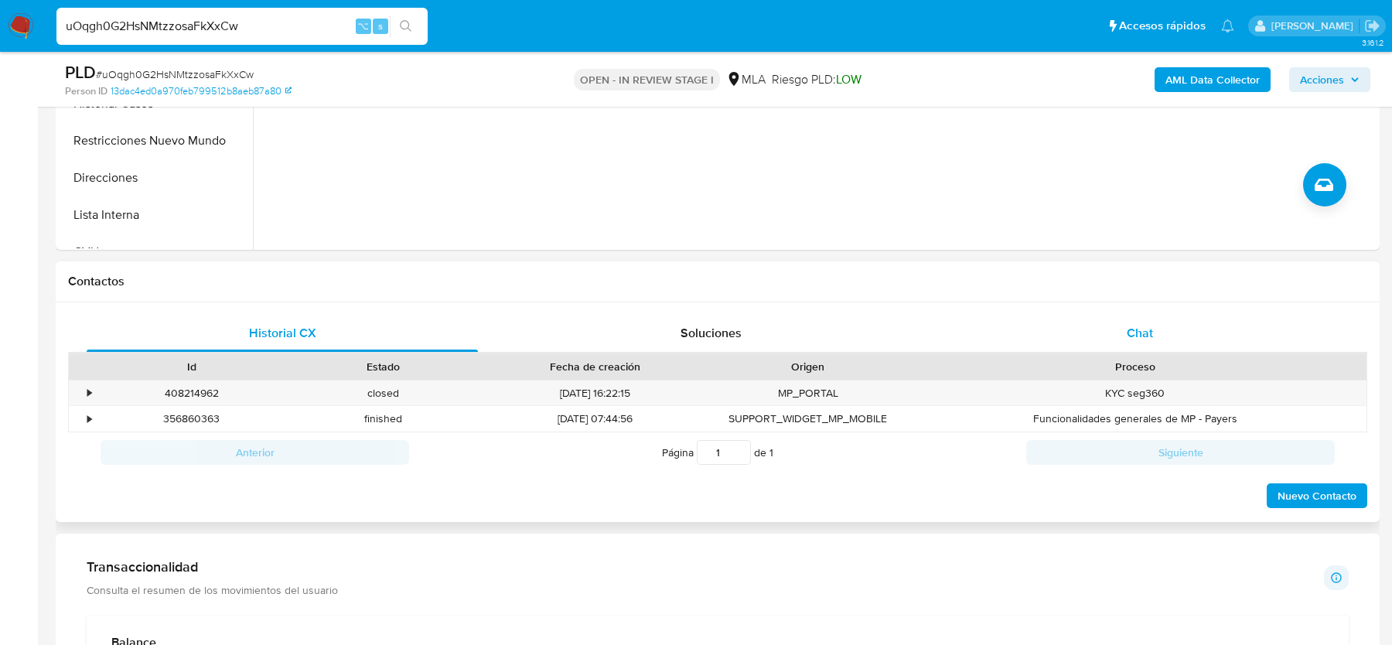
click at [1140, 326] on span "Chat" at bounding box center [1140, 333] width 26 height 18
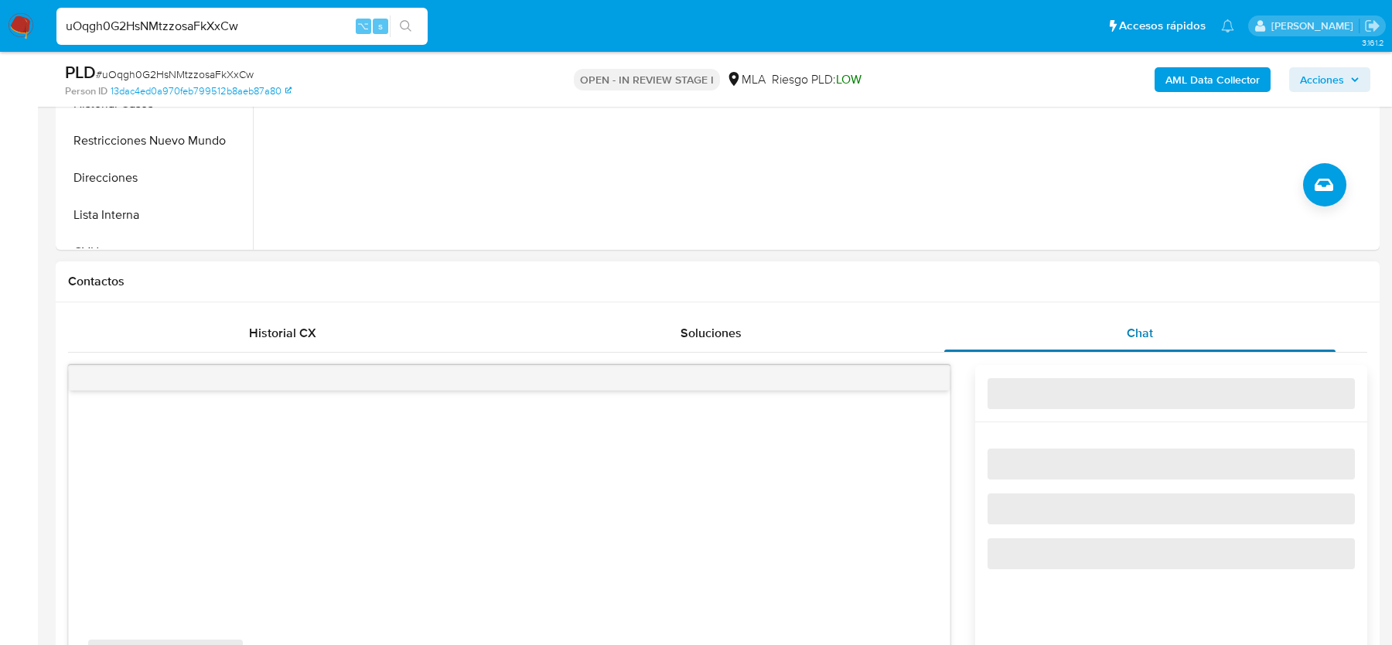
click at [1140, 326] on span "Chat" at bounding box center [1140, 333] width 26 height 18
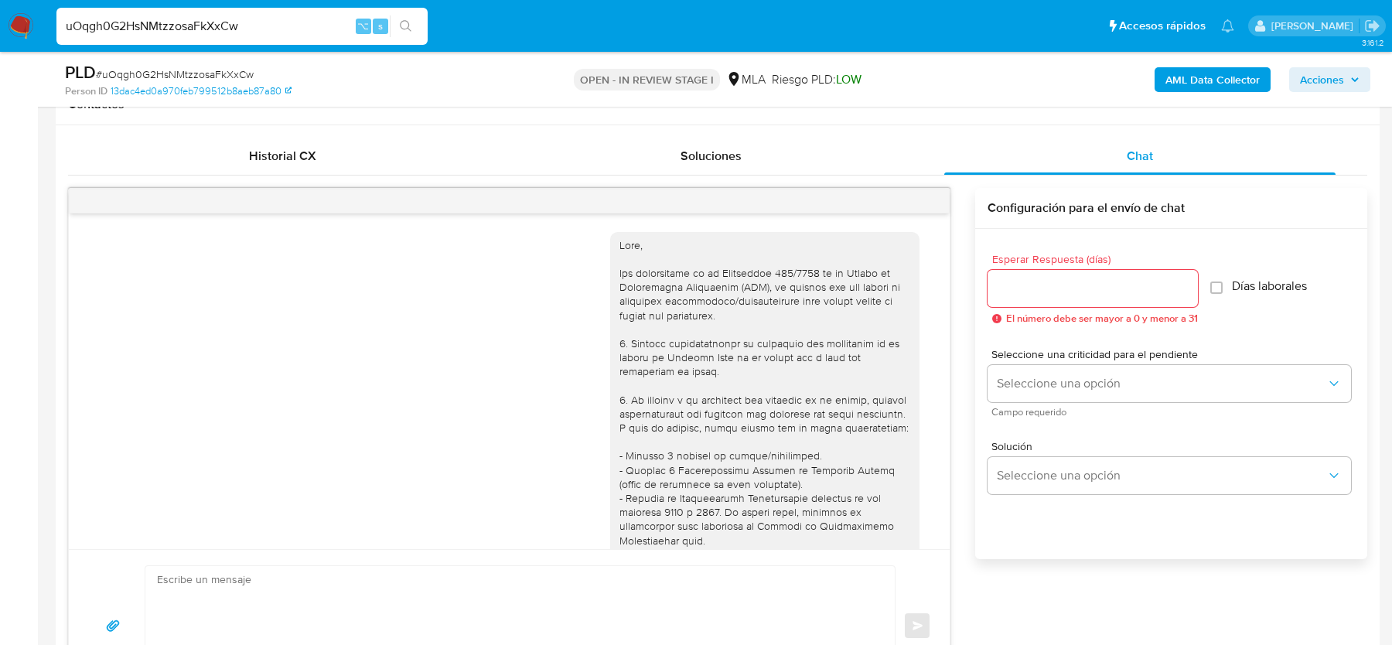
scroll to position [1780, 0]
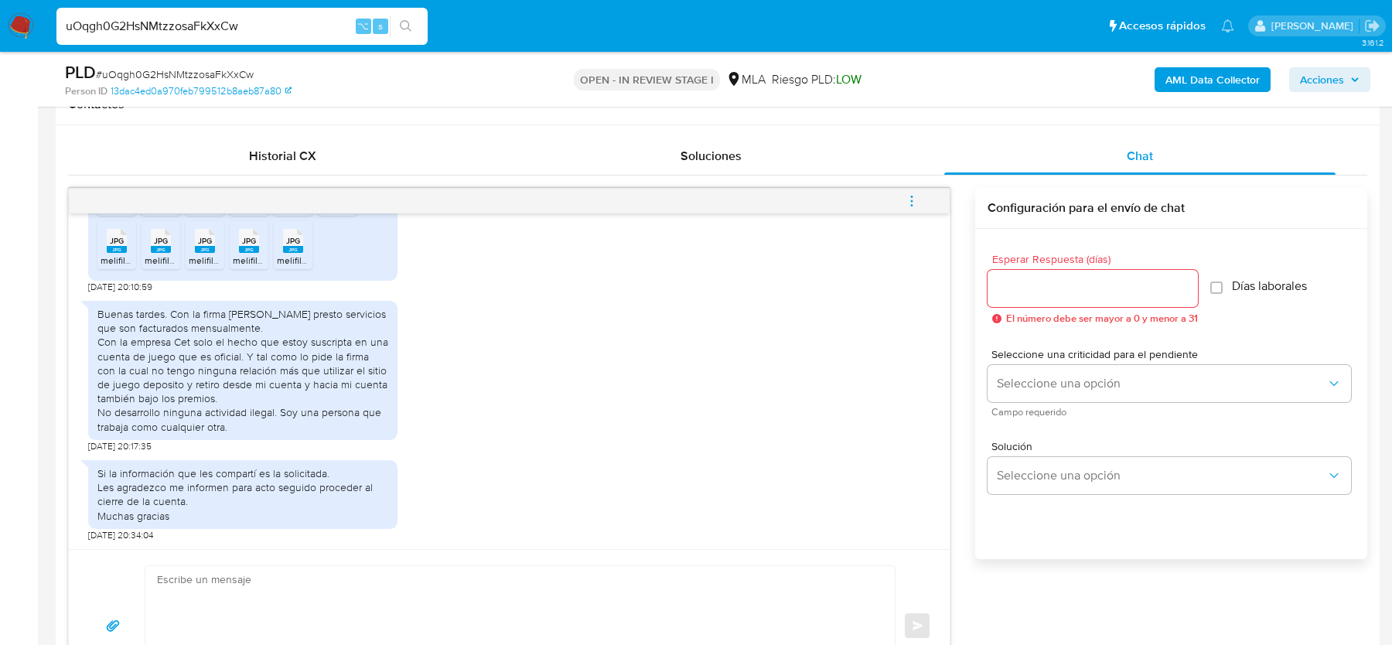
click at [187, 68] on span "# uOqgh0G2HsNMtzzosaFkXxCw" at bounding box center [175, 74] width 158 height 15
copy div "PLD # uOqgh0G2HsNMtzzosaFkXxCw"
click at [117, 68] on span "# uOqgh0G2HsNMtzzosaFkXxCw" at bounding box center [175, 74] width 158 height 15
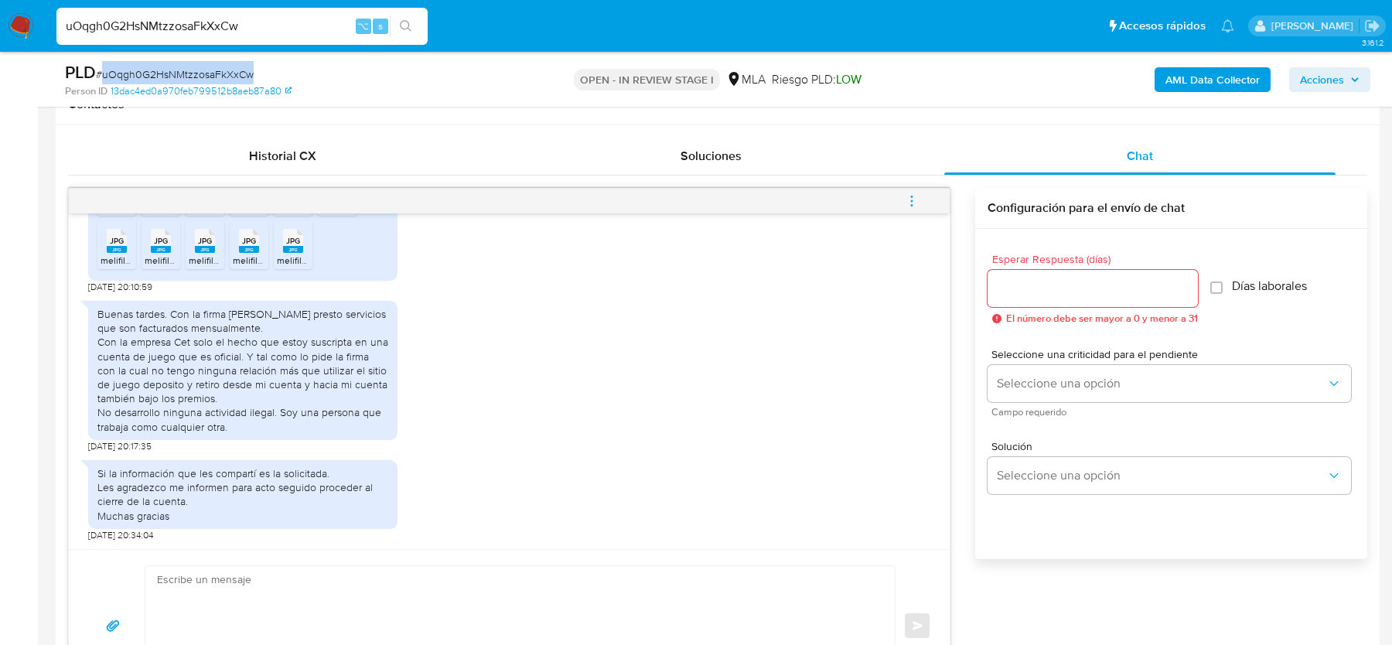
click at [117, 68] on span "# uOqgh0G2HsNMtzzosaFkXxCw" at bounding box center [175, 74] width 158 height 15
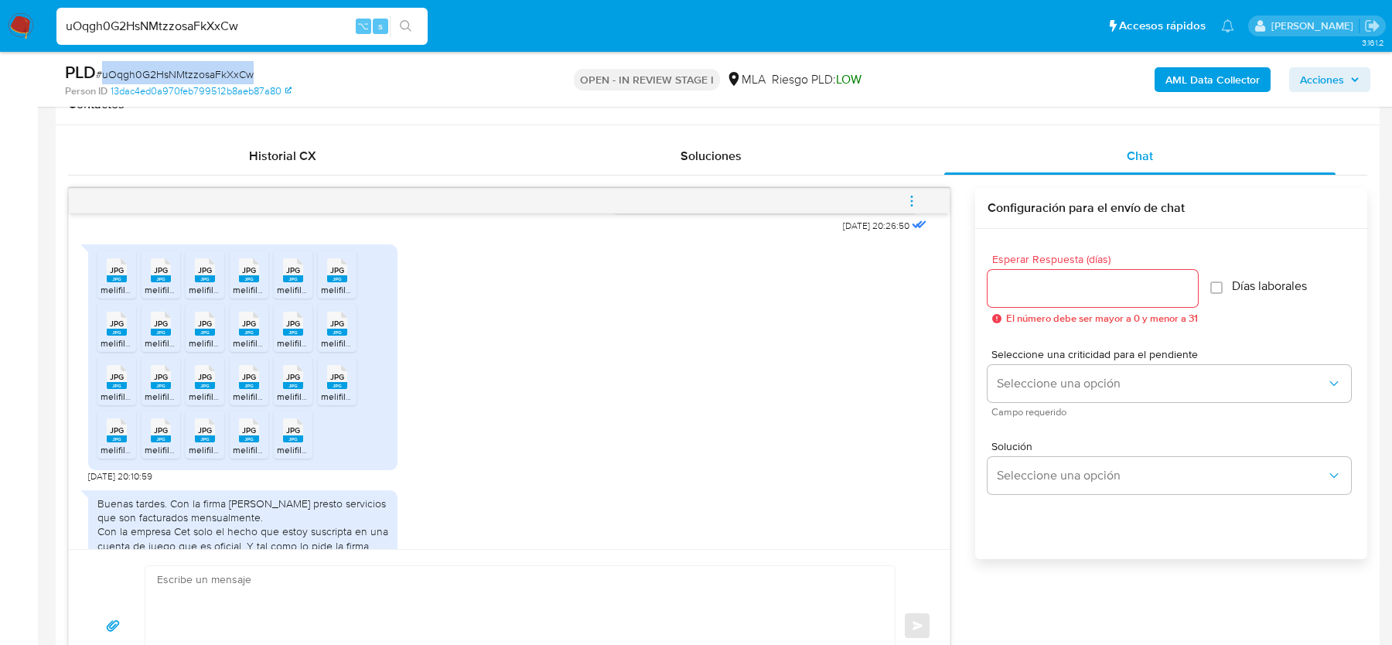
scroll to position [1533, 0]
click at [125, 282] on icon at bounding box center [117, 270] width 20 height 24
click at [174, 283] on div "JPG JPG" at bounding box center [161, 268] width 32 height 30
click at [203, 275] on span "JPG" at bounding box center [205, 270] width 14 height 10
click at [250, 282] on rect at bounding box center [249, 278] width 20 height 7
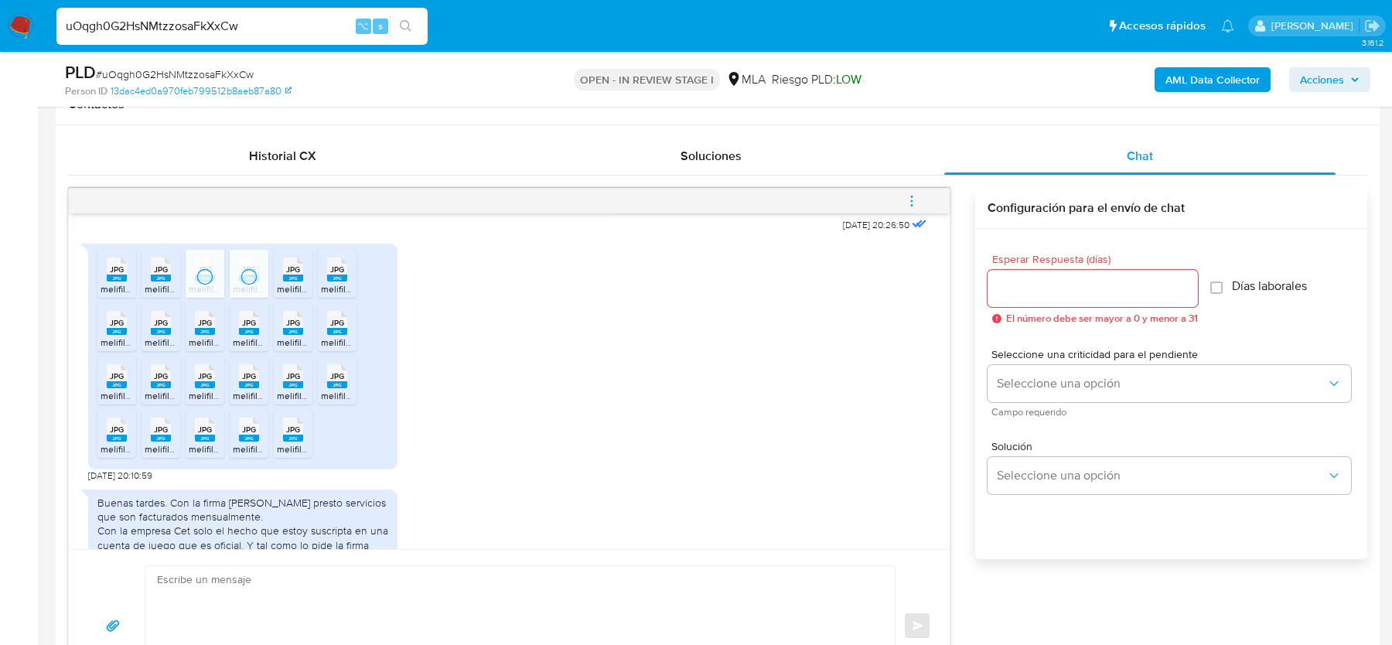
click at [296, 282] on rect at bounding box center [293, 278] width 20 height 7
click at [334, 282] on rect at bounding box center [337, 278] width 20 height 7
click at [110, 328] on span "JPG" at bounding box center [117, 323] width 14 height 10
click at [161, 328] on span "JPG" at bounding box center [161, 323] width 14 height 10
click at [193, 336] on div "JPG JPG" at bounding box center [205, 321] width 32 height 30
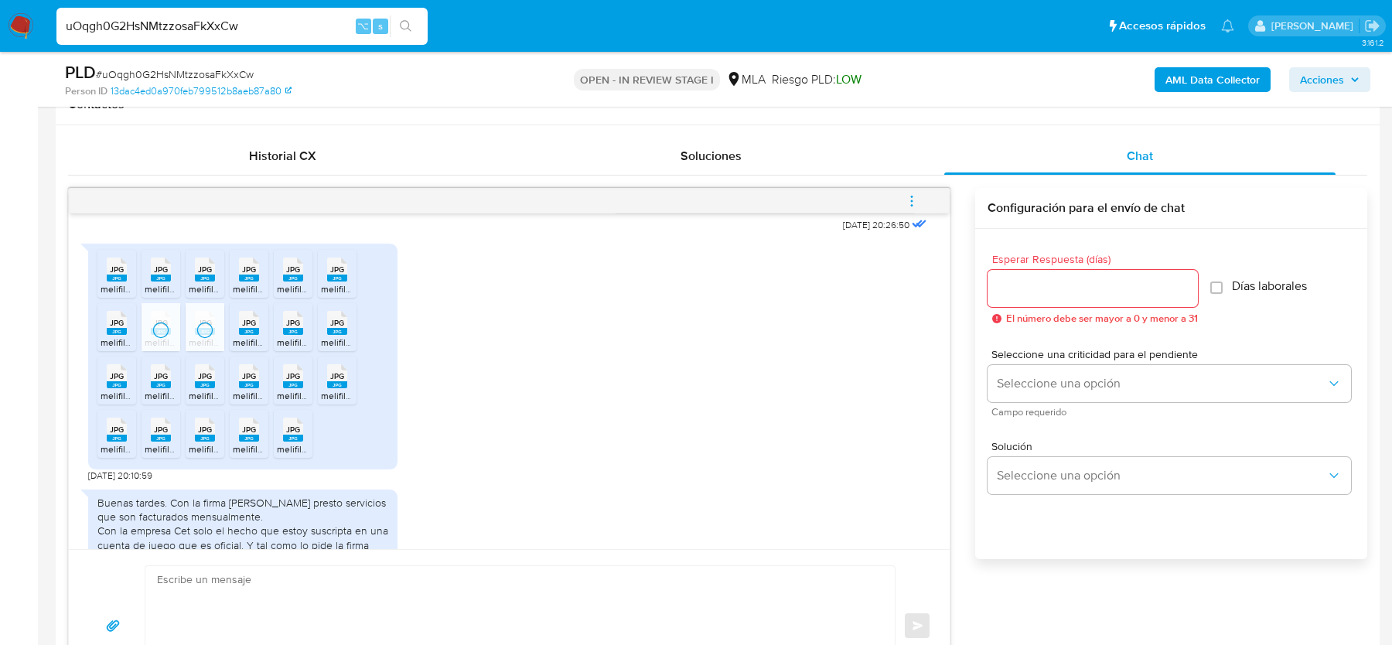
click at [246, 335] on rect at bounding box center [249, 331] width 20 height 7
click at [288, 335] on rect at bounding box center [293, 331] width 20 height 7
click at [336, 335] on rect at bounding box center [337, 331] width 20 height 7
drag, startPoint x: 125, startPoint y: 430, endPoint x: 146, endPoint y: 430, distance: 20.9
click at [125, 388] on icon at bounding box center [117, 376] width 20 height 24
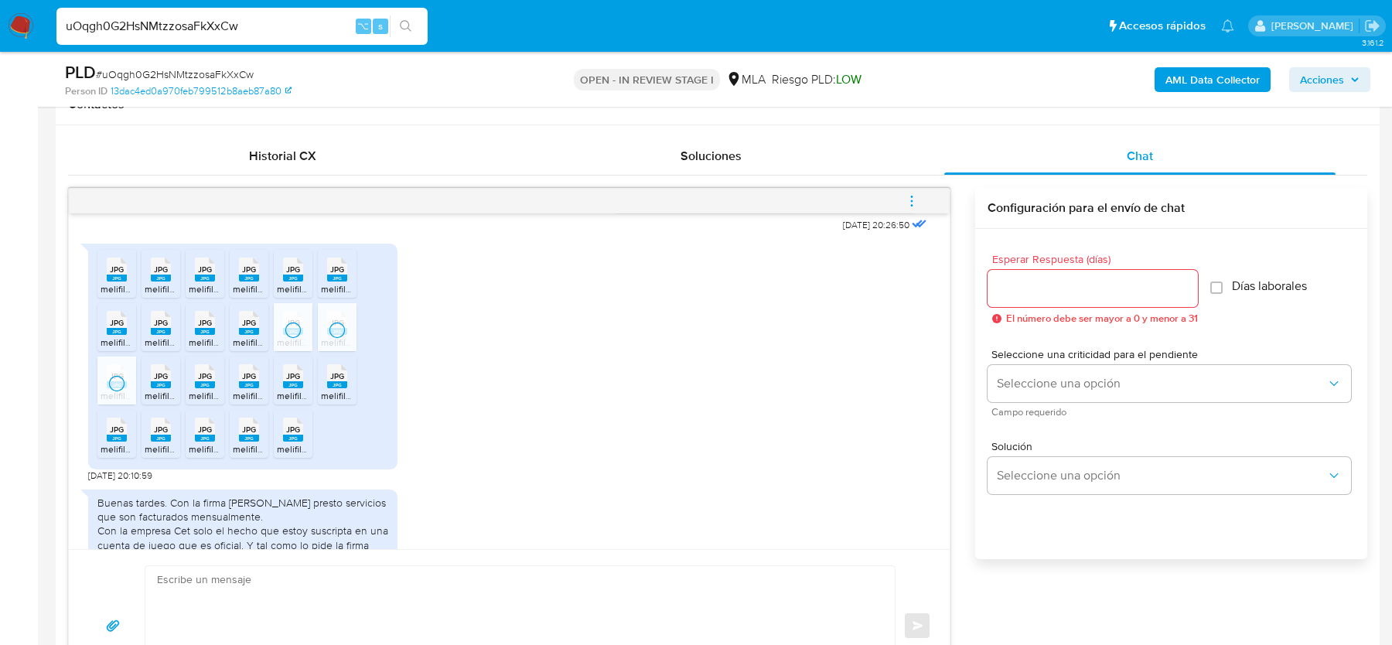
click at [170, 388] on icon at bounding box center [161, 376] width 20 height 24
click at [205, 381] on span "JPG" at bounding box center [205, 376] width 14 height 10
click at [248, 381] on span "JPG" at bounding box center [249, 376] width 14 height 10
click at [302, 388] on icon at bounding box center [293, 376] width 20 height 24
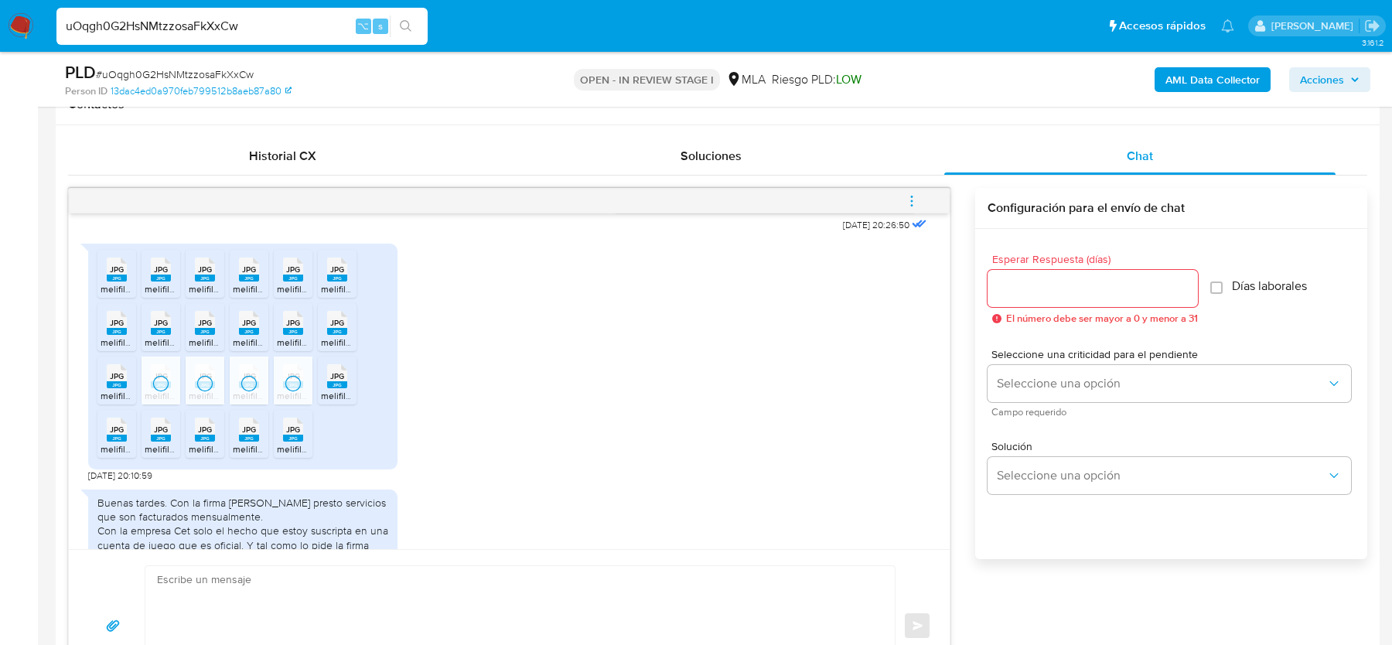
click at [333, 381] on span "JPG" at bounding box center [337, 376] width 14 height 10
click at [74, 491] on div "18/08/2025 17:23:51 Buenas tardes. Recien anoche a última hora vi el requerimie…" at bounding box center [509, 381] width 881 height 336
click at [99, 458] on li "JPG JPG melifile5598140057161834169.jpg" at bounding box center [116, 434] width 39 height 48
click at [151, 442] on rect at bounding box center [161, 438] width 20 height 7
click at [212, 442] on rect at bounding box center [205, 438] width 20 height 7
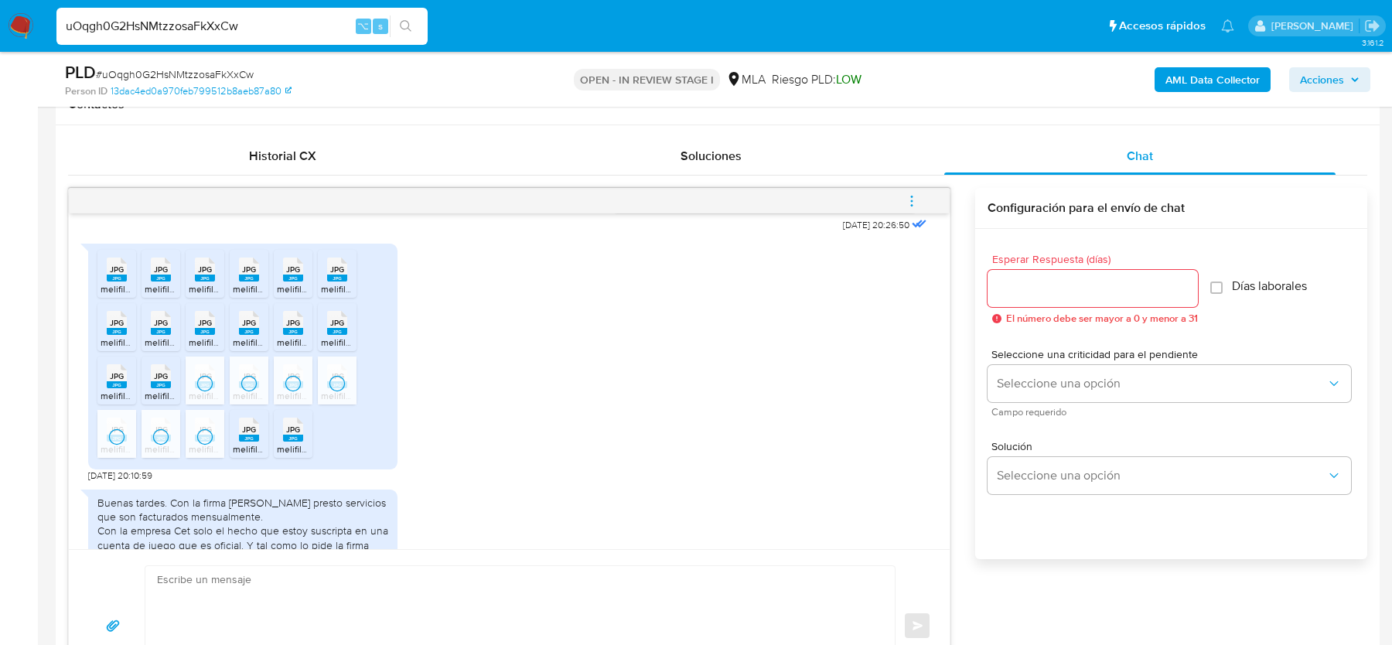
click at [253, 442] on rect at bounding box center [249, 438] width 20 height 7
click at [289, 442] on rect at bounding box center [293, 438] width 20 height 7
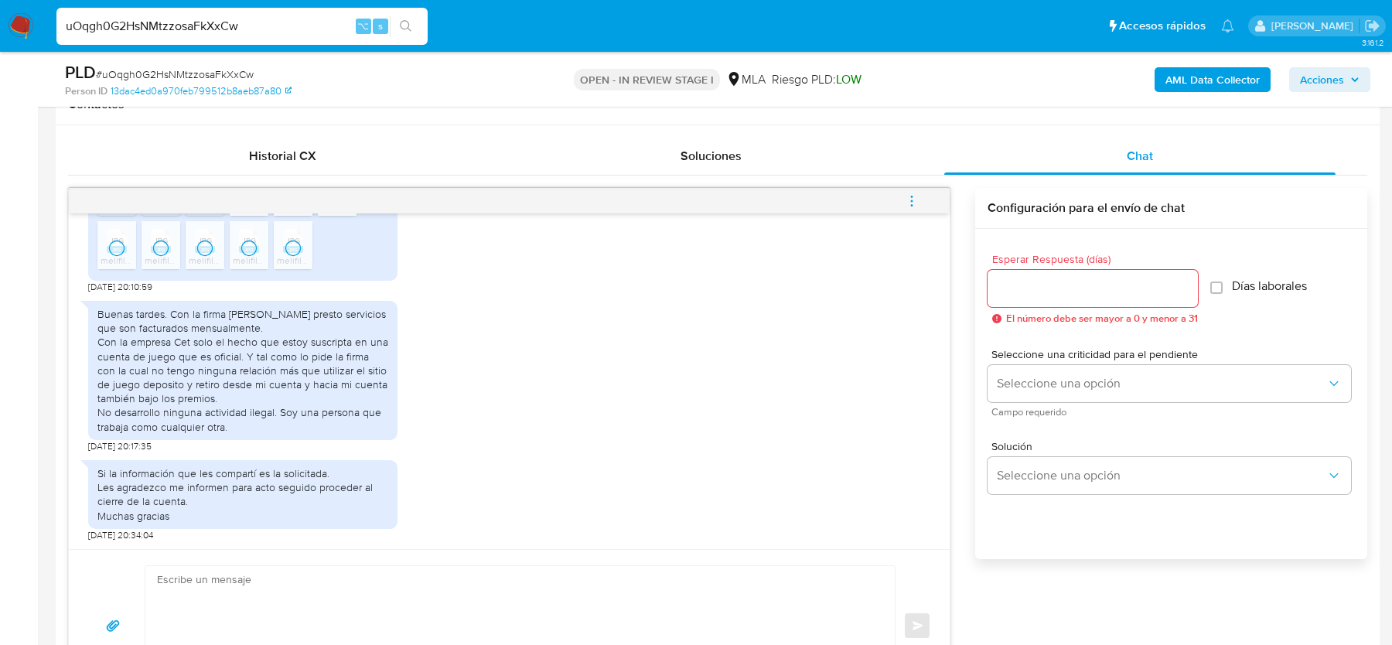
scroll to position [1780, 0]
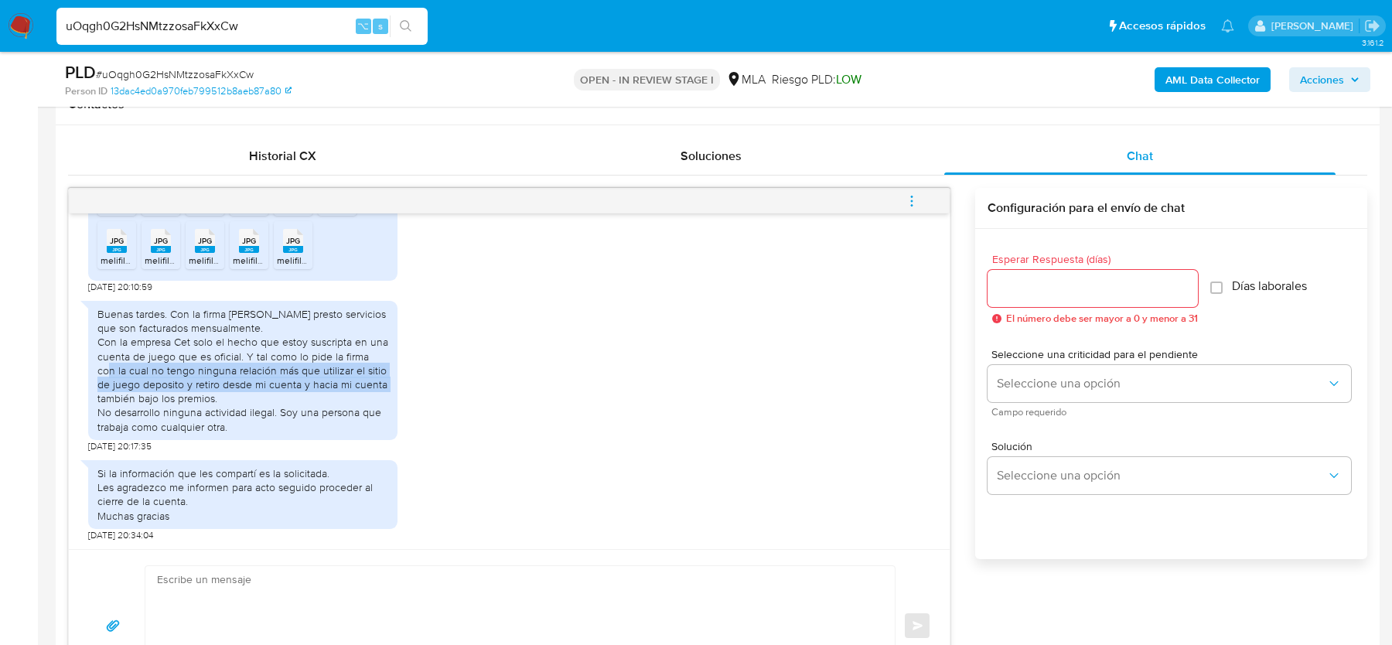
drag, startPoint x: 370, startPoint y: 353, endPoint x: 370, endPoint y: 377, distance: 24.0
click at [370, 377] on div "Buenas tardes. Con la firma Montes Ernesto presto servicios que son facturados …" at bounding box center [242, 370] width 291 height 127
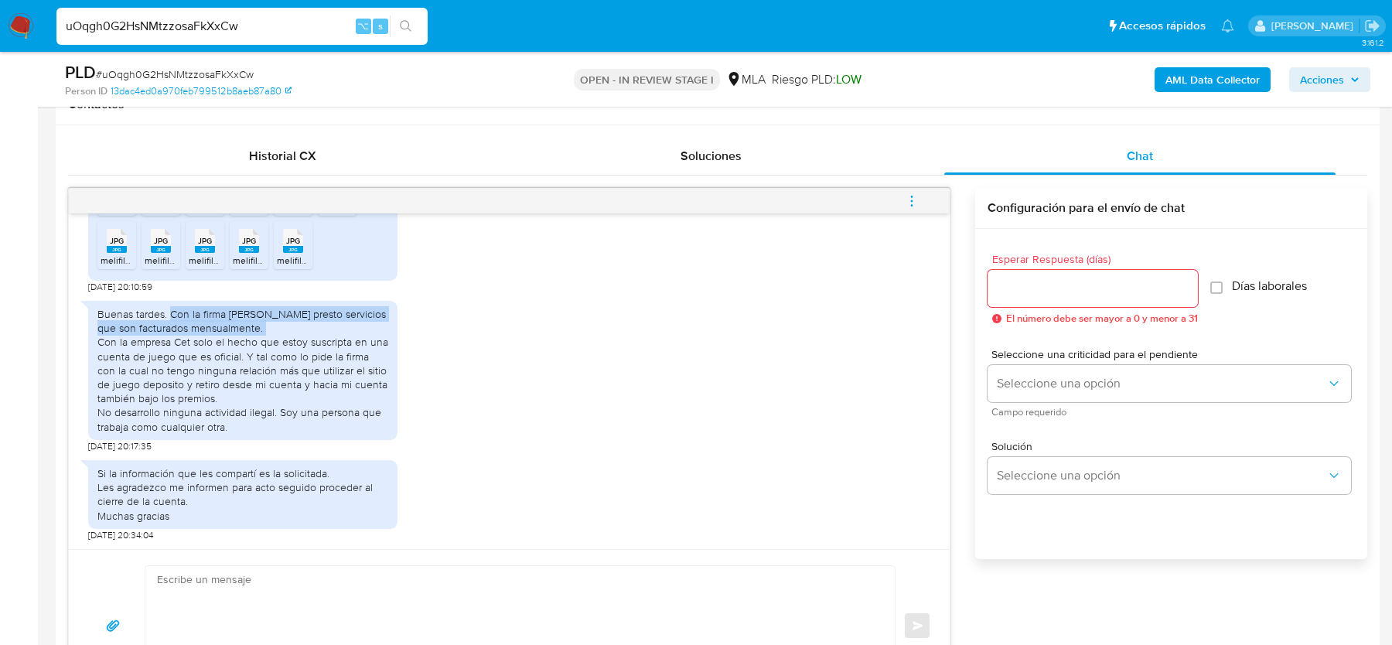
drag, startPoint x: 170, startPoint y: 312, endPoint x: 265, endPoint y: 324, distance: 95.8
click at [265, 321] on div "Buenas tardes. Con la firma Montes Ernesto presto servicios que son facturados …" at bounding box center [242, 370] width 291 height 127
copy div "Con la firma Montes Ernesto presto servicios que son facturados mensualmente."
drag, startPoint x: 99, startPoint y: 340, endPoint x: 312, endPoint y: 339, distance: 212.7
click at [312, 339] on div "Buenas tardes. Con la firma Montes Ernesto presto servicios que son facturados …" at bounding box center [242, 370] width 291 height 127
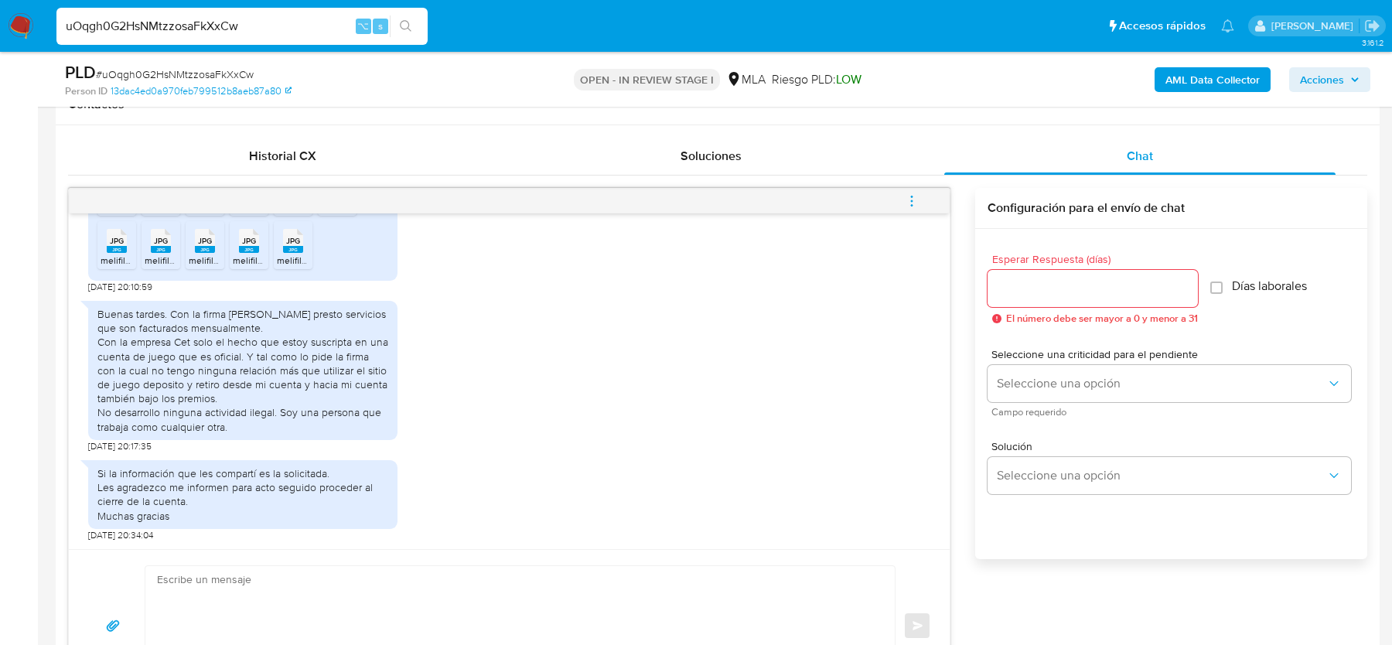
click at [243, 344] on div "Buenas tardes. Con la firma Montes Ernesto presto servicios que son facturados …" at bounding box center [242, 370] width 291 height 127
drag, startPoint x: 195, startPoint y: 344, endPoint x: 257, endPoint y: 372, distance: 67.9
click at [257, 372] on div "Buenas tardes. Con la firma Montes Ernesto presto servicios que son facturados …" at bounding box center [242, 370] width 291 height 127
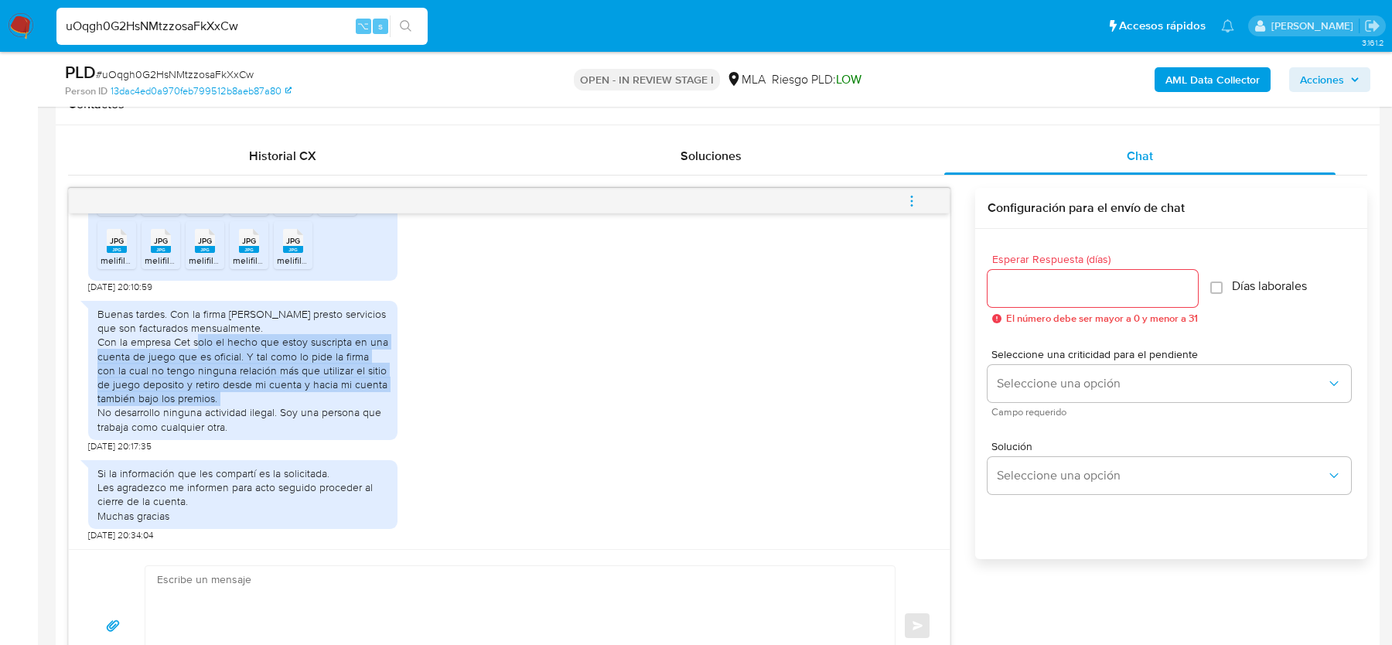
drag, startPoint x: 195, startPoint y: 340, endPoint x: 237, endPoint y: 393, distance: 67.2
click at [237, 393] on div "Buenas tardes. Con la firma Montes Ernesto presto servicios que son facturados …" at bounding box center [242, 370] width 291 height 127
copy div "solo el hecho que estoy suscripta en una cuenta de juego que es oficial. Y tal …"
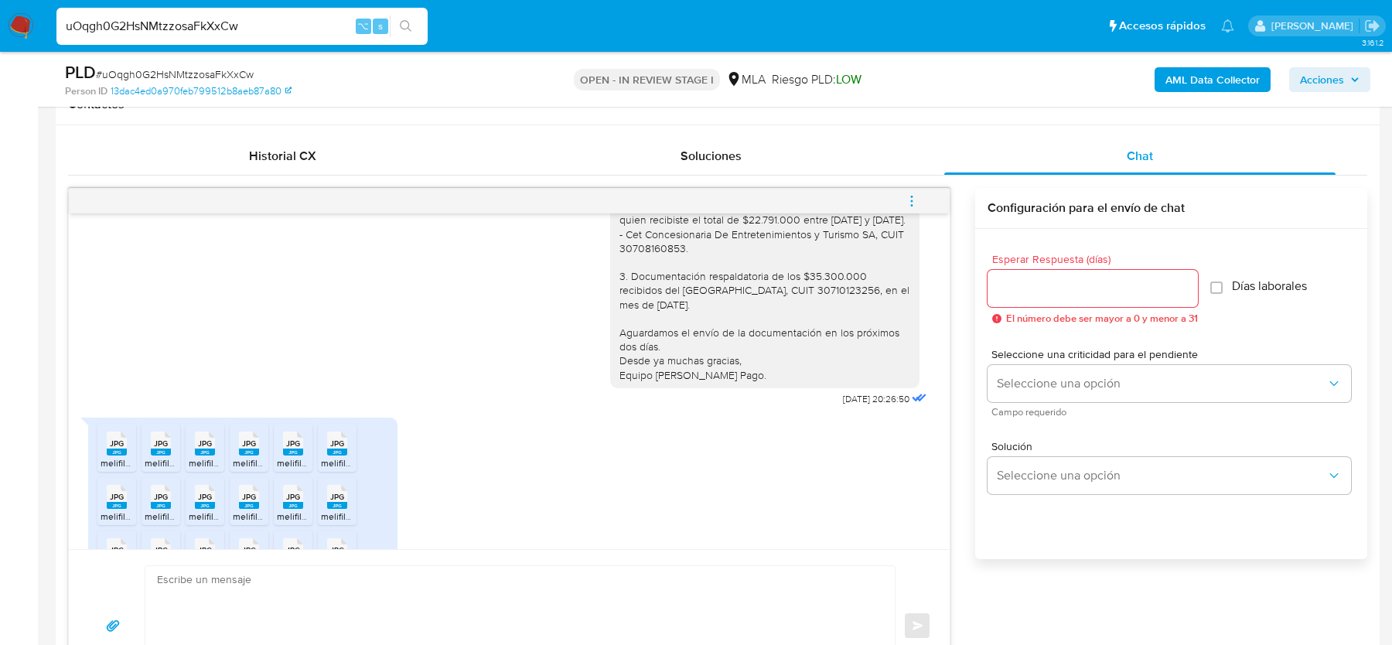
scroll to position [1364, 0]
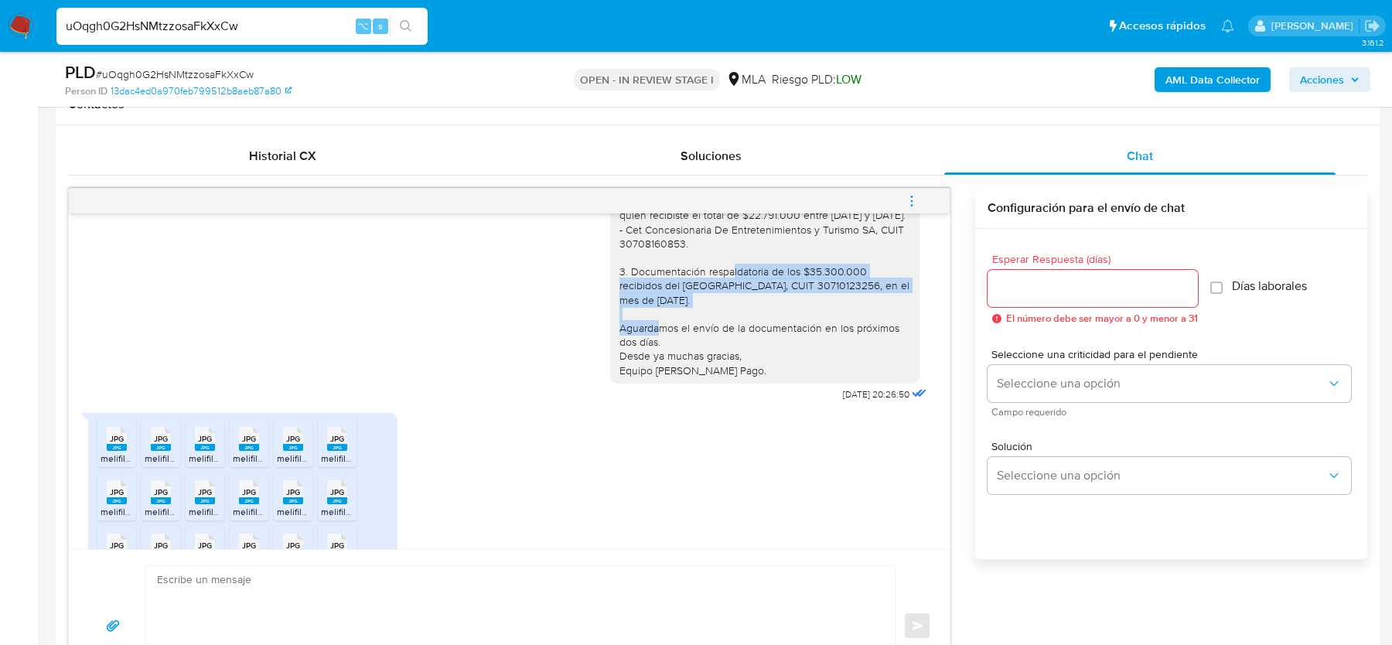
drag, startPoint x: 725, startPoint y: 330, endPoint x: 739, endPoint y: 352, distance: 26.4
click at [739, 352] on div "Hola, Muchas gracias por tu respuesta. Al respecto, ¿podrías enviarnos lo sigui…" at bounding box center [765, 208] width 291 height 338
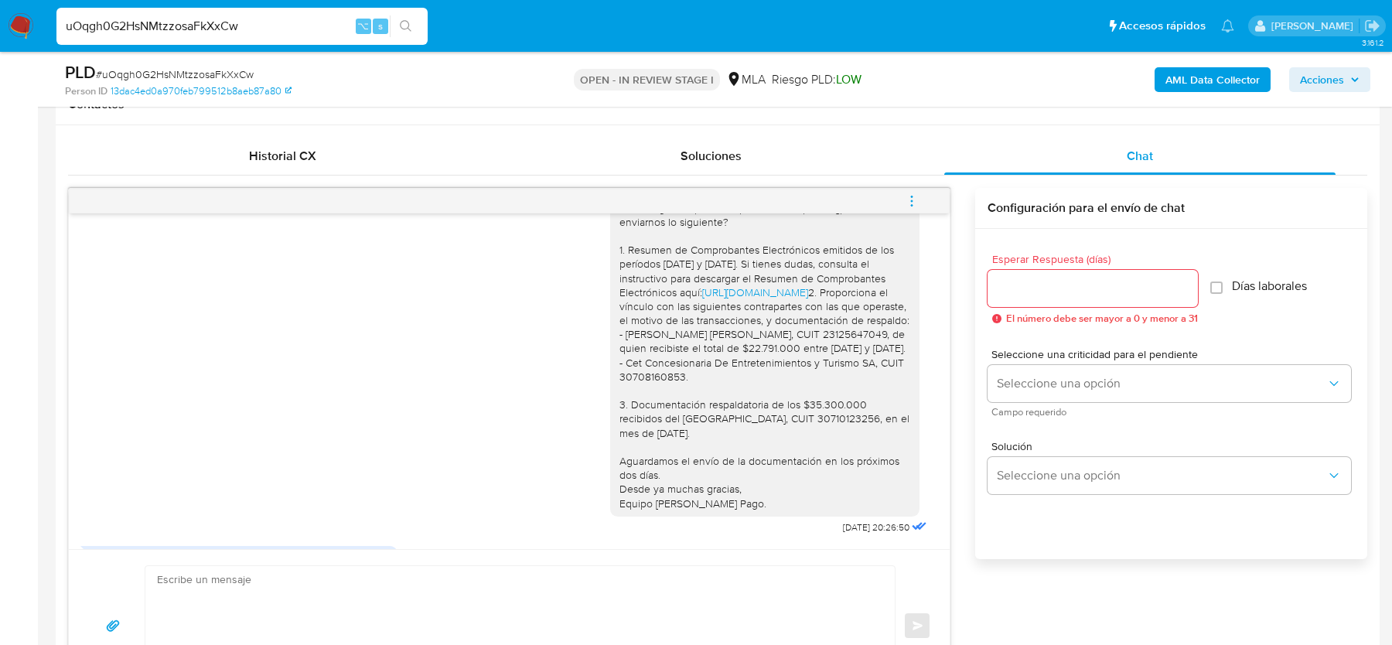
scroll to position [1231, 0]
drag, startPoint x: 784, startPoint y: 277, endPoint x: 795, endPoint y: 294, distance: 20.2
click at [795, 294] on div "Hola, Muchas gracias por tu respuesta. Al respecto, ¿podrías enviarnos lo sigui…" at bounding box center [765, 341] width 291 height 338
click at [861, 316] on div "Hola, Muchas gracias por tu respuesta. Al respecto, ¿podrías enviarnos lo sigui…" at bounding box center [765, 341] width 291 height 338
drag, startPoint x: 622, startPoint y: 273, endPoint x: 882, endPoint y: 321, distance: 264.3
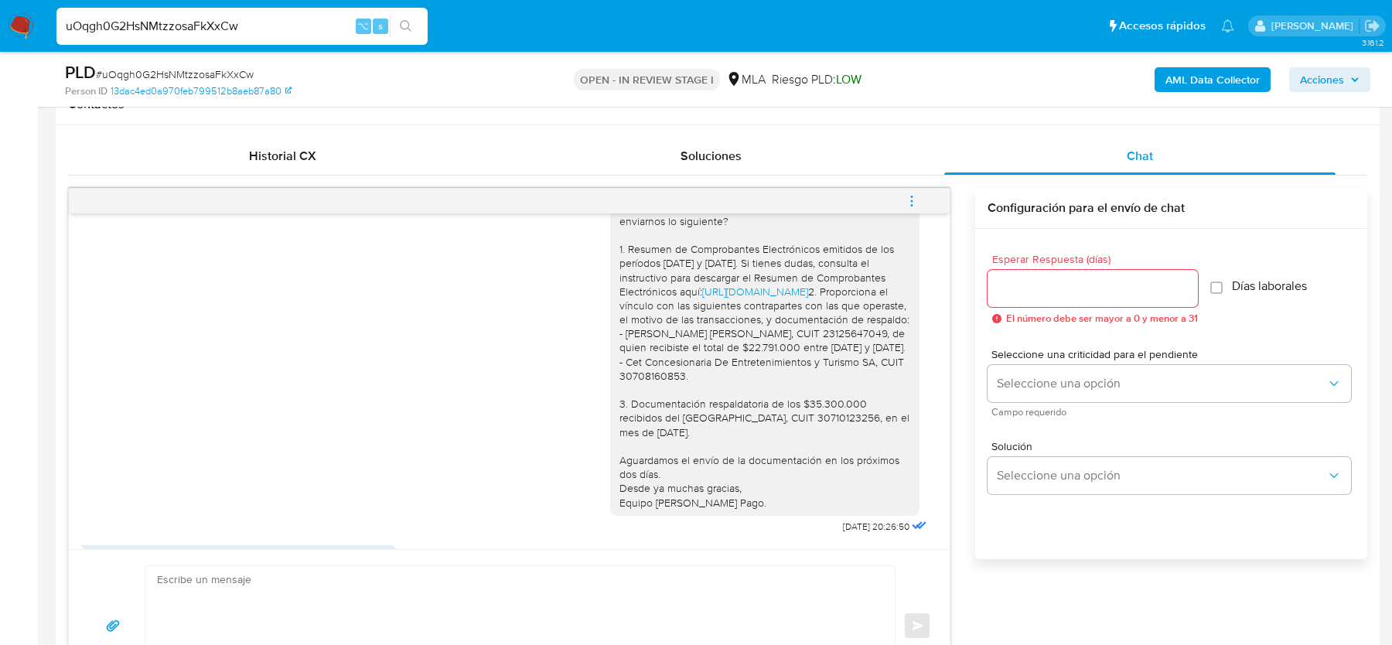
click at [880, 323] on div "Hola, Muchas gracias por tu respuesta. Al respecto, ¿podrías enviarnos lo sigui…" at bounding box center [765, 341] width 291 height 338
click at [247, 565] on div at bounding box center [520, 625] width 751 height 121
click at [217, 582] on textarea at bounding box center [516, 625] width 719 height 119
paste textarea "Hola, Gracias por tu respuesta. Te confirmamos la recepción de la documentación…"
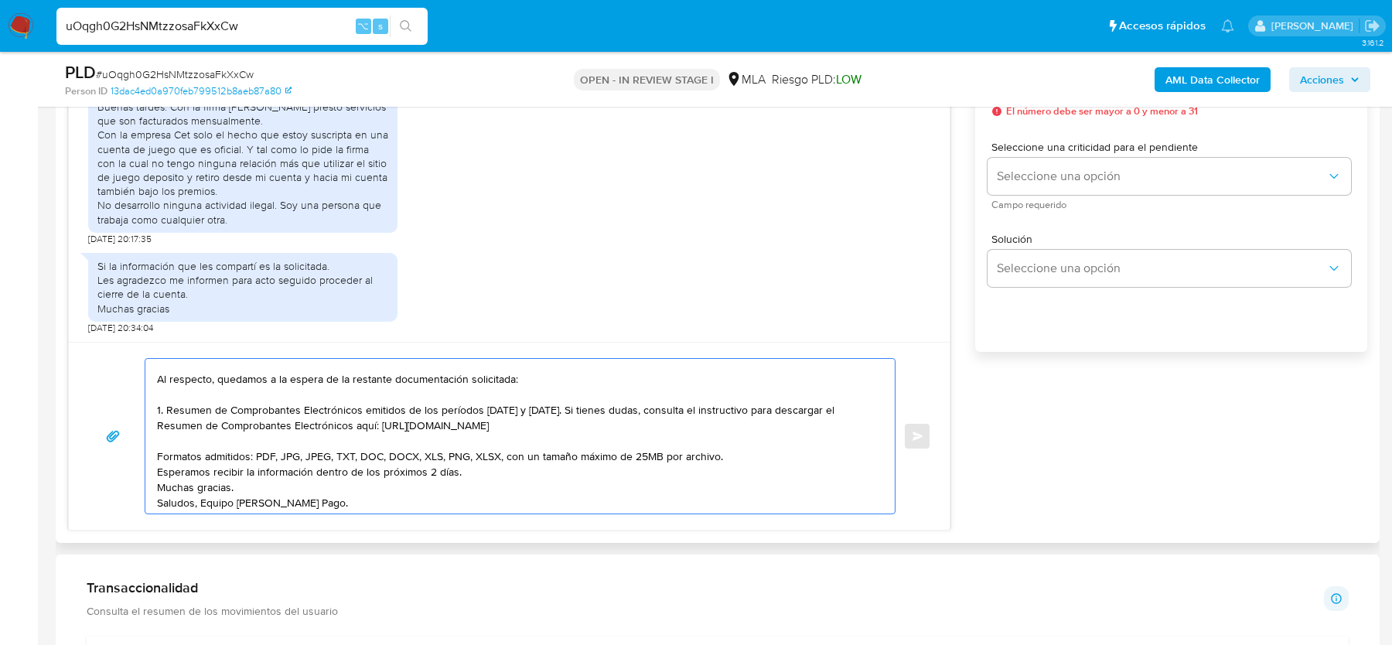
scroll to position [56, 0]
click at [169, 411] on textarea "Hola, Gracias por tu respuesta. Te confirmamos la recepción de la documentación…" at bounding box center [516, 436] width 719 height 155
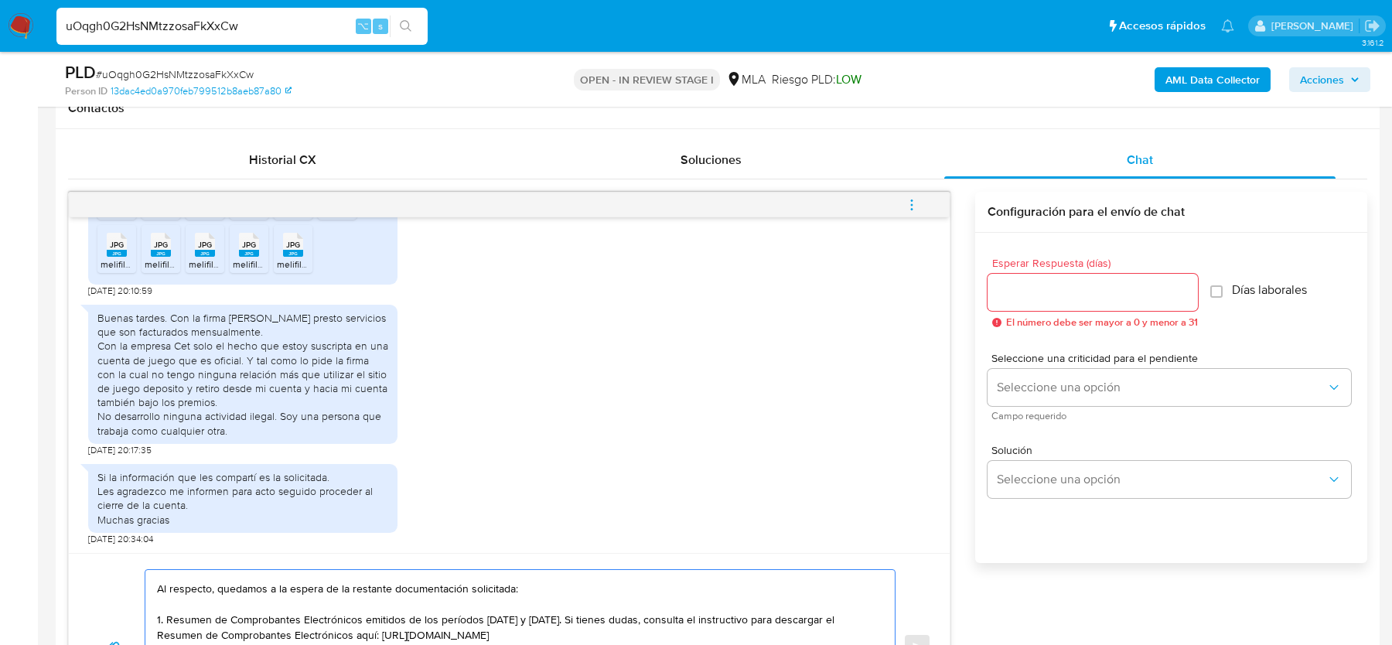
type textarea "Hola, Gracias por tu respuesta. Te confirmamos la recepción de la documentación…"
click at [1074, 265] on span "Esperar Respuesta (días)" at bounding box center [1097, 264] width 210 height 12
click at [1074, 282] on input "Esperar Respuesta (días)" at bounding box center [1093, 292] width 210 height 20
click at [1070, 286] on input "Esperar Respuesta (días)" at bounding box center [1093, 292] width 210 height 20
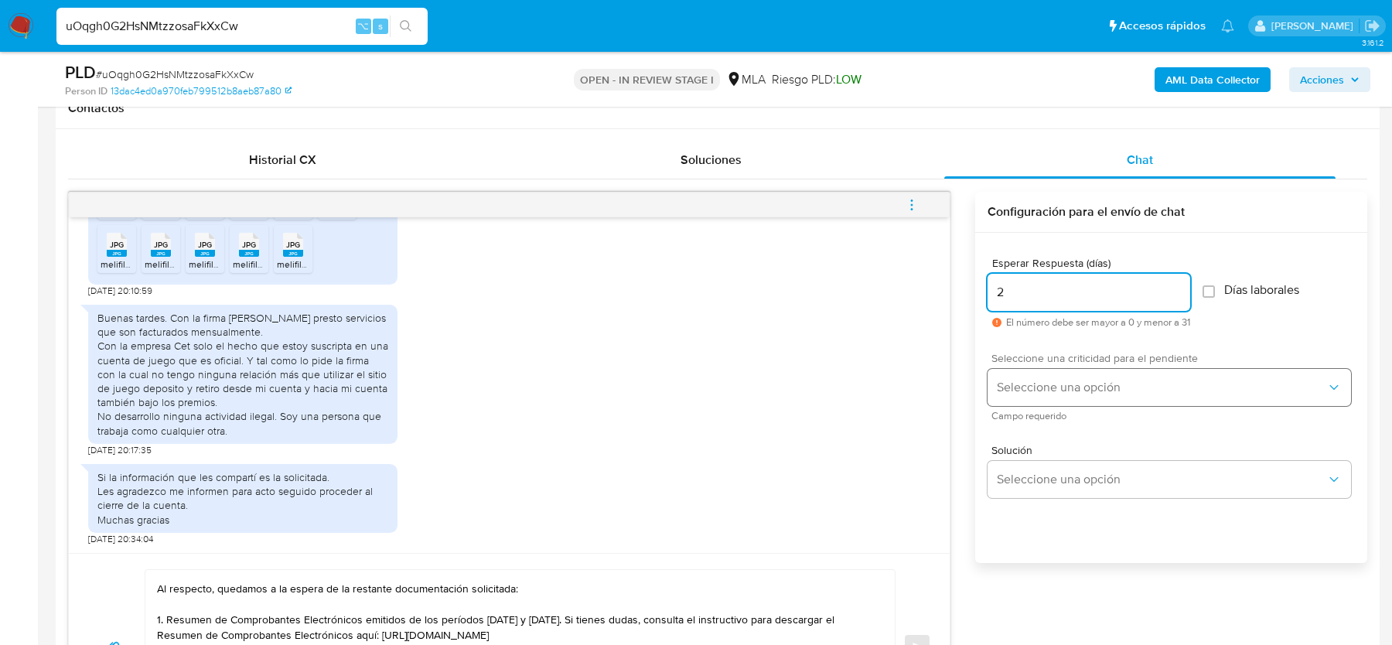
type input "2"
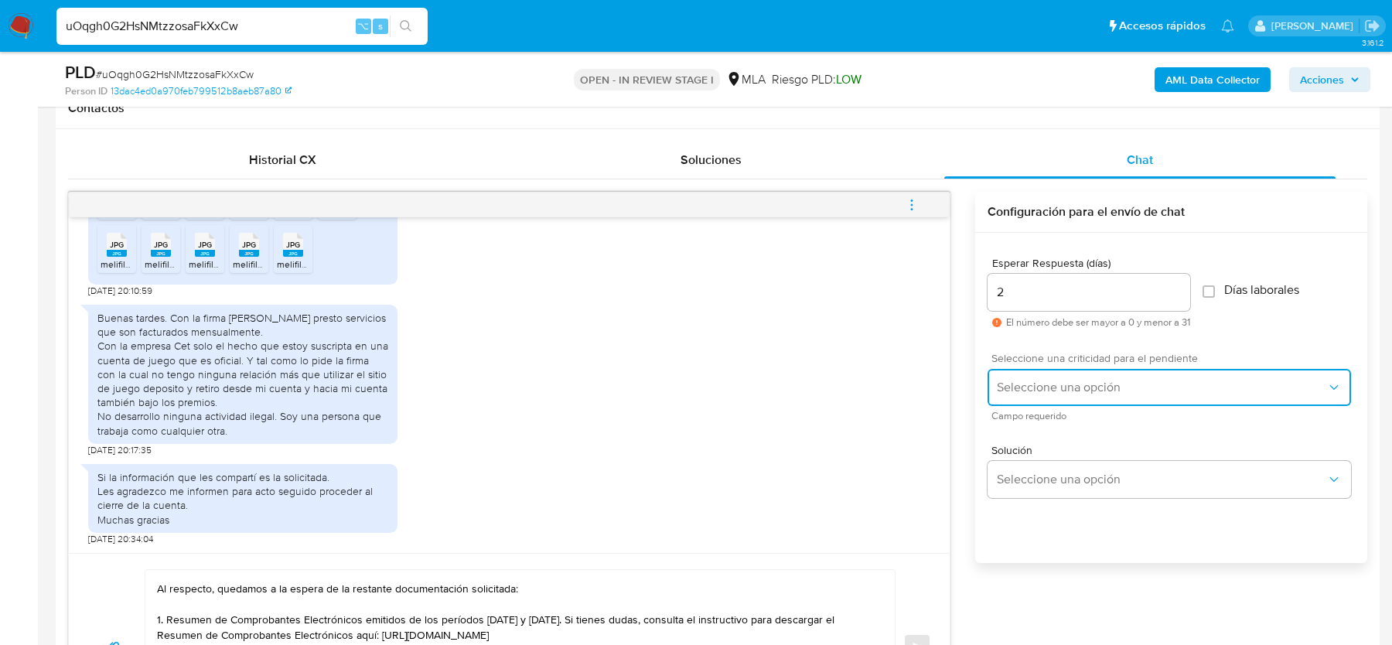
click at [1034, 370] on button "Seleccione una opción" at bounding box center [1170, 387] width 364 height 37
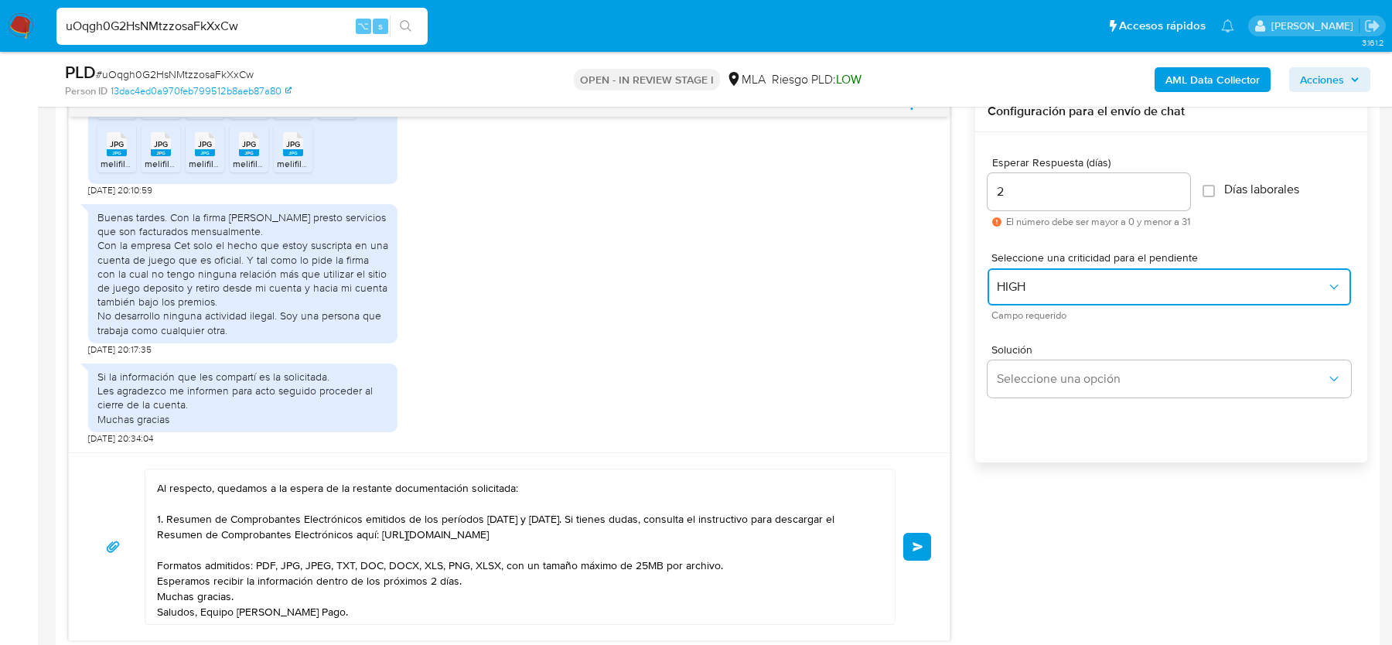
scroll to position [849, 0]
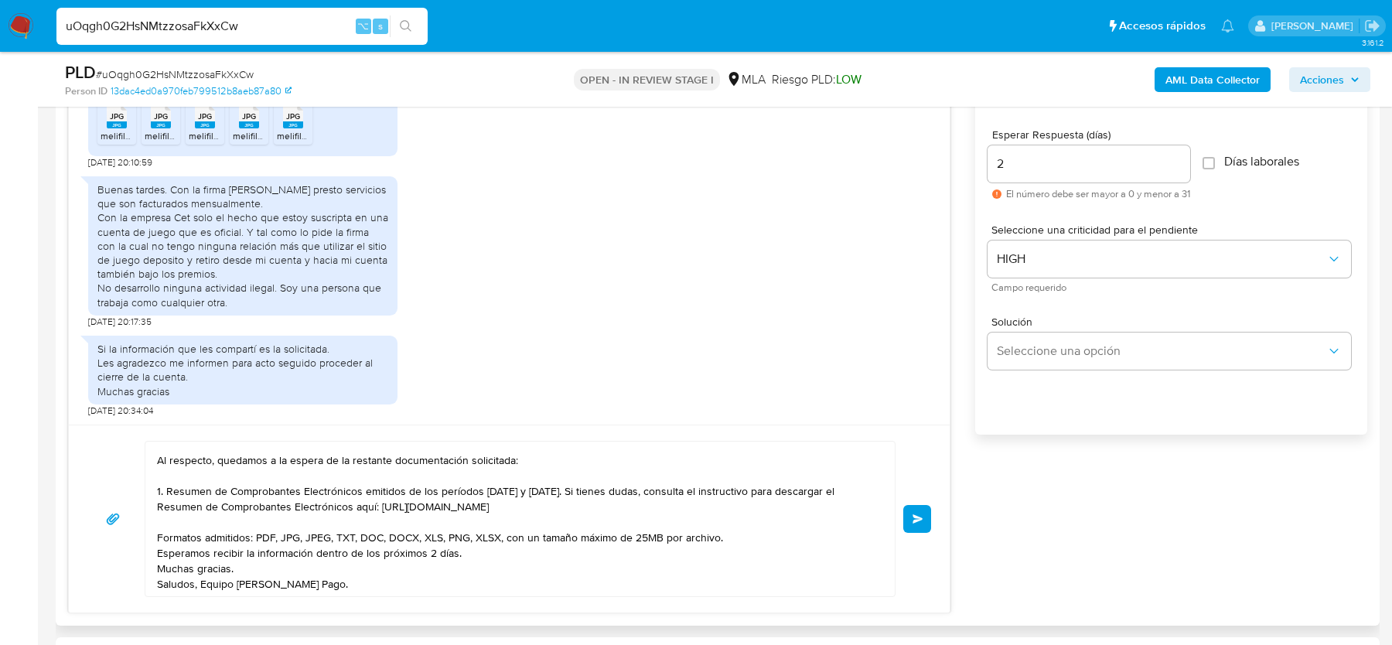
click at [922, 520] on span "Enviar" at bounding box center [918, 518] width 11 height 9
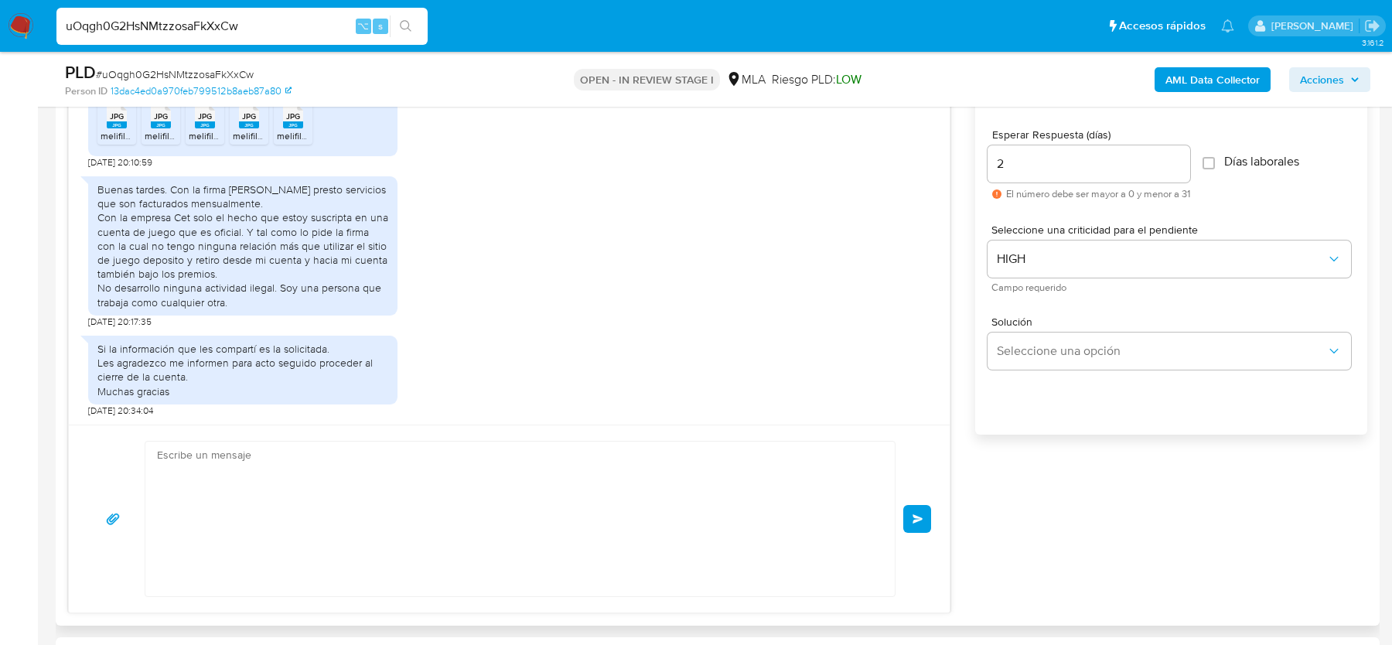
scroll to position [2106, 0]
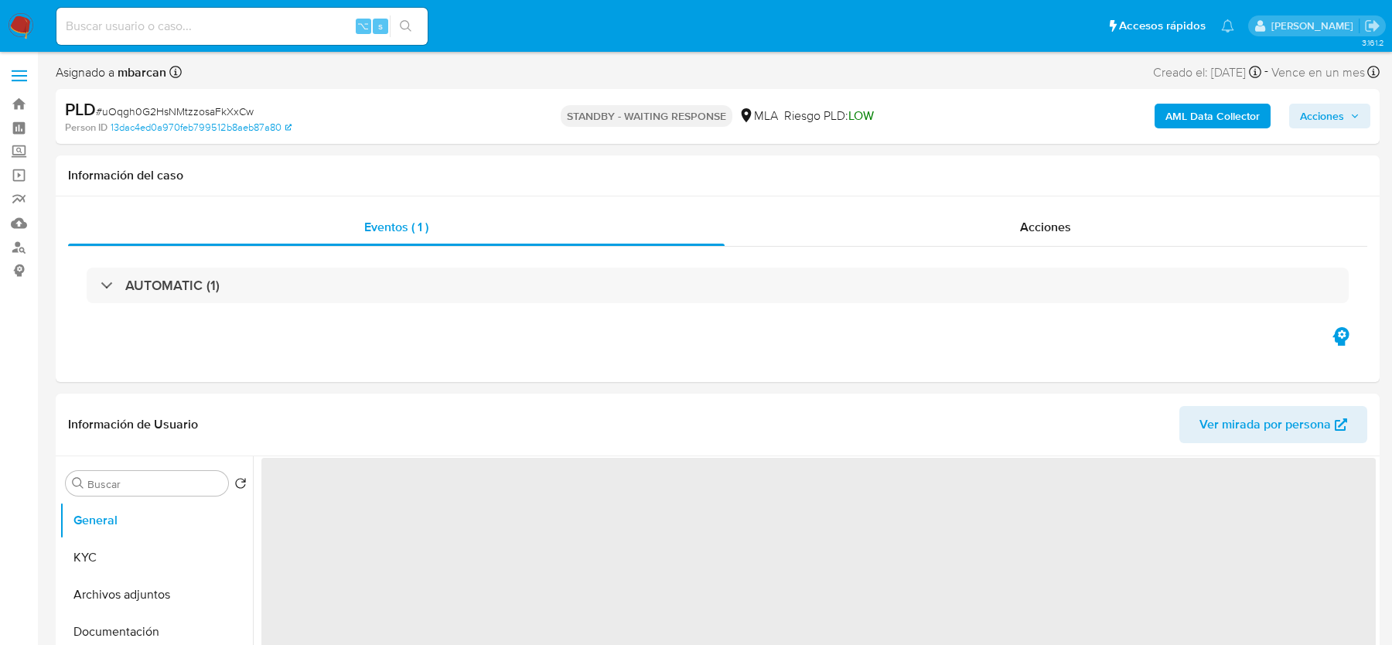
select select "10"
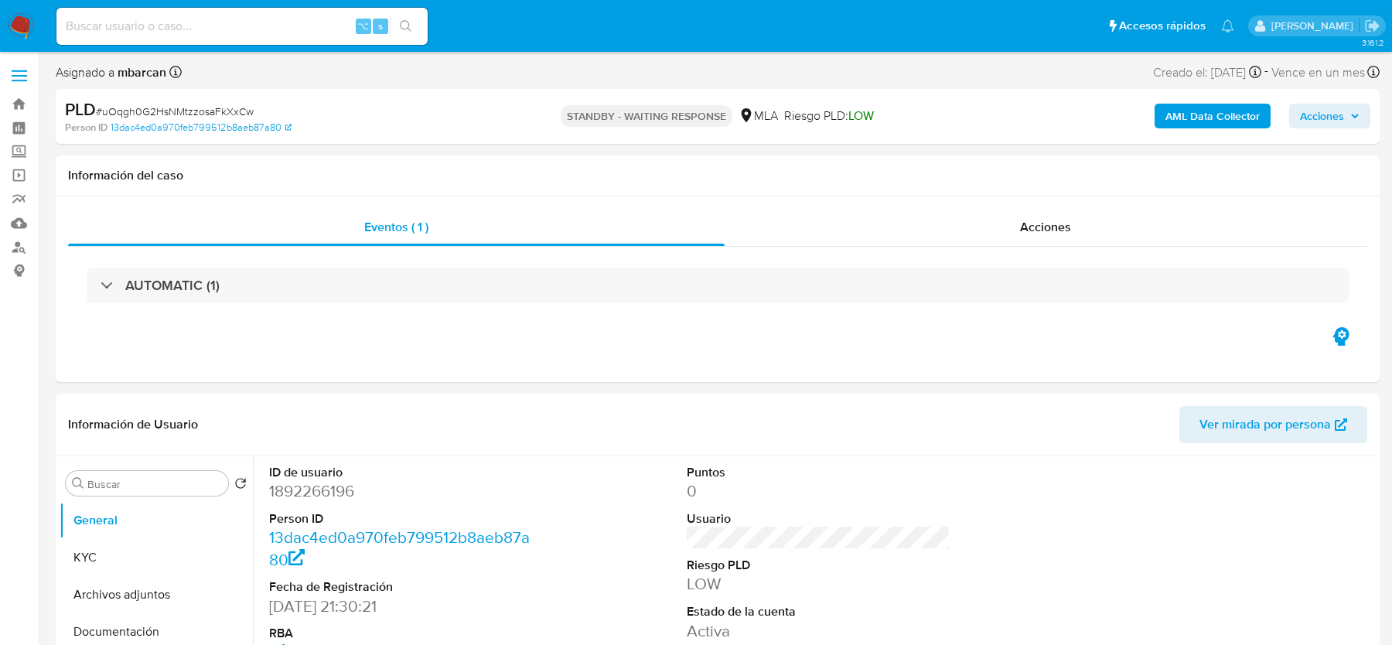
click at [102, 31] on input at bounding box center [241, 26] width 371 height 20
paste input "A0JeBqCLaIUabkRbM04iEh2o"
type input "A0JeBqCLaIUabkRbM04iEh2o"
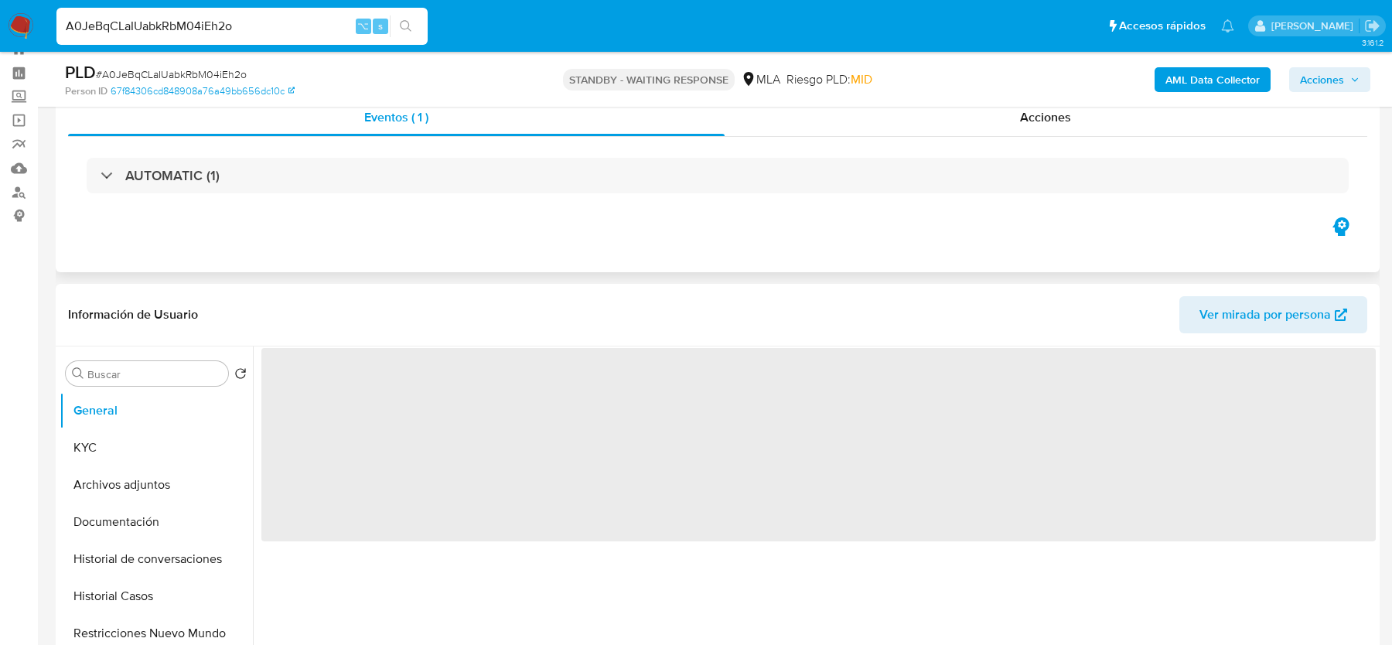
scroll to position [144, 0]
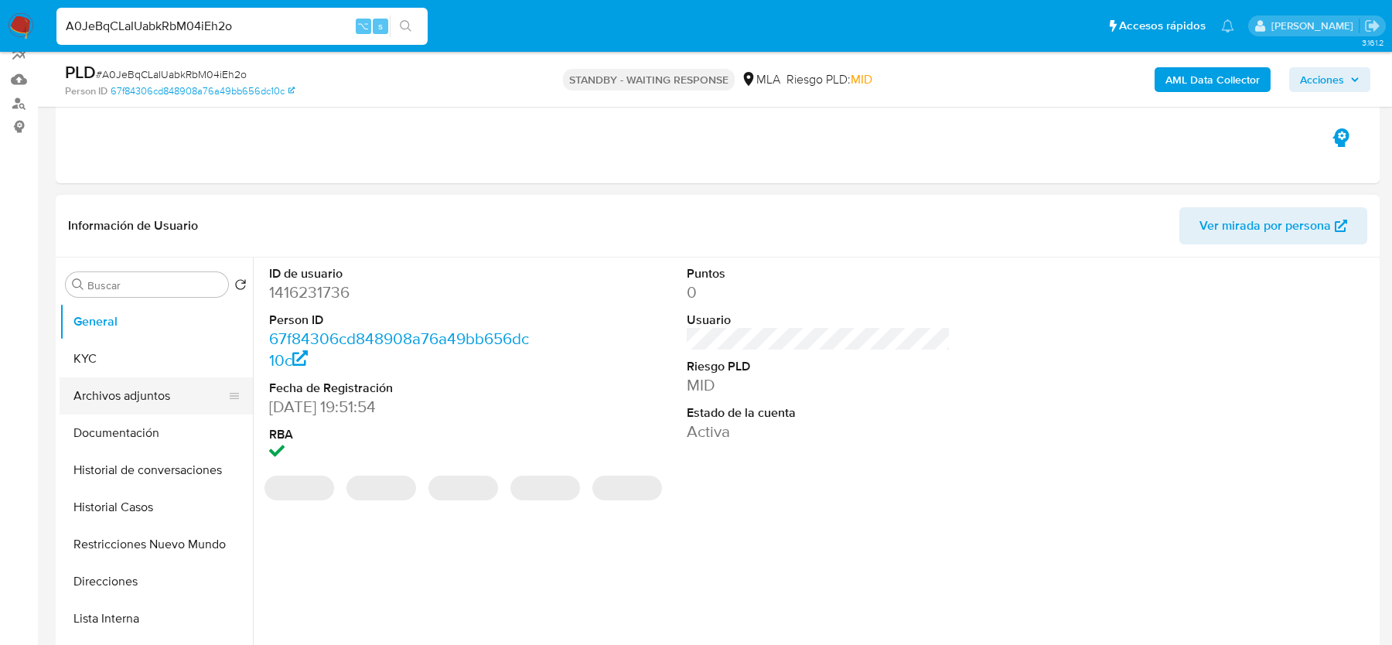
select select "10"
click at [128, 385] on button "Archivos adjuntos" at bounding box center [150, 395] width 181 height 37
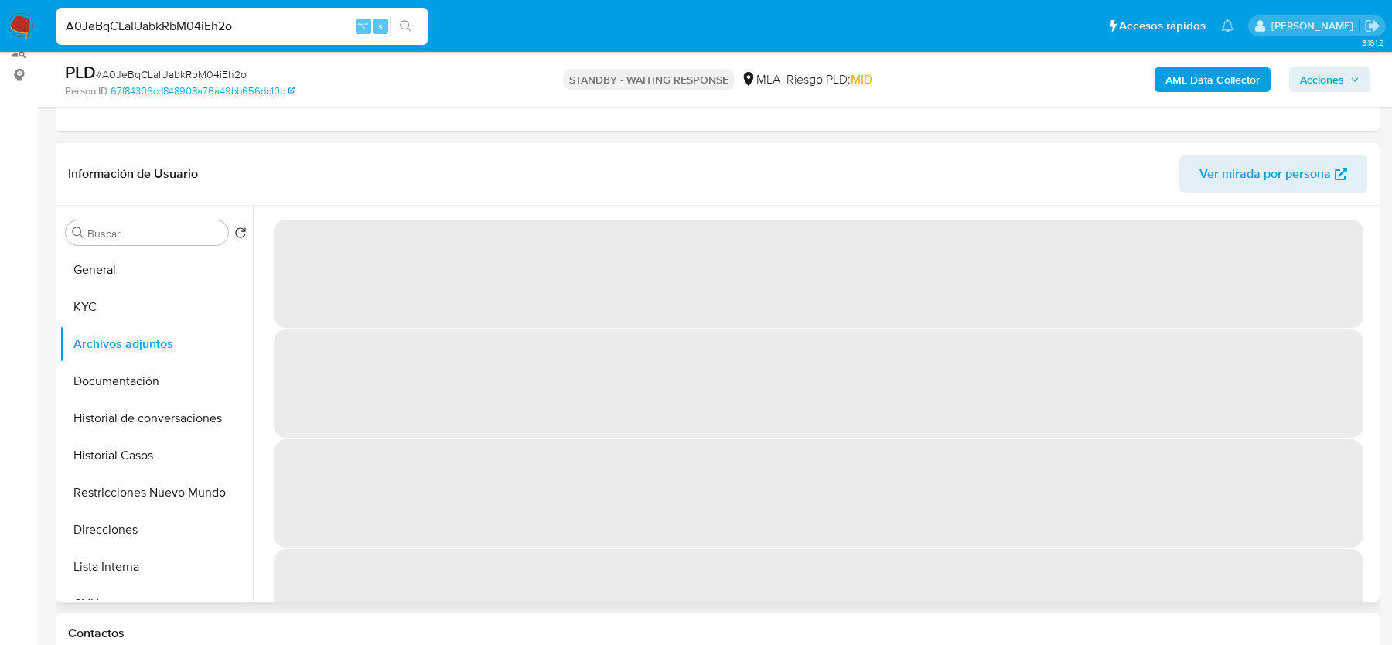
scroll to position [192, 0]
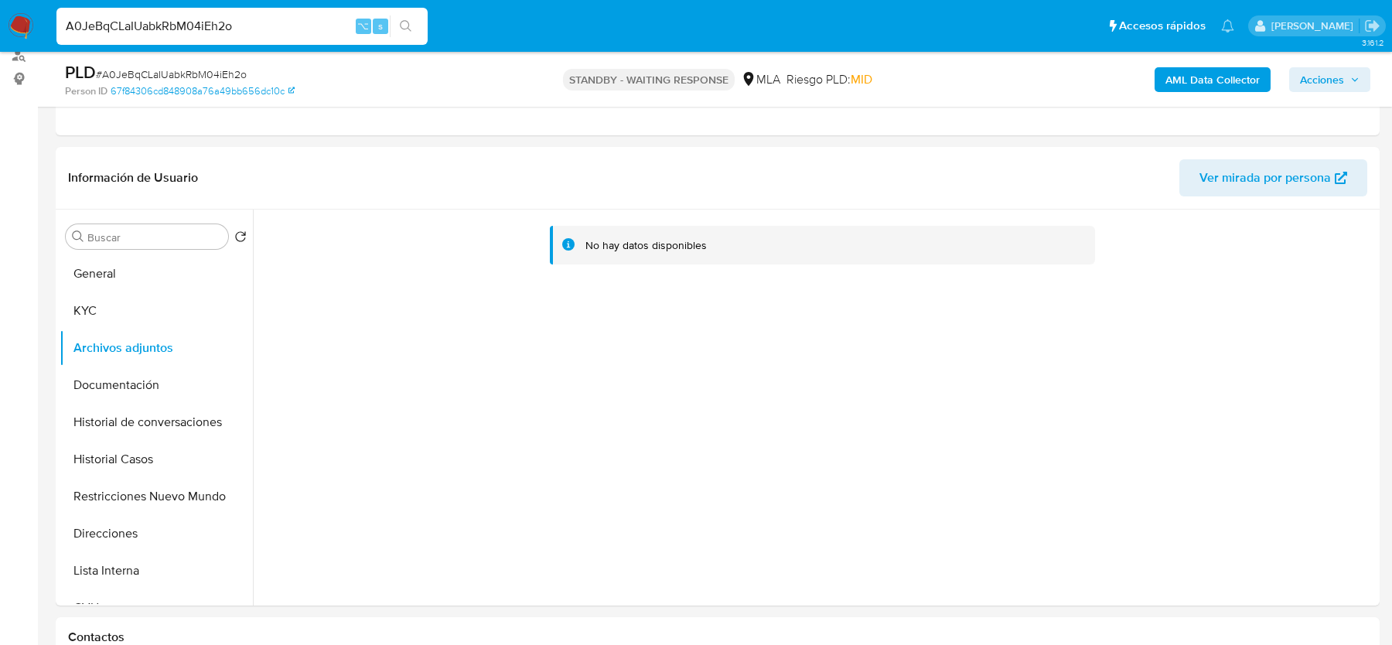
click at [1213, 84] on b "AML Data Collector" at bounding box center [1213, 79] width 94 height 25
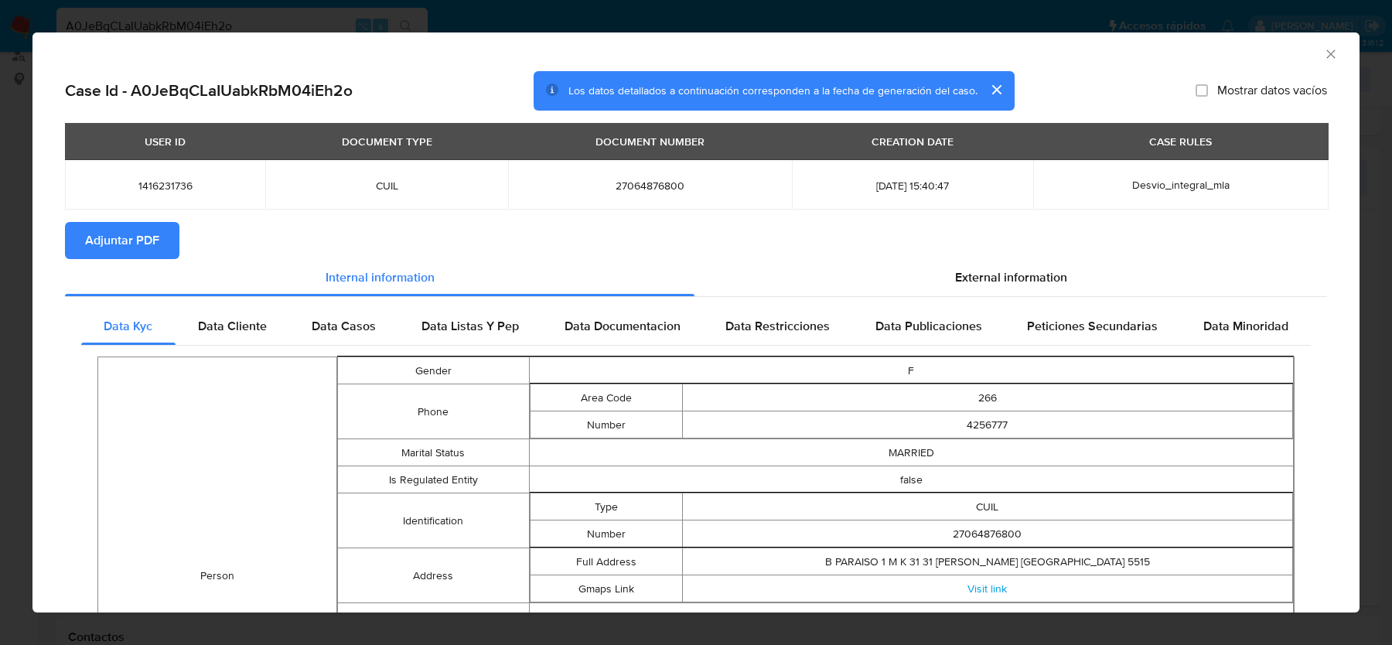
click at [152, 235] on span "Adjuntar PDF" at bounding box center [122, 241] width 74 height 34
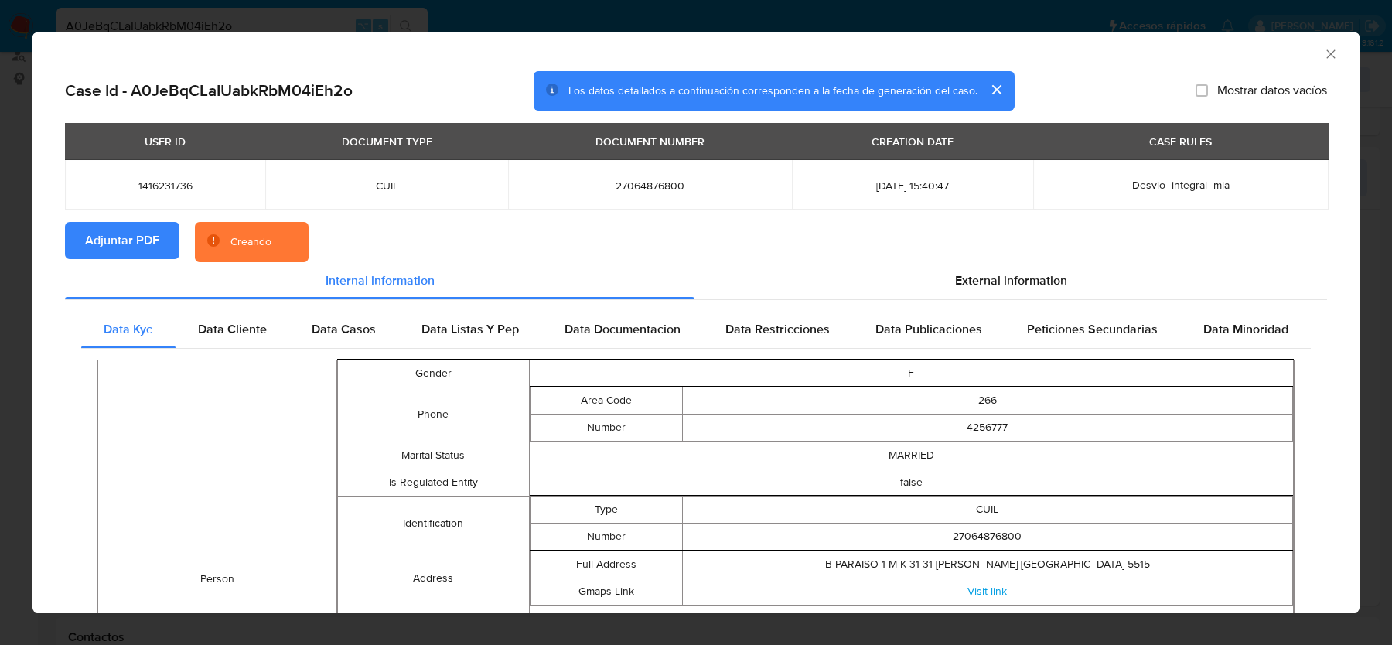
click at [1005, 290] on div "External information" at bounding box center [1011, 280] width 633 height 37
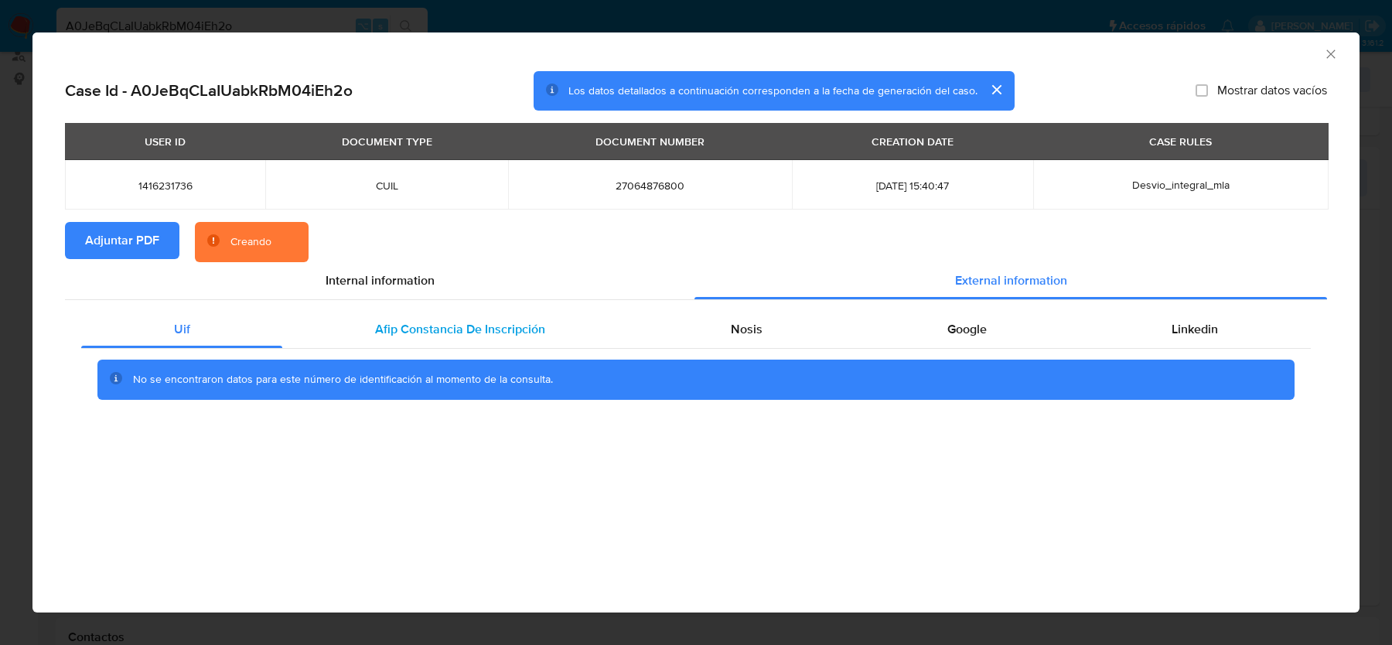
click at [401, 344] on div "Afip Constancia De Inscripción" at bounding box center [459, 329] width 355 height 37
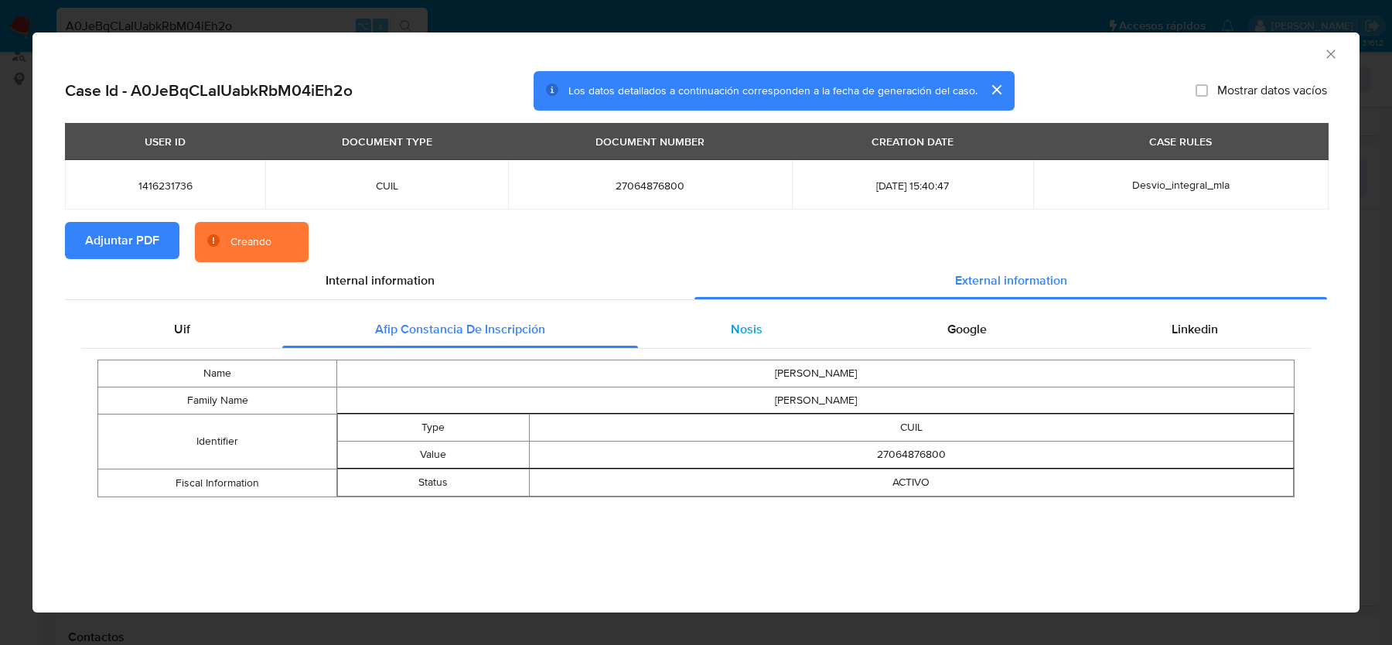
click at [760, 332] on div "Nosis" at bounding box center [746, 329] width 217 height 37
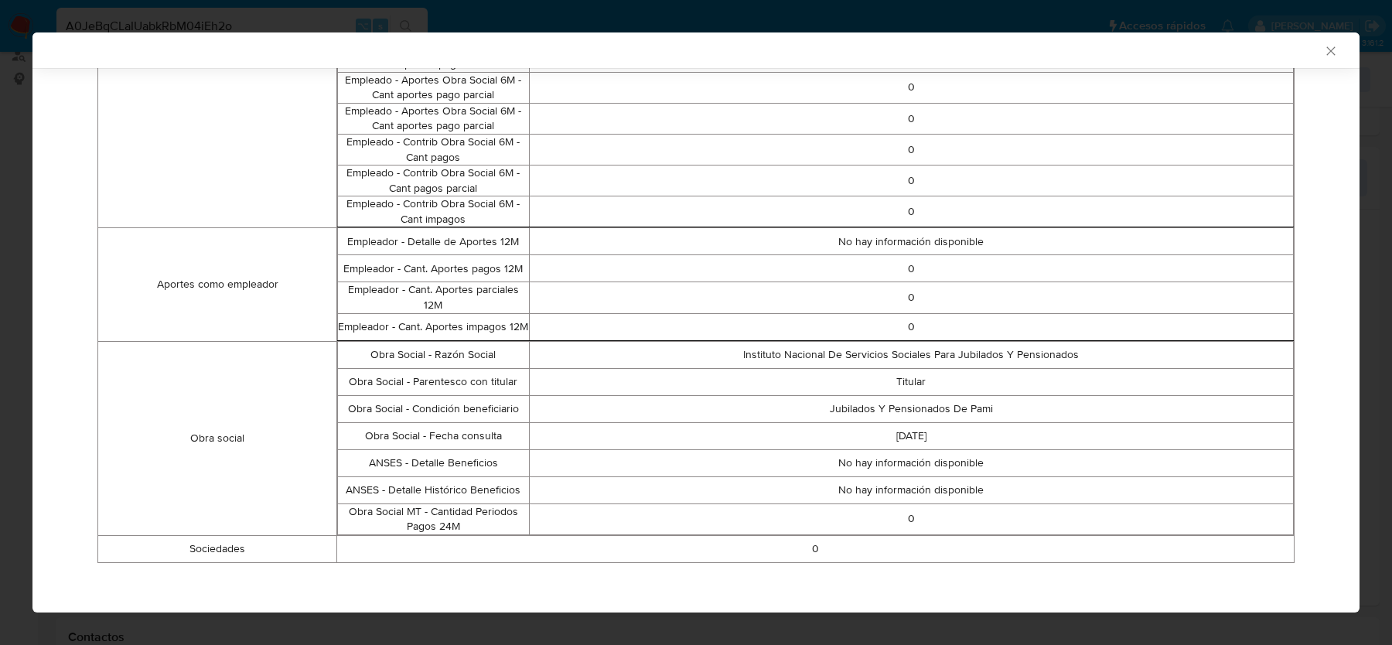
scroll to position [0, 0]
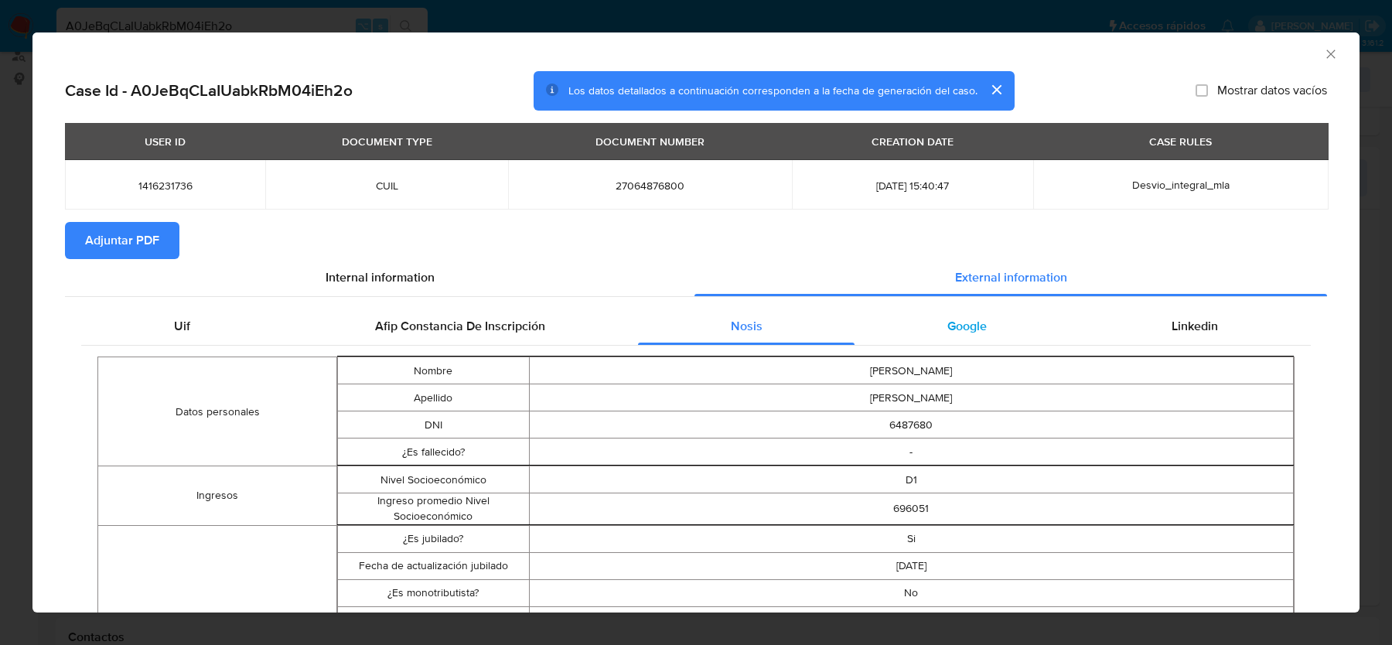
click at [929, 343] on div "Google" at bounding box center [967, 326] width 224 height 37
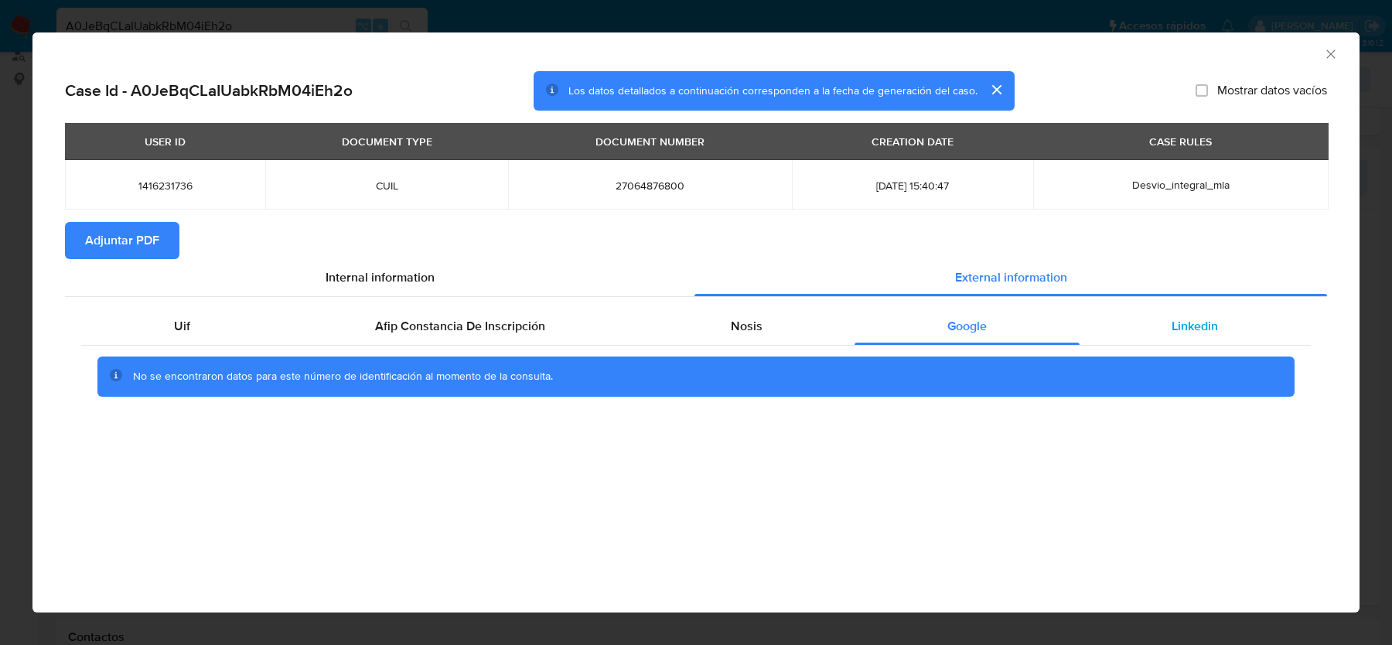
click at [1204, 323] on span "Linkedin" at bounding box center [1195, 326] width 46 height 18
click at [1327, 58] on icon "Cerrar ventana" at bounding box center [1330, 53] width 15 height 15
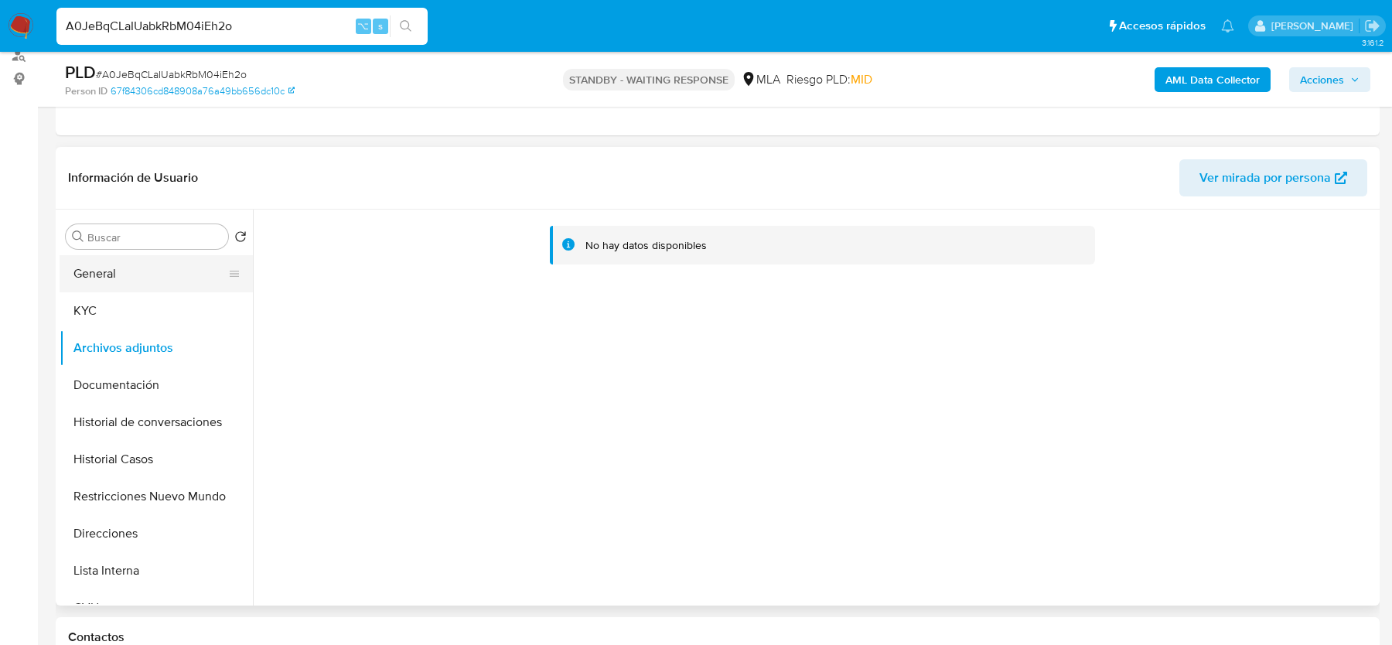
click at [128, 286] on button "General" at bounding box center [150, 273] width 181 height 37
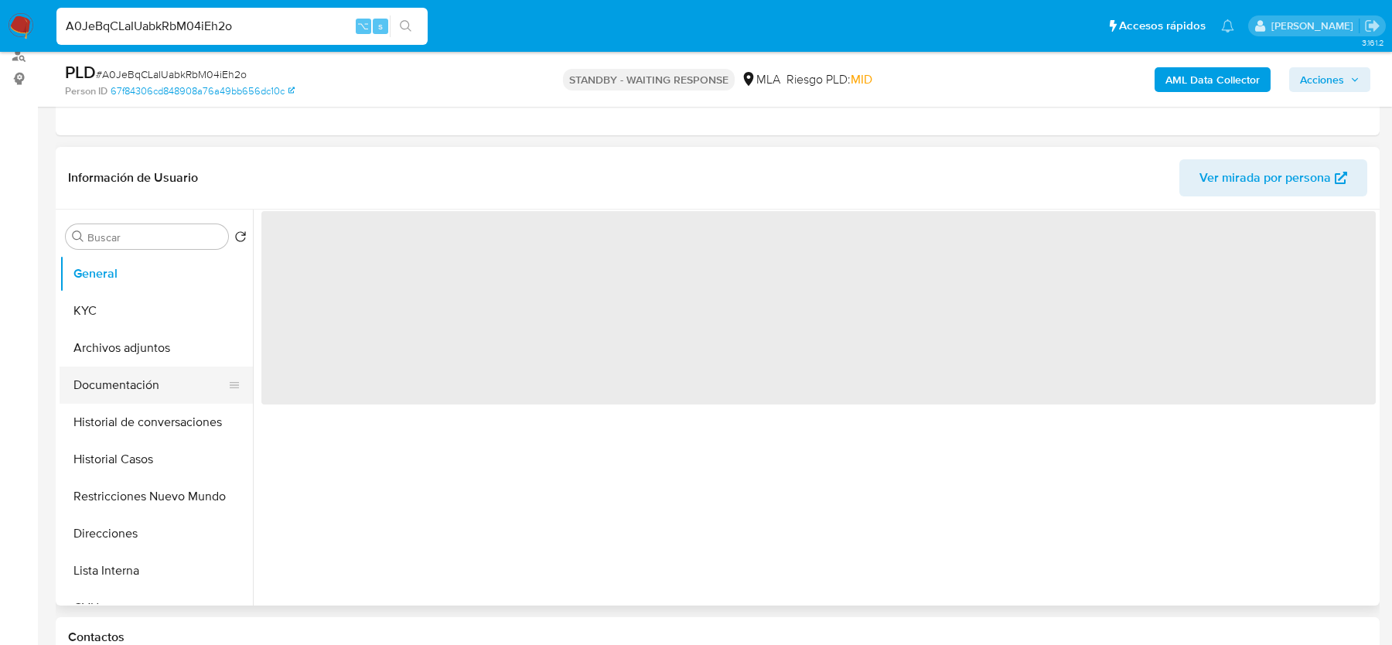
click at [128, 381] on button "Documentación" at bounding box center [150, 385] width 181 height 37
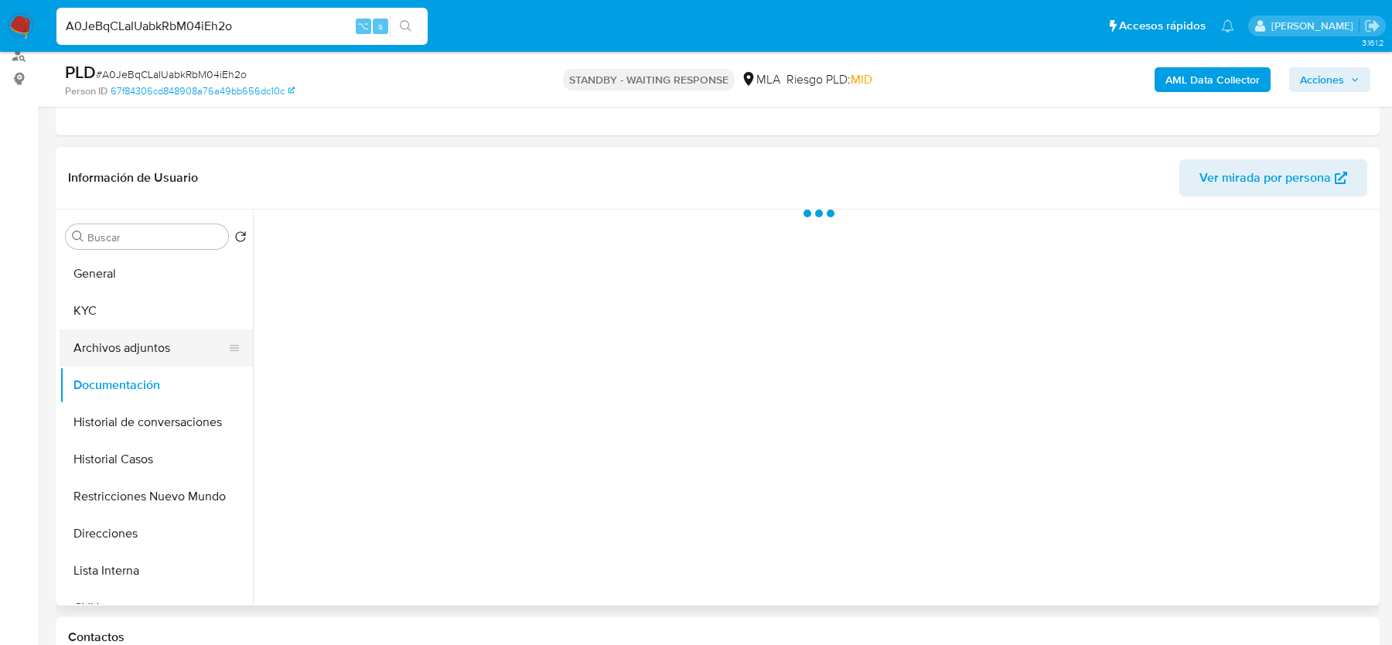
click at [128, 351] on button "Archivos adjuntos" at bounding box center [150, 348] width 181 height 37
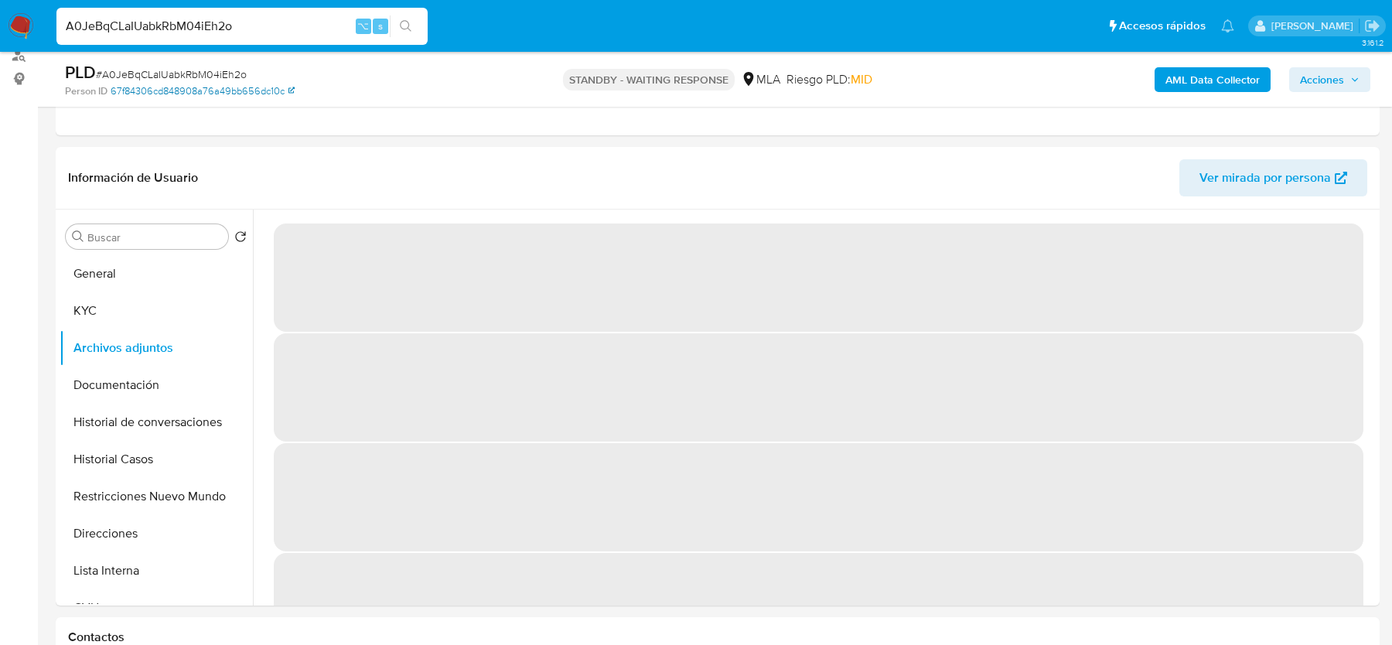
click at [140, 84] on link "67f84306cd848908a76a49bb656dc10c" at bounding box center [203, 91] width 184 height 14
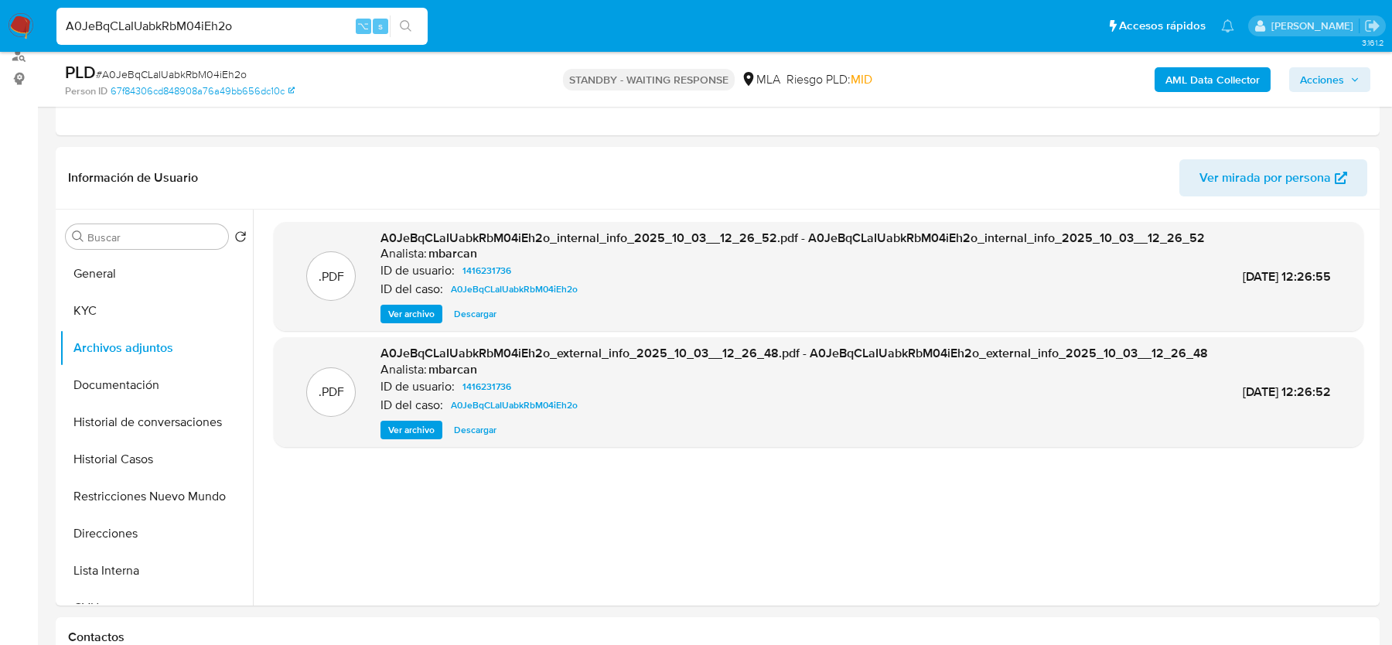
click at [193, 72] on span "# A0JeBqCLaIUabkRbM04iEh2o" at bounding box center [171, 74] width 151 height 15
copy span "A0JeBqCLaIUabkRbM04iEh2o"
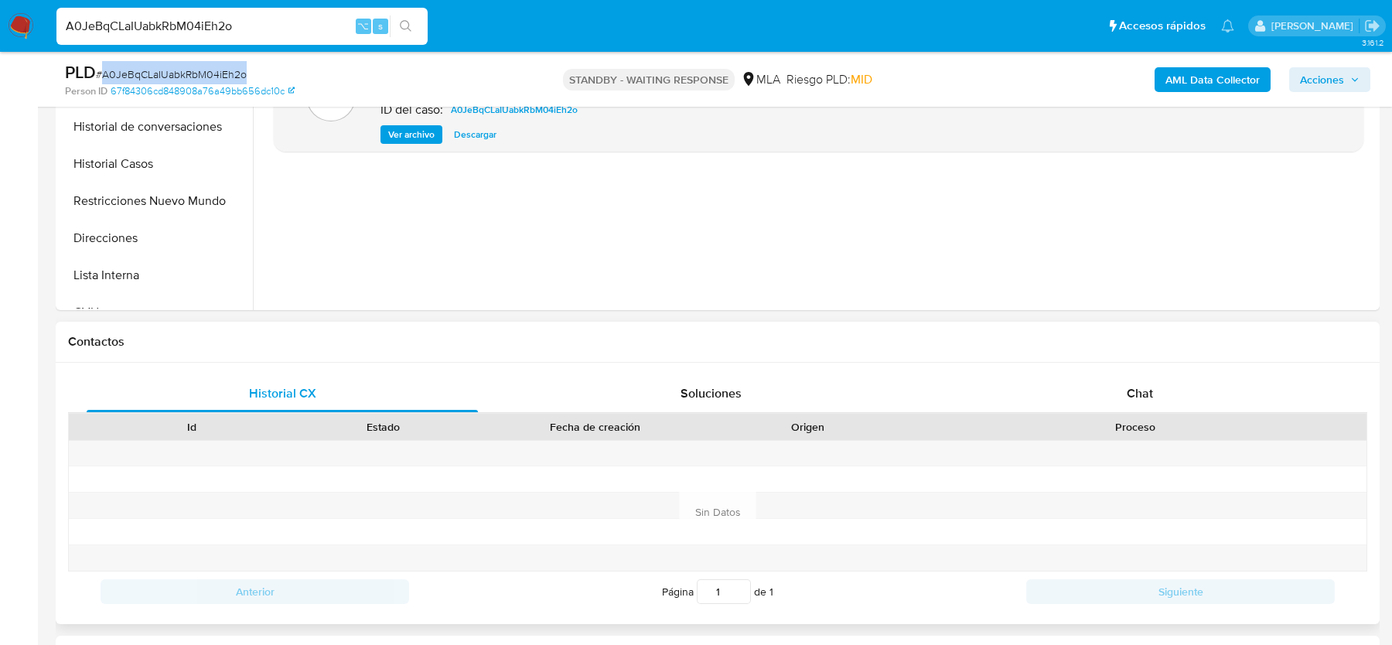
scroll to position [557, 0]
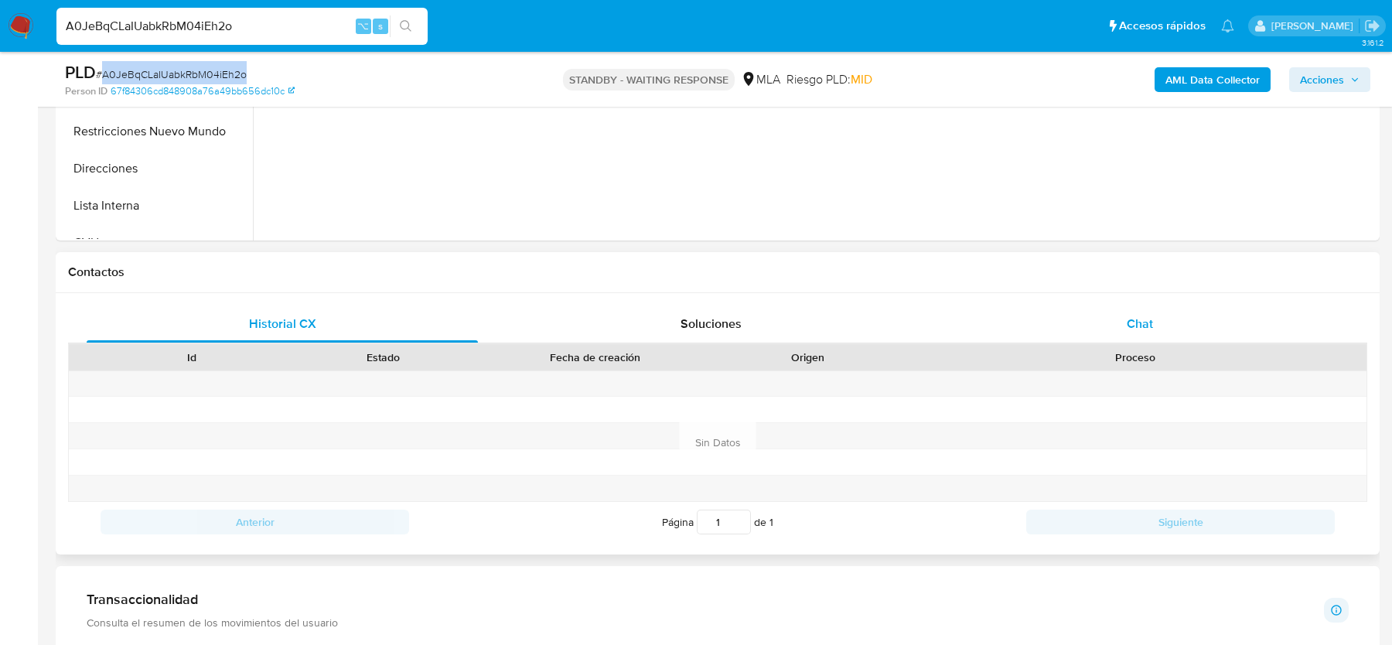
click at [1026, 306] on div "Chat" at bounding box center [1139, 324] width 391 height 37
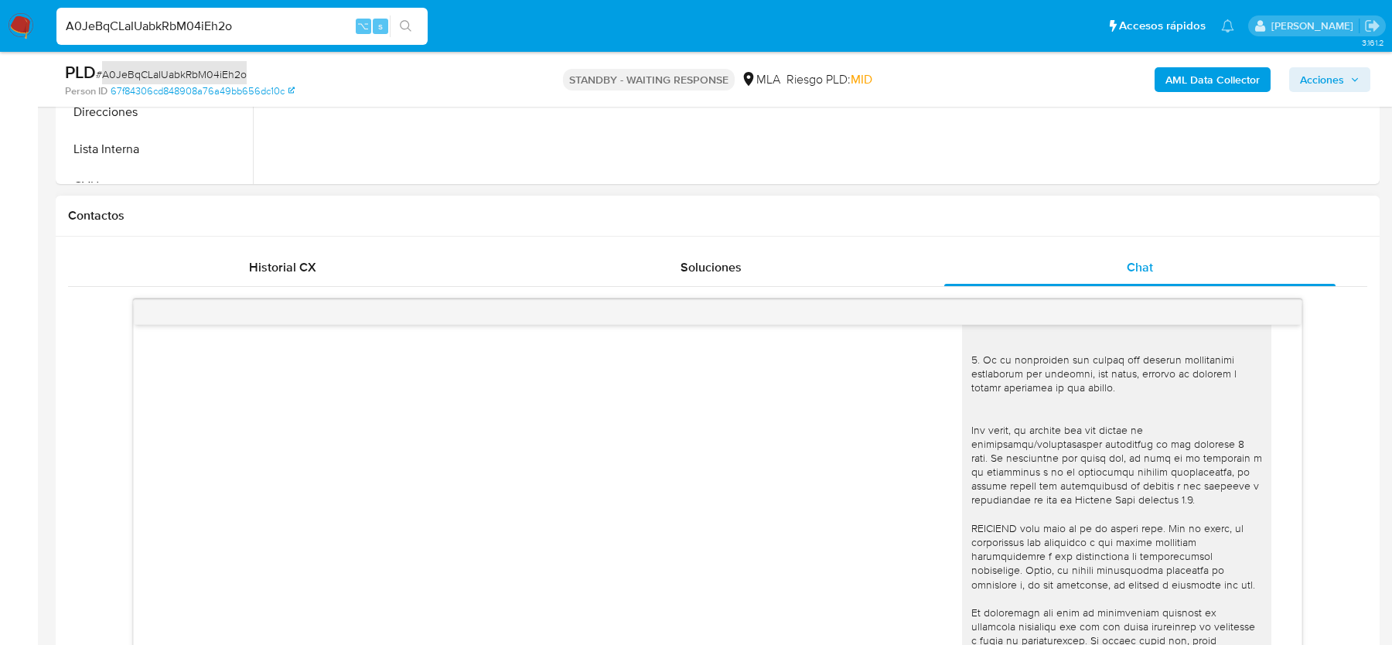
scroll to position [412, 0]
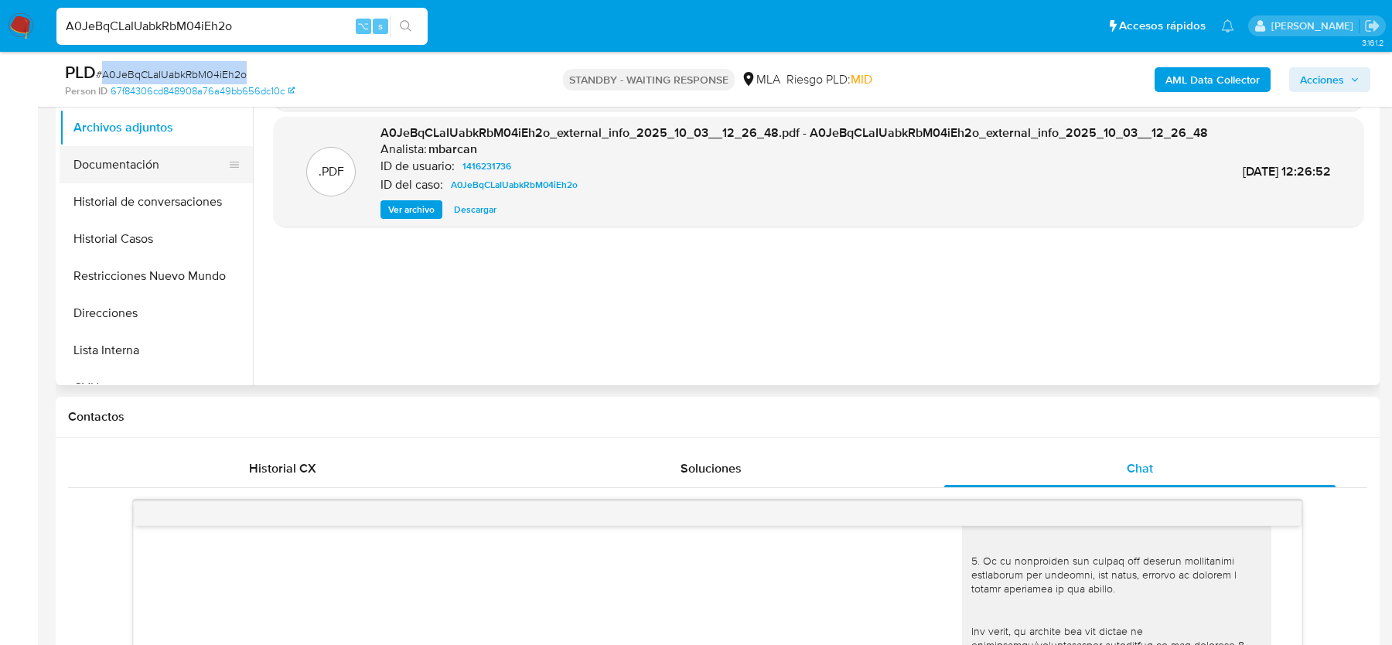
click at [154, 166] on button "Documentación" at bounding box center [150, 164] width 181 height 37
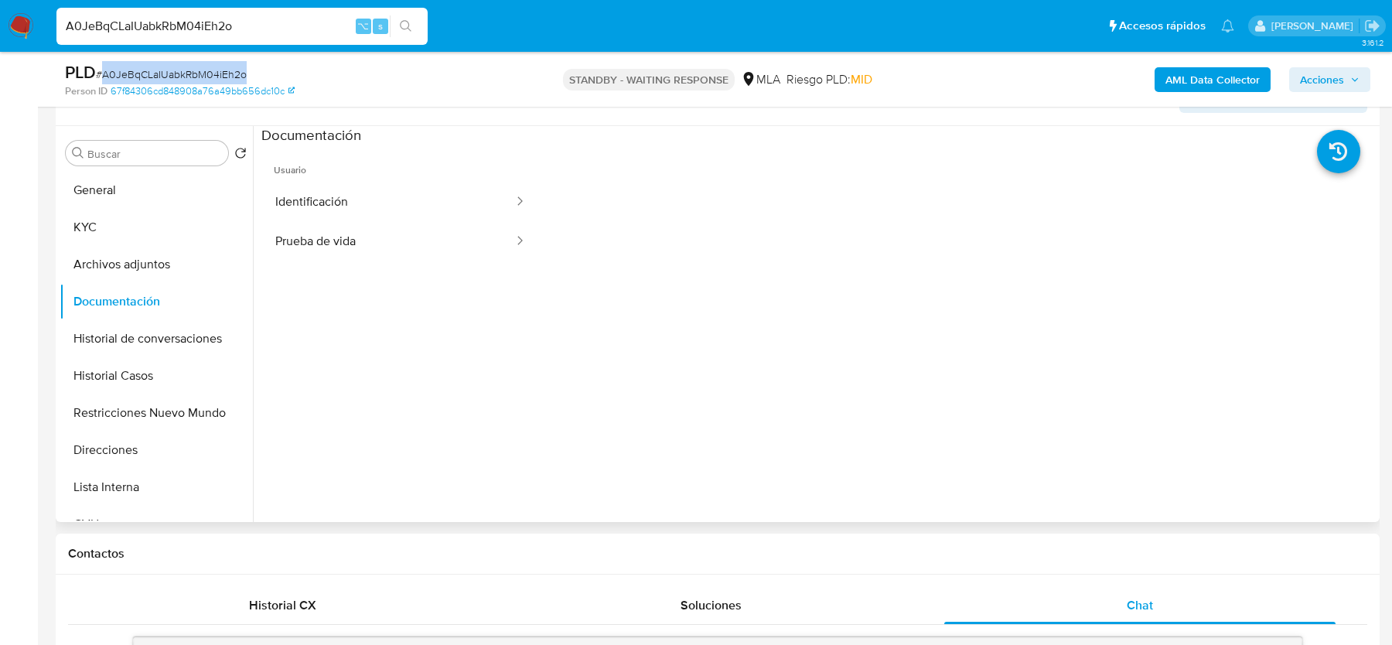
scroll to position [225, 0]
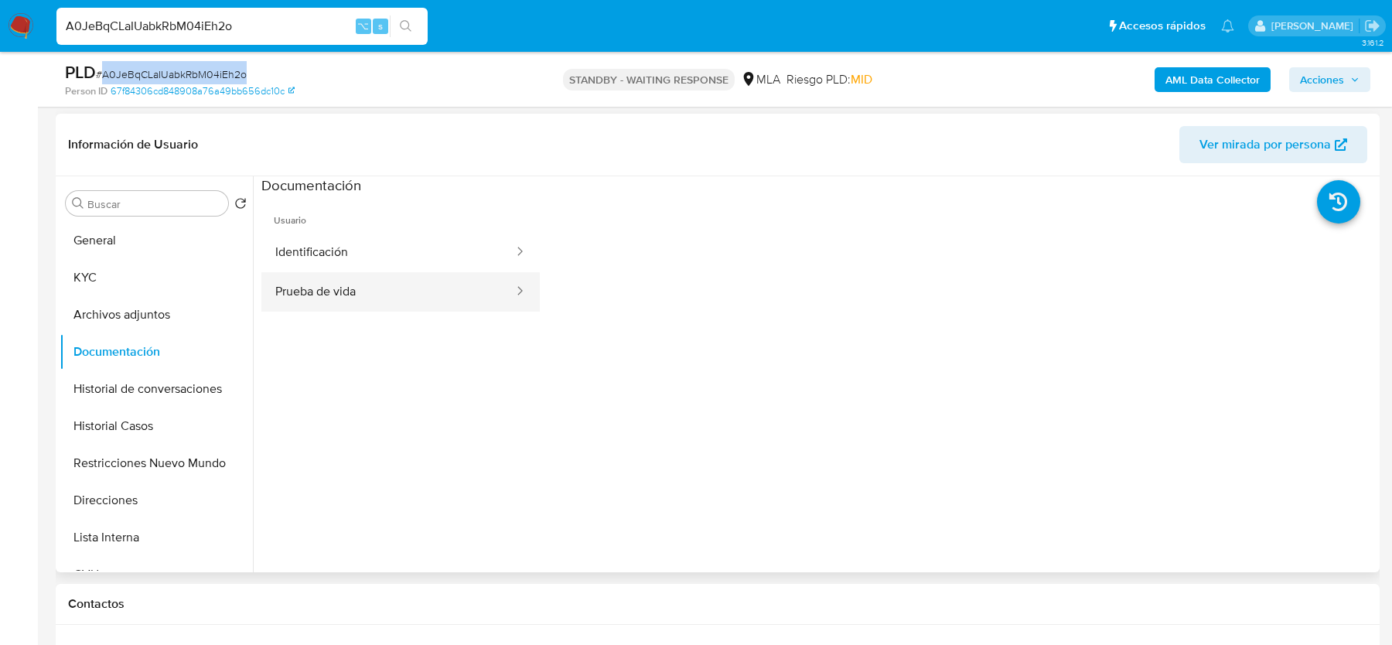
click at [381, 289] on button "Prueba de vida" at bounding box center [388, 291] width 254 height 39
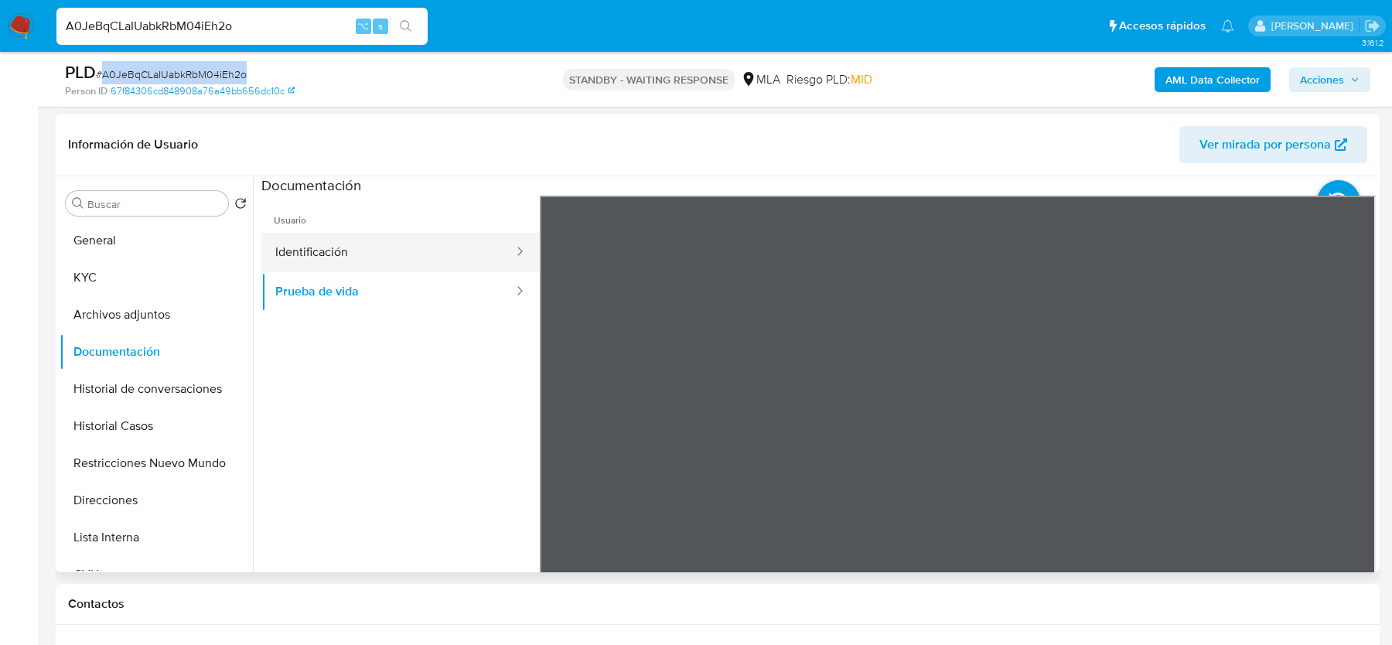
click at [386, 254] on button "Identificación" at bounding box center [388, 252] width 254 height 39
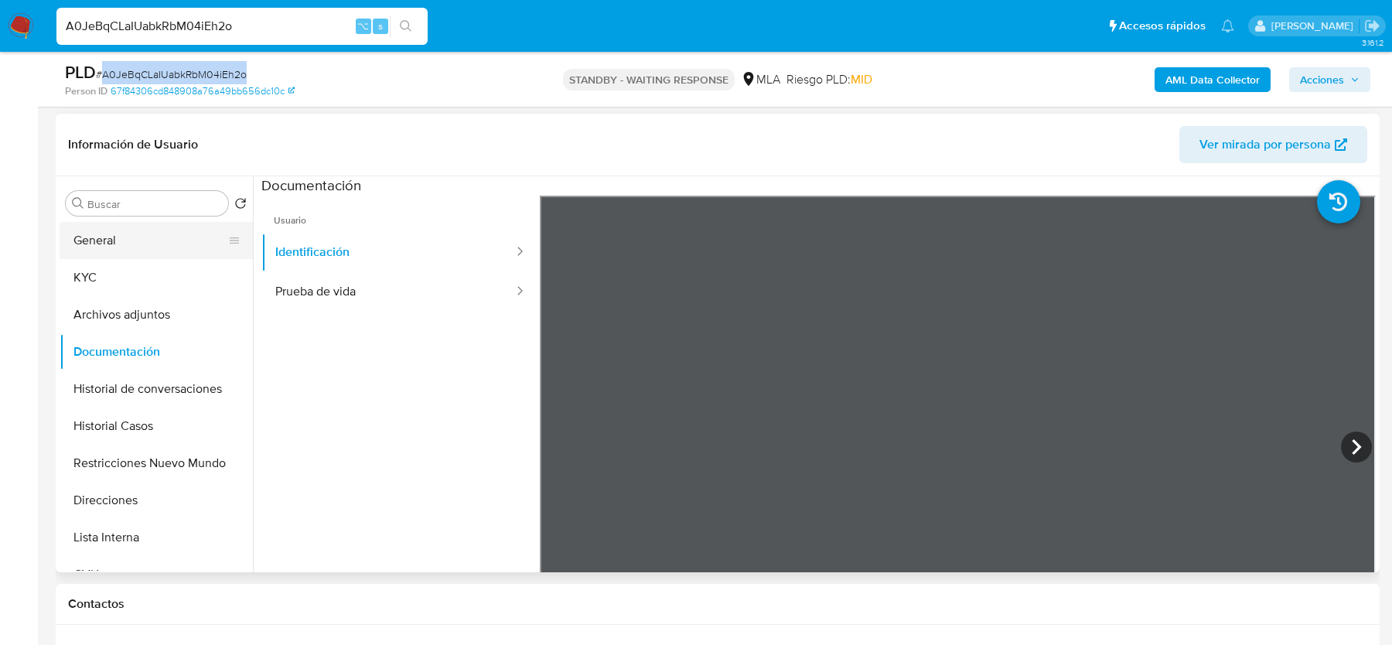
click at [85, 253] on button "General" at bounding box center [150, 240] width 181 height 37
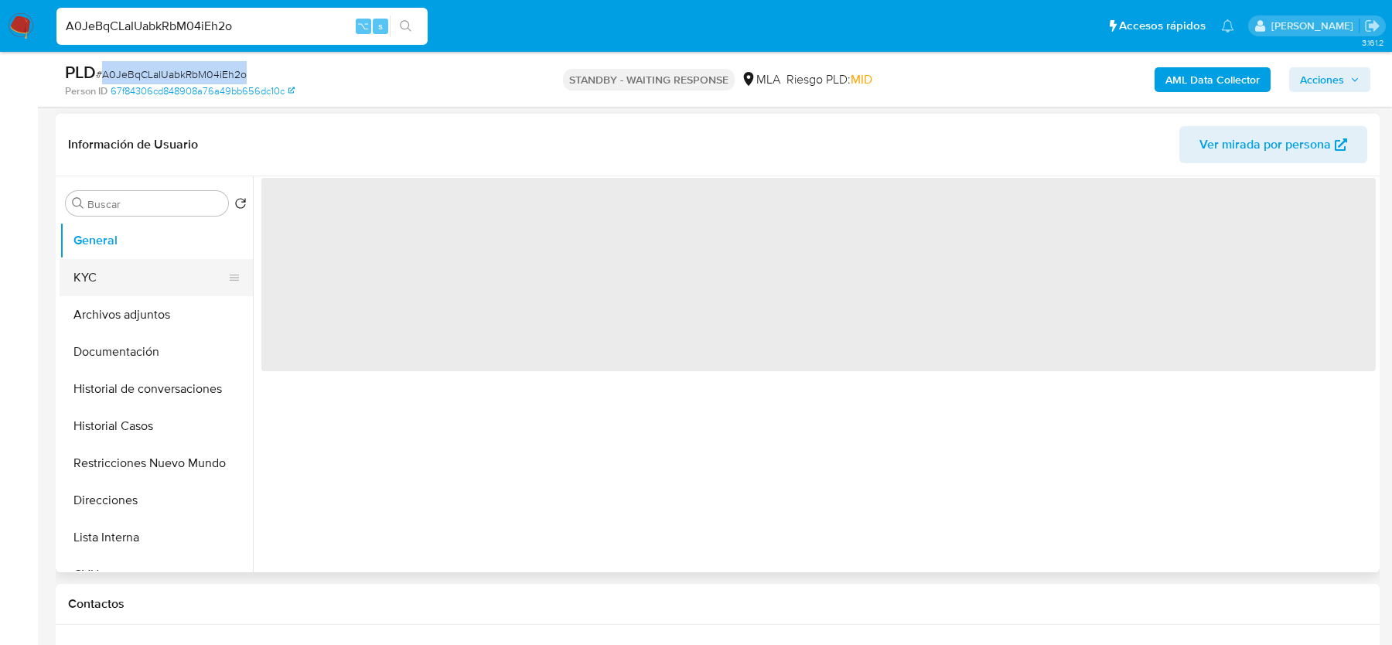
click at [86, 293] on button "KYC" at bounding box center [150, 277] width 181 height 37
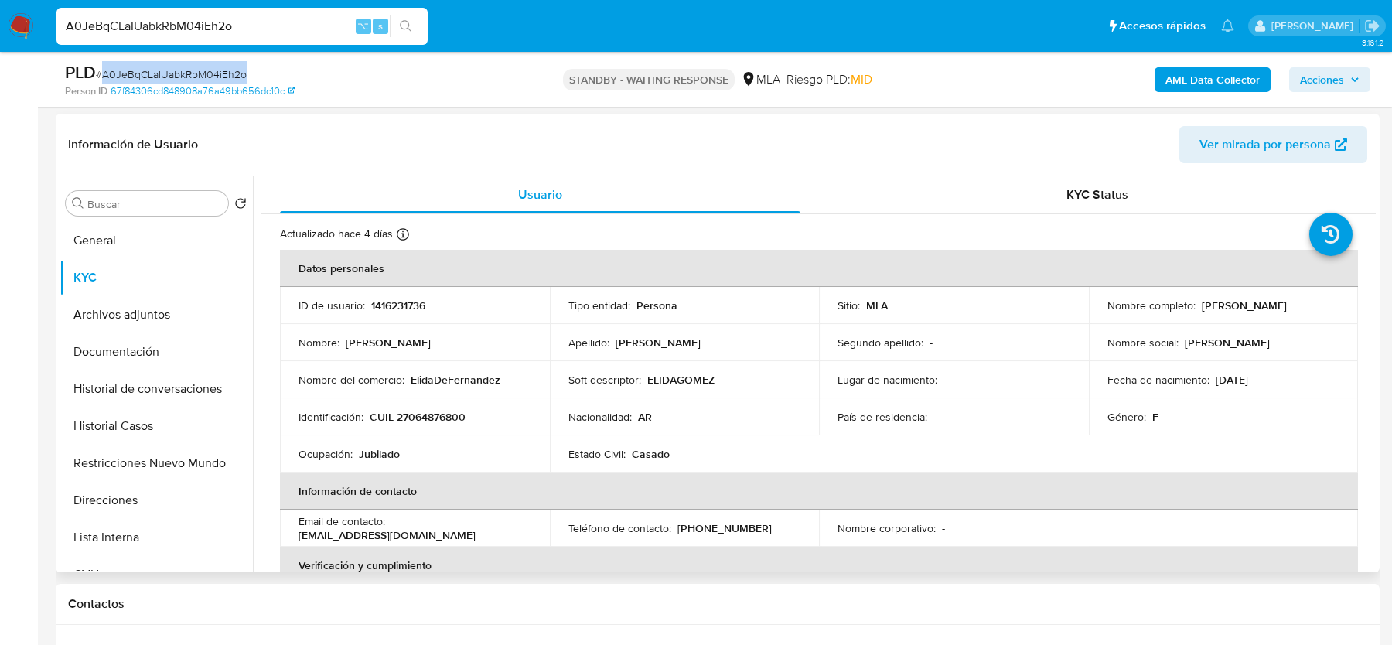
scroll to position [814, 0]
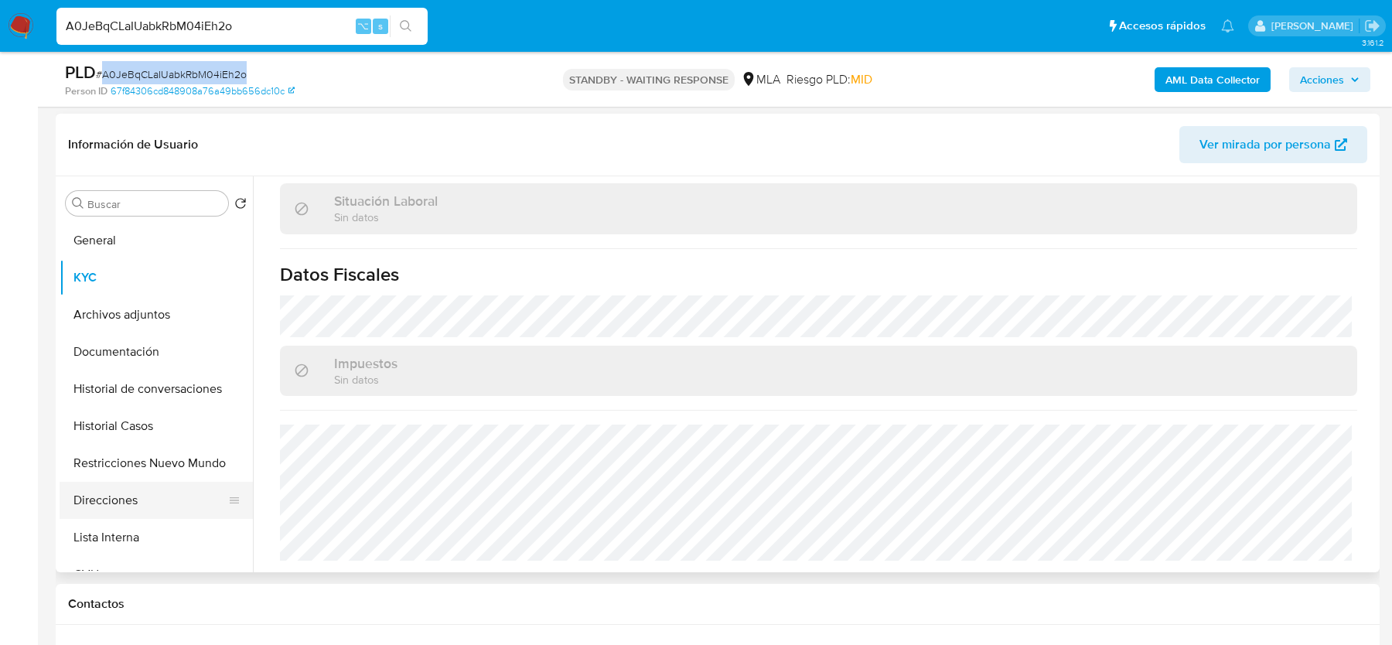
click at [126, 509] on button "Direcciones" at bounding box center [150, 500] width 181 height 37
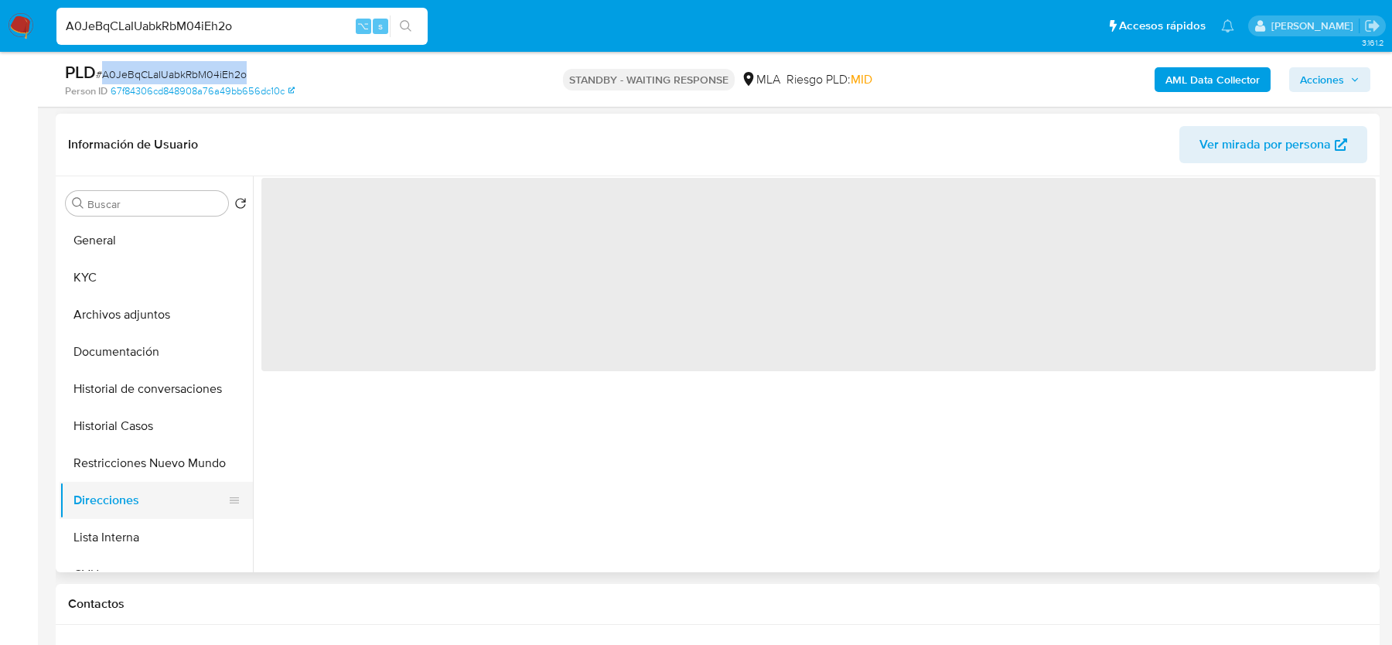
scroll to position [0, 0]
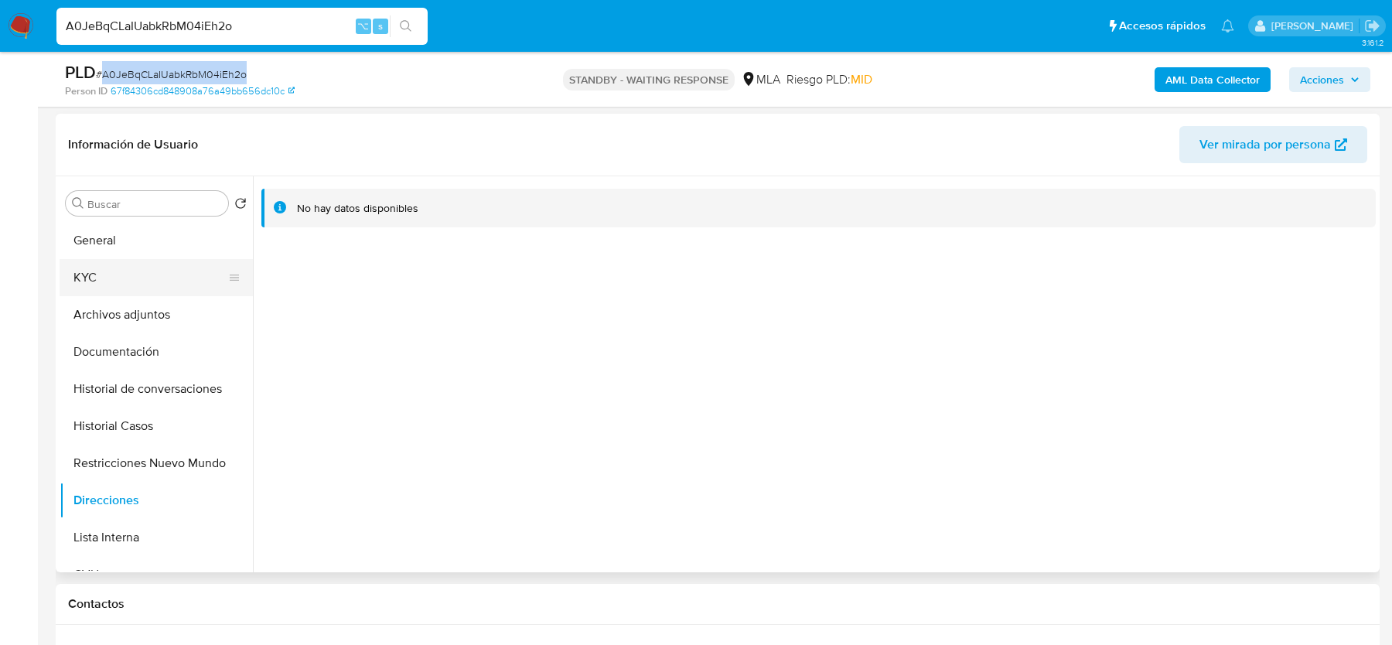
click at [127, 263] on button "KYC" at bounding box center [150, 277] width 181 height 37
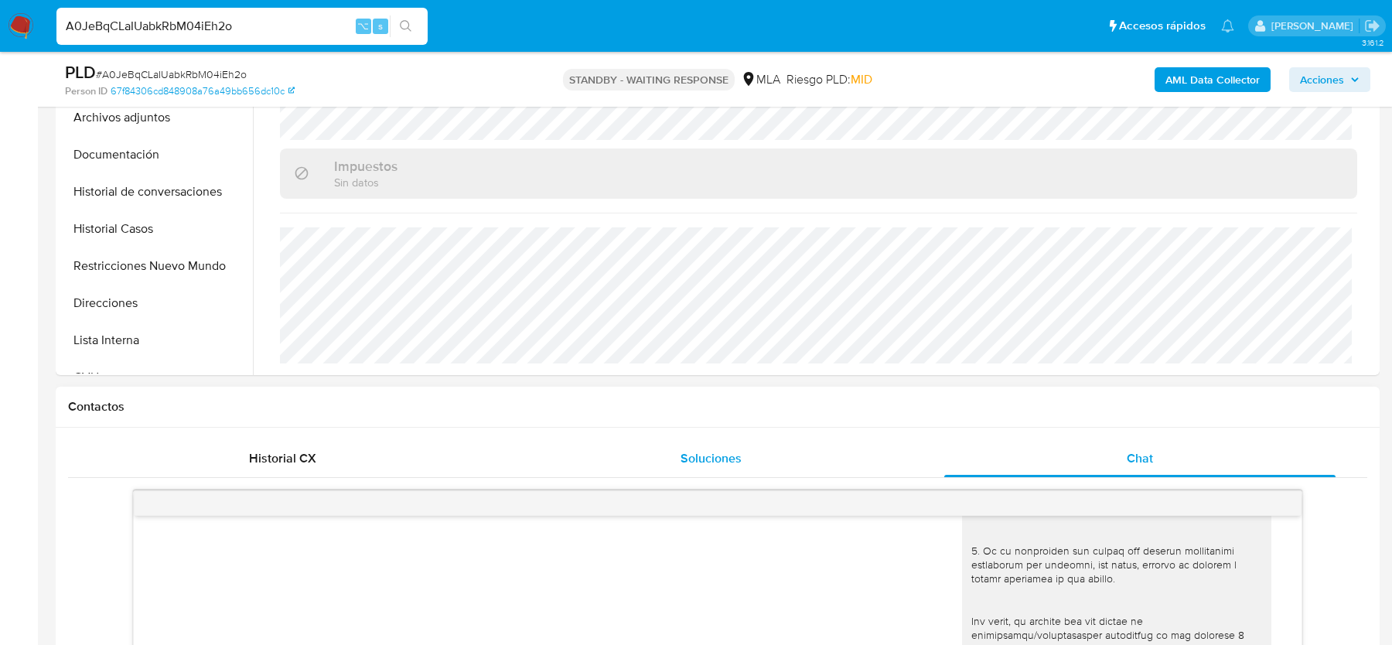
scroll to position [449, 0]
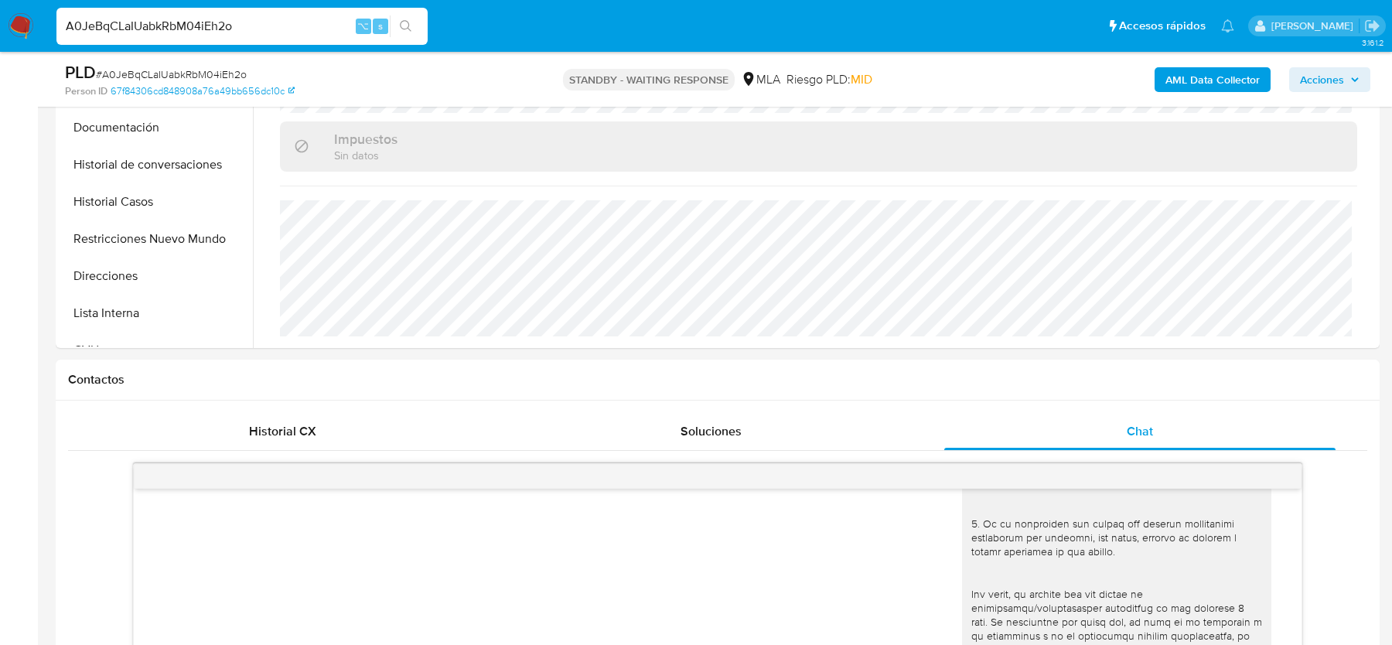
click at [156, 59] on div "PLD # A0JeBqCLaIUabkRbM04iEh2o Person ID 67f84306cd848908a76a49bb656dc10c STAND…" at bounding box center [718, 79] width 1324 height 55
click at [155, 67] on span "# A0JeBqCLaIUabkRbM04iEh2o" at bounding box center [171, 74] width 151 height 15
copy span "A0JeBqCLaIUabkRbM04iEh2o"
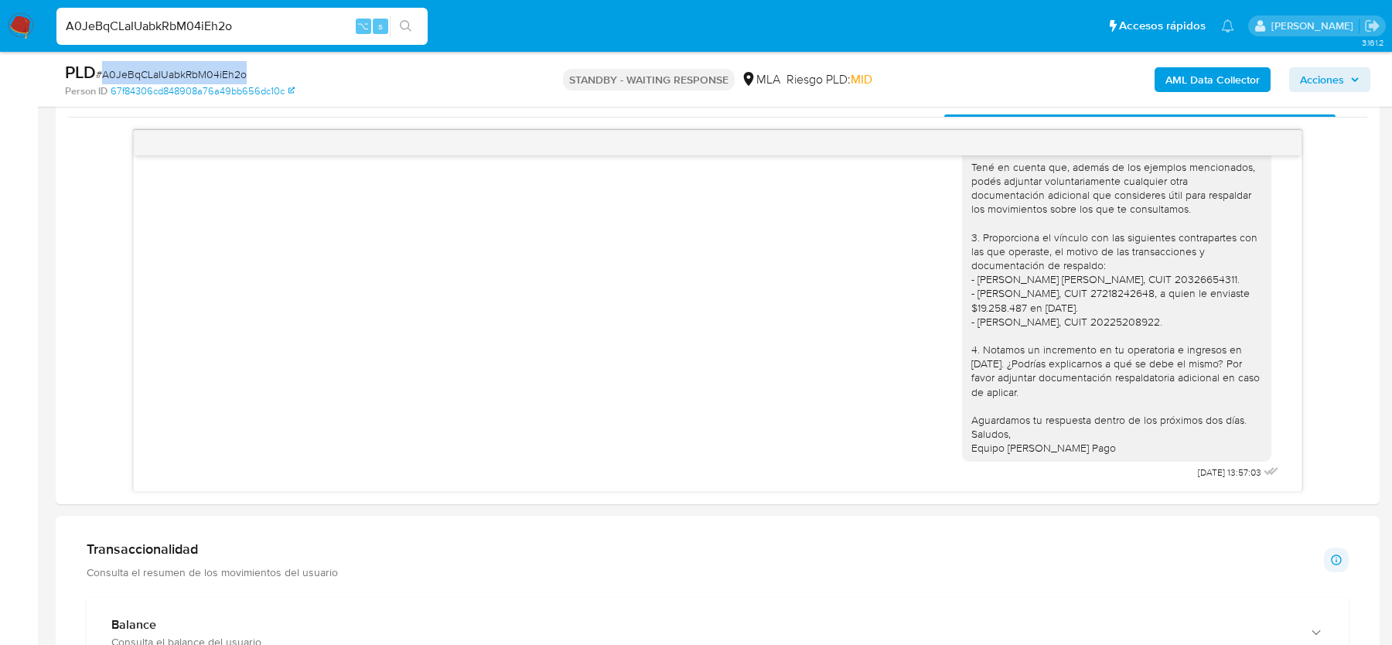
scroll to position [787, 0]
copy span "A0JeBqCLaIUabkRbM04iEh2o"
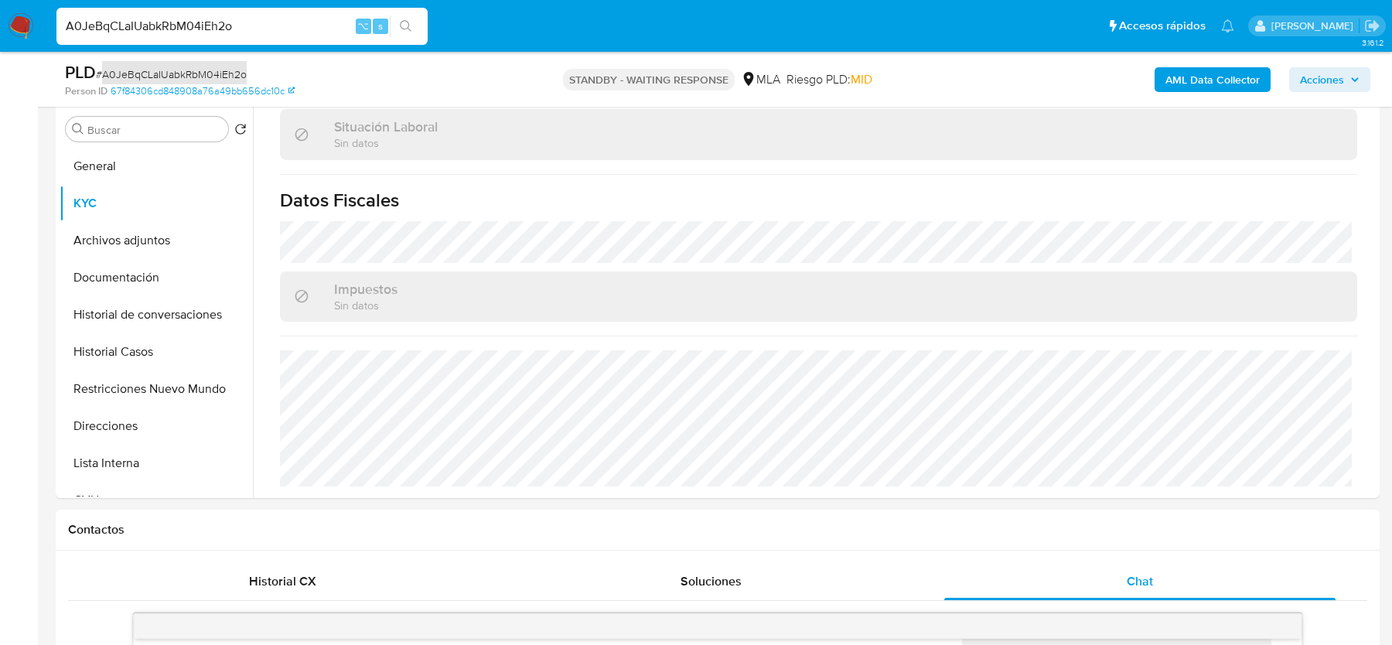
scroll to position [268, 0]
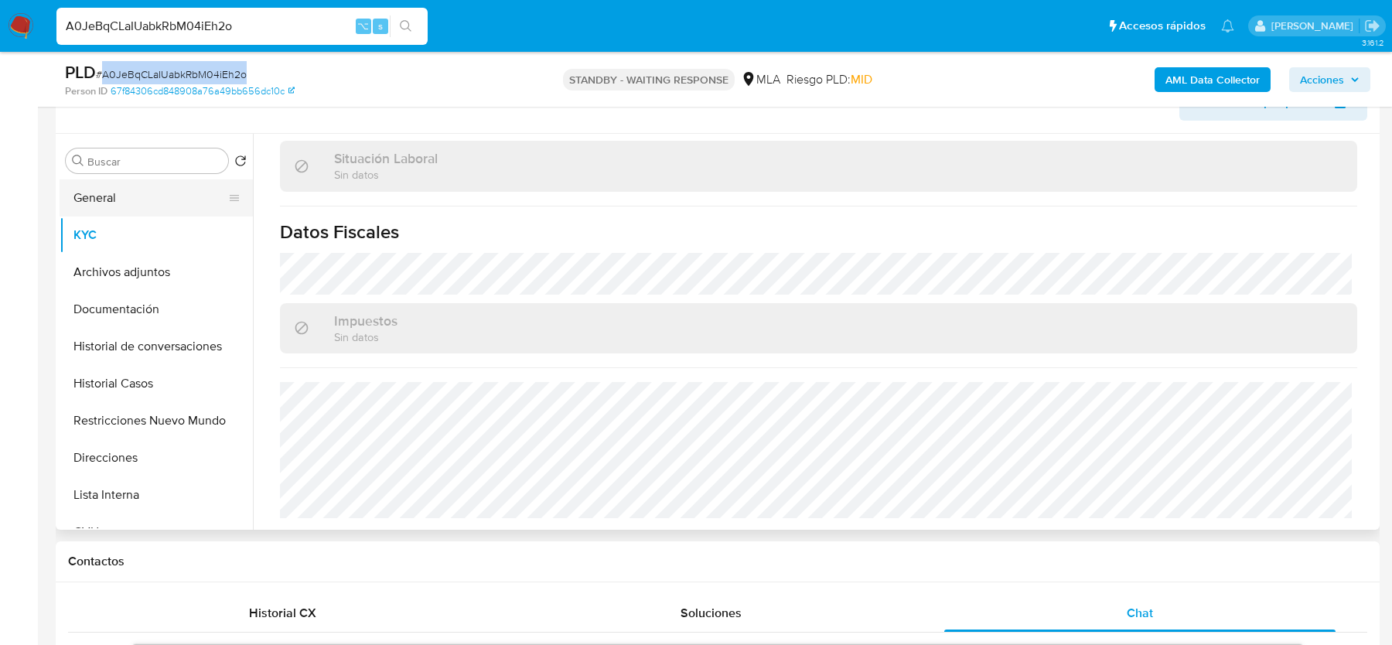
click at [111, 199] on button "General" at bounding box center [150, 197] width 181 height 37
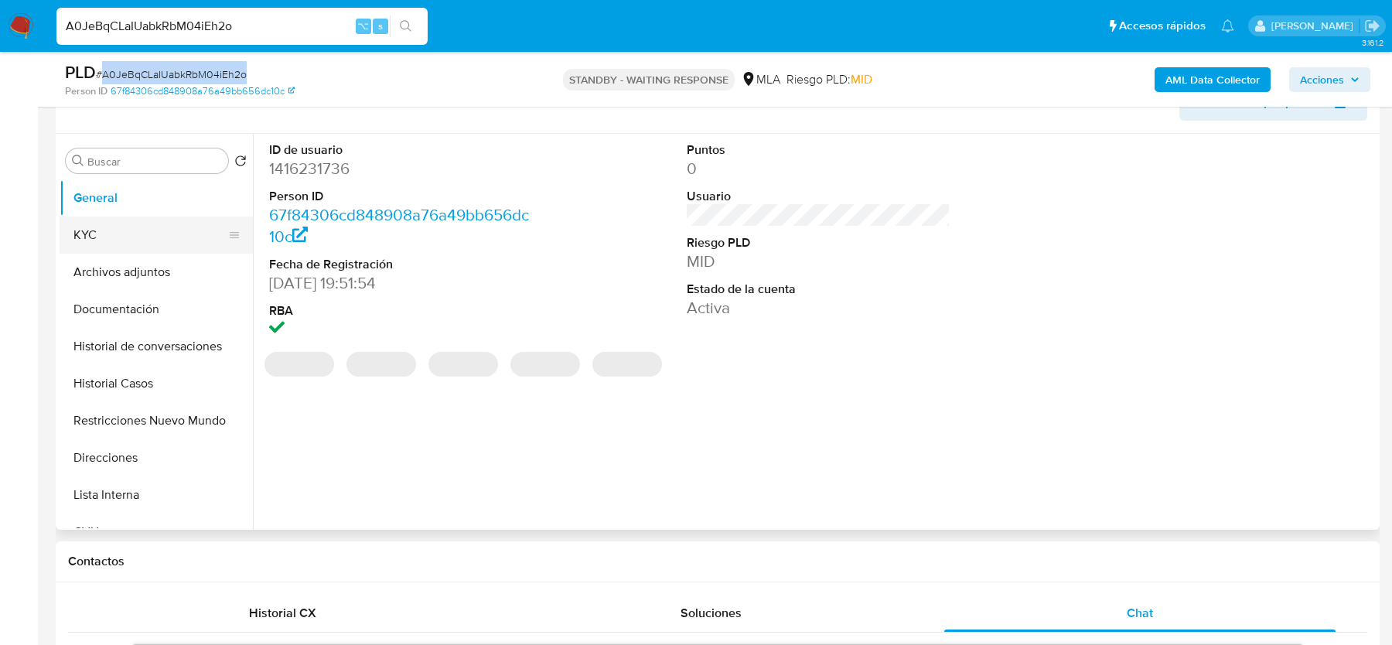
click at [117, 224] on button "KYC" at bounding box center [150, 235] width 181 height 37
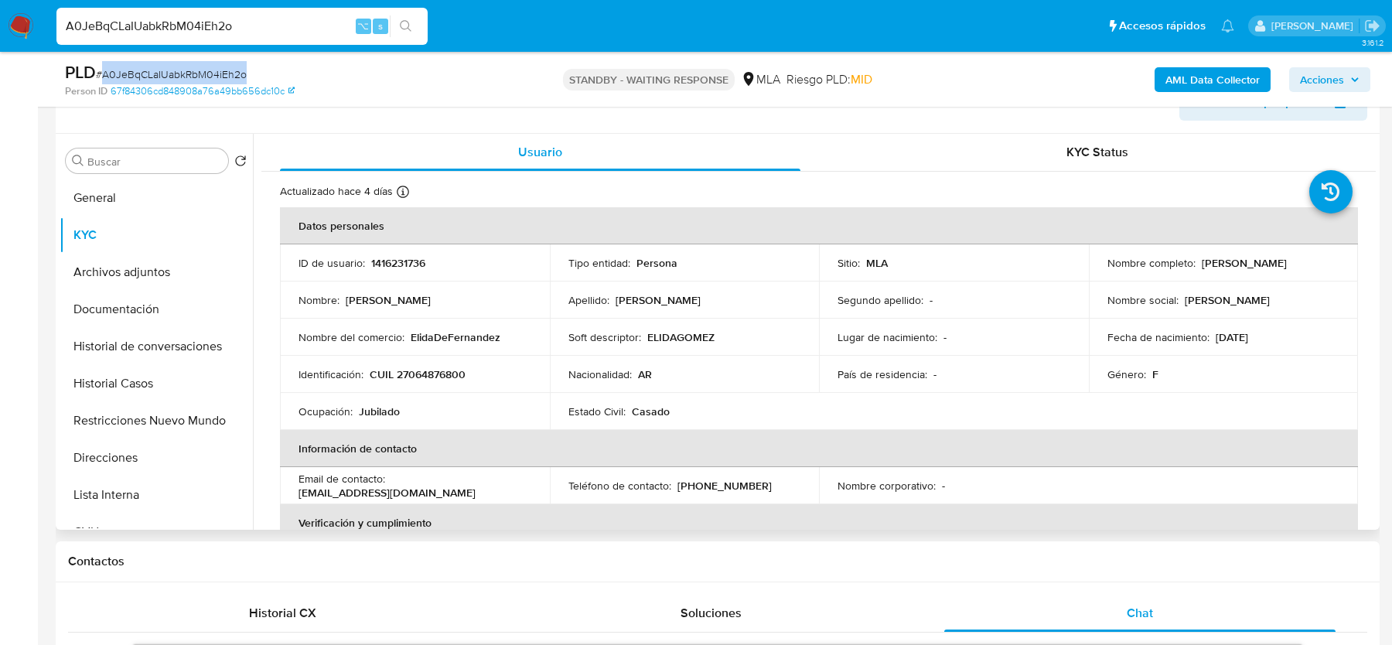
drag, startPoint x: 1199, startPoint y: 261, endPoint x: 1313, endPoint y: 261, distance: 114.5
click at [1313, 261] on div "Nombre completo : Elida Angela Gomez" at bounding box center [1224, 263] width 233 height 14
copy p "Elida Angela Gomez"
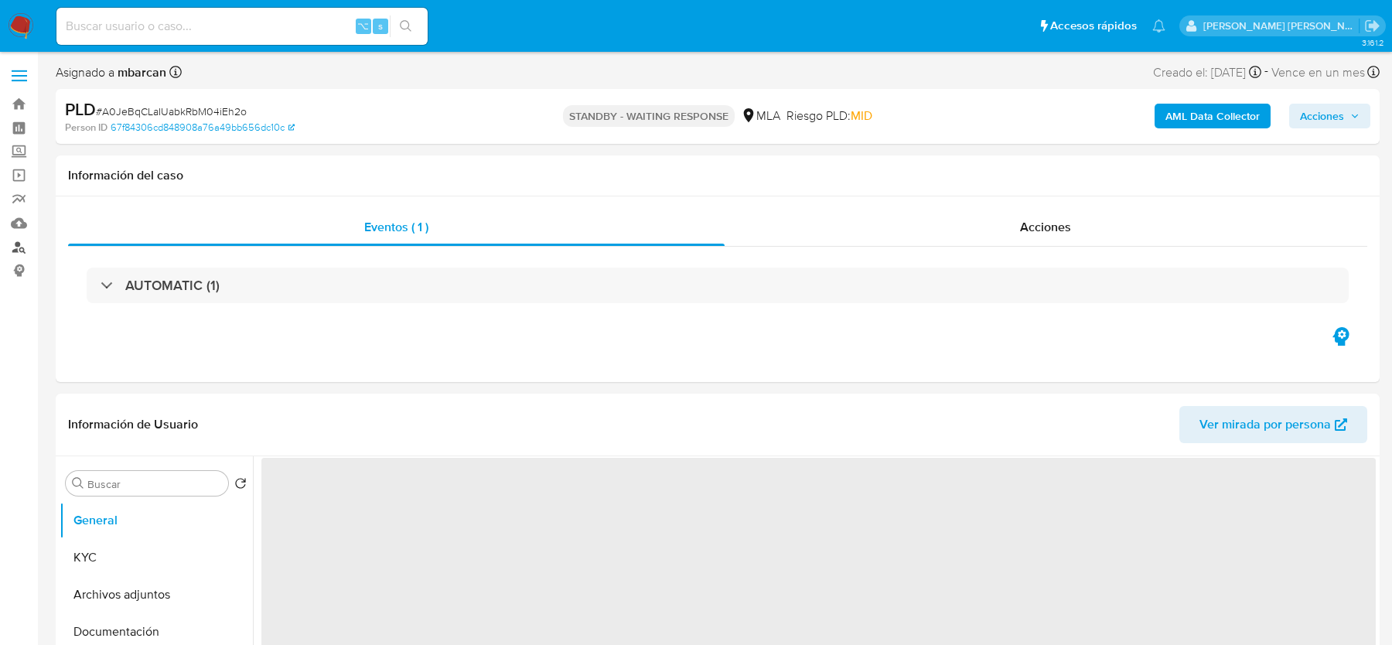
click at [21, 246] on link "Buscador de personas" at bounding box center [92, 247] width 184 height 24
select select "10"
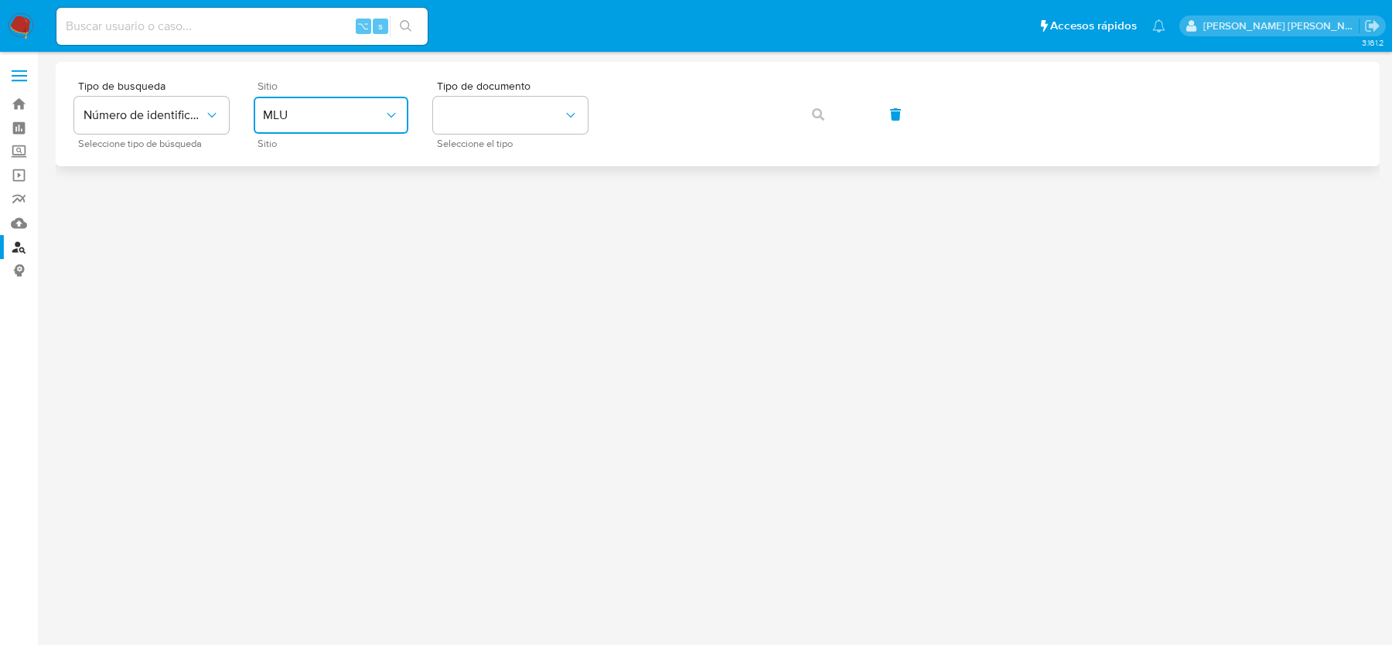
click at [289, 115] on span "MLU" at bounding box center [323, 115] width 121 height 15
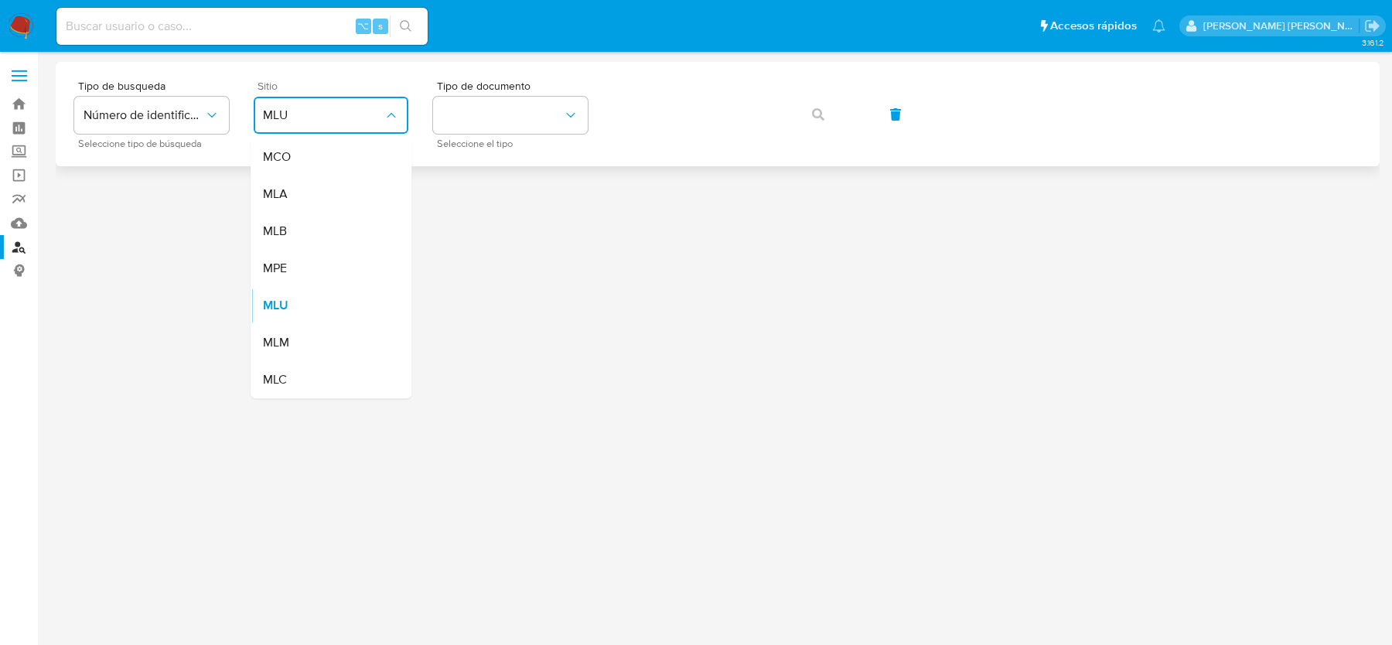
click at [300, 187] on div "MLA" at bounding box center [326, 194] width 127 height 37
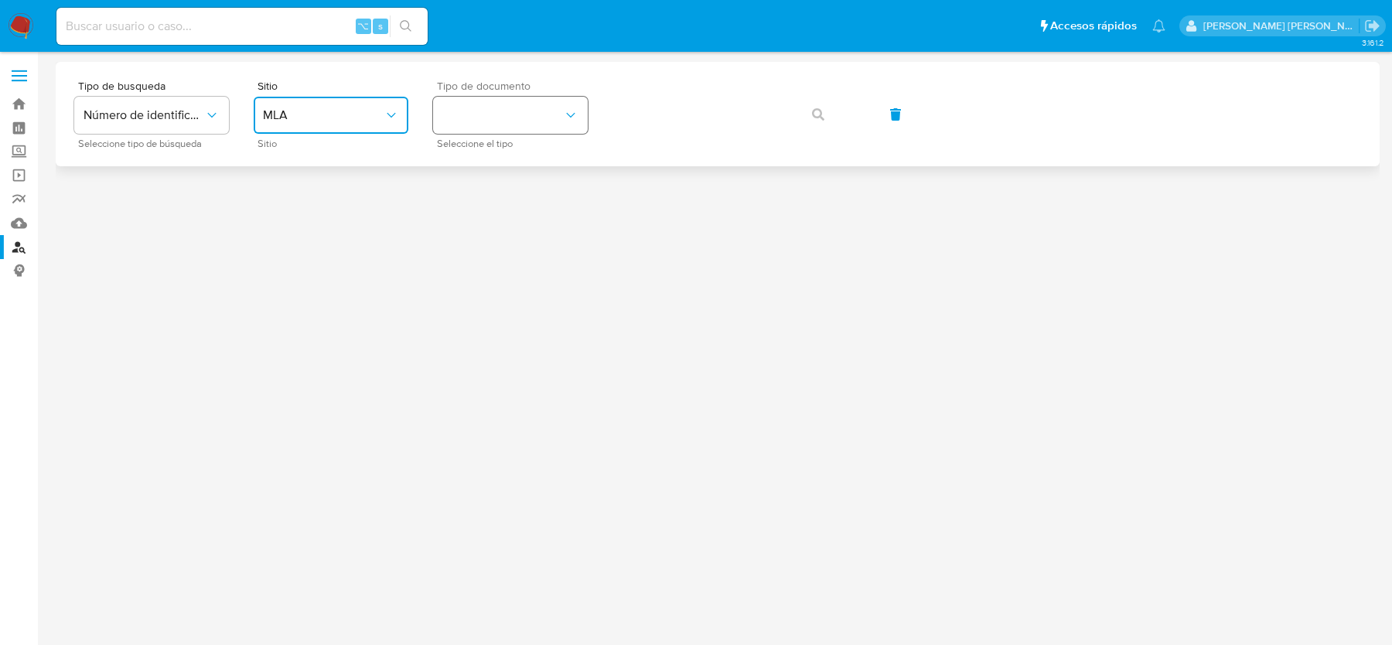
click at [483, 114] on button "identificationType" at bounding box center [510, 115] width 155 height 37
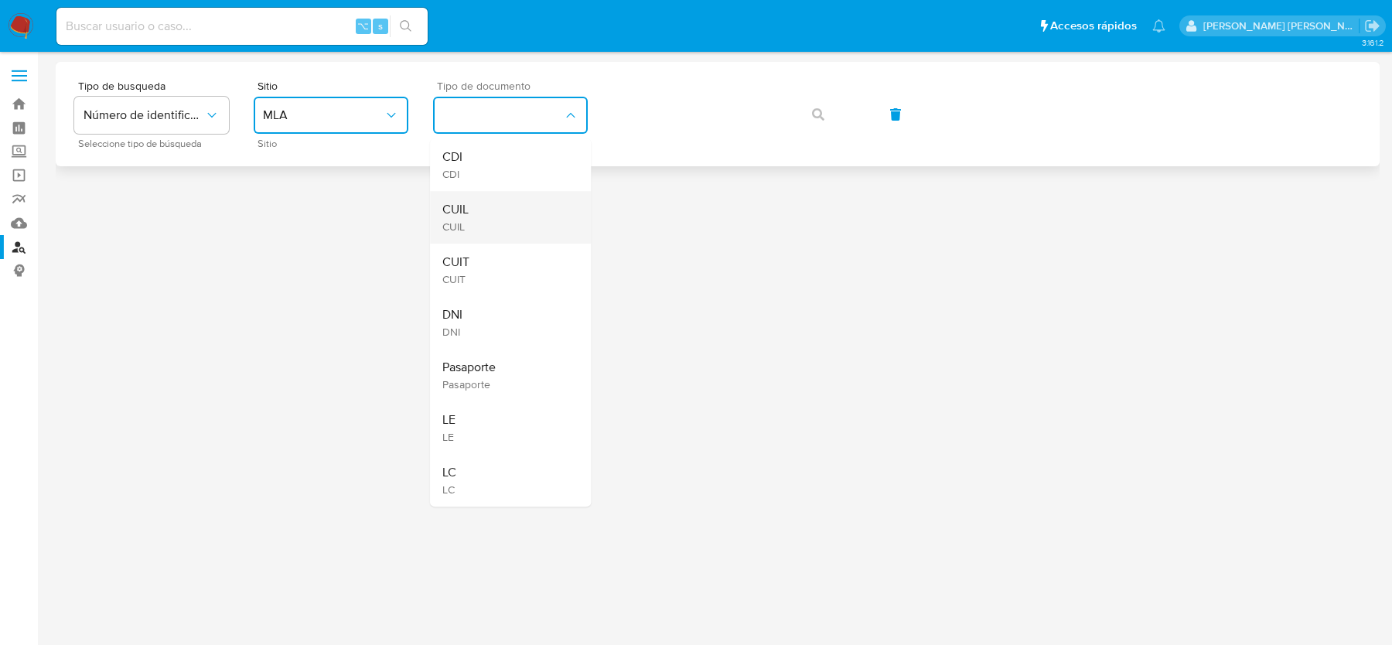
click at [483, 223] on div "CUIL CUIL" at bounding box center [505, 217] width 127 height 53
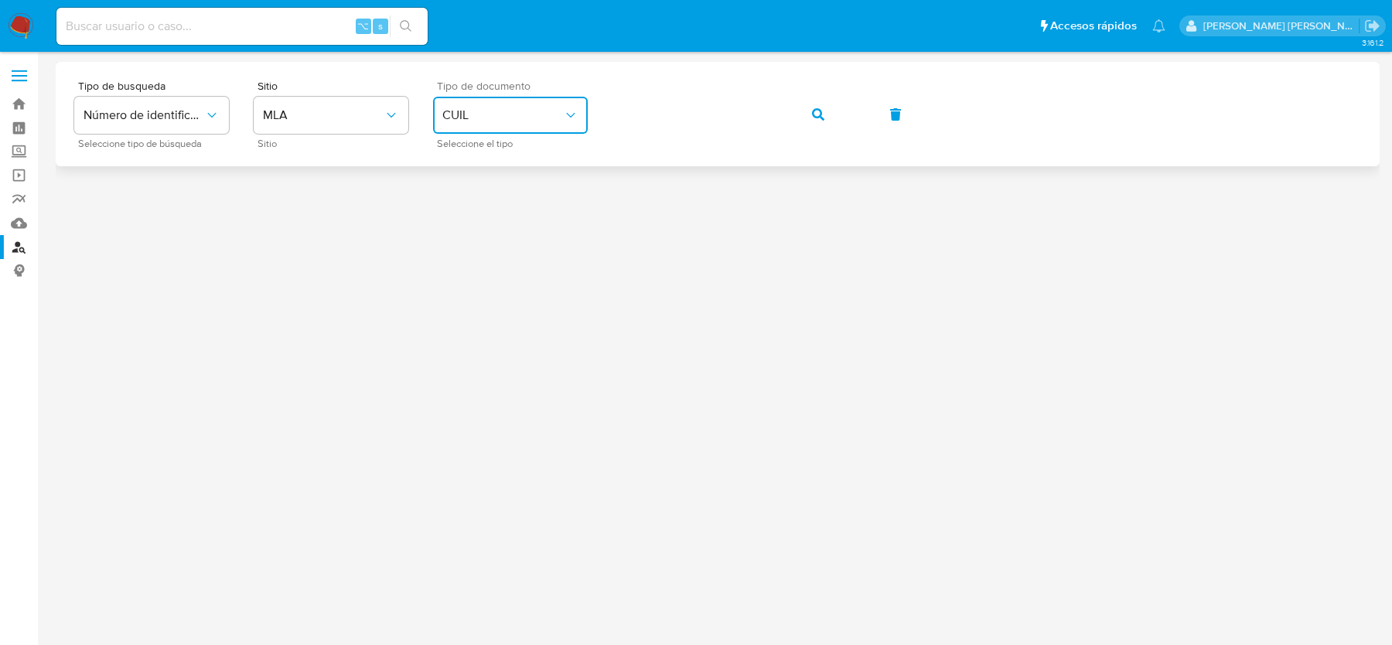
click at [831, 131] on button "button" at bounding box center [818, 114] width 53 height 37
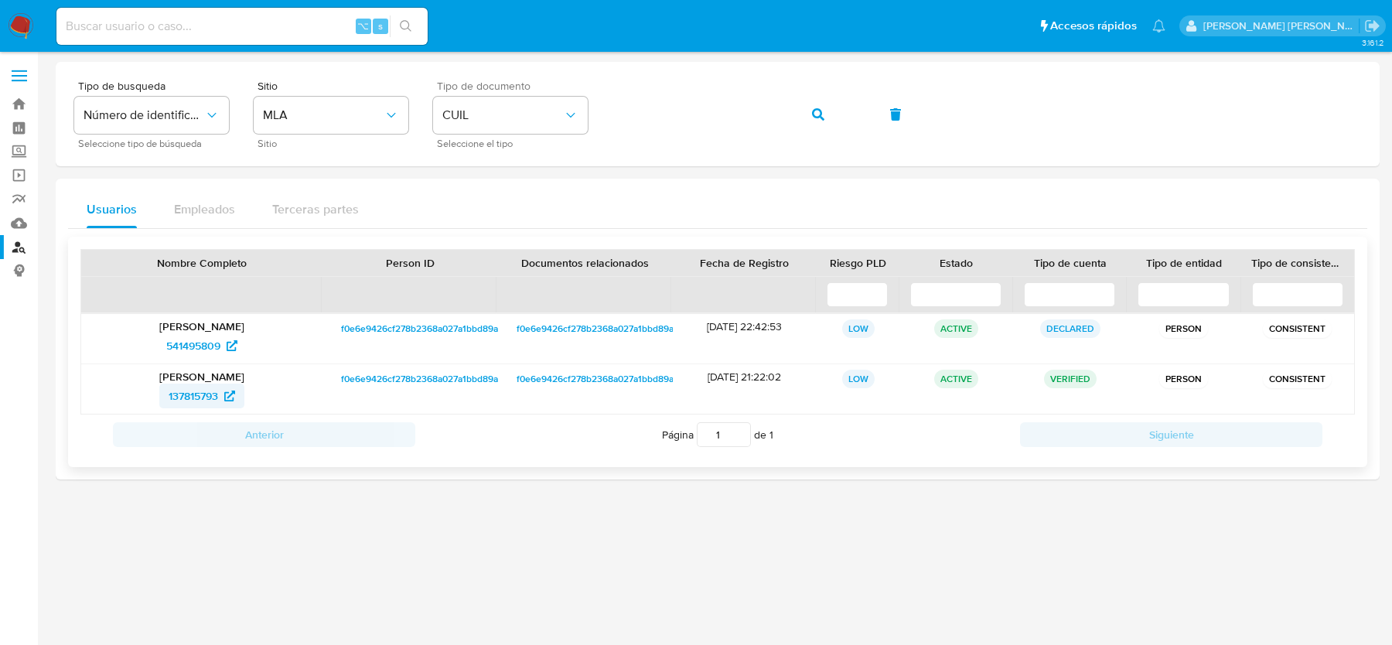
click at [195, 391] on span "137815793" at bounding box center [194, 396] width 50 height 25
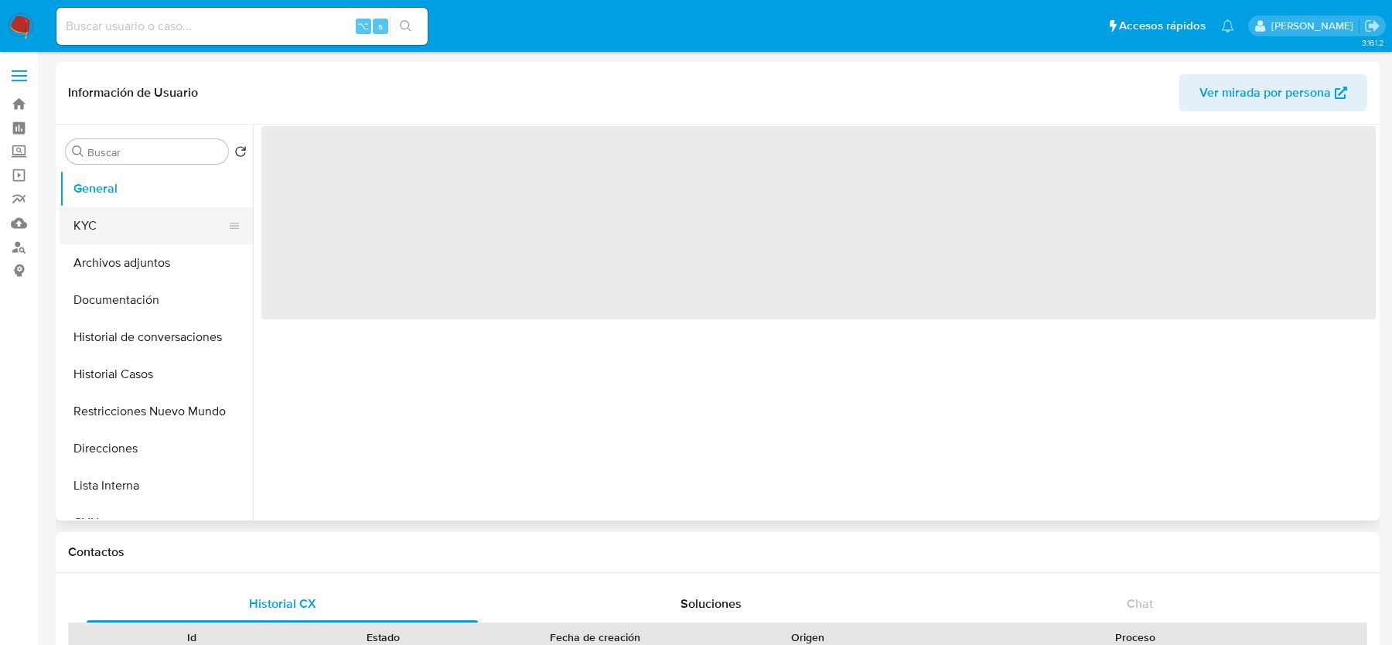
click at [118, 229] on button "KYC" at bounding box center [150, 225] width 181 height 37
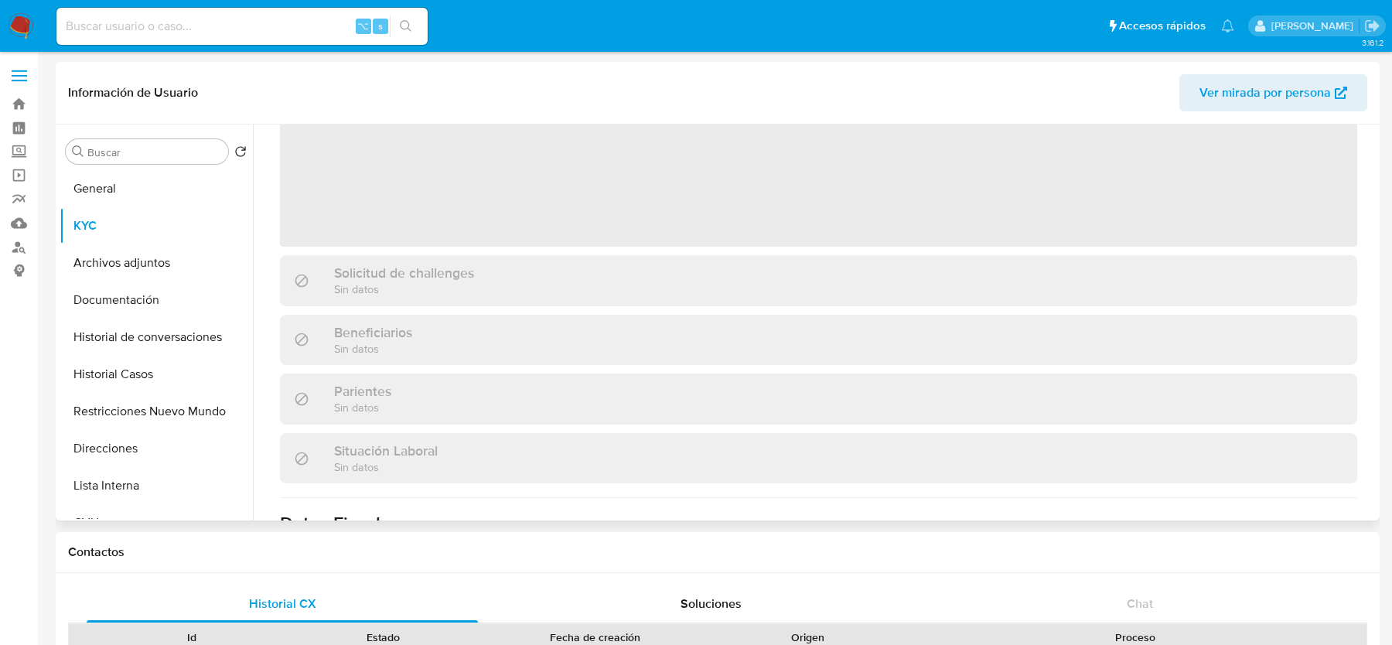
scroll to position [449, 0]
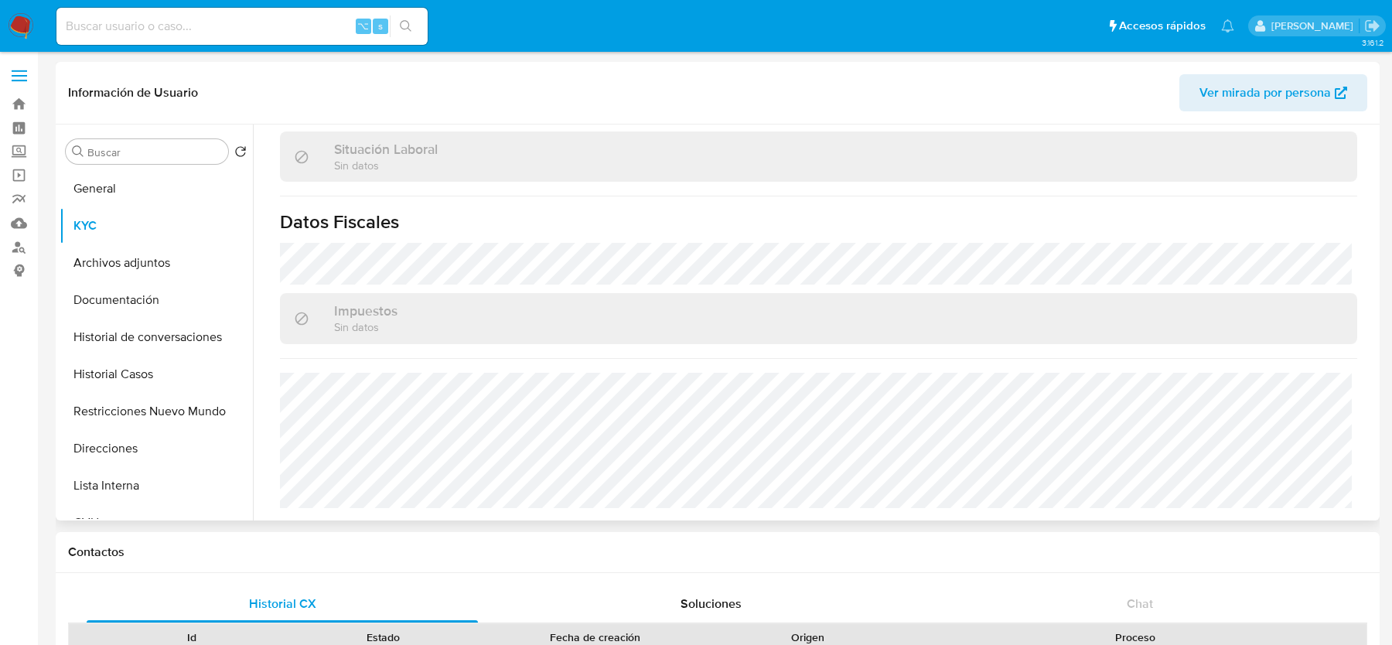
select select "10"
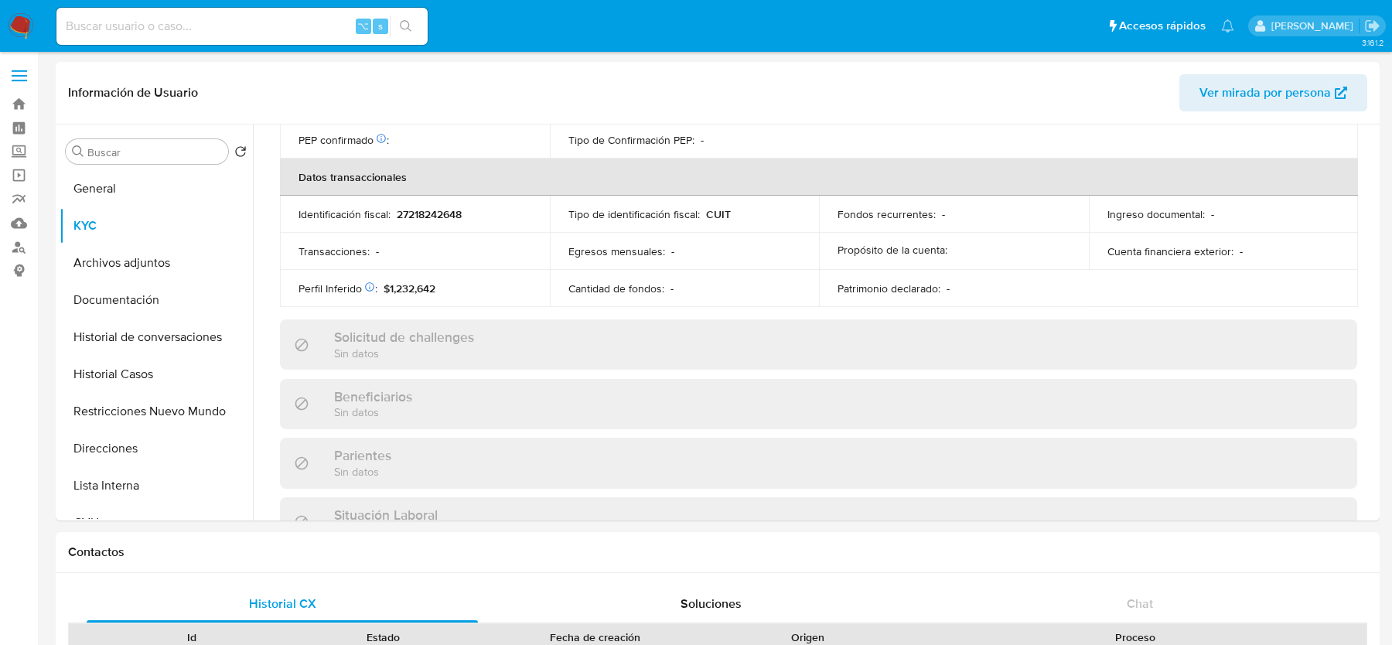
scroll to position [814, 0]
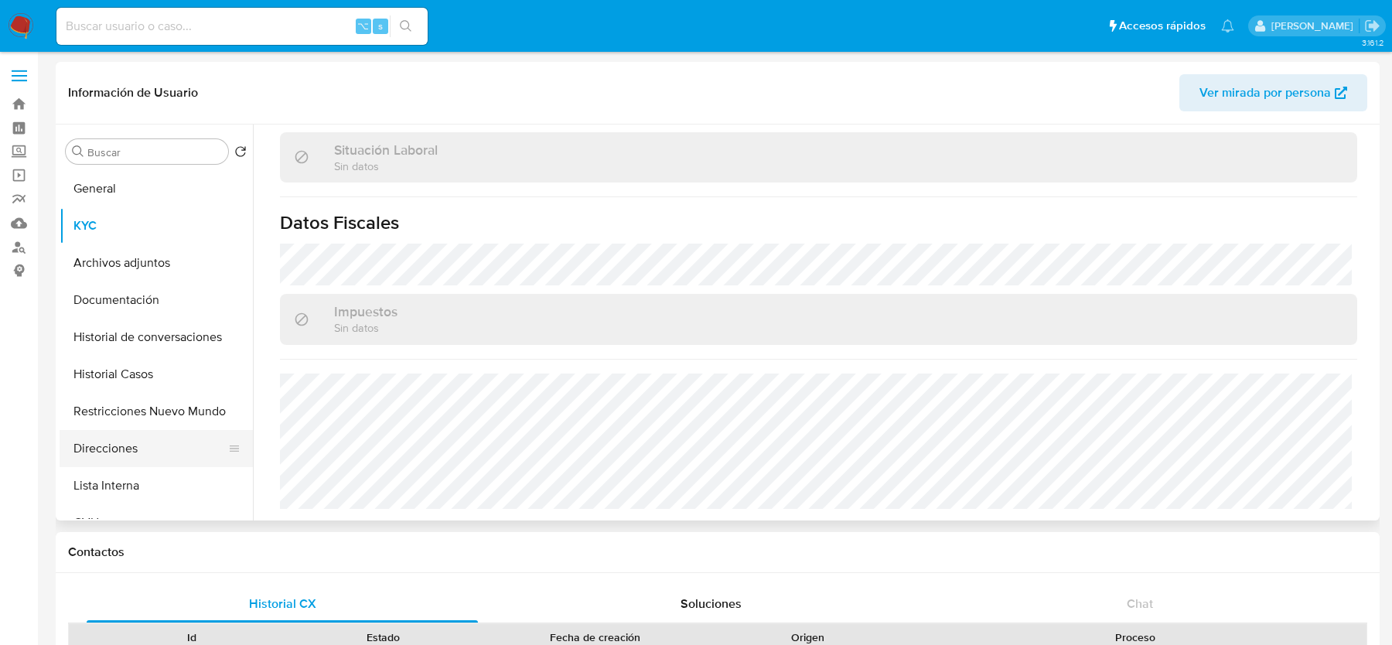
click at [143, 432] on button "Direcciones" at bounding box center [150, 448] width 181 height 37
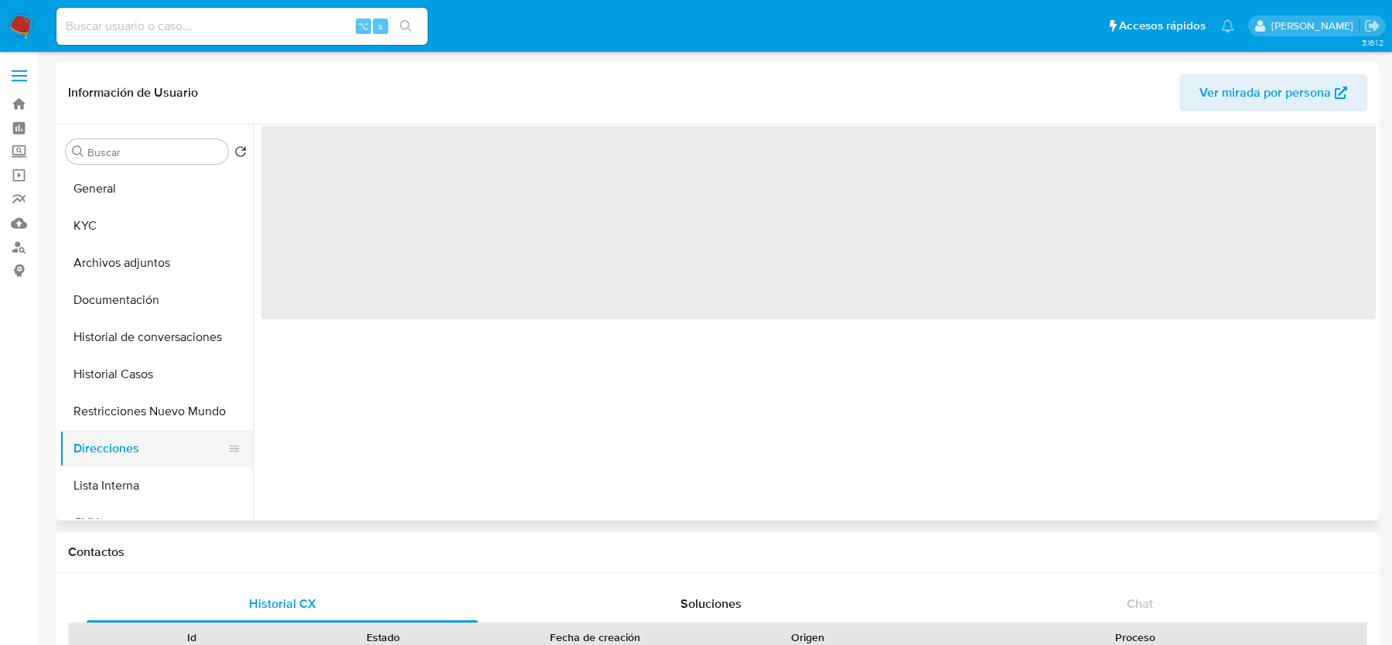
scroll to position [0, 0]
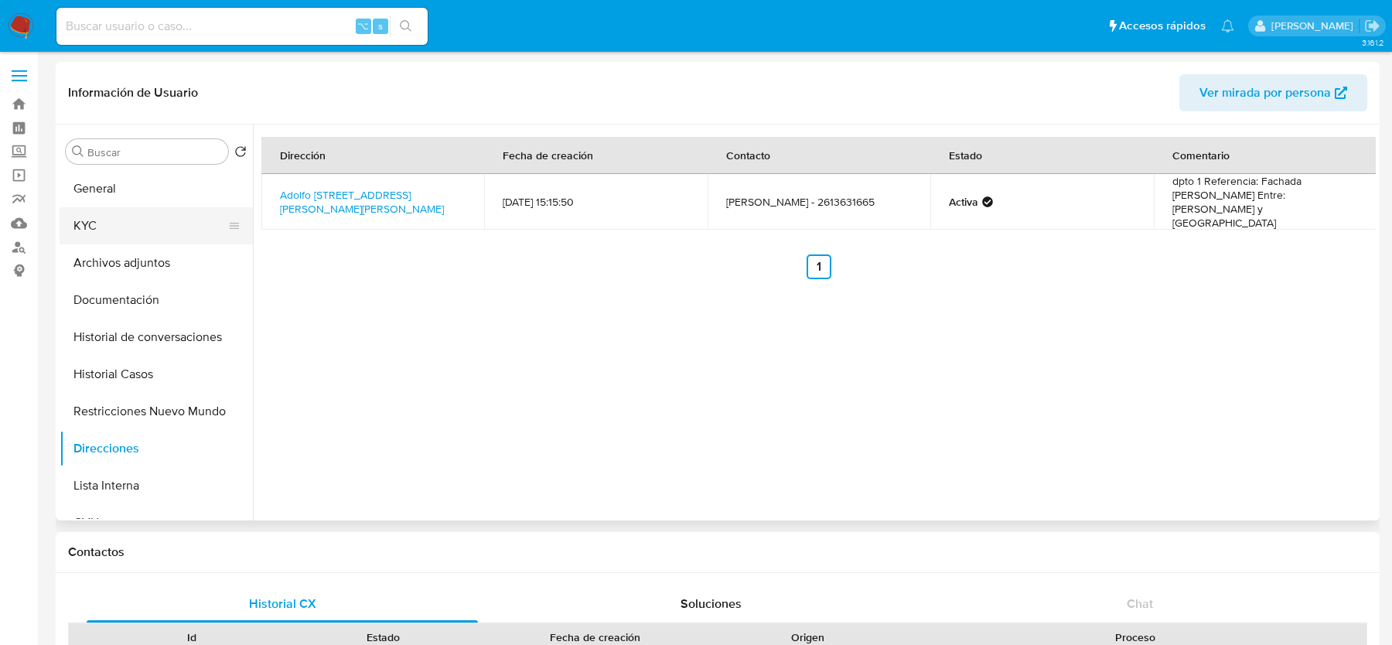
click at [149, 242] on button "KYC" at bounding box center [150, 225] width 181 height 37
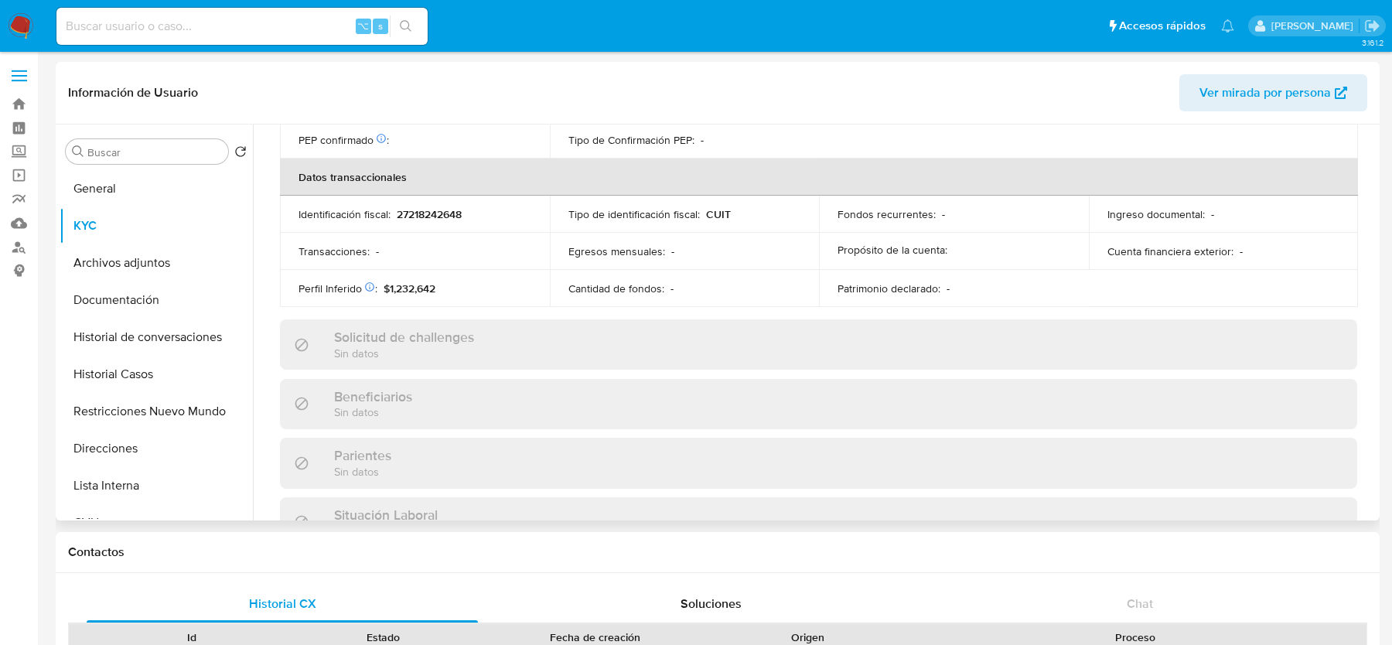
scroll to position [814, 0]
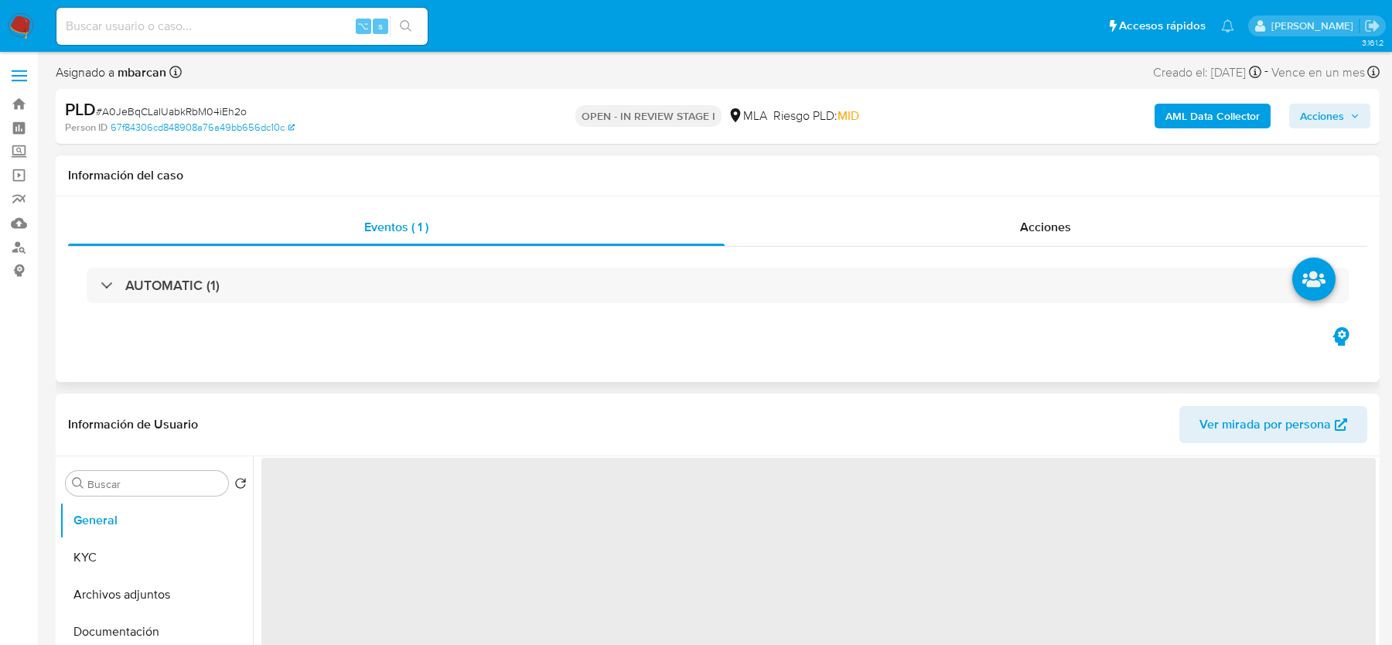
select select "10"
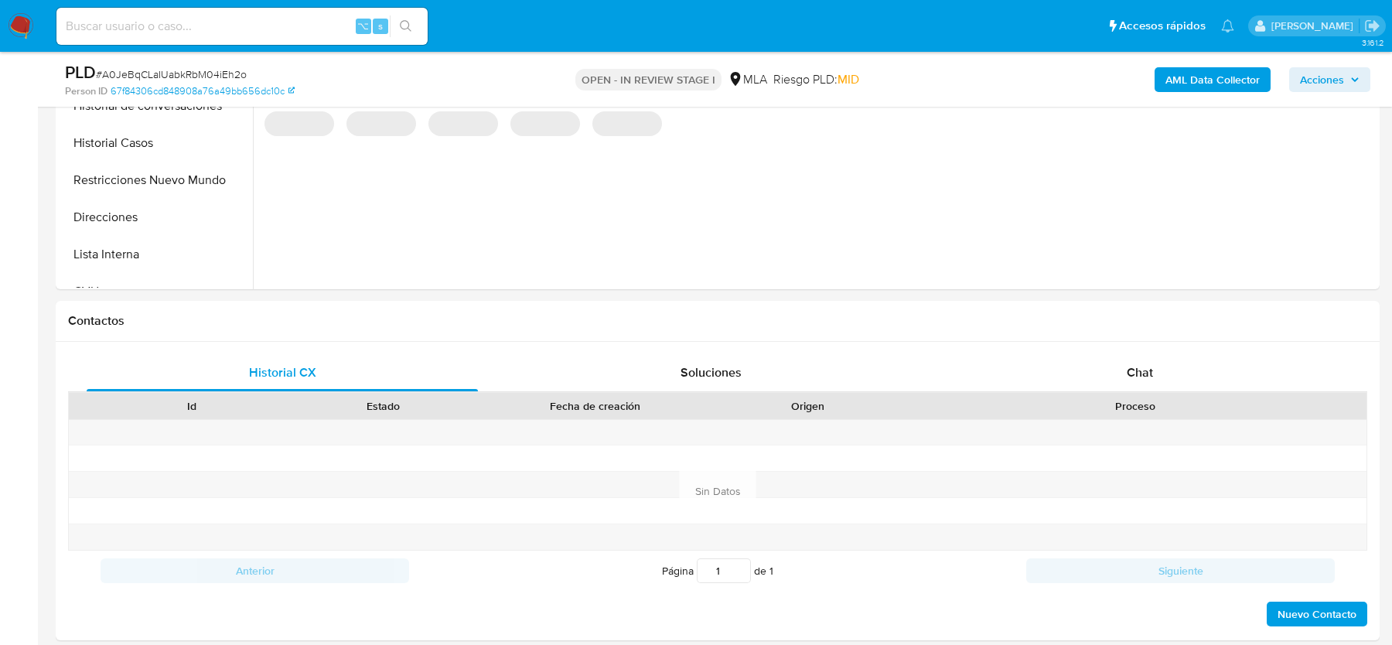
scroll to position [517, 0]
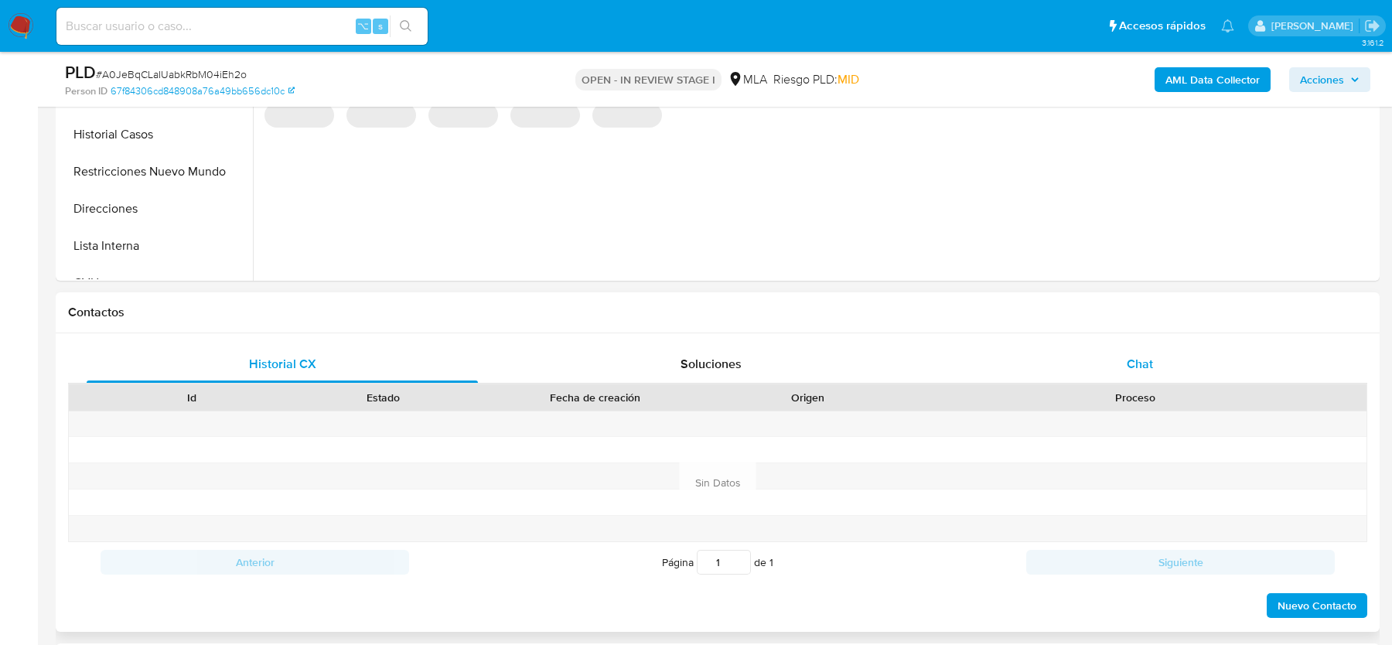
click at [1150, 363] on span "Chat" at bounding box center [1140, 364] width 26 height 18
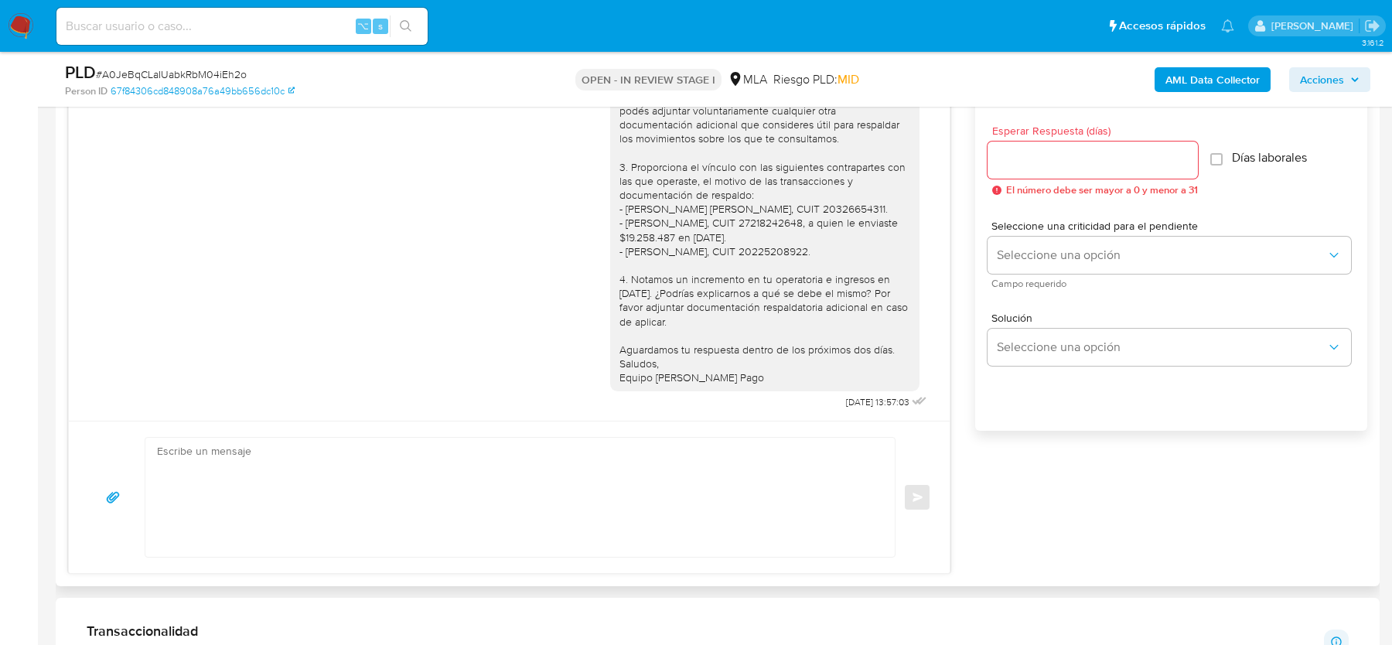
scroll to position [2358, 0]
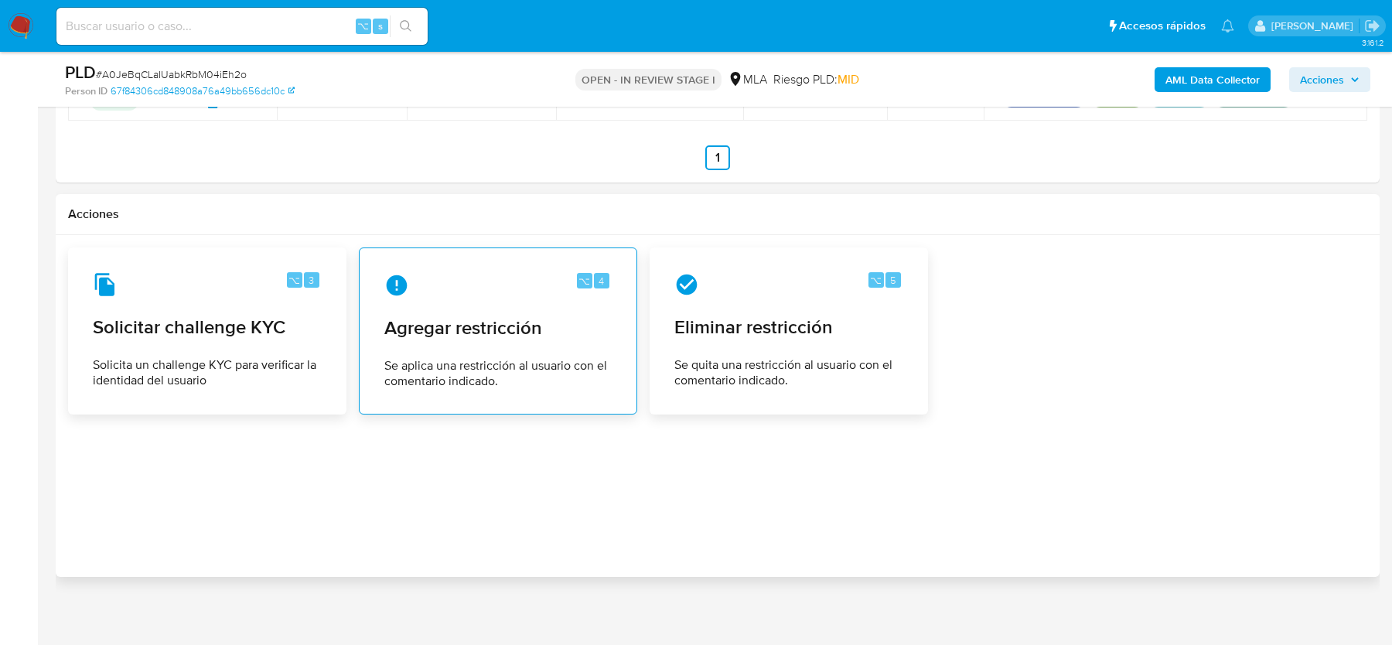
click at [463, 343] on div "⌥ 4 Agregar restricción Se aplica una restricción al usuario con el comentario …" at bounding box center [498, 331] width 252 height 141
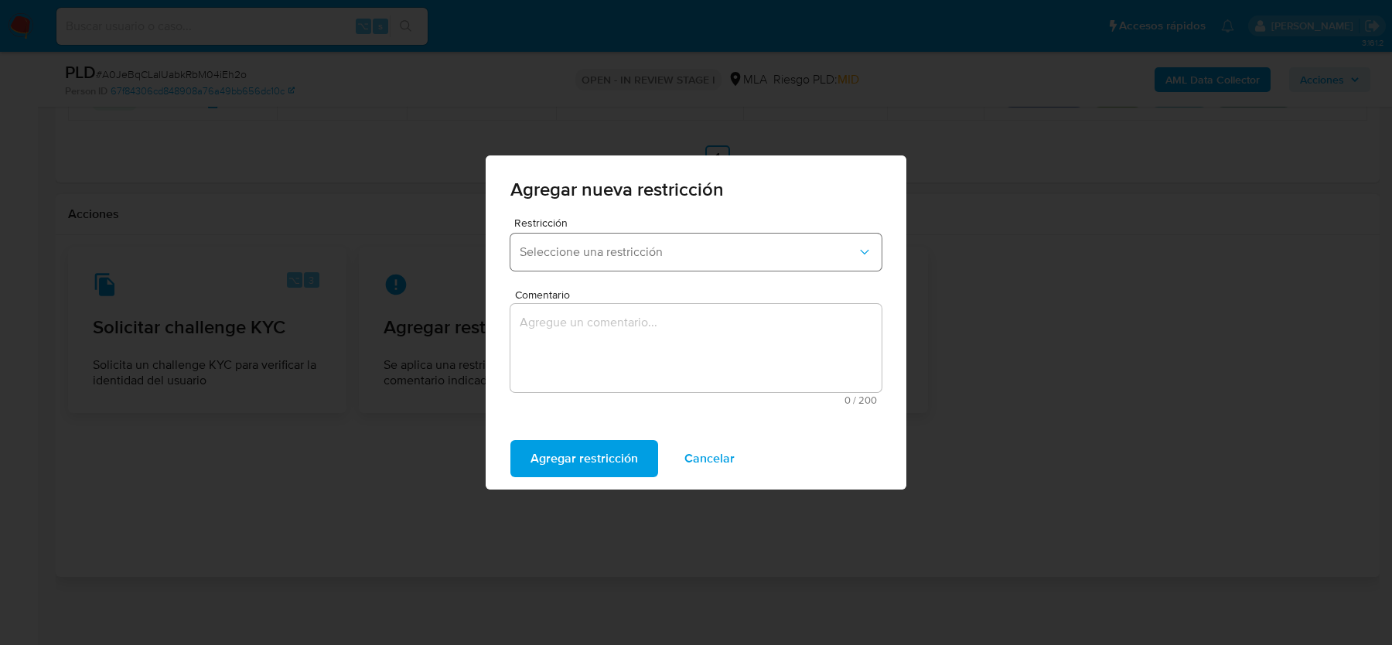
click at [569, 254] on span "Seleccione una restricción" at bounding box center [688, 251] width 337 height 15
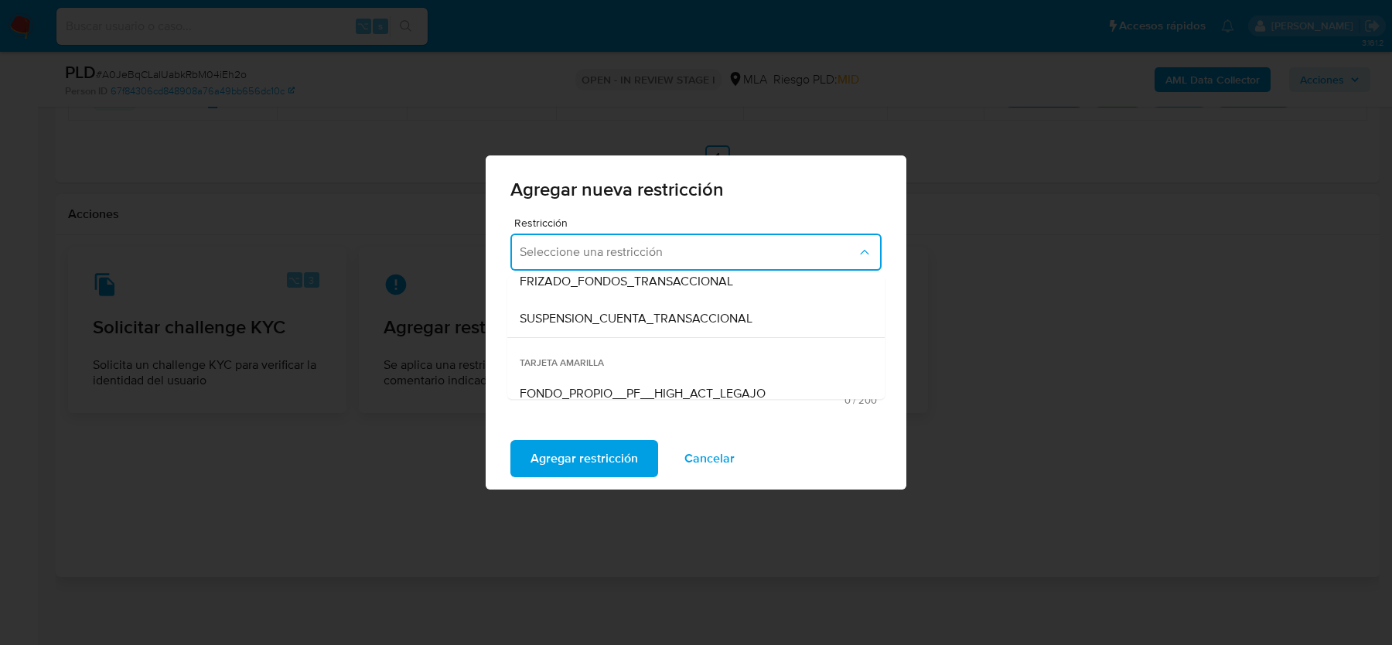
scroll to position [197, 0]
click at [589, 319] on span "SUSPENSION_CUENTA_TRANSACCIONAL" at bounding box center [636, 319] width 233 height 15
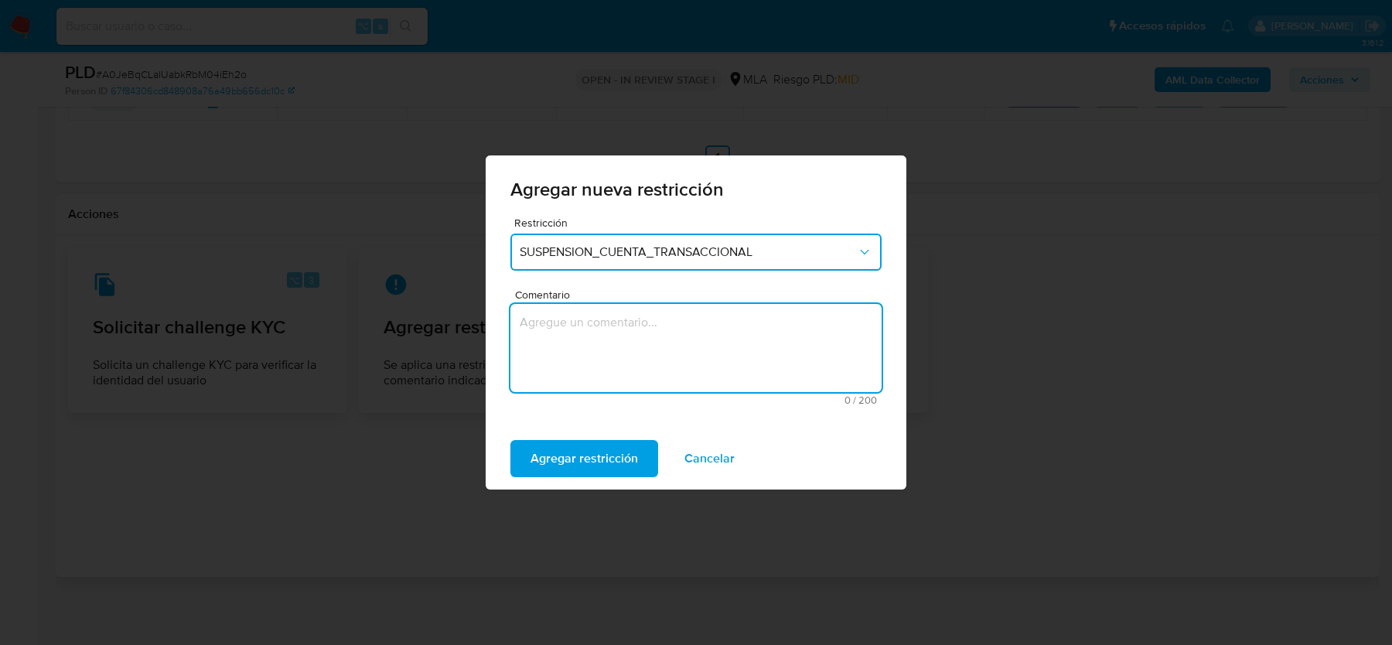
click at [589, 319] on textarea "Comentario" at bounding box center [695, 348] width 371 height 88
type textarea "AML"
click at [534, 464] on span "Agregar restricción" at bounding box center [585, 459] width 108 height 34
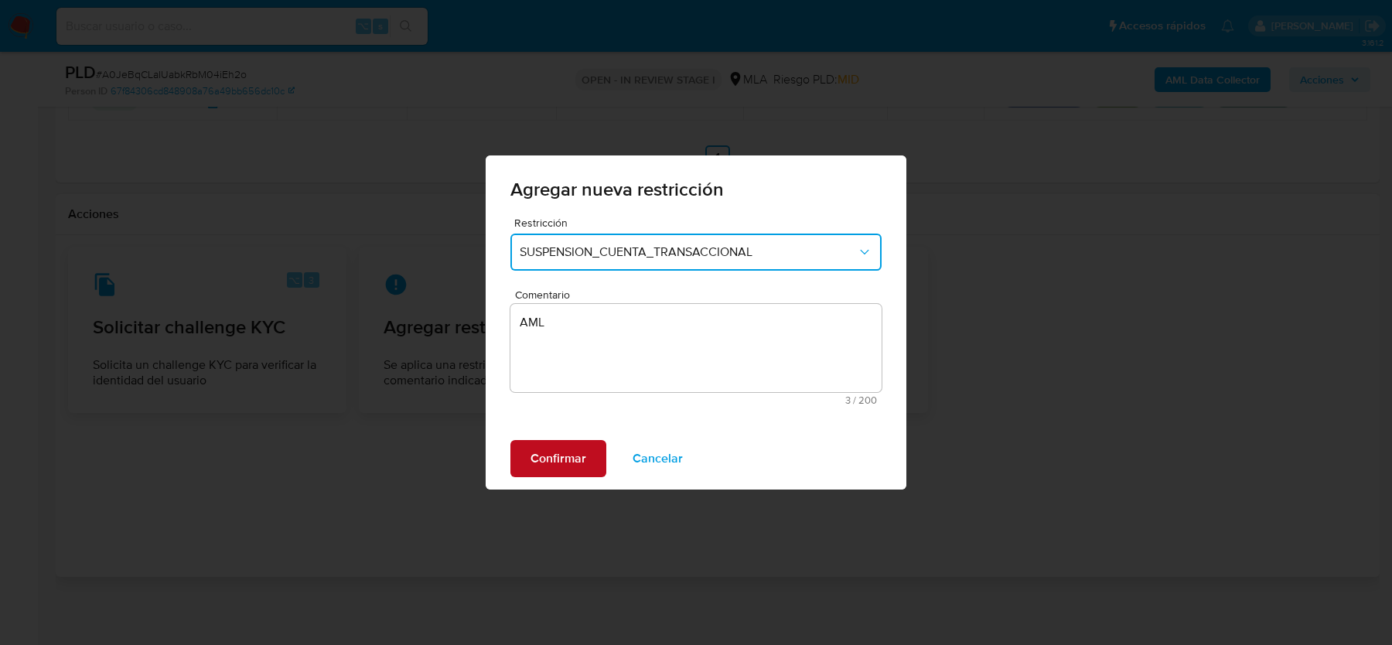
click at [527, 454] on button "Confirmar" at bounding box center [558, 458] width 96 height 37
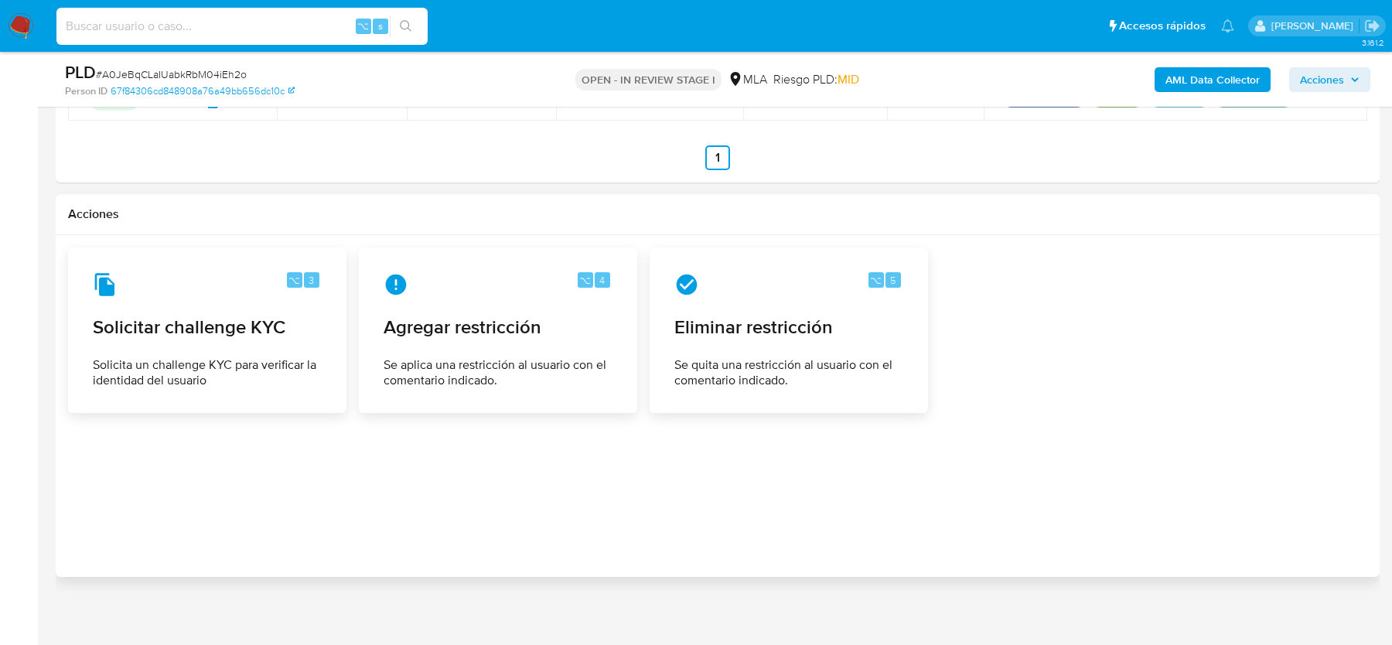
click at [87, 24] on input at bounding box center [241, 26] width 371 height 20
paste input "a6J8ChHbdTmHe5aBt6p9JVlI"
type input "a6J8ChHbdTmHe5aBt6p9JVlI"
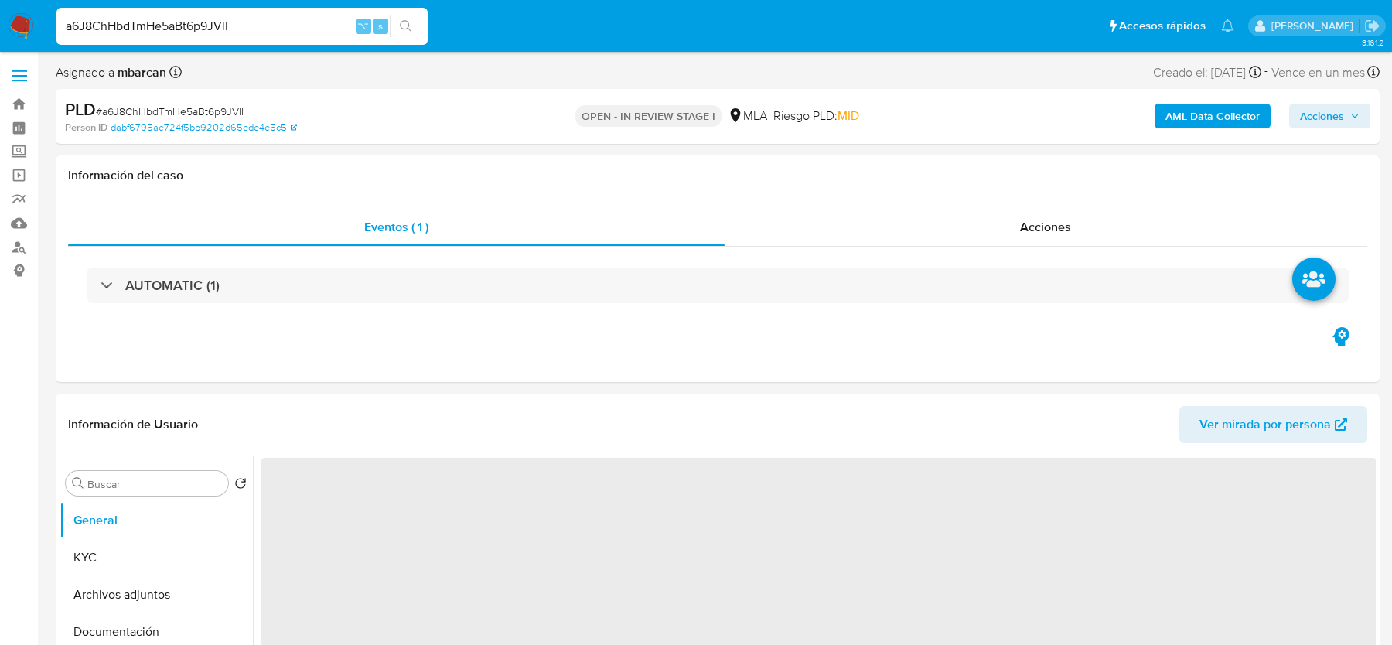
select select "10"
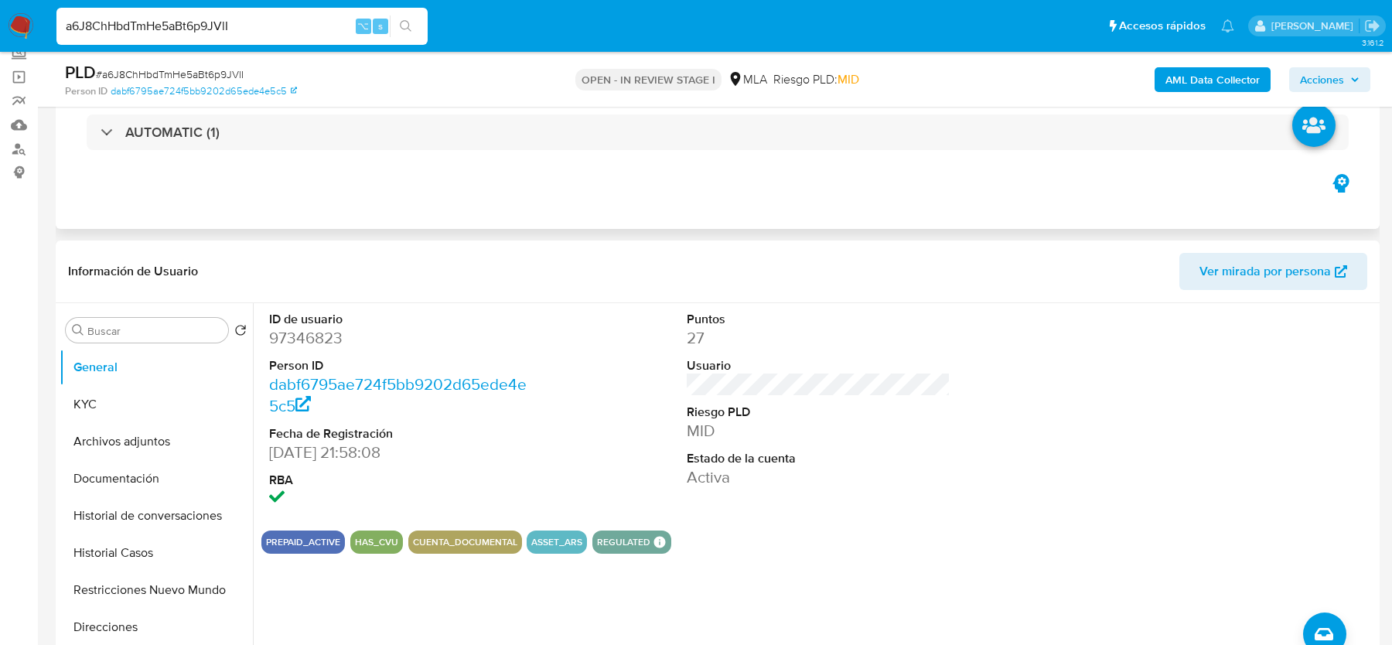
scroll to position [553, 0]
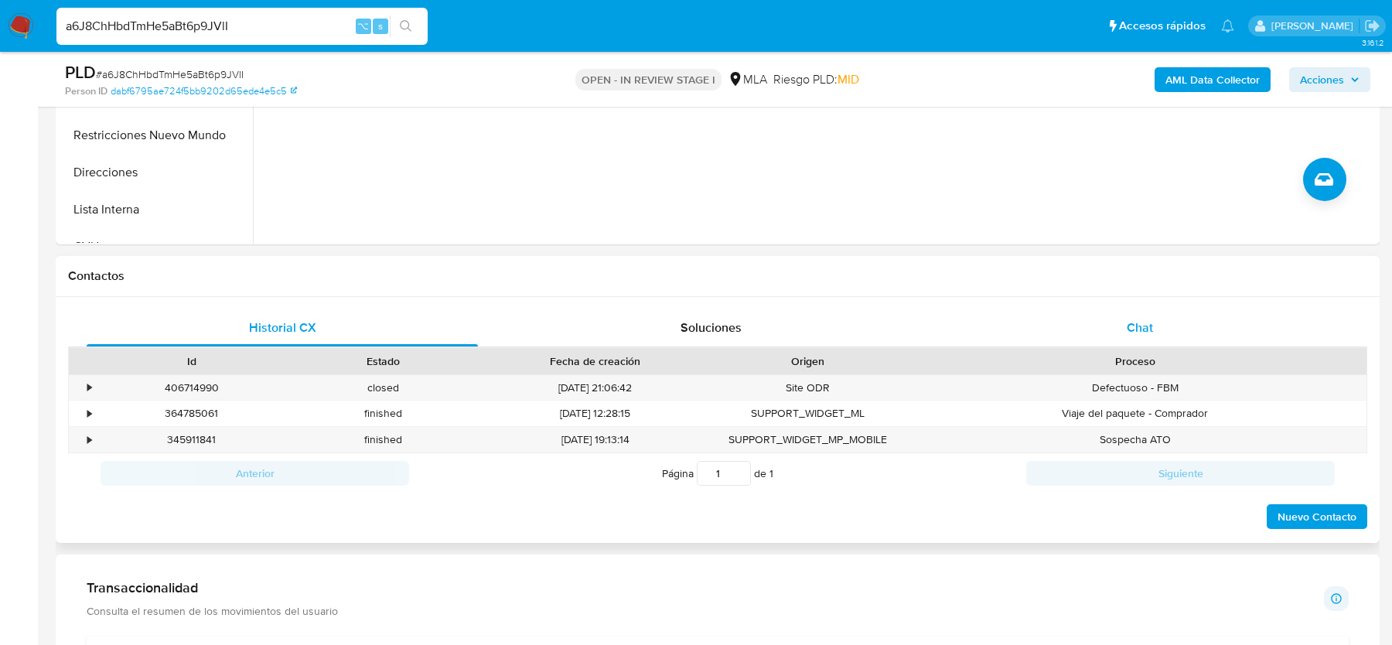
click at [1217, 319] on div "Chat" at bounding box center [1139, 327] width 391 height 37
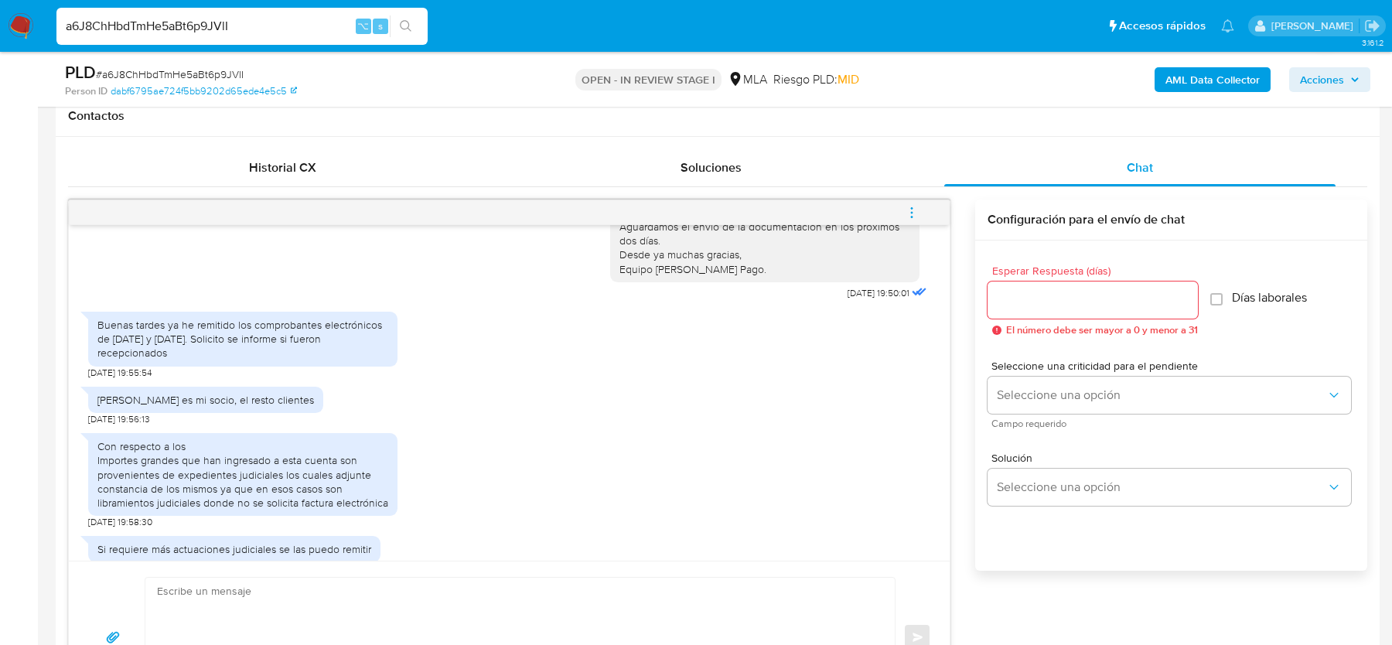
scroll to position [826, 0]
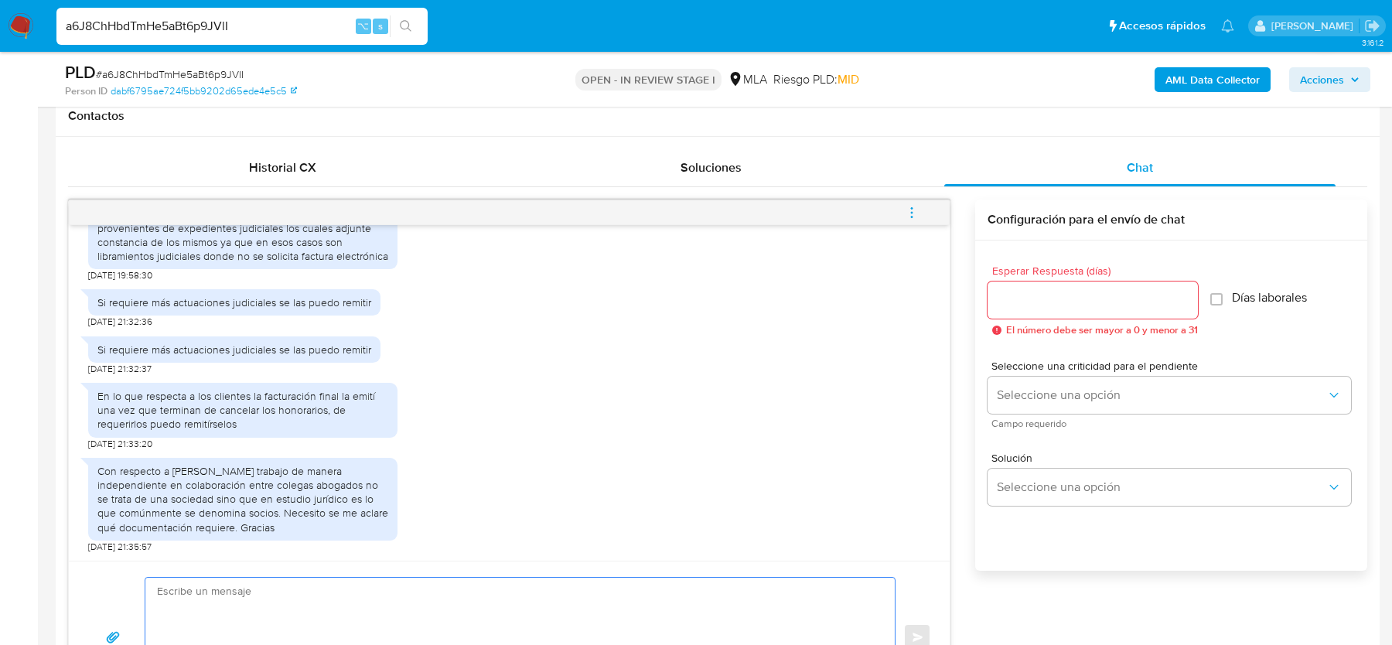
click at [280, 580] on textarea at bounding box center [516, 637] width 719 height 119
paste textarea "Hola, ¡Muchas gracias por tu respuesta! Confirmamos la recepción de la document…"
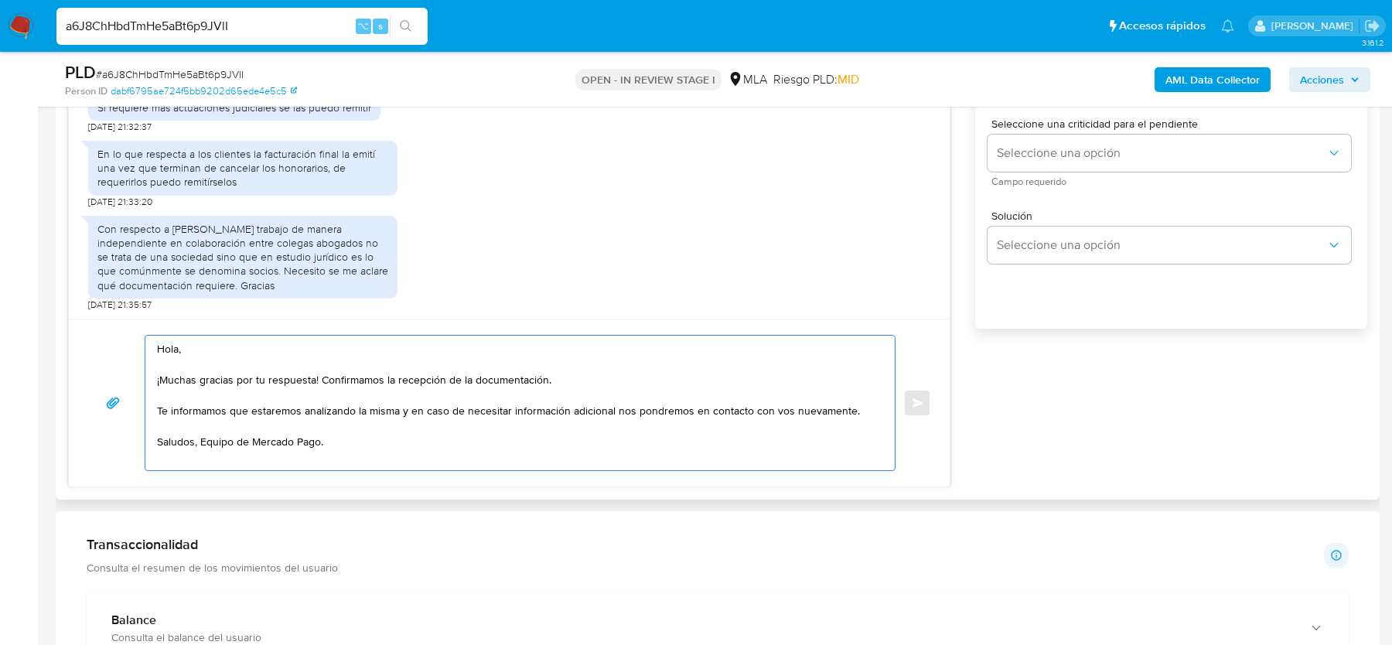
scroll to position [960, 0]
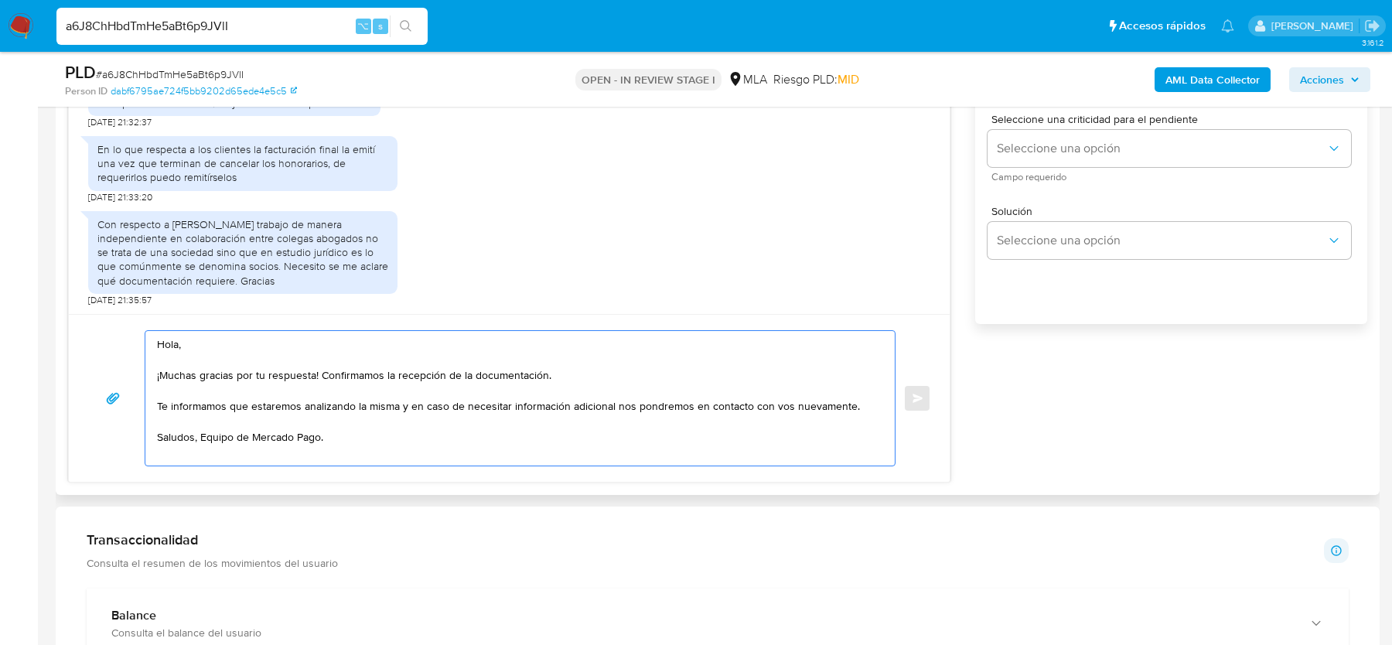
drag, startPoint x: 472, startPoint y: 374, endPoint x: 574, endPoint y: 374, distance: 102.1
click at [574, 374] on textarea "Hola, ¡Muchas gracias por tu respuesta! Confirmamos la recepción de la document…" at bounding box center [516, 398] width 719 height 135
drag, startPoint x: 545, startPoint y: 373, endPoint x: 320, endPoint y: 369, distance: 225.1
click at [320, 369] on textarea "Hola, ¡Muchas gracias por tu respuesta! Confirmamos la recepción de la informac…" at bounding box center [516, 398] width 719 height 135
click at [200, 450] on textarea "Hola, ¡Muchas gracias por tu respuesta! Te informamos que estaremos analizando …" at bounding box center [516, 398] width 719 height 135
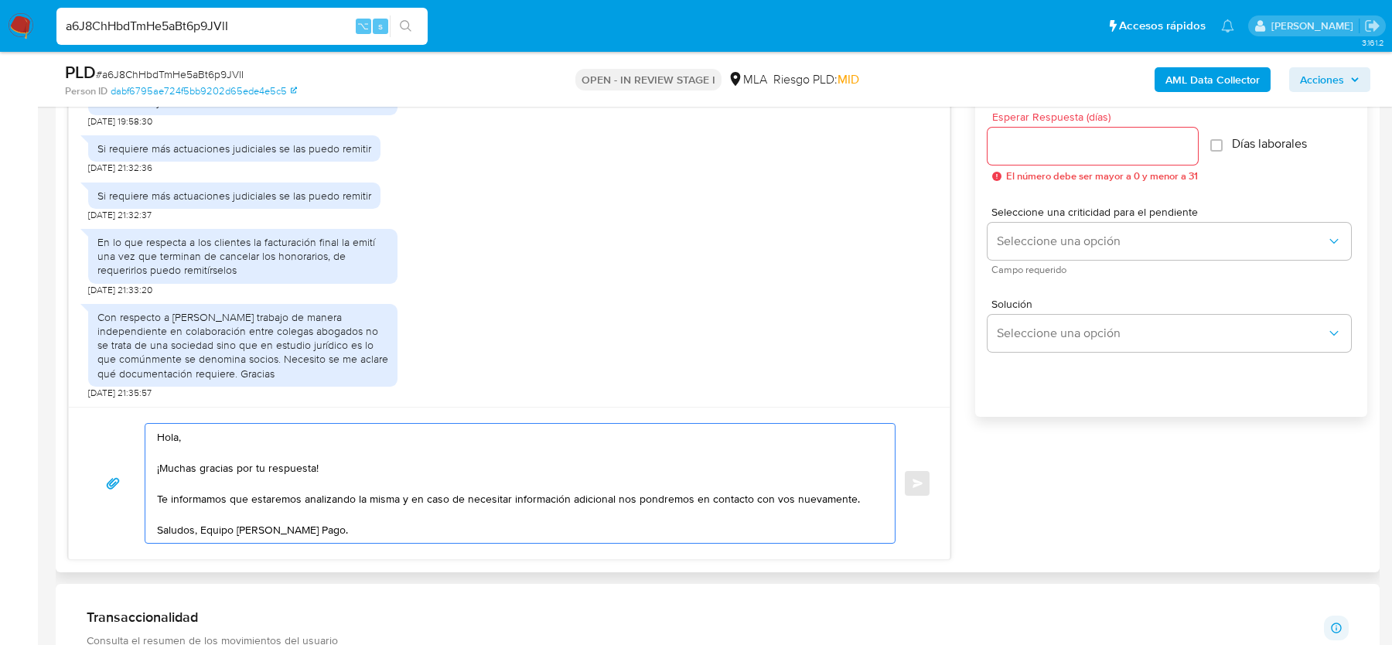
scroll to position [841, 0]
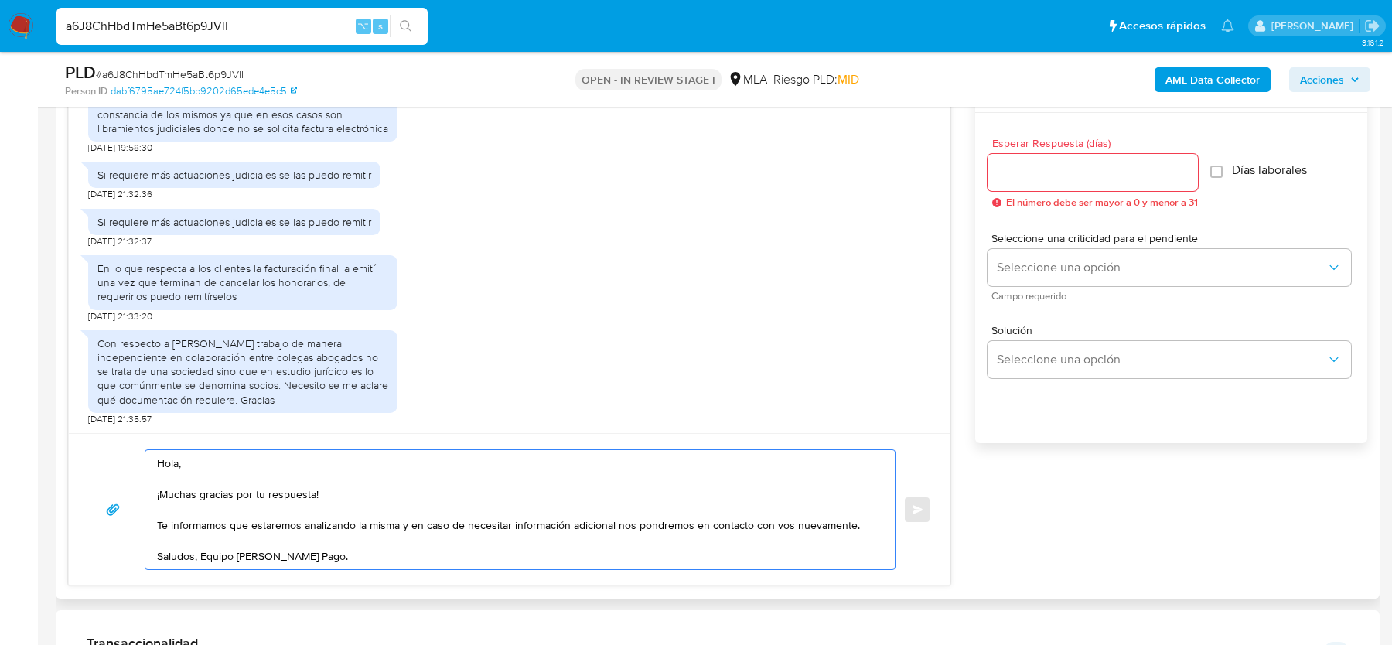
type textarea "Hola, ¡Muchas gracias por tu respuesta! Te informamos que estaremos analizando …"
click at [1075, 159] on div at bounding box center [1093, 172] width 210 height 37
click at [1075, 162] on input "Esperar Respuesta (días)" at bounding box center [1093, 172] width 210 height 20
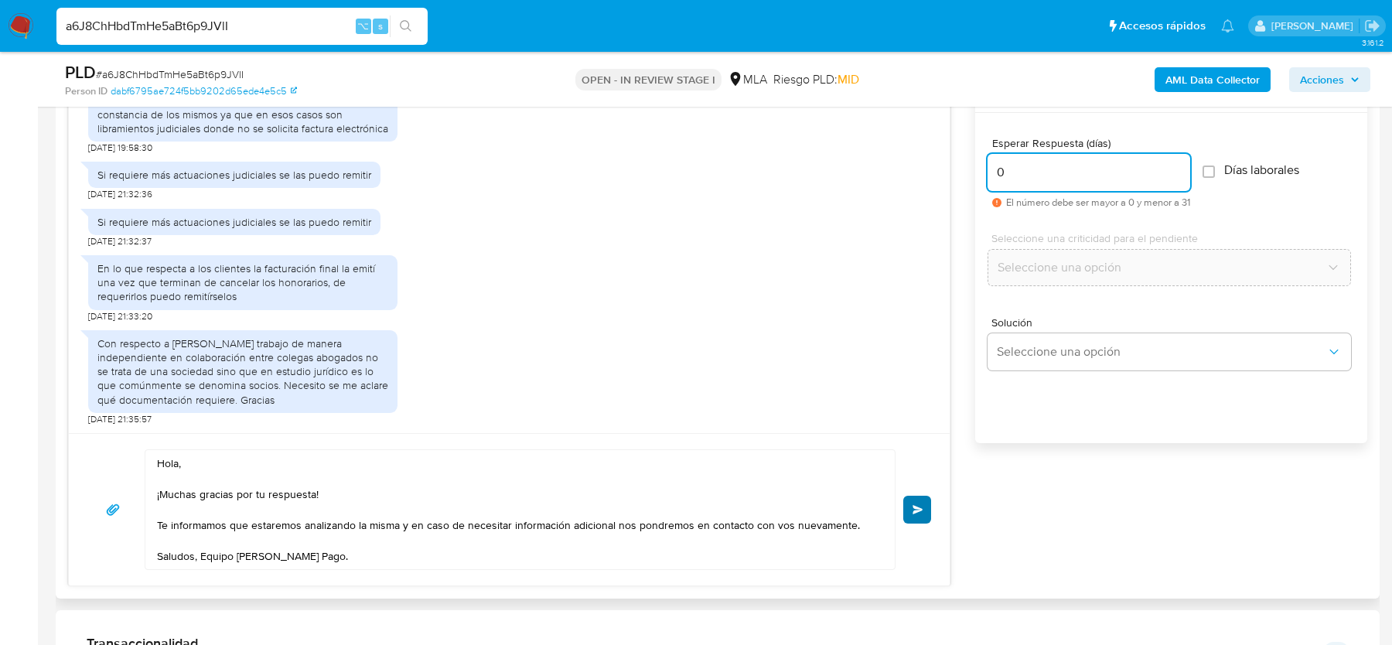
type input "0"
click at [925, 501] on button "Enviar" at bounding box center [917, 510] width 28 height 28
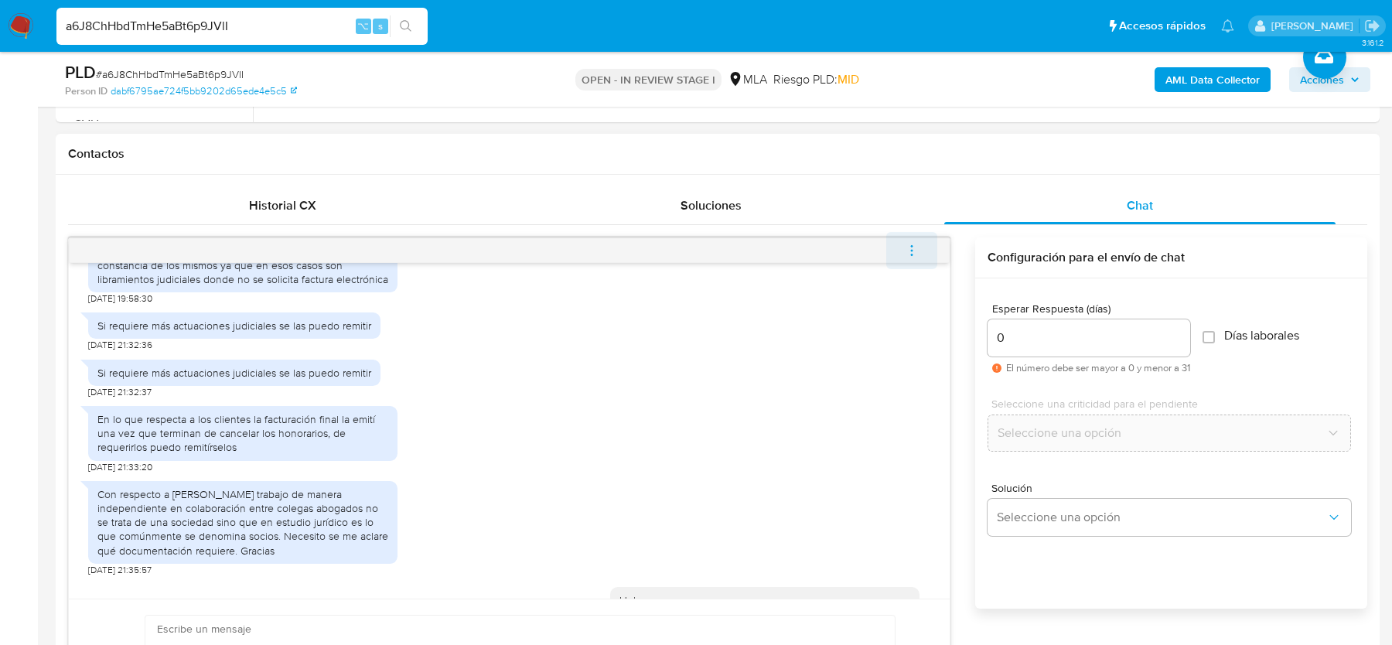
scroll to position [998, 0]
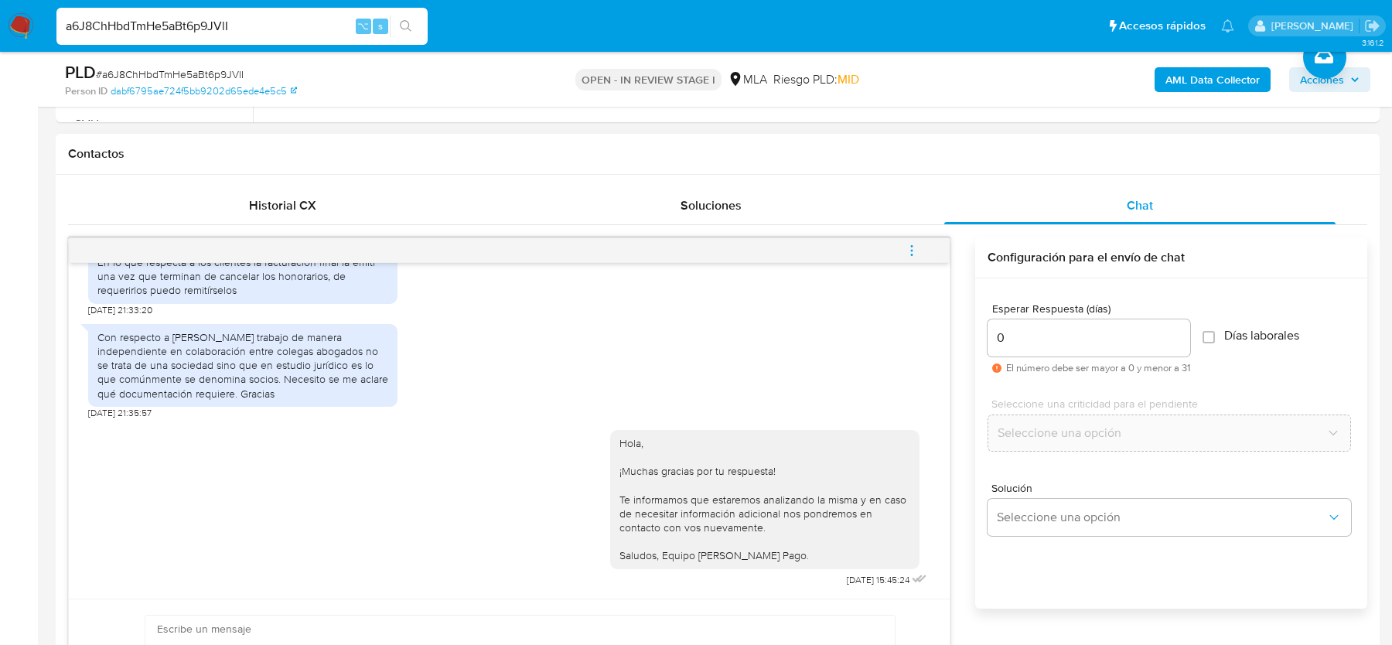
click at [918, 255] on span "menu-action" at bounding box center [912, 250] width 14 height 37
click at [697, 253] on li "Cerrar conversación" at bounding box center [697, 251] width 114 height 19
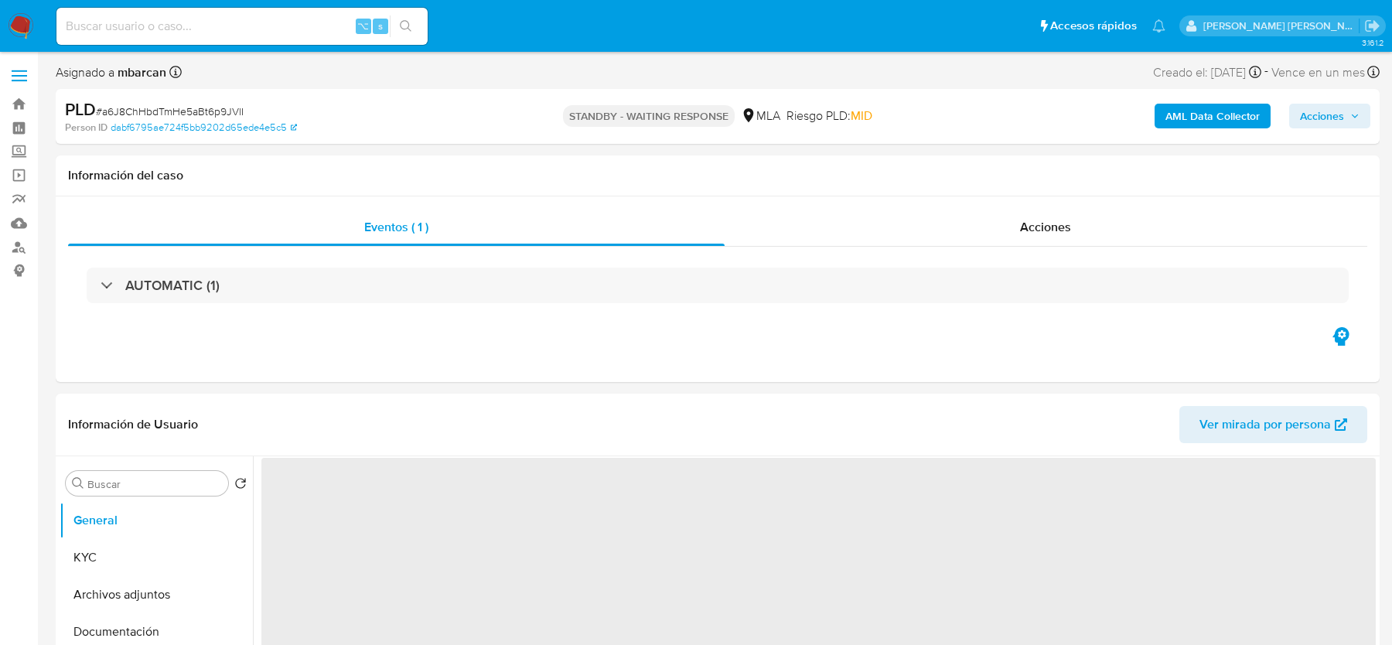
select select "10"
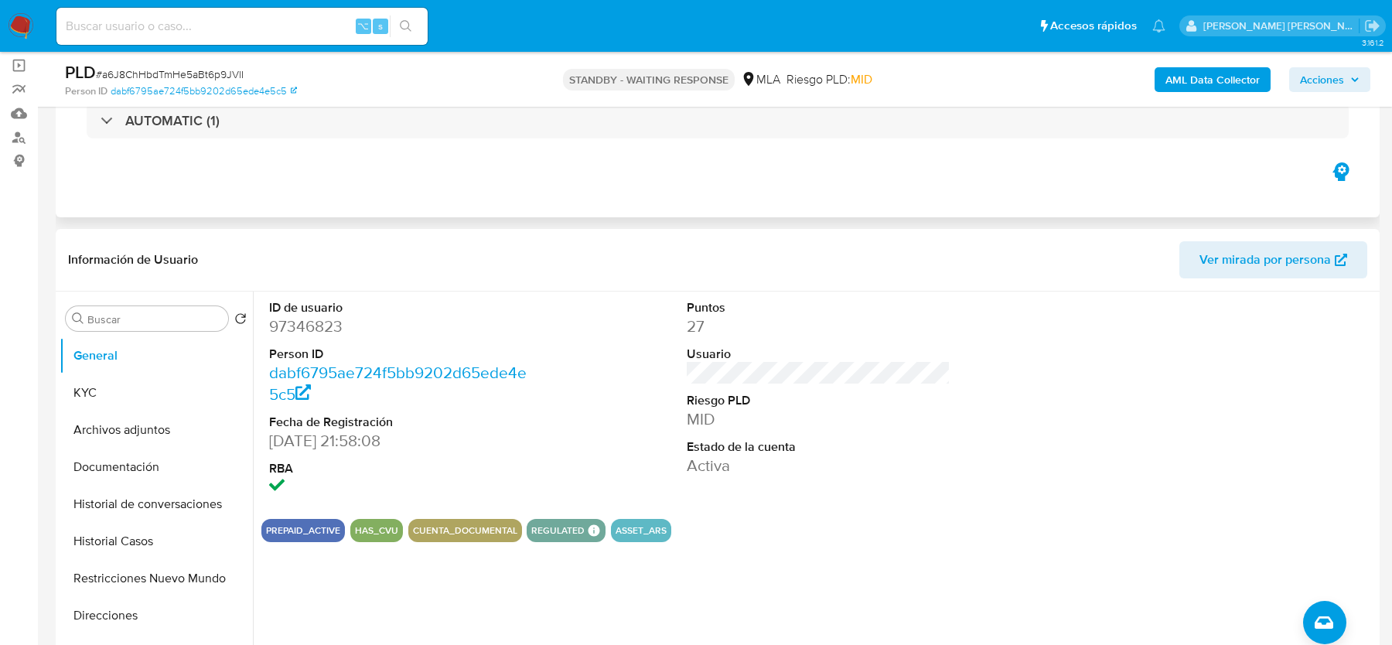
scroll to position [278, 0]
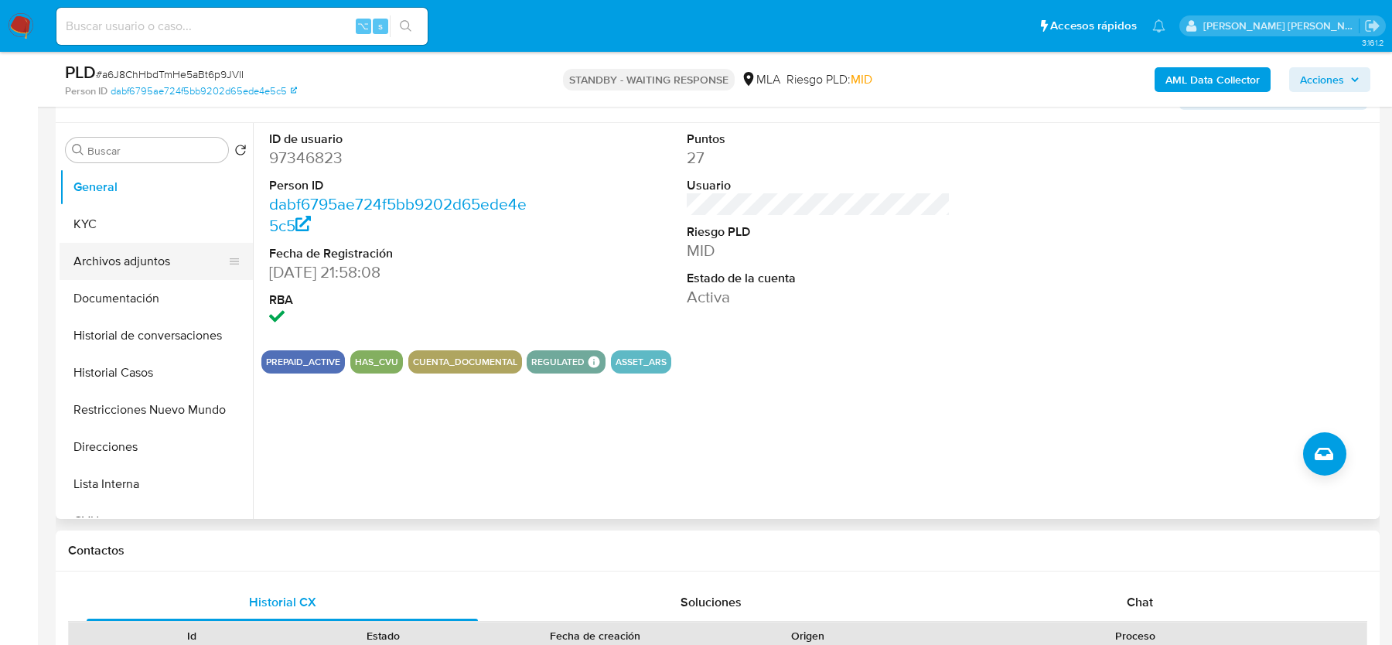
click at [147, 258] on button "Archivos adjuntos" at bounding box center [150, 261] width 181 height 37
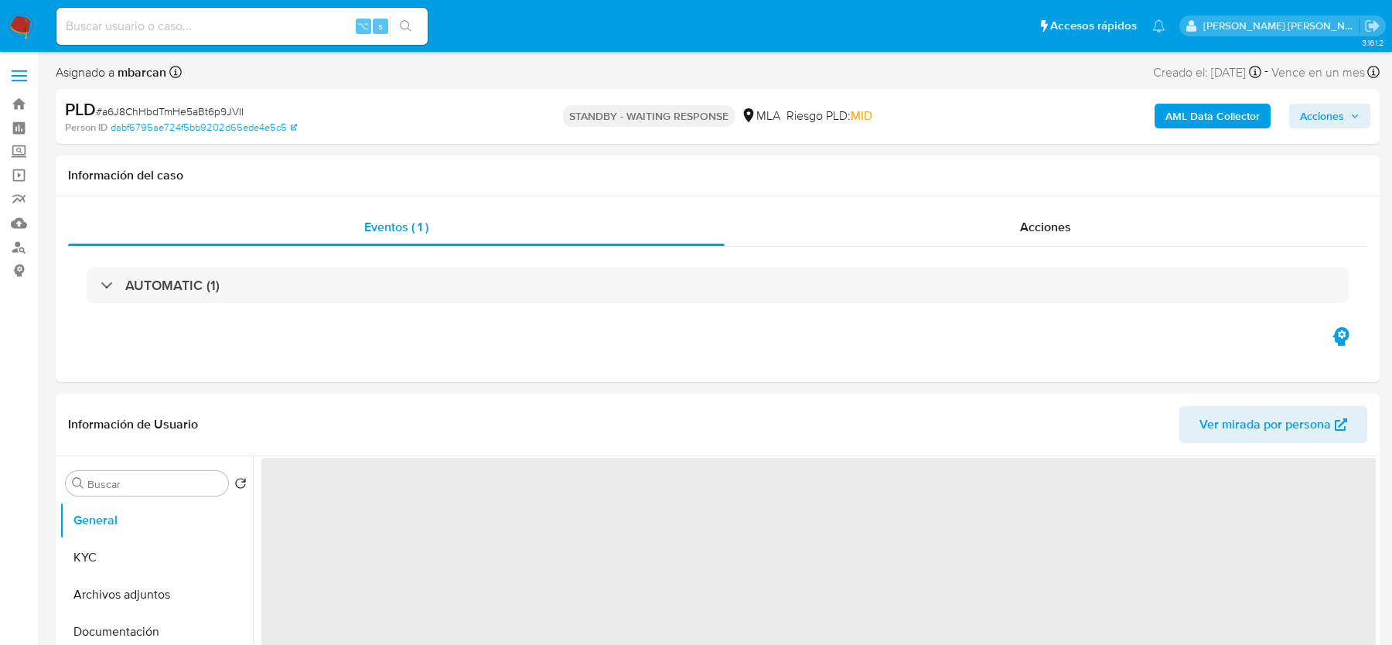
select select "10"
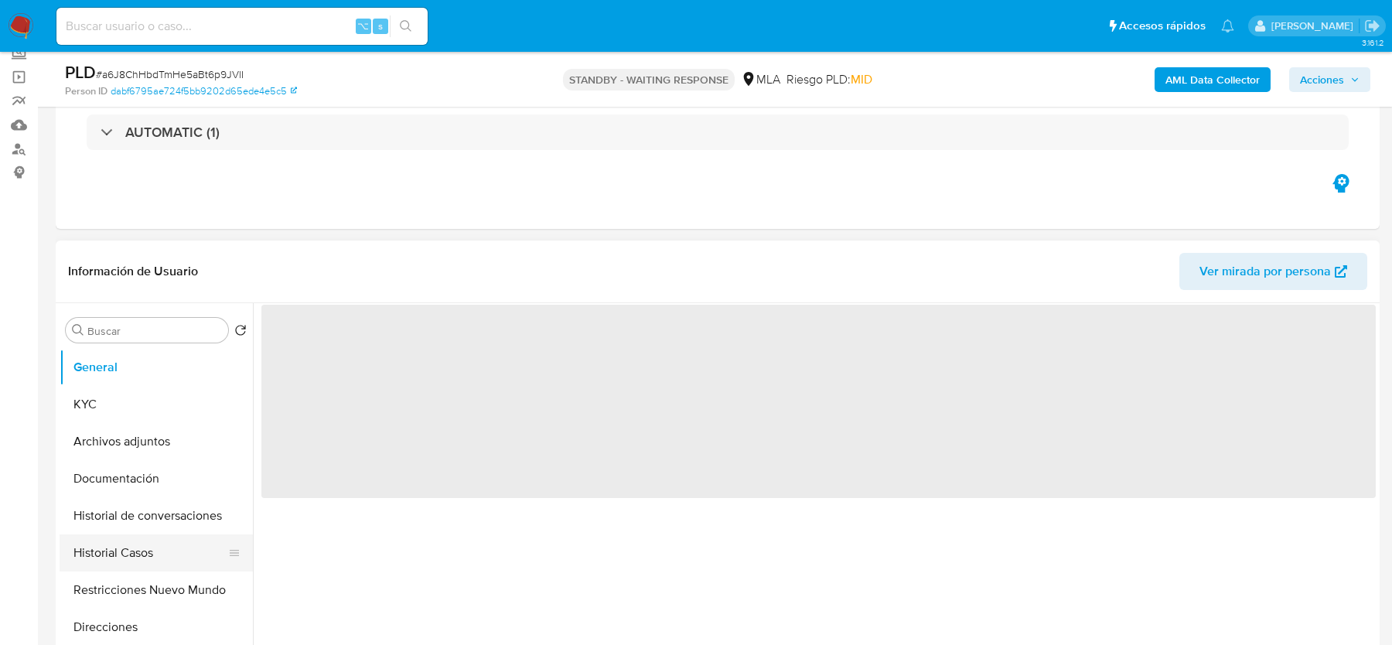
scroll to position [213, 0]
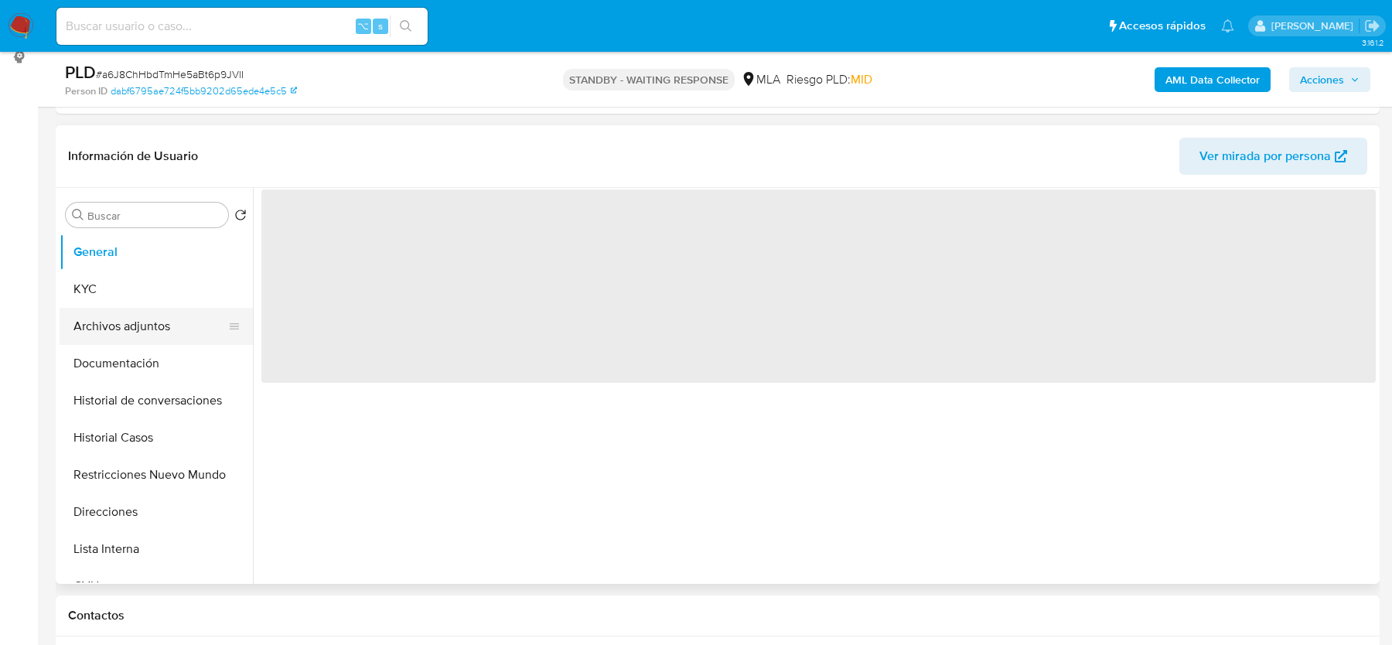
select select "10"
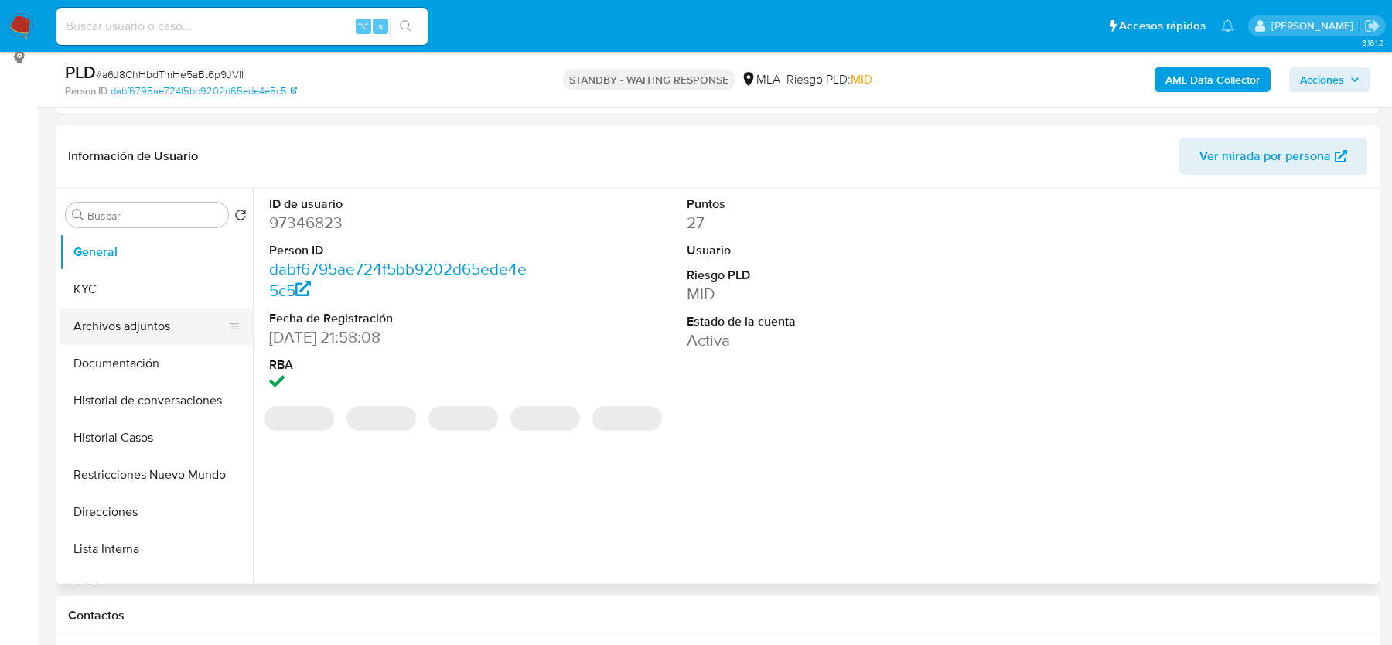
click at [122, 326] on button "Archivos adjuntos" at bounding box center [150, 326] width 181 height 37
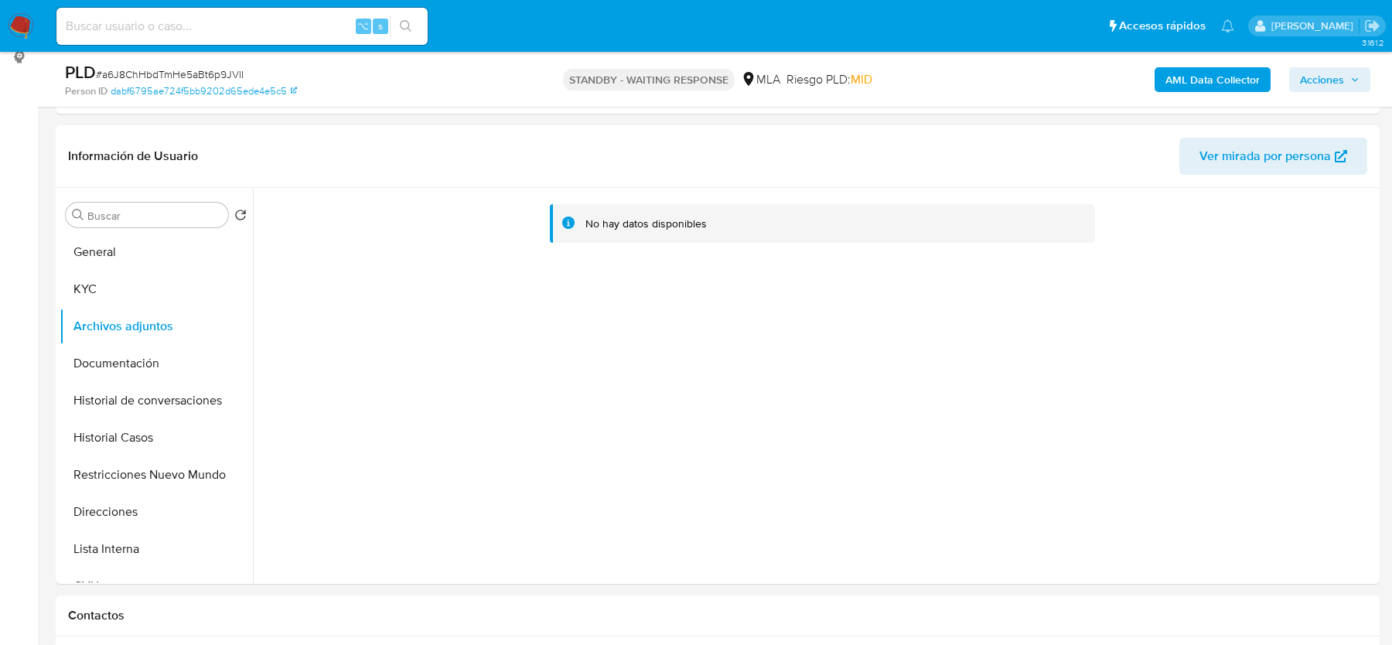
click at [1220, 81] on b "AML Data Collector" at bounding box center [1213, 79] width 94 height 25
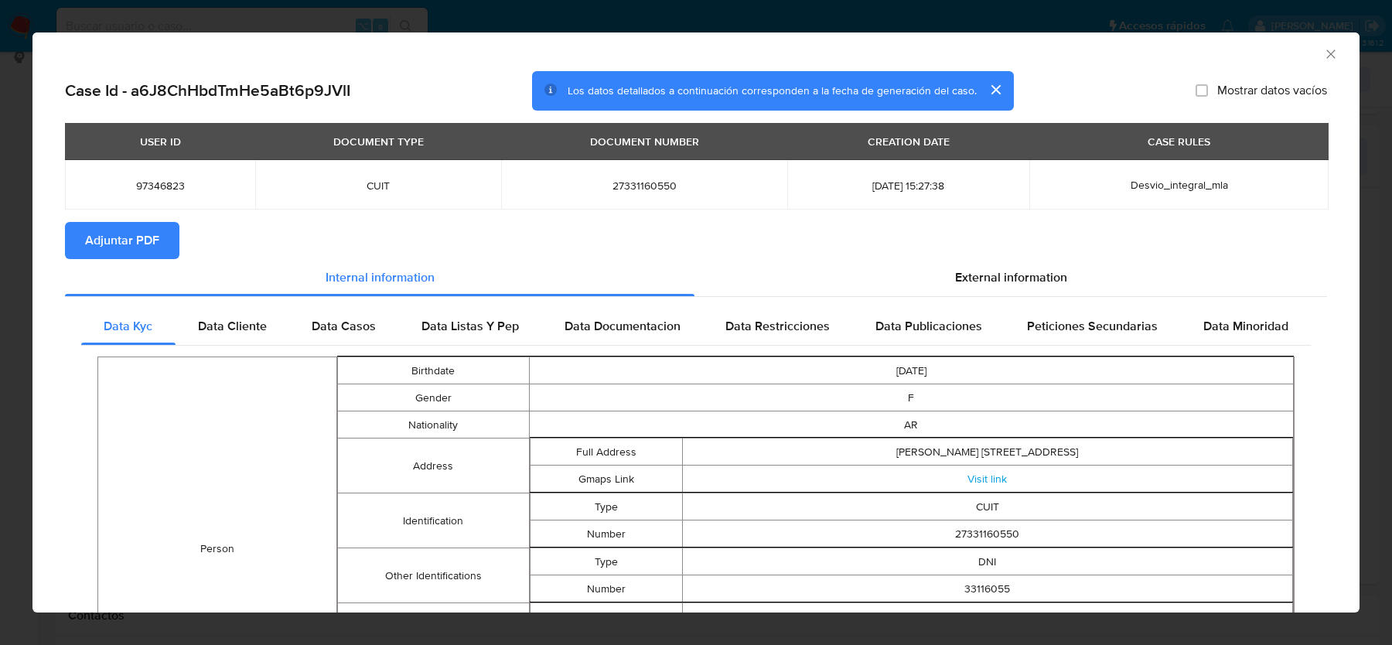
click at [97, 243] on span "Adjuntar PDF" at bounding box center [122, 241] width 74 height 34
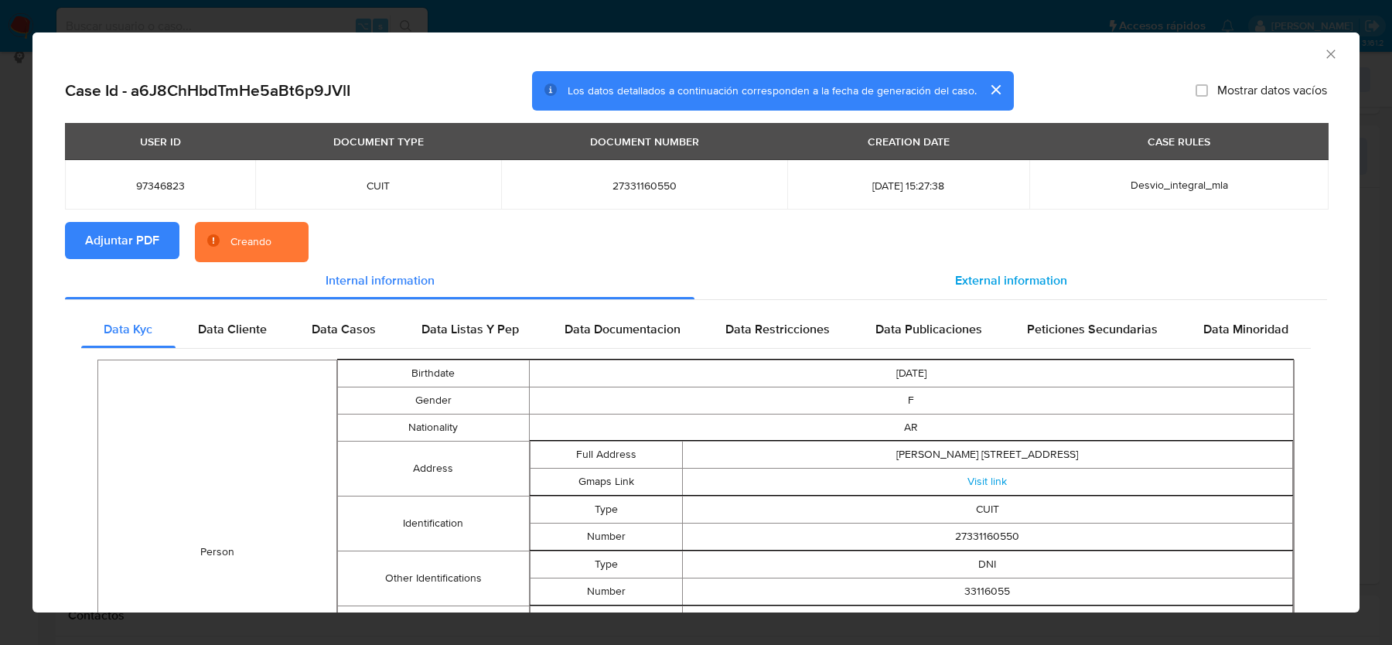
click at [1027, 283] on span "External information" at bounding box center [1011, 280] width 112 height 18
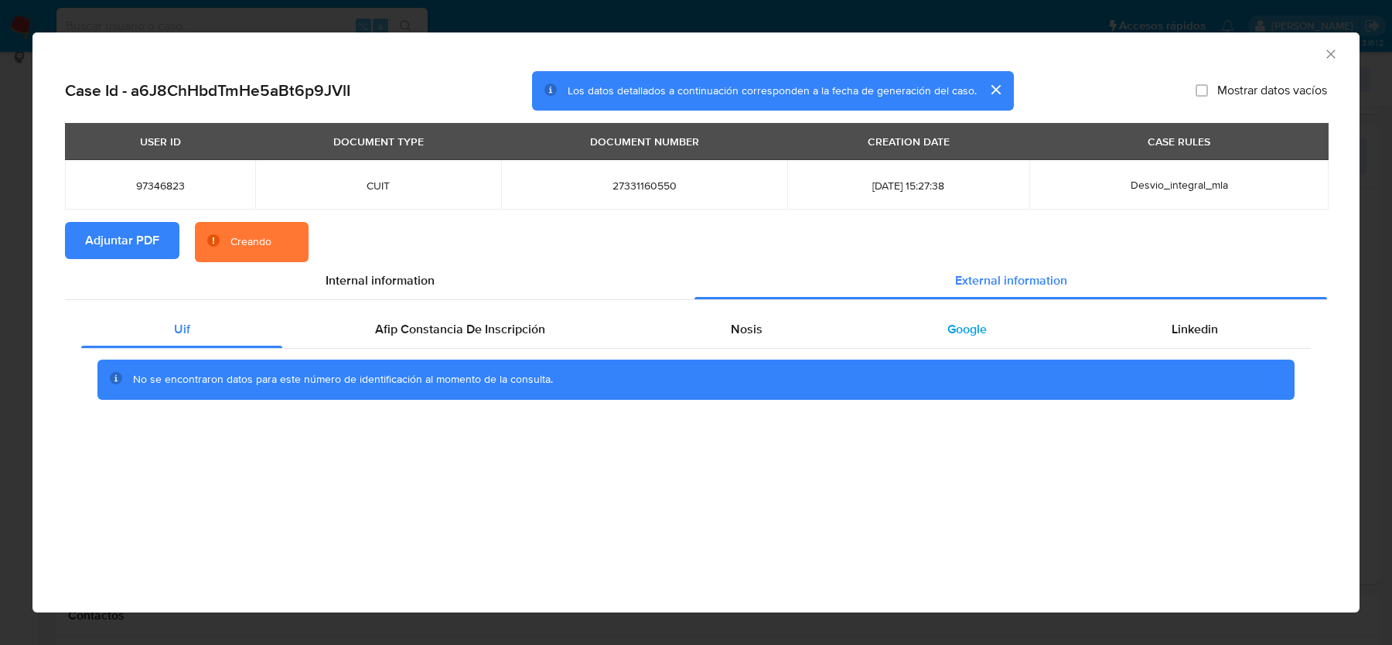
click at [947, 345] on div "Google" at bounding box center [967, 329] width 224 height 37
click at [710, 336] on div "Nosis" at bounding box center [746, 329] width 217 height 37
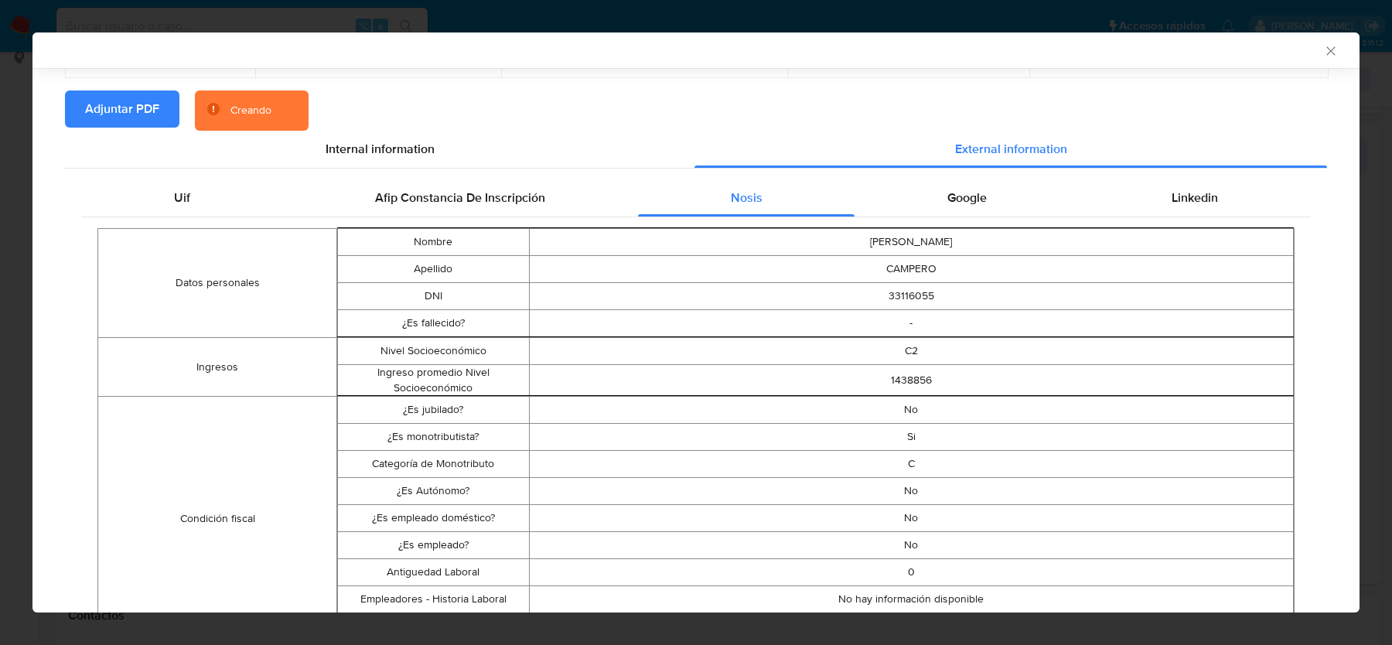
scroll to position [132, 0]
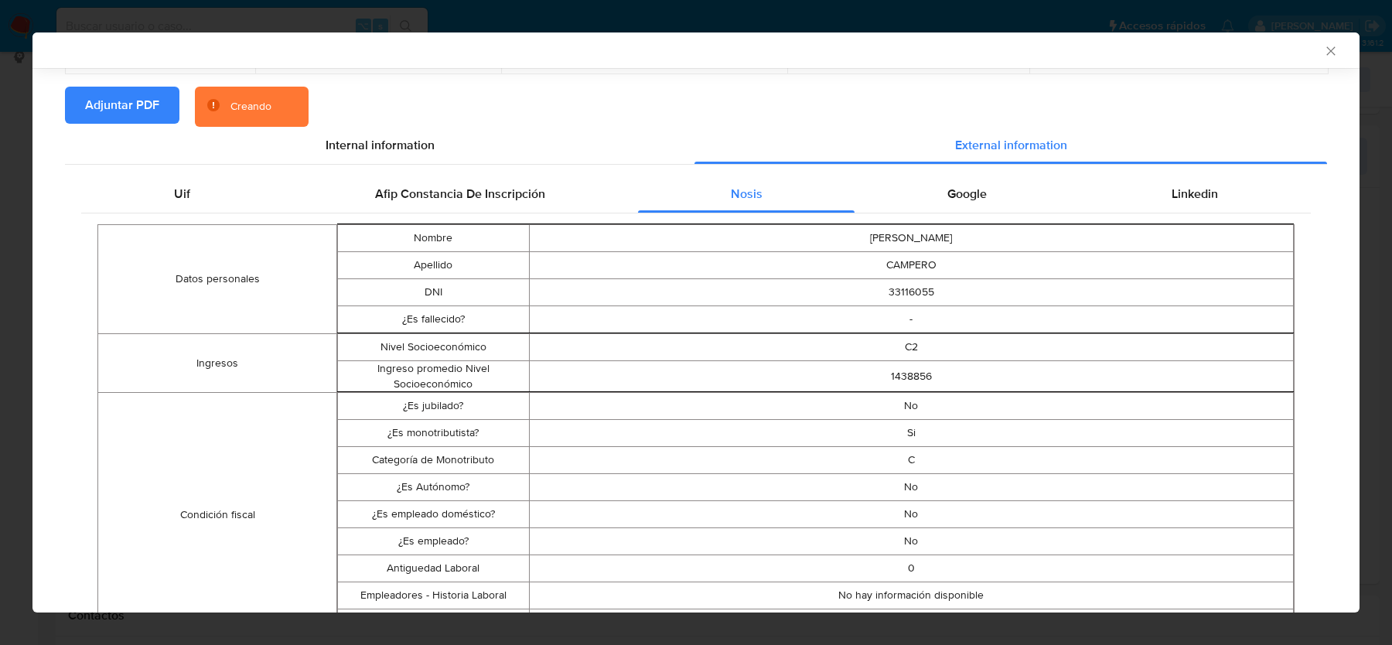
click at [1214, 178] on div "Linkedin" at bounding box center [1195, 194] width 231 height 37
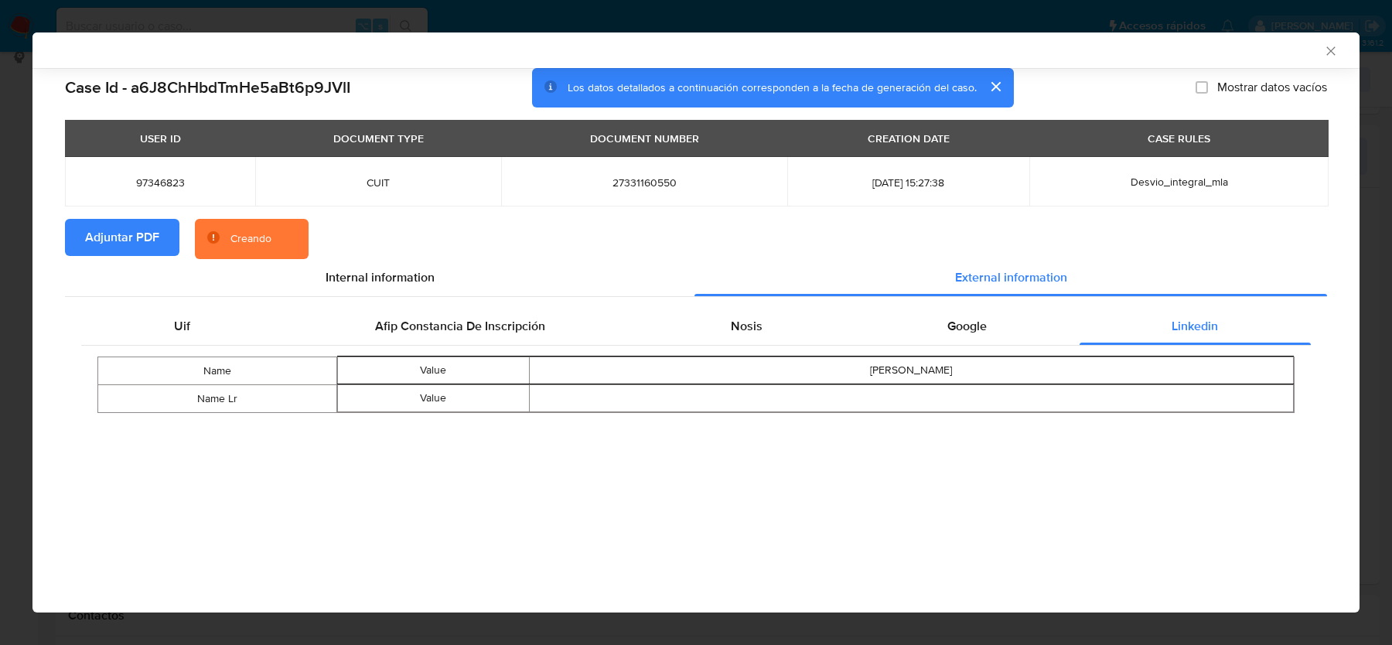
click at [421, 302] on div "Uif Afip Constancia De Inscripción Nosis Google Linkedin Name Value Gisele Alej…" at bounding box center [696, 366] width 1262 height 138
click at [422, 322] on span "Afip Constancia De Inscripción" at bounding box center [460, 326] width 170 height 18
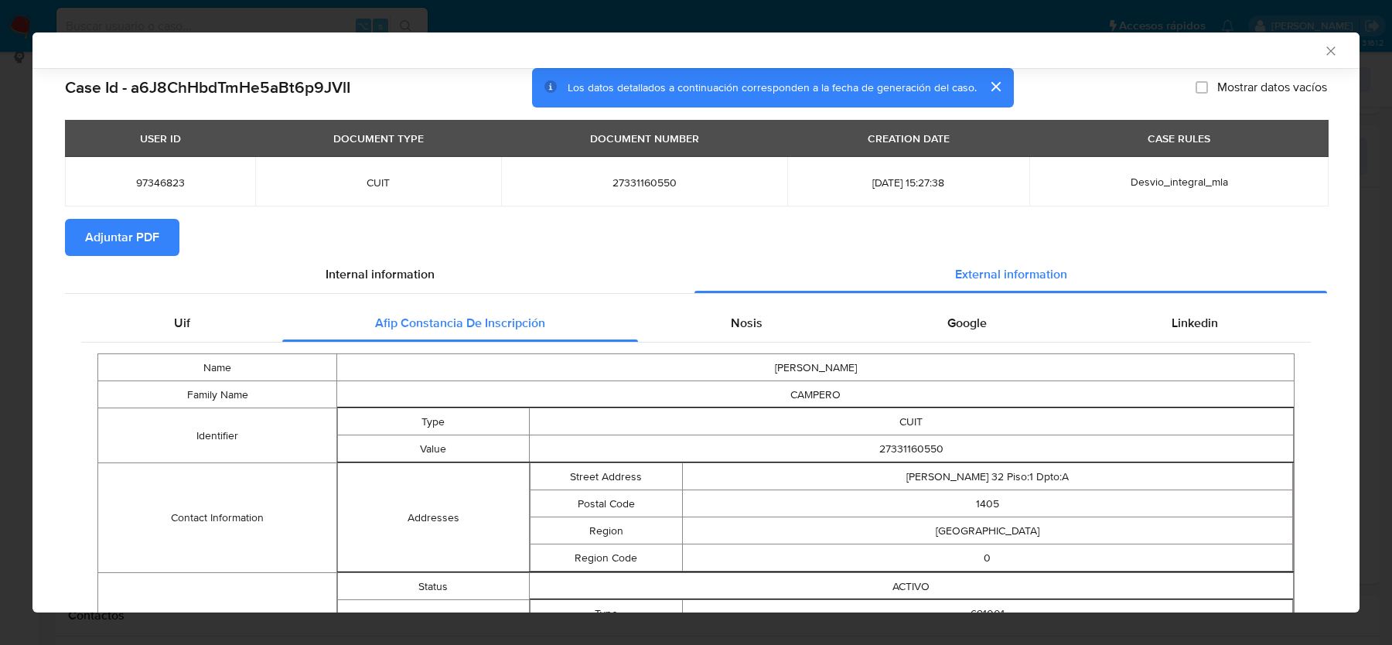
click at [1327, 50] on icon "Cerrar ventana" at bounding box center [1330, 50] width 15 height 15
click at [1327, 50] on div "AML Data Collector Case Id - a6J8ChHbdTmHe5aBt6p9JVlI Los datos detallados a co…" at bounding box center [696, 322] width 1392 height 645
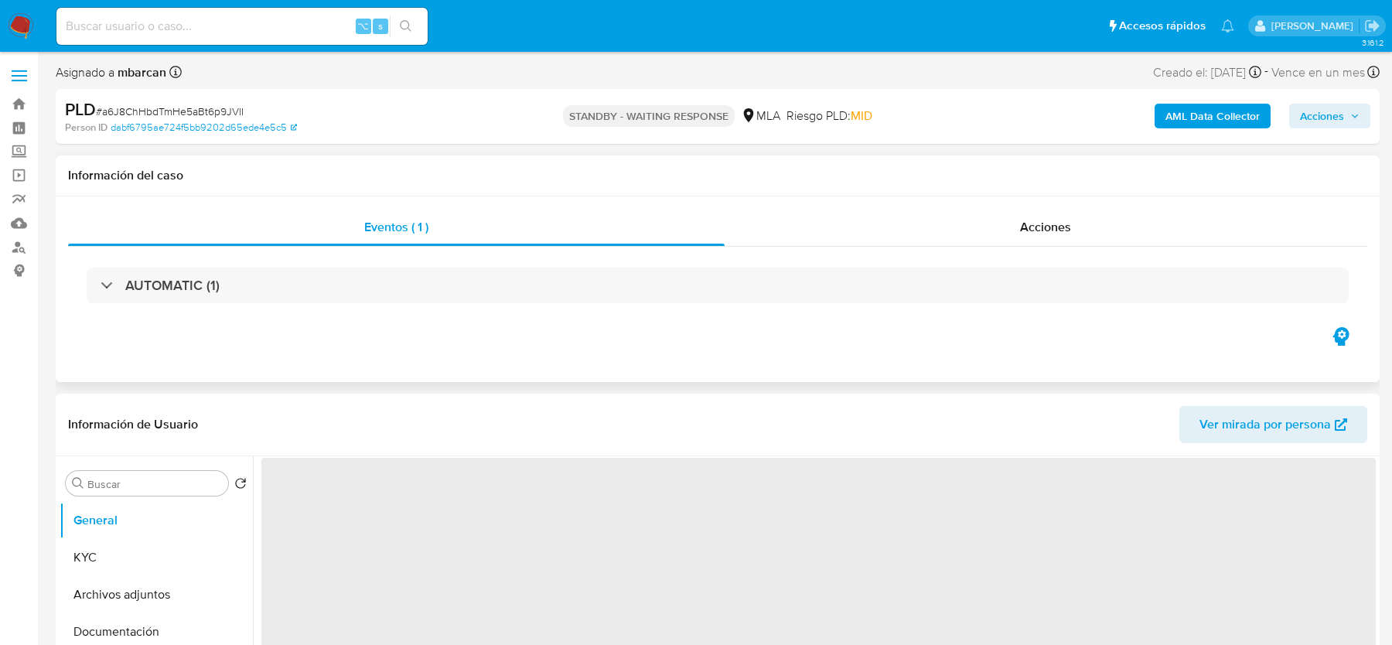
select select "10"
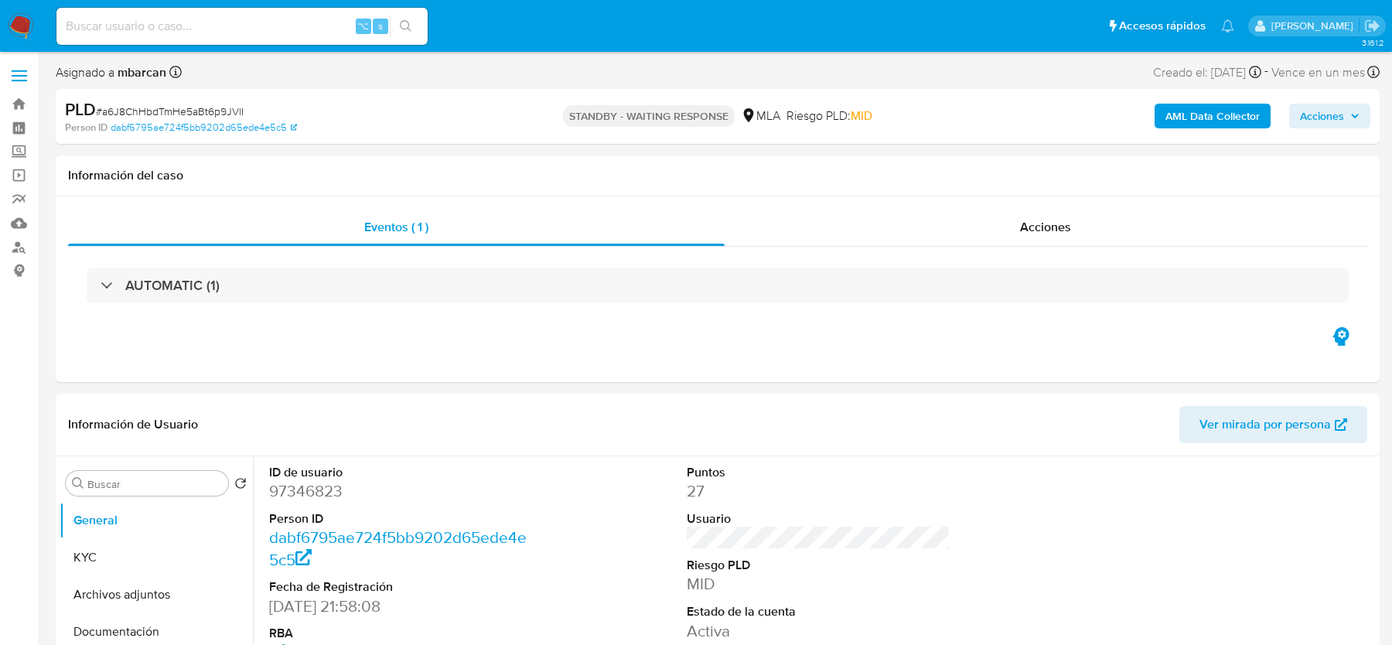
click at [263, 33] on input at bounding box center [241, 26] width 371 height 20
paste input "HutehNSwEadtktwI7VZNi9L4"
type input "HutehNSwEadtktwI7VZNi9L4"
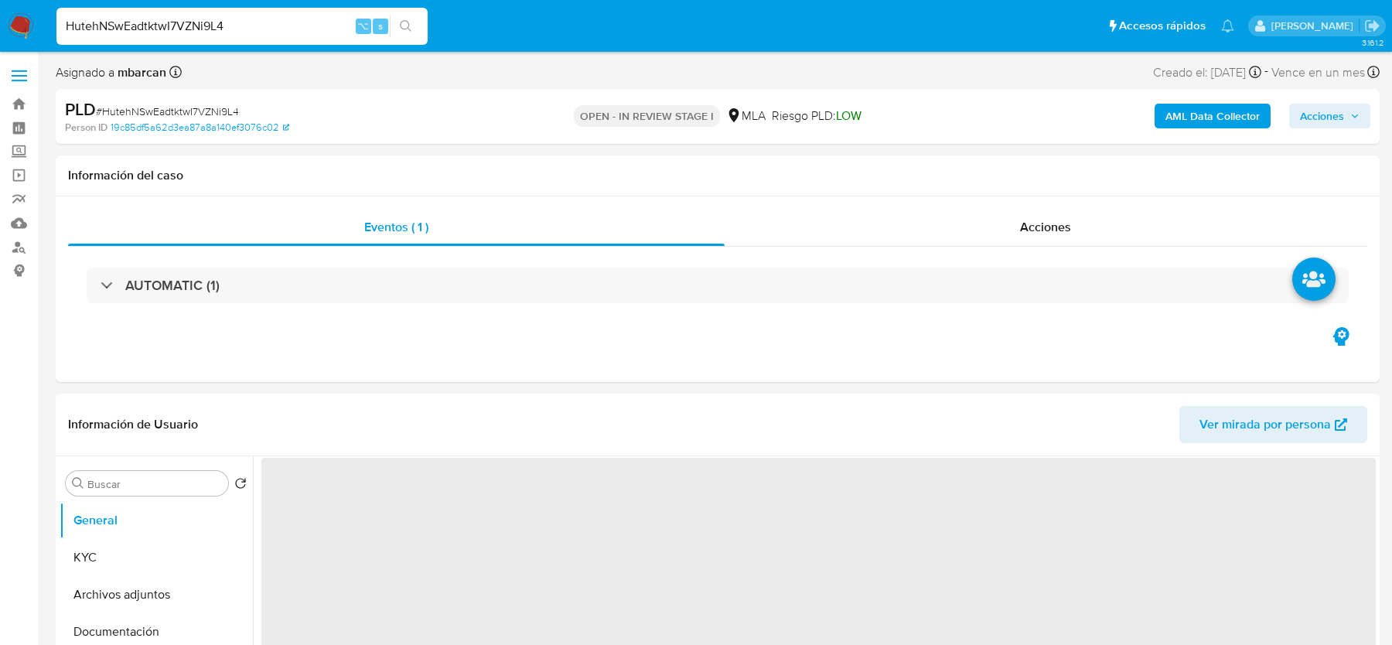
select select "10"
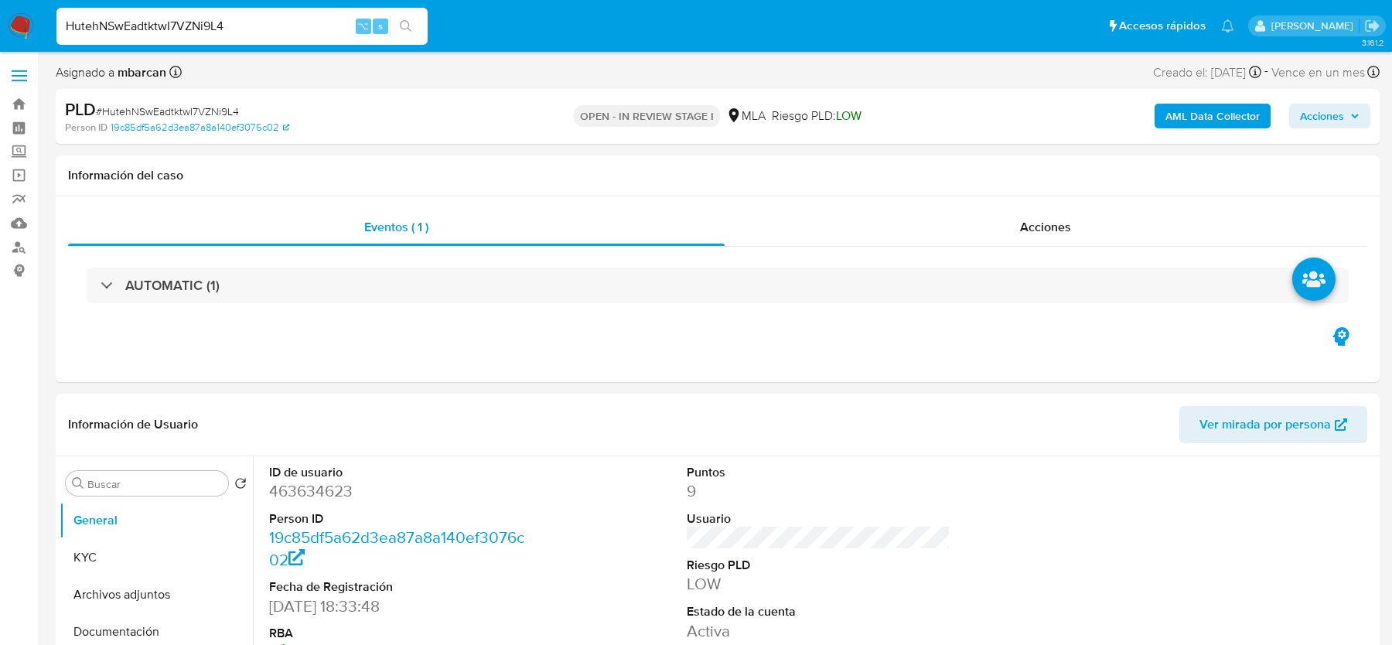
click at [141, 111] on span "# HutehNSwEadtktwI7VZNi9L4" at bounding box center [167, 111] width 143 height 15
click at [85, 549] on button "KYC" at bounding box center [150, 557] width 181 height 37
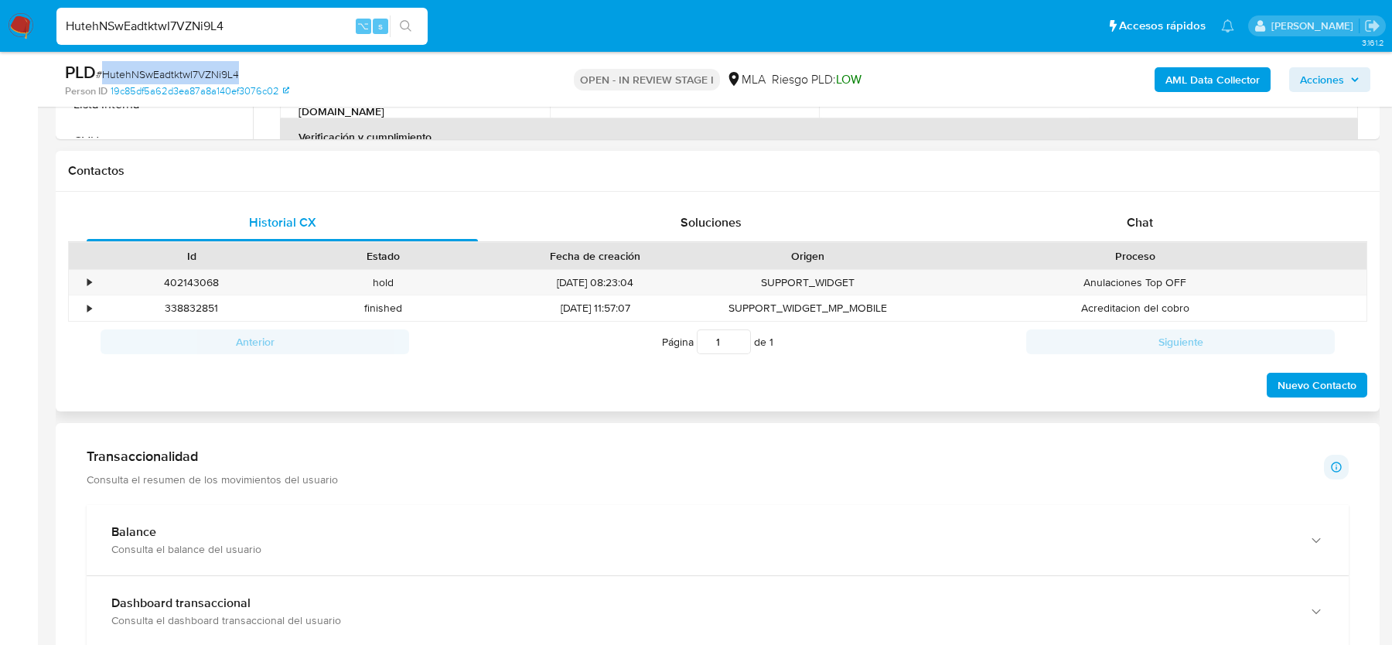
scroll to position [659, 0]
click at [1106, 220] on div "Chat" at bounding box center [1139, 221] width 391 height 37
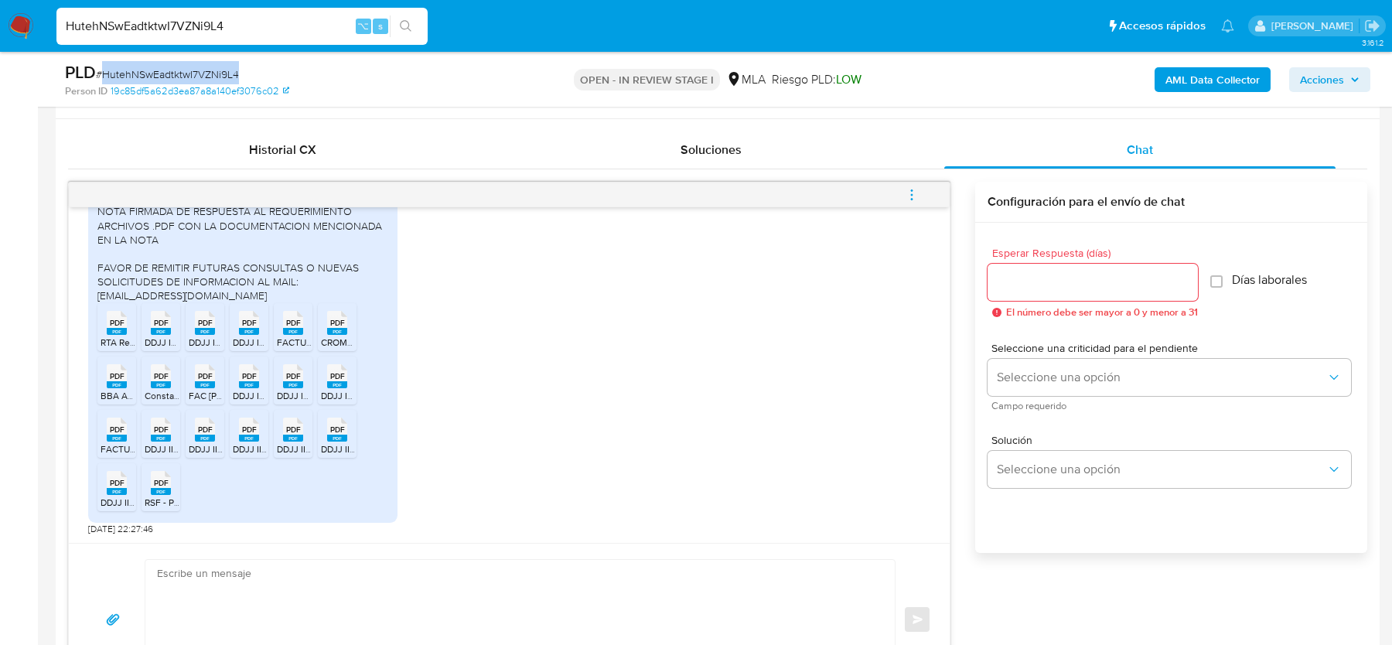
scroll to position [2055, 0]
click at [111, 330] on rect at bounding box center [117, 331] width 20 height 7
click at [161, 333] on icon "PDF" at bounding box center [161, 322] width 20 height 27
click at [204, 333] on icon "PDF" at bounding box center [205, 322] width 20 height 27
click at [240, 330] on rect at bounding box center [249, 331] width 20 height 7
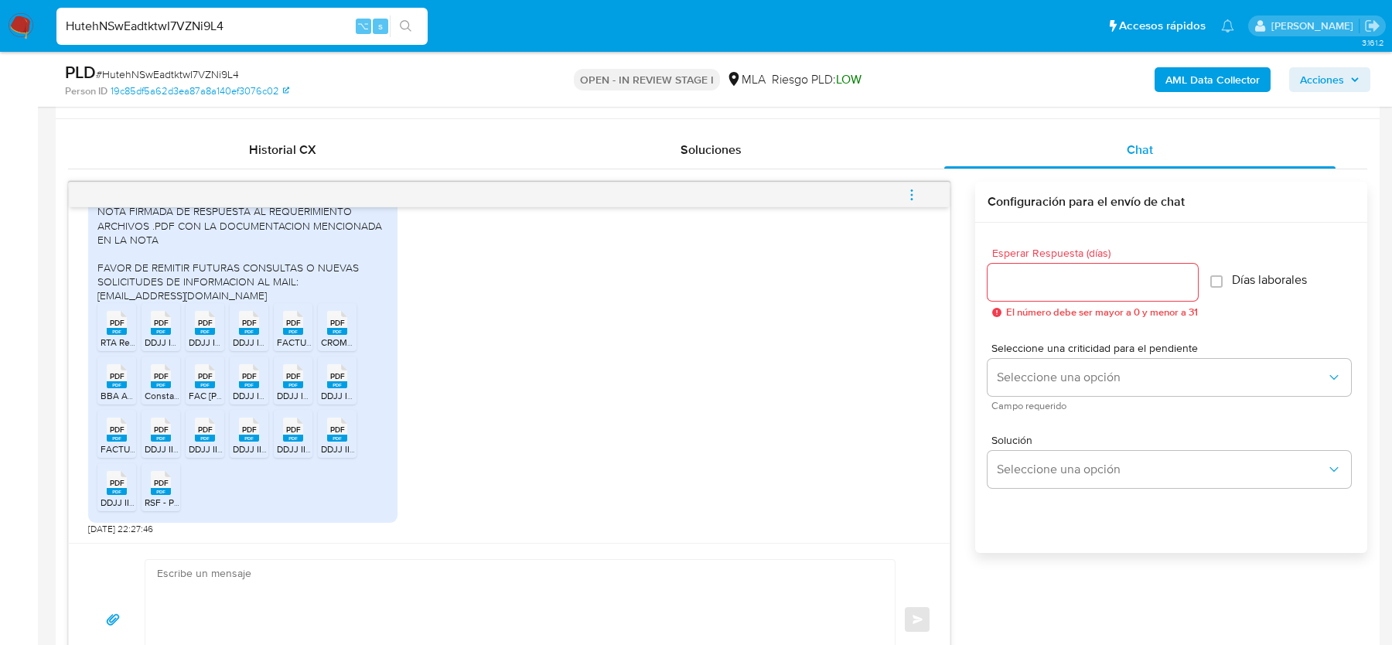
click at [289, 330] on rect at bounding box center [293, 331] width 20 height 7
click at [331, 328] on rect at bounding box center [337, 331] width 20 height 7
click at [123, 385] on rect at bounding box center [117, 384] width 20 height 7
click at [151, 385] on icon "PDF" at bounding box center [161, 376] width 20 height 27
click at [195, 385] on icon "PDF" at bounding box center [205, 376] width 20 height 27
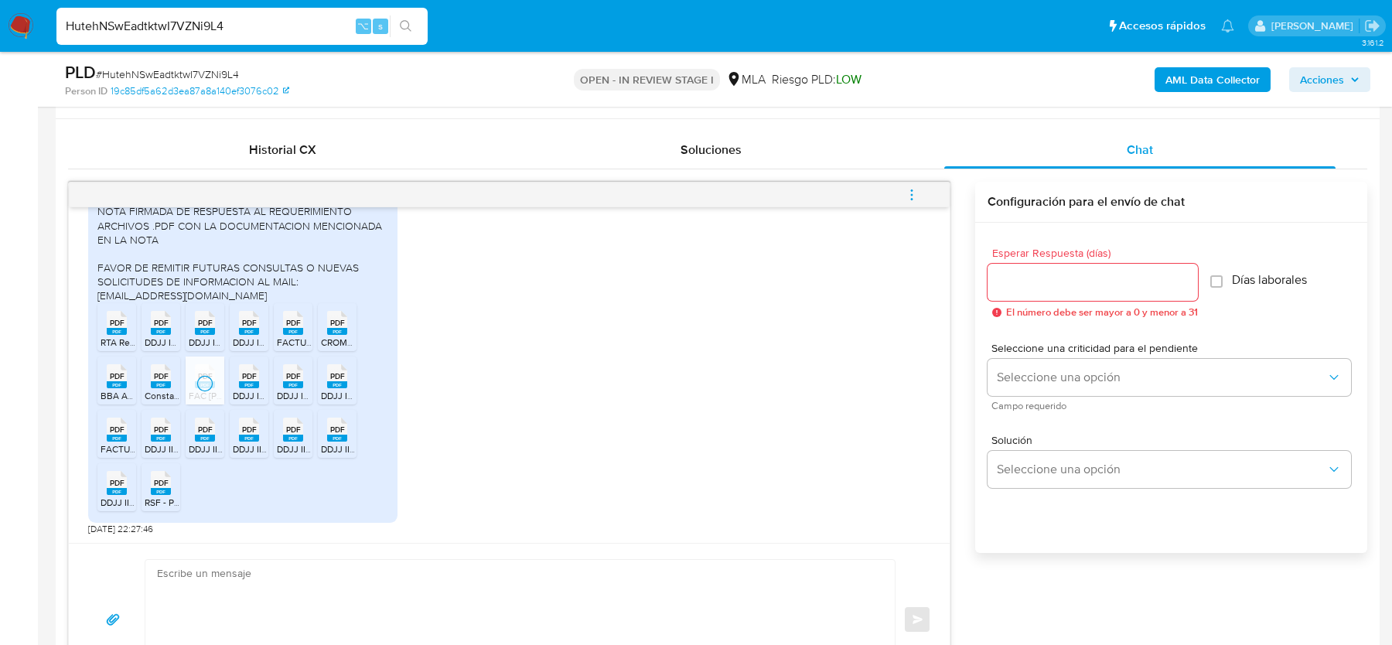
click at [248, 382] on rect at bounding box center [249, 384] width 20 height 7
click at [281, 383] on div "PDF PDF" at bounding box center [293, 375] width 32 height 30
click at [327, 384] on rect at bounding box center [337, 384] width 20 height 7
click at [124, 432] on icon at bounding box center [117, 430] width 20 height 24
click at [154, 432] on span "PDF" at bounding box center [161, 430] width 15 height 10
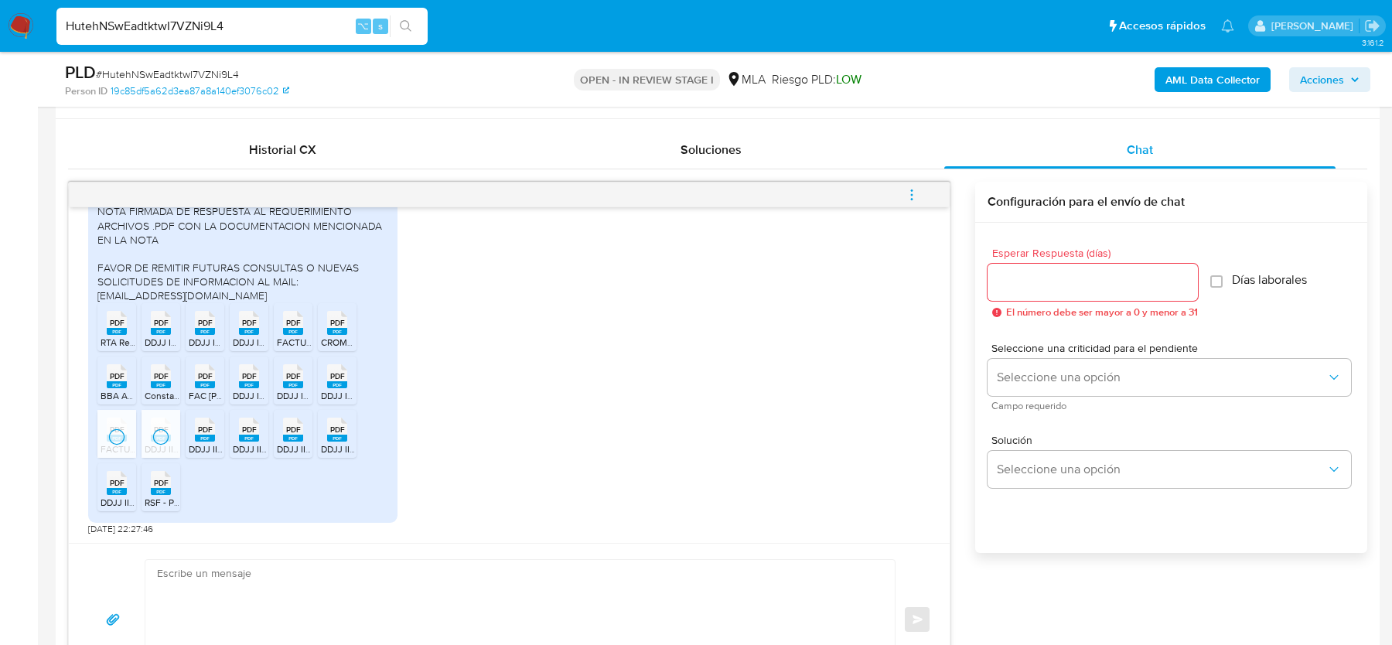
click at [196, 432] on icon at bounding box center [205, 430] width 20 height 24
click at [251, 435] on rect at bounding box center [249, 438] width 20 height 7
click at [284, 435] on rect at bounding box center [293, 438] width 20 height 7
click at [333, 436] on rect at bounding box center [337, 438] width 20 height 7
click at [118, 488] on rect at bounding box center [117, 491] width 20 height 7
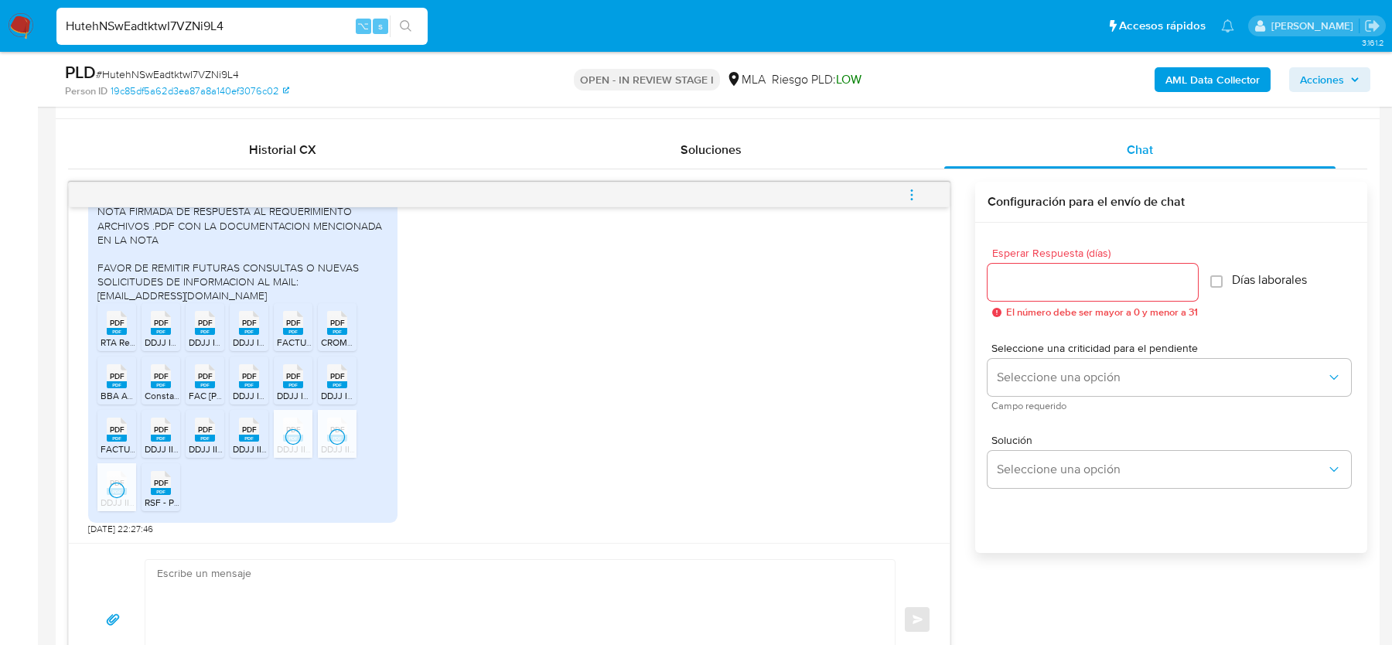
click at [161, 488] on rect at bounding box center [161, 491] width 20 height 7
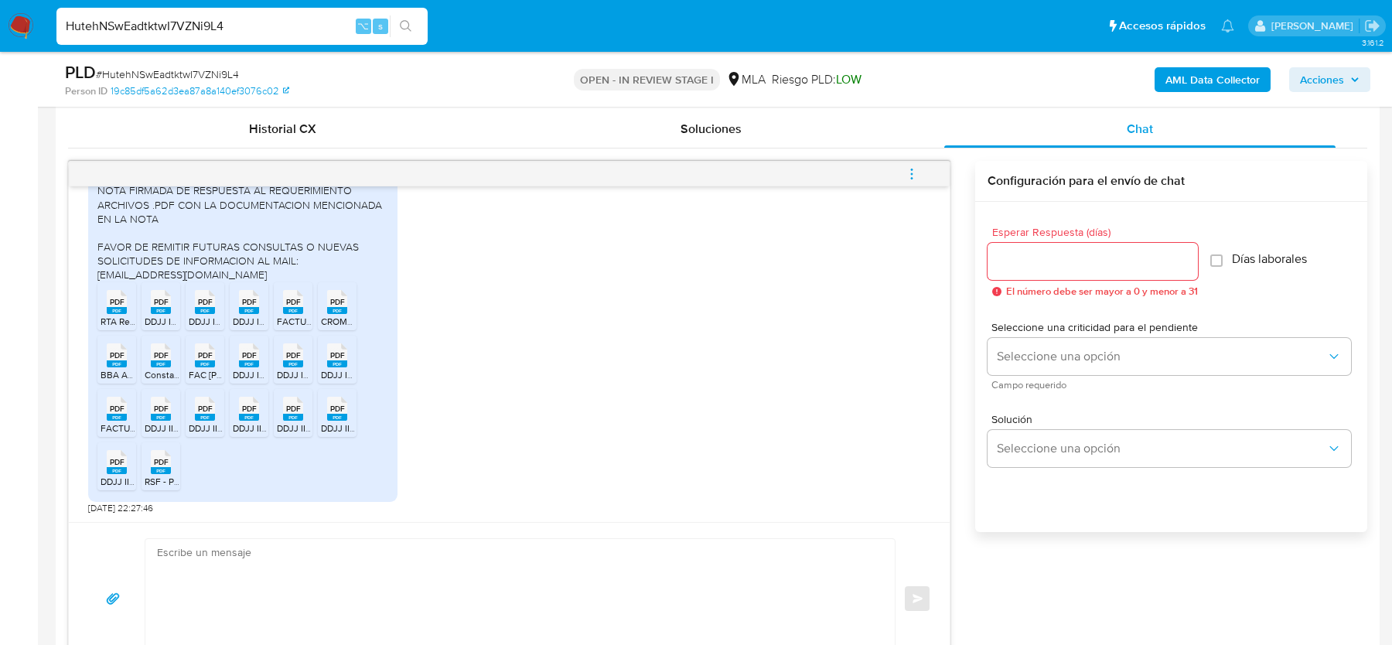
scroll to position [758, 0]
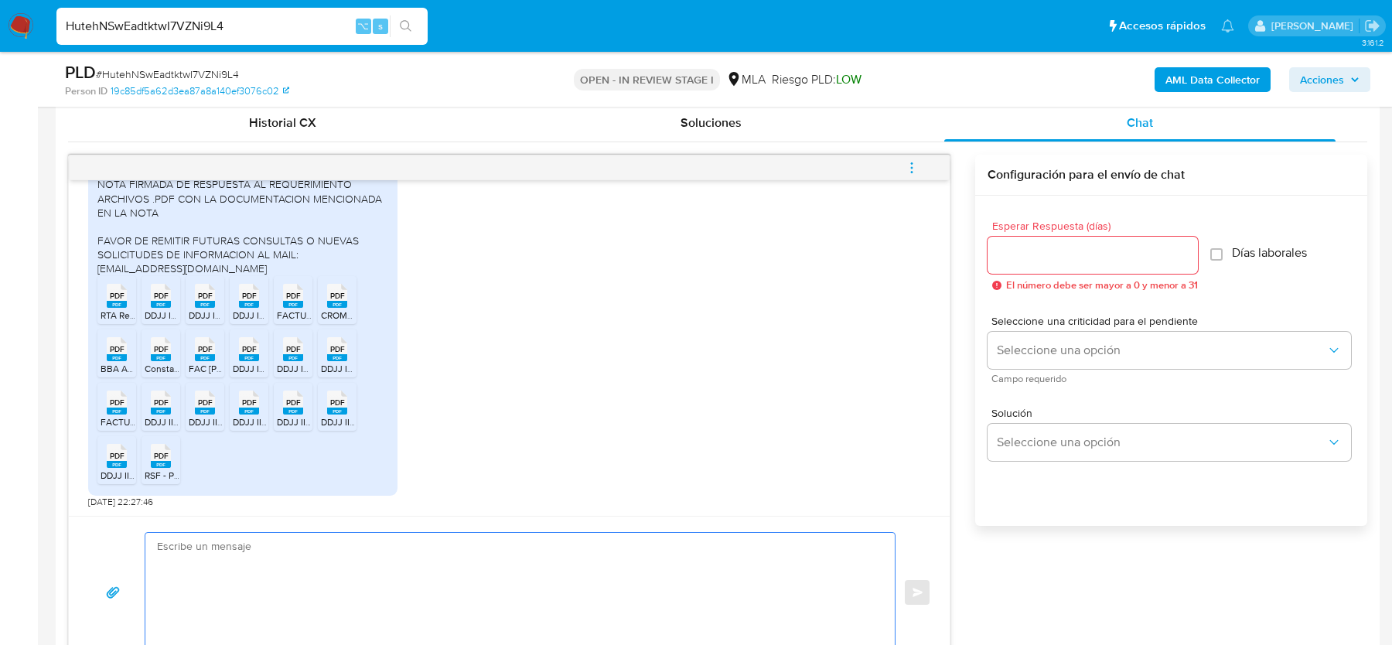
click at [338, 575] on textarea at bounding box center [516, 592] width 719 height 119
paste textarea "Hola, ¡Muchas gracias por tu respuesta! Confirmamos la recepción de la document…"
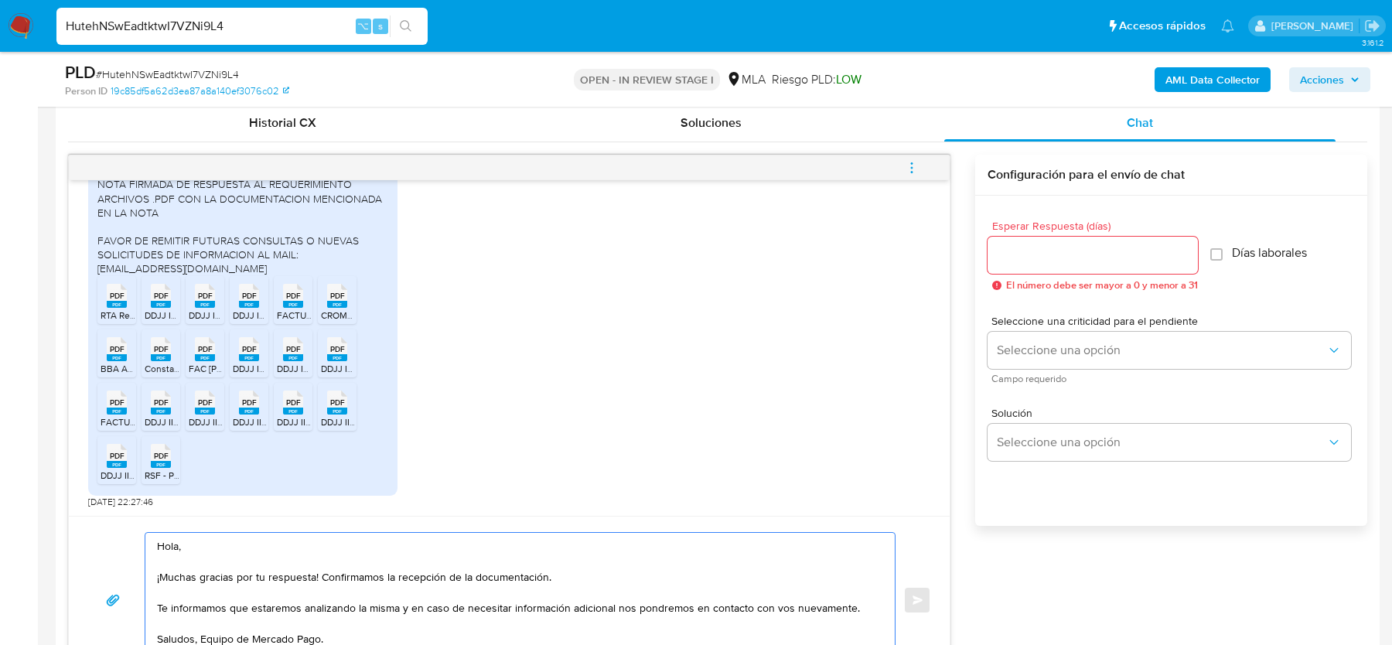
scroll to position [772, 0]
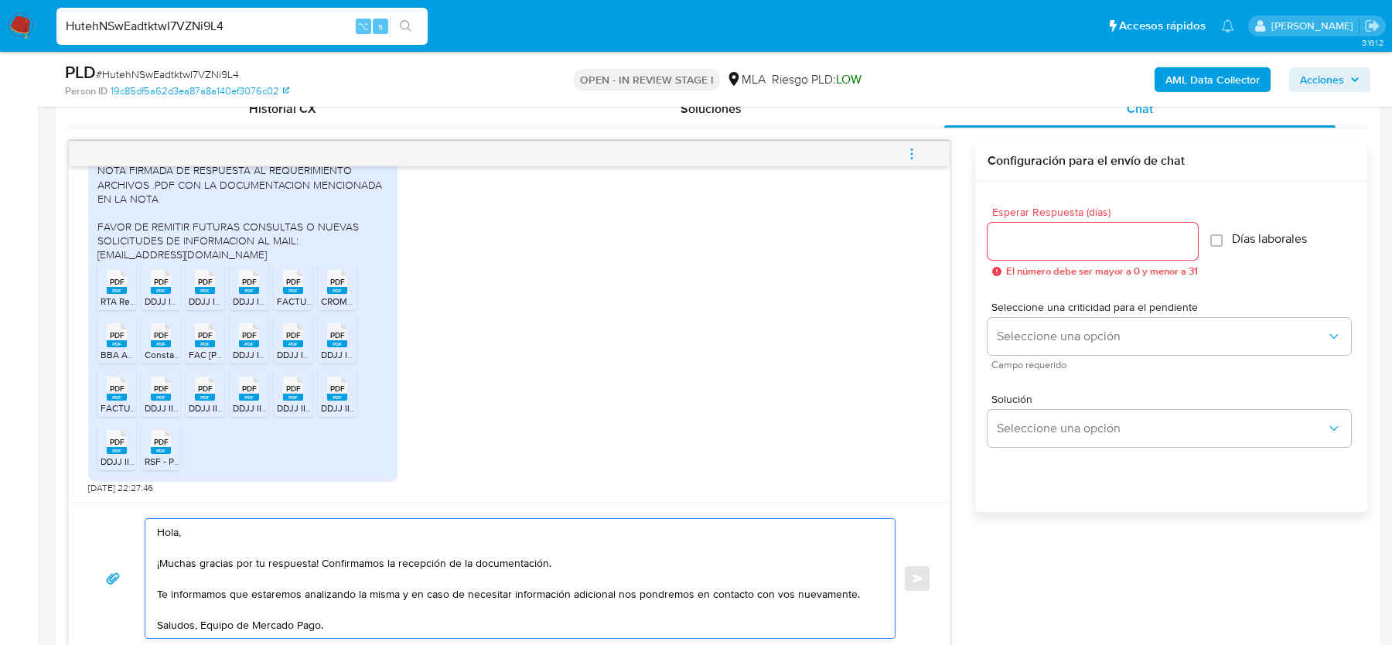
type textarea "Hola, ¡Muchas gracias por tu respuesta! Confirmamos la recepción de la document…"
click at [1077, 241] on input "Esperar Respuesta (días)" at bounding box center [1093, 241] width 210 height 20
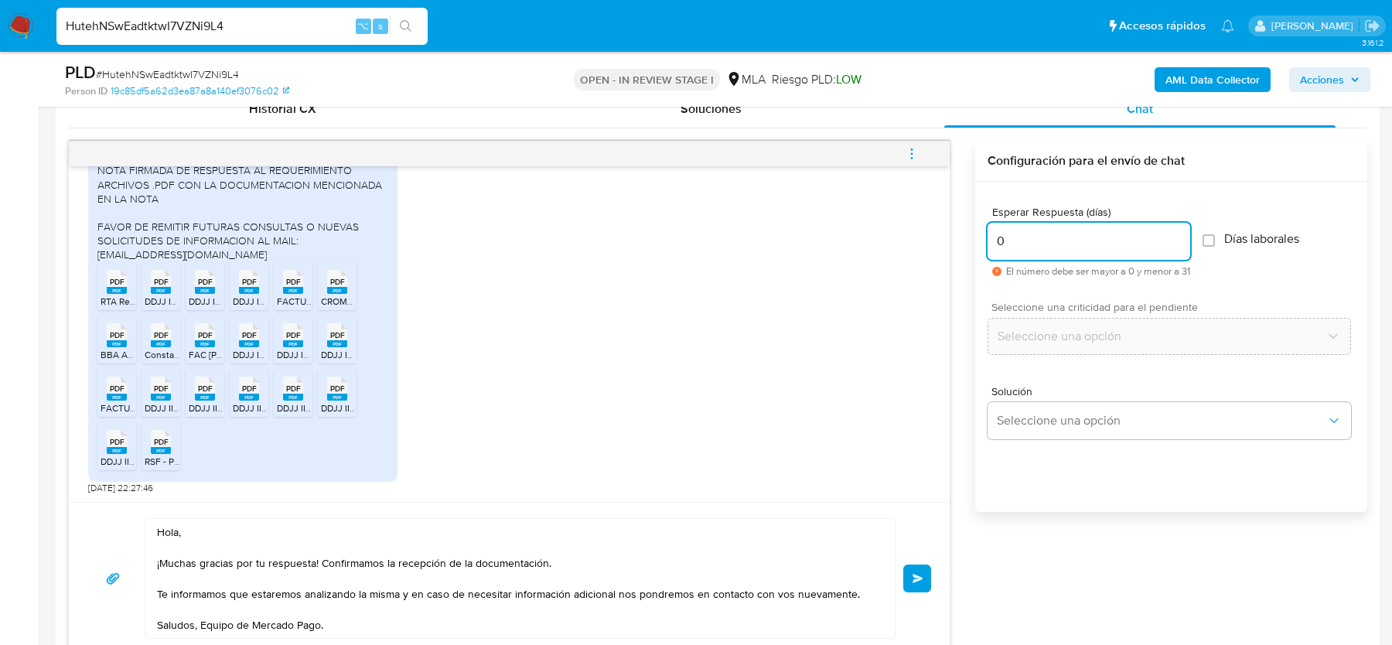
type input "0"
click at [914, 568] on button "Enviar" at bounding box center [917, 579] width 28 height 28
click at [913, 155] on icon "menu-action" at bounding box center [912, 154] width 14 height 14
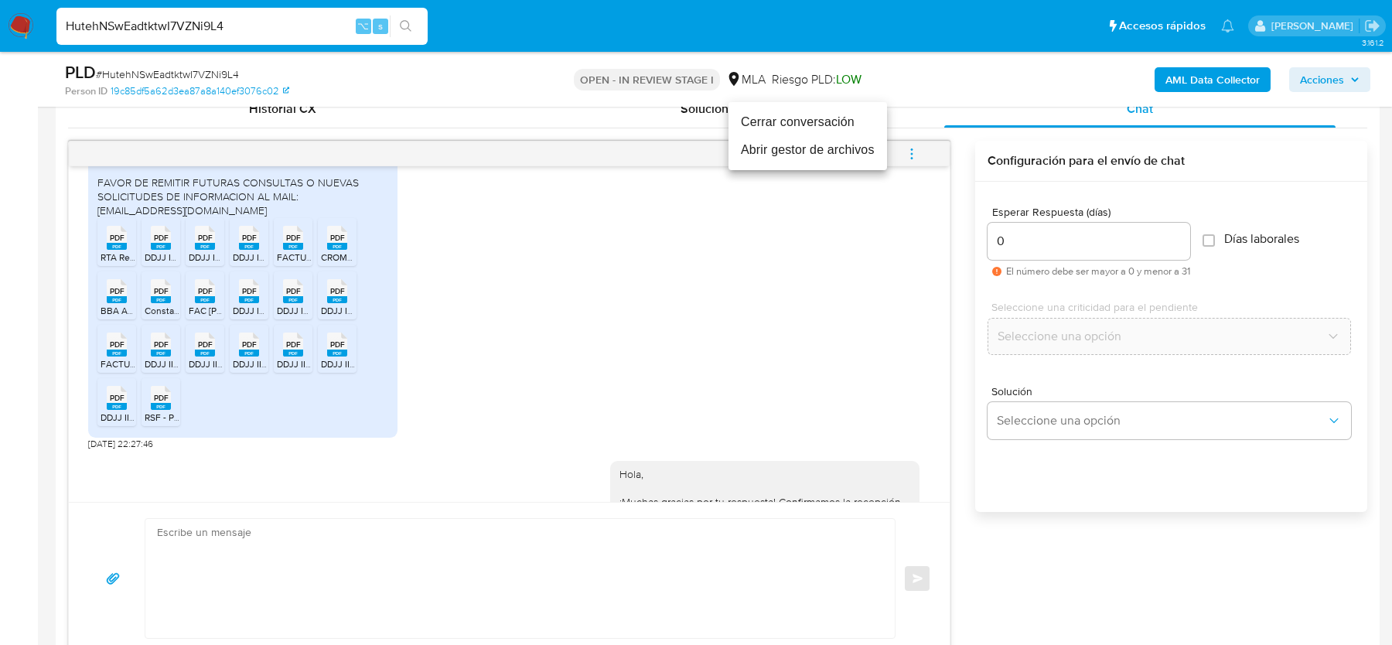
scroll to position [2242, 0]
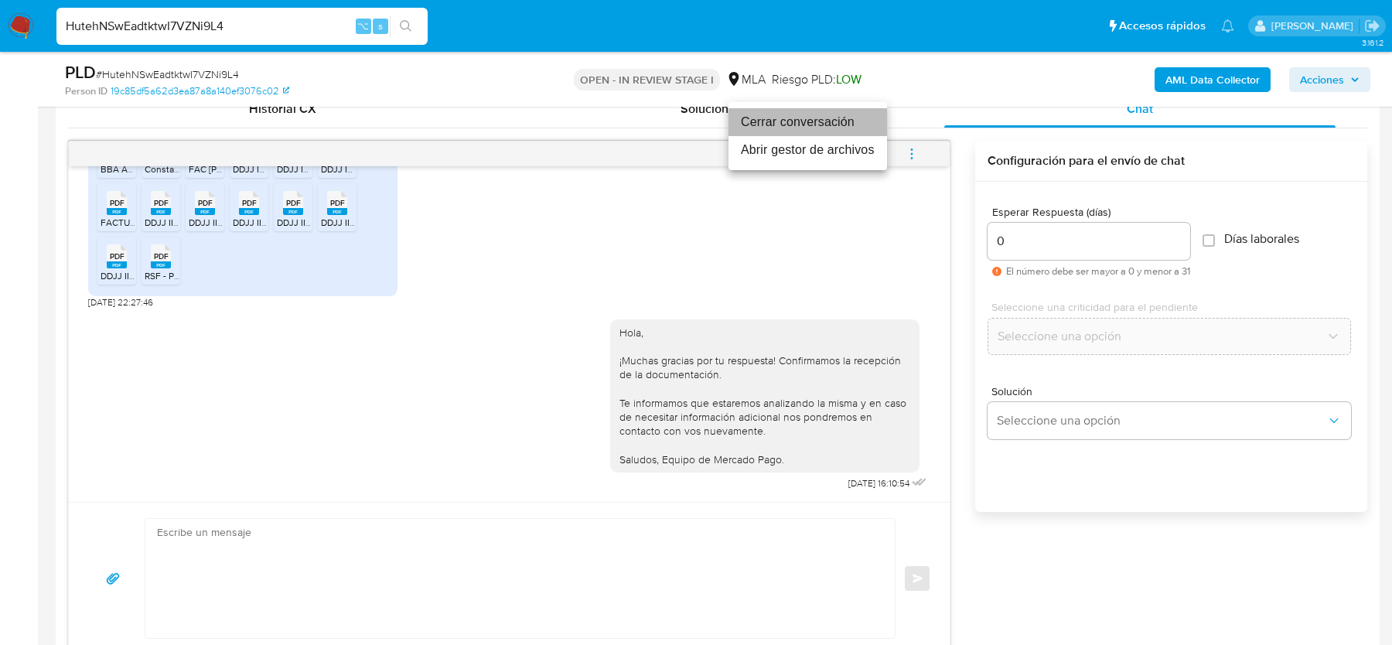
click at [806, 128] on li "Cerrar conversación" at bounding box center [808, 122] width 159 height 28
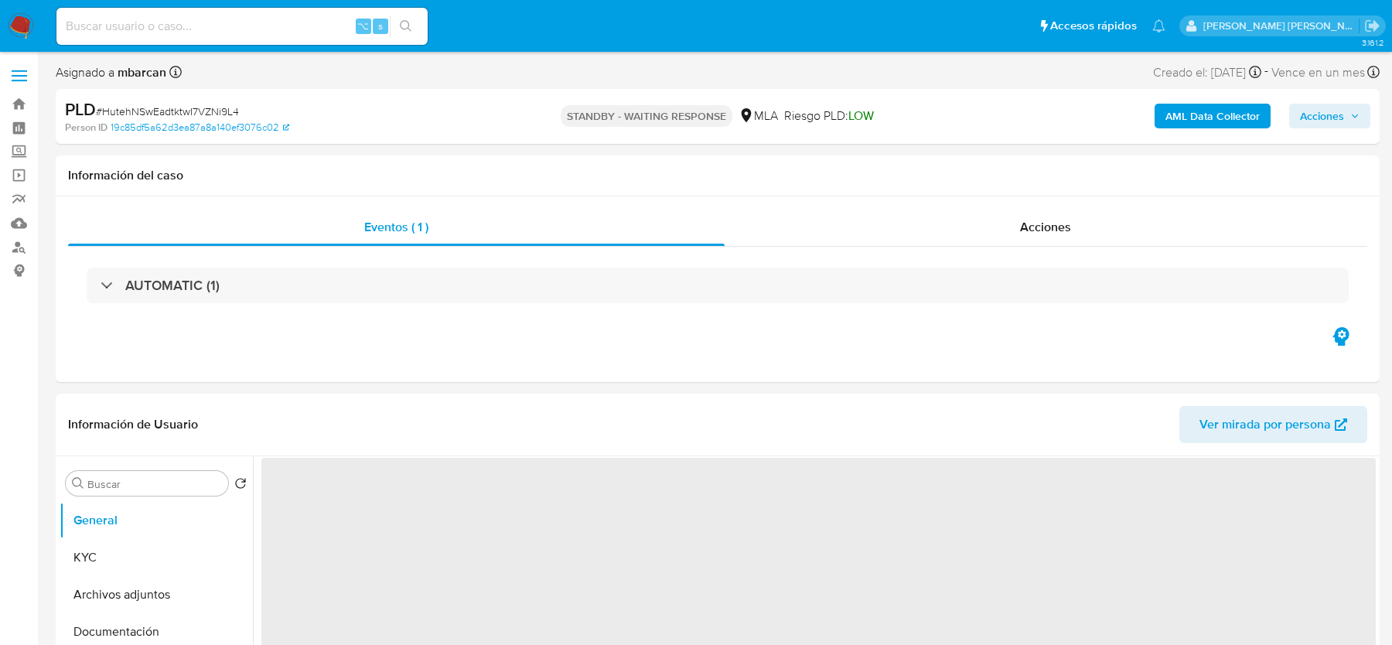
select select "10"
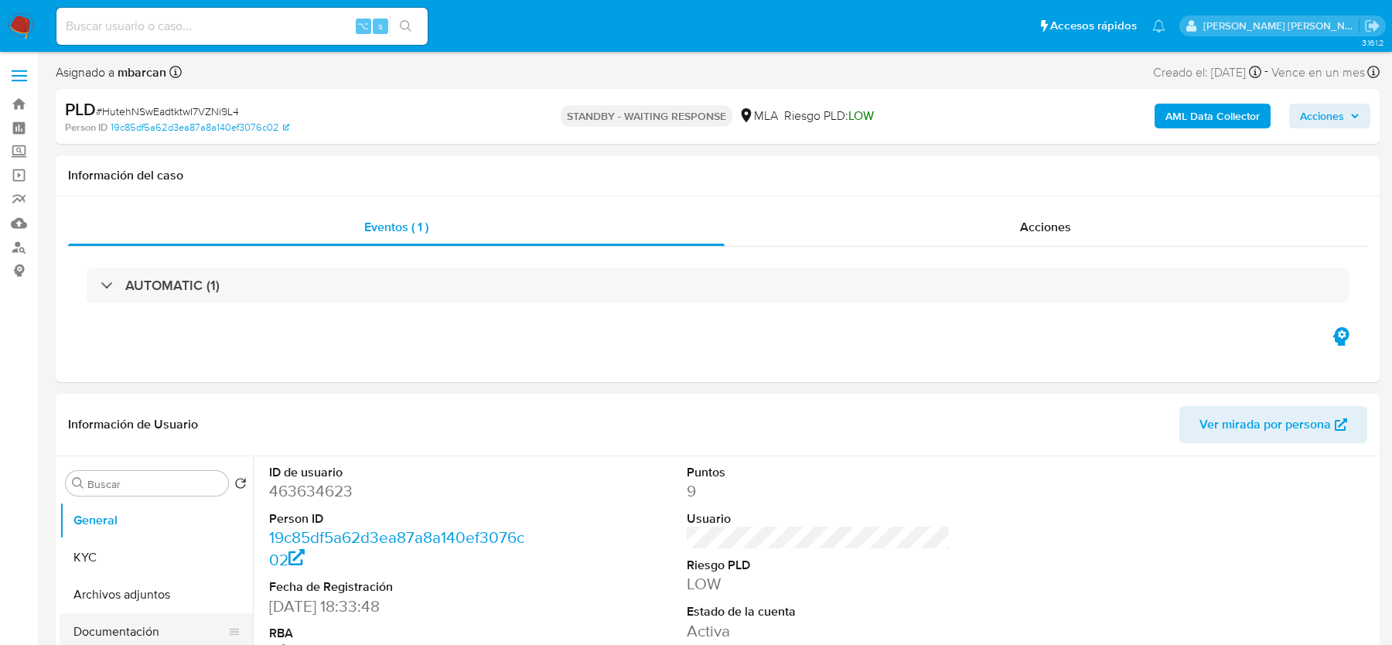
click at [94, 616] on button "Documentación" at bounding box center [150, 631] width 181 height 37
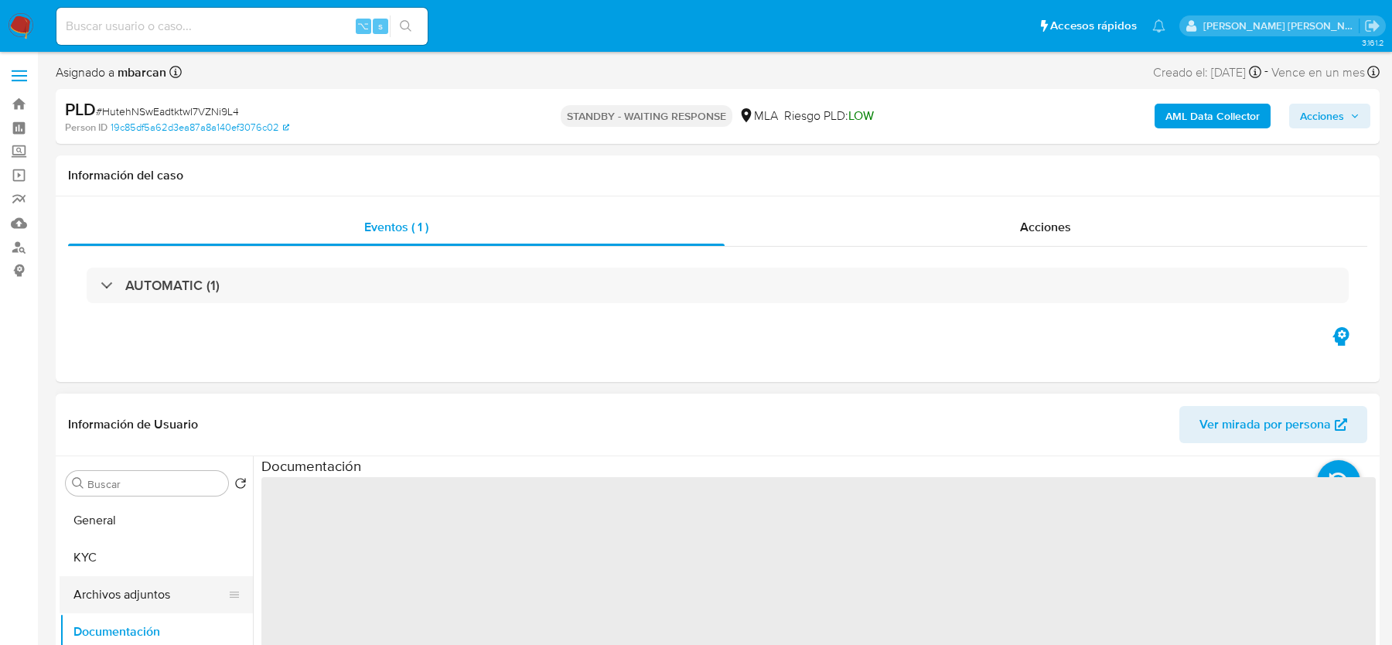
click at [117, 580] on button "Archivos adjuntos" at bounding box center [150, 594] width 181 height 37
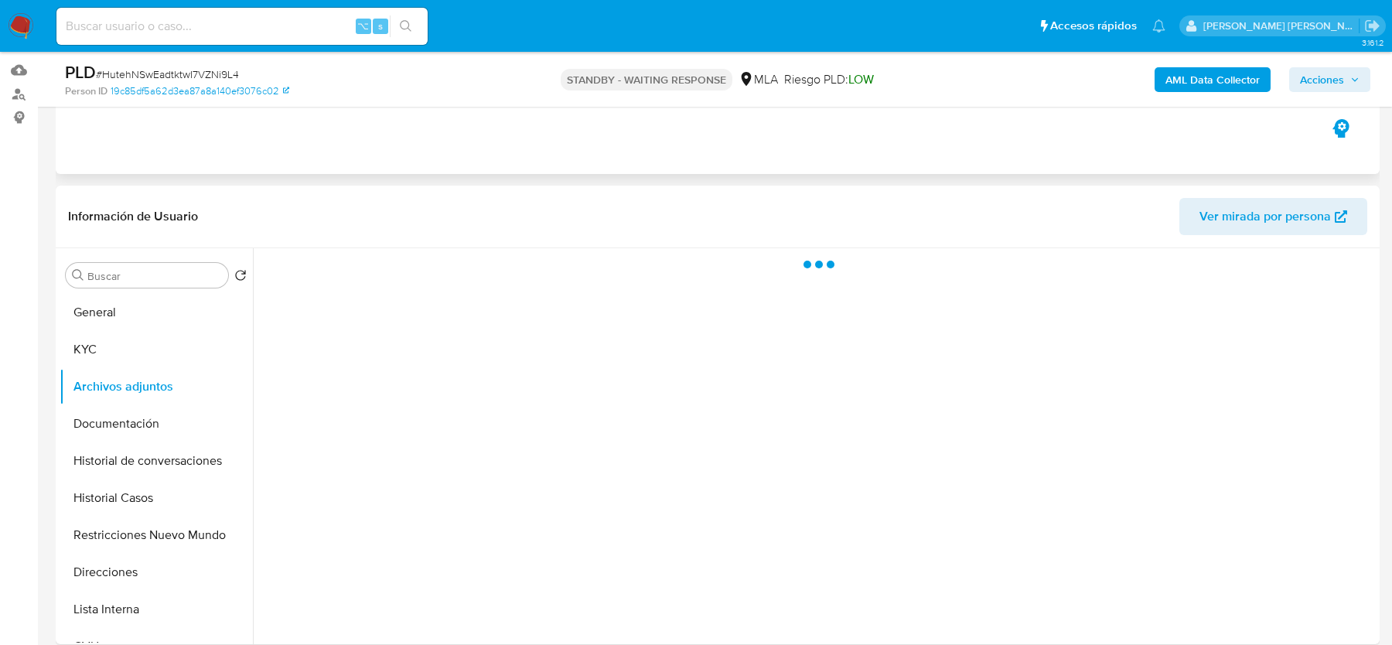
scroll to position [273, 0]
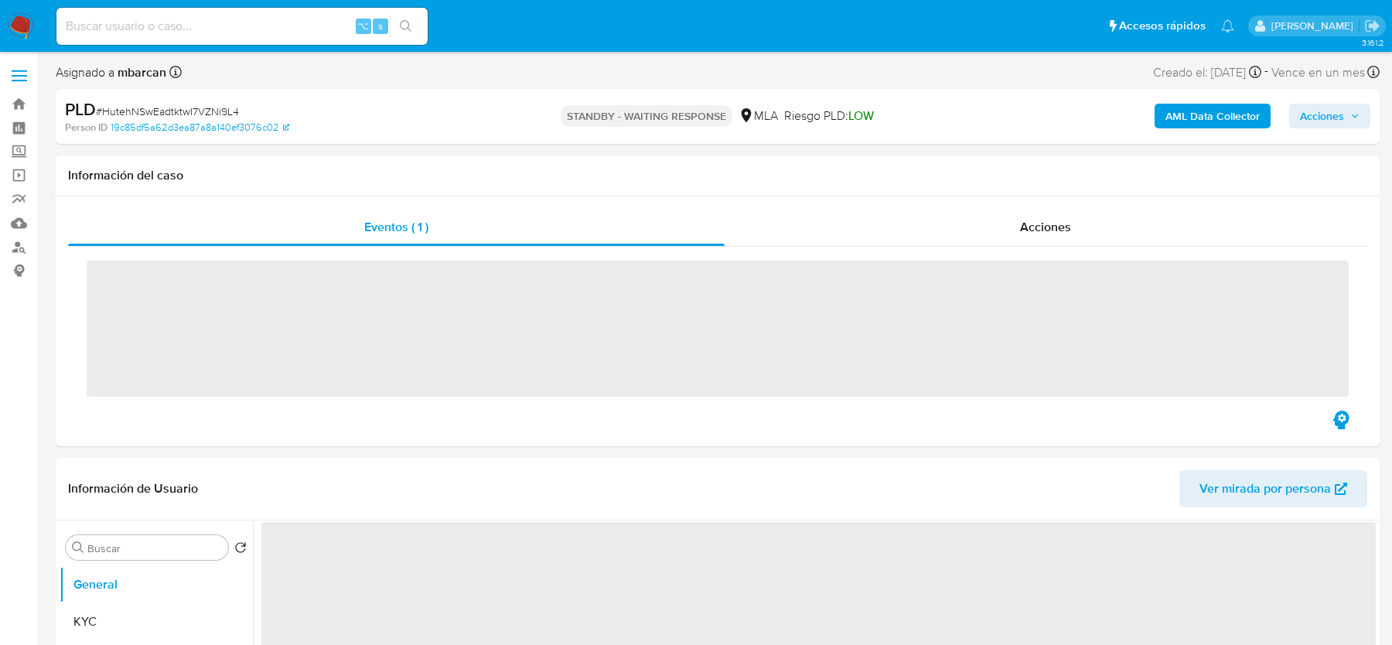
click at [1179, 136] on div "PLD # HutehNSwEadtktwI7VZNi9L4 Person ID 19c85df5a62d3ea87a8a140ef3076c02 STAND…" at bounding box center [718, 116] width 1324 height 55
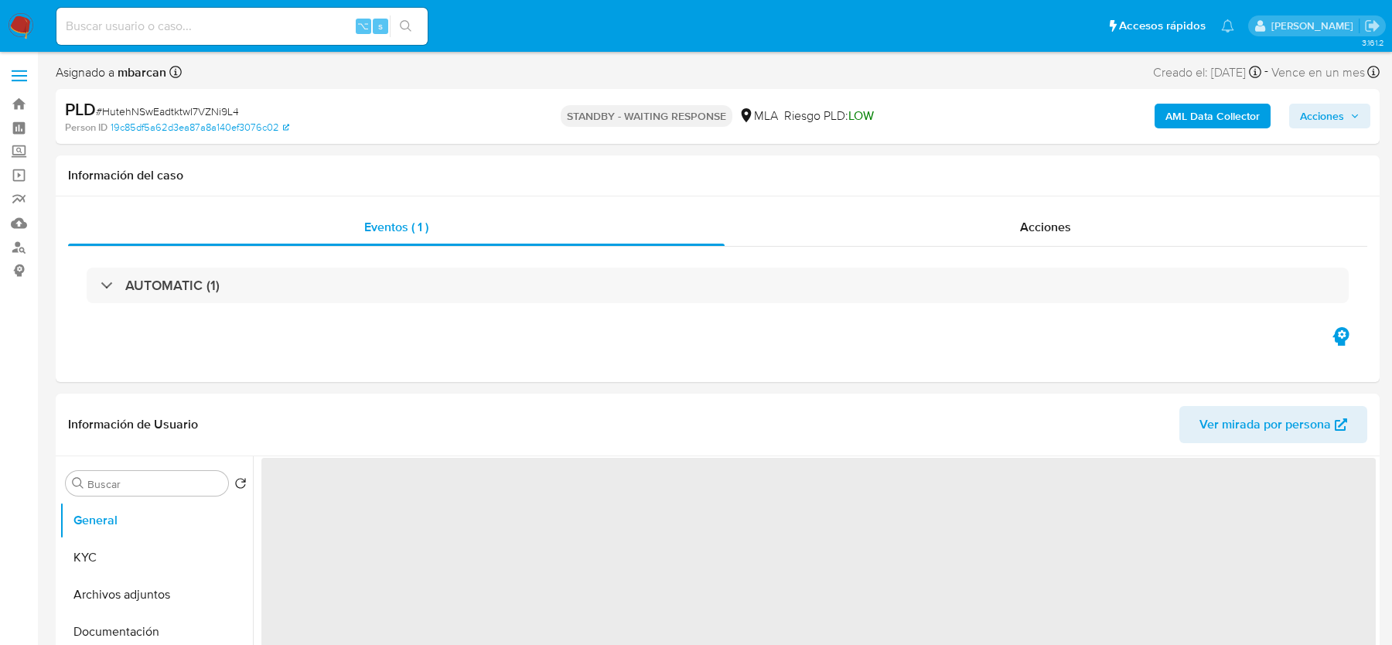
click at [1178, 114] on b "AML Data Collector" at bounding box center [1213, 116] width 94 height 25
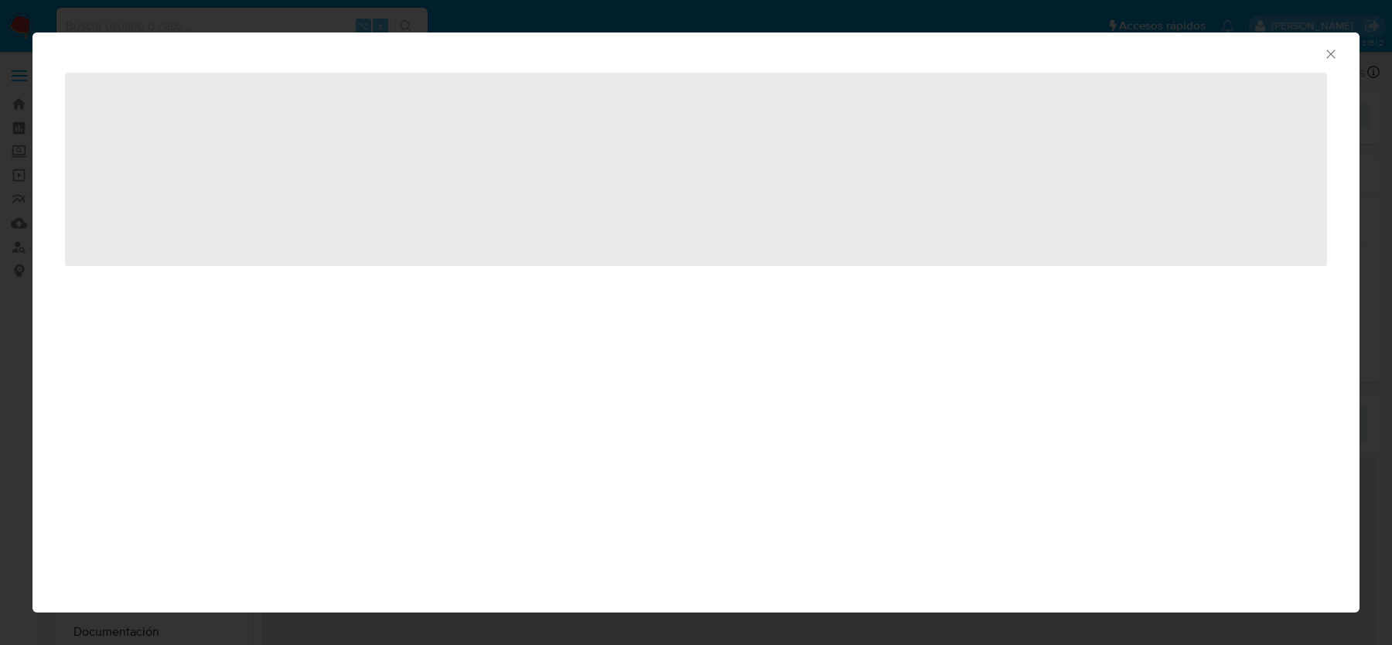
select select "10"
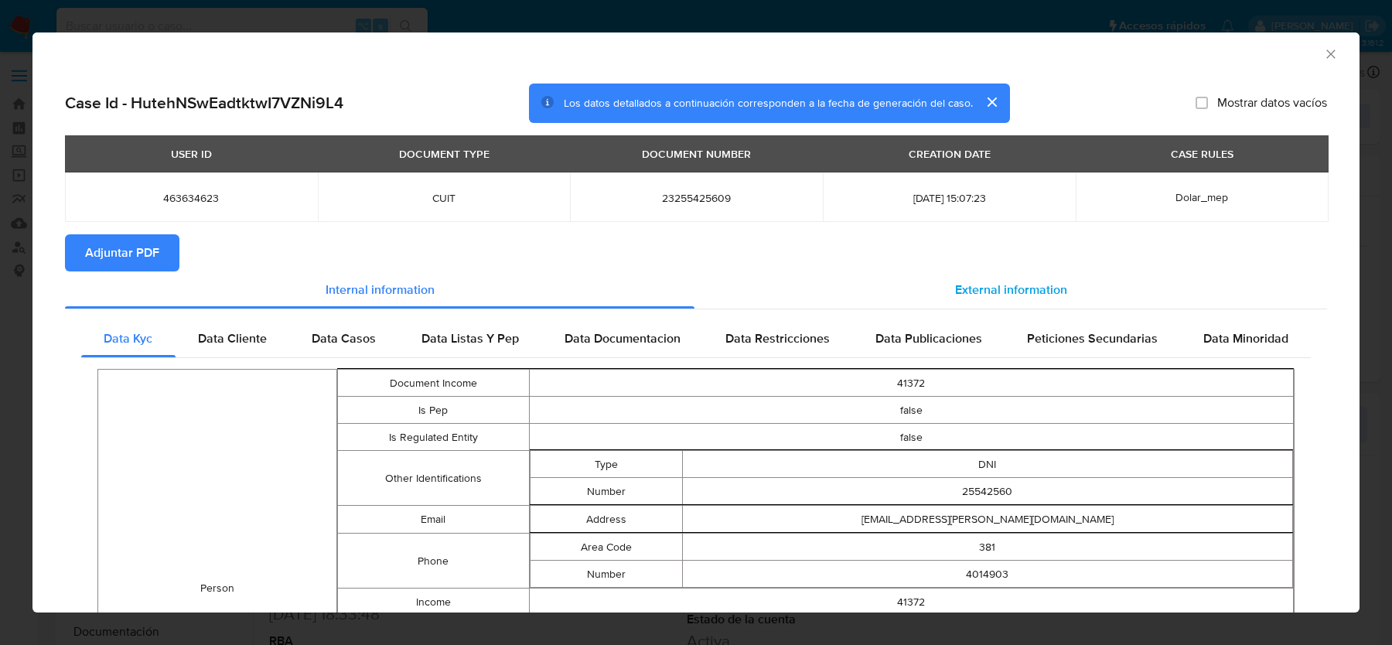
click at [1115, 289] on div "External information" at bounding box center [1011, 289] width 633 height 37
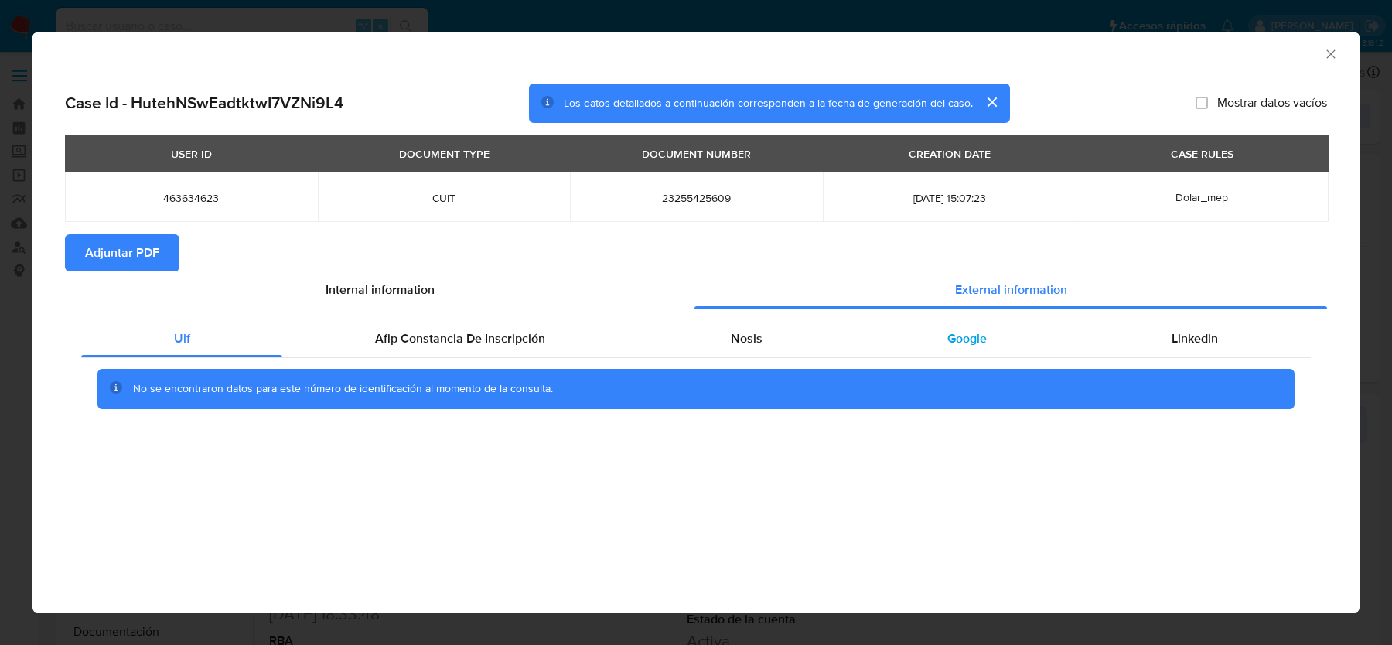
click at [953, 350] on div "Google" at bounding box center [967, 338] width 224 height 37
click at [101, 251] on span "Adjuntar PDF" at bounding box center [122, 253] width 74 height 34
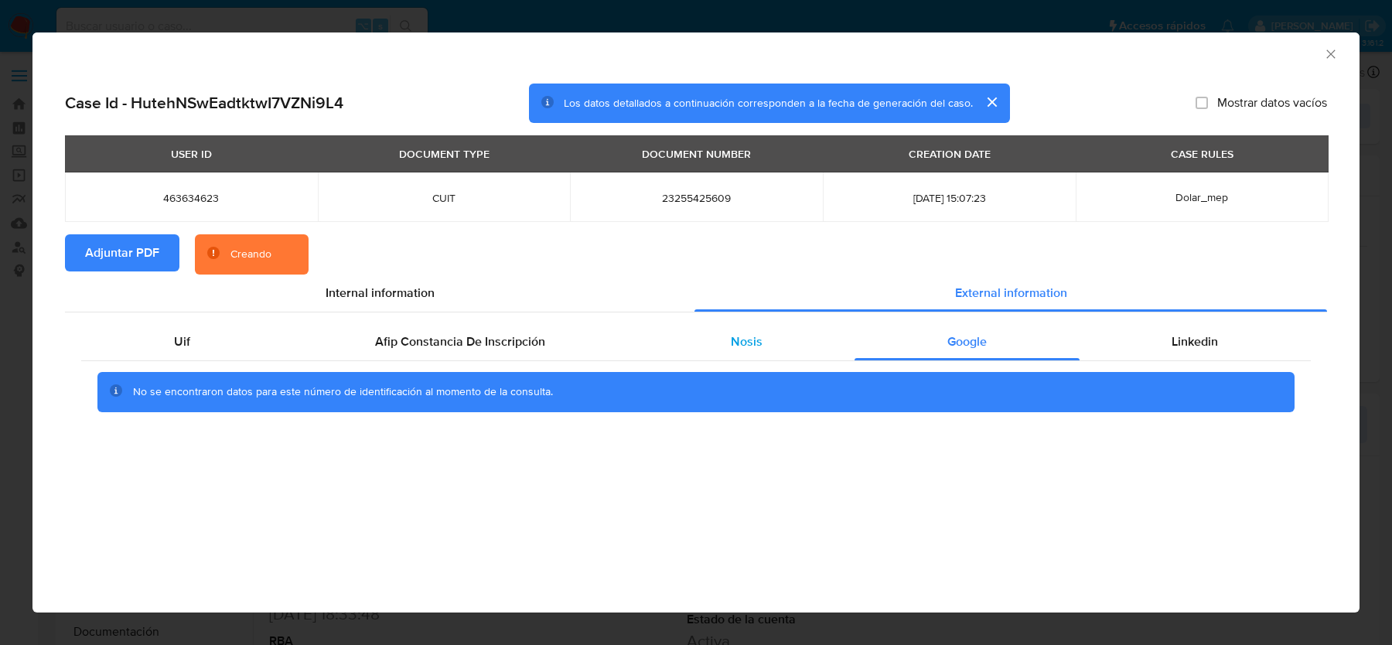
click at [793, 336] on div "Nosis" at bounding box center [746, 341] width 217 height 37
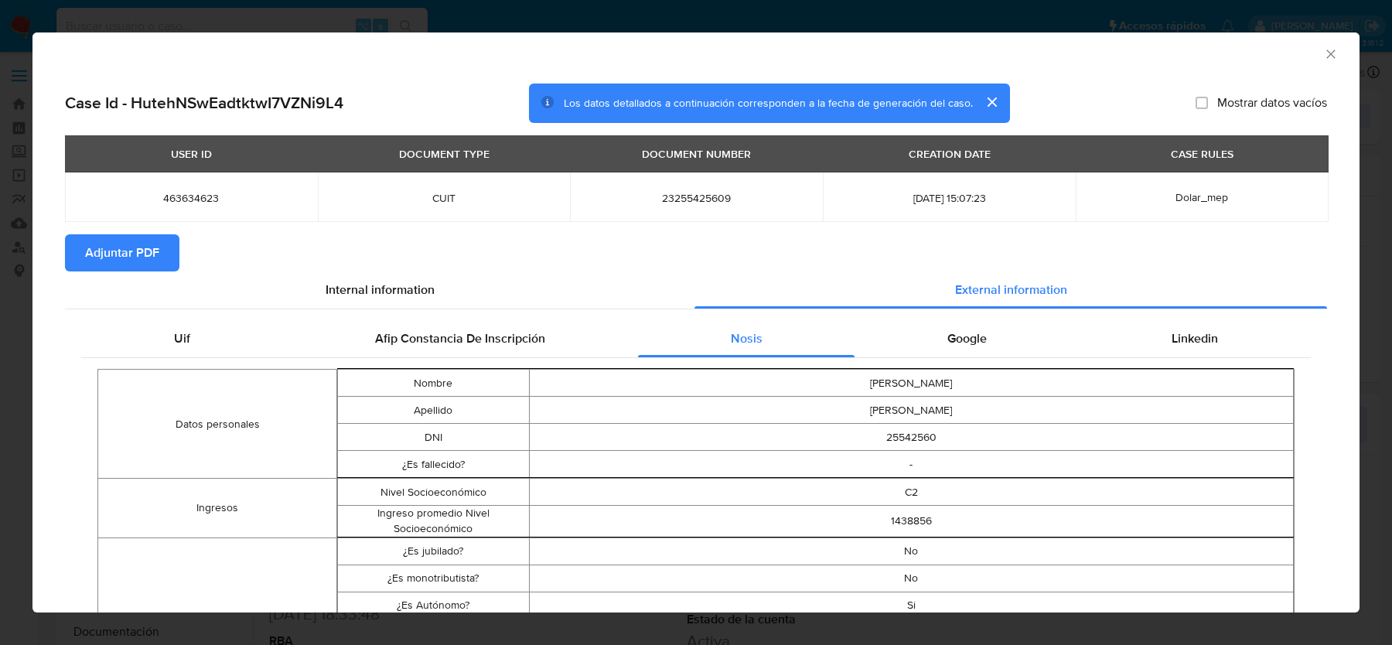
click at [1323, 56] on icon "Cerrar ventana" at bounding box center [1330, 53] width 15 height 15
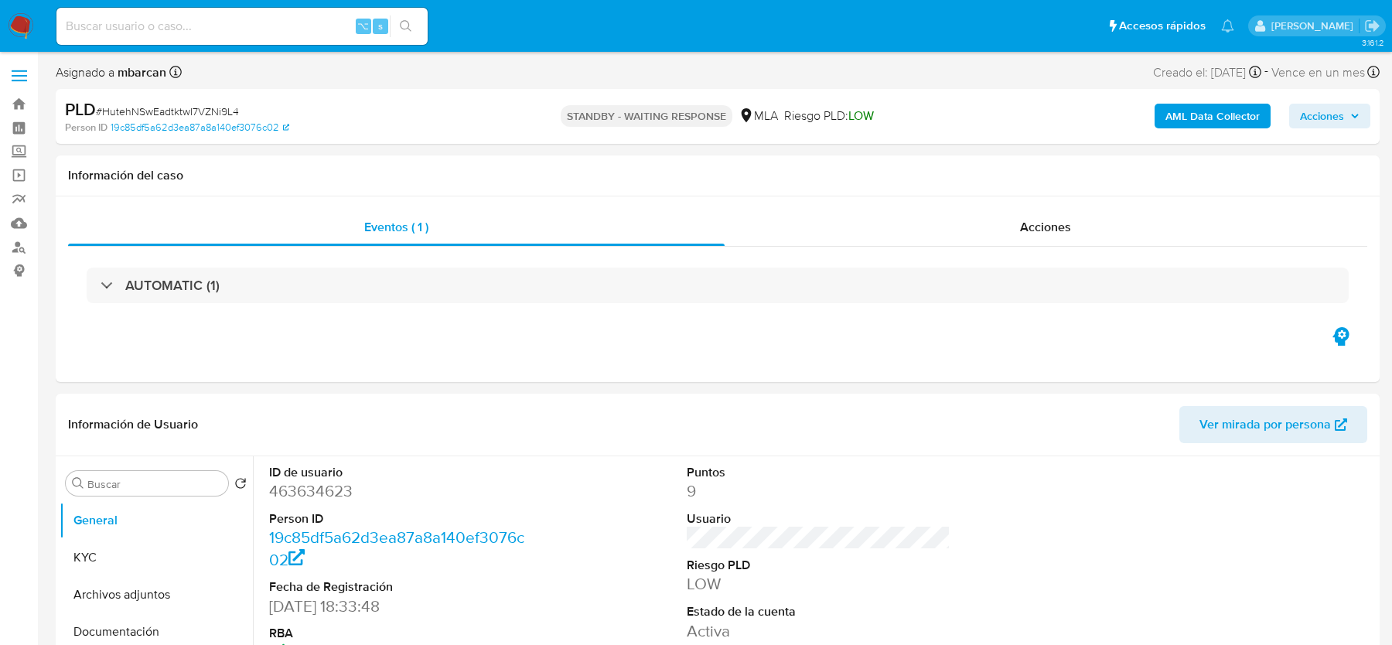
click at [165, 29] on input at bounding box center [241, 26] width 371 height 20
paste input "a6J8ChHbdTmHe5aBt6p9JVlI"
type input "a6J8ChHbdTmHe5aBt6p9JVlI"
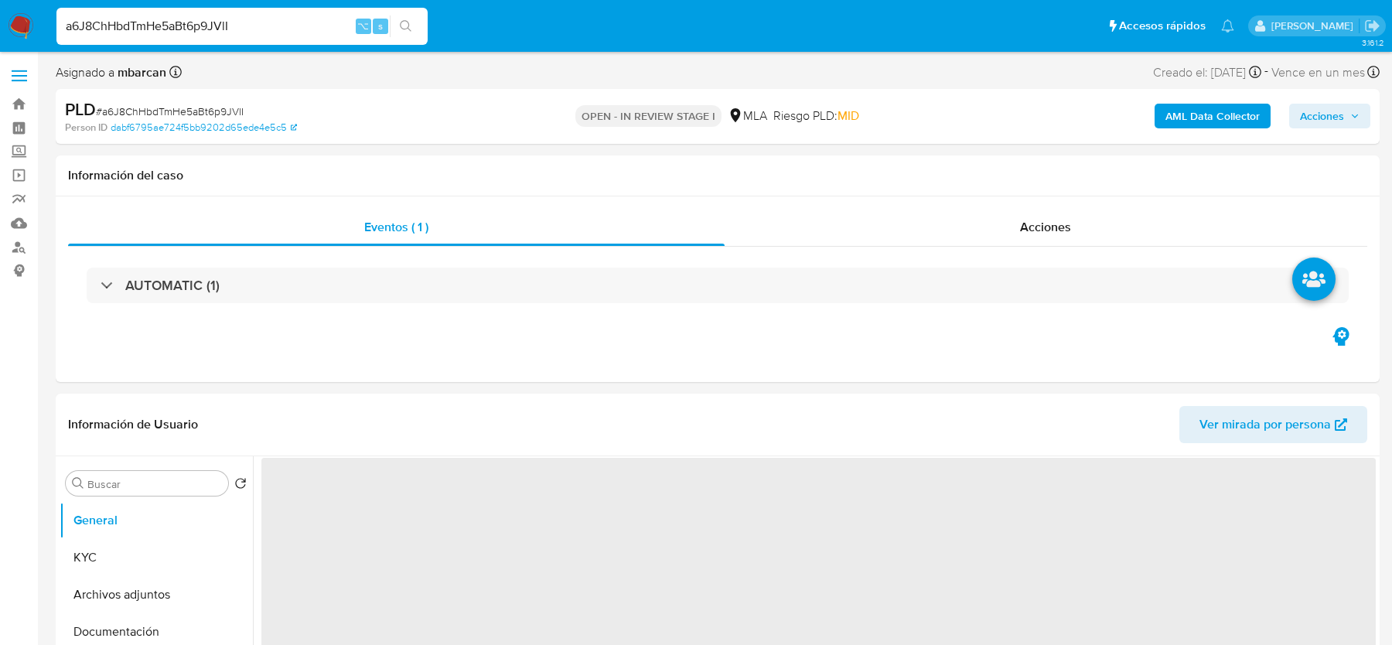
select select "10"
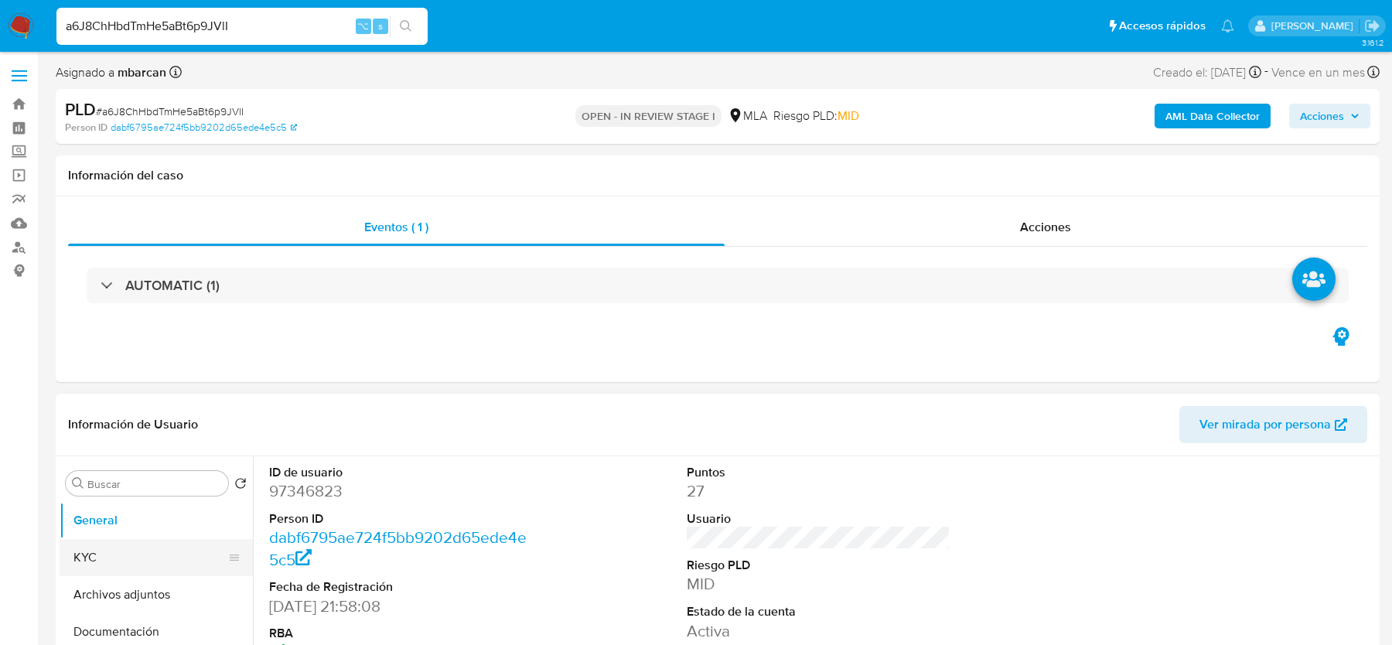
click at [89, 573] on button "KYC" at bounding box center [150, 557] width 181 height 37
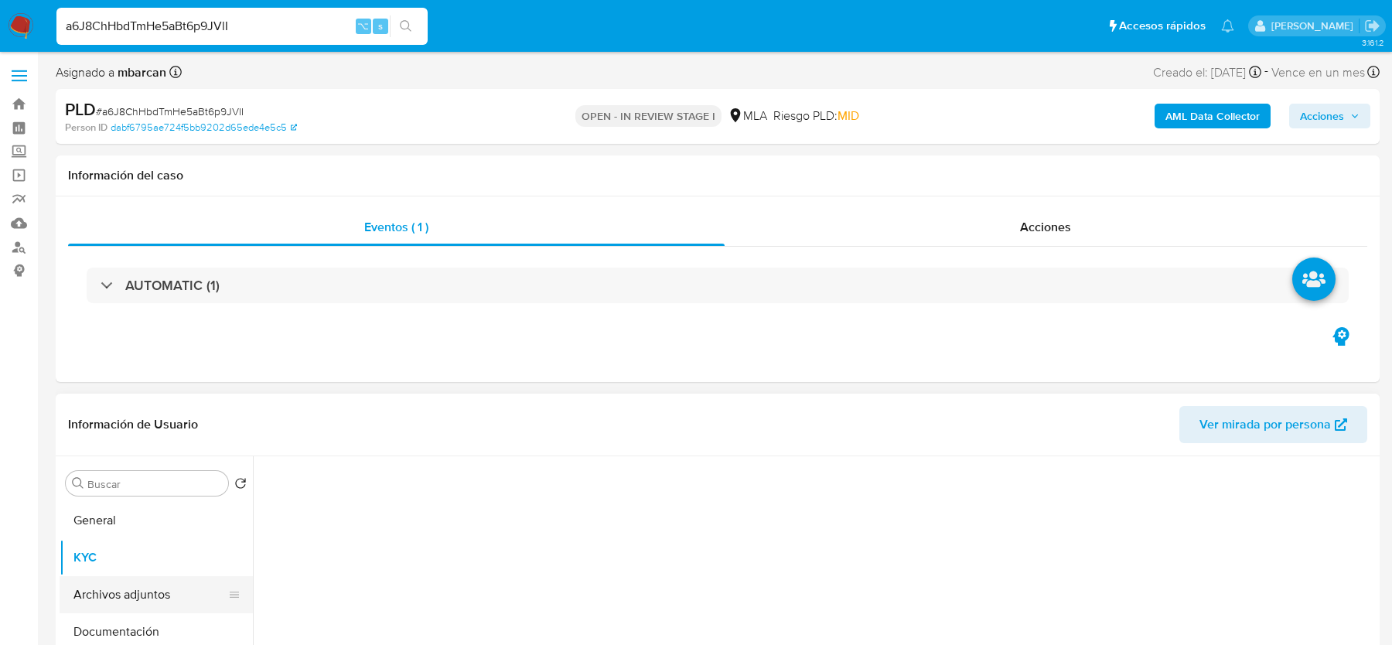
click at [89, 584] on button "Archivos adjuntos" at bounding box center [150, 594] width 181 height 37
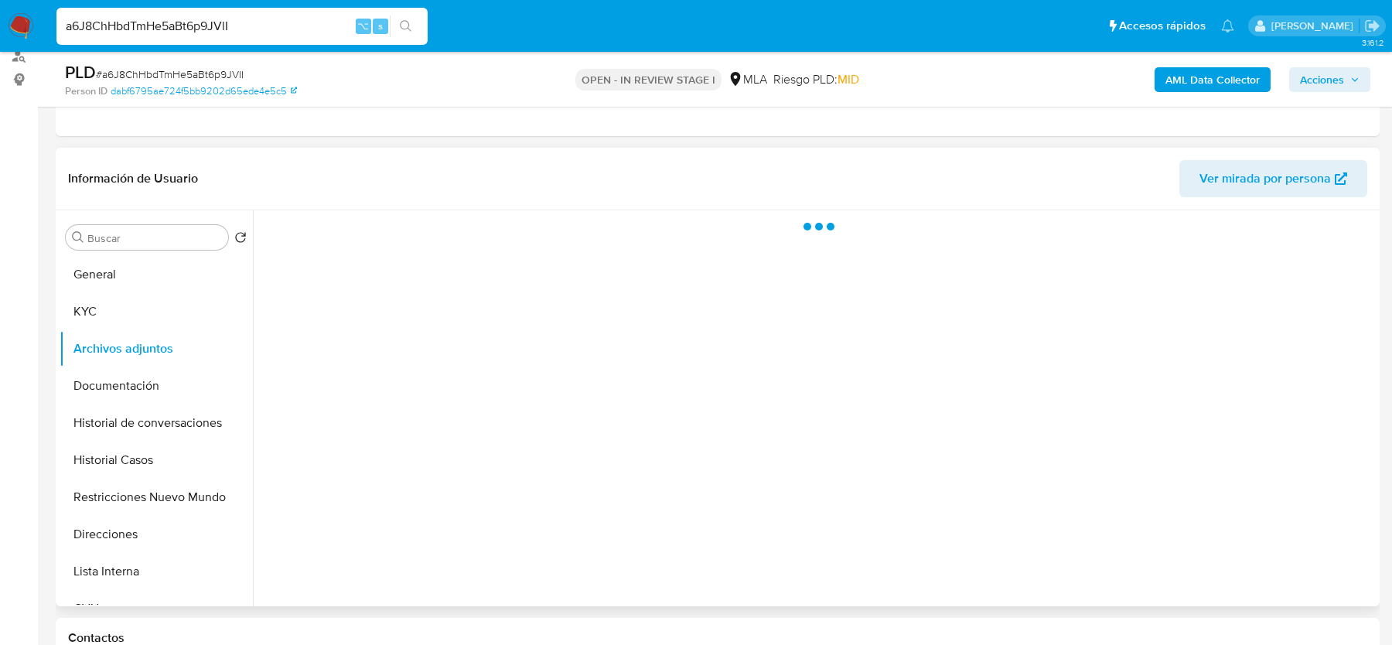
scroll to position [210, 0]
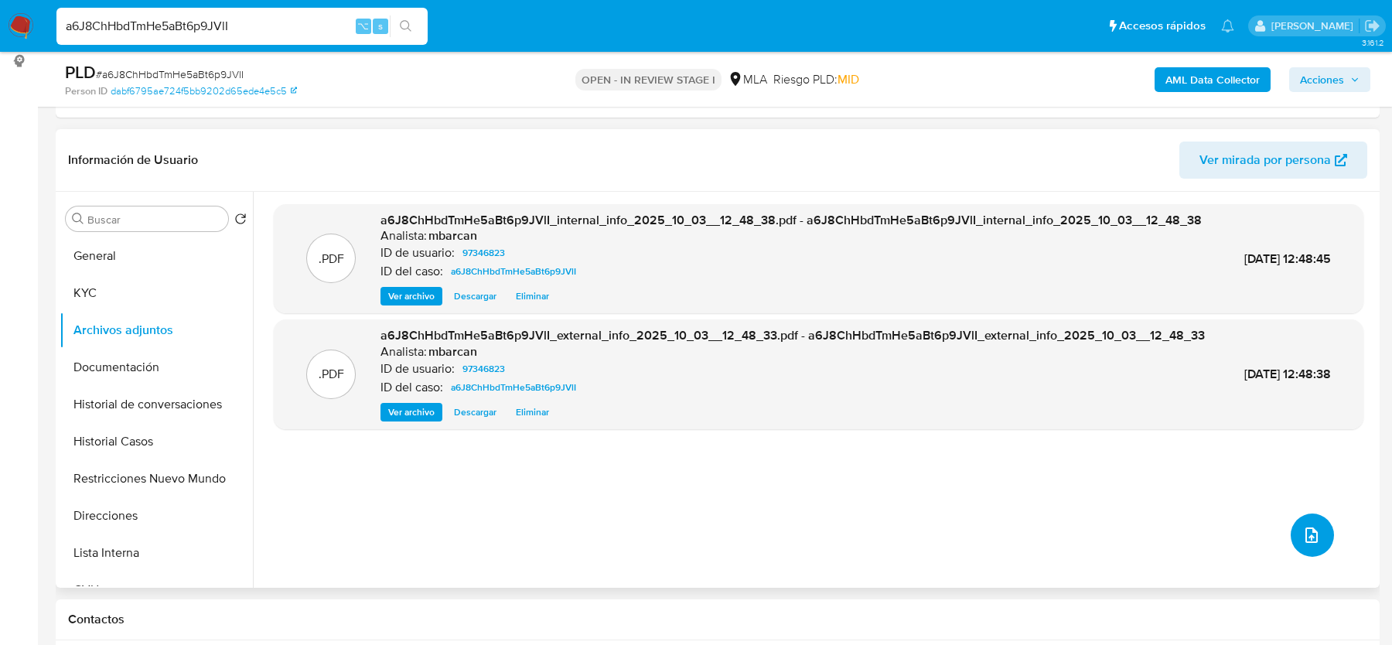
click at [1303, 536] on icon "upload-file" at bounding box center [1312, 535] width 19 height 19
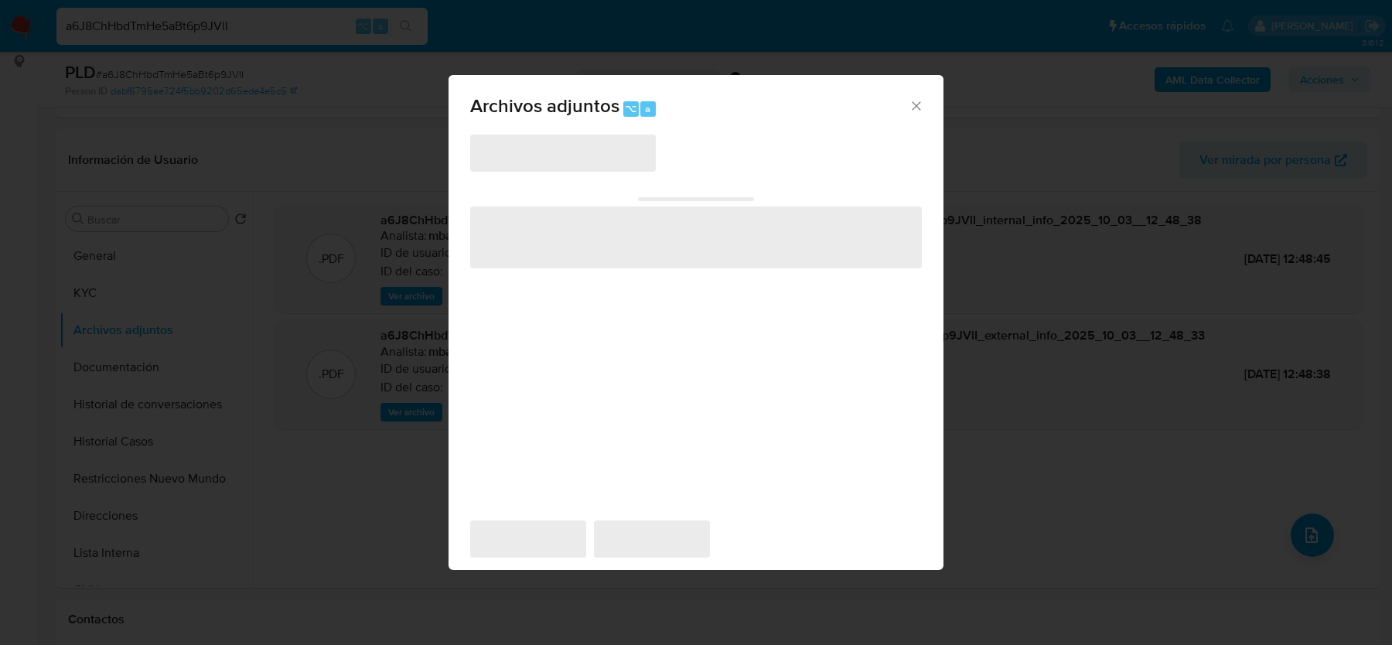
click at [575, 175] on div "‌ ‌ ‌ ‌ ‌" at bounding box center [696, 318] width 452 height 371
click at [575, 158] on span "‌" at bounding box center [563, 153] width 186 height 37
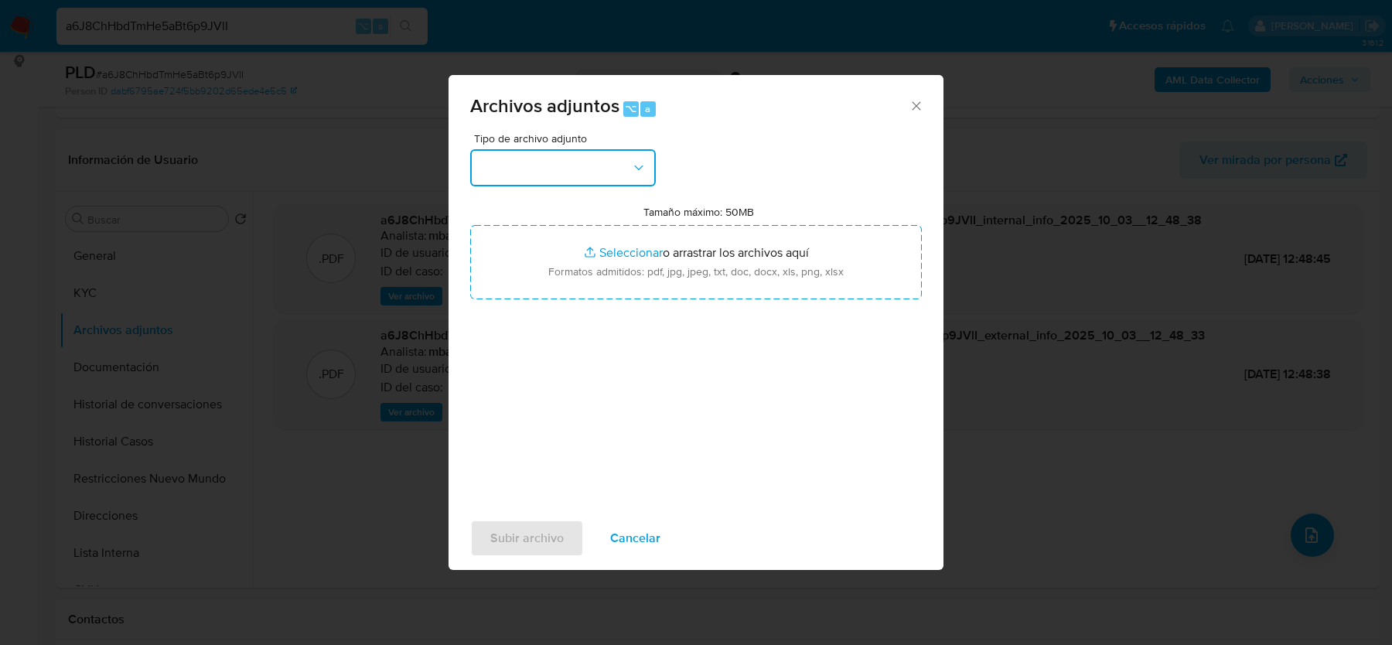
click at [575, 158] on button "button" at bounding box center [563, 167] width 186 height 37
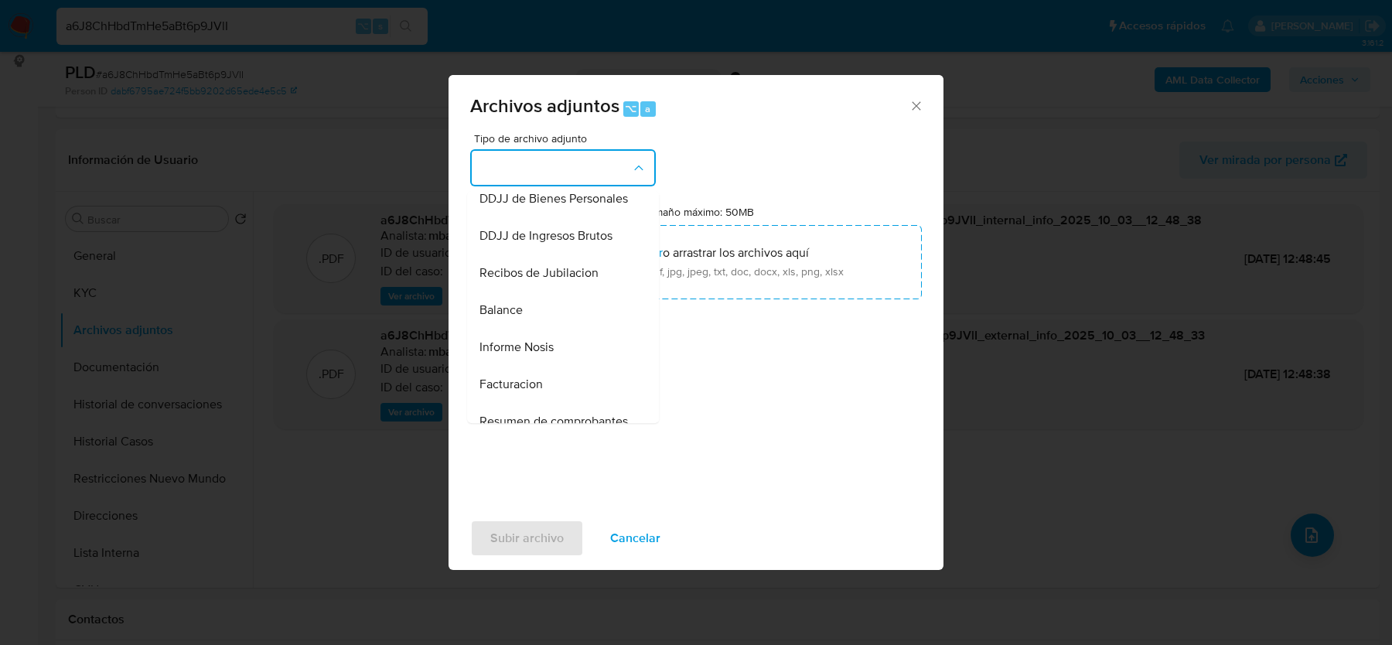
scroll to position [532, 0]
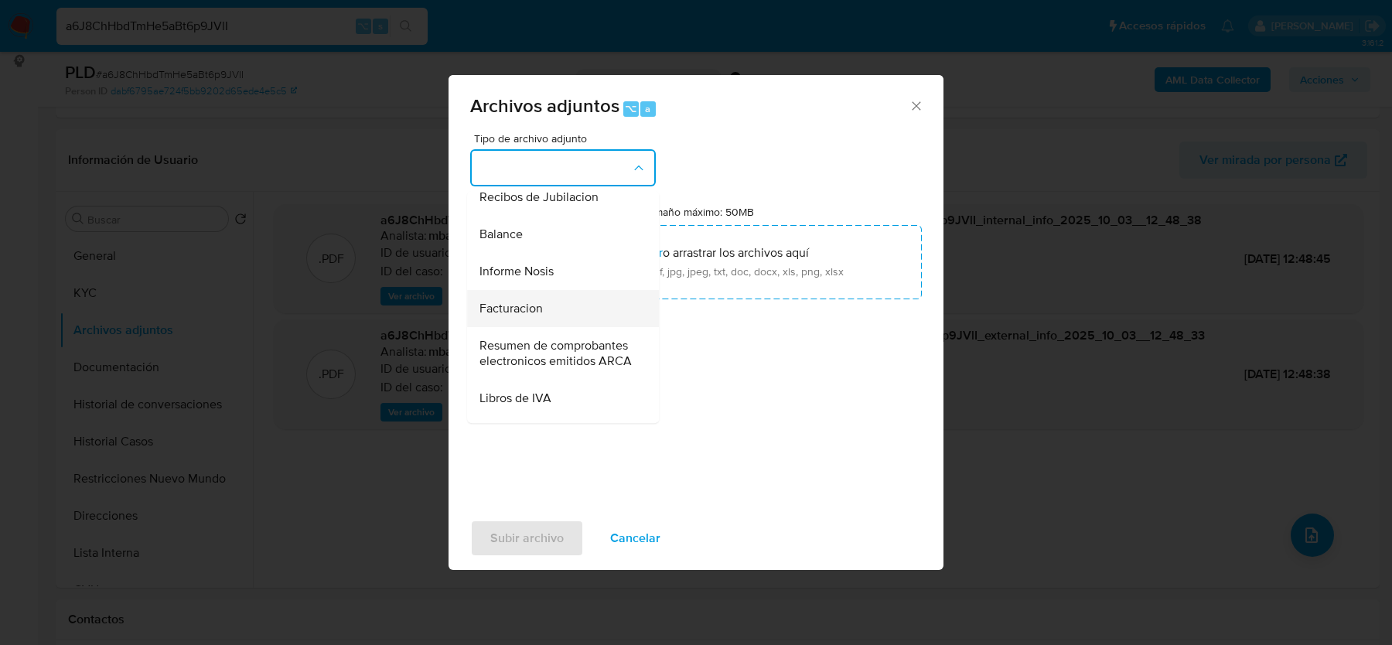
click at [516, 294] on div "Facturacion" at bounding box center [559, 308] width 158 height 37
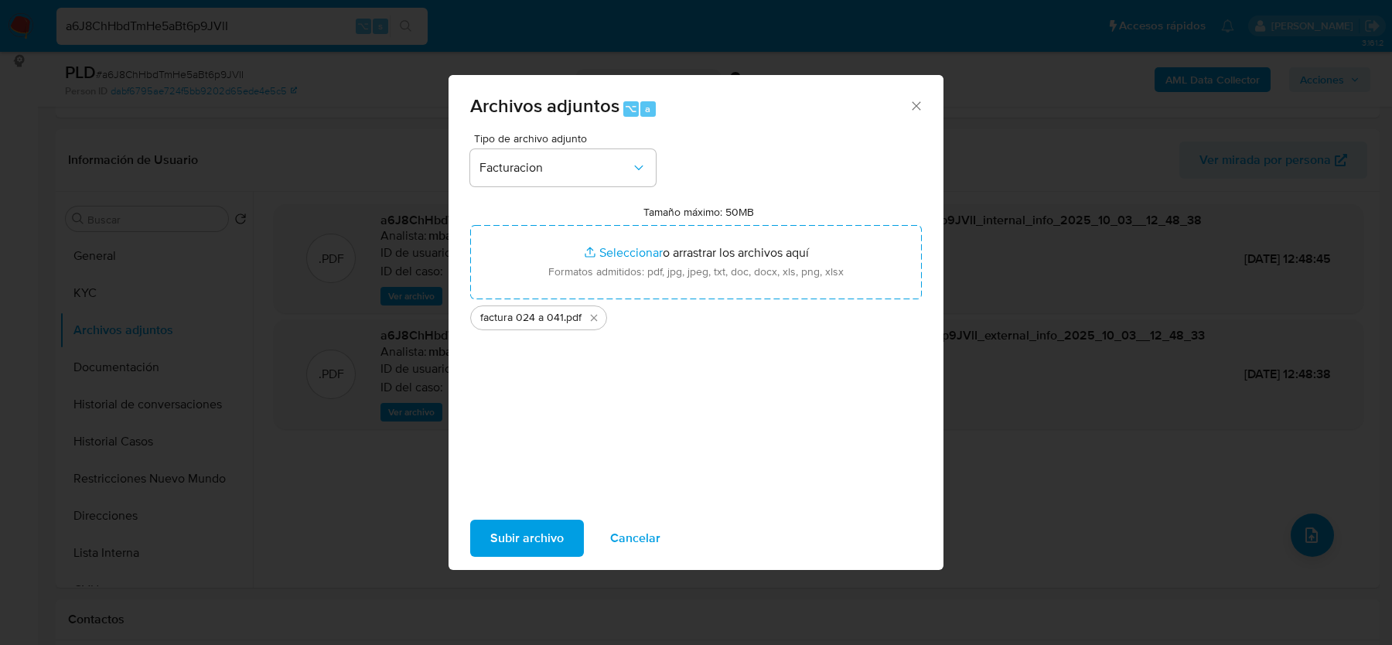
click at [510, 538] on span "Subir archivo" at bounding box center [526, 538] width 73 height 34
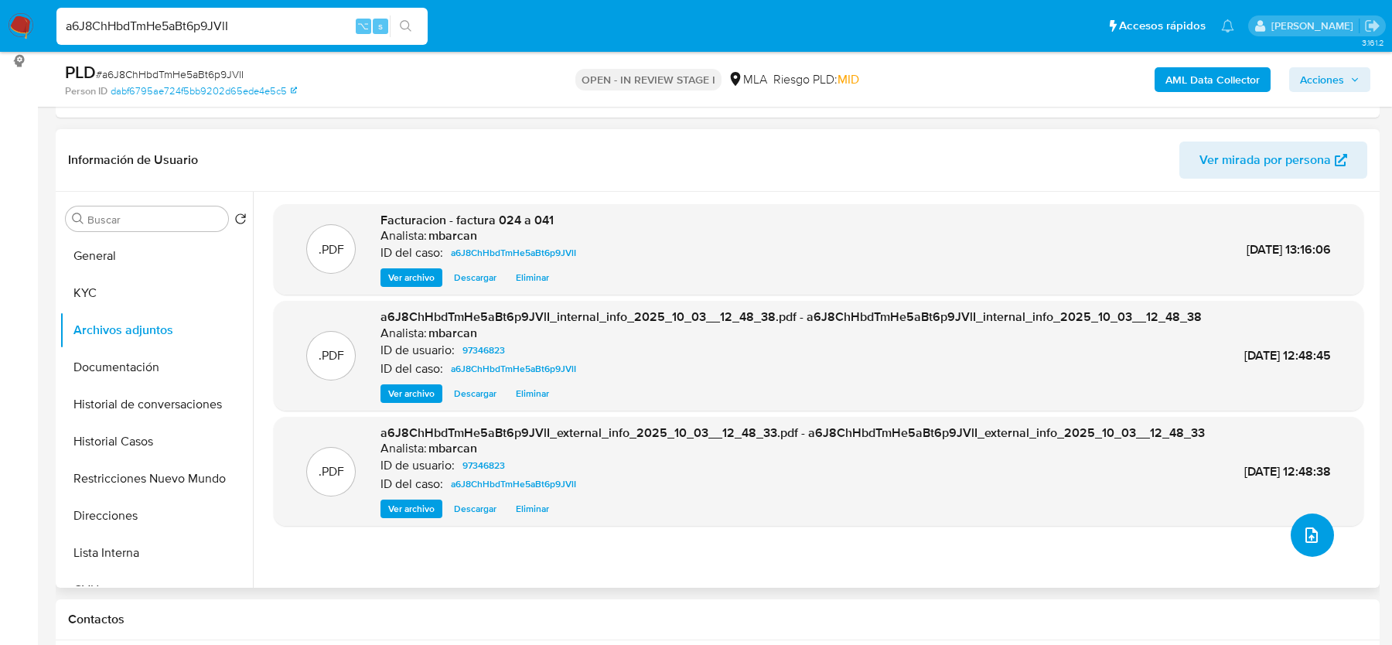
click at [1311, 535] on icon "upload-file" at bounding box center [1312, 535] width 12 height 15
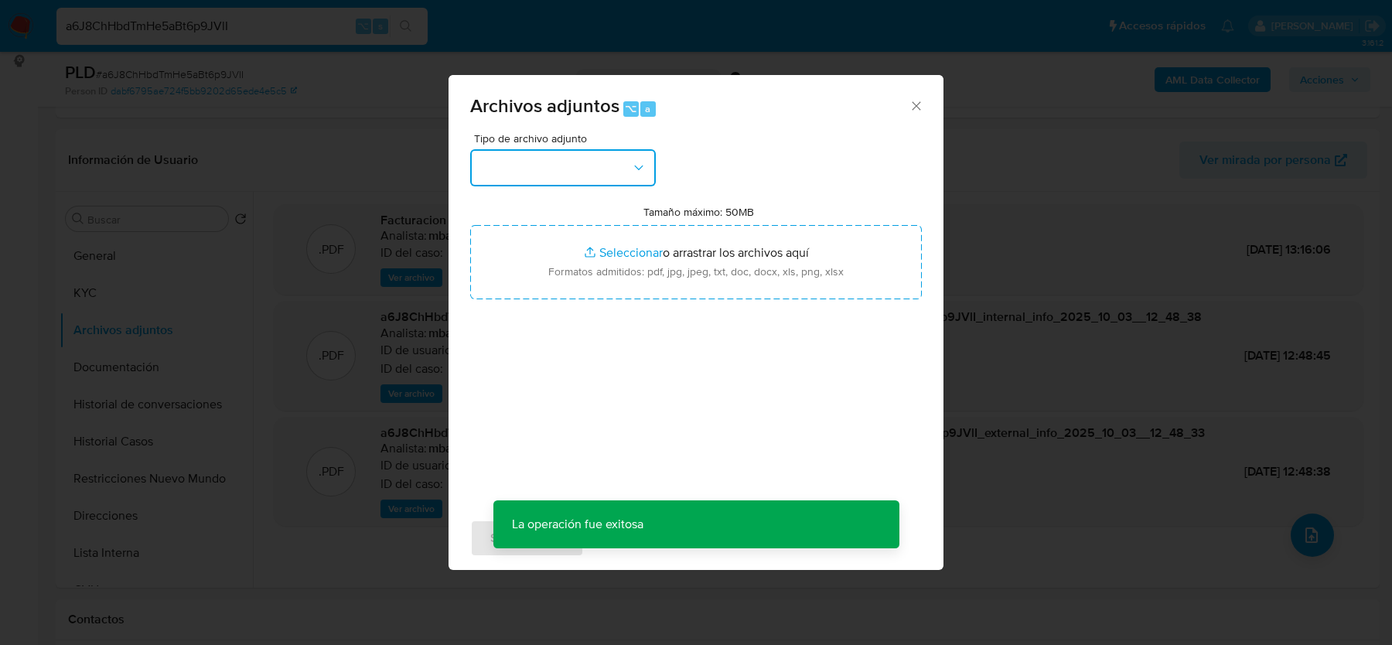
click at [548, 181] on button "button" at bounding box center [563, 167] width 186 height 37
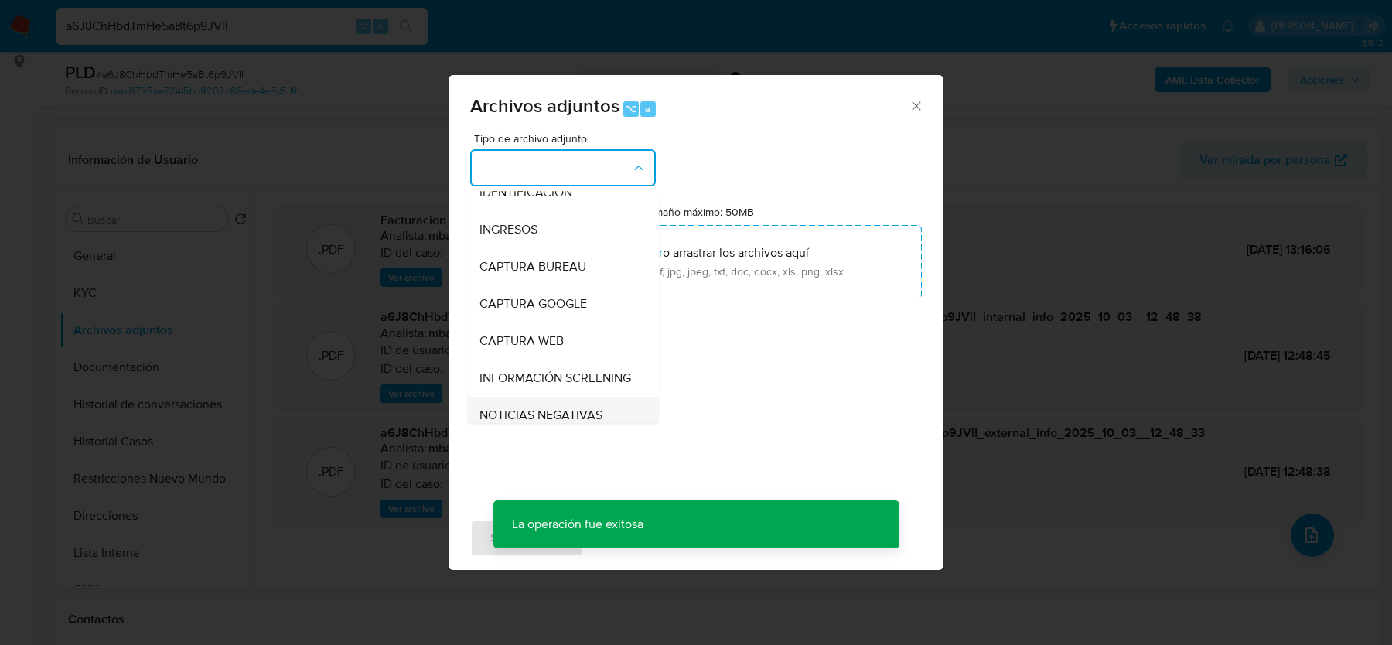
scroll to position [0, 0]
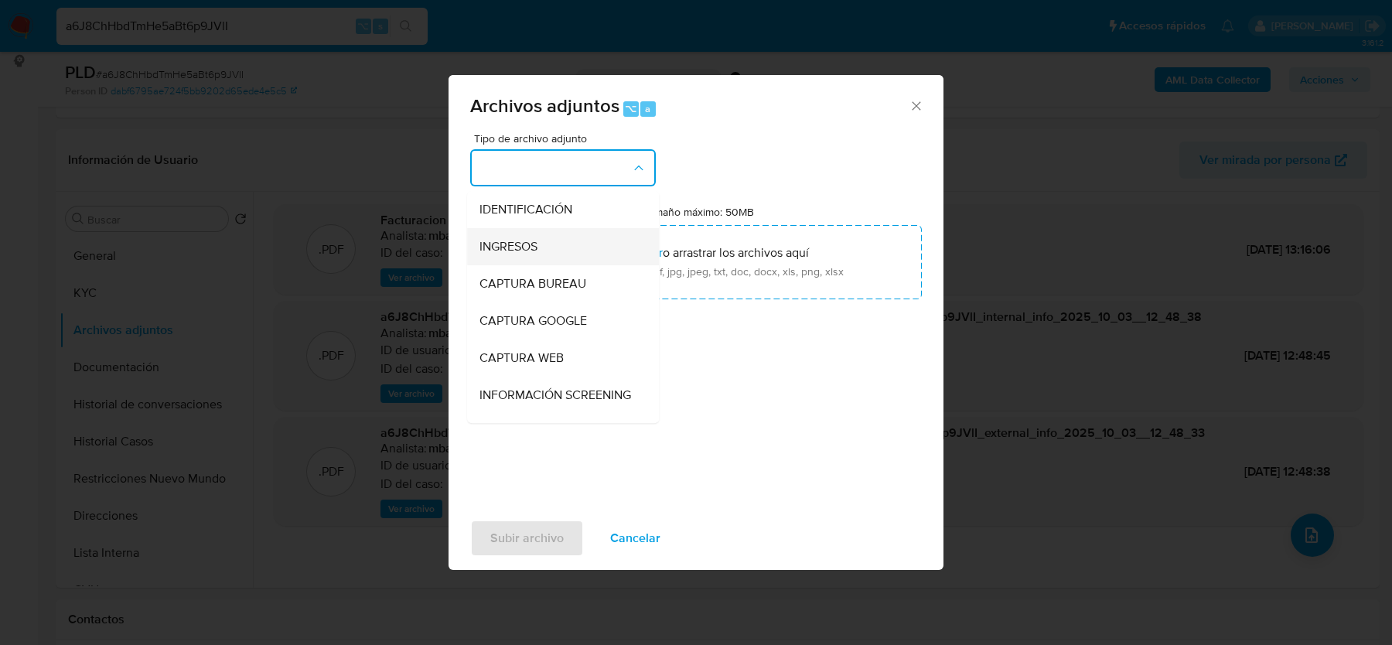
click at [534, 249] on span "INGRESOS" at bounding box center [509, 246] width 58 height 15
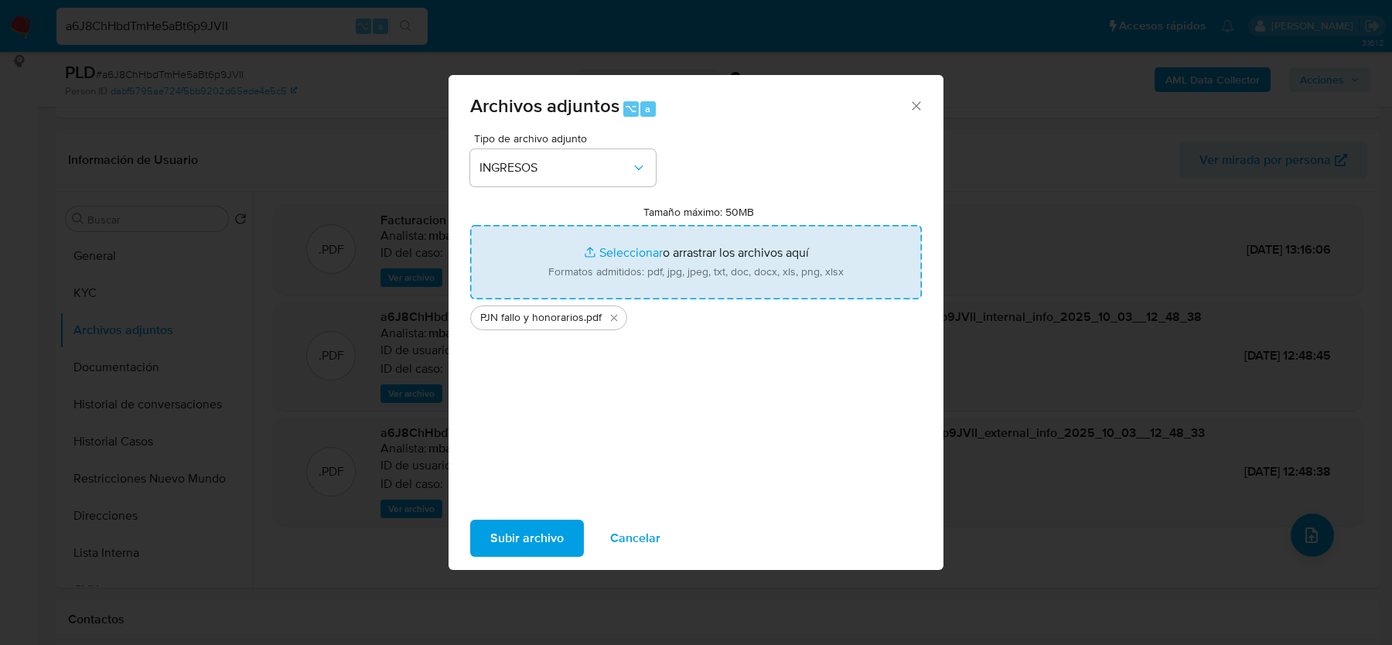
click at [516, 542] on span "Subir archivo" at bounding box center [526, 538] width 73 height 34
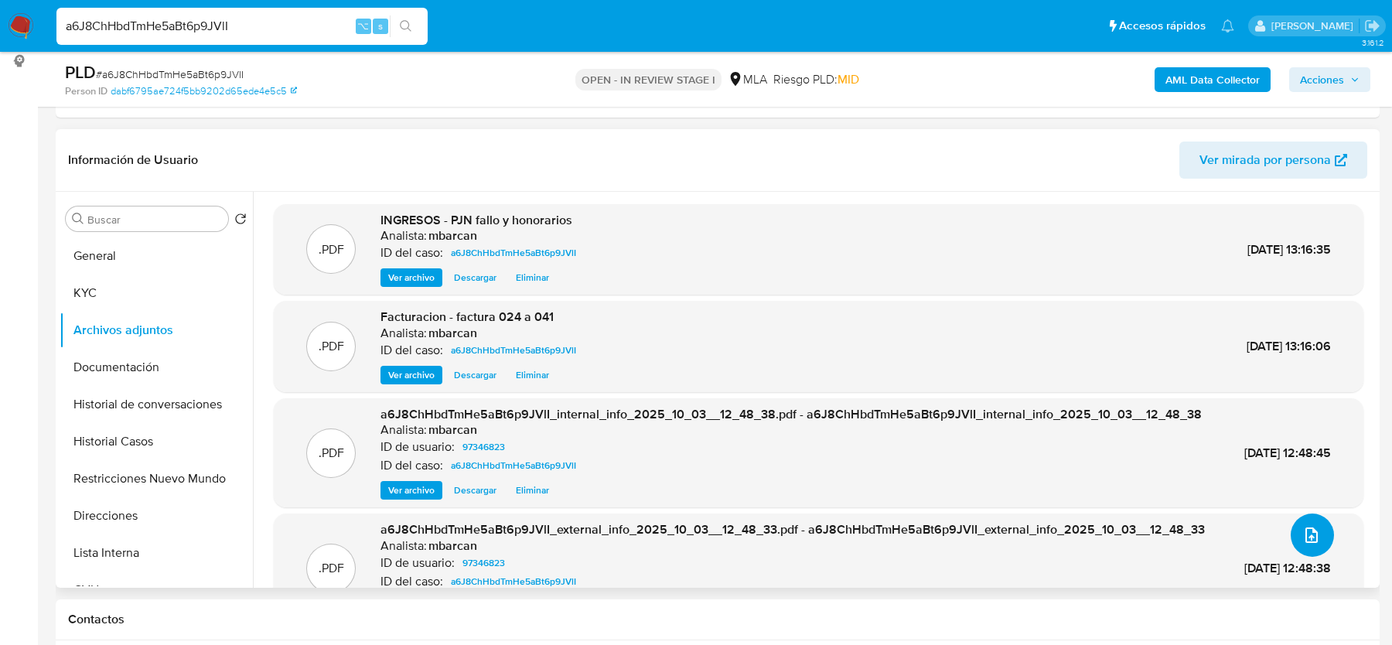
click at [1324, 527] on button "upload-file" at bounding box center [1312, 535] width 43 height 43
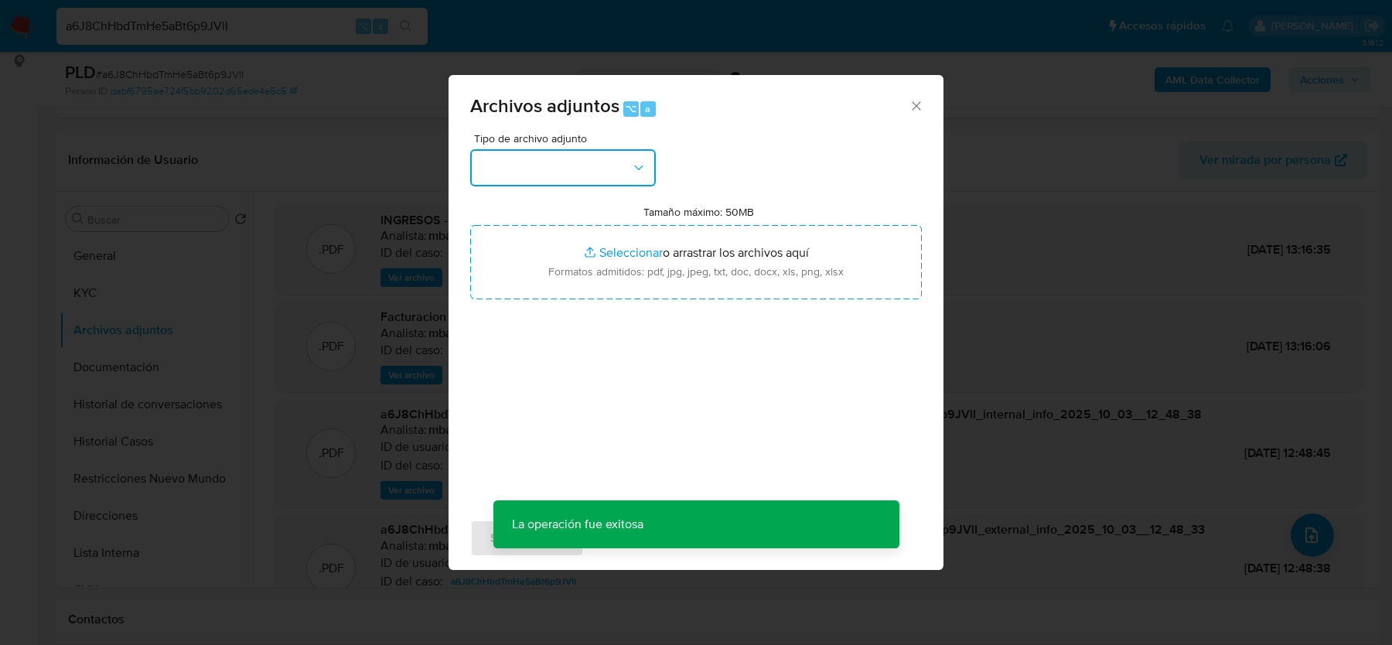
click at [579, 160] on button "button" at bounding box center [563, 167] width 186 height 37
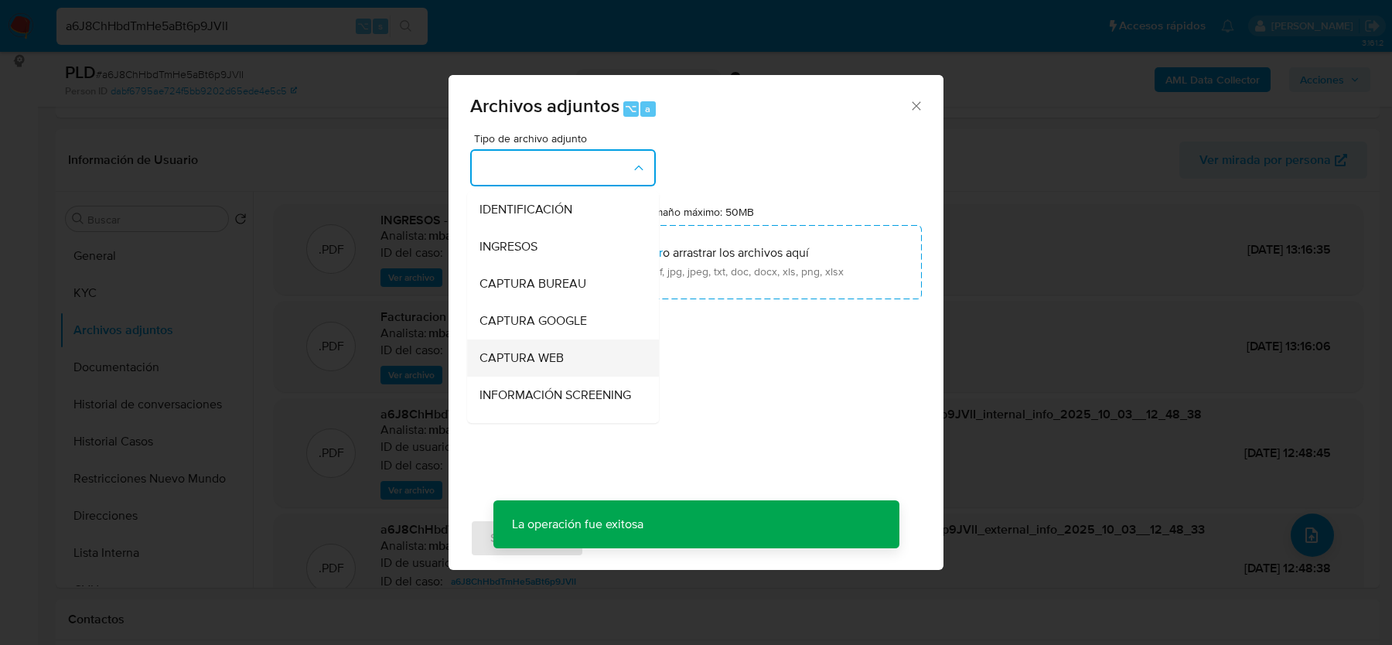
scroll to position [95, 0]
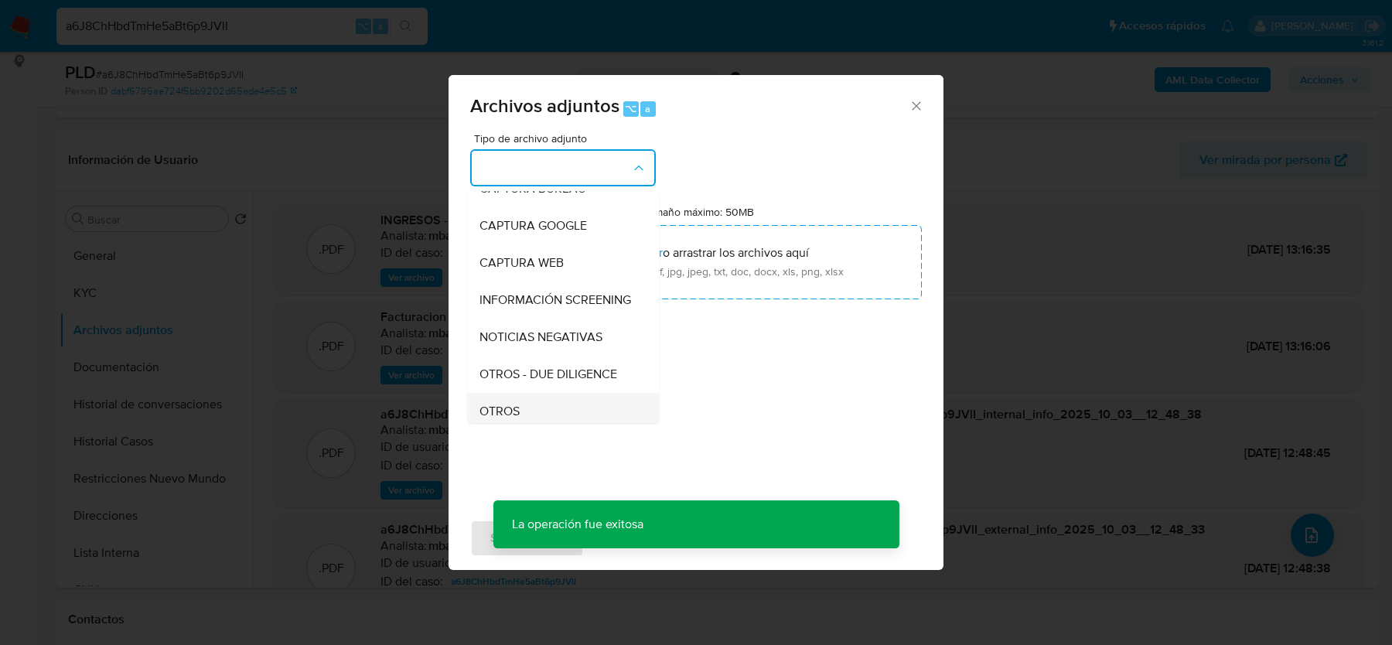
click at [510, 404] on span "OTROS" at bounding box center [500, 411] width 40 height 15
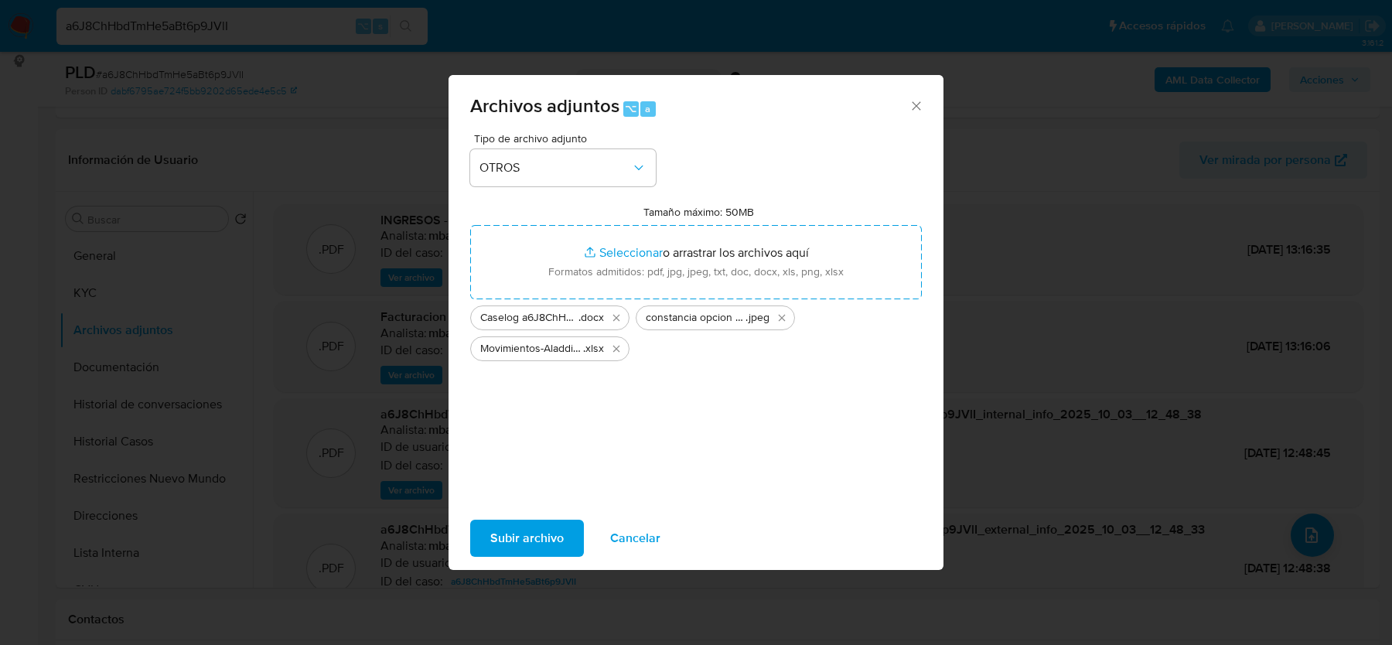
click at [541, 492] on div "Tipo de archivo adjunto OTROS Tamaño máximo: 50MB Seleccionar archivos Seleccio…" at bounding box center [696, 315] width 452 height 365
click at [528, 537] on span "Subir archivo" at bounding box center [526, 538] width 73 height 34
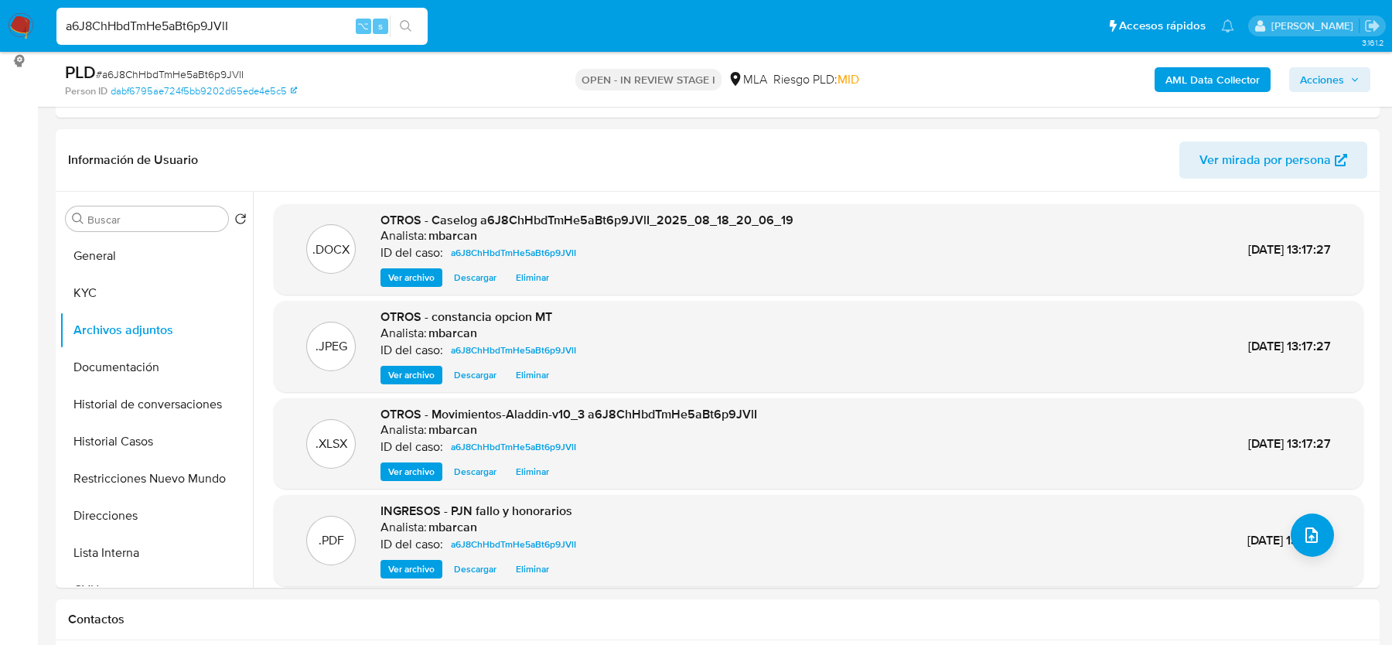
click at [1304, 81] on span "Acciones" at bounding box center [1322, 79] width 44 height 25
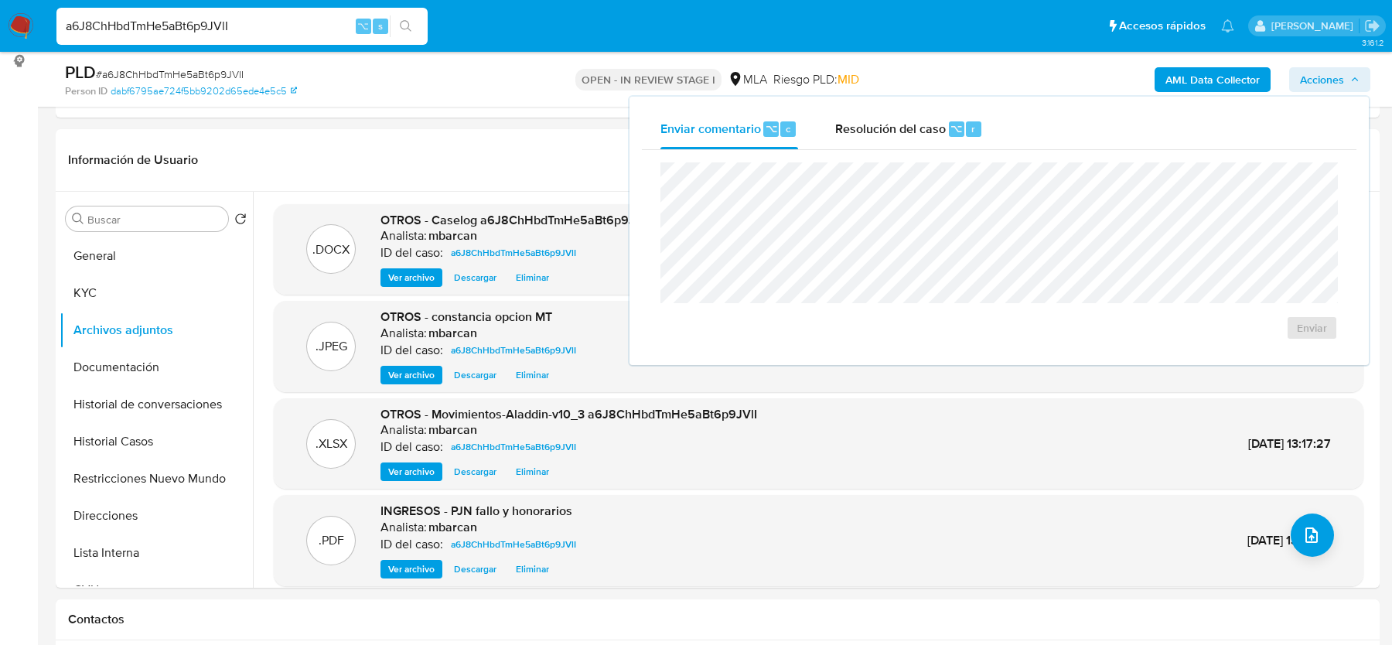
click at [933, 160] on div "Enviar" at bounding box center [999, 251] width 715 height 203
click at [954, 95] on div "Enviar comentario ⌥ c Resolución del caso ⌥ r Enviar" at bounding box center [999, 230] width 743 height 271
click at [949, 128] on div "⌥" at bounding box center [956, 128] width 15 height 15
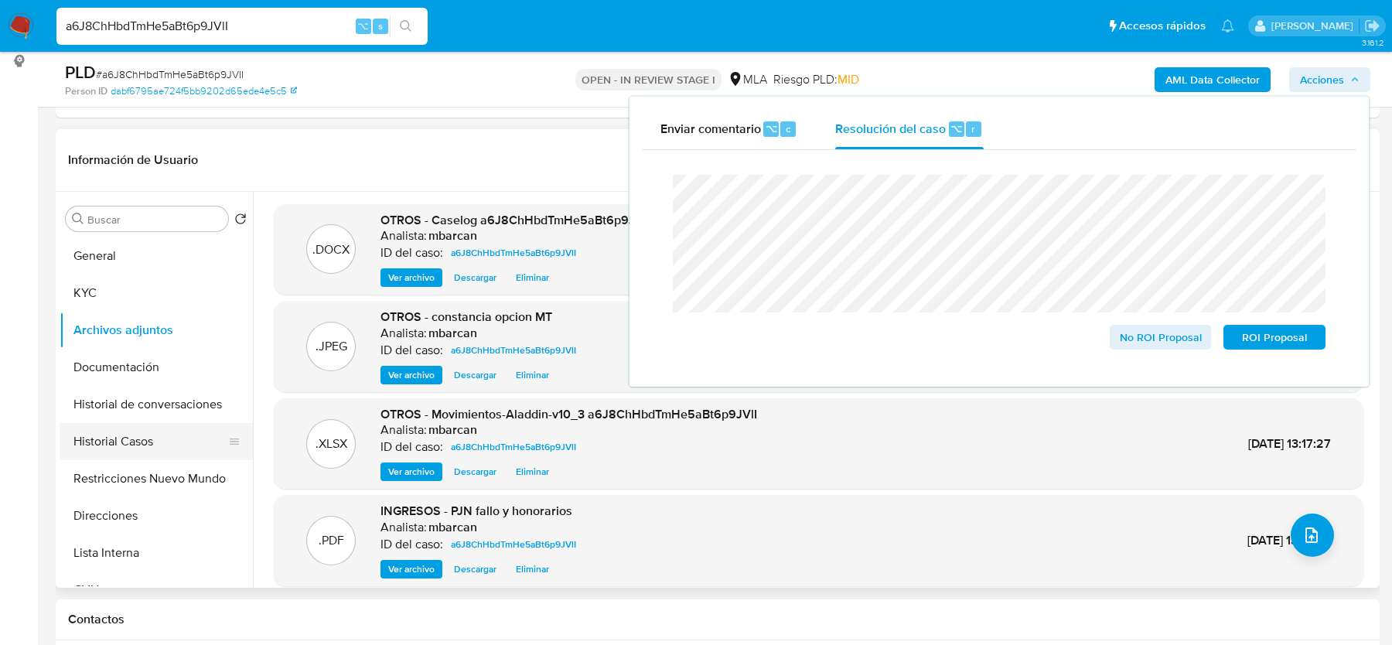
click at [173, 444] on button "Historial Casos" at bounding box center [150, 441] width 181 height 37
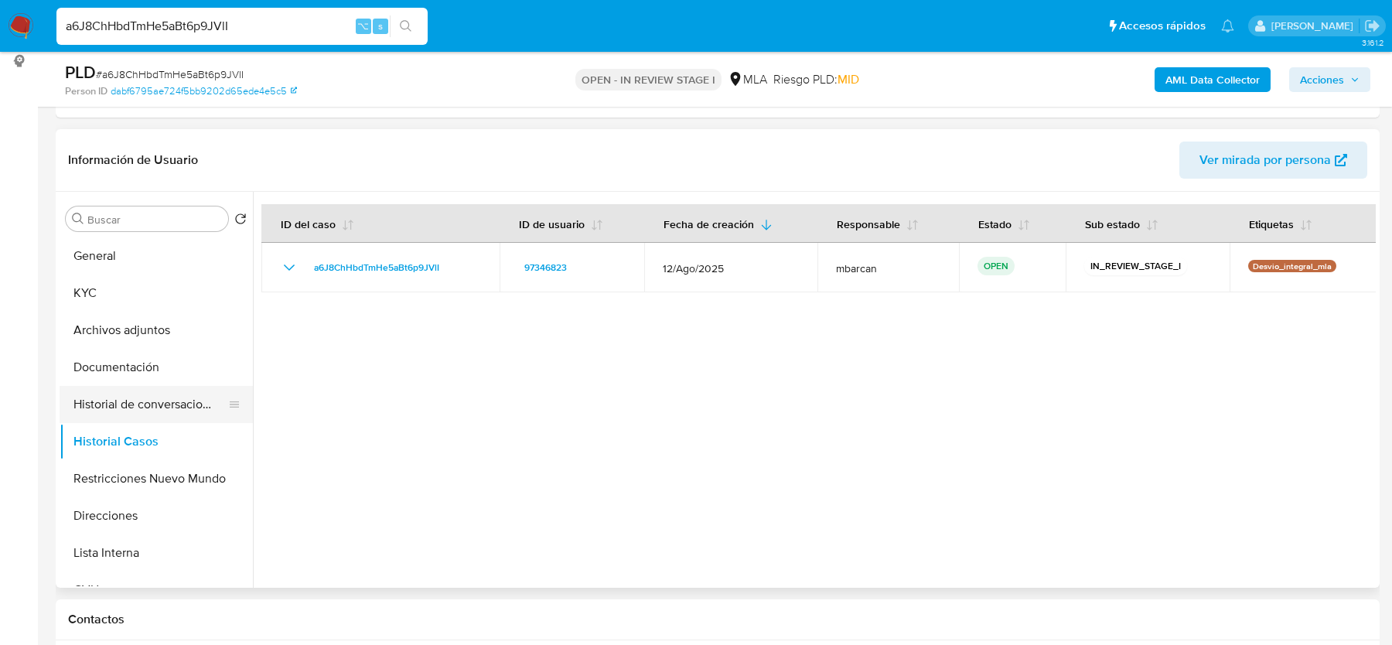
click at [143, 398] on button "Historial de conversaciones" at bounding box center [150, 404] width 181 height 37
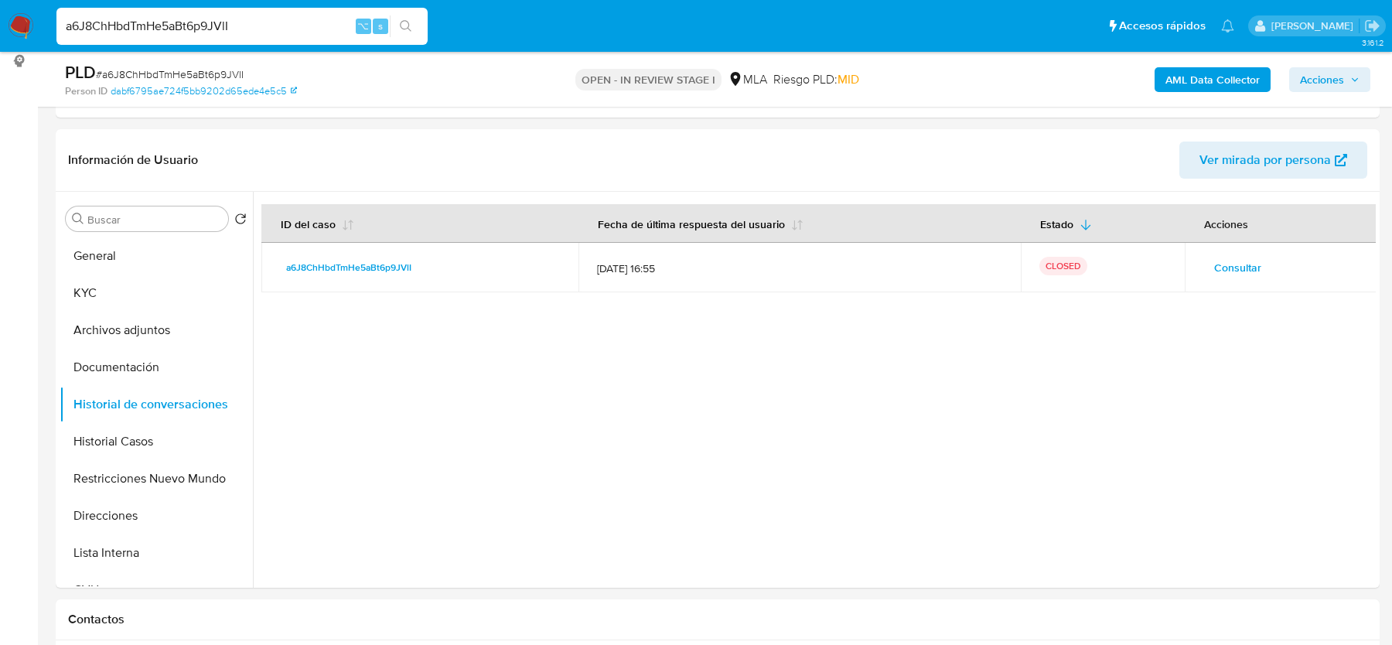
click at [1317, 78] on span "Acciones" at bounding box center [1322, 79] width 44 height 25
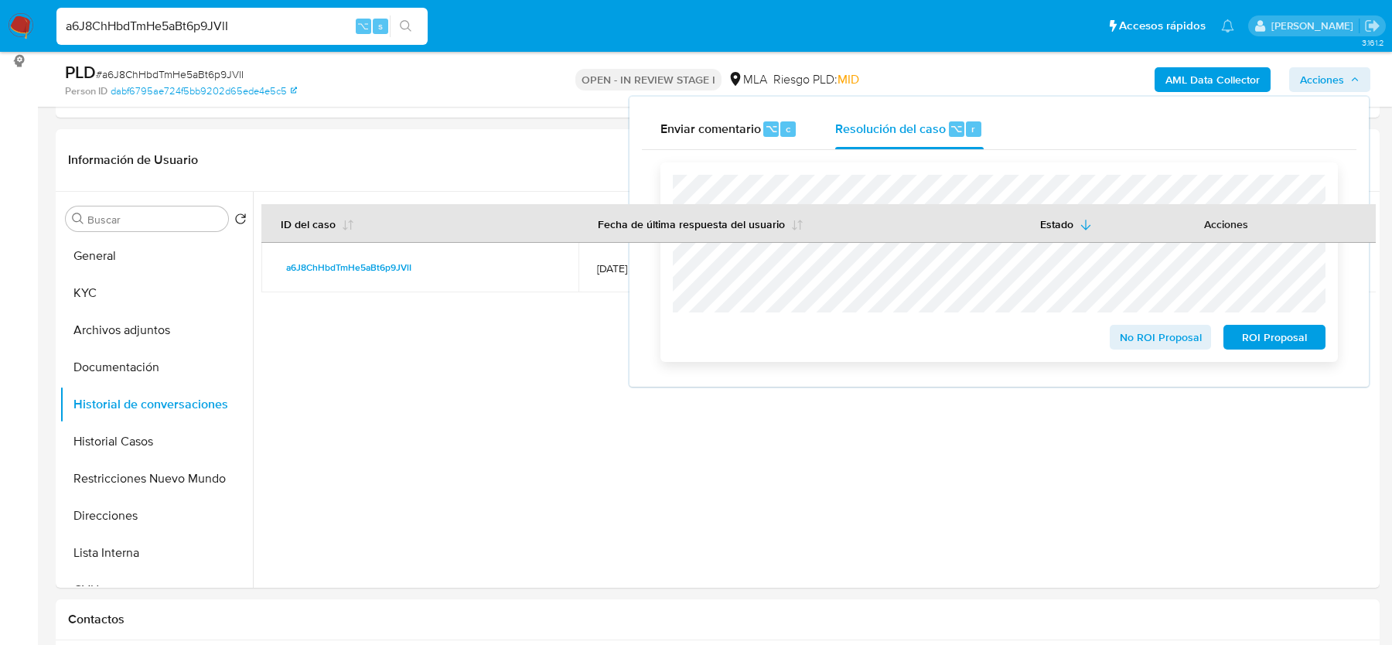
click at [1133, 347] on span "No ROI Proposal" at bounding box center [1161, 337] width 80 height 22
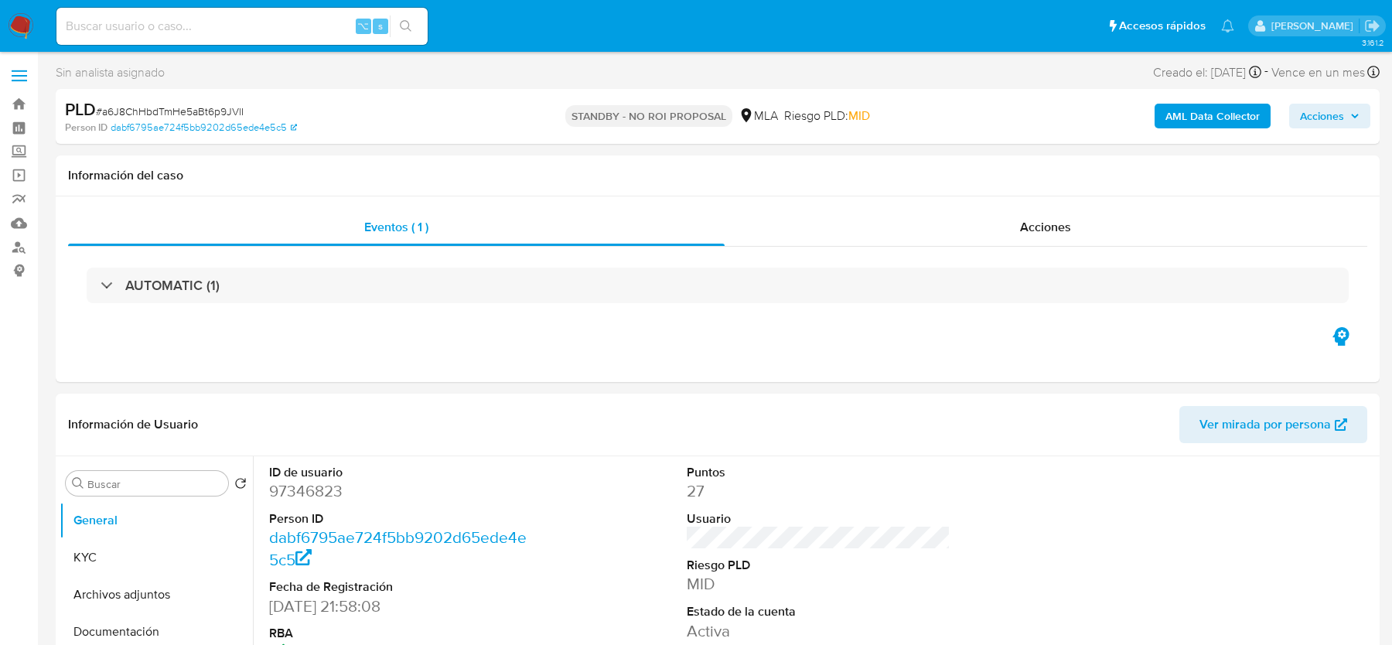
select select "10"
click at [299, 36] on div "⌥ s" at bounding box center [241, 26] width 371 height 37
click at [285, 26] on input at bounding box center [241, 26] width 371 height 20
paste input "HutehNSwEadtktwI7VZNi9L4"
type input "HutehNSwEadtktwI7VZNi9L4"
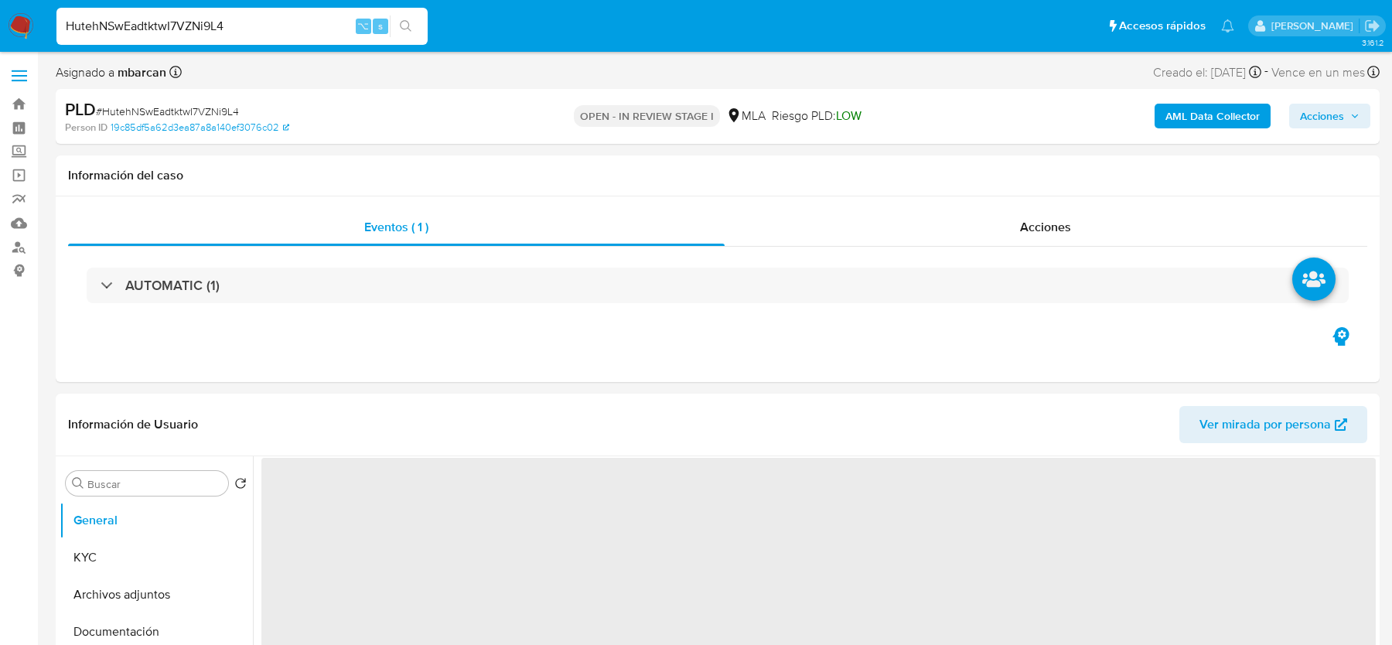
select select "10"
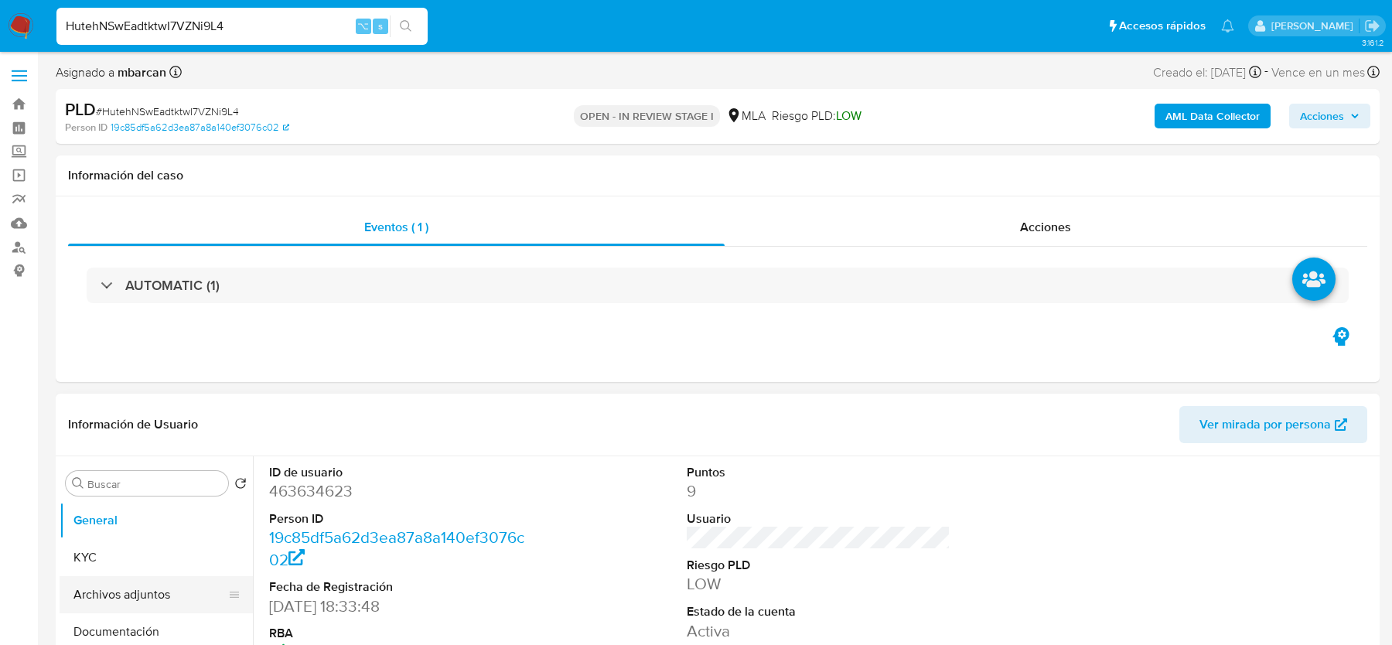
click at [121, 600] on button "Archivos adjuntos" at bounding box center [150, 594] width 181 height 37
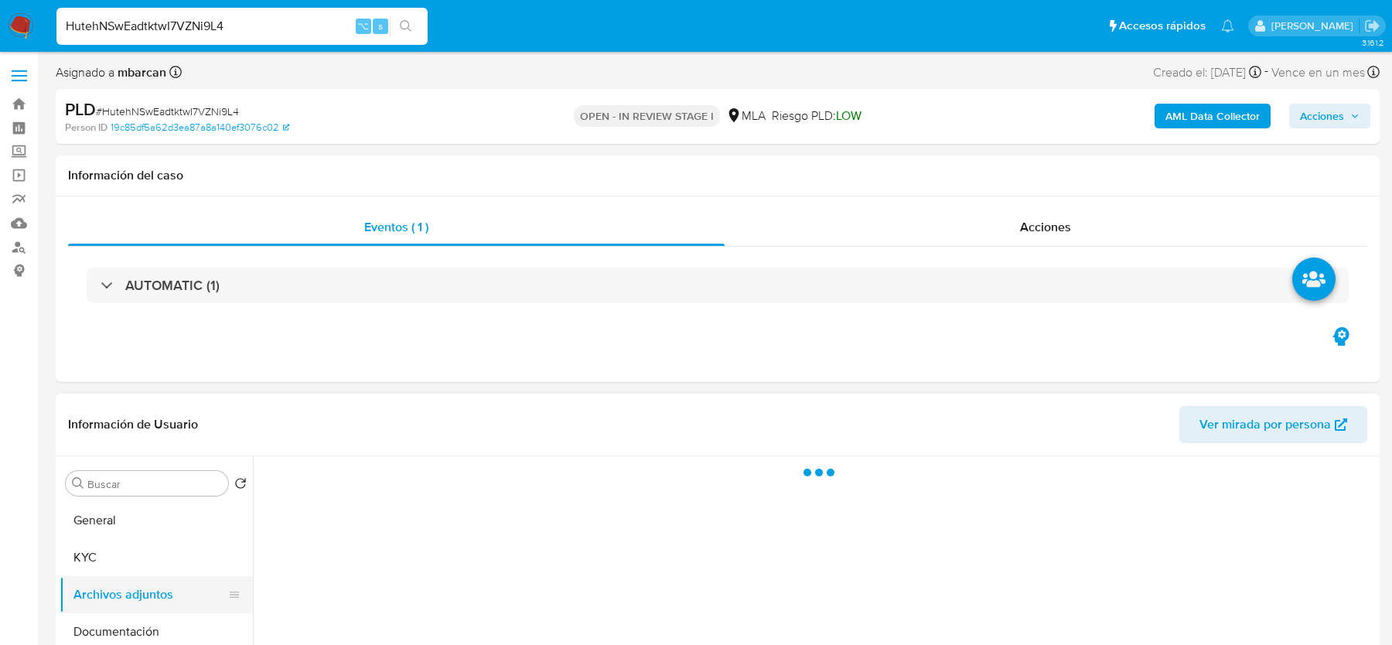
click at [121, 599] on button "Archivos adjuntos" at bounding box center [150, 594] width 181 height 37
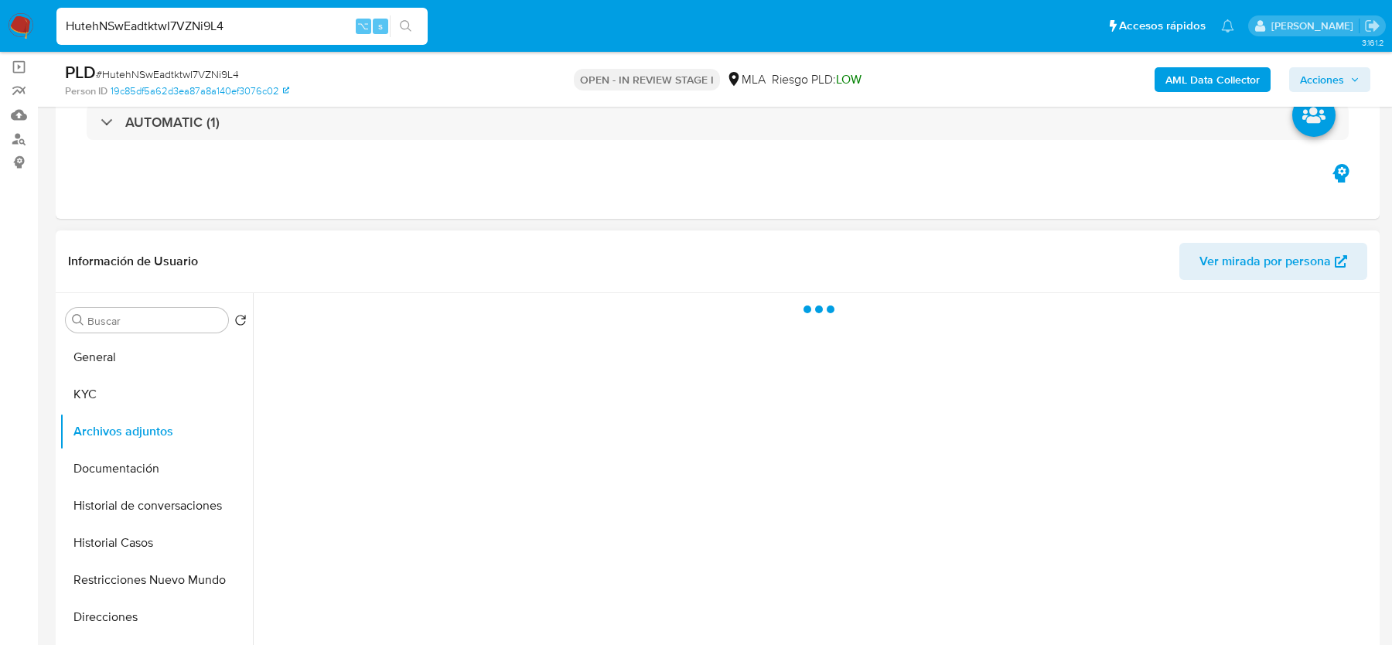
scroll to position [134, 0]
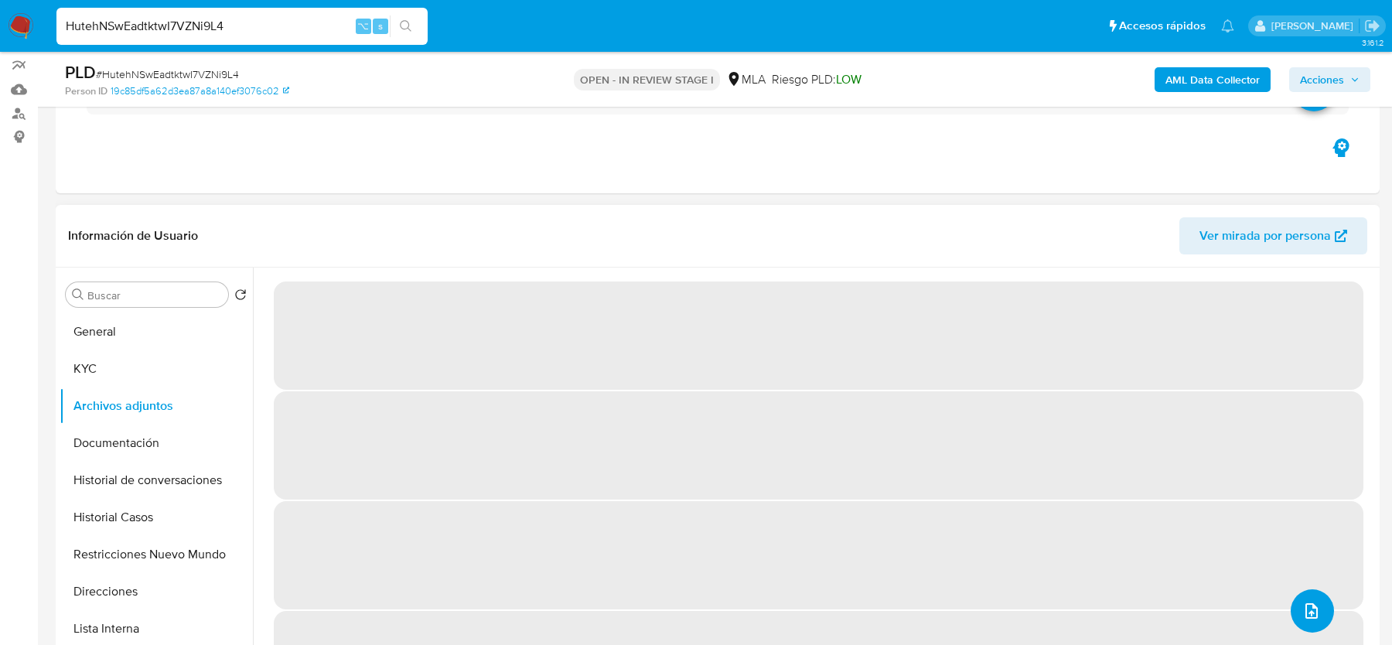
click at [1296, 609] on button "upload-file" at bounding box center [1312, 610] width 43 height 43
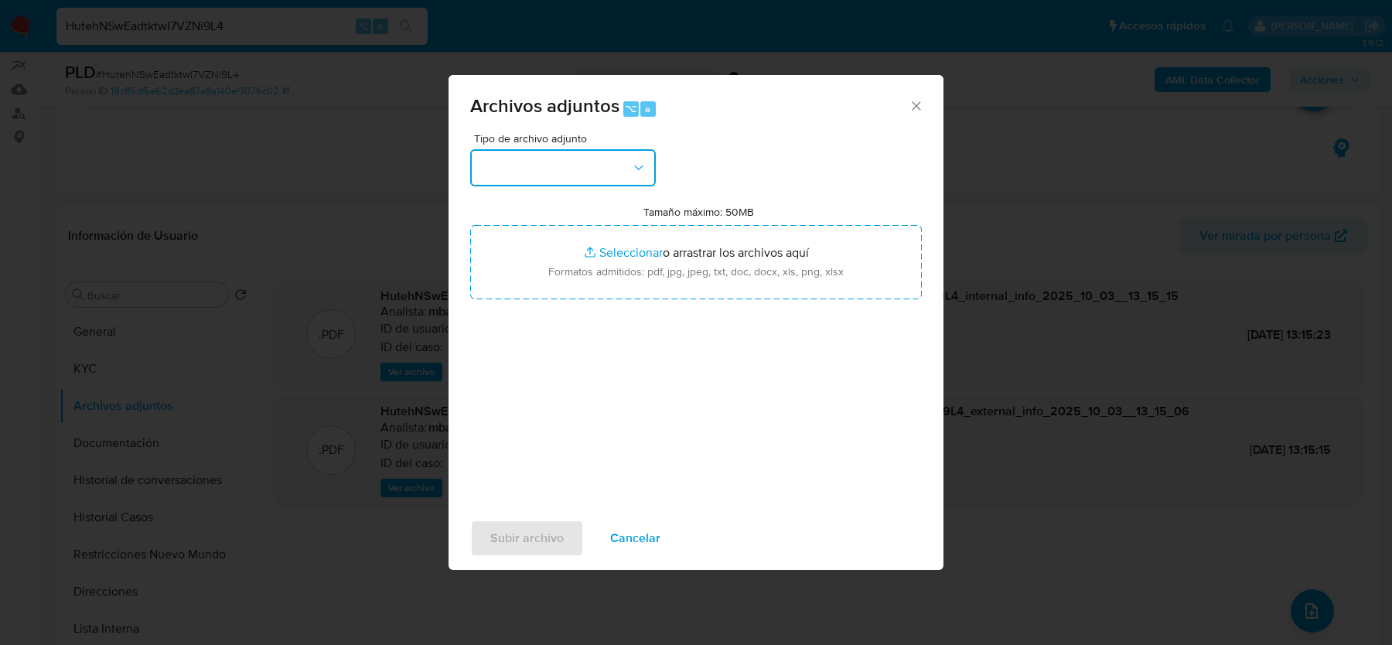
click at [589, 169] on button "button" at bounding box center [563, 167] width 186 height 37
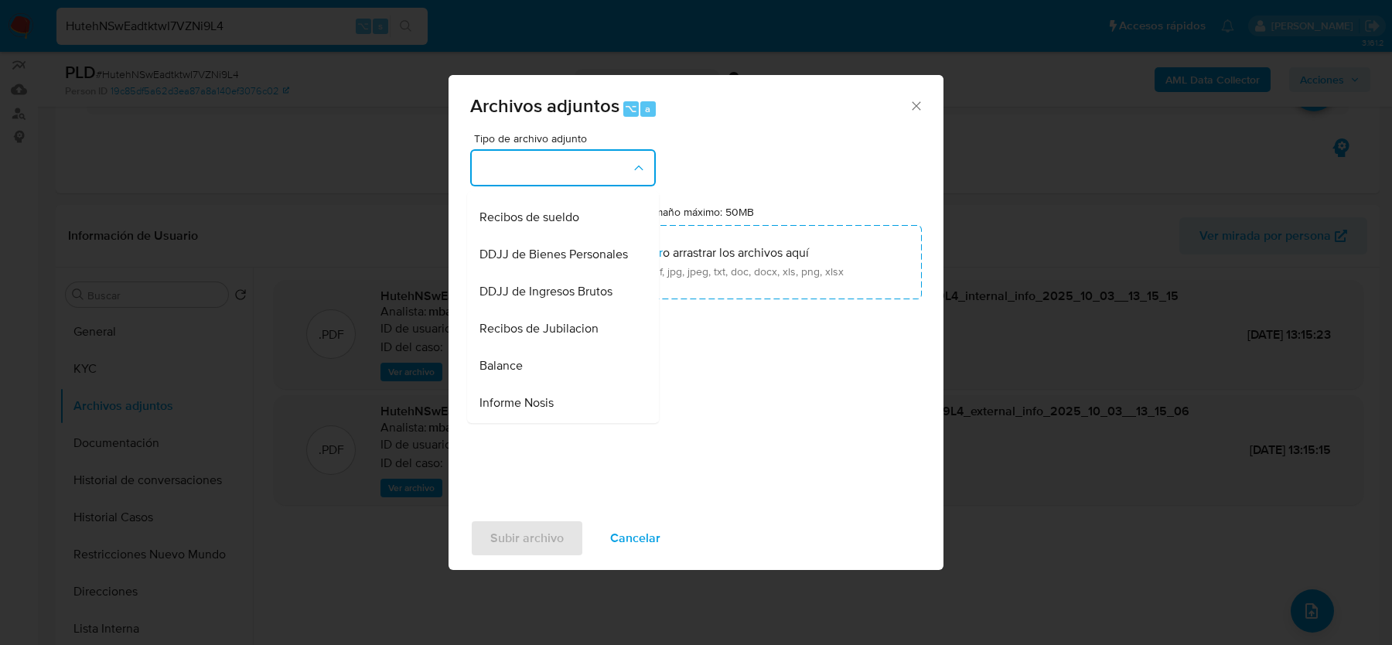
scroll to position [393, 0]
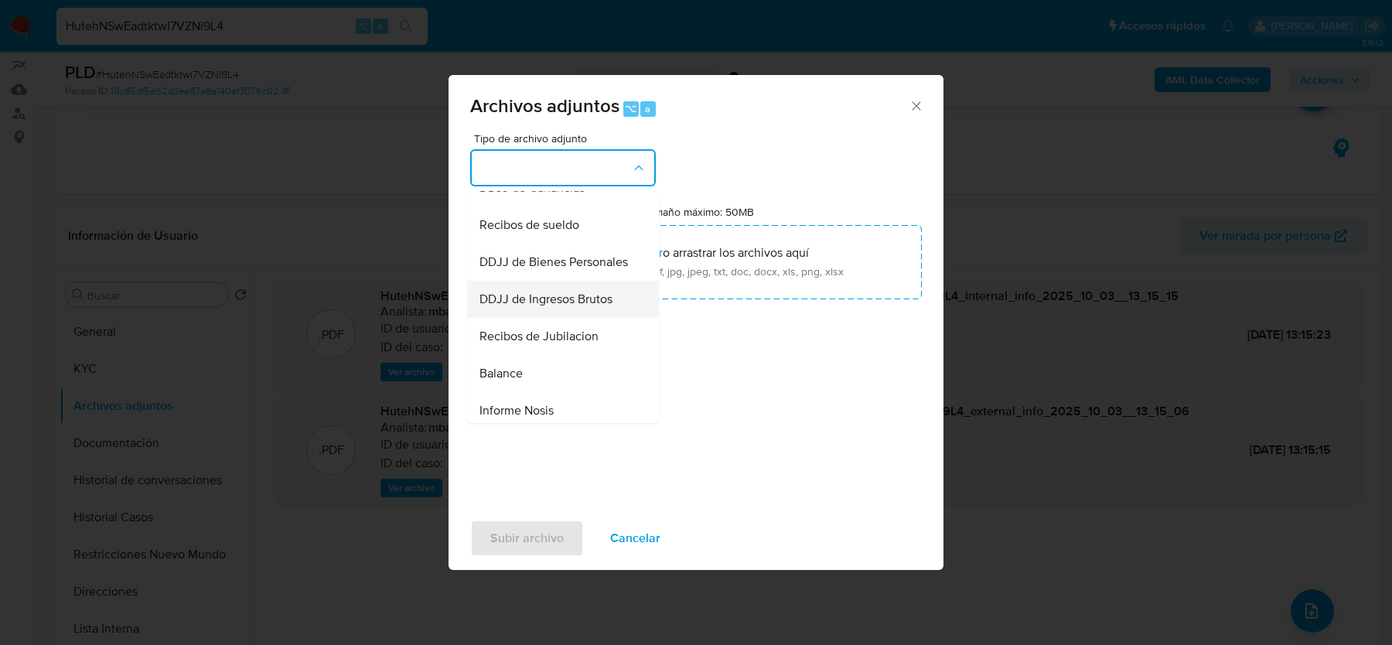
click at [549, 292] on span "DDJJ de Ingresos Brutos" at bounding box center [546, 299] width 133 height 15
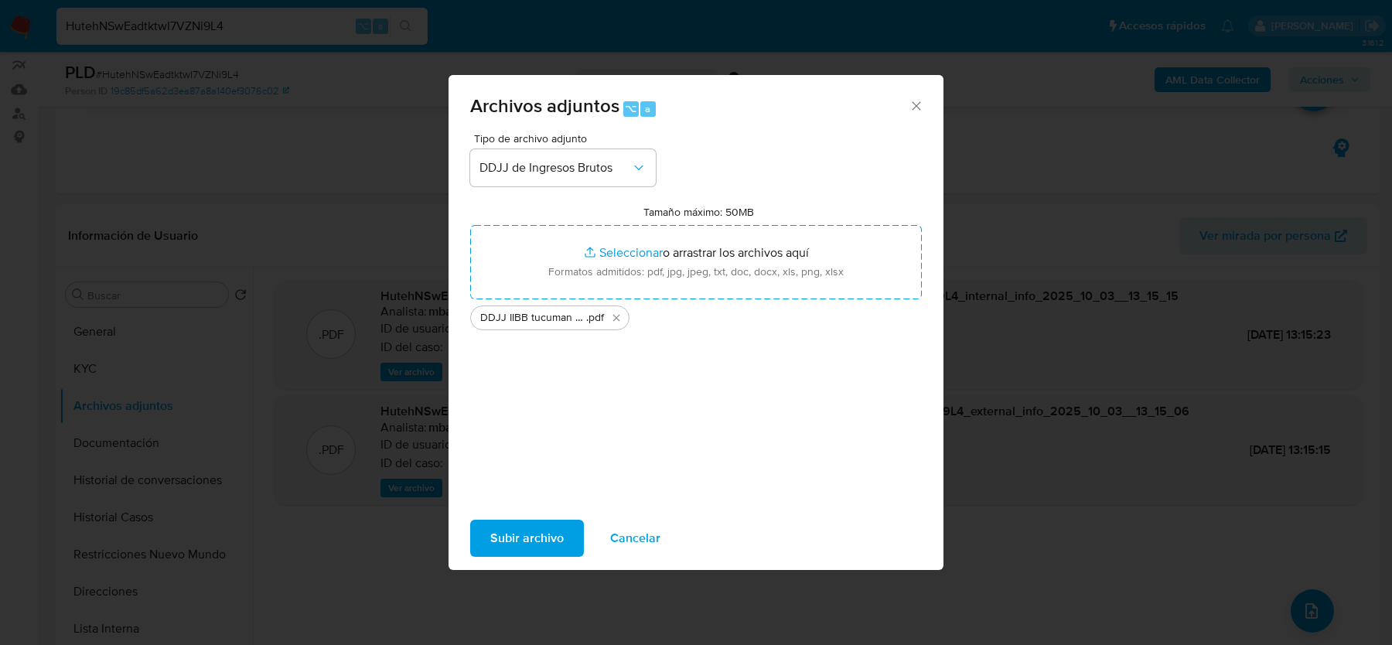
click at [519, 544] on span "Subir archivo" at bounding box center [526, 538] width 73 height 34
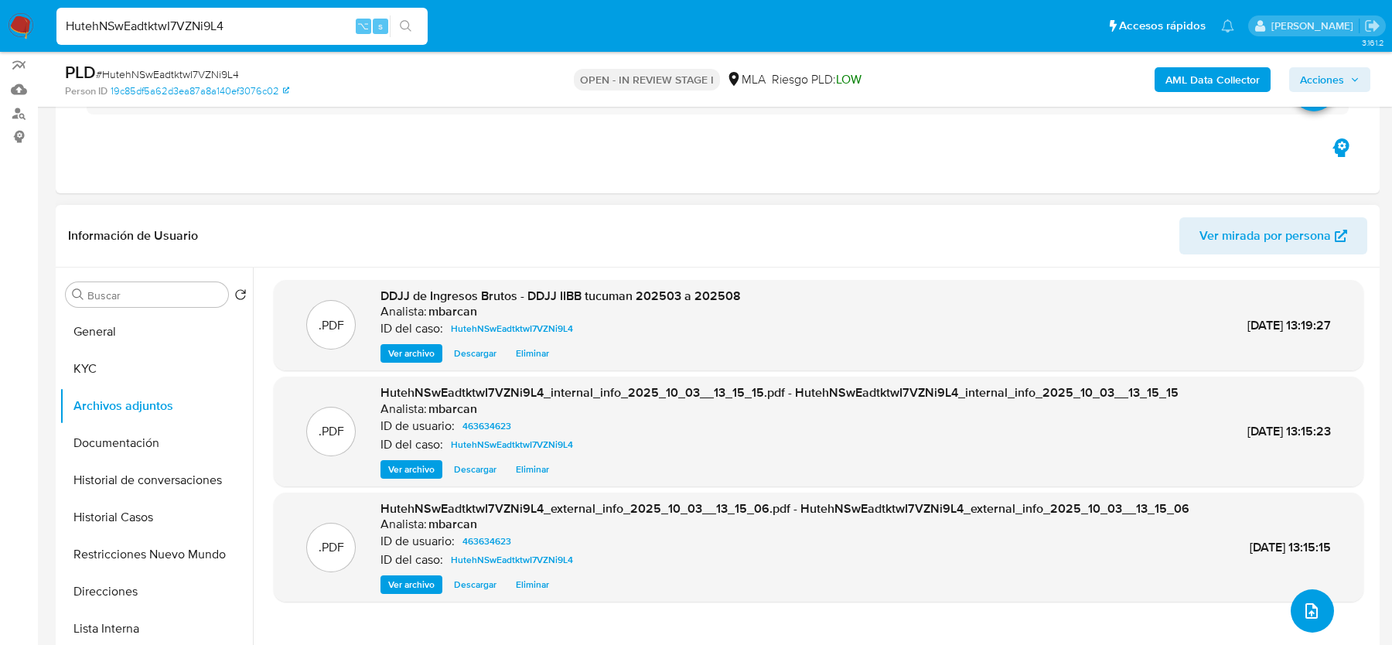
click at [1318, 606] on button "upload-file" at bounding box center [1312, 610] width 43 height 43
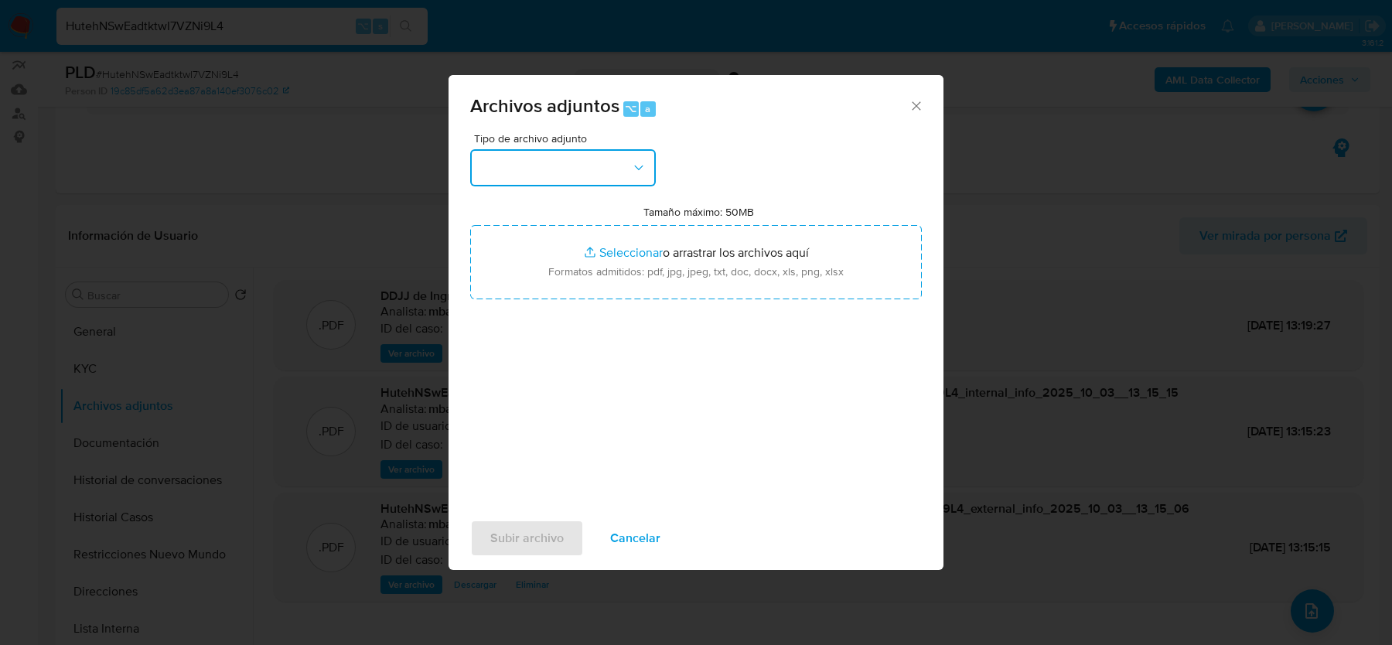
click at [604, 180] on button "button" at bounding box center [563, 167] width 186 height 37
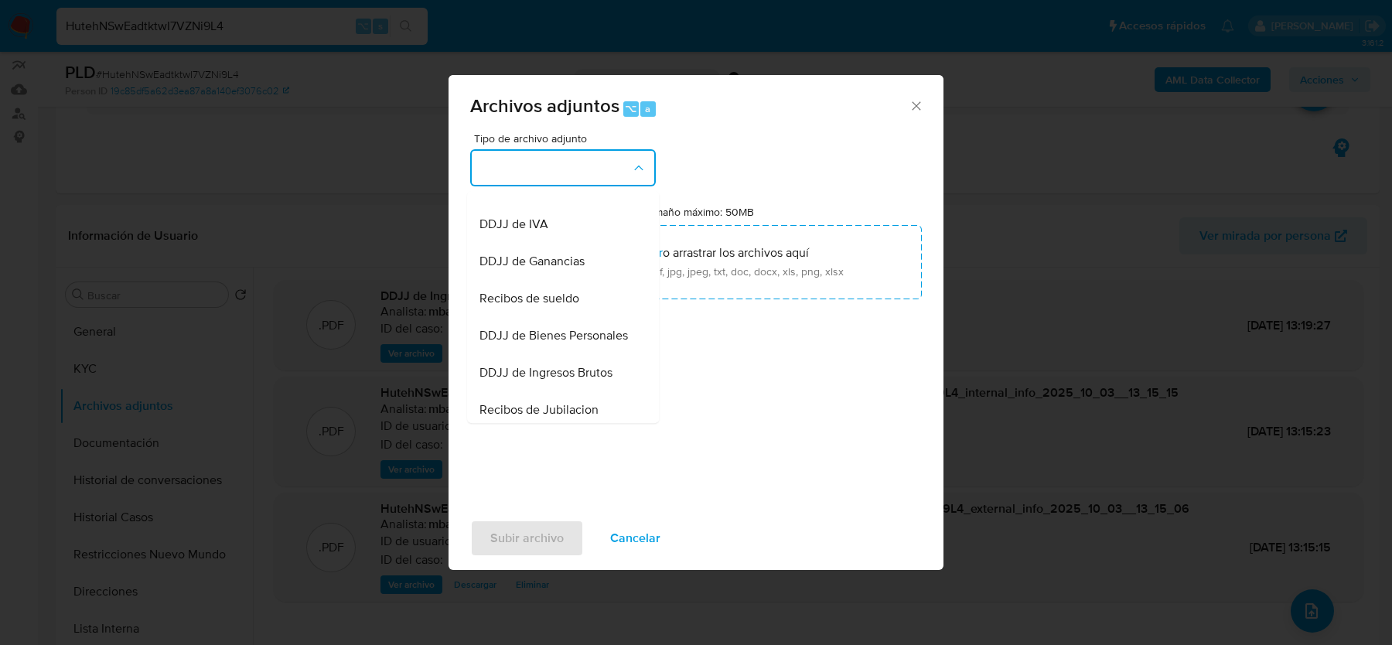
scroll to position [319, 0]
click at [567, 224] on div "DDJJ de IVA" at bounding box center [559, 225] width 158 height 37
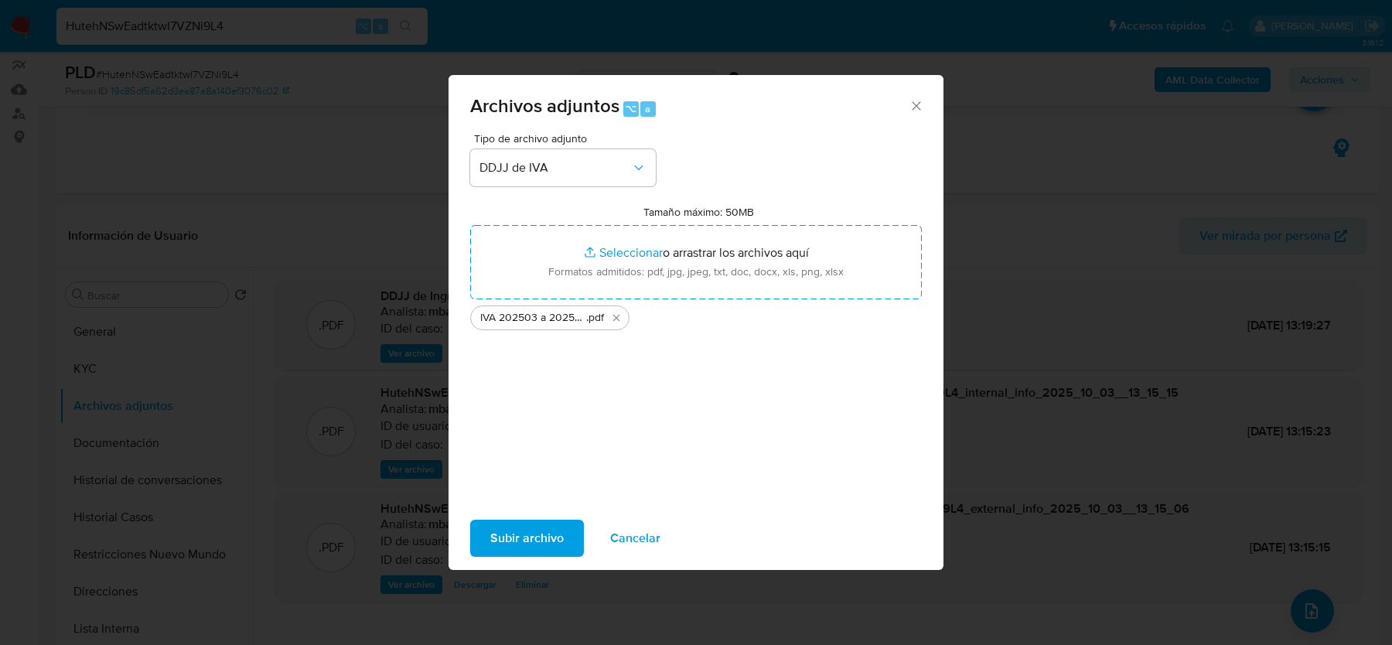
click at [534, 545] on span "Subir archivo" at bounding box center [526, 538] width 73 height 34
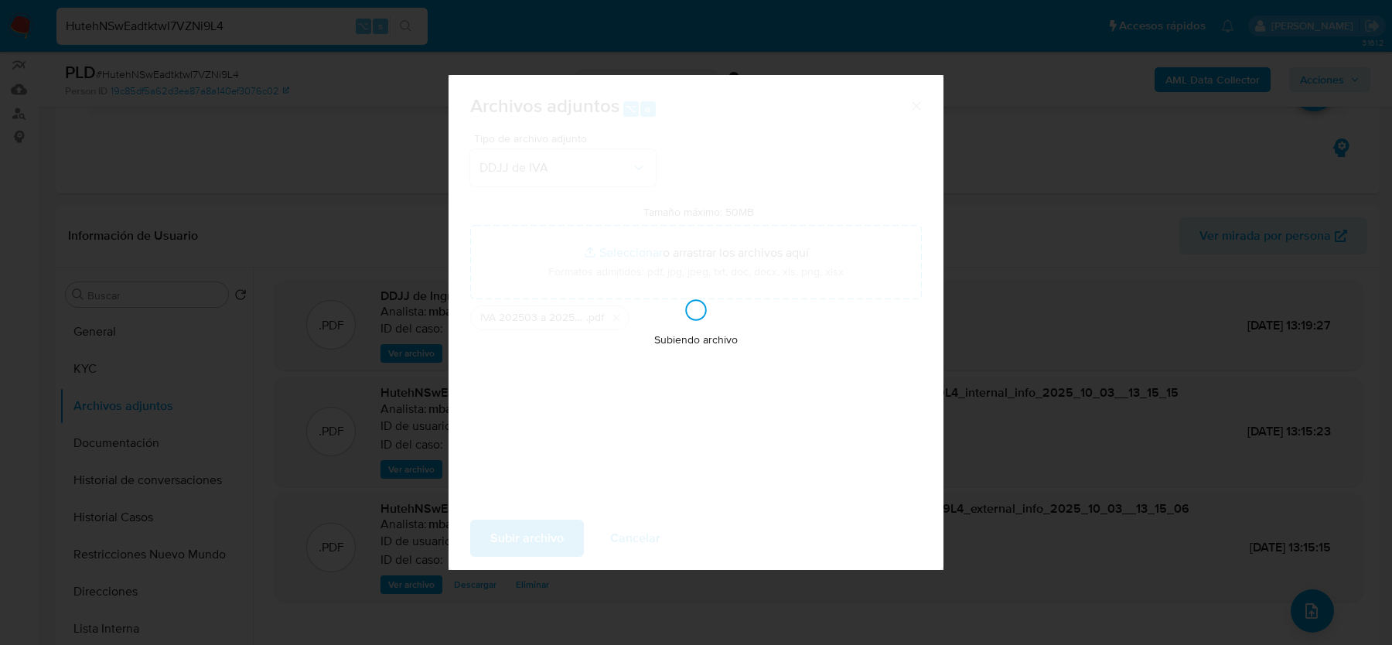
click at [1302, 605] on div "Archivos adjuntos ⌥ a Tipo de archivo adjunto DDJJ de [PERSON_NAME] máximo: 50M…" at bounding box center [696, 322] width 1392 height 645
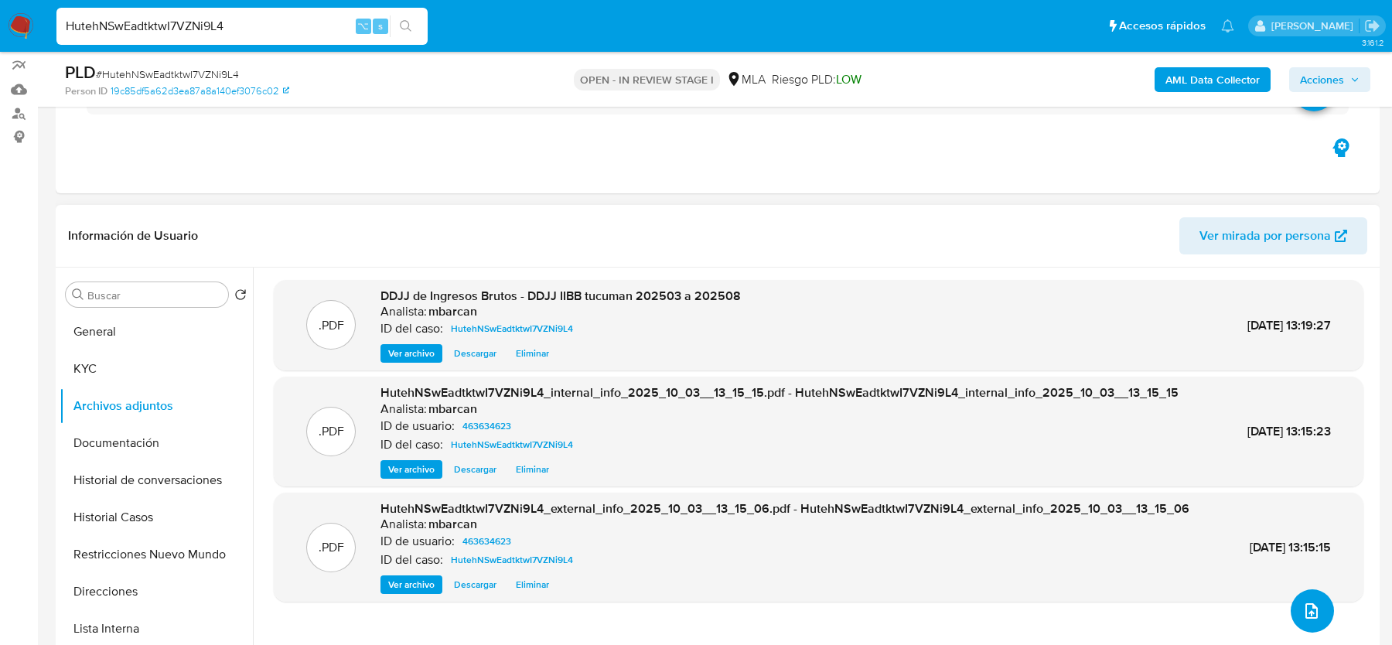
click at [1306, 612] on icon "upload-file" at bounding box center [1312, 610] width 12 height 15
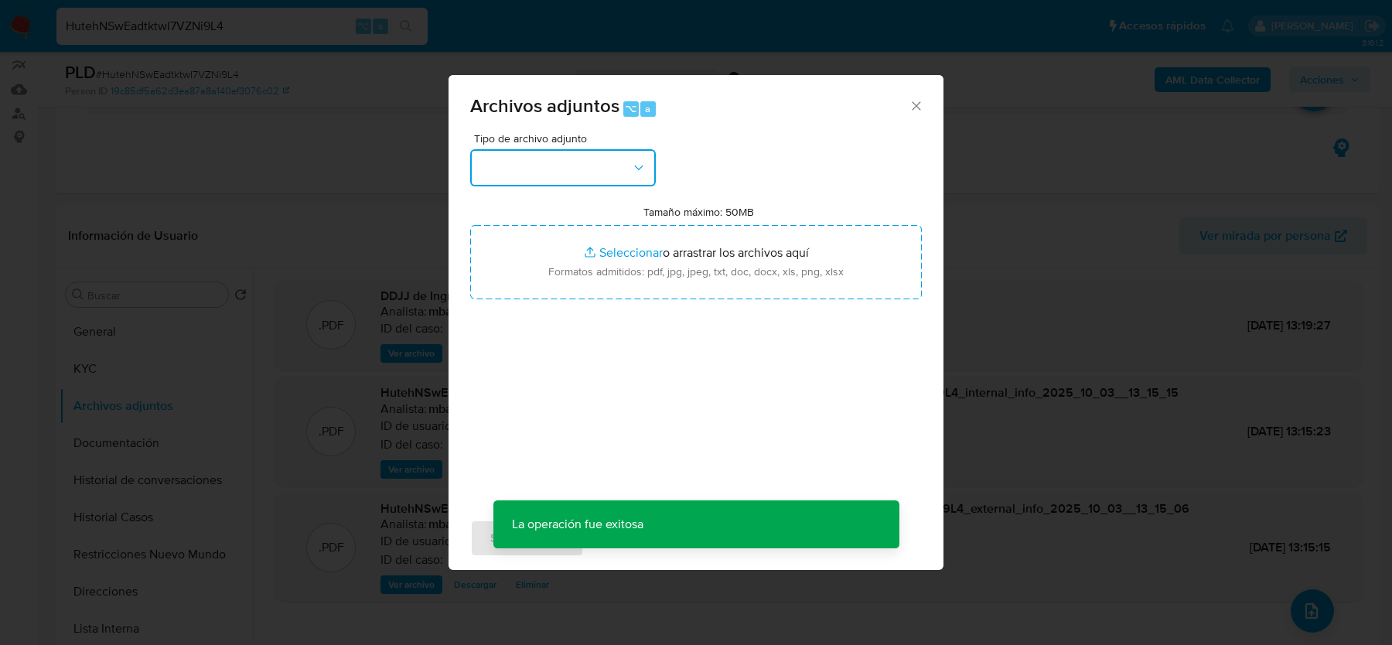
click at [575, 170] on button "button" at bounding box center [563, 167] width 186 height 37
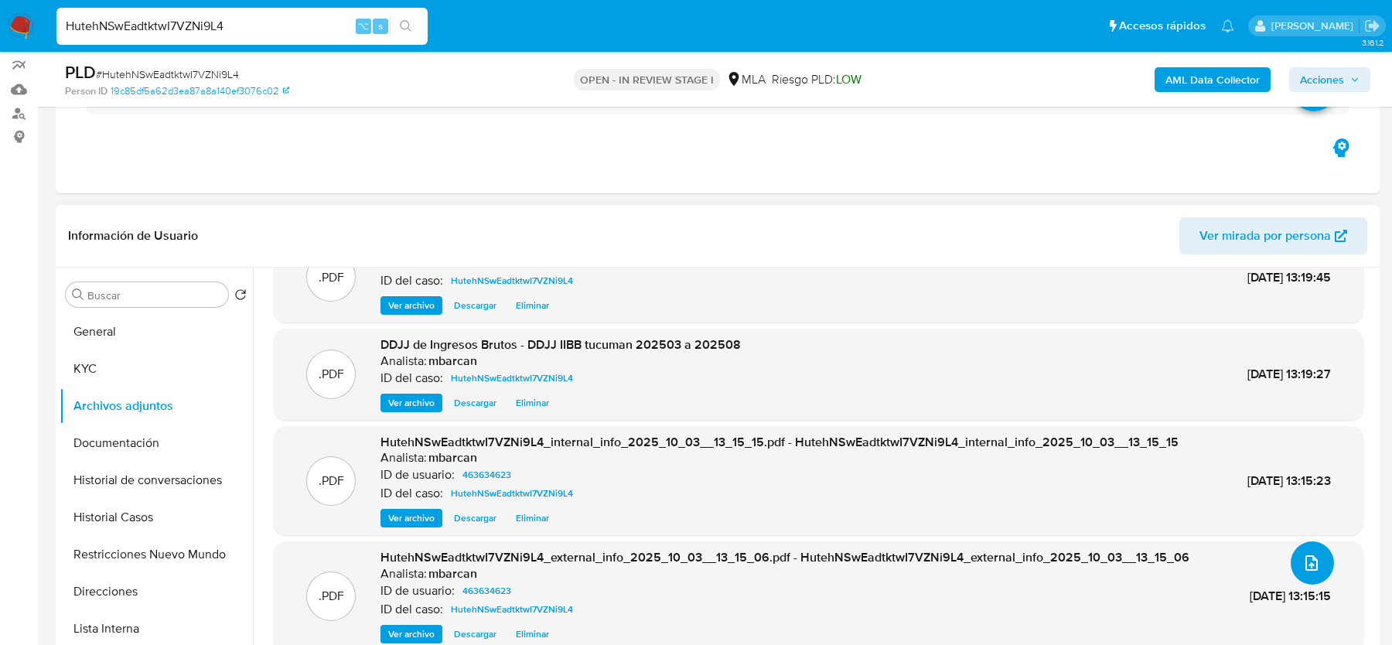
scroll to position [0, 0]
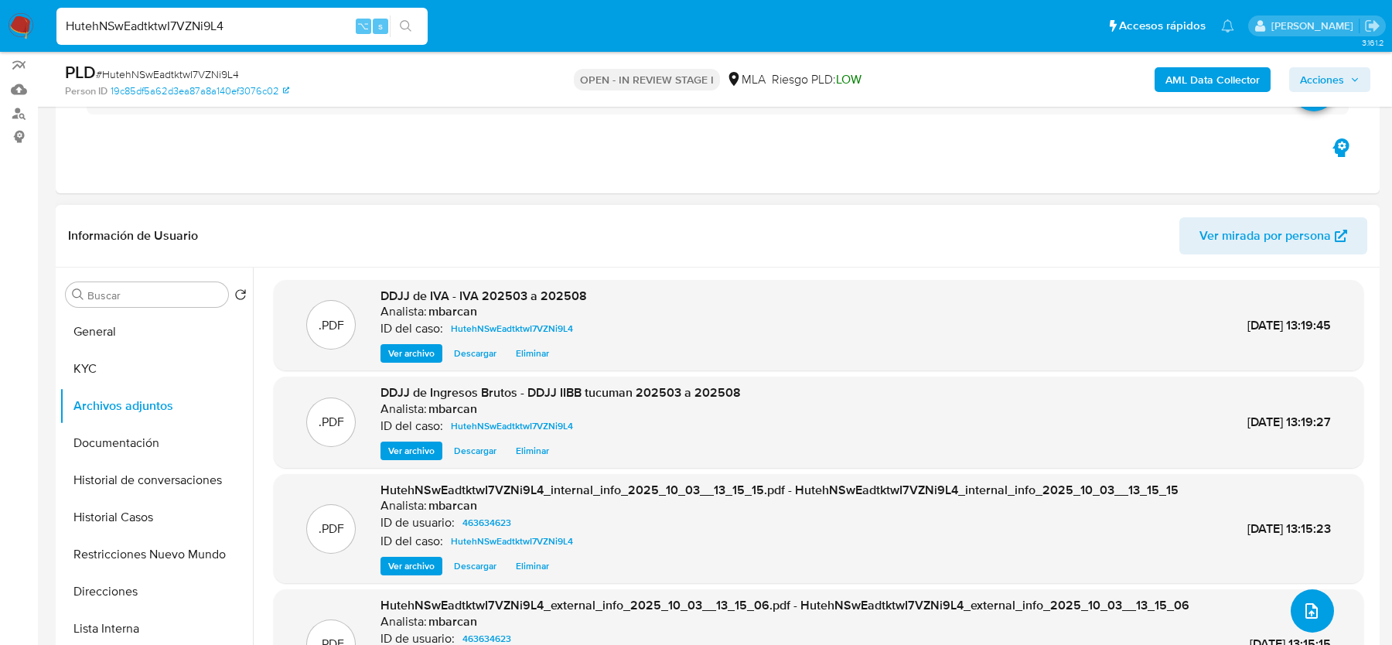
click at [1305, 615] on icon "upload-file" at bounding box center [1312, 611] width 19 height 19
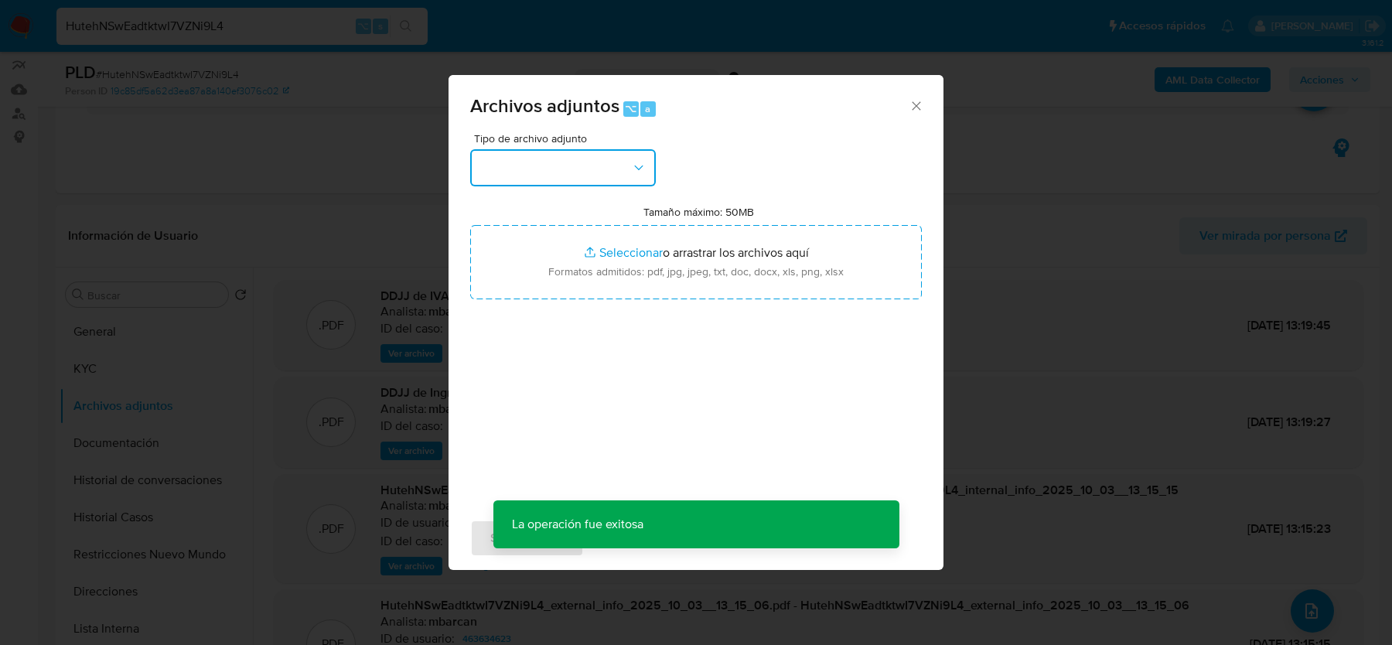
click at [606, 165] on button "button" at bounding box center [563, 167] width 186 height 37
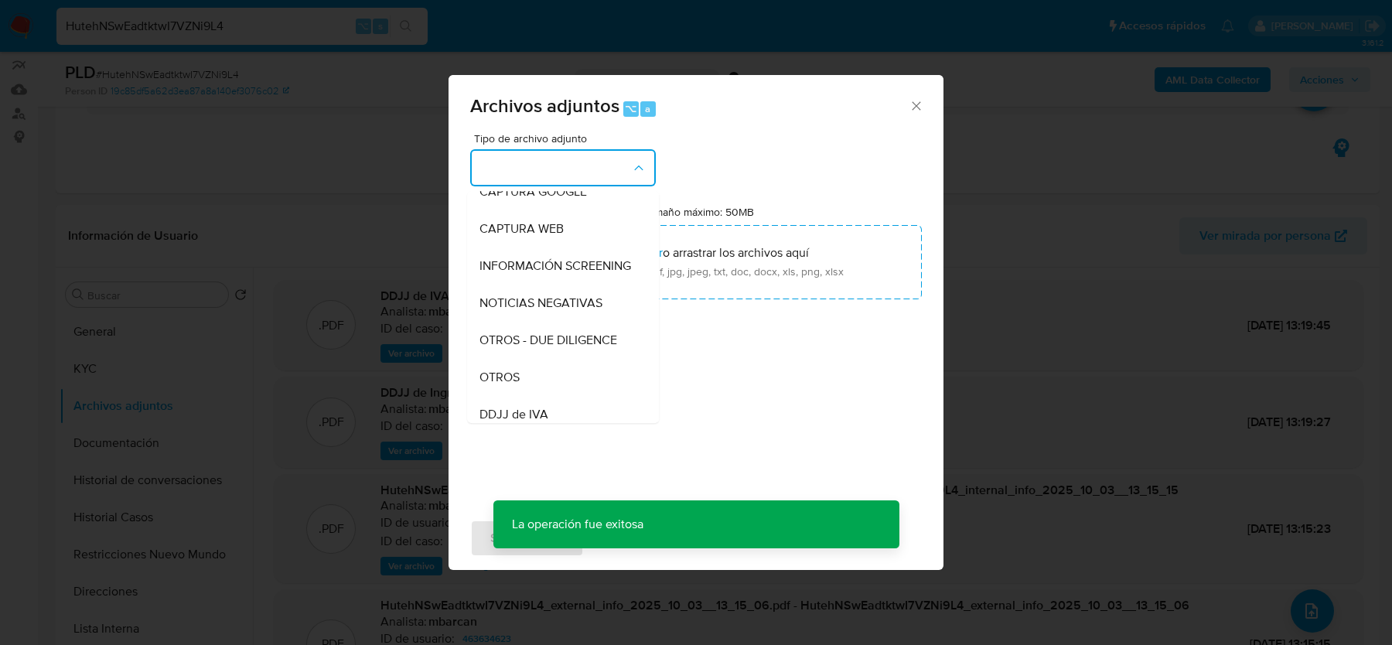
scroll to position [130, 0]
click at [506, 369] on span "OTROS" at bounding box center [500, 376] width 40 height 15
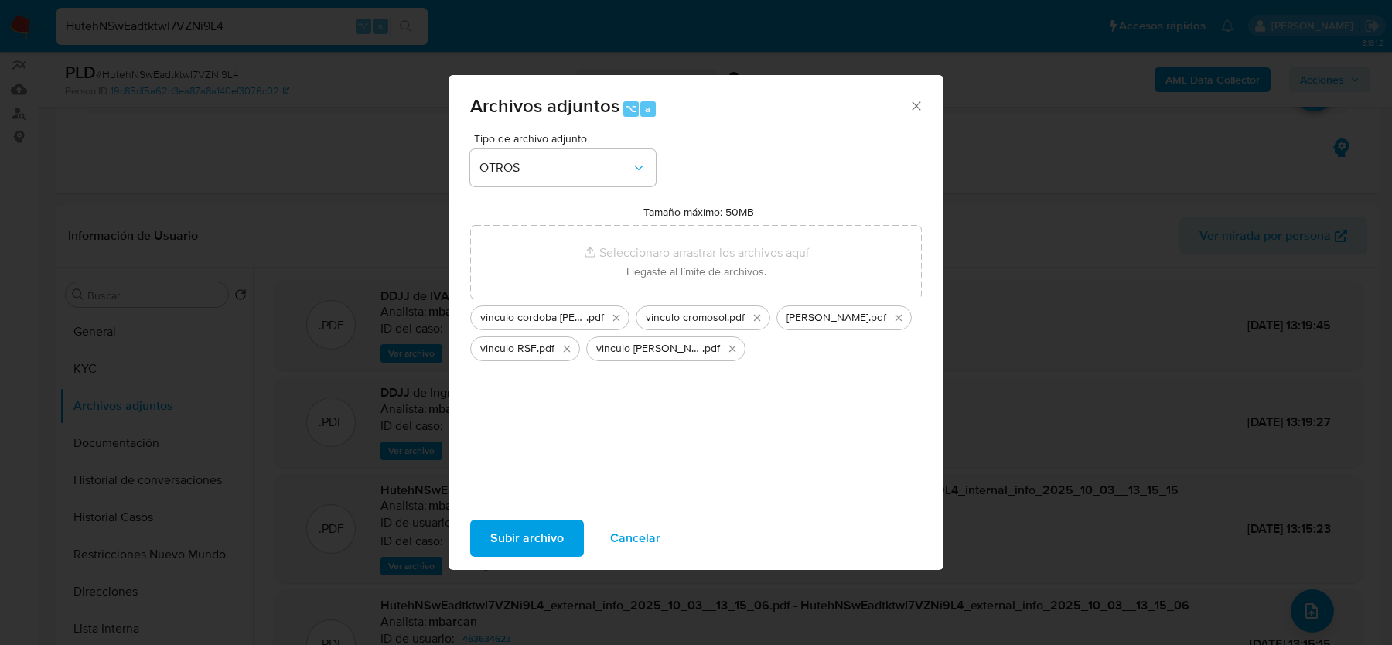
click at [538, 535] on span "Subir archivo" at bounding box center [526, 538] width 73 height 34
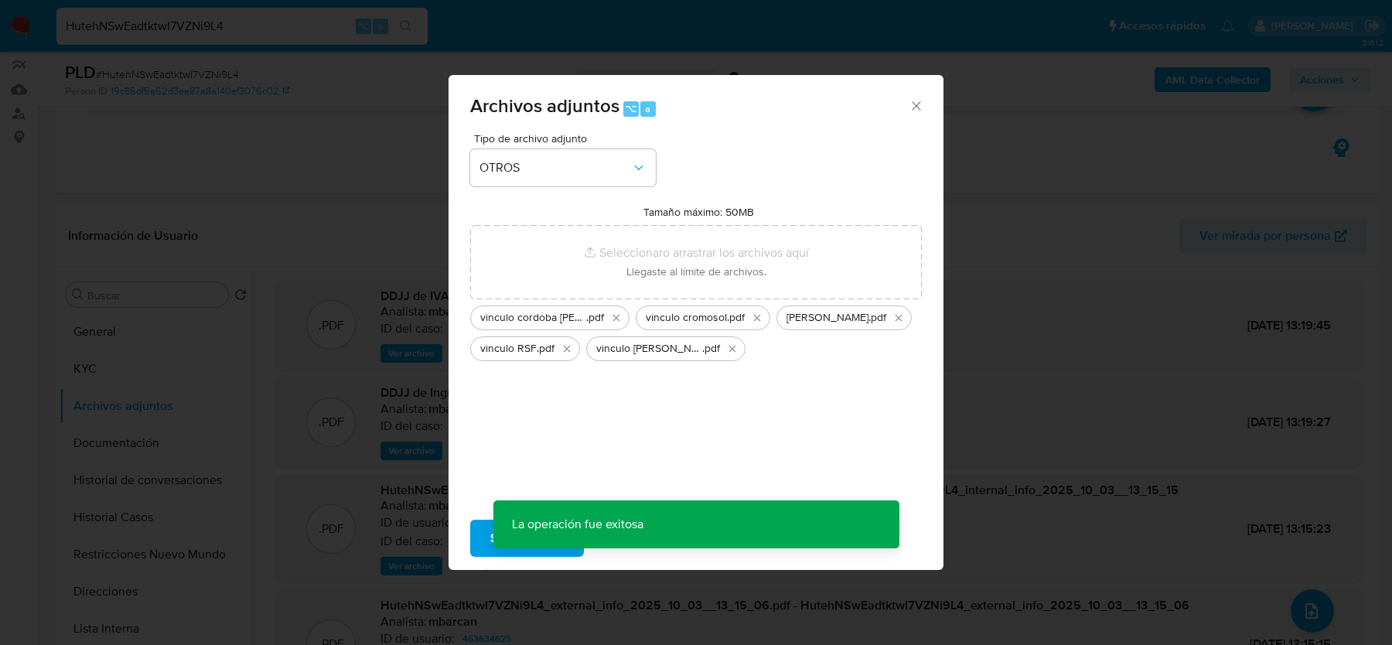
click at [1302, 613] on div "Archivos adjuntos ⌥ a Tipo de archivo adjunto OTROS Tamaño máximo: 50MB Selecci…" at bounding box center [696, 322] width 1392 height 645
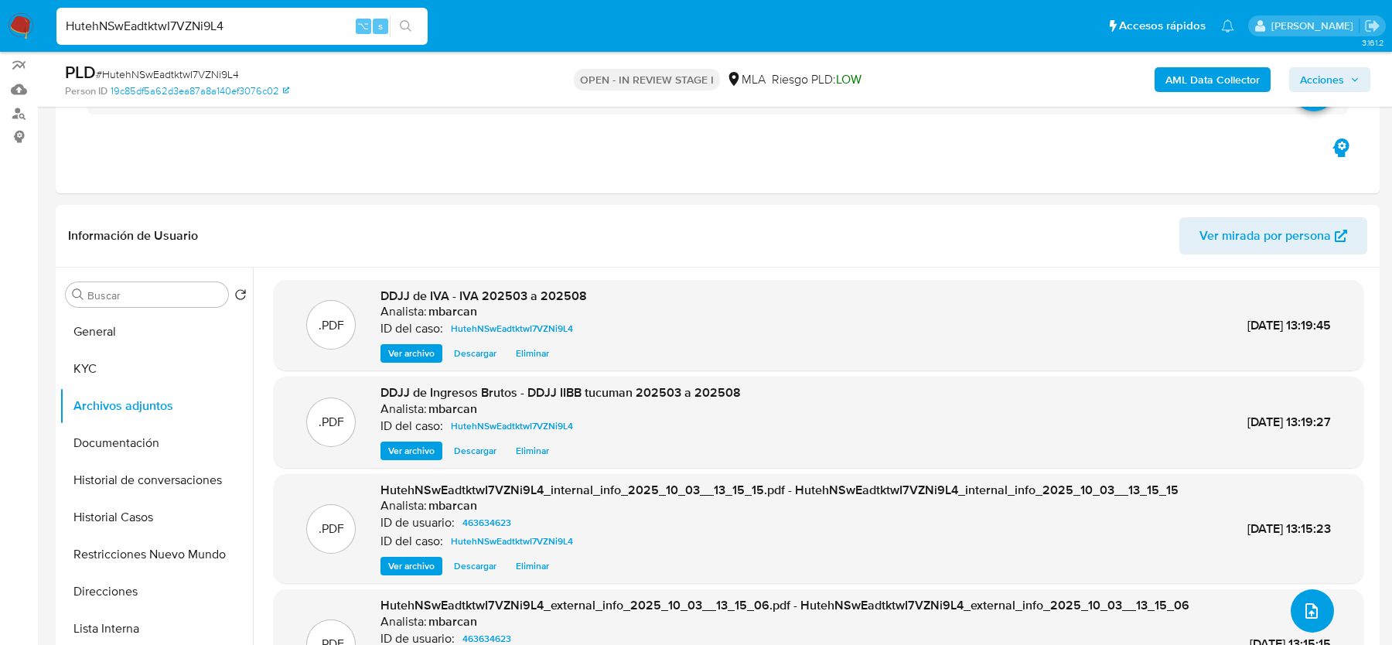
click at [1303, 613] on icon "upload-file" at bounding box center [1312, 611] width 19 height 19
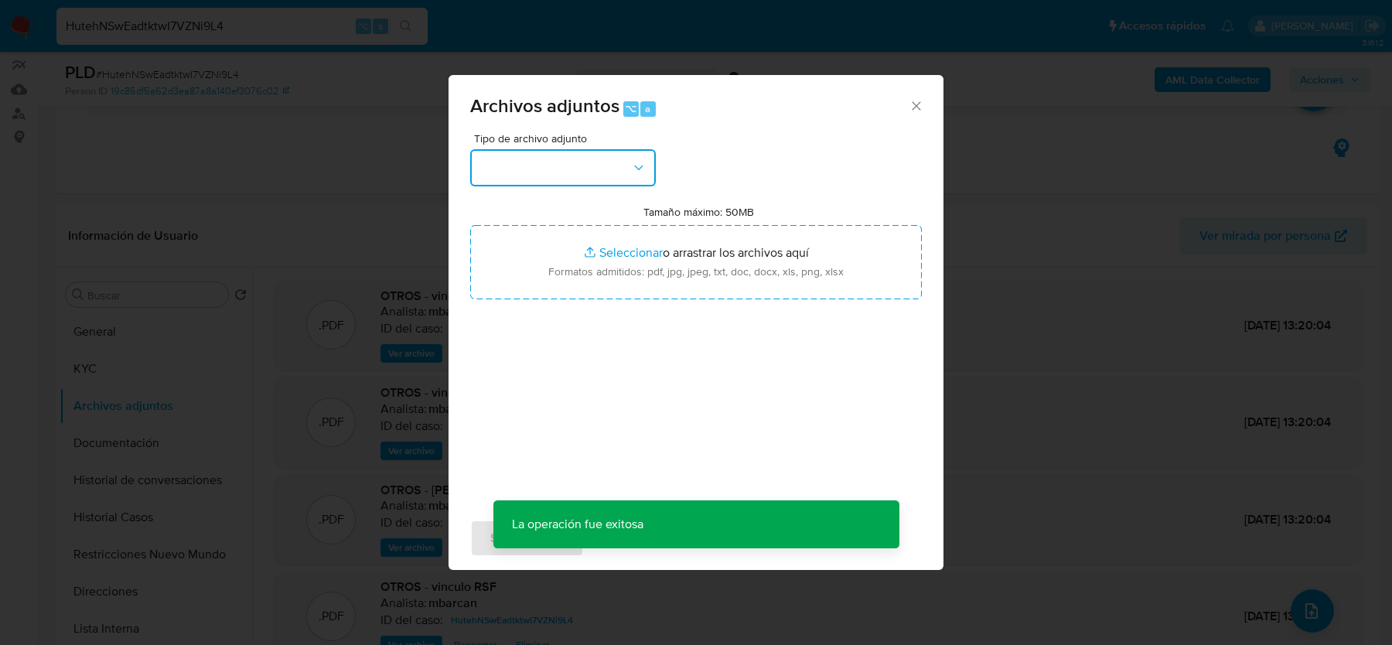
click at [538, 175] on button "button" at bounding box center [563, 167] width 186 height 37
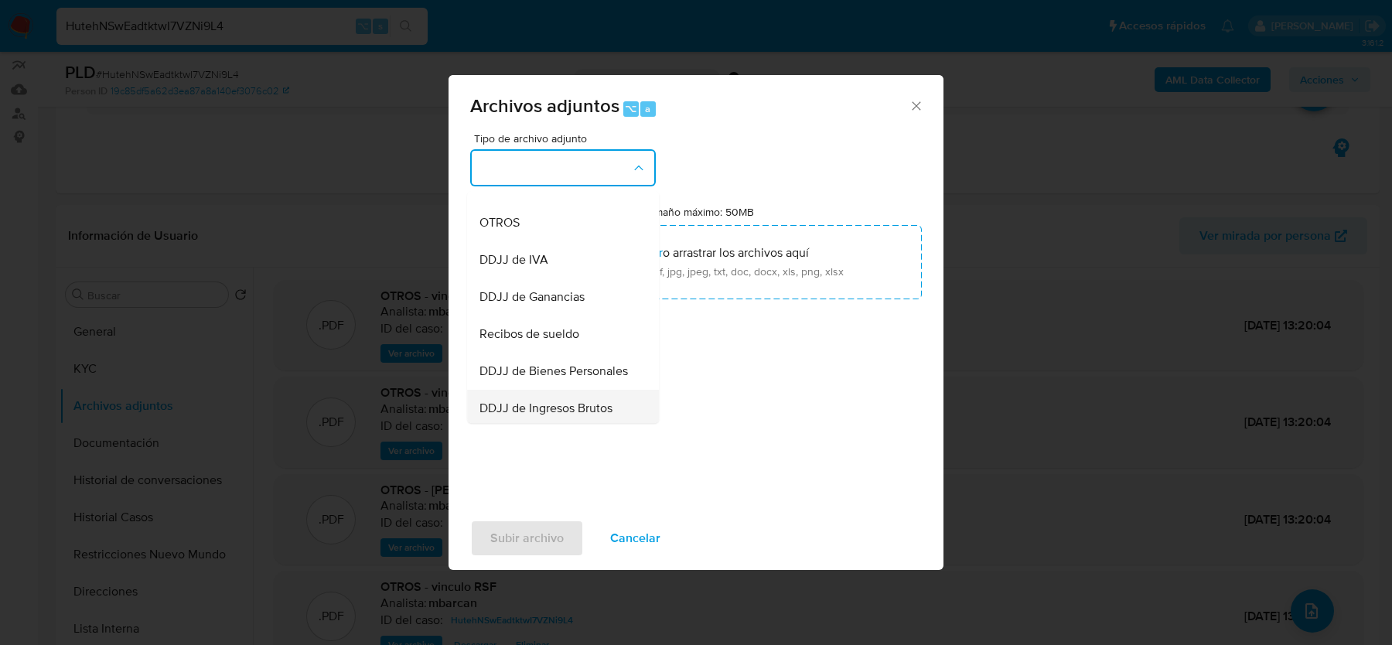
scroll to position [256, 0]
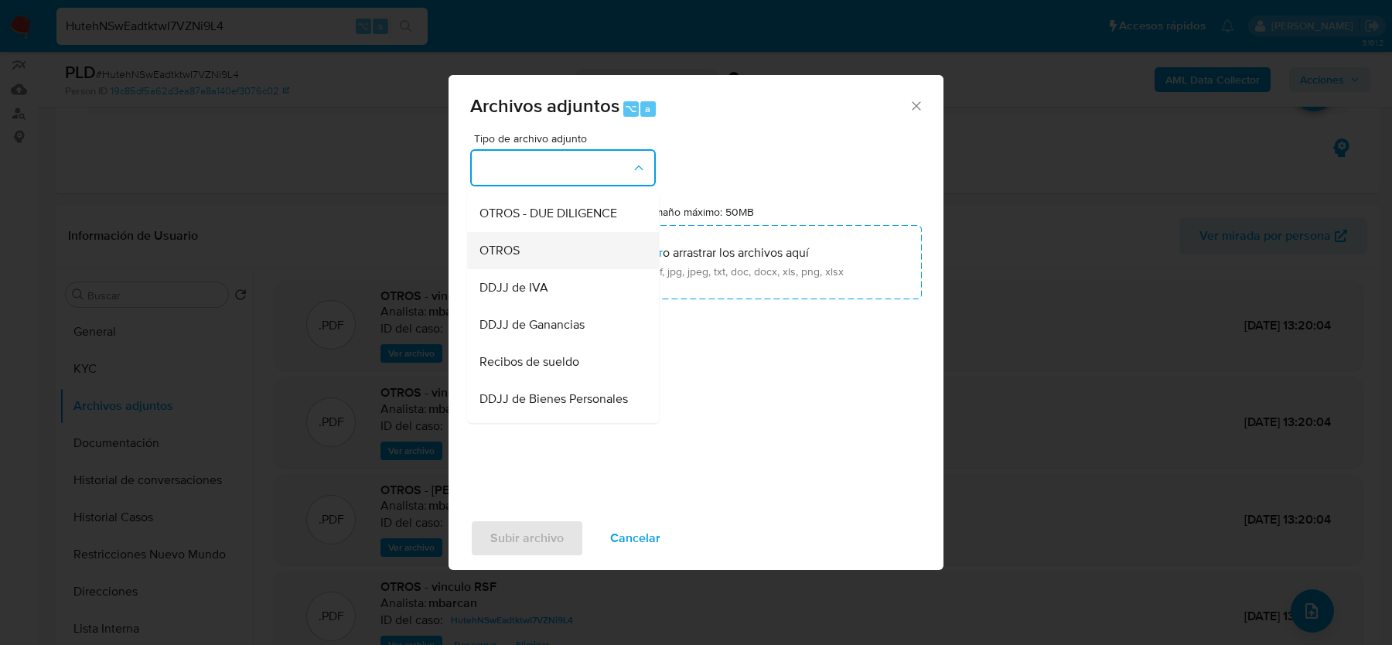
click at [511, 254] on span "OTROS" at bounding box center [500, 250] width 40 height 15
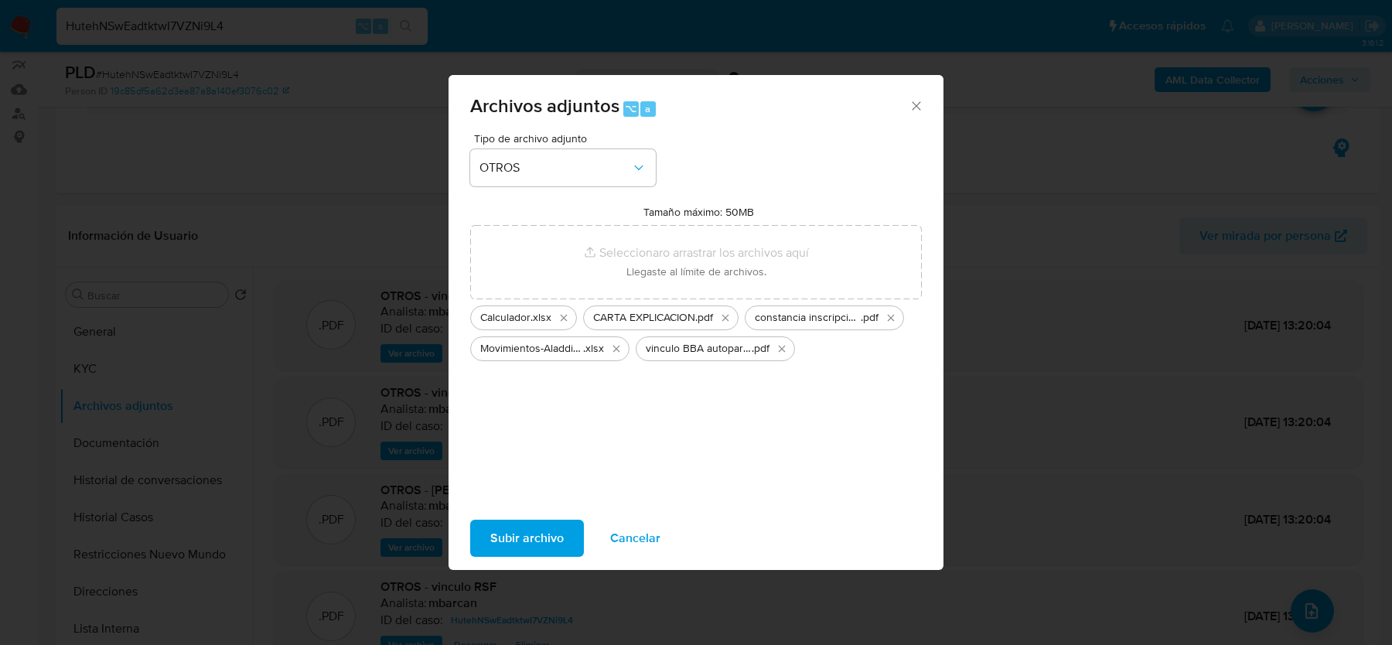
click at [529, 529] on span "Subir archivo" at bounding box center [526, 538] width 73 height 34
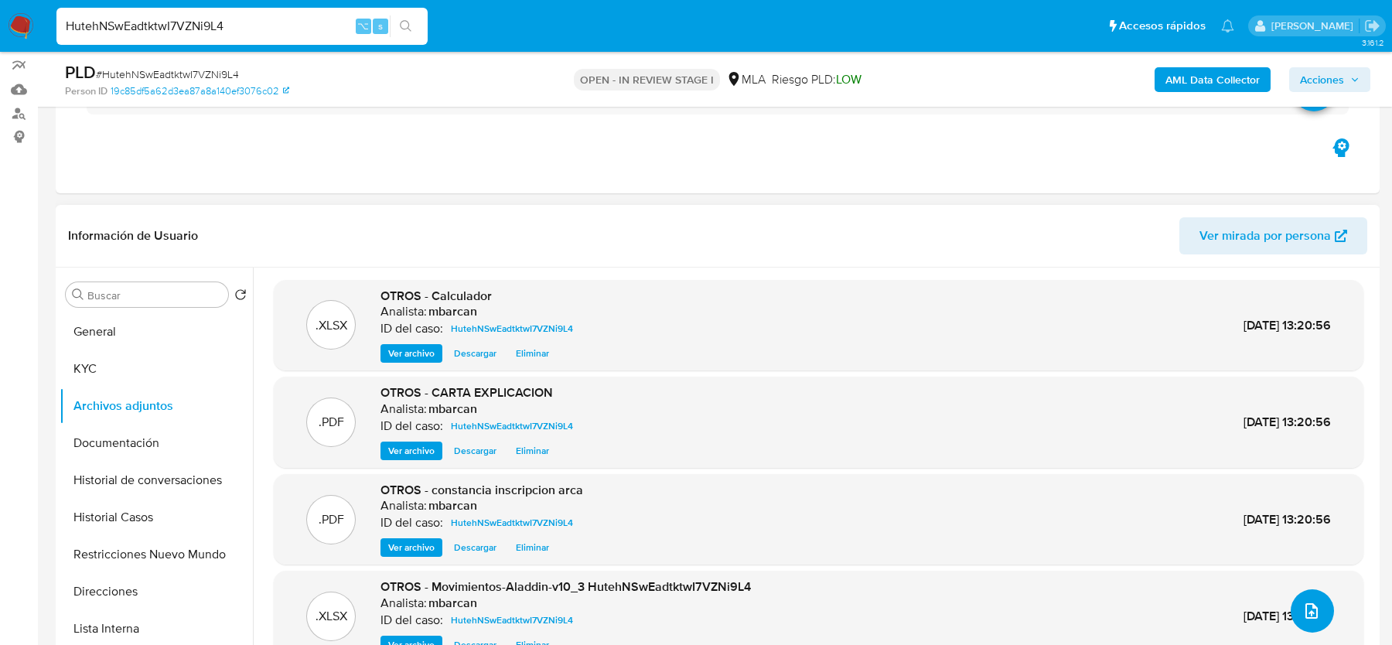
click at [1310, 614] on icon "upload-file" at bounding box center [1312, 611] width 19 height 19
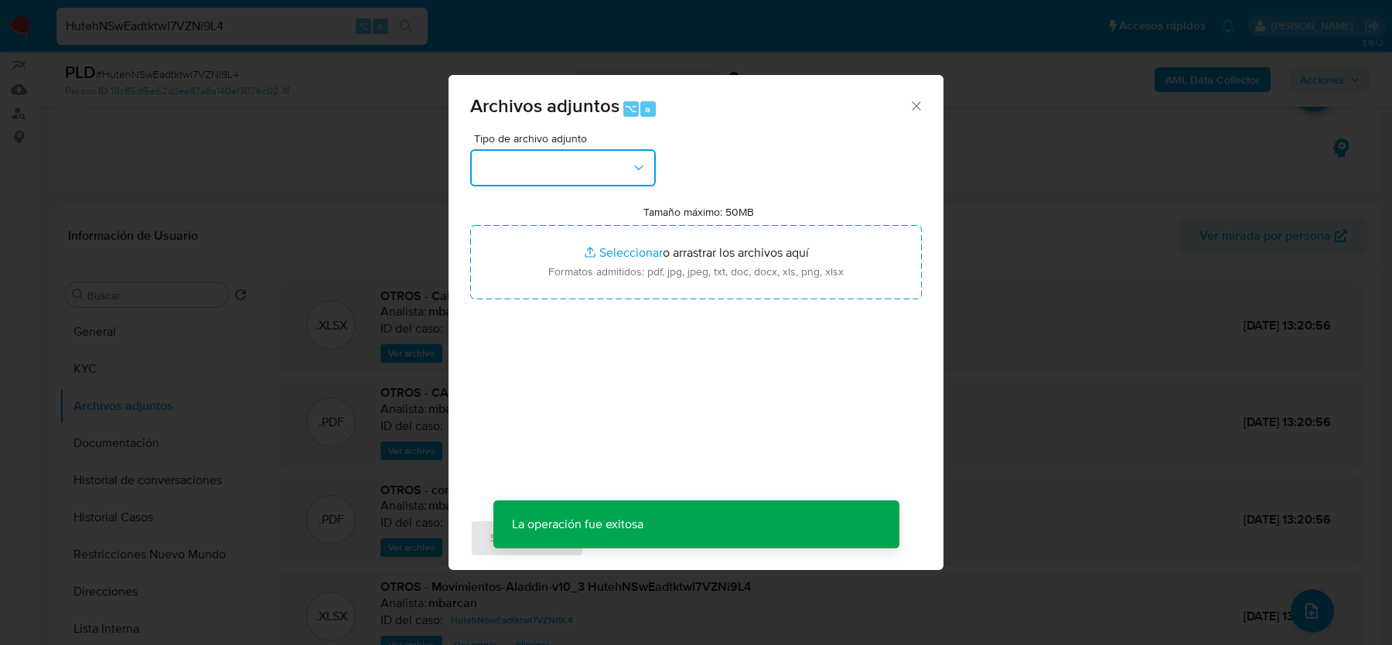
click at [523, 181] on button "button" at bounding box center [563, 167] width 186 height 37
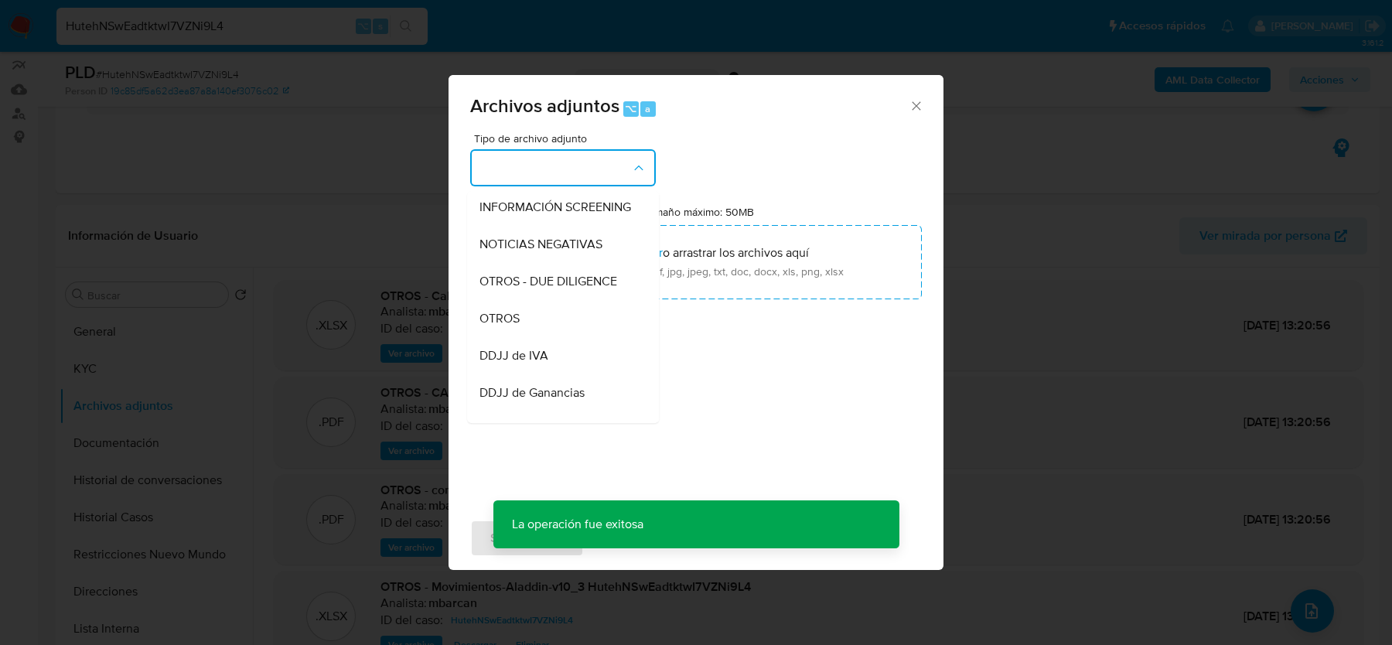
scroll to position [190, 0]
click at [523, 302] on div "OTROS" at bounding box center [559, 316] width 158 height 37
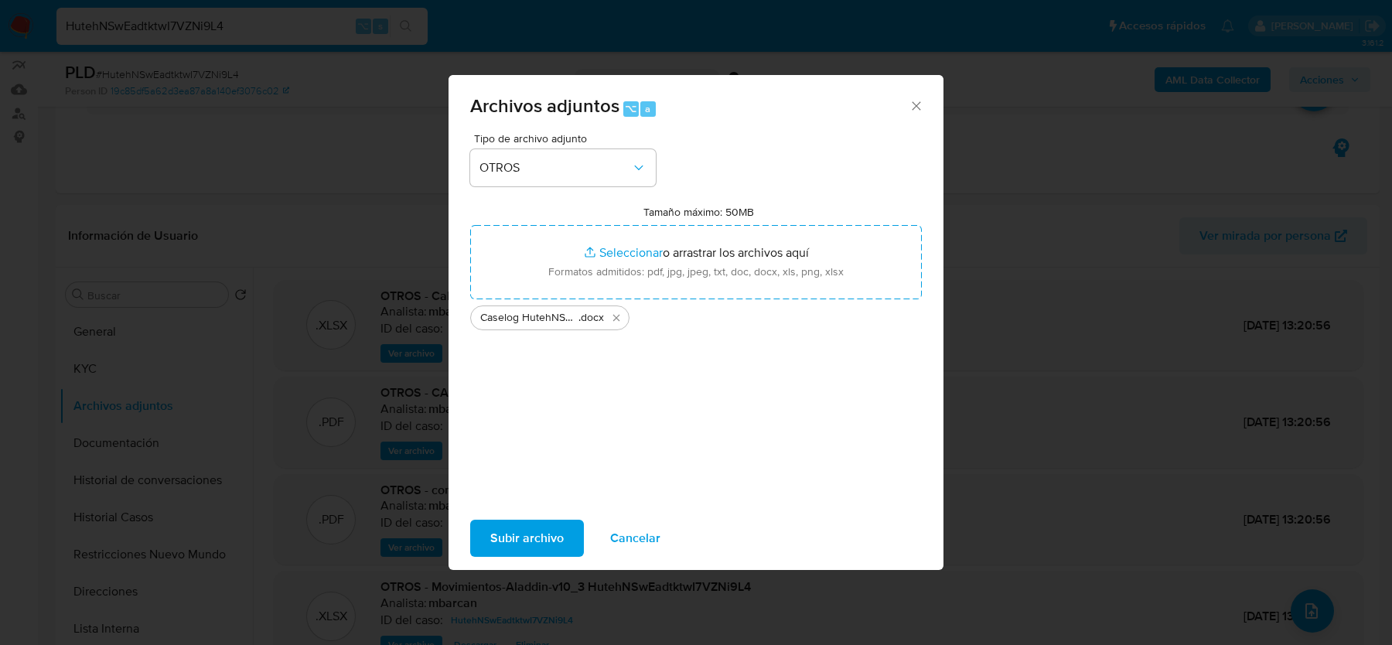
click at [538, 534] on span "Subir archivo" at bounding box center [526, 538] width 73 height 34
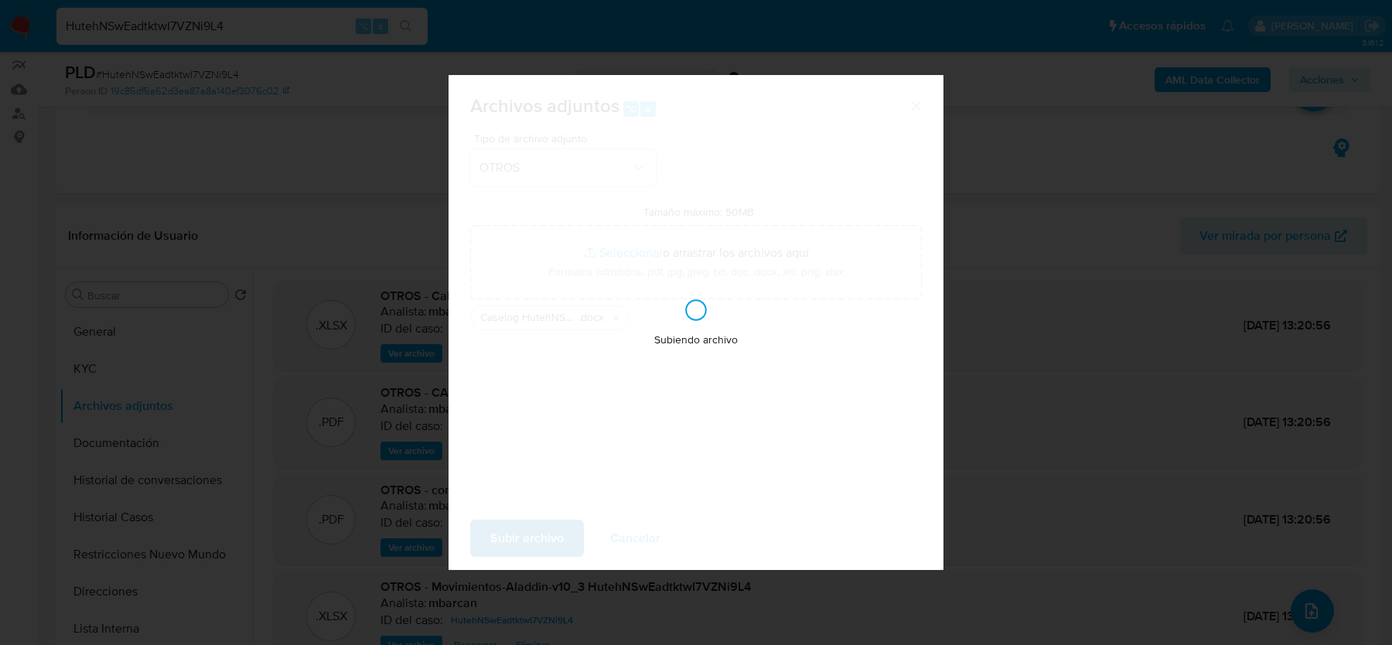
click at [538, 534] on div "Subiendo archivo" at bounding box center [696, 322] width 495 height 495
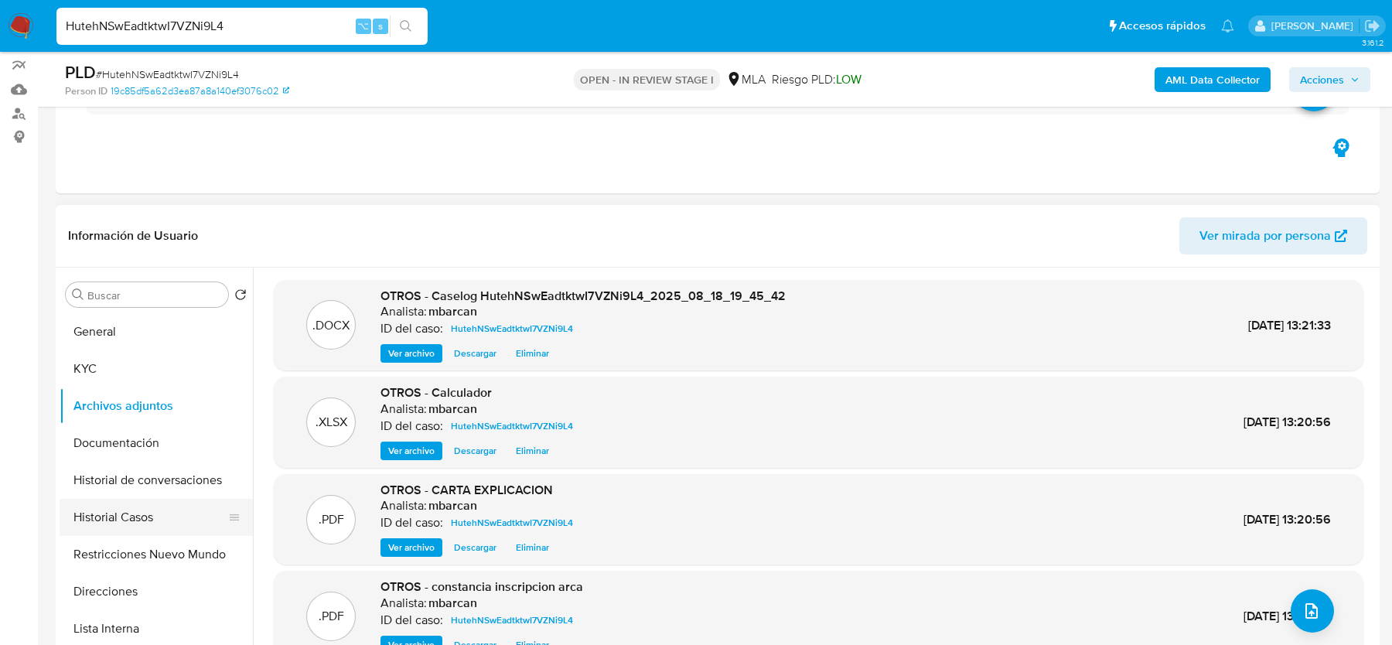
click at [198, 507] on button "Historial Casos" at bounding box center [150, 517] width 181 height 37
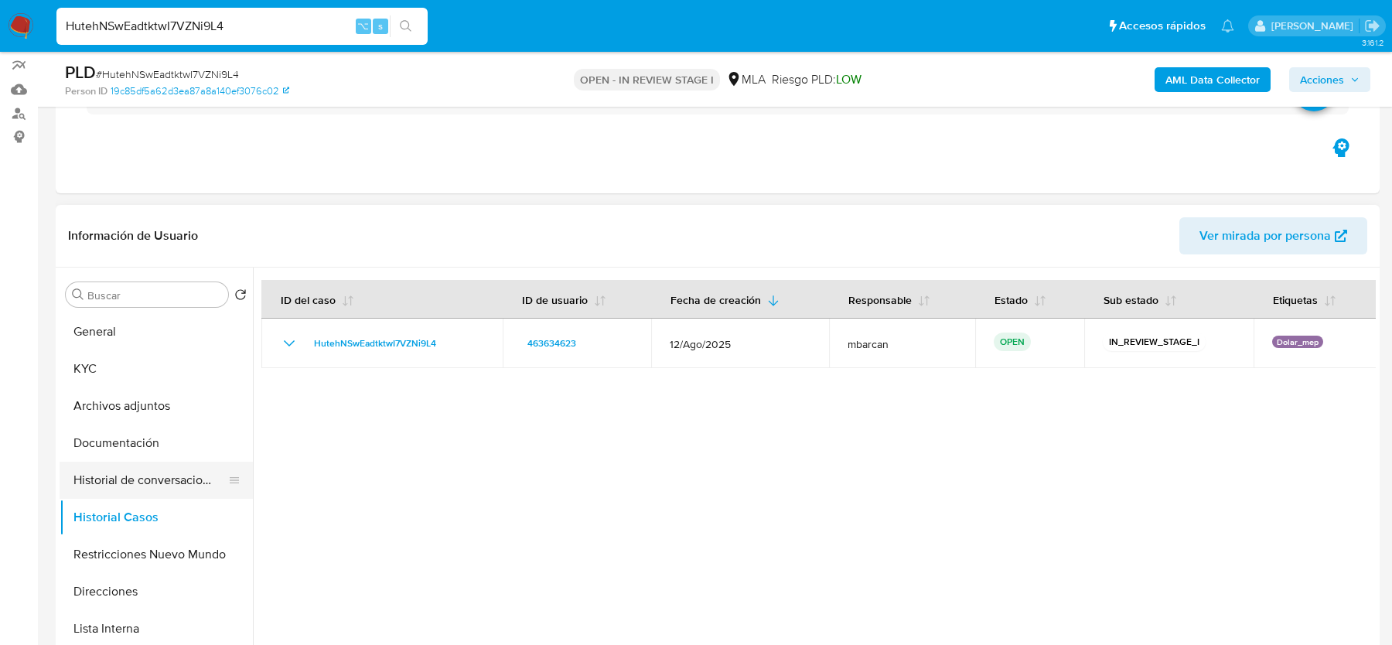
click at [133, 476] on button "Historial de conversaciones" at bounding box center [150, 480] width 181 height 37
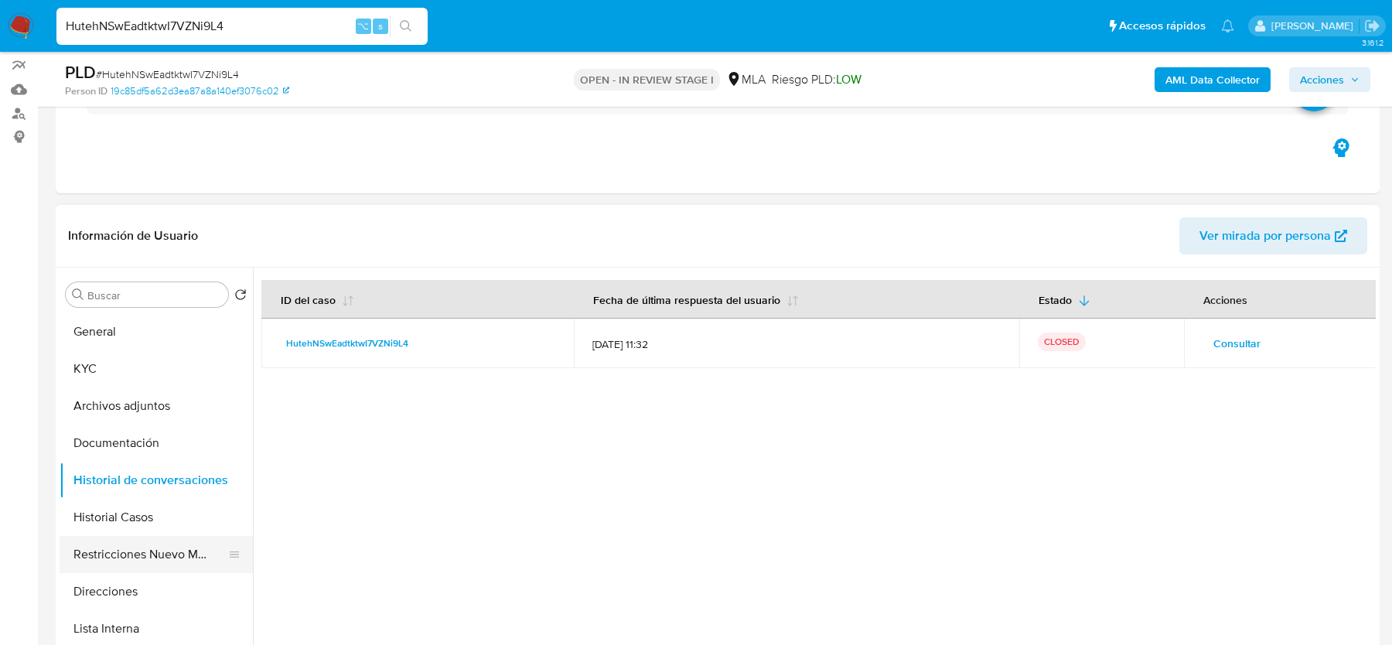
click at [145, 544] on button "Restricciones Nuevo Mundo" at bounding box center [150, 554] width 181 height 37
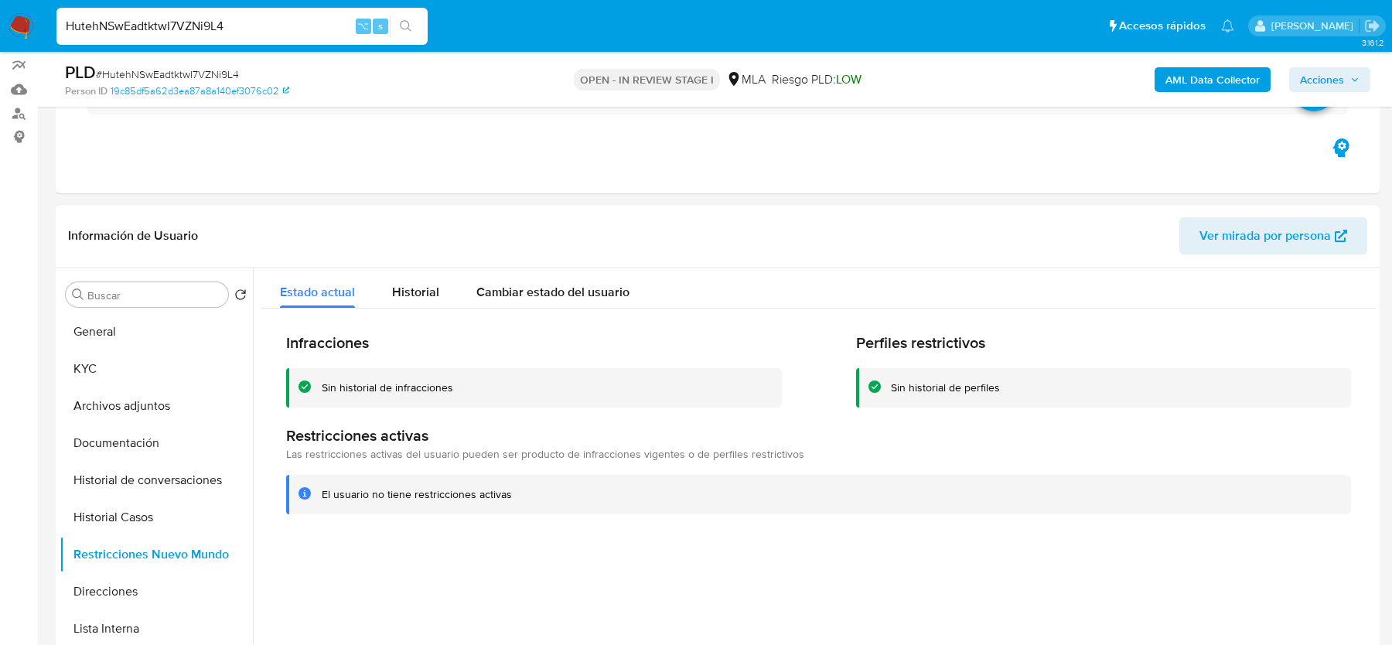
click at [1329, 73] on span "Acciones" at bounding box center [1322, 79] width 44 height 25
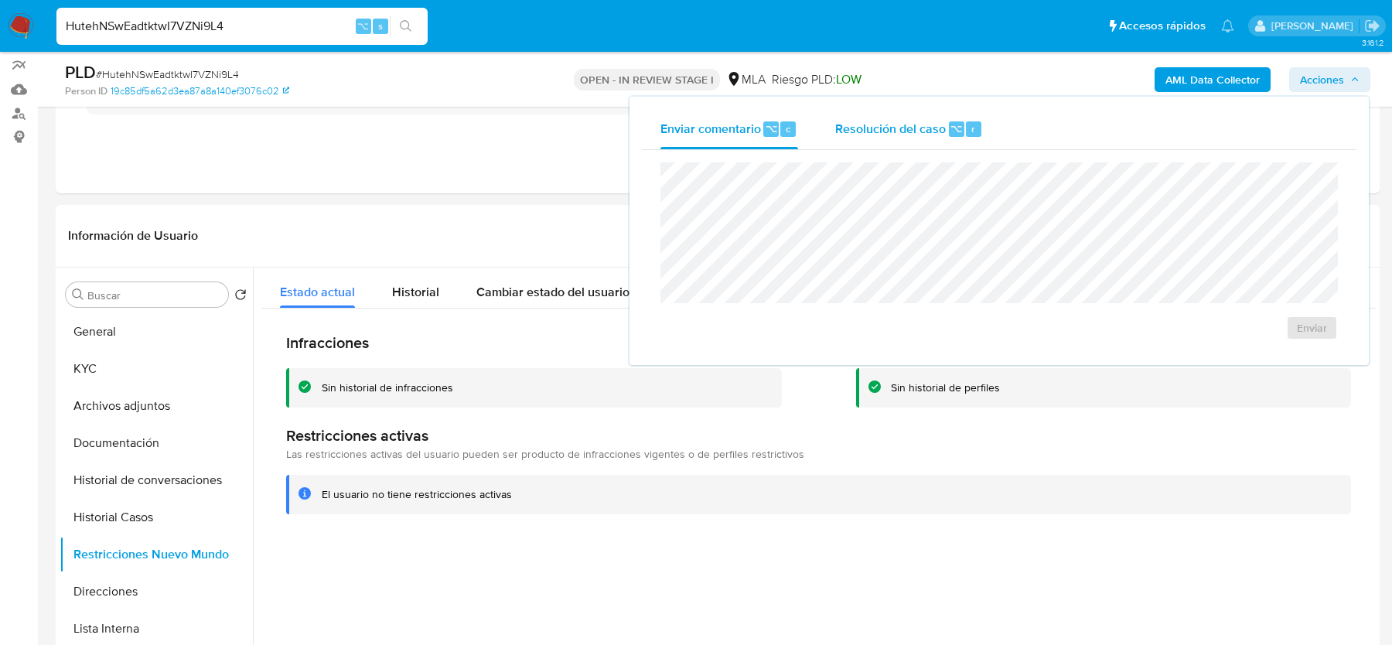
click at [852, 128] on span "Resolución del caso" at bounding box center [890, 128] width 111 height 18
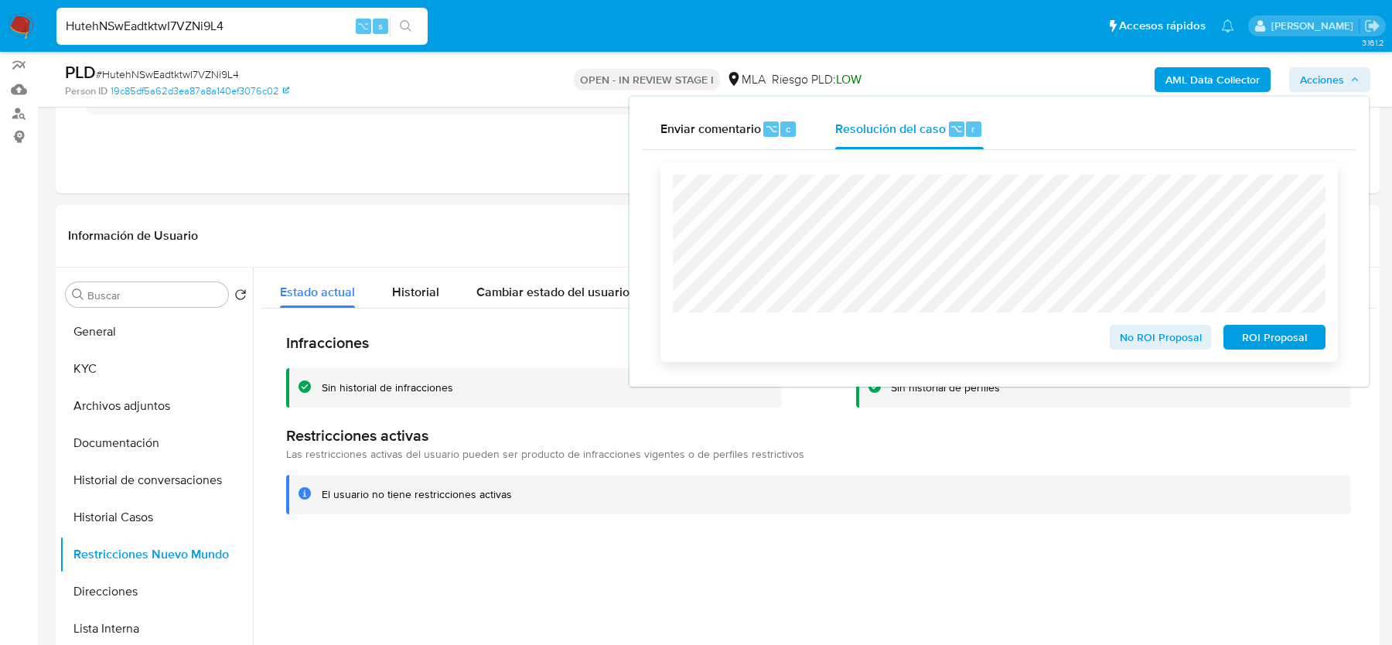
click at [1126, 343] on span "No ROI Proposal" at bounding box center [1161, 337] width 80 height 22
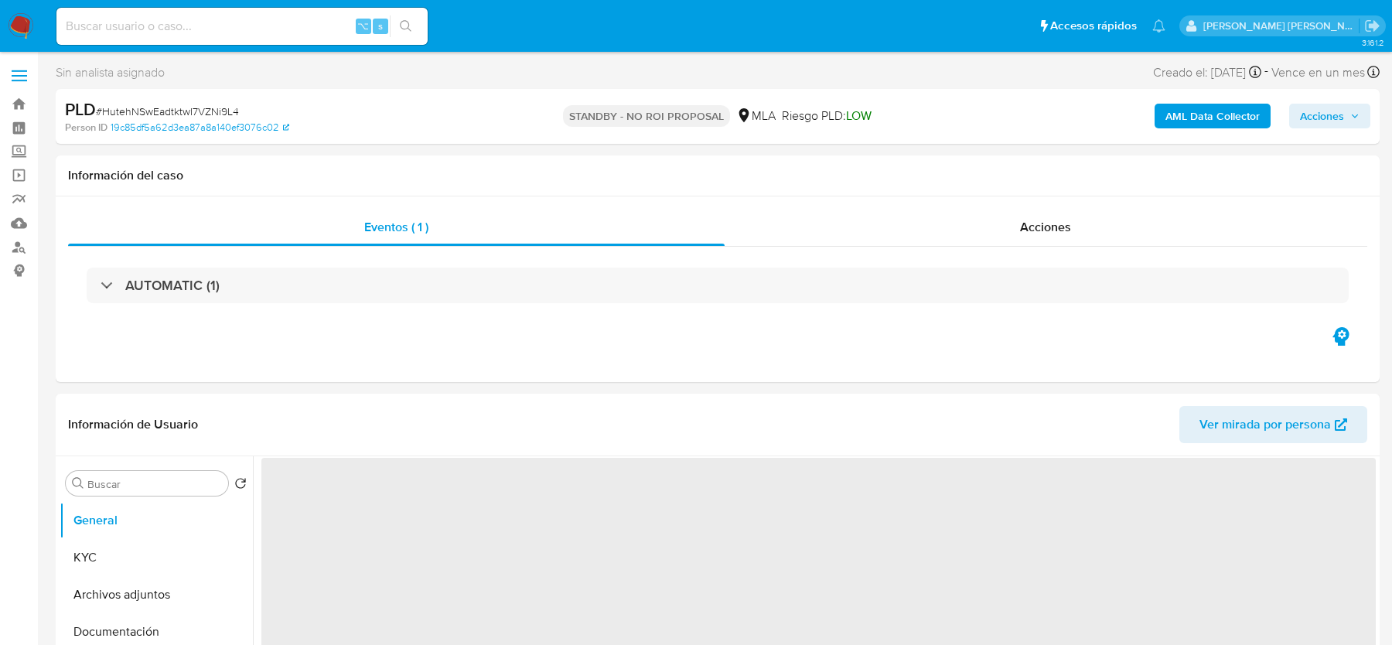
select select "10"
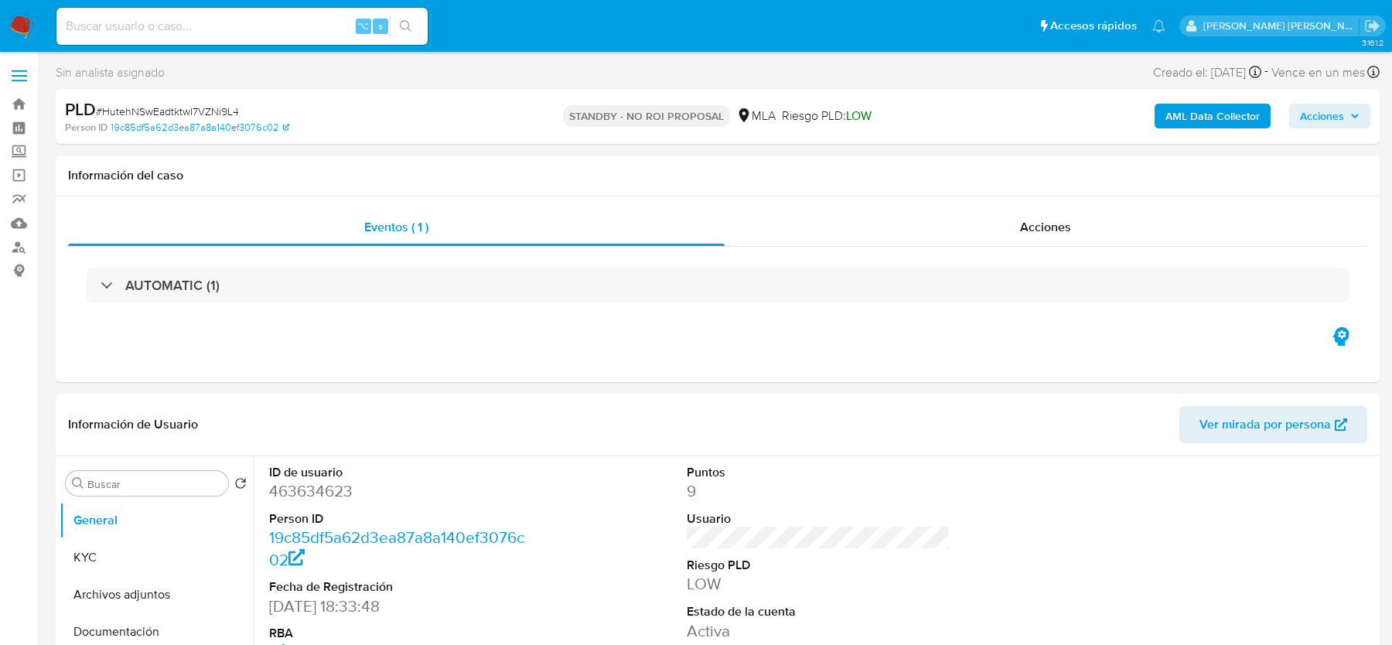
click at [23, 26] on img at bounding box center [21, 26] width 26 height 26
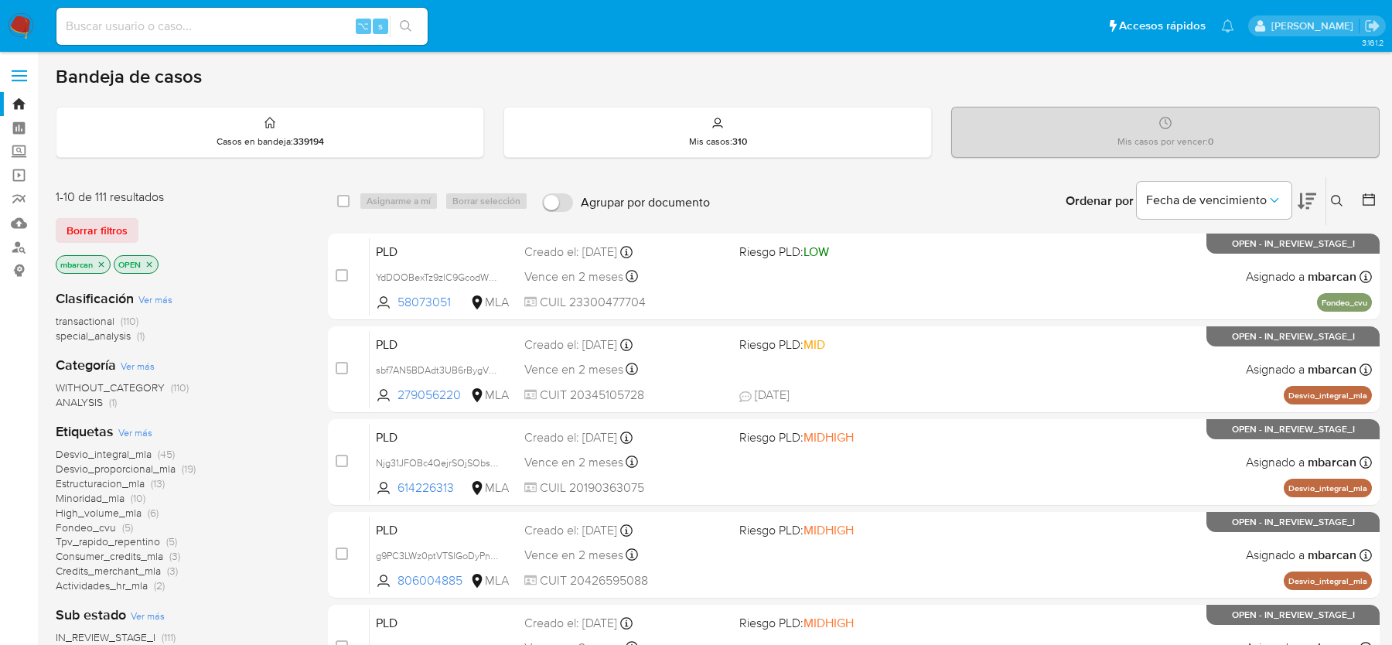
click at [156, 22] on input at bounding box center [241, 26] width 371 height 20
paste input "Icvnuev1XUTkWUEXHsYYCADM"
type input "Icvnuev1XUTkWUEXHsYYCADM"
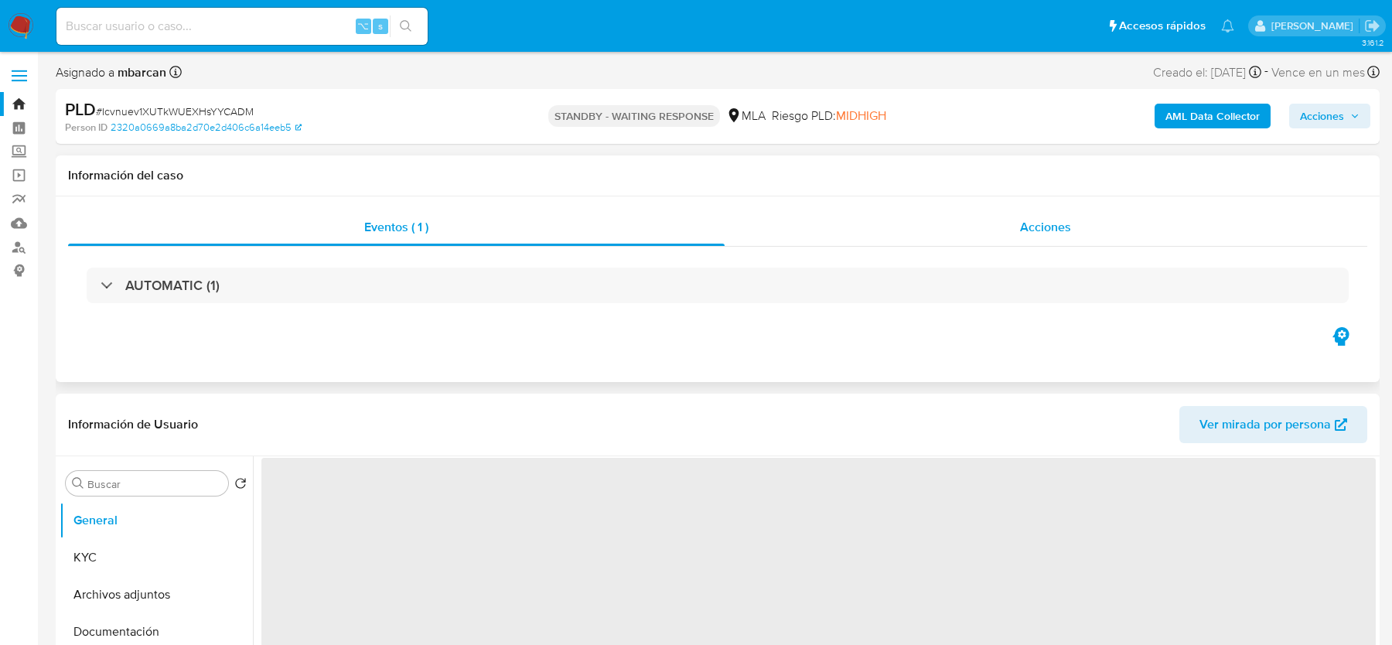
select select "10"
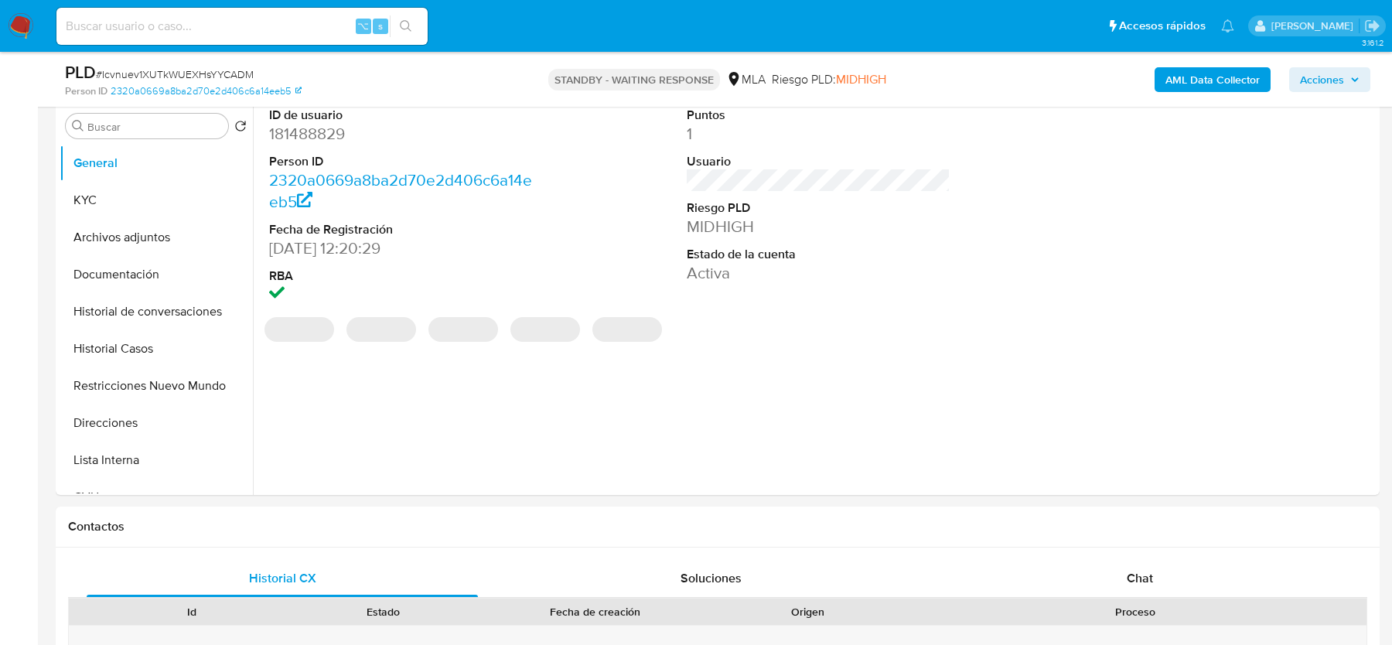
scroll to position [402, 0]
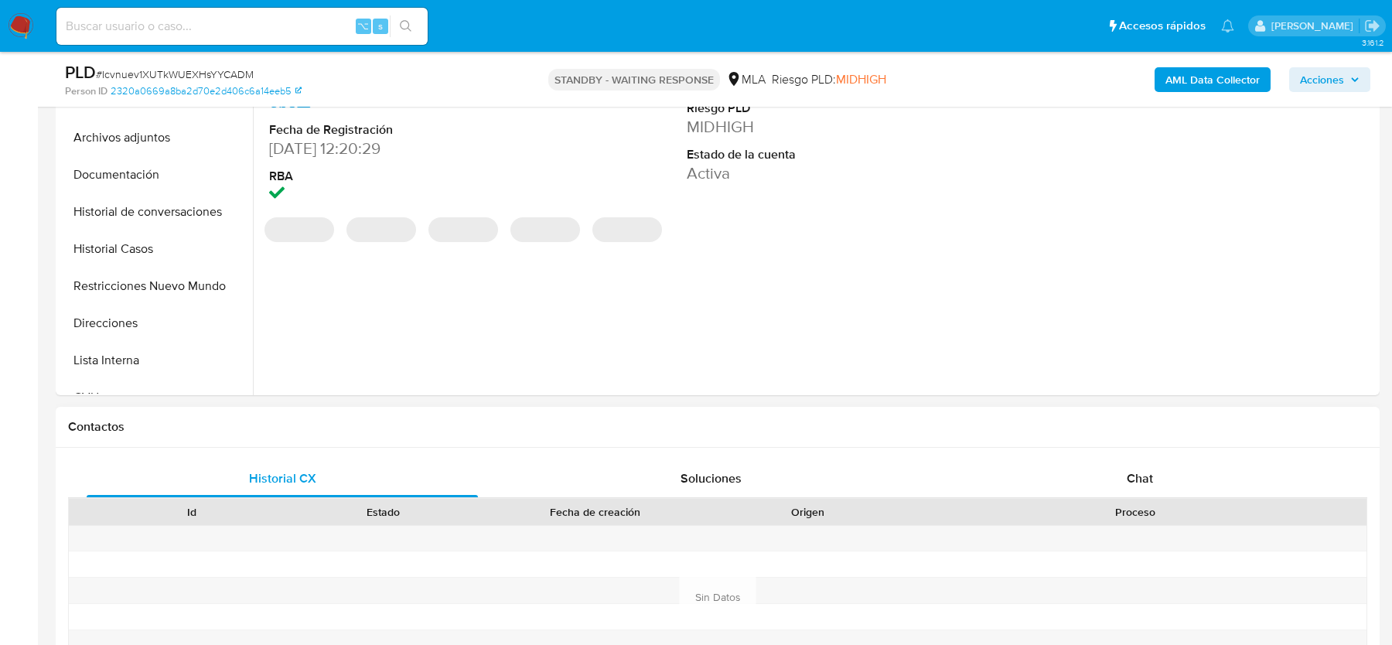
click at [1100, 441] on div "Contactos" at bounding box center [718, 427] width 1324 height 41
click at [1100, 493] on div "Chat" at bounding box center [1139, 478] width 391 height 37
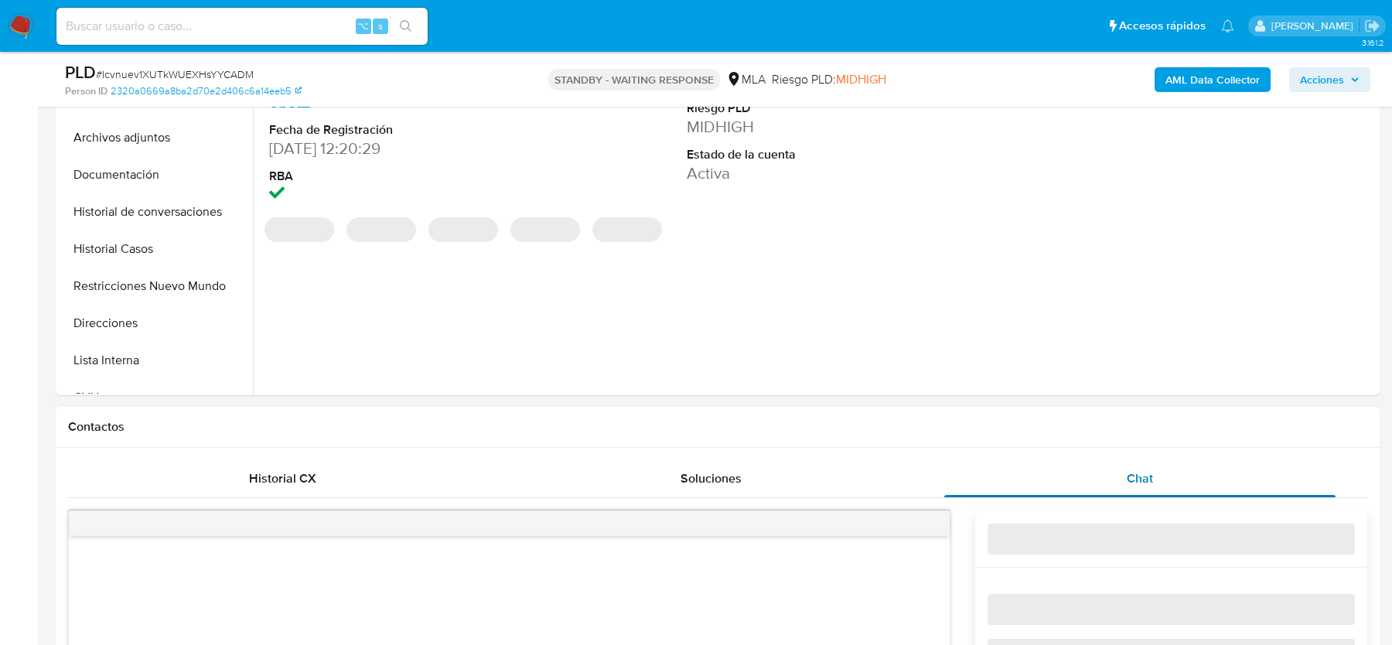
click at [1100, 493] on div "Chat" at bounding box center [1139, 478] width 391 height 37
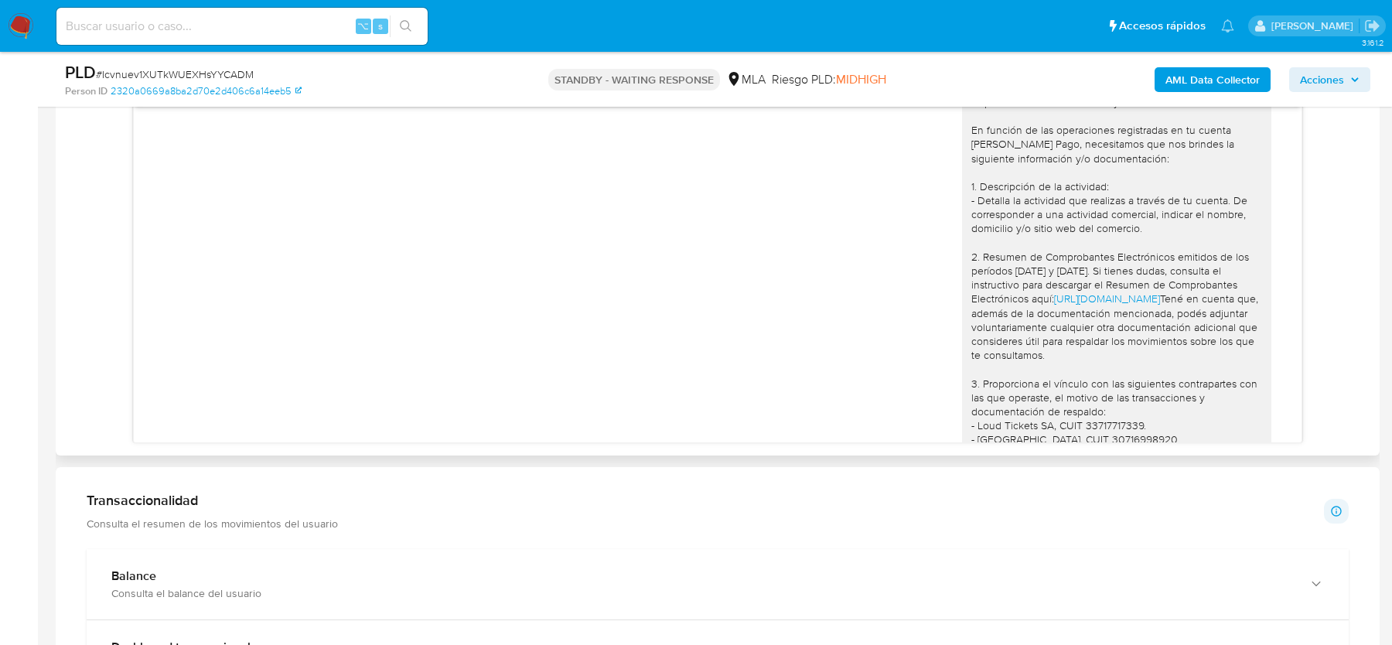
scroll to position [1504, 0]
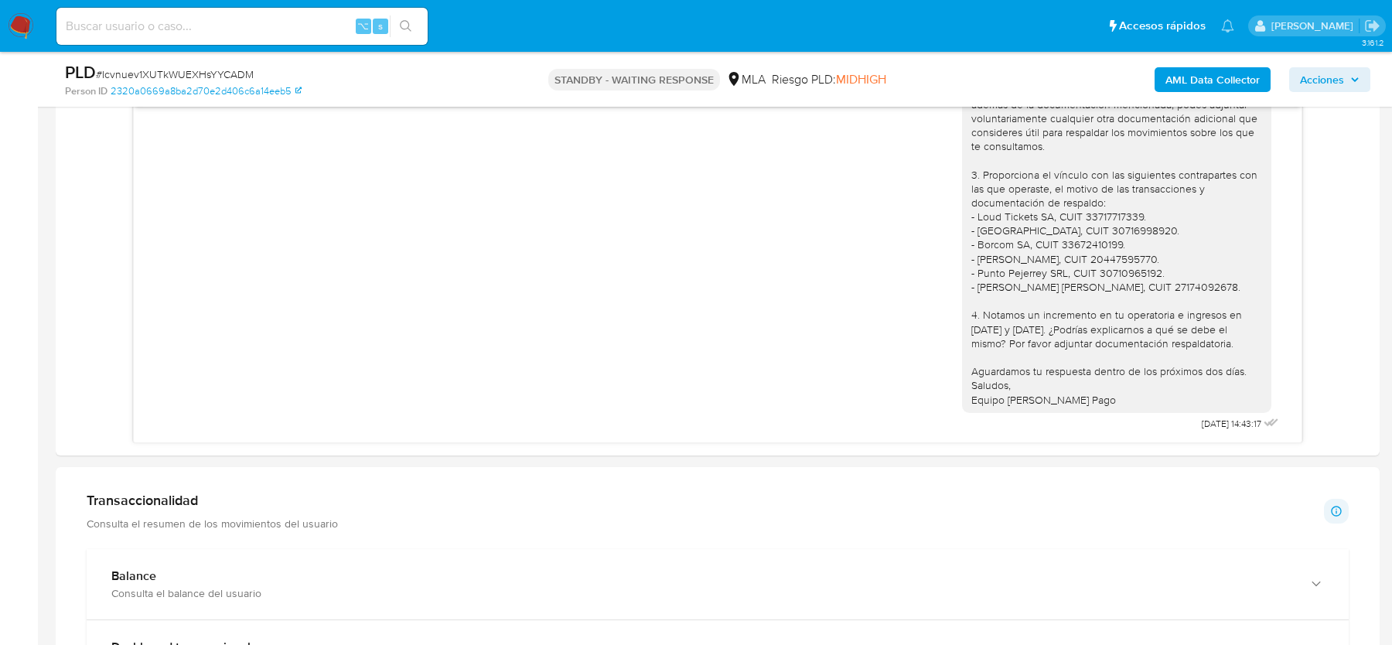
click at [165, 73] on span "# Icvnuev1XUTkWUEXHsYYCADM" at bounding box center [175, 74] width 158 height 15
copy span "Icvnuev1XUTkWUEXHsYYCADM"
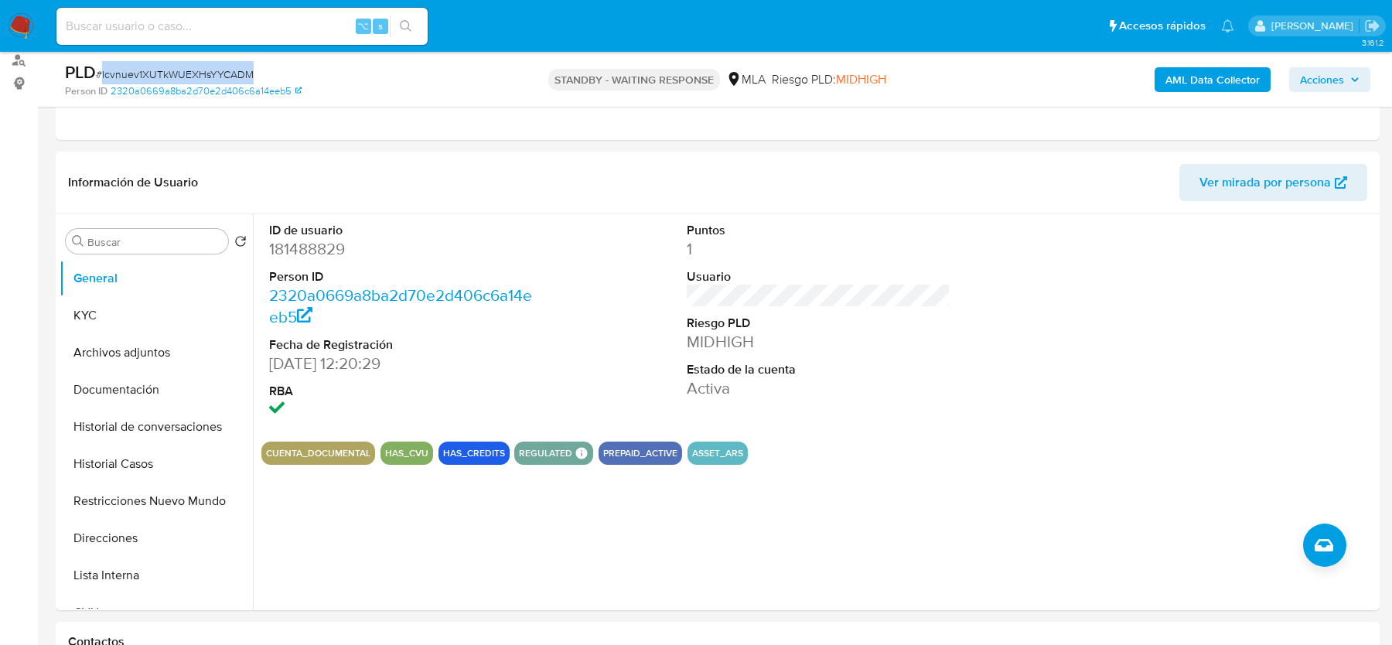
scroll to position [229, 0]
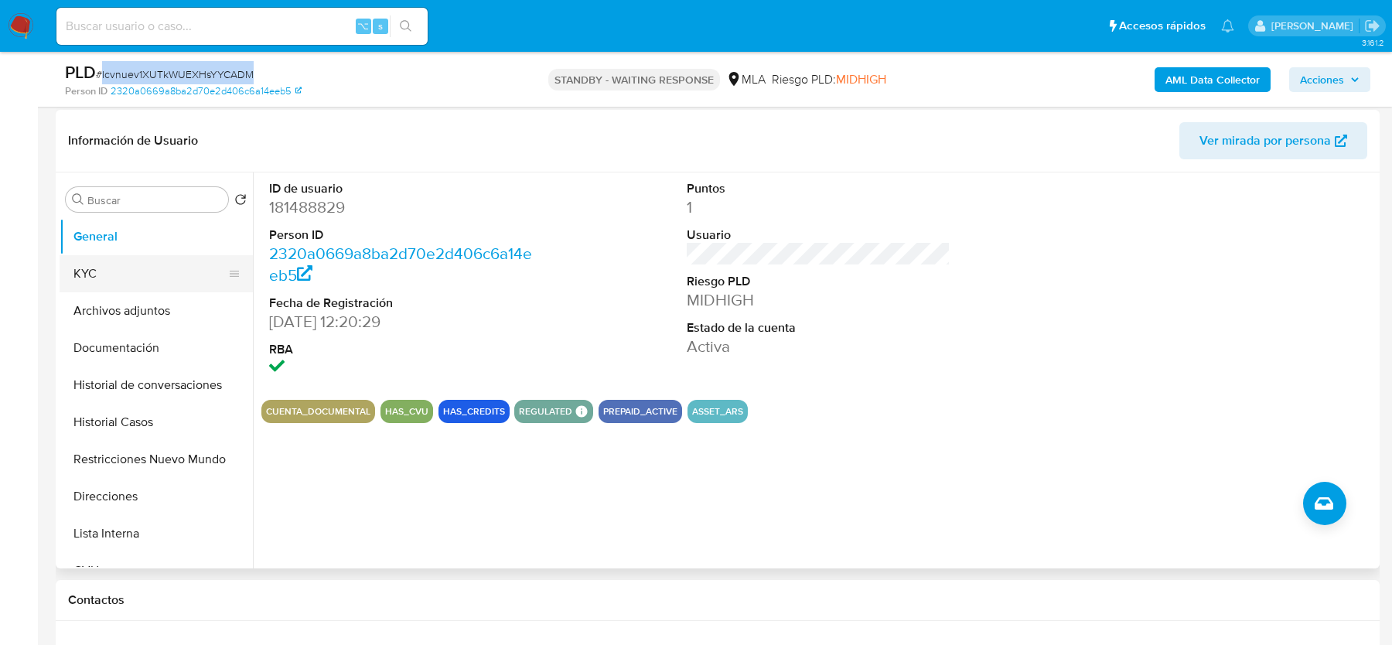
click at [145, 283] on button "KYC" at bounding box center [150, 273] width 181 height 37
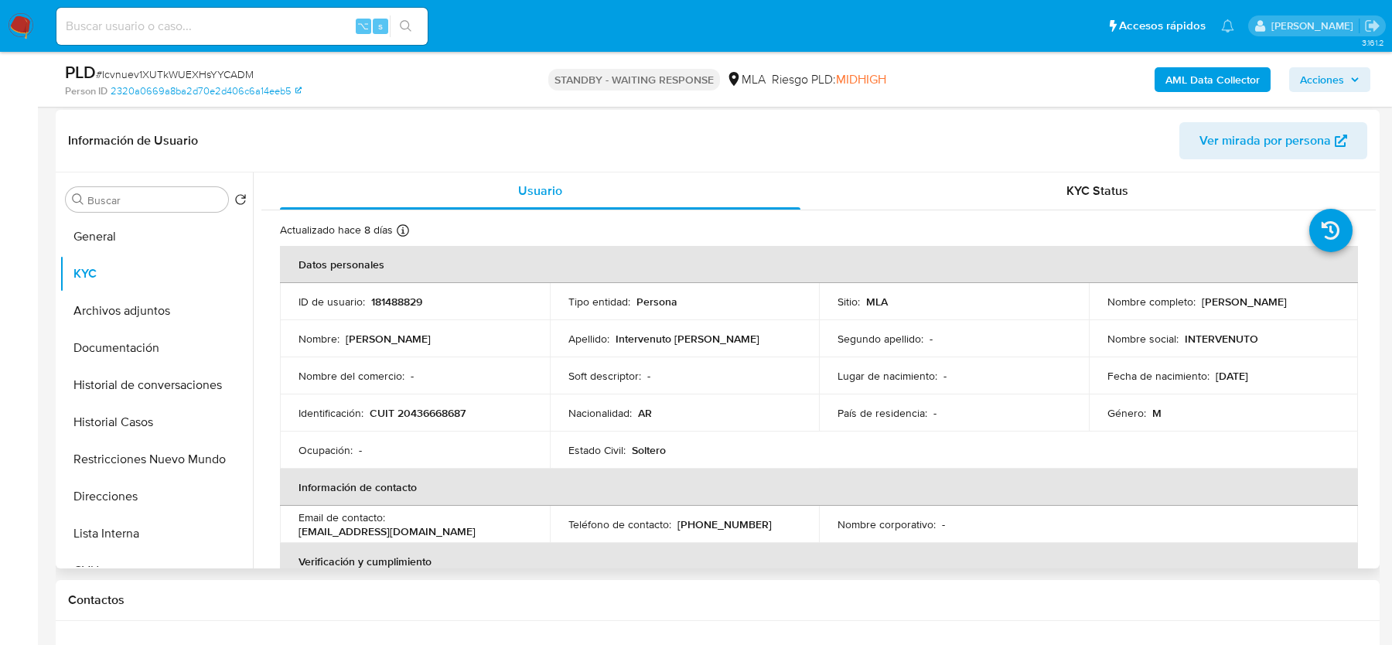
click at [447, 406] on p "CUIT 20436668687" at bounding box center [418, 413] width 96 height 14
copy p "20436668687"
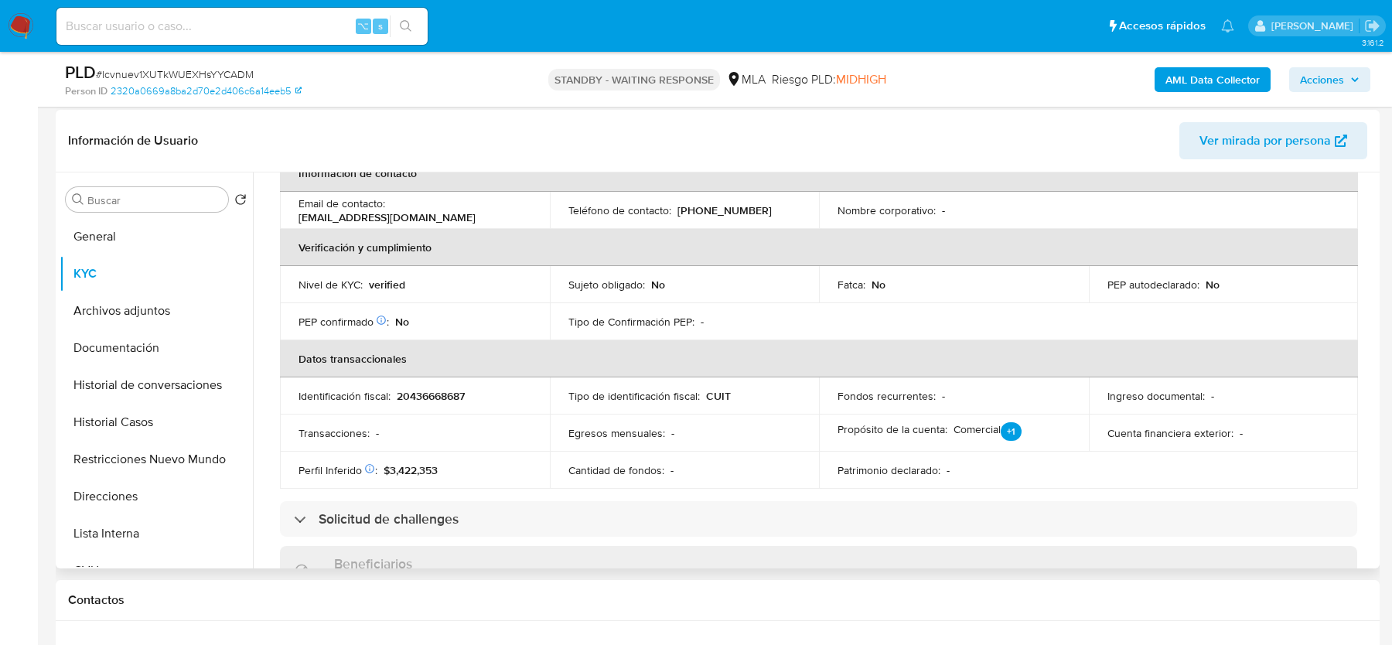
scroll to position [322, 0]
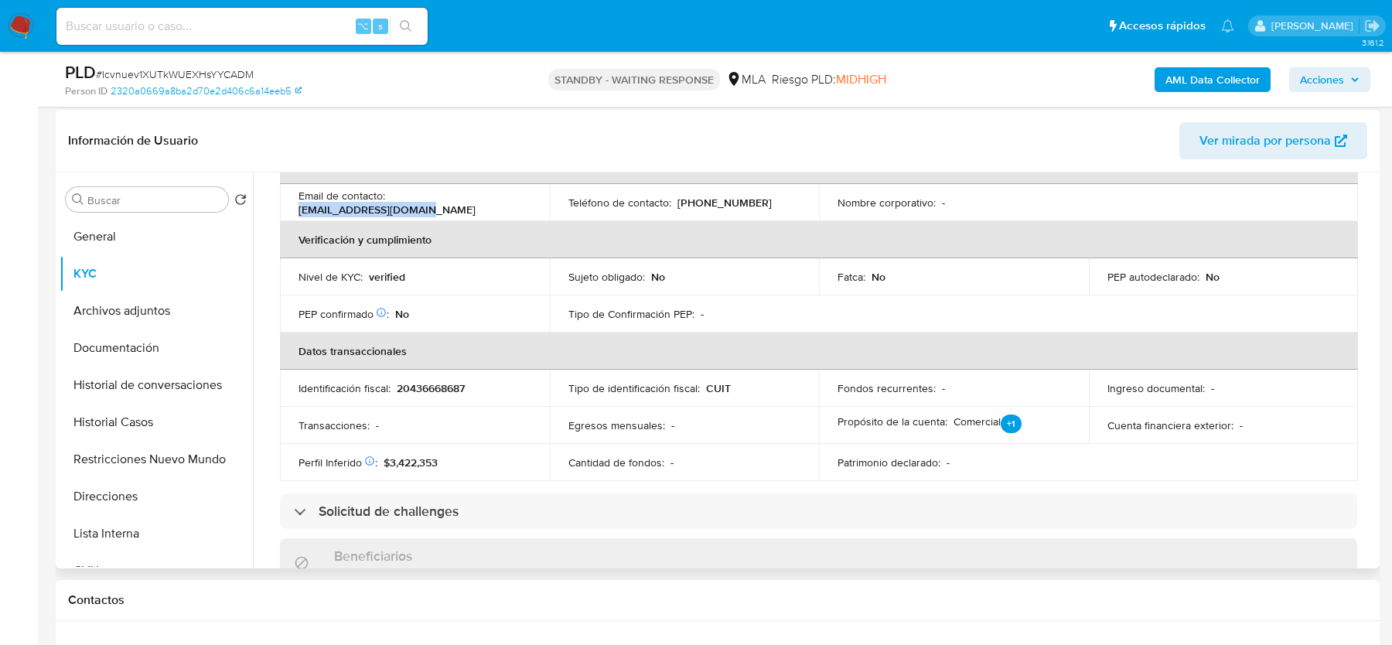
drag, startPoint x: 391, startPoint y: 202, endPoint x: 511, endPoint y: 202, distance: 120.7
click at [511, 202] on div "Email de contacto : jintervenuto@gmail.com" at bounding box center [415, 203] width 233 height 28
copy p "jintervenuto@gmail.com"
click at [121, 496] on button "Direcciones" at bounding box center [150, 496] width 181 height 37
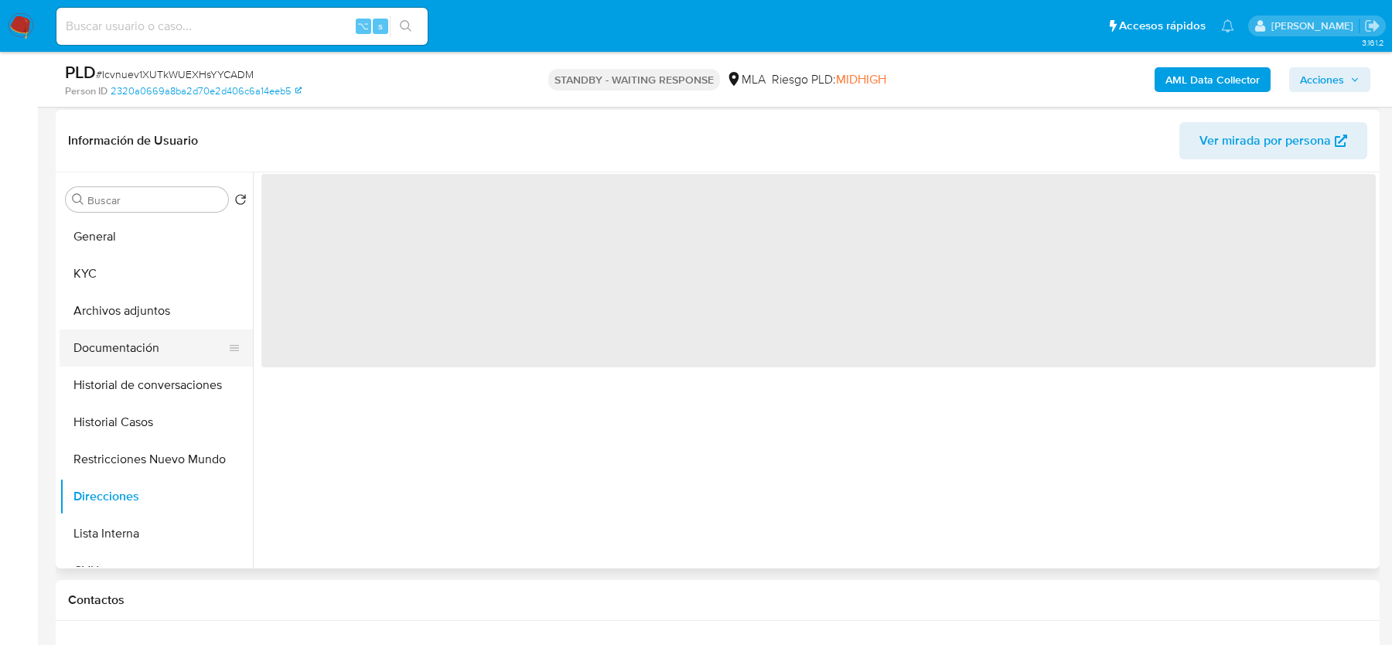
click at [118, 342] on button "Documentación" at bounding box center [150, 348] width 181 height 37
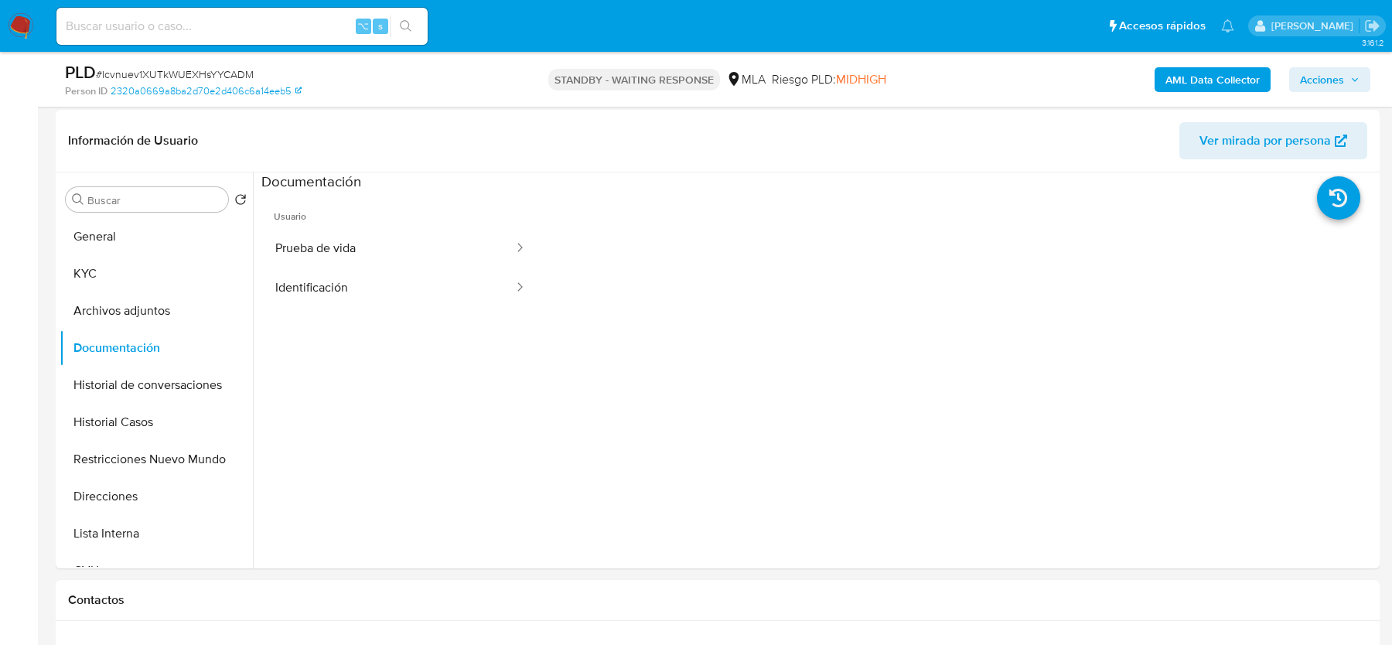
click at [154, 69] on span "# Icvnuev1XUTkWUEXHsYYCADM" at bounding box center [175, 74] width 158 height 15
copy span "Icvnuev1XUTkWUEXHsYYCADM"
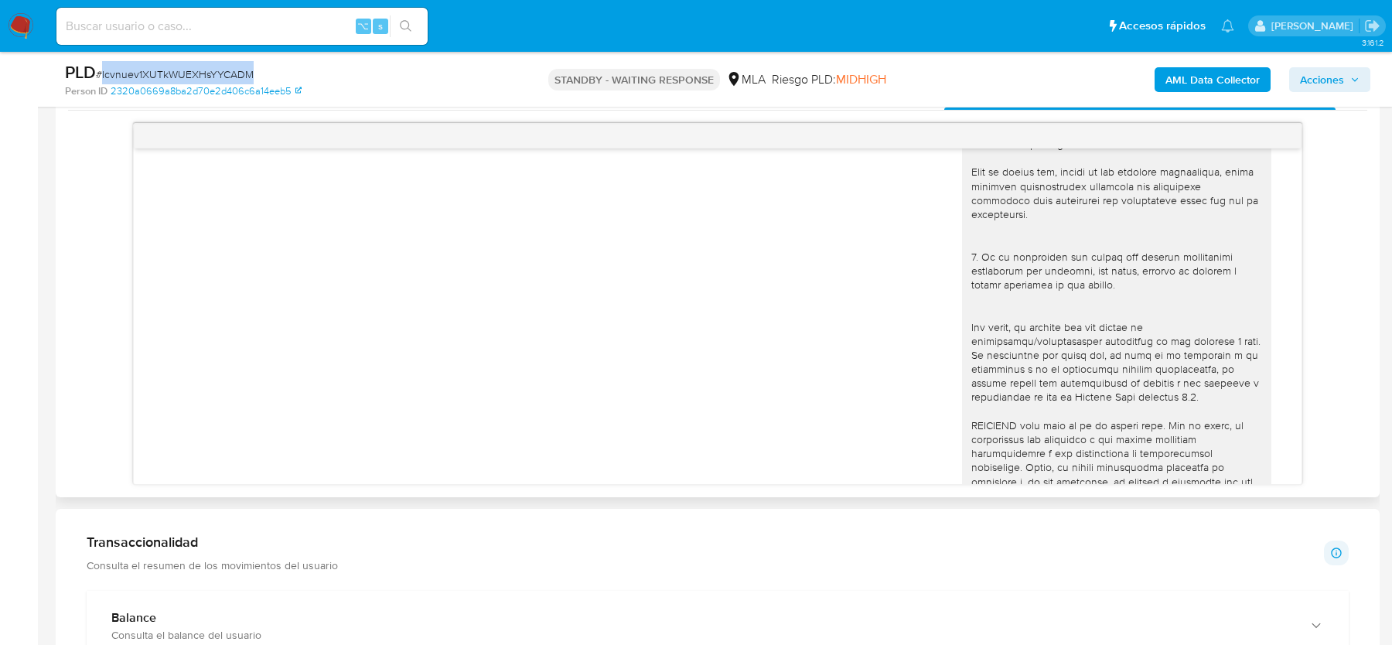
scroll to position [1504, 0]
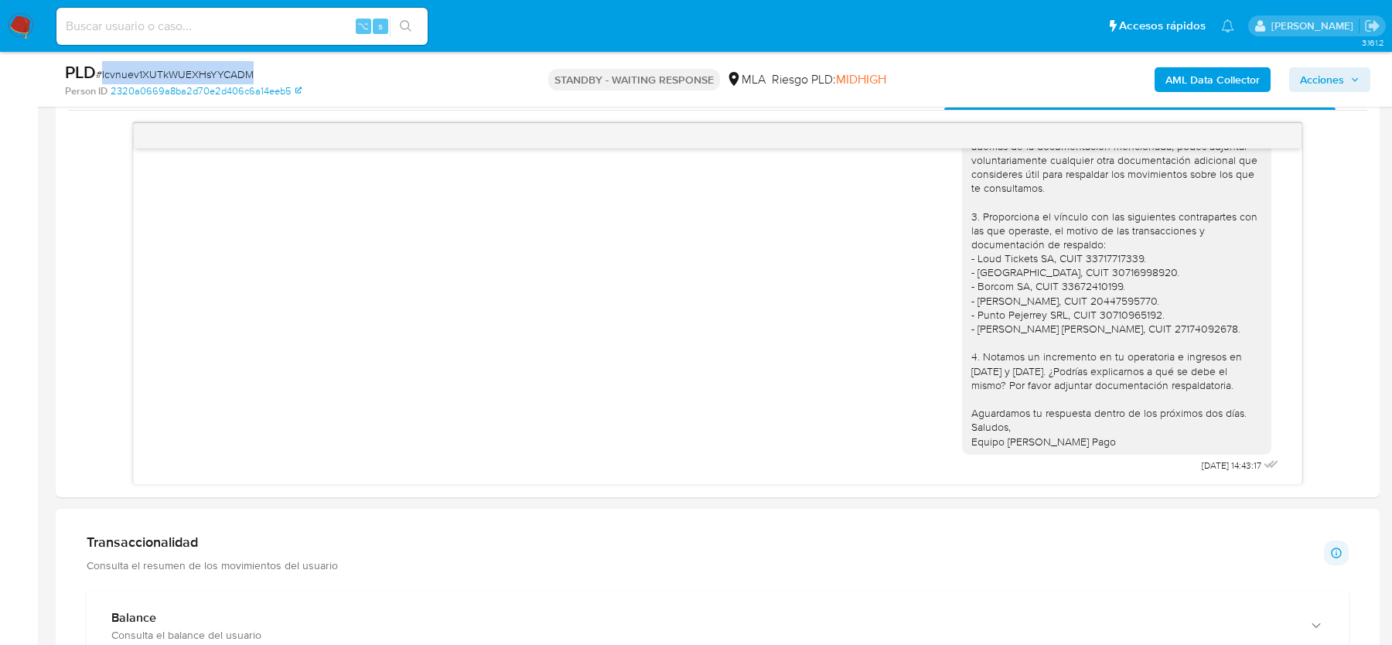
click at [118, 72] on span "# Icvnuev1XUTkWUEXHsYYCADM" at bounding box center [175, 74] width 158 height 15
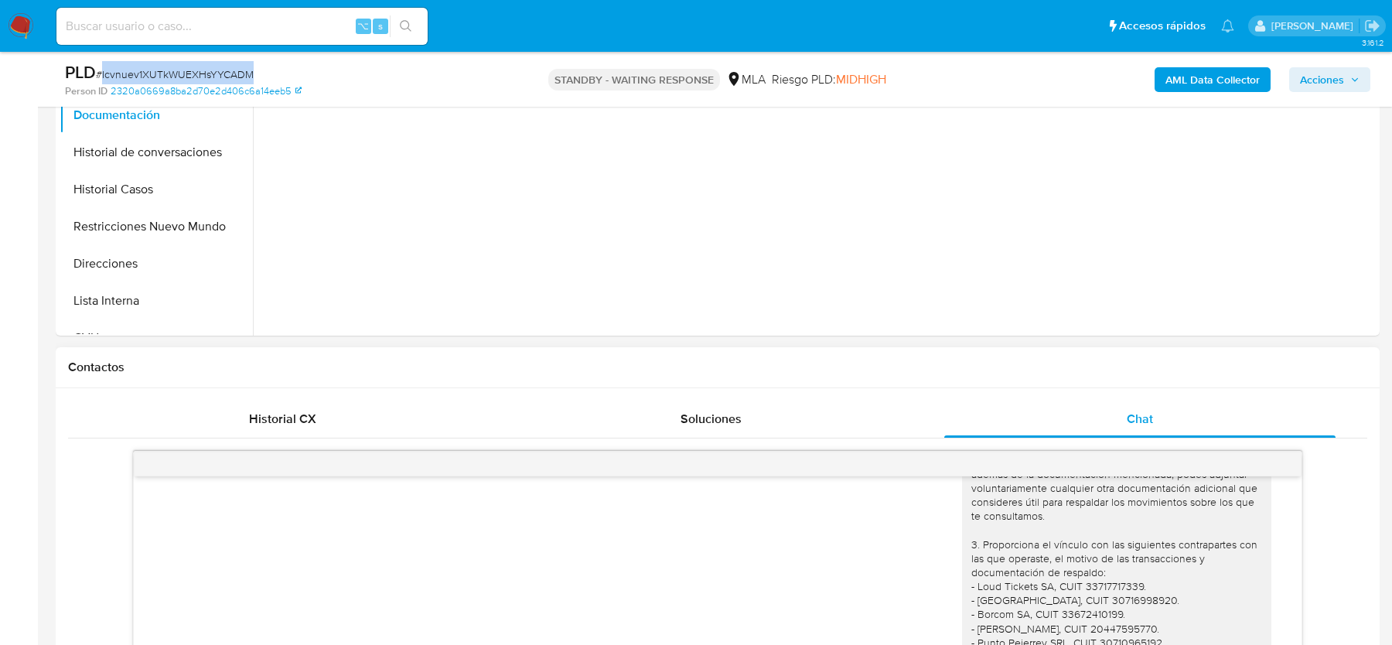
scroll to position [309, 0]
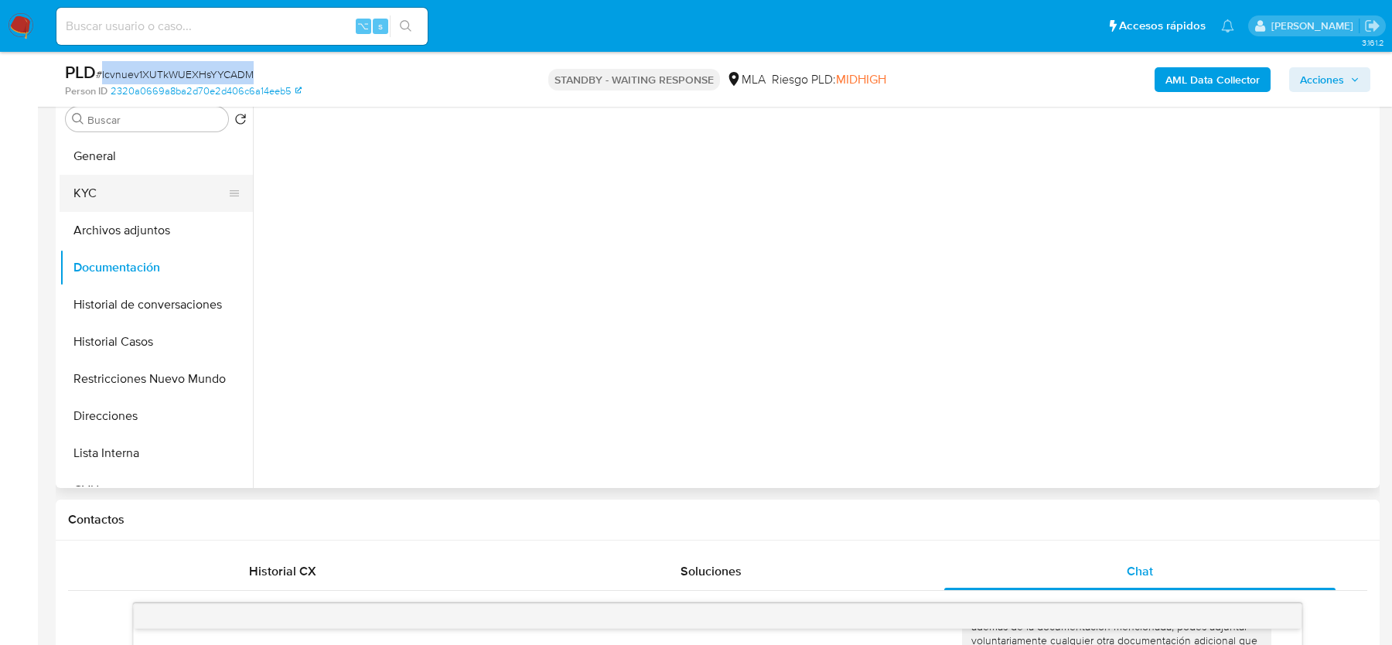
click at [113, 183] on button "KYC" at bounding box center [150, 193] width 181 height 37
click at [113, 221] on button "Archivos adjuntos" at bounding box center [150, 230] width 181 height 37
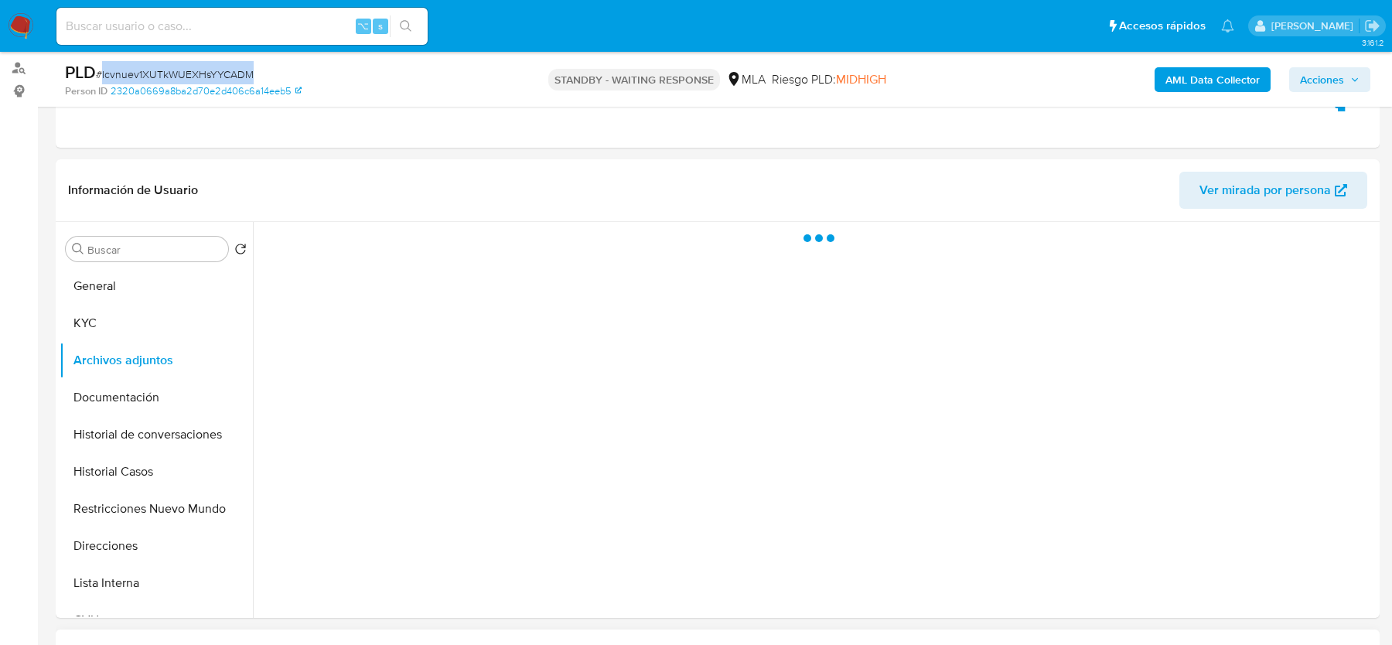
scroll to position [139, 0]
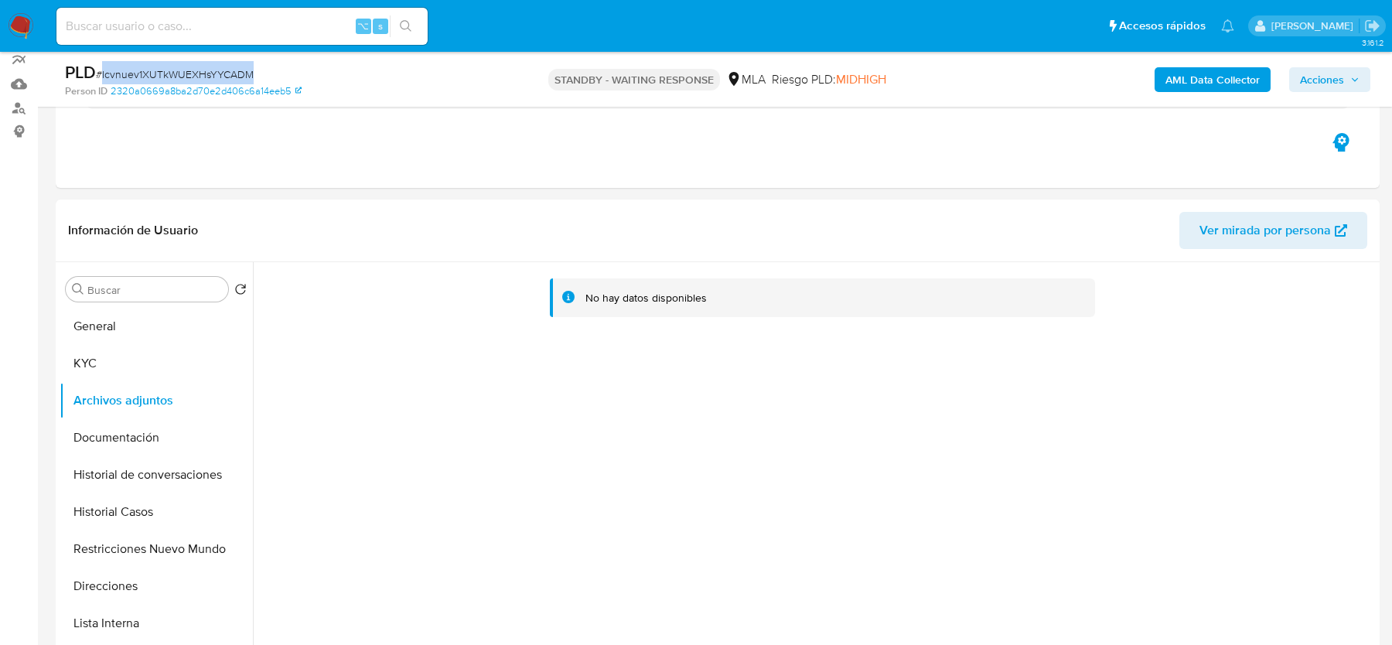
click at [1190, 72] on b "AML Data Collector" at bounding box center [1213, 79] width 94 height 25
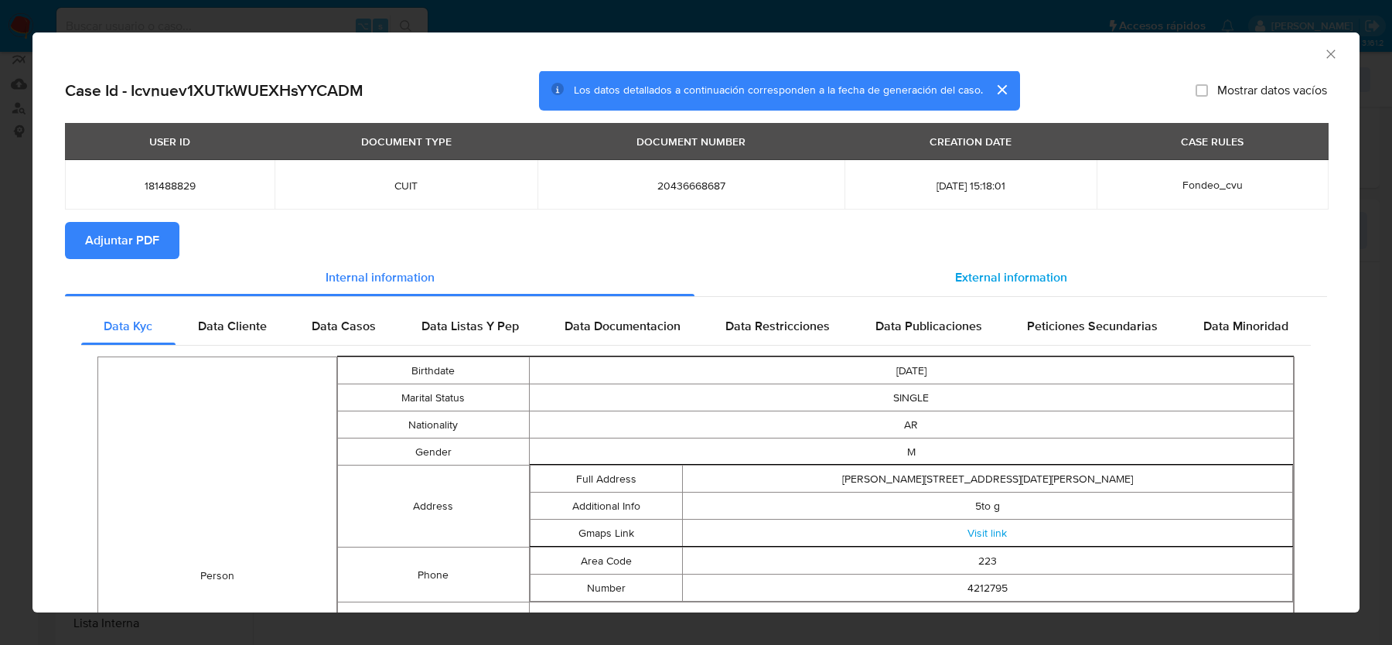
click at [1023, 279] on span "External information" at bounding box center [1011, 277] width 112 height 18
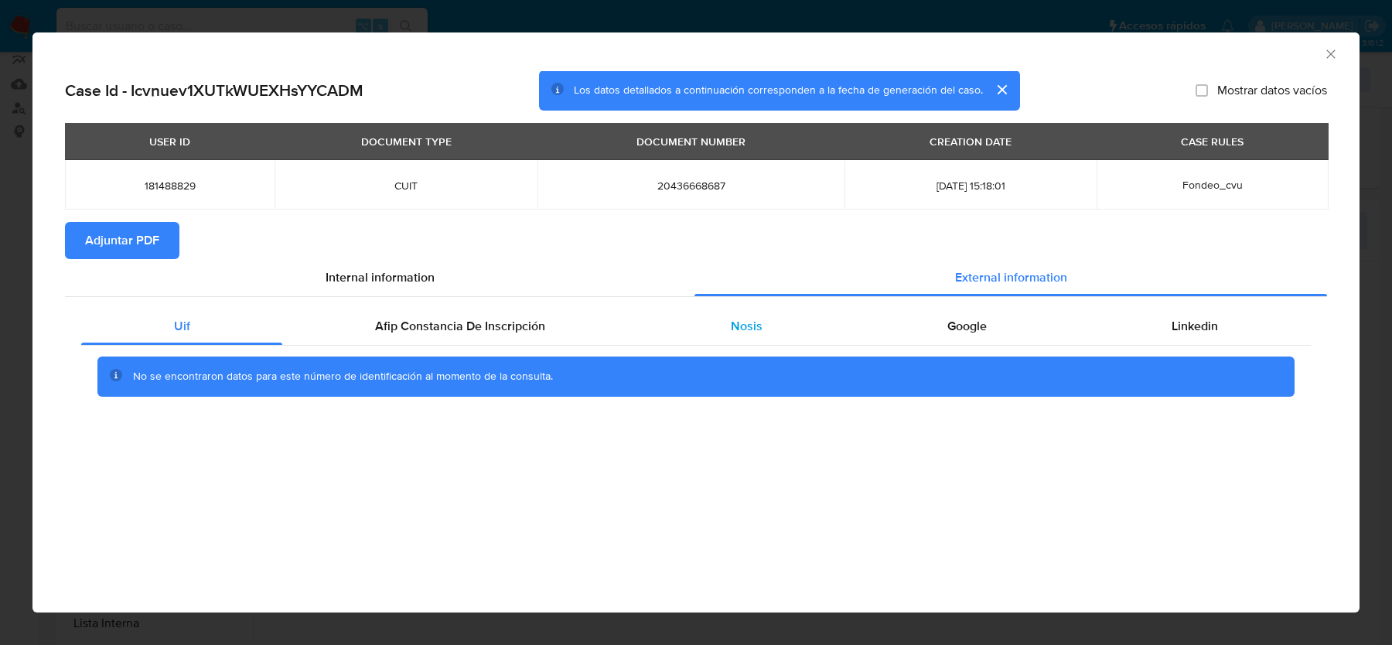
drag, startPoint x: 537, startPoint y: 324, endPoint x: 648, endPoint y: 324, distance: 111.4
click at [536, 324] on span "Afip Constancia De Inscripción" at bounding box center [460, 326] width 170 height 18
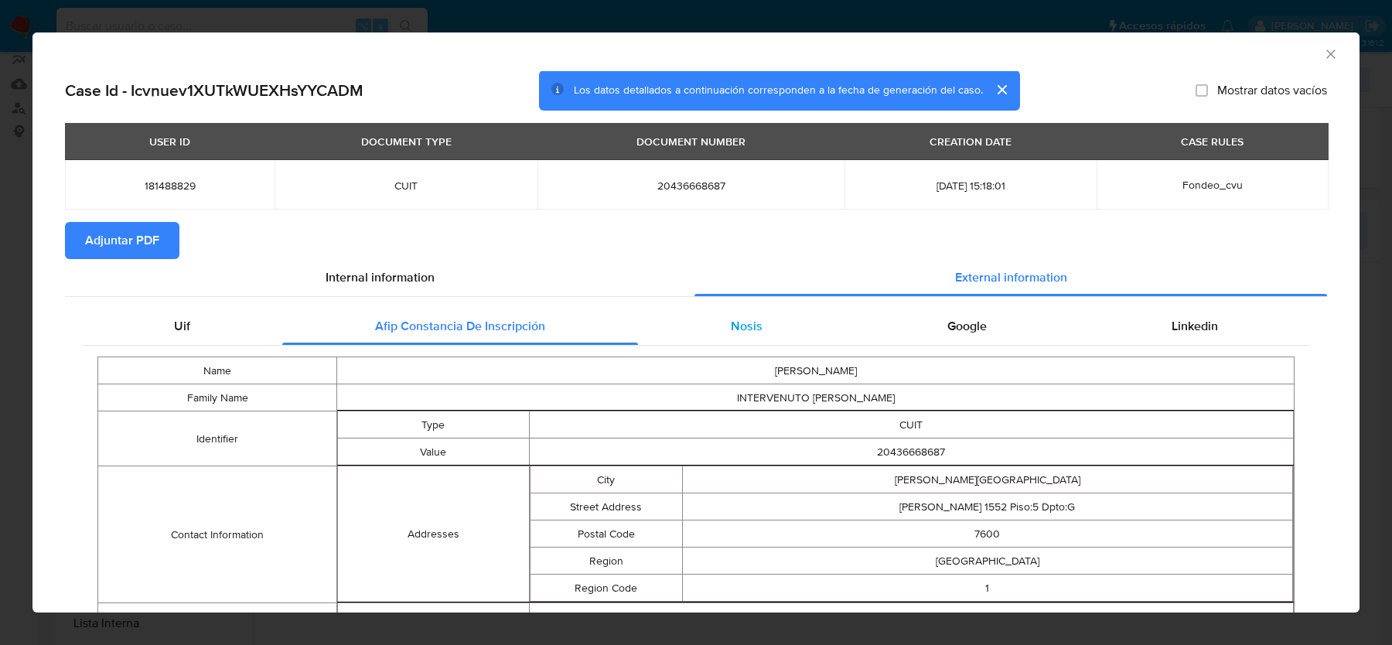
click at [744, 324] on span "Nosis" at bounding box center [747, 326] width 32 height 18
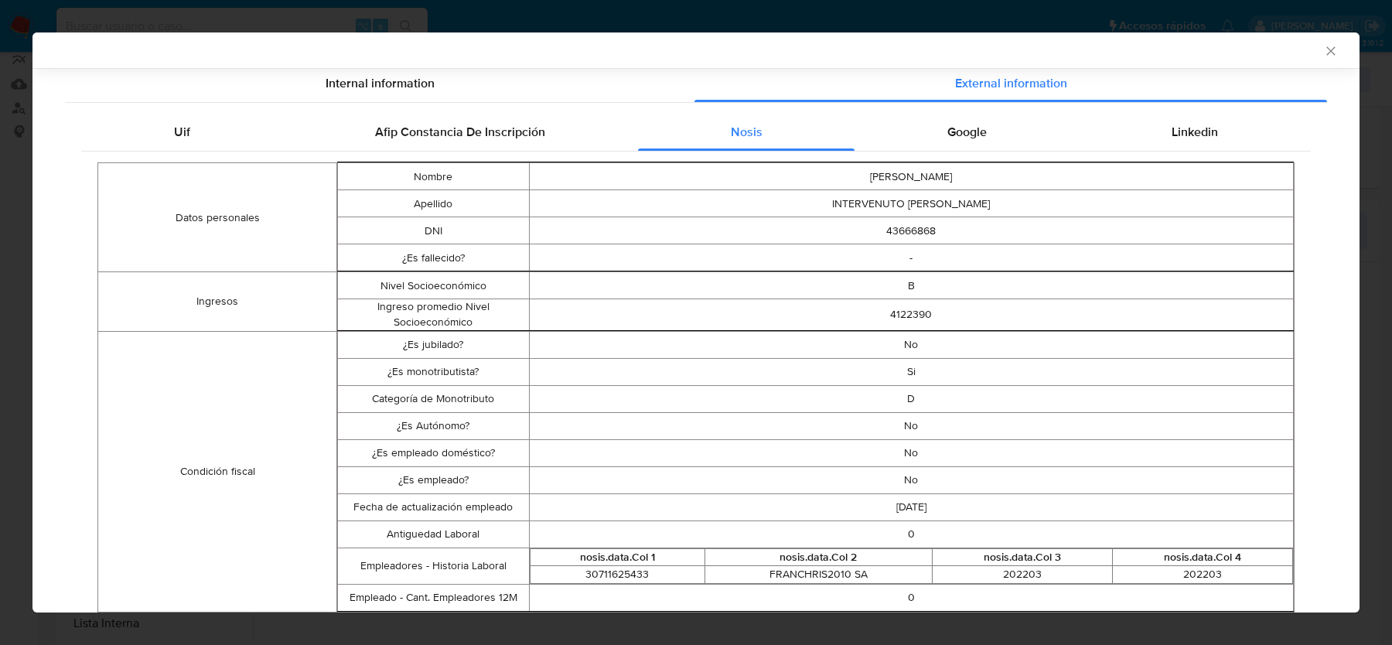
scroll to position [71, 0]
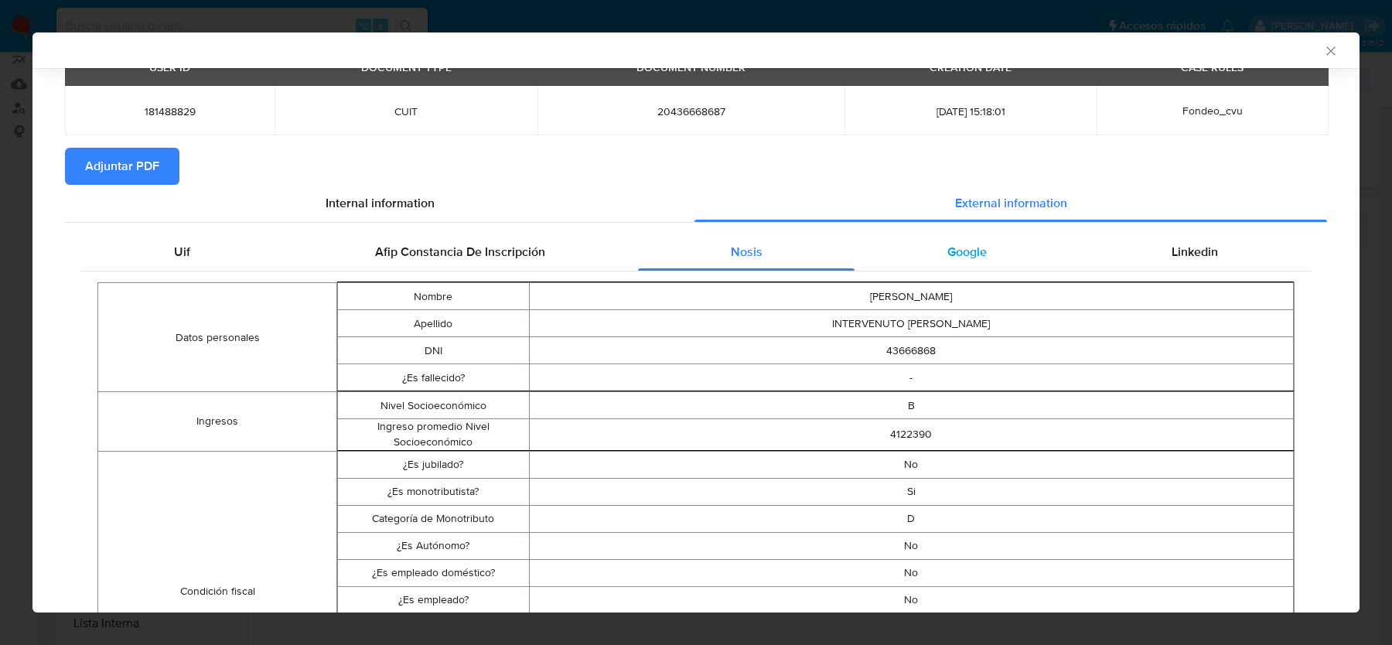
click at [966, 248] on span "Google" at bounding box center [967, 252] width 39 height 18
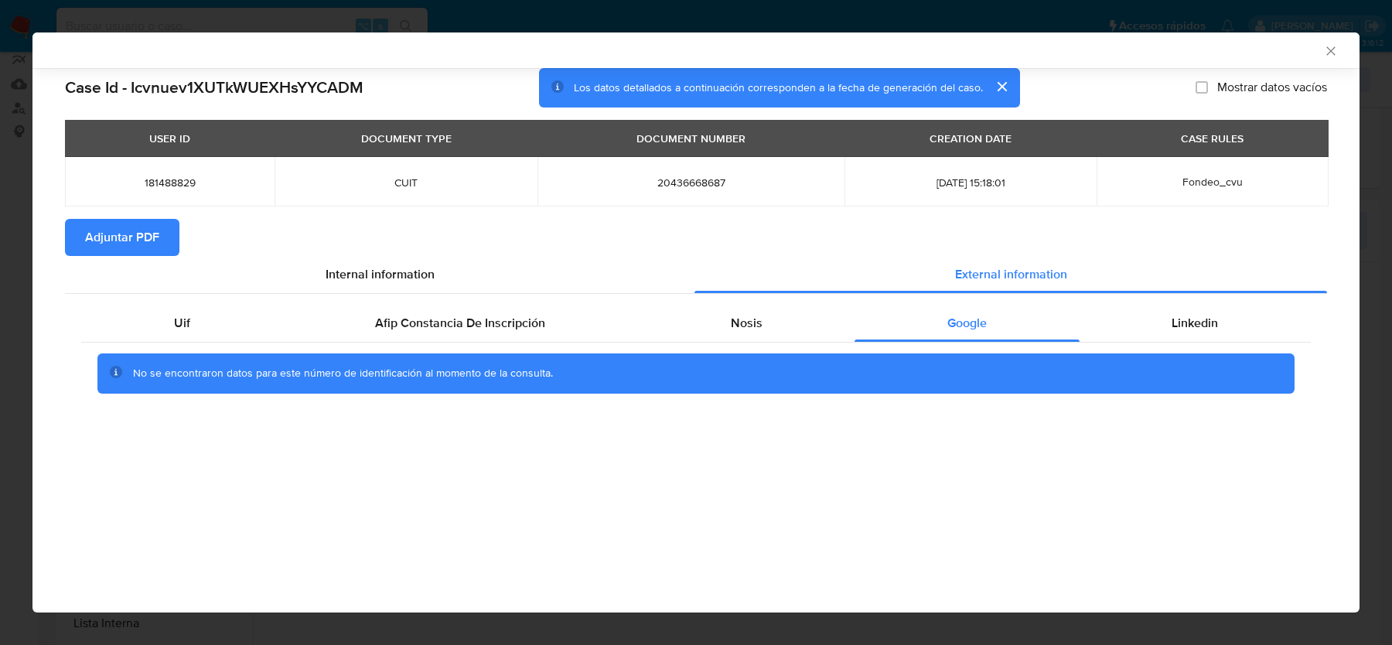
click at [108, 243] on span "Adjuntar PDF" at bounding box center [122, 237] width 74 height 34
click at [1327, 50] on icon "Cerrar ventana" at bounding box center [1330, 50] width 15 height 15
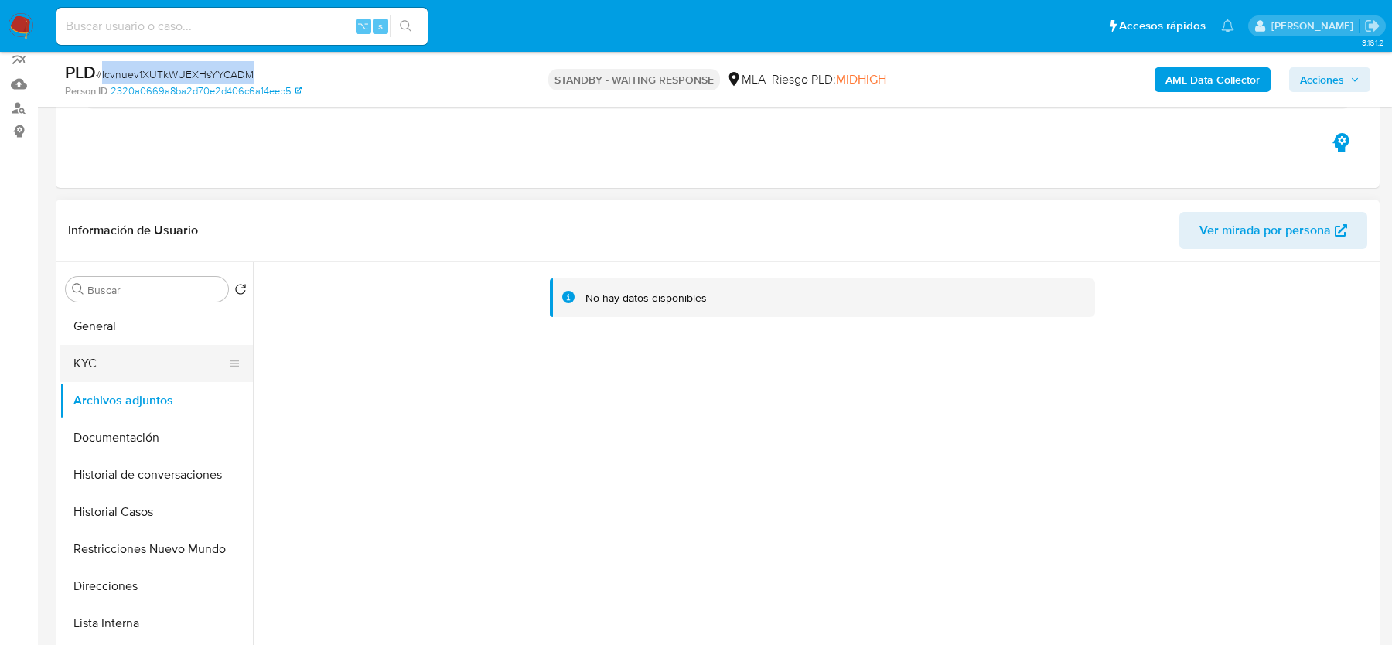
click at [120, 355] on button "KYC" at bounding box center [150, 363] width 181 height 37
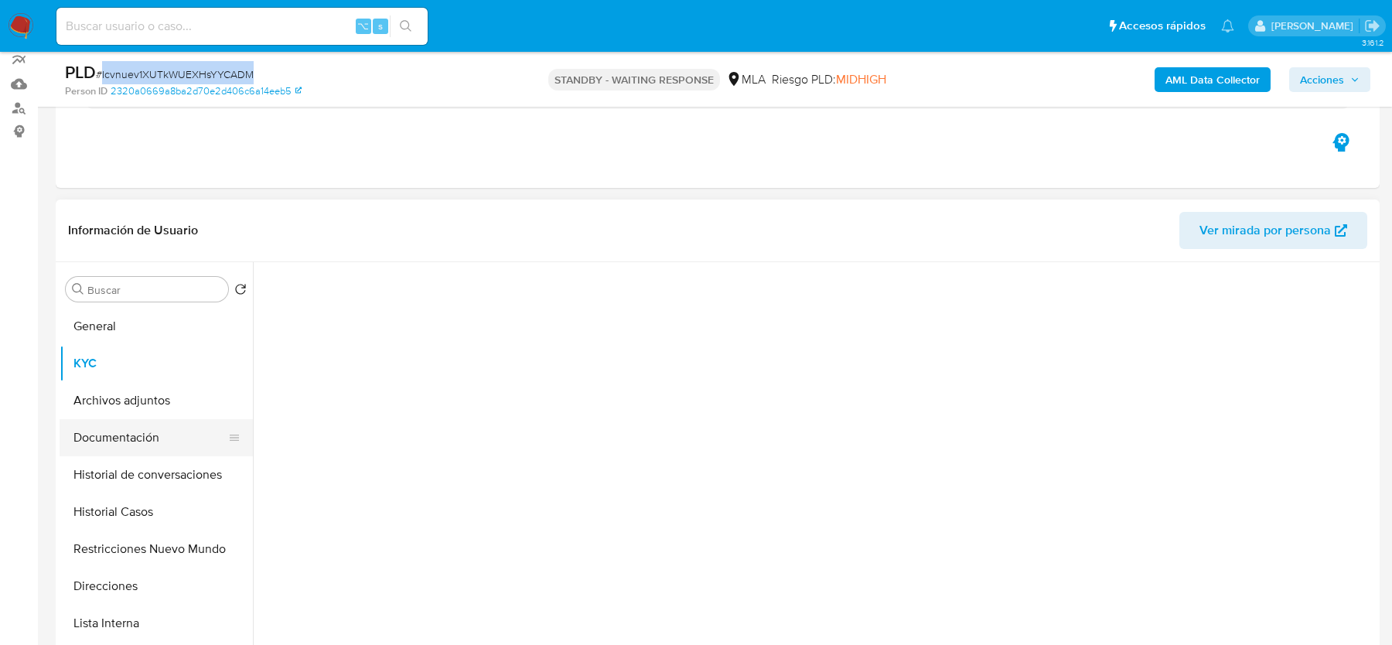
click at [120, 422] on button "Documentación" at bounding box center [150, 437] width 181 height 37
click at [120, 401] on button "Archivos adjuntos" at bounding box center [150, 400] width 181 height 37
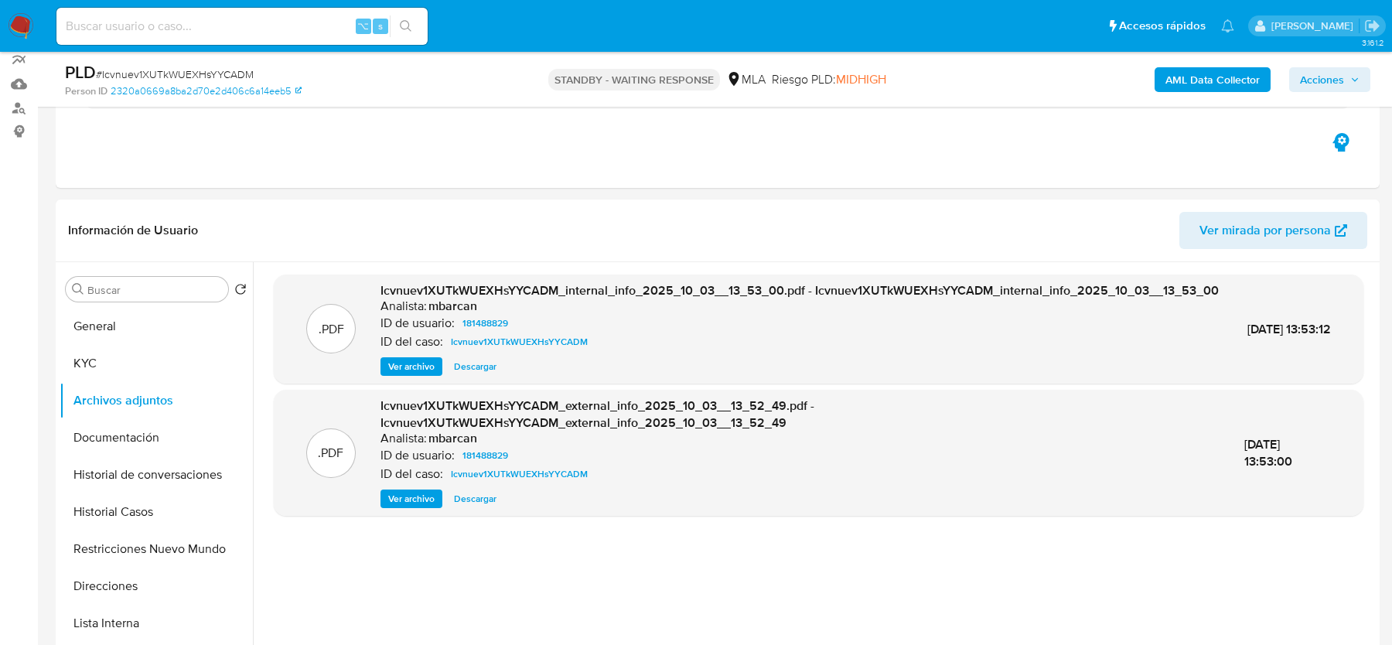
click at [246, 22] on input at bounding box center [241, 26] width 371 height 20
paste input "3S2g3E1jsiQEQtgCuU4tfjH3"
type input "3S2g3E1jsiQEQtgCuU4tfjH3"
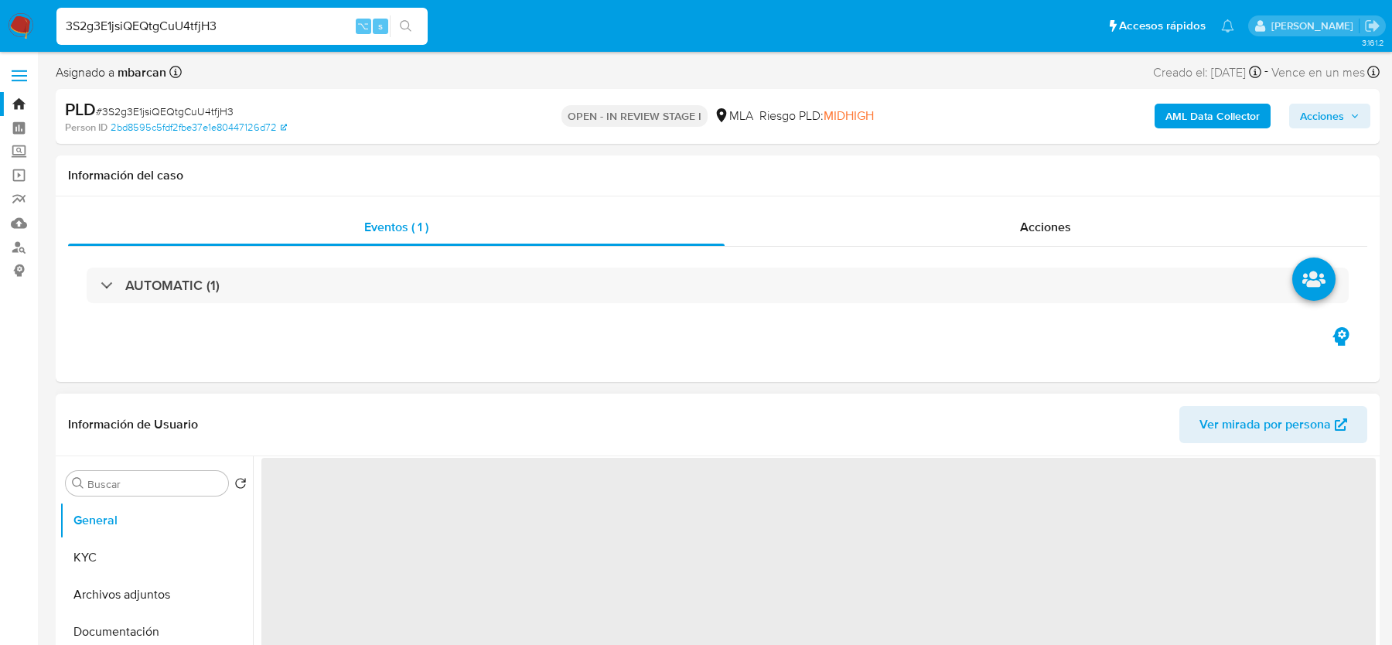
select select "10"
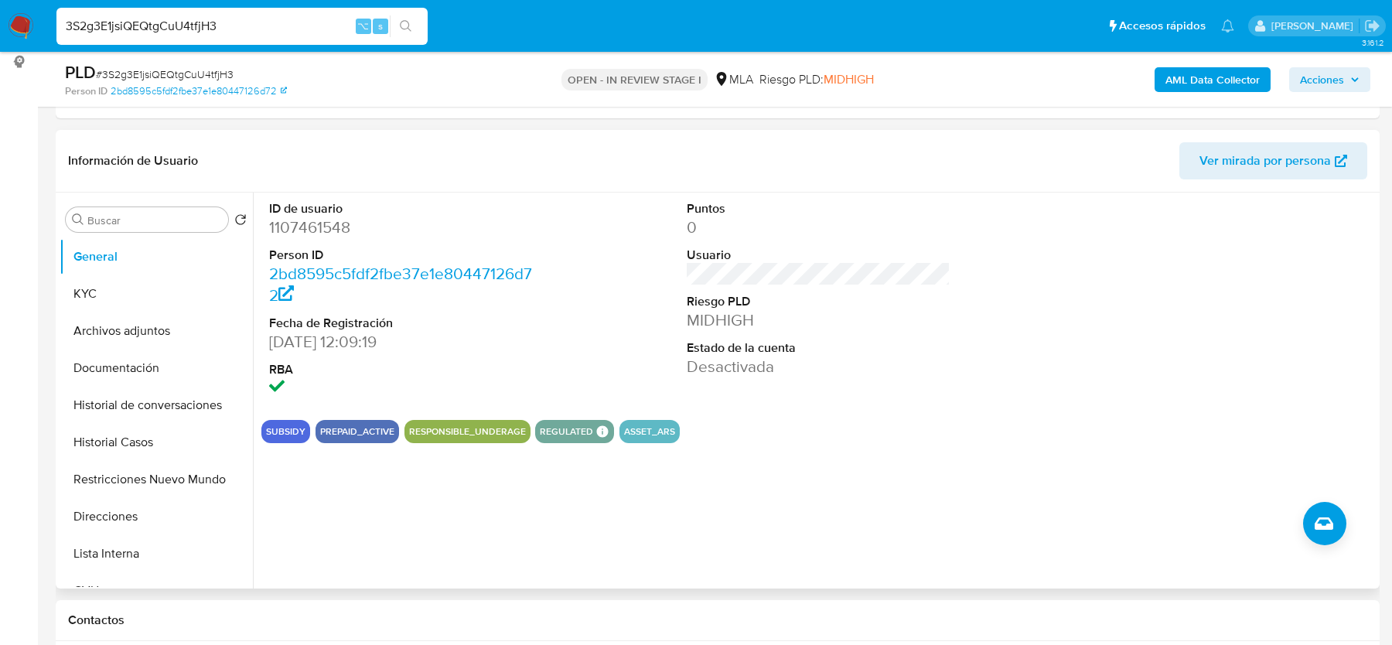
scroll to position [470, 0]
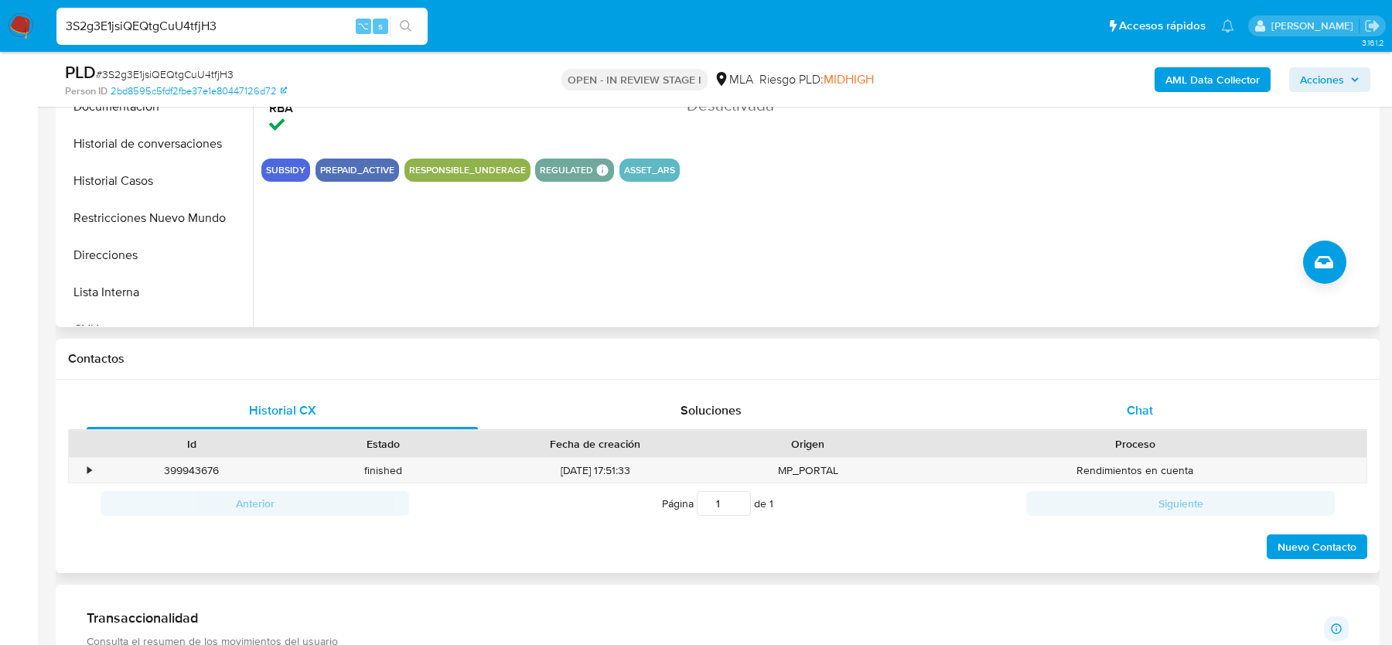
click at [1146, 405] on span "Chat" at bounding box center [1140, 410] width 26 height 18
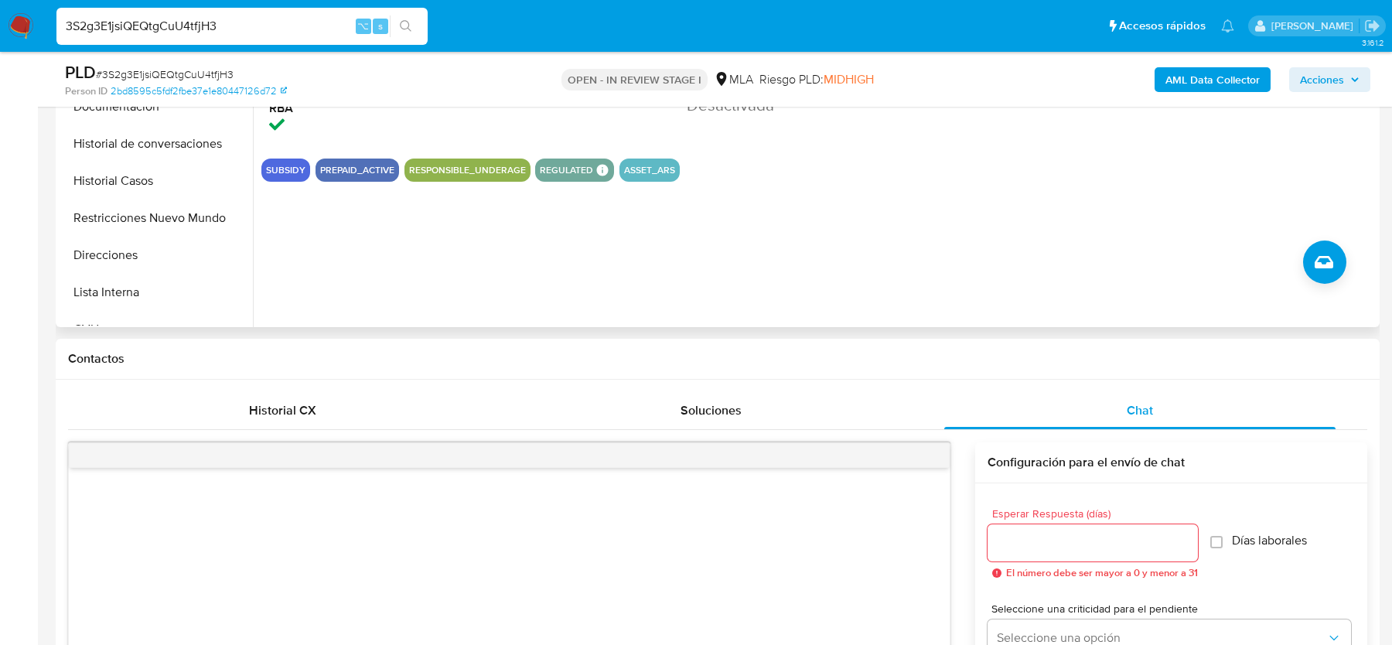
click at [196, 75] on span "# 3S2g3E1jsiQEQtgCuU4tfjH3" at bounding box center [165, 74] width 138 height 15
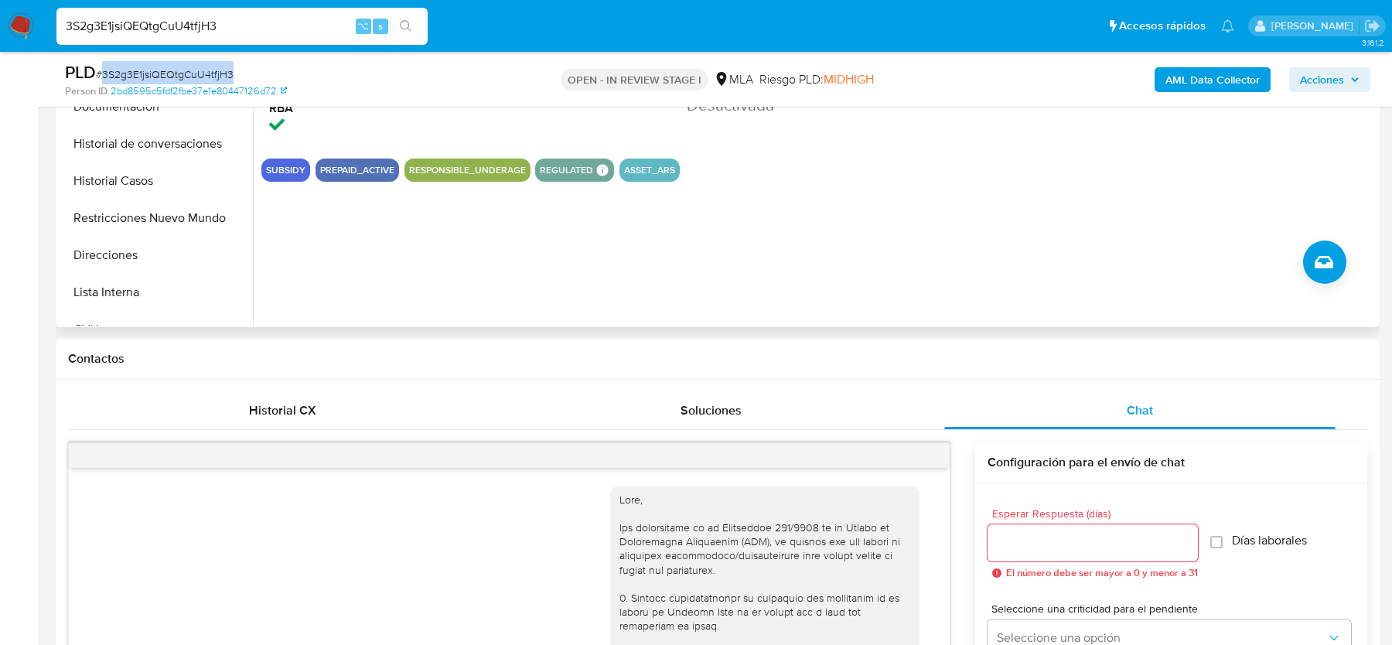
copy span "3S2g3E1jsiQEQtgCuU4tfjH3"
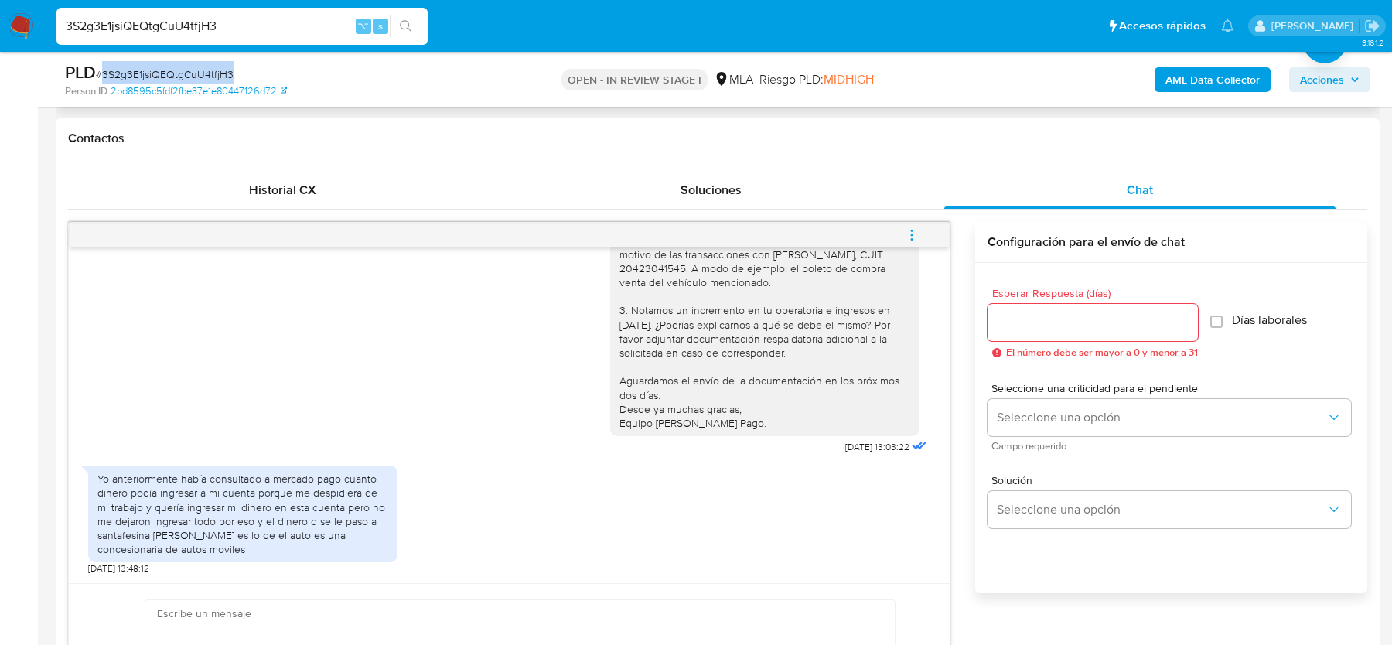
scroll to position [694, 0]
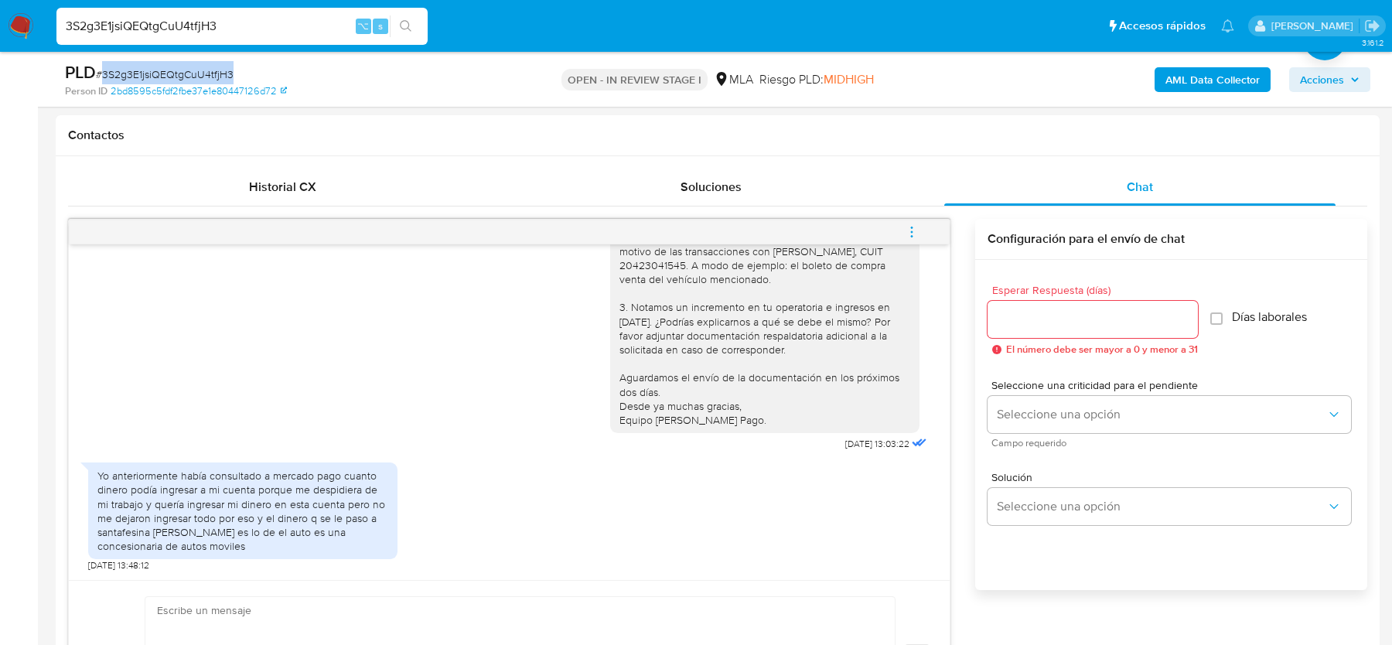
copy span "3S2g3E1jsiQEQtgCuU4tfjH3"
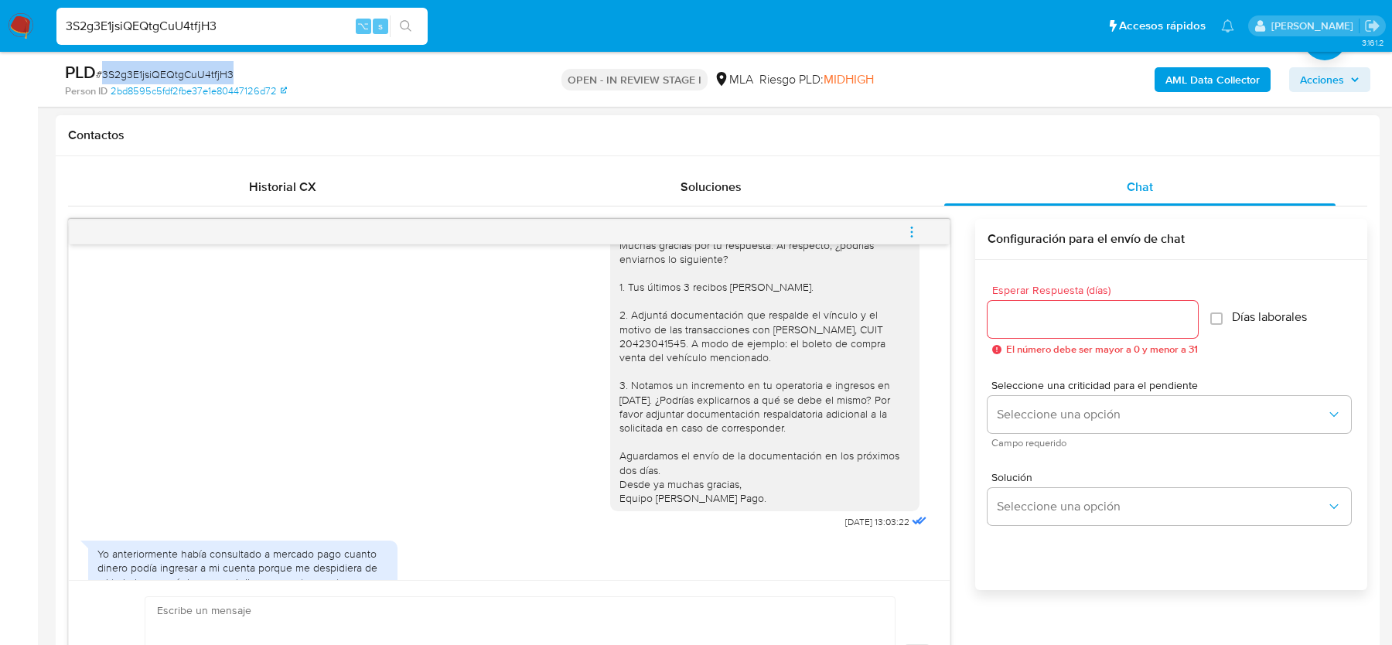
scroll to position [2272, 0]
drag, startPoint x: 650, startPoint y: 297, endPoint x: 806, endPoint y: 543, distance: 291.4
click at [806, 514] on div "Hola, Muchas gracias por tu respuesta. Al respecto, ¿podrías enviarnos lo sigui…" at bounding box center [764, 361] width 309 height 308
copy div "Muchas gracias por tu respuesta. Al respecto, ¿podrías enviarnos lo siguiente? …"
click at [804, 508] on div "Hola, Muchas gracias por tu respuesta. Al respecto, ¿podrías enviarnos lo sigui…" at bounding box center [765, 360] width 291 height 295
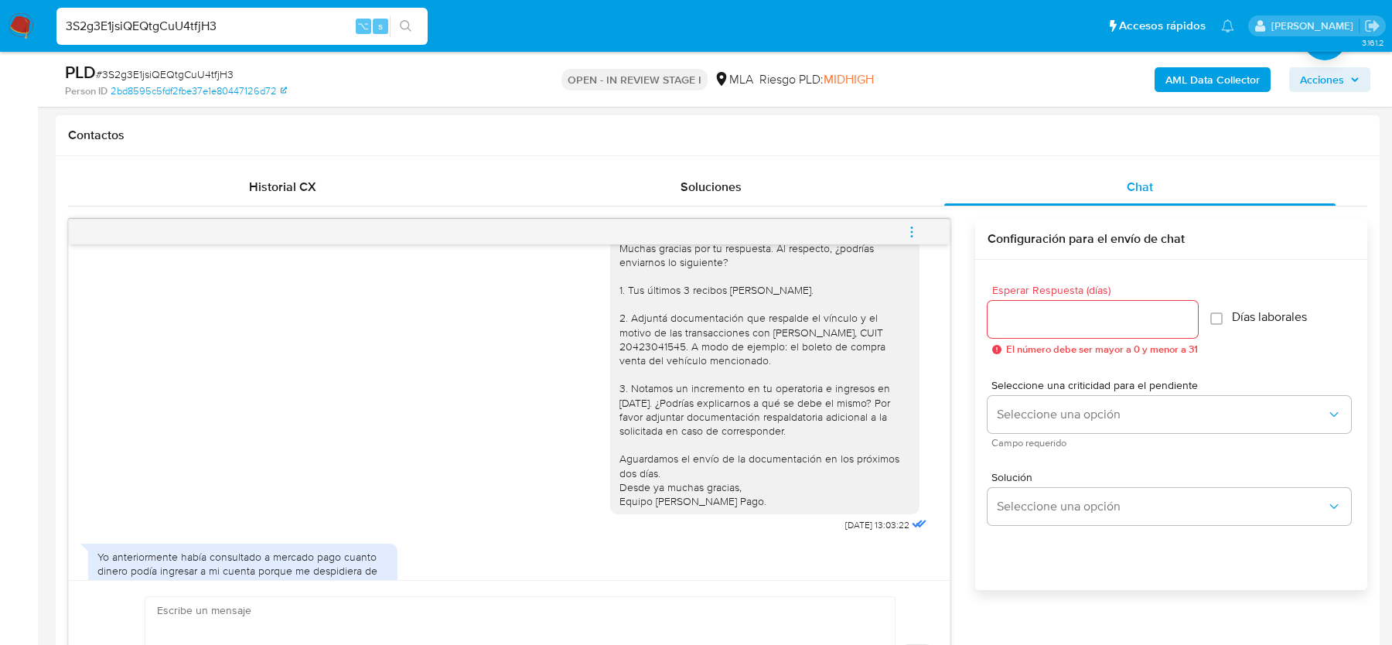
scroll to position [2399, 0]
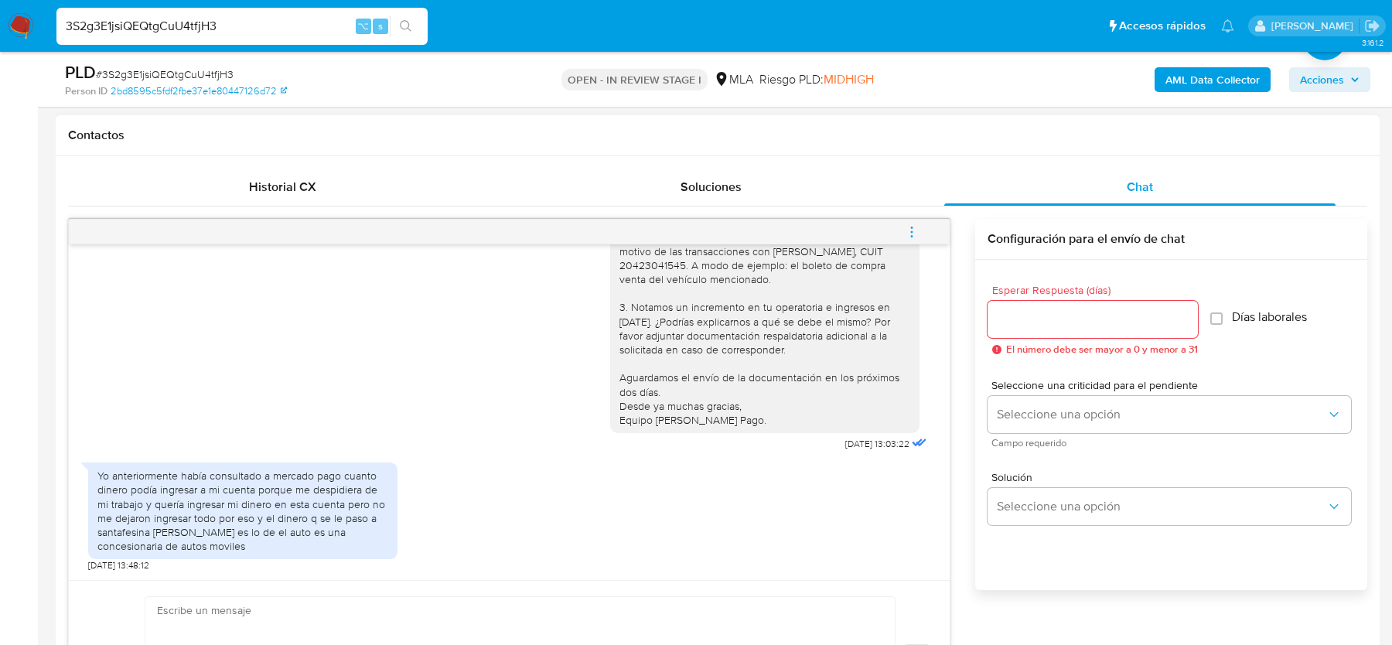
click at [512, 602] on textarea at bounding box center [516, 656] width 719 height 119
paste textarea "Muchas gracias por tu respuesta. Al respecto, ¿podrías enviarnos lo siguiente? …"
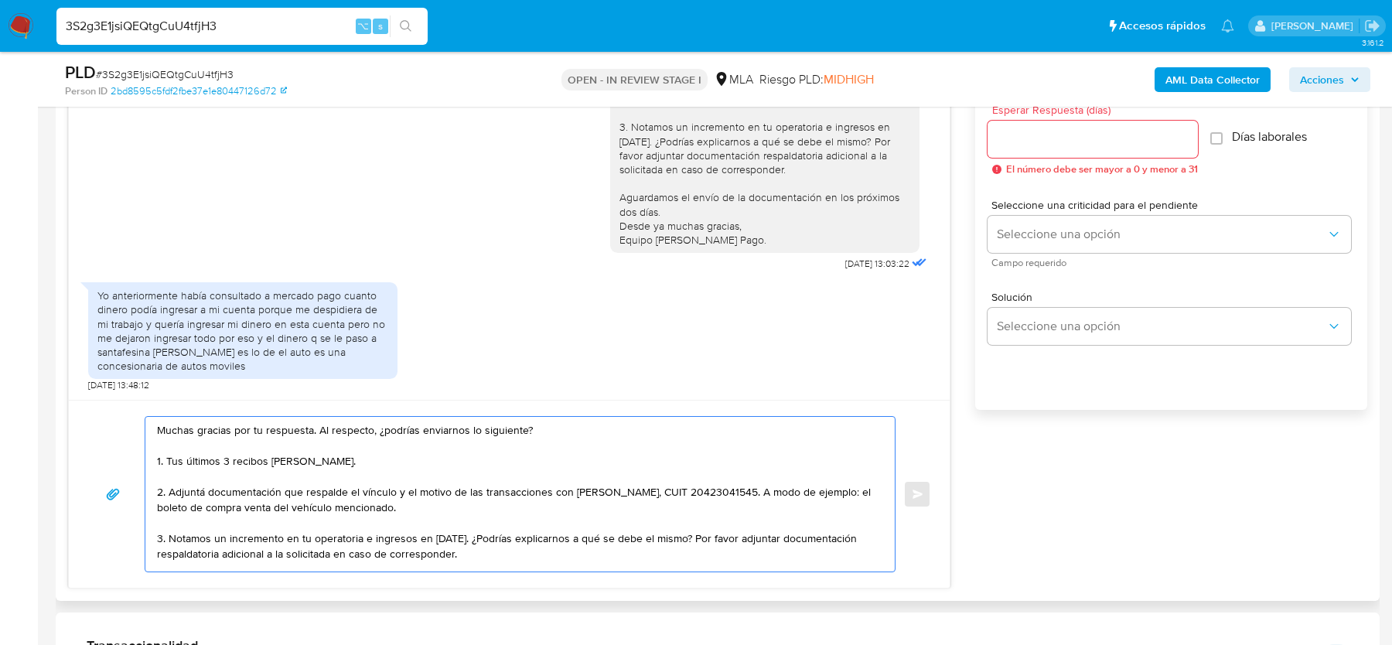
scroll to position [869, 0]
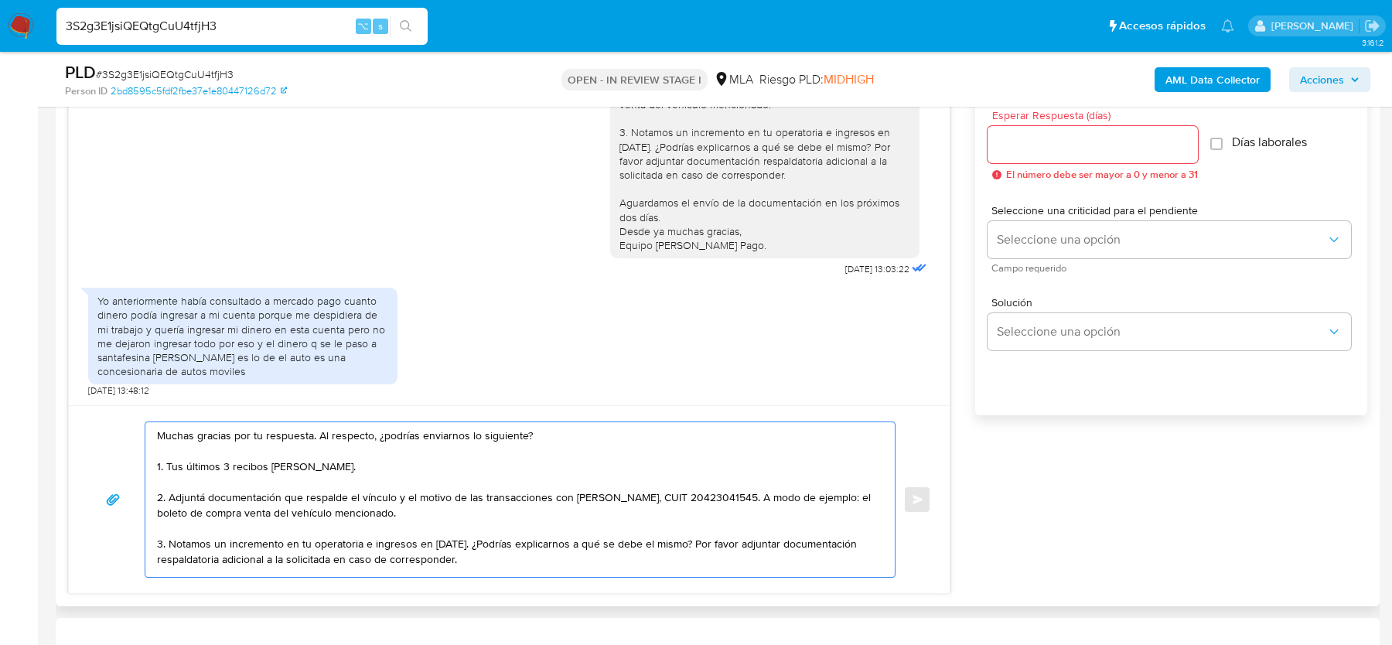
click at [360, 449] on textarea "Muchas gracias por tu respuesta. Al respecto, ¿podrías enviarnos lo siguiente? …" at bounding box center [516, 499] width 719 height 155
click at [325, 469] on textarea "Muchas gracias por tu respuesta. Al respecto, ¿podrías enviarnos lo siguiente? …" at bounding box center [516, 499] width 719 height 155
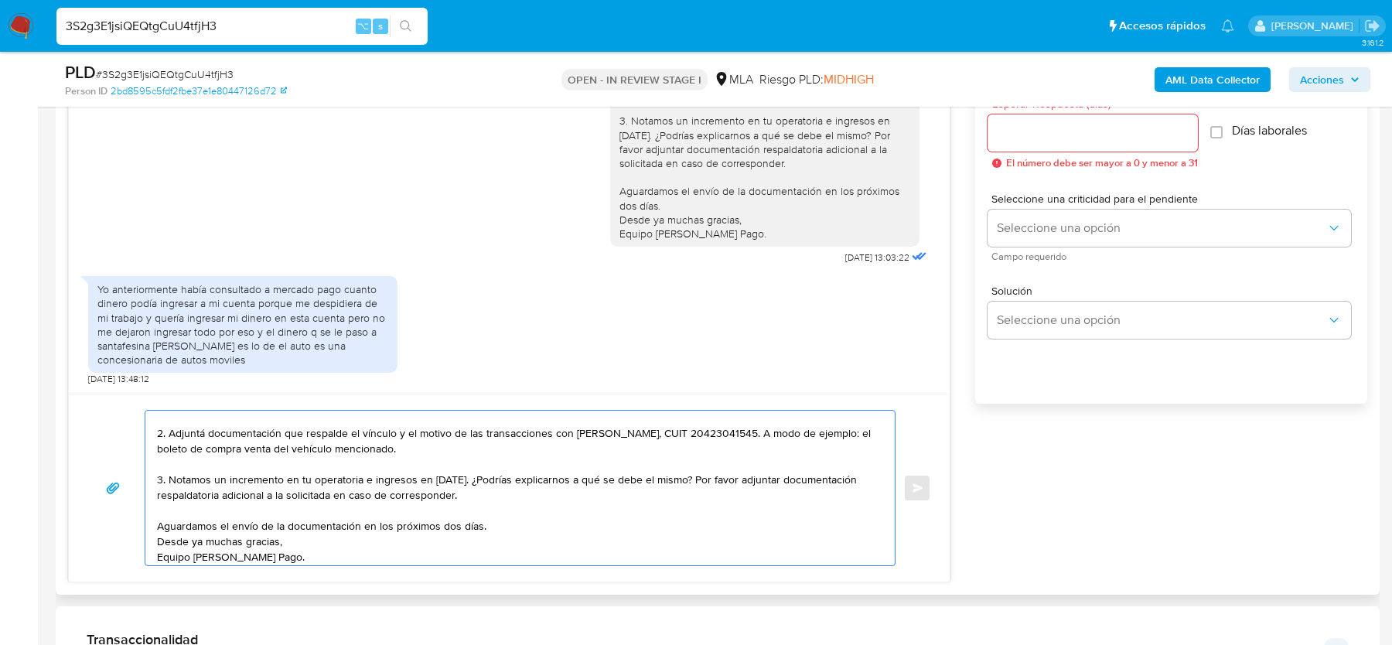
scroll to position [56, 0]
drag, startPoint x: 470, startPoint y: 490, endPoint x: 156, endPoint y: 463, distance: 315.2
click at [157, 463] on textarea "Muchas gracias por tu respuesta. Al respecto, ¿podrías enviarnos lo siguiente? …" at bounding box center [516, 488] width 719 height 155
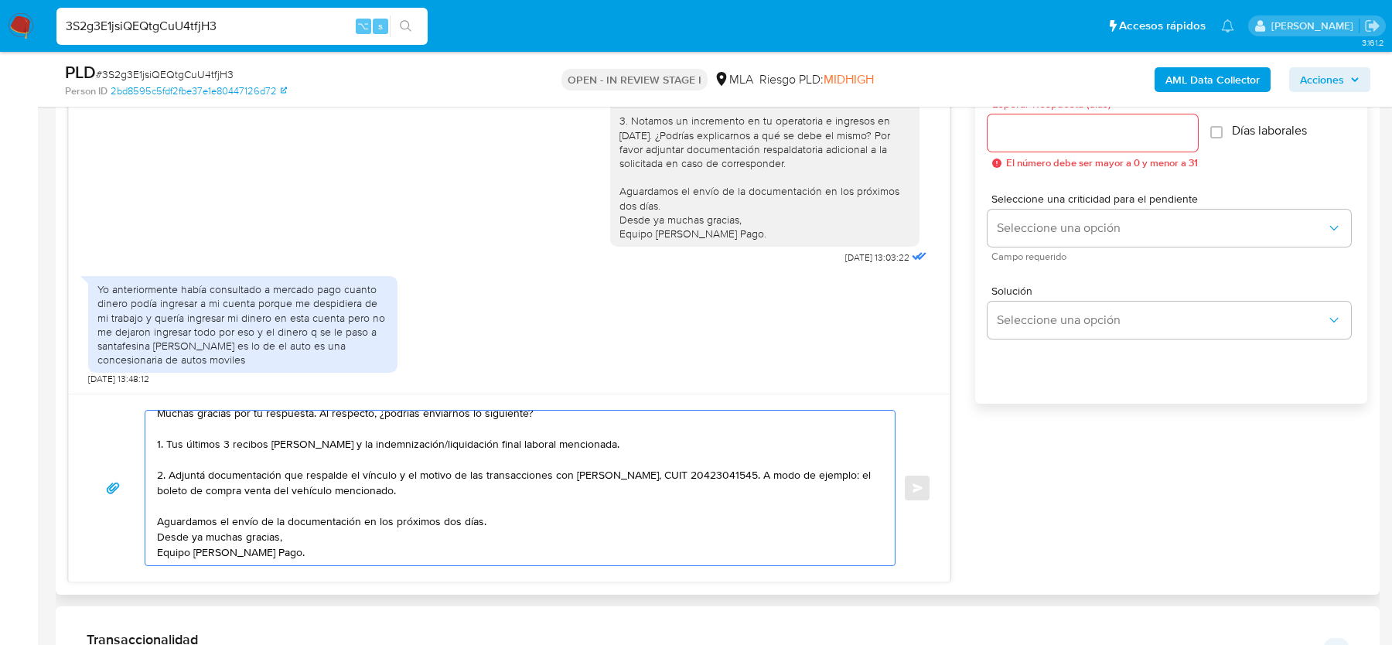
scroll to position [10, 0]
type textarea "Muchas gracias por tu respuesta. Al respecto, ¿podrías enviarnos lo siguiente? …"
click at [1036, 138] on input "Esperar Respuesta (días)" at bounding box center [1093, 133] width 210 height 20
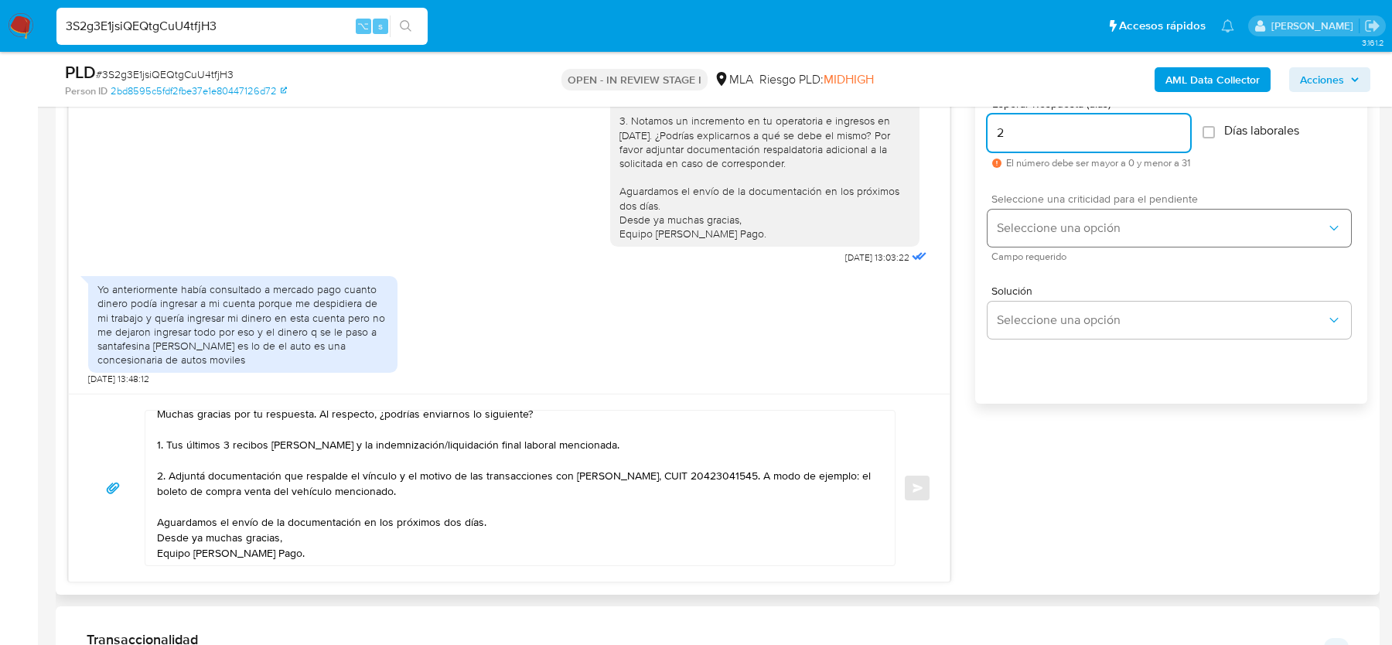
type input "2"
click at [1036, 210] on button "Seleccione una opción" at bounding box center [1170, 228] width 364 height 37
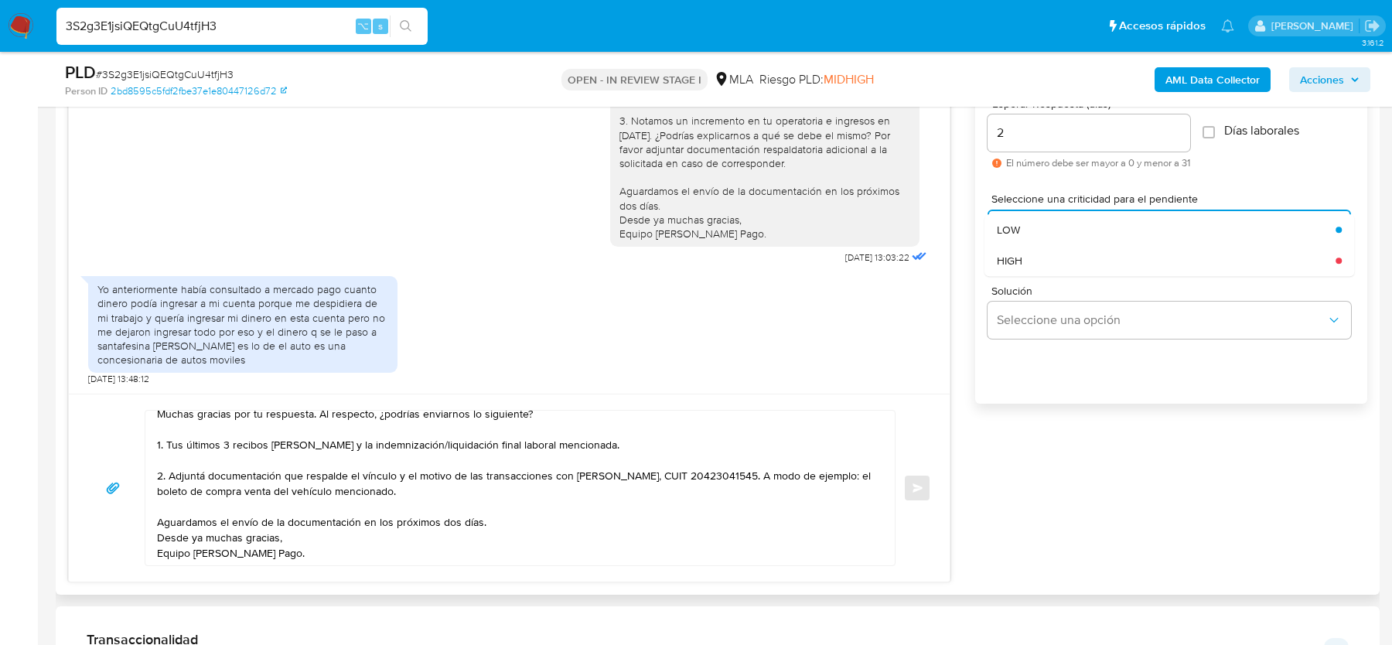
click at [1019, 262] on span "HIGH" at bounding box center [1010, 261] width 26 height 14
click at [917, 483] on span "Enviar" at bounding box center [918, 487] width 11 height 9
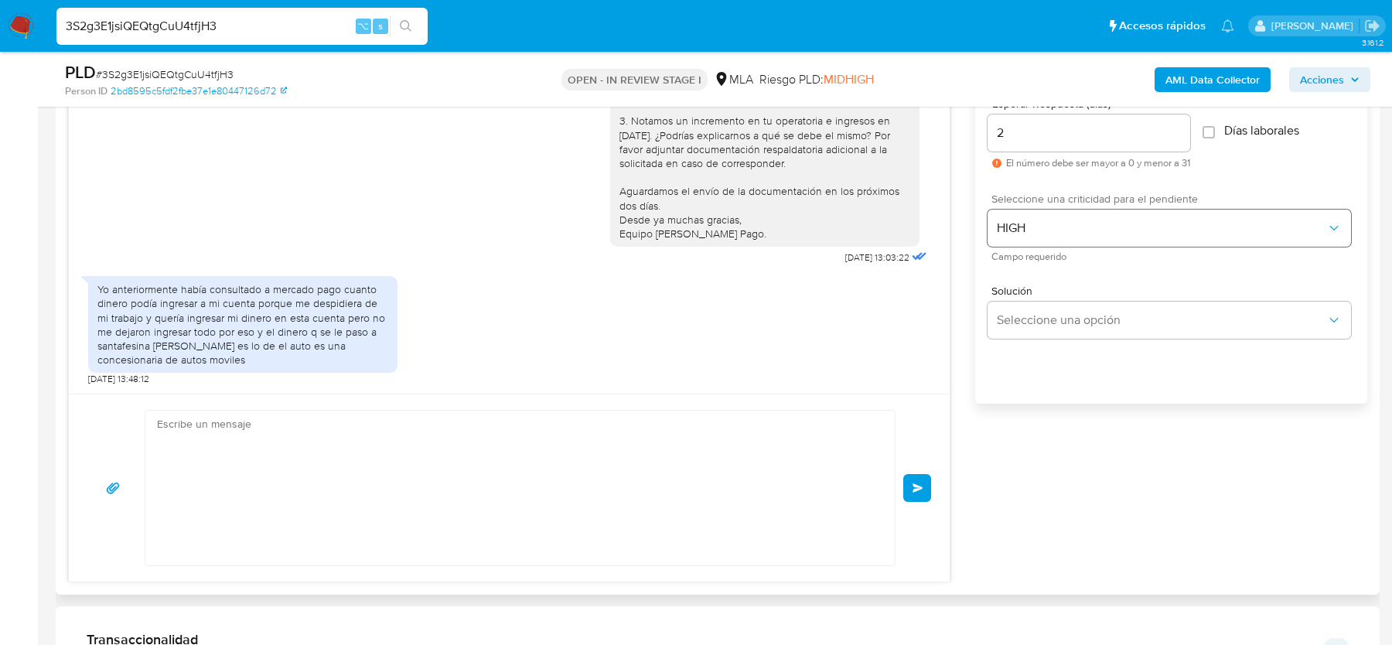
scroll to position [2655, 0]
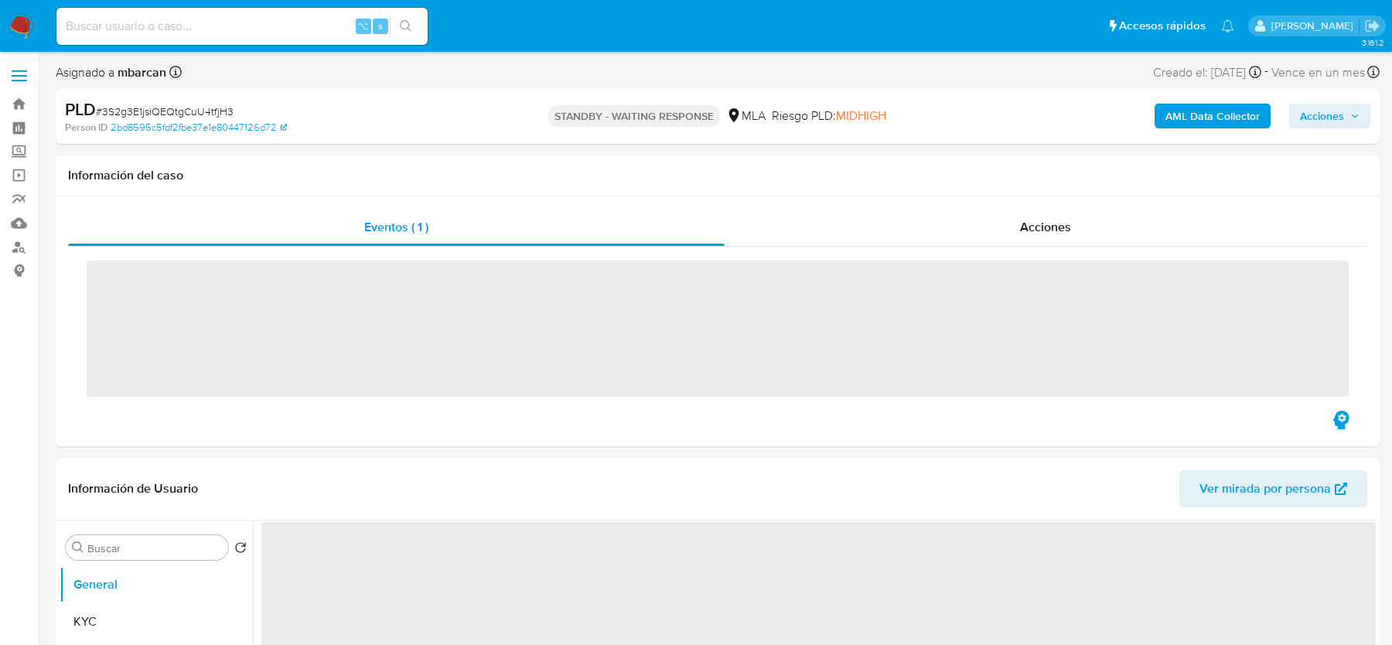
click at [186, 32] on input at bounding box center [241, 26] width 371 height 20
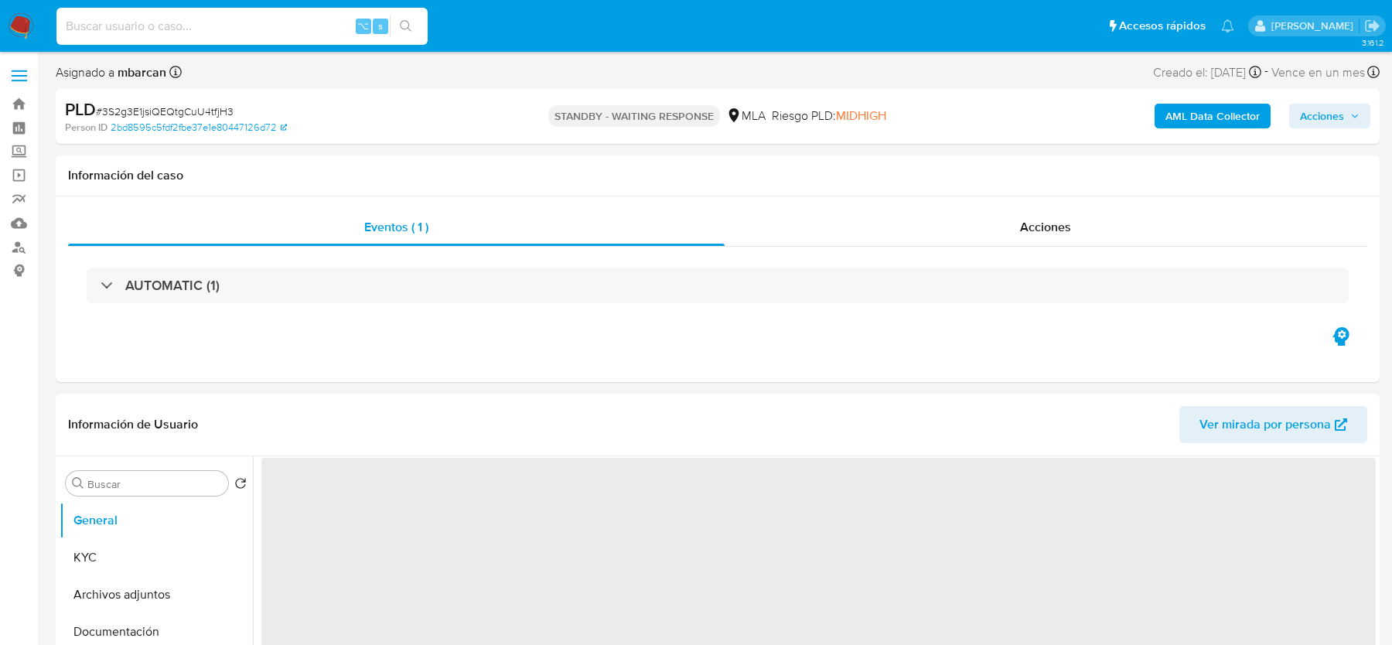
paste input "Oq9gOGigN5wkZp8fdN8xeRhY"
type input "Oq9gOGigN5wkZp8fdN8xeRhY"
select select "10"
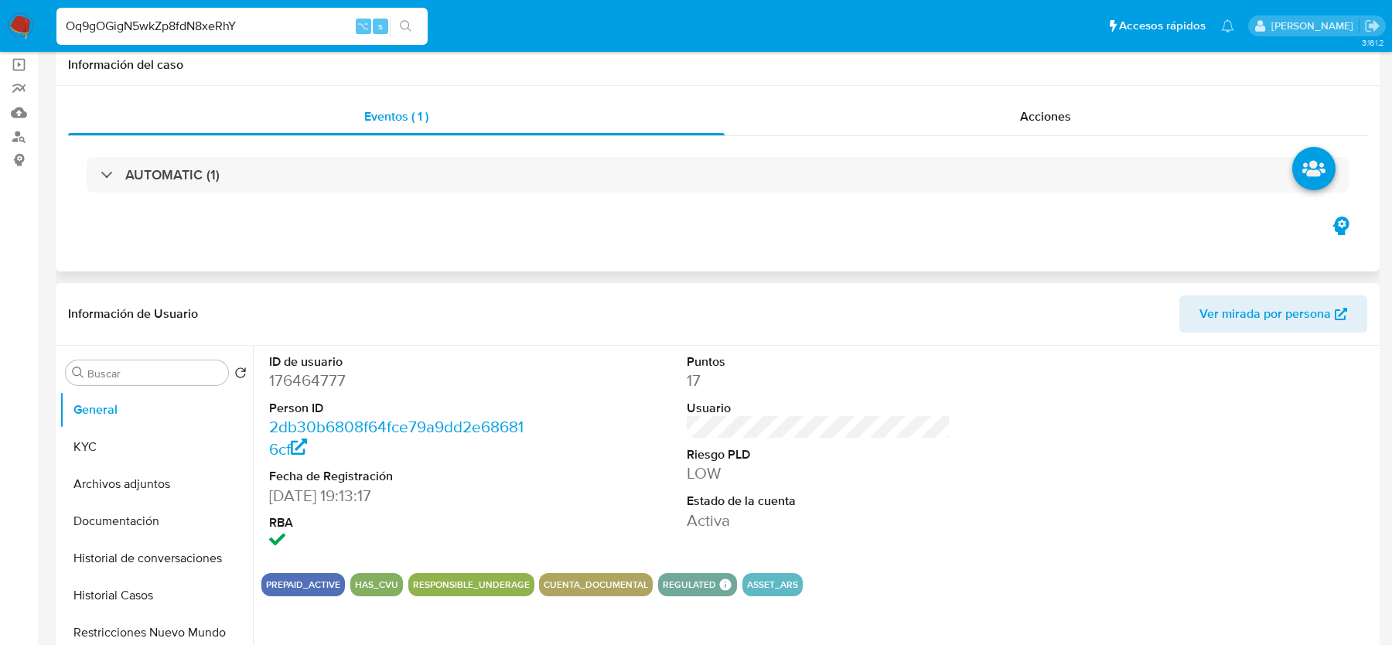
scroll to position [500, 0]
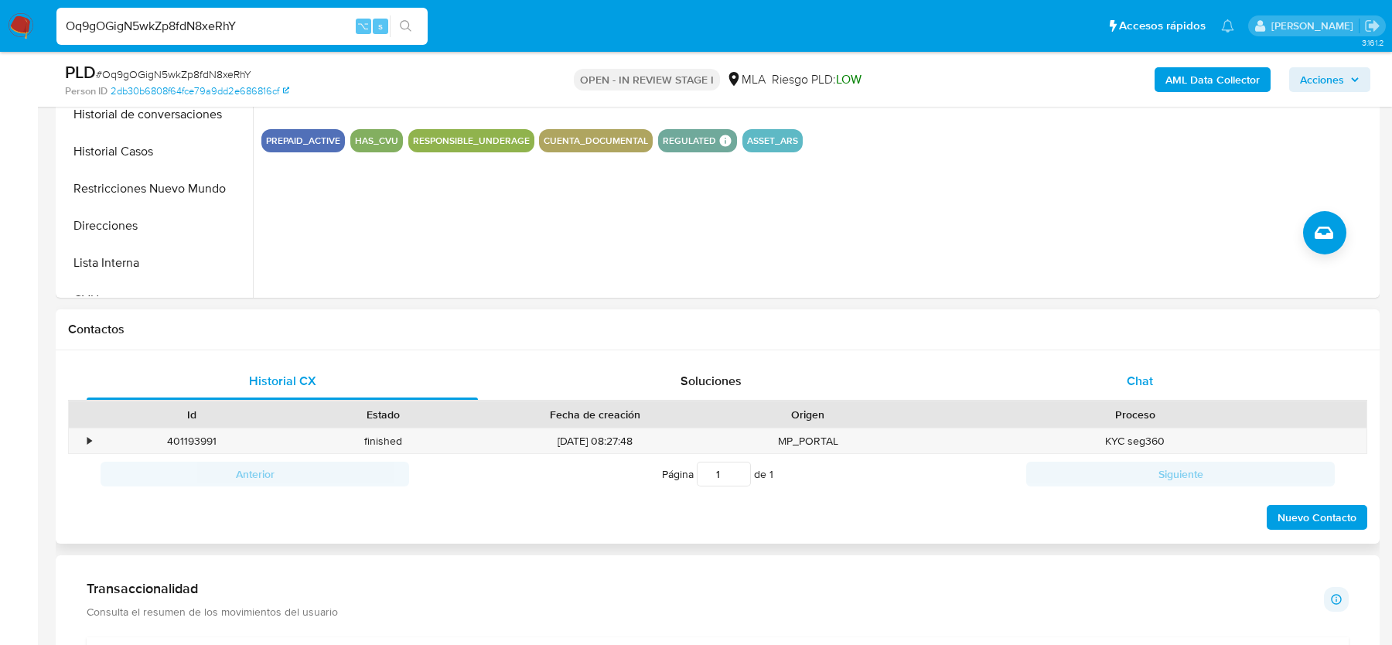
click at [1195, 367] on div "Chat" at bounding box center [1139, 381] width 391 height 37
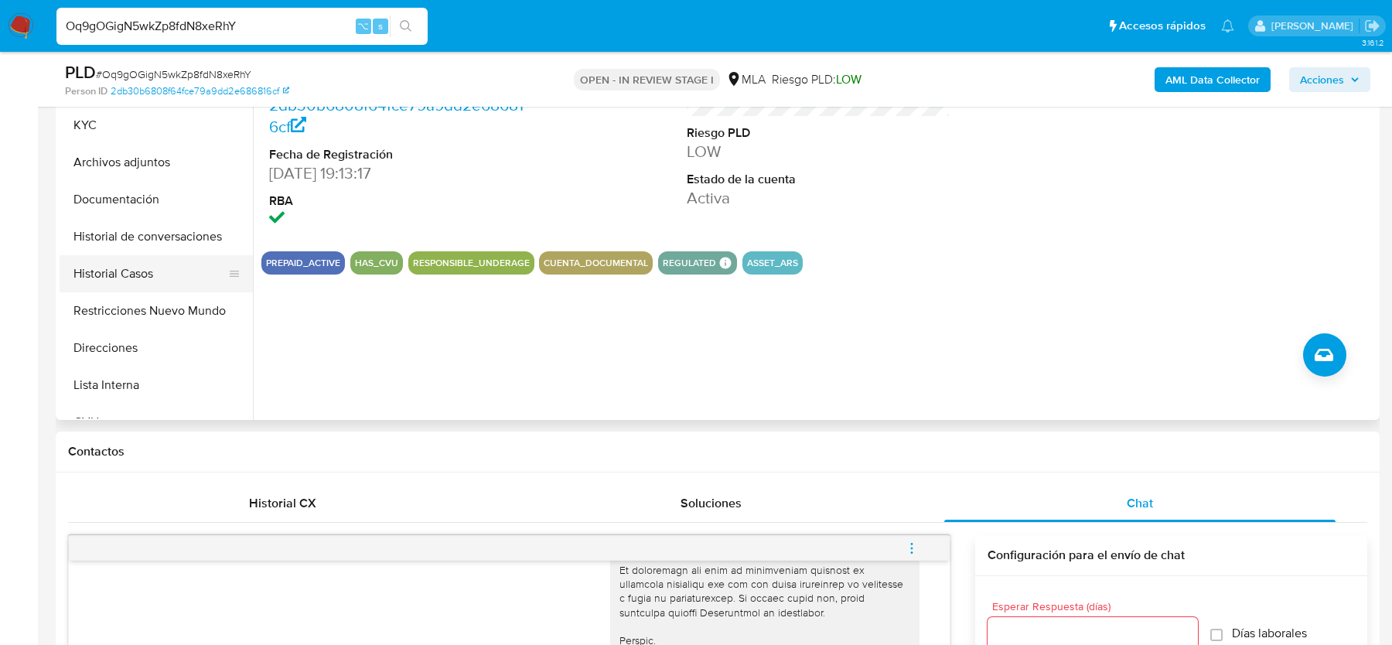
scroll to position [271, 0]
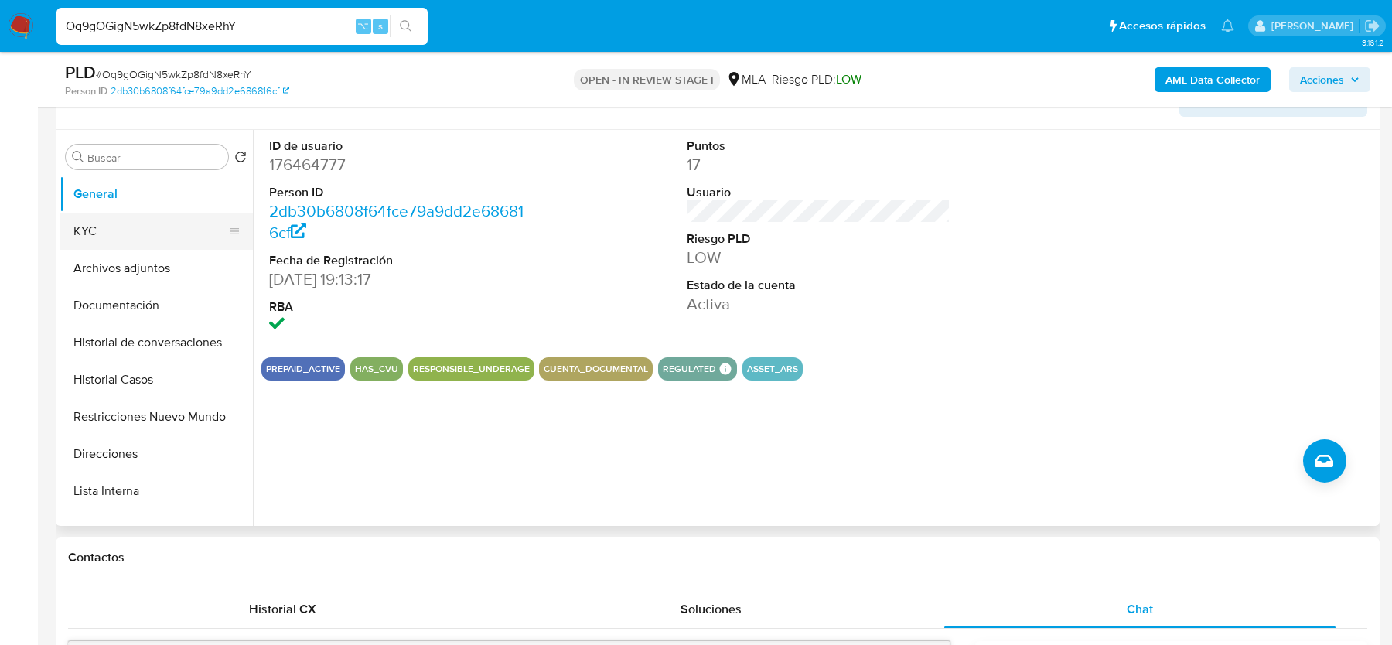
click at [160, 244] on button "KYC" at bounding box center [150, 231] width 181 height 37
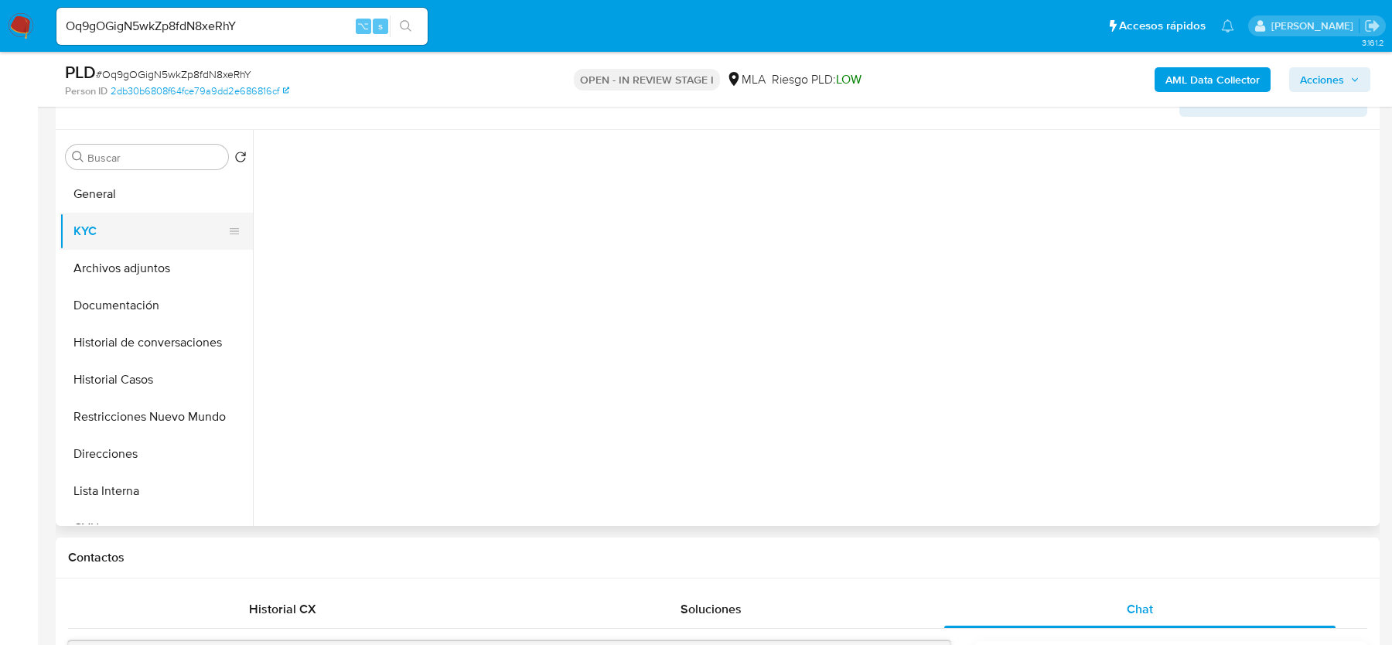
click at [160, 244] on button "KYC" at bounding box center [150, 231] width 181 height 37
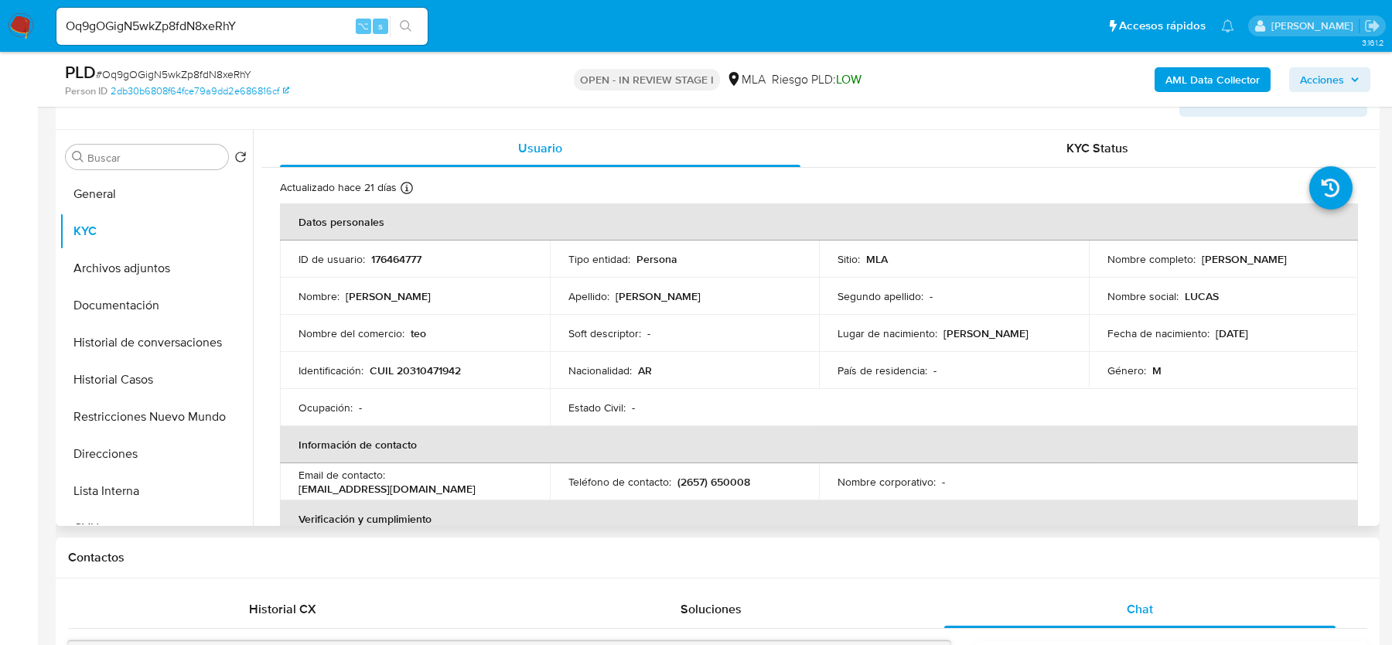
drag, startPoint x: 1202, startPoint y: 260, endPoint x: 1348, endPoint y: 262, distance: 146.2
click at [1349, 262] on td "Nombre completo : [PERSON_NAME]" at bounding box center [1224, 259] width 270 height 37
drag, startPoint x: 1207, startPoint y: 259, endPoint x: 1198, endPoint y: 259, distance: 8.5
click at [1207, 259] on p "[PERSON_NAME]" at bounding box center [1244, 259] width 85 height 14
drag, startPoint x: 1198, startPoint y: 259, endPoint x: 1316, endPoint y: 259, distance: 117.6
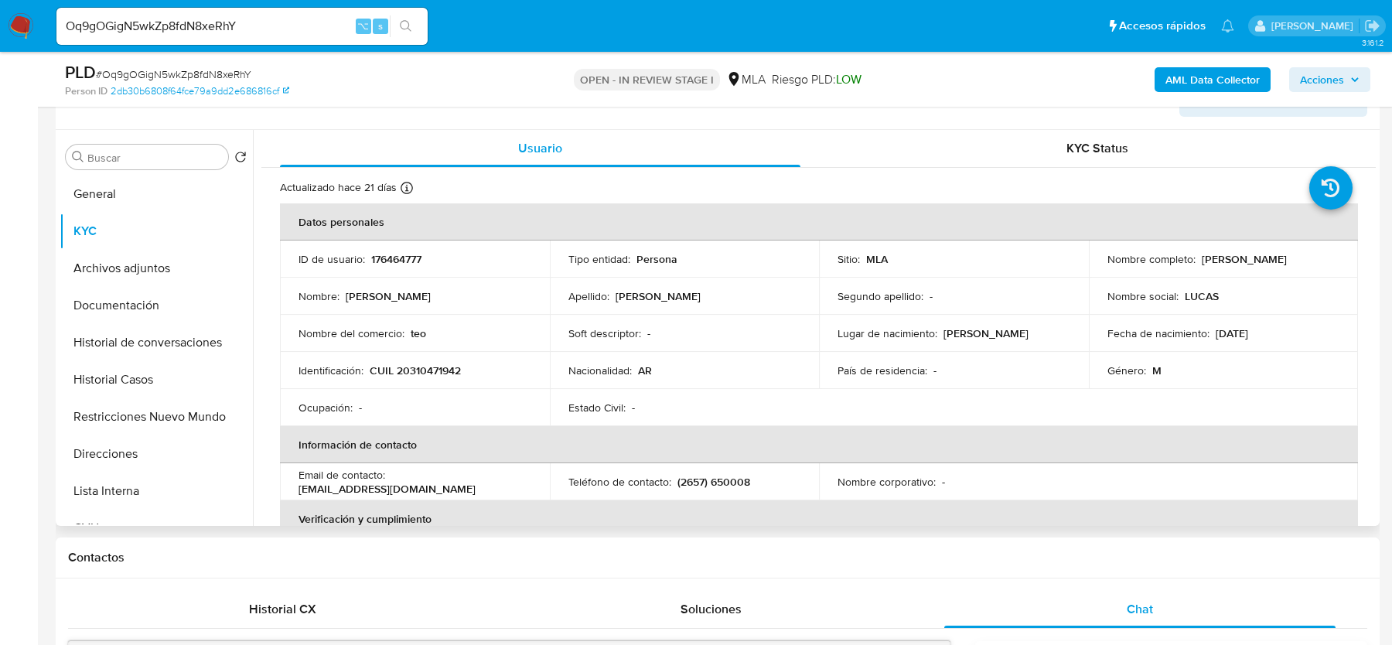
click at [1316, 259] on div "Nombre completo : [PERSON_NAME]" at bounding box center [1224, 259] width 233 height 14
copy p "[PERSON_NAME]"
click at [90, 304] on button "Documentación" at bounding box center [150, 305] width 181 height 37
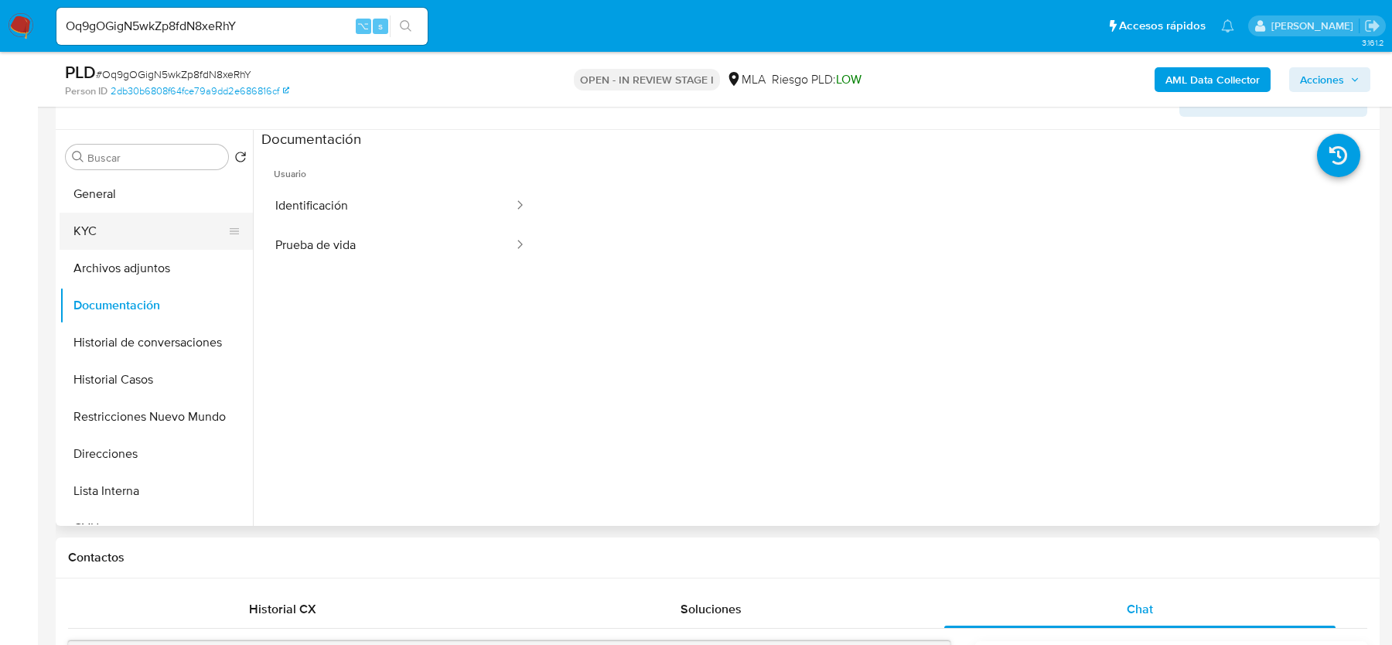
click at [104, 220] on button "KYC" at bounding box center [150, 231] width 181 height 37
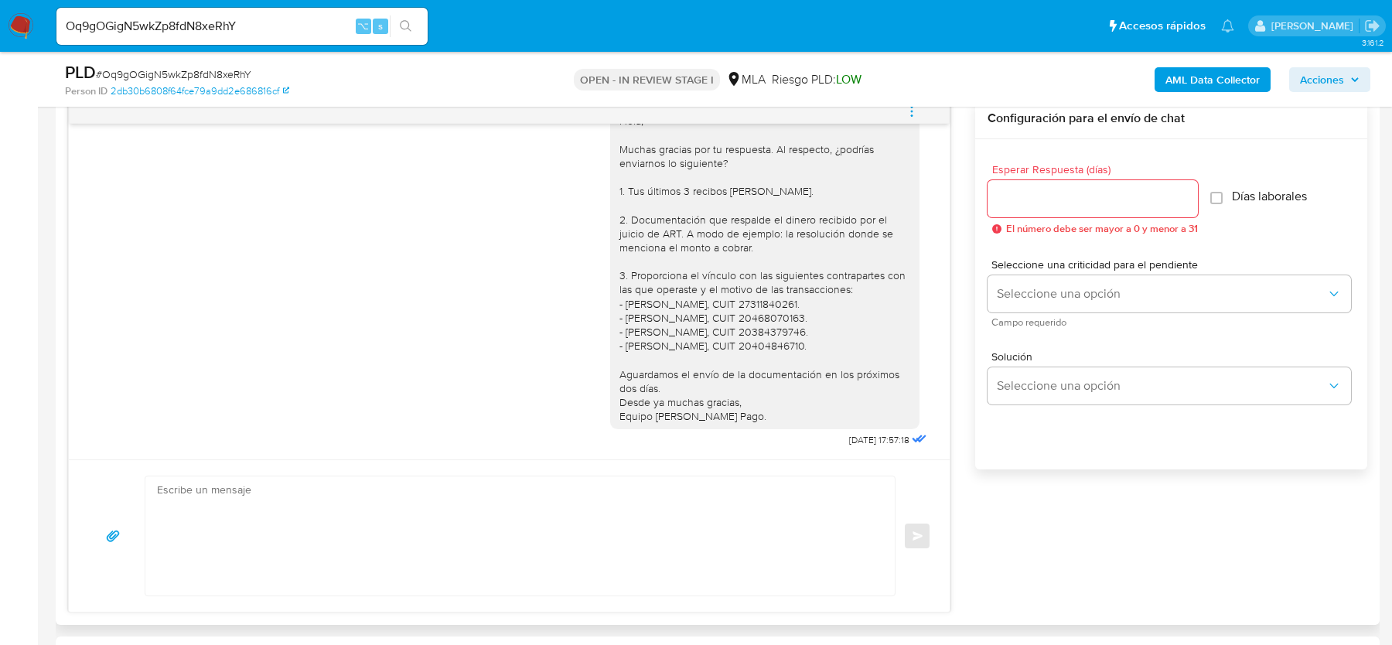
scroll to position [949, 0]
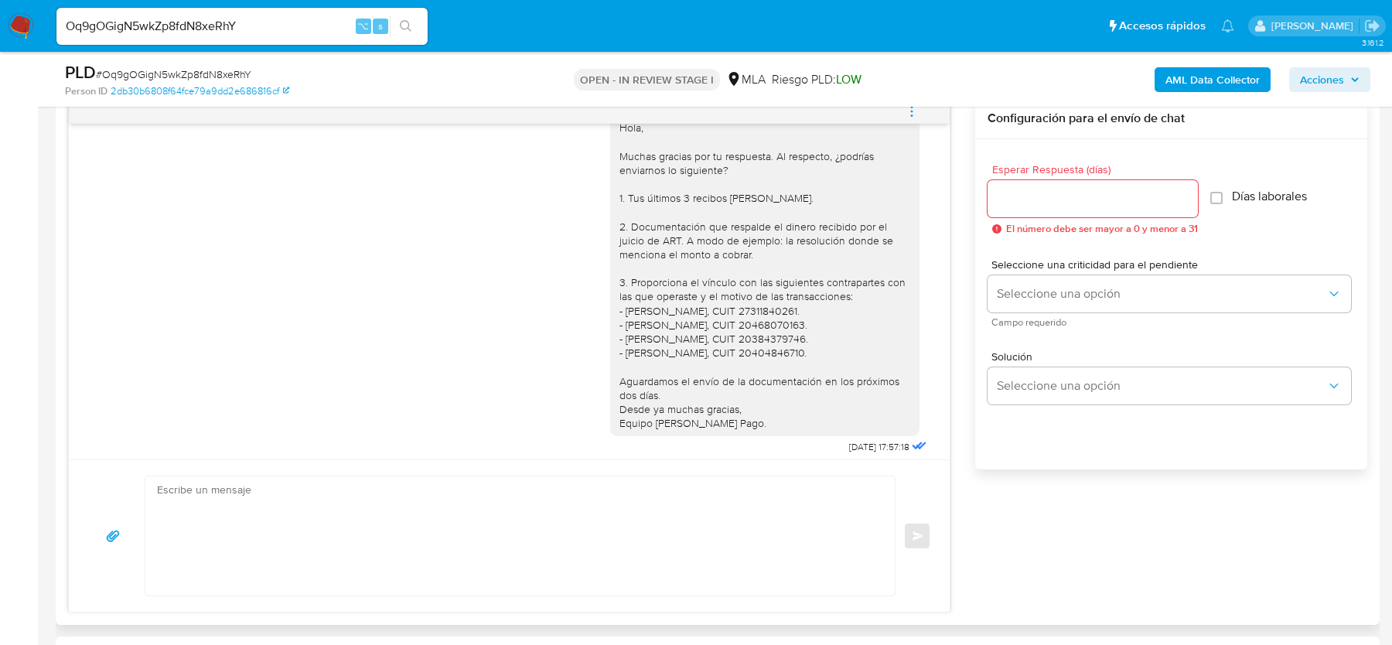
drag, startPoint x: 743, startPoint y: 413, endPoint x: 619, endPoint y: 159, distance: 283.0
click at [619, 157] on div "Hola, Muchas gracias por tu respuesta. Al respecto, ¿podrías enviarnos lo sigui…" at bounding box center [764, 275] width 309 height 322
copy div "Hola, Muchas gracias por tu respuesta. Al respecto, ¿podrías enviarnos lo sigui…"
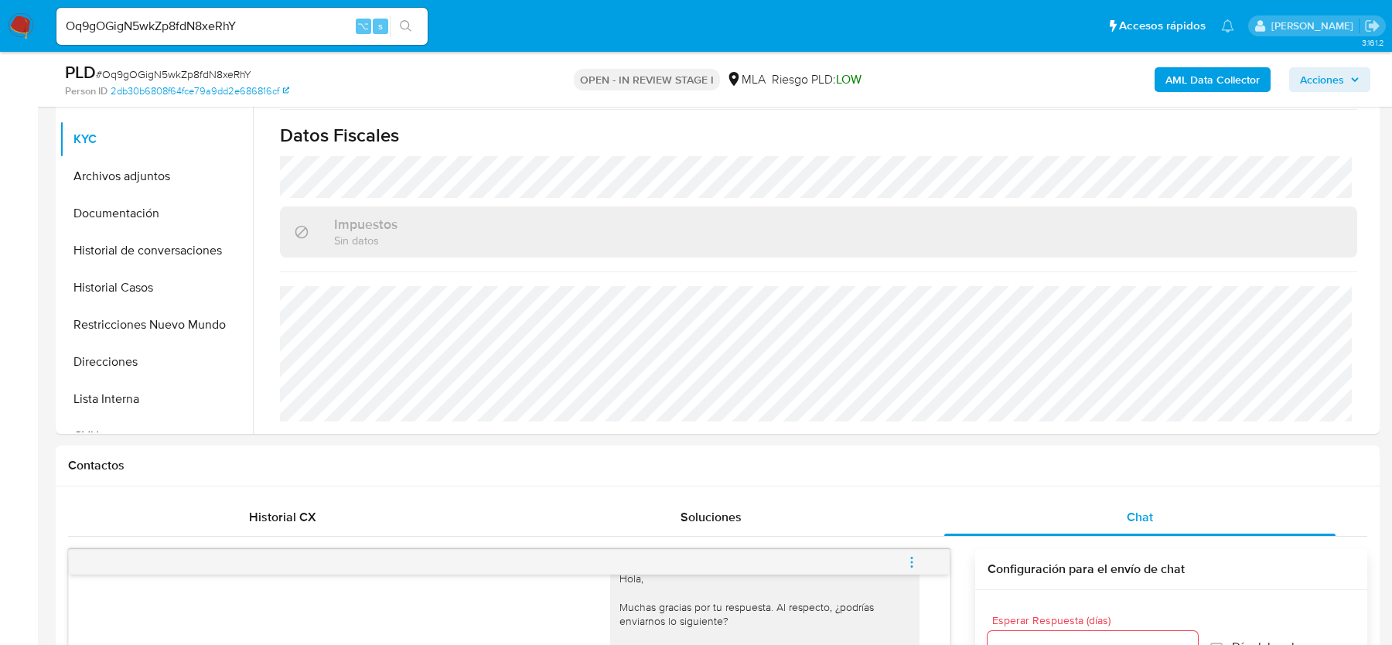
scroll to position [290, 0]
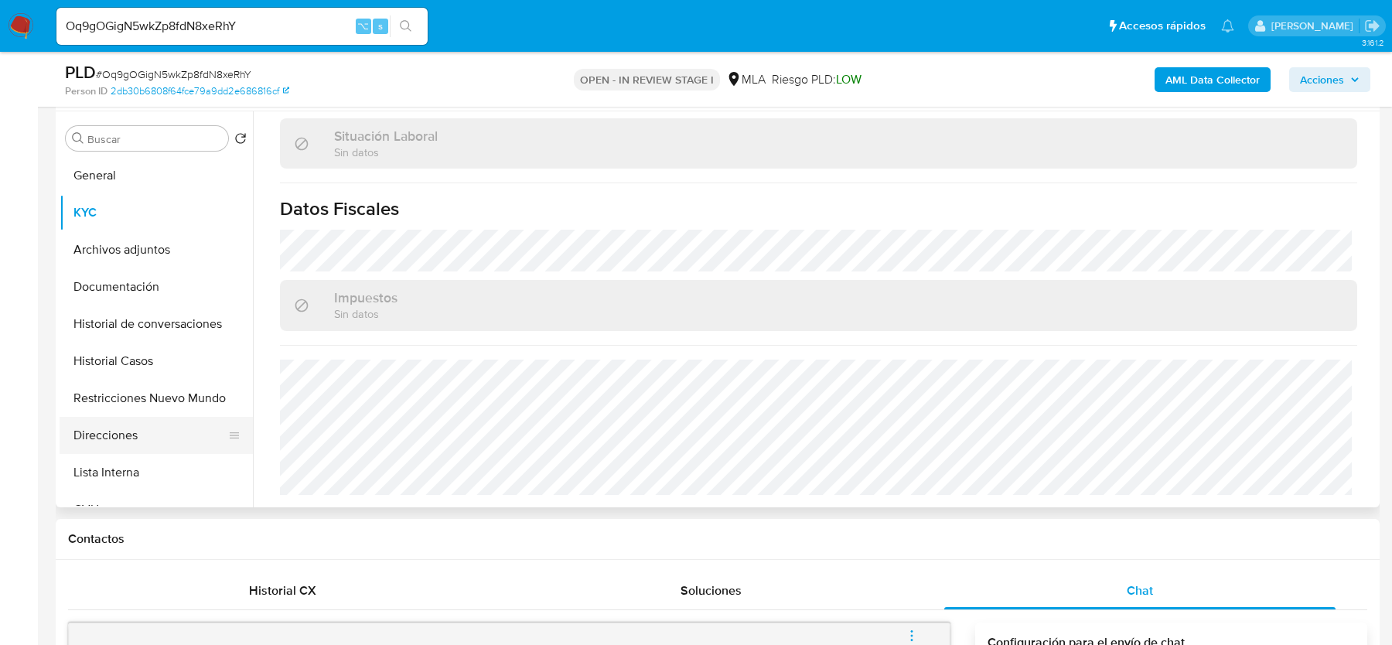
click at [190, 417] on button "Direcciones" at bounding box center [150, 435] width 181 height 37
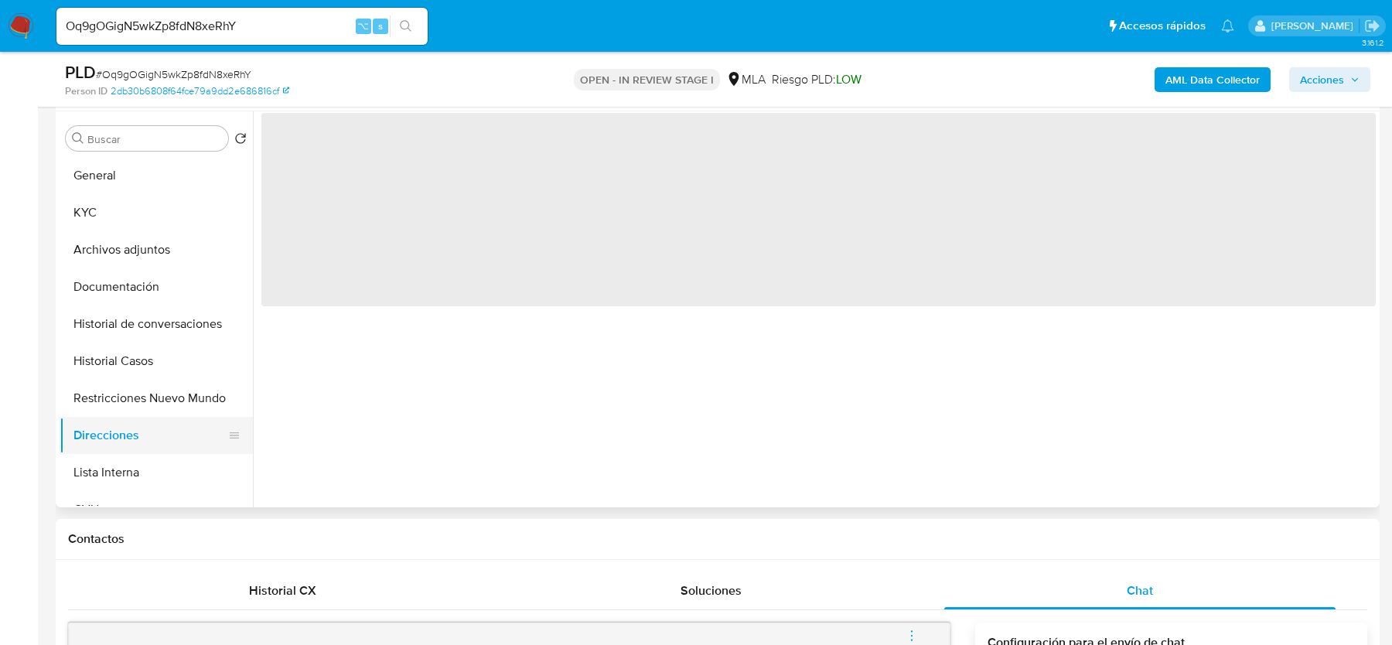
scroll to position [0, 0]
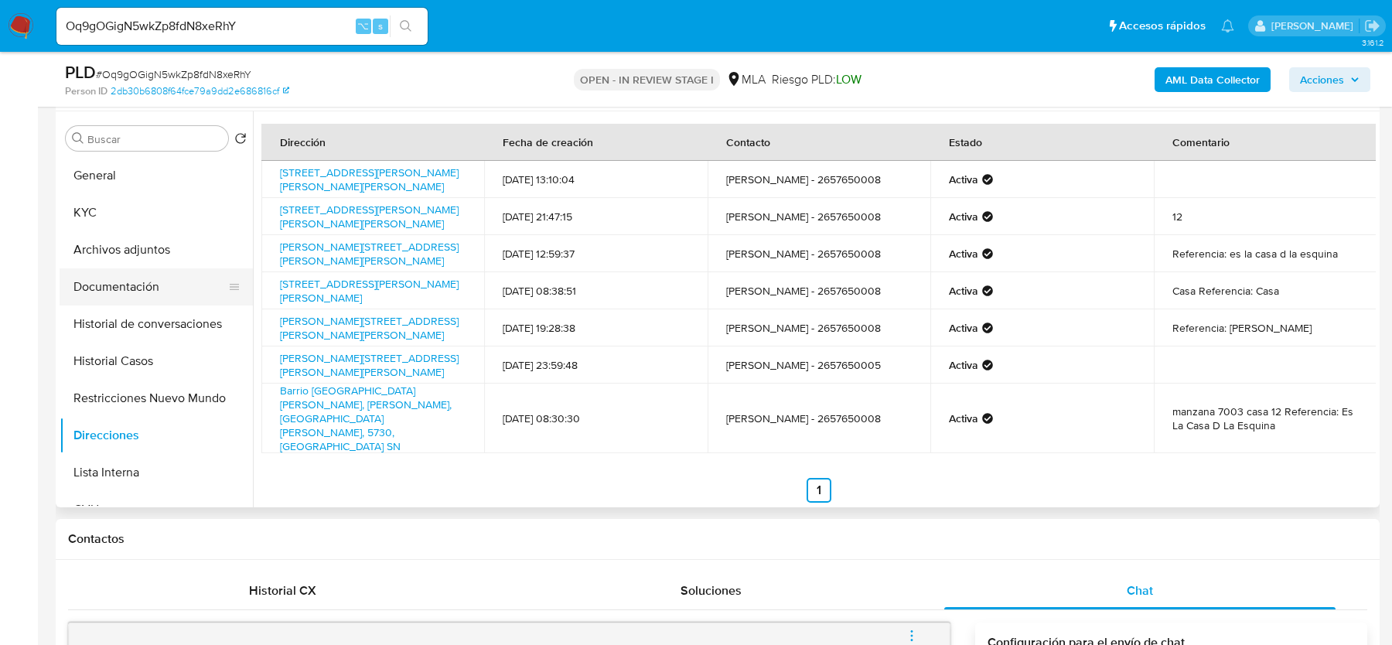
click at [97, 285] on button "Documentación" at bounding box center [150, 286] width 181 height 37
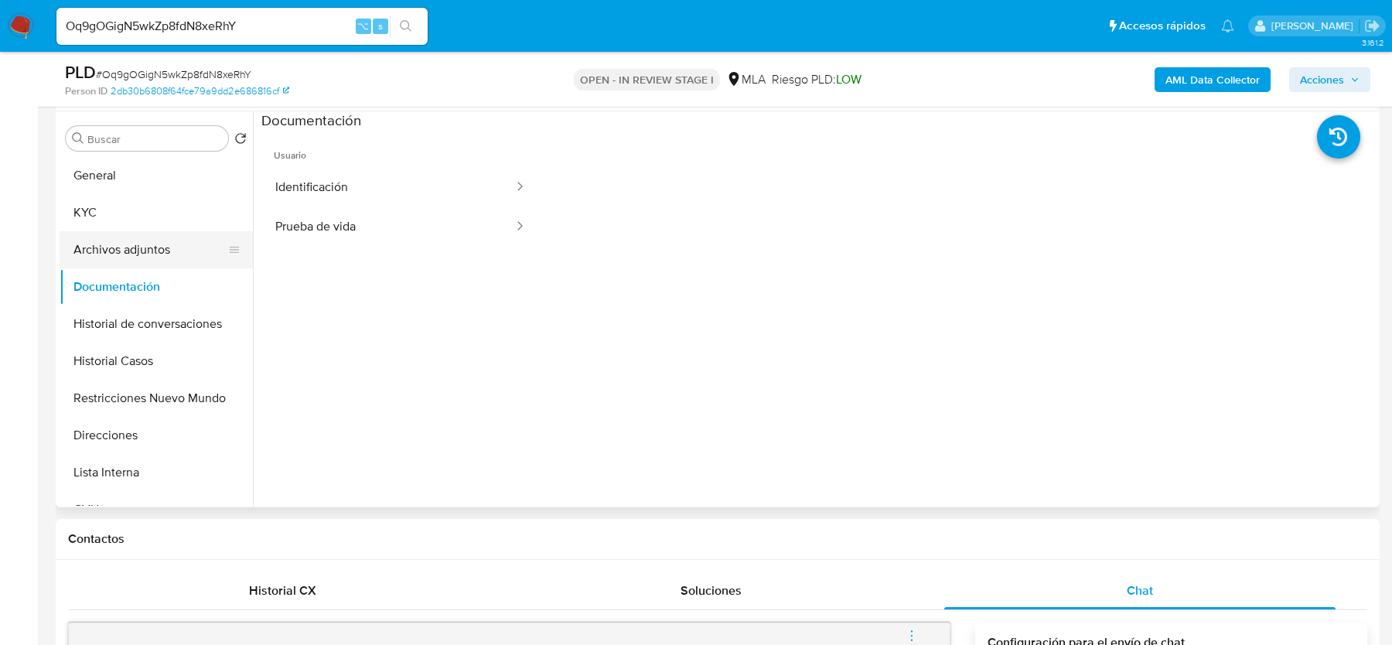
click at [114, 244] on button "Archivos adjuntos" at bounding box center [150, 249] width 181 height 37
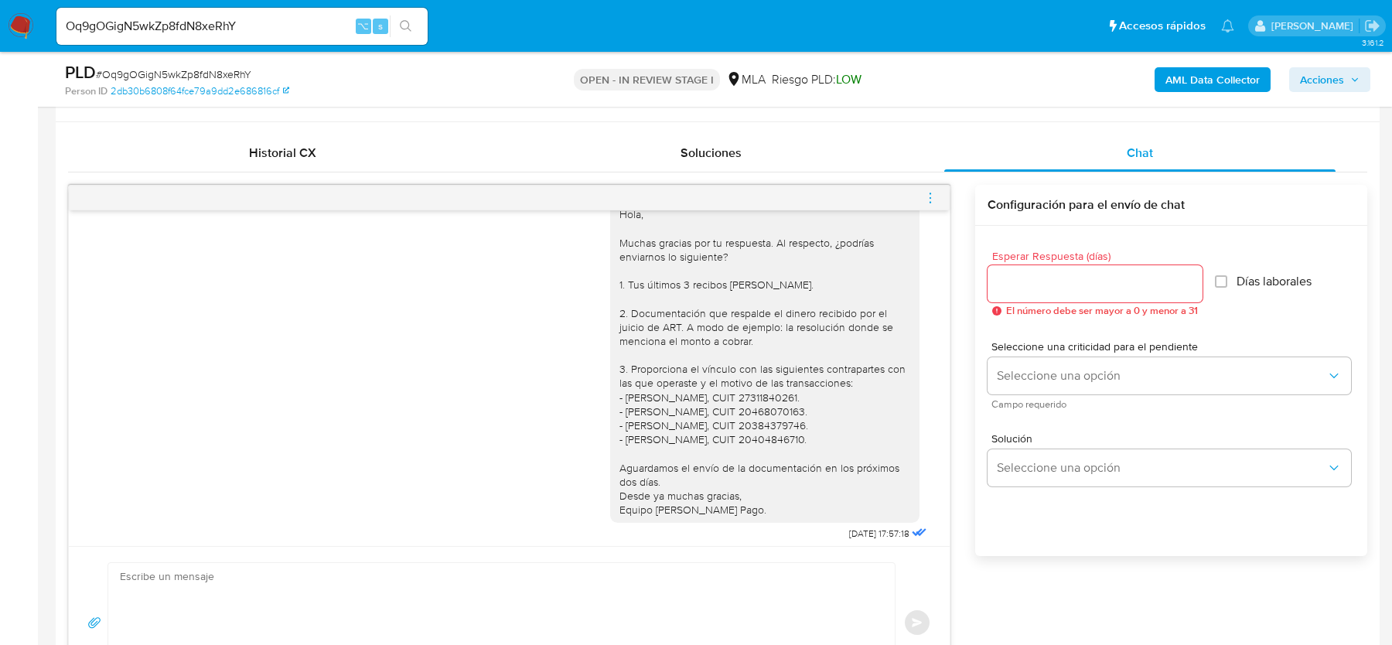
scroll to position [736, 0]
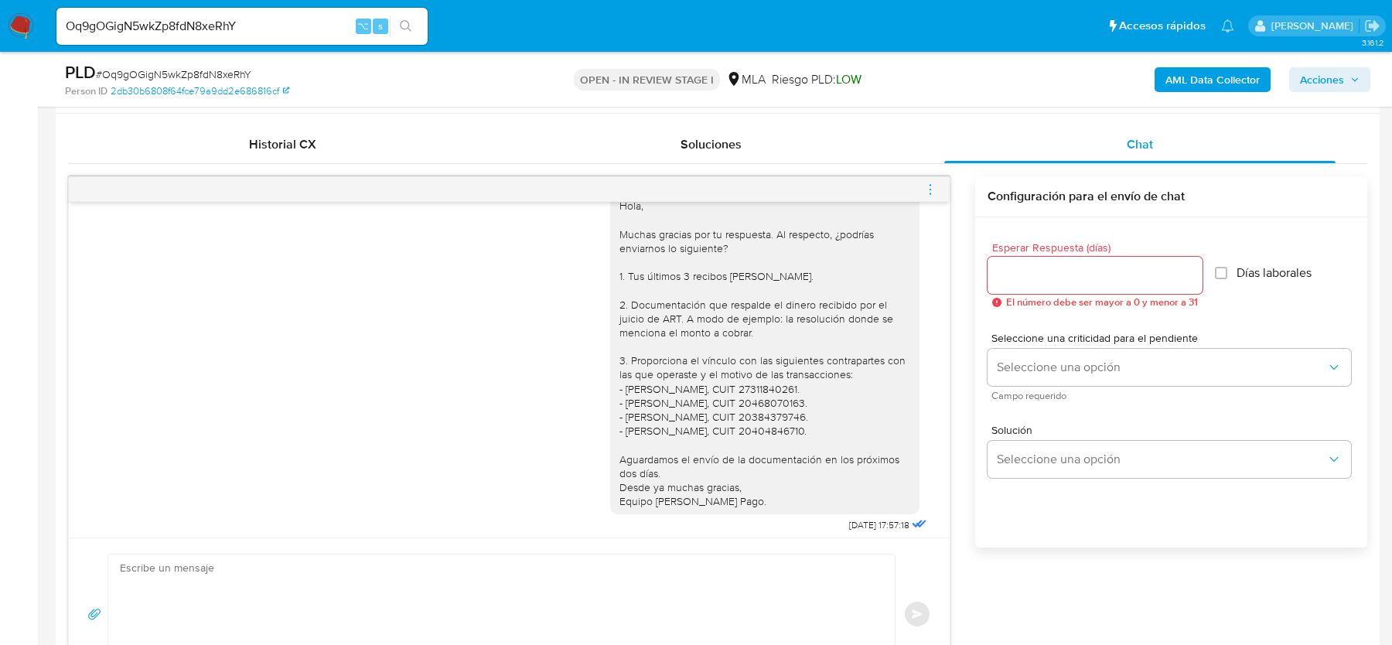
click at [865, 240] on div "Hola, Muchas gracias por tu respuesta. Al respecto, ¿podrías enviarnos lo sigui…" at bounding box center [765, 353] width 291 height 309
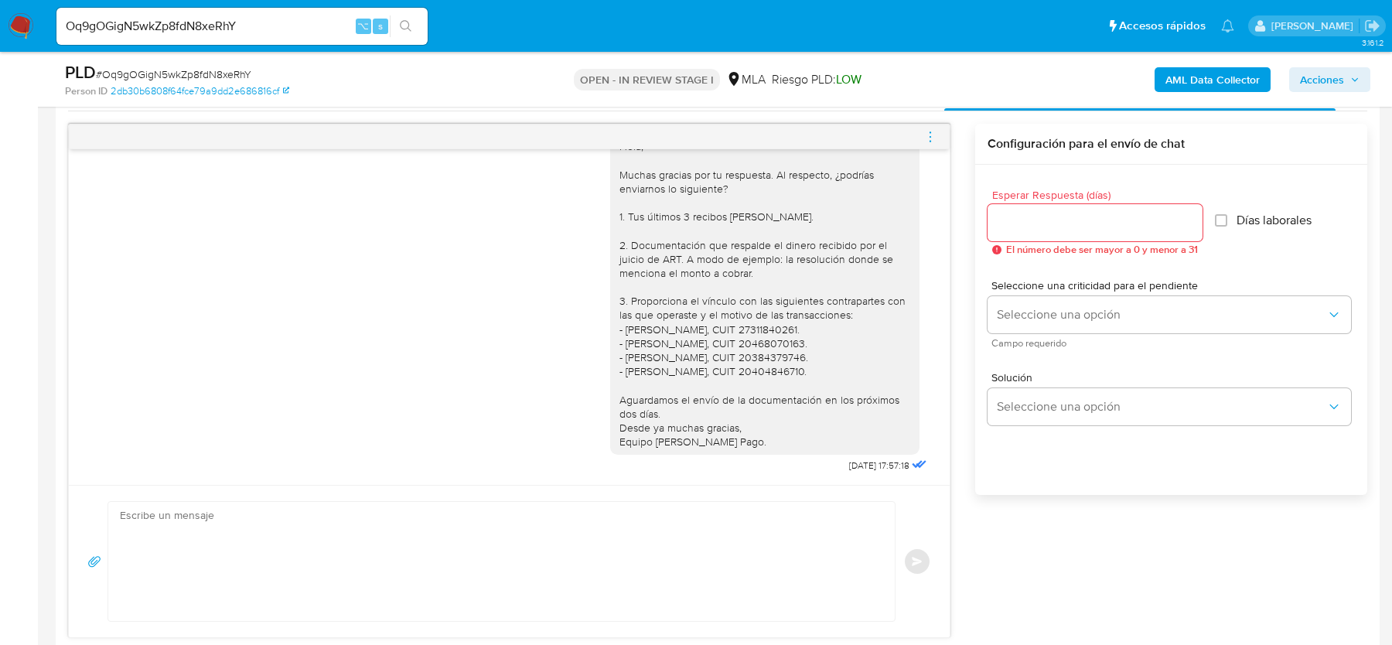
scroll to position [803, 0]
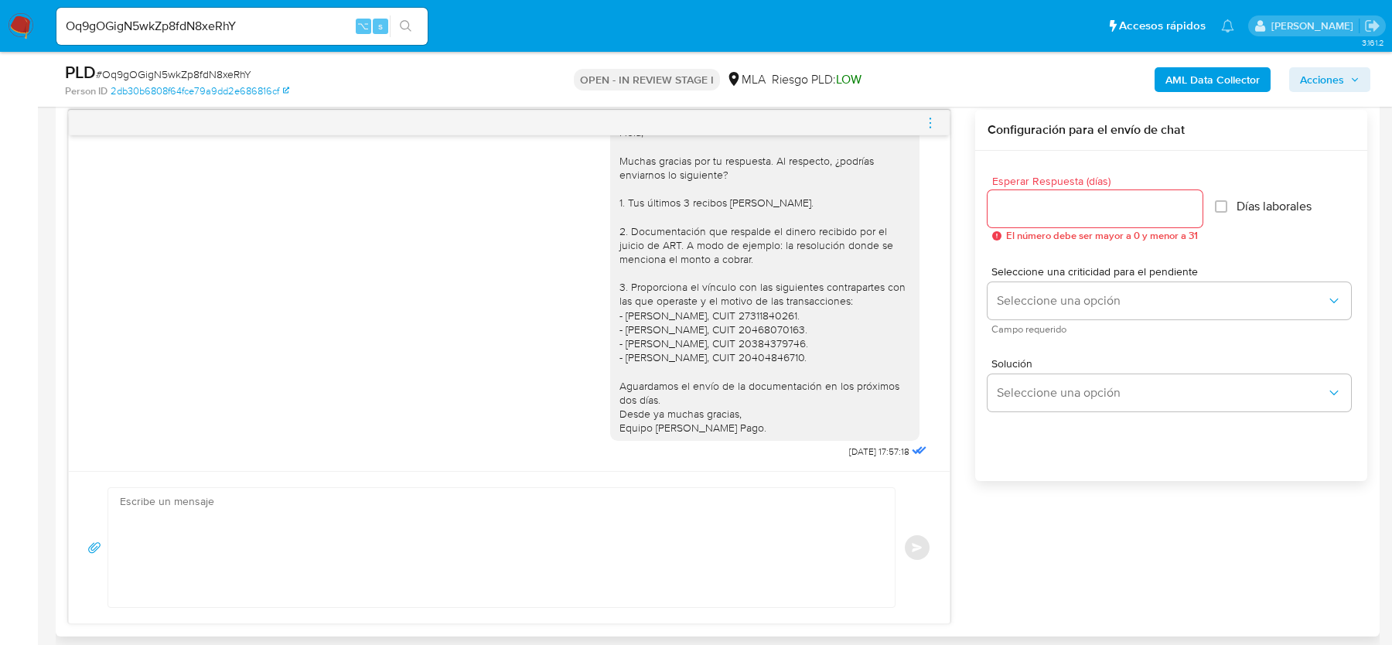
click at [932, 117] on icon "menu-action" at bounding box center [931, 123] width 14 height 14
click at [796, 90] on li "Cerrar conversación" at bounding box center [845, 91] width 159 height 28
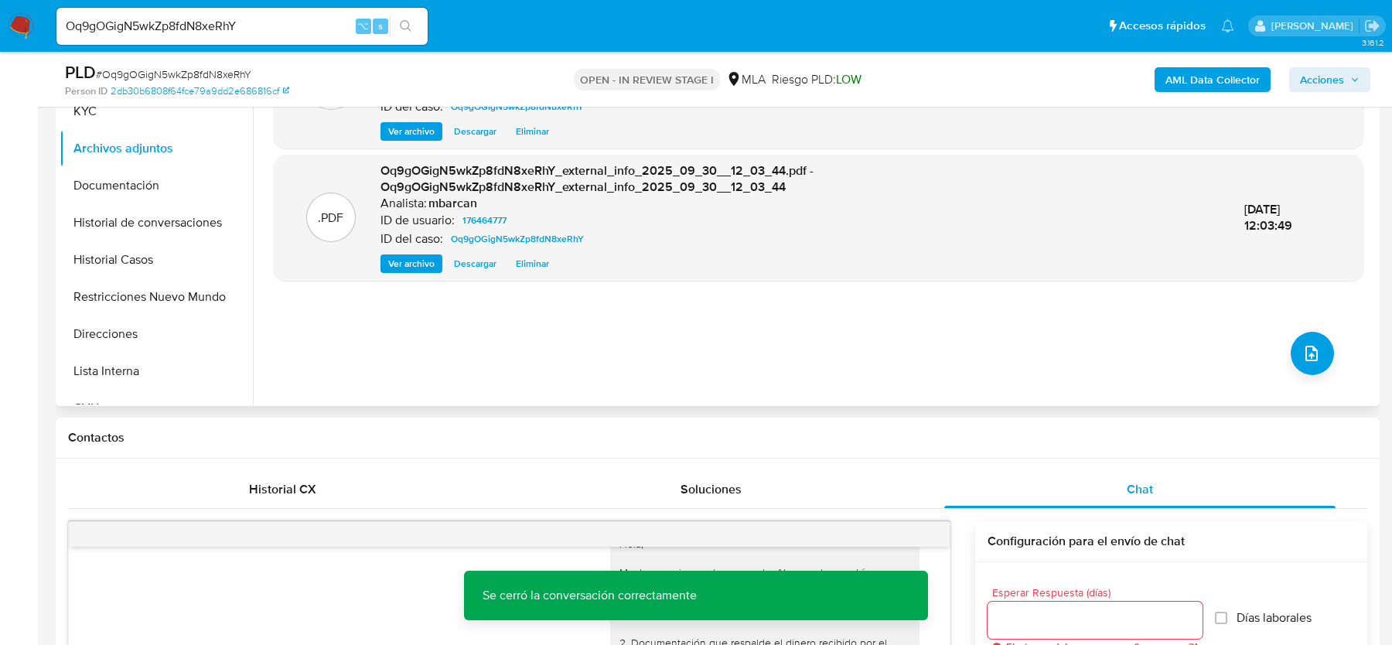
scroll to position [246, 0]
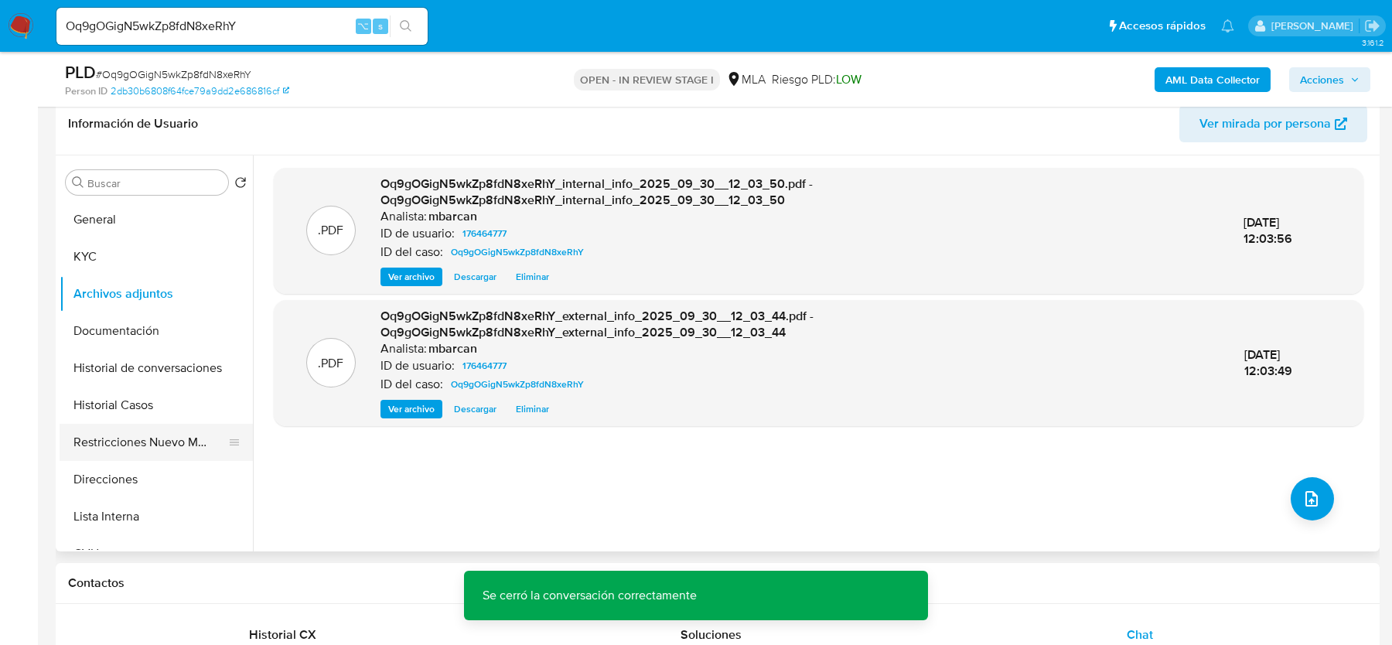
click at [229, 451] on div at bounding box center [234, 442] width 12 height 37
click at [188, 440] on button "Restricciones Nuevo Mundo" at bounding box center [150, 442] width 181 height 37
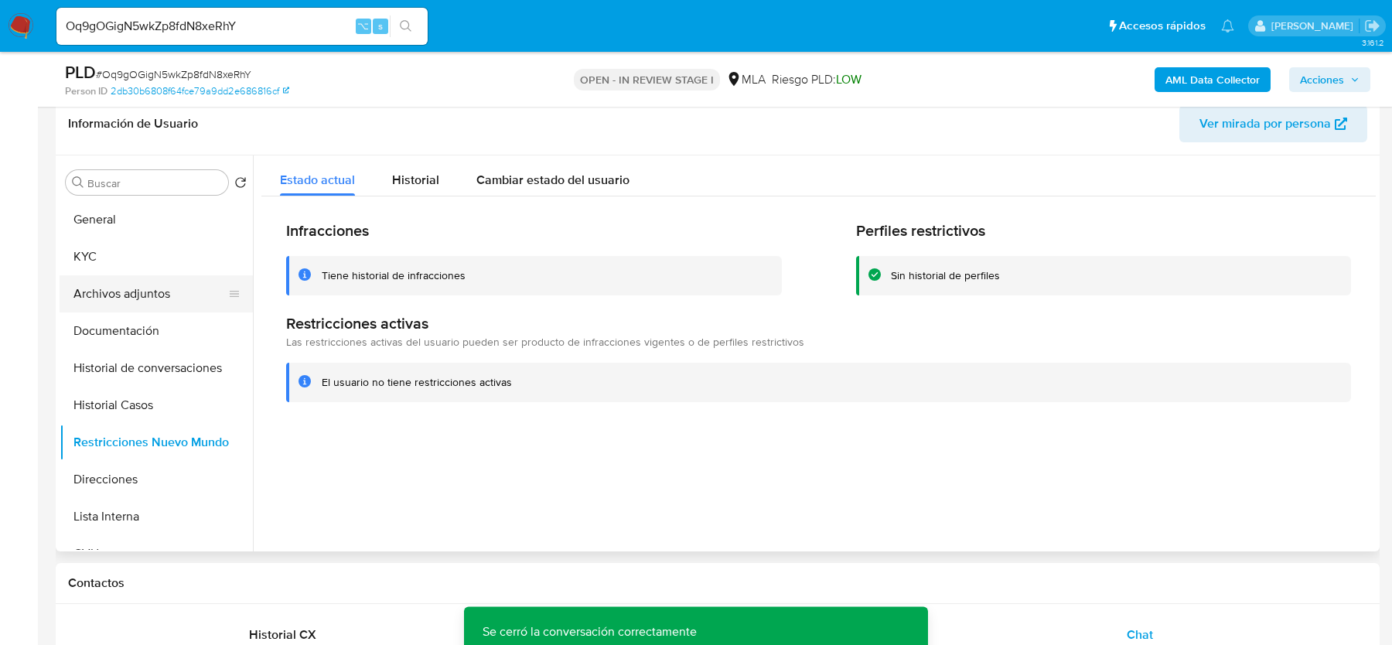
click at [118, 288] on button "Archivos adjuntos" at bounding box center [150, 293] width 181 height 37
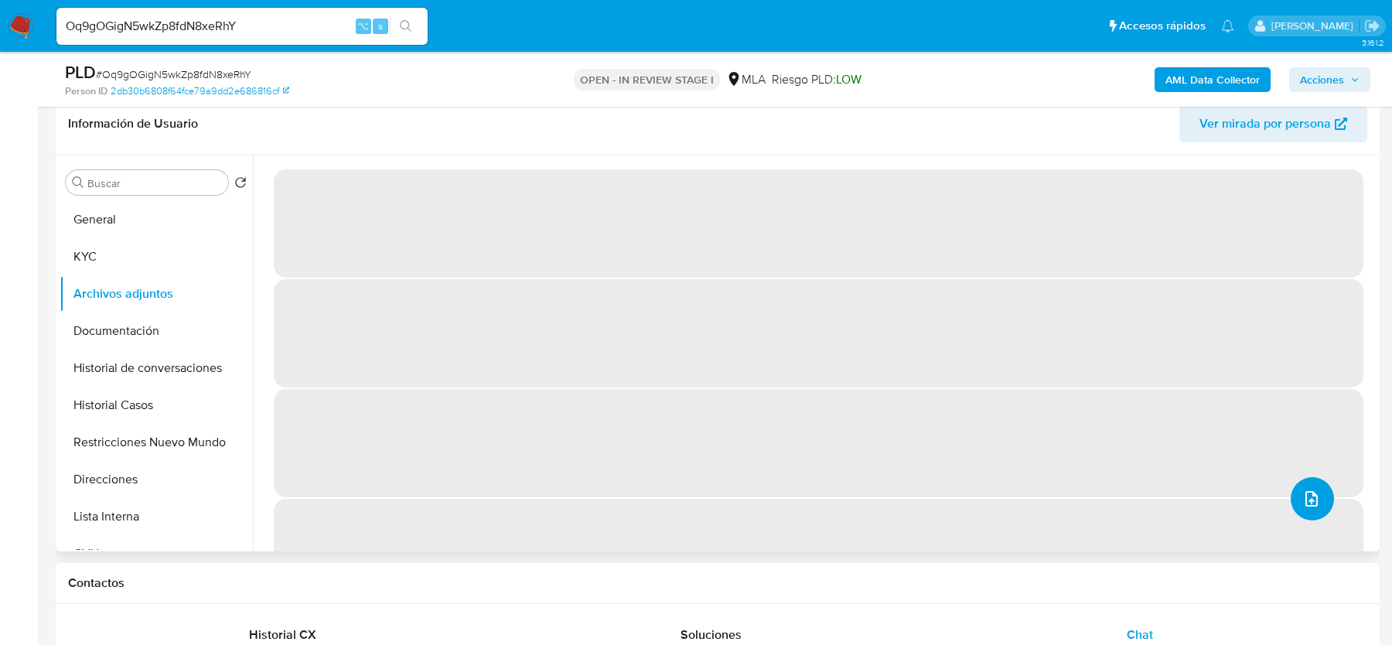
click at [1311, 491] on icon "upload-file" at bounding box center [1312, 499] width 19 height 19
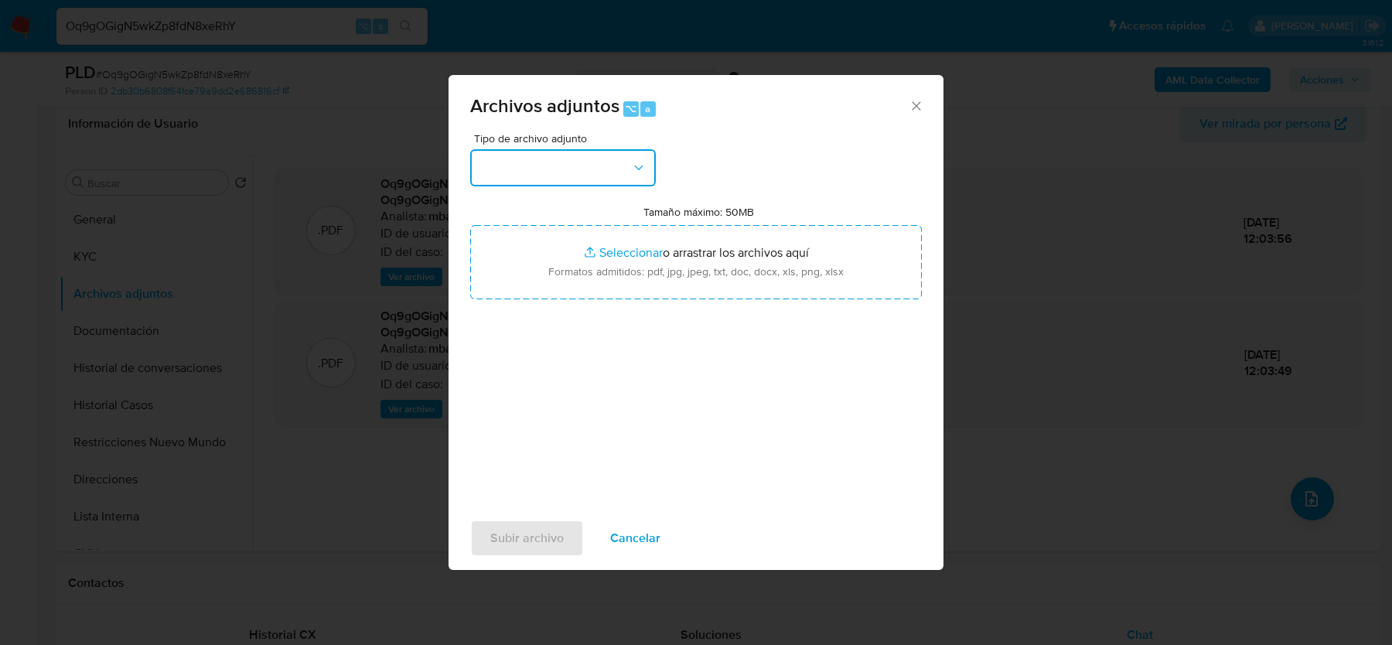
click at [627, 161] on button "button" at bounding box center [563, 167] width 186 height 37
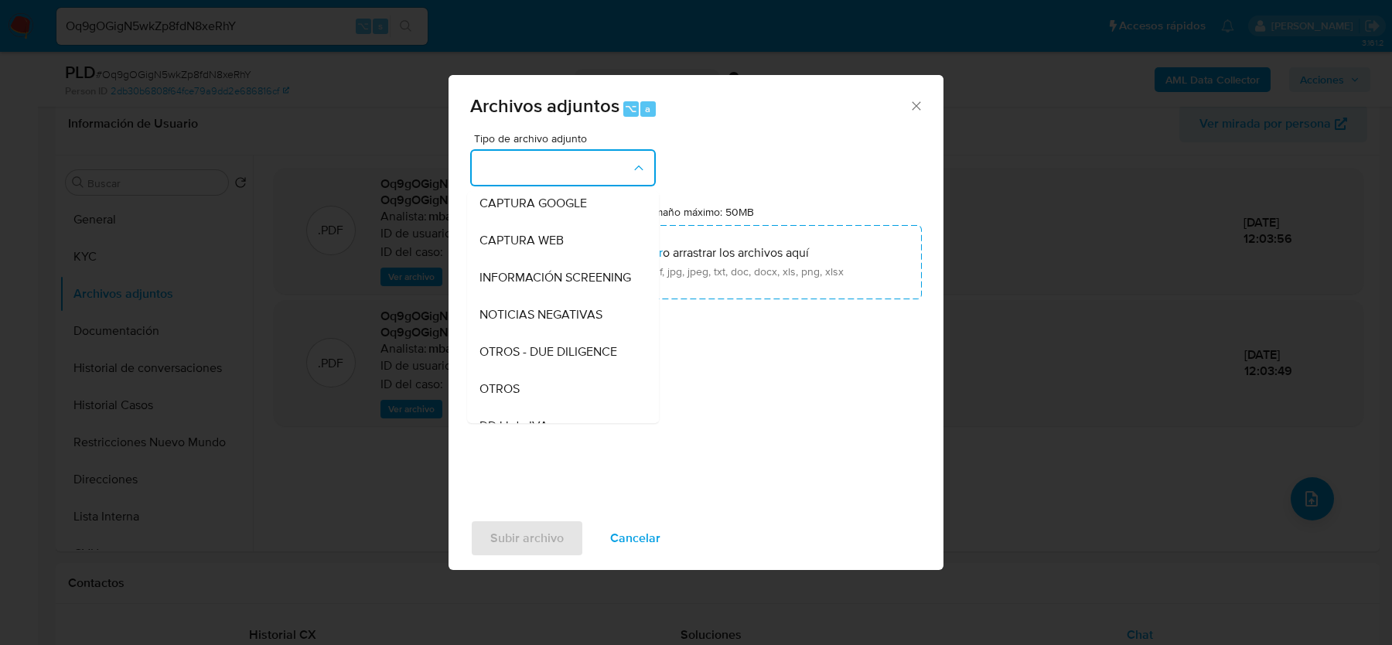
scroll to position [153, 0]
click at [528, 348] on div "OTROS" at bounding box center [559, 353] width 158 height 37
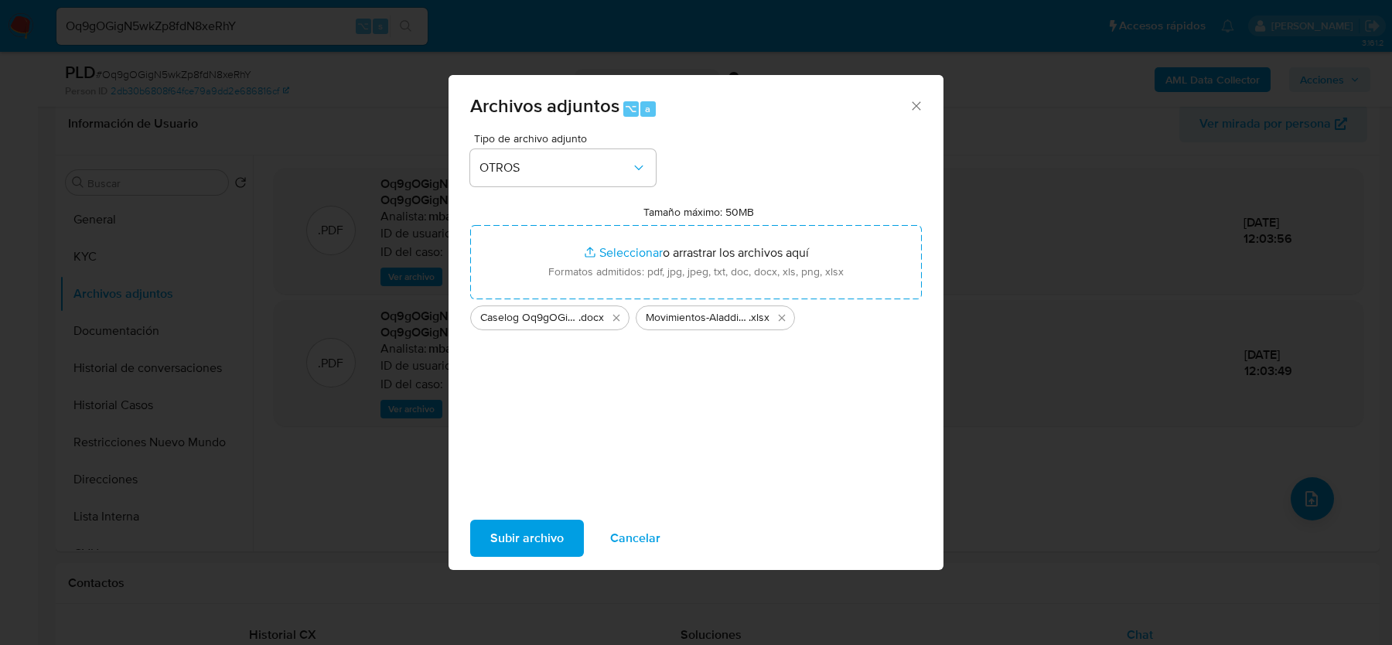
click at [524, 541] on span "Subir archivo" at bounding box center [526, 538] width 73 height 34
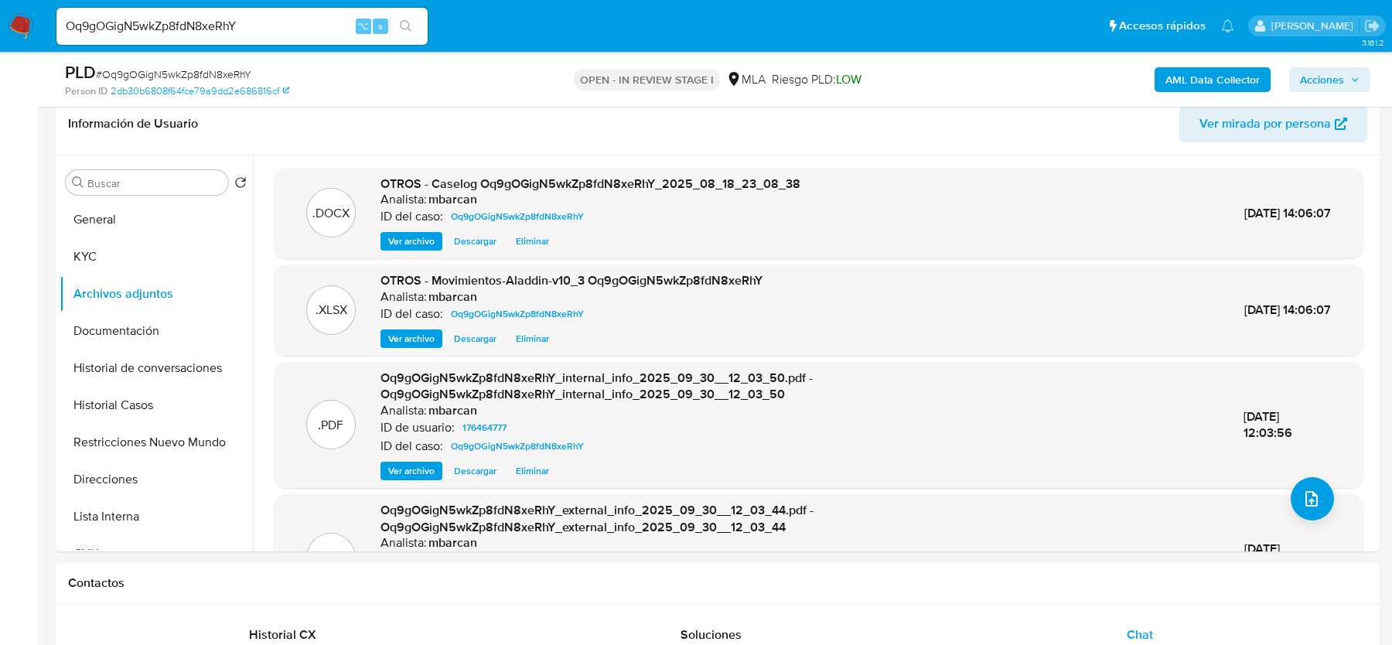
click at [1313, 77] on span "Acciones" at bounding box center [1322, 79] width 44 height 25
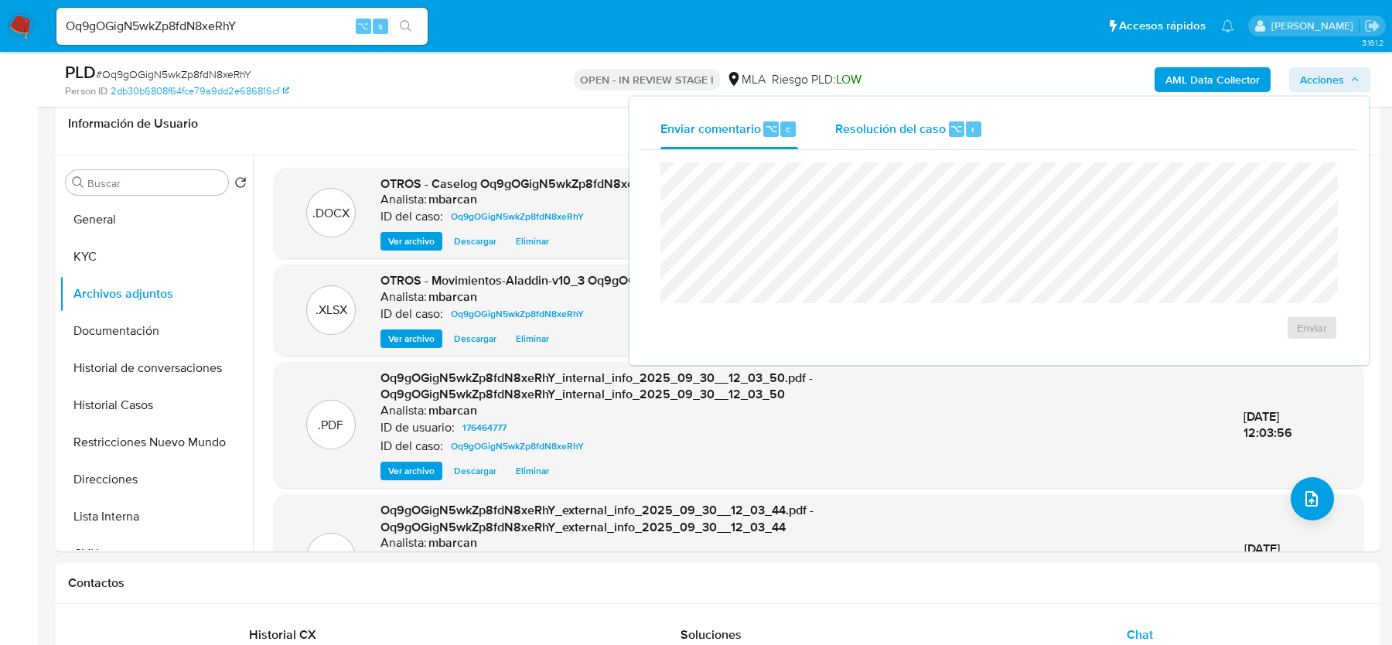
click at [934, 145] on div "Resolución del caso ⌥ r" at bounding box center [909, 129] width 148 height 40
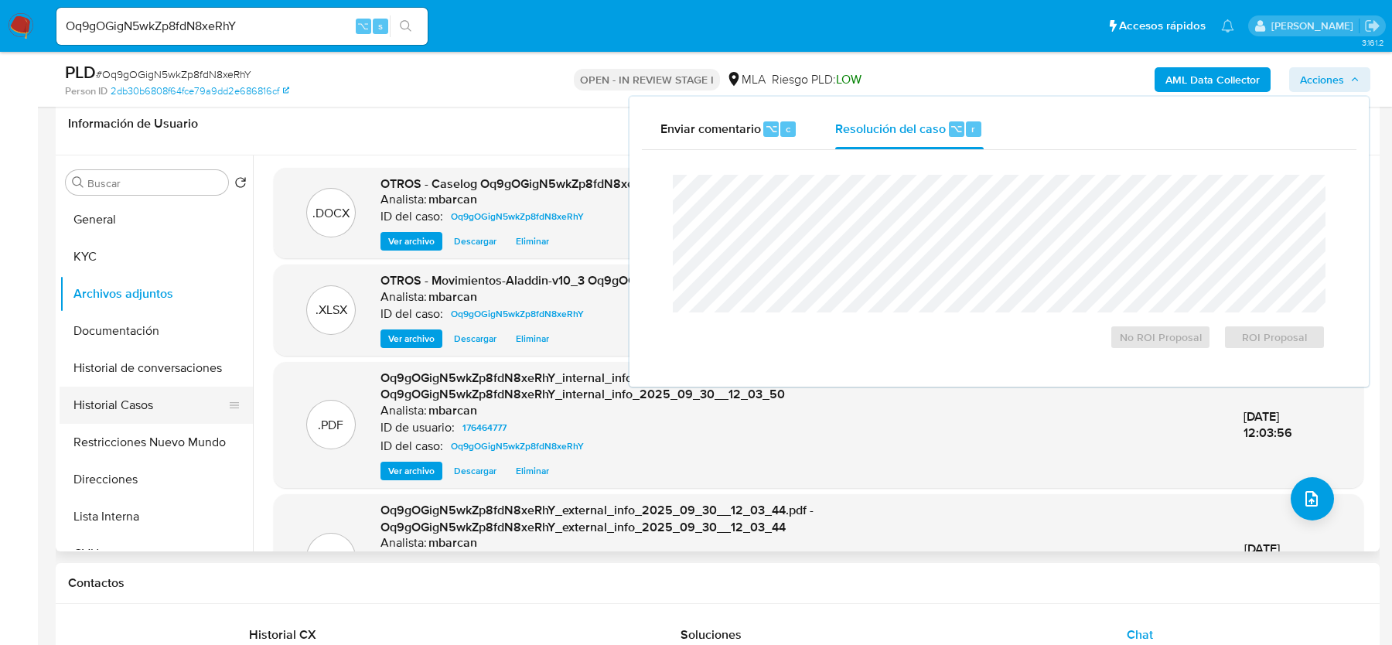
click at [169, 388] on button "Historial Casos" at bounding box center [150, 405] width 181 height 37
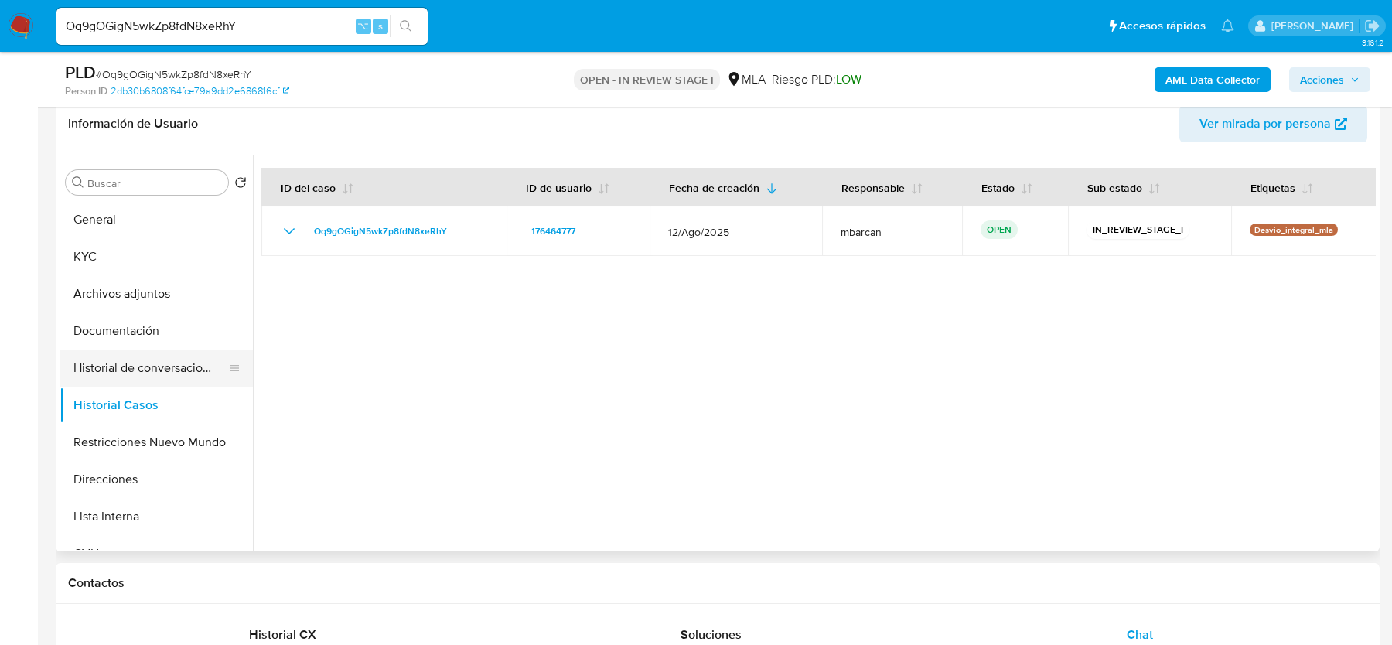
click at [134, 364] on button "Historial de conversaciones" at bounding box center [150, 368] width 181 height 37
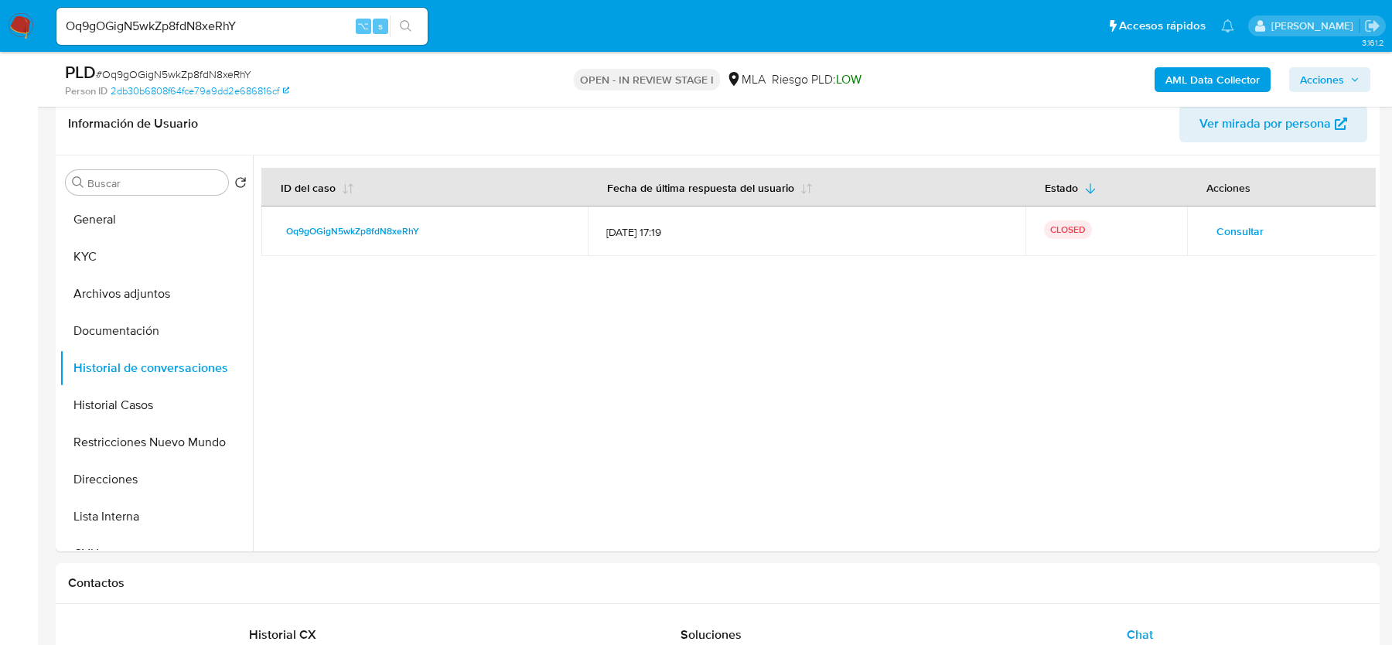
click at [1327, 76] on span "Acciones" at bounding box center [1322, 79] width 44 height 25
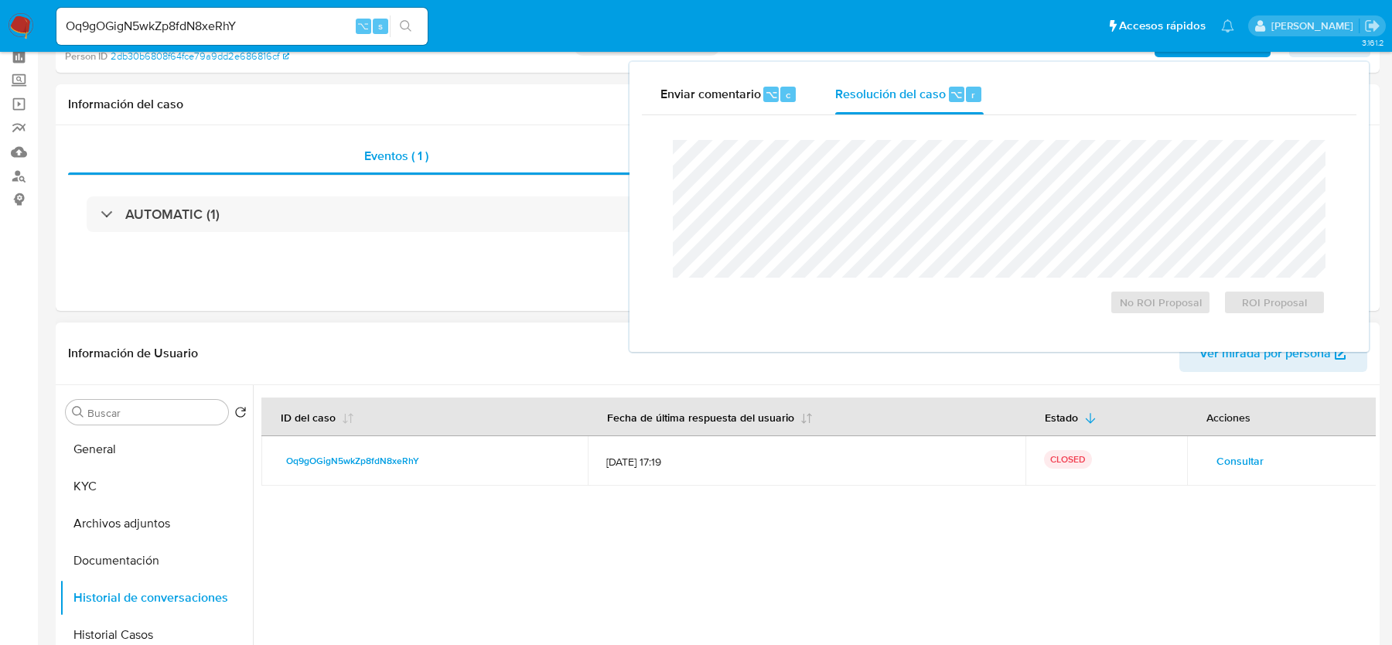
scroll to position [0, 0]
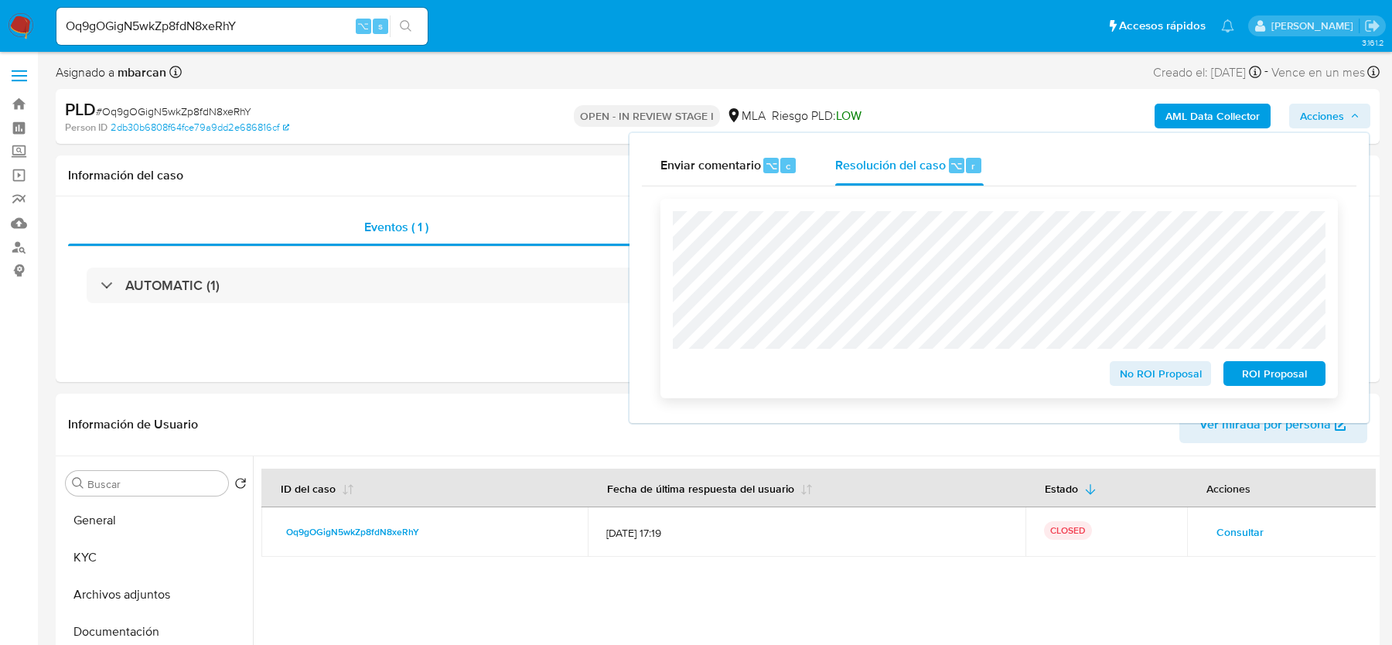
click at [1145, 375] on span "No ROI Proposal" at bounding box center [1161, 374] width 80 height 22
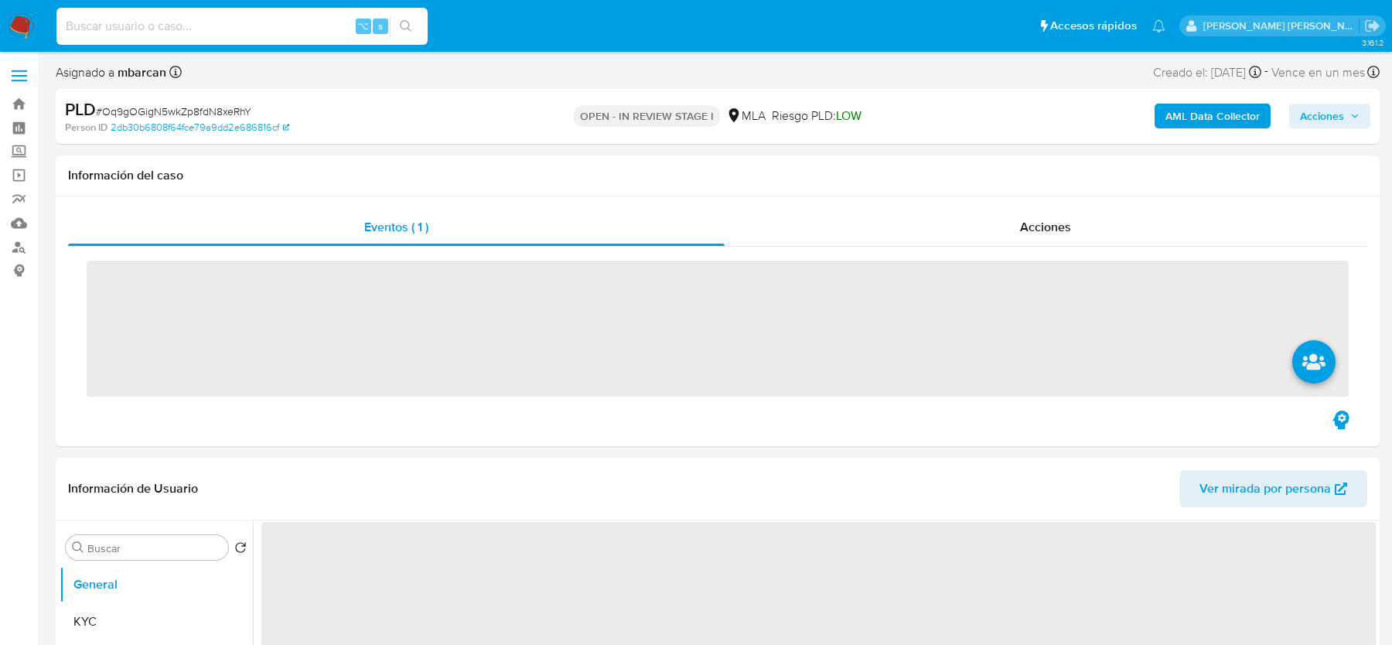
click at [196, 23] on input at bounding box center [241, 26] width 371 height 20
paste input "27311840261"
type input "27311840261"
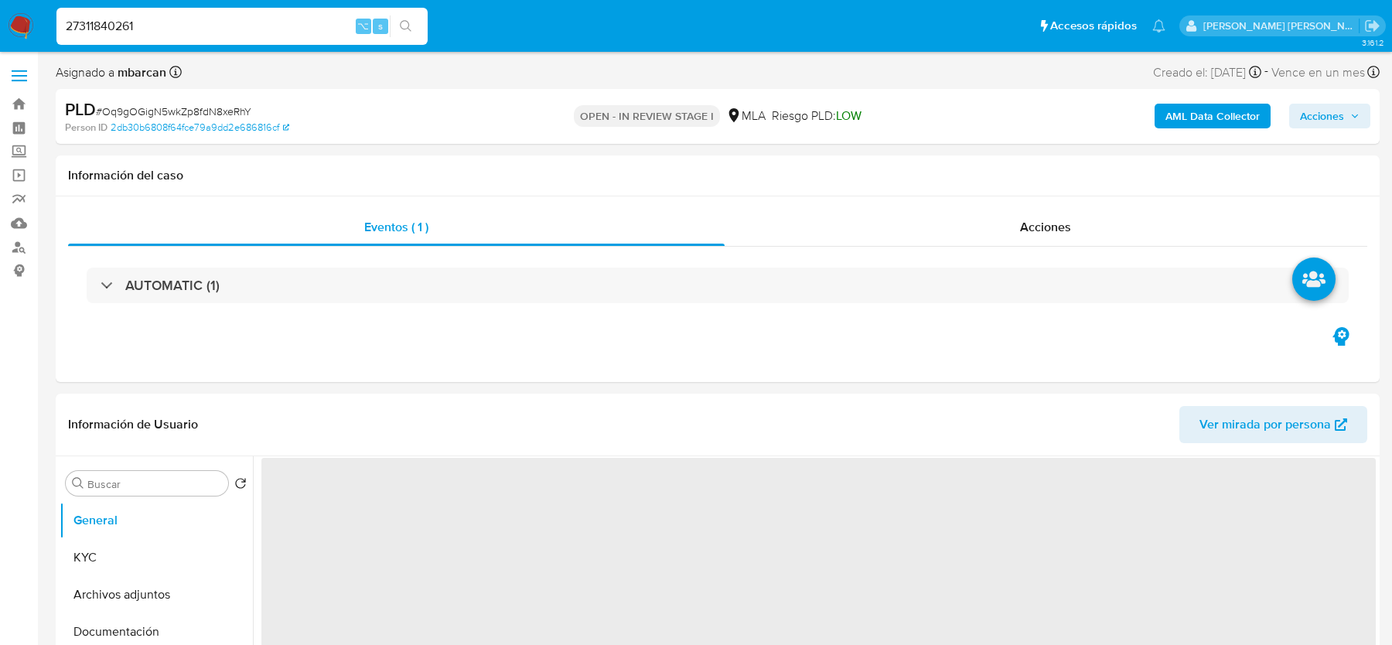
select select "10"
type input "27311840261"
click at [23, 243] on link "Buscador de personas" at bounding box center [92, 247] width 184 height 24
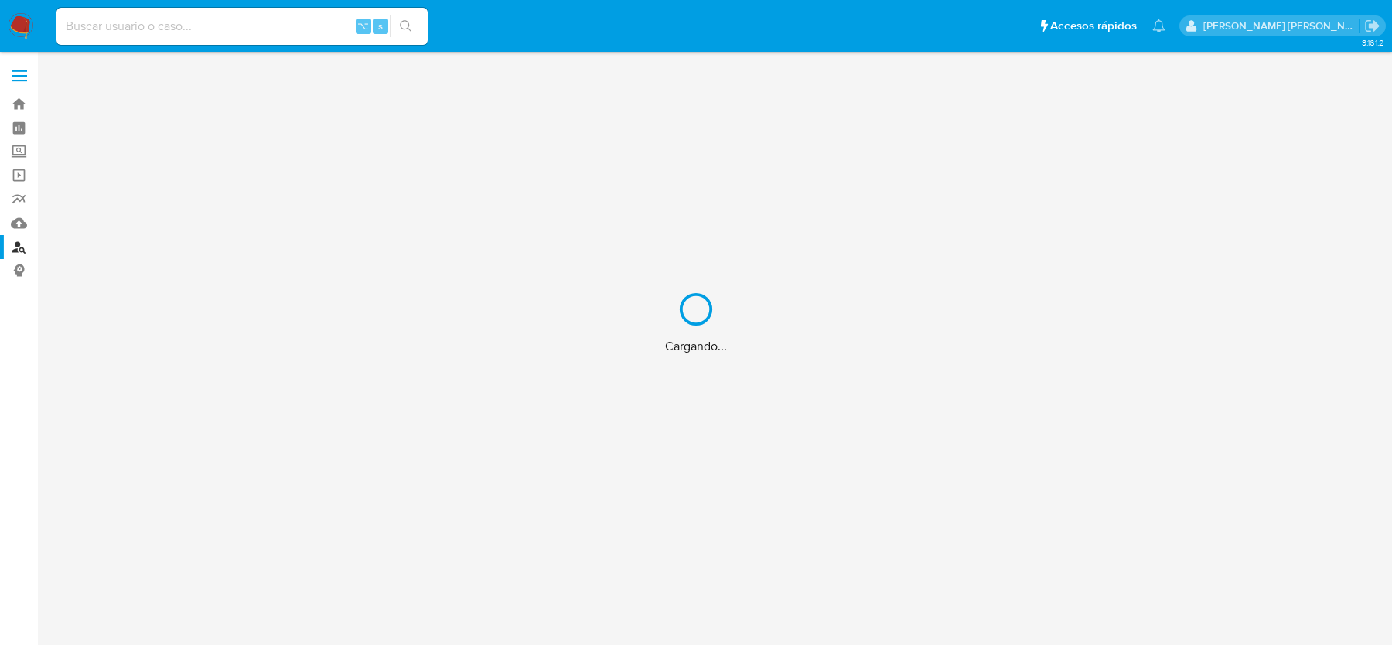
click at [309, 22] on div "Cargando..." at bounding box center [696, 322] width 1392 height 645
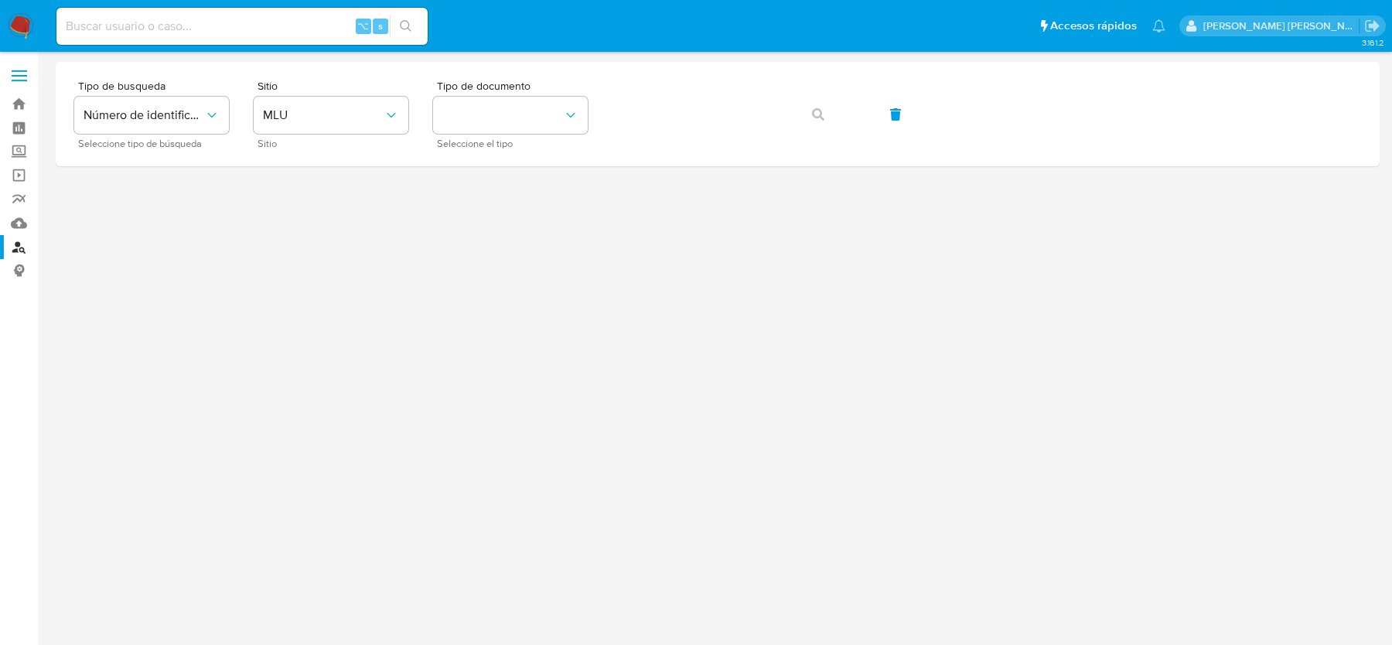
click at [261, 31] on input at bounding box center [241, 26] width 371 height 20
click at [316, 104] on button "MLU" at bounding box center [331, 115] width 155 height 37
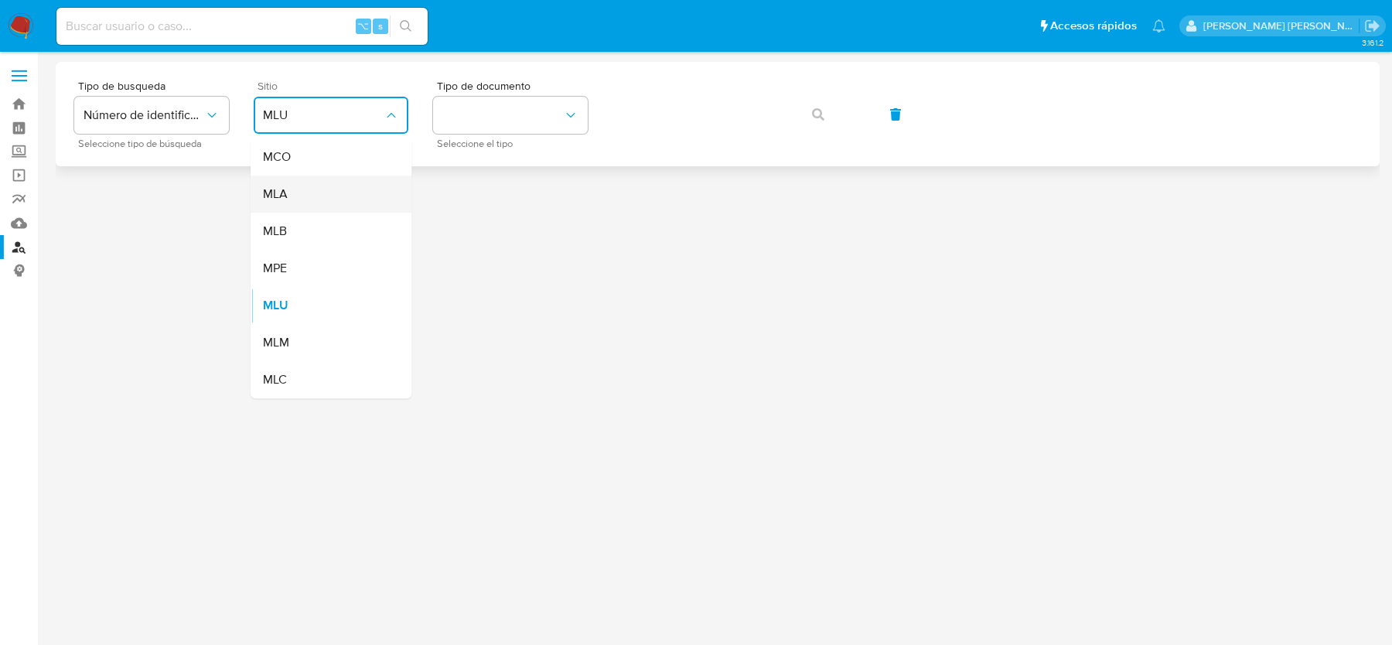
click at [320, 200] on div "MLA" at bounding box center [326, 194] width 127 height 37
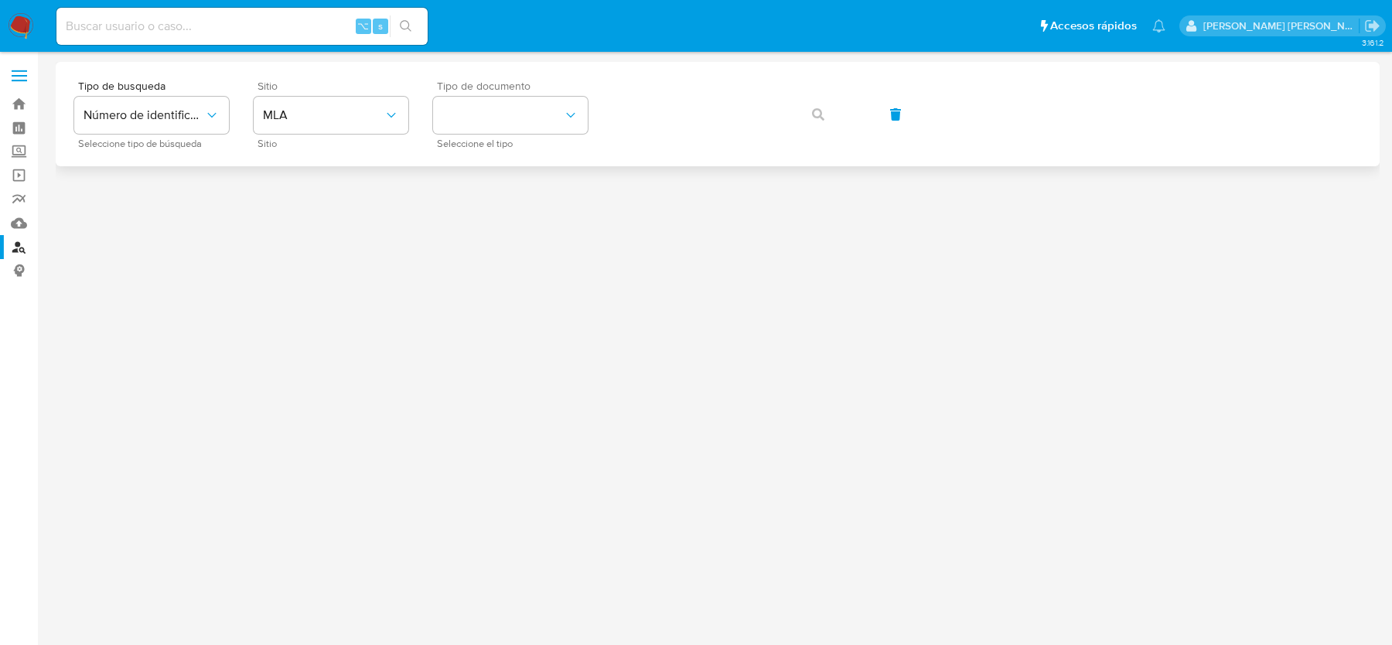
click at [558, 94] on div "Tipo de documento Seleccione el tipo" at bounding box center [510, 113] width 155 height 67
click at [551, 114] on button "identificationType" at bounding box center [510, 115] width 155 height 37
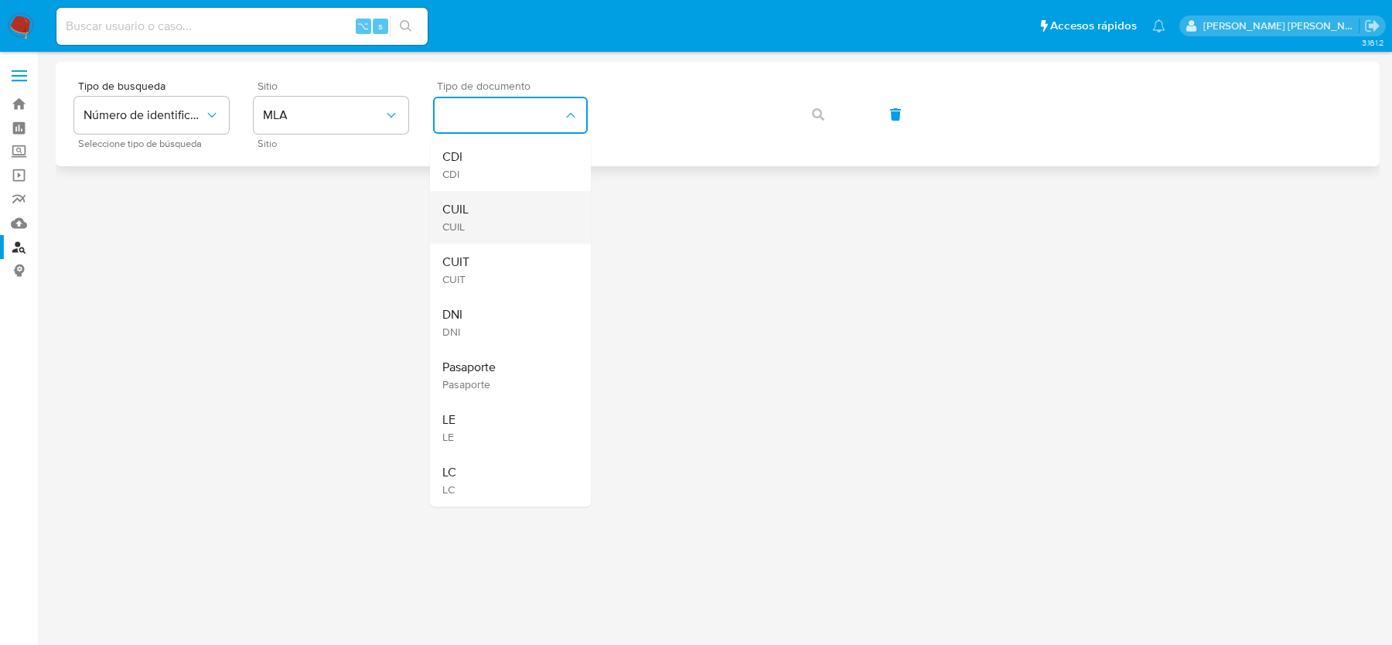
click at [513, 210] on div "CUIL CUIL" at bounding box center [505, 217] width 127 height 53
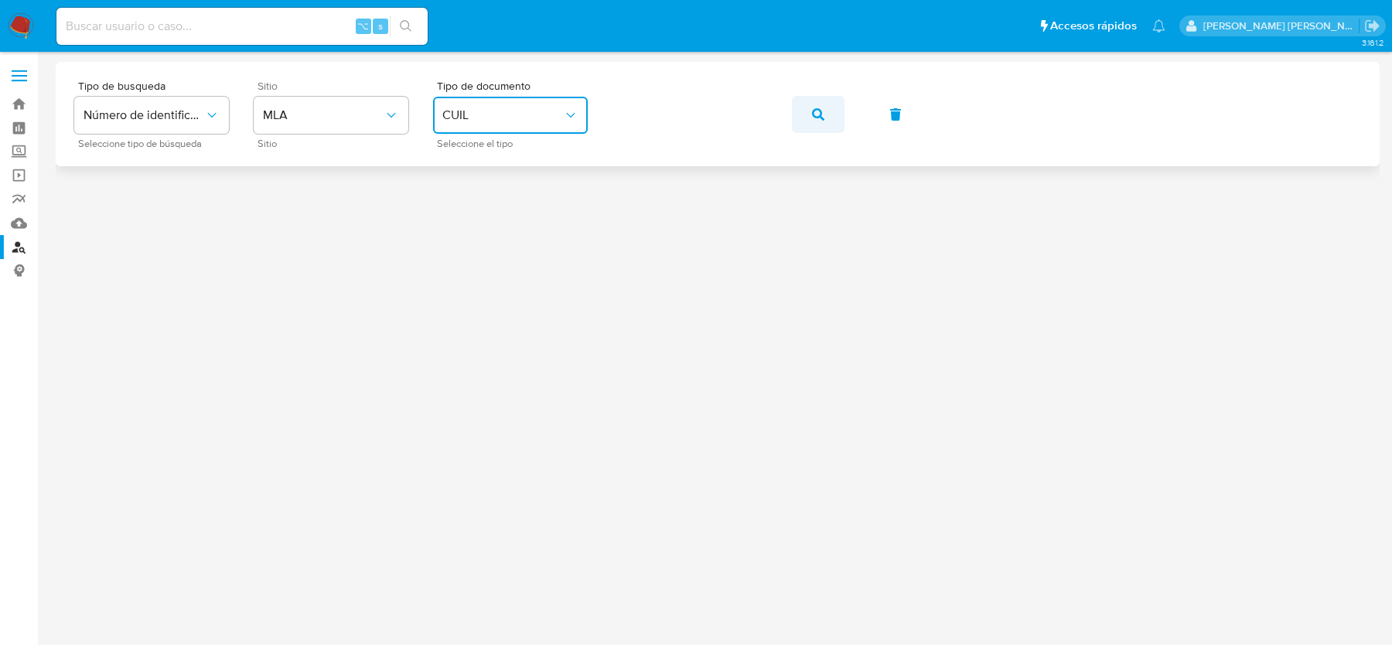
click at [836, 113] on button "button" at bounding box center [818, 114] width 53 height 37
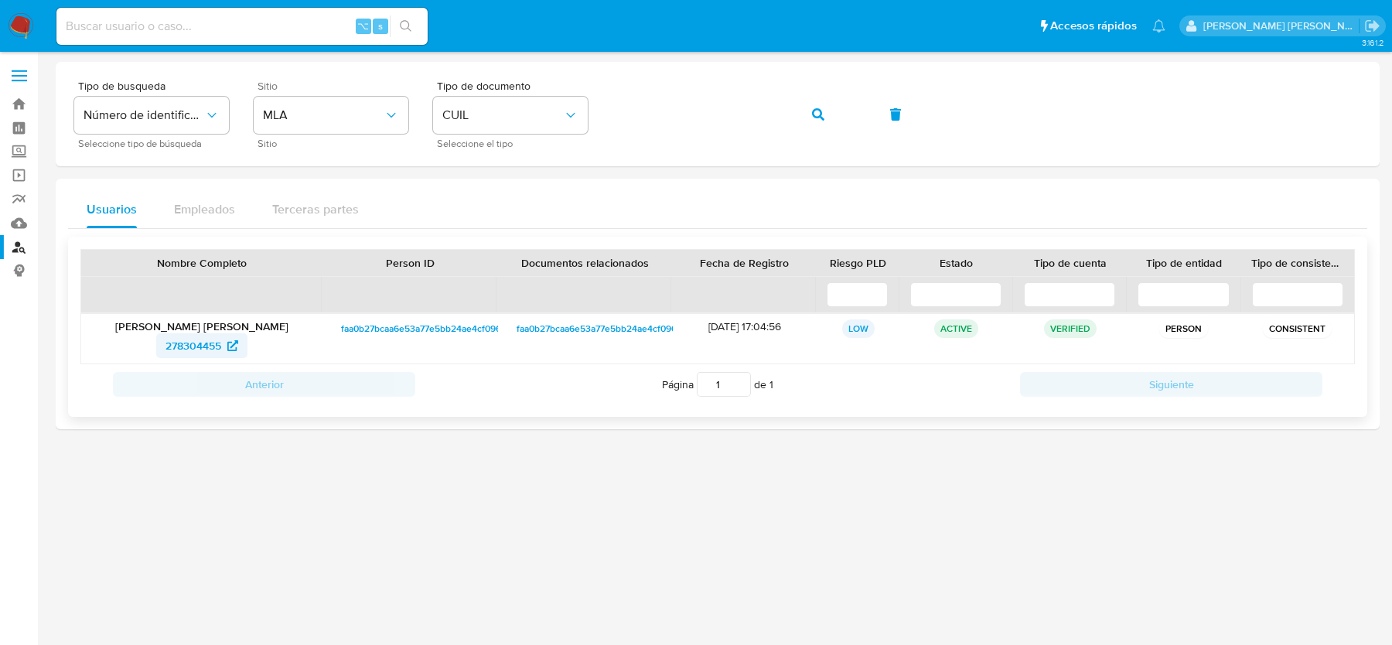
click at [217, 343] on span "278304455" at bounding box center [194, 345] width 56 height 25
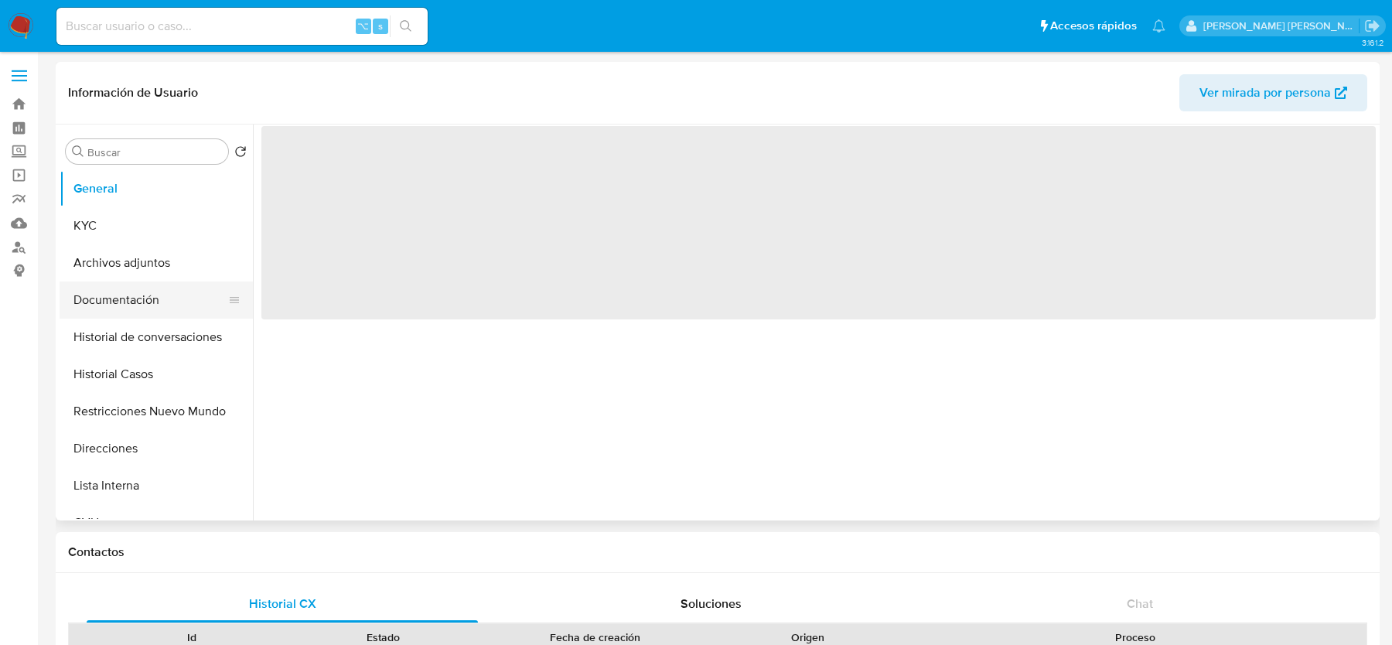
select select "10"
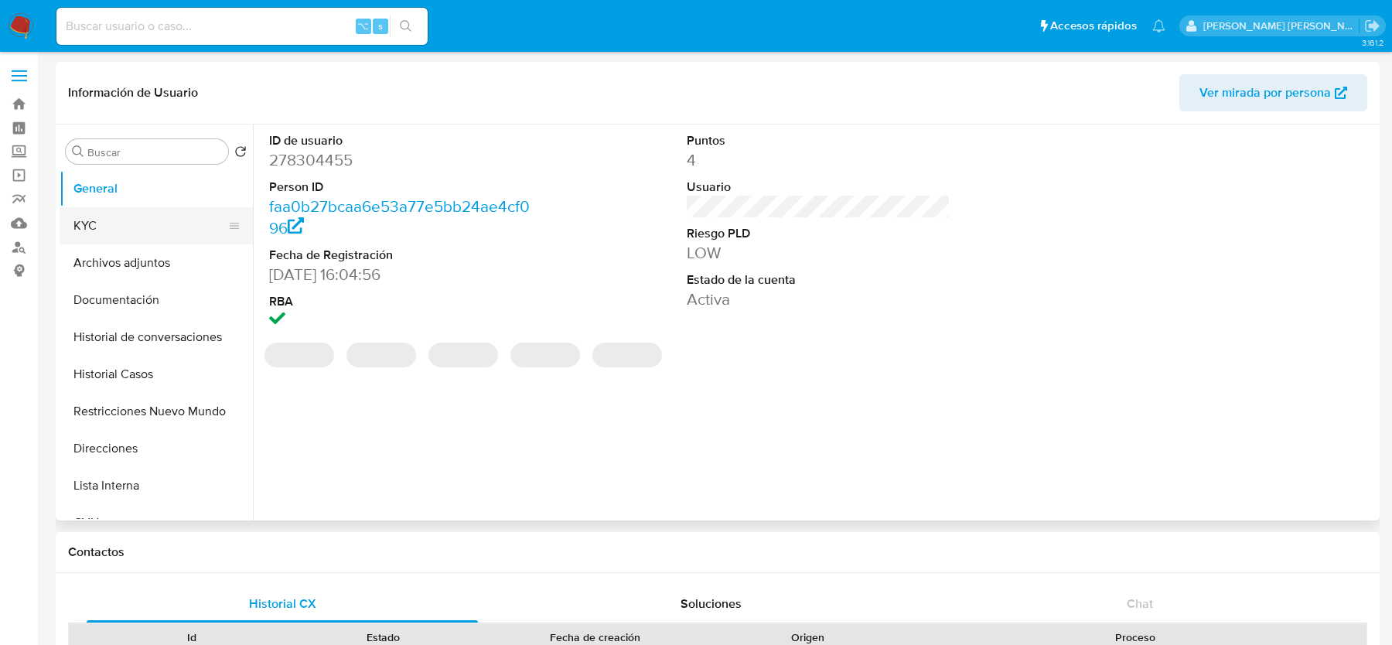
click at [114, 236] on button "KYC" at bounding box center [150, 225] width 181 height 37
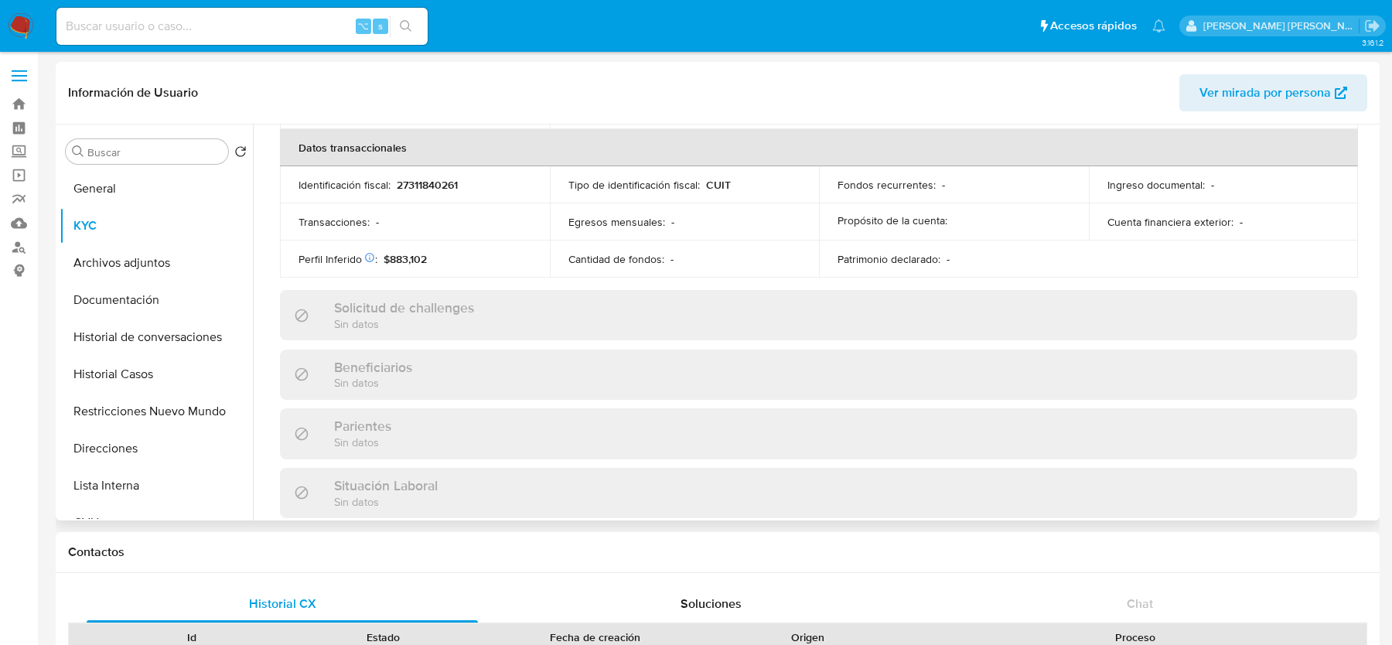
scroll to position [843, 0]
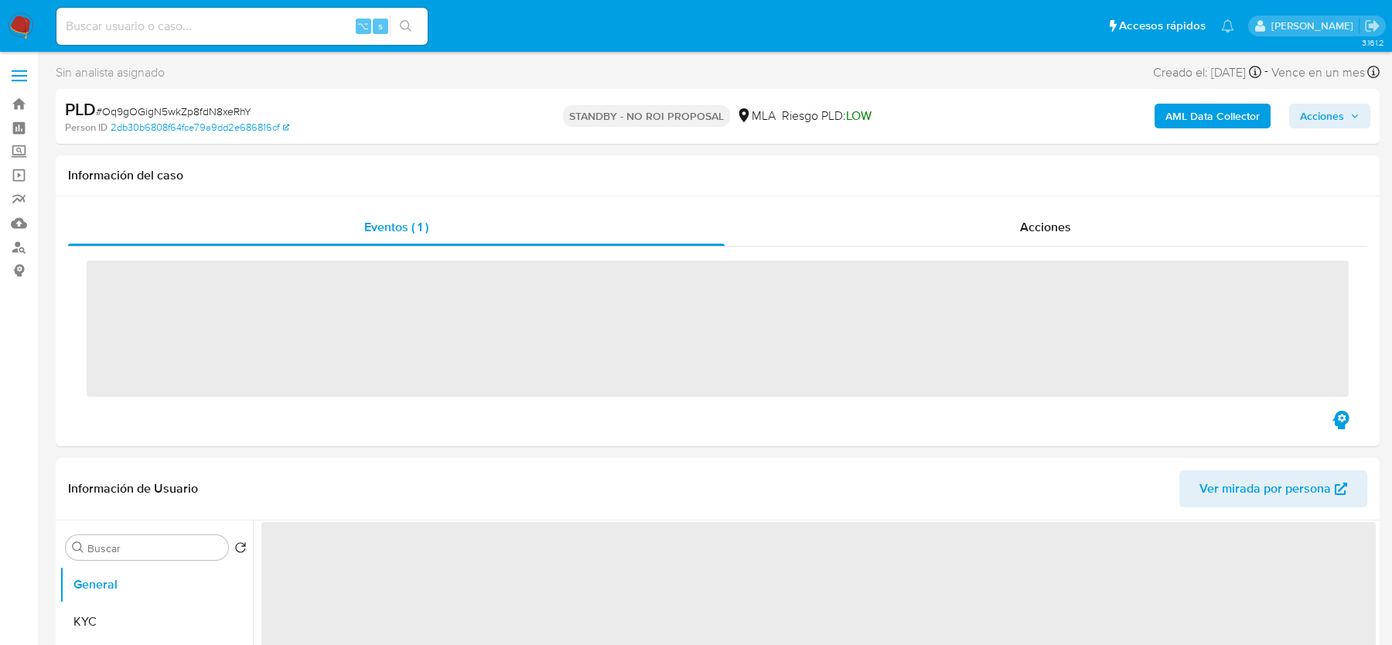
click at [215, 29] on input at bounding box center [241, 26] width 371 height 20
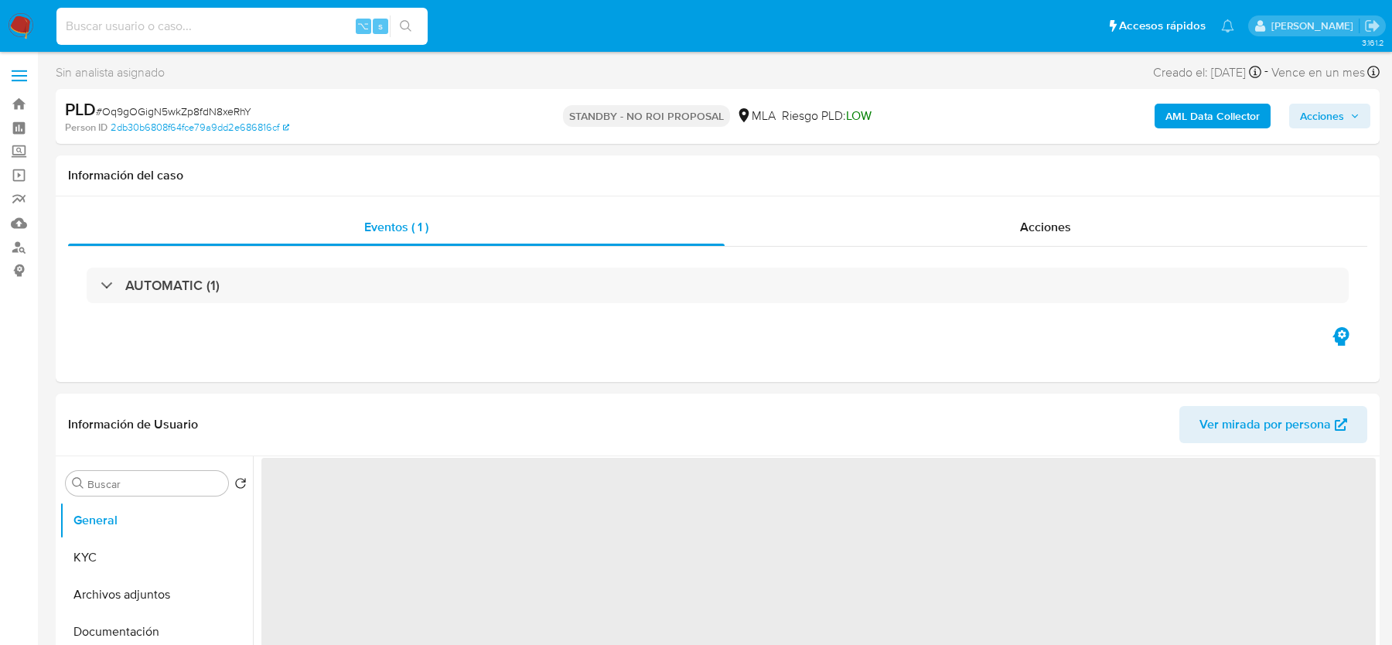
paste input "06YW10aQhYhOvX285A3E9XJM"
type input "06YW10aQhYhOvX285A3E9XJM"
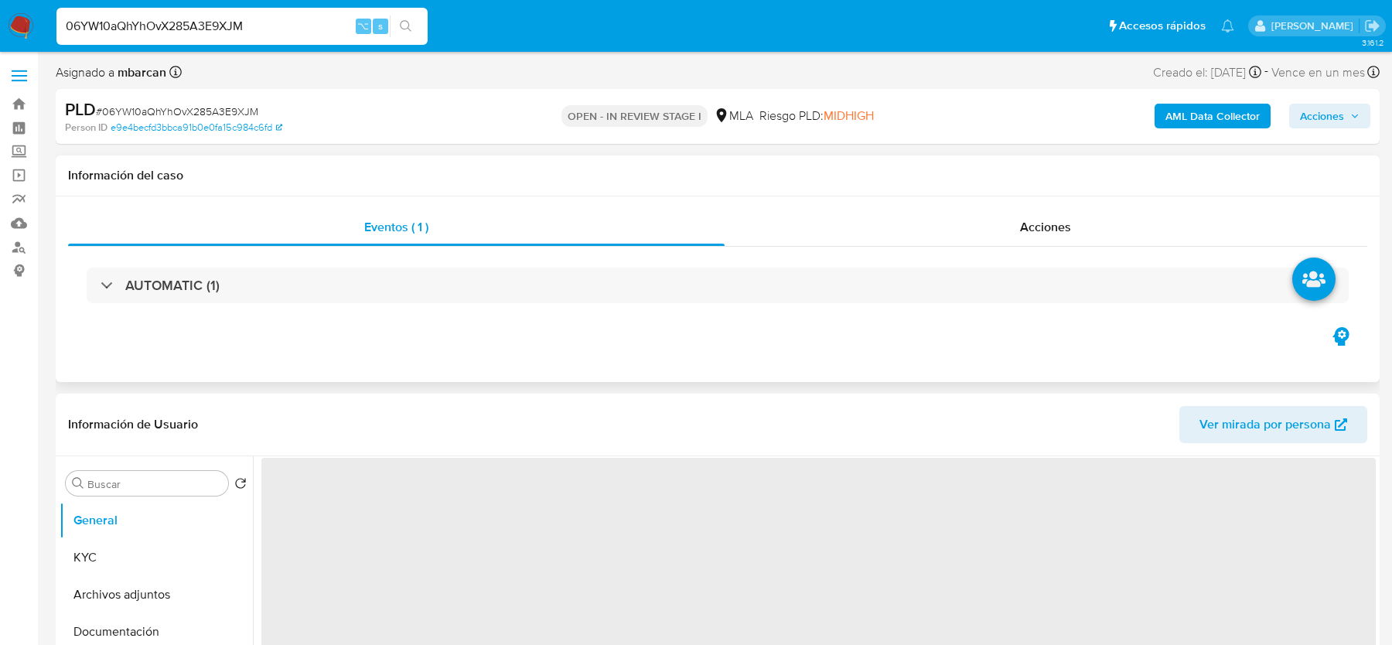
select select "10"
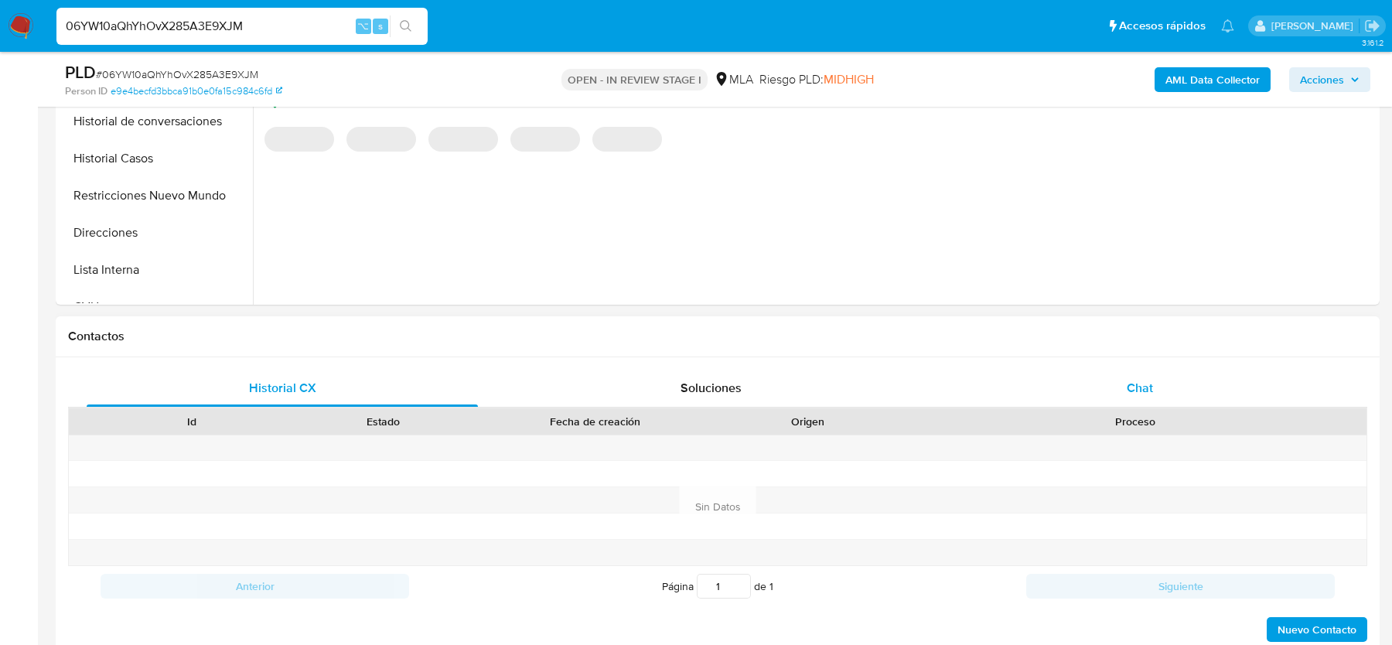
click at [1108, 405] on div "Chat" at bounding box center [1139, 388] width 391 height 37
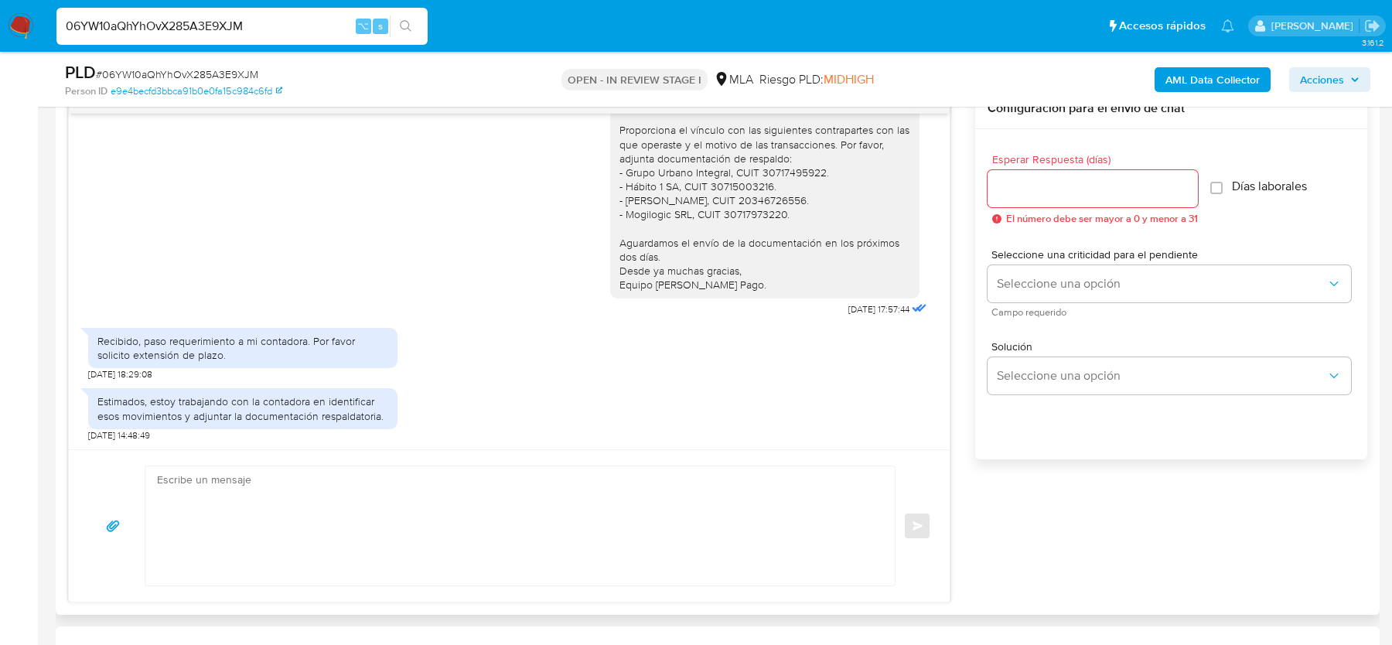
scroll to position [839, 0]
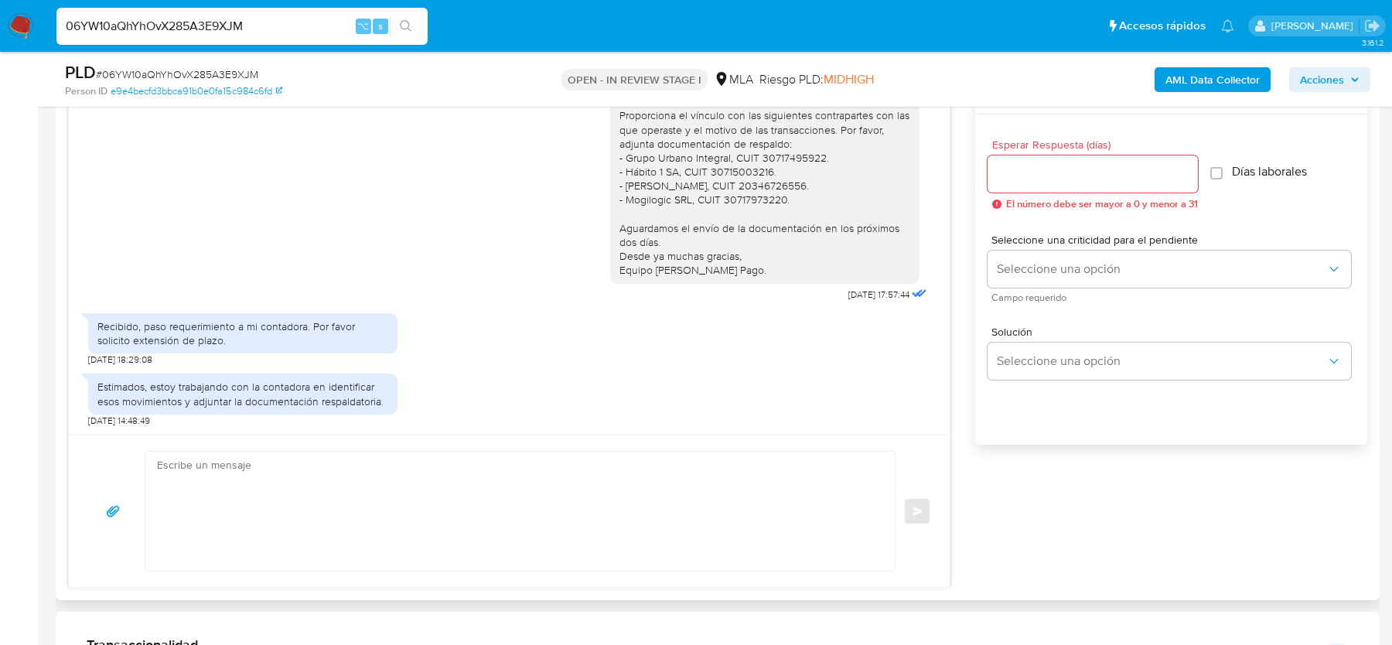
click at [372, 541] on textarea at bounding box center [516, 511] width 719 height 119
click at [366, 541] on textarea at bounding box center [516, 511] width 719 height 119
type textarea "E"
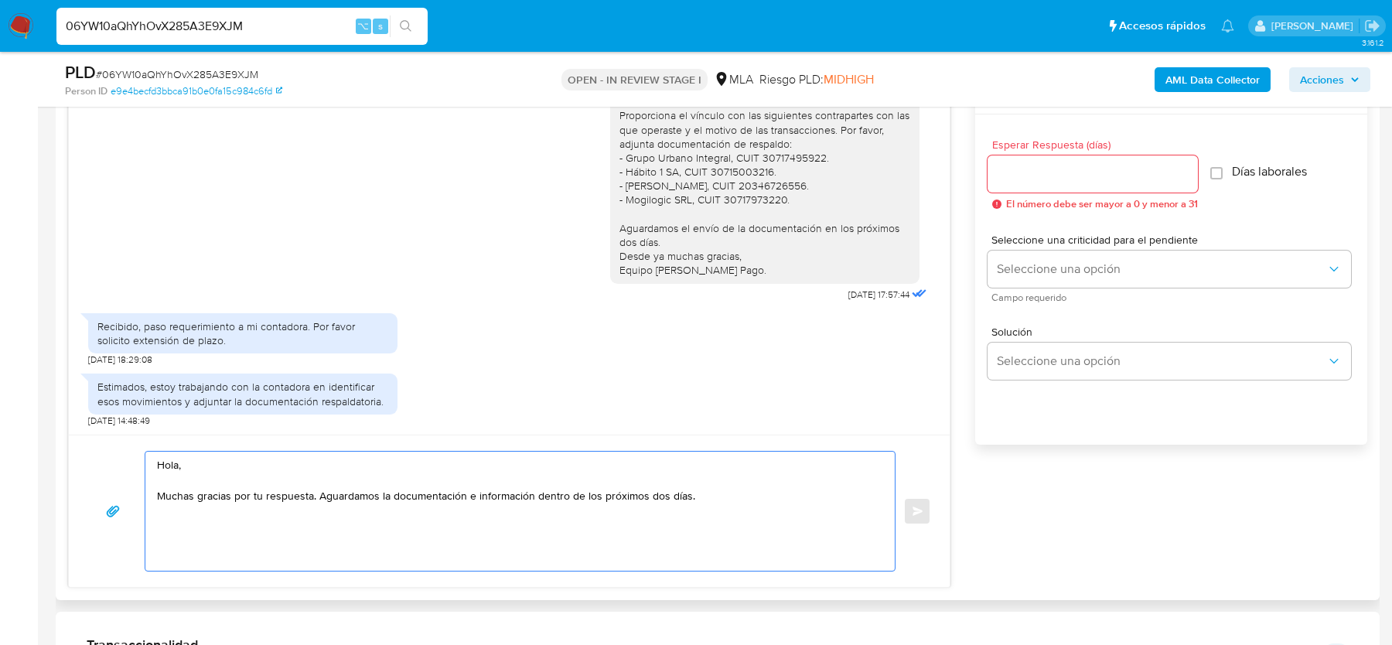
click at [315, 494] on textarea "Hola, Muchas gracias por tu respuesta. Aguardamos la documentación e informació…" at bounding box center [516, 511] width 719 height 119
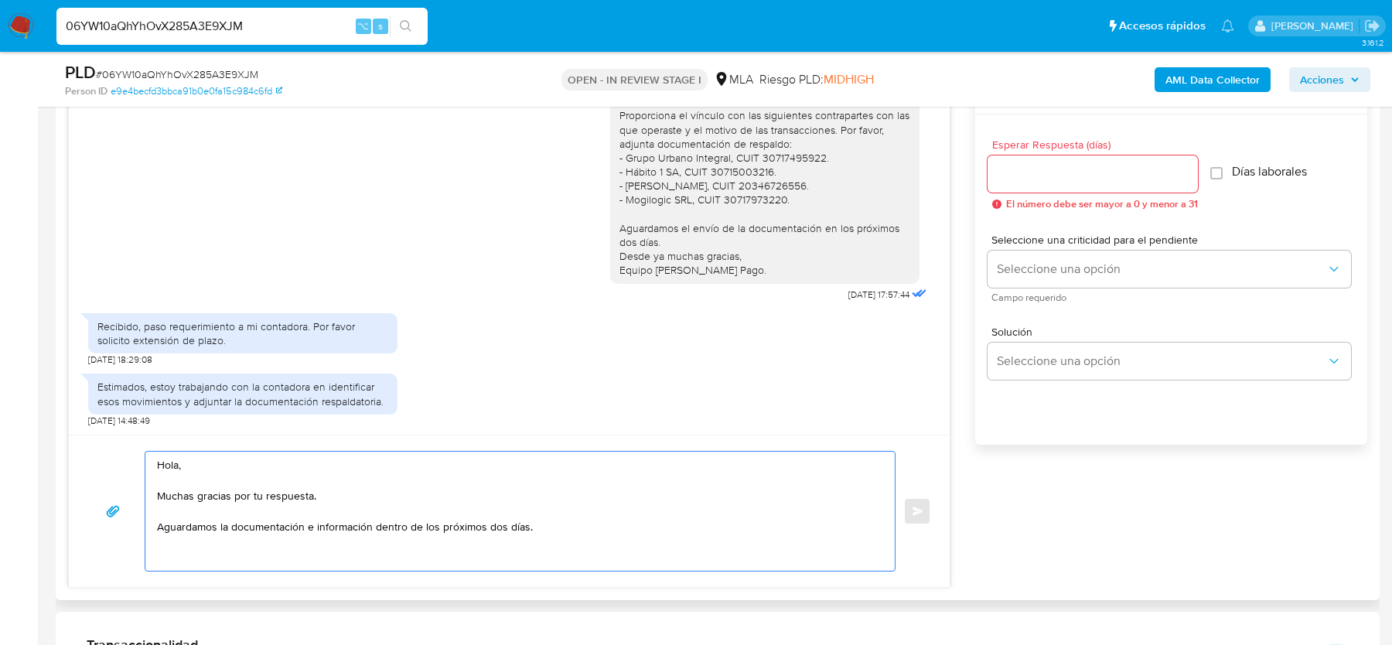
click at [493, 521] on textarea "Hola, Muchas gracias por tu respuesta. Aguardamos la documentación e informació…" at bounding box center [516, 511] width 719 height 119
click at [561, 531] on textarea "Hola, Muchas gracias por tu respuesta. Aguardamos la documentación e informació…" at bounding box center [516, 511] width 719 height 119
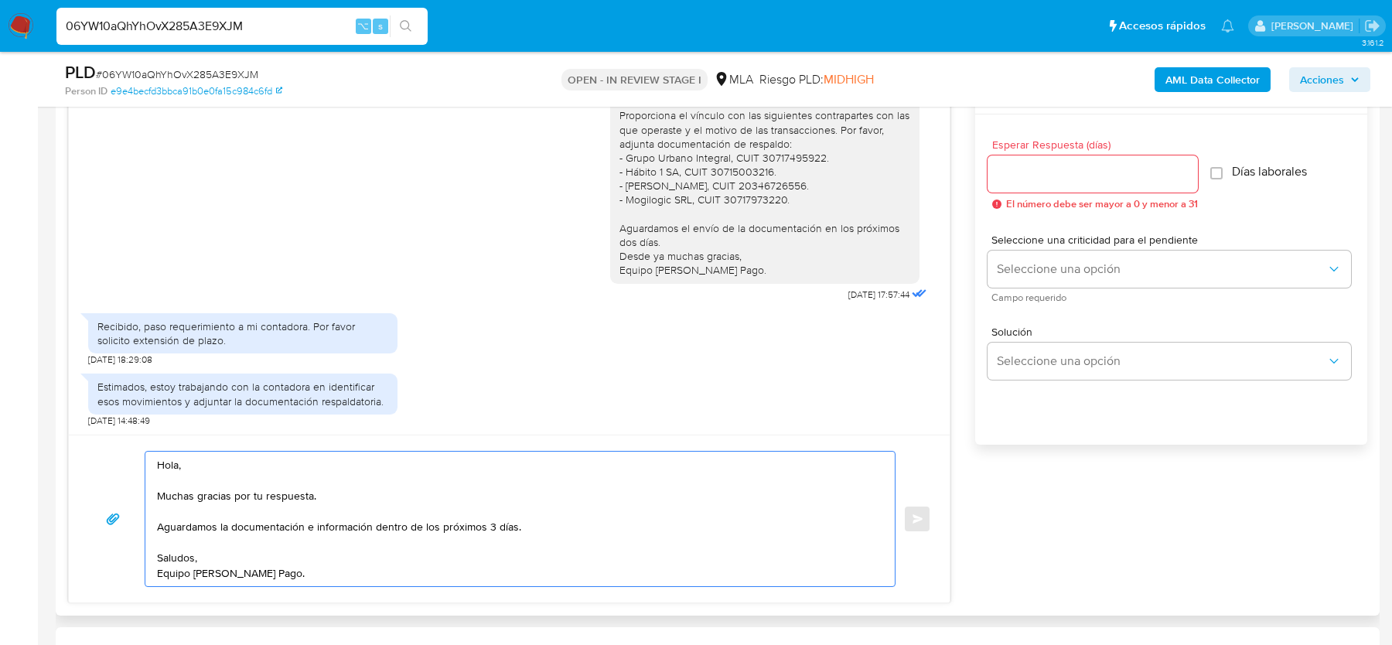
scroll to position [844, 0]
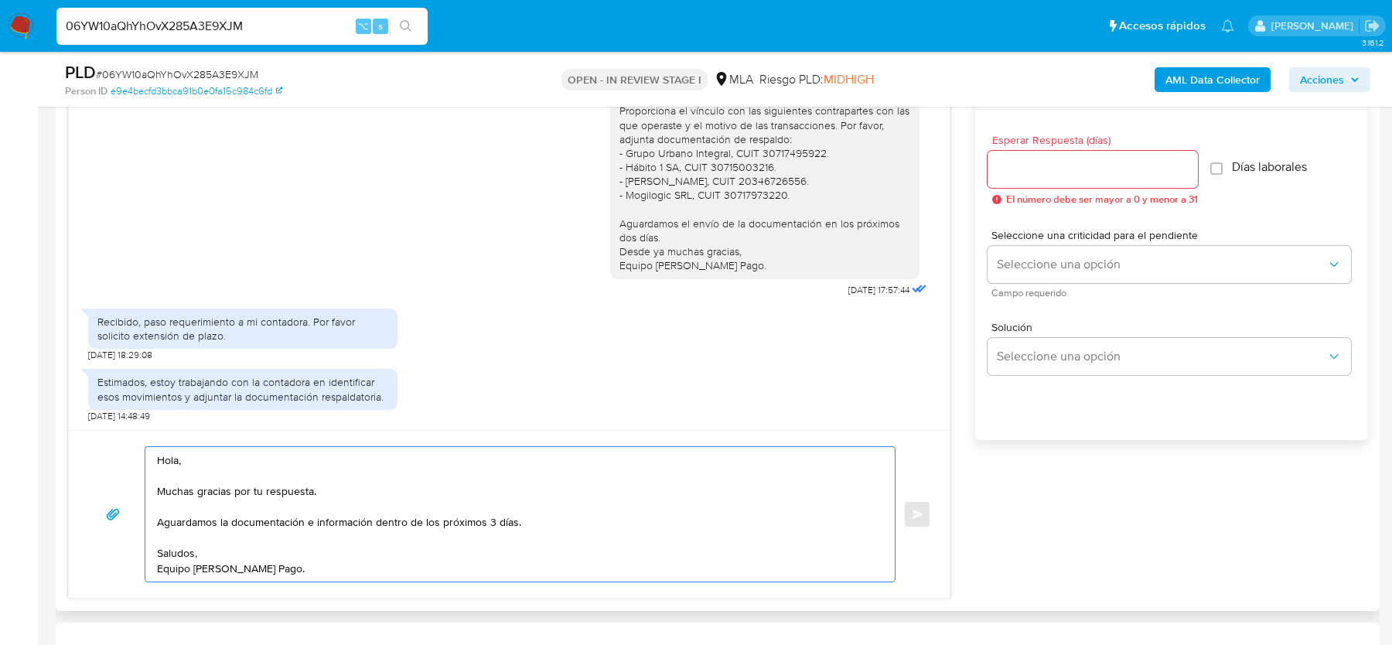
click at [216, 523] on textarea "Hola, Muchas gracias por tu respuesta. Aguardamos la documentación e informació…" at bounding box center [516, 514] width 719 height 135
click at [330, 556] on textarea "Hola, Muchas gracias por tu respuesta. Aguardamos el envío de la documentación …" at bounding box center [516, 514] width 719 height 135
click at [323, 569] on textarea "Hola, Muchas gracias por tu respuesta. Aguardamos el envío de la documentación …" at bounding box center [516, 514] width 719 height 135
click at [344, 561] on textarea "Hola, Muchas gracias por tu respuesta. Aguardamos el envío de la documentación …" at bounding box center [516, 514] width 719 height 135
type textarea "Hola, Muchas gracias por tu respuesta. Aguardamos el envío de la documentación …"
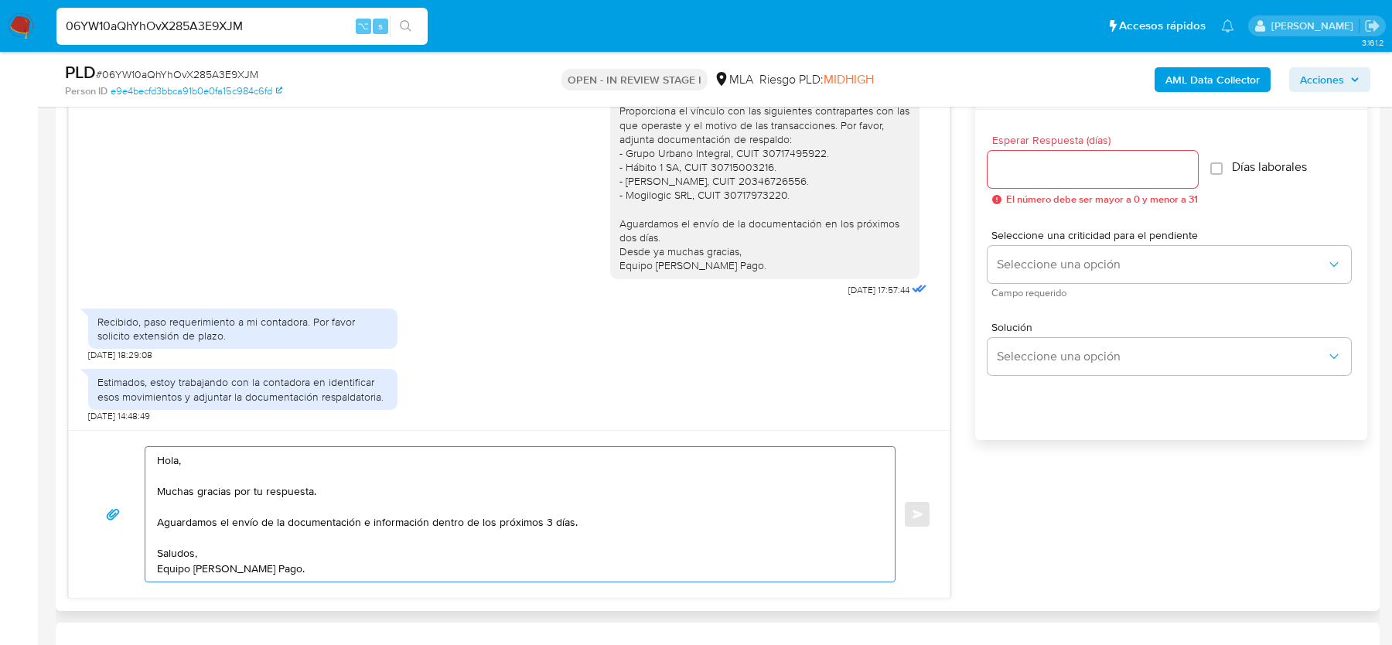
click at [1097, 177] on input "Esperar Respuesta (días)" at bounding box center [1093, 169] width 210 height 20
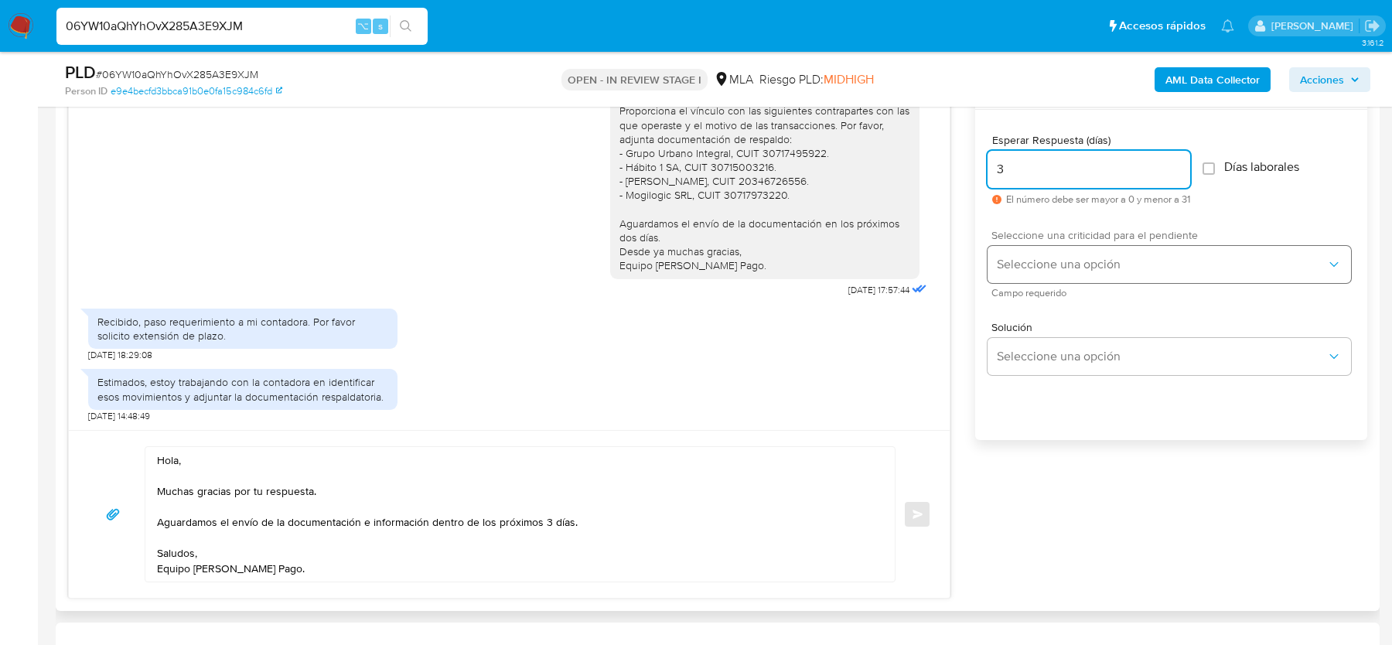
type input "3"
click at [1025, 265] on span "Seleccione una opción" at bounding box center [1162, 264] width 330 height 15
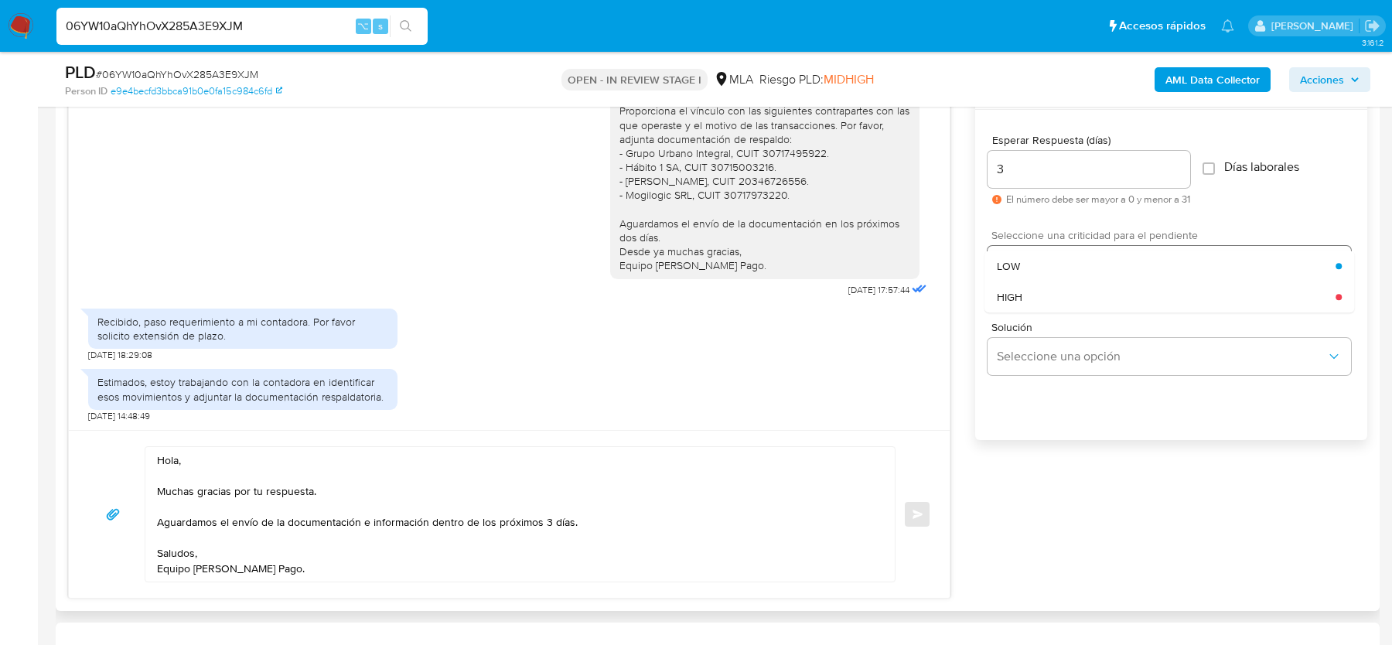
click at [1025, 296] on div "HIGH" at bounding box center [1166, 297] width 339 height 31
click at [924, 516] on span "Enviar" at bounding box center [918, 514] width 11 height 9
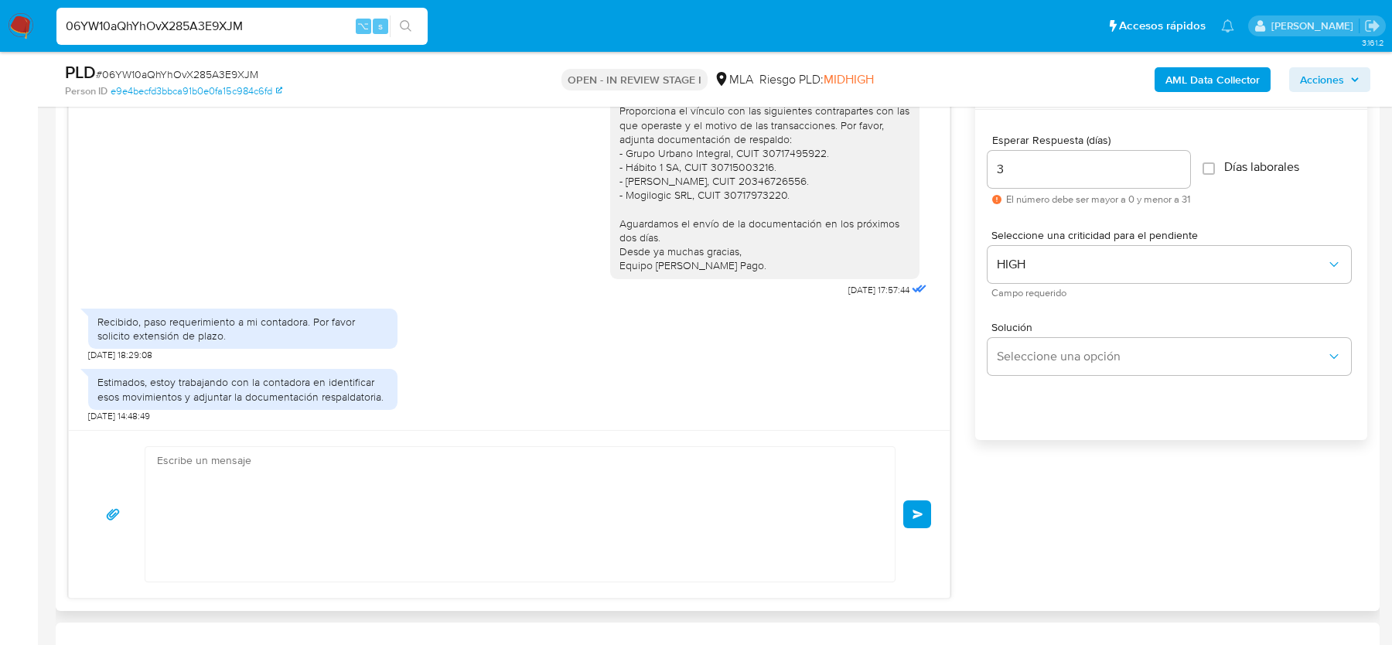
scroll to position [759, 0]
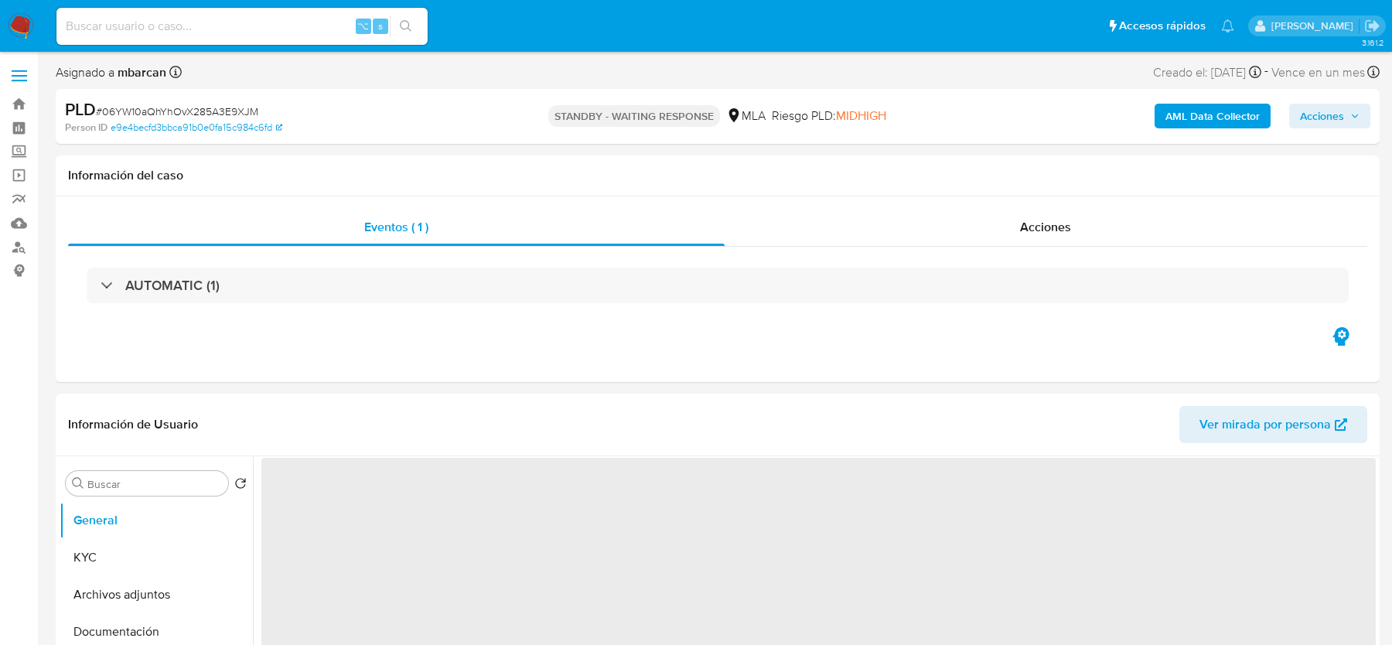
select select "10"
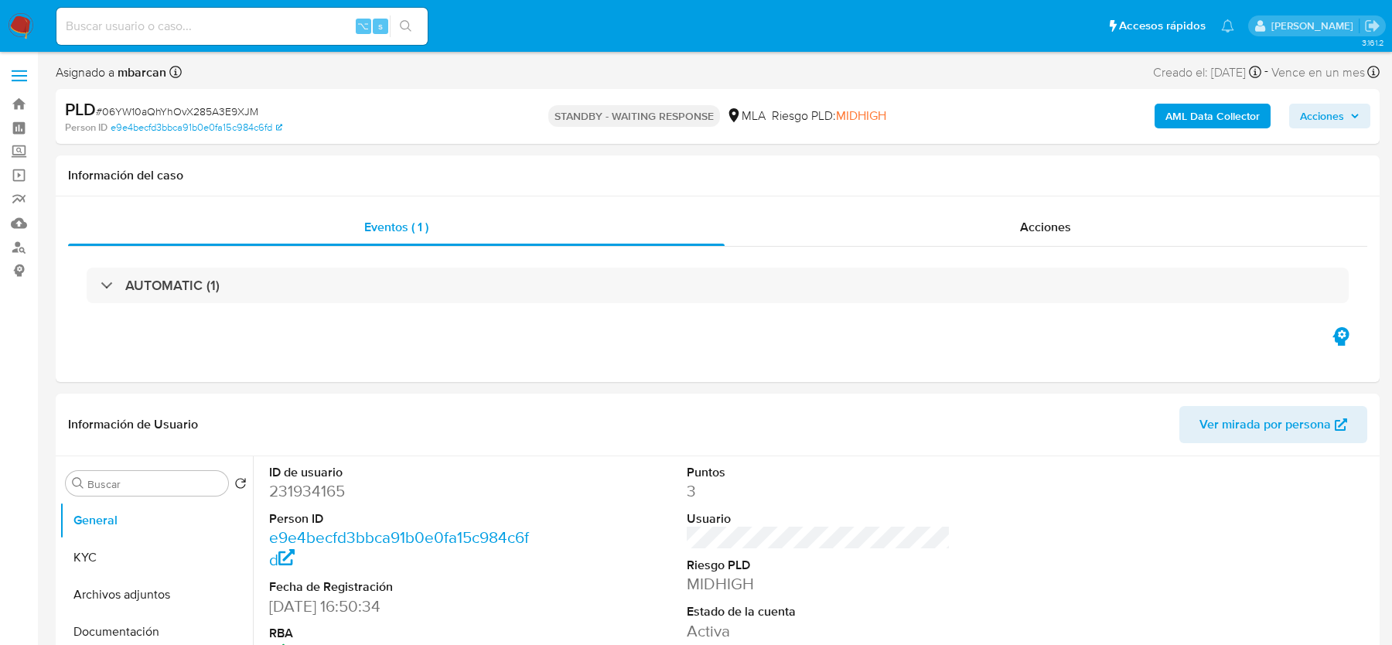
click at [302, 25] on input at bounding box center [241, 26] width 371 height 20
paste input "zeIcv6qKu9eOoMdtoAmOsn2z"
type input "zeIcv6qKu9eOoMdtoAmOsn2z"
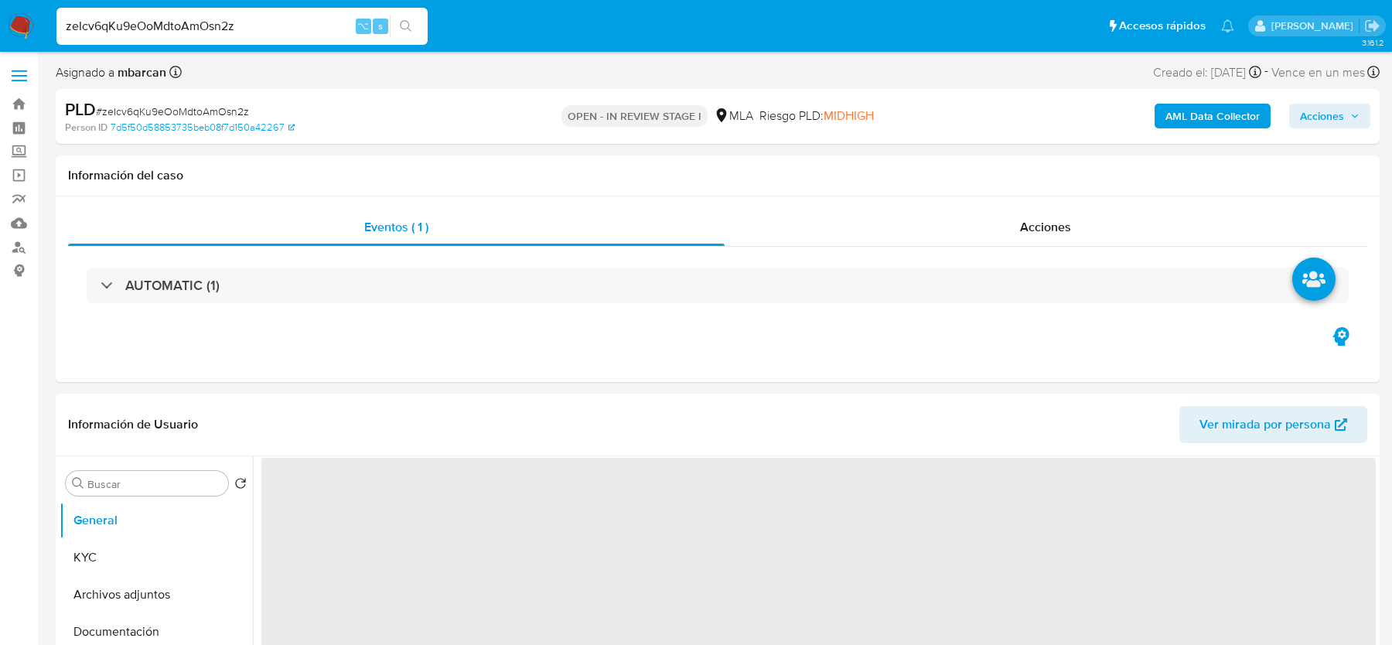
select select "10"
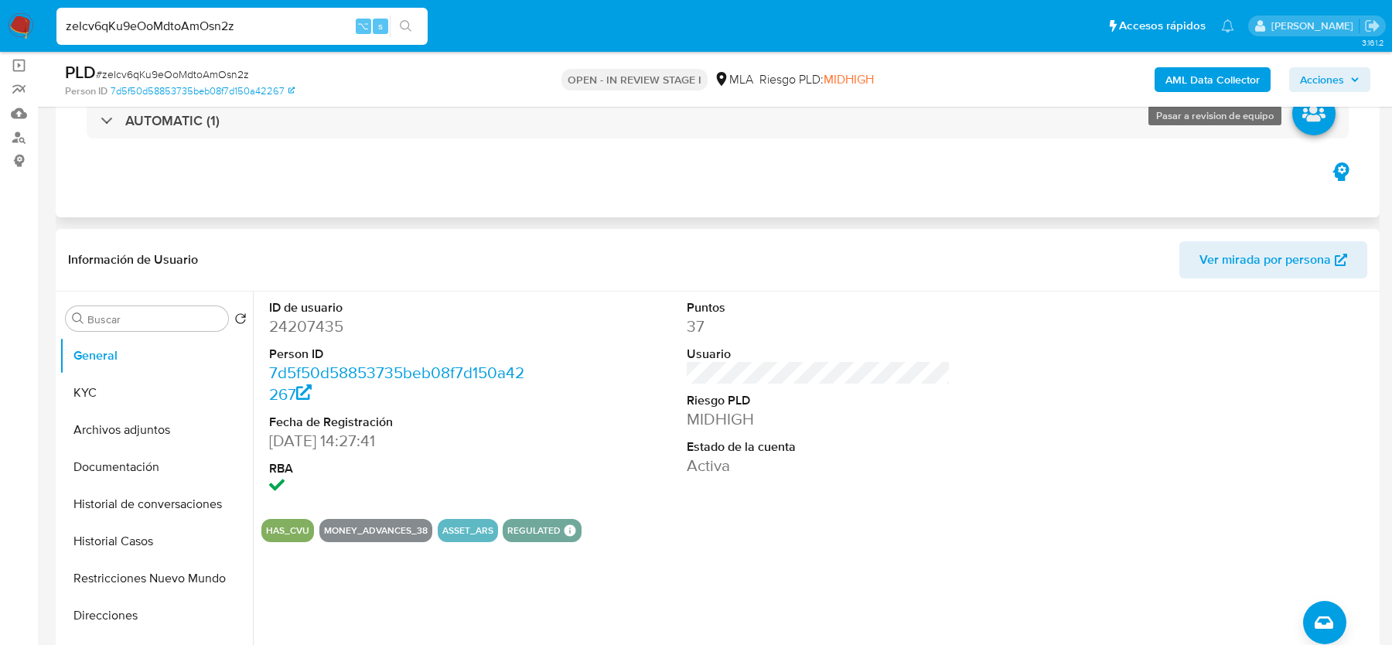
scroll to position [400, 0]
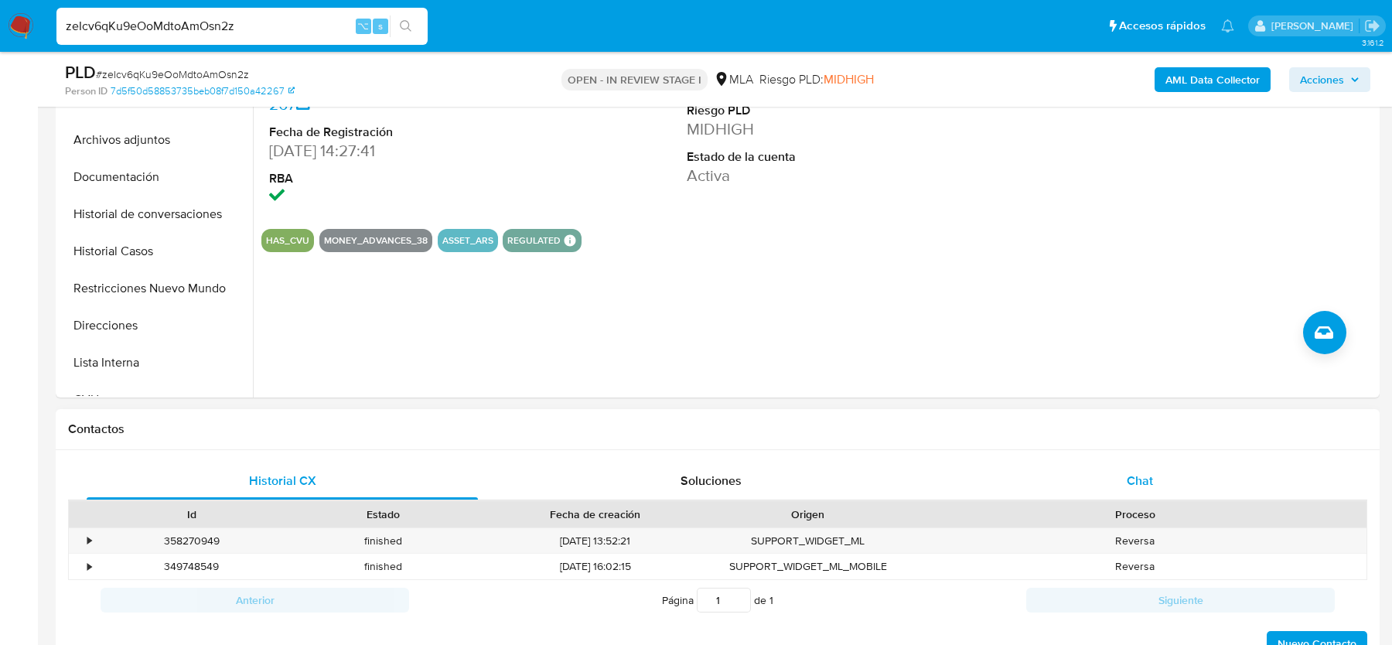
click at [1128, 480] on span "Chat" at bounding box center [1140, 481] width 26 height 18
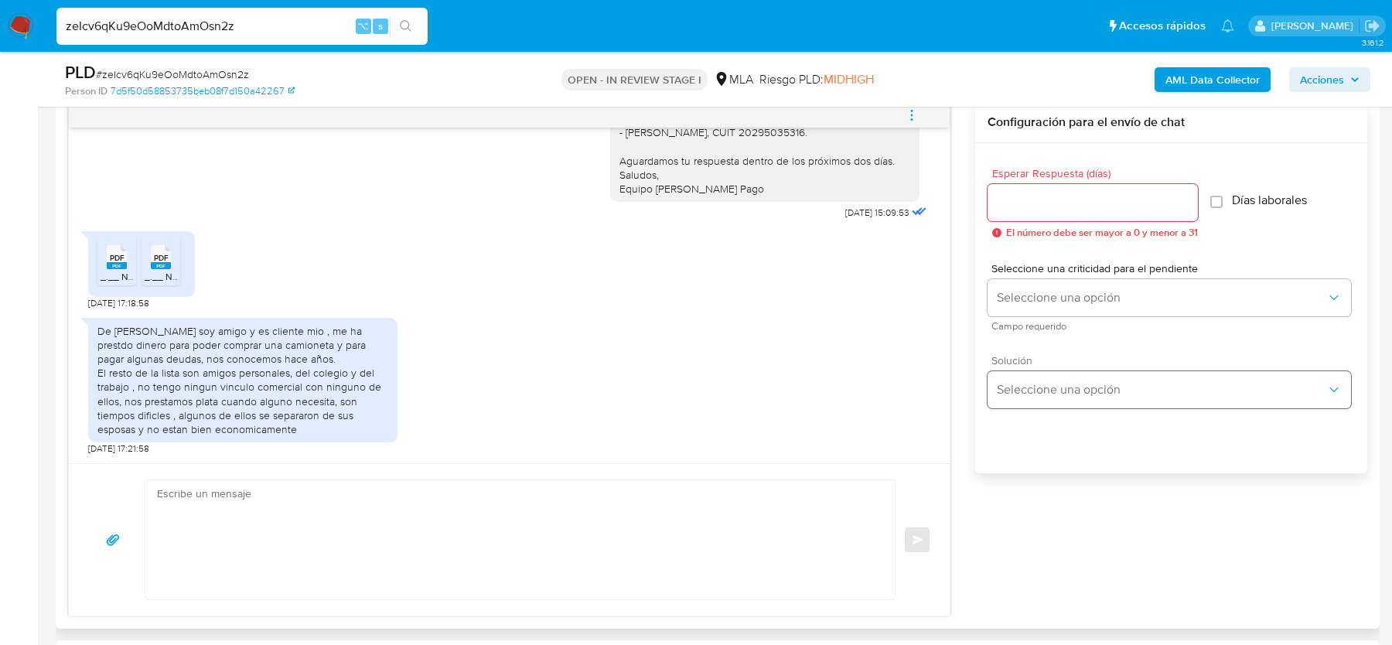
scroll to position [875, 0]
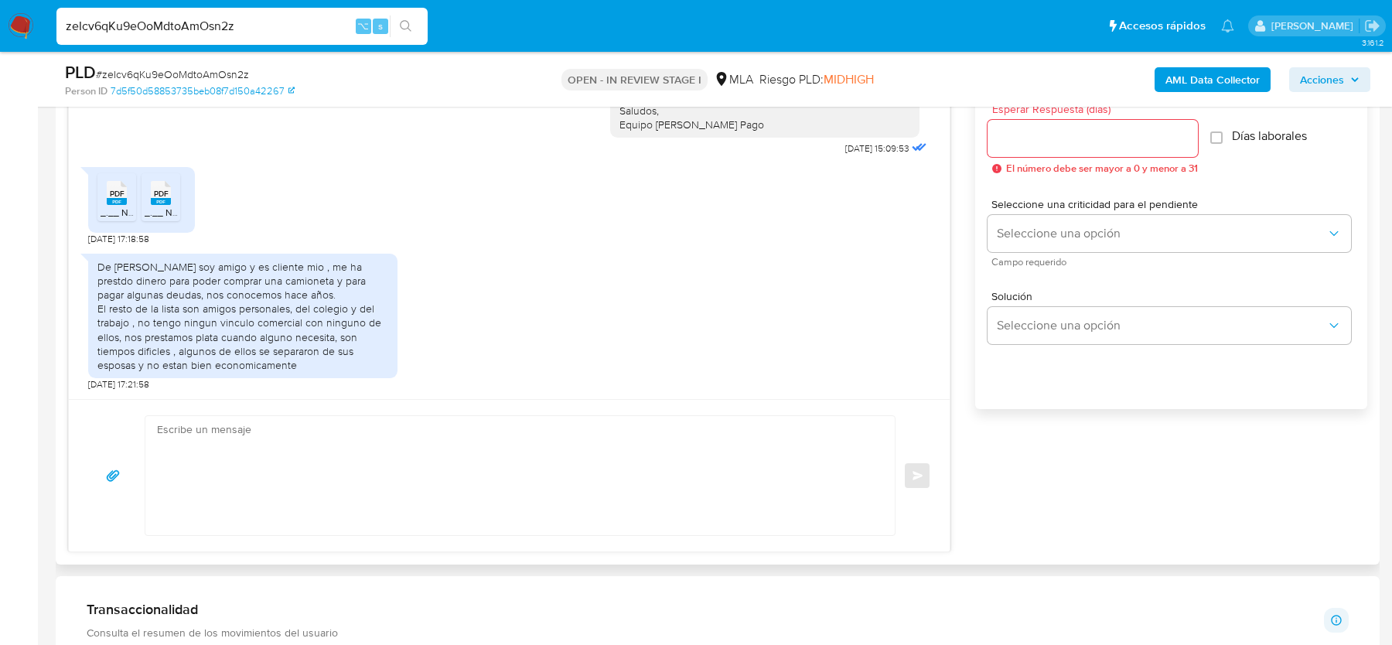
click at [107, 198] on rect at bounding box center [117, 201] width 20 height 7
click at [170, 196] on div "PDF PDF" at bounding box center [161, 191] width 32 height 30
drag, startPoint x: 367, startPoint y: 268, endPoint x: 371, endPoint y: 285, distance: 17.5
click at [371, 285] on div "De [PERSON_NAME] soy amigo y es cliente mio , me ha prestdo dinero para poder c…" at bounding box center [242, 316] width 291 height 113
click at [138, 298] on div "De [PERSON_NAME] soy amigo y es cliente mio , me ha prestdo dinero para poder c…" at bounding box center [242, 316] width 291 height 113
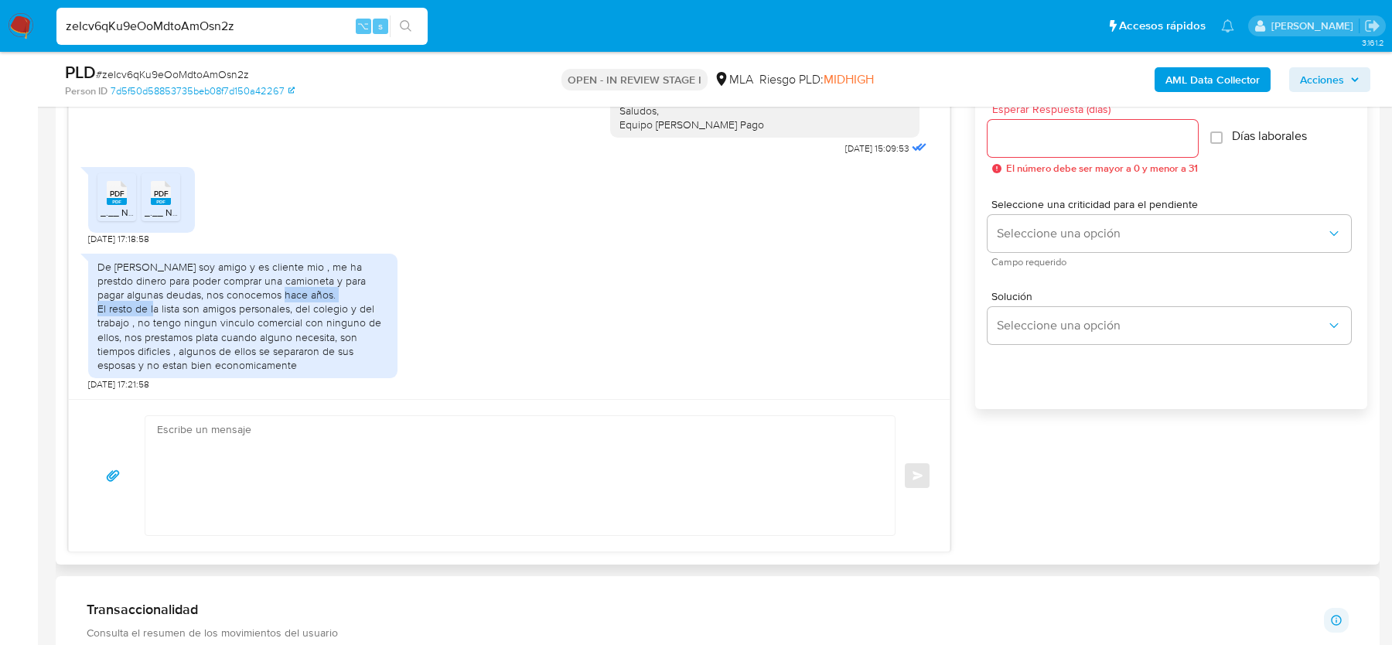
drag, startPoint x: 205, startPoint y: 295, endPoint x: 345, endPoint y: 295, distance: 140.0
click at [345, 295] on div "De [PERSON_NAME] soy amigo y es cliente mio , me ha prestdo dinero para poder c…" at bounding box center [242, 316] width 291 height 113
drag, startPoint x: 119, startPoint y: 308, endPoint x: 361, endPoint y: 323, distance: 242.6
click at [361, 323] on div "De [PERSON_NAME] soy amigo y es cliente mio , me ha prestdo dinero para poder c…" at bounding box center [242, 316] width 291 height 113
drag, startPoint x: 97, startPoint y: 264, endPoint x: 310, endPoint y: 364, distance: 235.6
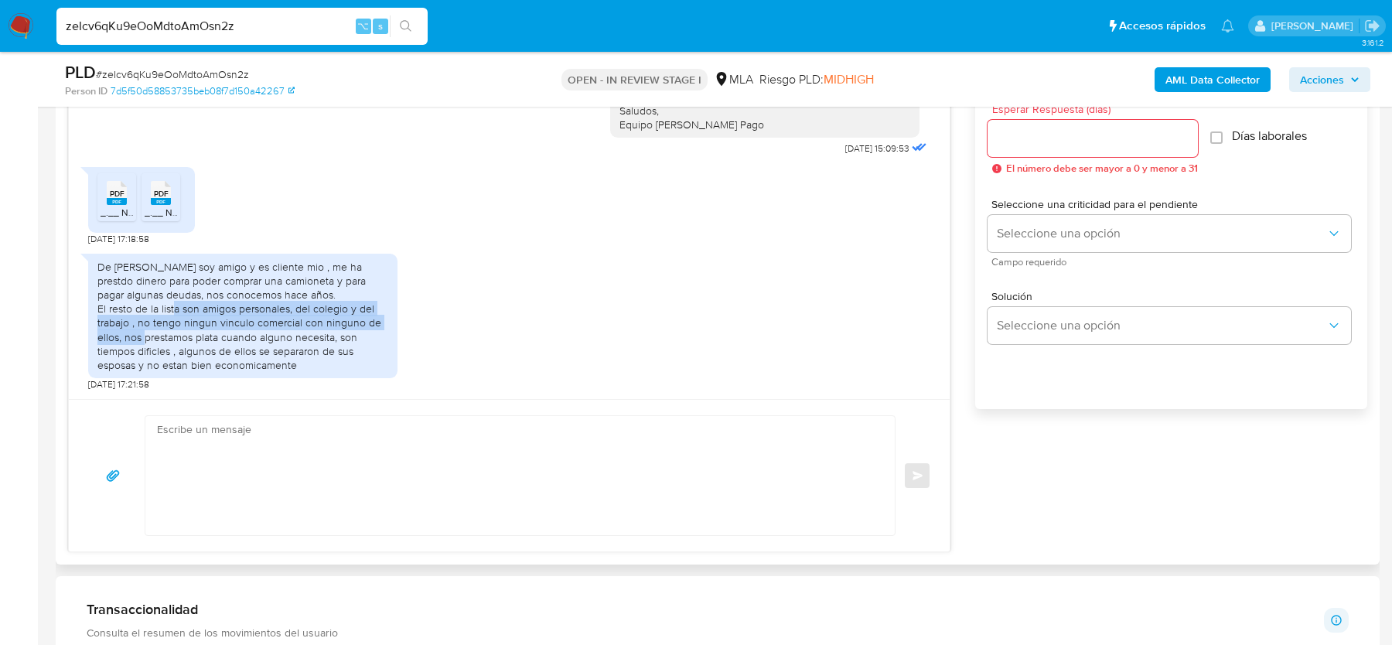
click at [310, 364] on div "De [PERSON_NAME] soy amigo y es cliente mio , me ha prestdo dinero para poder c…" at bounding box center [242, 316] width 291 height 113
copy div "De [PERSON_NAME] soy amigo y es cliente mio , me ha prestdo dinero para poder c…"
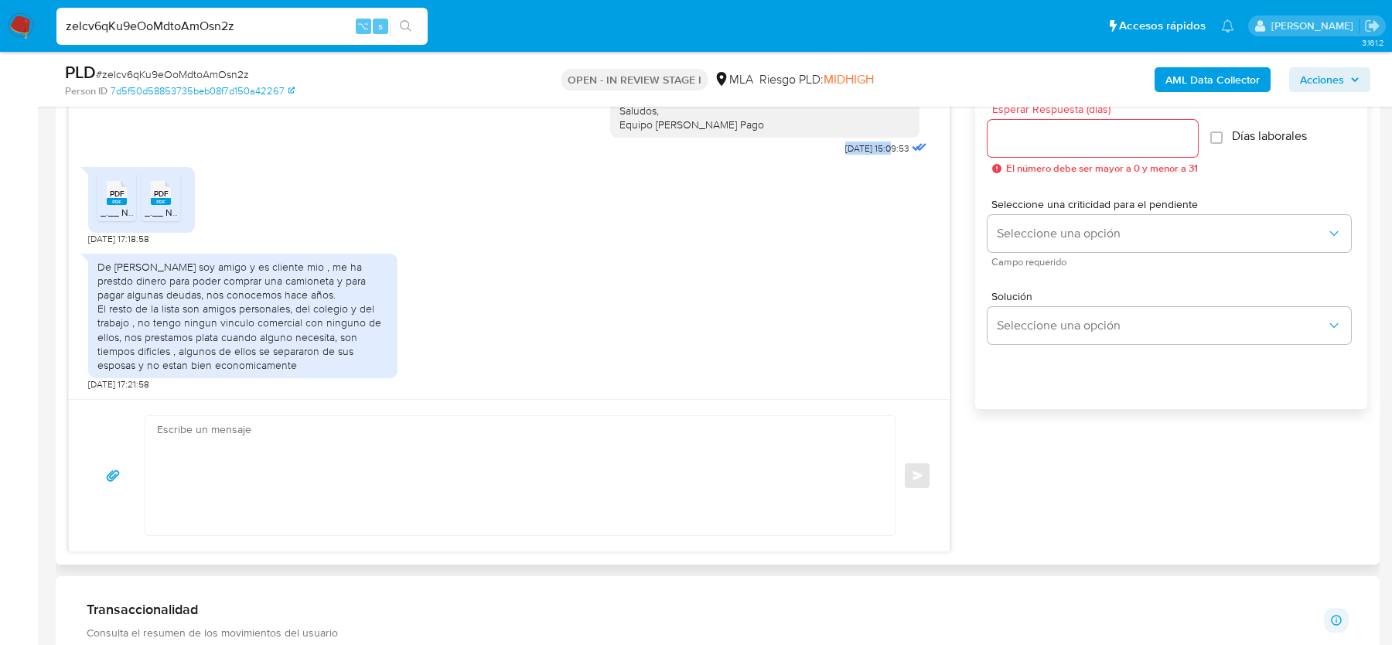
drag, startPoint x: 827, startPoint y: 147, endPoint x: 876, endPoint y: 149, distance: 48.8
copy span "[DATE]"
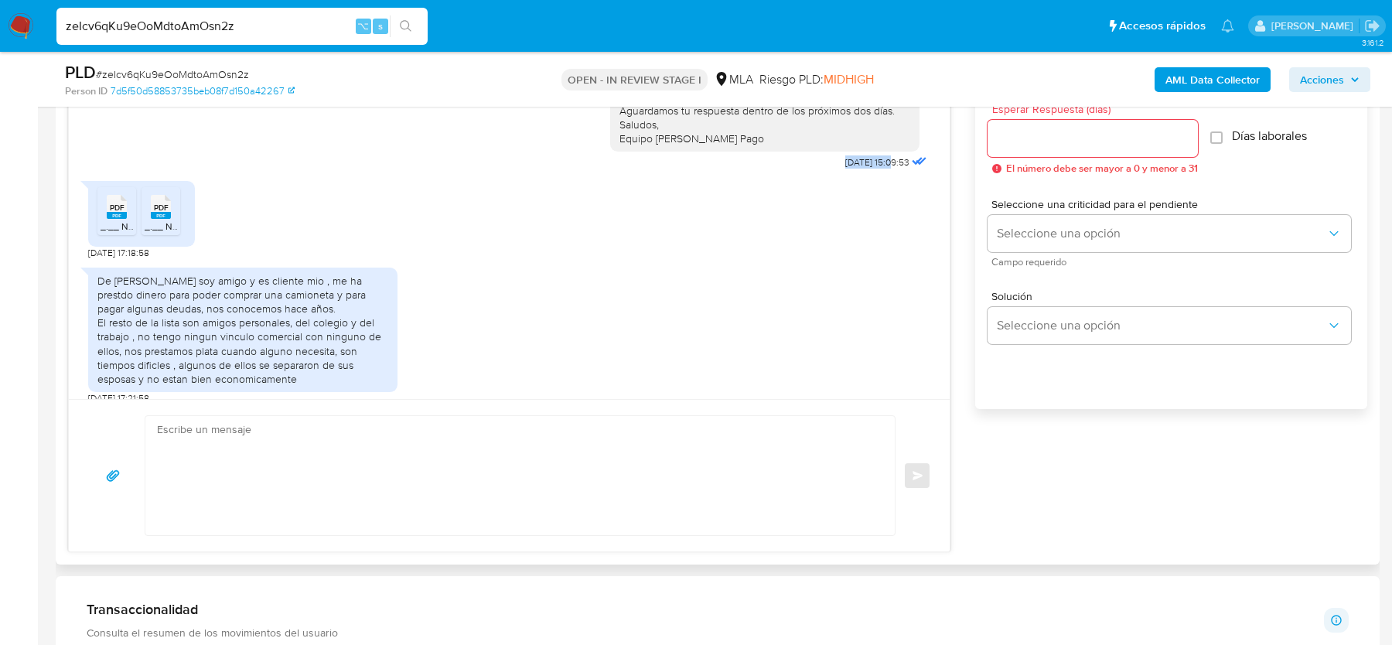
scroll to position [1371, 0]
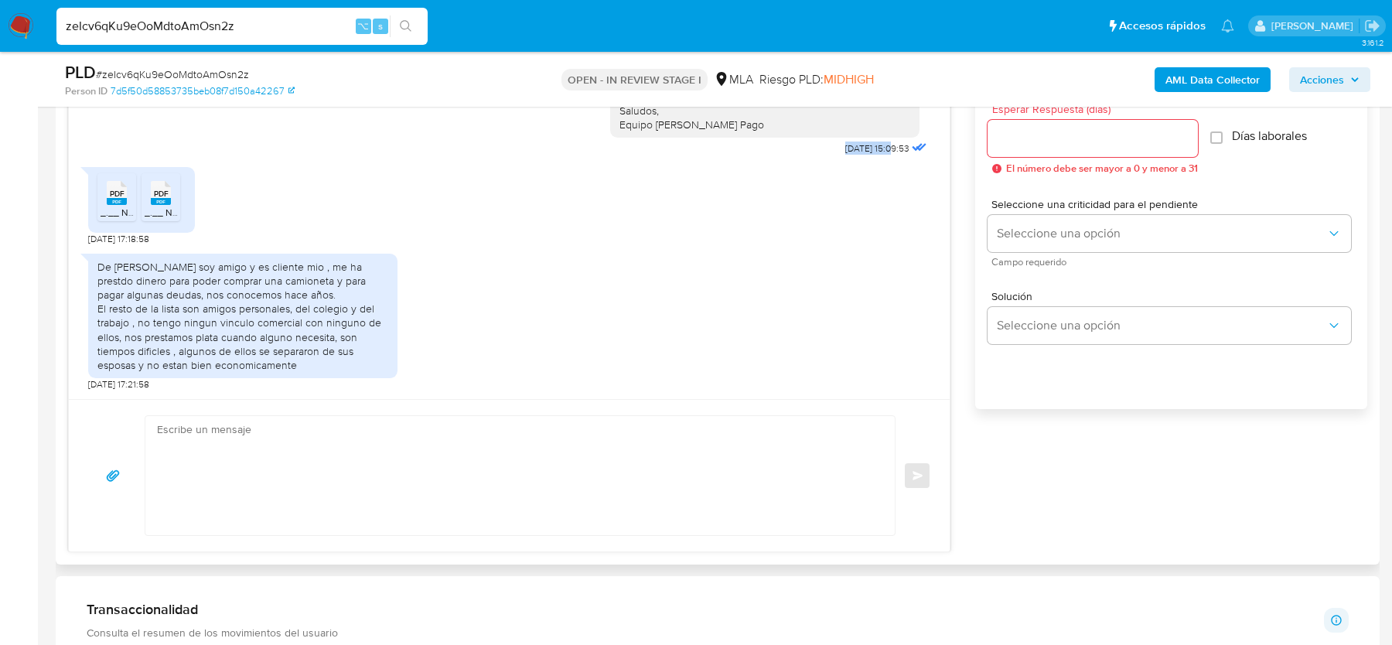
drag, startPoint x: 97, startPoint y: 265, endPoint x: 312, endPoint y: 361, distance: 235.1
click at [312, 361] on div "De [PERSON_NAME] soy amigo y es cliente mio , me ha prestdo dinero para poder c…" at bounding box center [242, 316] width 291 height 113
copy div "De [PERSON_NAME] soy amigo y es cliente mio , me ha prestdo dinero para poder c…"
click at [175, 17] on input "zeIcv6qKu9eOoMdtoAmOsn2z" at bounding box center [241, 26] width 371 height 20
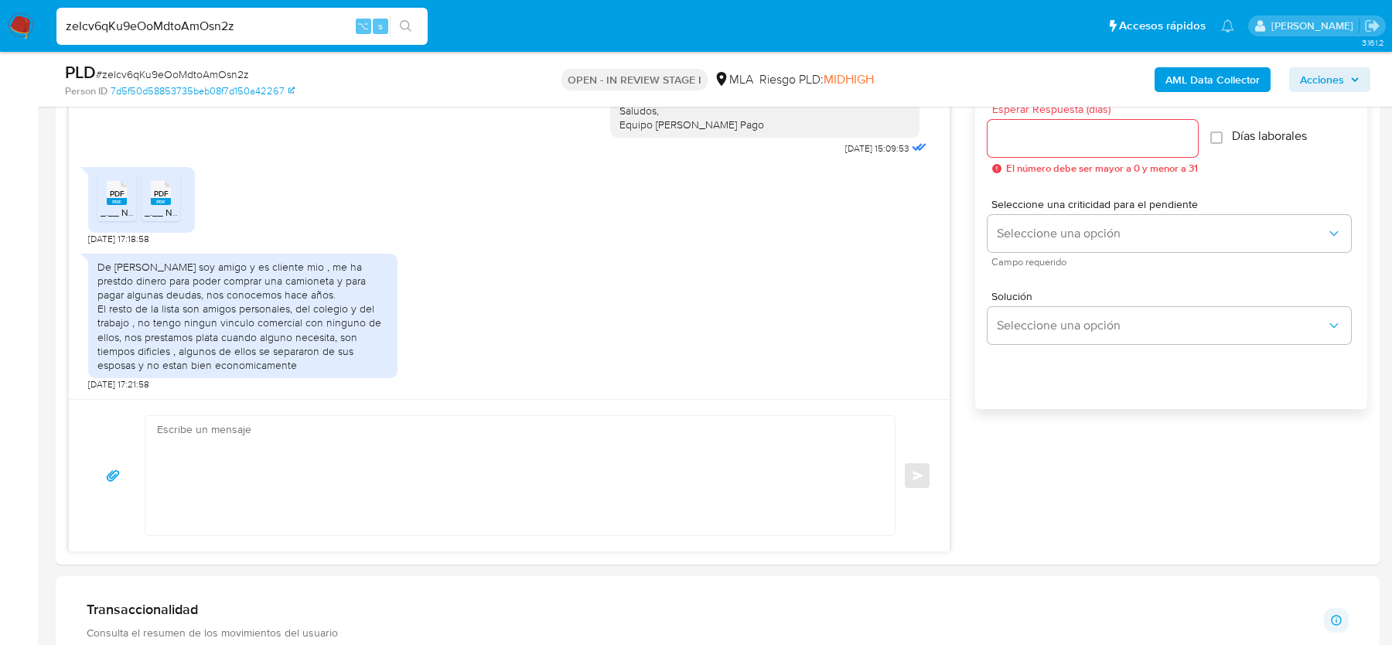
paste input "3S2g3E1jsiQEQtgCuU4tfjH3"
type input "3S2g3E1jsiQEQtgCuU4tfjH3"
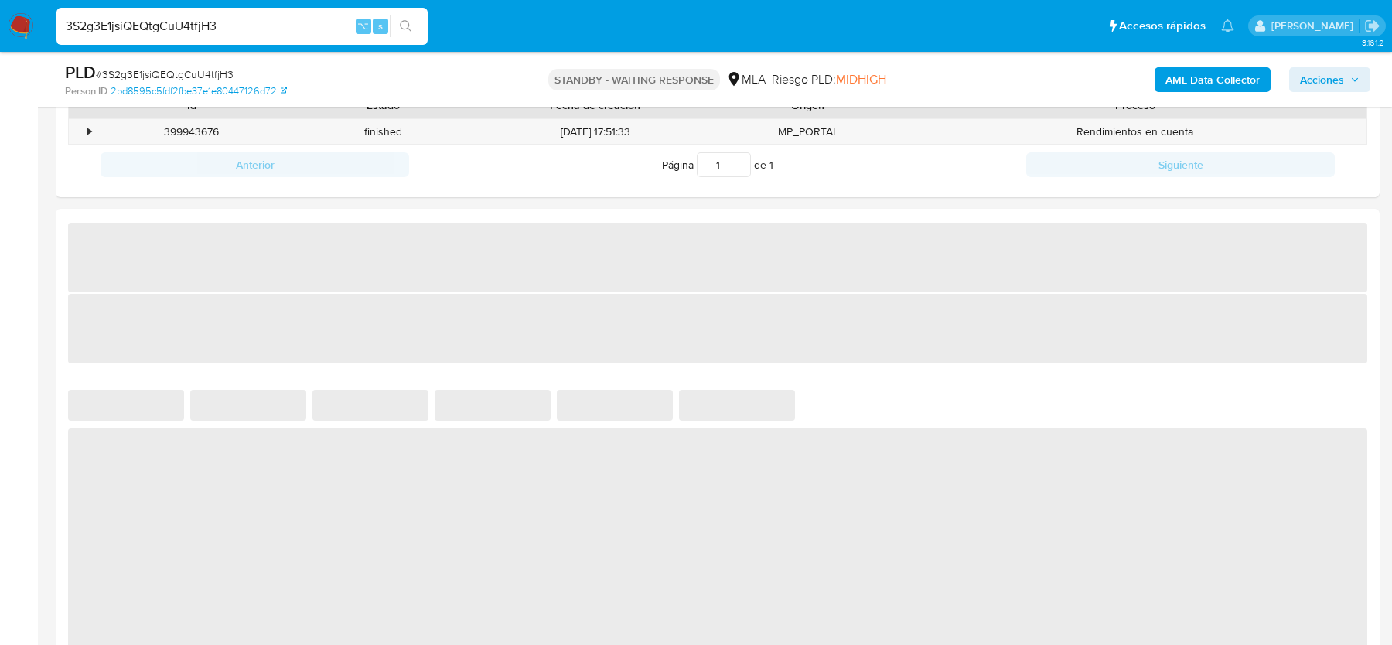
scroll to position [566, 0]
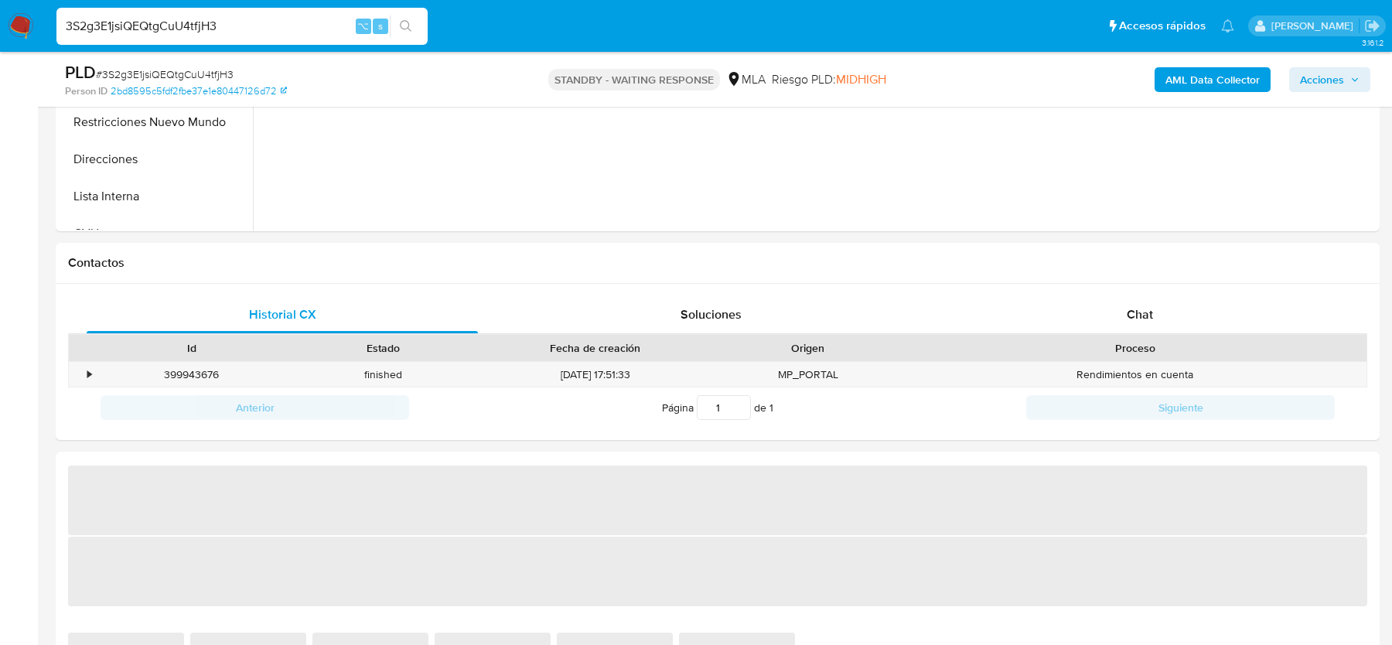
select select "10"
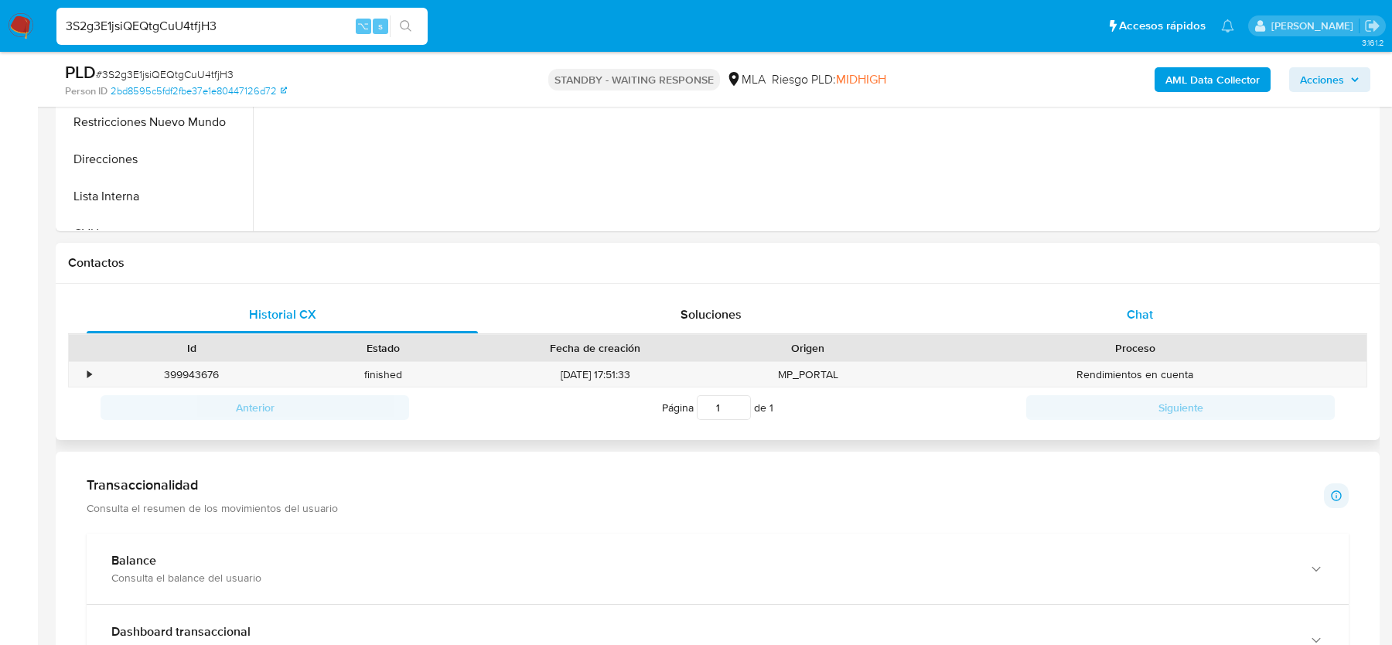
click at [1173, 325] on div "Chat" at bounding box center [1139, 314] width 391 height 37
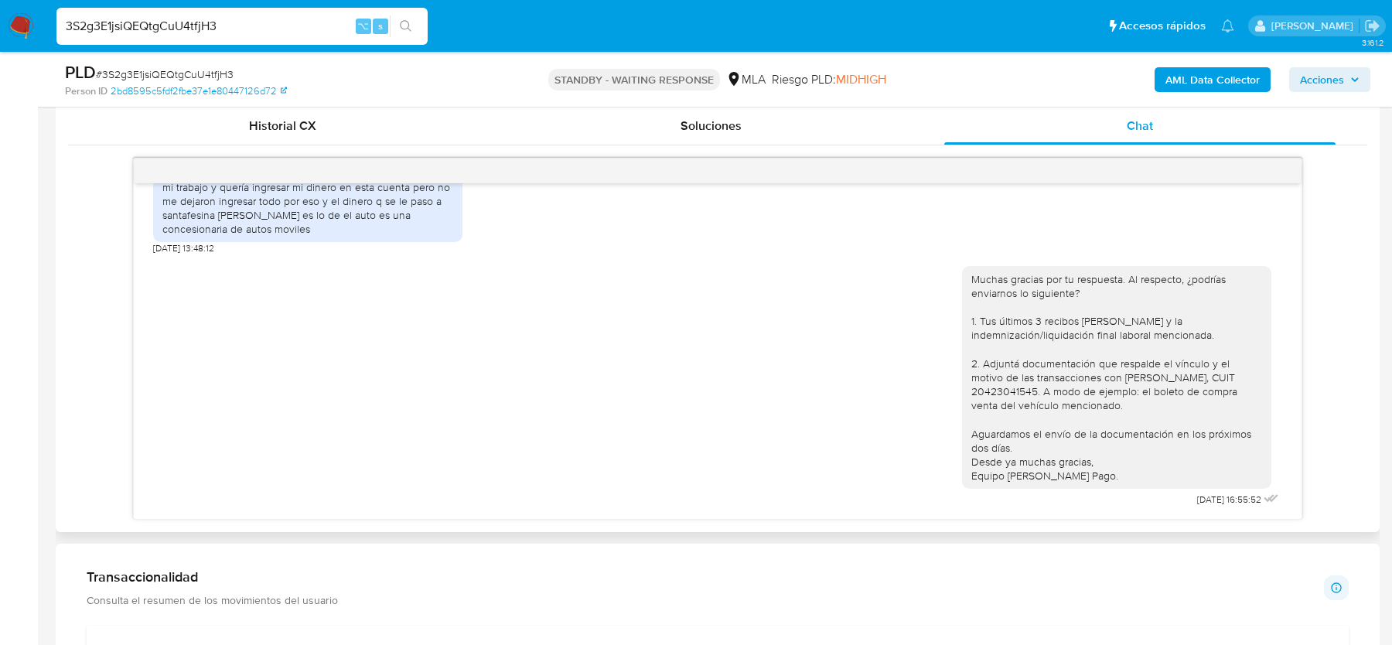
scroll to position [760, 0]
click at [246, 29] on input "3S2g3E1jsiQEQtgCuU4tfjH3" at bounding box center [241, 26] width 371 height 20
paste input "Icvnuev1XUTkWUEXHsYYCADM"
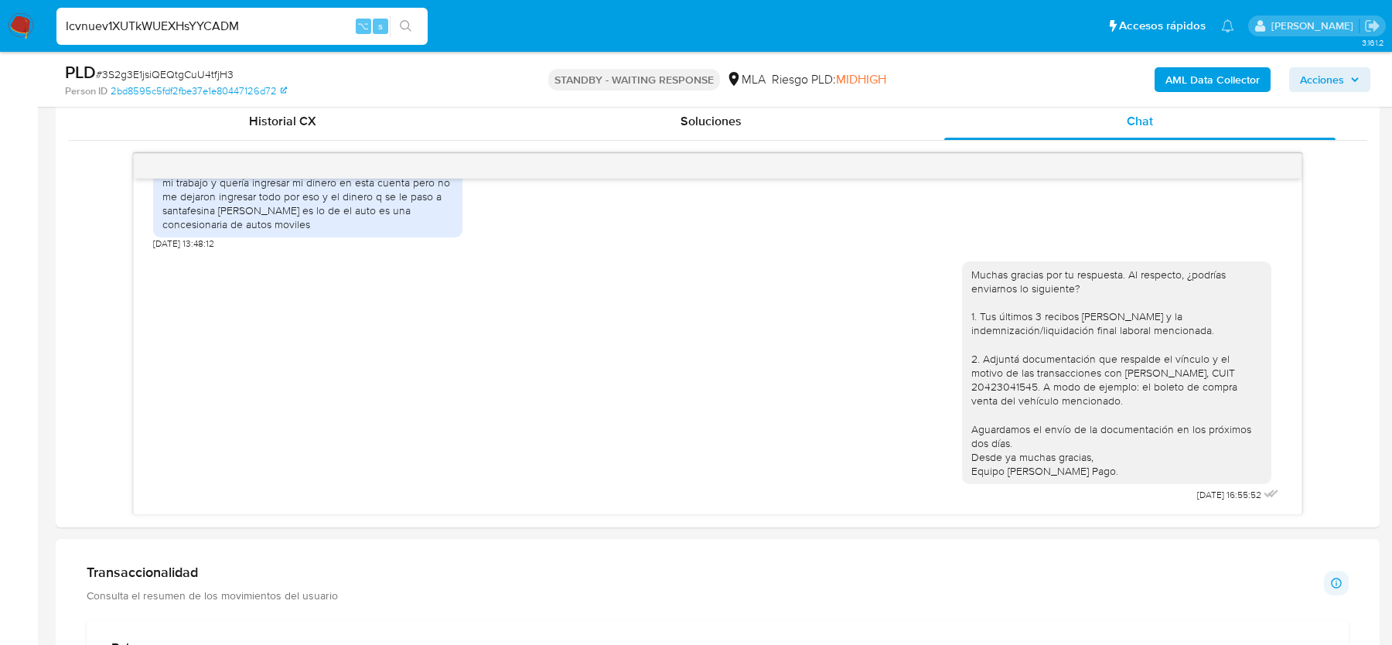
type input "Icvnuev1XUTkWUEXHsYYCADM"
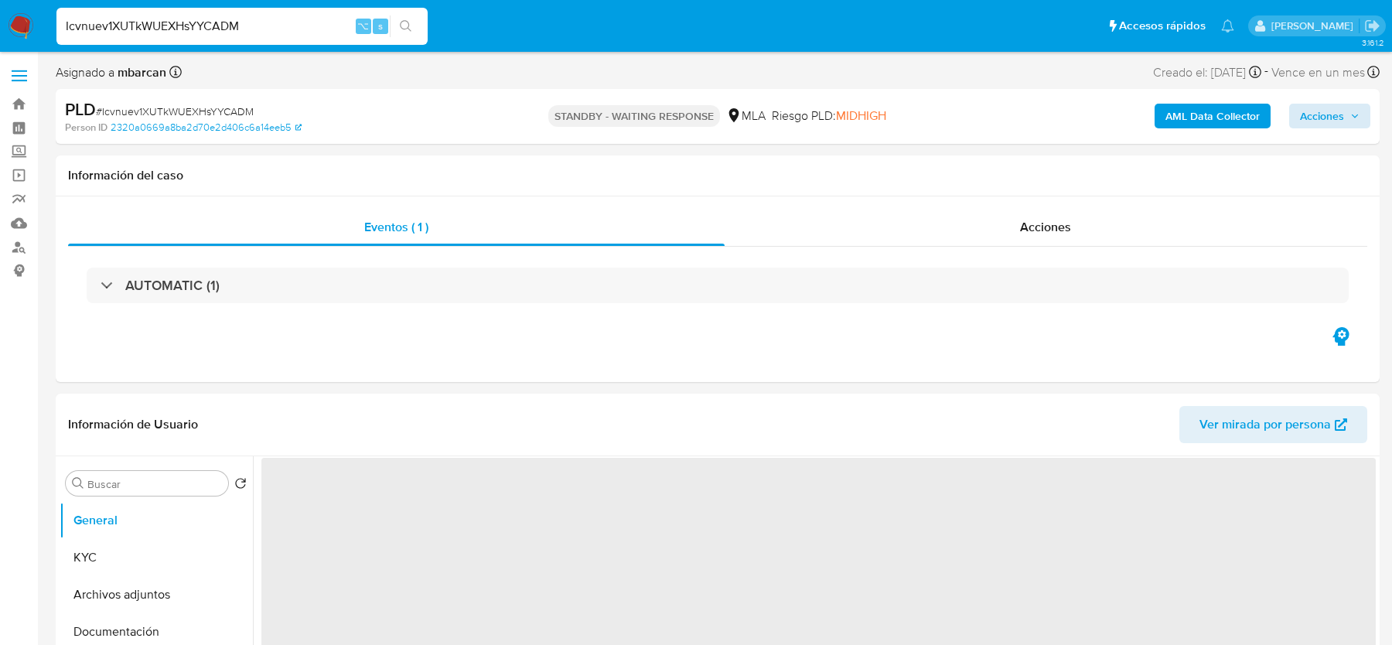
select select "10"
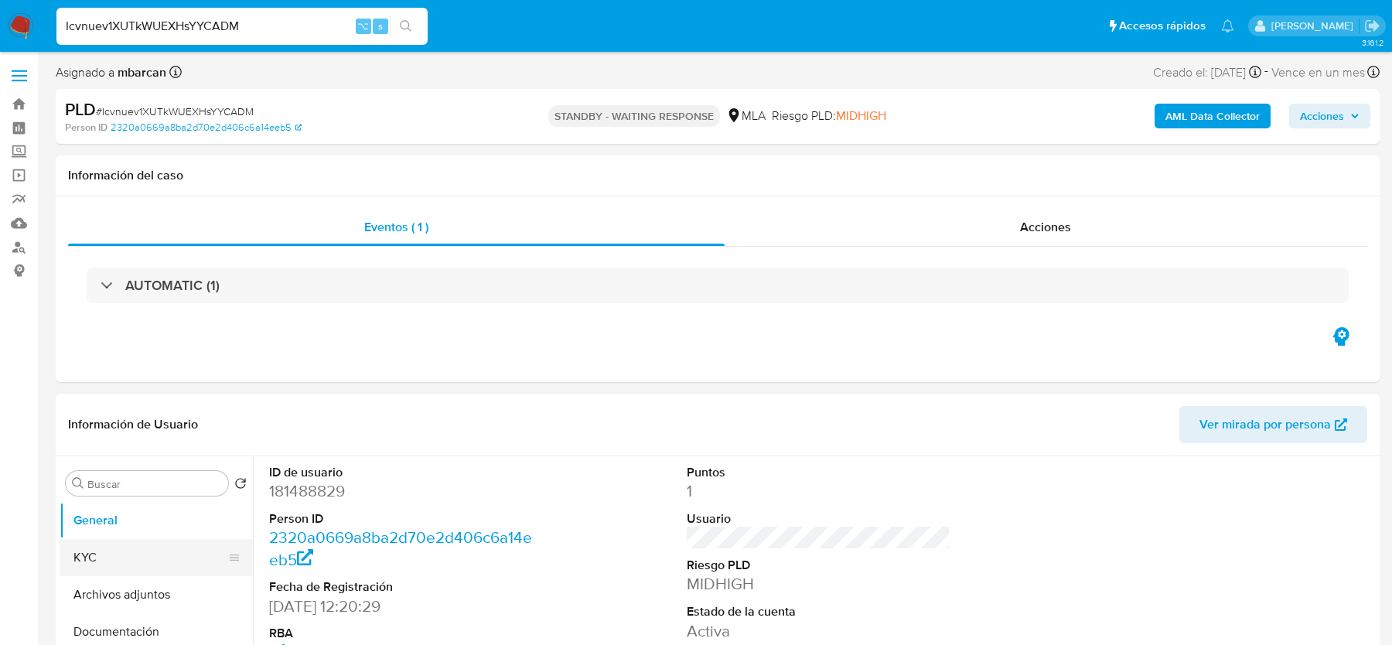
click at [159, 561] on button "KYC" at bounding box center [150, 557] width 181 height 37
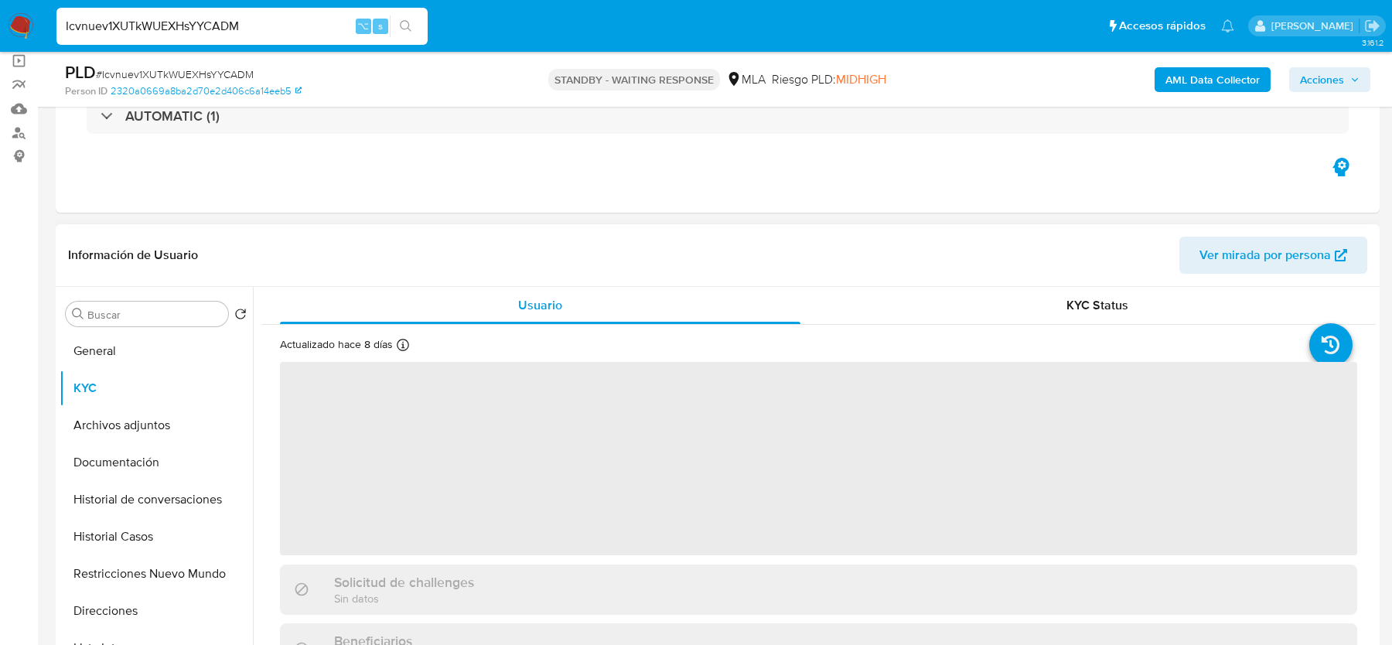
scroll to position [165, 0]
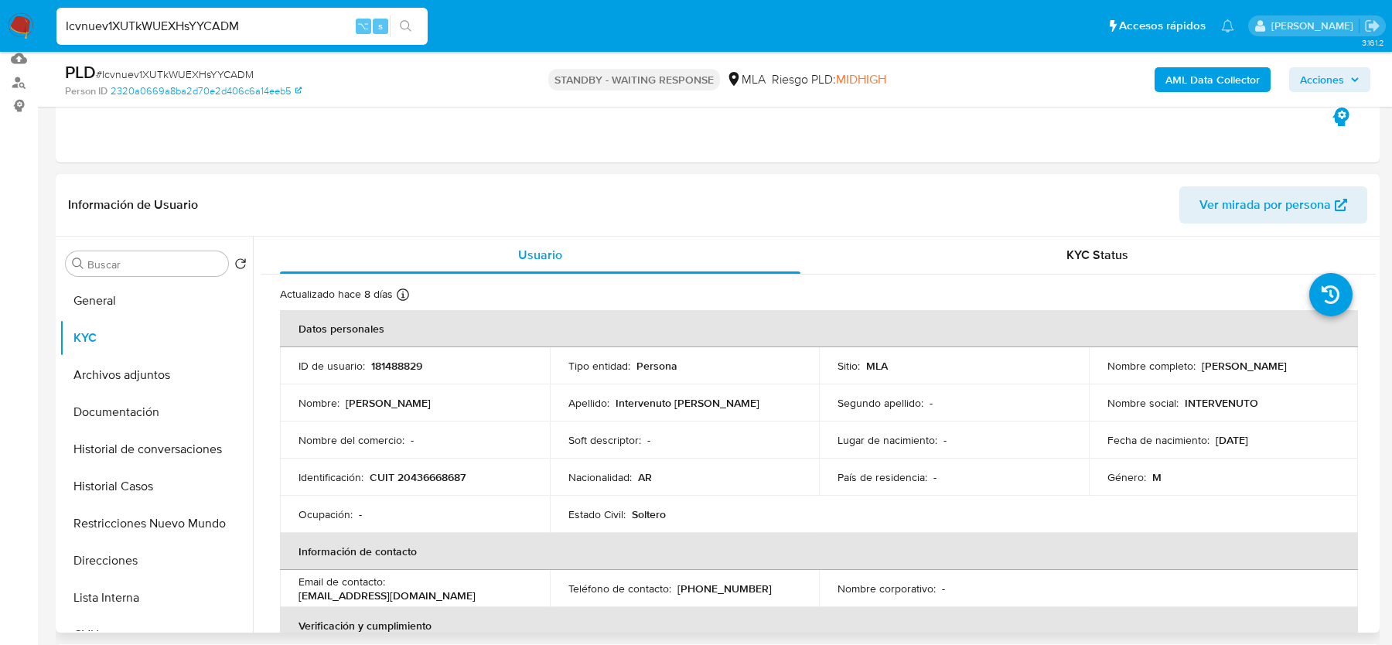
click at [446, 478] on p "CUIT 20436668687" at bounding box center [418, 477] width 96 height 14
copy p "20436668687"
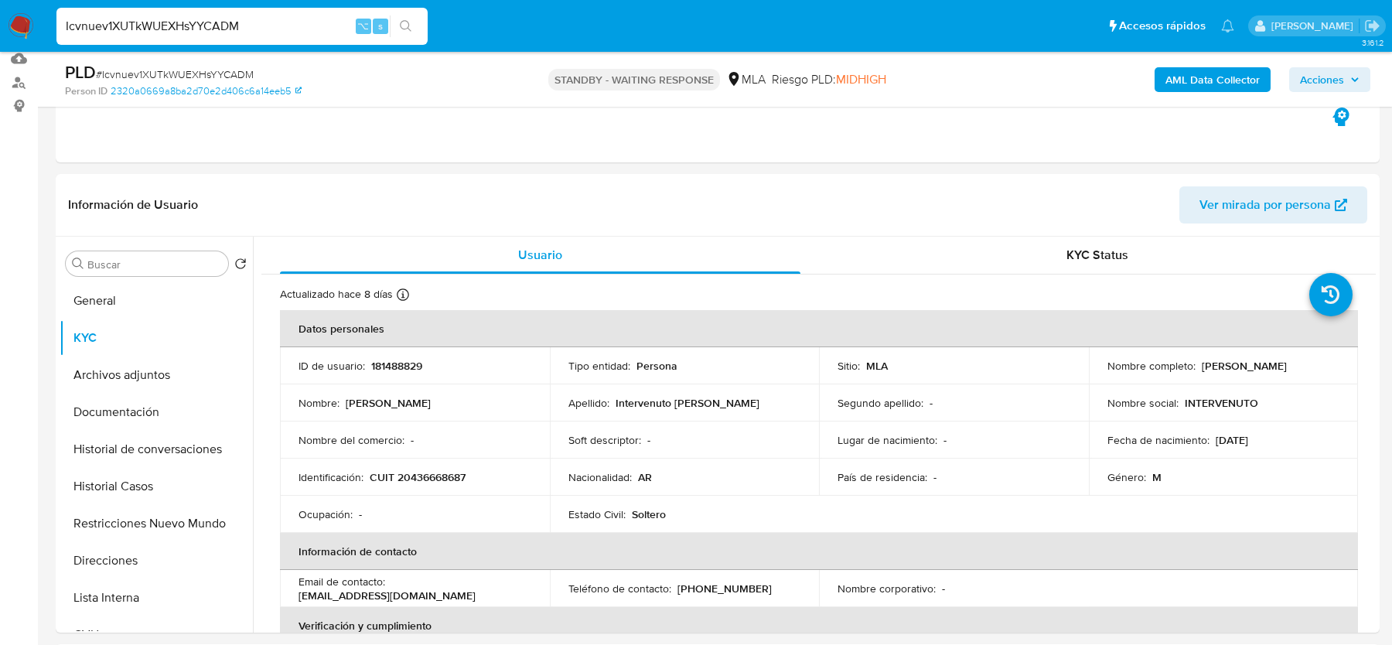
click at [114, 22] on input "Icvnuev1XUTkWUEXHsYYCADM" at bounding box center [241, 26] width 371 height 20
paste input "zeIcv6qKu9eOoMdtoAmOsn2z"
type input "zeIcv6qKu9eOoMdtoAmOsn2z"
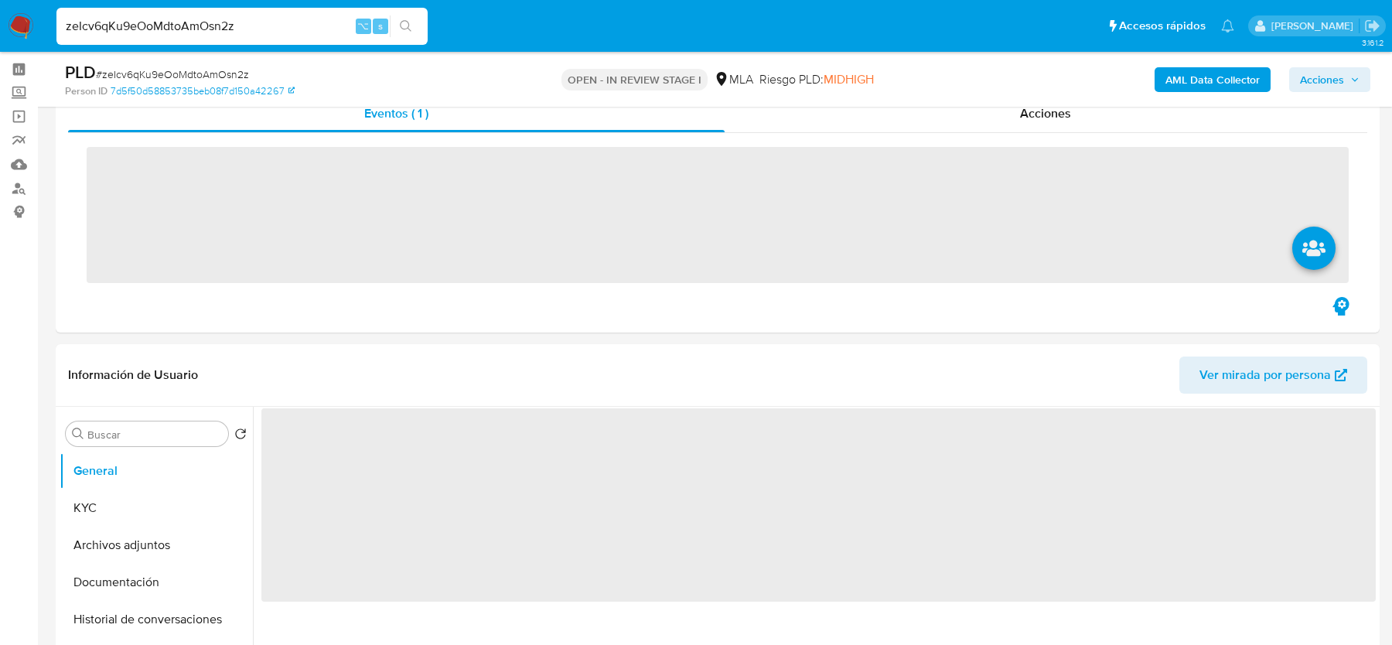
scroll to position [159, 0]
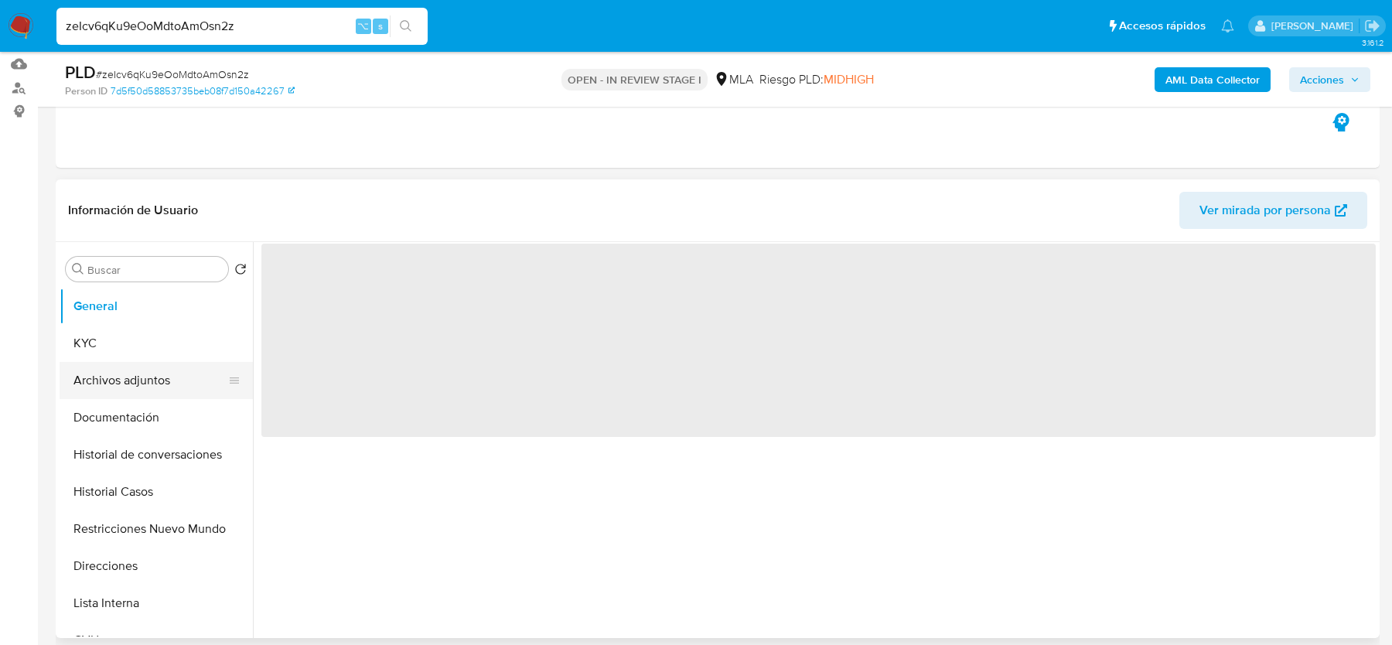
click at [139, 411] on button "Documentación" at bounding box center [156, 417] width 193 height 37
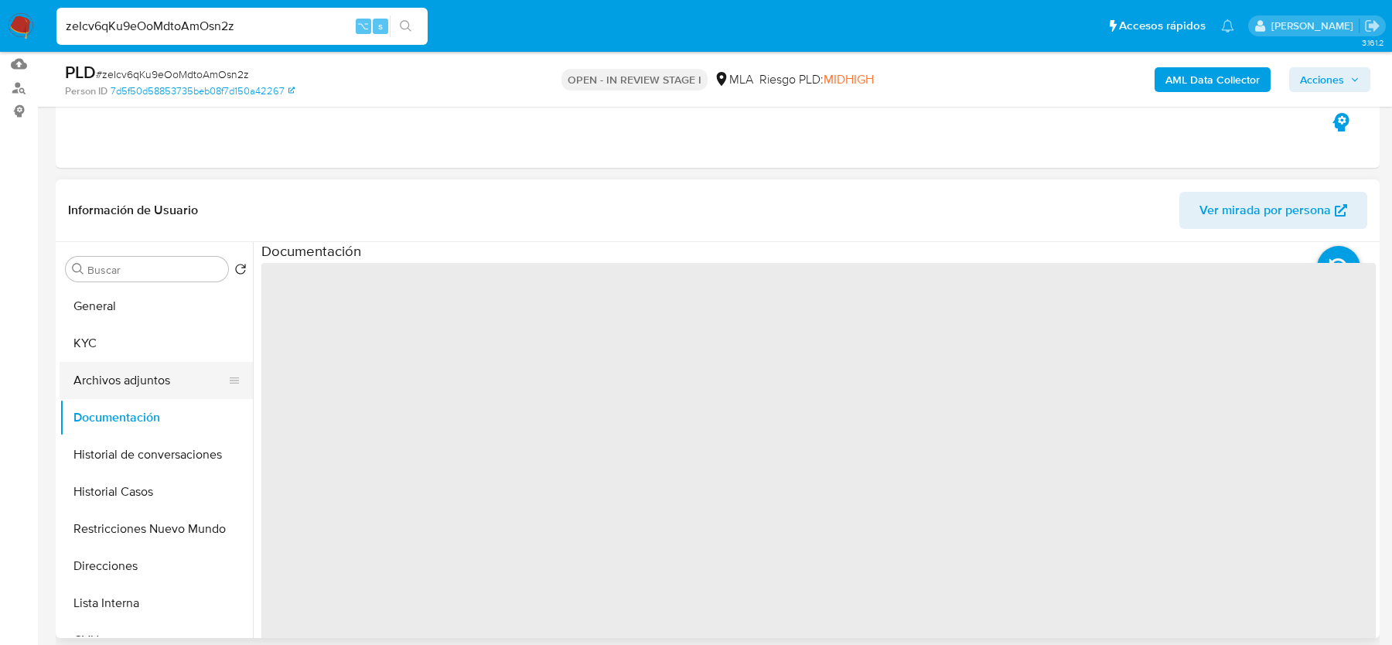
select select "10"
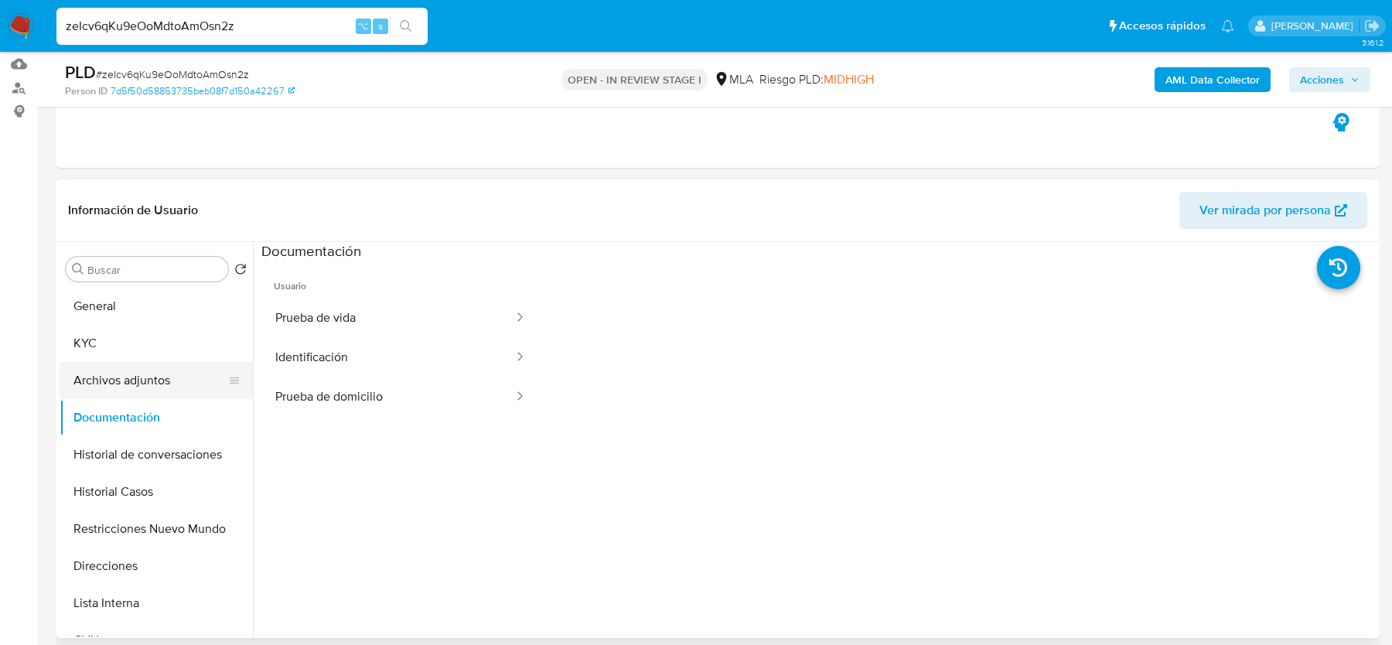
click at [133, 367] on button "Archivos adjuntos" at bounding box center [150, 380] width 181 height 37
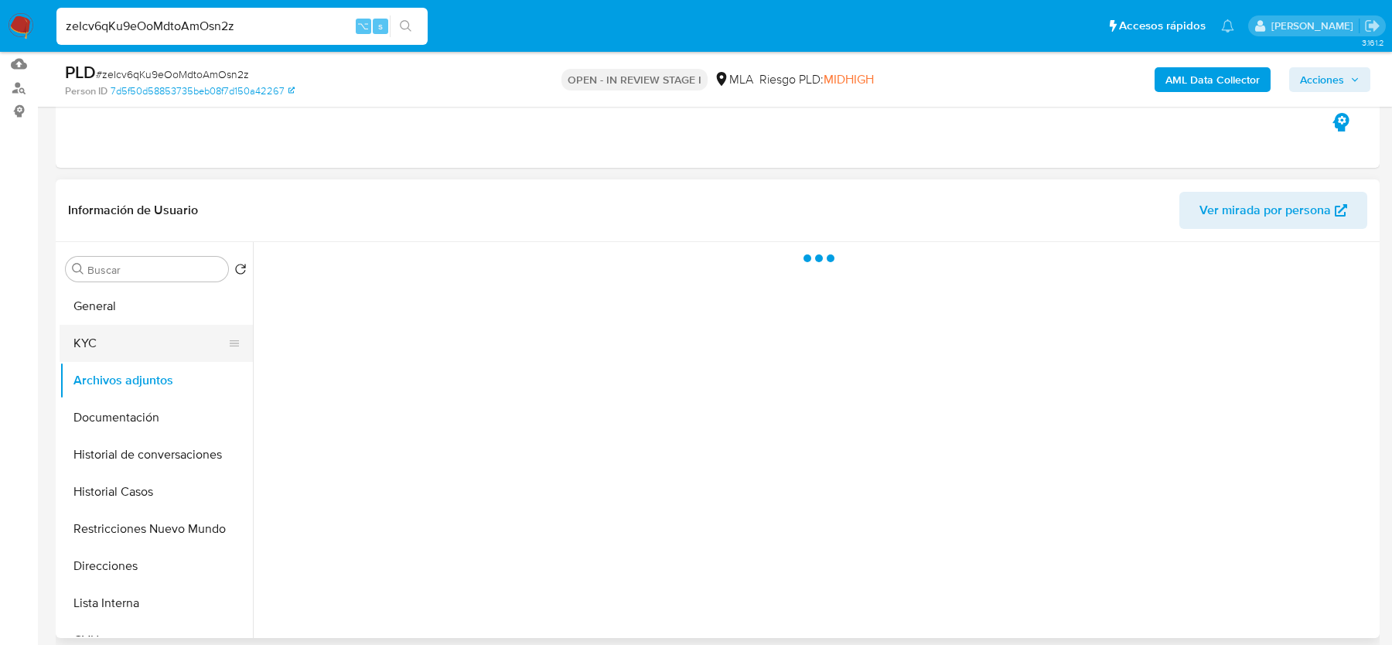
click at [146, 336] on button "KYC" at bounding box center [150, 343] width 181 height 37
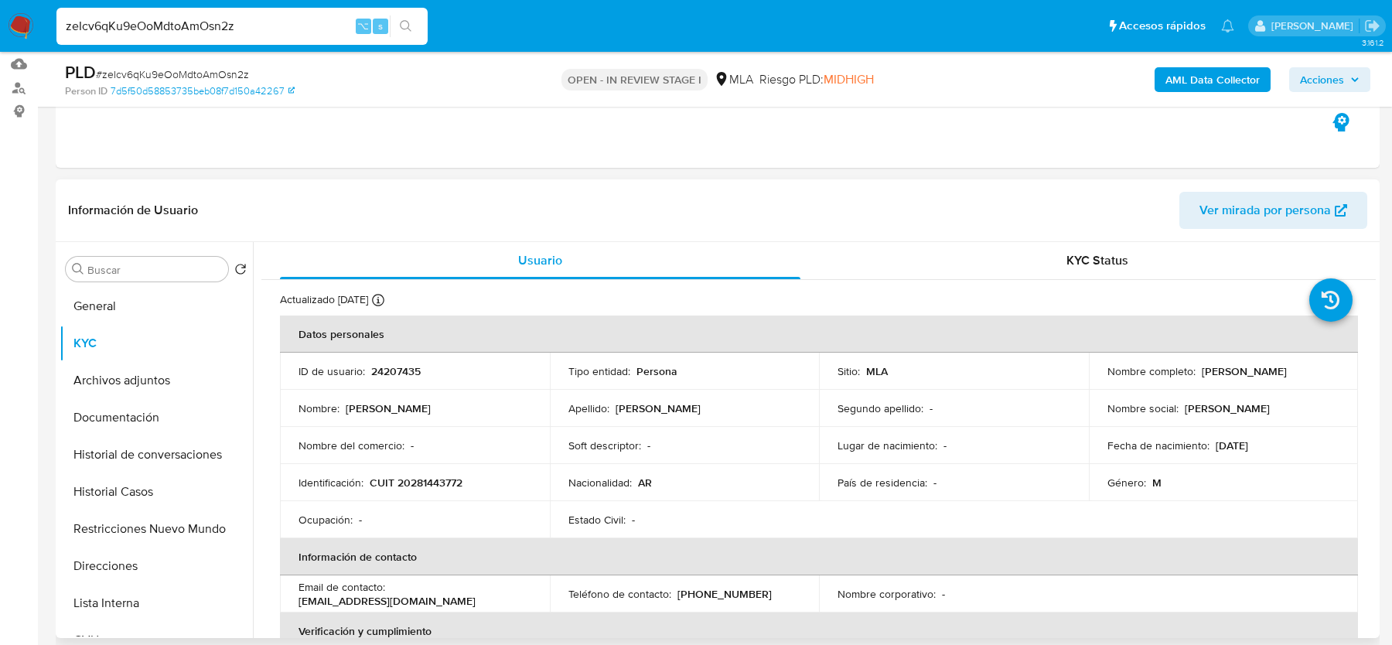
click at [430, 471] on td "Identificación : CUIT 20281443772" at bounding box center [415, 482] width 270 height 37
click at [431, 485] on p "CUIT 20281443772" at bounding box center [416, 483] width 93 height 14
copy p "20281443772"
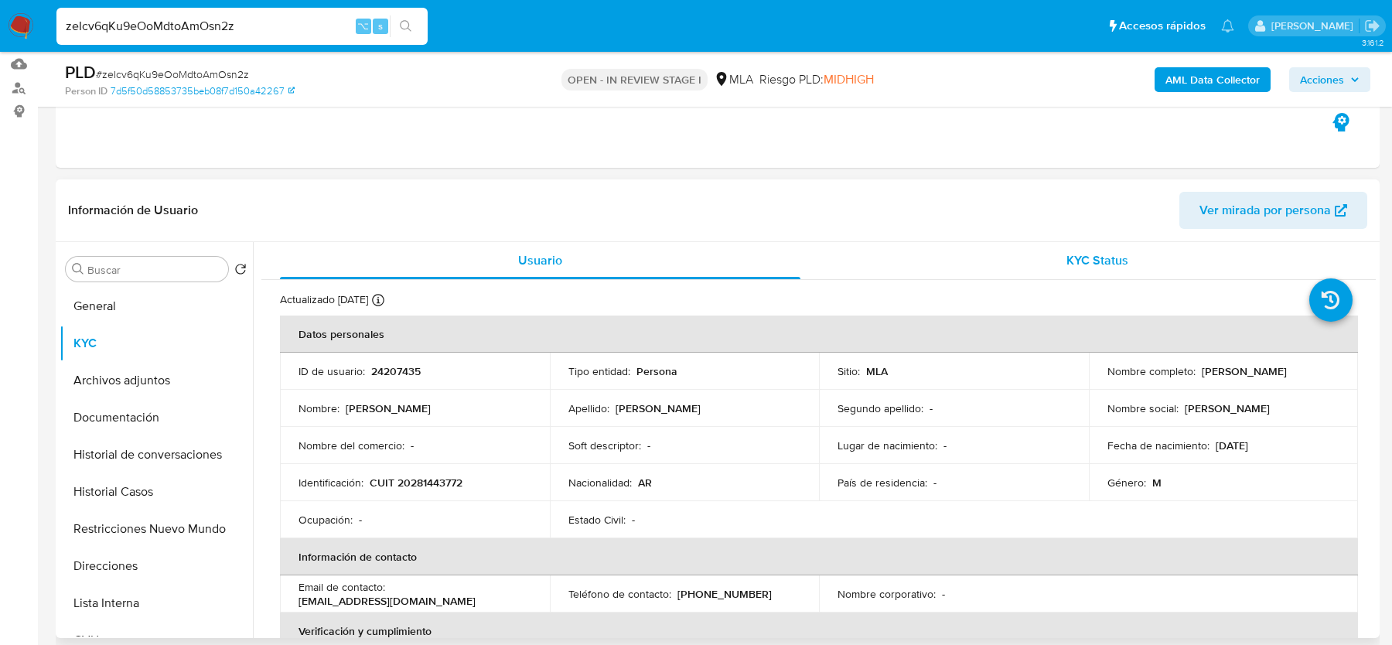
scroll to position [289, 0]
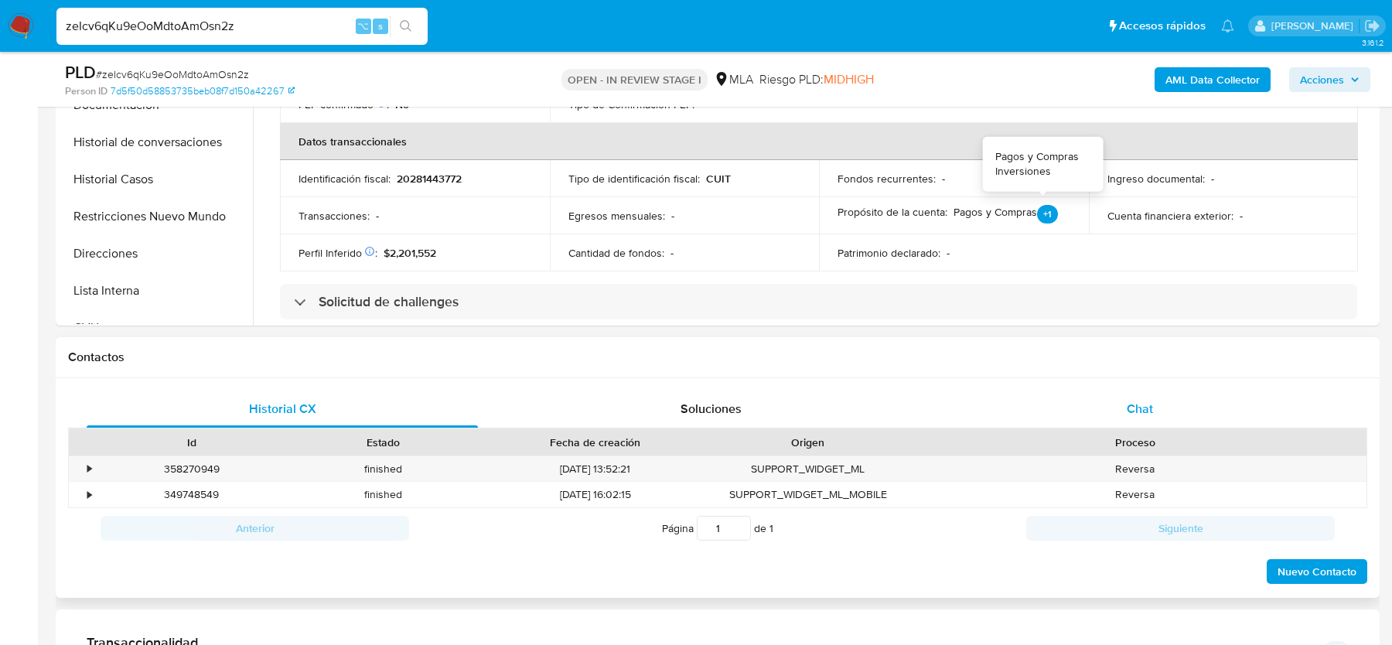
click at [1116, 391] on div "Chat" at bounding box center [1139, 409] width 391 height 37
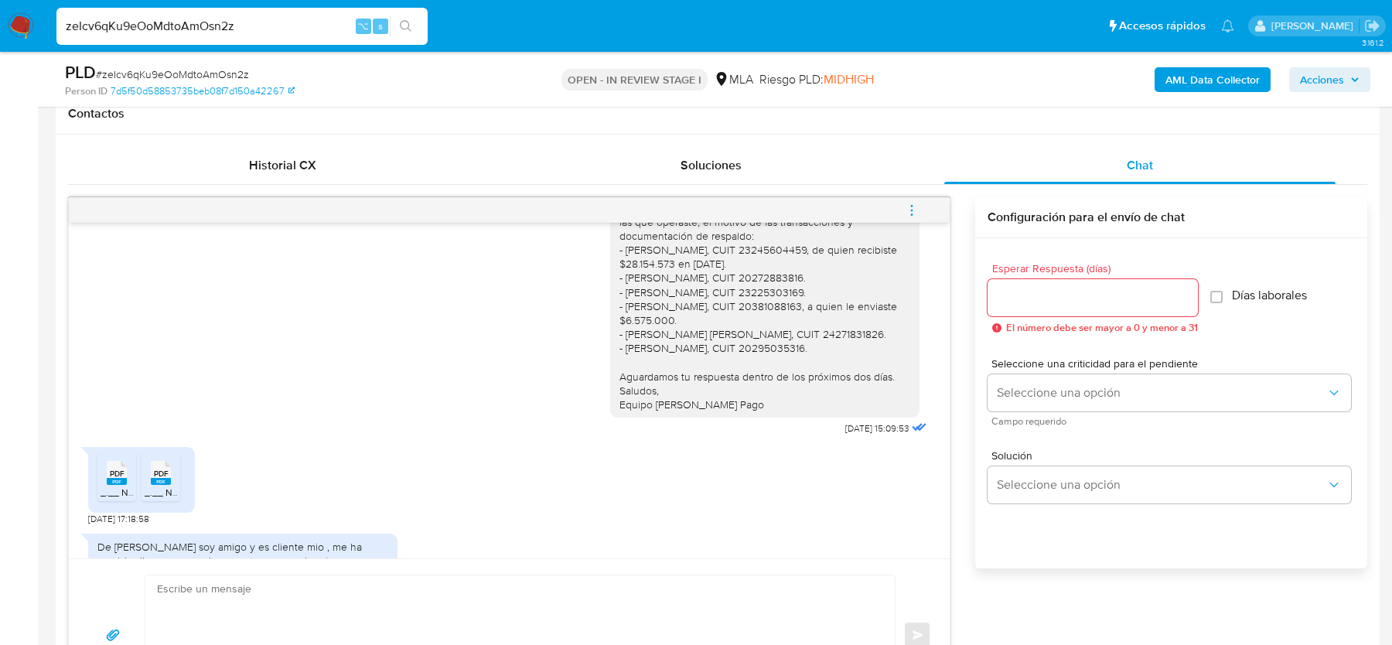
scroll to position [1371, 0]
